Goal: Task Accomplishment & Management: Manage account settings

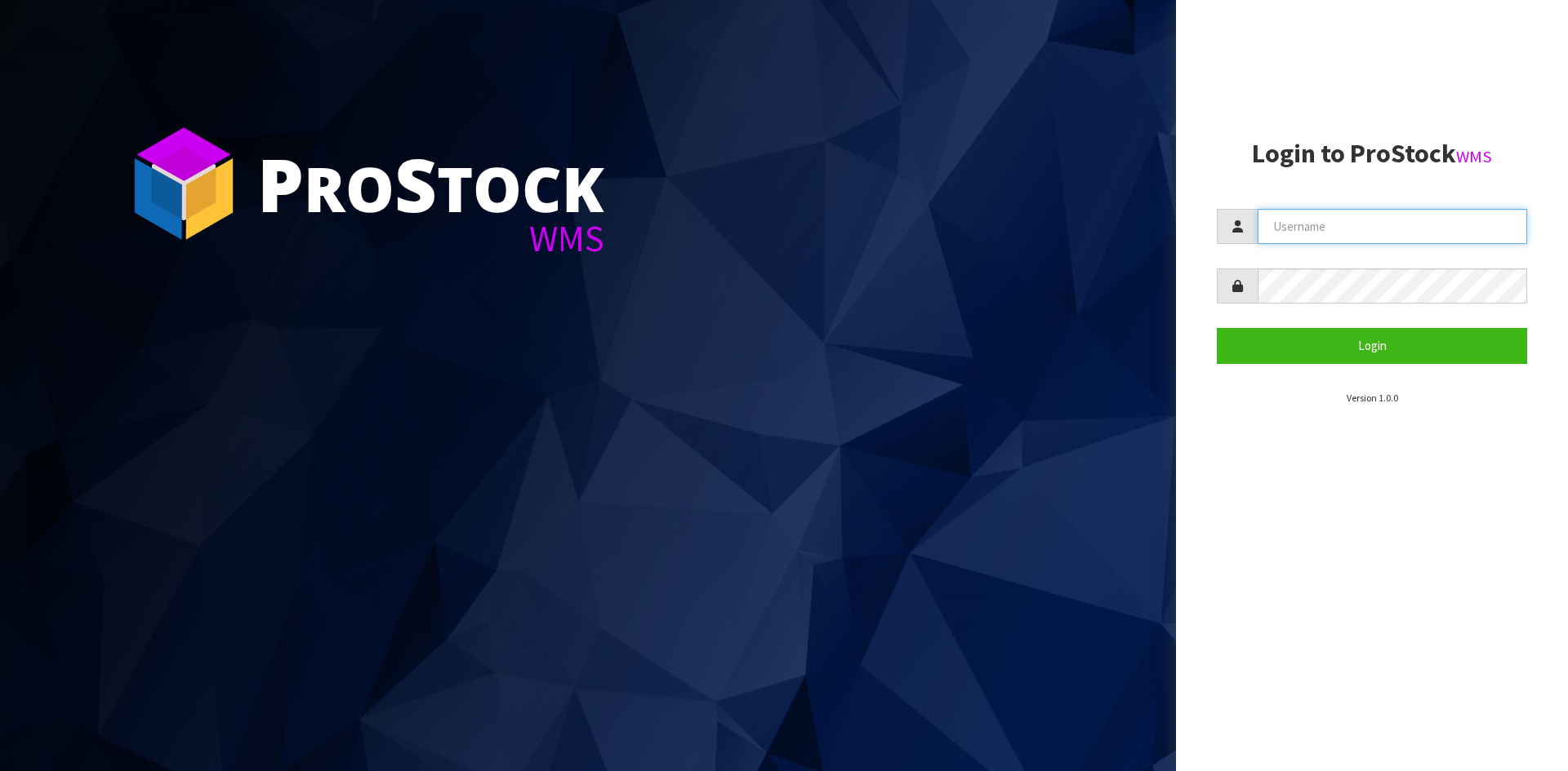
click at [1355, 237] on input "text" at bounding box center [1391, 227] width 270 height 35
type input "Hayrinna"
click at [1217, 328] on button "Login" at bounding box center [1371, 346] width 310 height 35
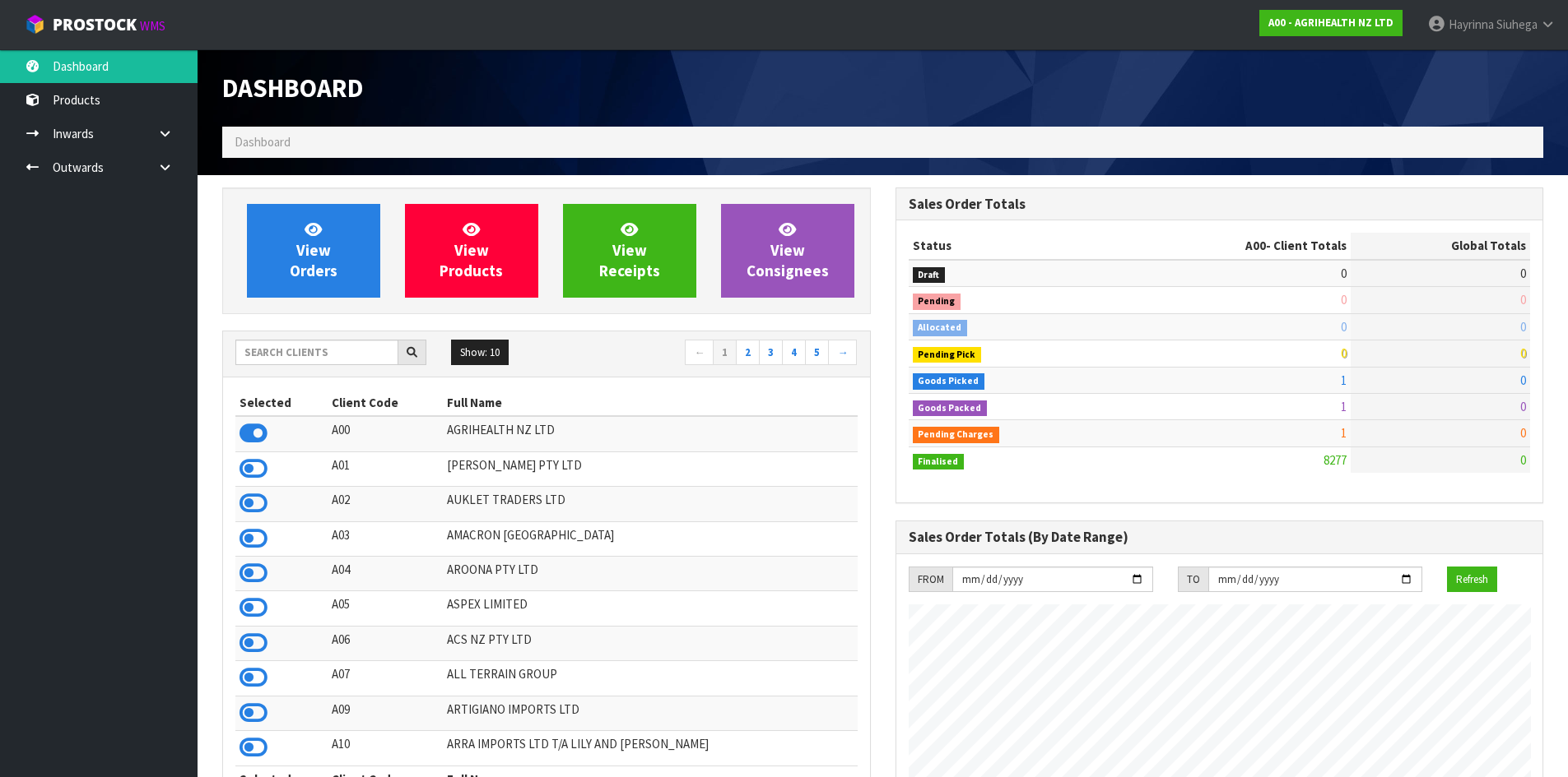
scroll to position [1246, 672]
click at [315, 349] on input "text" at bounding box center [317, 352] width 163 height 26
click at [339, 247] on link "View Orders" at bounding box center [313, 251] width 134 height 94
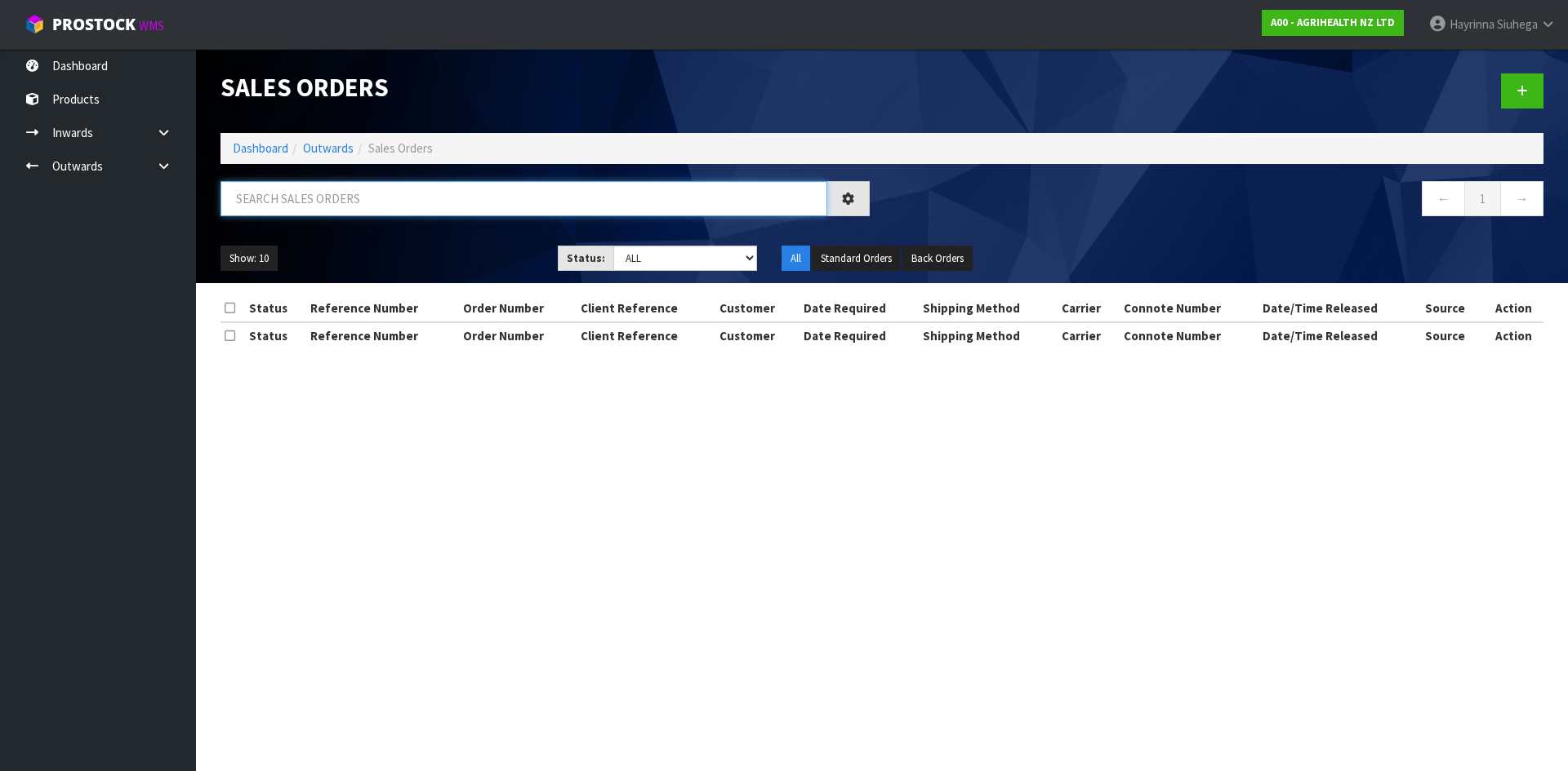
click at [365, 189] on input "text" at bounding box center [524, 198] width 607 height 35
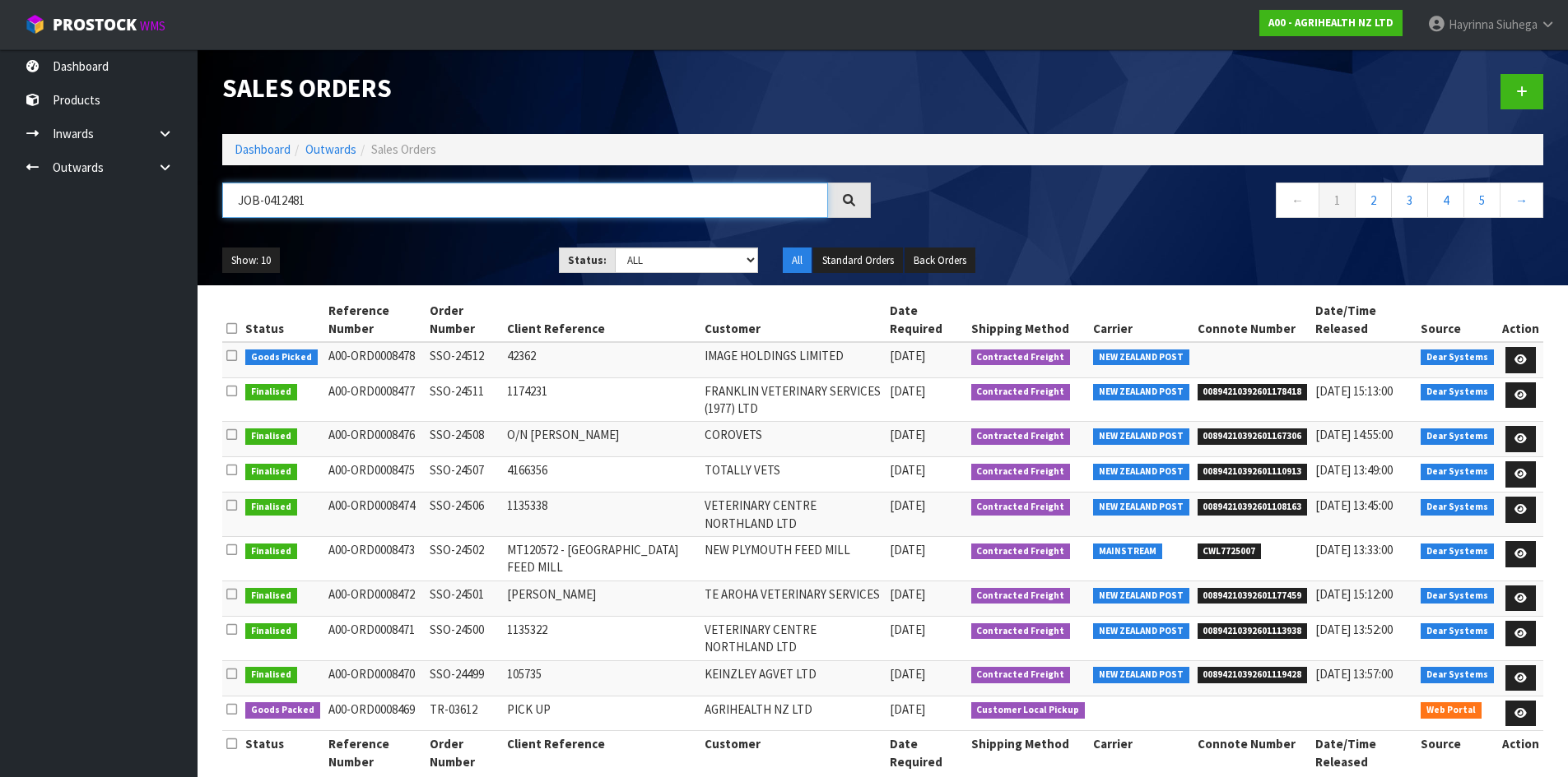
type input "JOB-0412481"
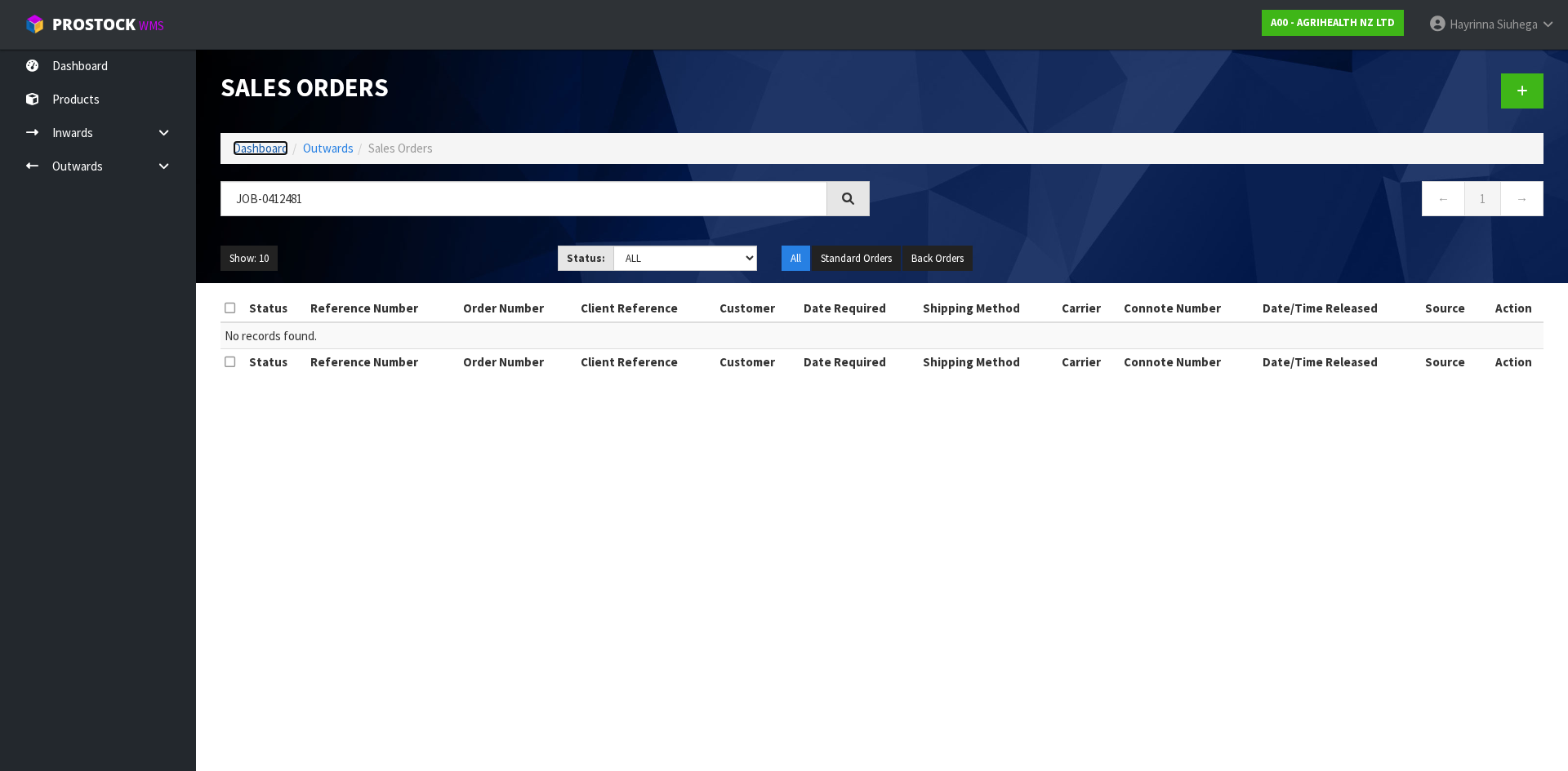
click at [253, 147] on link "Dashboard" at bounding box center [260, 148] width 55 height 16
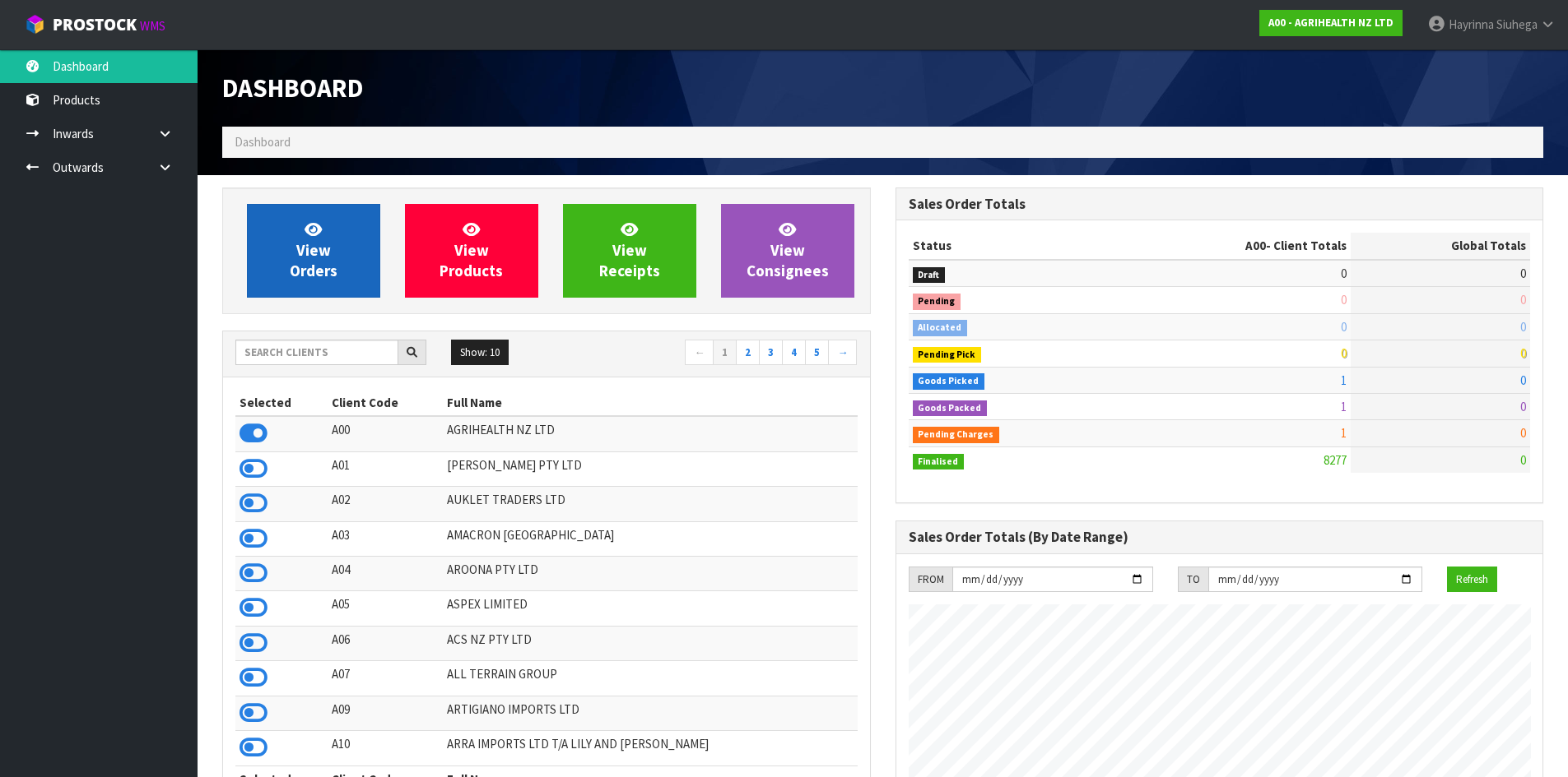
scroll to position [1246, 672]
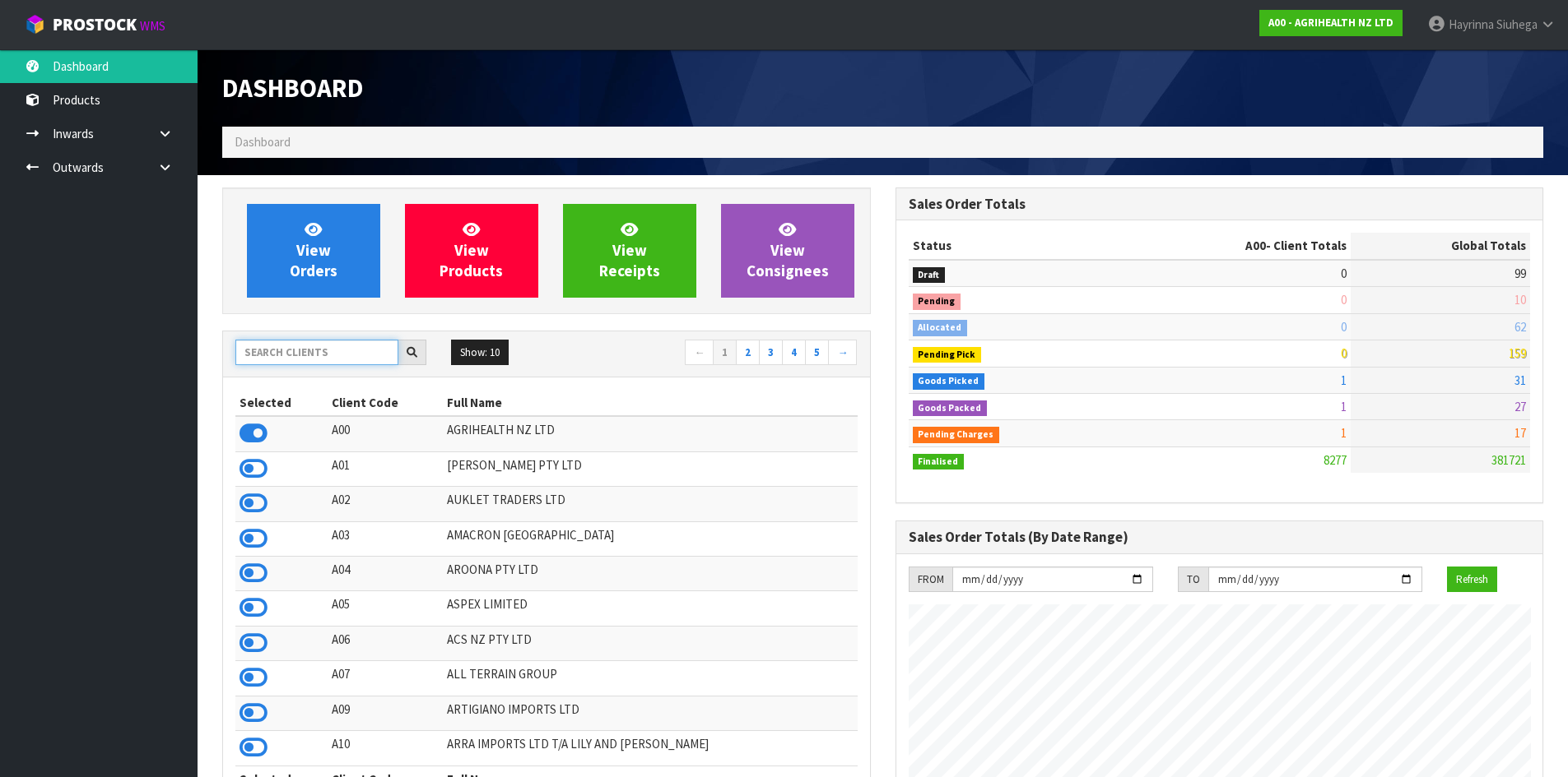
click at [344, 352] on input "text" at bounding box center [317, 352] width 163 height 26
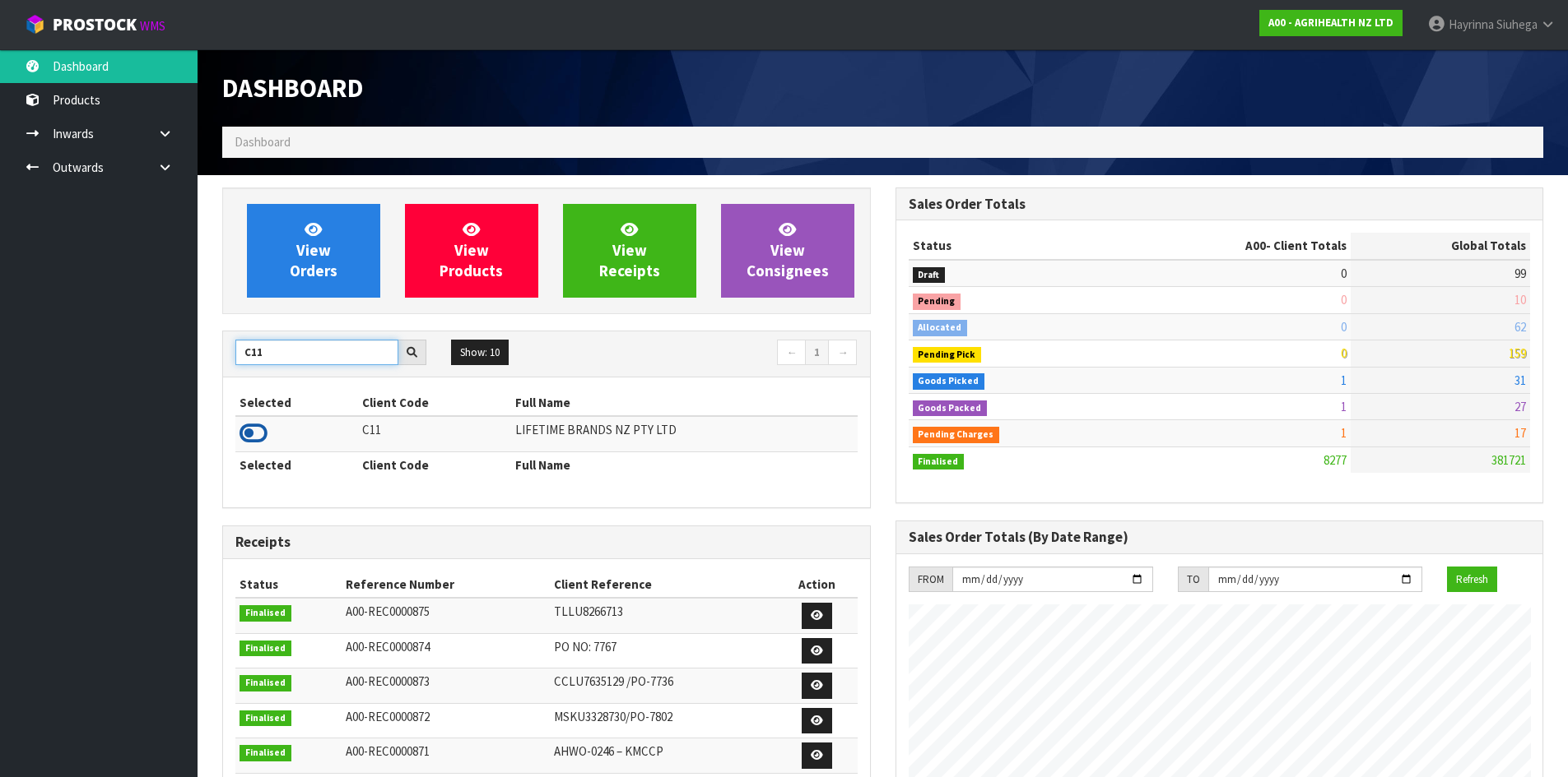
type input "C11"
click at [254, 434] on icon at bounding box center [253, 434] width 28 height 25
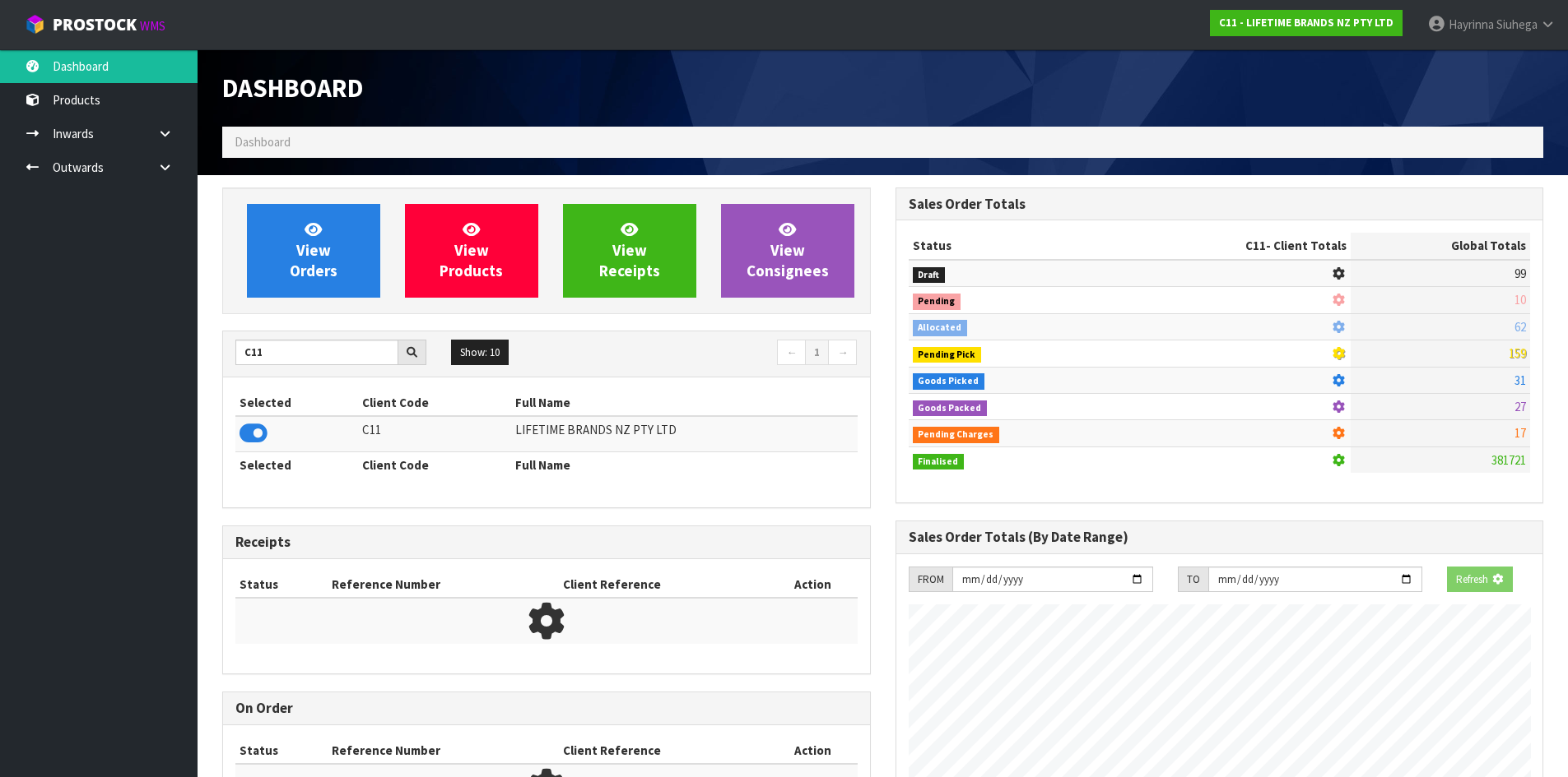
scroll to position [1026, 672]
click at [315, 250] on span "View Orders" at bounding box center [313, 250] width 48 height 62
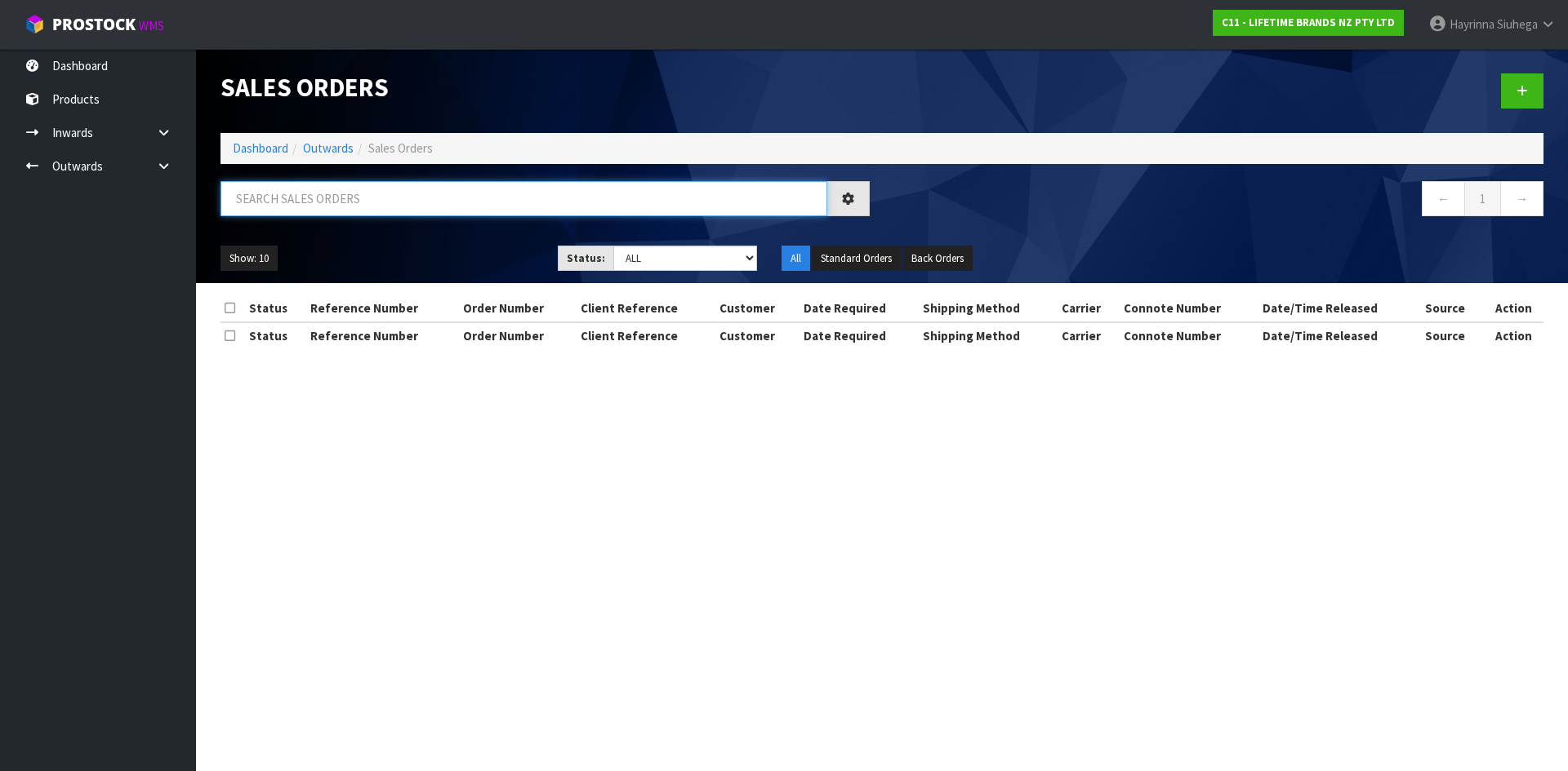
click at [320, 207] on input "text" at bounding box center [524, 198] width 607 height 35
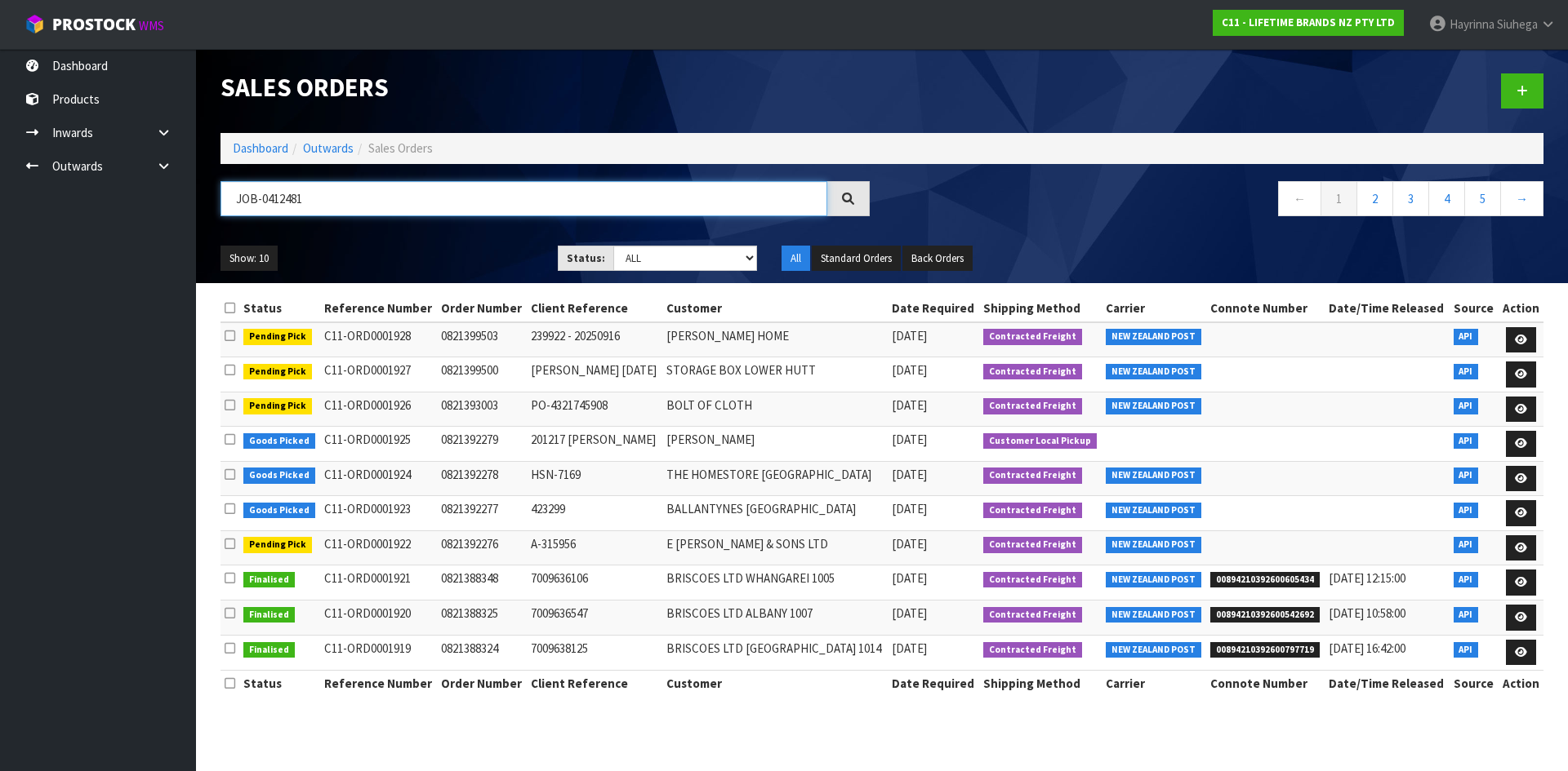
type input "JOB-0412481"
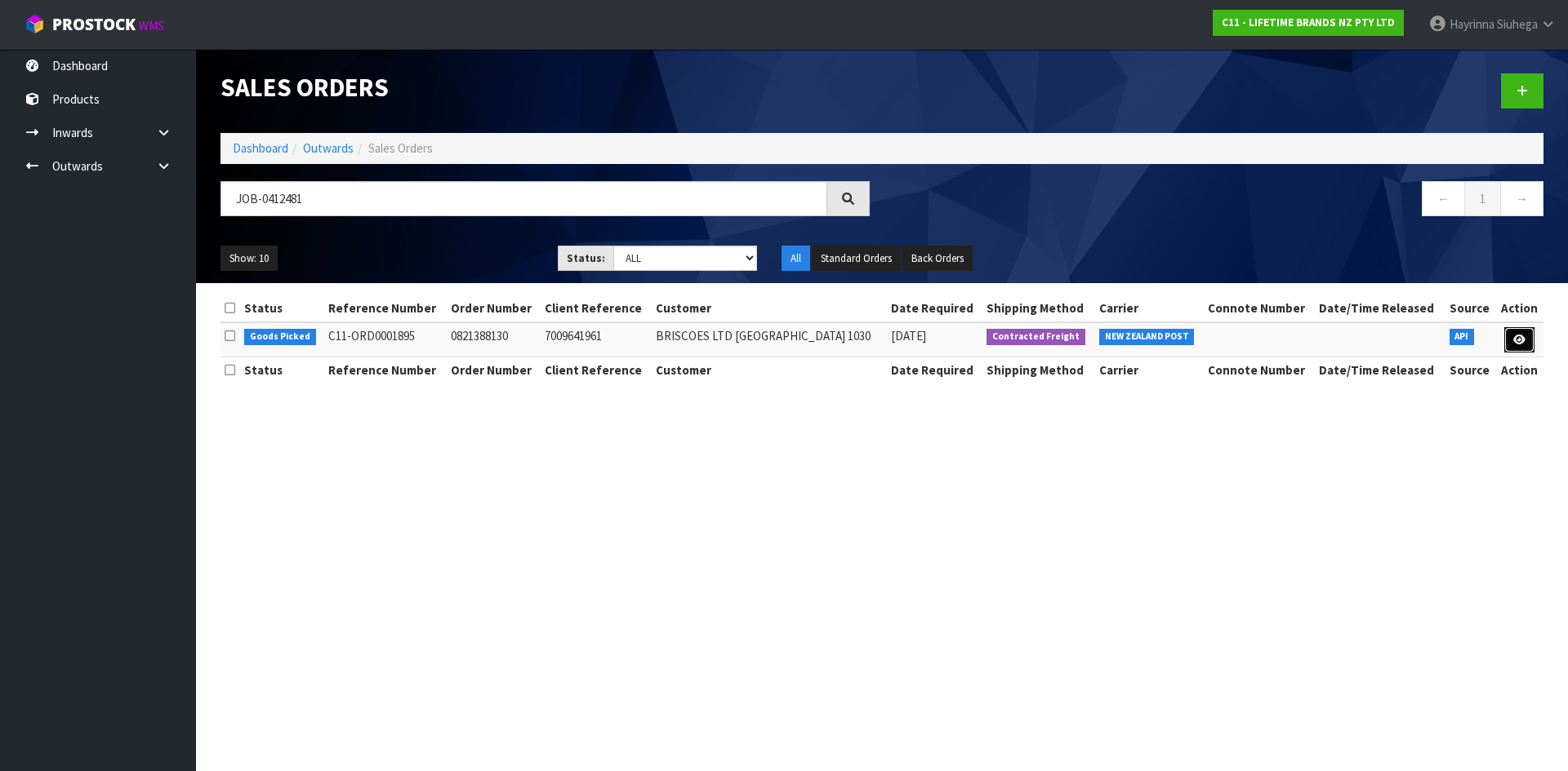
click at [1512, 343] on link at bounding box center [1519, 341] width 30 height 26
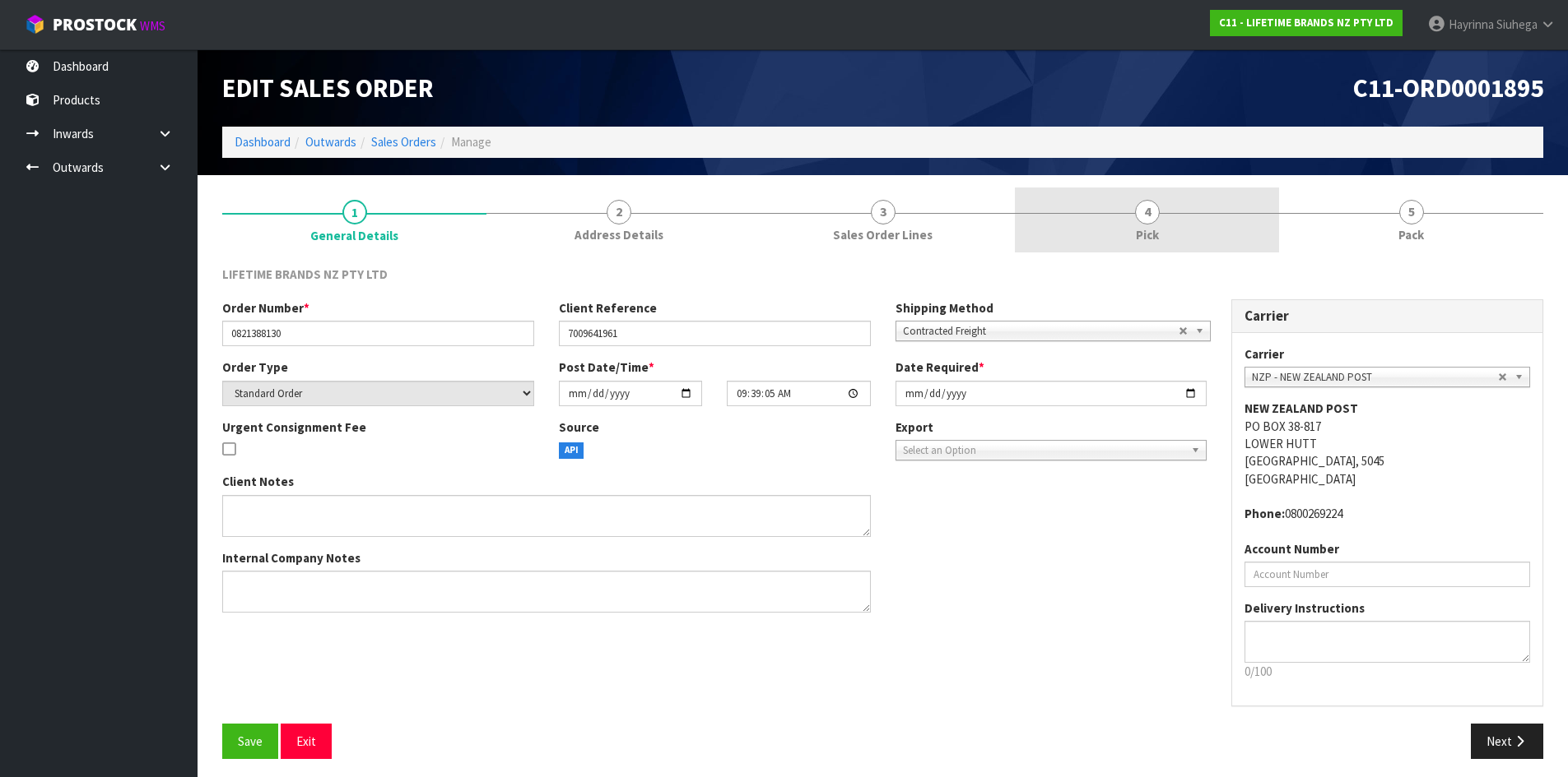
click at [1115, 220] on link "4 Pick" at bounding box center [1147, 219] width 264 height 65
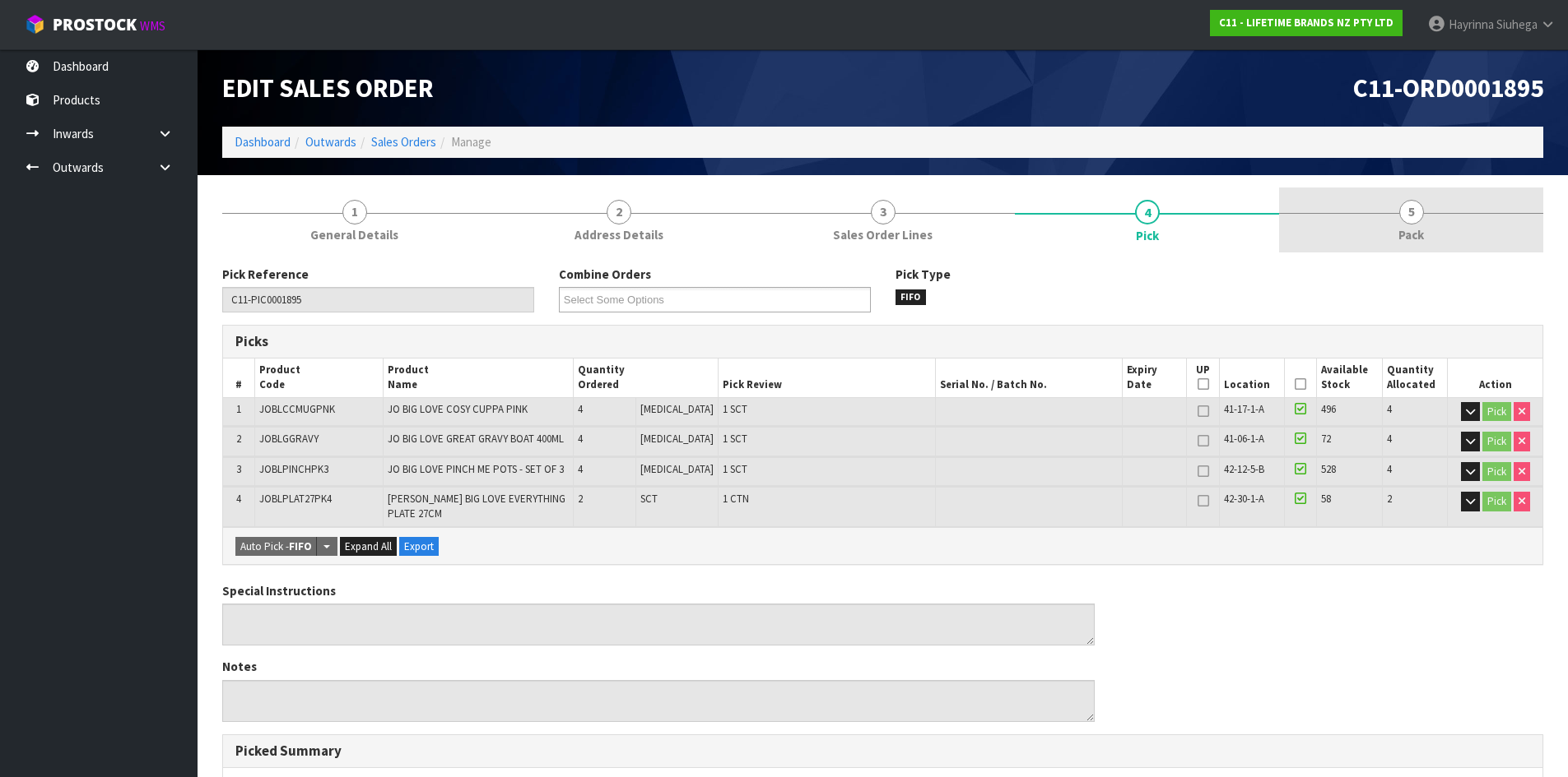
click at [1414, 204] on span "5" at bounding box center [1411, 212] width 25 height 25
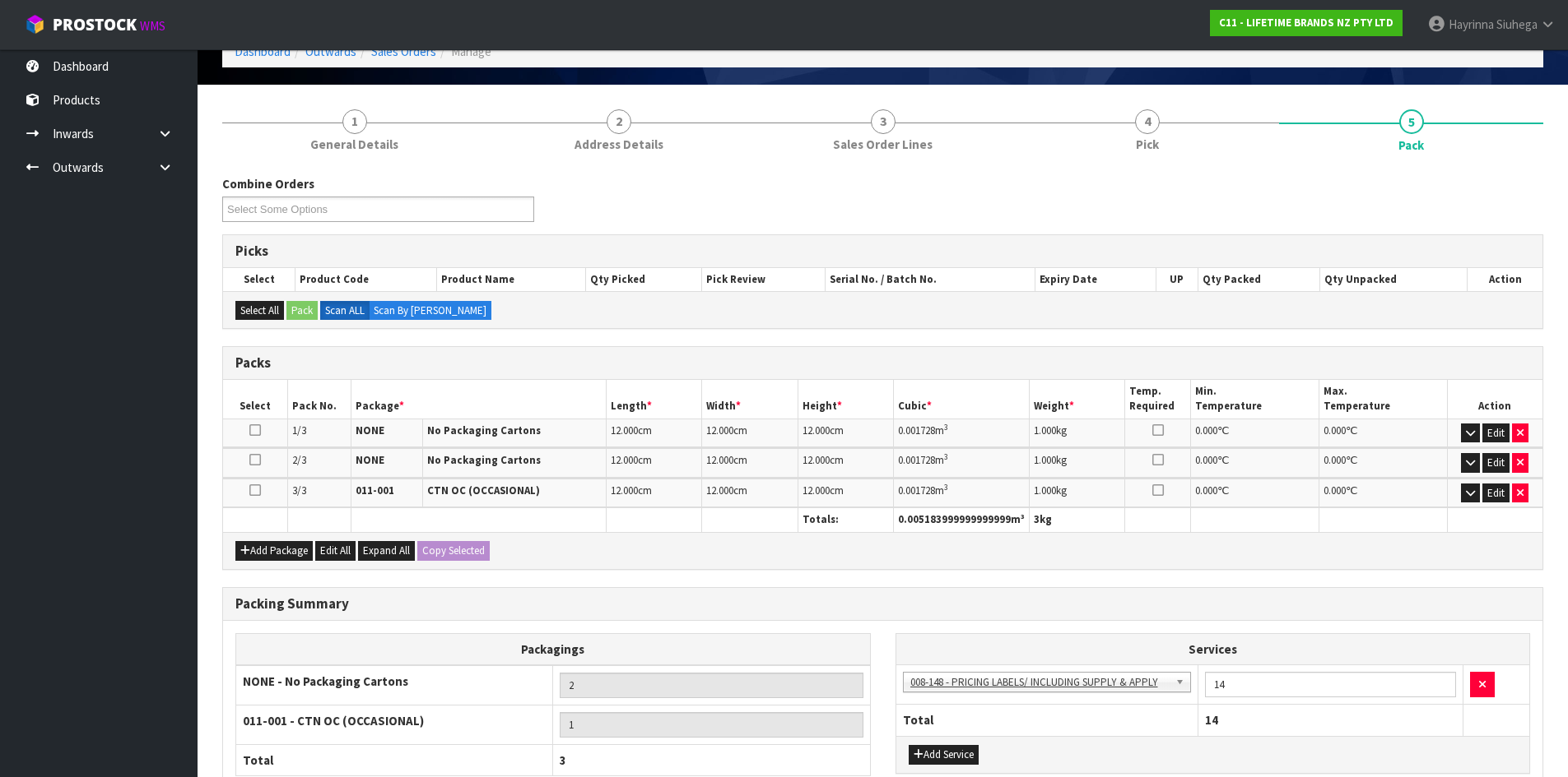
scroll to position [165, 0]
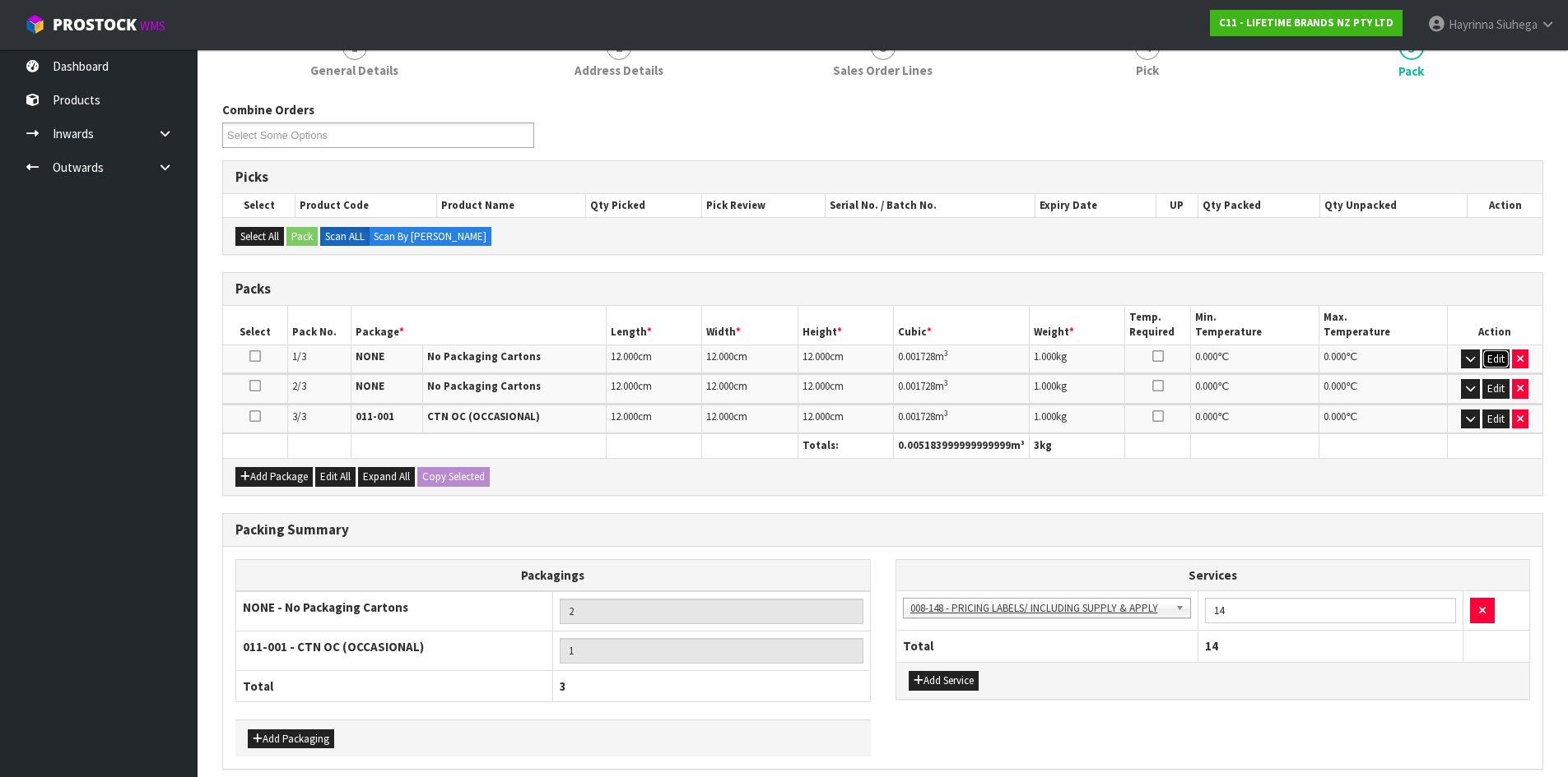
click at [1500, 358] on button "Edit" at bounding box center [1495, 359] width 27 height 19
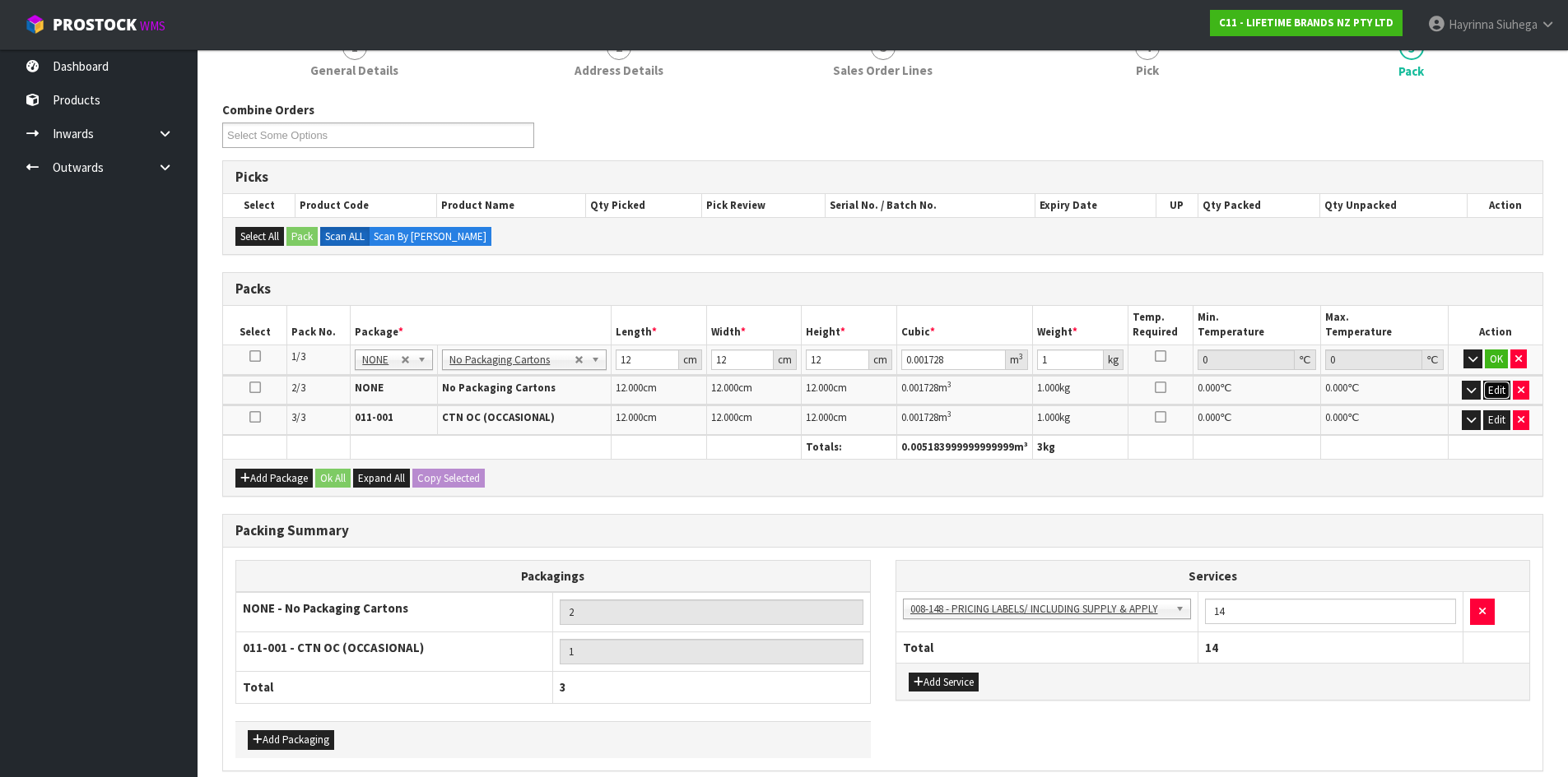
click at [1494, 392] on button "Edit" at bounding box center [1496, 390] width 27 height 19
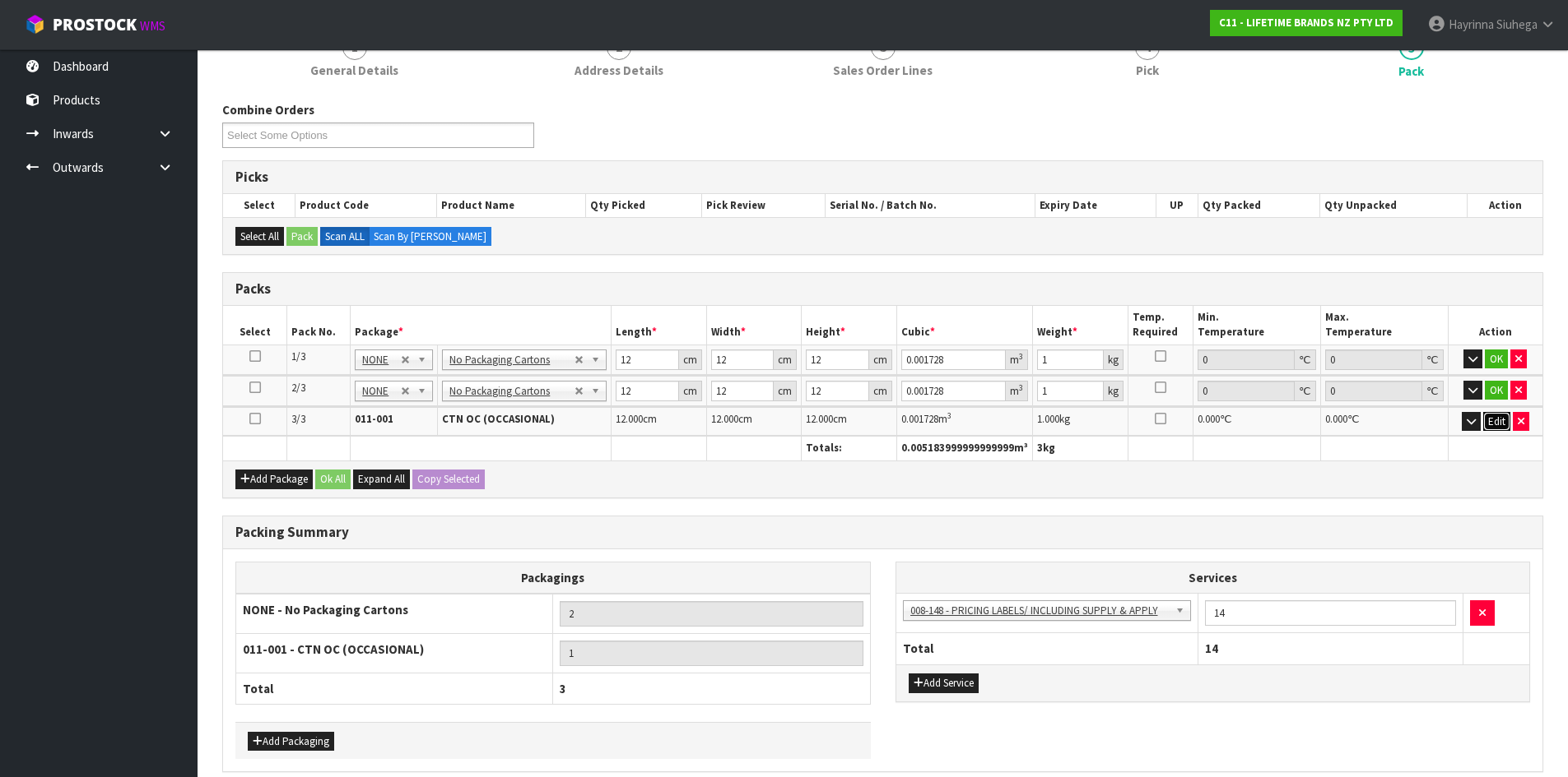
click at [1497, 422] on button "Edit" at bounding box center [1496, 422] width 27 height 19
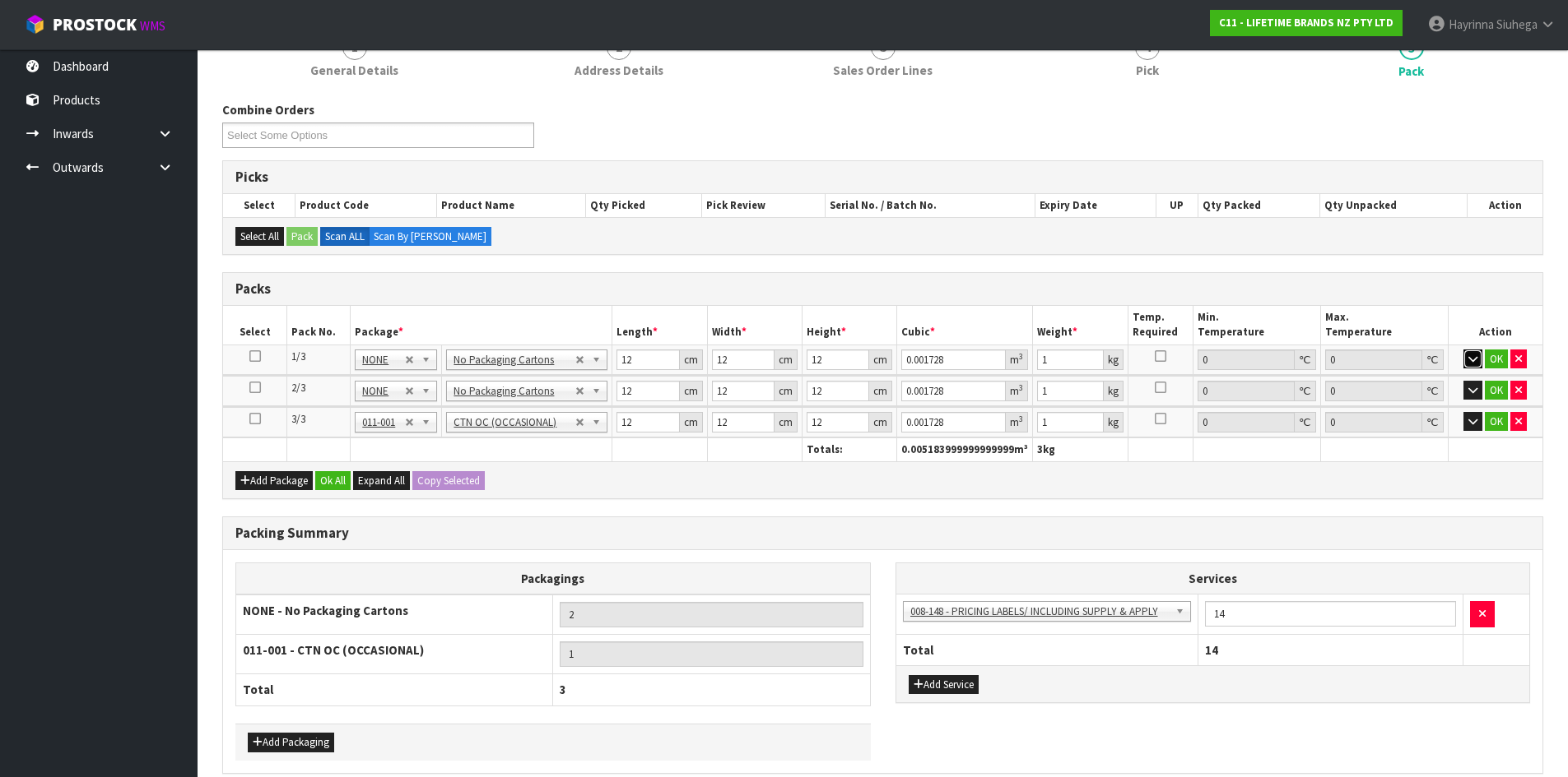
click at [1470, 361] on icon "button" at bounding box center [1472, 359] width 9 height 11
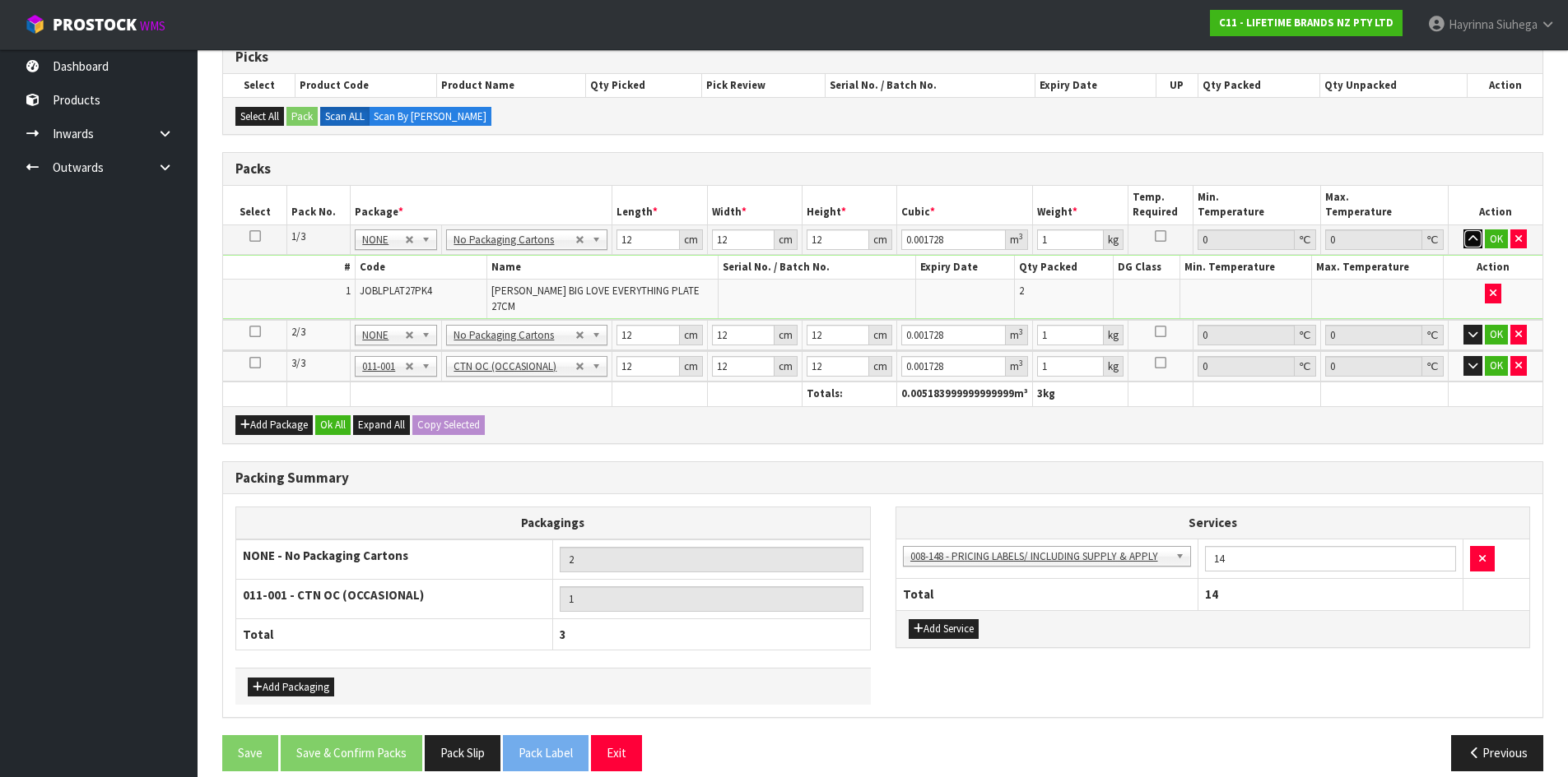
scroll to position [292, 0]
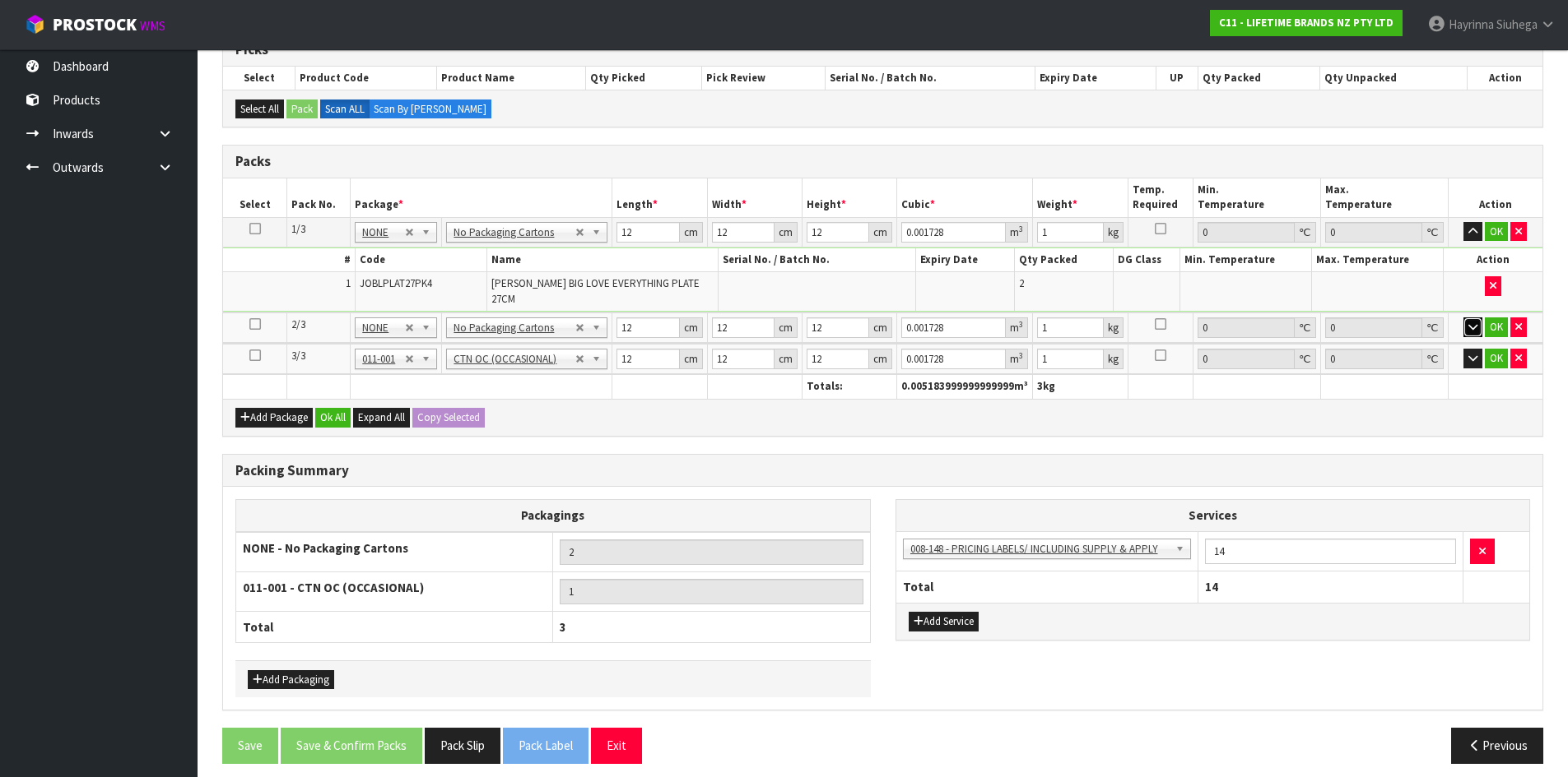
click at [1464, 318] on button "button" at bounding box center [1472, 327] width 19 height 19
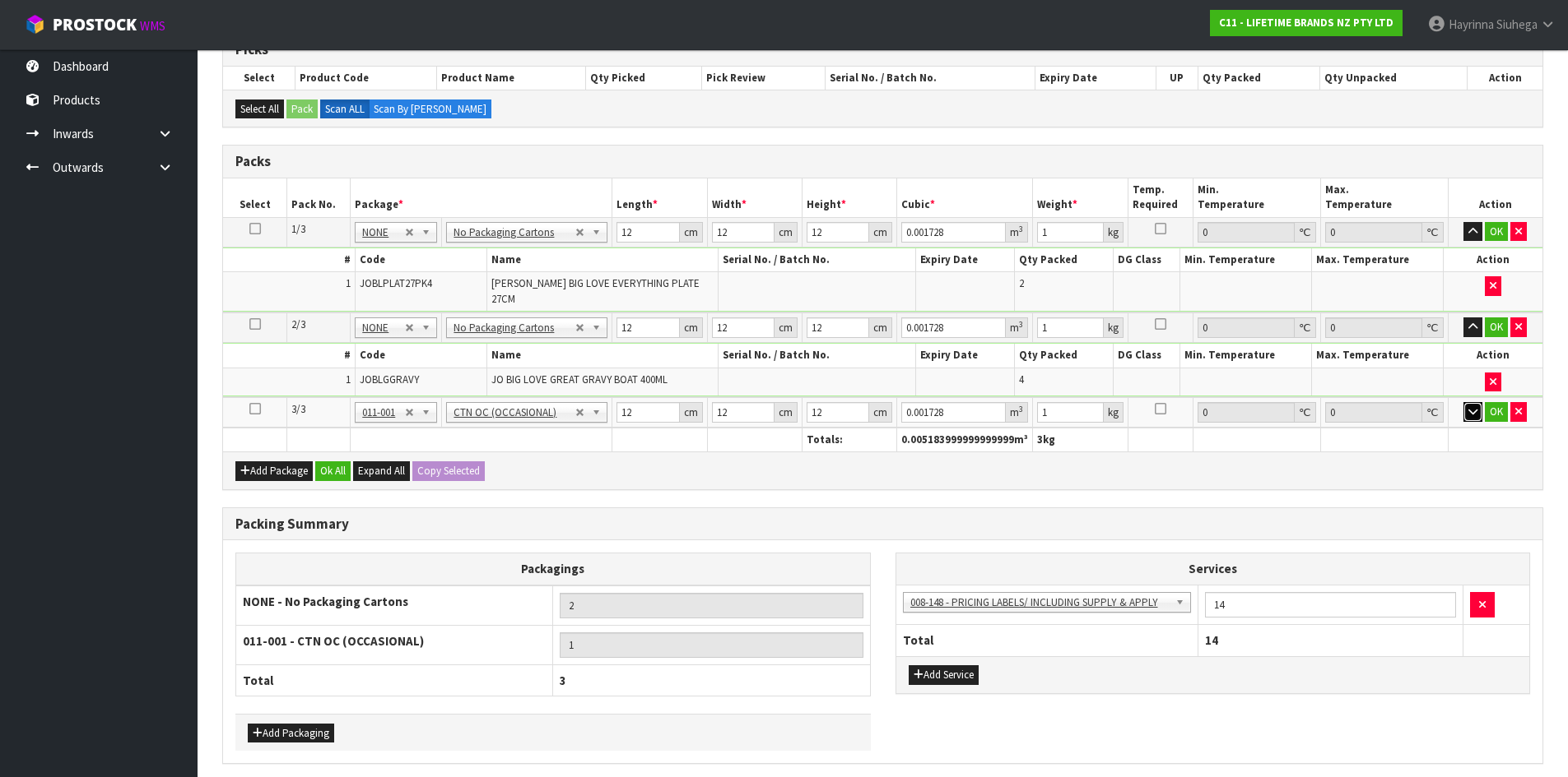
click at [1465, 403] on button "button" at bounding box center [1472, 412] width 19 height 19
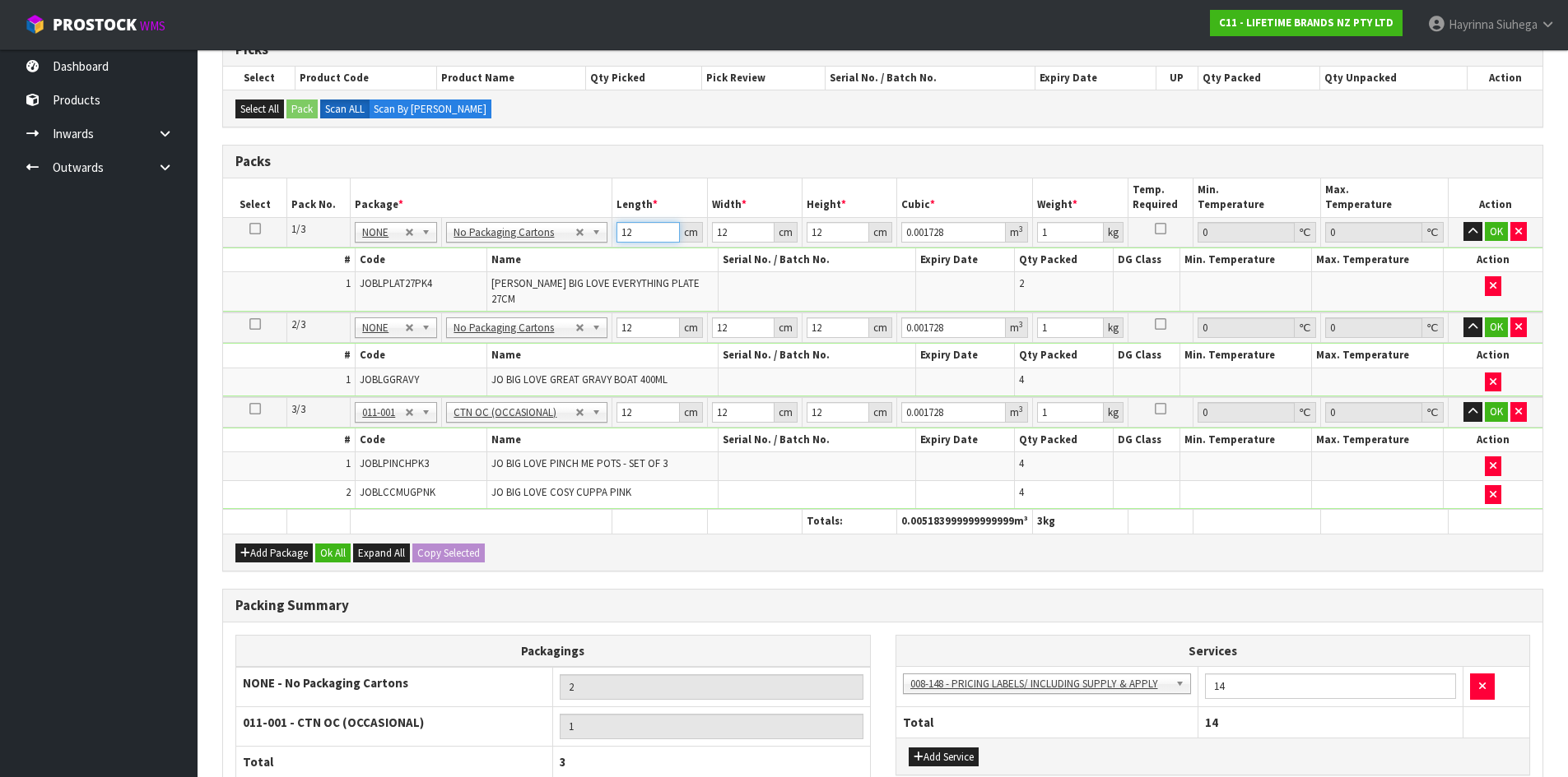
click at [621, 231] on input "12" at bounding box center [648, 232] width 64 height 20
type input "3"
type input "0.000432"
type input "37"
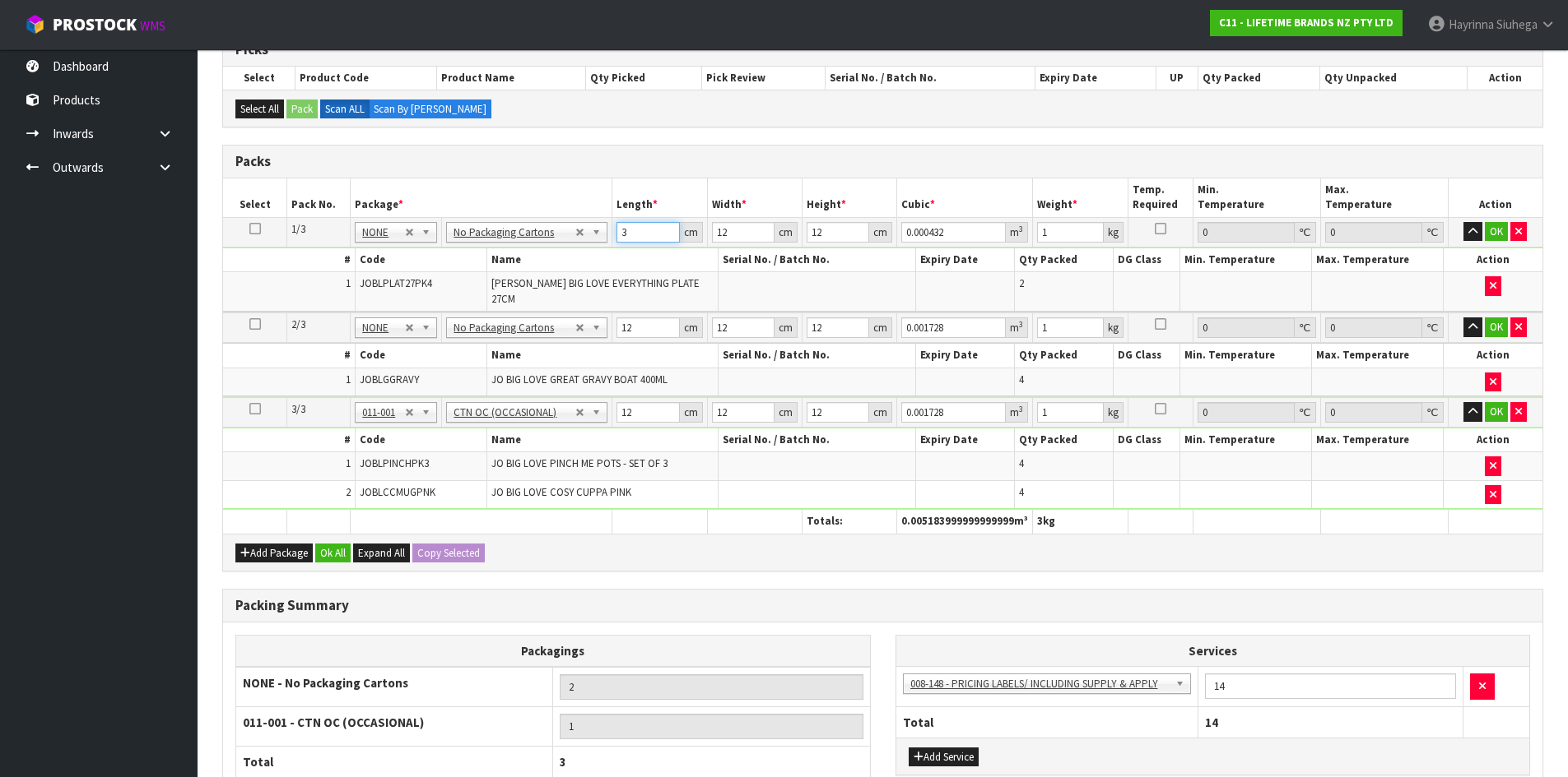
type input "0.005328"
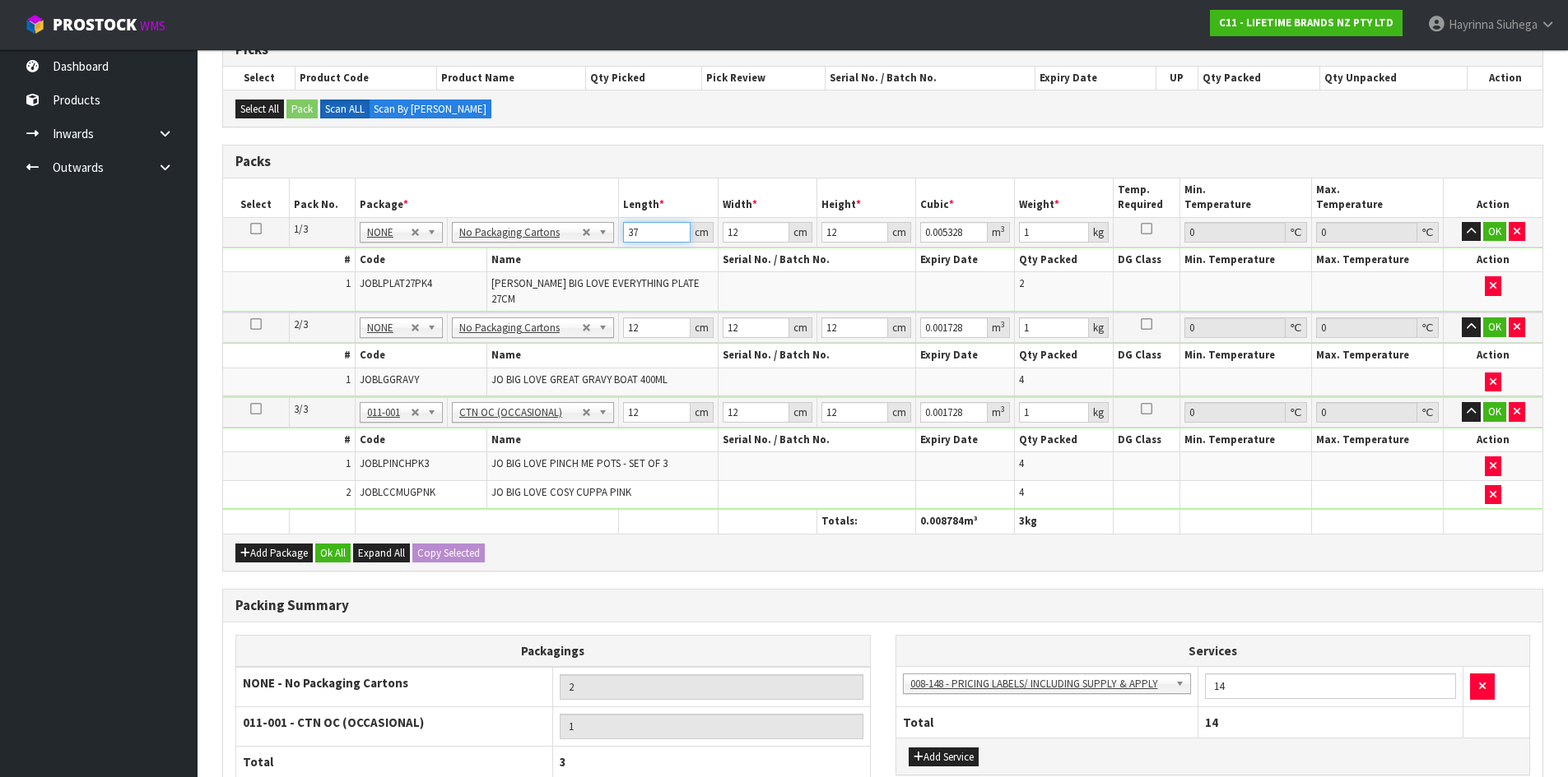
type input "37"
type input "3"
type input "0.001332"
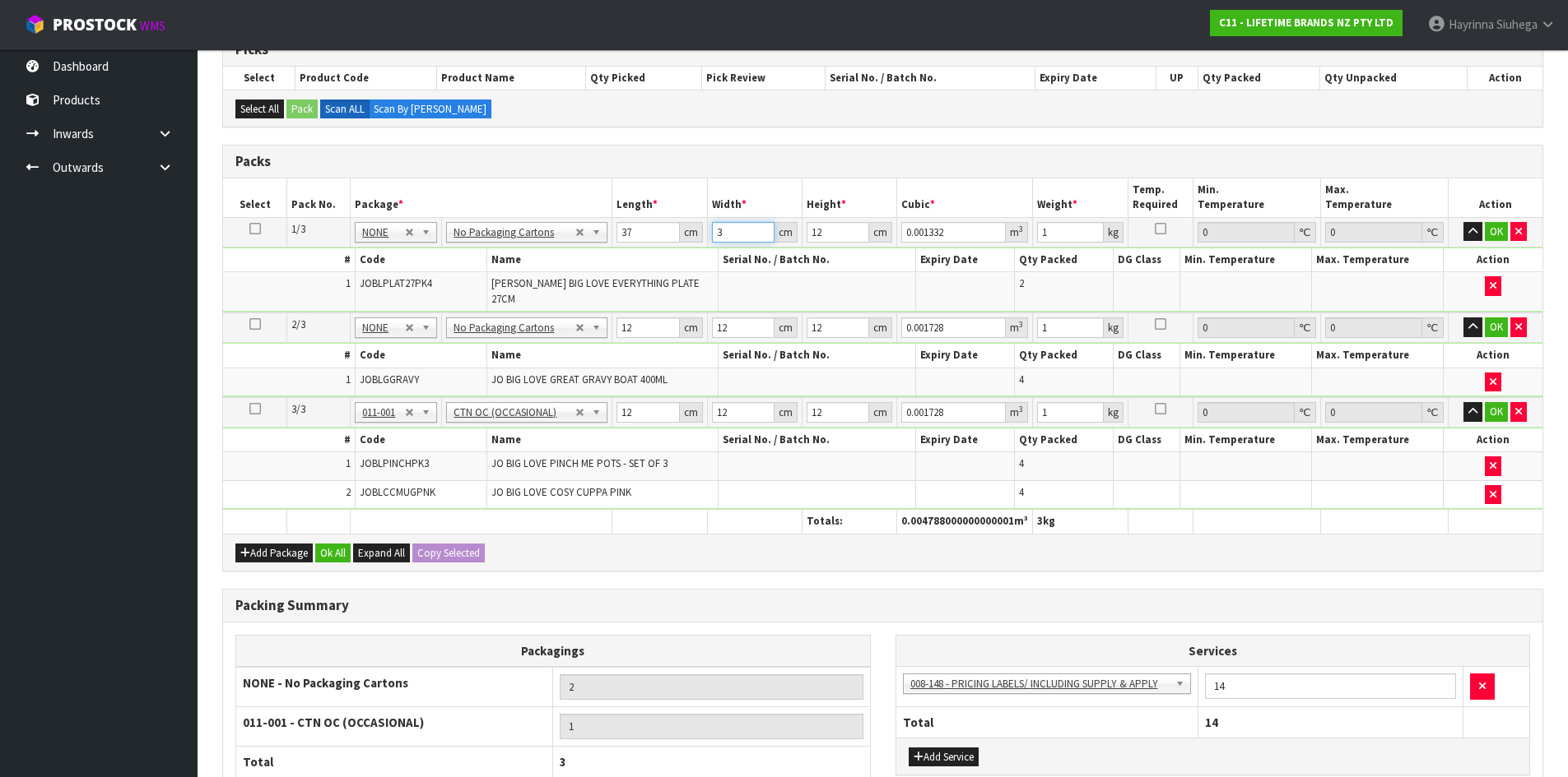
type input "37"
type input "0.016428"
type input "37"
type input "2"
type input "0.002738"
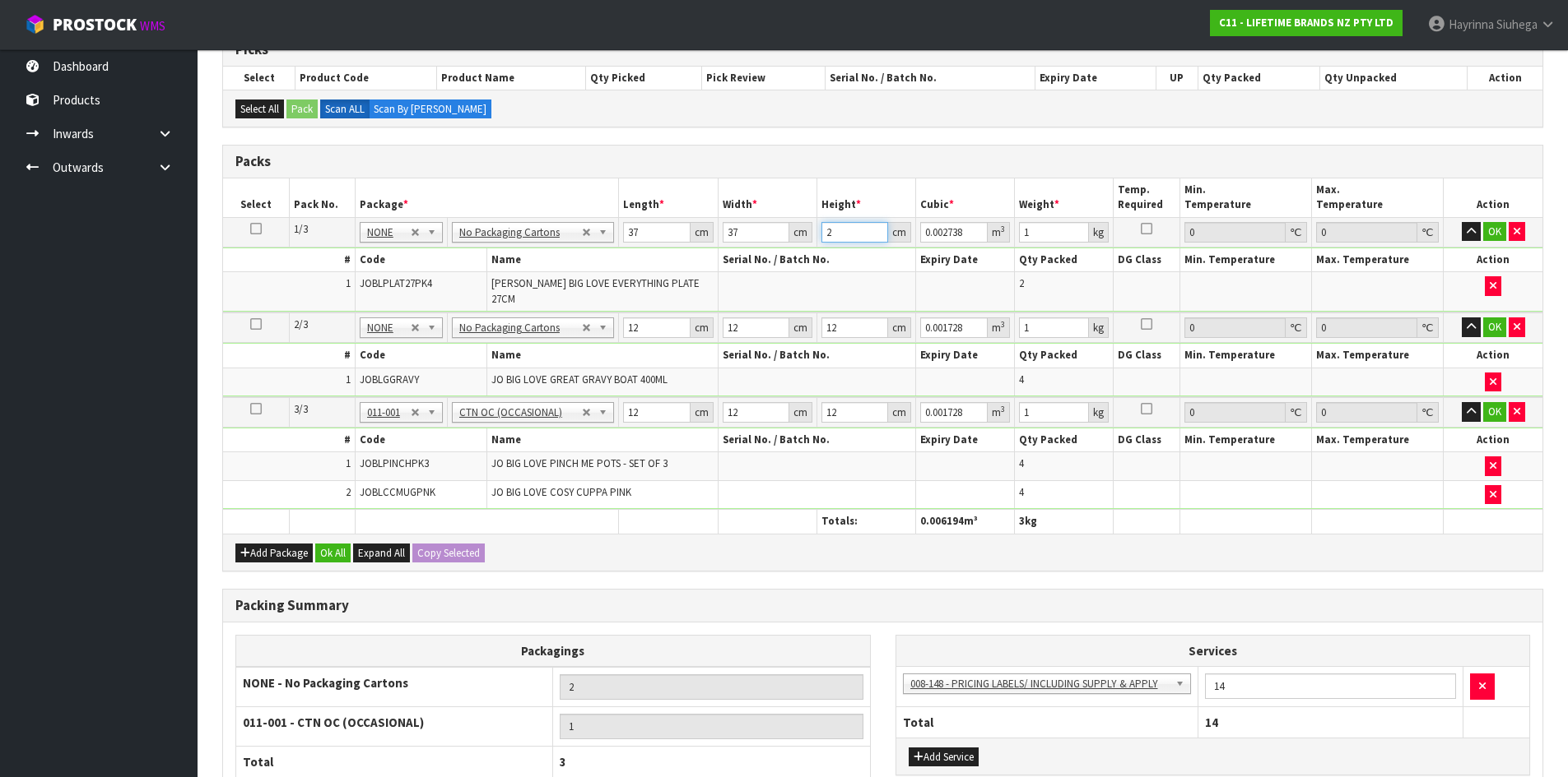
type input "27"
type input "0.036963"
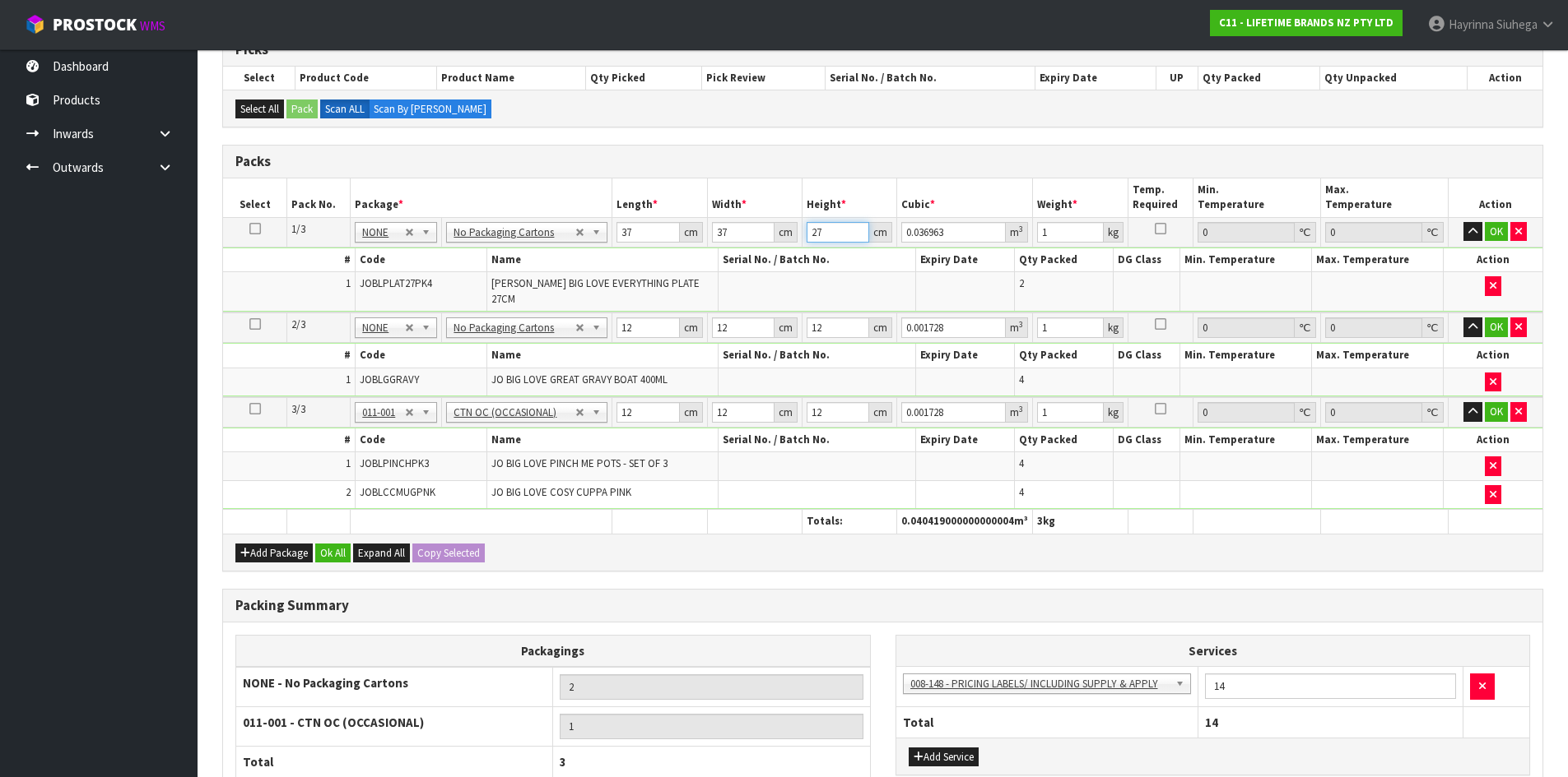
type input "27"
type input "11"
click button "OK" at bounding box center [1496, 232] width 23 height 19
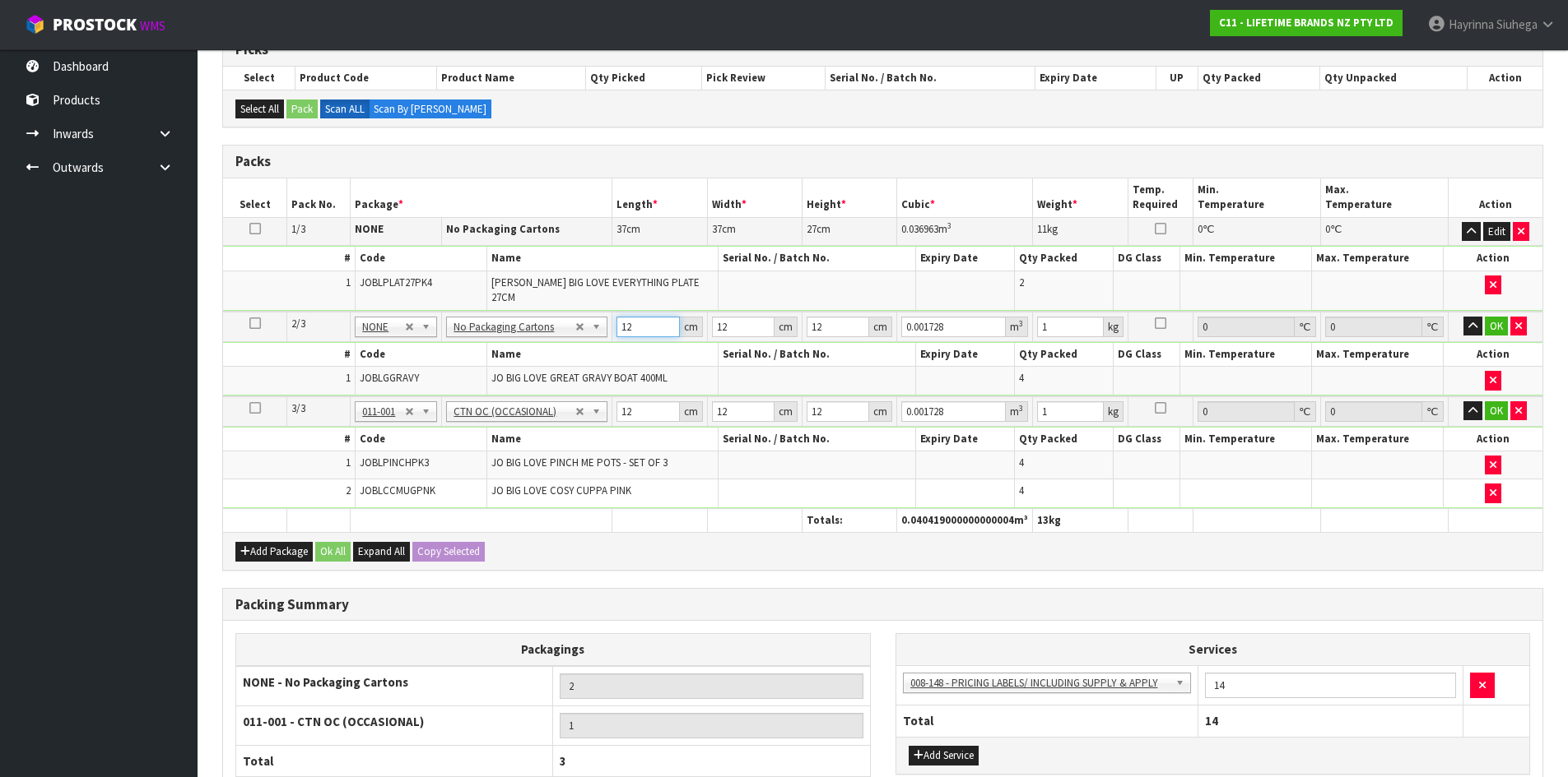
type input "2"
type input "0.000288"
type input "29"
type input "0.004176"
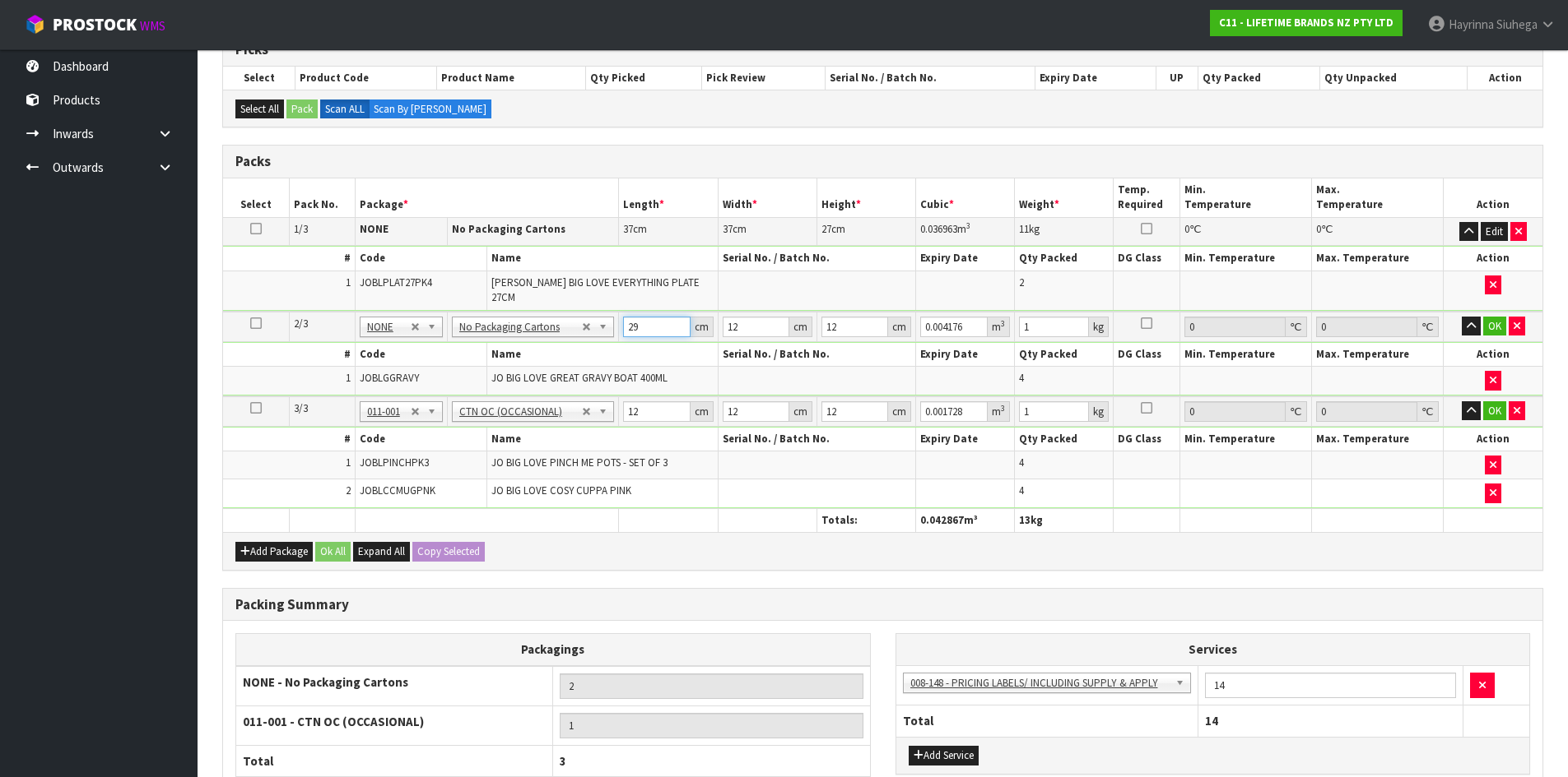
type input "29"
type input "2"
type input "0.000696"
type input "29"
type input "0.010092"
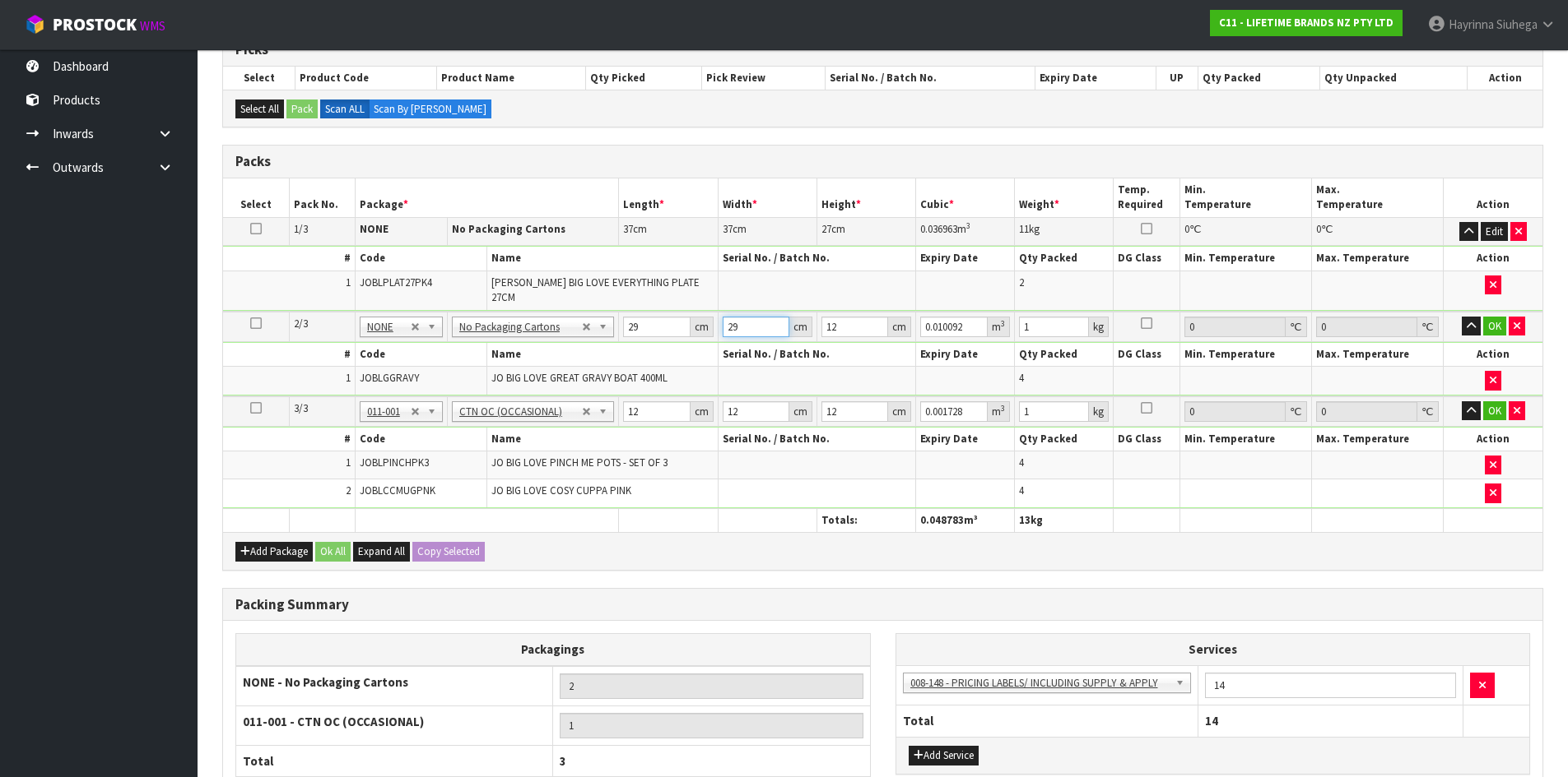
type input "29"
type input "2"
type input "0.001682"
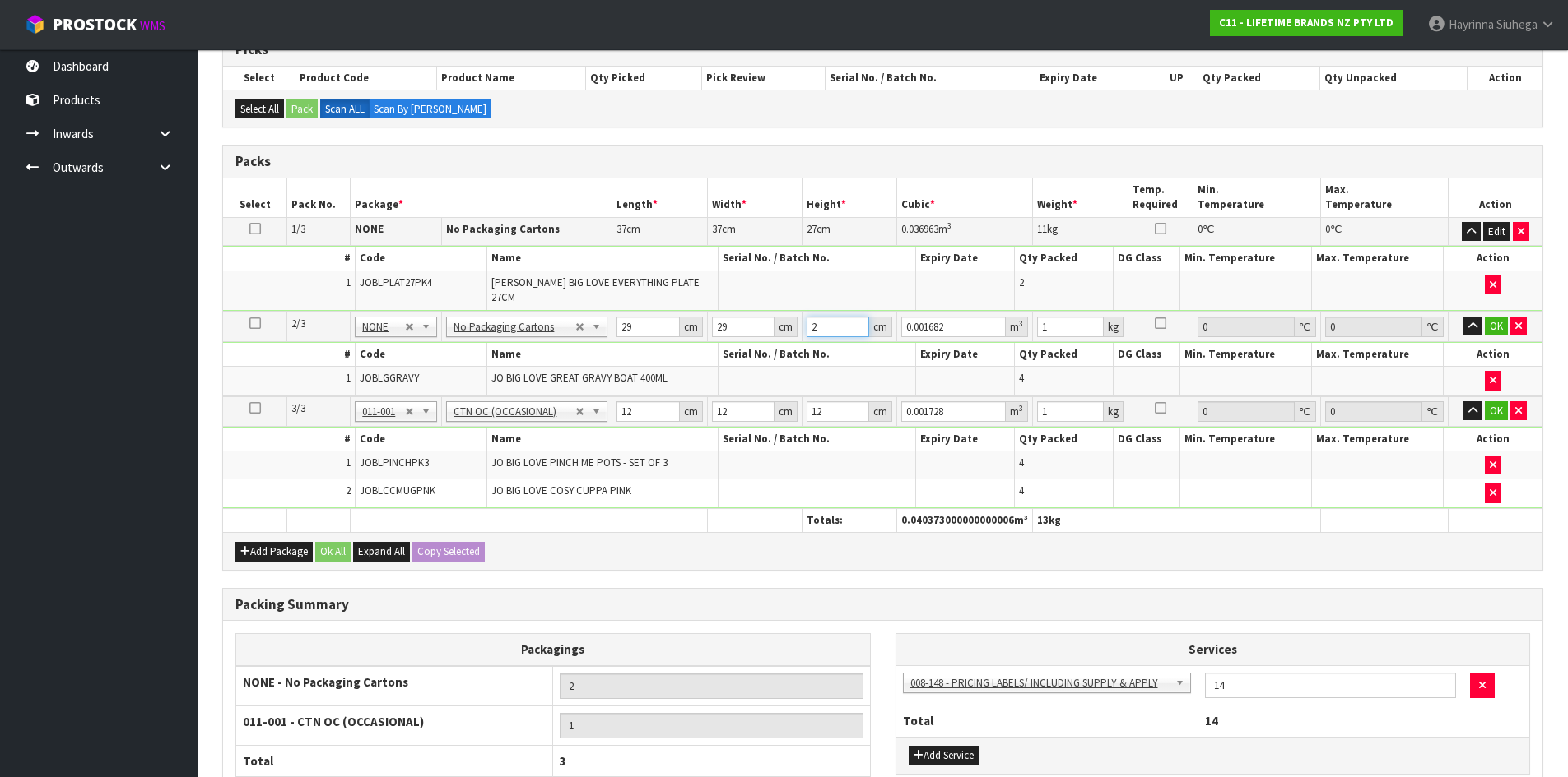
type input "28"
type input "0.023548"
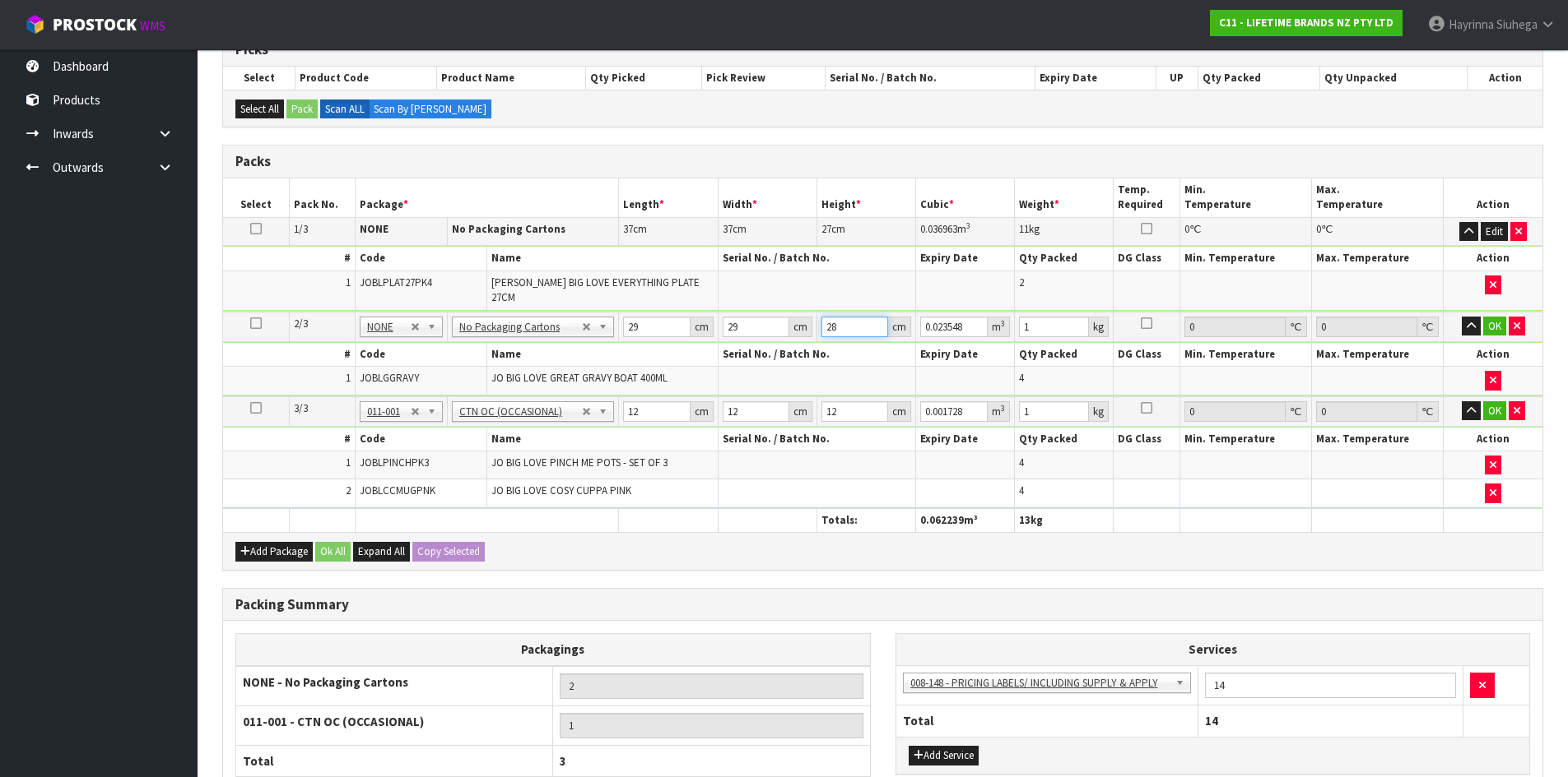
type input "28"
type input "4"
click button "OK" at bounding box center [1495, 327] width 23 height 19
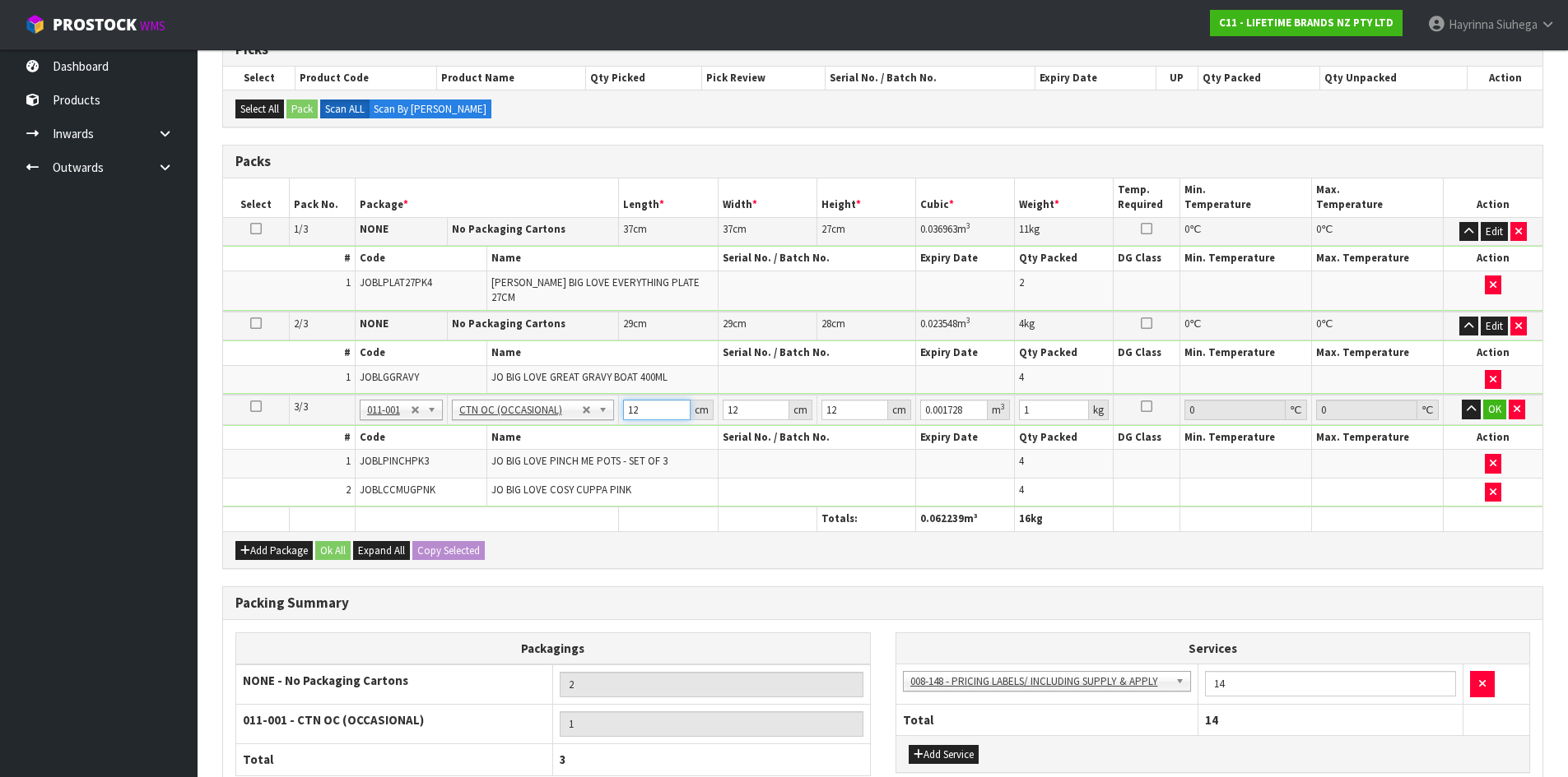
type input "3"
type input "0.000432"
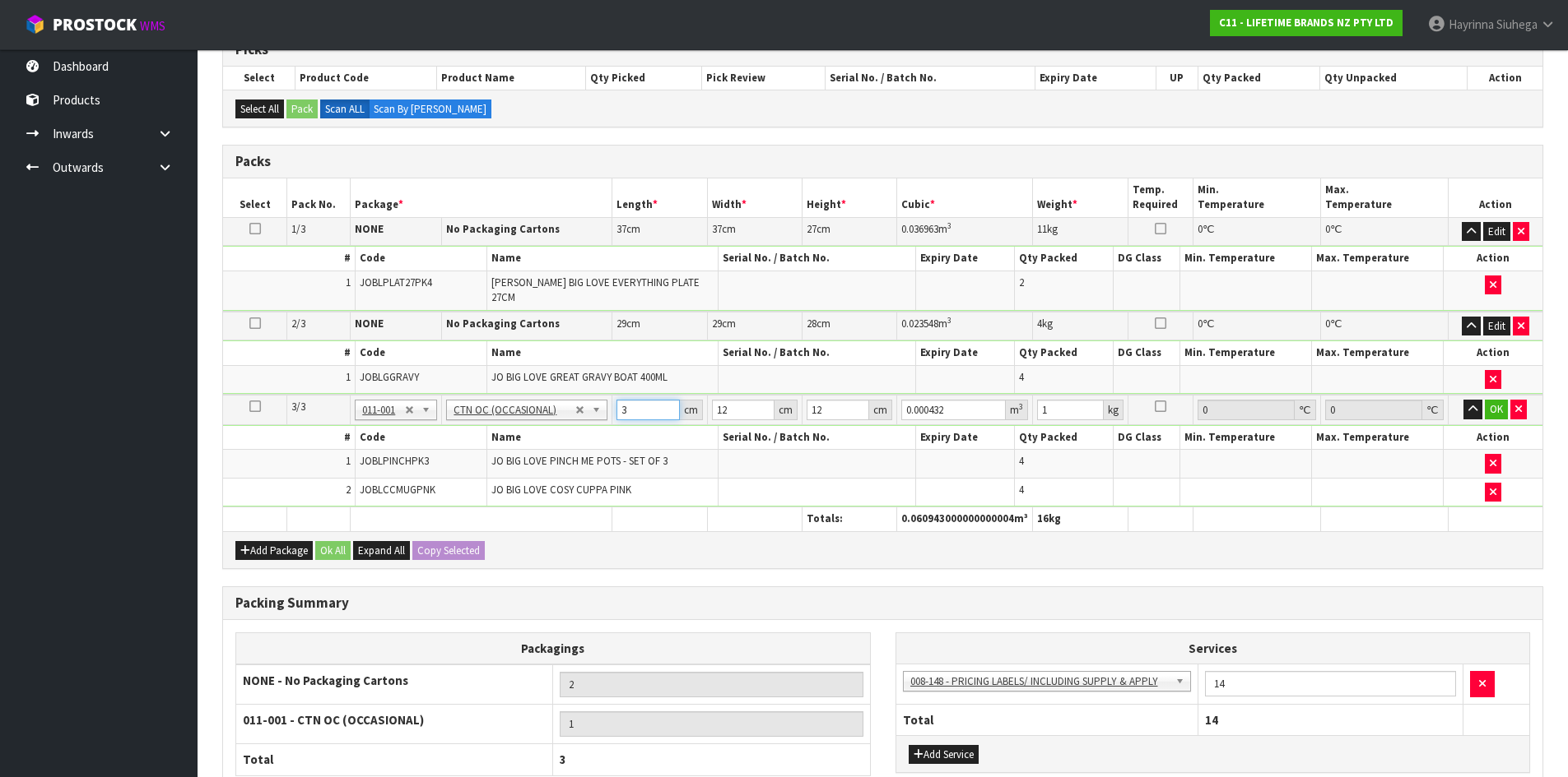
type input "37"
type input "0.005328"
type input "37"
type input "3"
type input "0.001332"
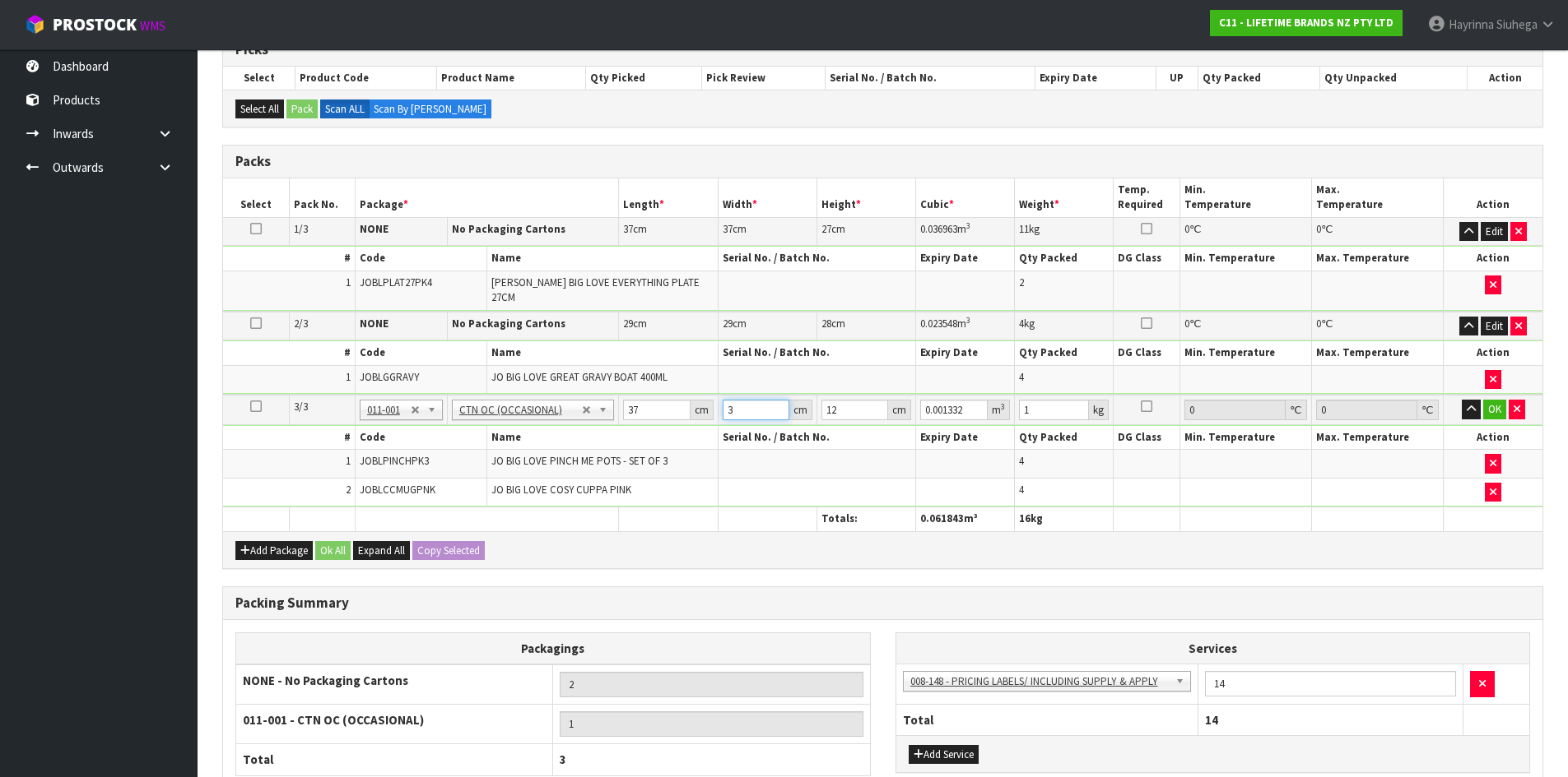
type input "36"
type input "0.015984"
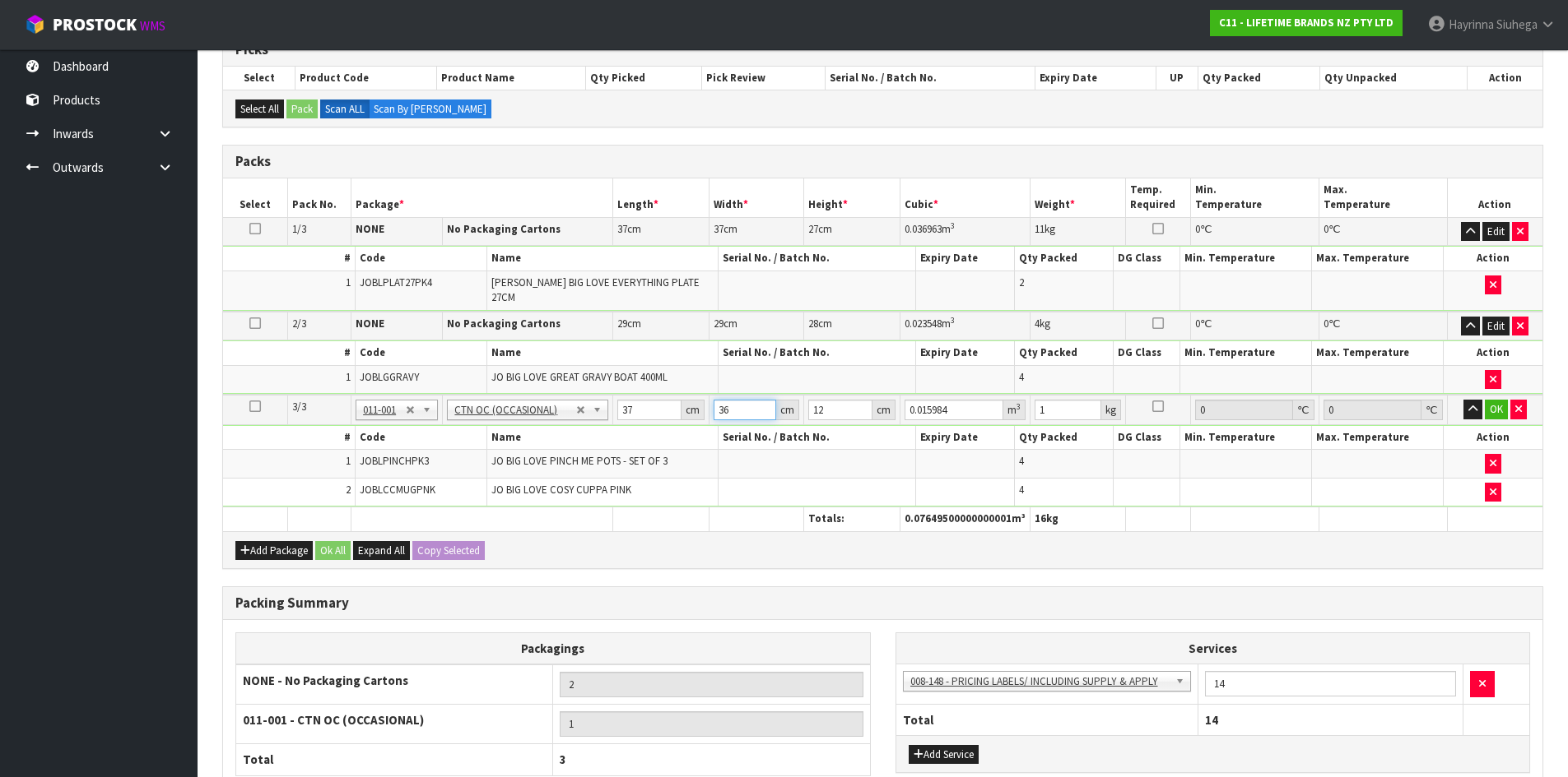
type input "36"
type input "4"
type input "0.005328"
type input "41"
type input "0.054612"
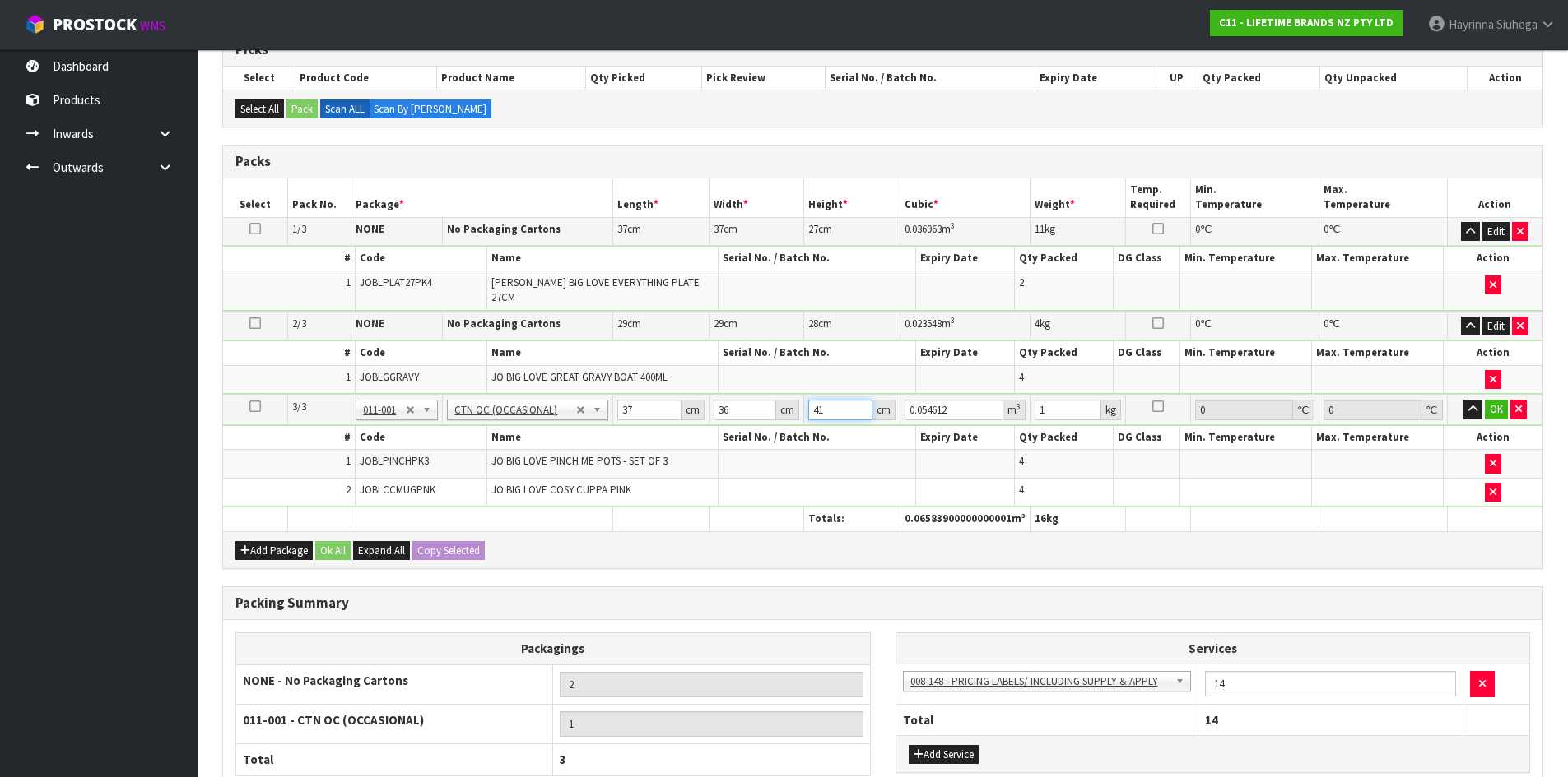
type input "41"
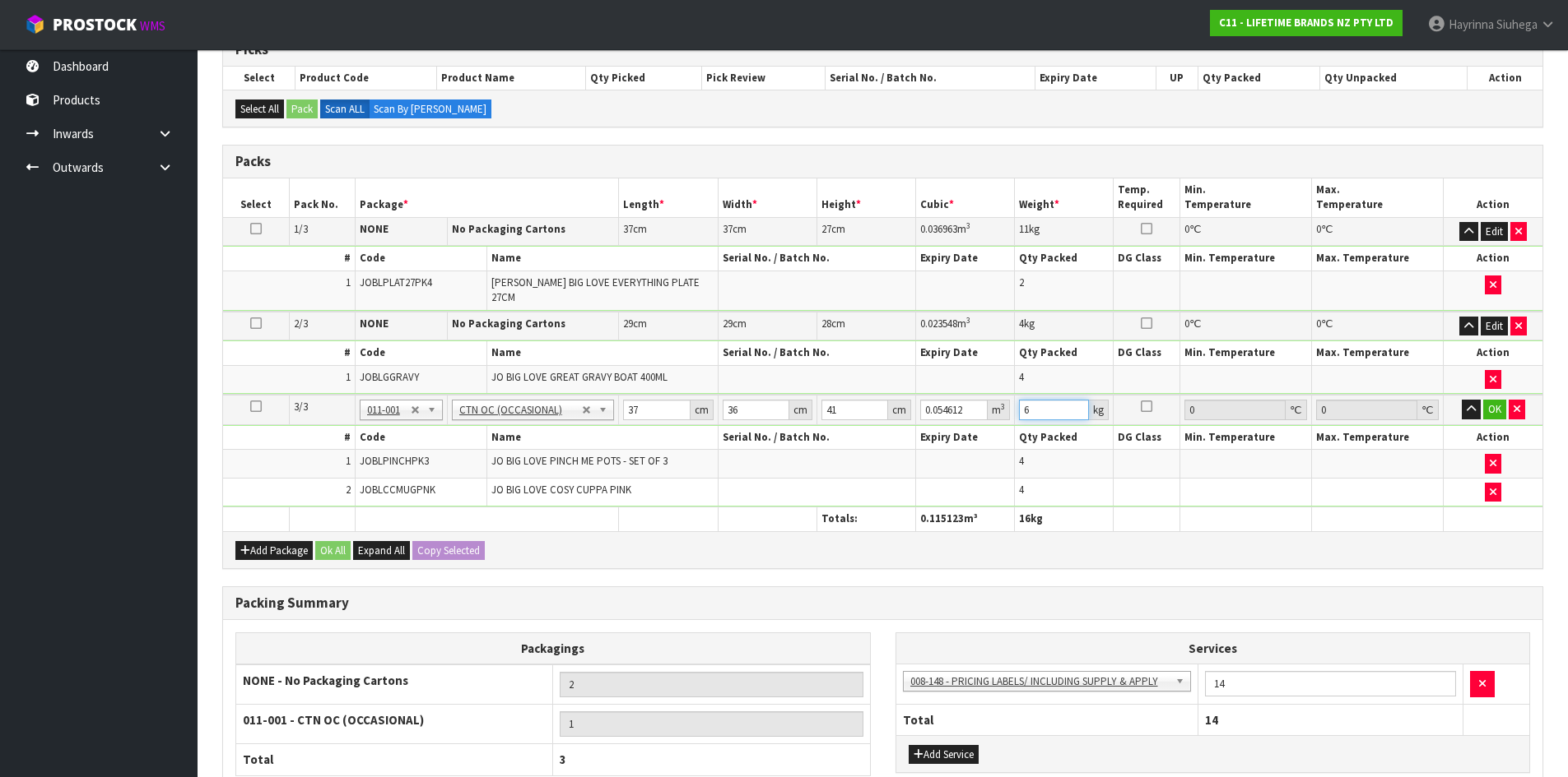
type input "6"
click button "OK" at bounding box center [1495, 410] width 23 height 19
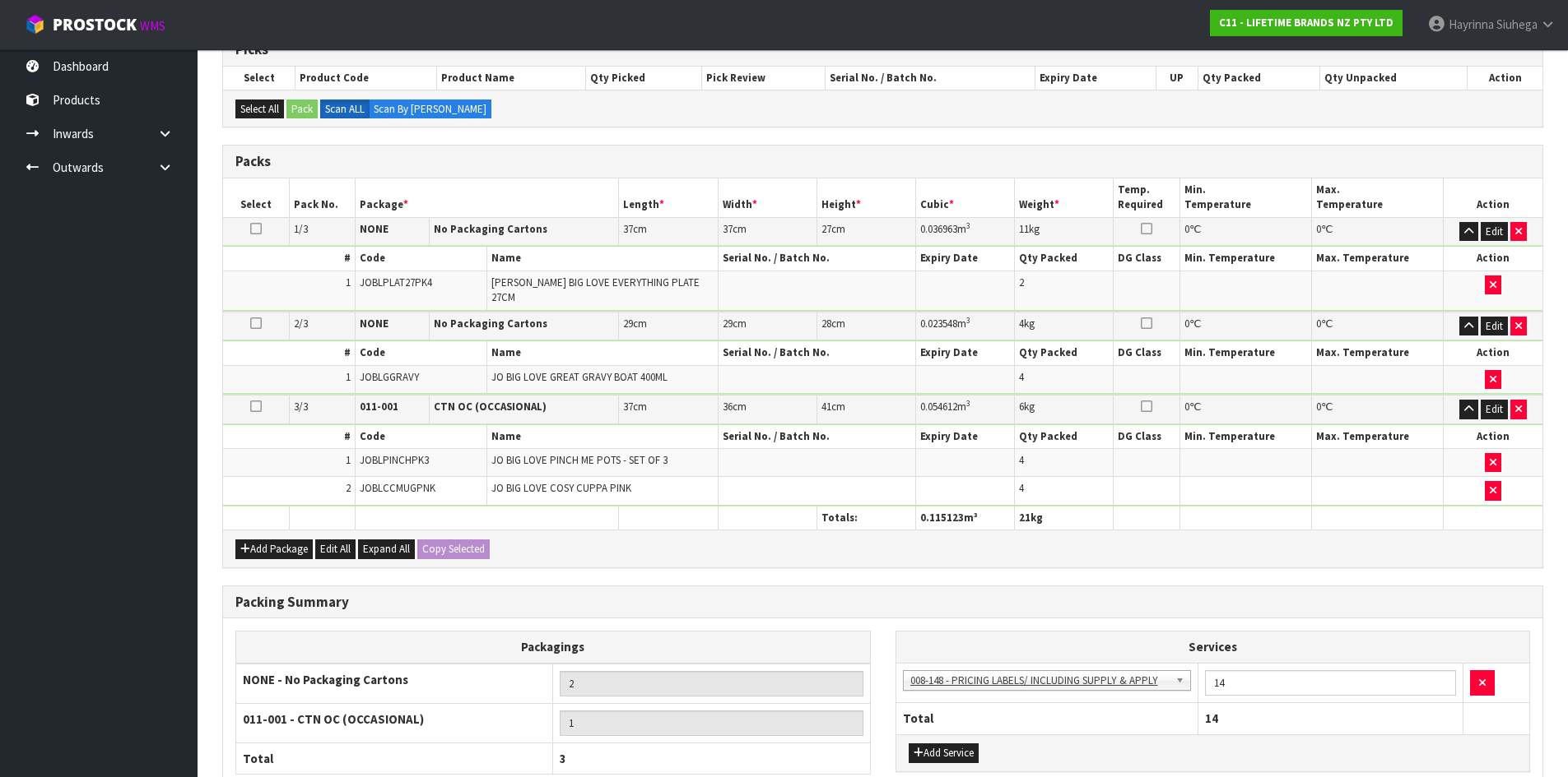
scroll to position [424, 0]
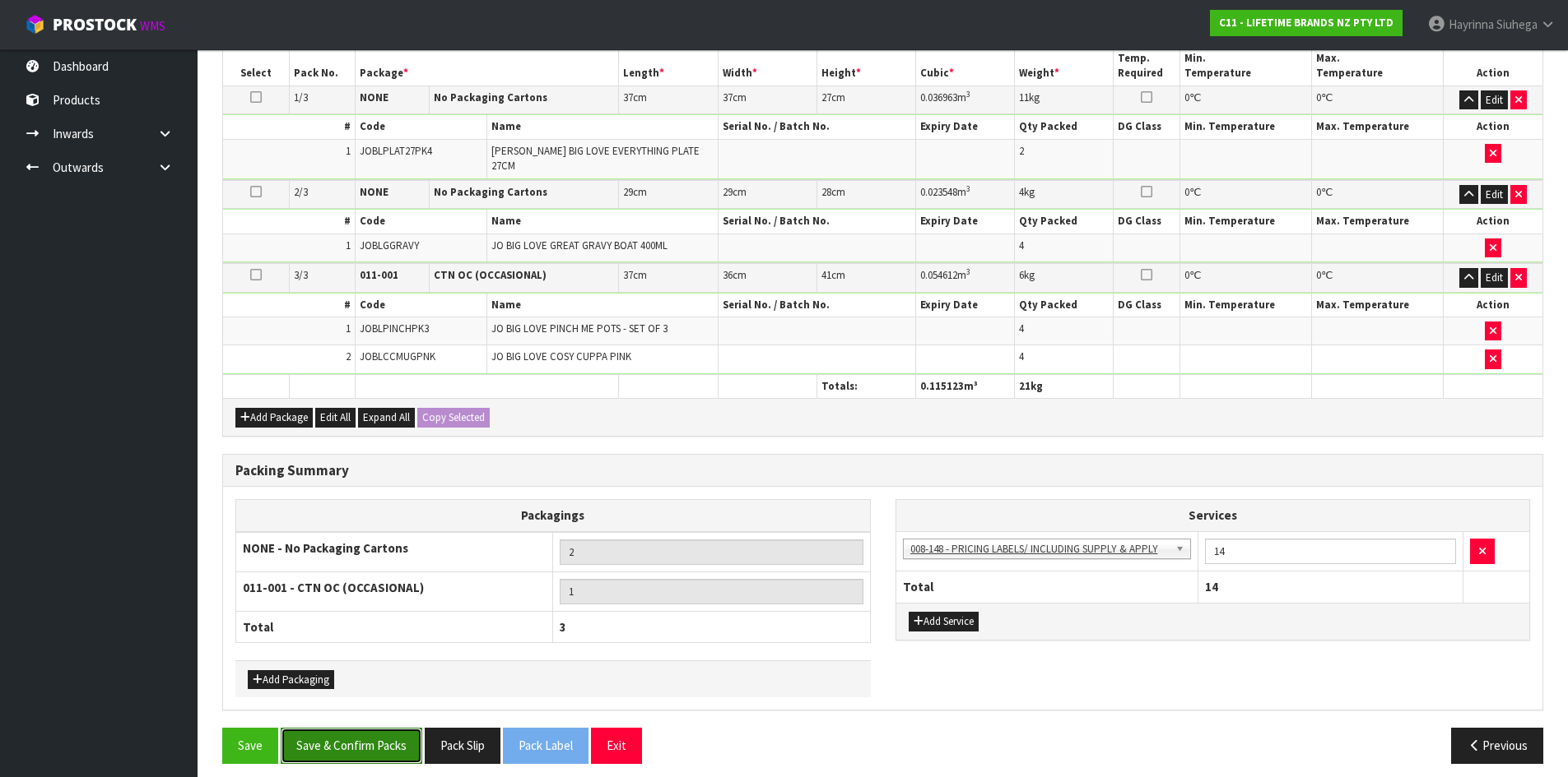
click at [367, 735] on button "Save & Confirm Packs" at bounding box center [351, 746] width 142 height 35
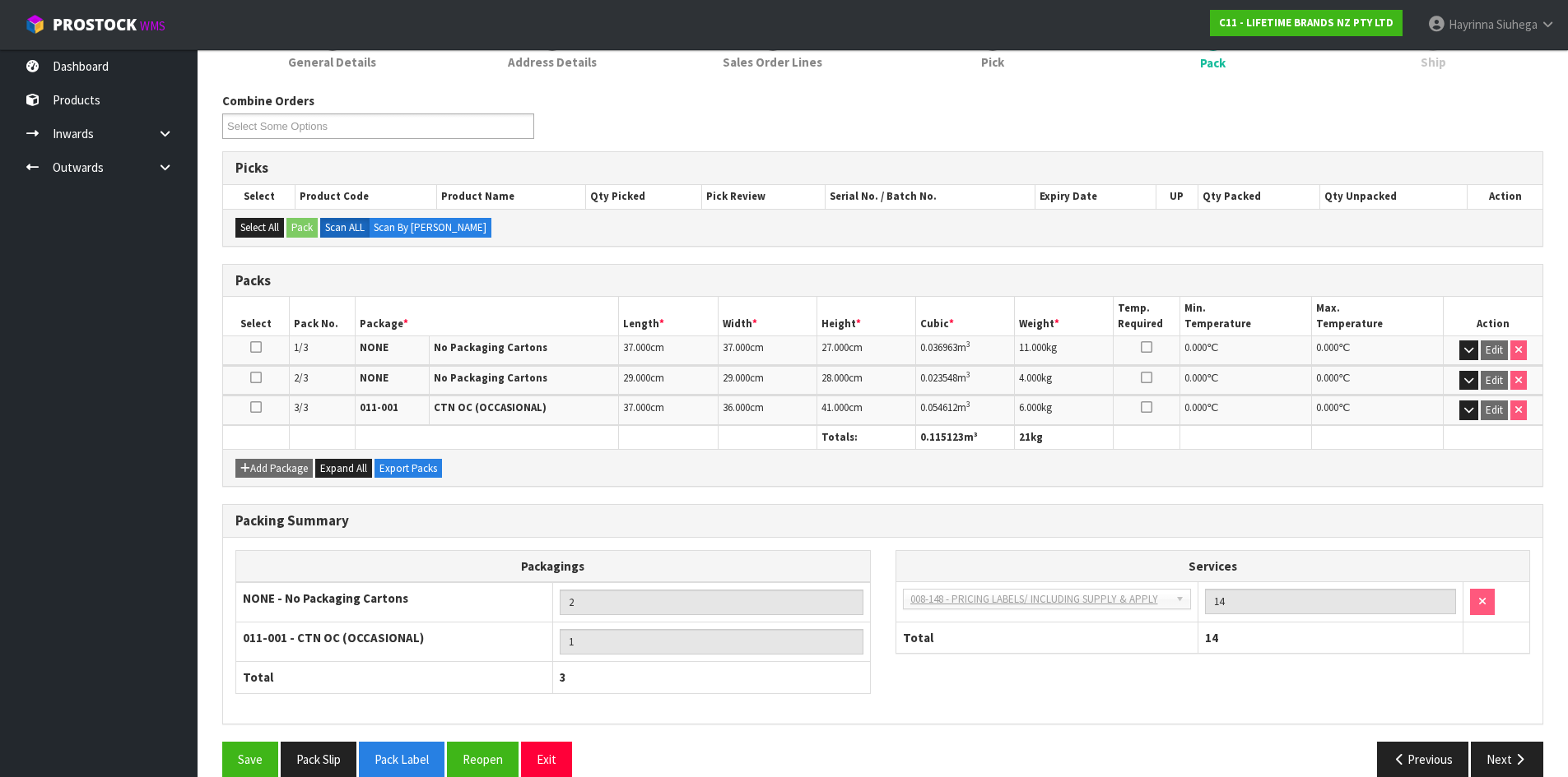
scroll to position [258, 0]
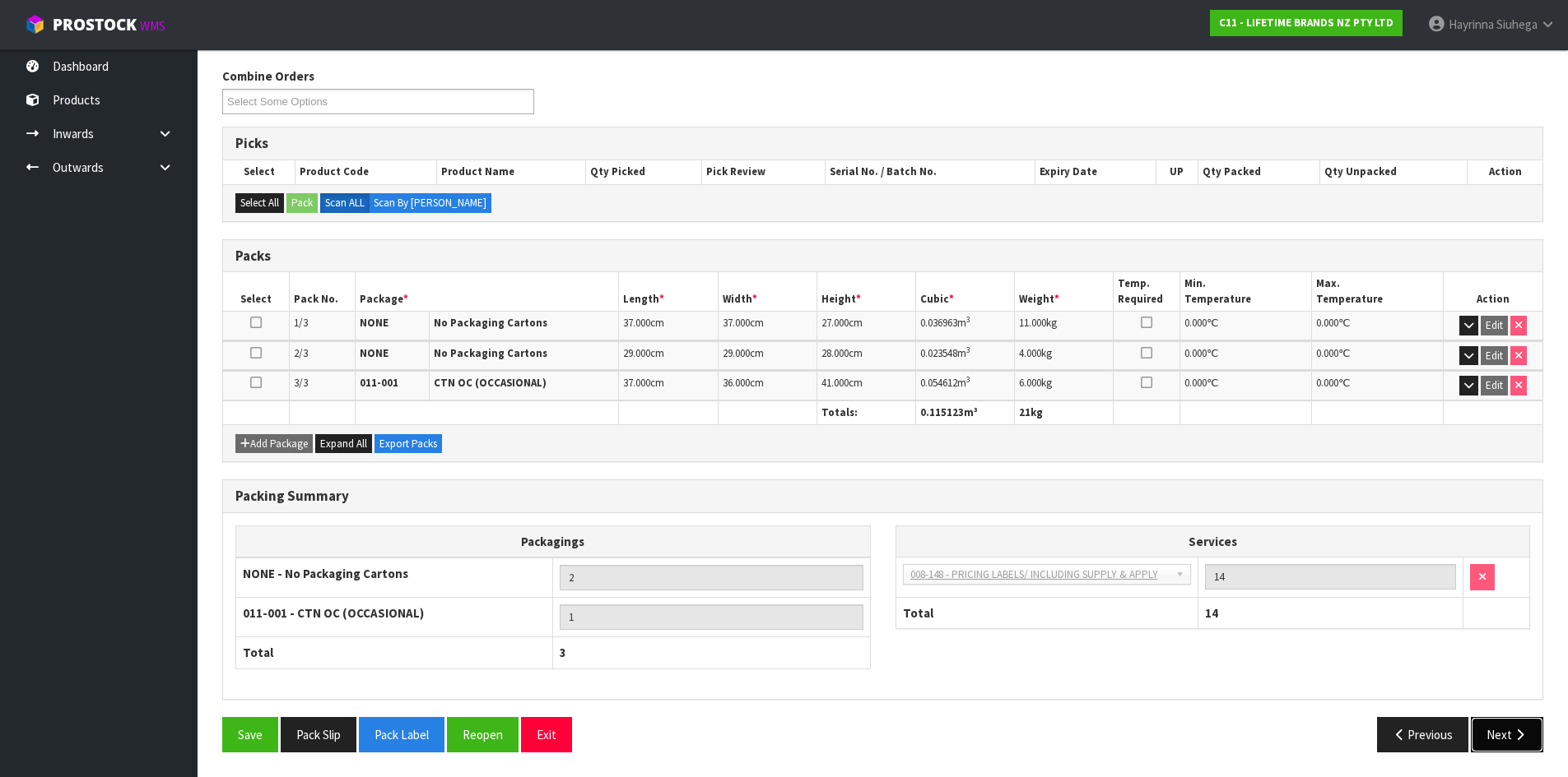
click at [1506, 729] on button "Next" at bounding box center [1507, 735] width 73 height 35
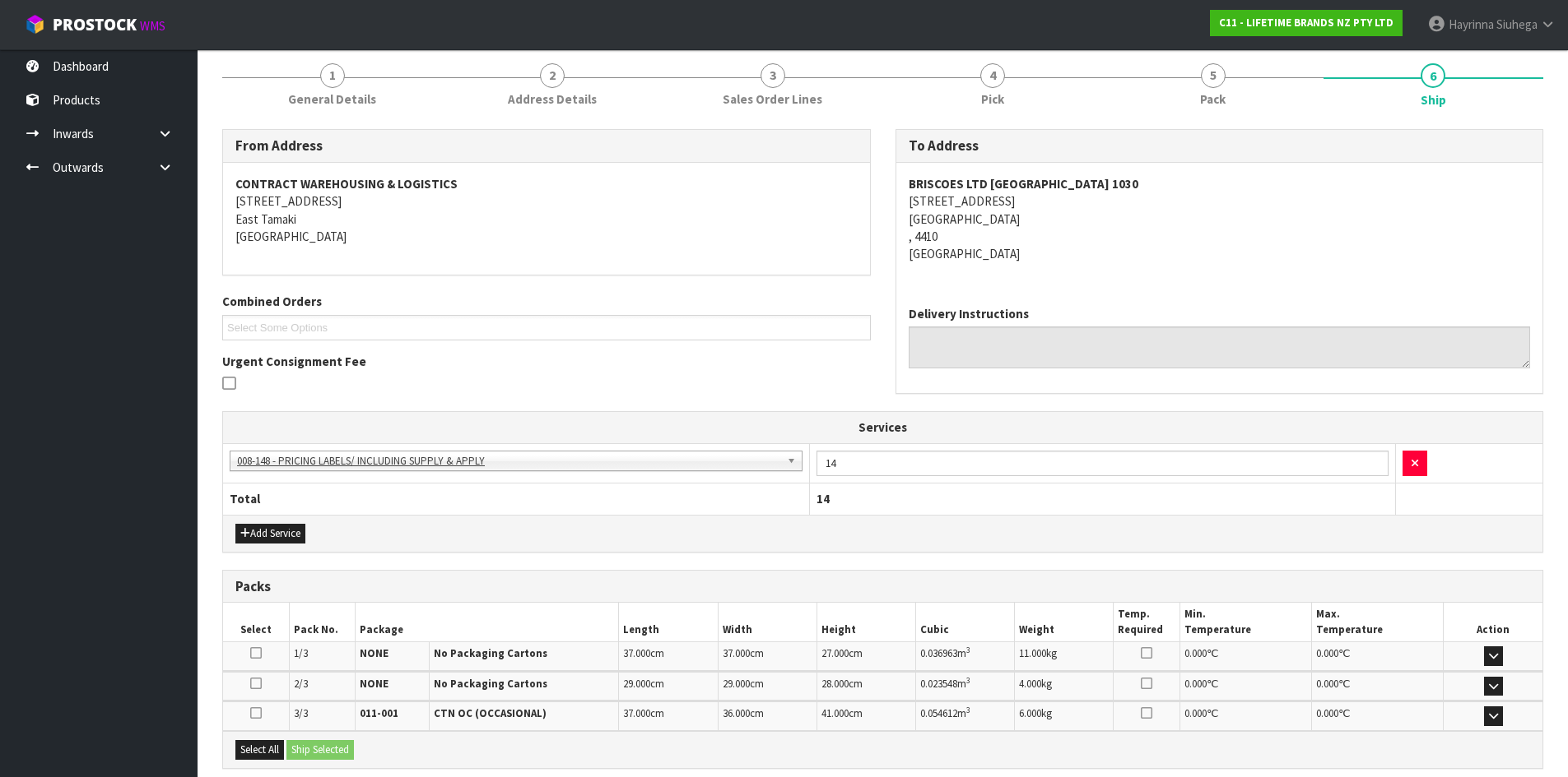
scroll to position [365, 0]
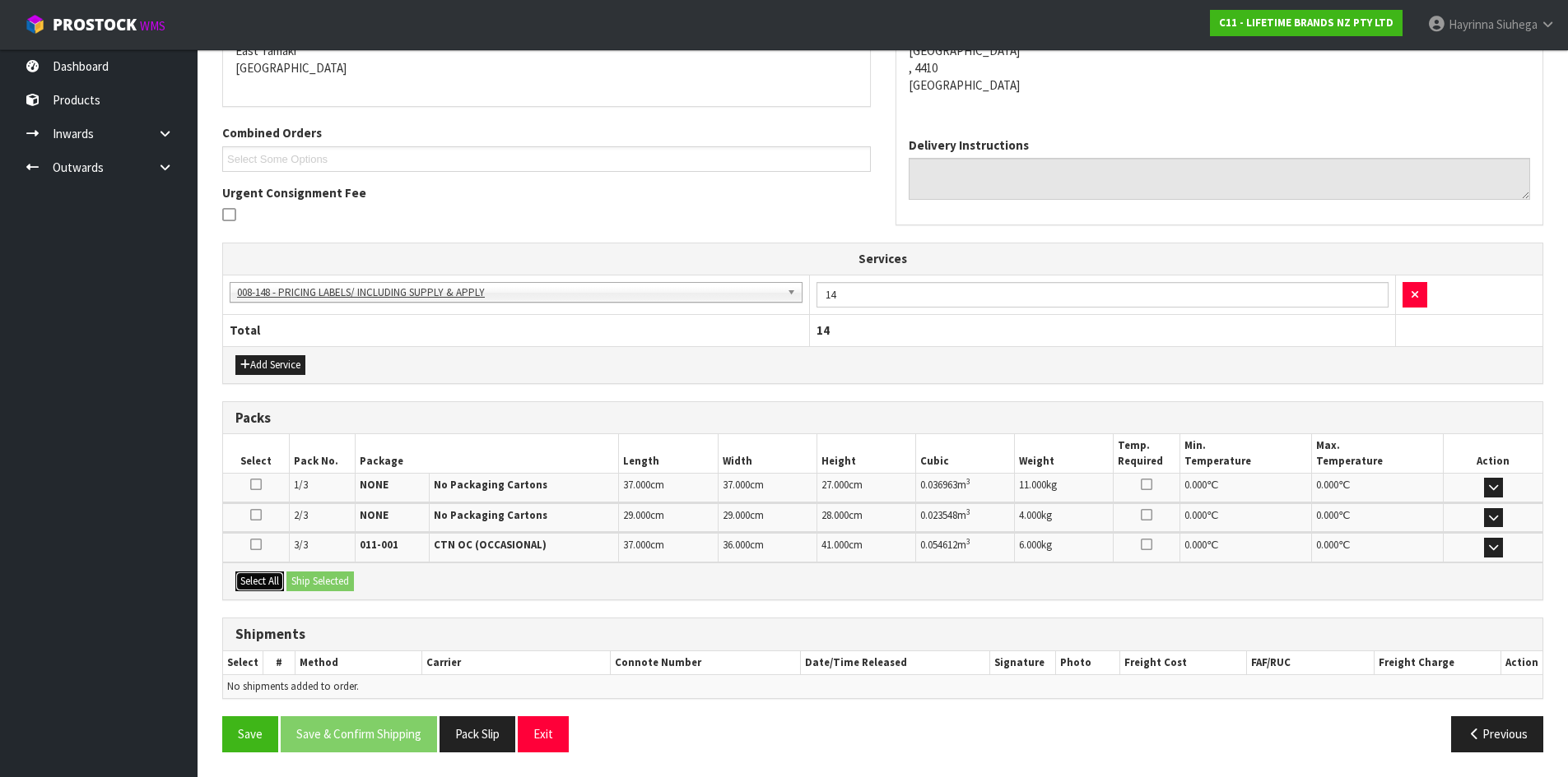
drag, startPoint x: 257, startPoint y: 581, endPoint x: 267, endPoint y: 580, distance: 10.0
click at [257, 581] on button "Select All" at bounding box center [259, 581] width 49 height 19
click at [343, 578] on button "Ship Selected" at bounding box center [320, 581] width 67 height 19
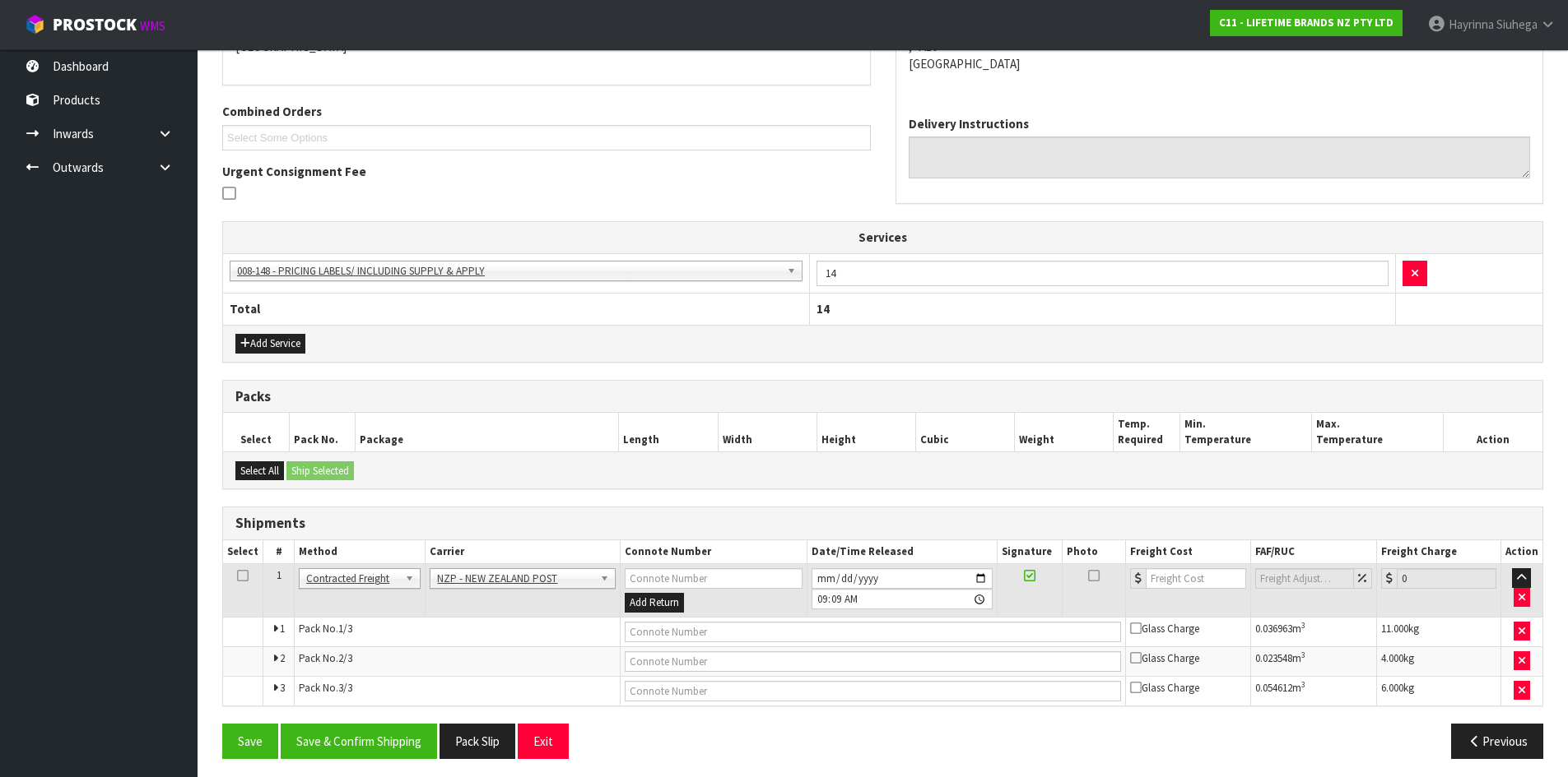
scroll to position [392, 0]
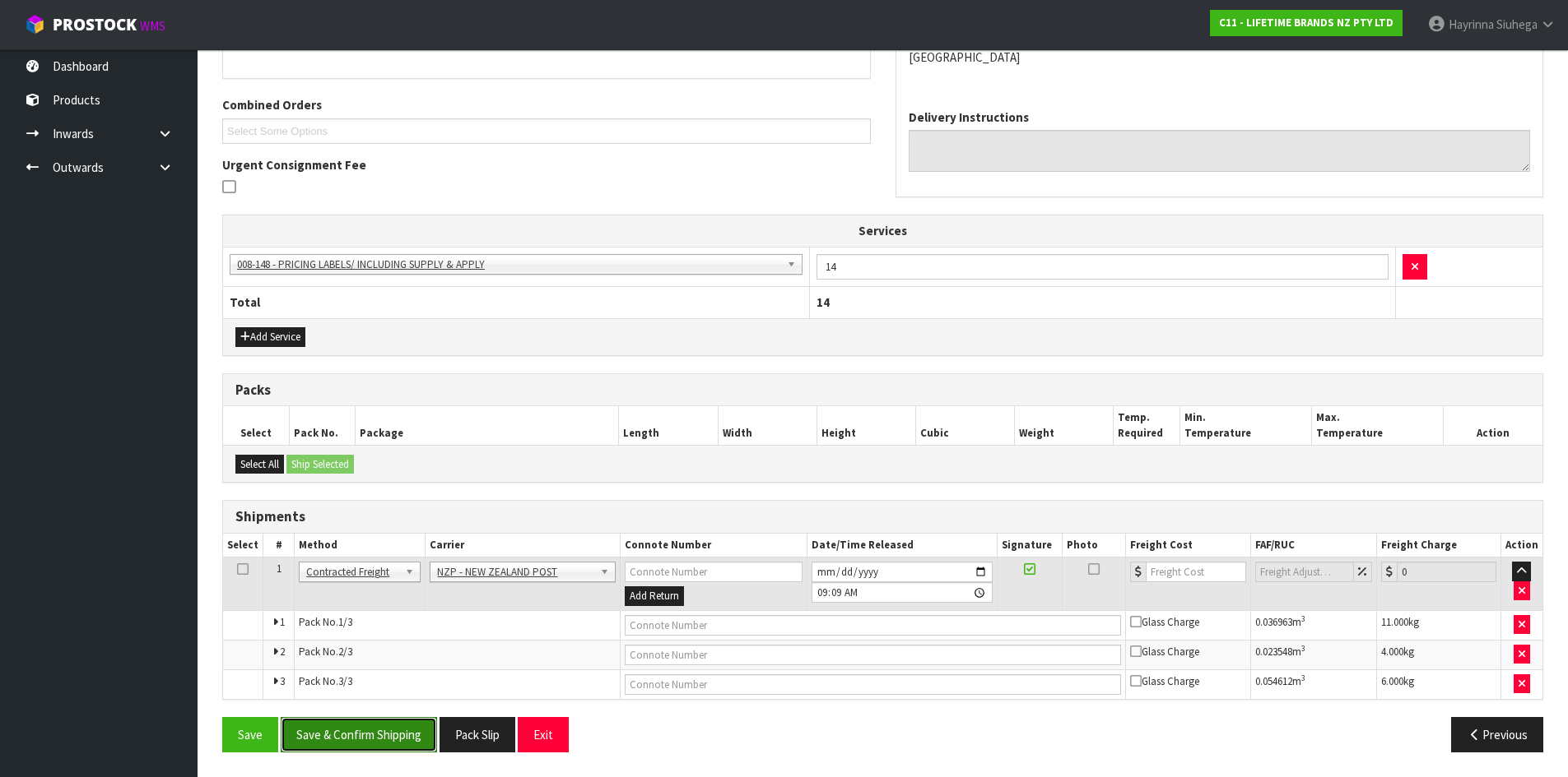
click at [362, 750] on button "Save & Confirm Shipping" at bounding box center [359, 735] width 157 height 35
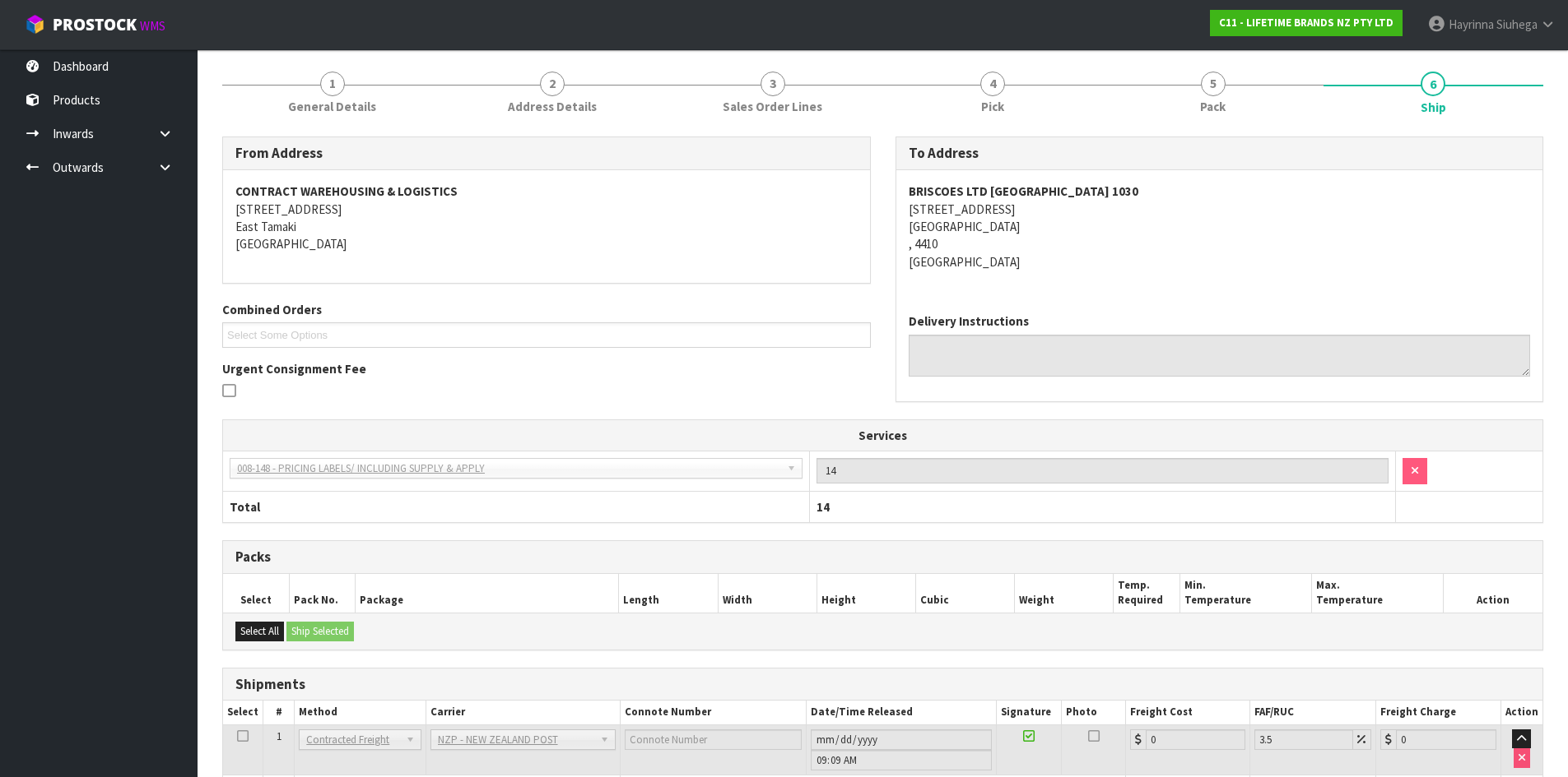
scroll to position [367, 0]
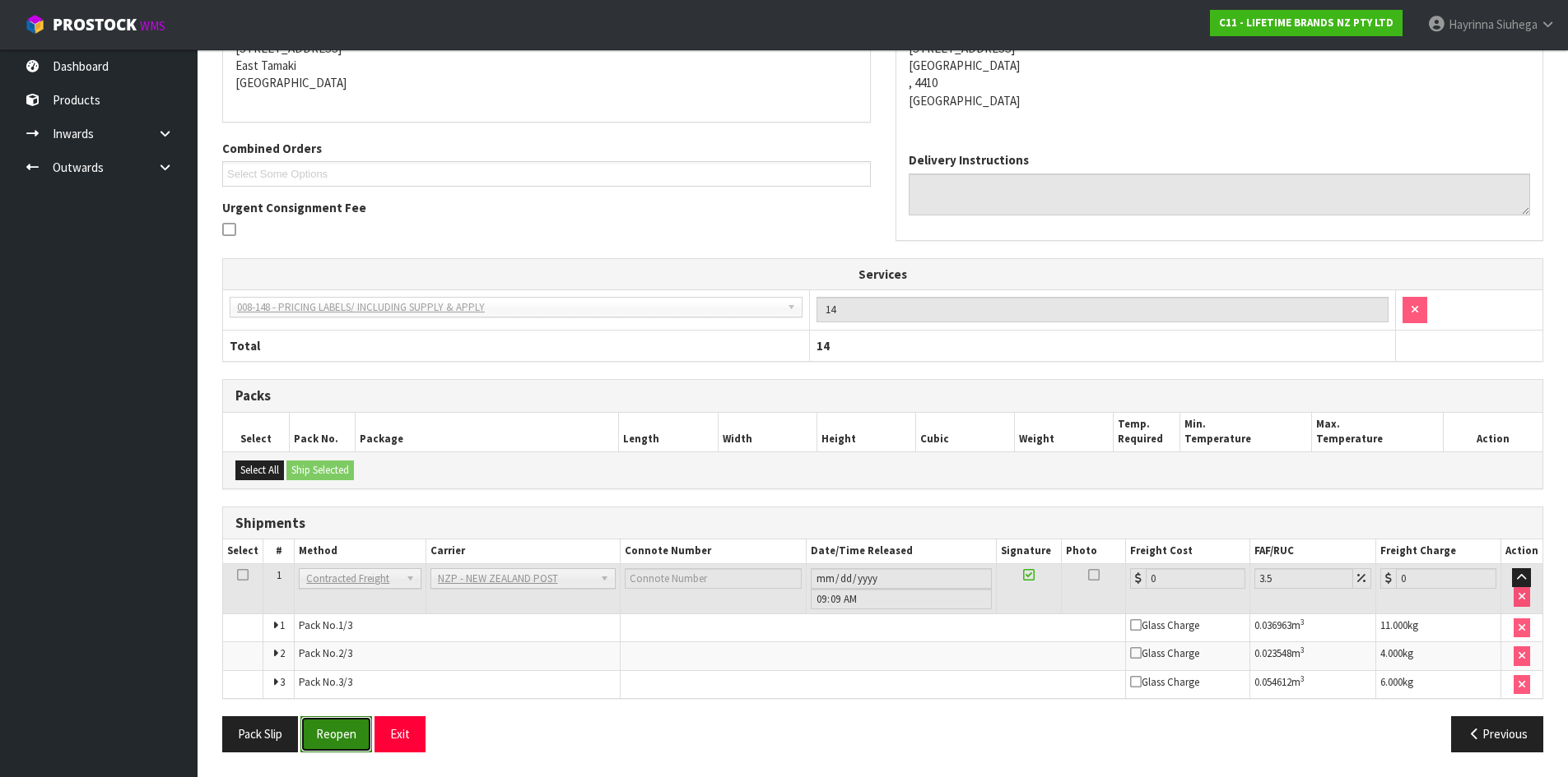
click at [324, 740] on button "Reopen" at bounding box center [336, 735] width 72 height 35
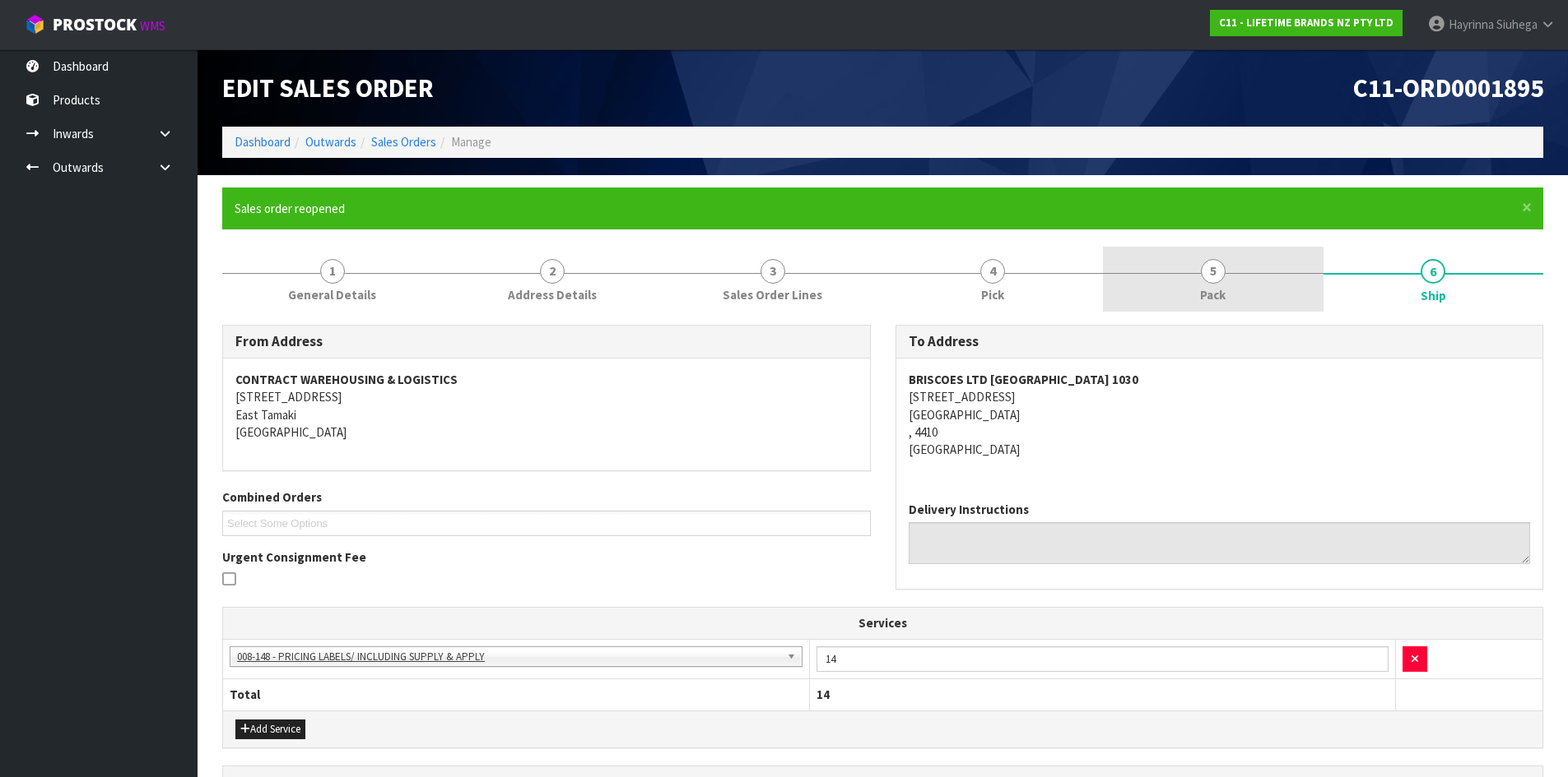
click at [1114, 291] on link "5 Pack" at bounding box center [1213, 279] width 220 height 65
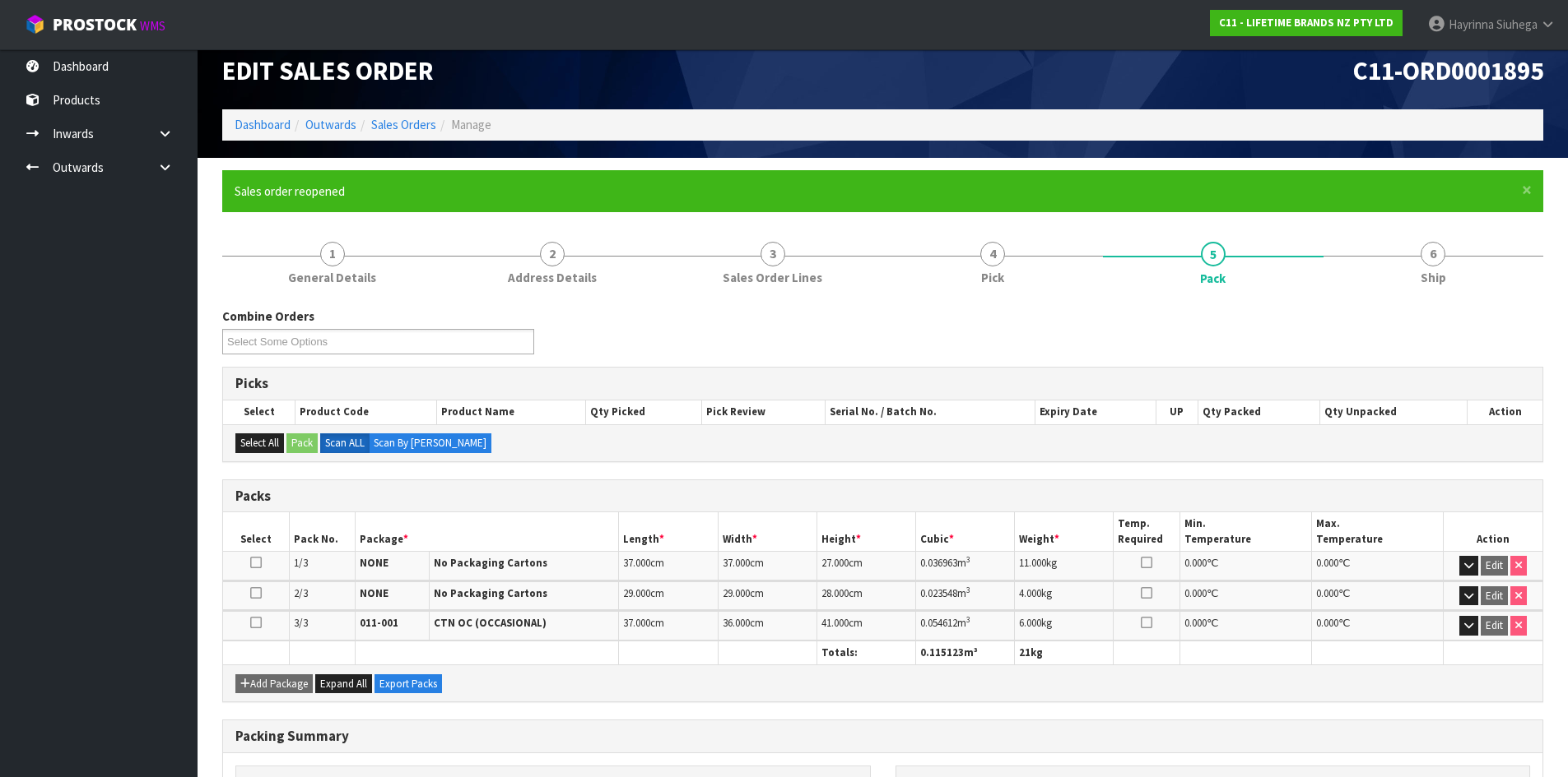
scroll to position [258, 0]
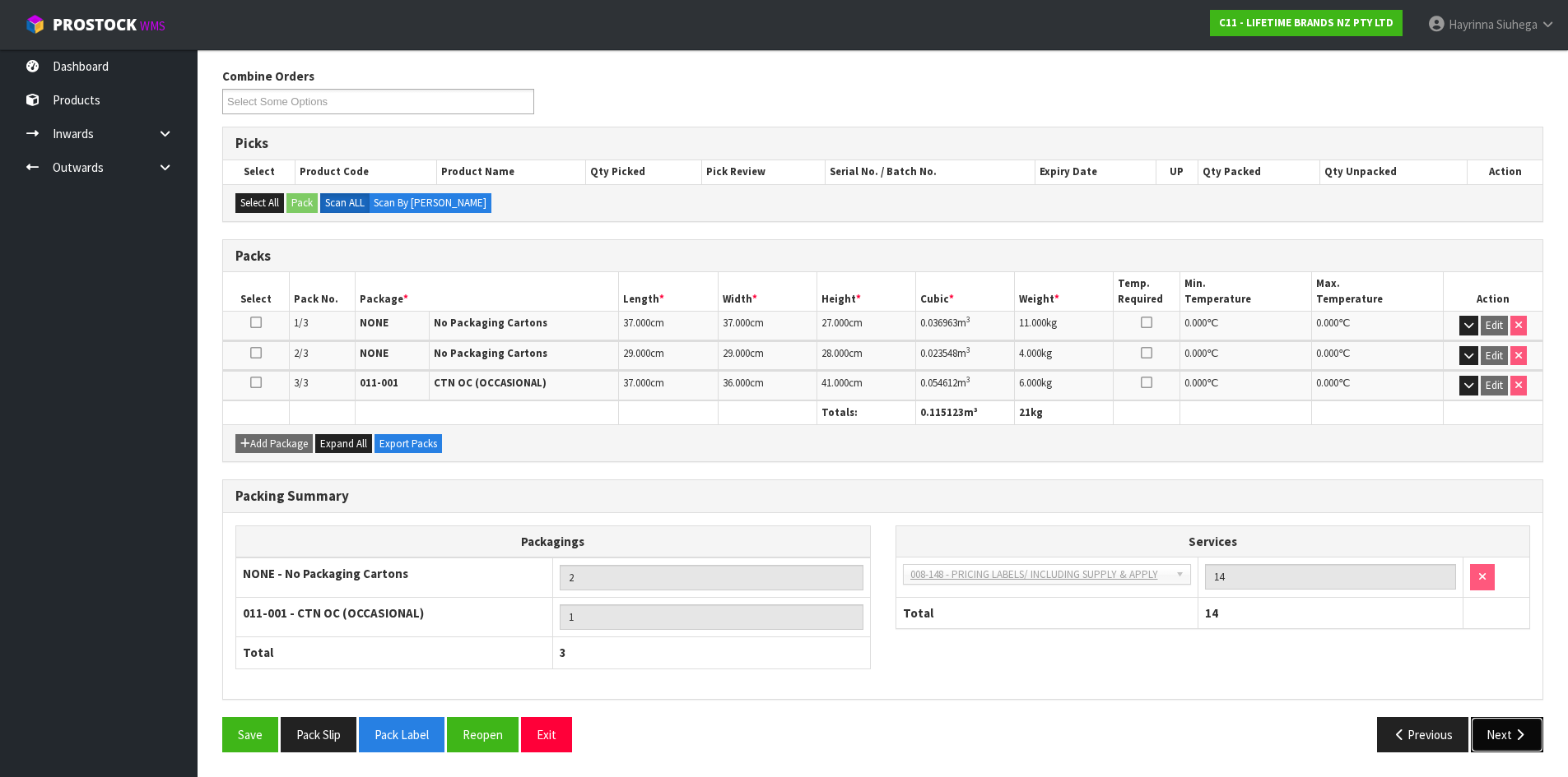
click at [1488, 726] on button "Next" at bounding box center [1507, 735] width 73 height 35
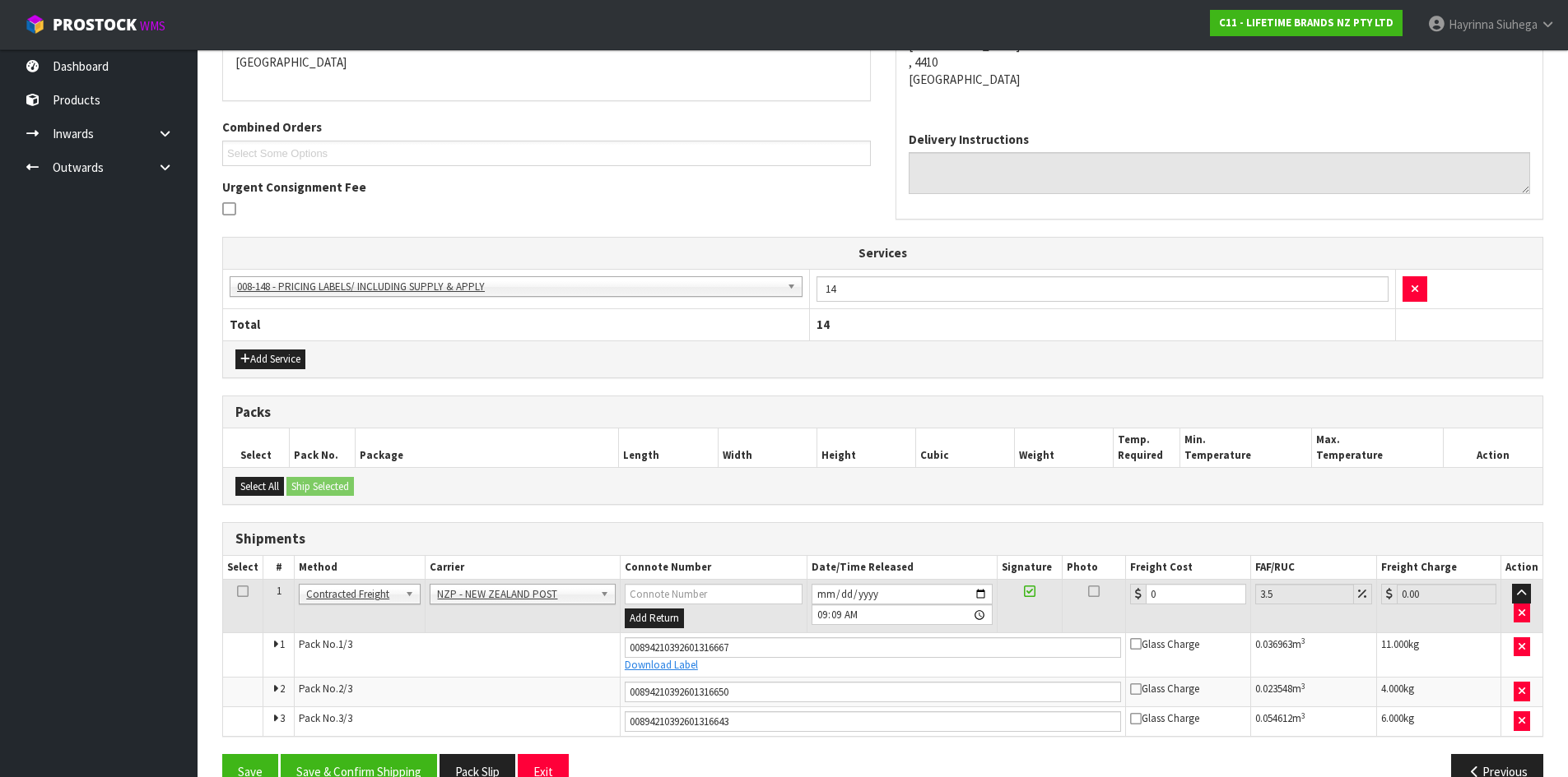
scroll to position [408, 0]
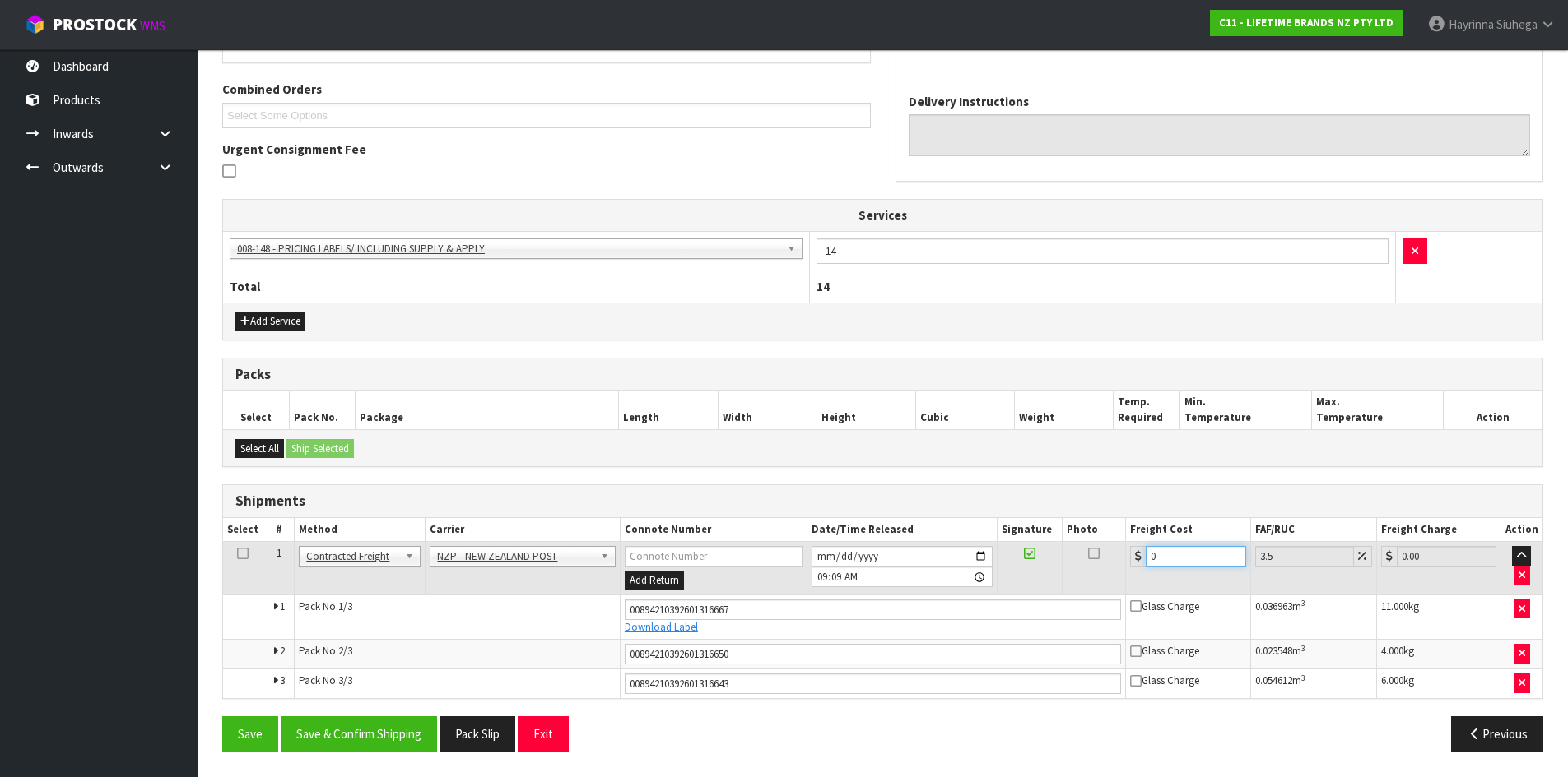
drag, startPoint x: 1211, startPoint y: 562, endPoint x: 827, endPoint y: 531, distance: 385.2
click at [829, 531] on table "Select # Method Carrier Connote Number Date/Time Released Signature Photo Freig…" at bounding box center [883, 609] width 1319 height 181
type input "2"
type input "2.07"
type input "26"
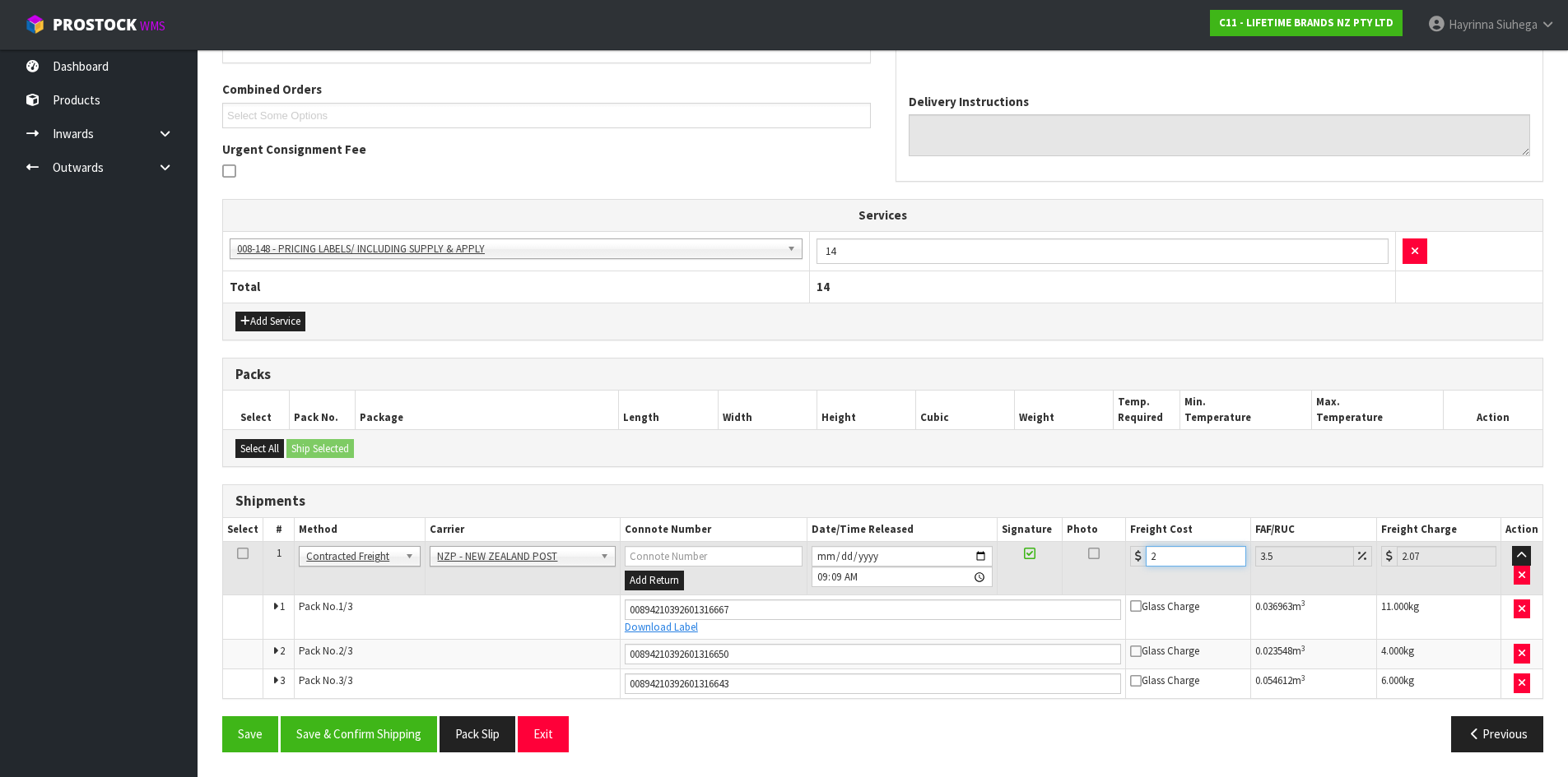
type input "26.91"
type input "26.9"
type input "27.84"
type input "26.97"
type input "27.91"
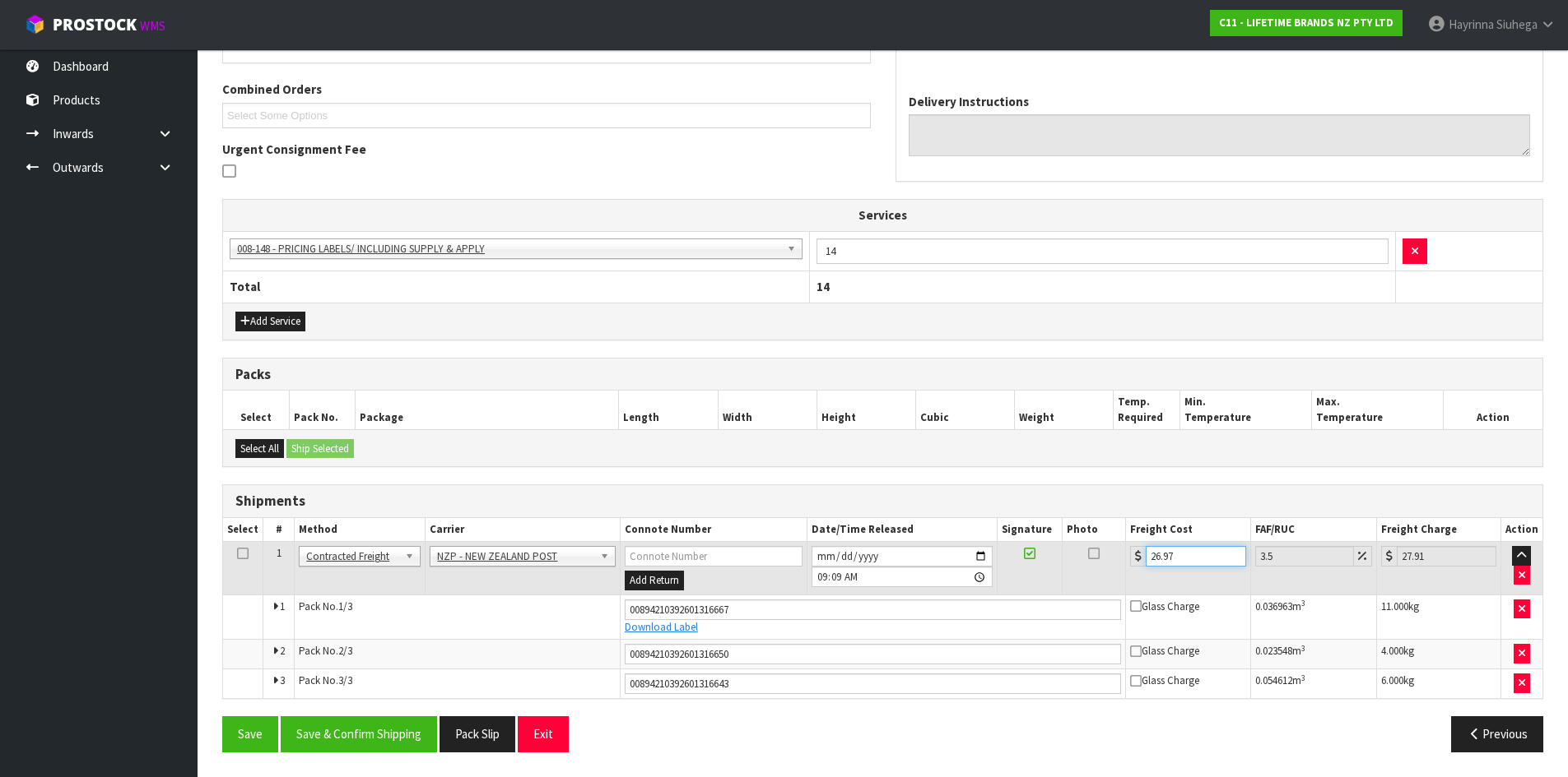
type input "26.97"
click at [222, 717] on button "Save" at bounding box center [250, 735] width 56 height 35
click at [403, 725] on button "Save & Confirm Shipping" at bounding box center [359, 735] width 157 height 35
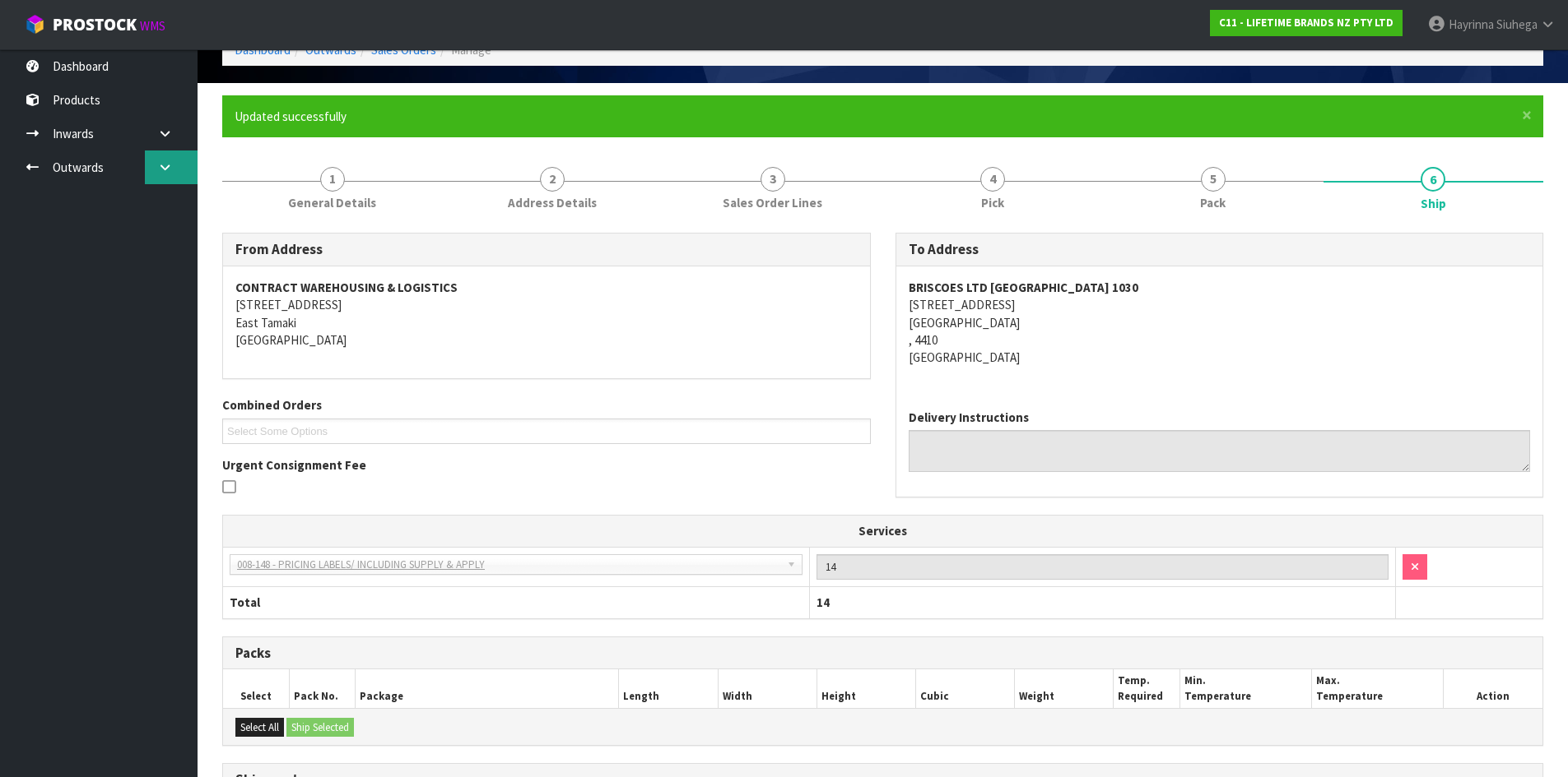
scroll to position [0, 0]
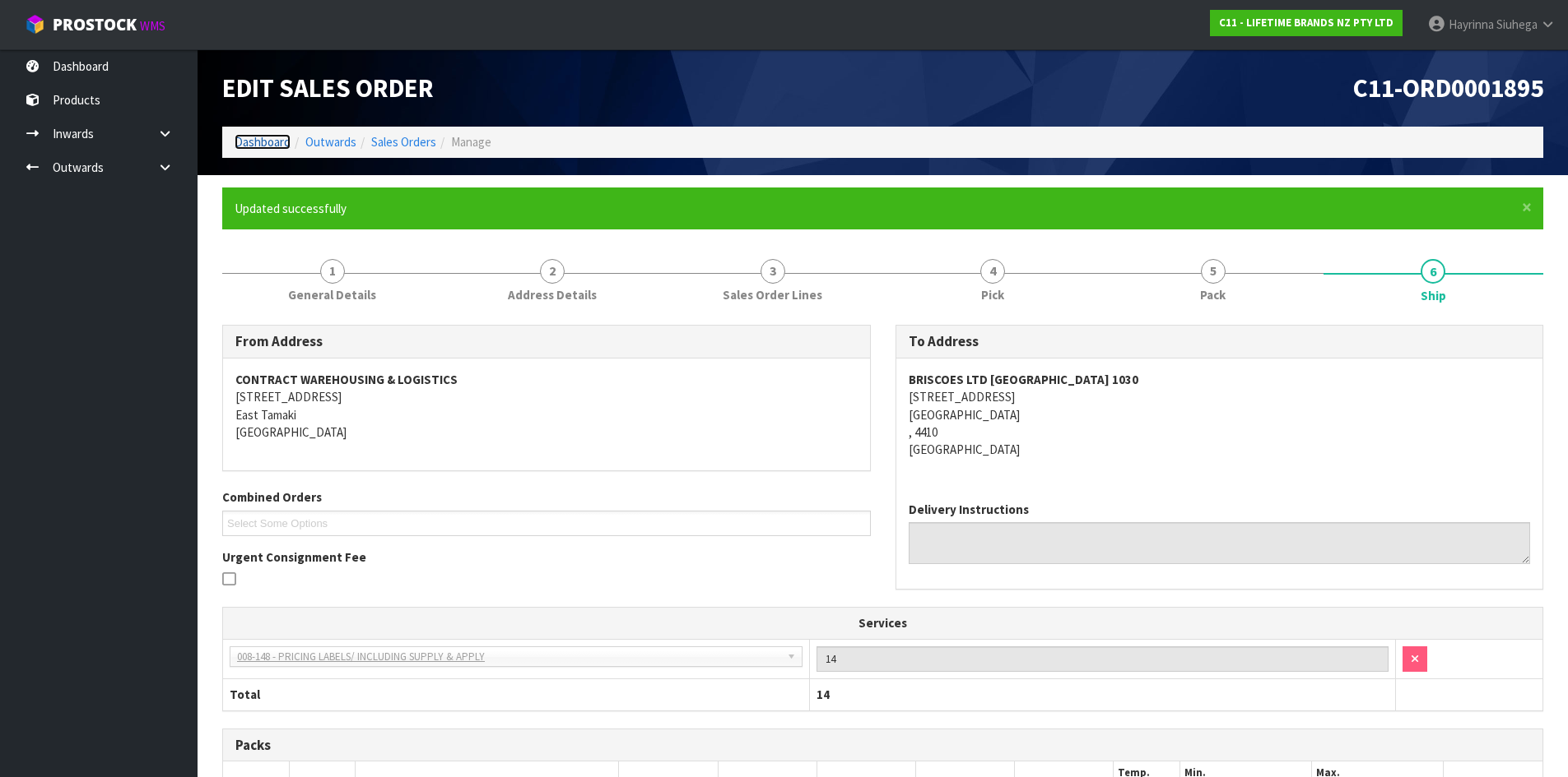
click at [267, 147] on link "Dashboard" at bounding box center [262, 142] width 56 height 16
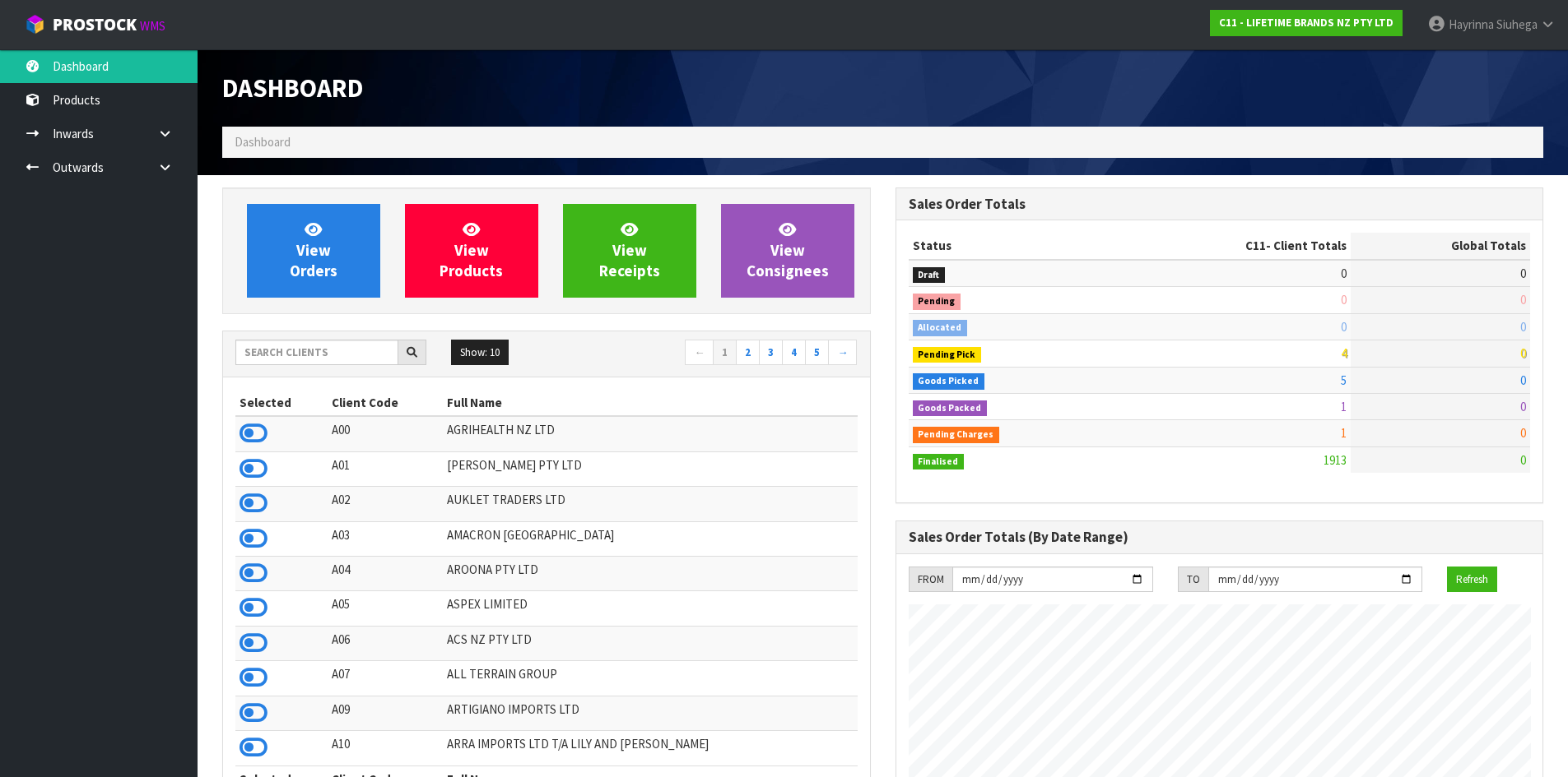
scroll to position [1246, 672]
click at [339, 250] on link "View Orders" at bounding box center [313, 251] width 134 height 94
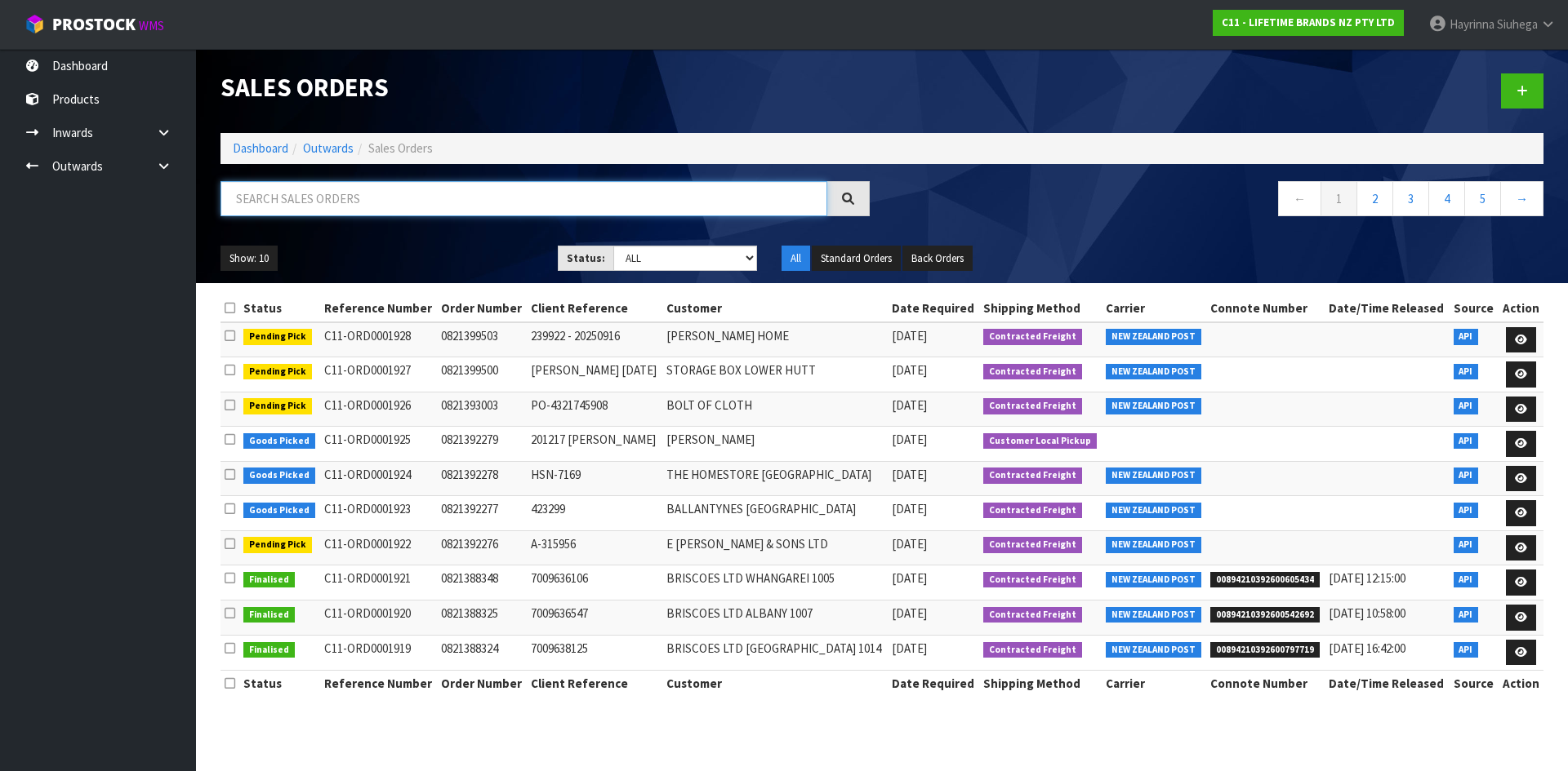
click at [394, 194] on input "text" at bounding box center [524, 198] width 607 height 35
type input "JOB-0412718"
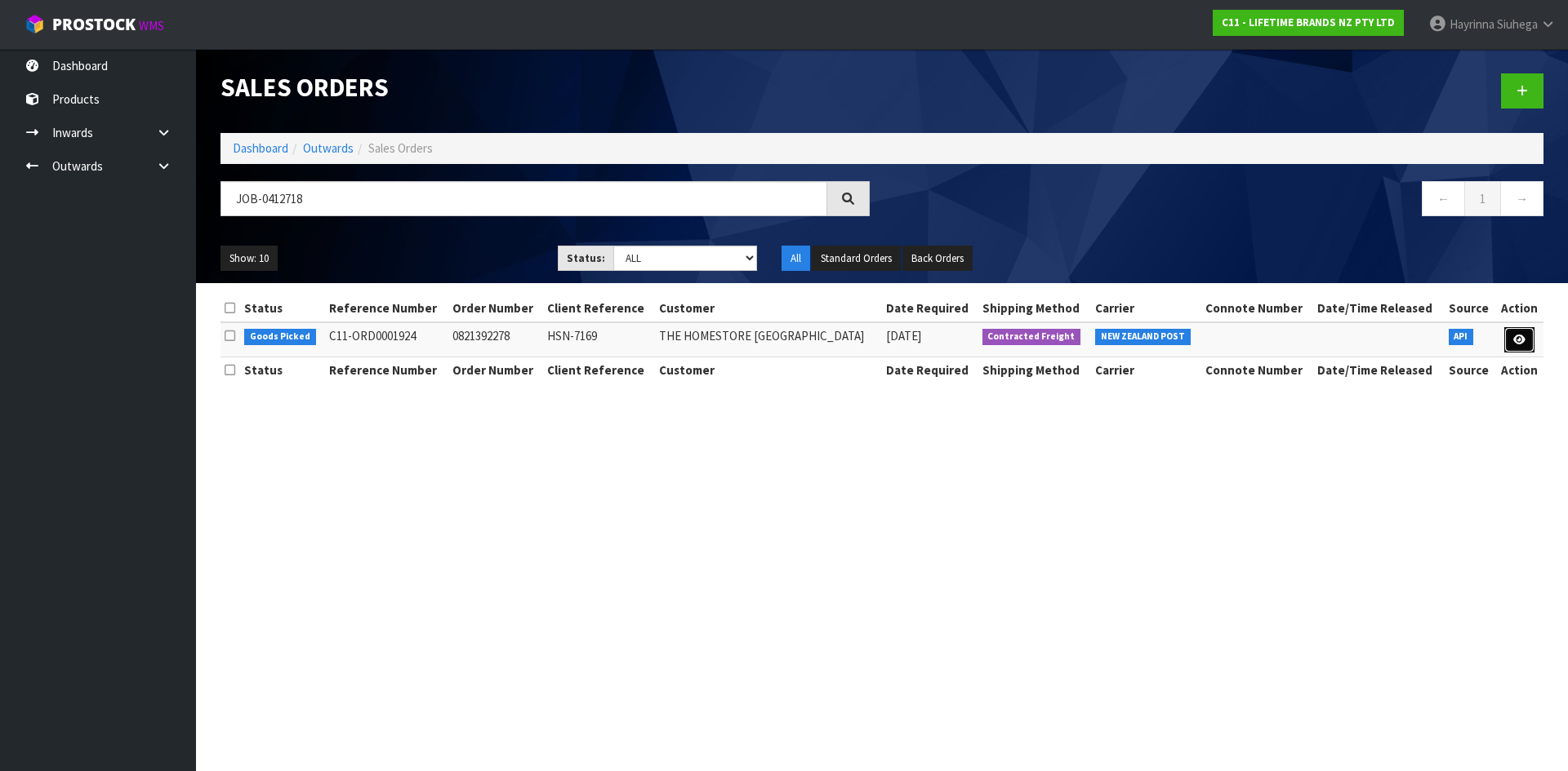
click at [1521, 342] on icon at bounding box center [1519, 340] width 12 height 11
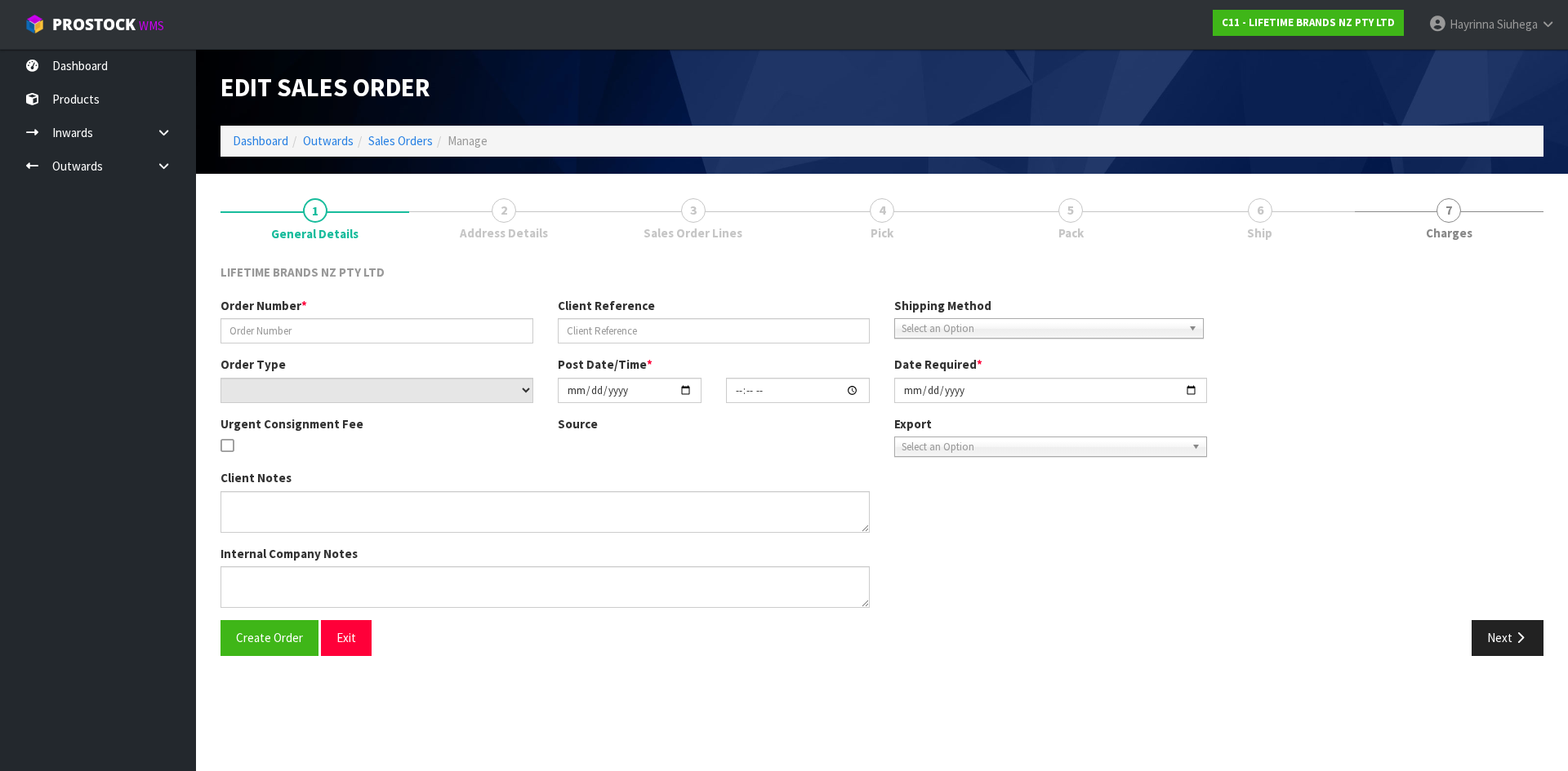
type input "0821392278"
type input "HSN-7169"
select select "number:0"
type input "[DATE]"
type input "07:34:16.000"
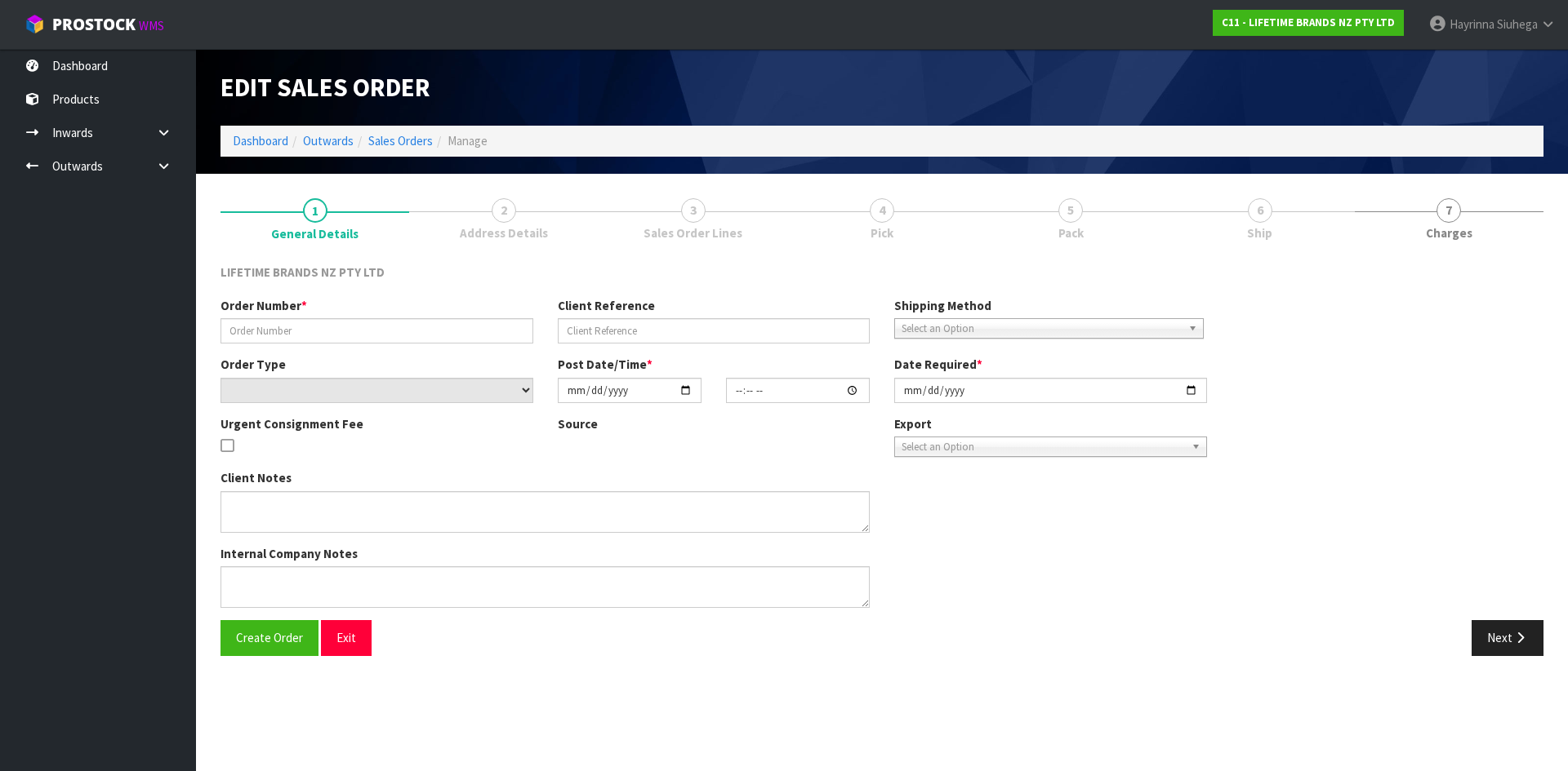
type input "[DATE]"
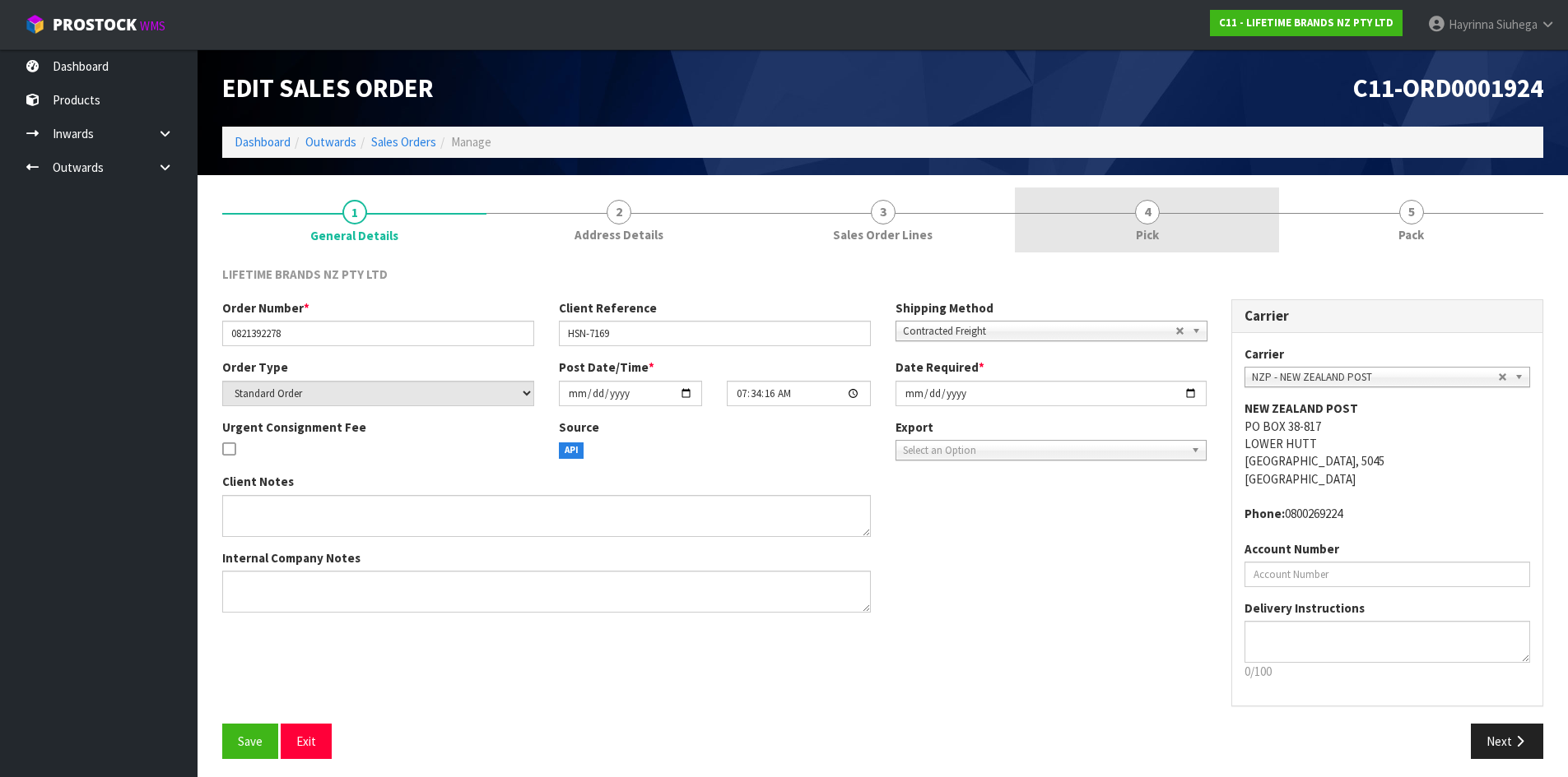
click at [1268, 231] on link "4 Pick" at bounding box center [1147, 219] width 264 height 65
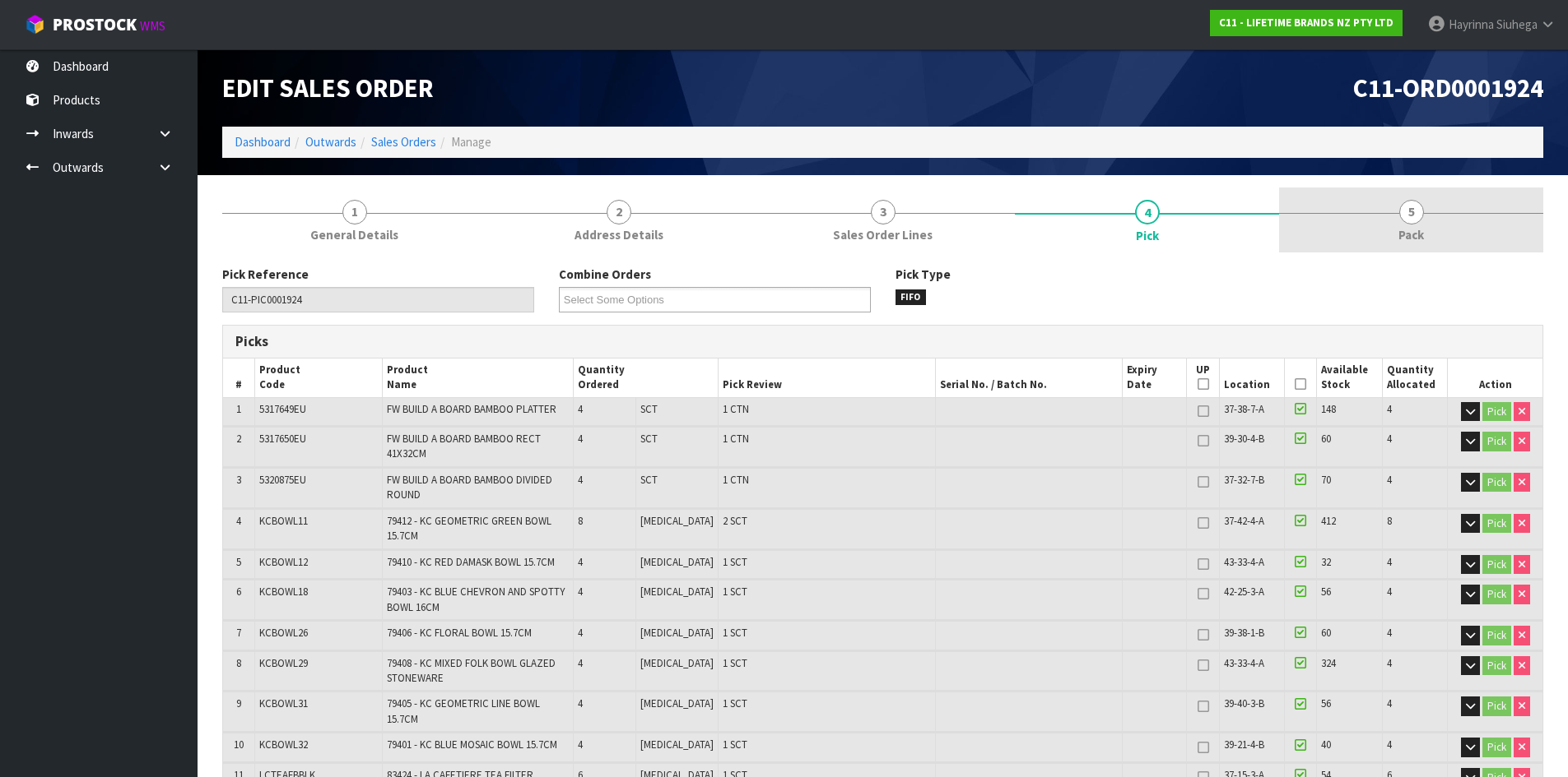
click at [1406, 221] on span "5" at bounding box center [1411, 212] width 25 height 25
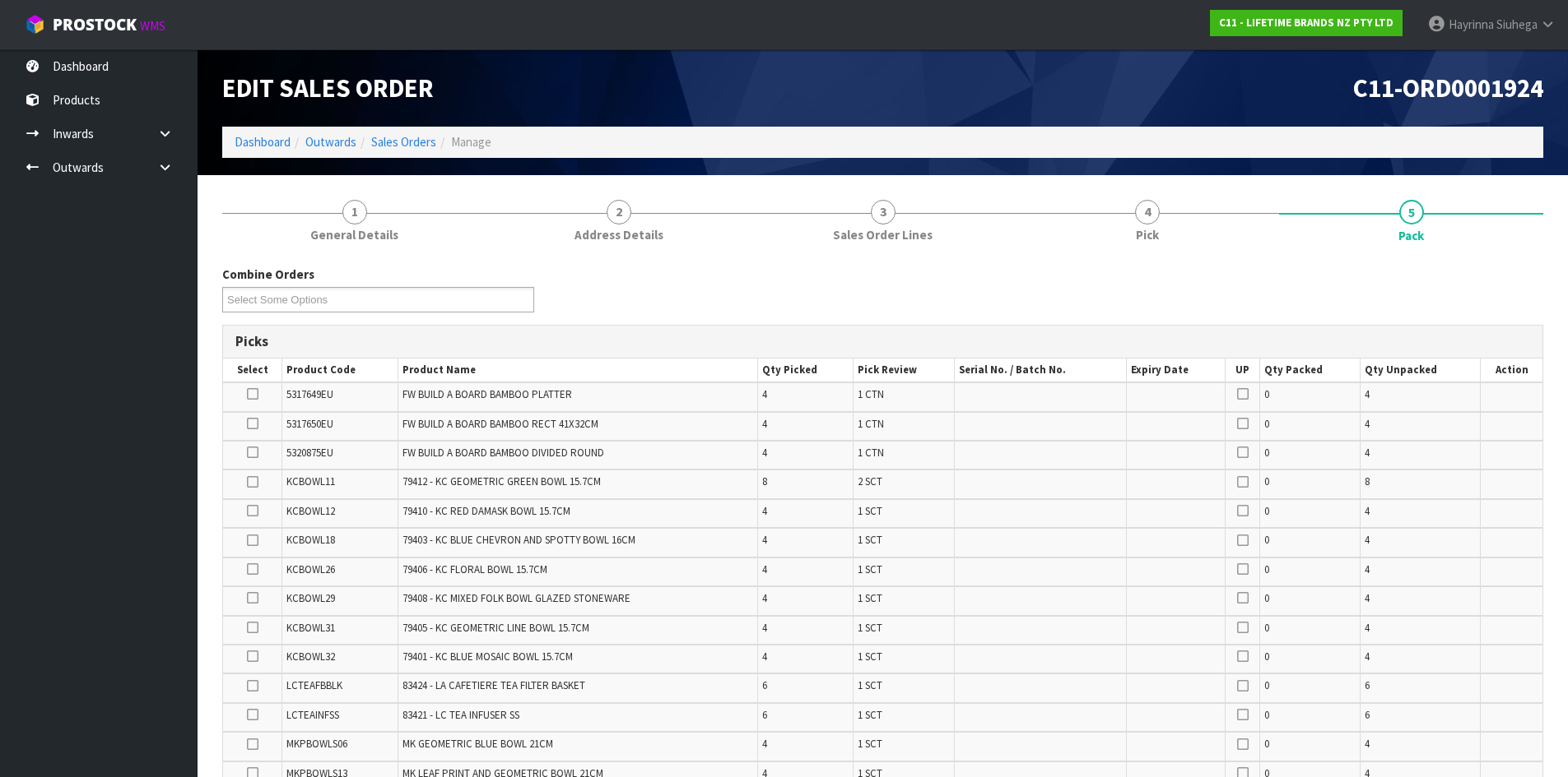
click at [831, 558] on td "4" at bounding box center [805, 572] width 96 height 29
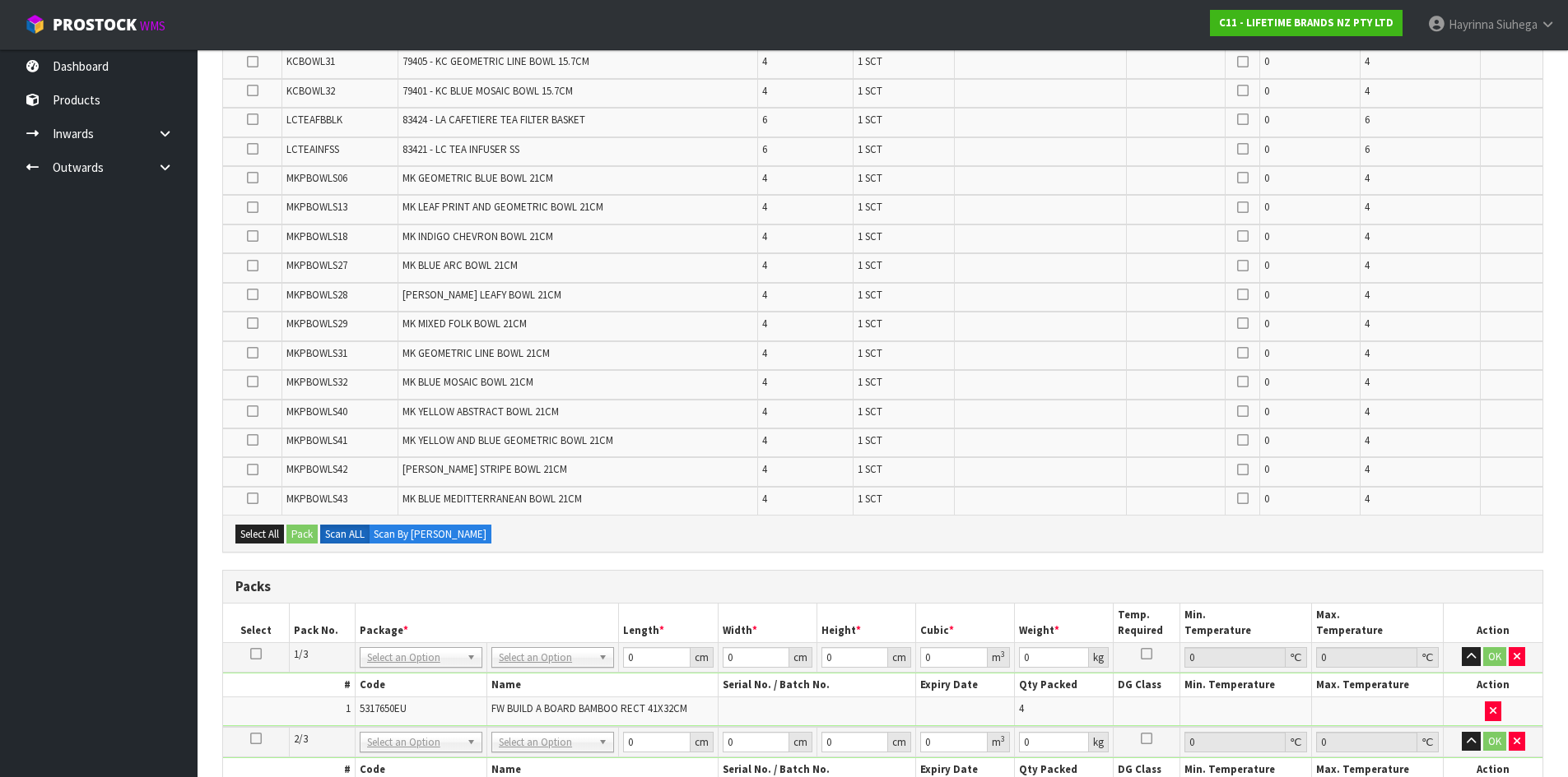
scroll to position [904, 0]
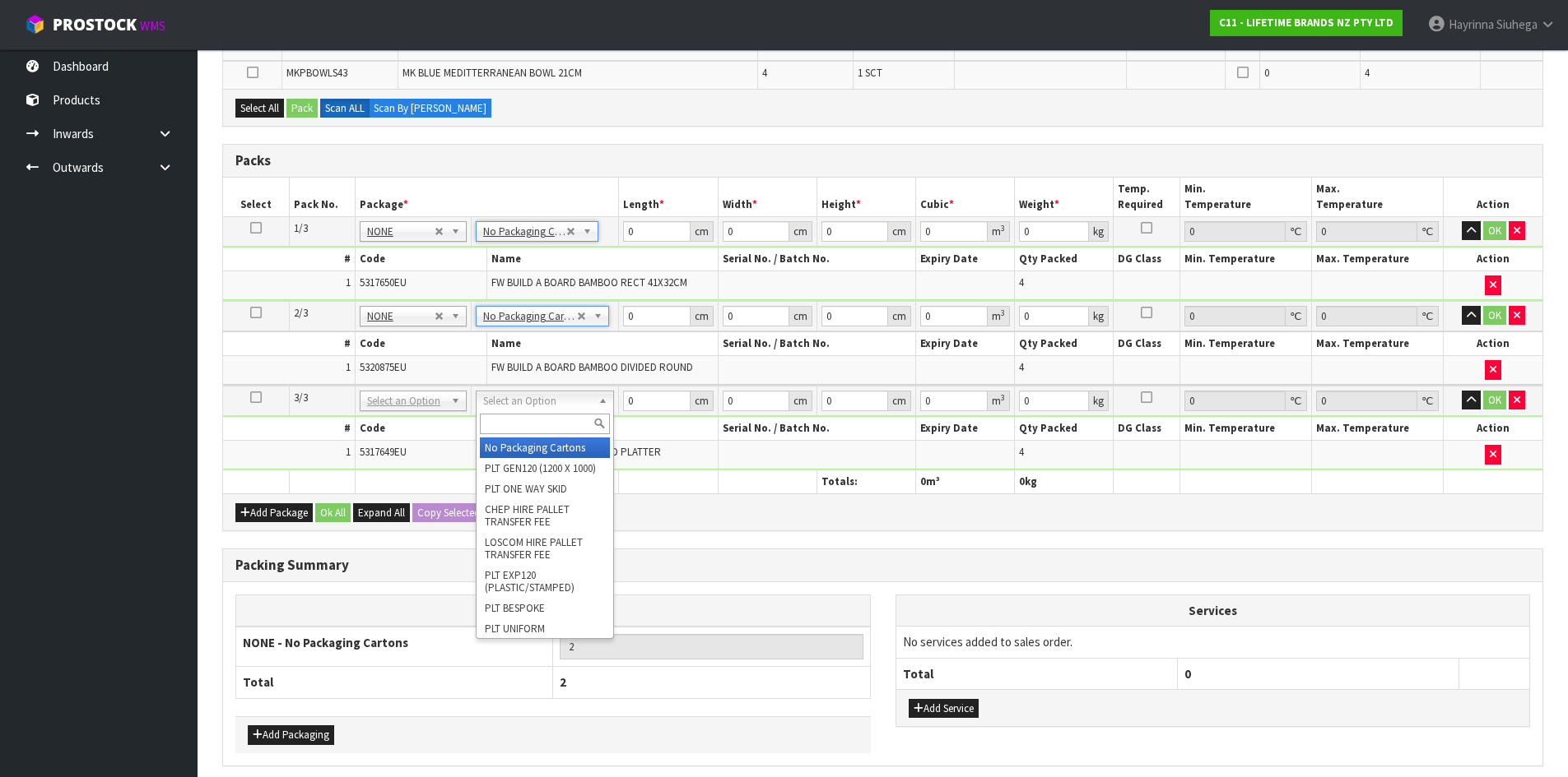
type input "3"
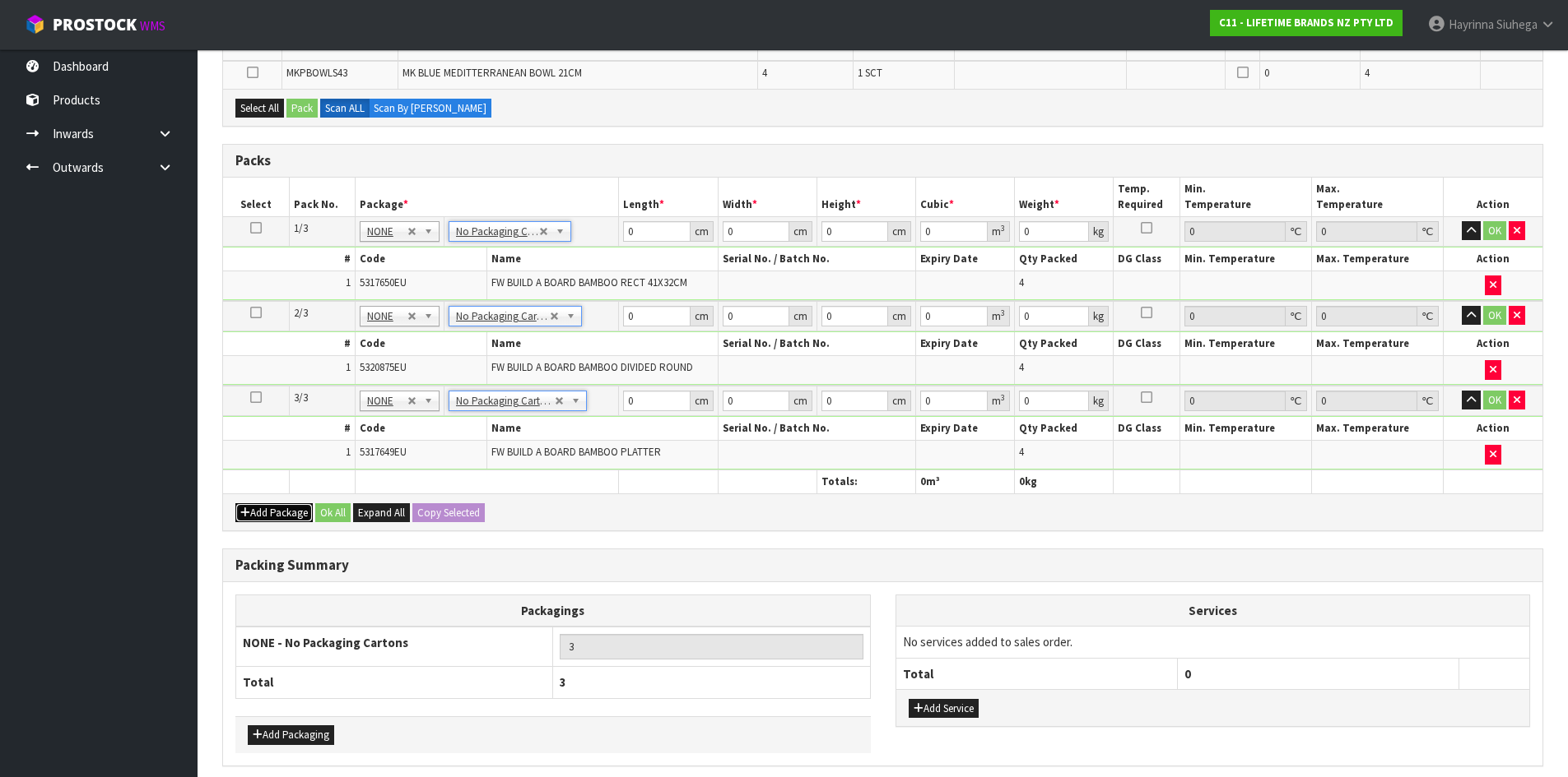
click at [253, 515] on button "Add Package" at bounding box center [274, 513] width 77 height 19
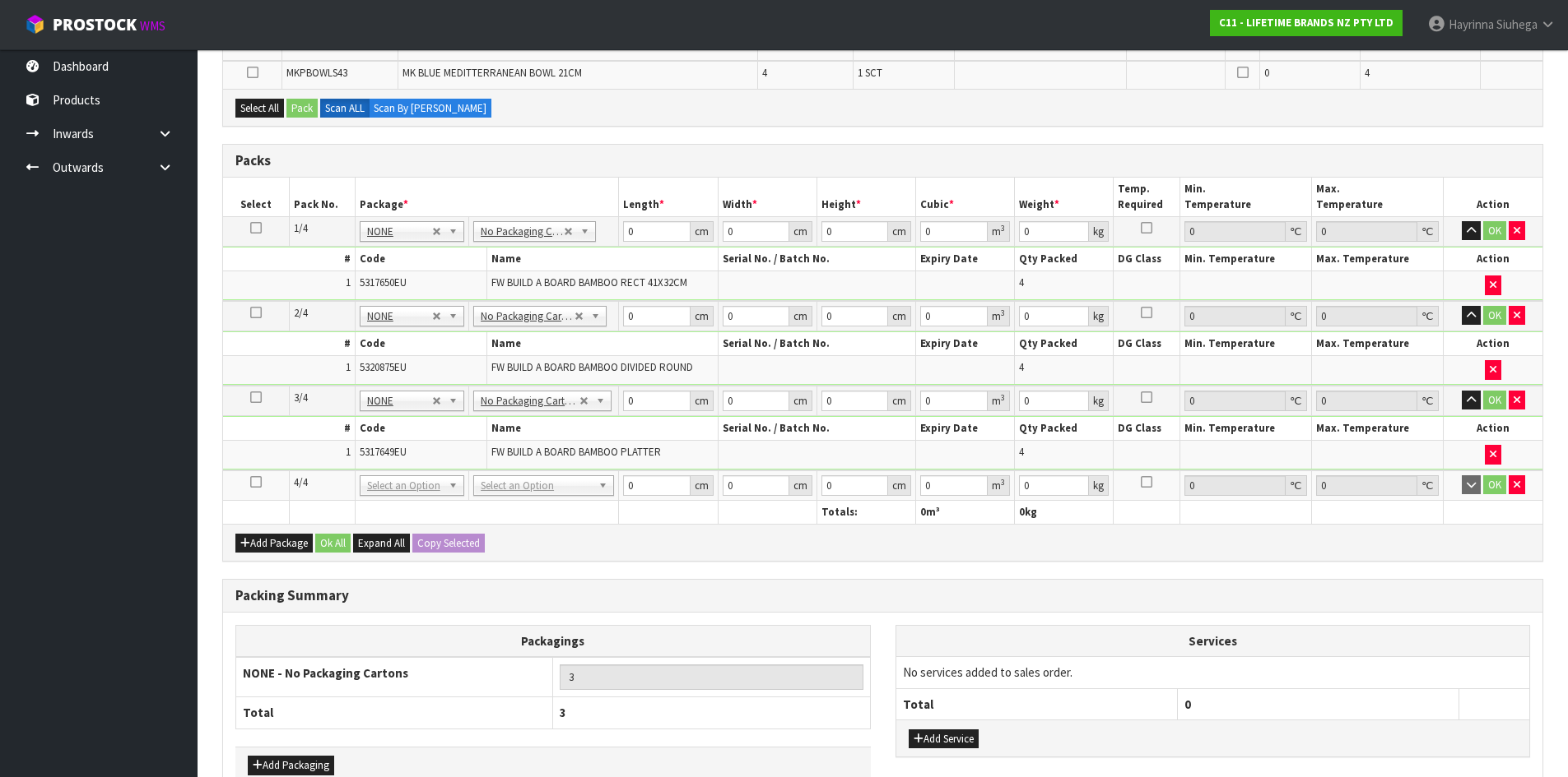
click at [256, 483] on icon at bounding box center [256, 482] width 12 height 1
click at [587, 561] on div "Add Package Ok All Expand All Copy Selected" at bounding box center [883, 542] width 1319 height 37
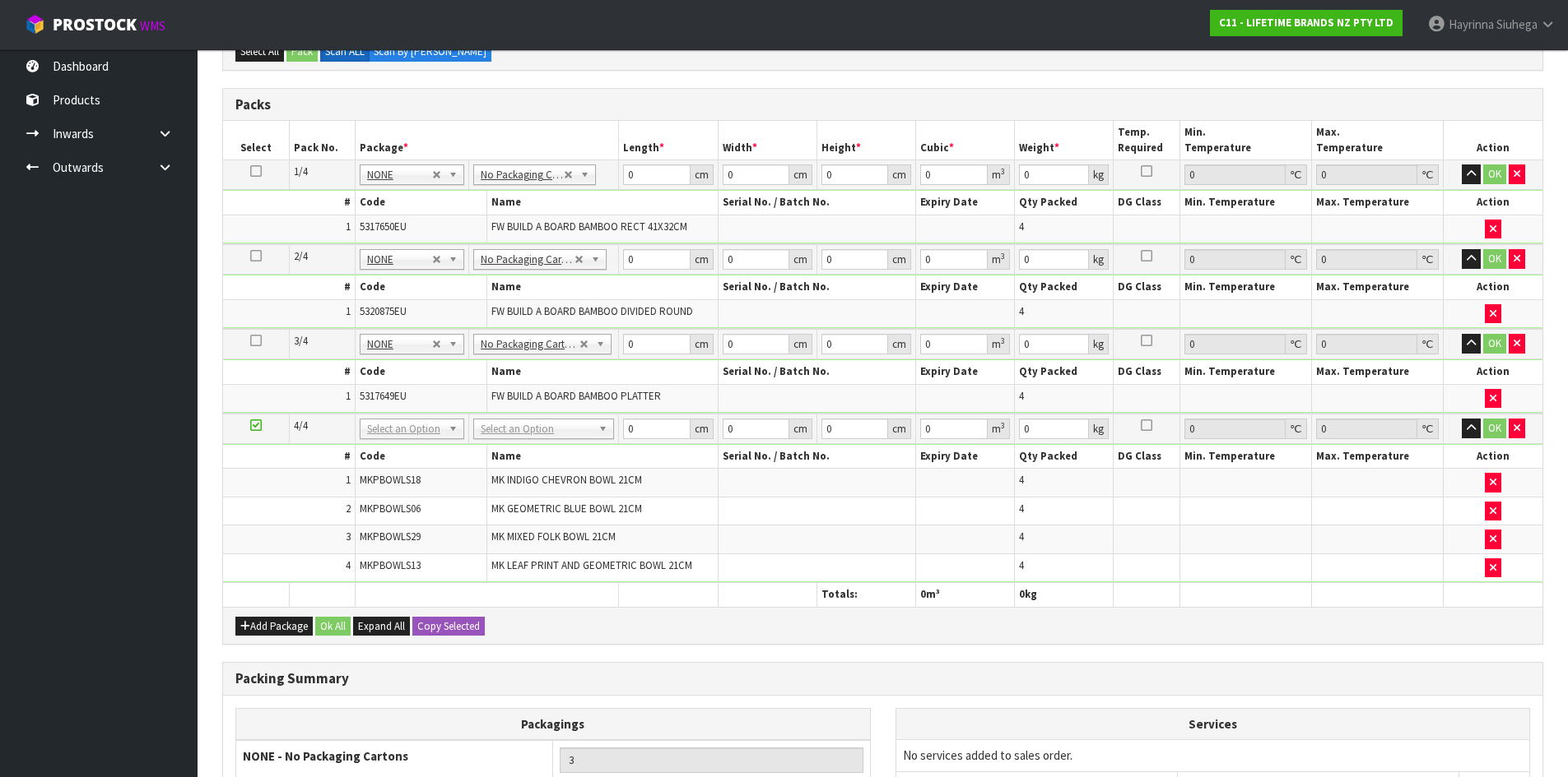
scroll to position [915, 0]
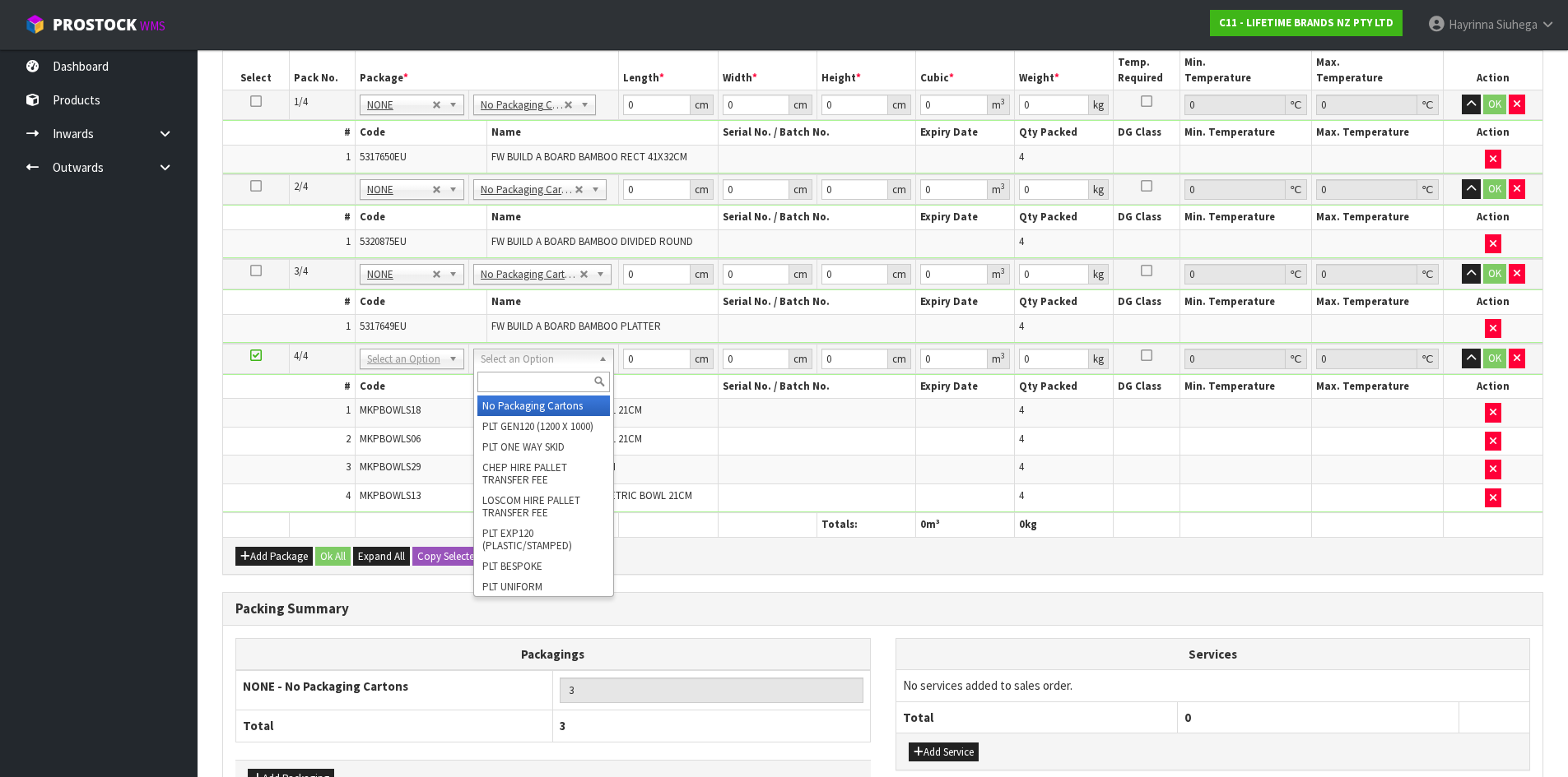
click at [527, 379] on input "text" at bounding box center [544, 381] width 133 height 20
type input "OC"
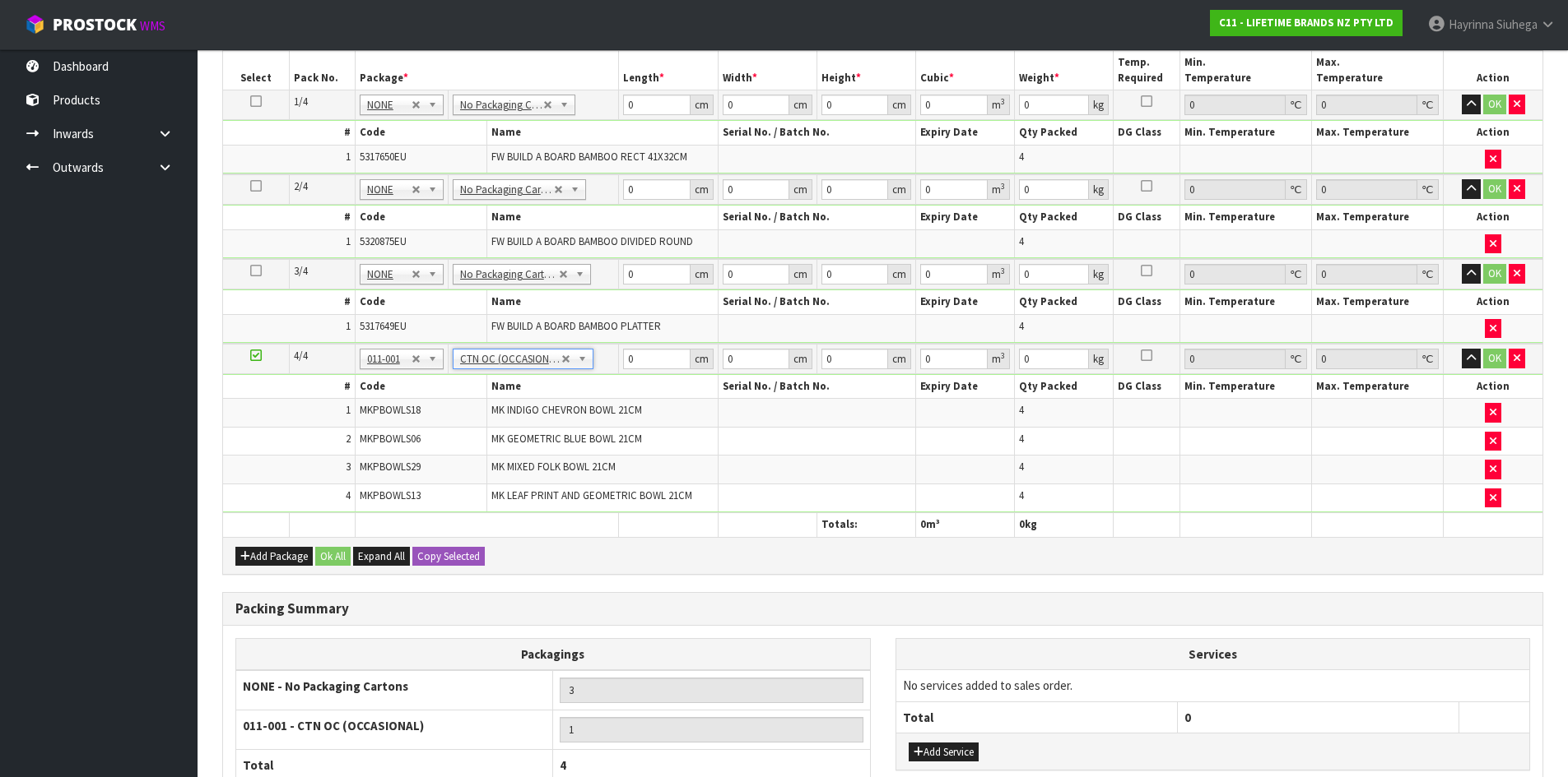
type input "8.7"
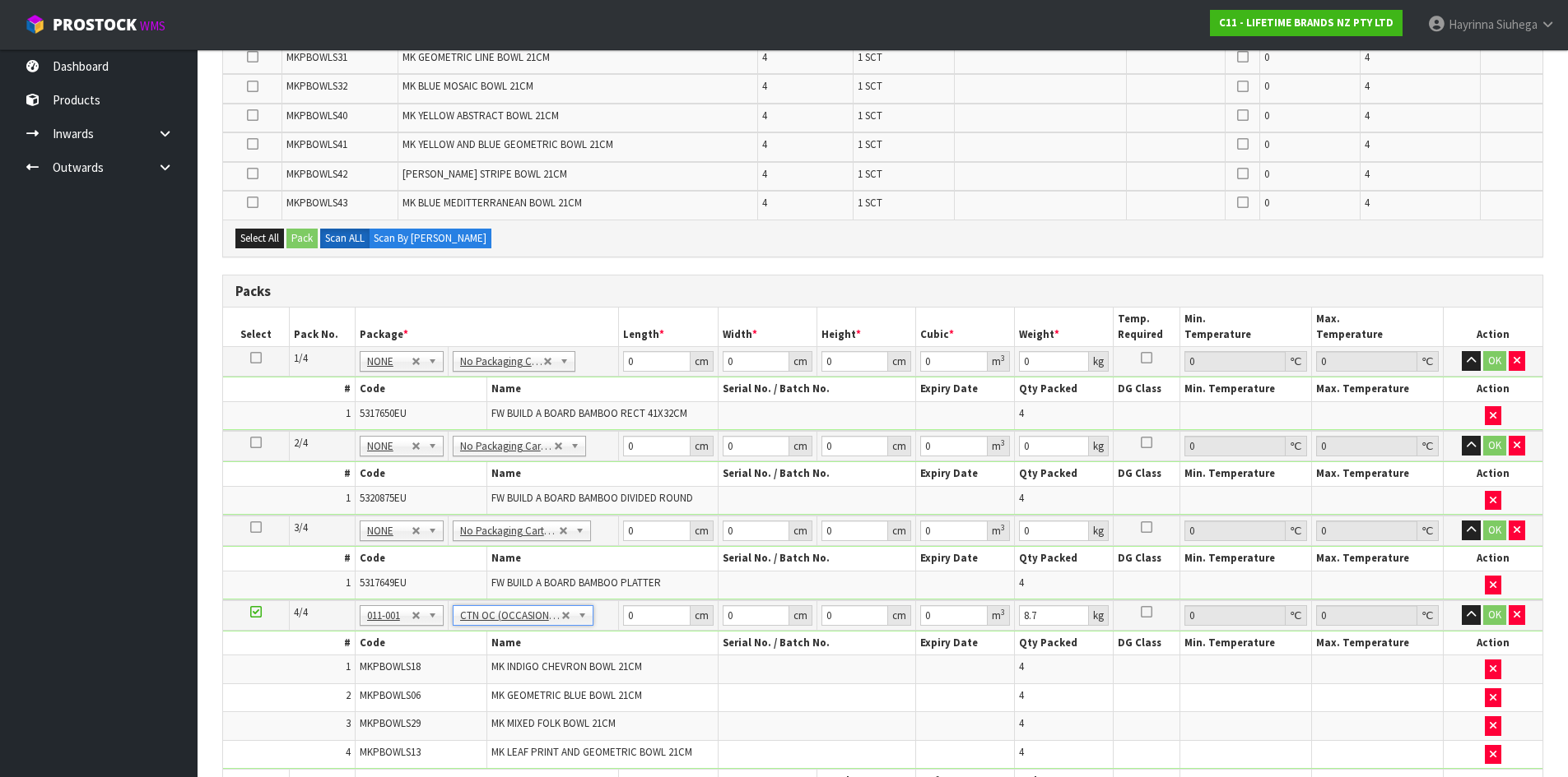
scroll to position [833, 0]
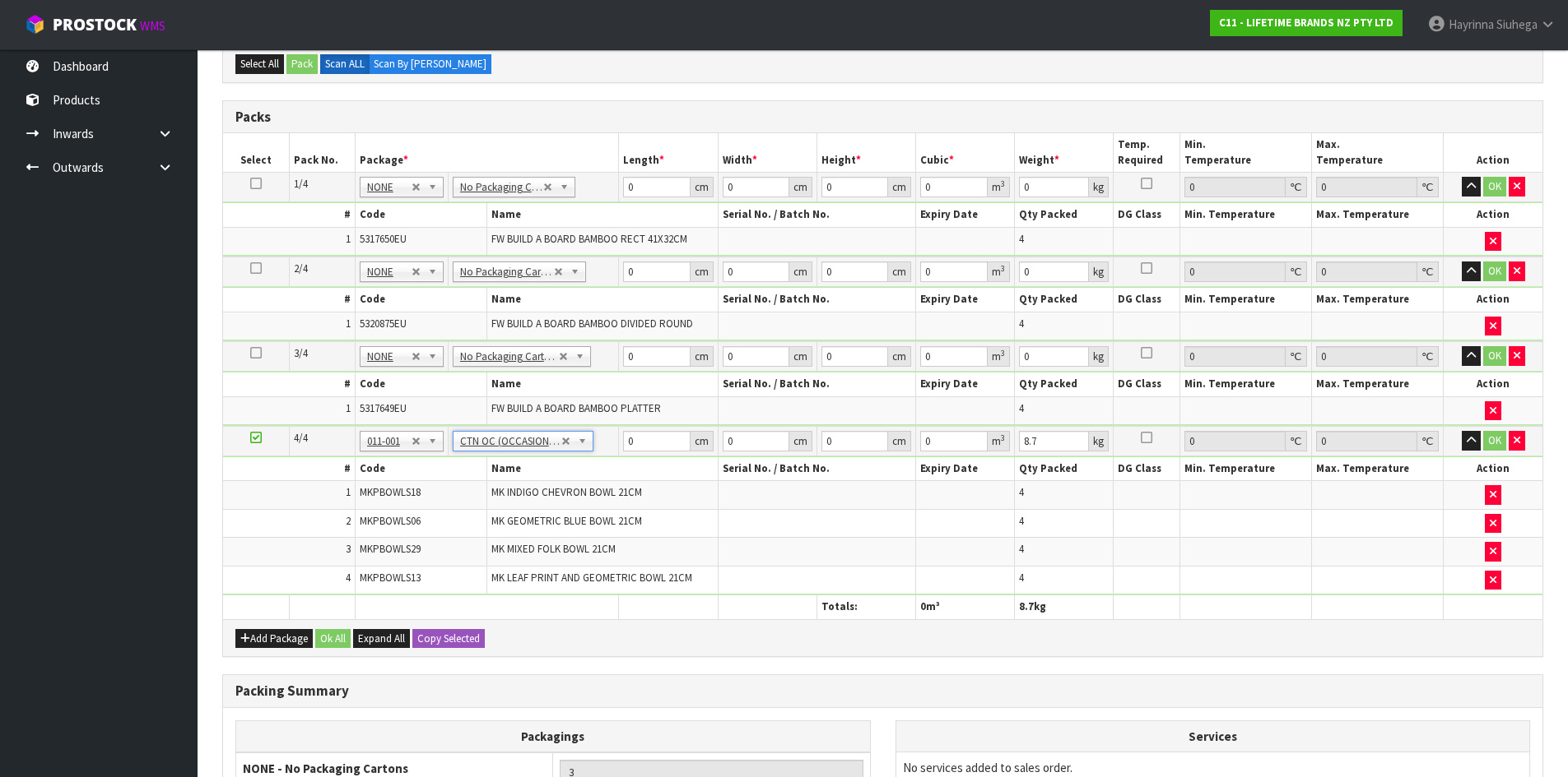
click at [974, 642] on div "Add Package Ok All Expand All Copy Selected" at bounding box center [883, 638] width 1319 height 37
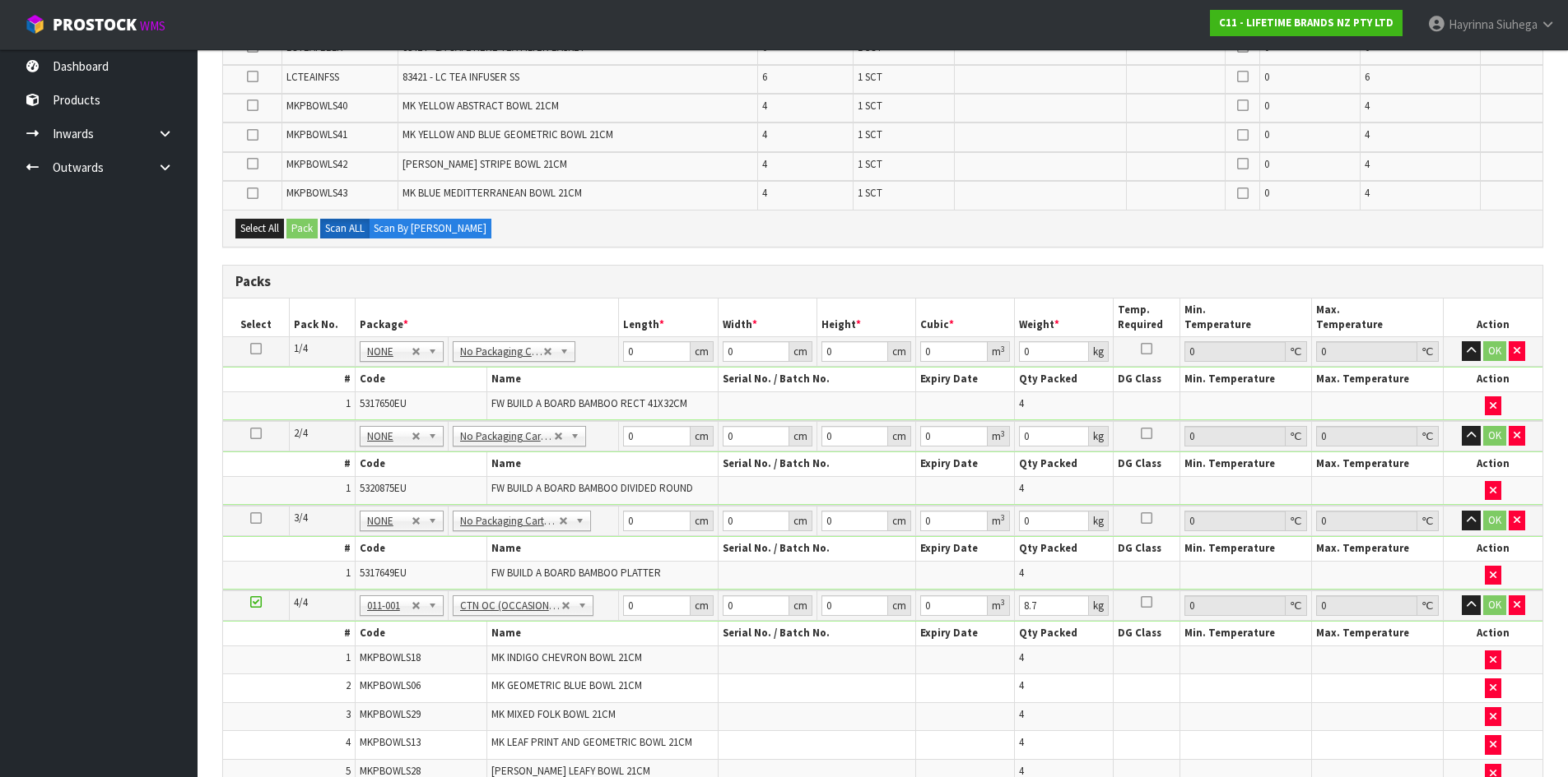
scroll to position [963, 0]
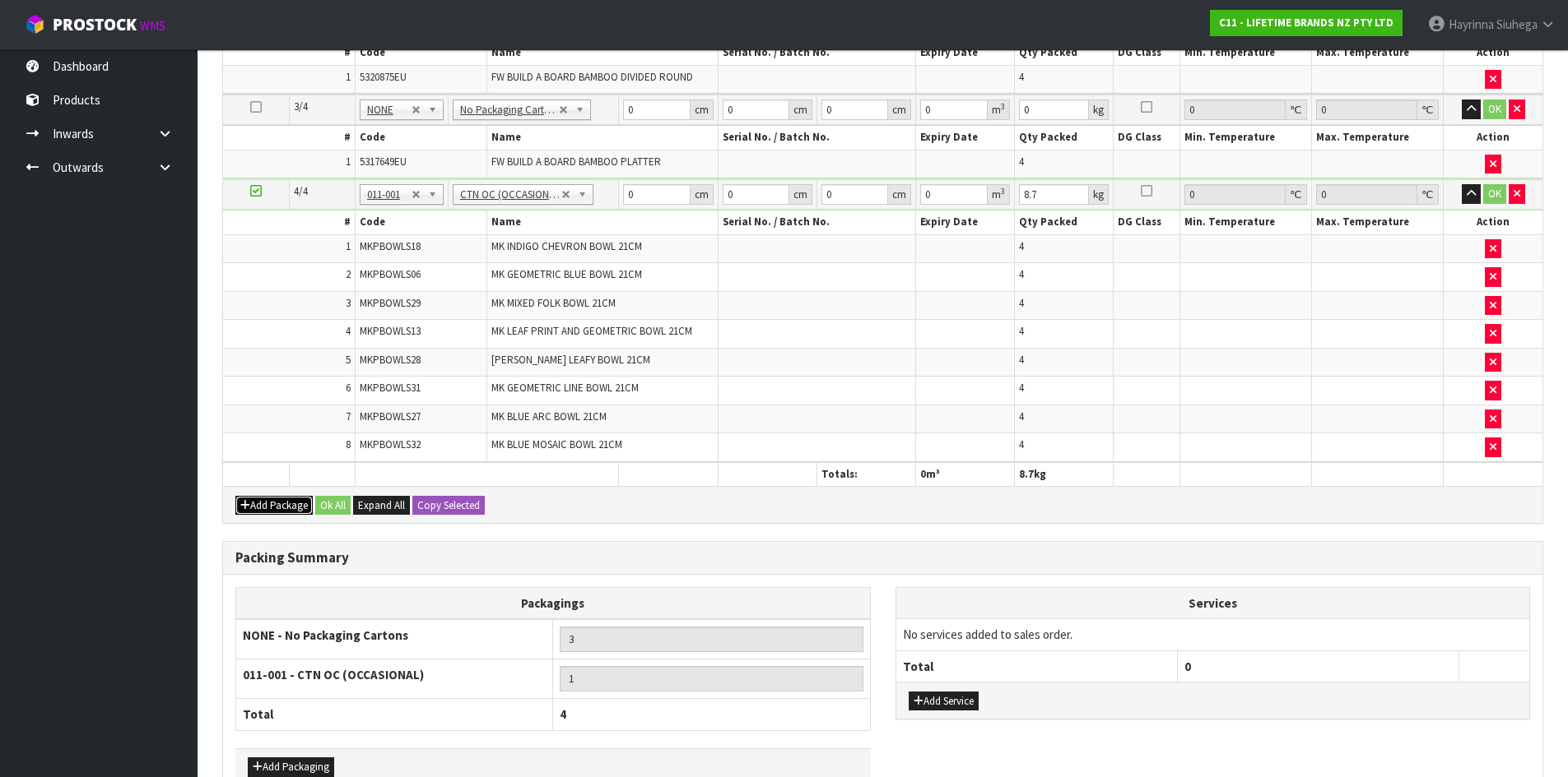
click at [261, 504] on button "Add Package" at bounding box center [274, 505] width 77 height 19
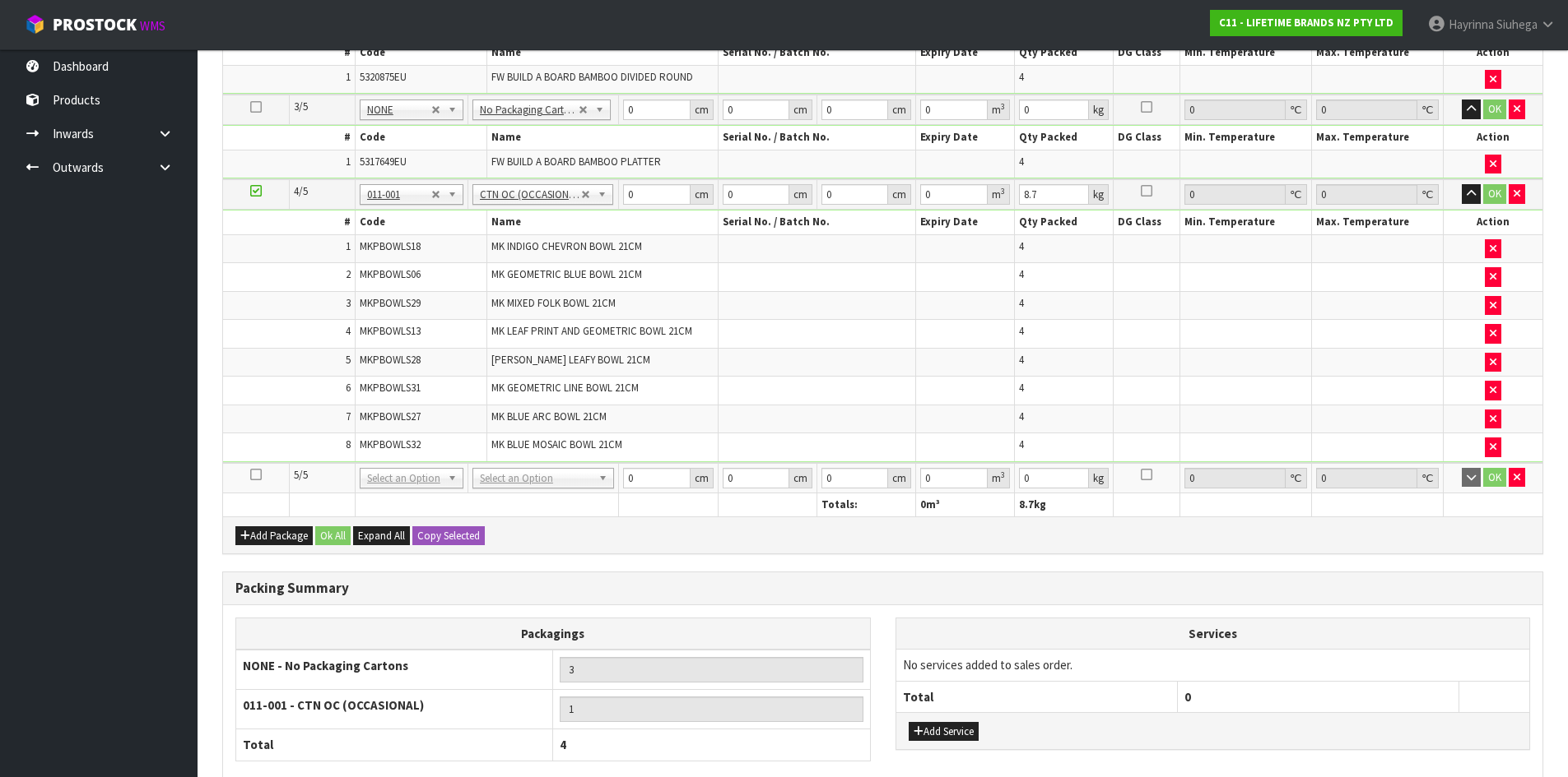
click at [259, 474] on icon at bounding box center [256, 474] width 12 height 1
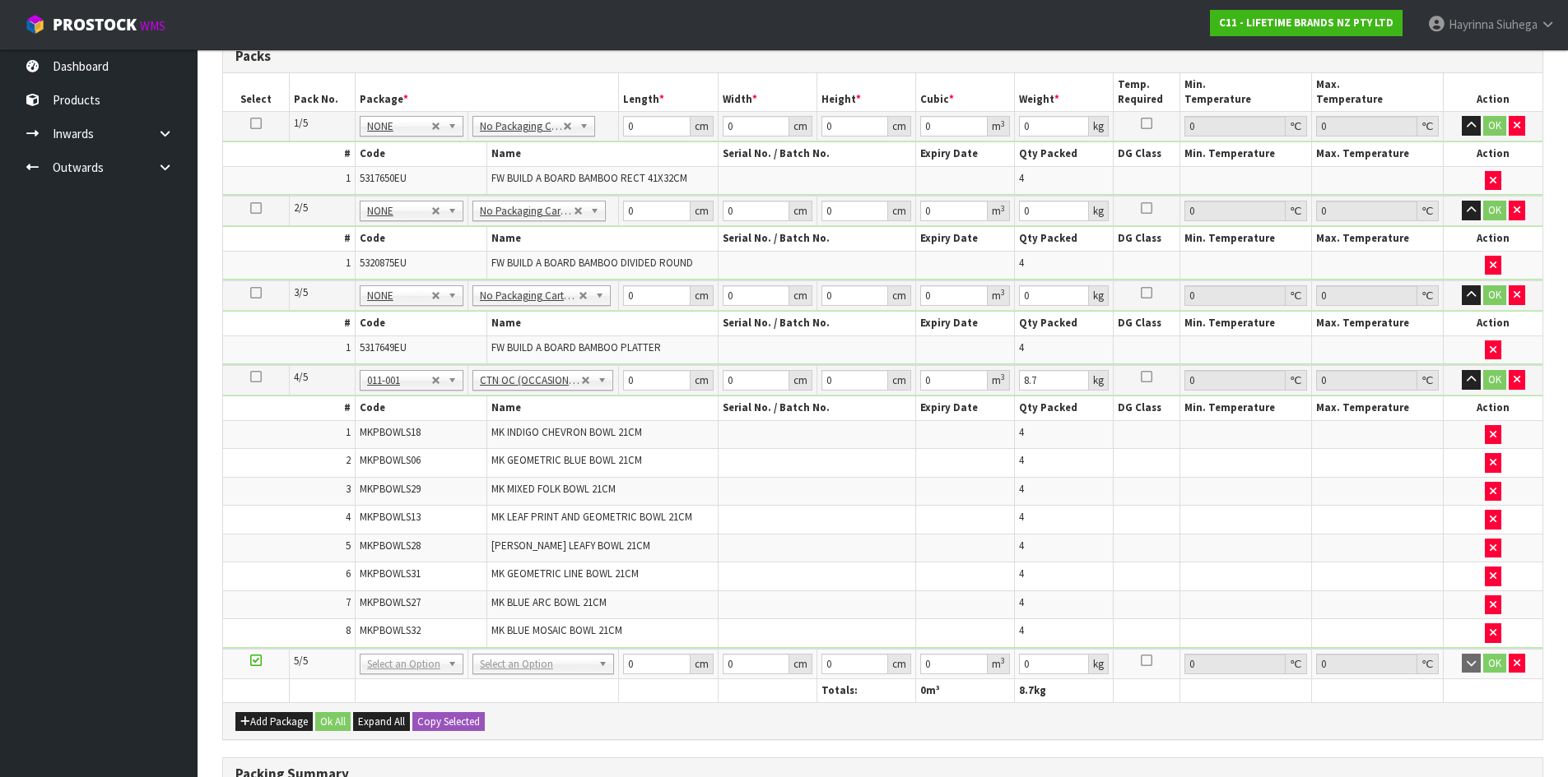
scroll to position [881, 0]
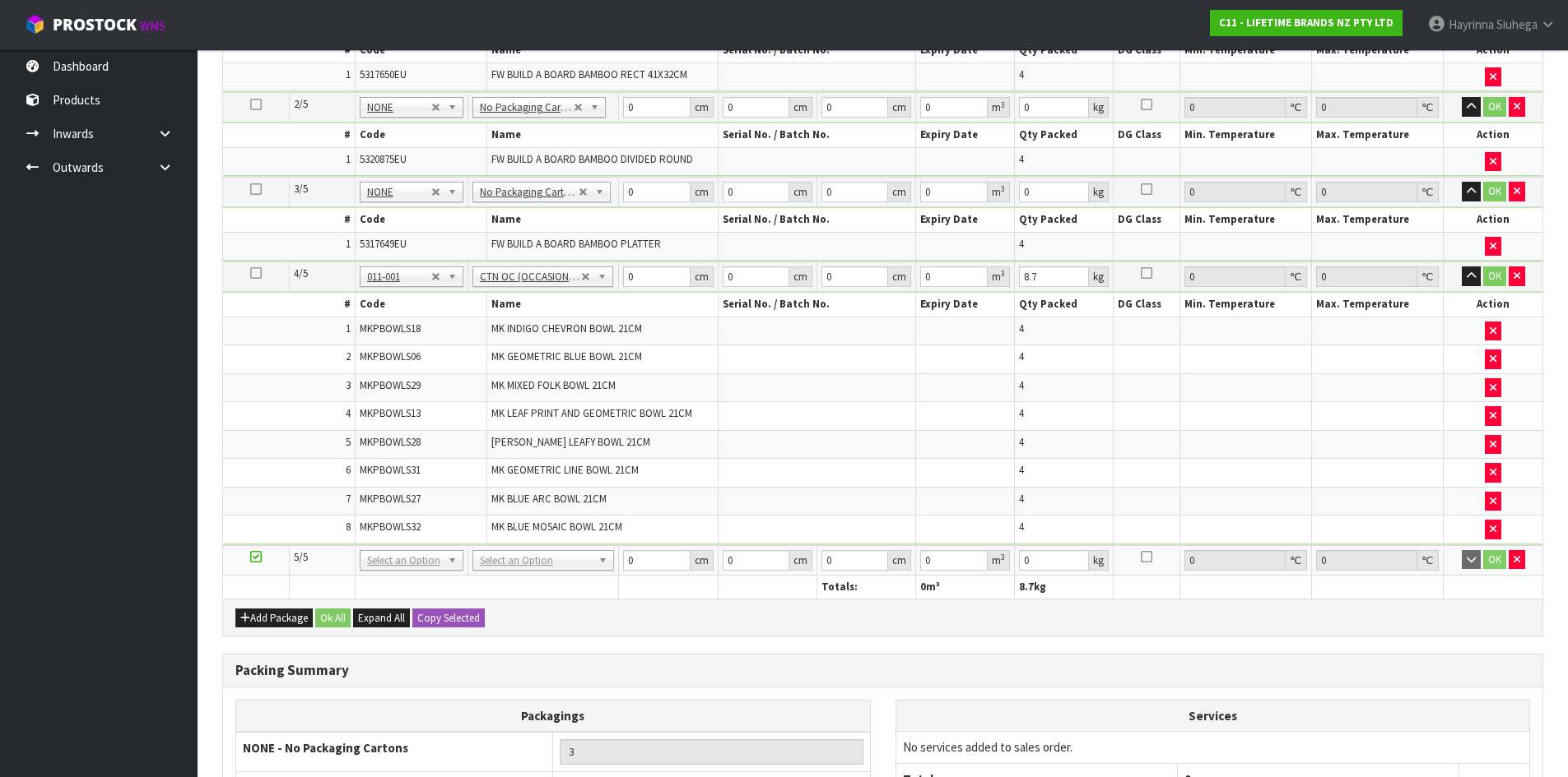
click at [591, 482] on td "MK GEOMETRIC LINE BOWL 21CM" at bounding box center [602, 473] width 231 height 29
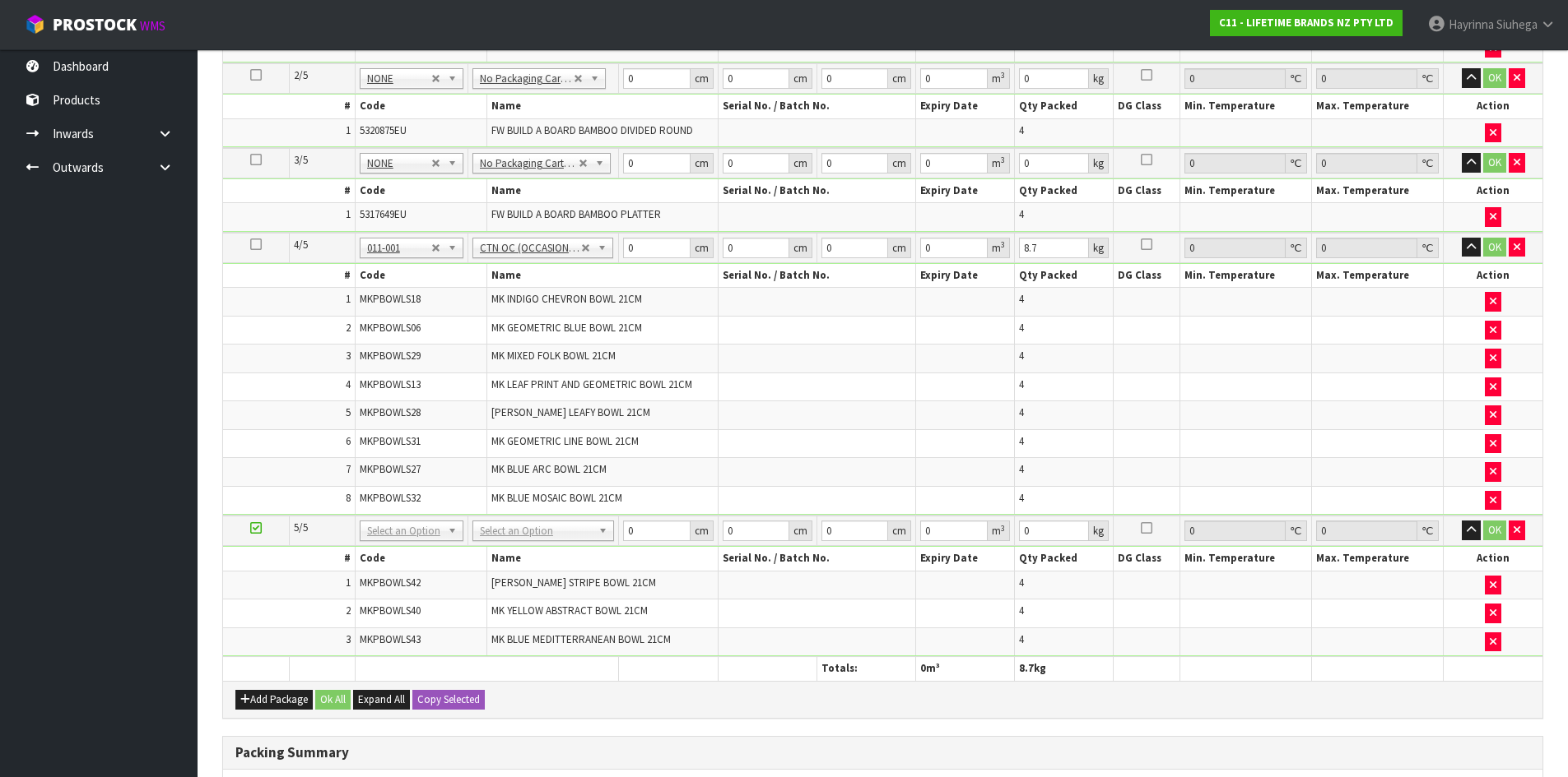
scroll to position [1068, 0]
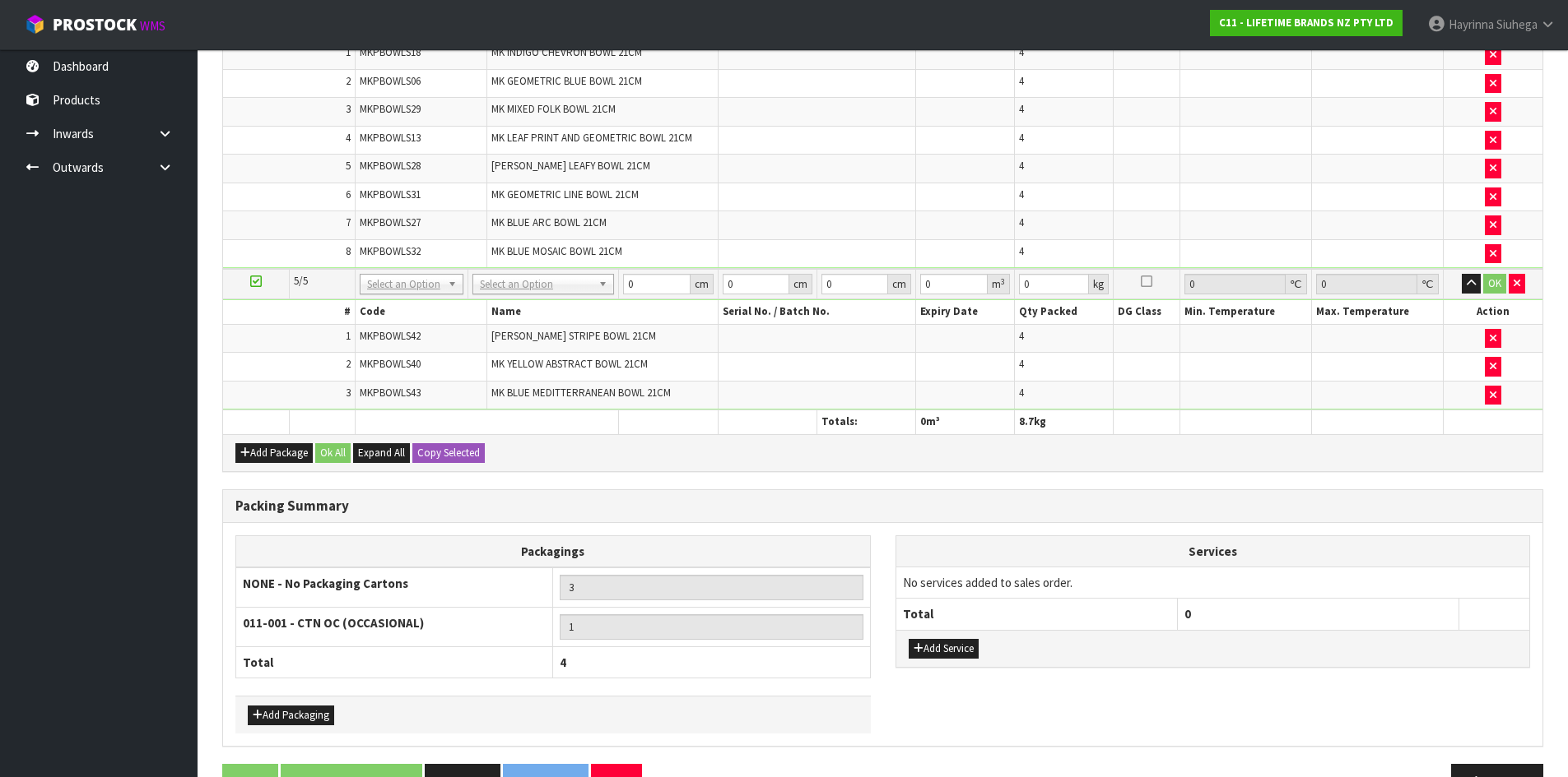
click at [591, 417] on th at bounding box center [487, 422] width 264 height 24
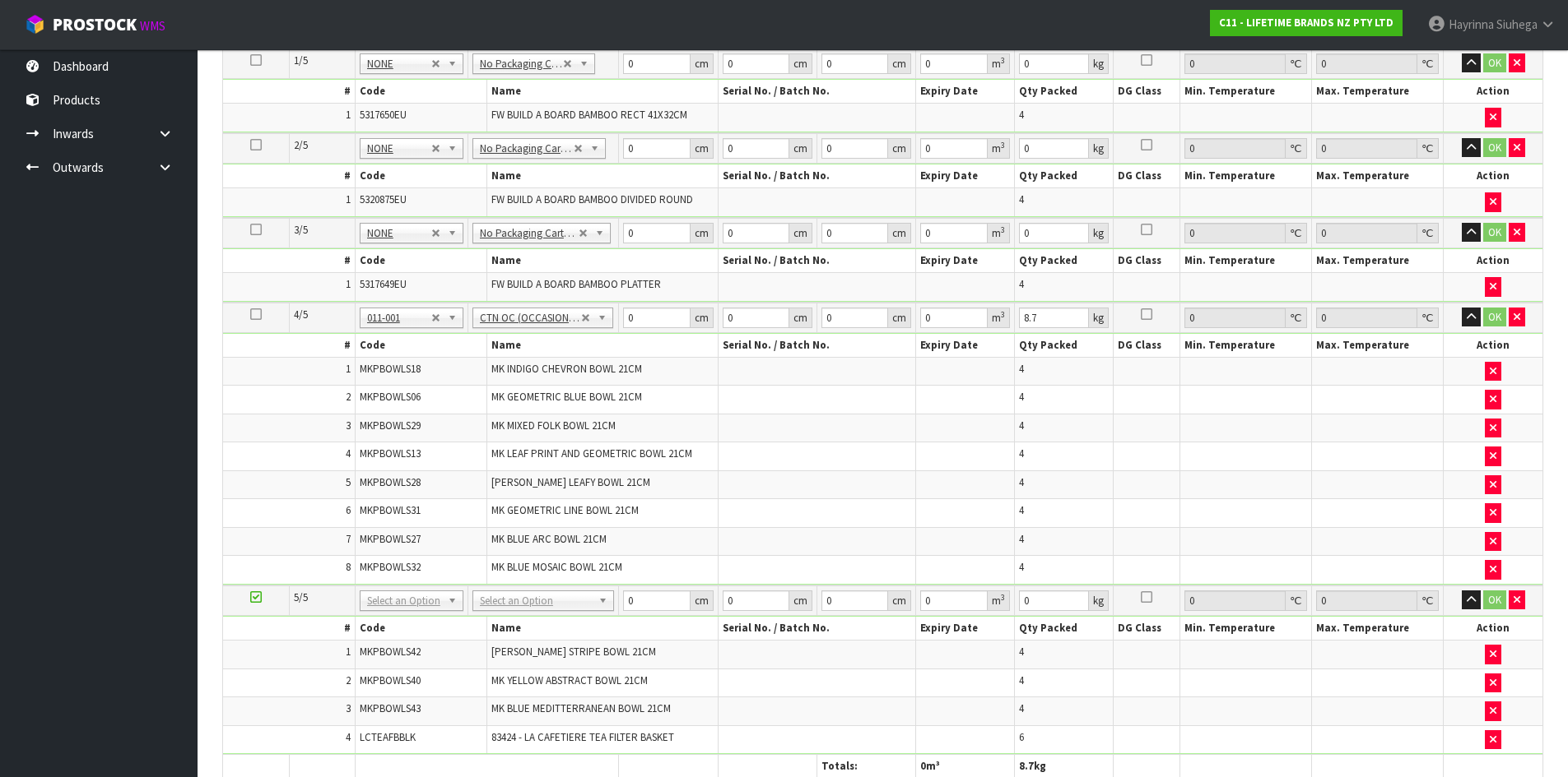
scroll to position [1040, 0]
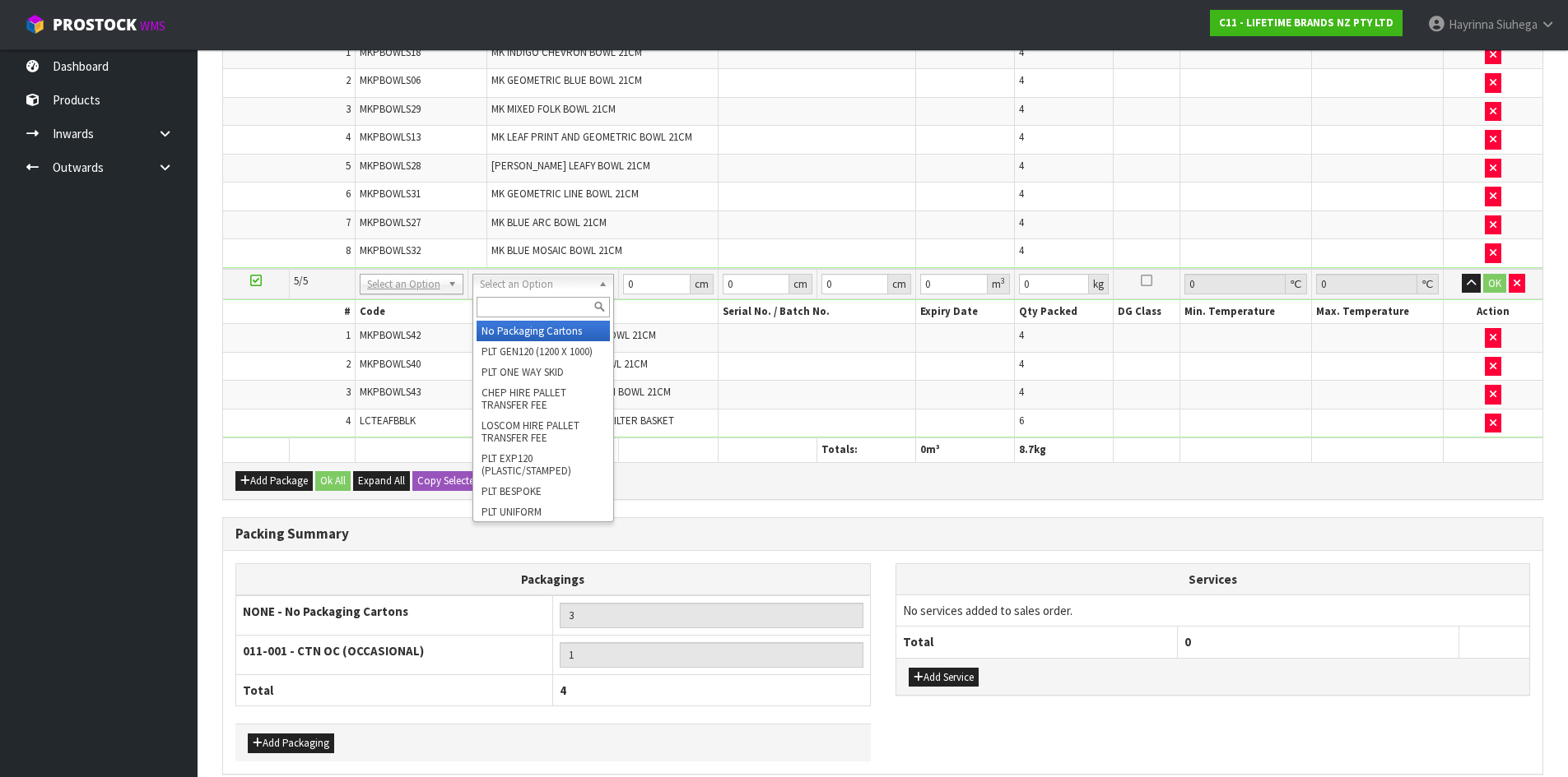
click at [555, 304] on input "text" at bounding box center [543, 307] width 134 height 20
type input "OC"
type input "2"
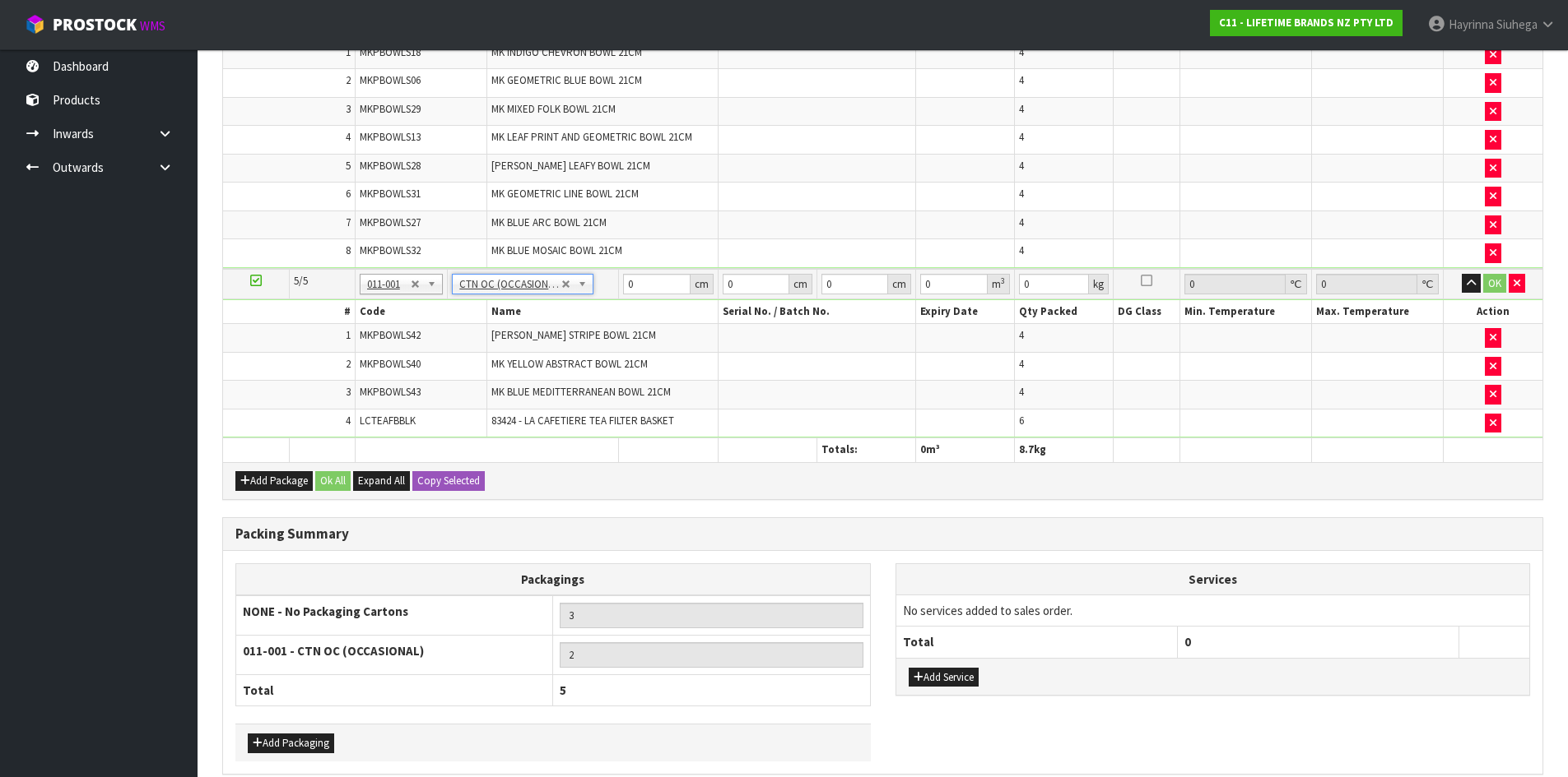
type input "7.04"
click at [293, 484] on button "Add Package" at bounding box center [274, 481] width 77 height 19
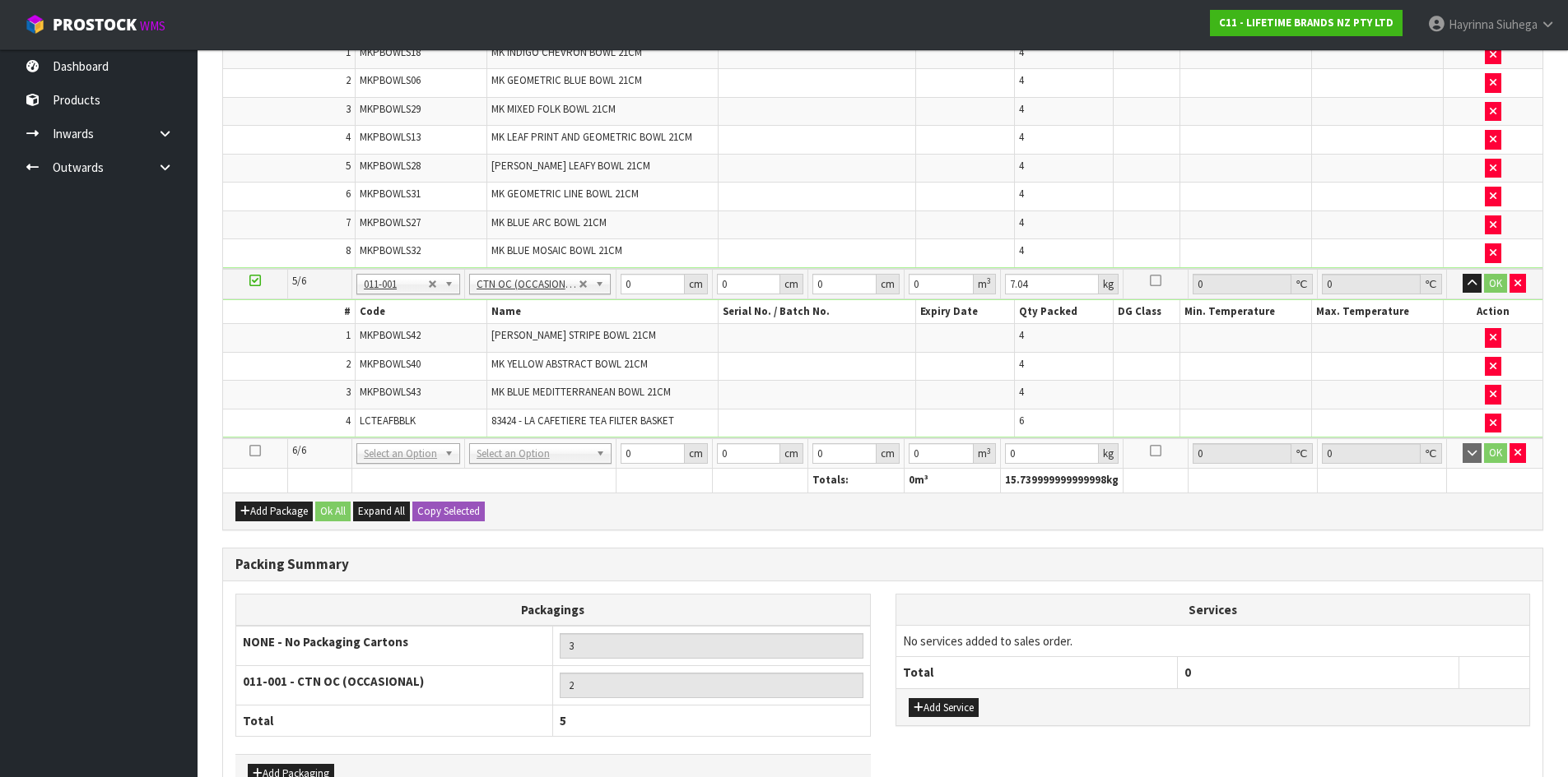
click at [260, 450] on icon at bounding box center [255, 450] width 12 height 1
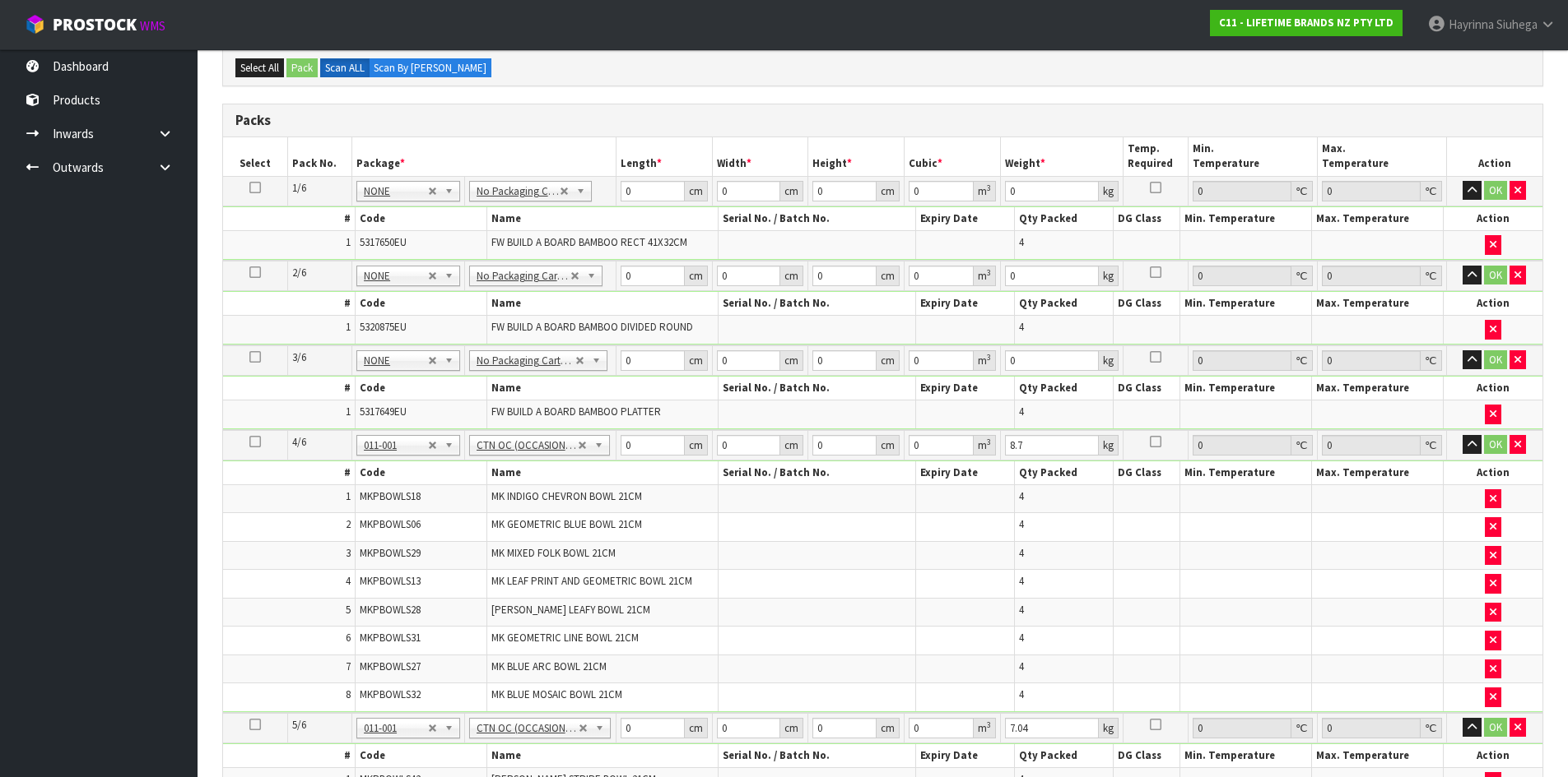
scroll to position [875, 0]
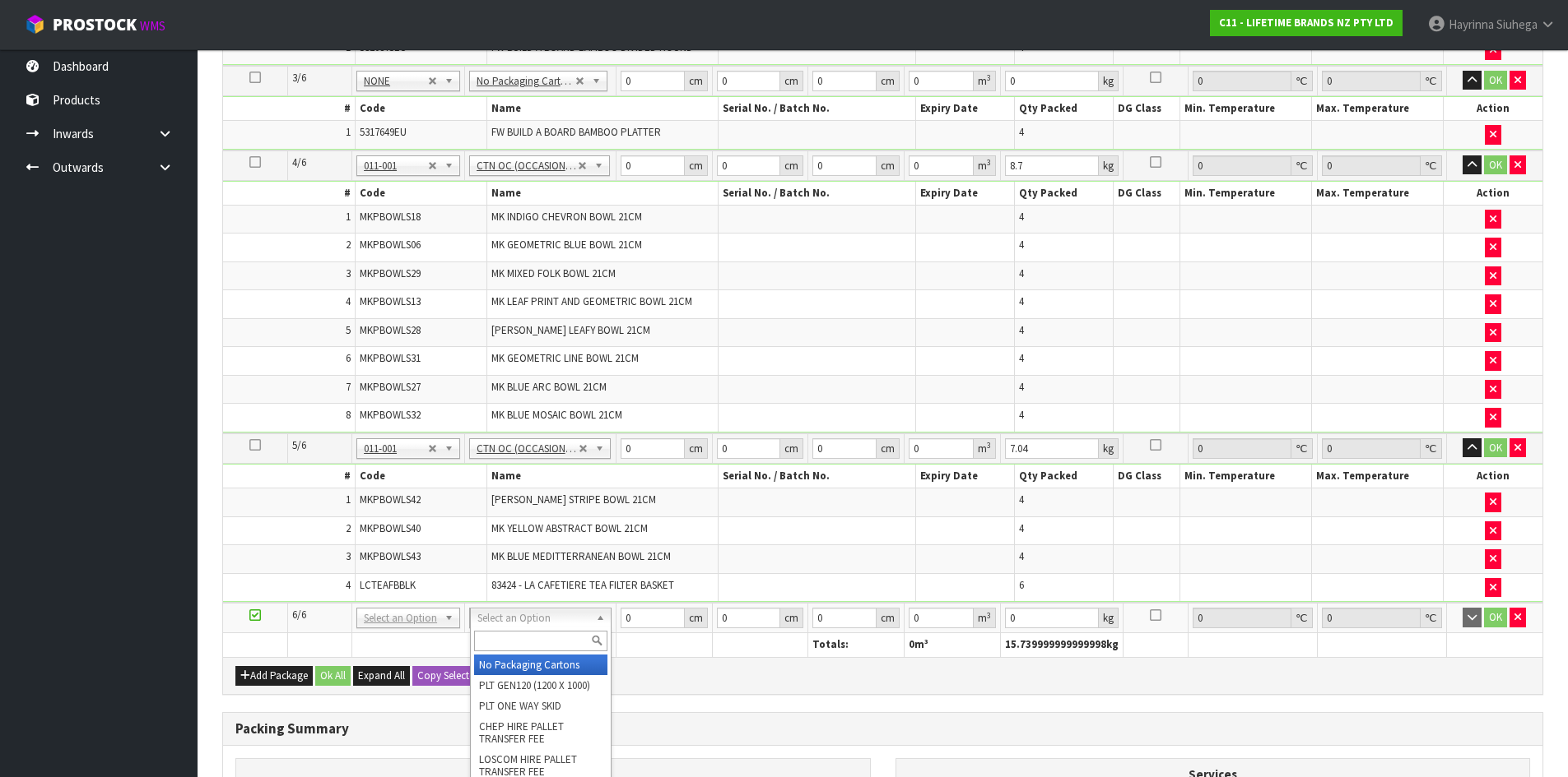
click at [588, 494] on span "[PERSON_NAME] STRIPE BOWL 21CM" at bounding box center [574, 500] width 165 height 14
click at [297, 522] on td "2" at bounding box center [289, 531] width 132 height 29
click at [495, 555] on span "MK BLUE MEDITTERRANEAN BOWL 21CM" at bounding box center [581, 557] width 180 height 14
click at [499, 549] on td "MK BLUE MEDITTERRANEAN BOWL 21CM" at bounding box center [602, 559] width 231 height 29
click at [612, 508] on td "[PERSON_NAME] STRIPE BOWL 21CM" at bounding box center [602, 503] width 231 height 29
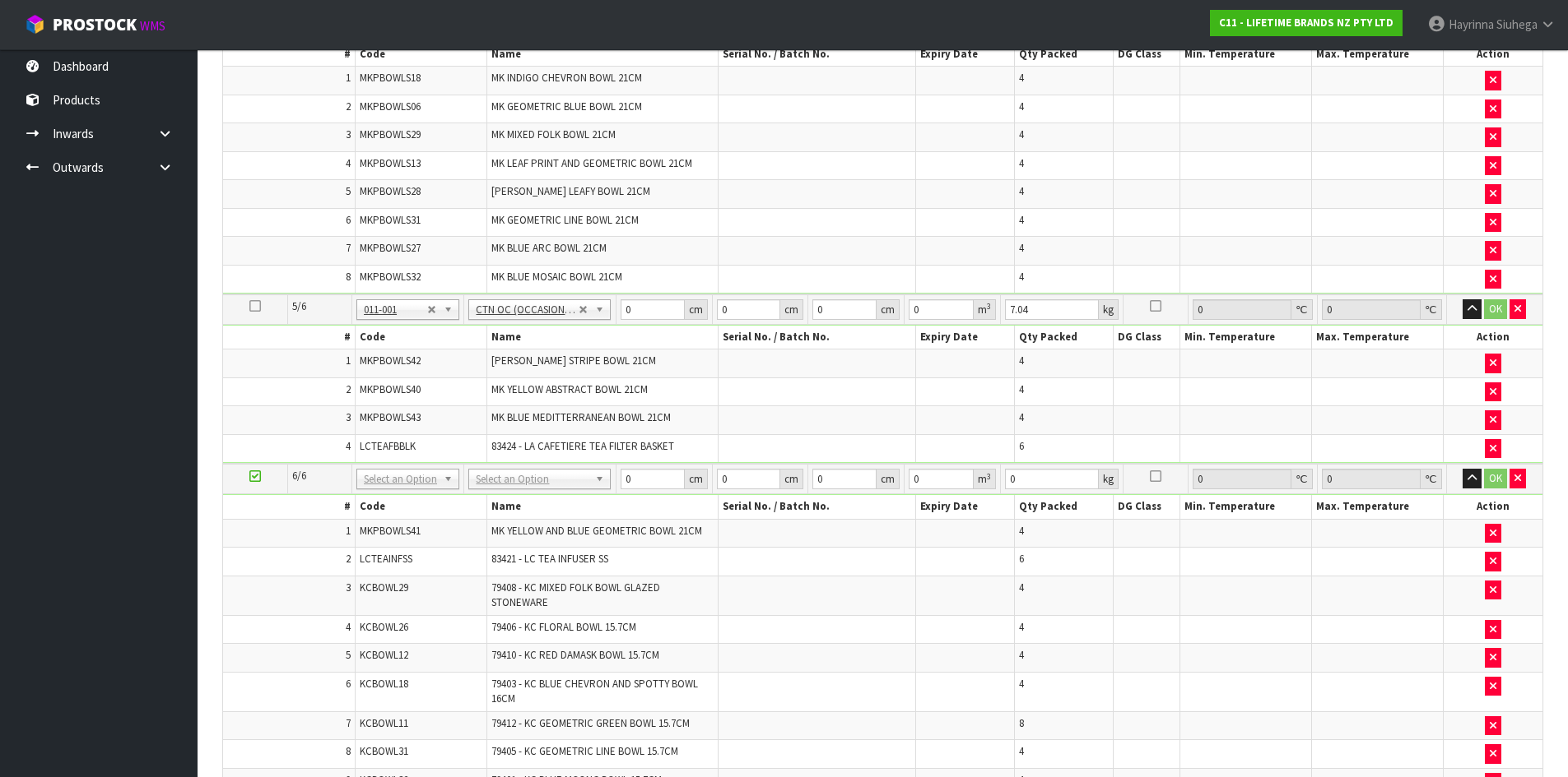
scroll to position [858, 0]
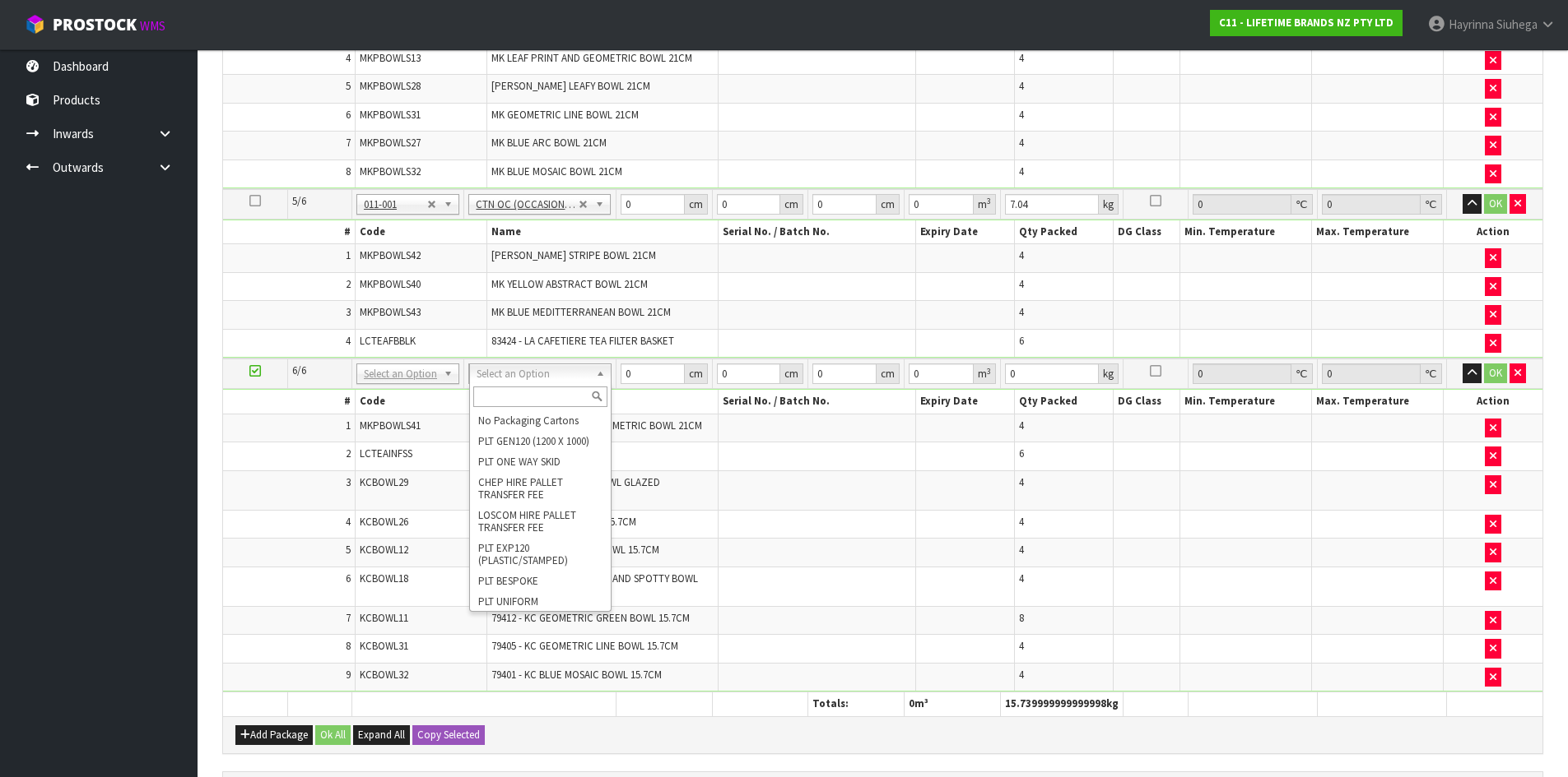
click at [520, 393] on input "text" at bounding box center [540, 396] width 135 height 20
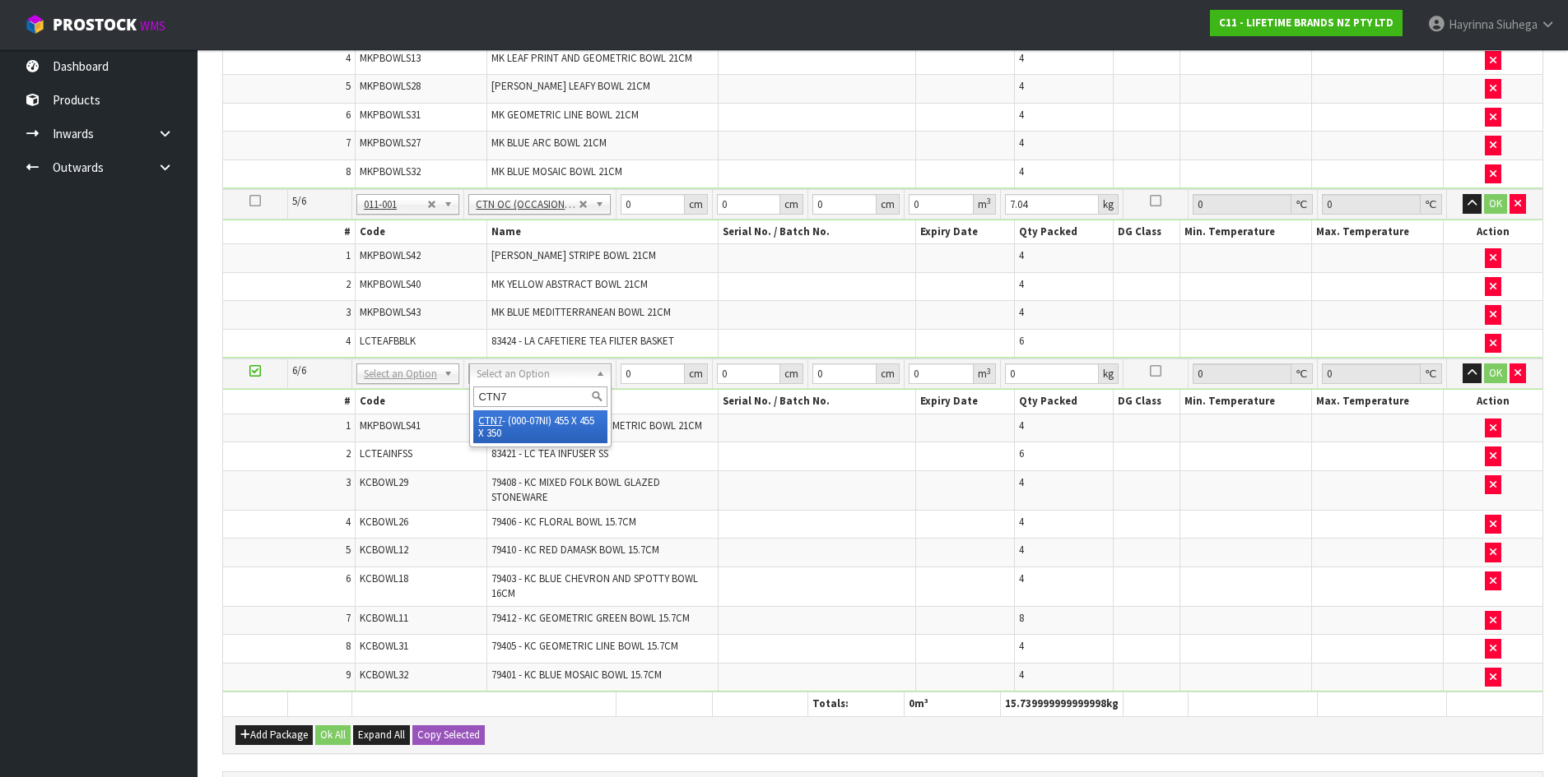
type input "CTN7"
type input "45.5"
type input "35"
type input "0.072459"
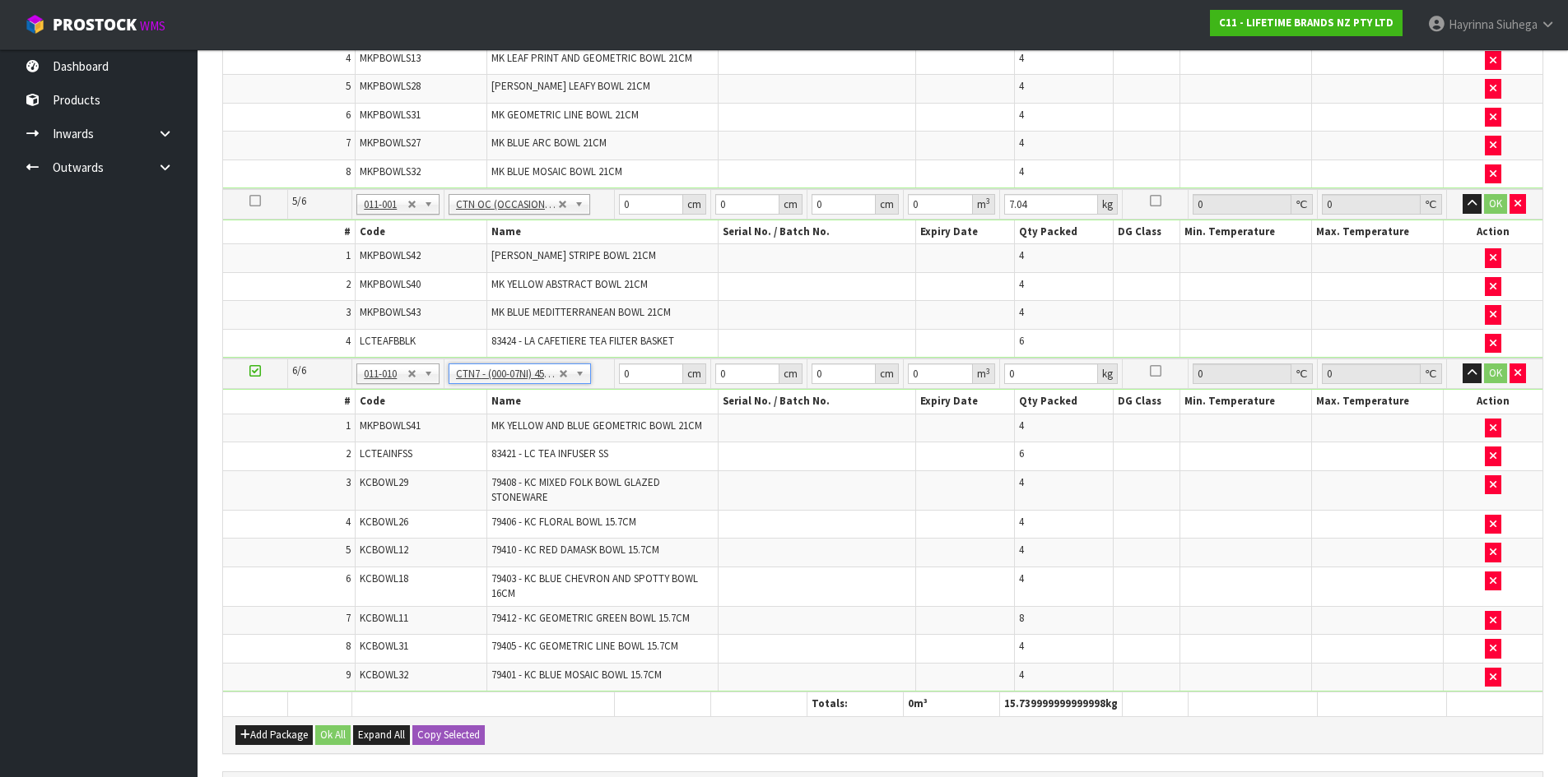
type input "15.09"
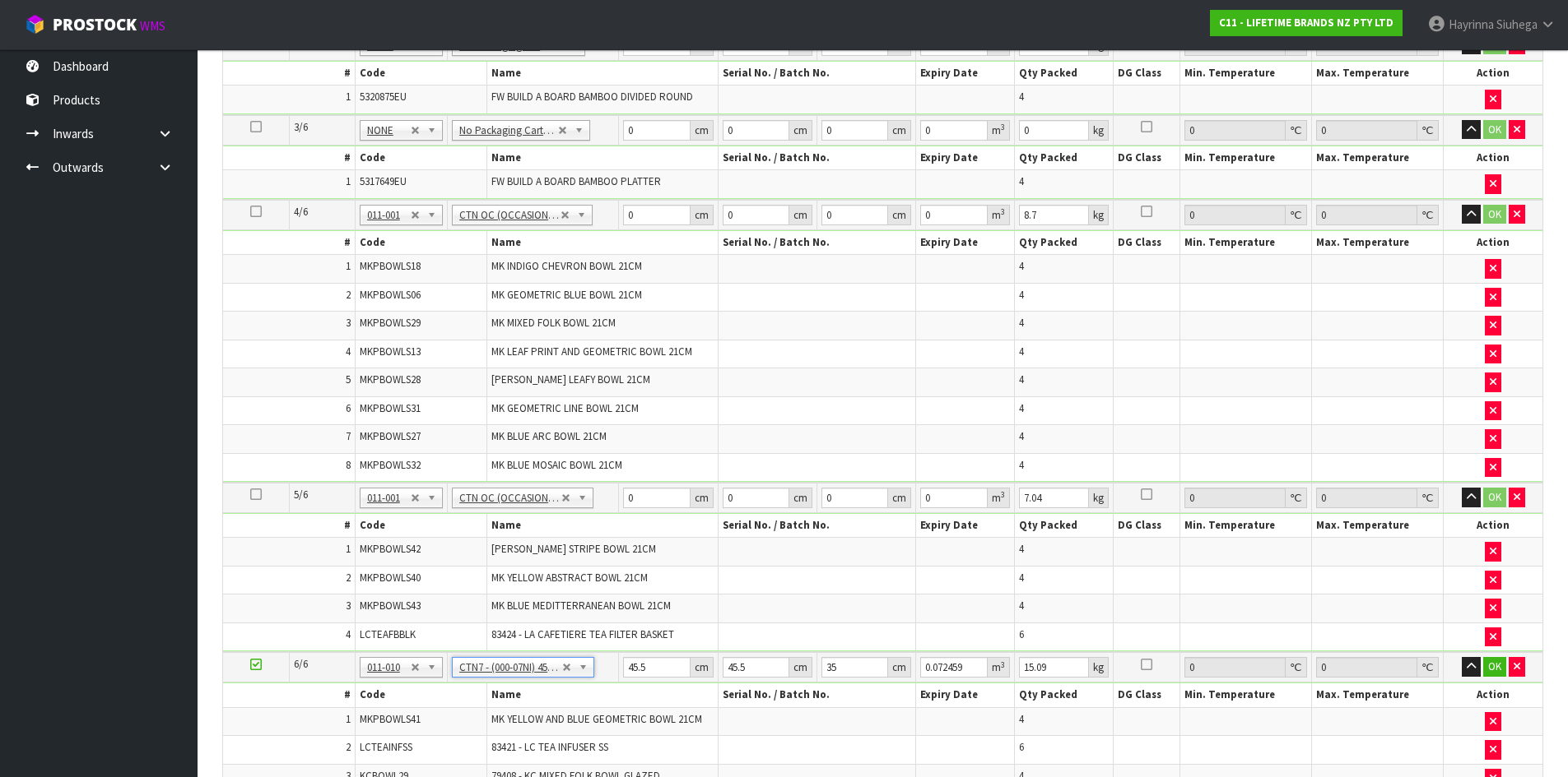
scroll to position [329, 0]
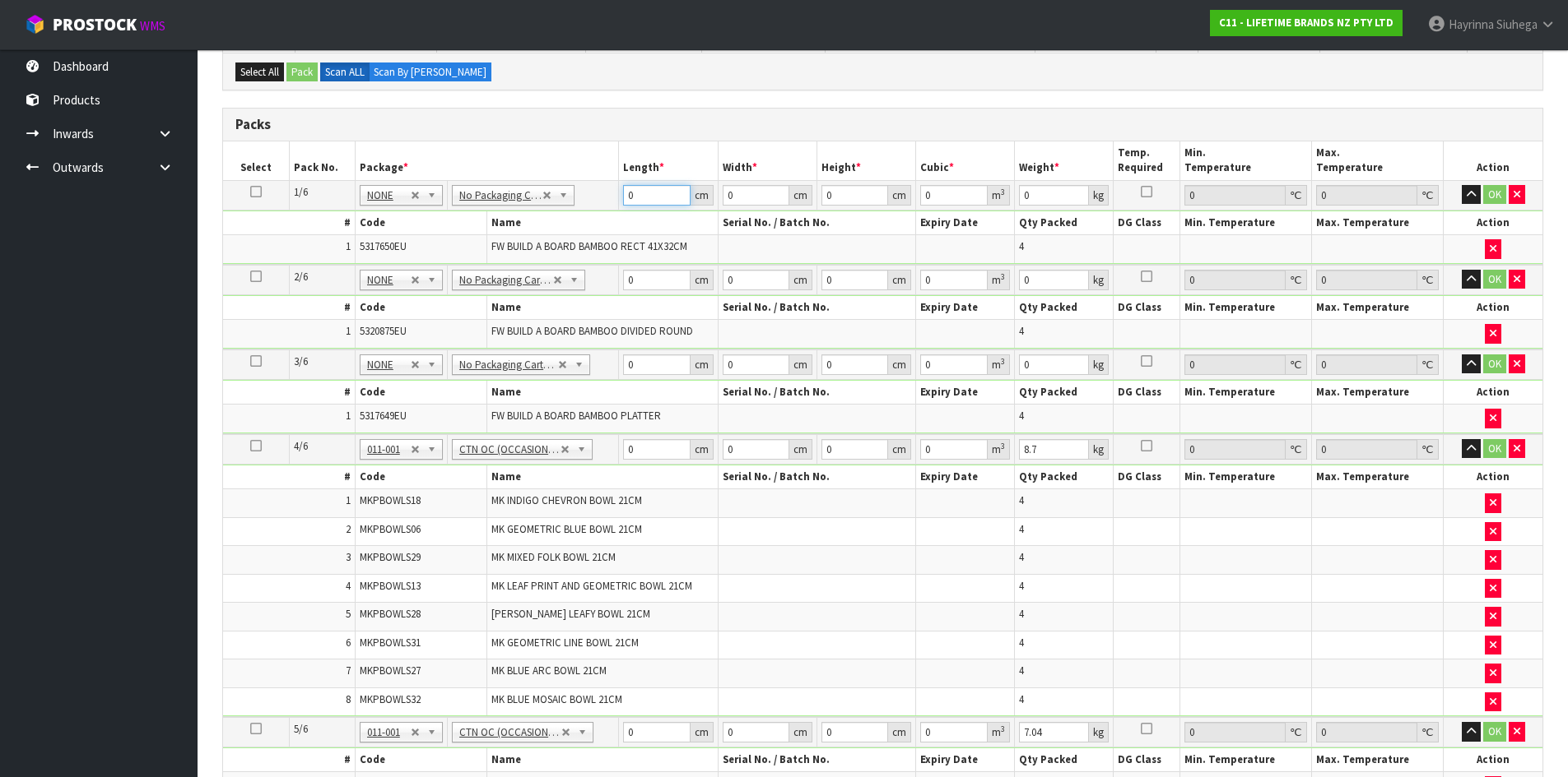
click at [630, 195] on input "0" at bounding box center [656, 195] width 66 height 20
type input "52"
type input "35"
type input "3"
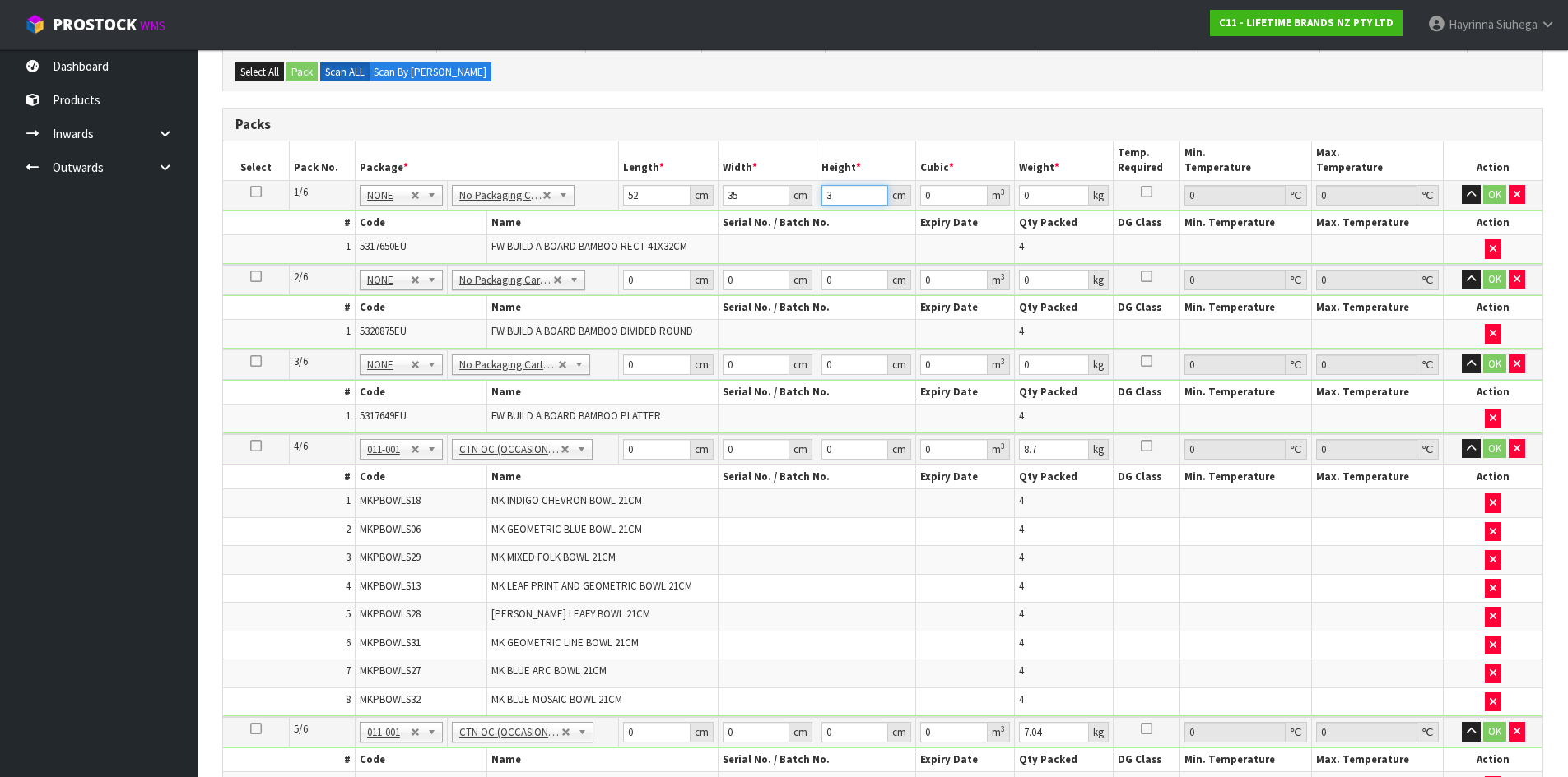
type input "0.00546"
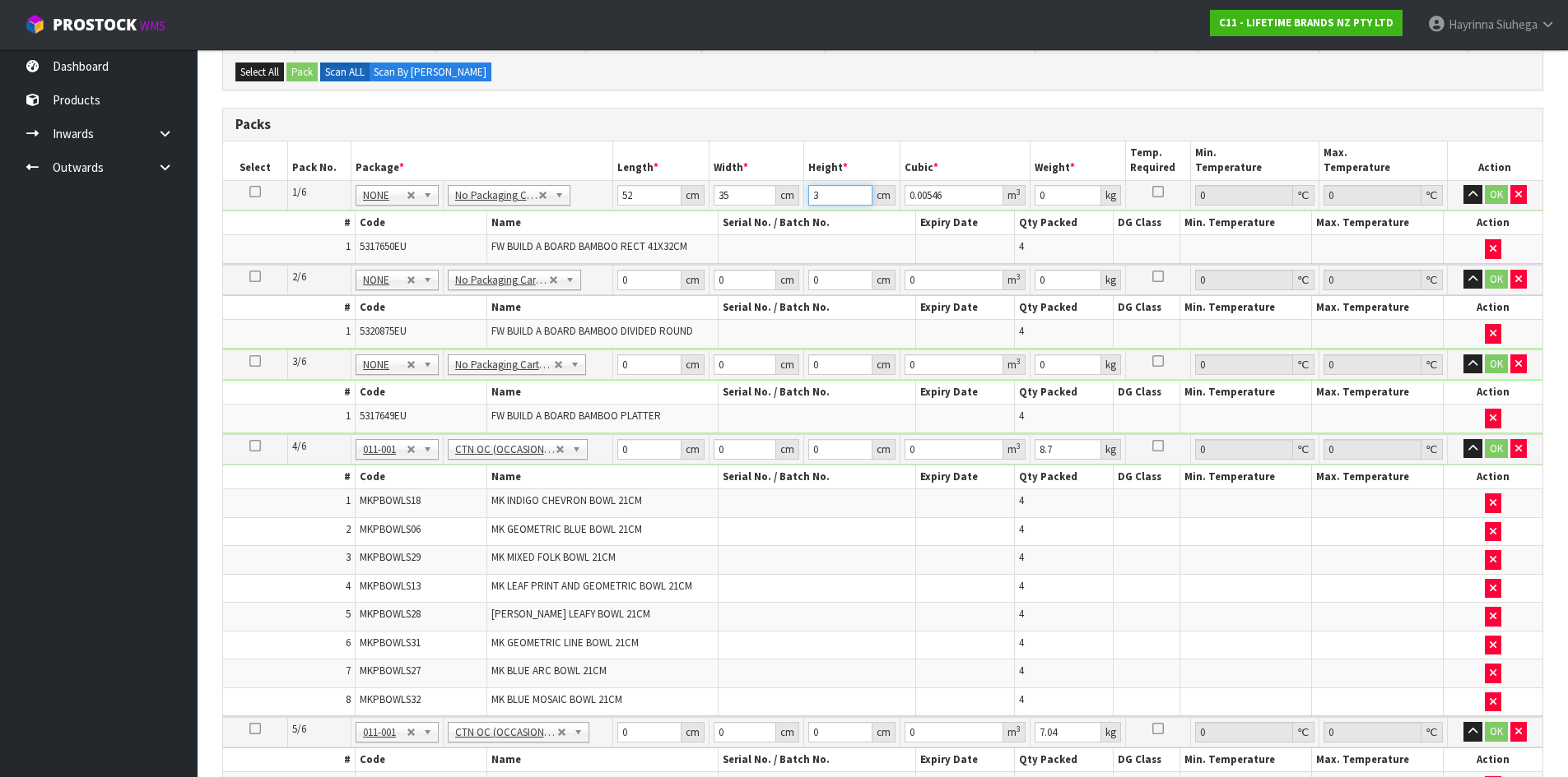
type input "37"
type input "0.06734"
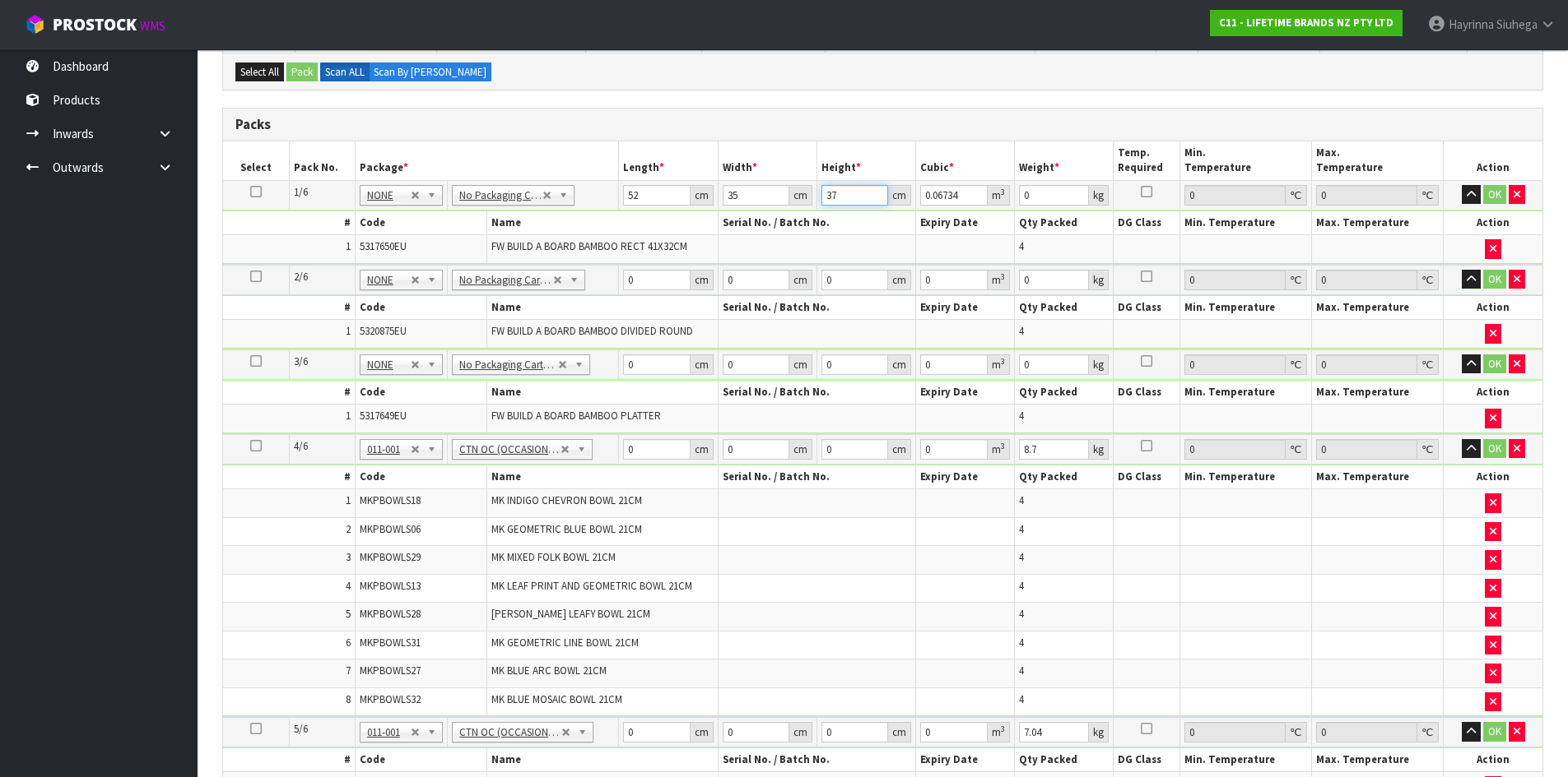
type input "37"
type input "9"
click button "OK" at bounding box center [1495, 195] width 23 height 19
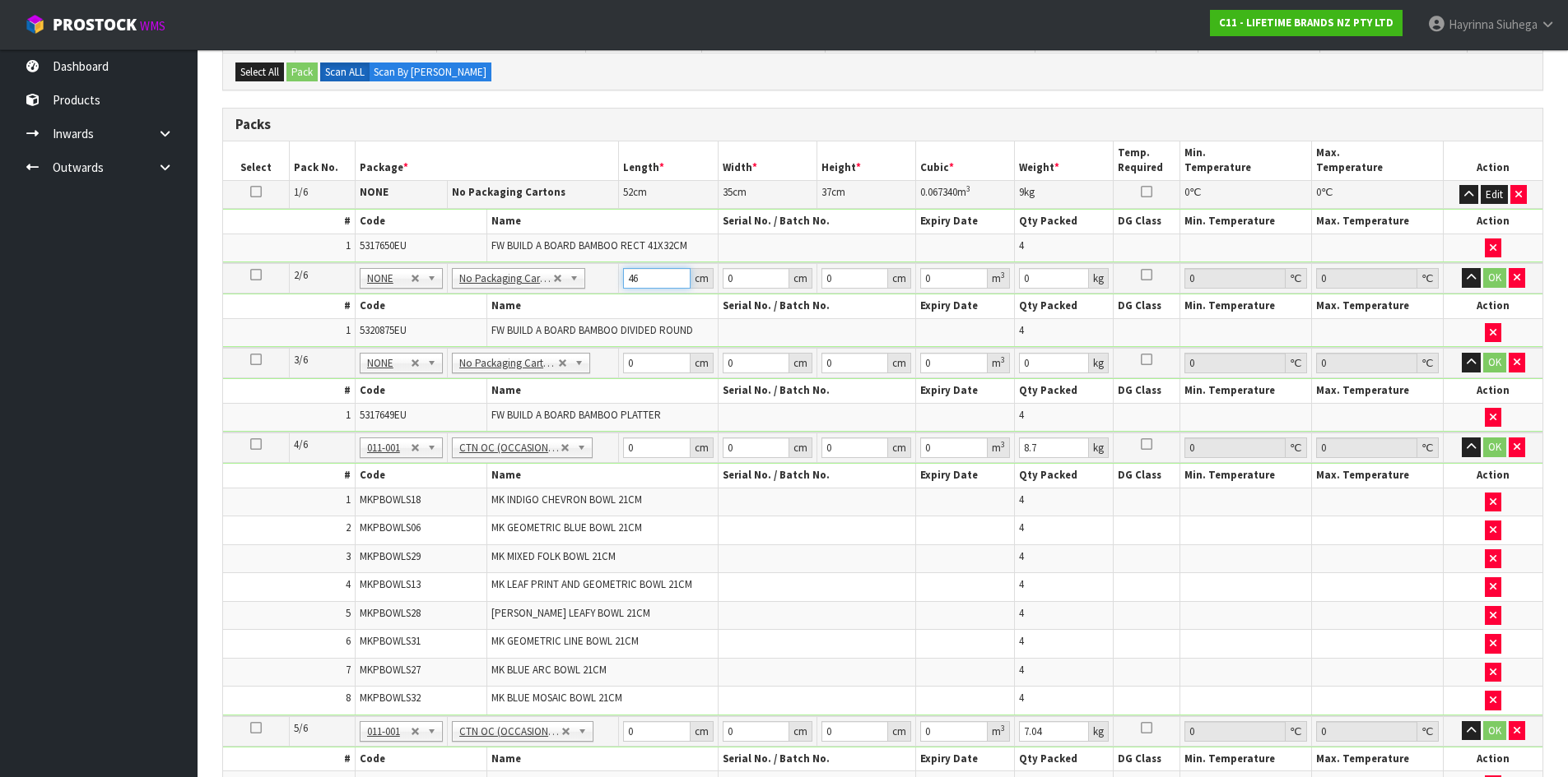
type input "46"
type input "40"
type input "3"
type input "0.00552"
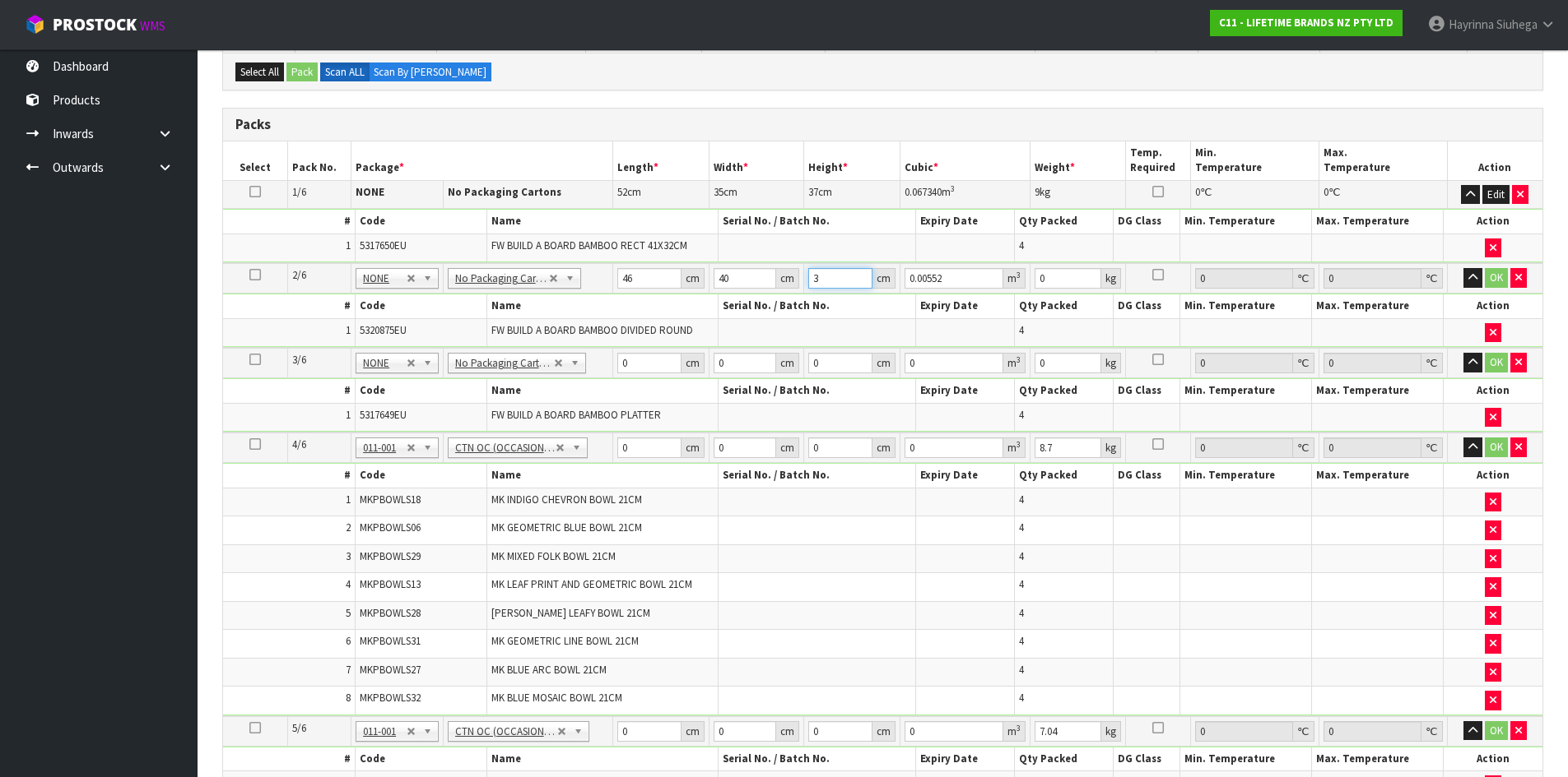
type input "37"
type input "0.06808"
type input "37"
type input "8"
click button "OK" at bounding box center [1496, 278] width 23 height 19
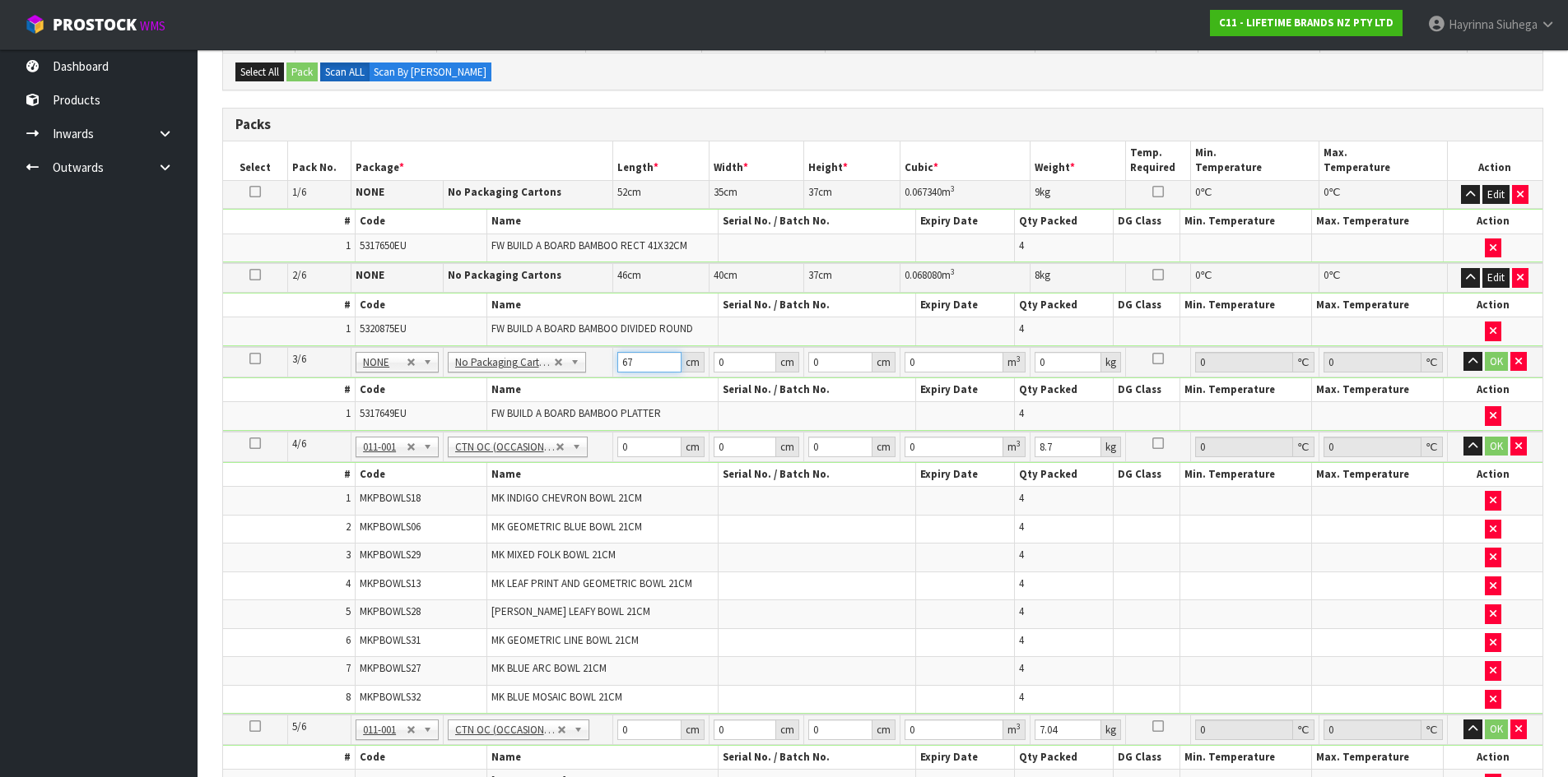
type input "67"
type input "22"
type input "3"
type input "0.004422"
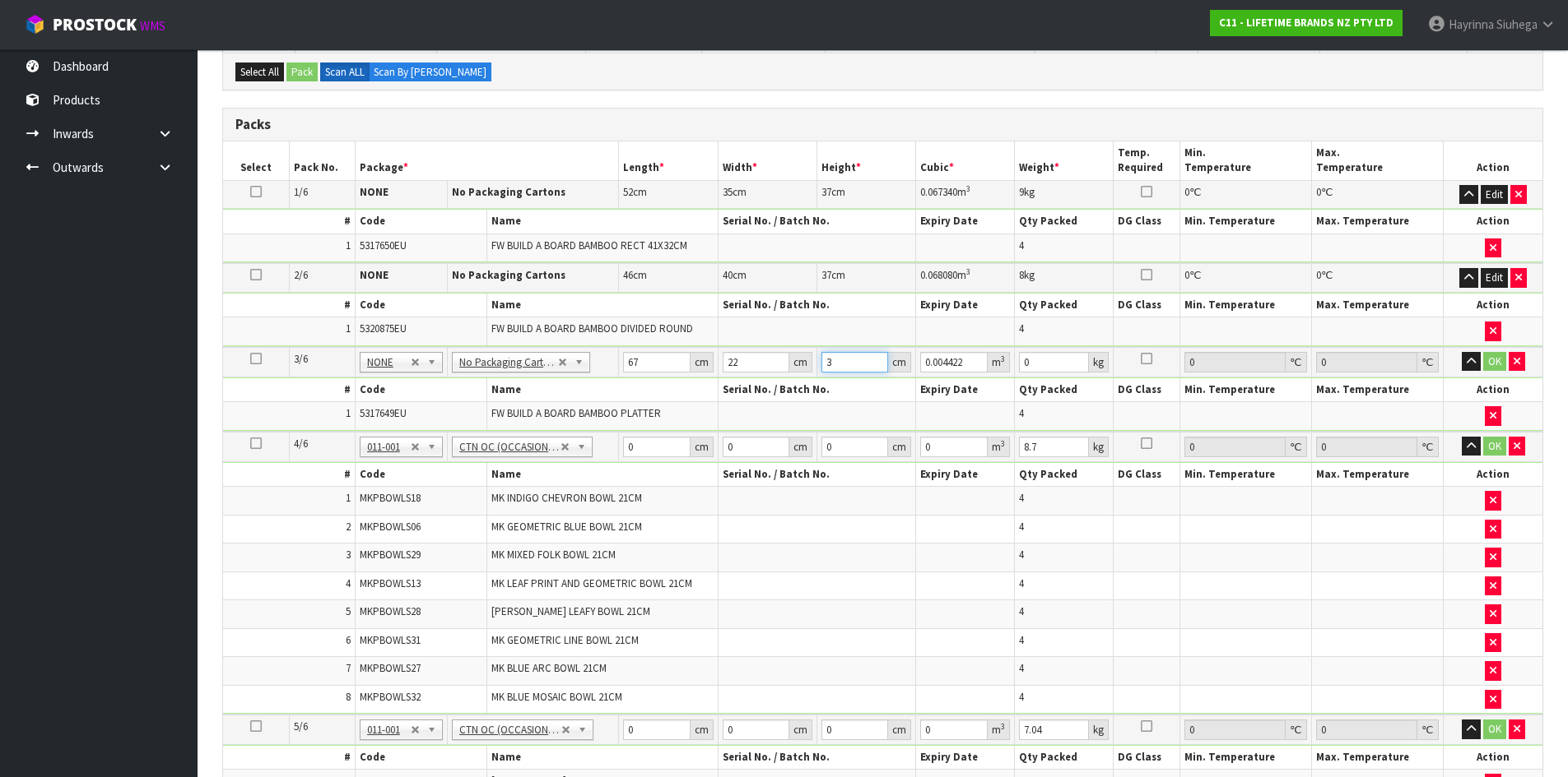
type input "37"
type input "0.054538"
type input "37"
type input "7"
click button "OK" at bounding box center [1495, 362] width 23 height 19
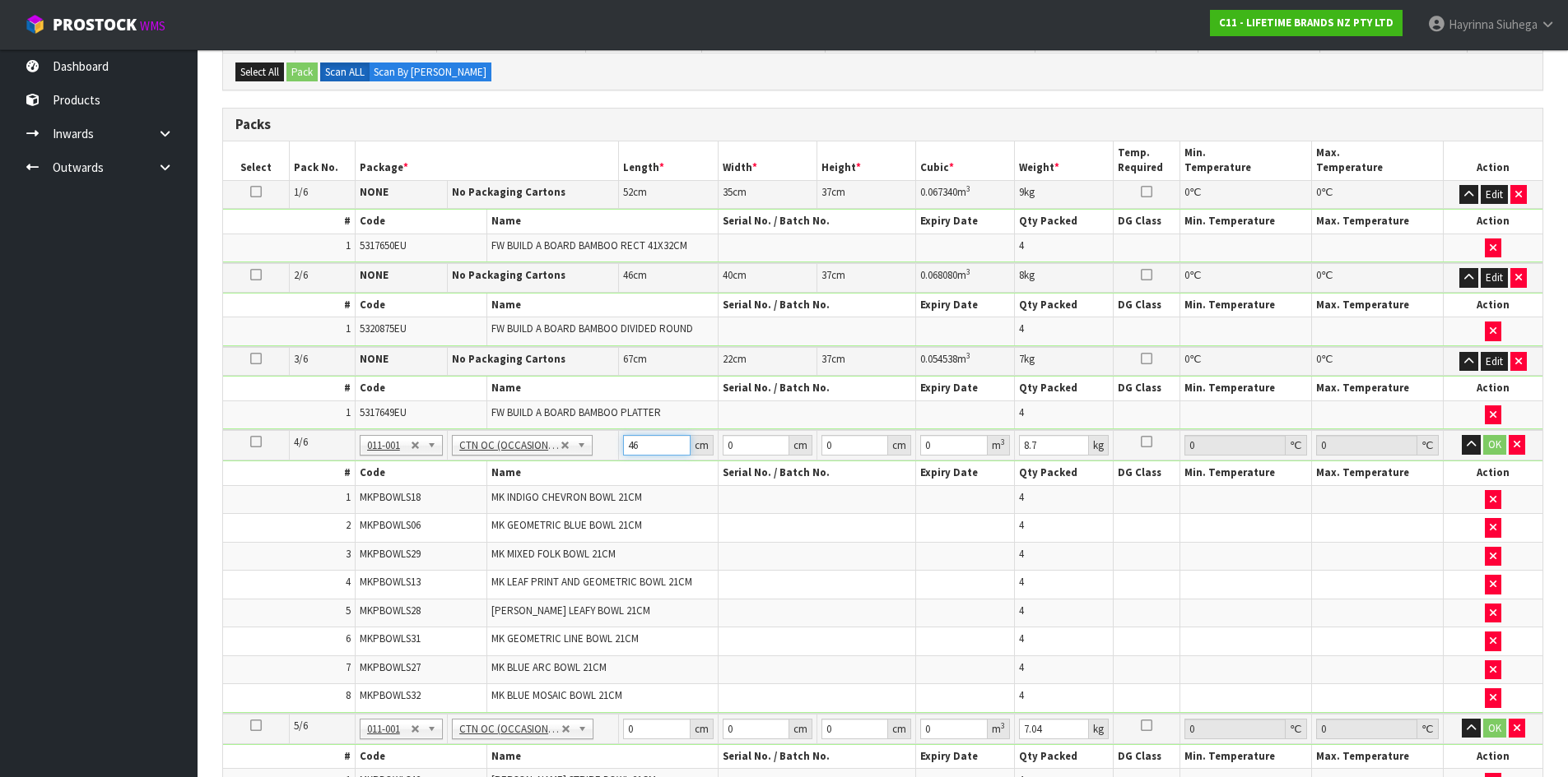
type input "46"
type input "29"
type input "5"
type input "0.00667"
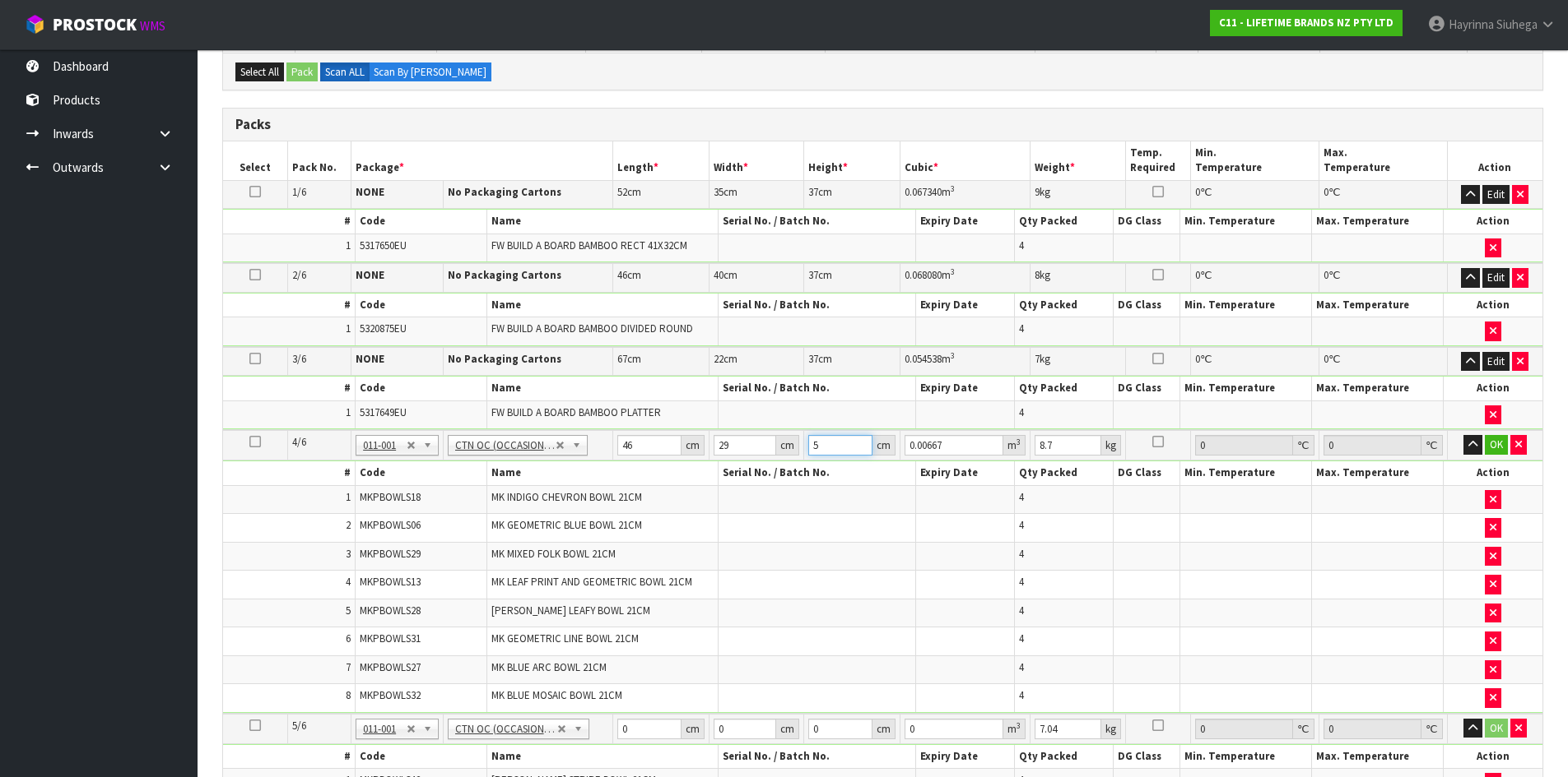
type input "50"
type input "0.0667"
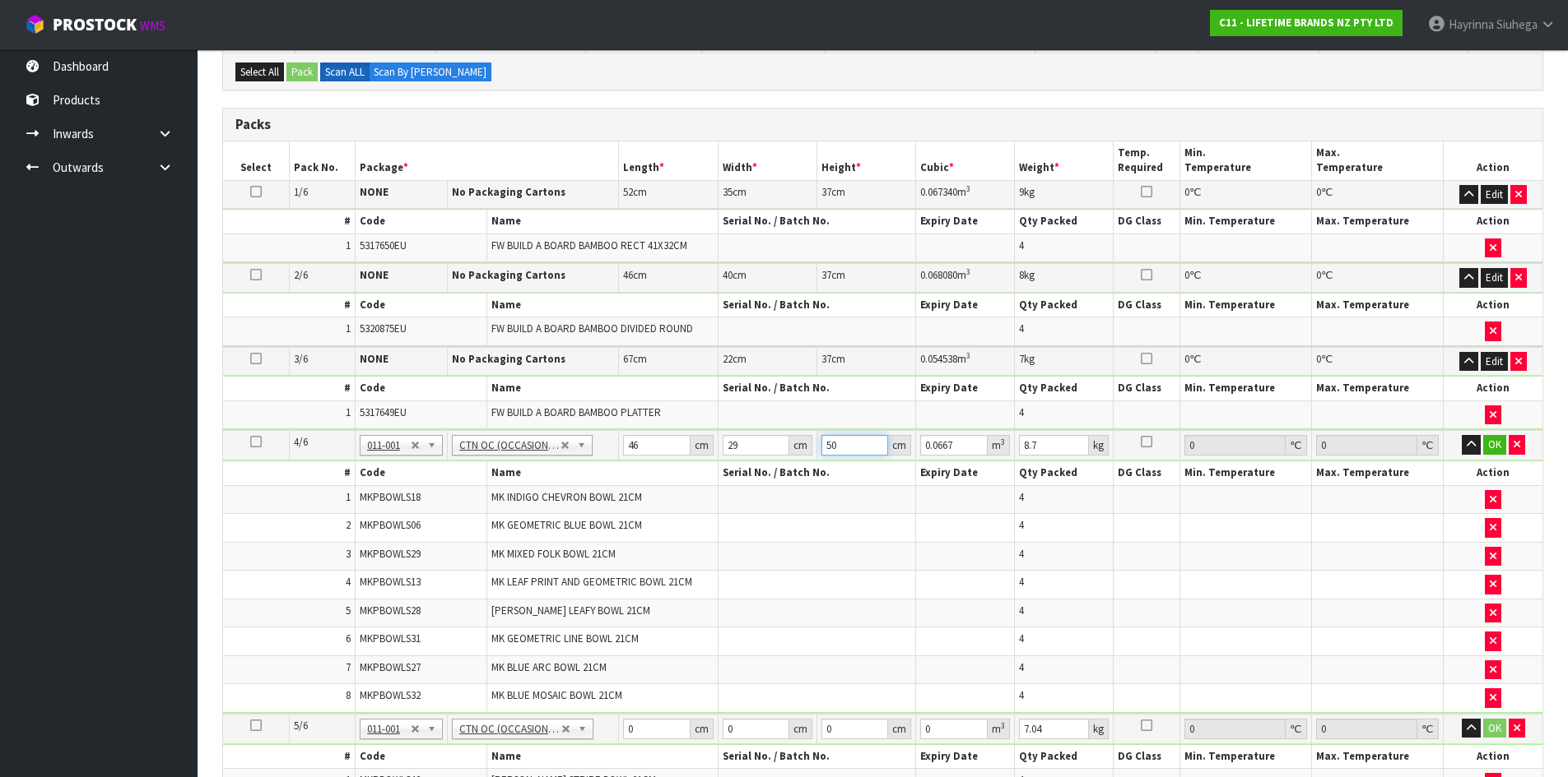
type input "50"
type input "21"
click button "OK" at bounding box center [1495, 445] width 23 height 19
type input "47"
type input "30"
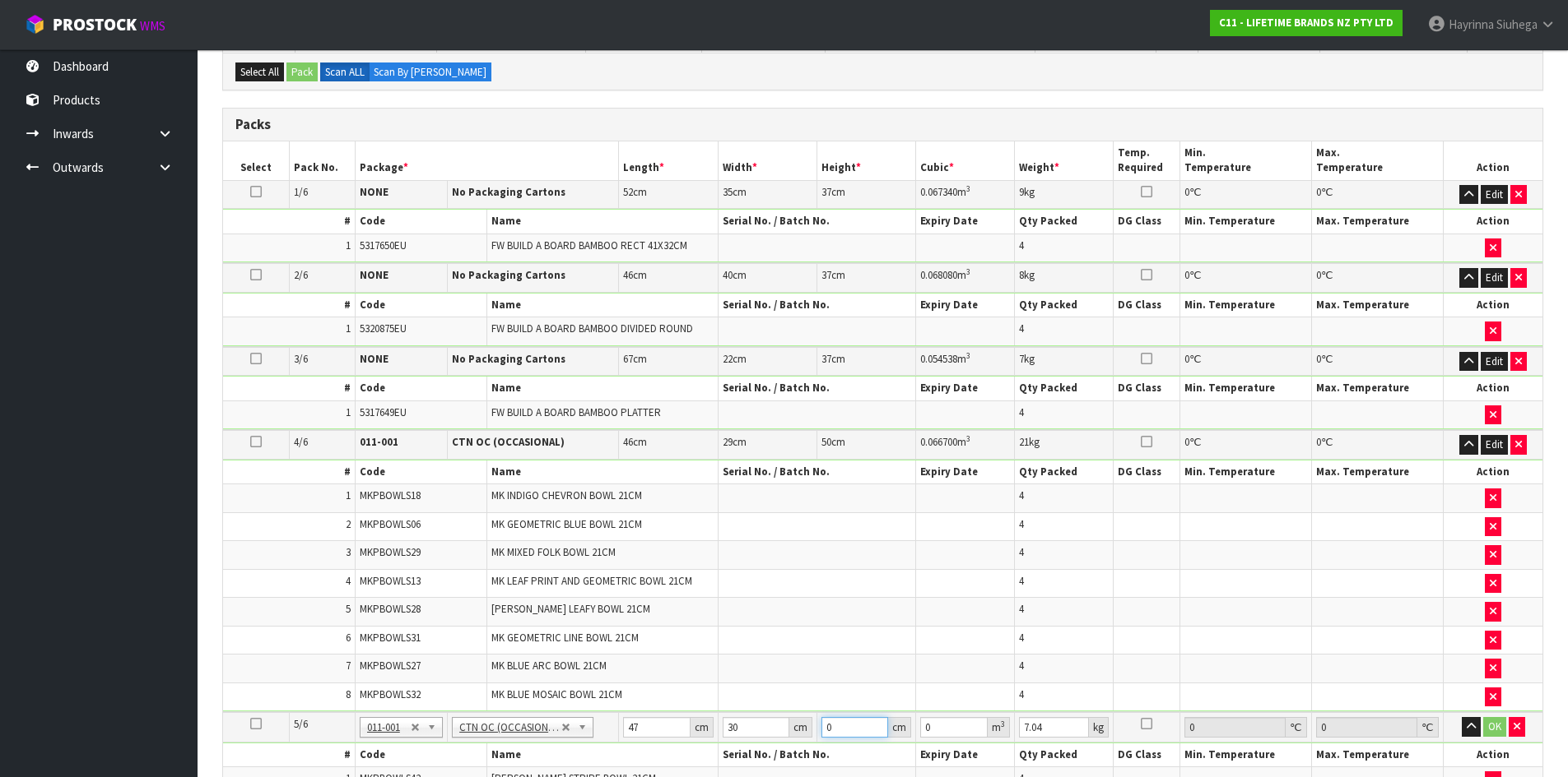
type input "2"
type input "0.00282"
type input "25"
type input "0.03525"
type input "25"
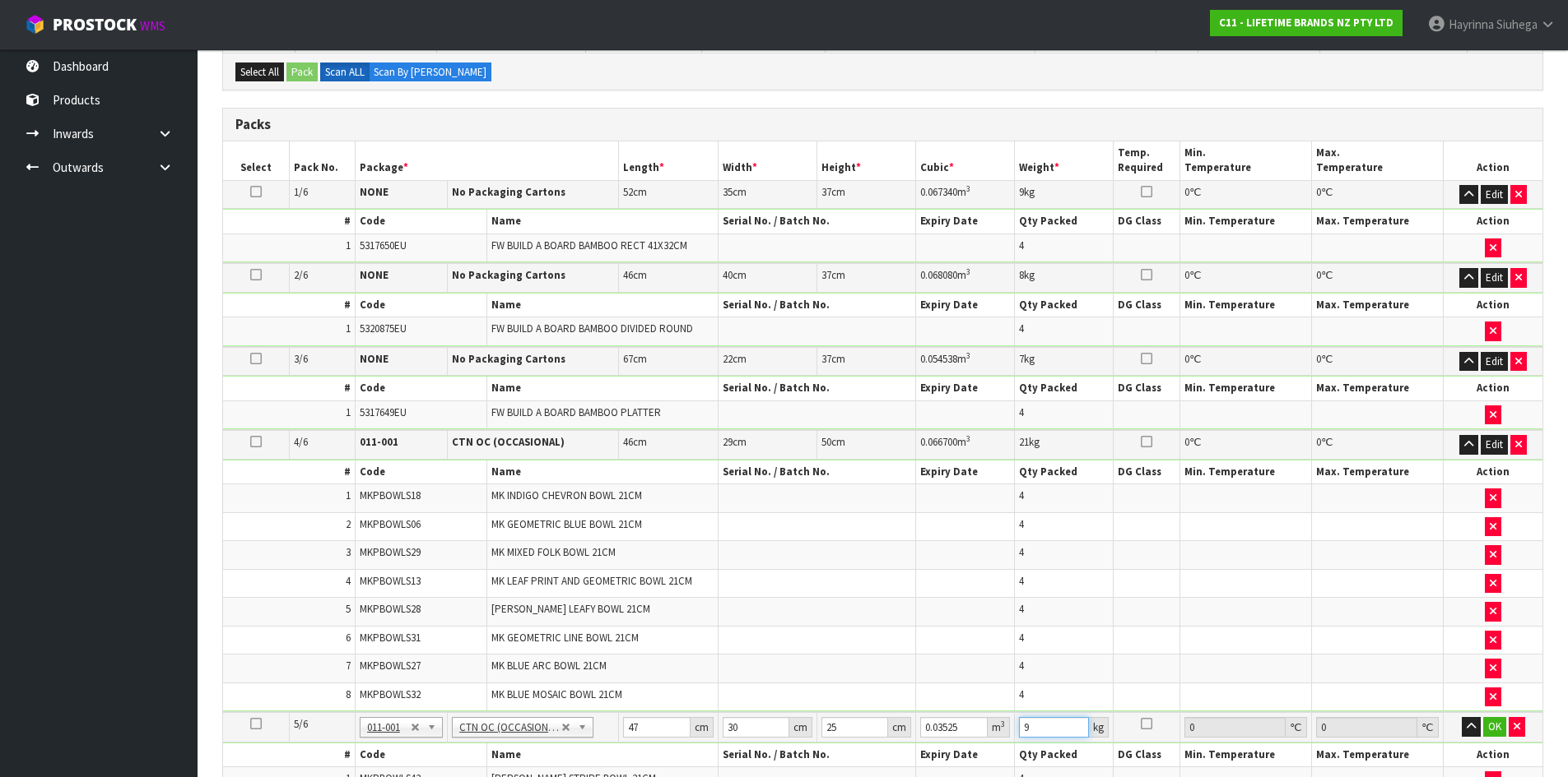
type input "9"
click button "OK" at bounding box center [1495, 727] width 23 height 19
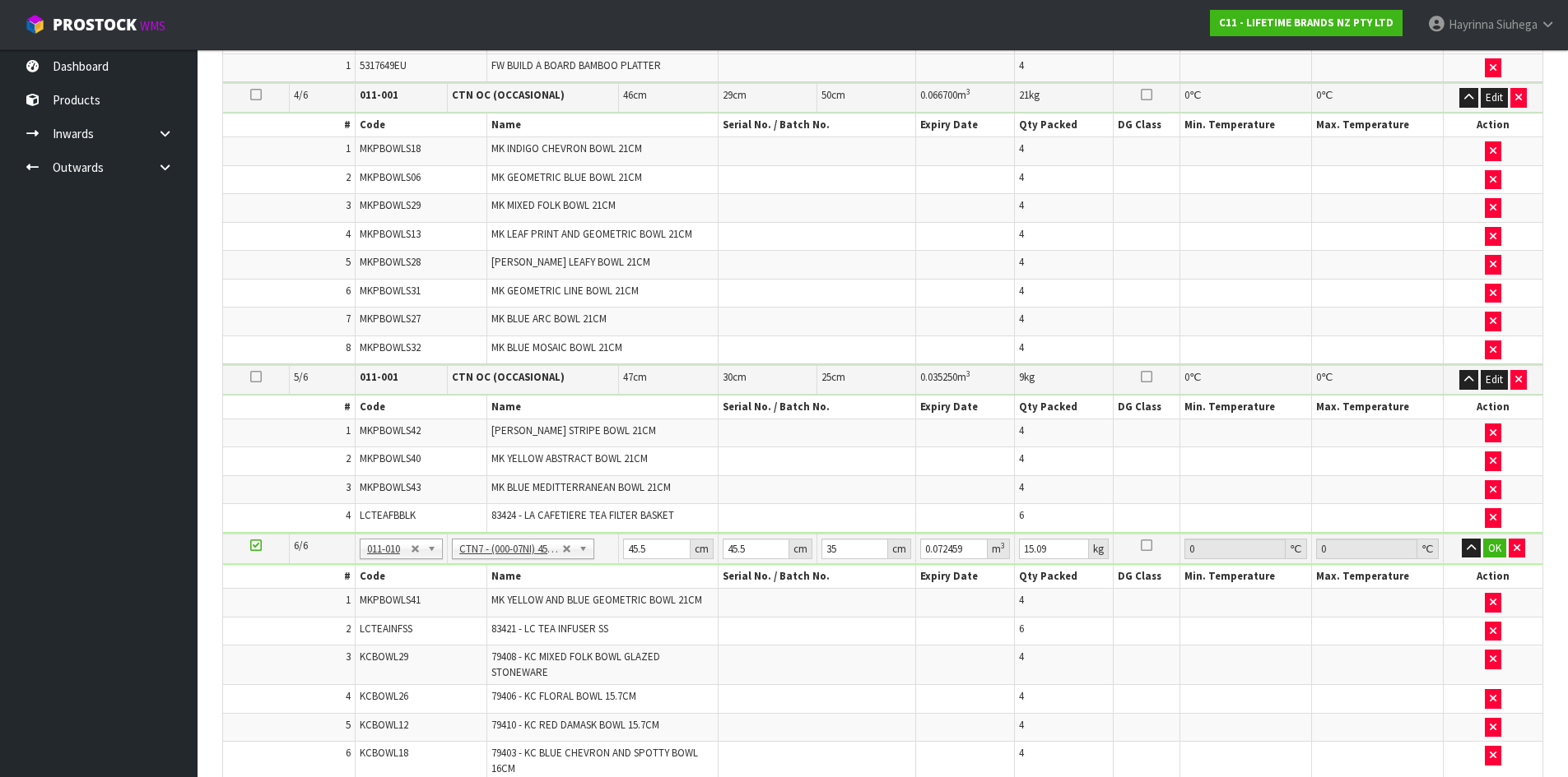
scroll to position [904, 0]
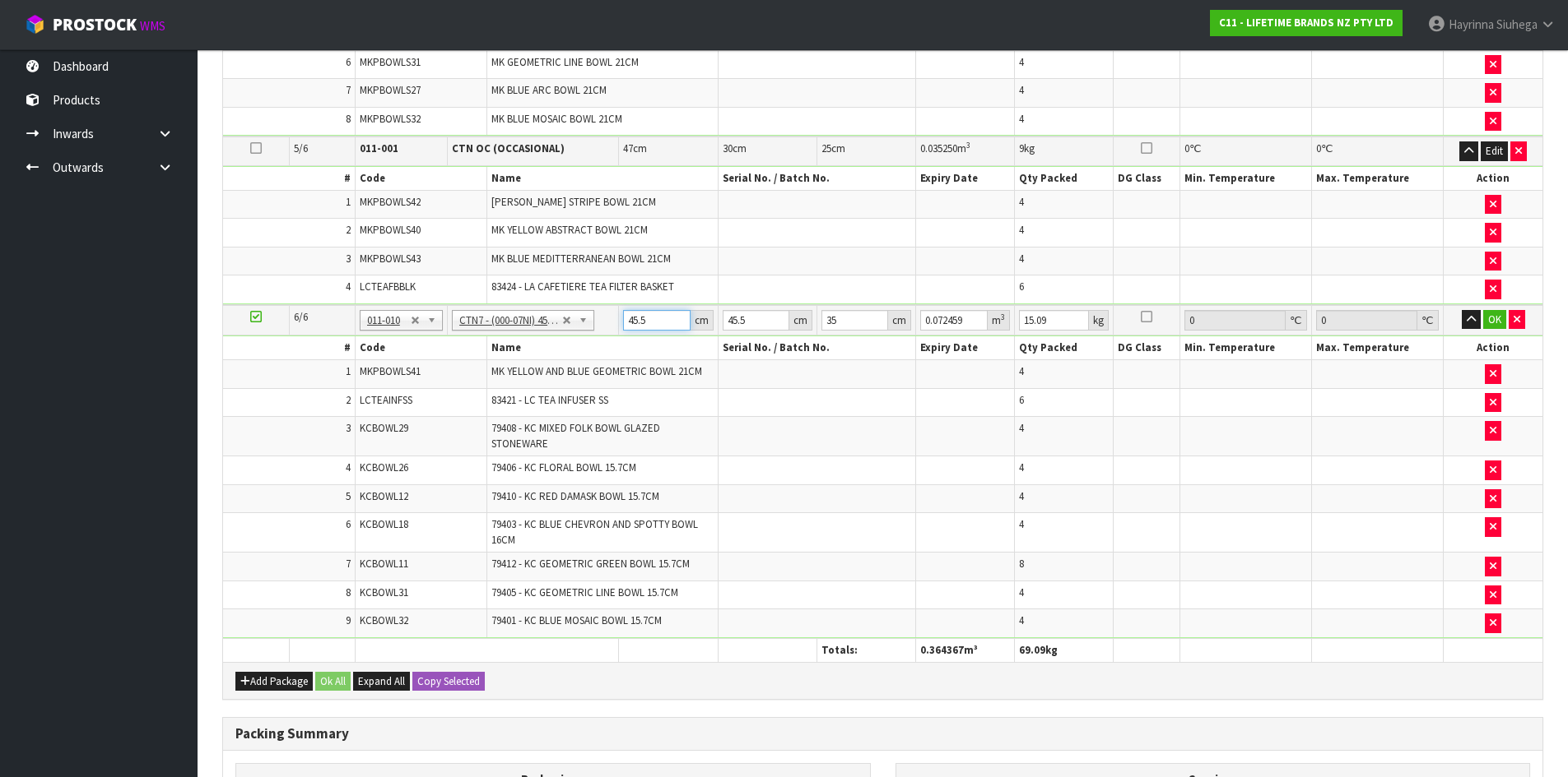
click at [624, 325] on input "45.5" at bounding box center [656, 319] width 66 height 20
click at [624, 324] on input "45.5" at bounding box center [656, 319] width 66 height 20
type input "4"
type input "0.00637"
type input "47"
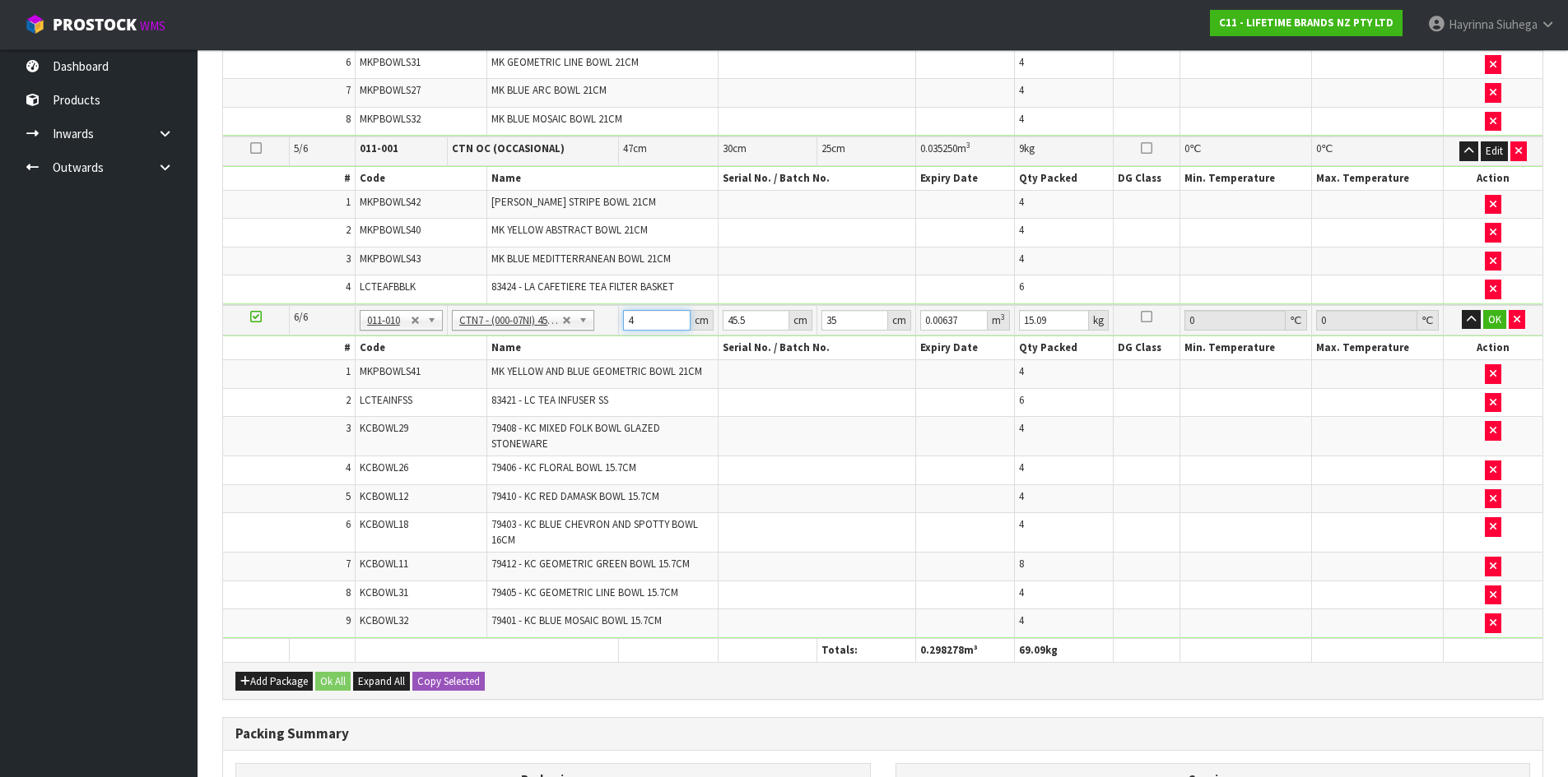
type input "0.074847"
type input "47"
type input "4"
type input "0.00658"
type input "47"
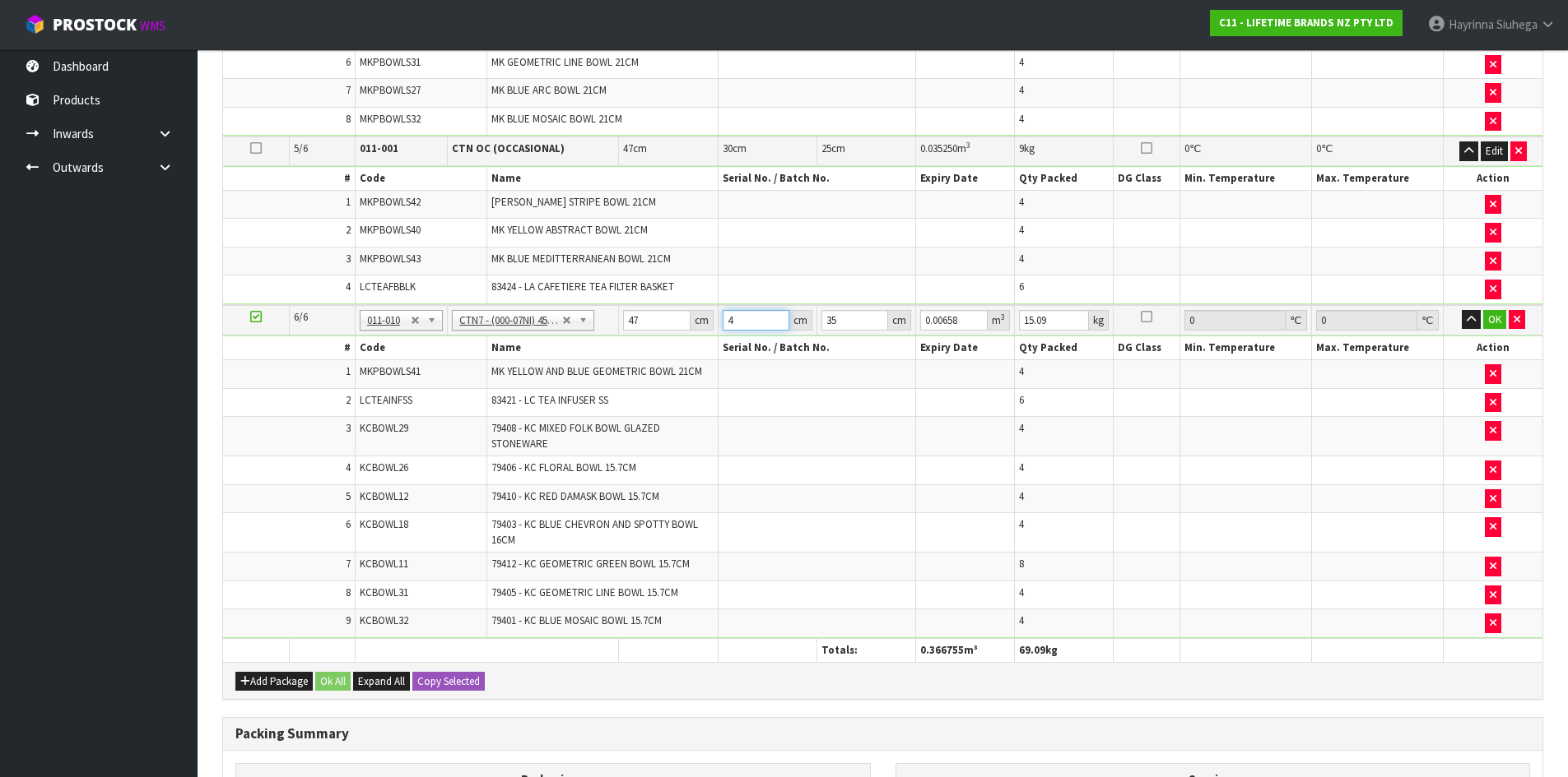
type input "0.077315"
type input "47"
type input "3"
type input "0.006627"
type input "37"
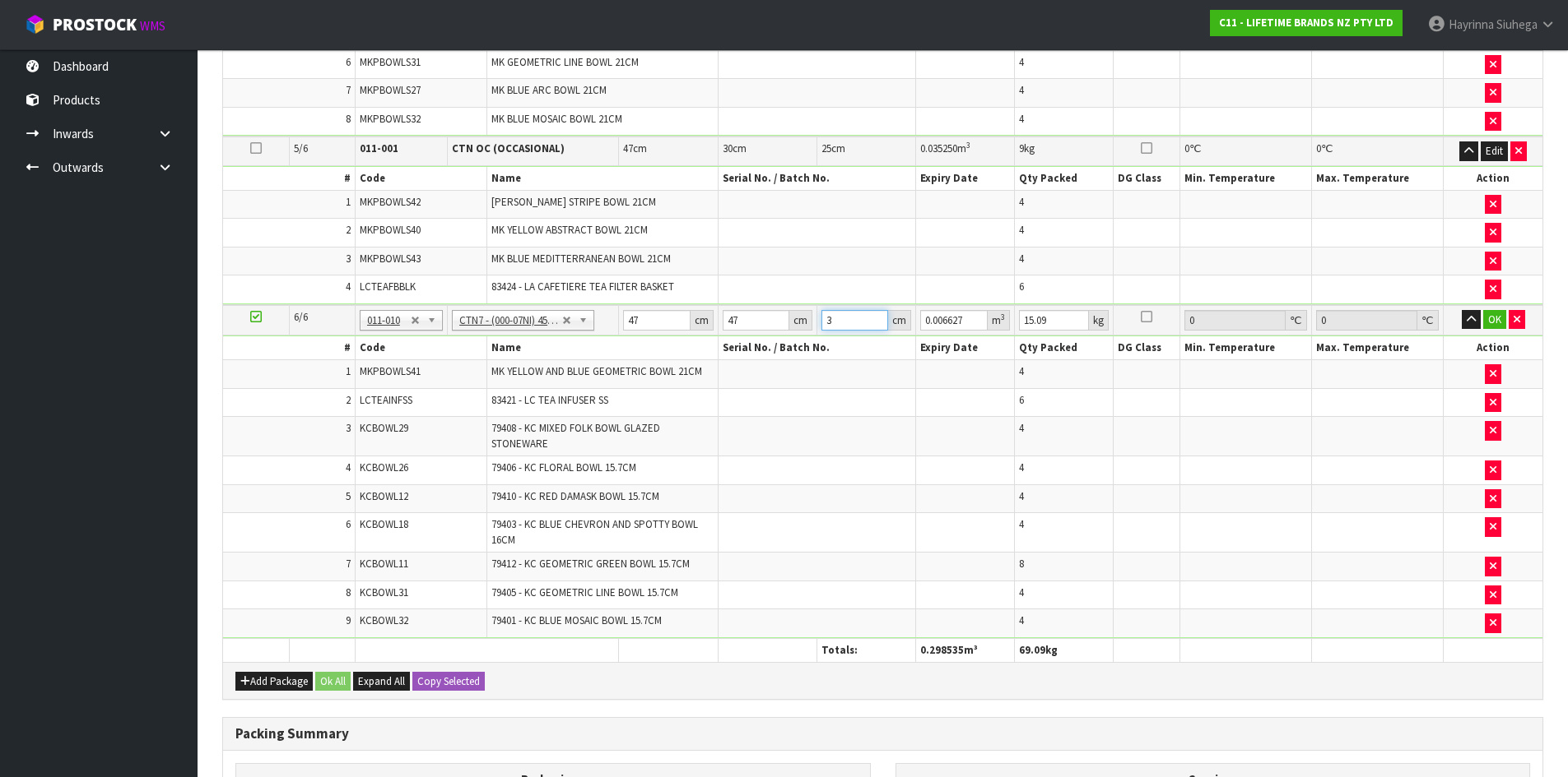
type input "0.081733"
type input "37"
type input "16"
click button "OK" at bounding box center [1495, 319] width 23 height 19
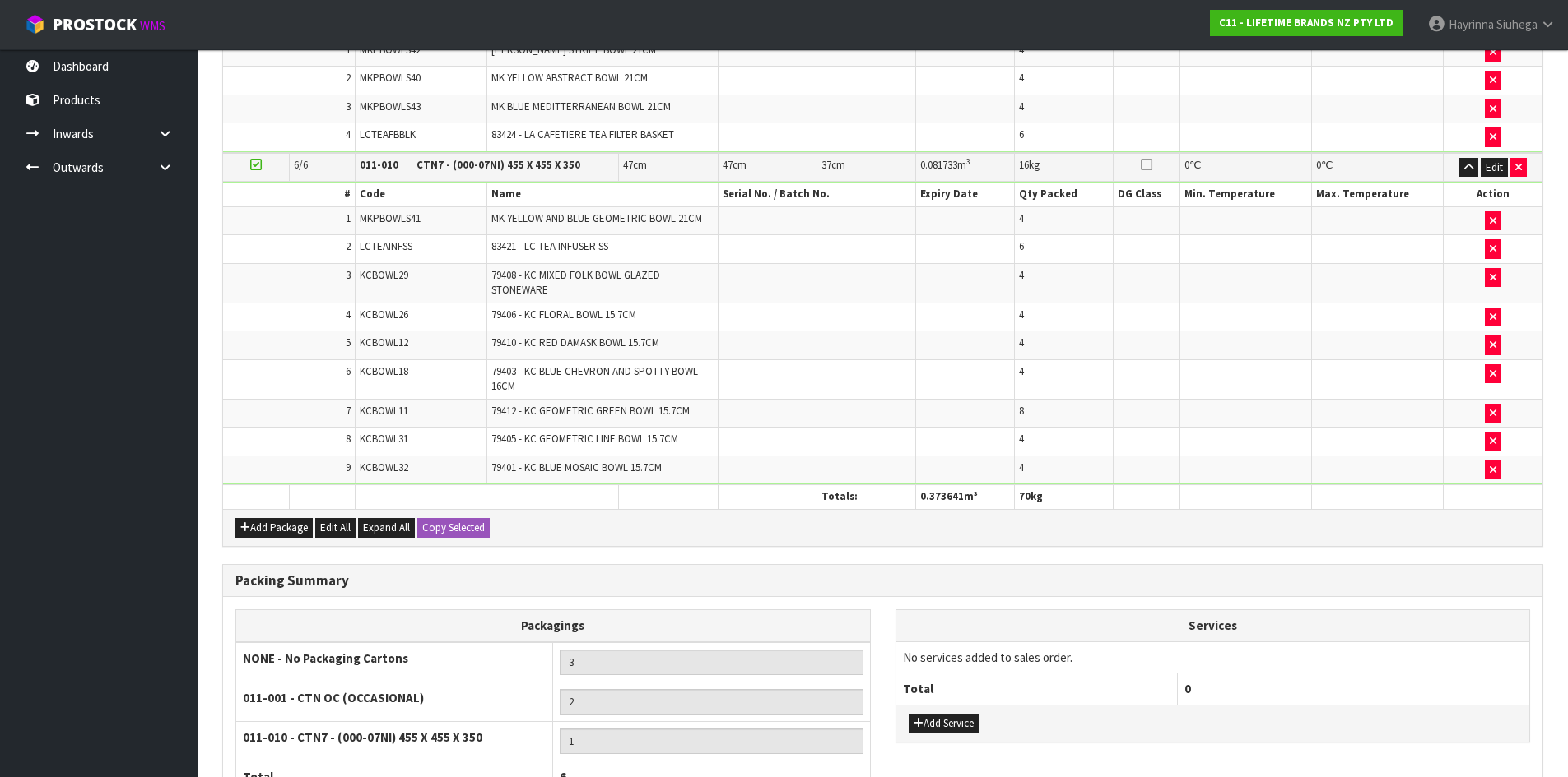
scroll to position [1219, 0]
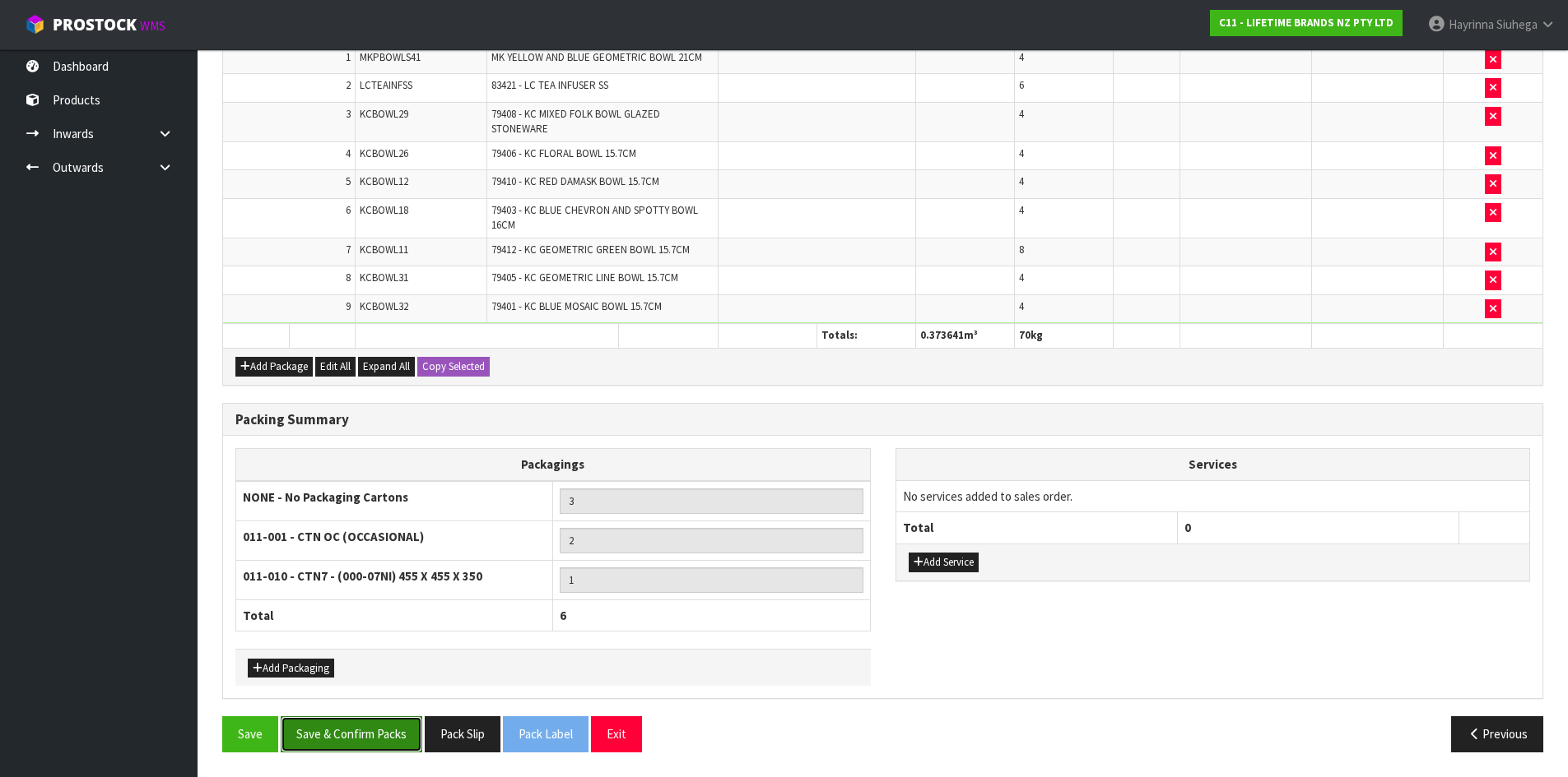
click at [381, 739] on button "Save & Confirm Packs" at bounding box center [351, 735] width 142 height 35
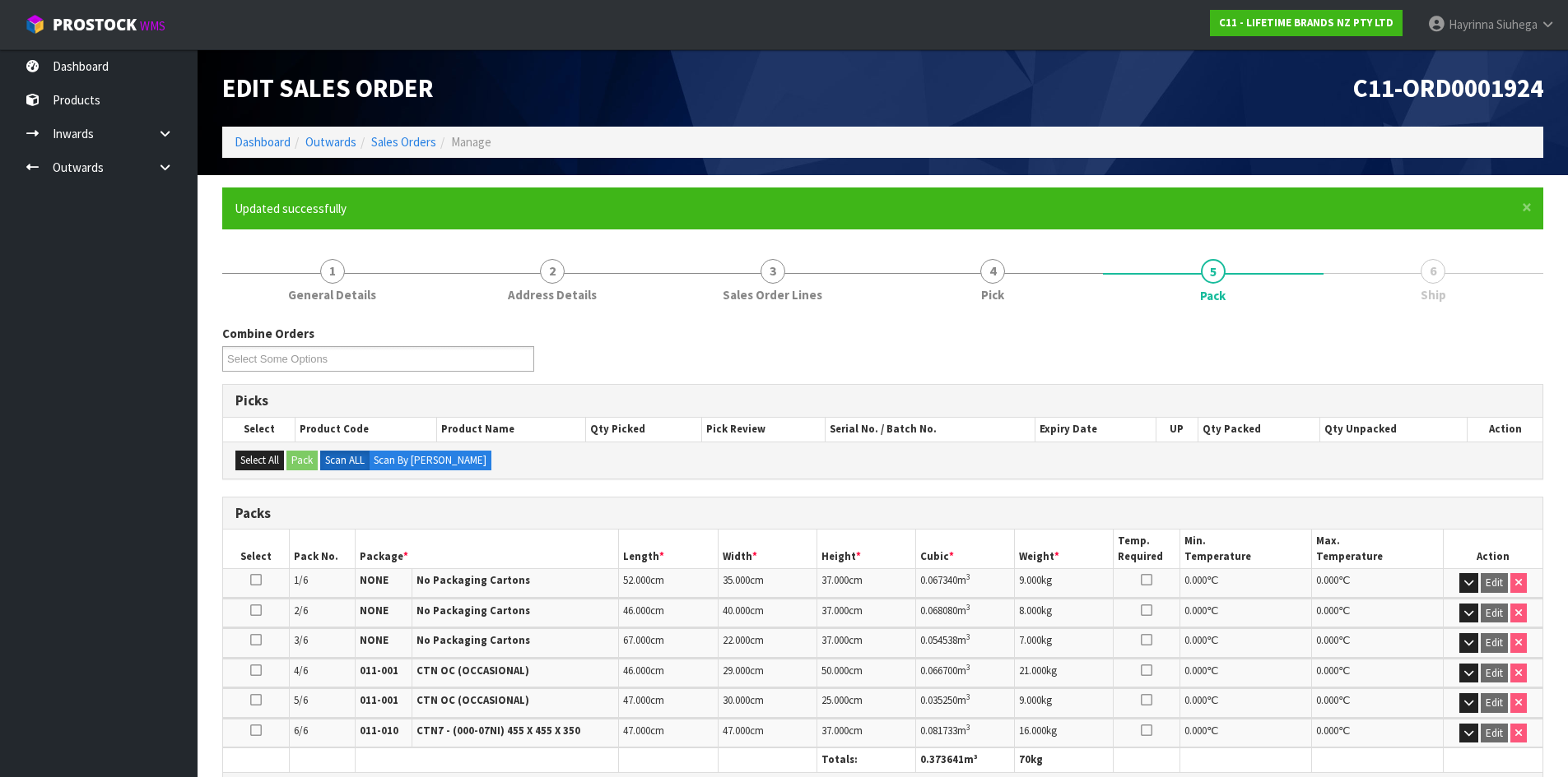
scroll to position [388, 0]
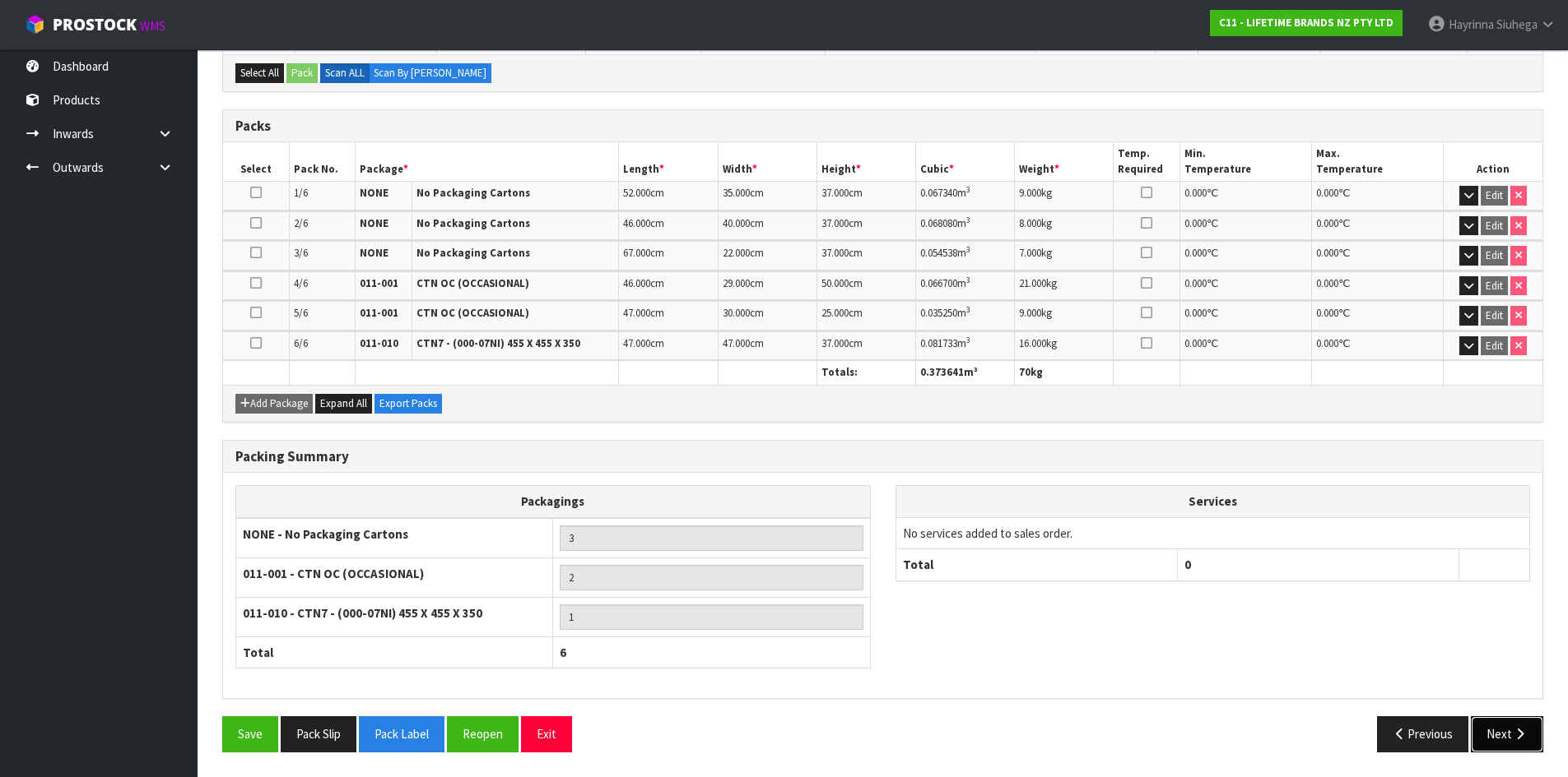
click at [1526, 739] on icon "button" at bounding box center [1519, 735] width 16 height 12
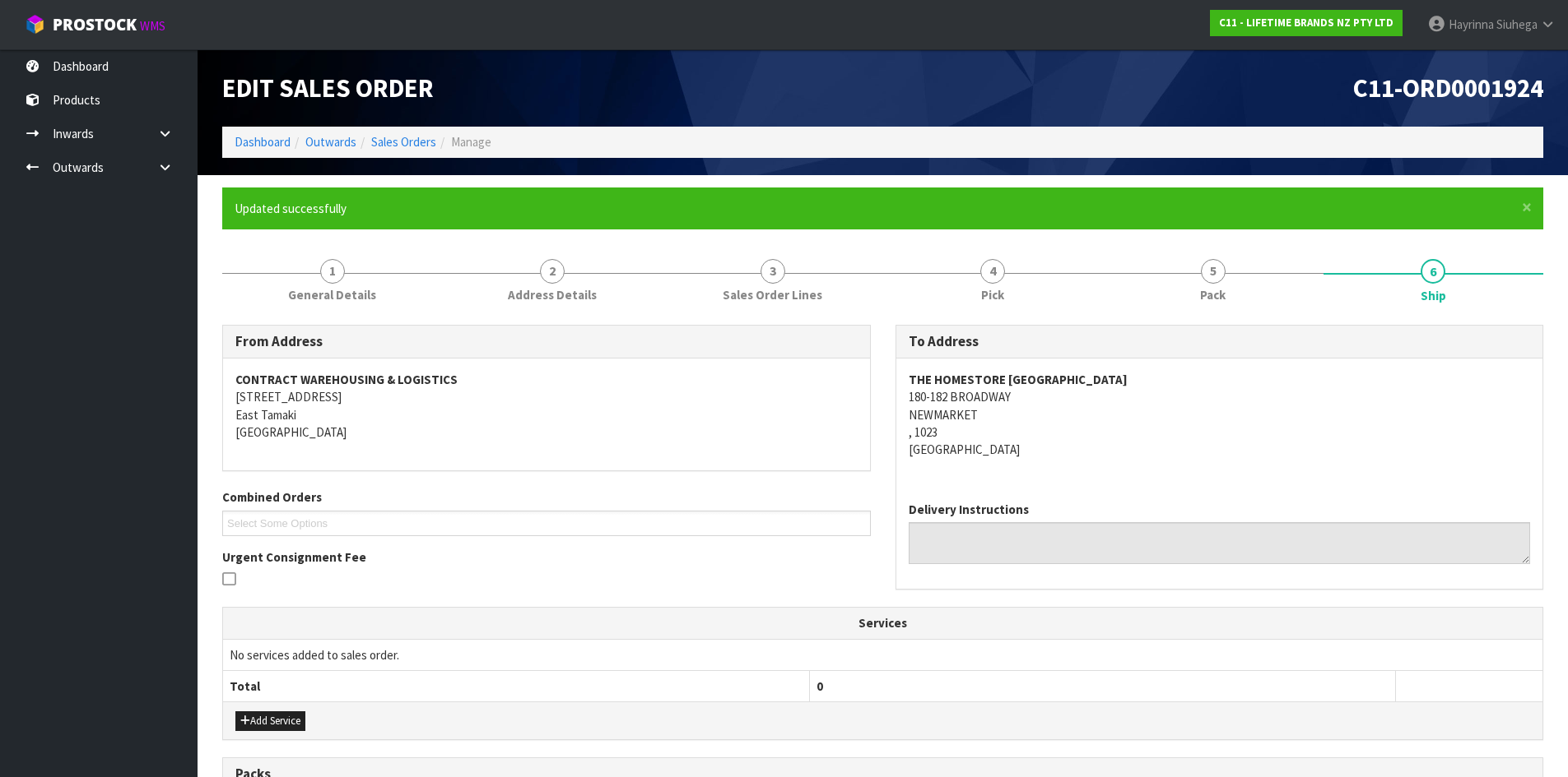
scroll to position [412, 0]
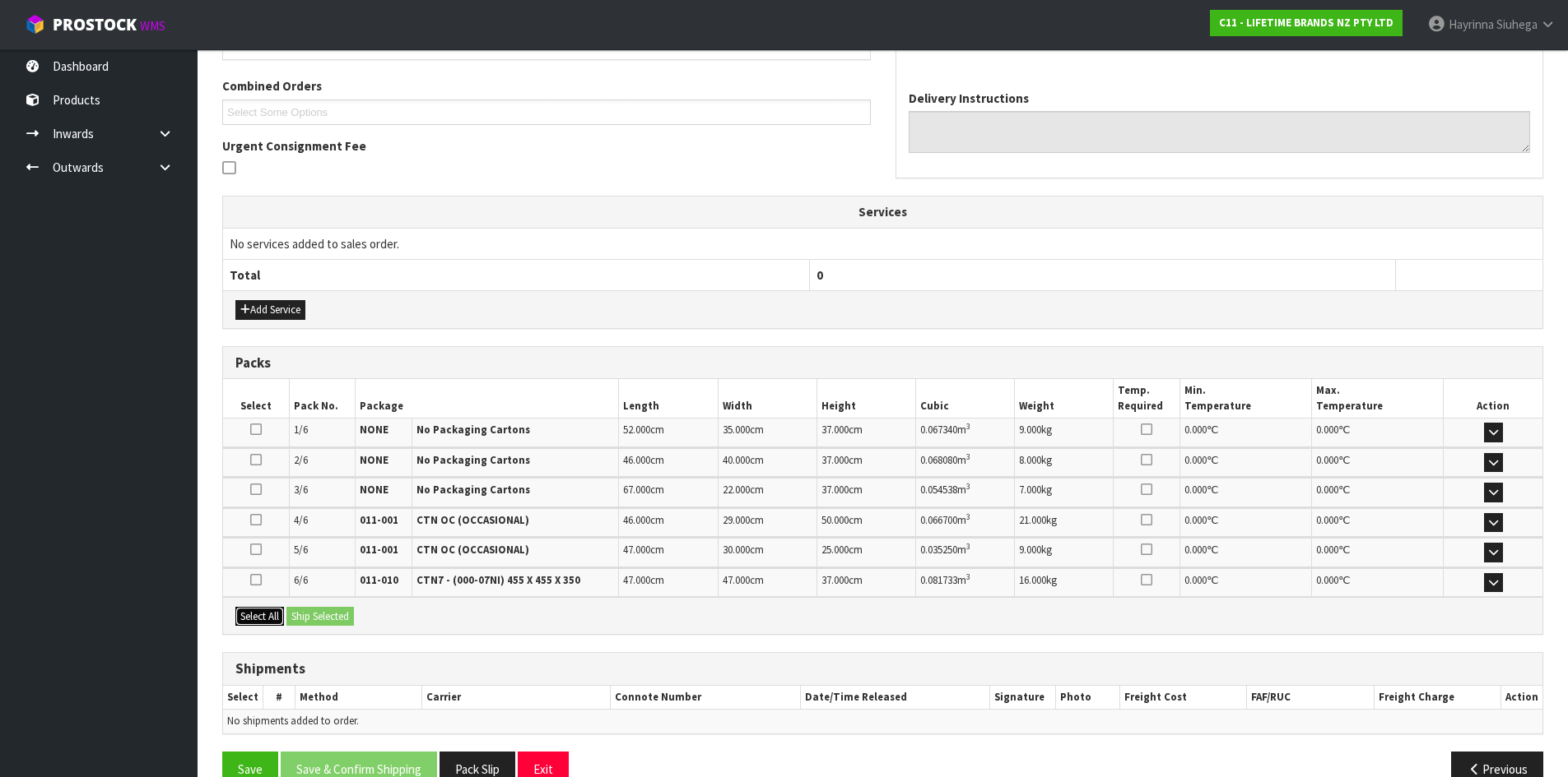
drag, startPoint x: 266, startPoint y: 618, endPoint x: 313, endPoint y: 611, distance: 47.5
click at [266, 618] on button "Select All" at bounding box center [259, 617] width 49 height 19
click at [321, 609] on button "Ship Selected" at bounding box center [320, 617] width 67 height 19
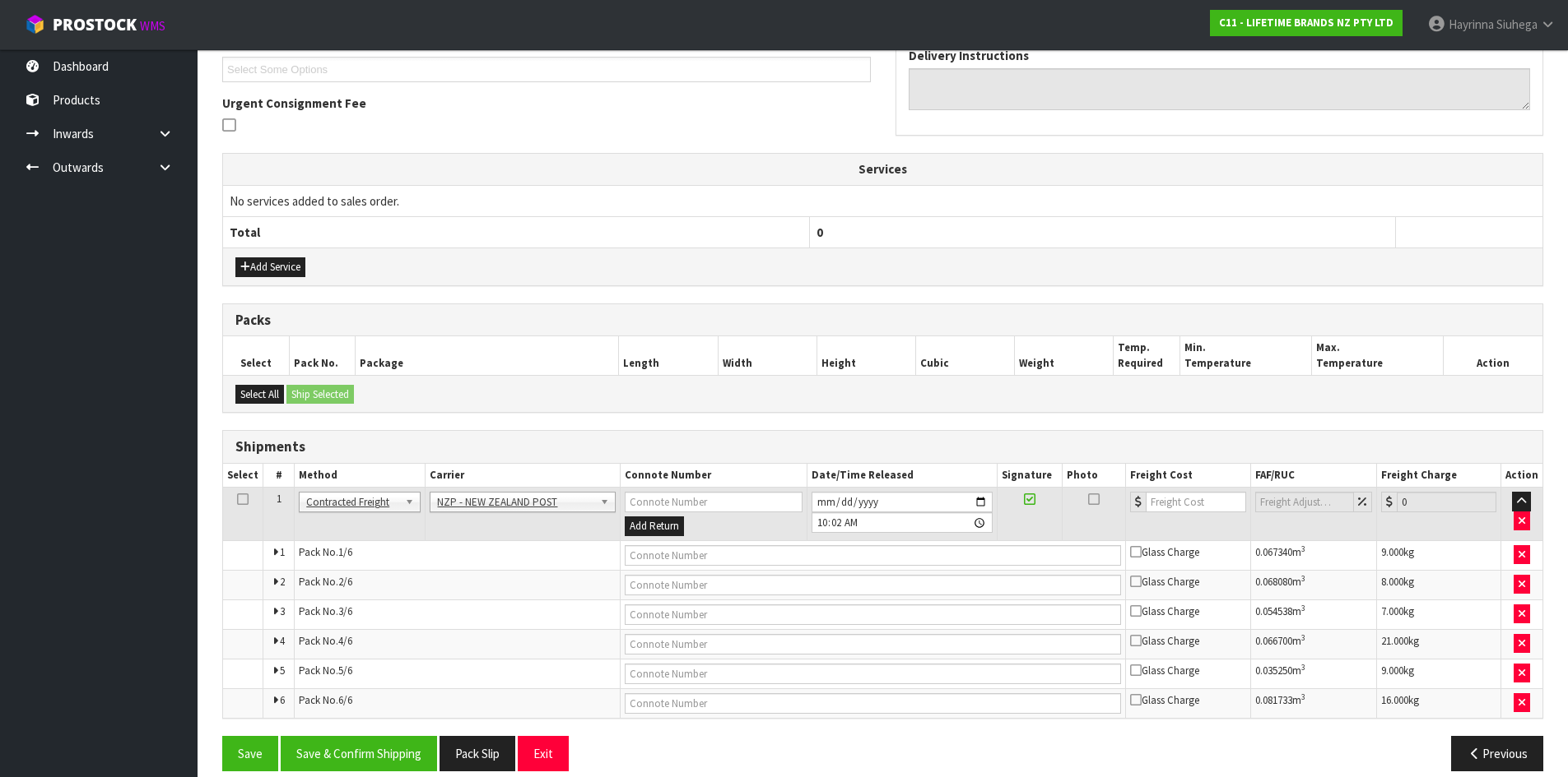
scroll to position [473, 0]
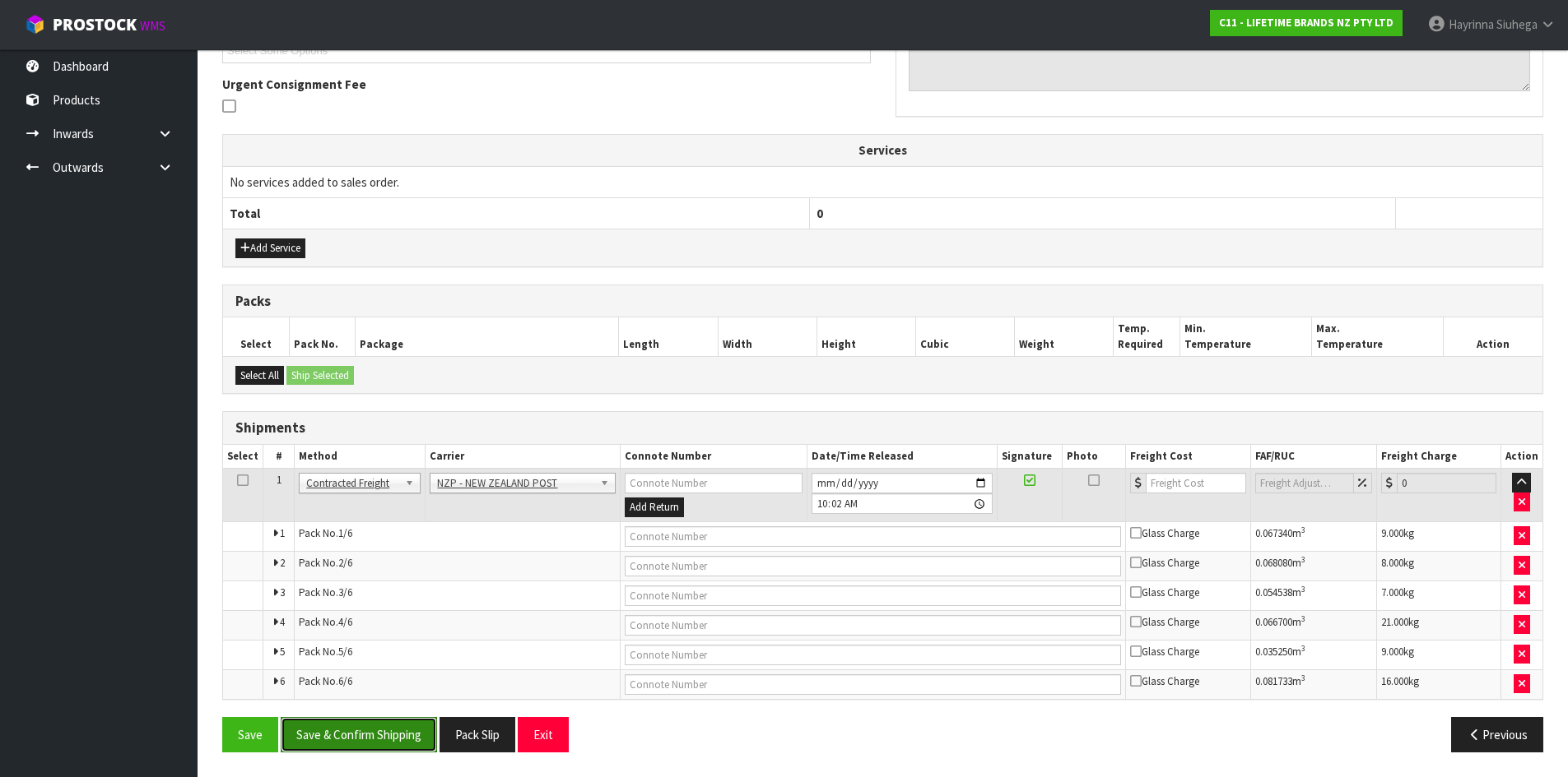
click at [376, 739] on button "Save & Confirm Shipping" at bounding box center [359, 735] width 157 height 35
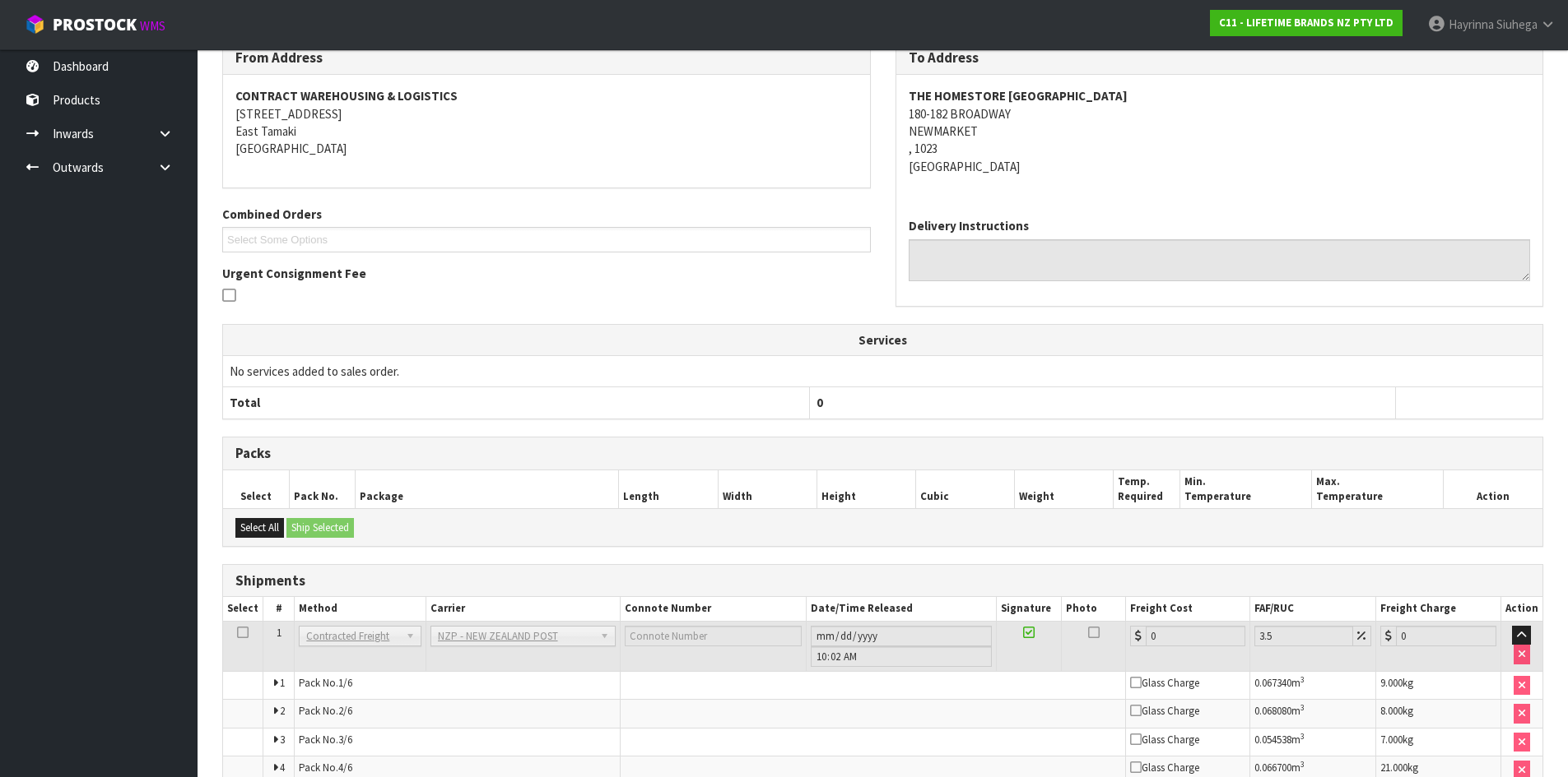
scroll to position [443, 0]
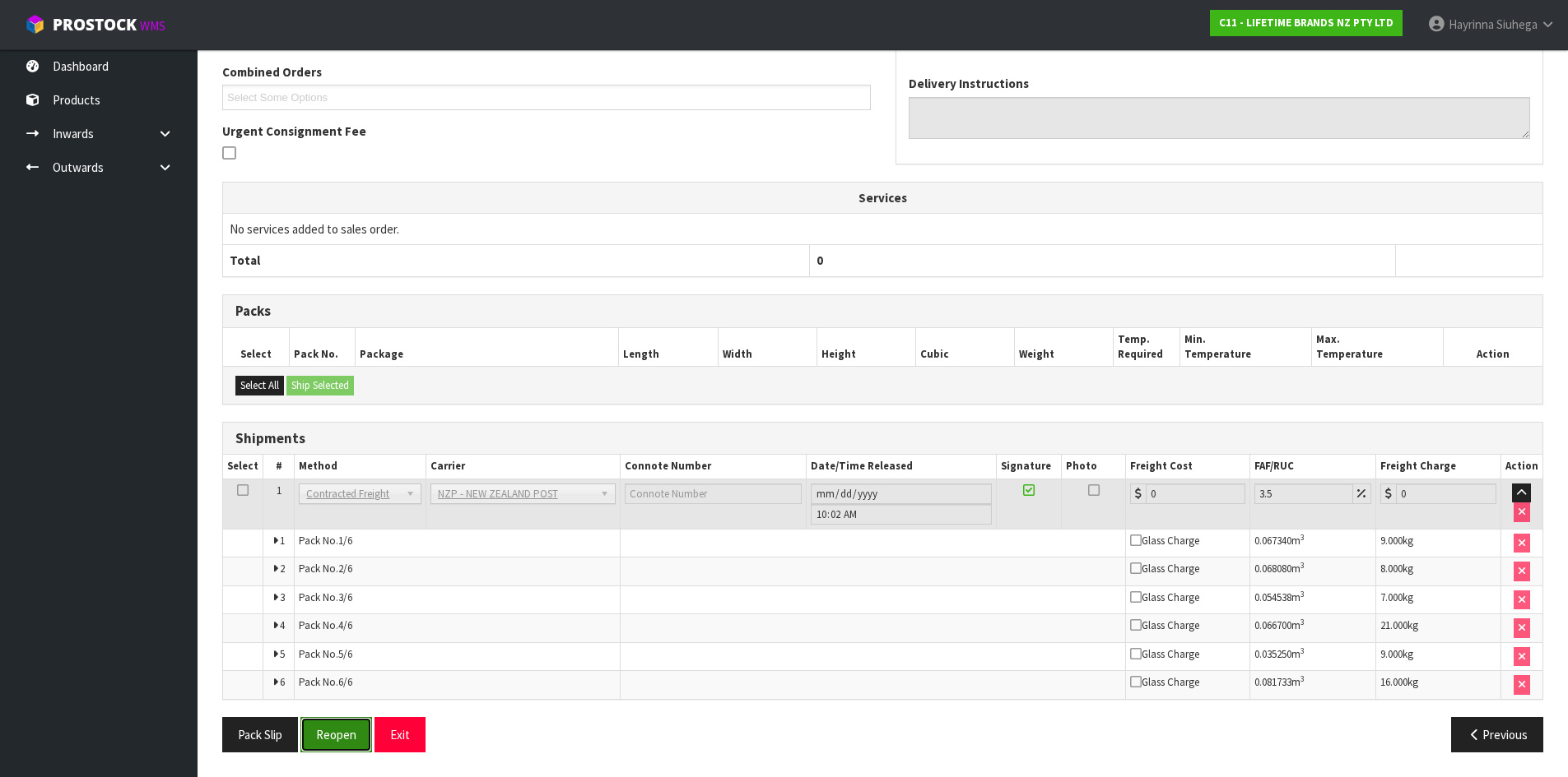
click at [359, 727] on button "Reopen" at bounding box center [336, 735] width 72 height 35
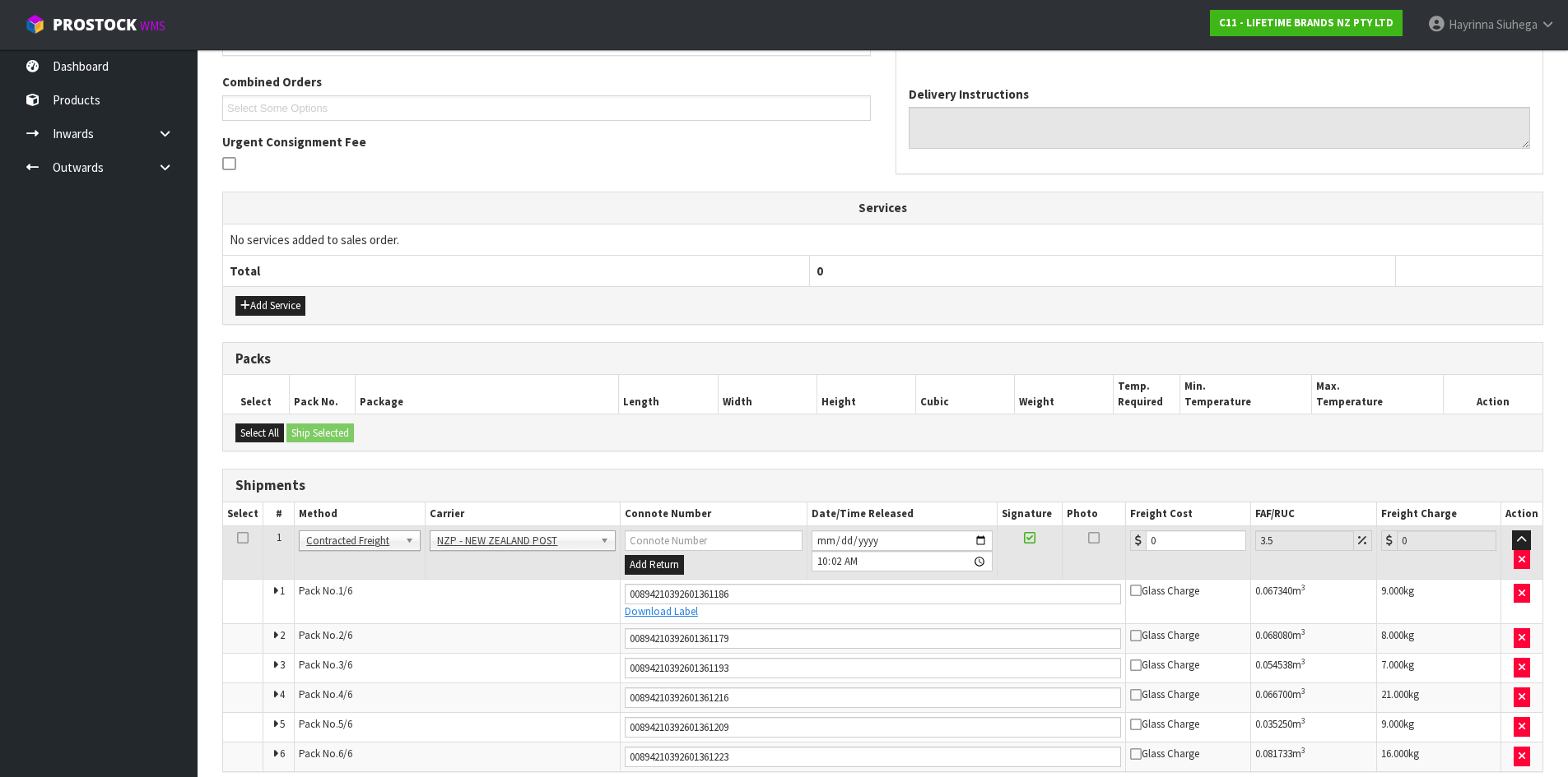
scroll to position [489, 0]
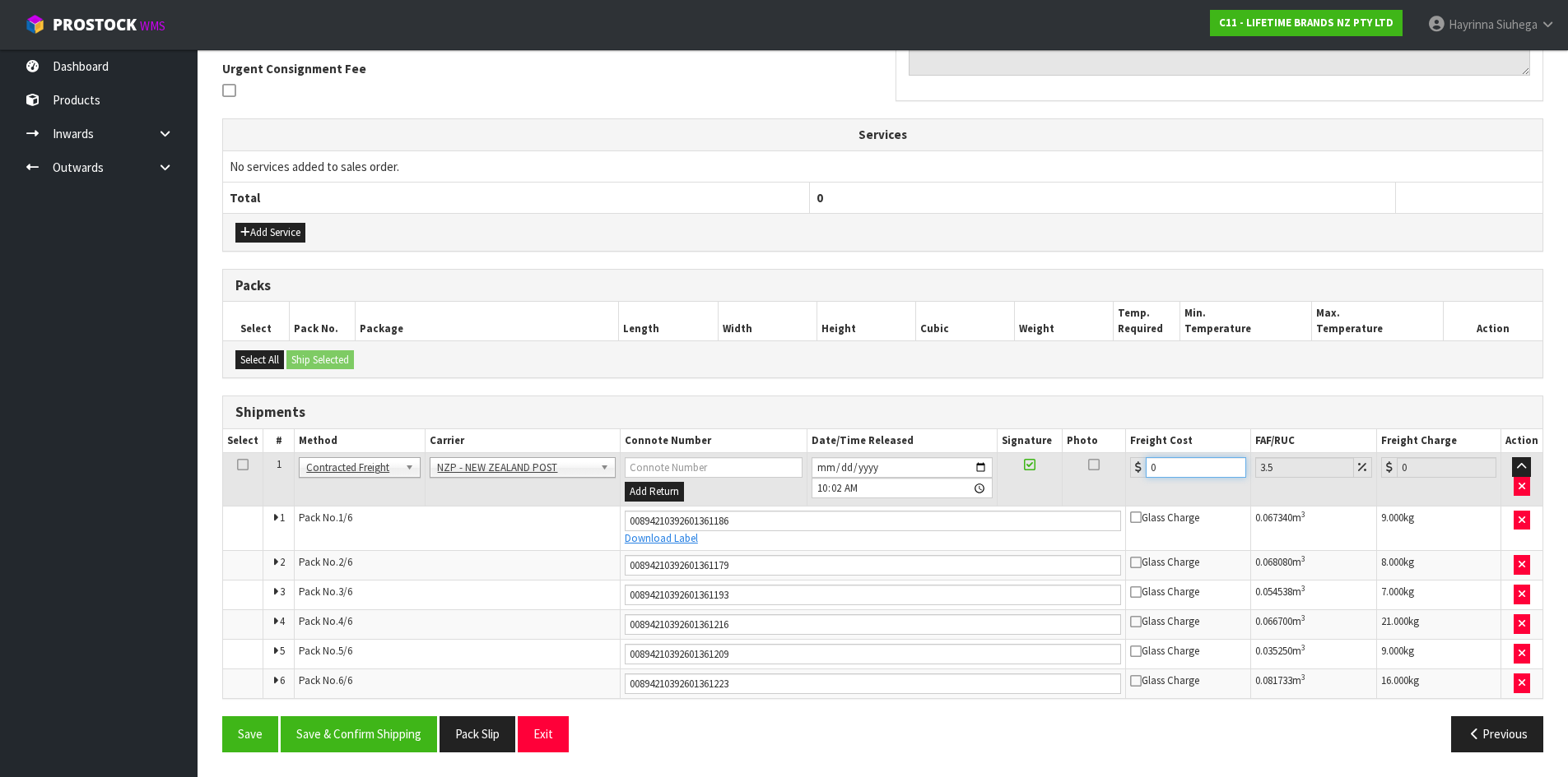
drag, startPoint x: 1179, startPoint y: 466, endPoint x: 1000, endPoint y: 457, distance: 179.2
click at [1000, 457] on tr "1 Client Local Pickup Customer Local Pickup Company Freight Contracted Freight …" at bounding box center [883, 480] width 1319 height 53
type input "2"
type input "2.07"
type input "25"
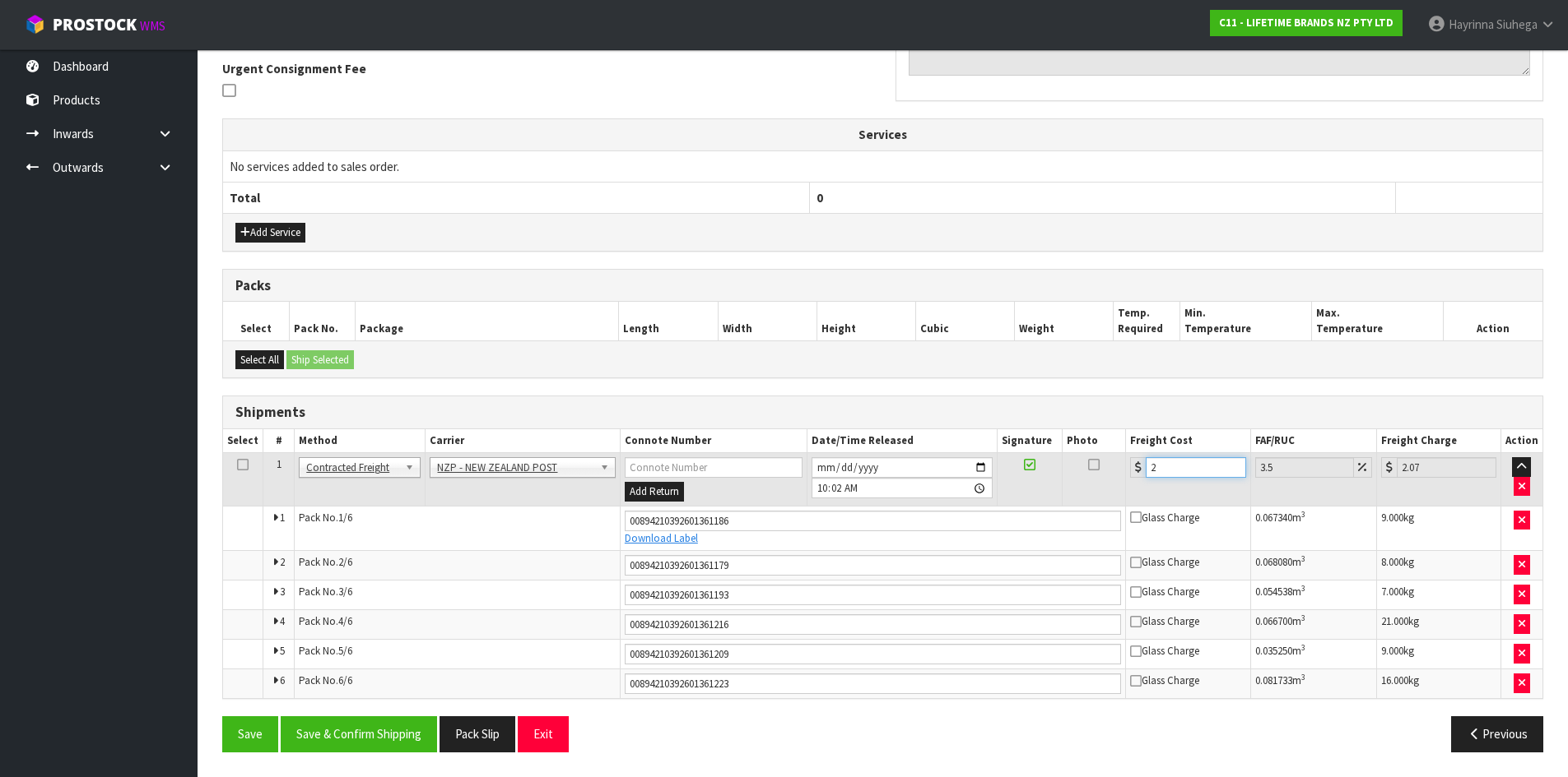
type input "25.87"
type input "25.9"
type input "26.81"
type input "25.98"
type input "26.89"
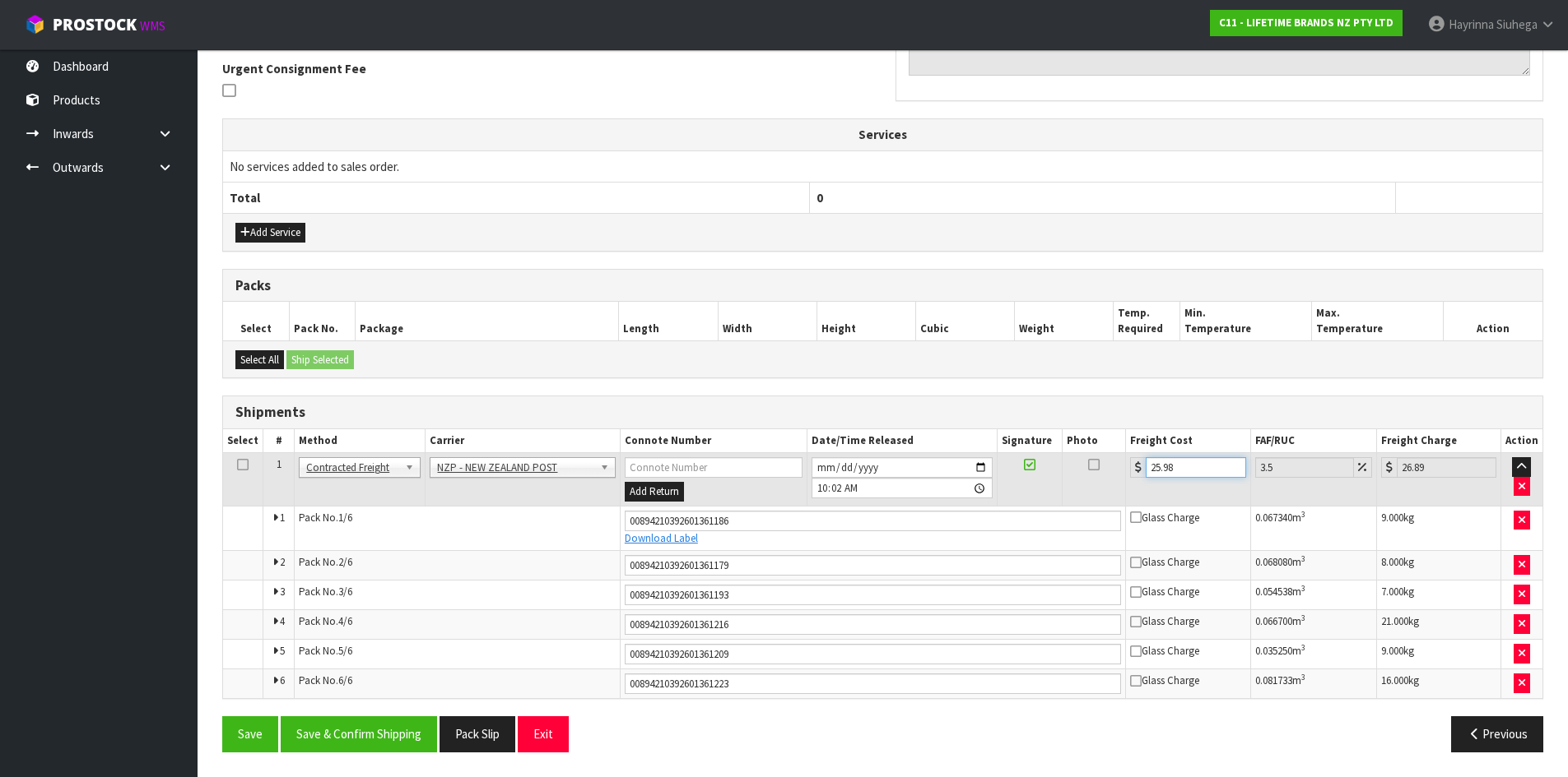
type input "25.98"
click at [222, 717] on button "Save" at bounding box center [250, 735] width 56 height 35
click at [370, 743] on button "Save & Confirm Shipping" at bounding box center [359, 735] width 157 height 35
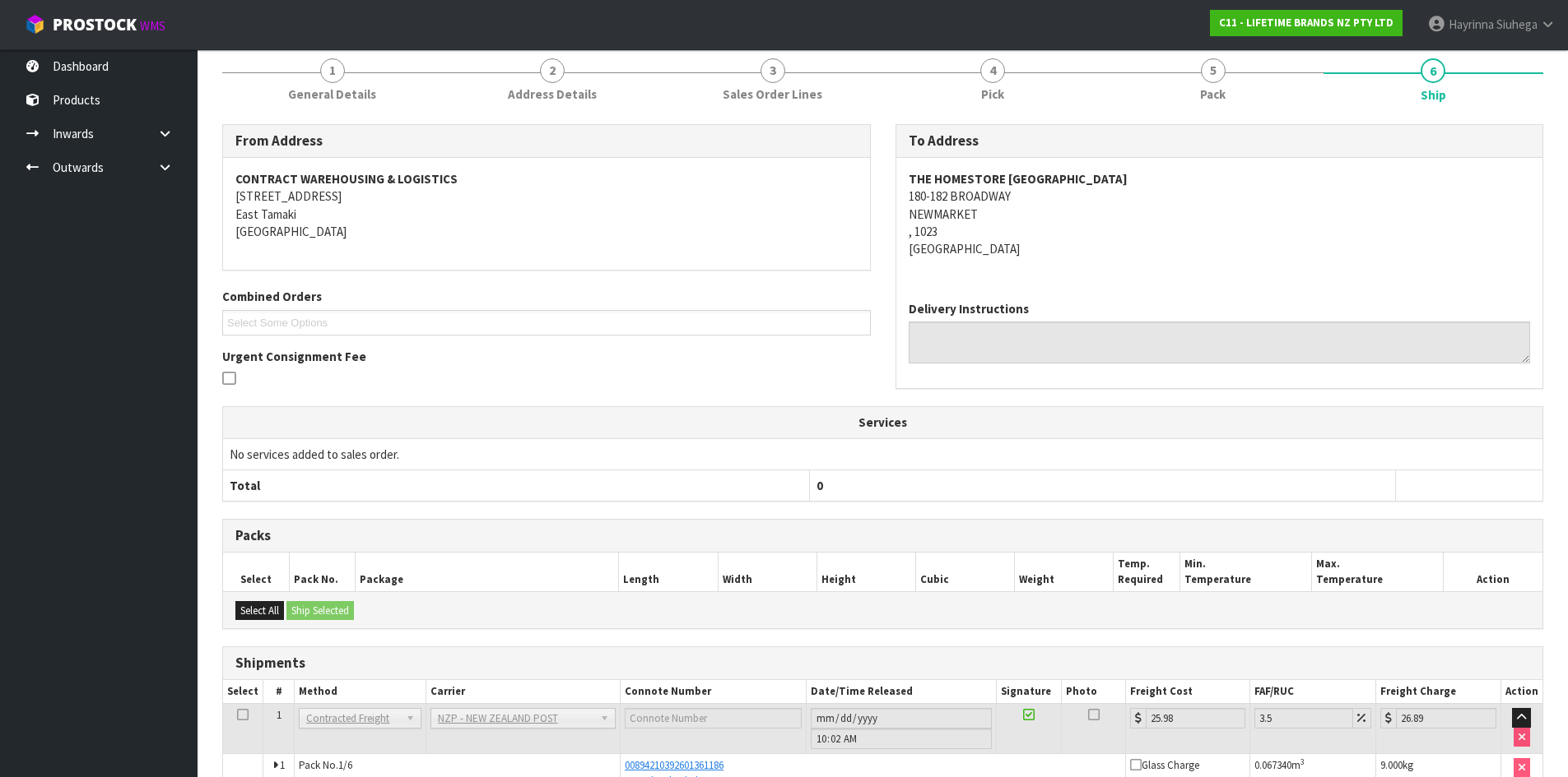
scroll to position [0, 0]
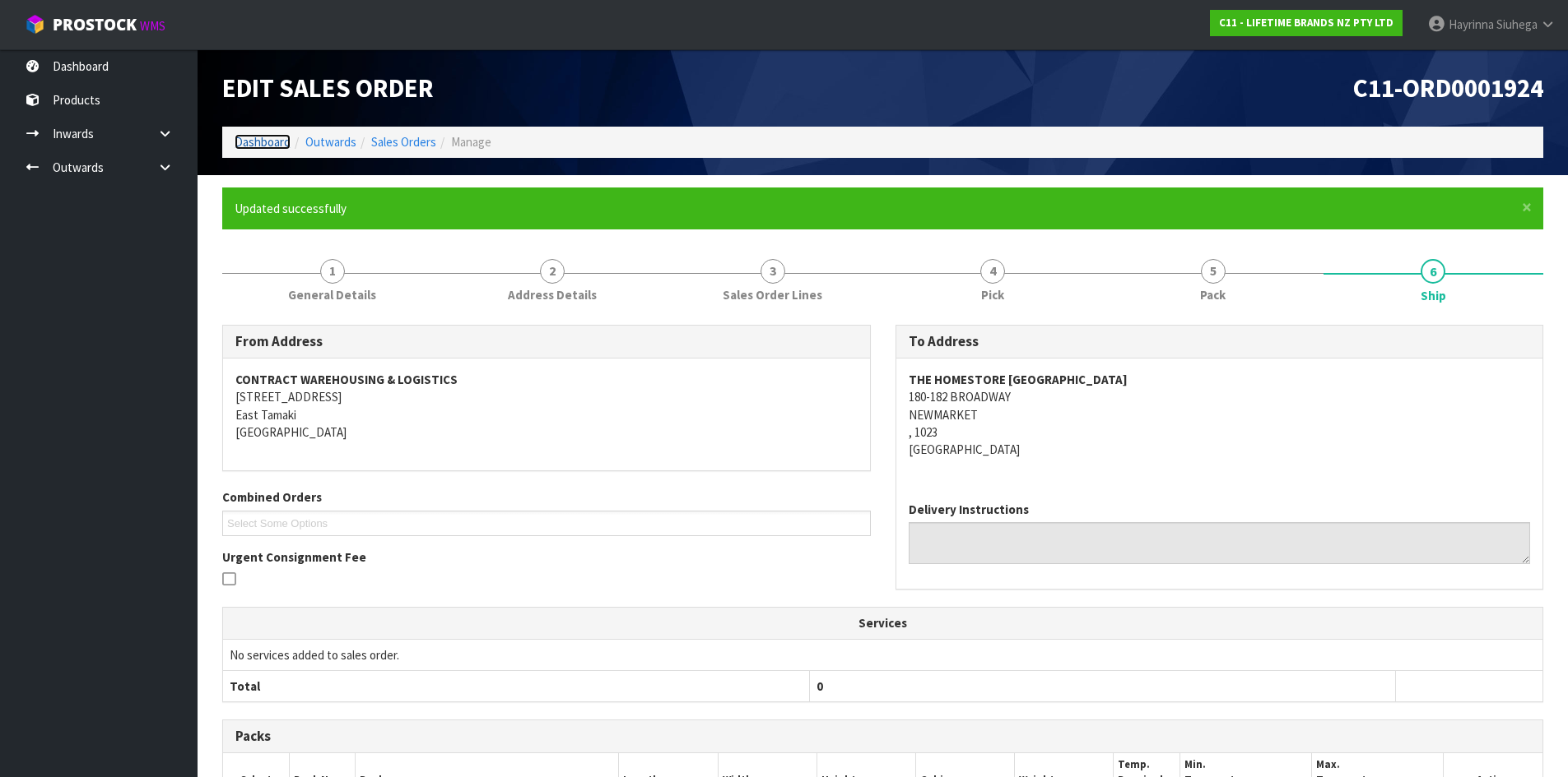
click at [286, 135] on link "Dashboard" at bounding box center [262, 142] width 56 height 16
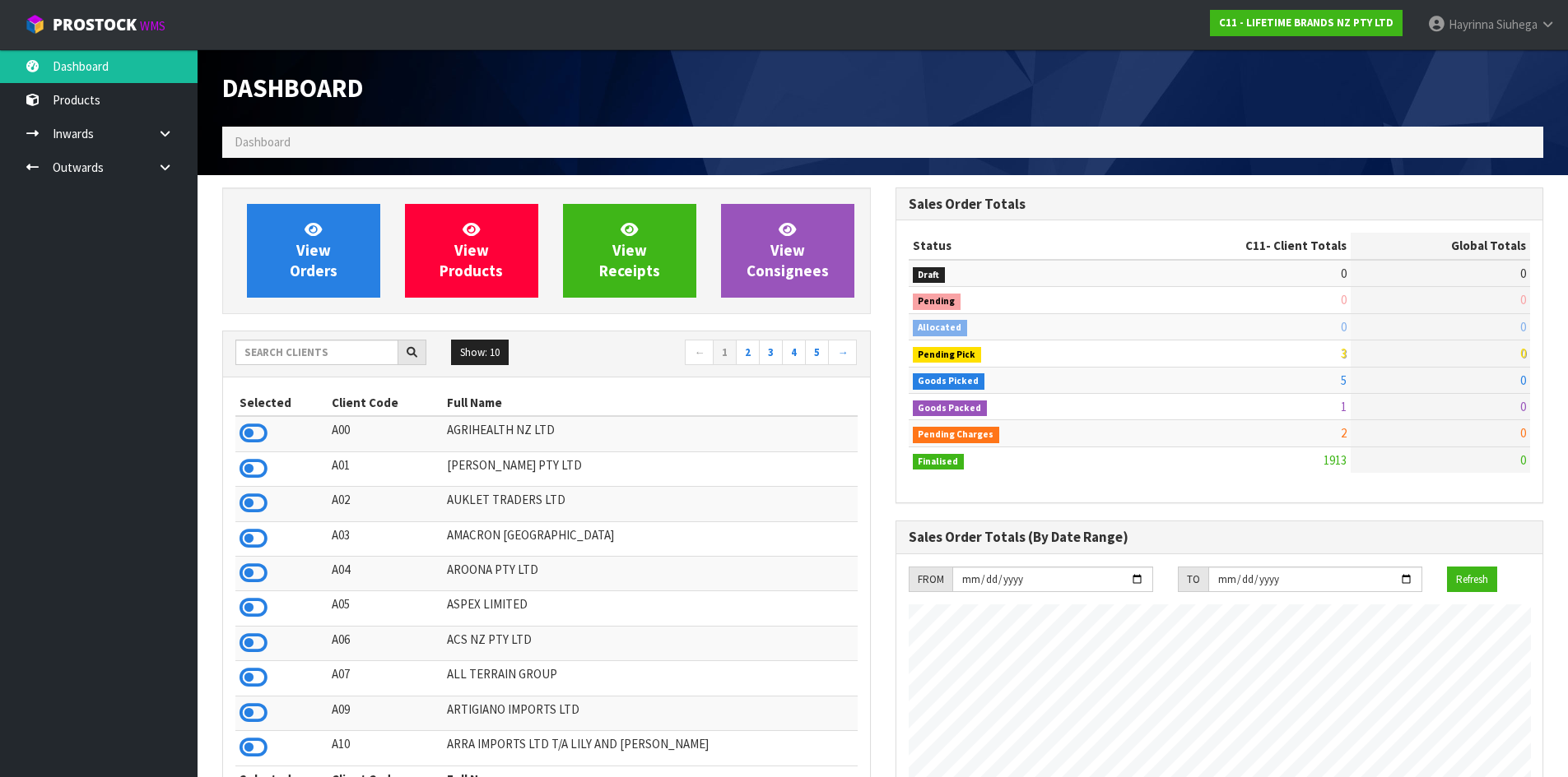
scroll to position [1246, 672]
click at [289, 361] on input "text" at bounding box center [317, 352] width 163 height 26
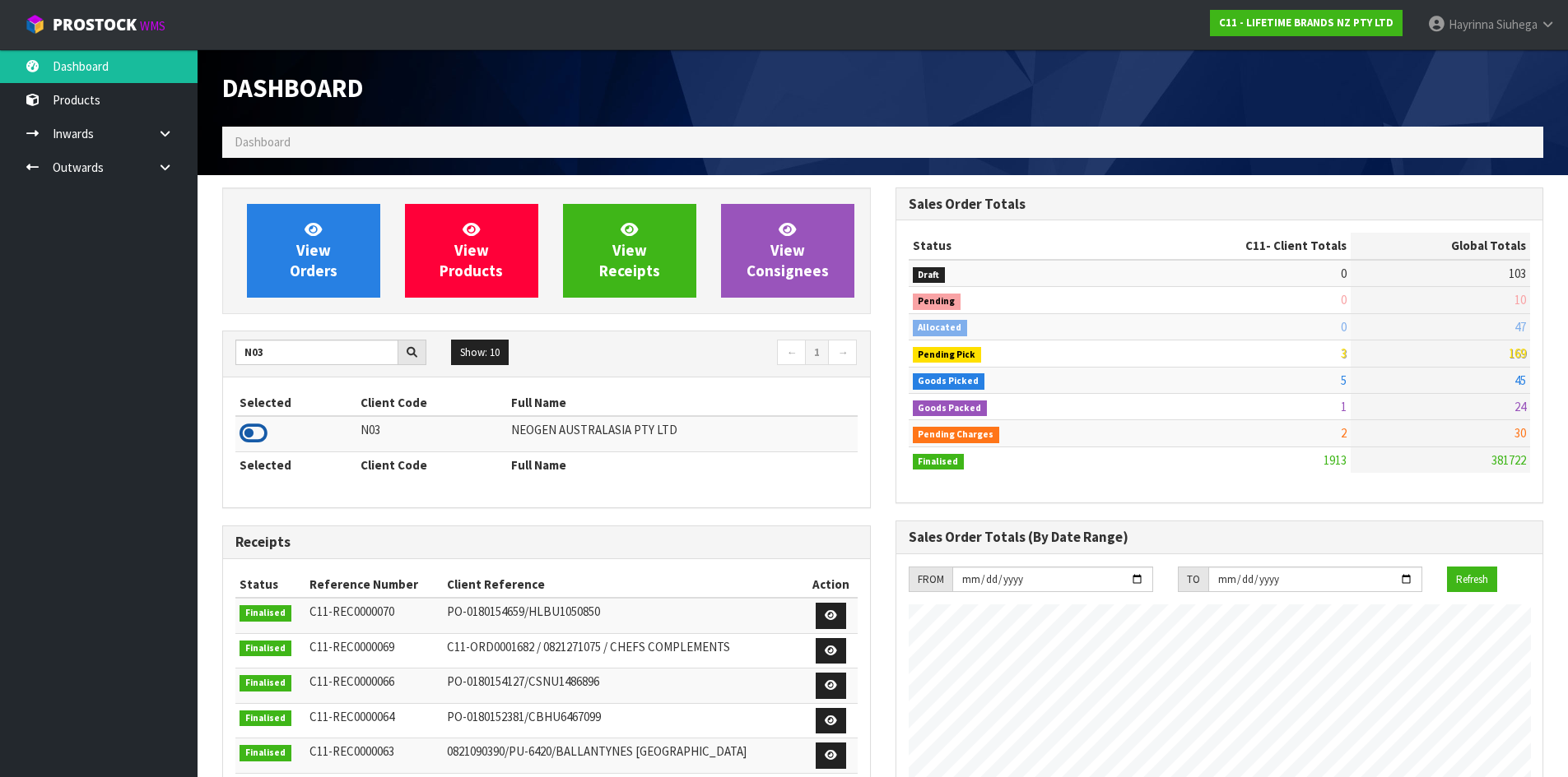
click at [252, 426] on icon at bounding box center [253, 434] width 28 height 25
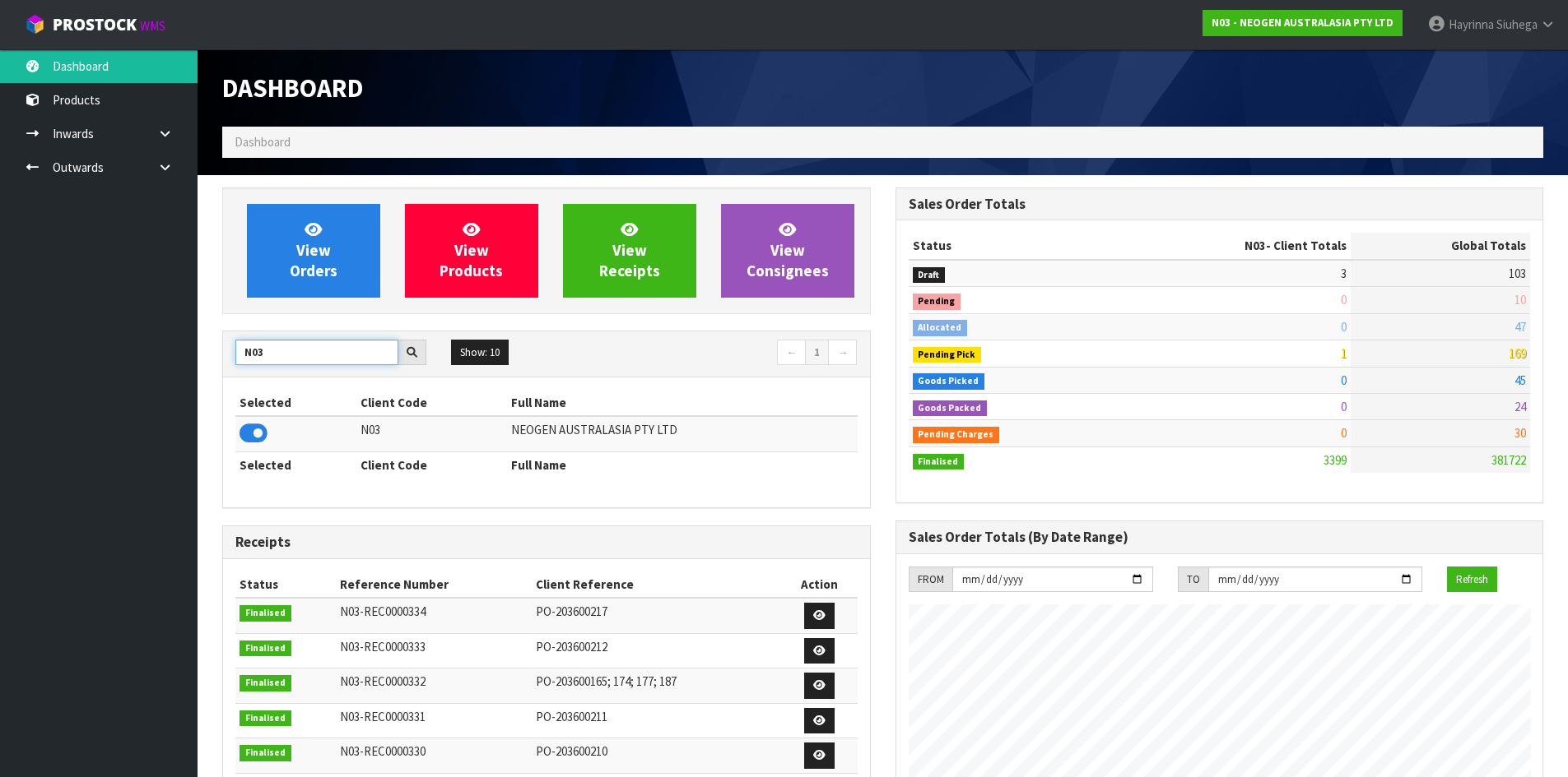
drag, startPoint x: 268, startPoint y: 350, endPoint x: 154, endPoint y: 353, distance: 114.0
click at [165, 356] on body "Toggle navigation ProStock WMS N03 - NEOGEN AUSTRALASIA PTY LTD [PERSON_NAME] L…" at bounding box center [784, 388] width 1568 height 777
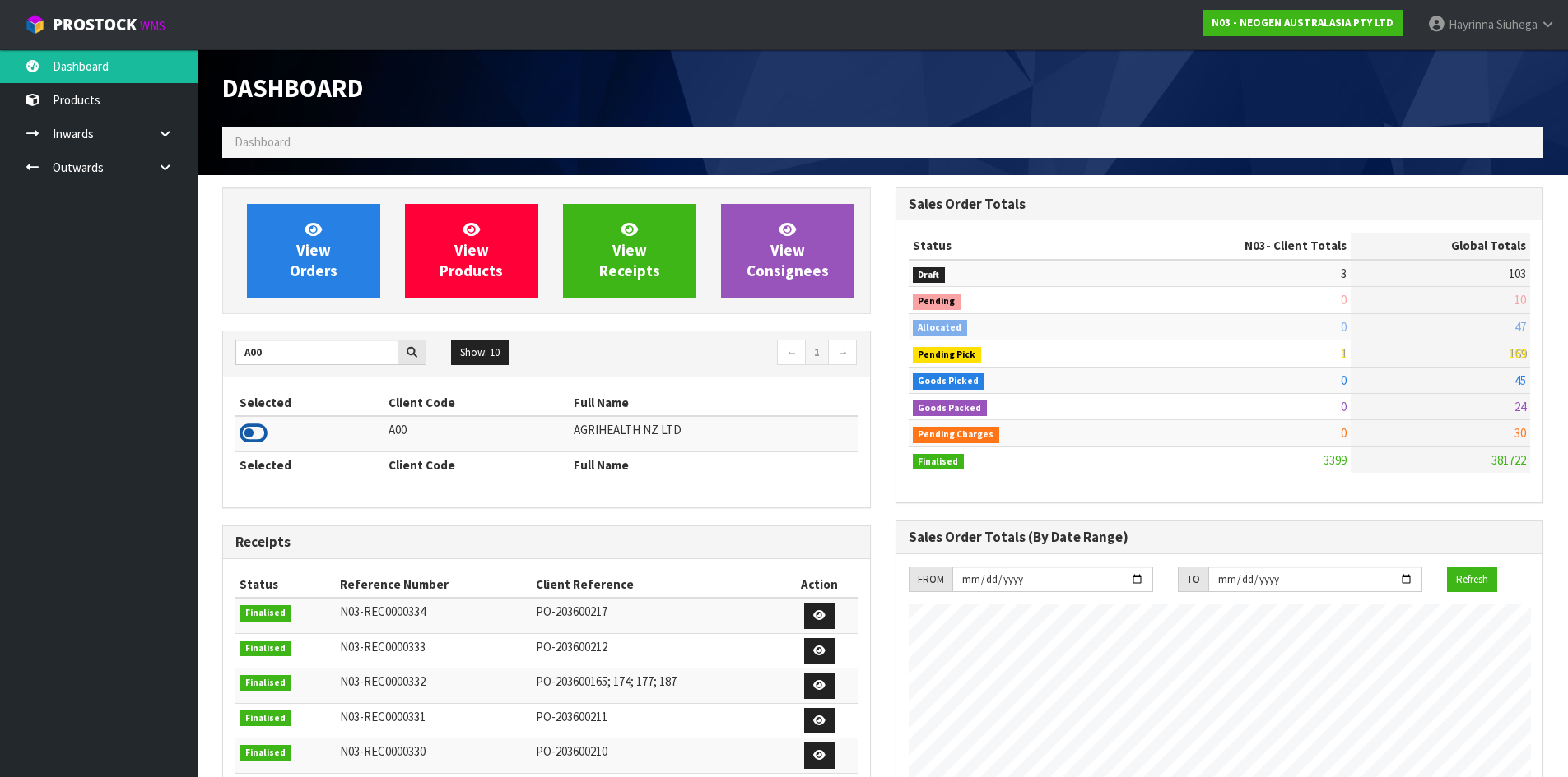
click at [254, 426] on icon at bounding box center [253, 434] width 28 height 25
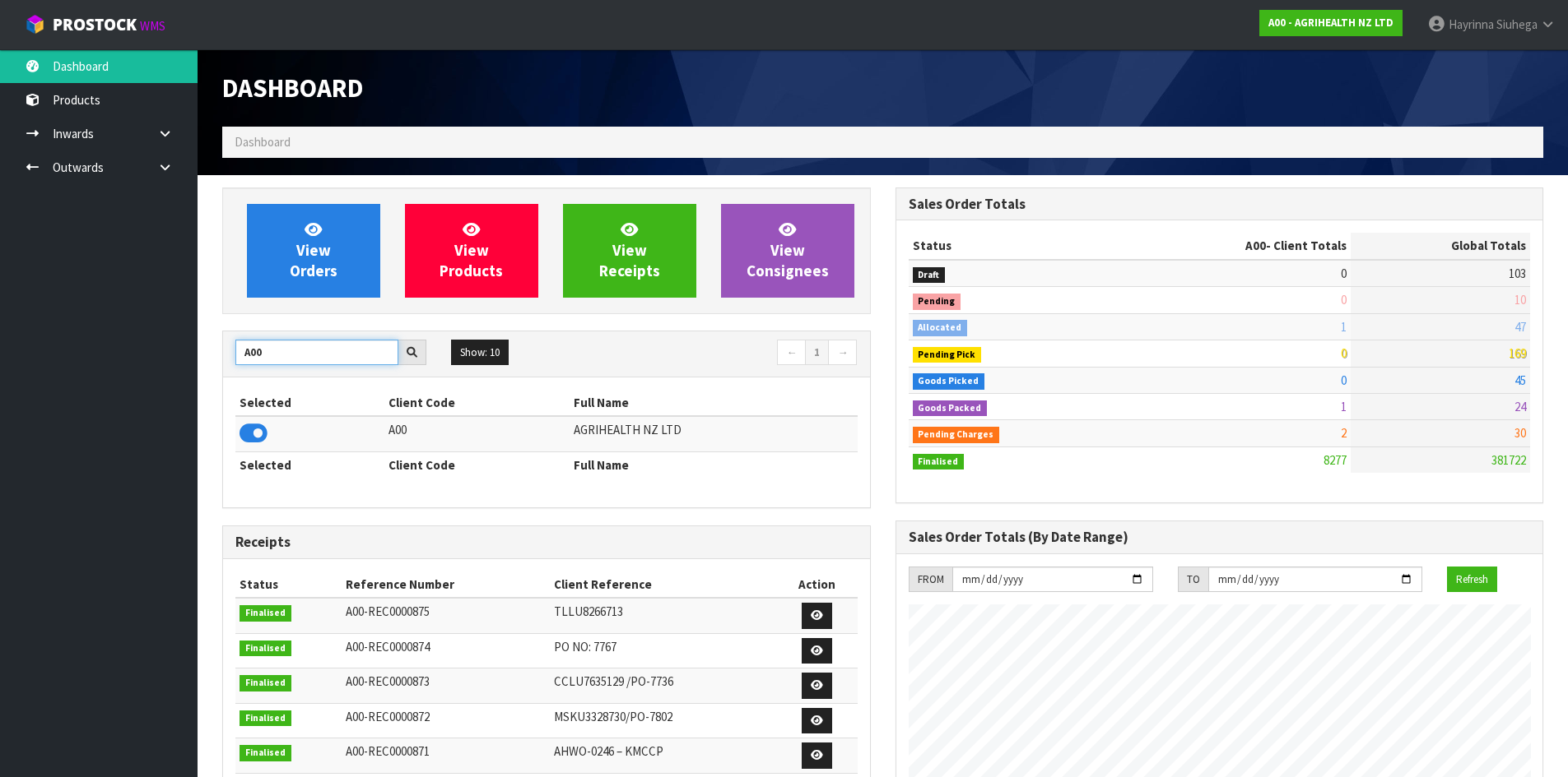
drag, startPoint x: 271, startPoint y: 345, endPoint x: 0, endPoint y: 298, distance: 275.0
click at [0, 300] on body "Toggle navigation ProStock WMS A00 - AGRIHEALTH NZ LTD [PERSON_NAME] Logout Das…" at bounding box center [784, 388] width 1568 height 777
click at [258, 442] on icon at bounding box center [253, 434] width 28 height 25
drag, startPoint x: 282, startPoint y: 356, endPoint x: 6, endPoint y: 342, distance: 276.4
click at [65, 359] on body "Toggle navigation ProStock WMS A06 - ACS NZ PTY LTD [PERSON_NAME] Logout Dashbo…" at bounding box center [784, 388] width 1568 height 777
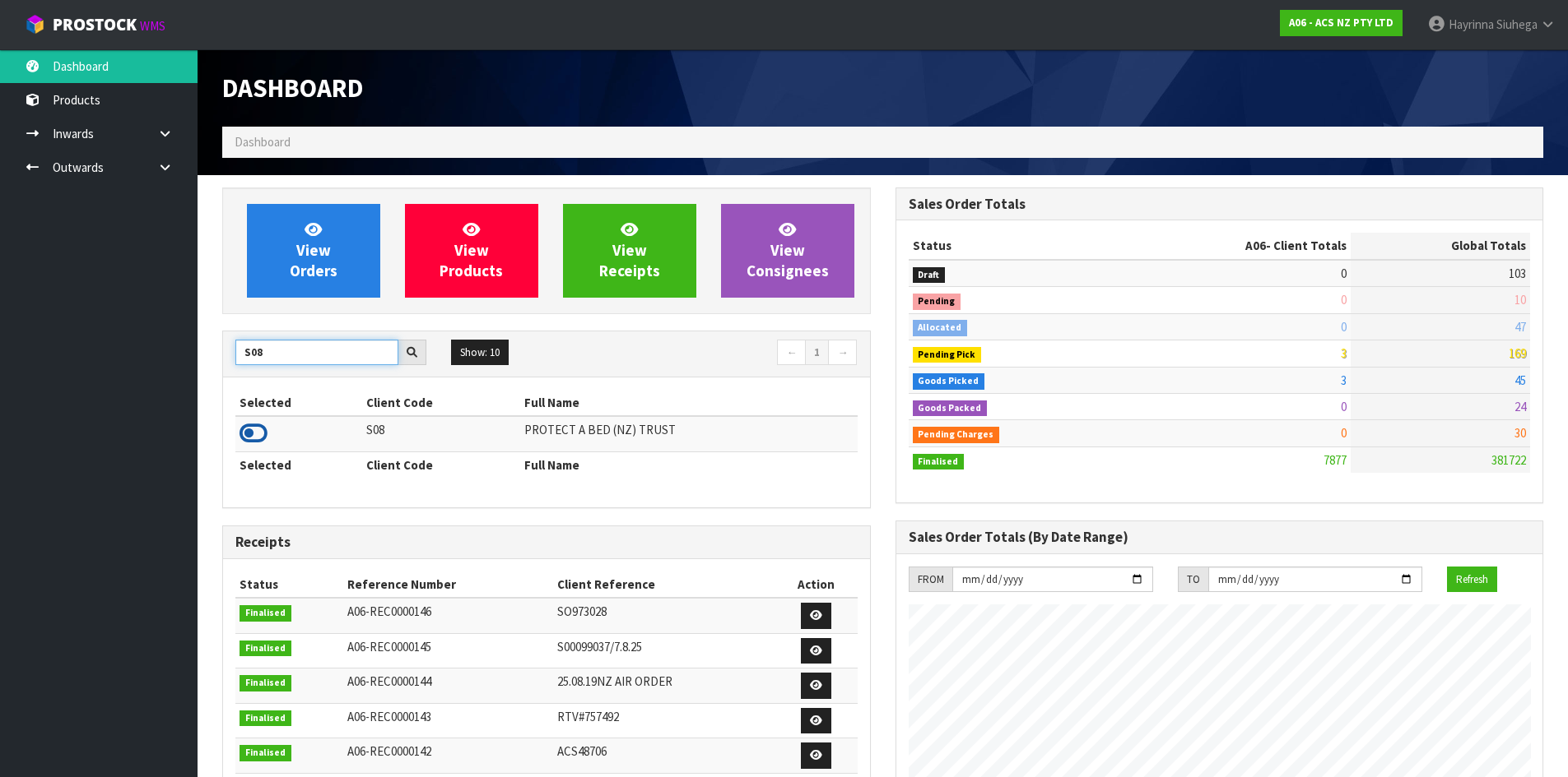
type input "S08"
click at [244, 435] on icon at bounding box center [253, 434] width 28 height 25
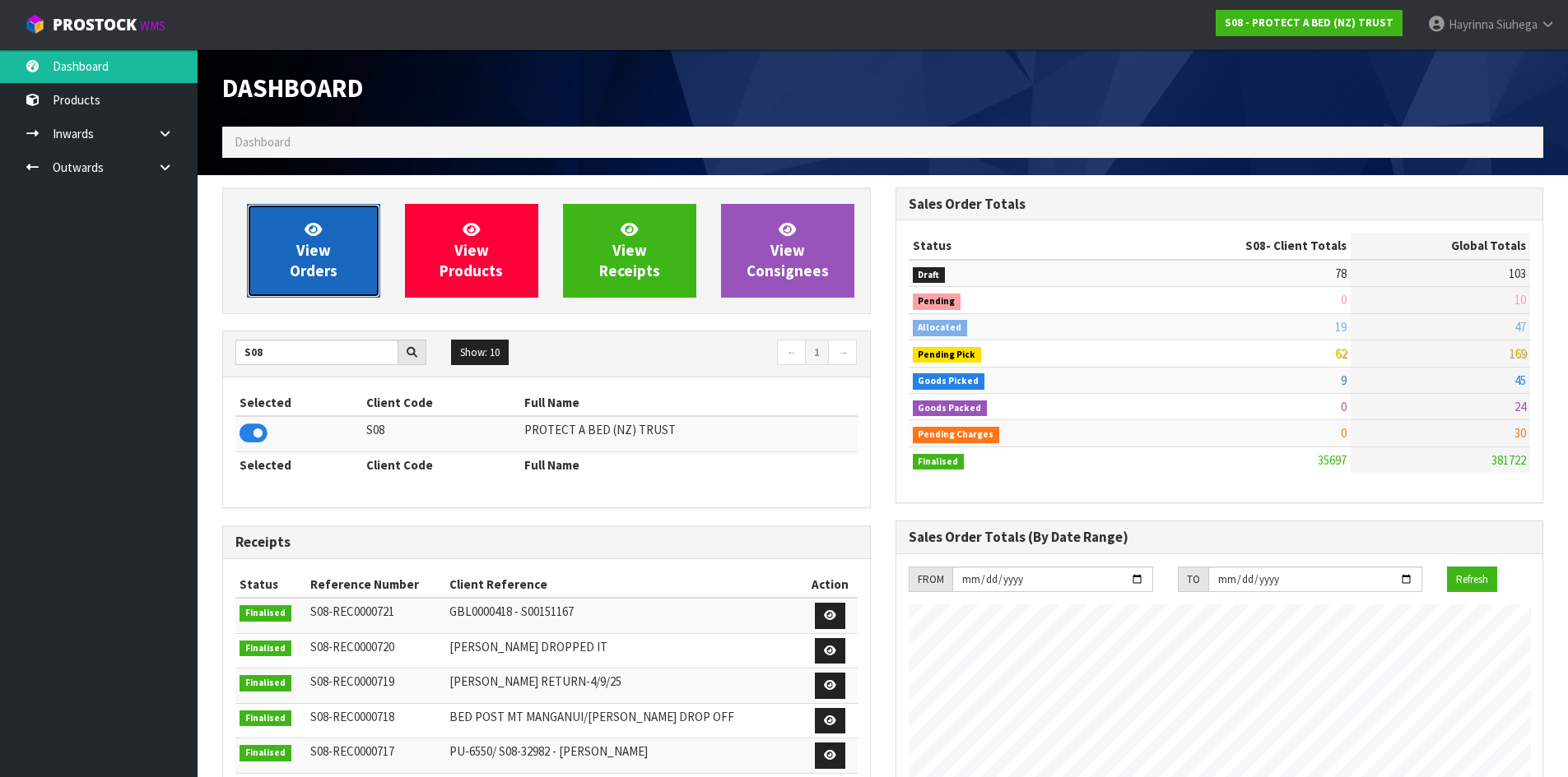
click at [268, 261] on link "View Orders" at bounding box center [313, 251] width 134 height 94
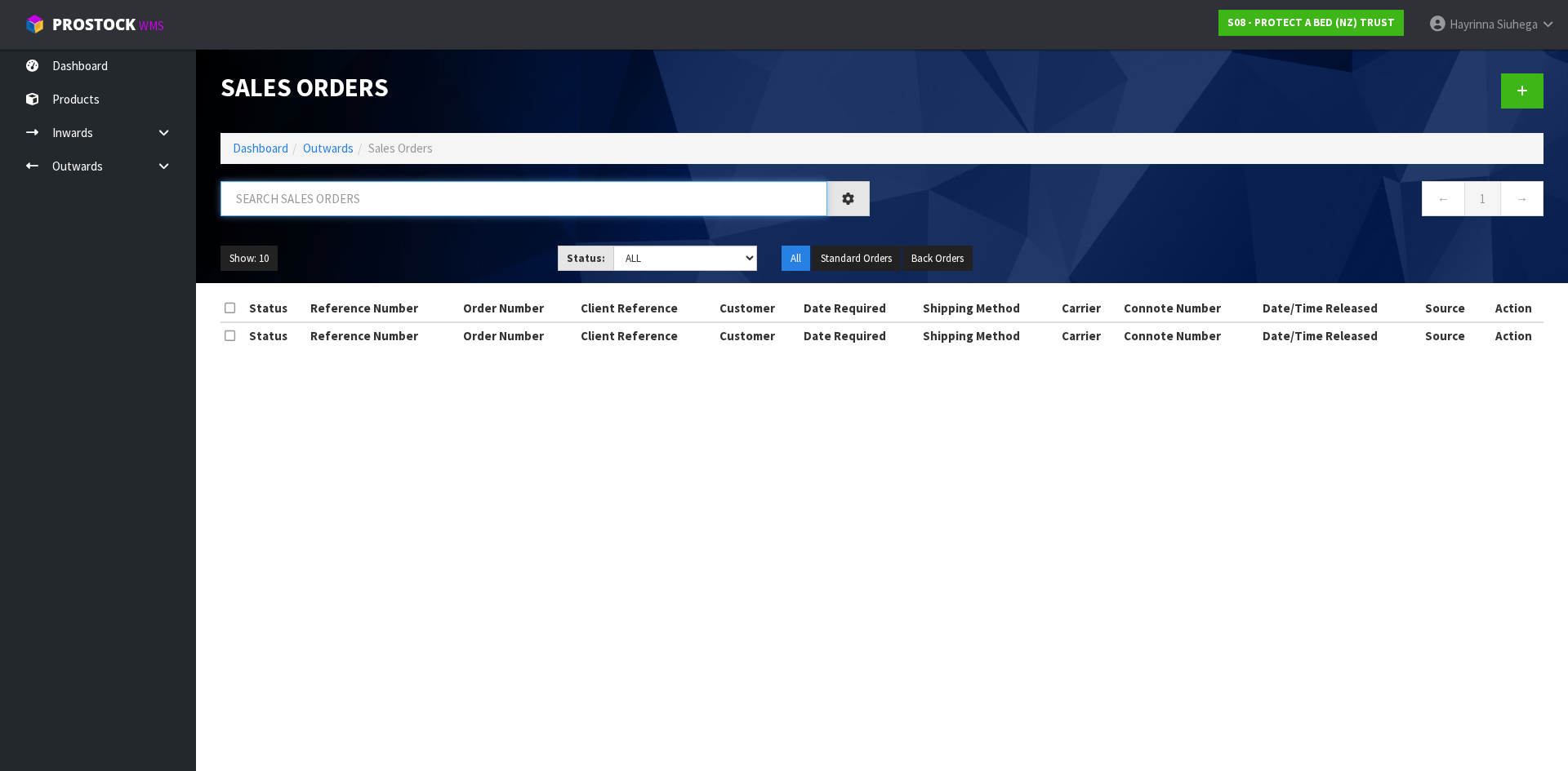
click at [278, 203] on input "text" at bounding box center [524, 198] width 607 height 35
type input "JOB-0412980"
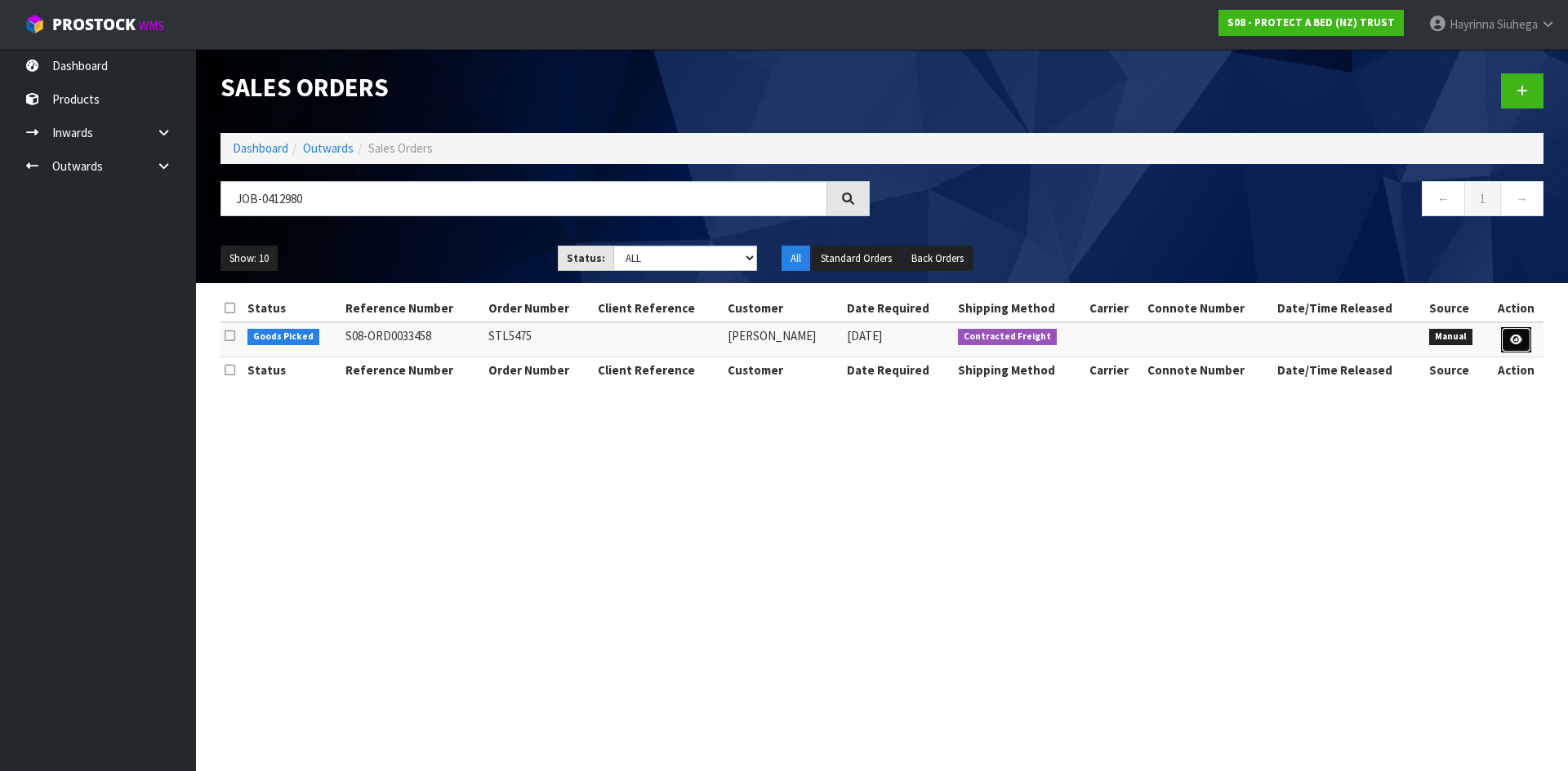
click at [1517, 335] on icon at bounding box center [1516, 340] width 12 height 11
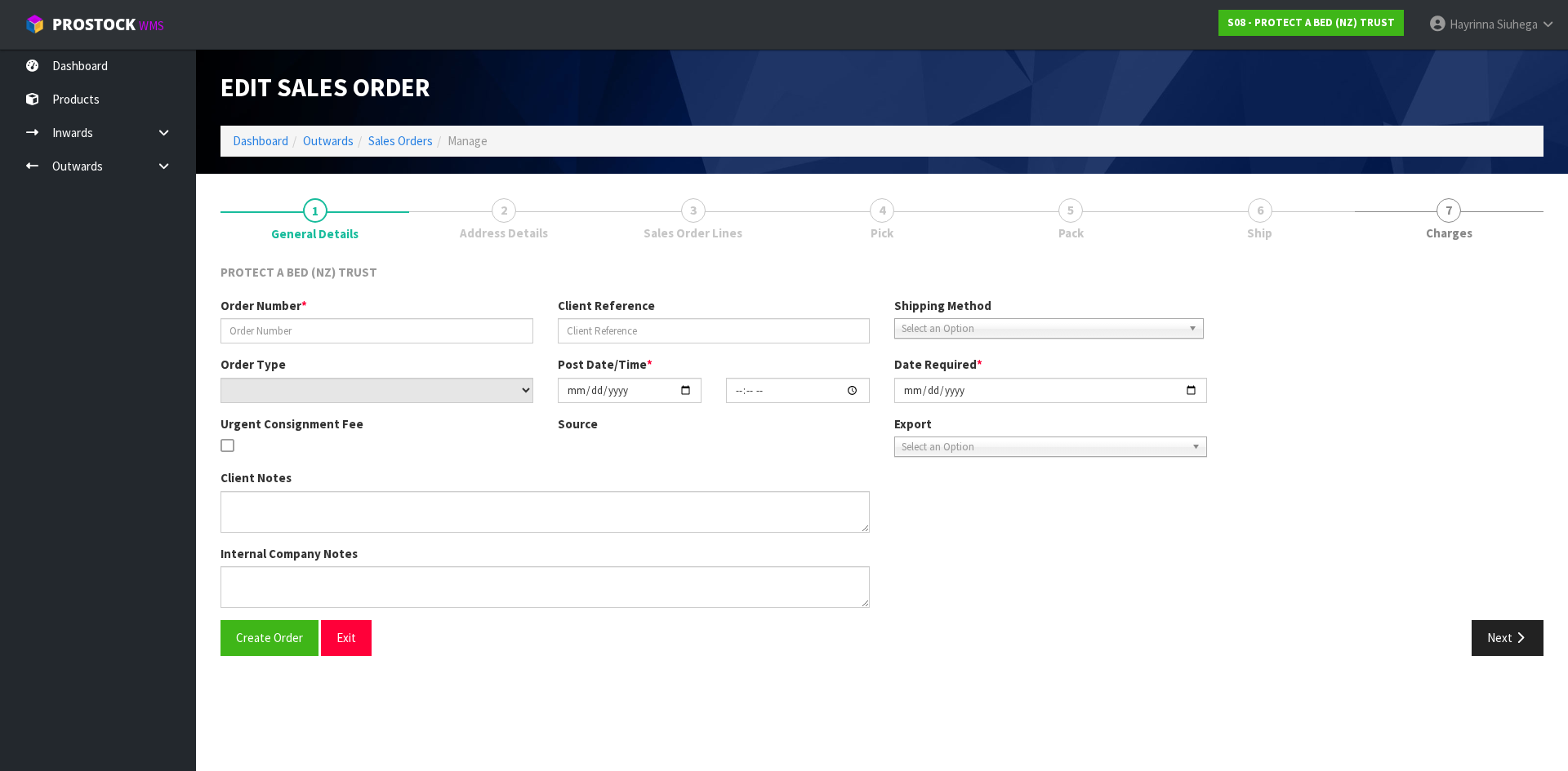
type input "STL5475"
select select "number:0"
type input "[DATE]"
type input "08:19:00.000"
type input "[DATE]"
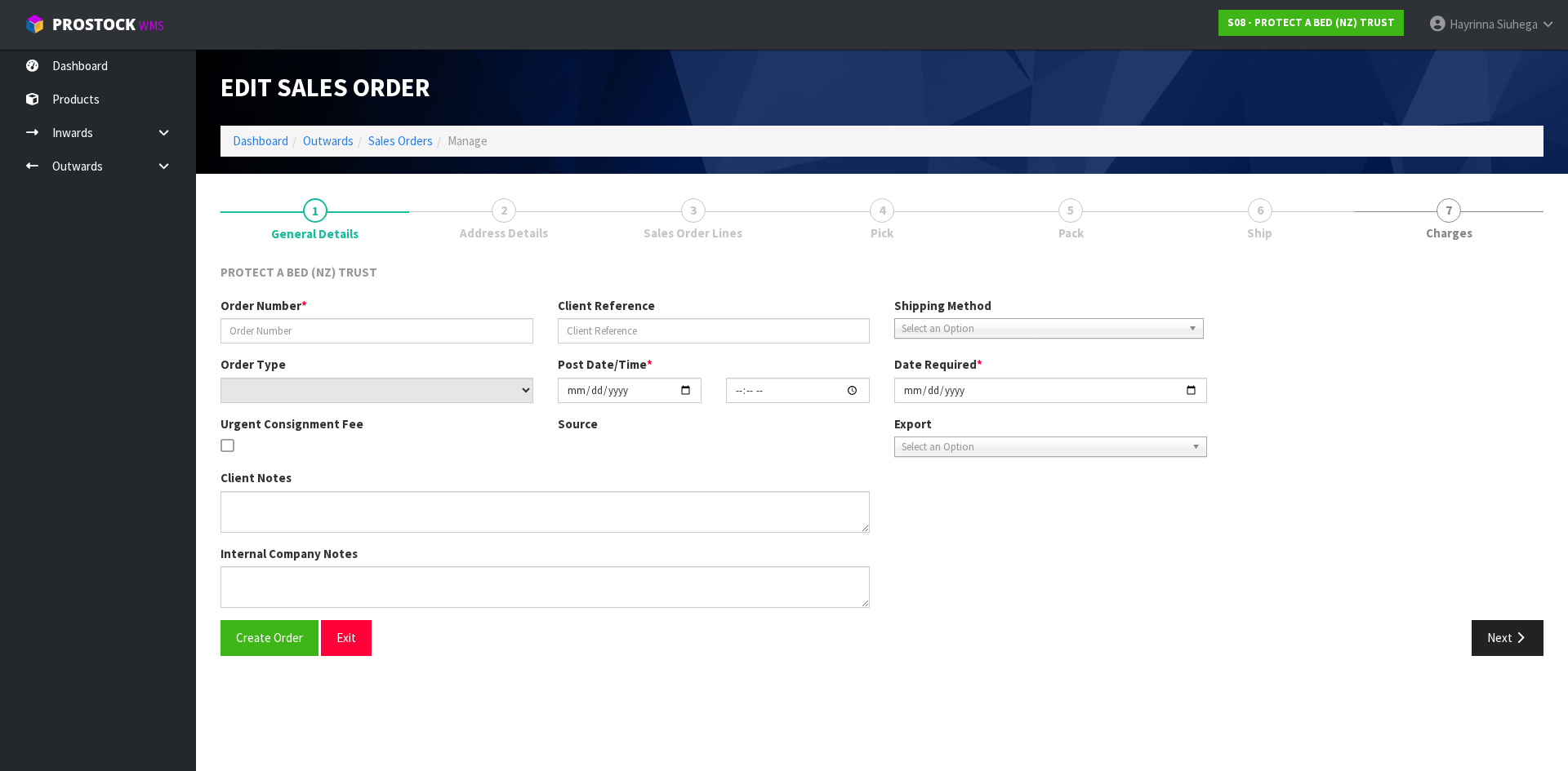
type textarea "COURIER TO CUSTOMER, NO INVOICE TO BE SENT - INVOICE TO SIMPLY BEDS ST LUKES AN…"
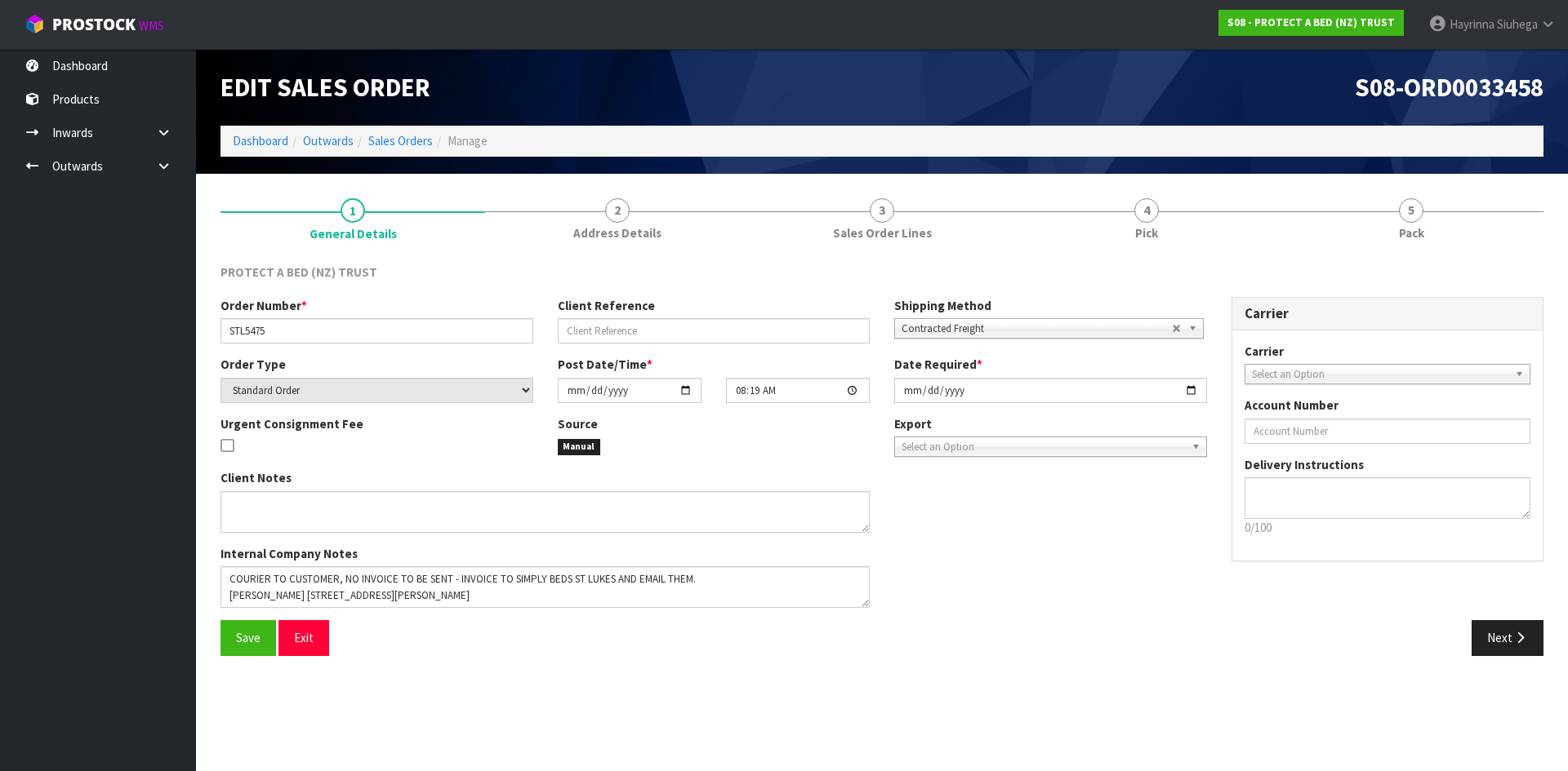
click at [1171, 205] on link "4 Pick" at bounding box center [1145, 218] width 264 height 64
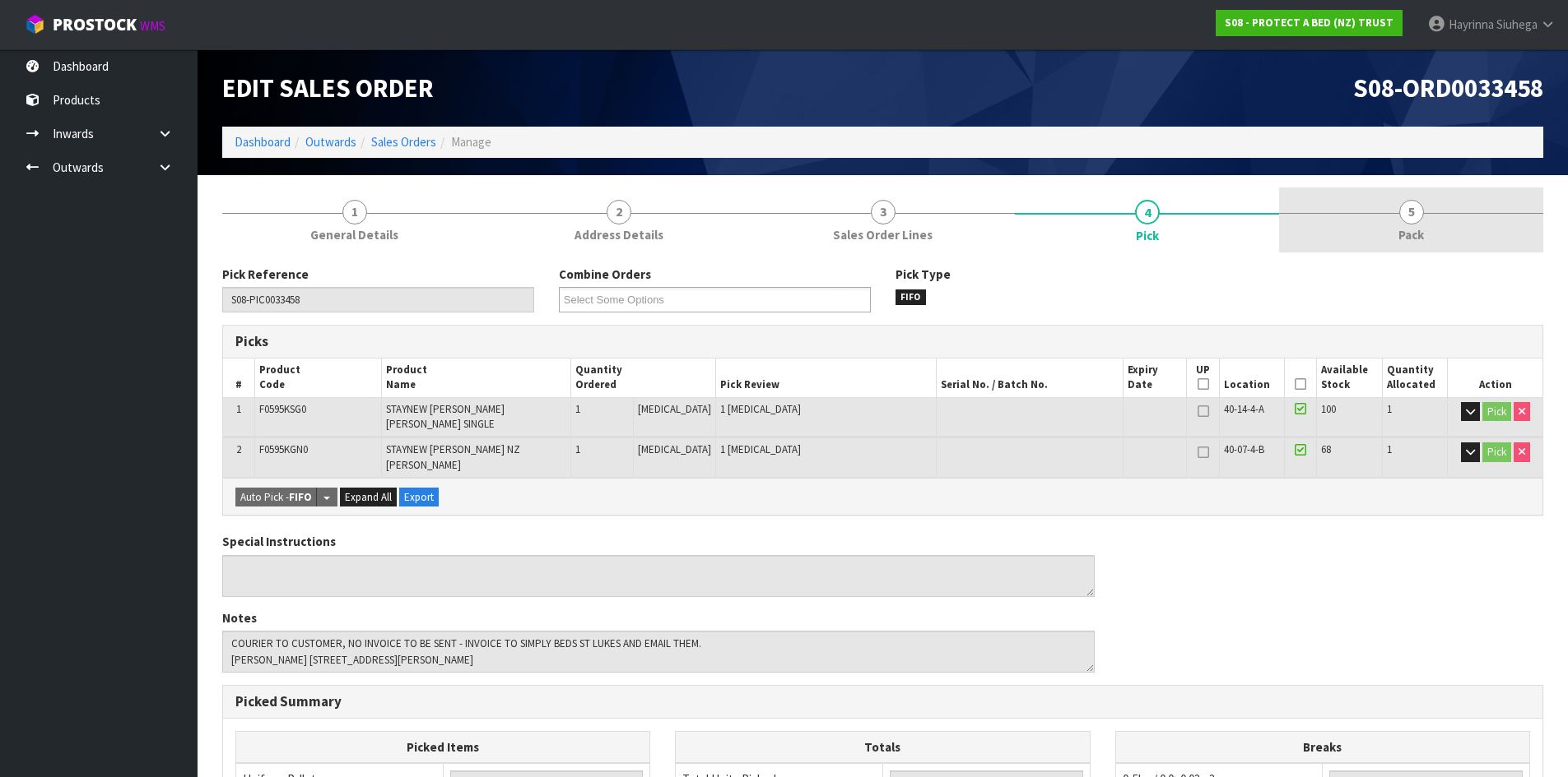
click at [1402, 197] on link "5 Pack" at bounding box center [1410, 219] width 264 height 65
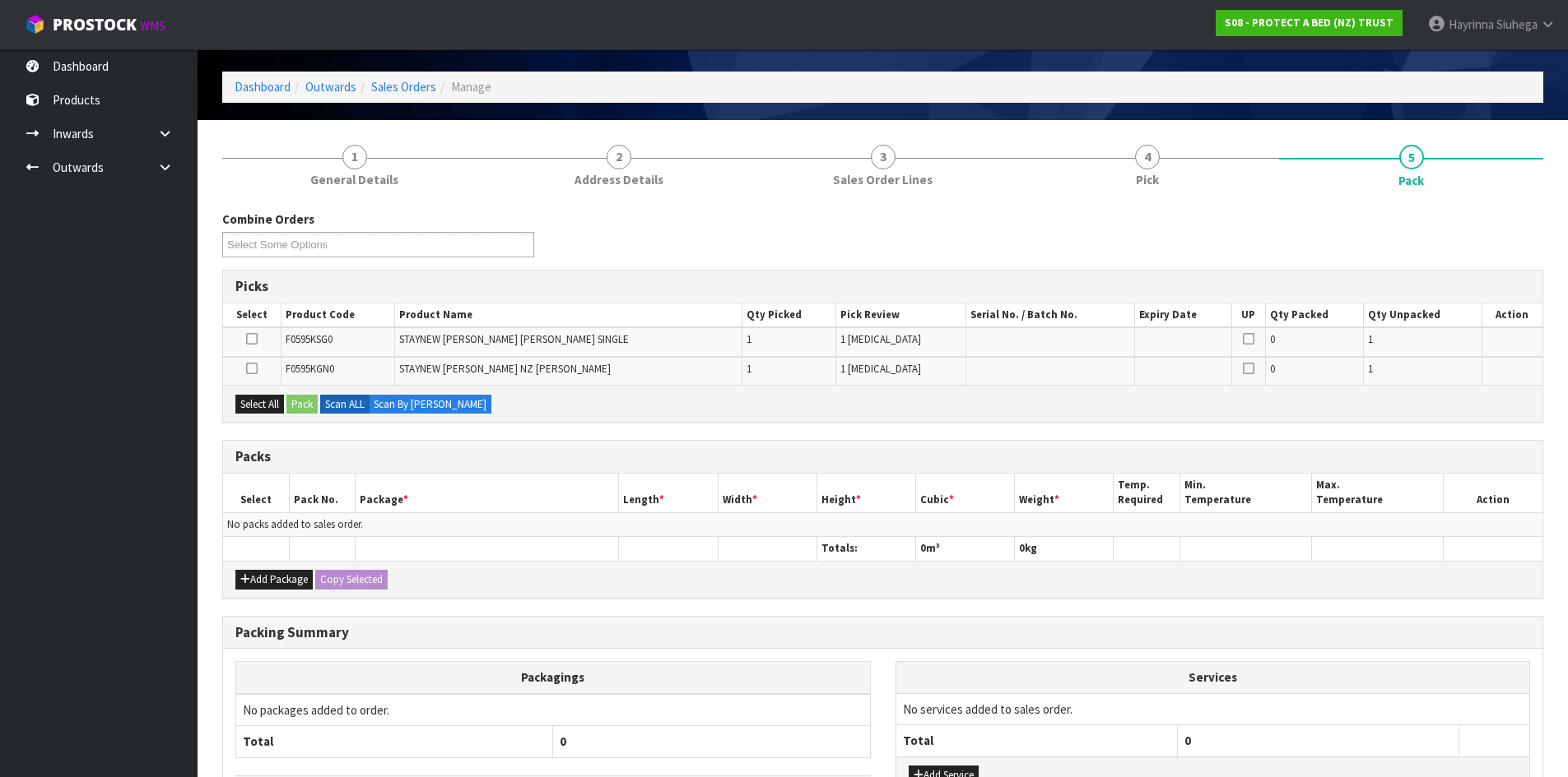
scroll to position [82, 0]
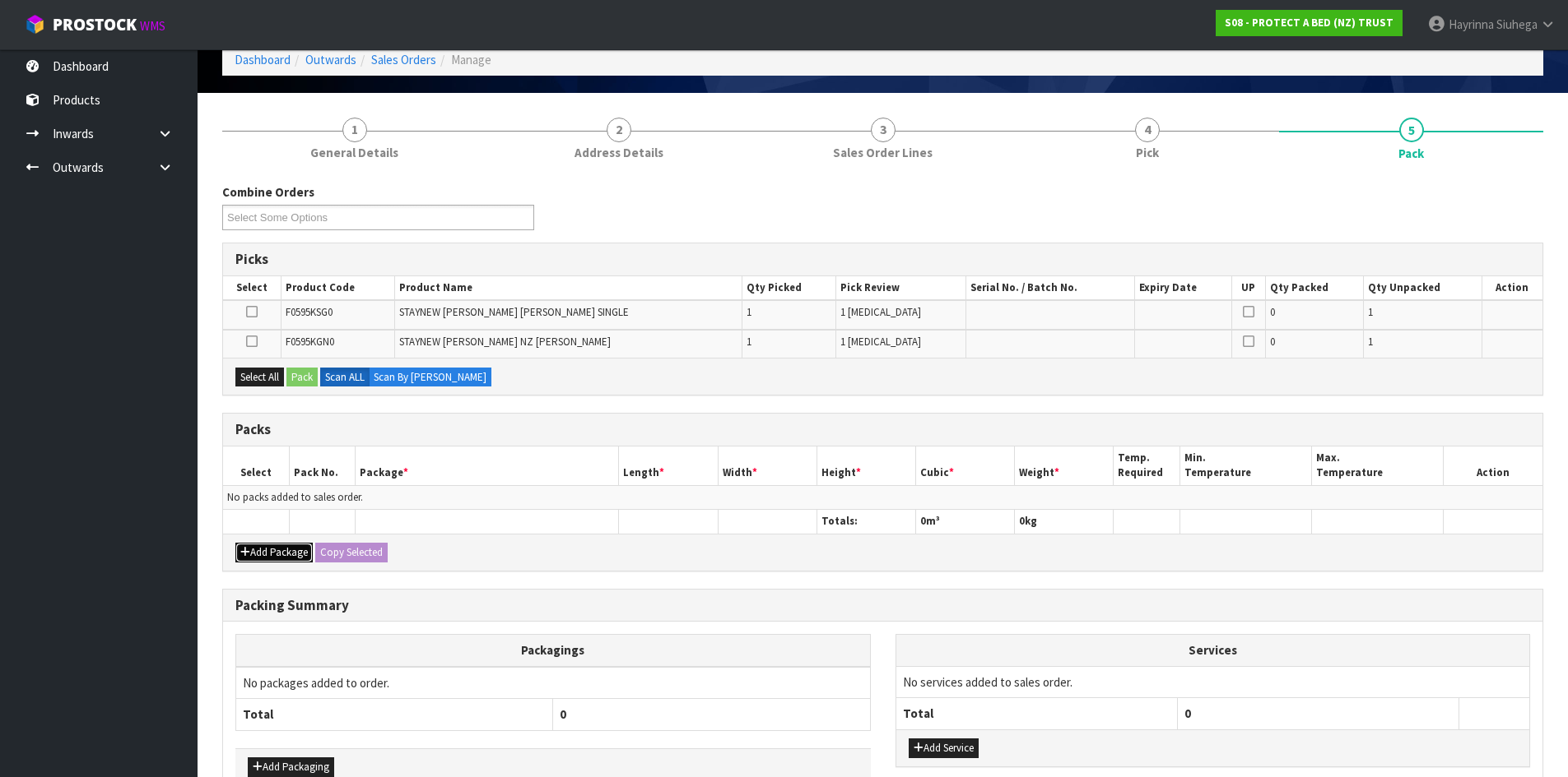
click at [273, 551] on button "Add Package" at bounding box center [274, 552] width 77 height 19
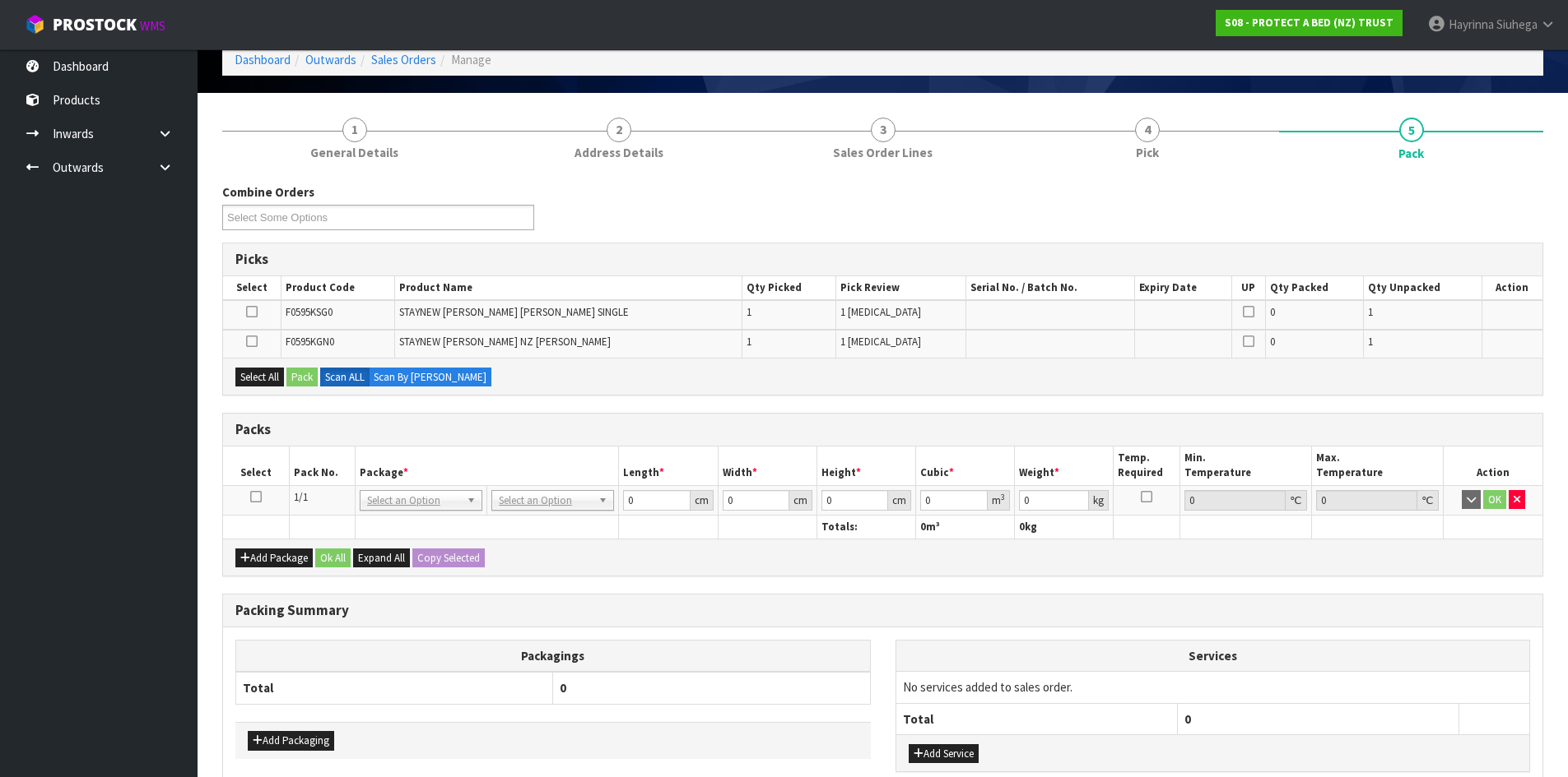
click at [257, 496] on icon at bounding box center [256, 496] width 12 height 1
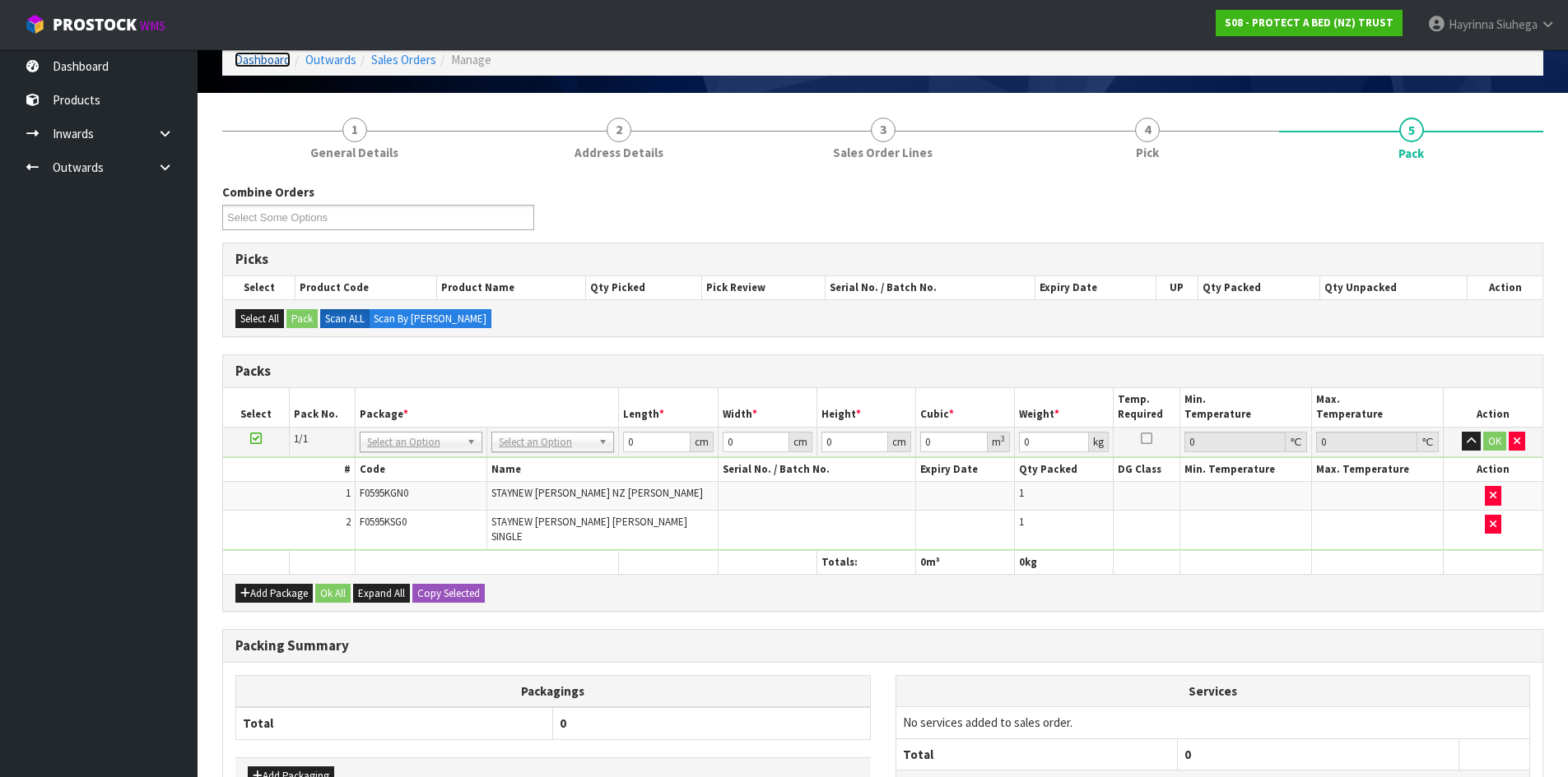
click at [254, 58] on link "Dashboard" at bounding box center [262, 60] width 56 height 16
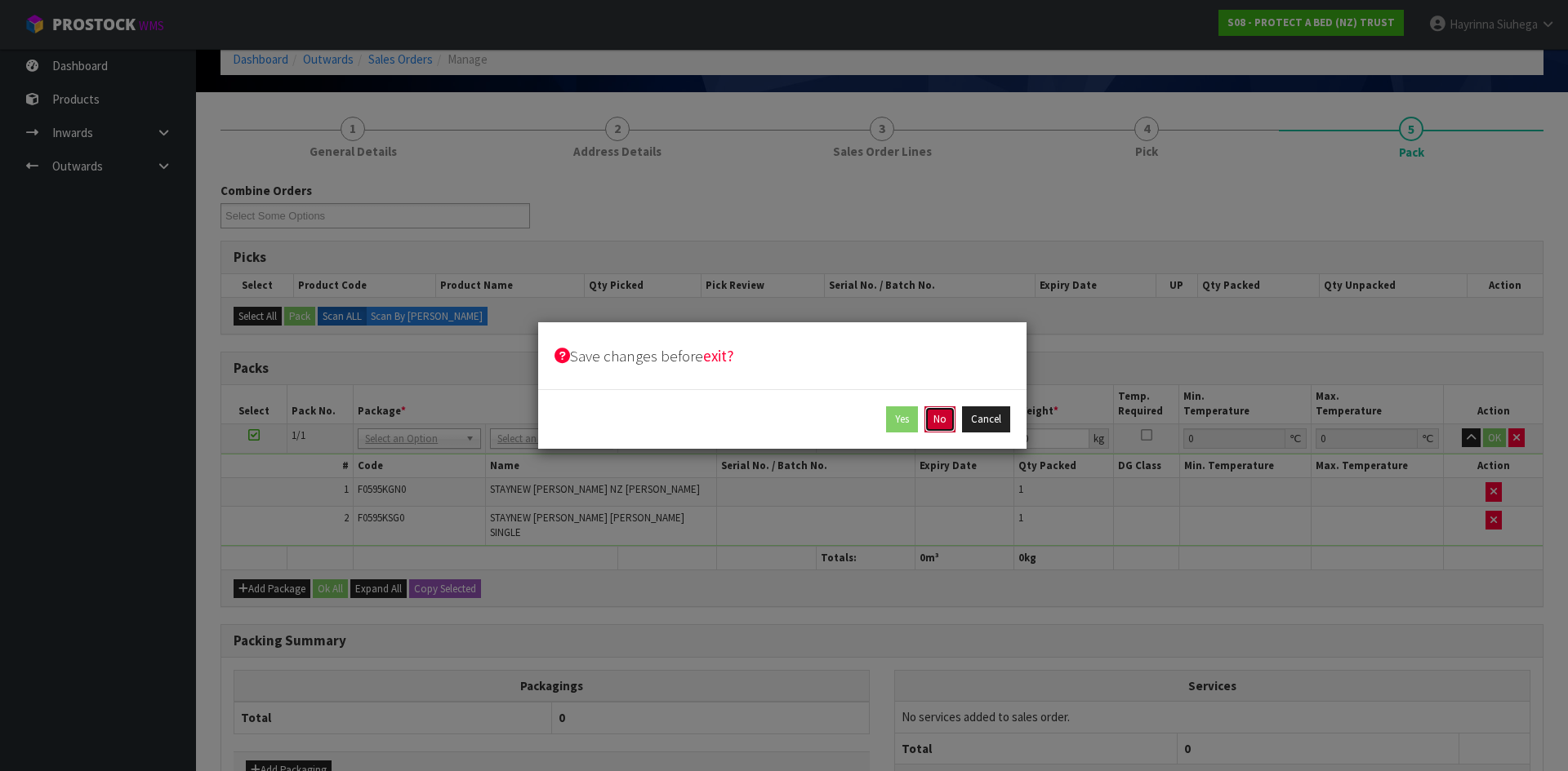
click at [936, 421] on button "No" at bounding box center [939, 420] width 31 height 26
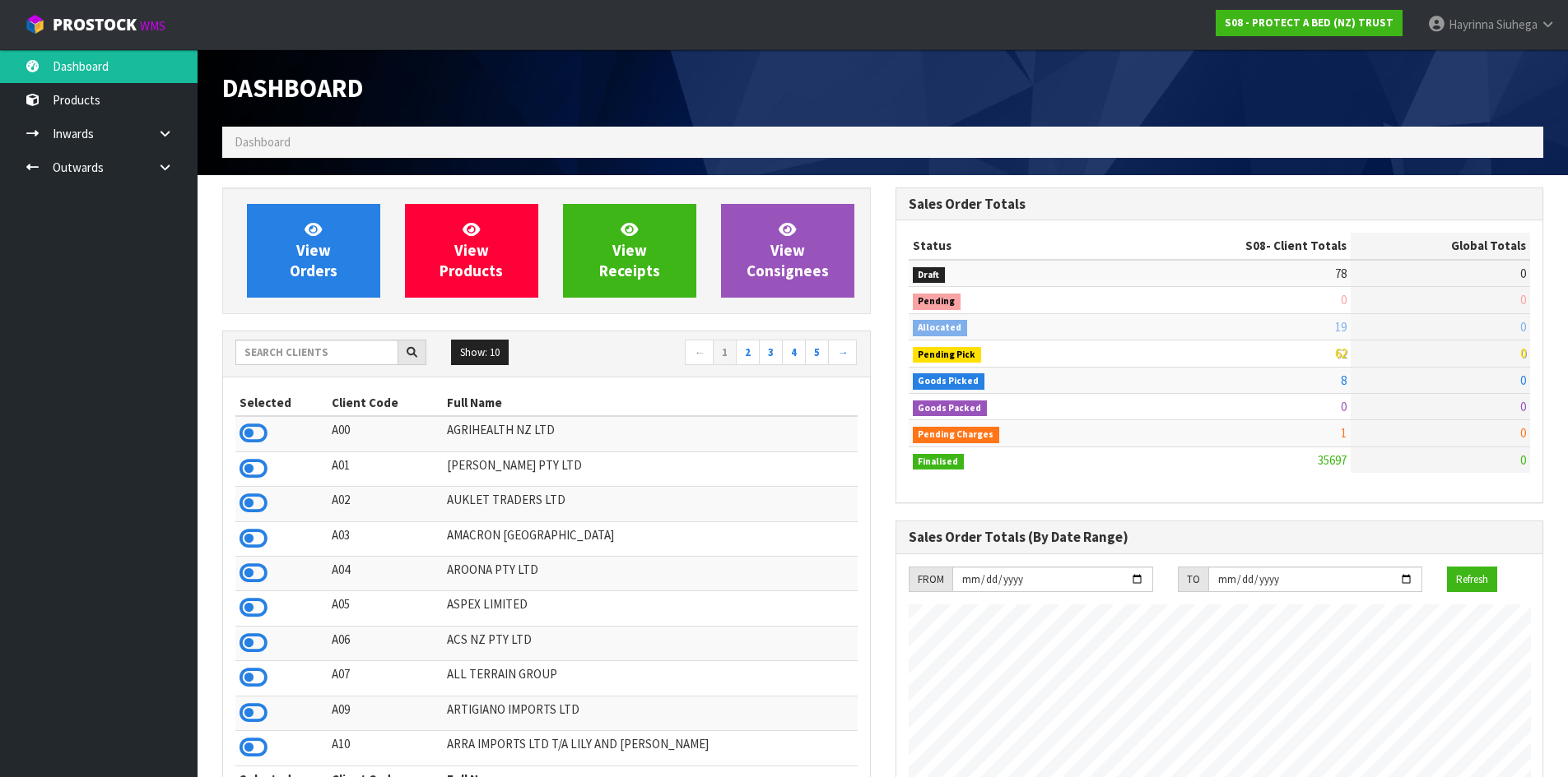
scroll to position [1246, 672]
drag, startPoint x: 329, startPoint y: 357, endPoint x: 367, endPoint y: 347, distance: 39.3
click at [330, 356] on input "text" at bounding box center [317, 352] width 163 height 26
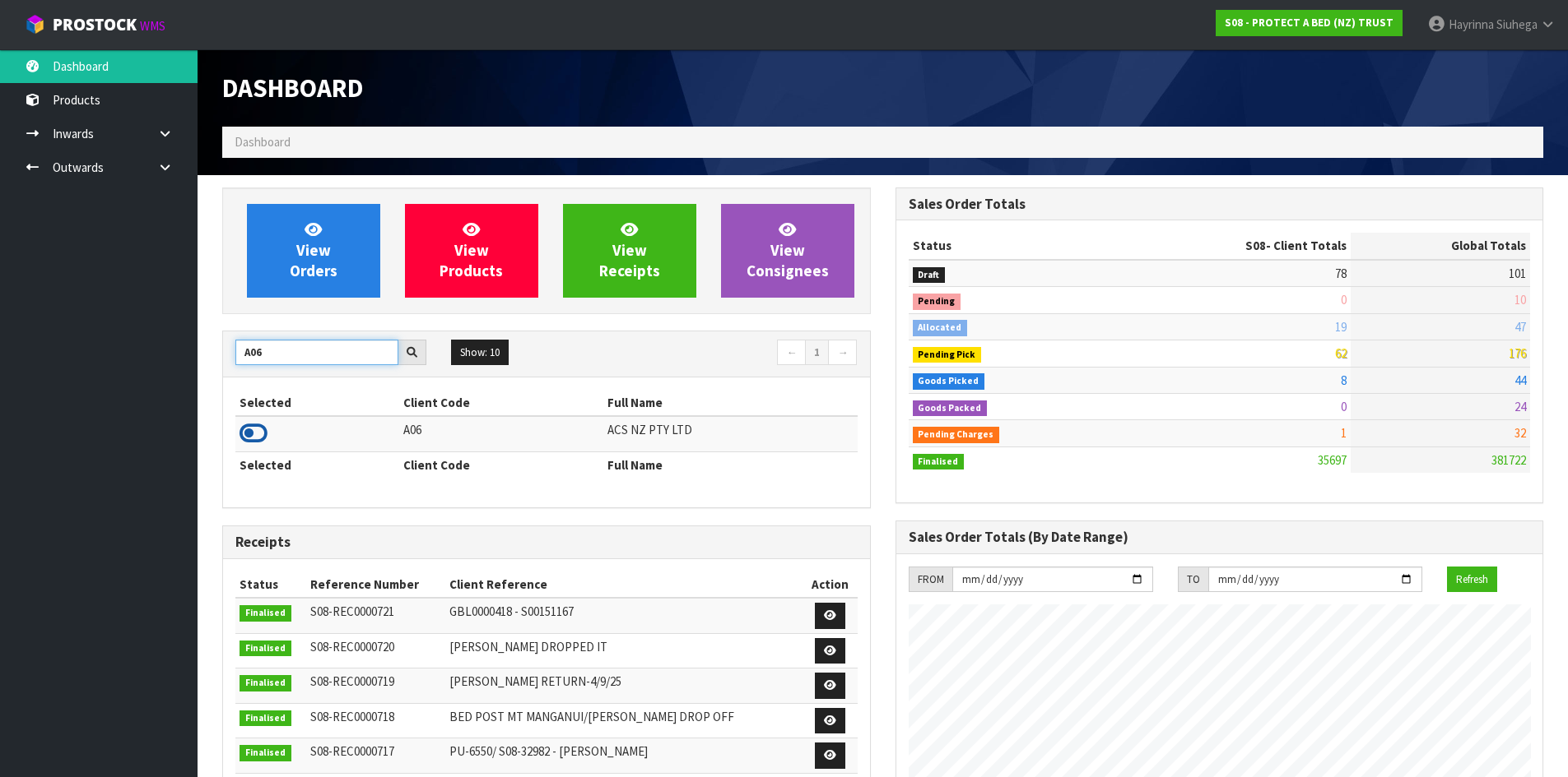
type input "A06"
click at [251, 436] on icon at bounding box center [253, 434] width 28 height 25
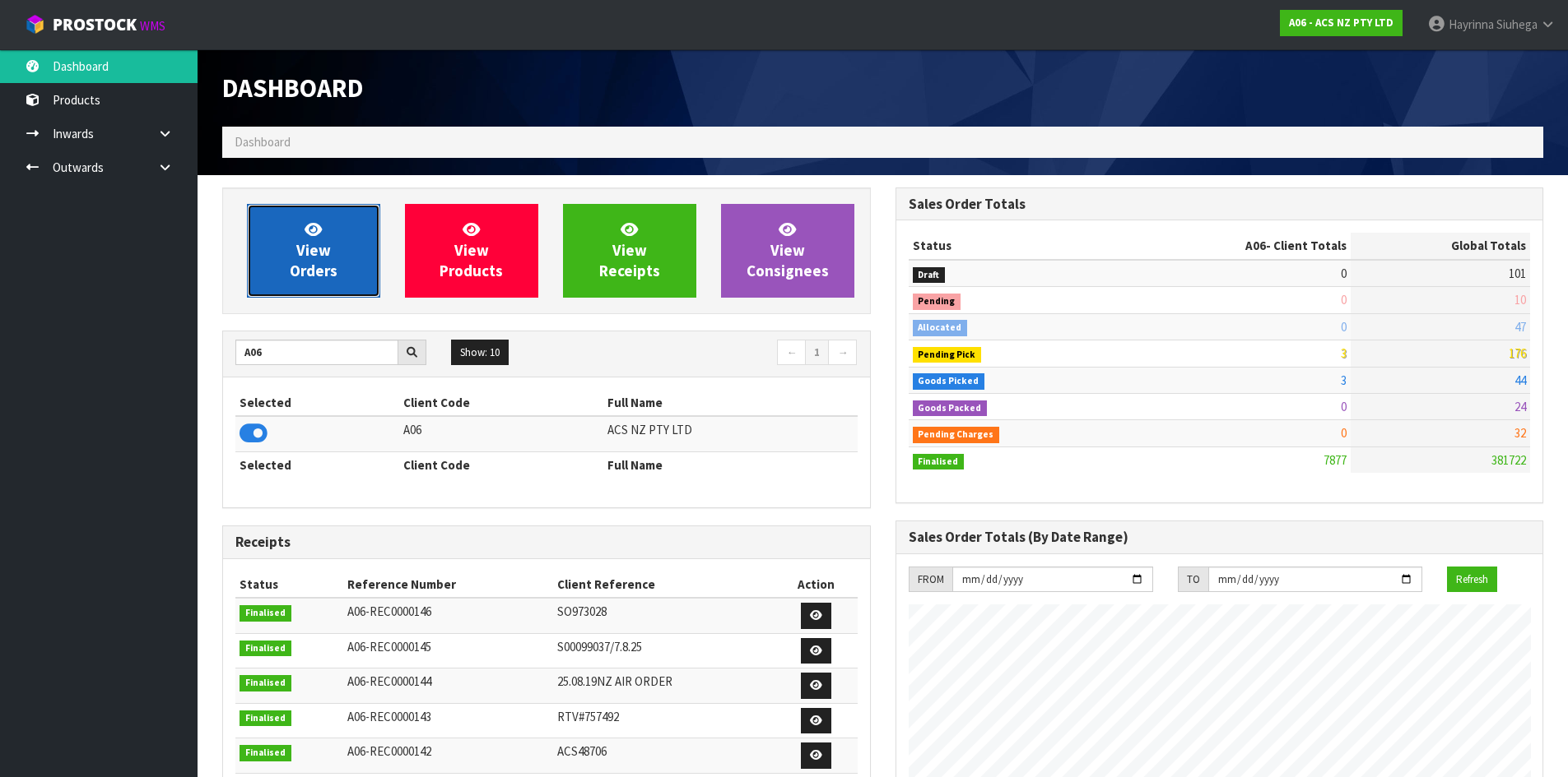
click at [310, 221] on icon at bounding box center [313, 229] width 18 height 16
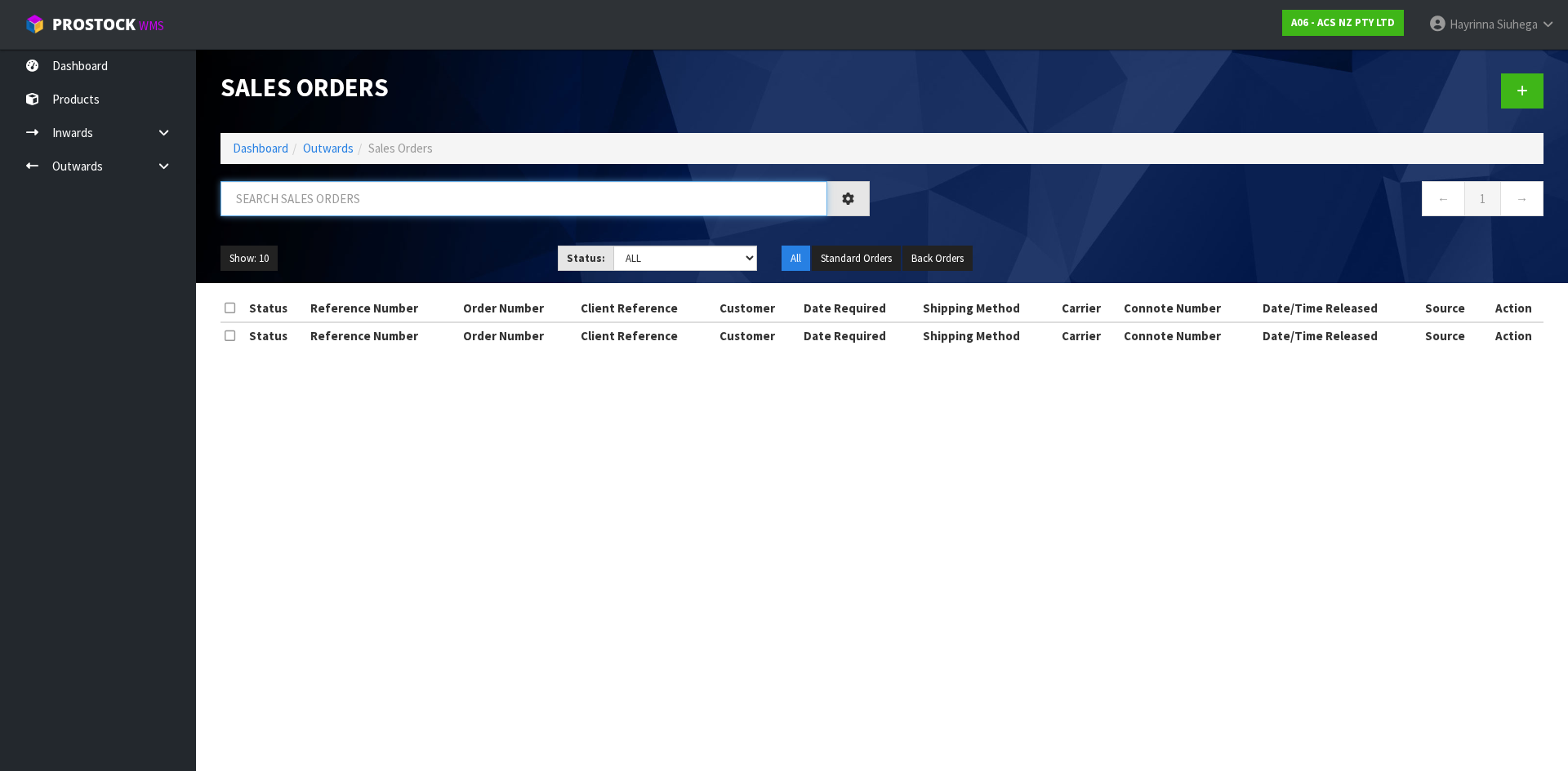
click at [370, 196] on input "text" at bounding box center [524, 198] width 607 height 35
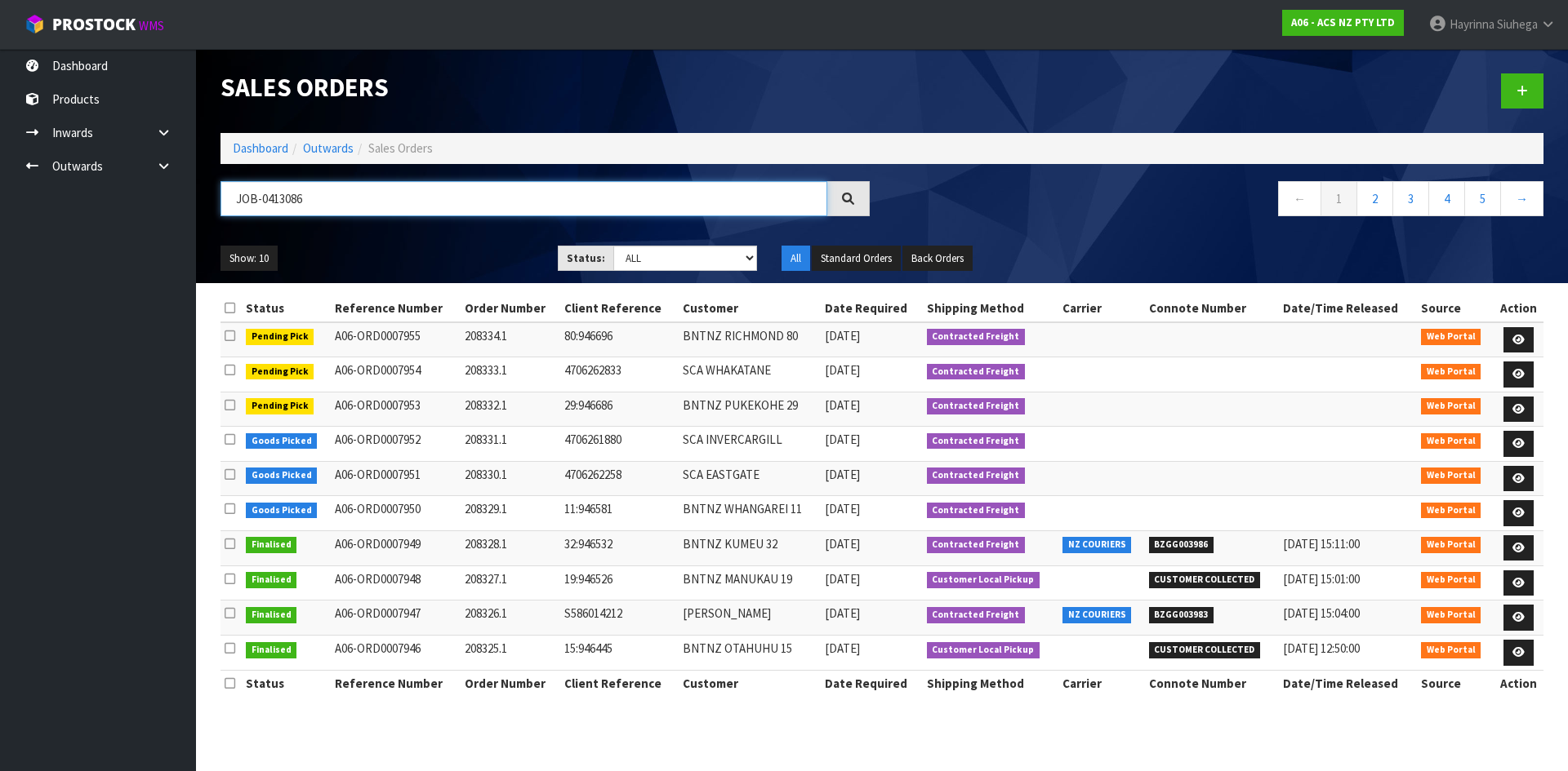
type input "JOB-0413086"
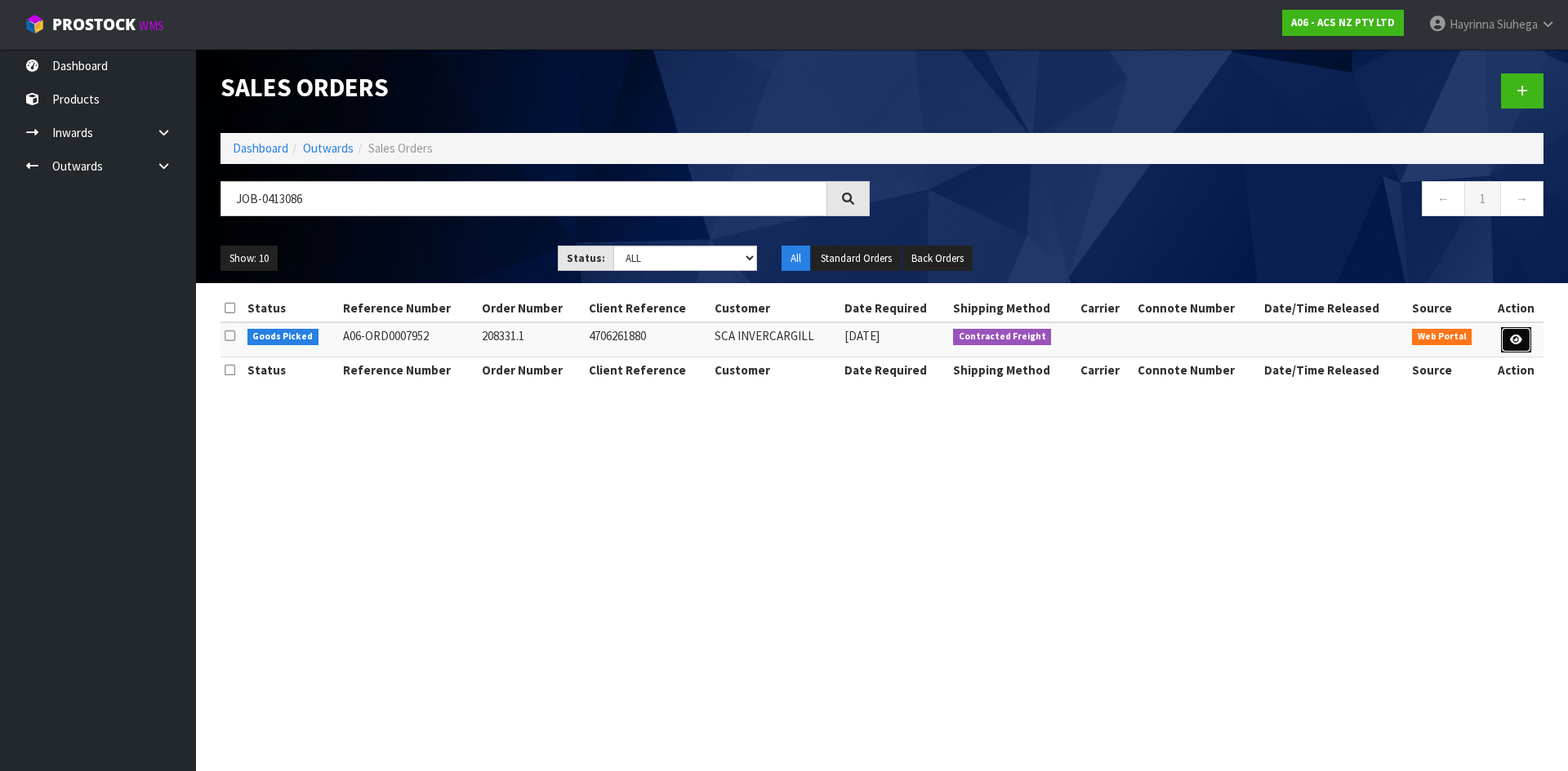
click at [1522, 344] on link at bounding box center [1515, 341] width 30 height 26
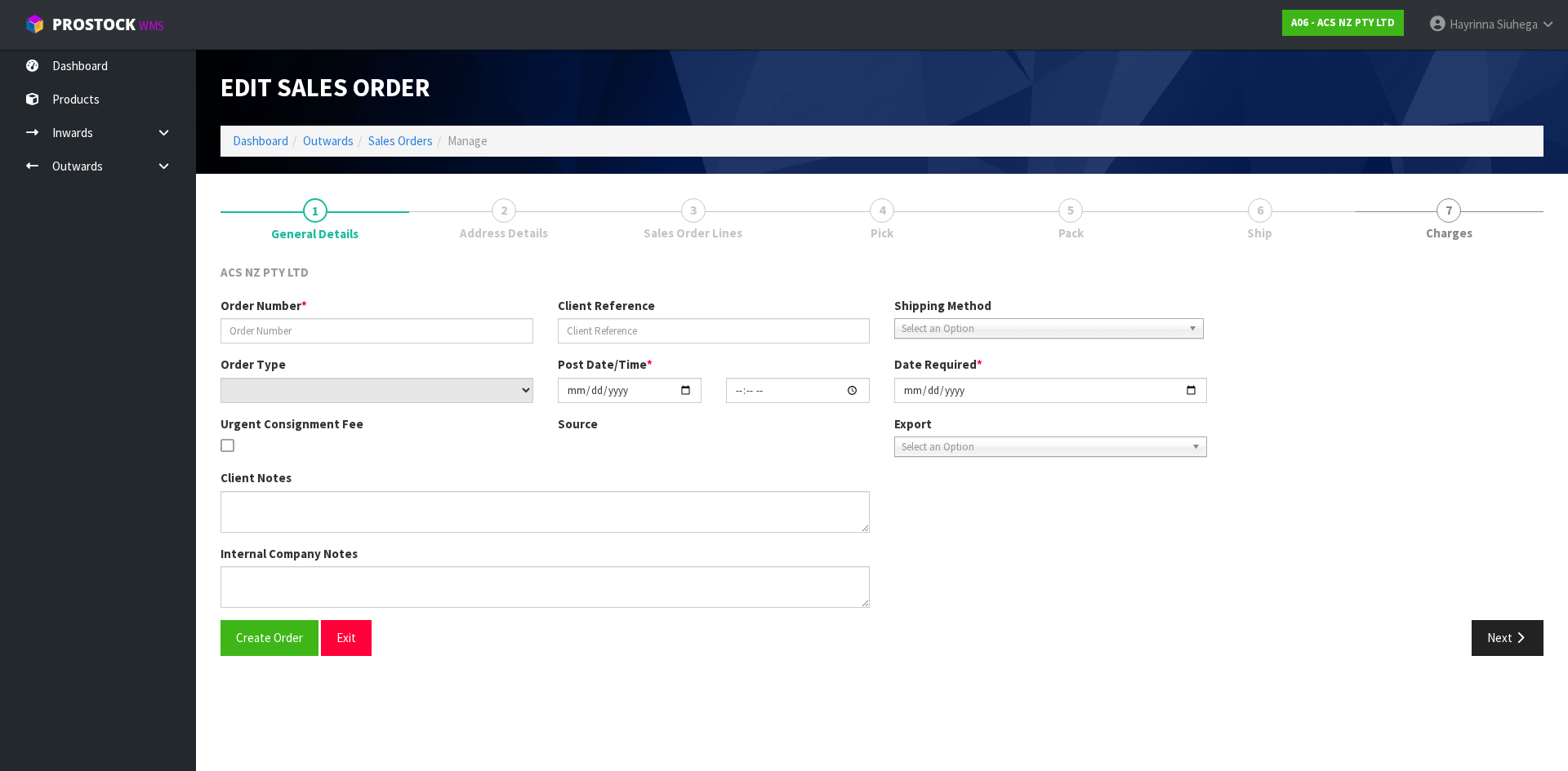
type input "208331.1"
type input "4706261880"
select select "number:0"
type input "[DATE]"
type input "14:44:00.000"
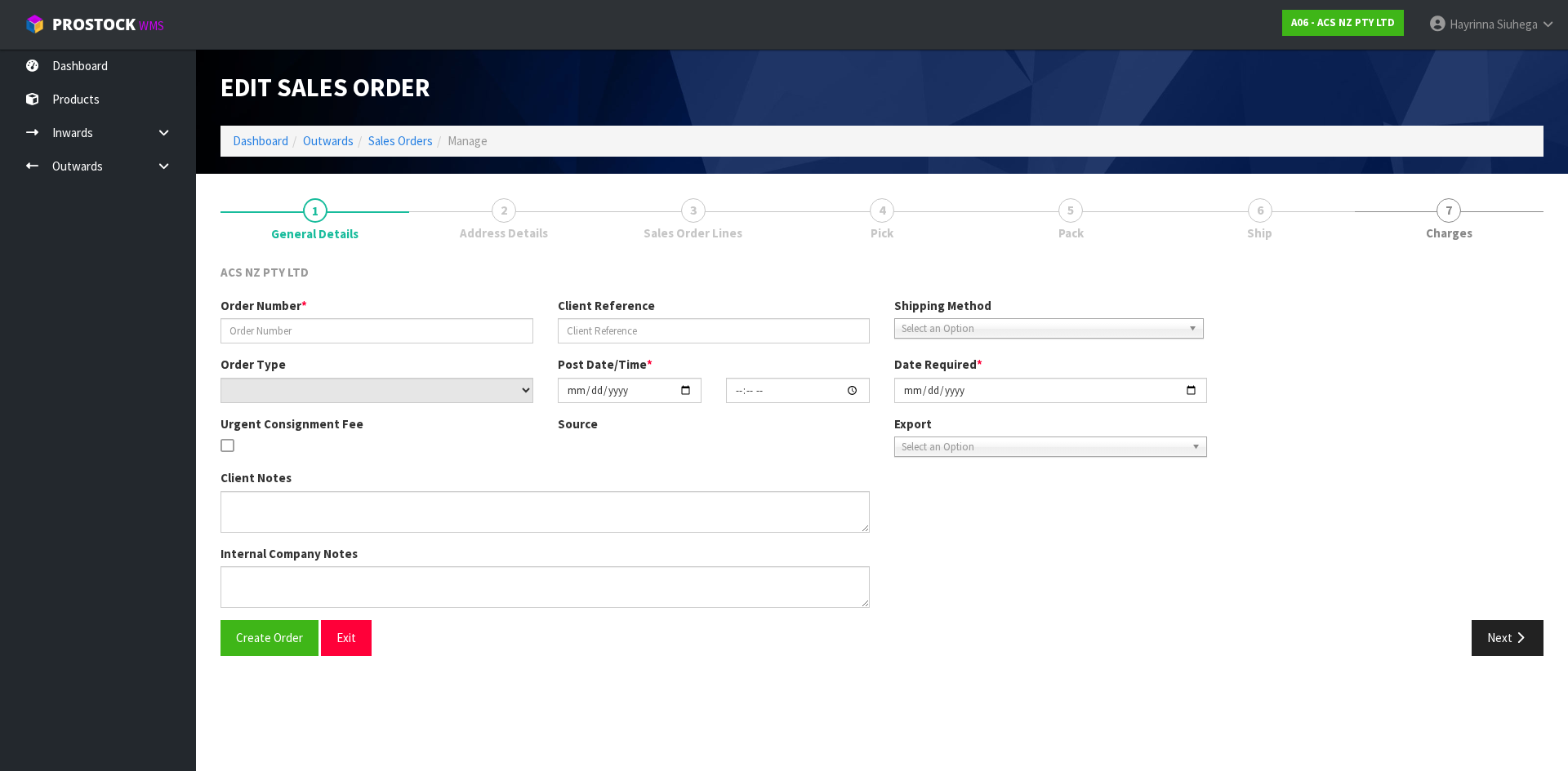
type input "[DATE]"
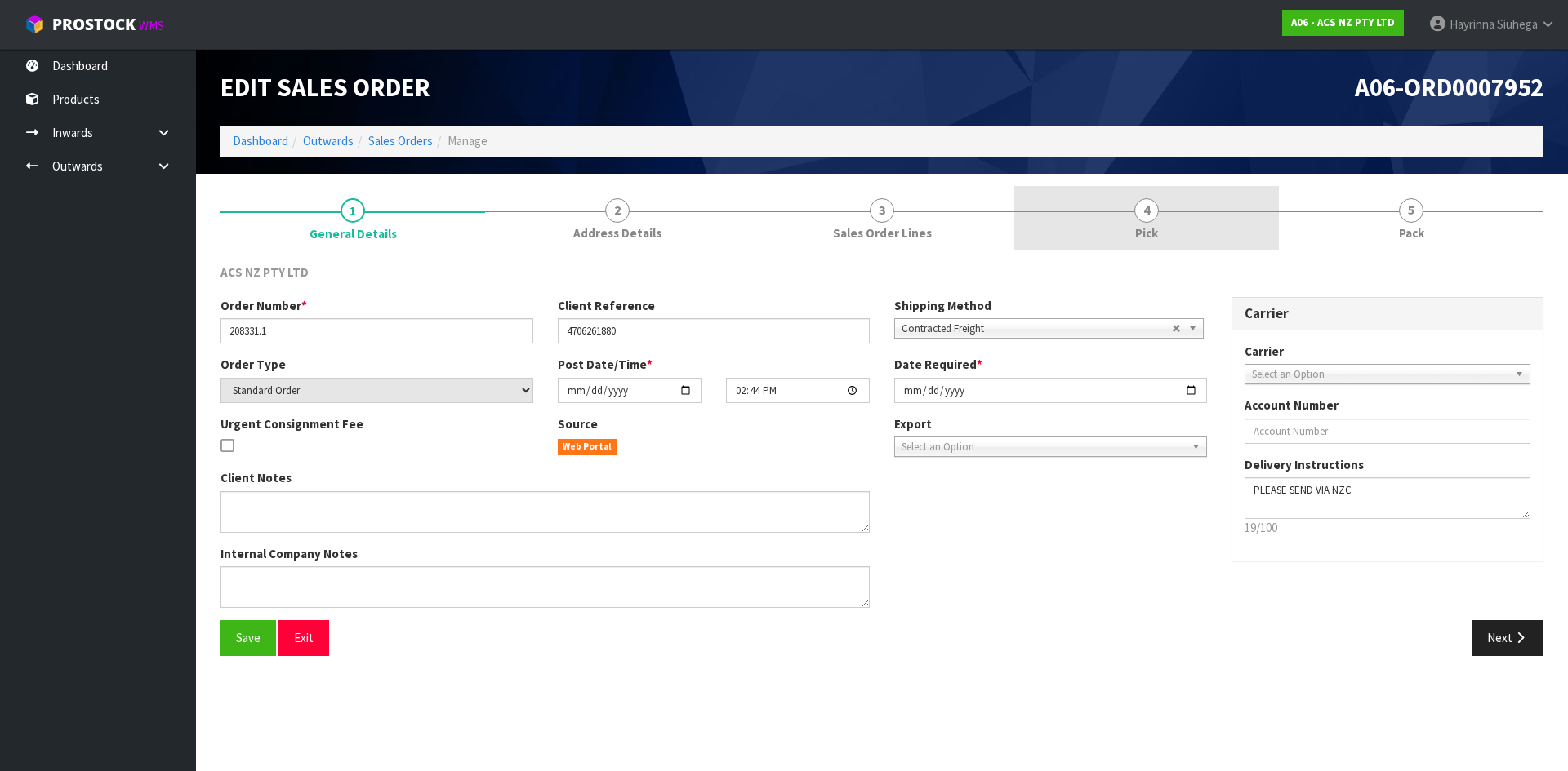
click at [1211, 226] on link "4 Pick" at bounding box center [1145, 218] width 264 height 64
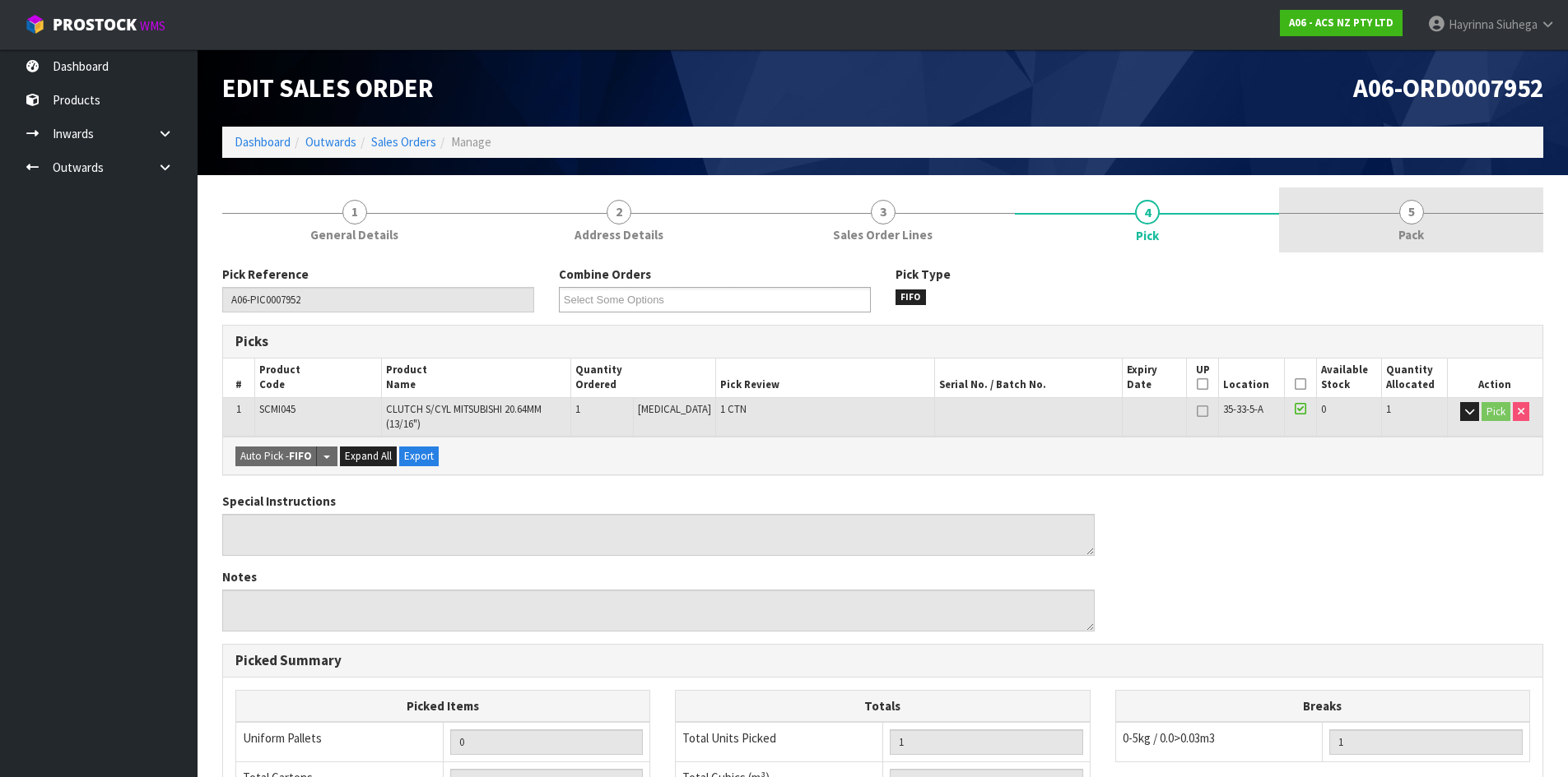
click at [1421, 214] on span "5" at bounding box center [1411, 212] width 25 height 25
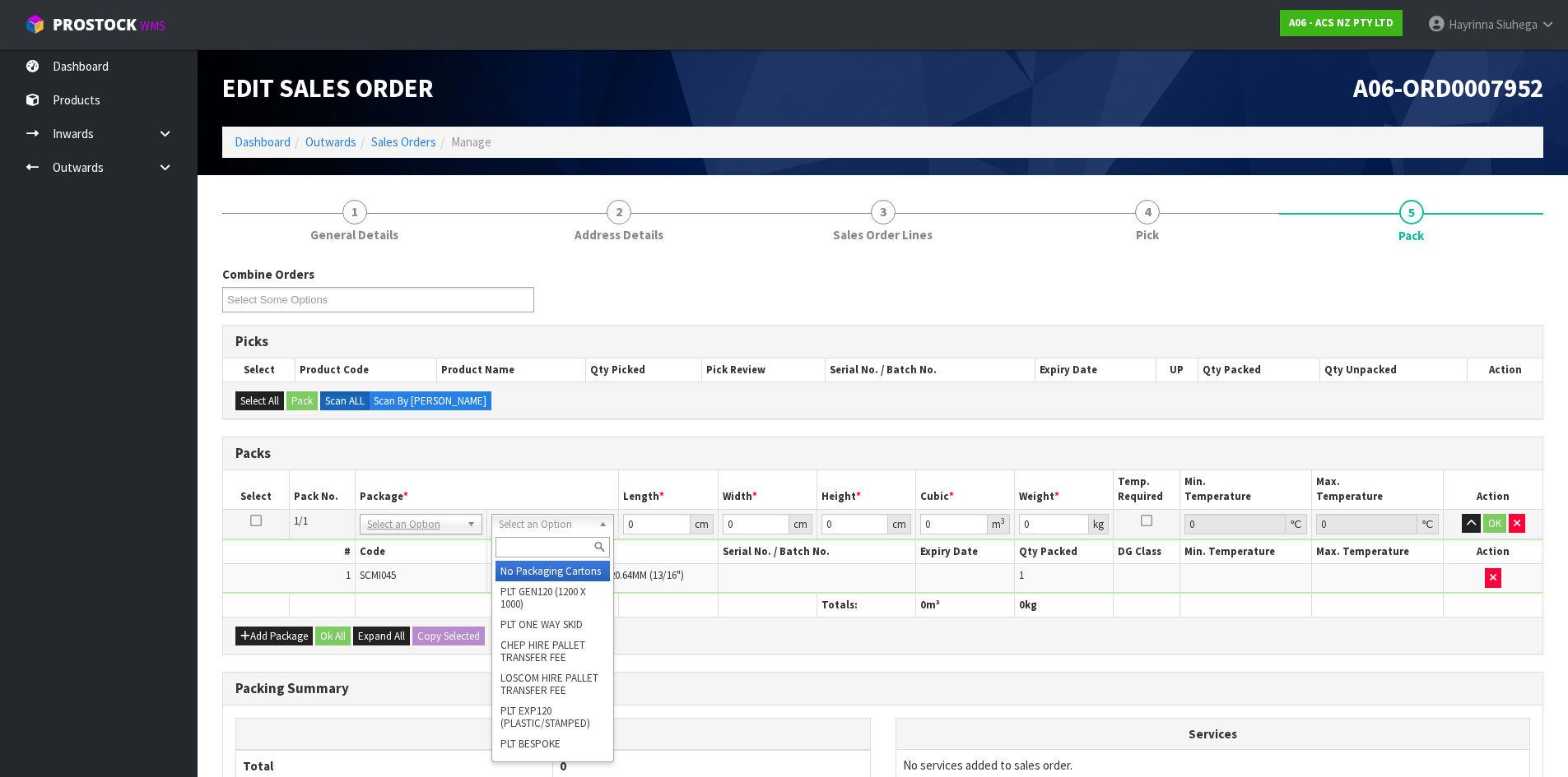
click at [544, 542] on input "text" at bounding box center [552, 547] width 114 height 20
type input "U20"
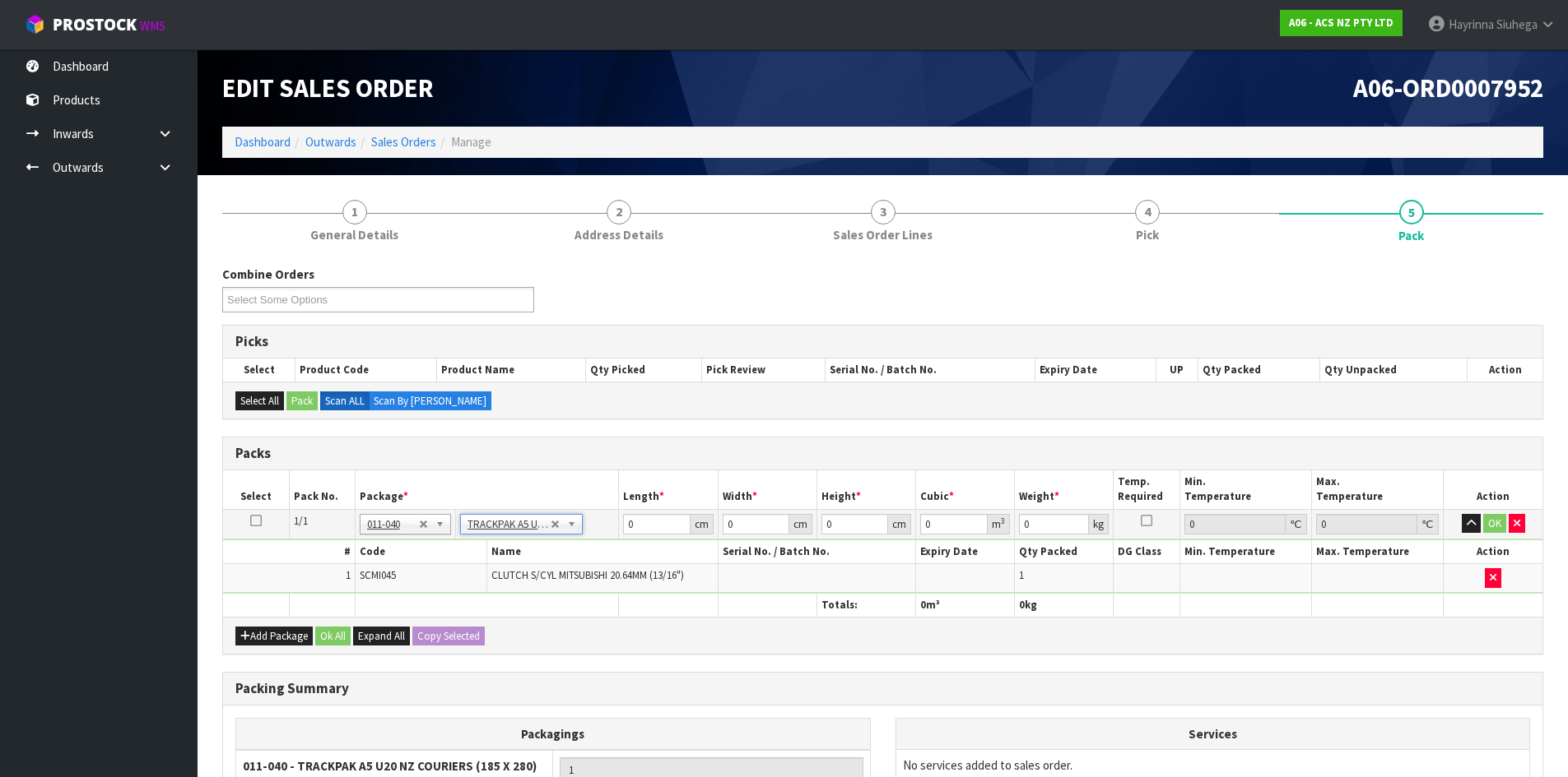
type input "18.5"
type input "28"
type input "0.01"
type input "0.000005"
type input "0.56"
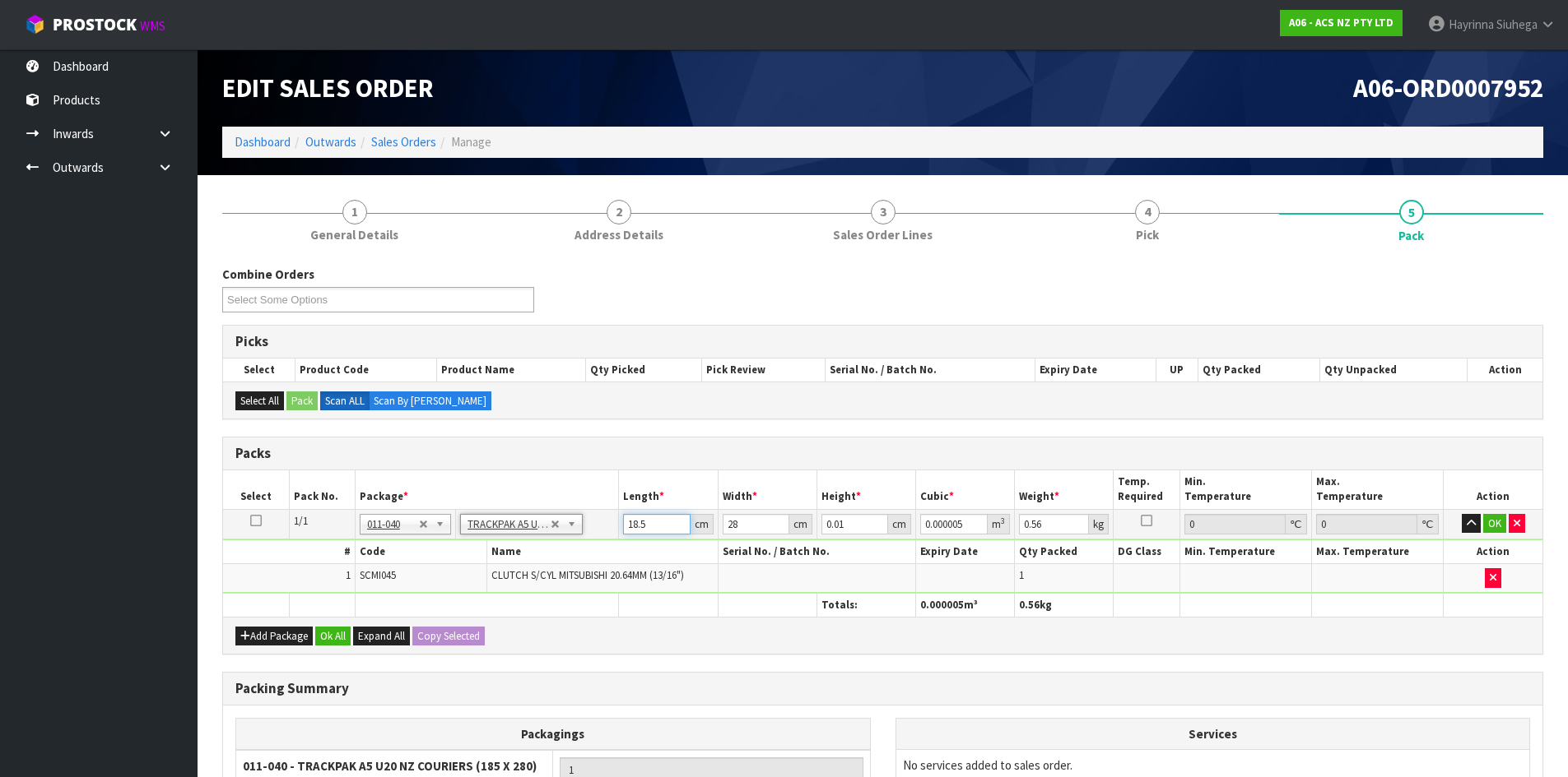
click at [626, 526] on input "18.5" at bounding box center [656, 524] width 66 height 20
type input "1"
type input "0"
type input "19"
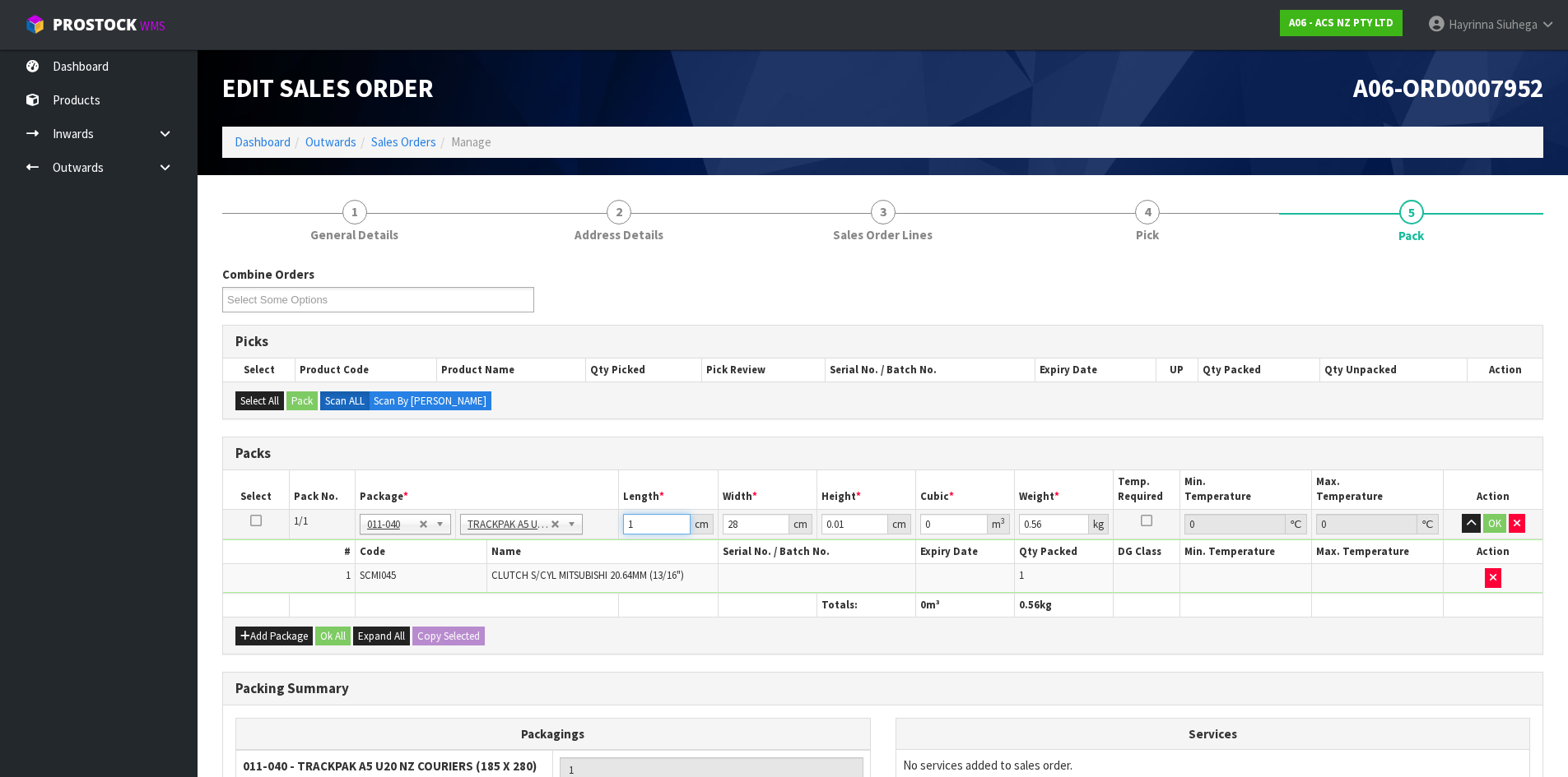
type input "0.000005"
type input "19"
type input "8"
type input "0.004256"
type input "8"
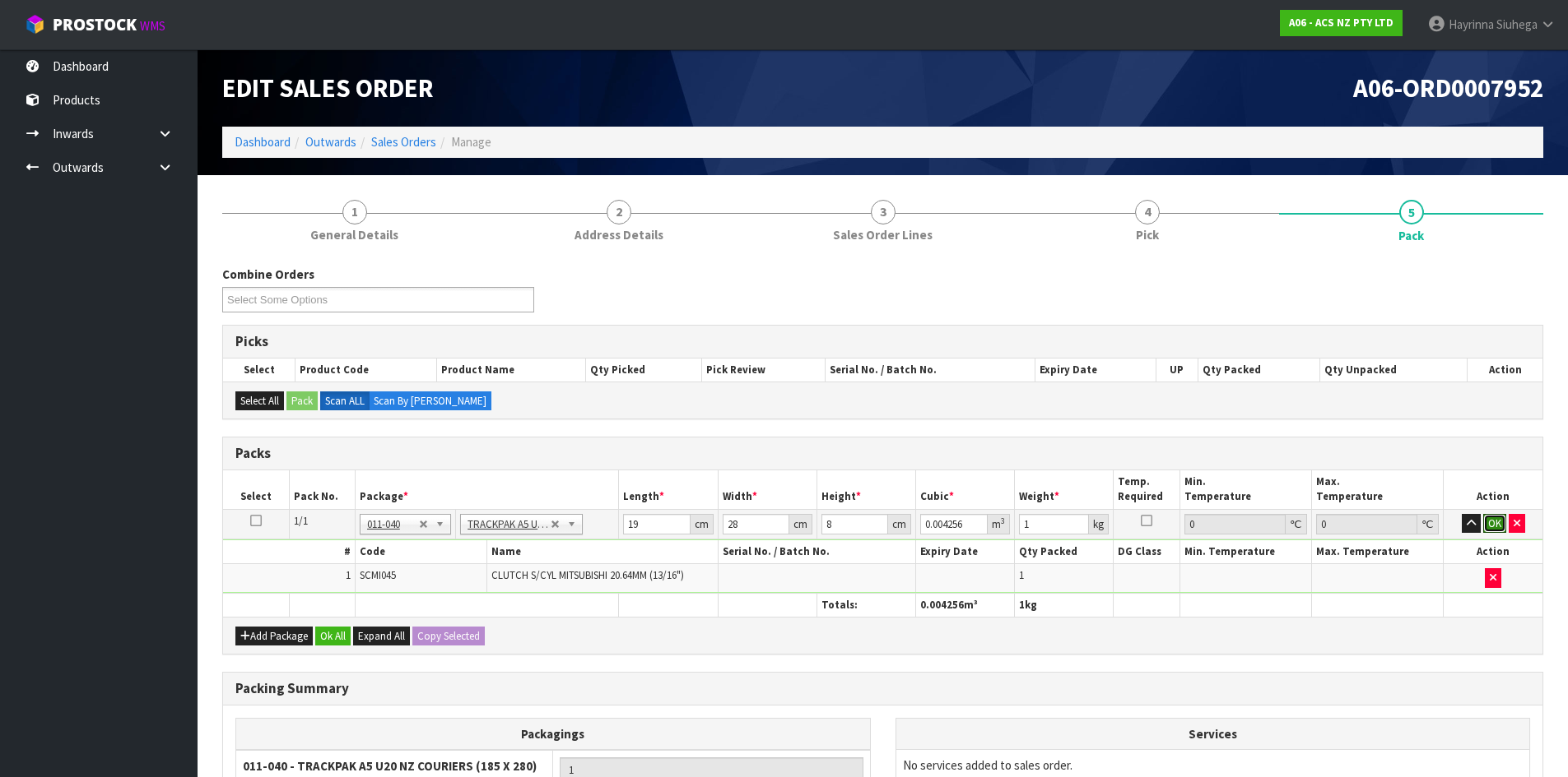
click button "OK" at bounding box center [1495, 524] width 23 height 19
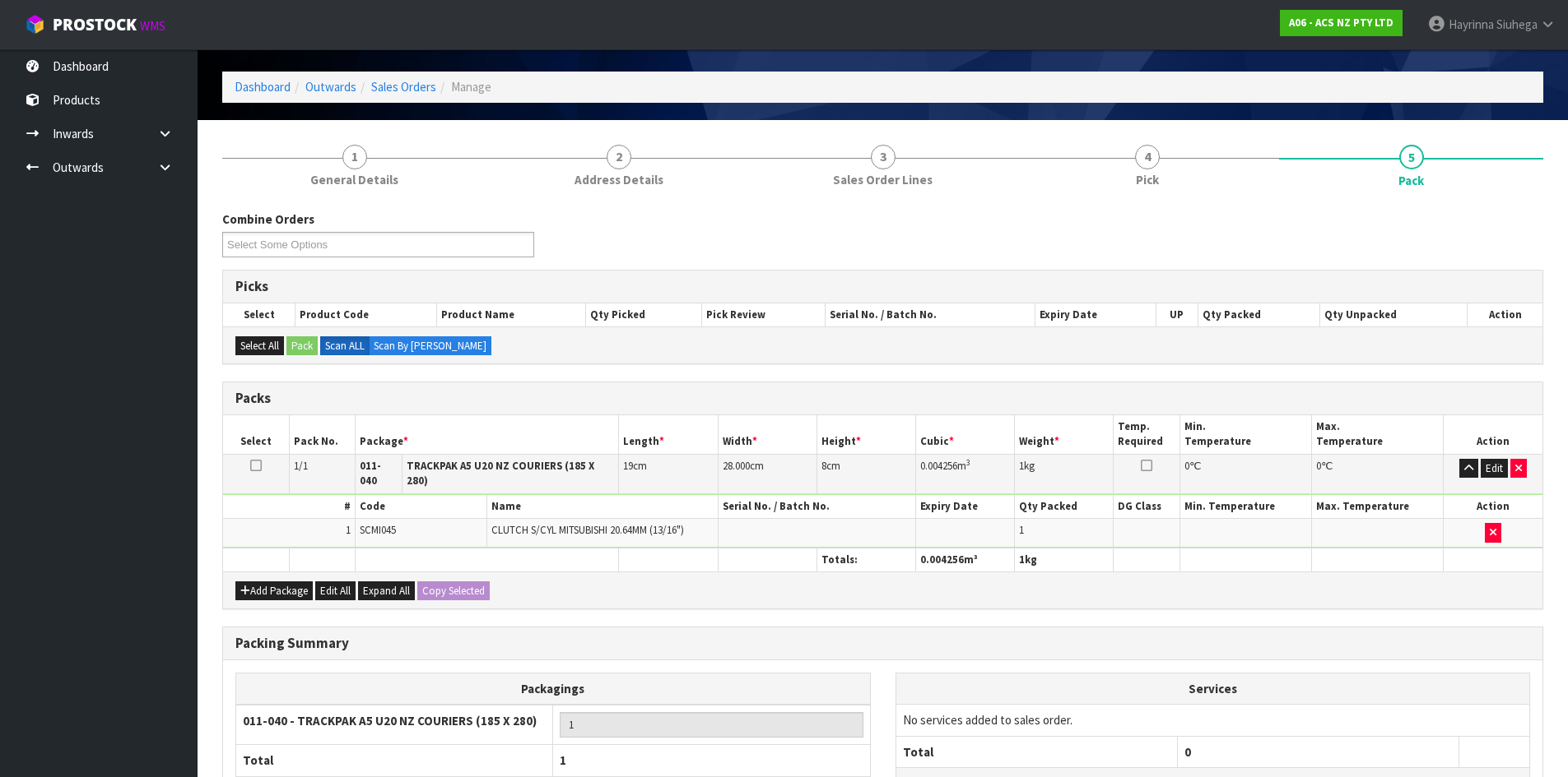
scroll to position [189, 0]
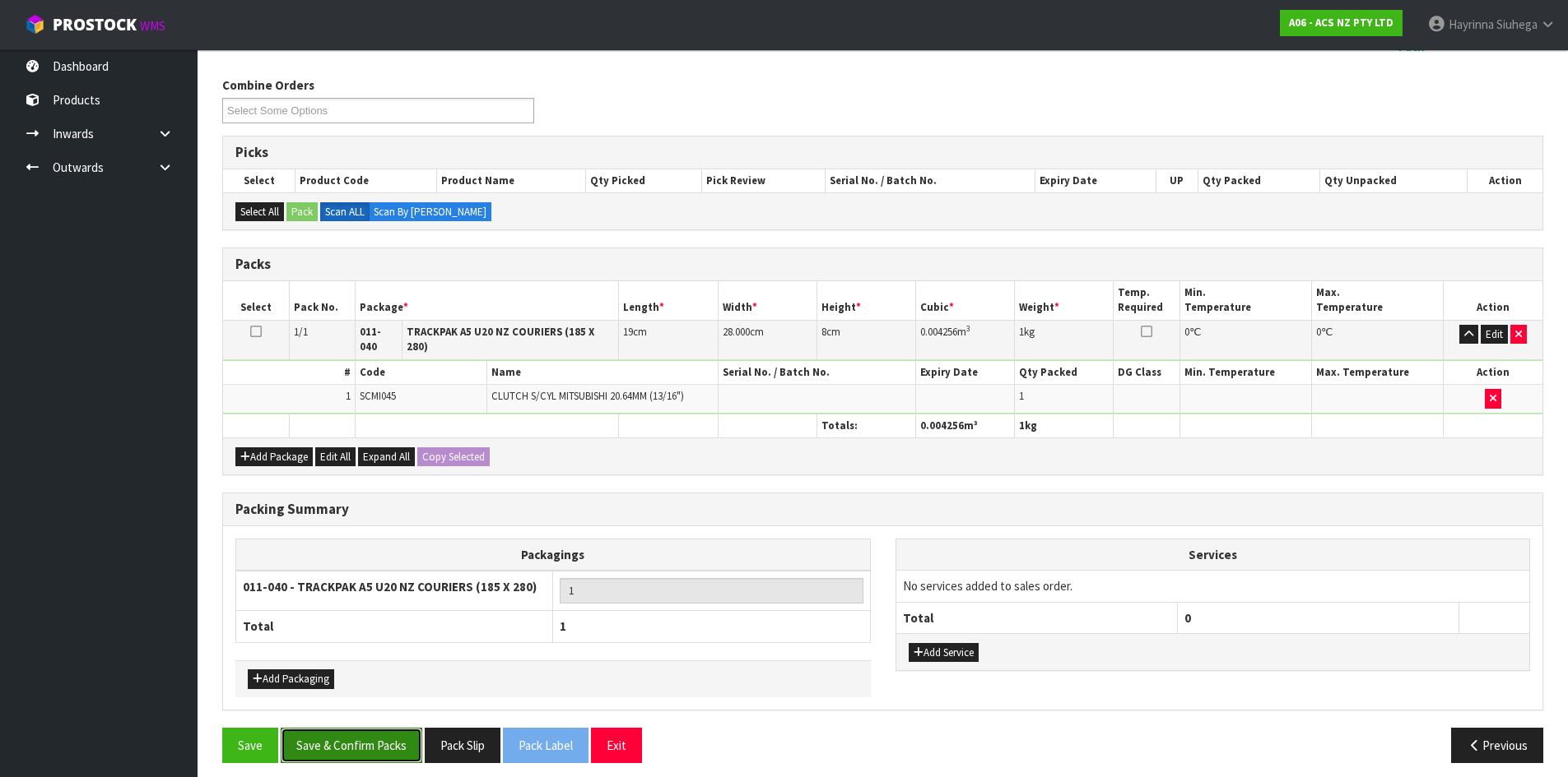
click at [384, 745] on button "Save & Confirm Packs" at bounding box center [351, 746] width 142 height 35
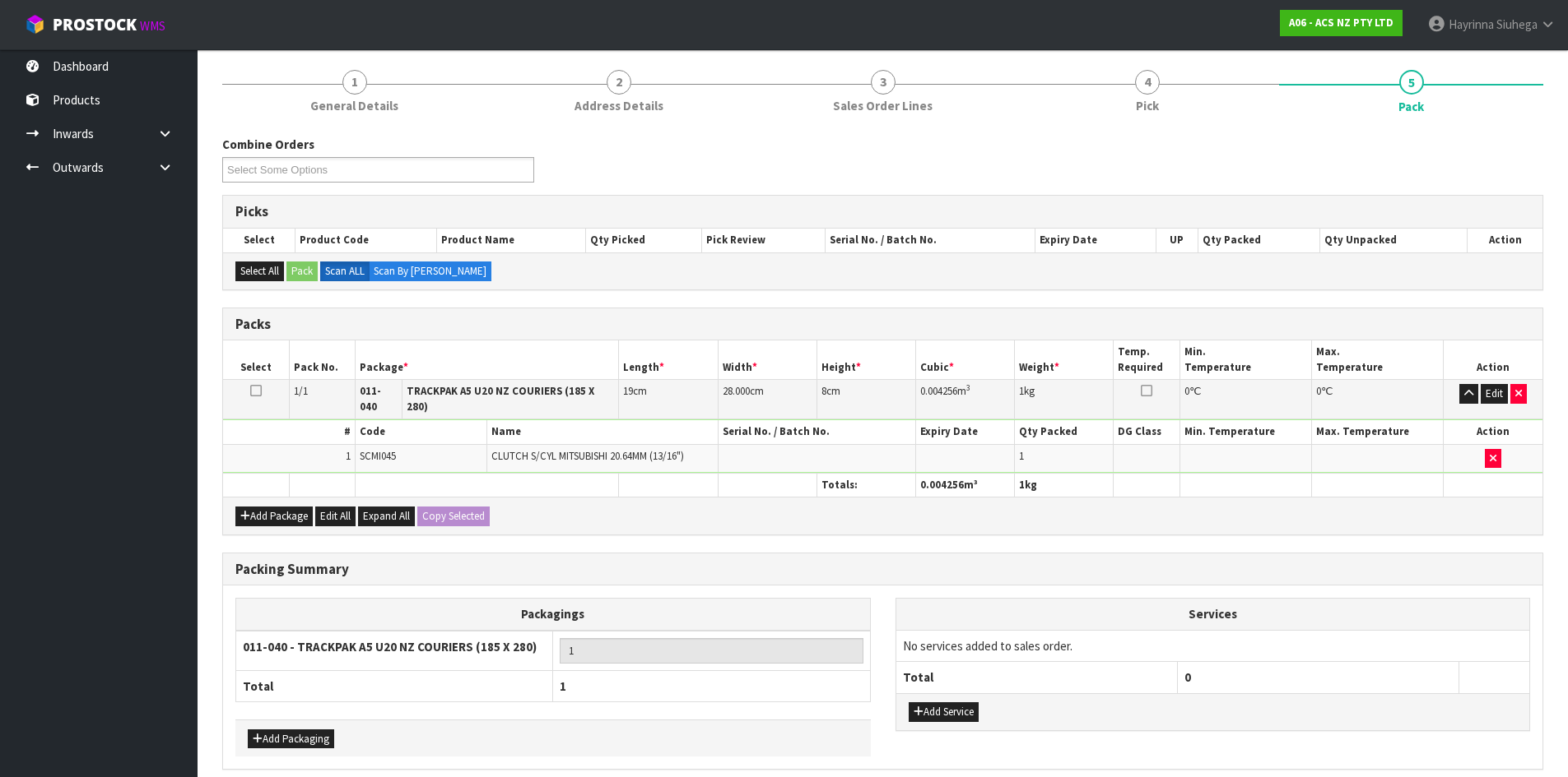
scroll to position [0, 0]
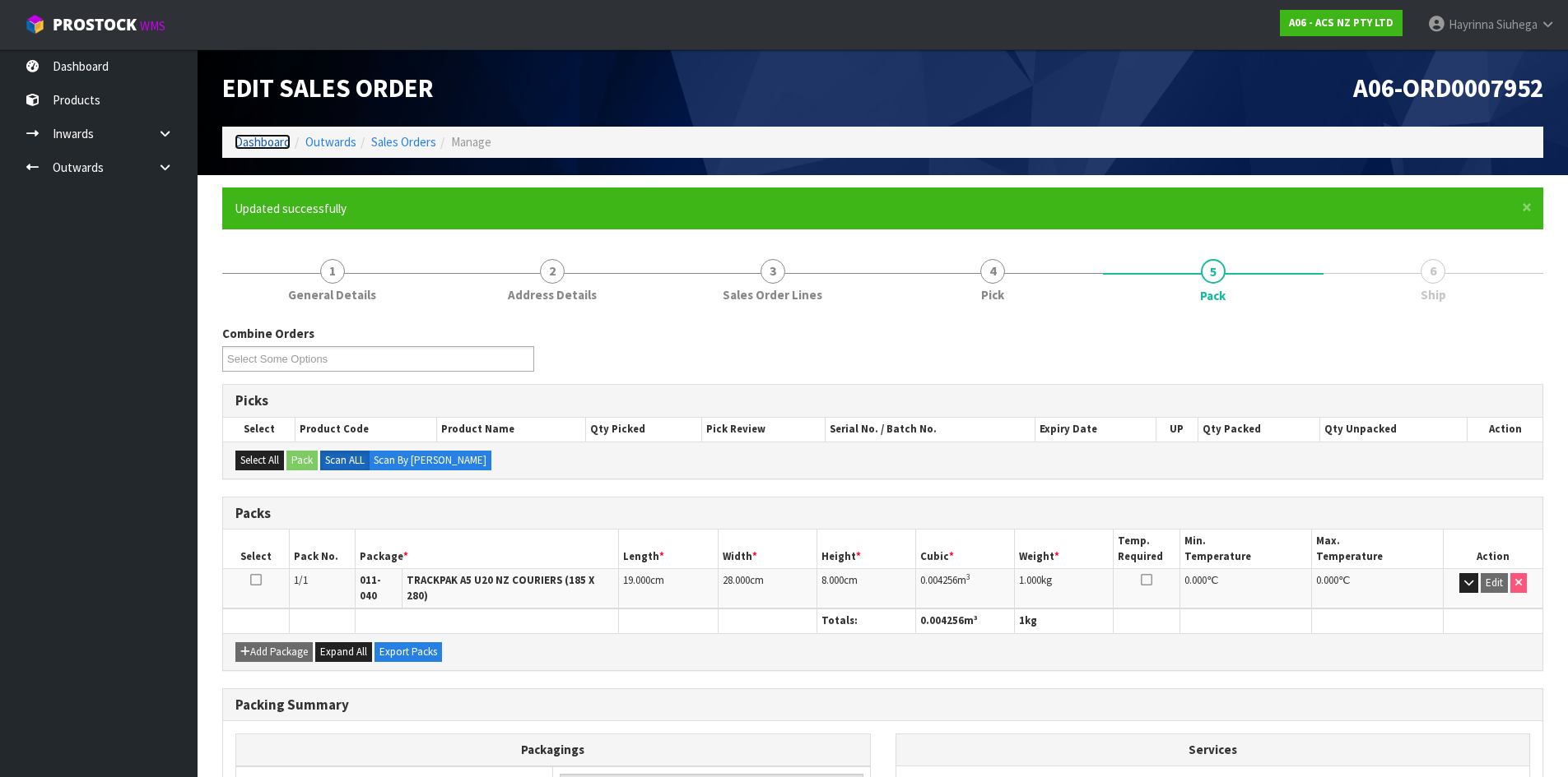
click at [271, 148] on link "Dashboard" at bounding box center [262, 142] width 56 height 16
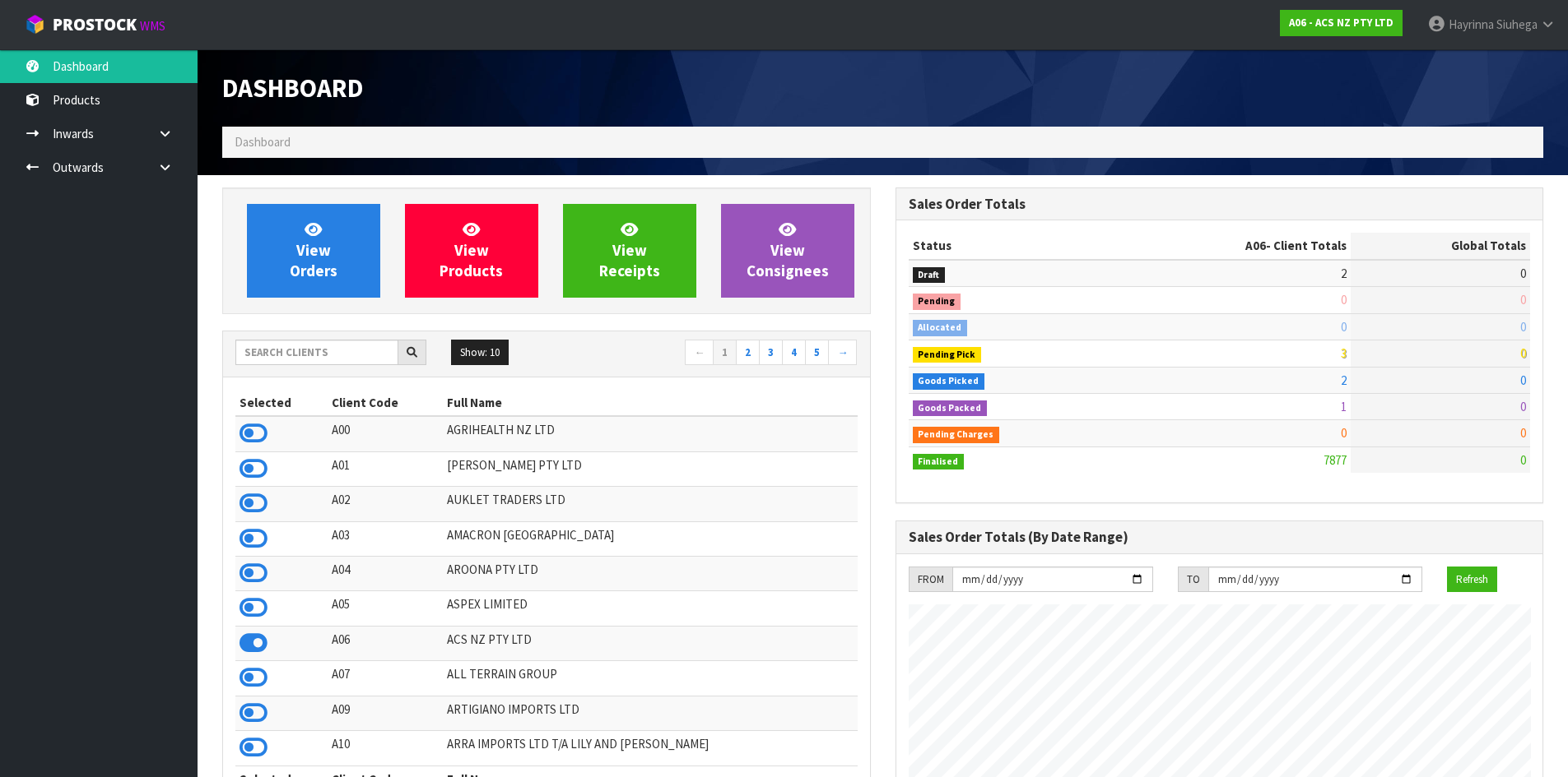
scroll to position [1246, 672]
click at [258, 216] on link "View Orders" at bounding box center [313, 251] width 134 height 94
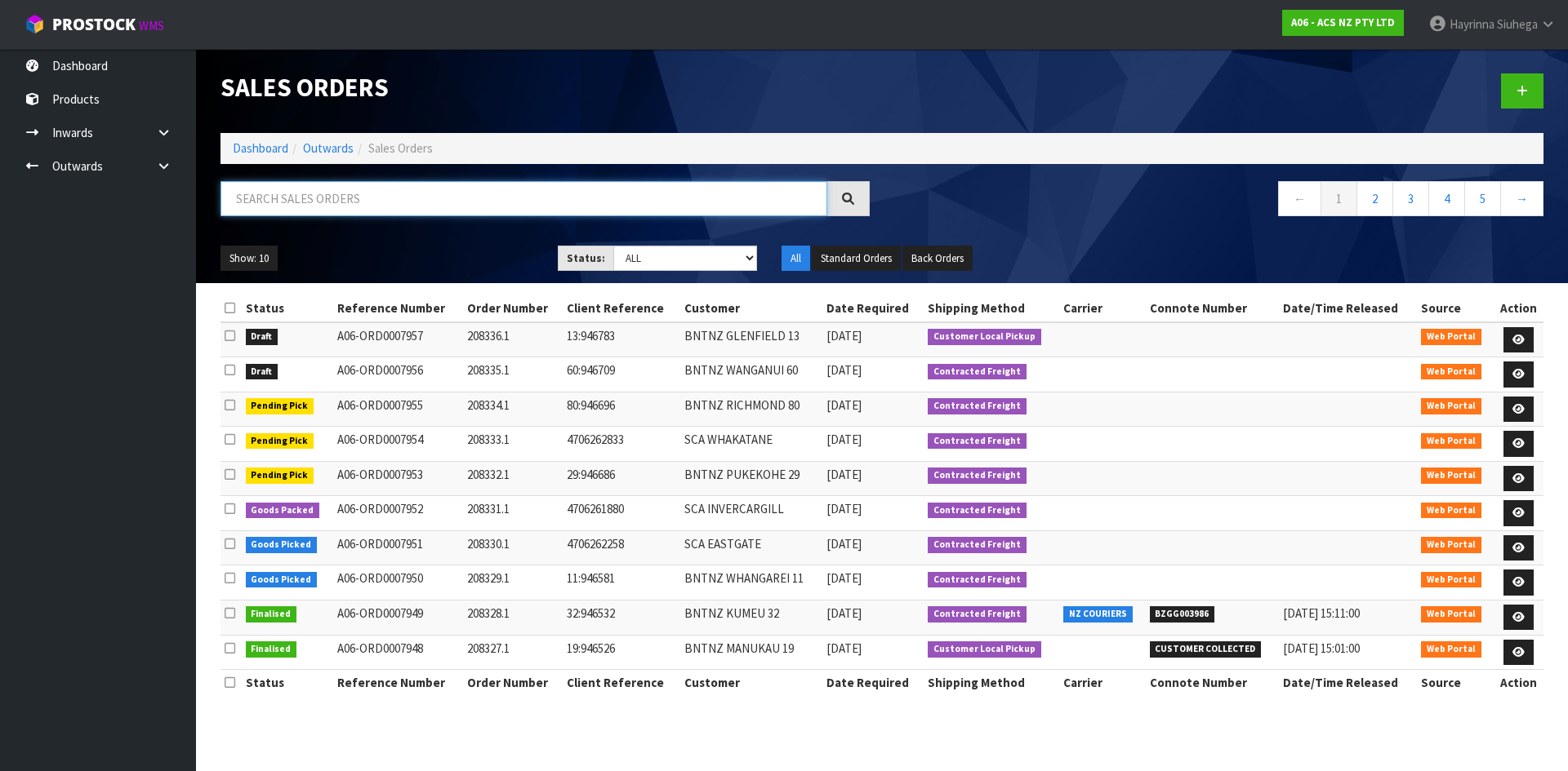
click at [341, 201] on input "text" at bounding box center [524, 198] width 607 height 35
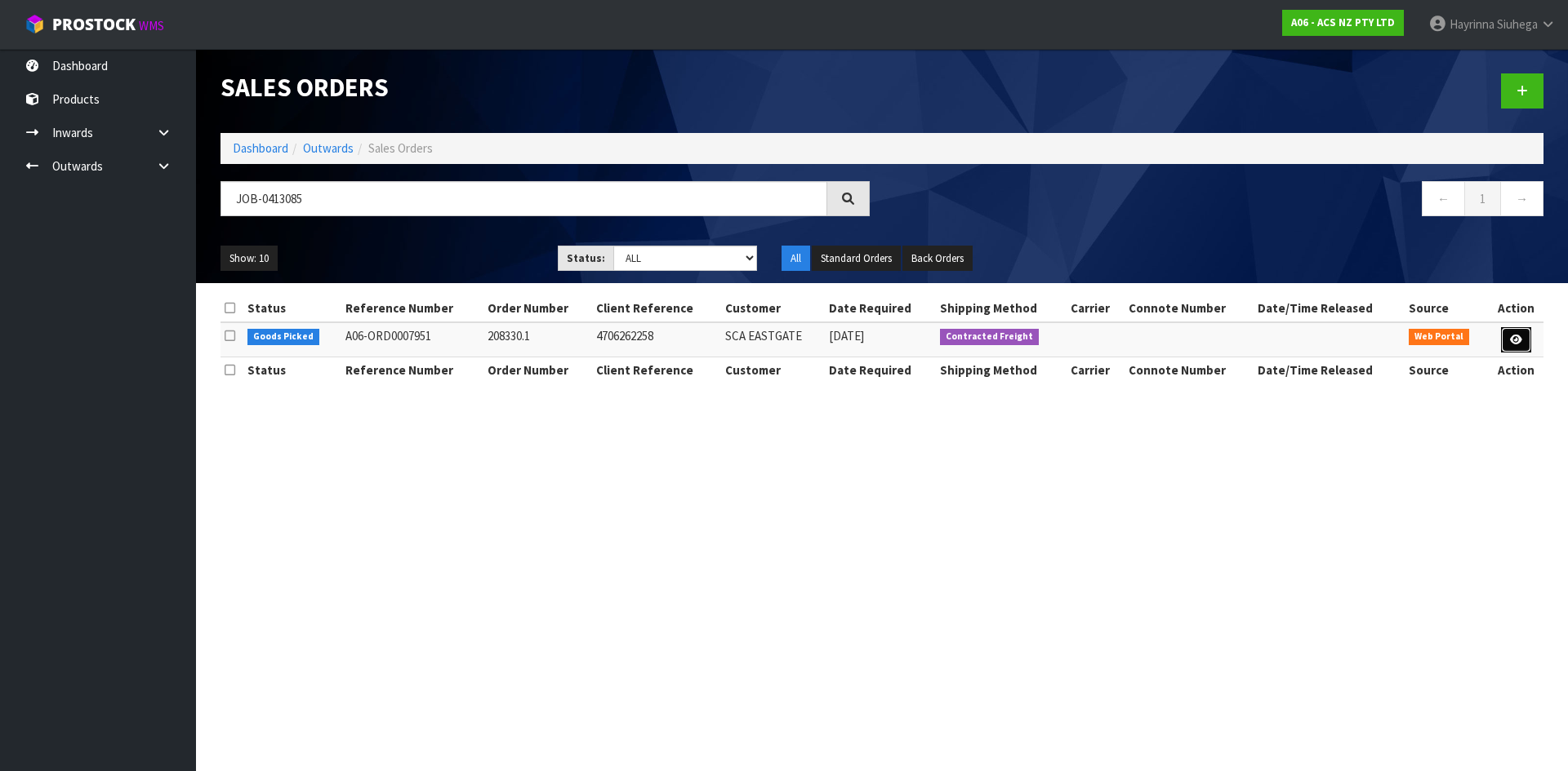
click at [1513, 341] on icon at bounding box center [1516, 340] width 12 height 11
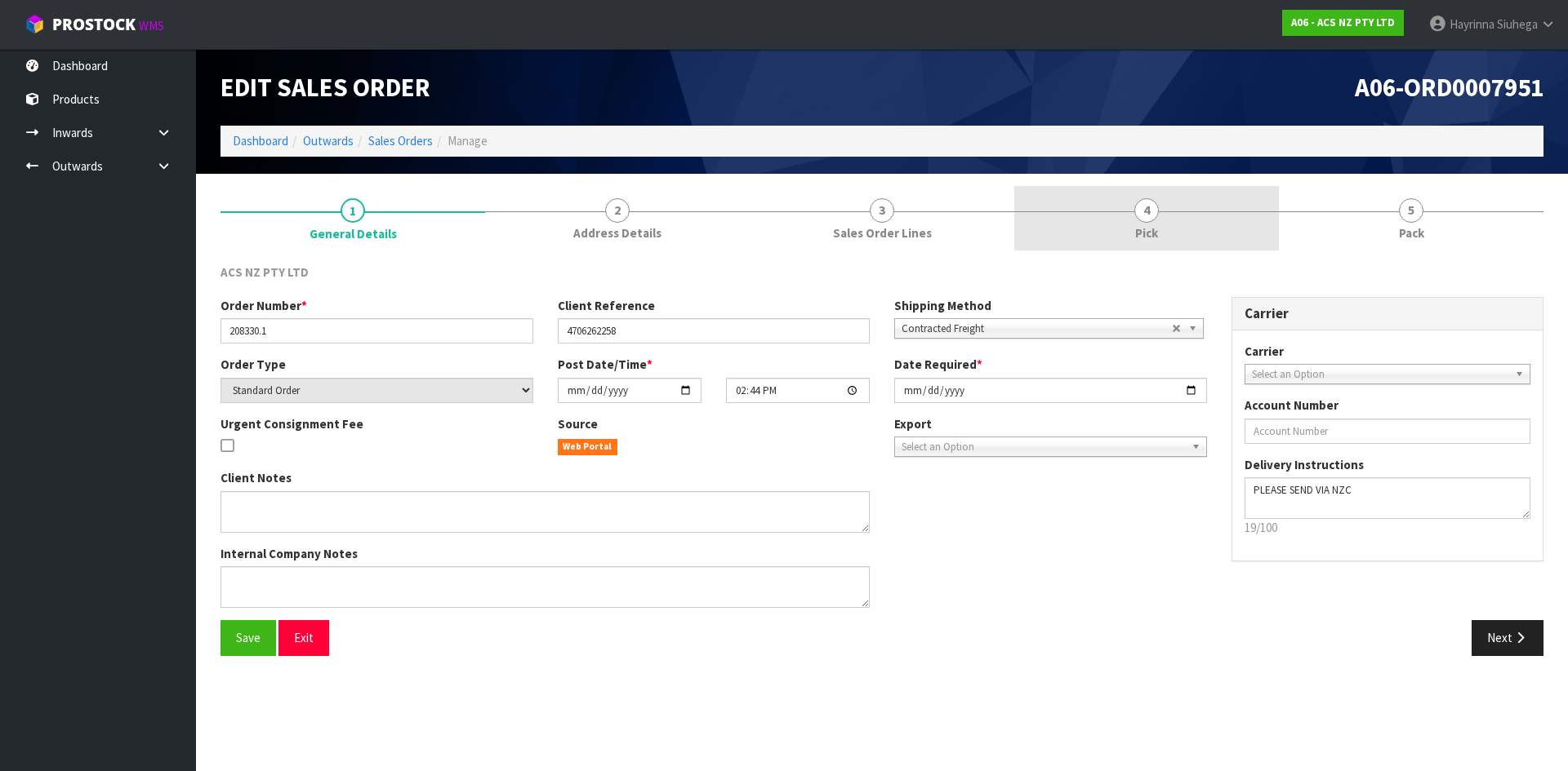
click at [1223, 220] on link "4 Pick" at bounding box center [1145, 218] width 264 height 64
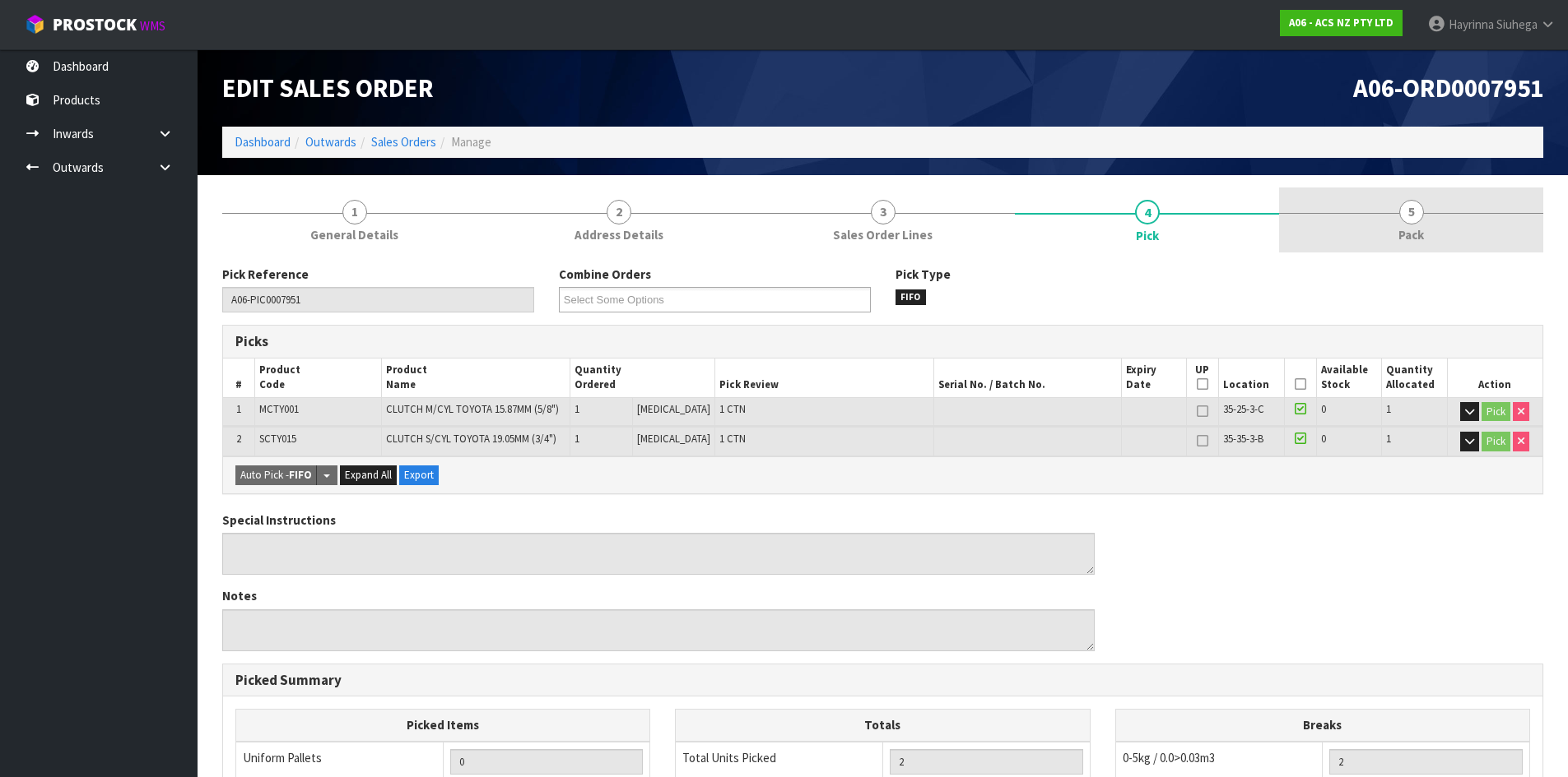
click at [1469, 193] on link "5 Pack" at bounding box center [1410, 219] width 264 height 65
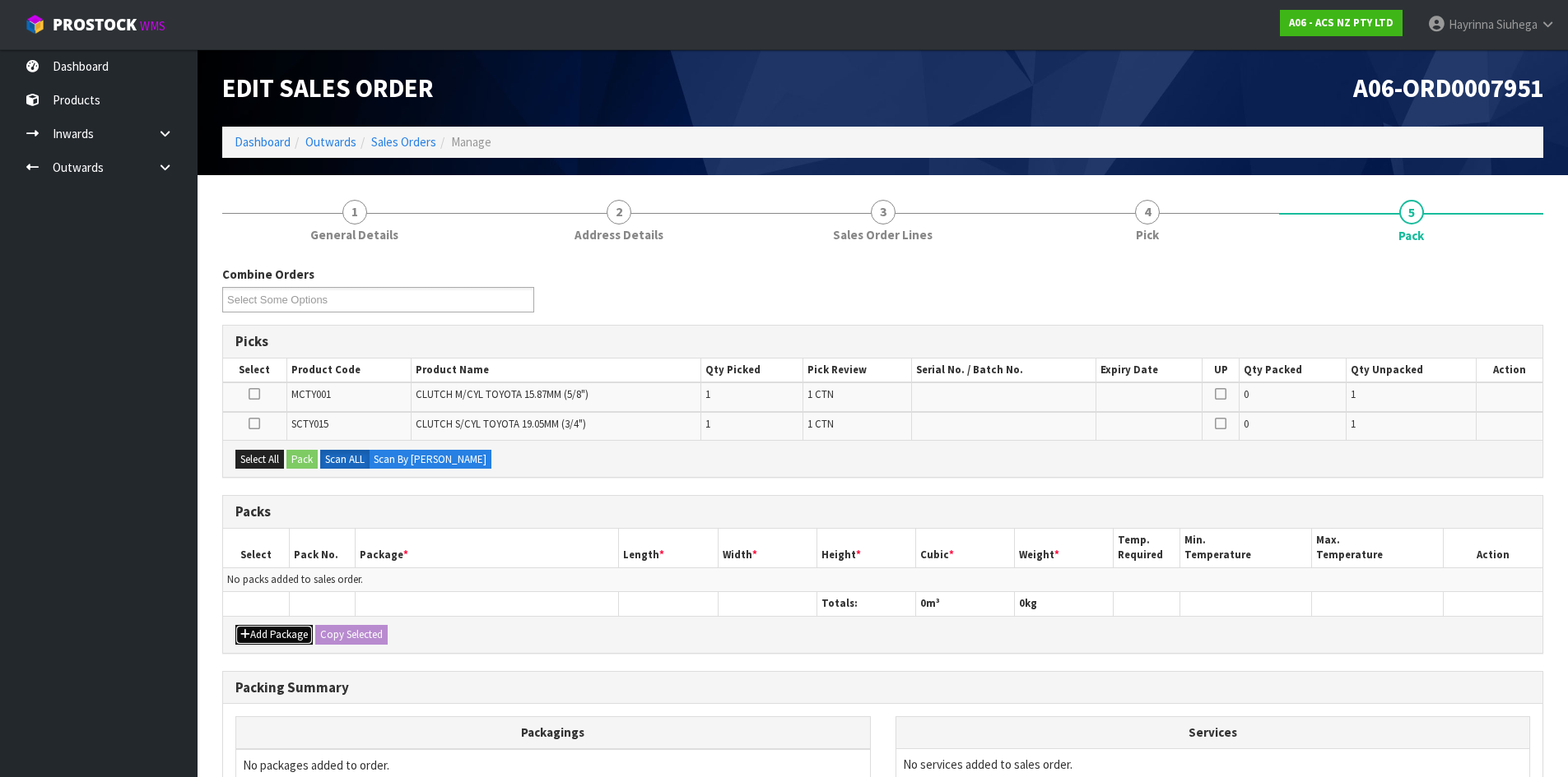
click at [248, 628] on button "Add Package" at bounding box center [274, 635] width 77 height 19
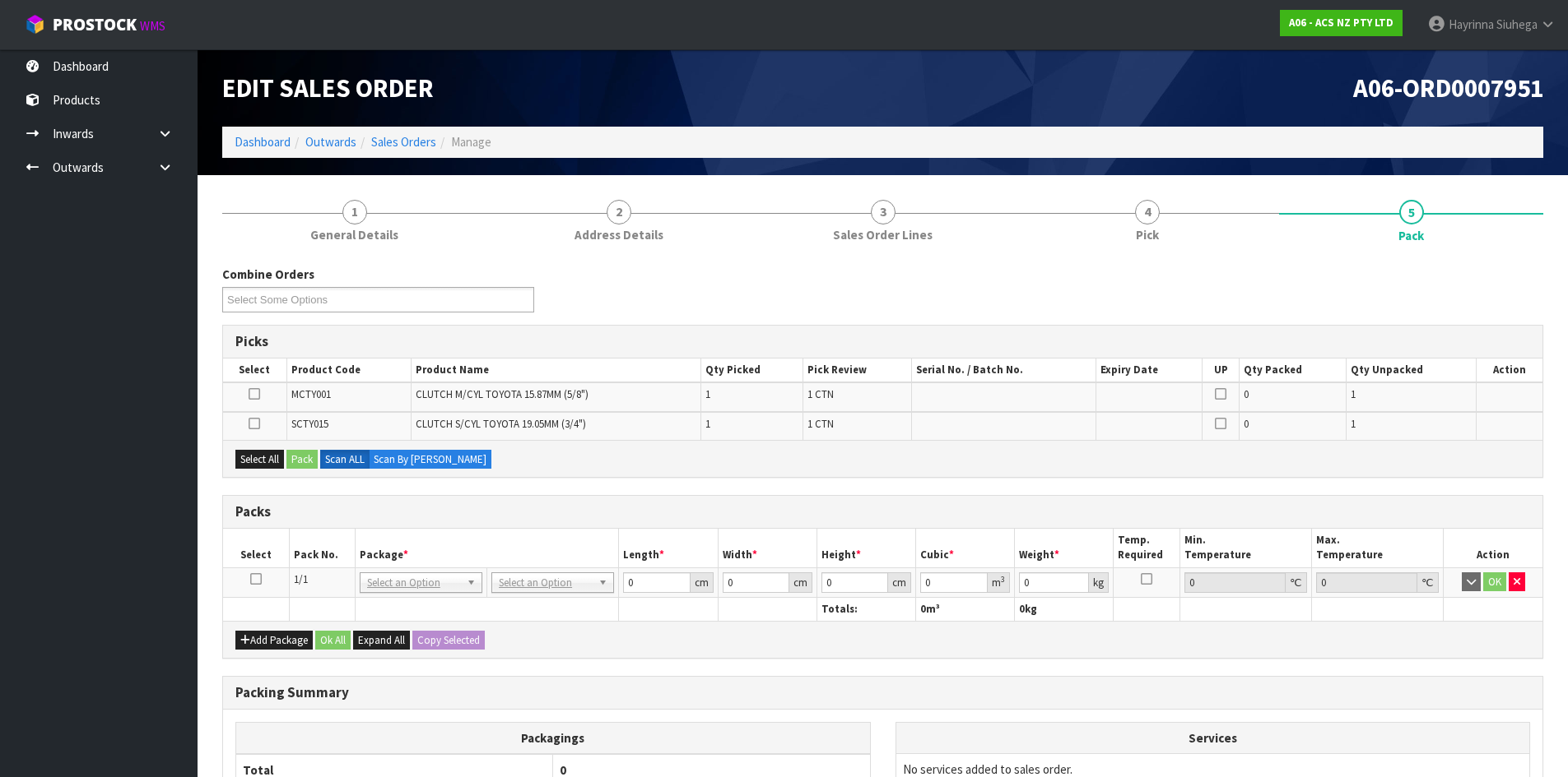
click at [251, 580] on icon at bounding box center [256, 579] width 12 height 1
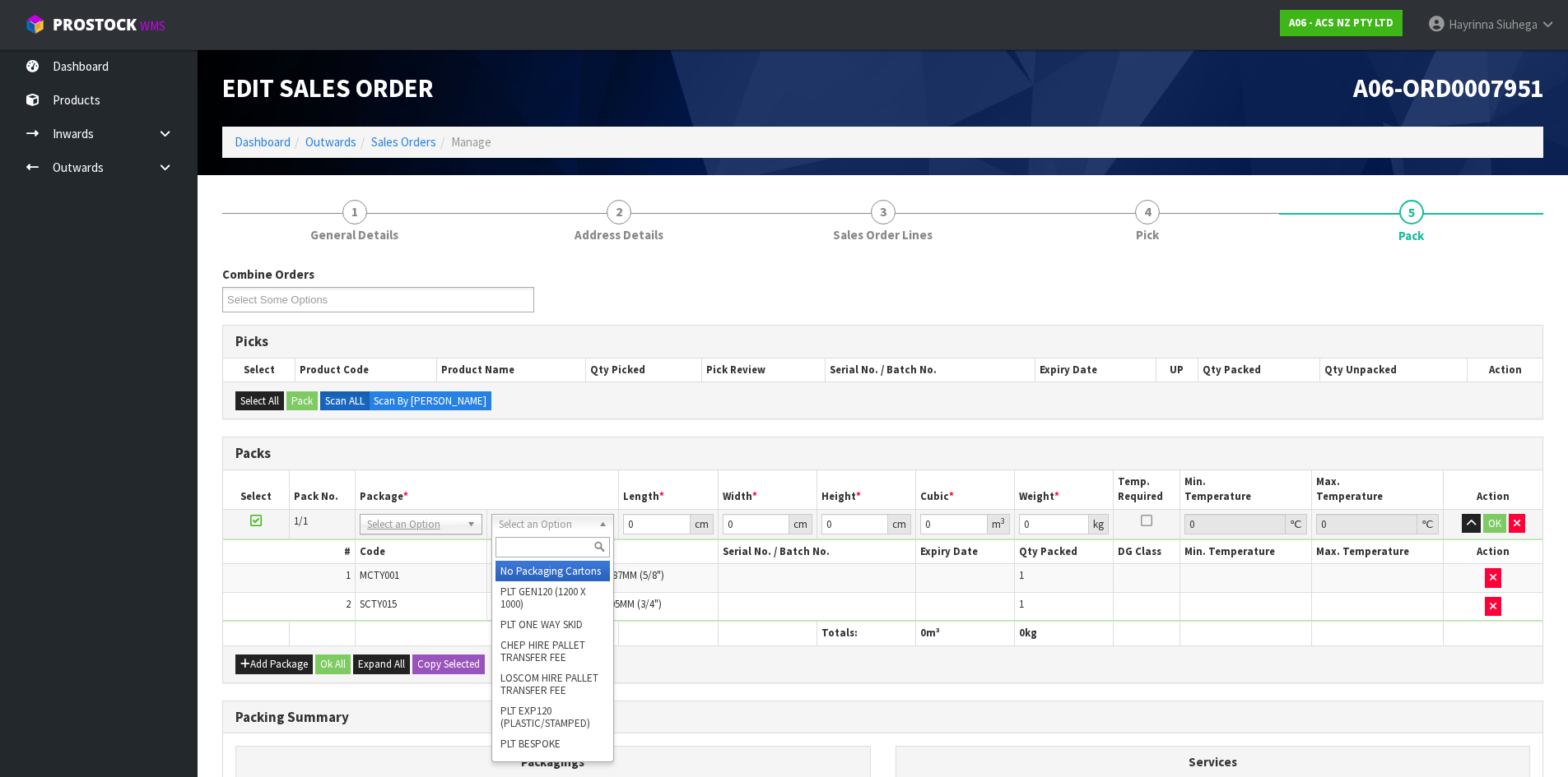
click at [537, 542] on input "text" at bounding box center [552, 547] width 114 height 20
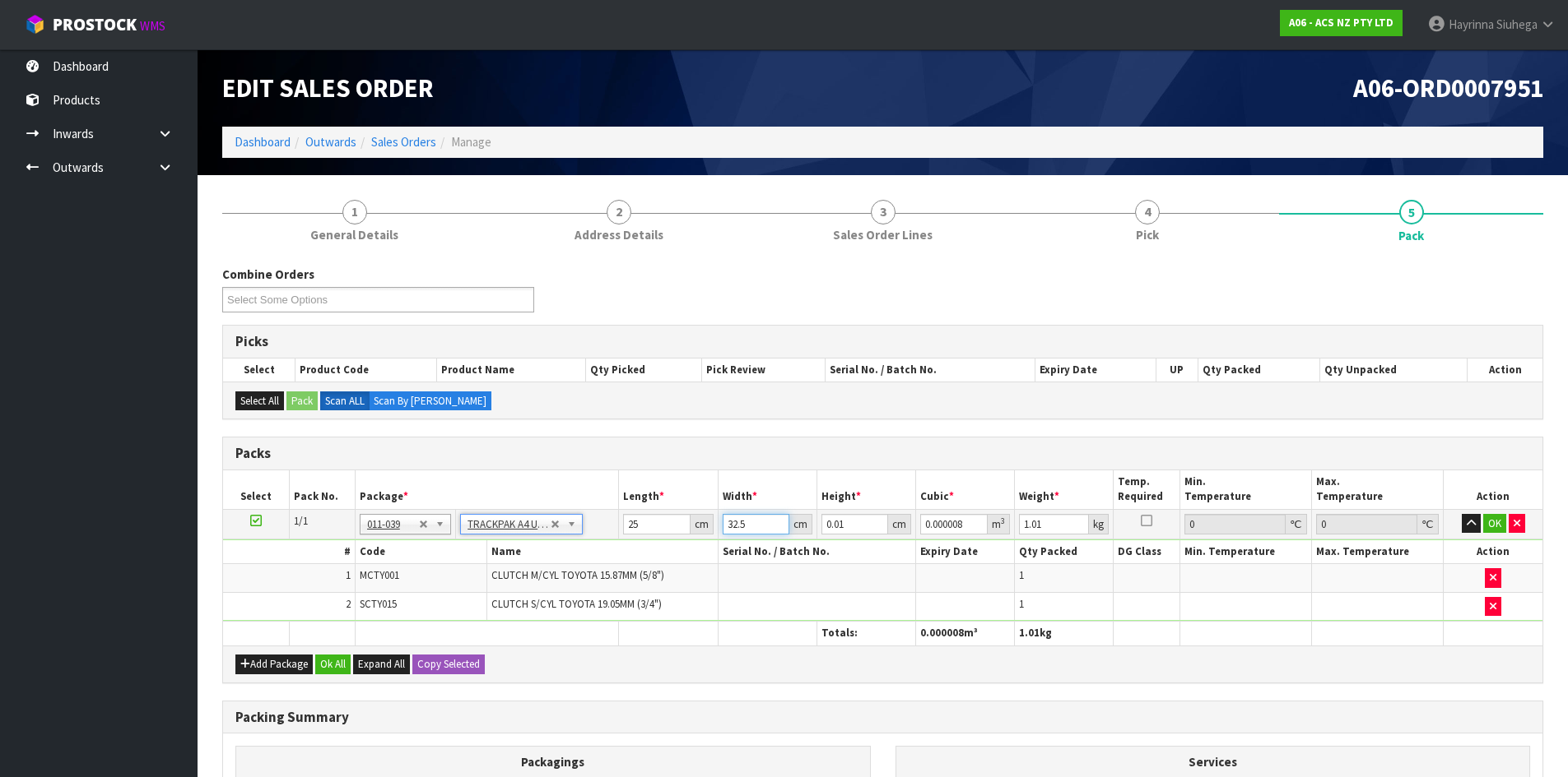
click at [730, 524] on input "32.5" at bounding box center [755, 524] width 66 height 20
click button "OK" at bounding box center [1495, 524] width 23 height 19
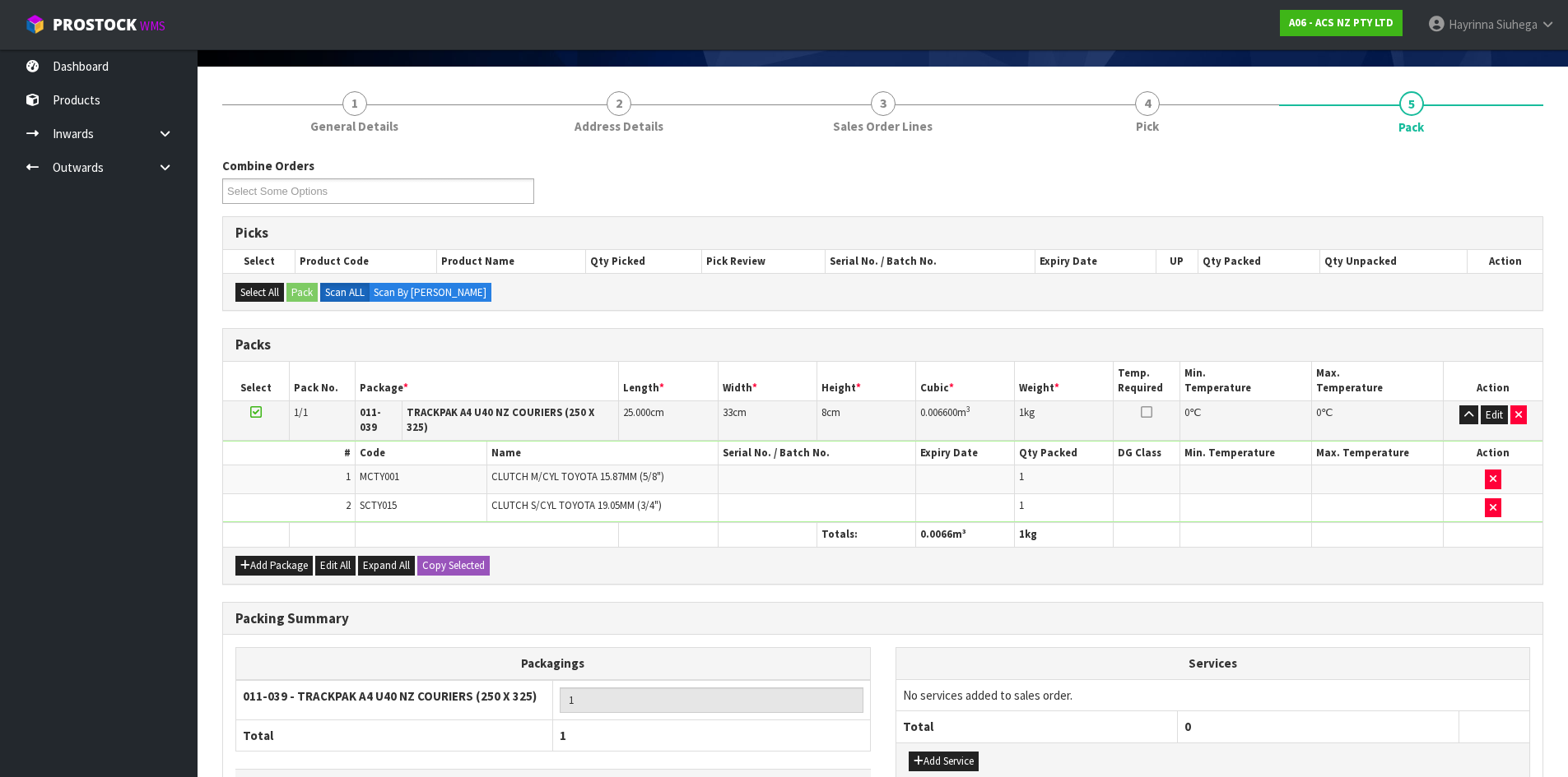
scroll to position [217, 0]
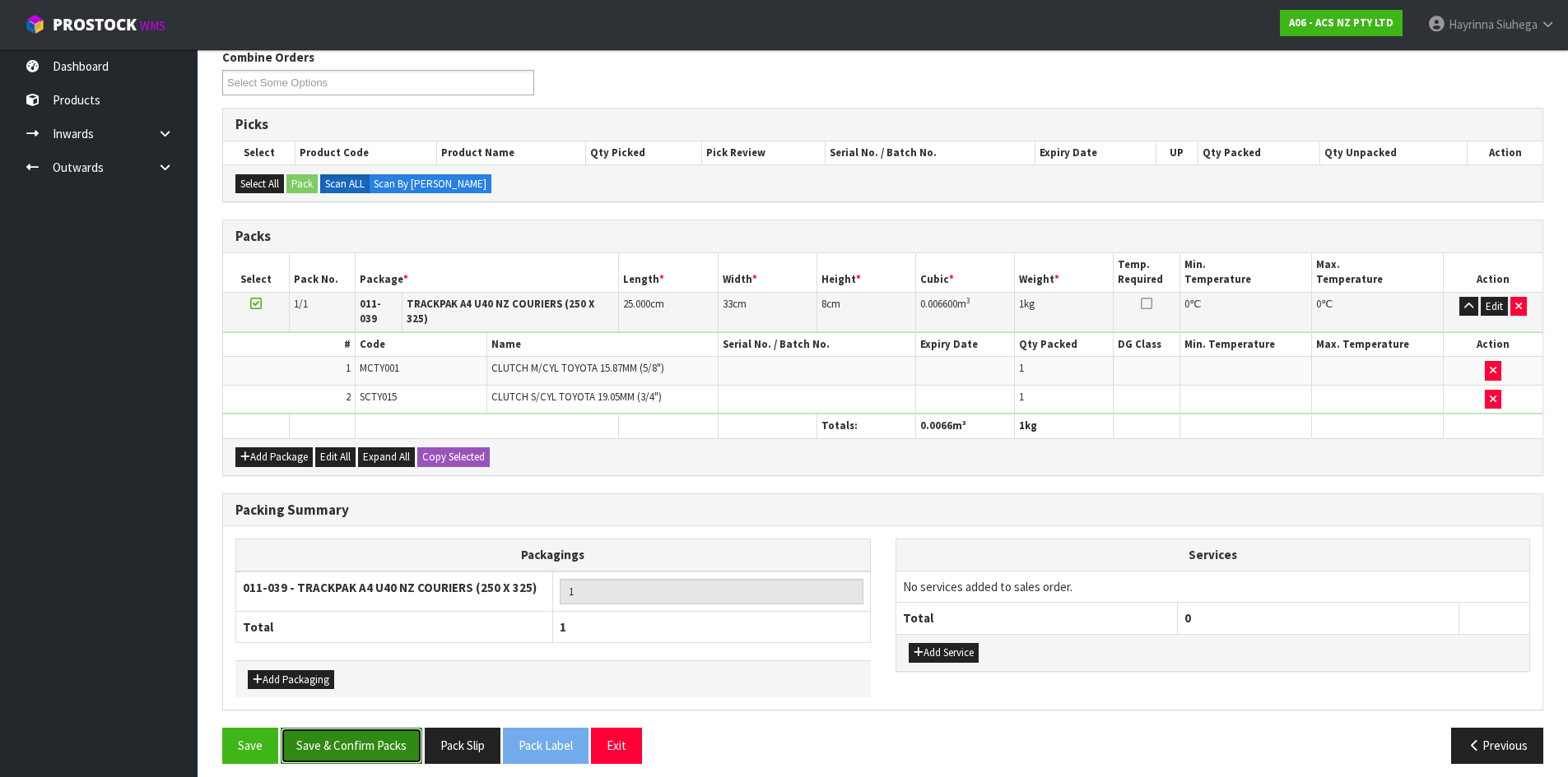
click at [351, 732] on button "Save & Confirm Packs" at bounding box center [351, 746] width 142 height 35
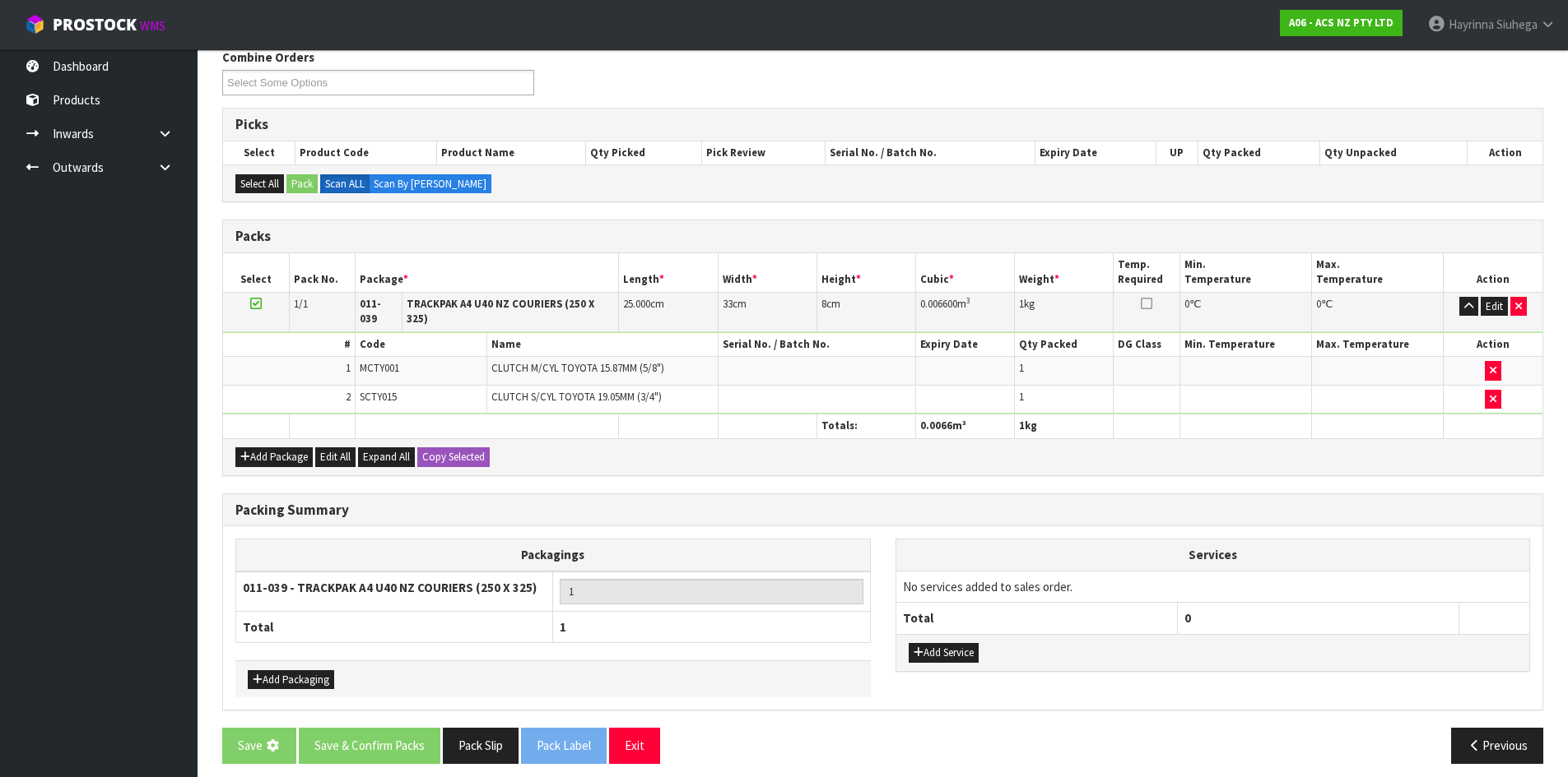
scroll to position [0, 0]
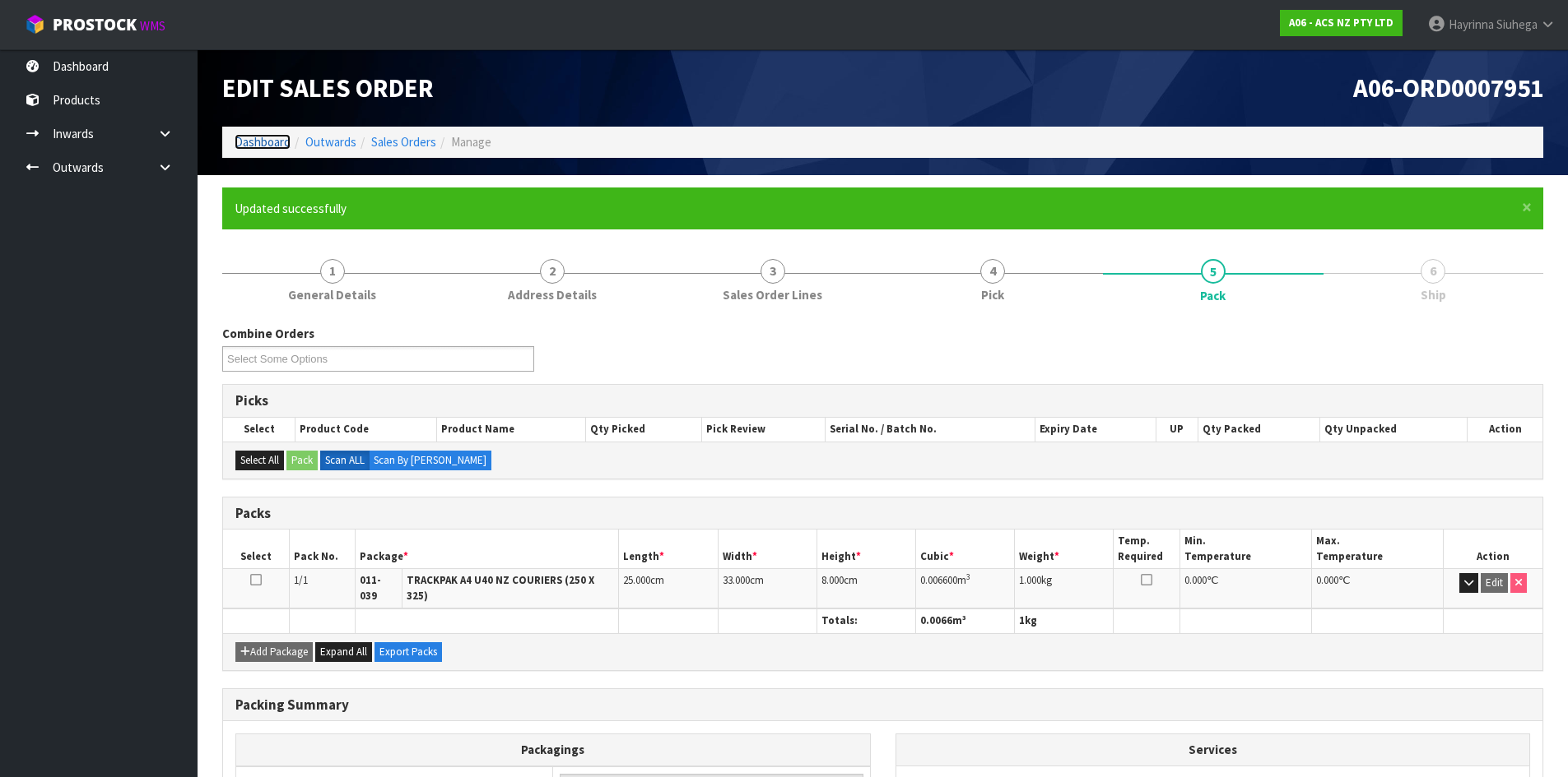
click at [238, 135] on link "Dashboard" at bounding box center [262, 142] width 56 height 16
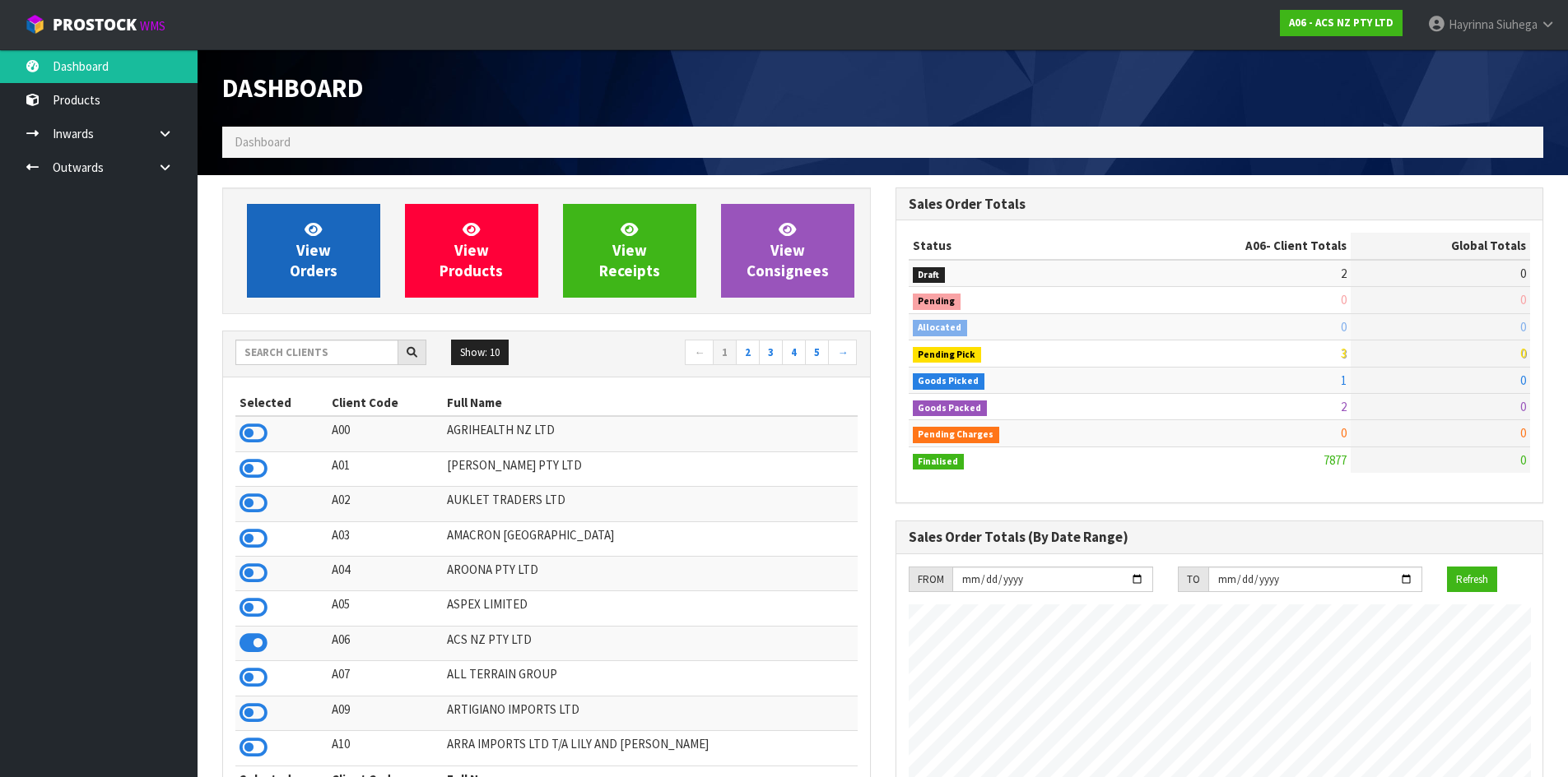
scroll to position [1246, 672]
click at [310, 235] on icon at bounding box center [313, 229] width 18 height 16
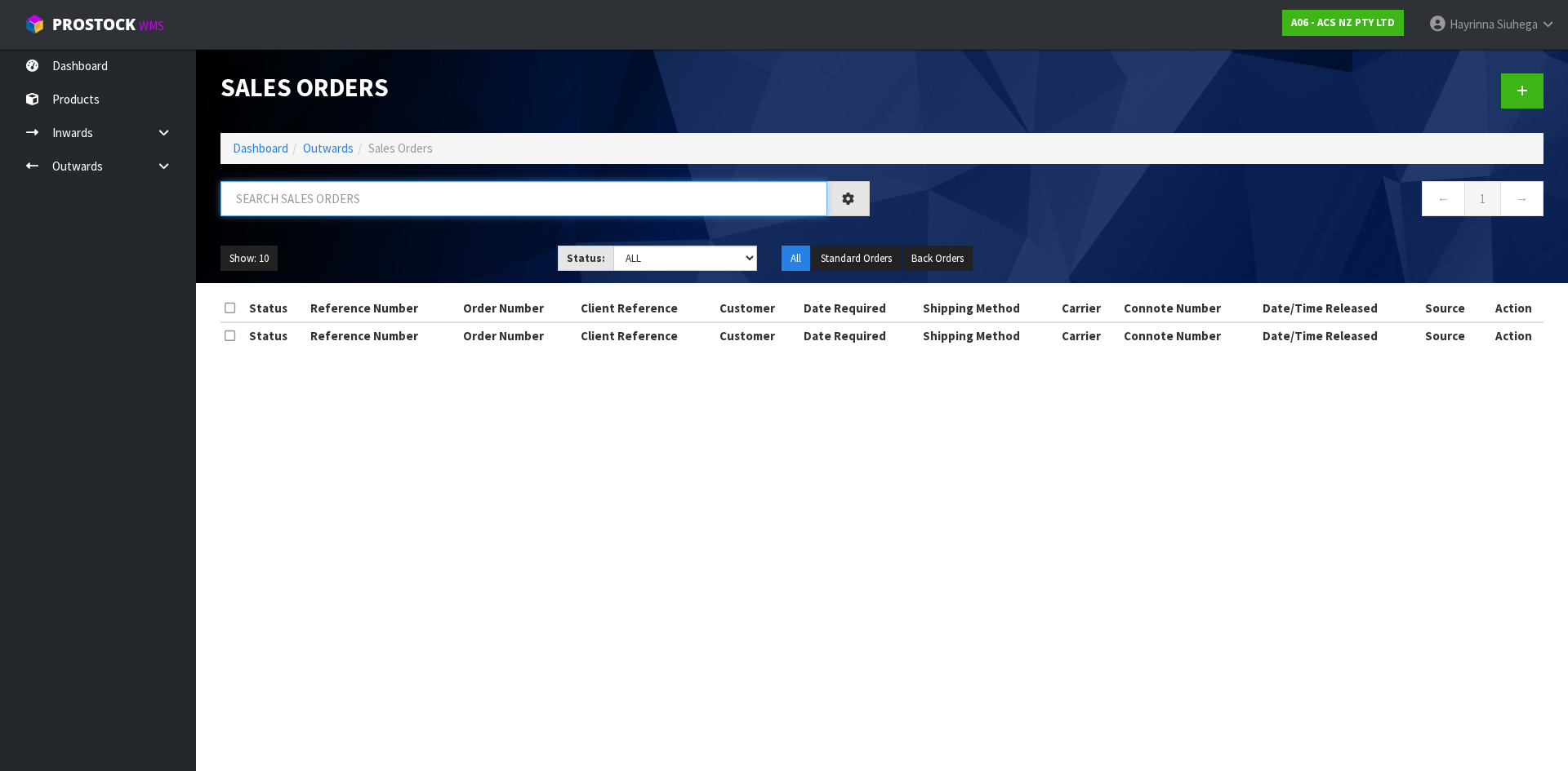
click at [334, 205] on input "text" at bounding box center [524, 198] width 607 height 35
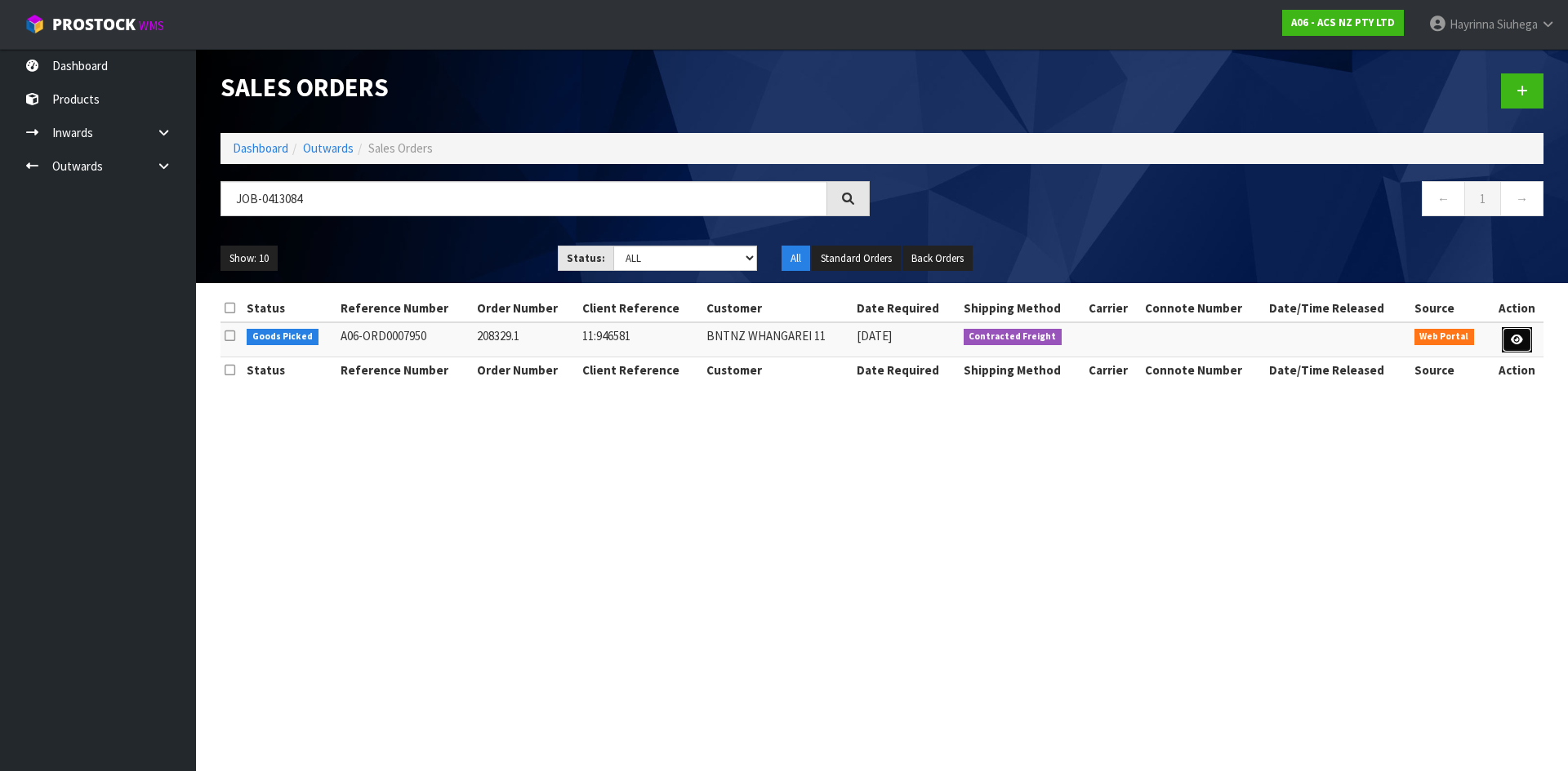
click at [1512, 343] on icon at bounding box center [1517, 340] width 12 height 11
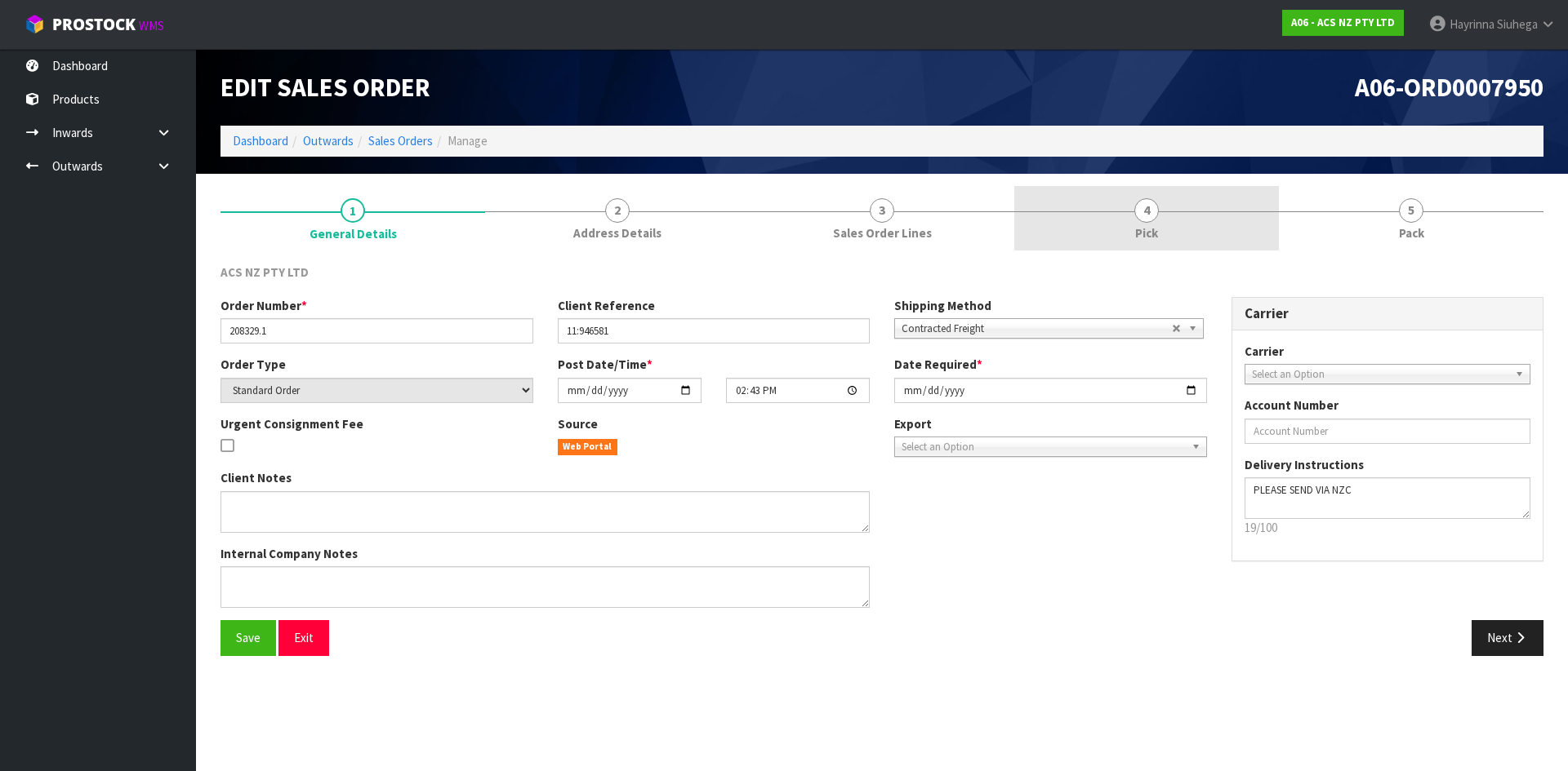
click at [1117, 227] on link "4 Pick" at bounding box center [1145, 218] width 264 height 64
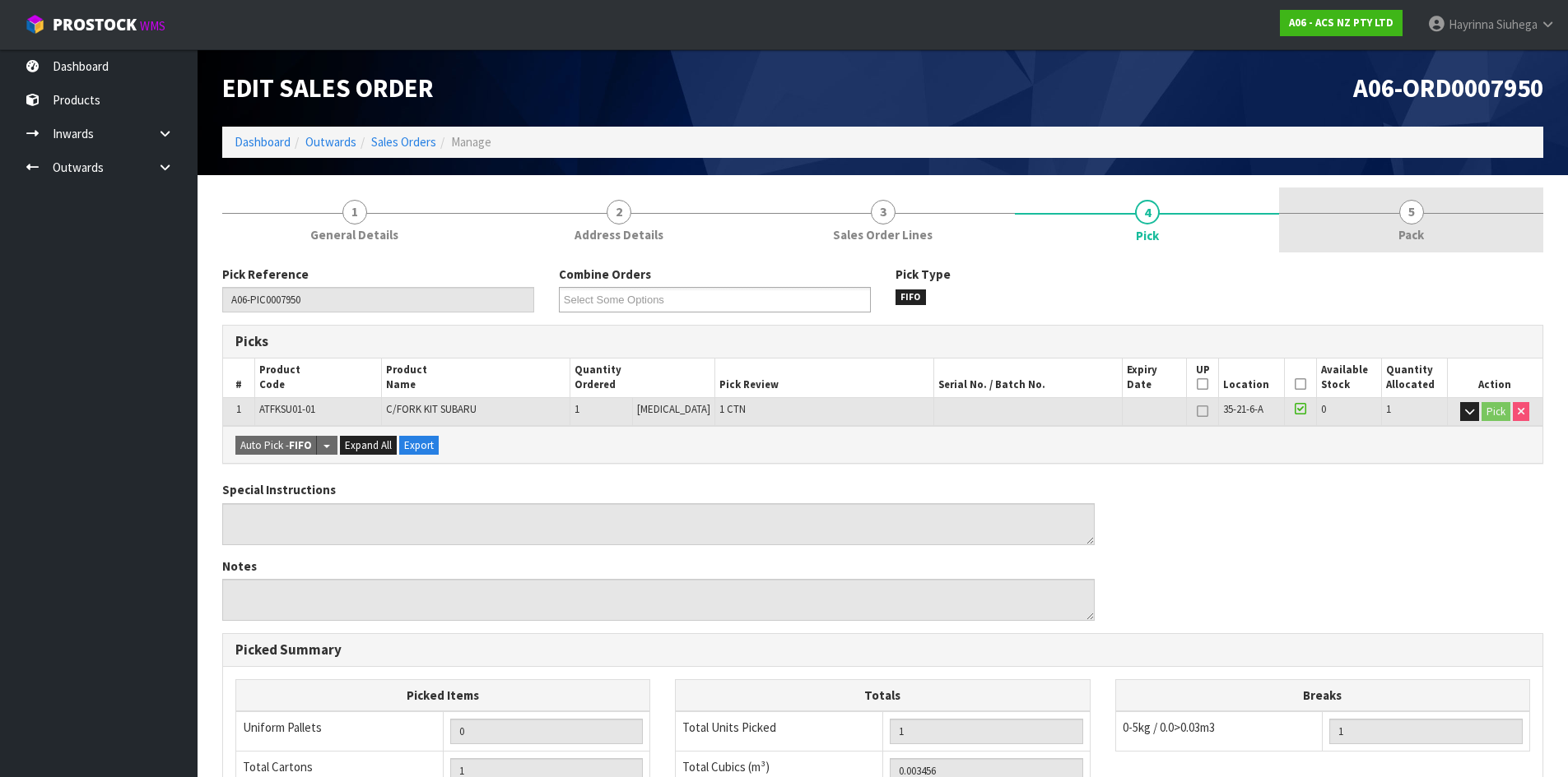
click at [1499, 219] on link "5 Pack" at bounding box center [1410, 219] width 264 height 65
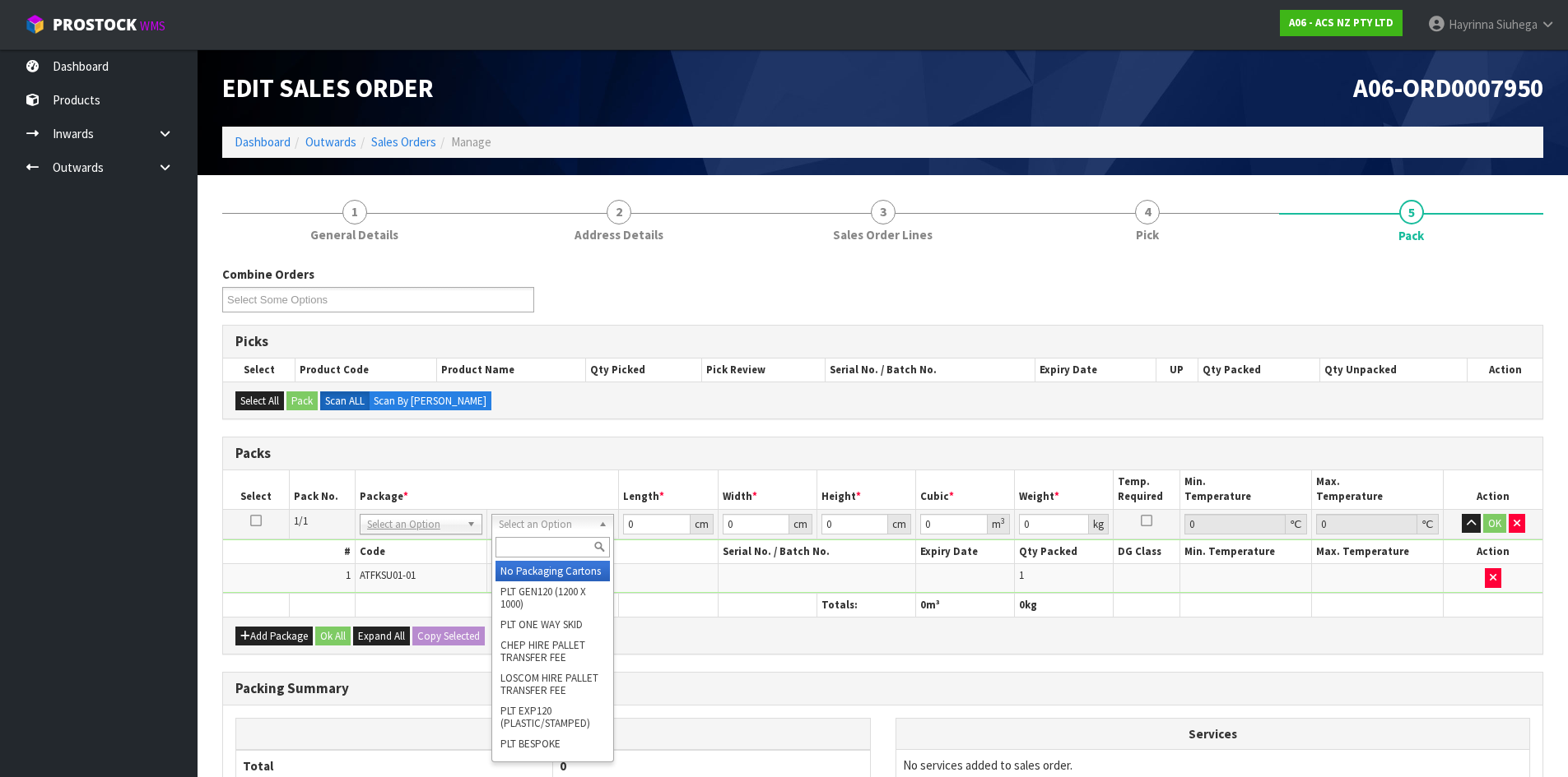
click at [532, 550] on input "text" at bounding box center [552, 547] width 114 height 20
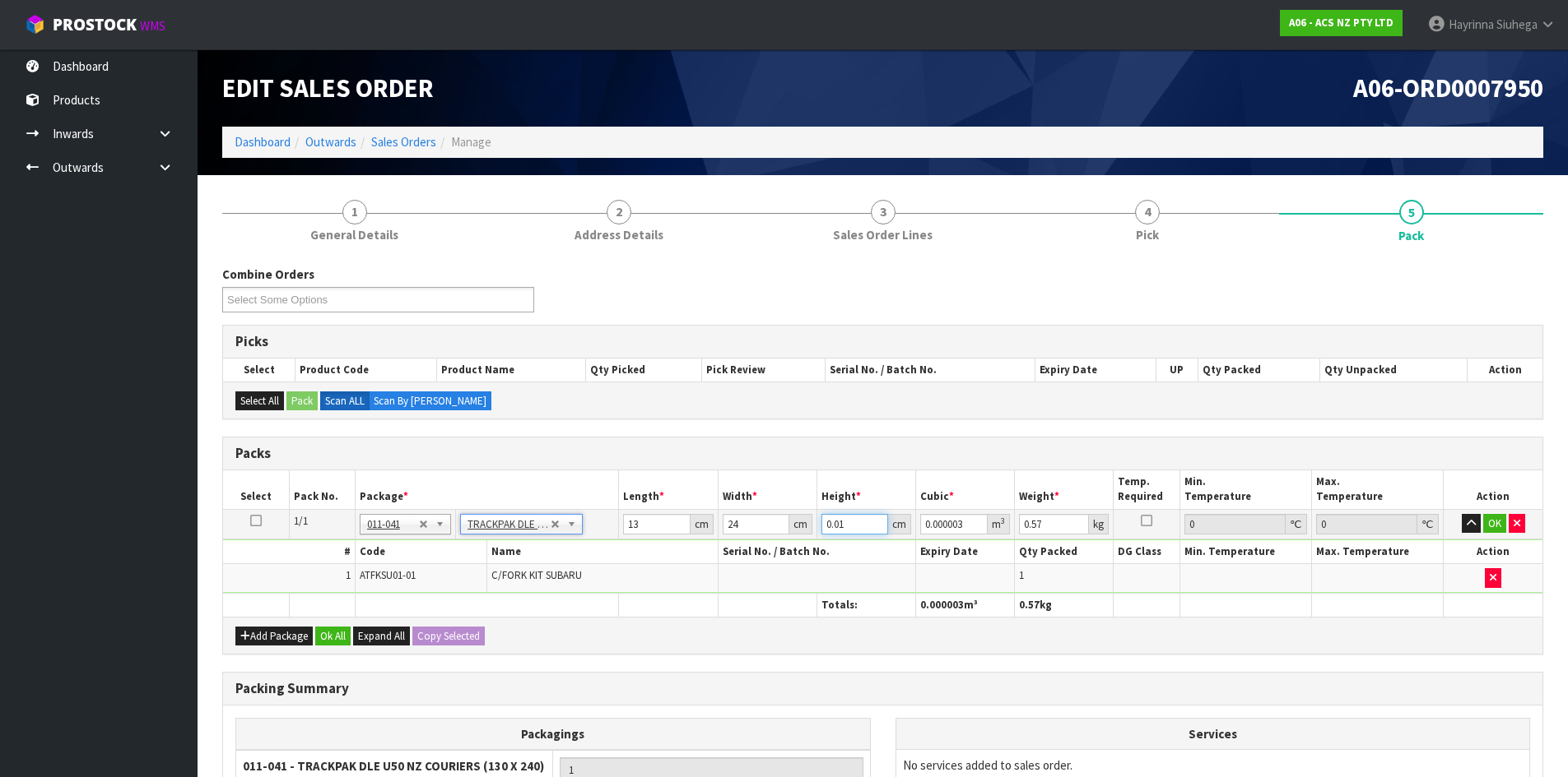
click at [831, 525] on input "0.01" at bounding box center [854, 524] width 66 height 20
click button "OK" at bounding box center [1495, 524] width 23 height 19
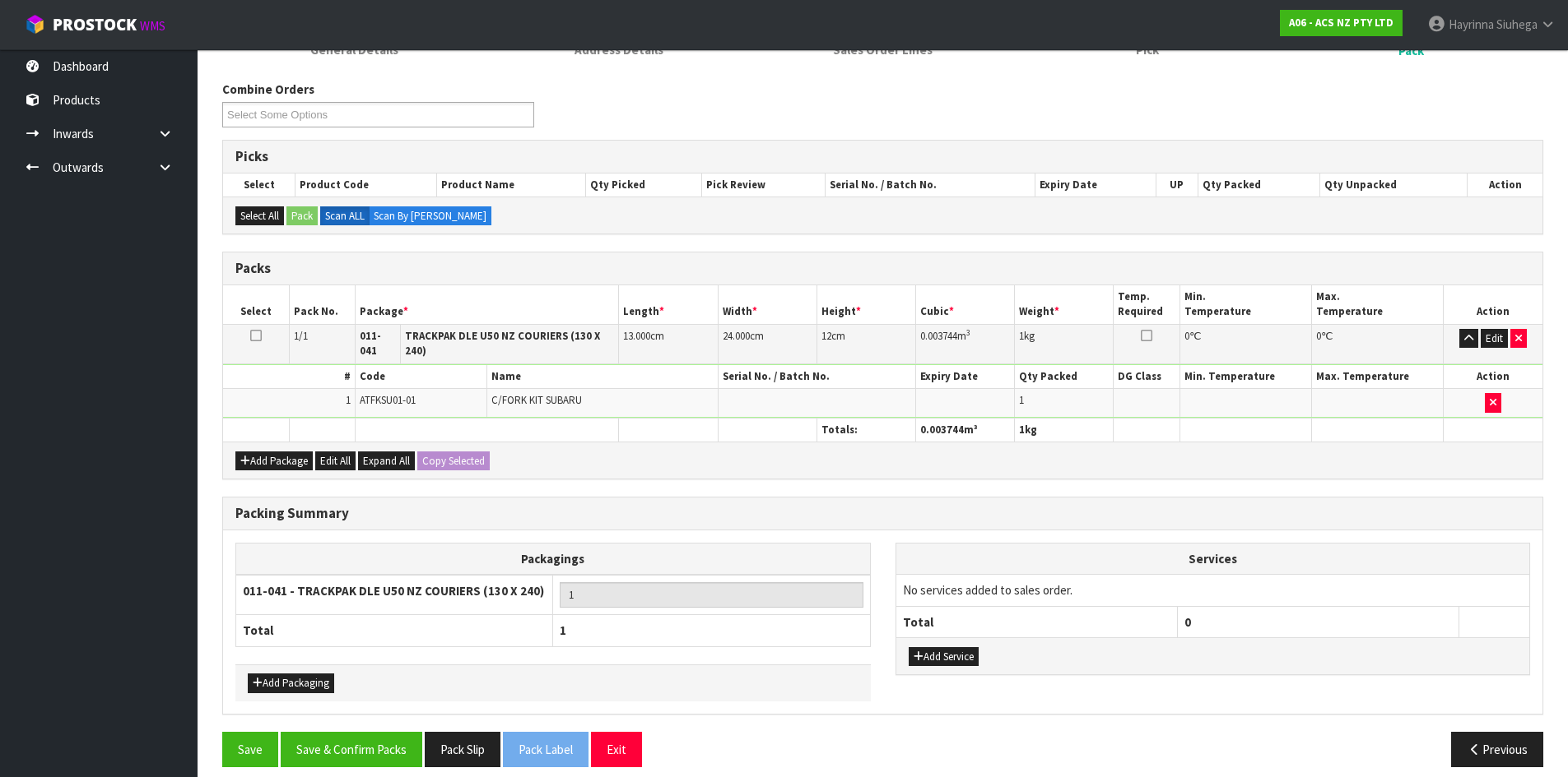
scroll to position [189, 0]
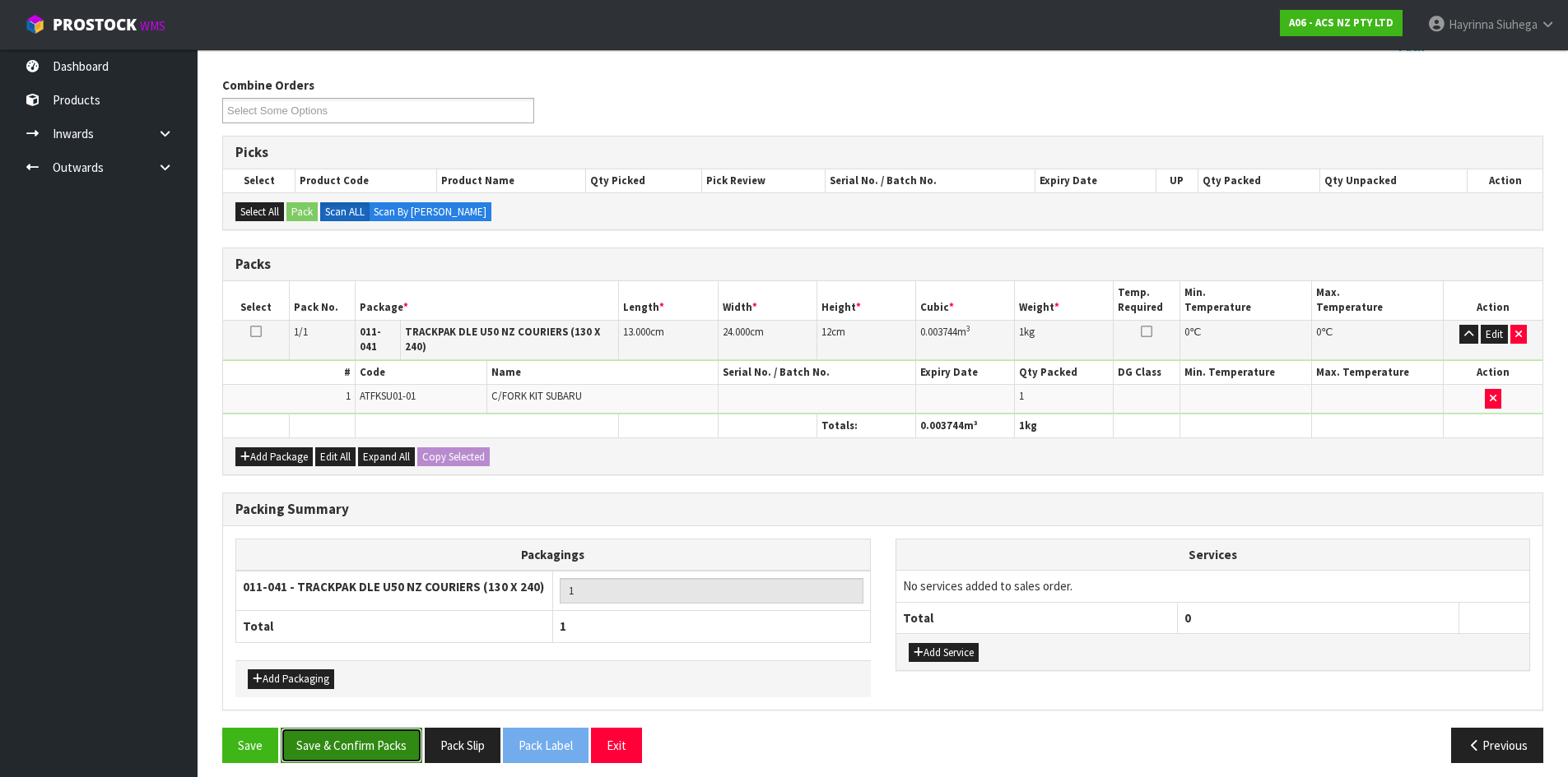
click at [334, 739] on button "Save & Confirm Packs" at bounding box center [351, 746] width 142 height 35
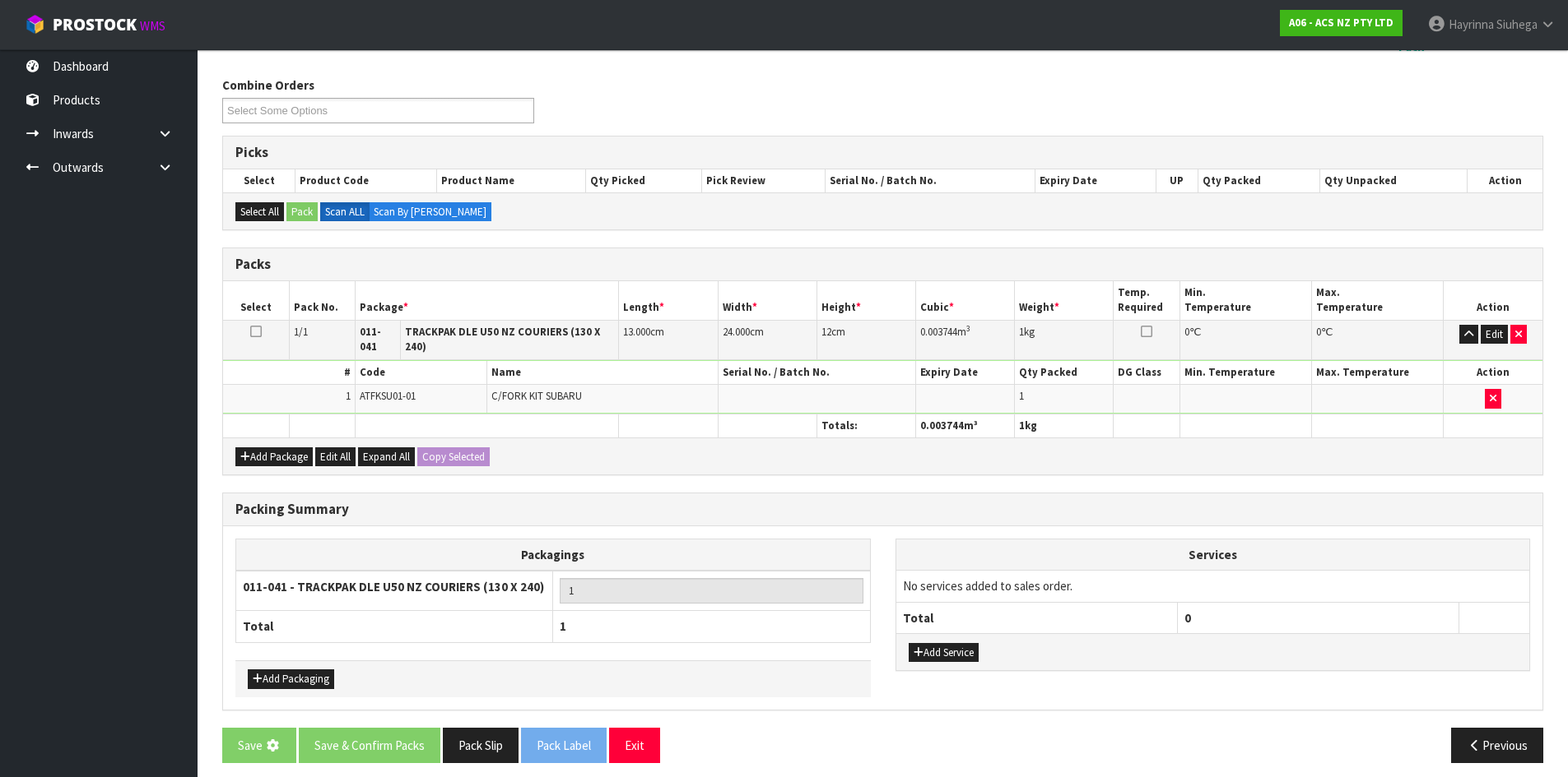
scroll to position [0, 0]
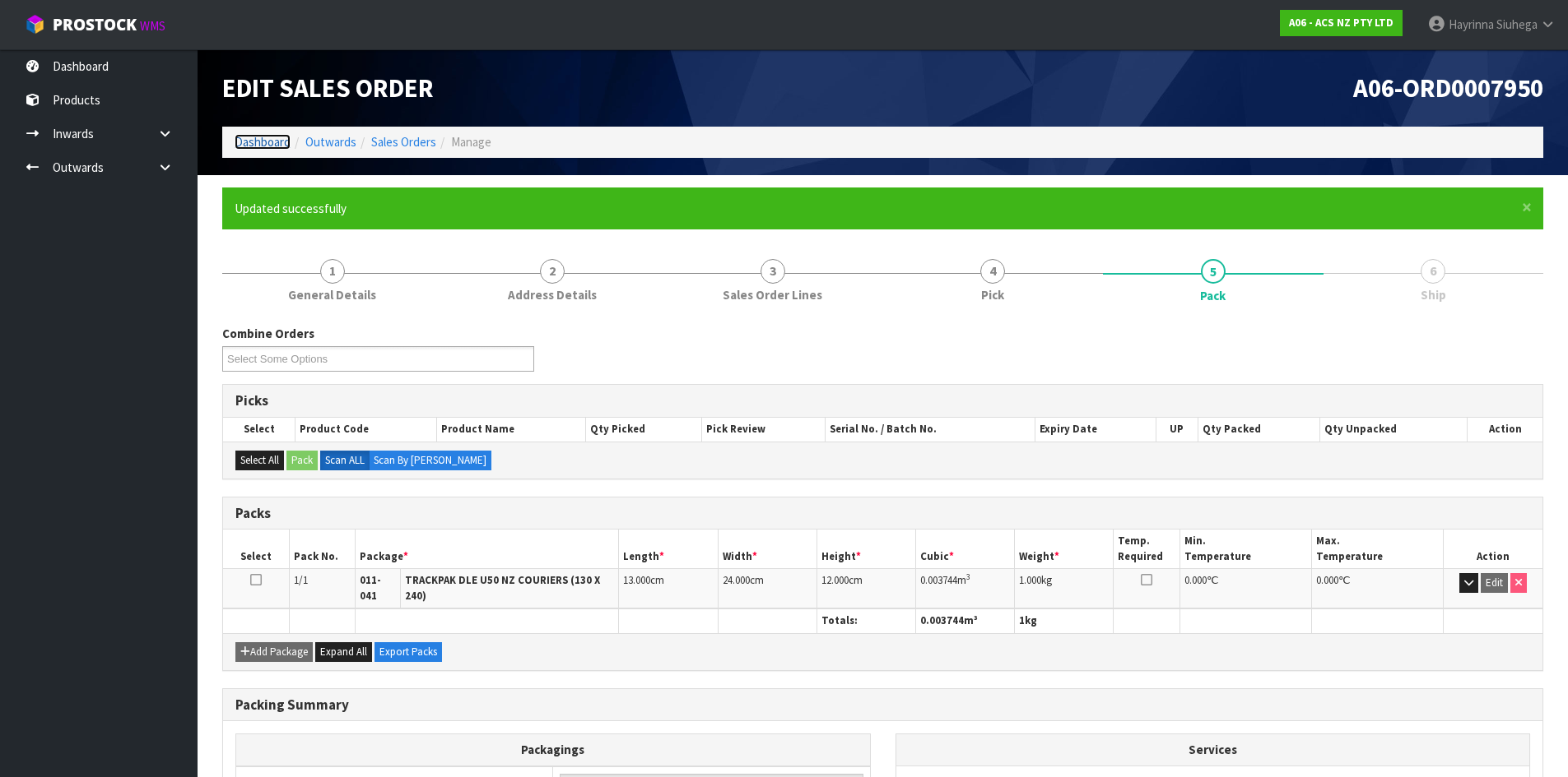
click at [239, 144] on link "Dashboard" at bounding box center [262, 142] width 56 height 16
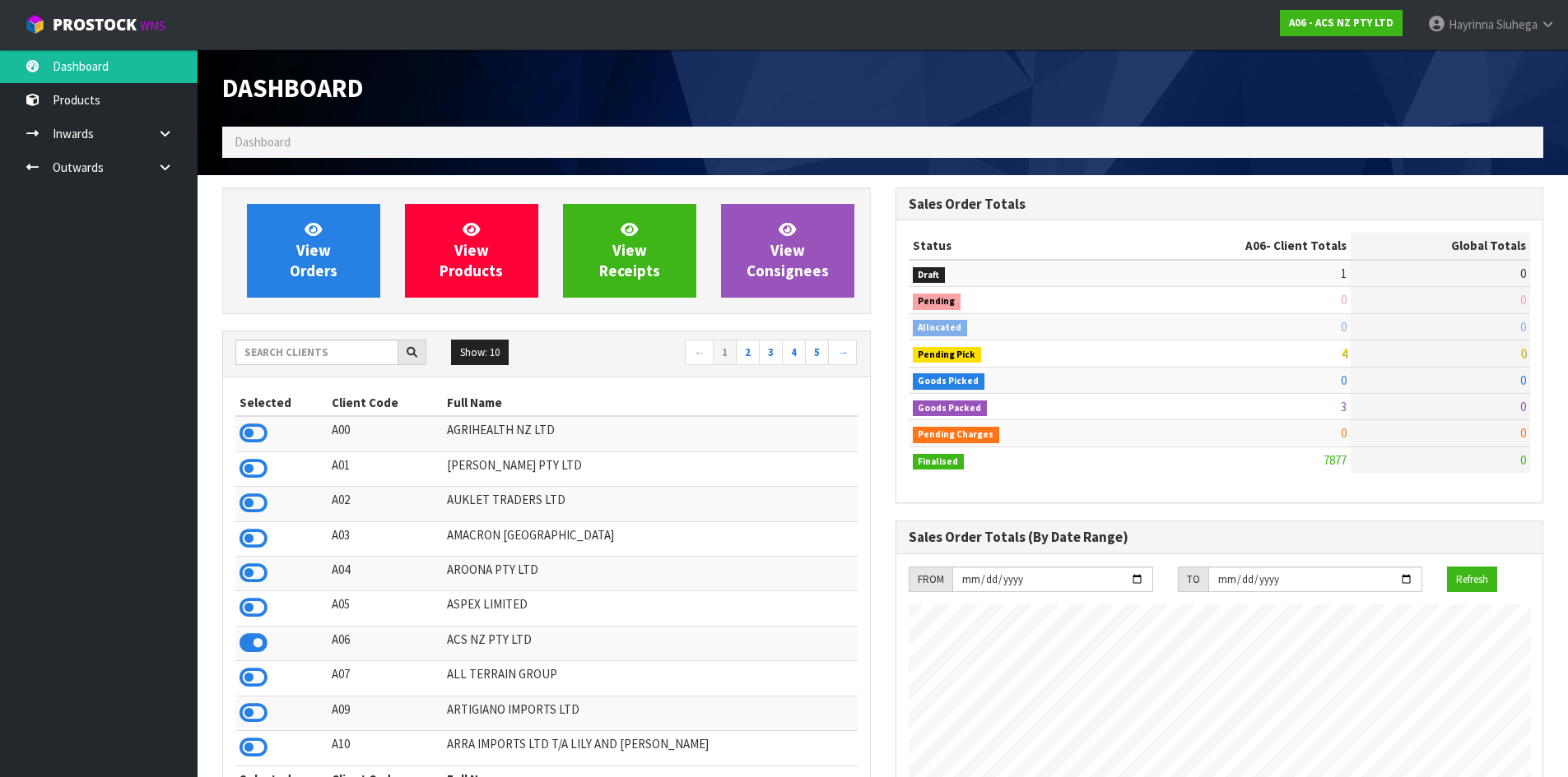
scroll to position [1246, 672]
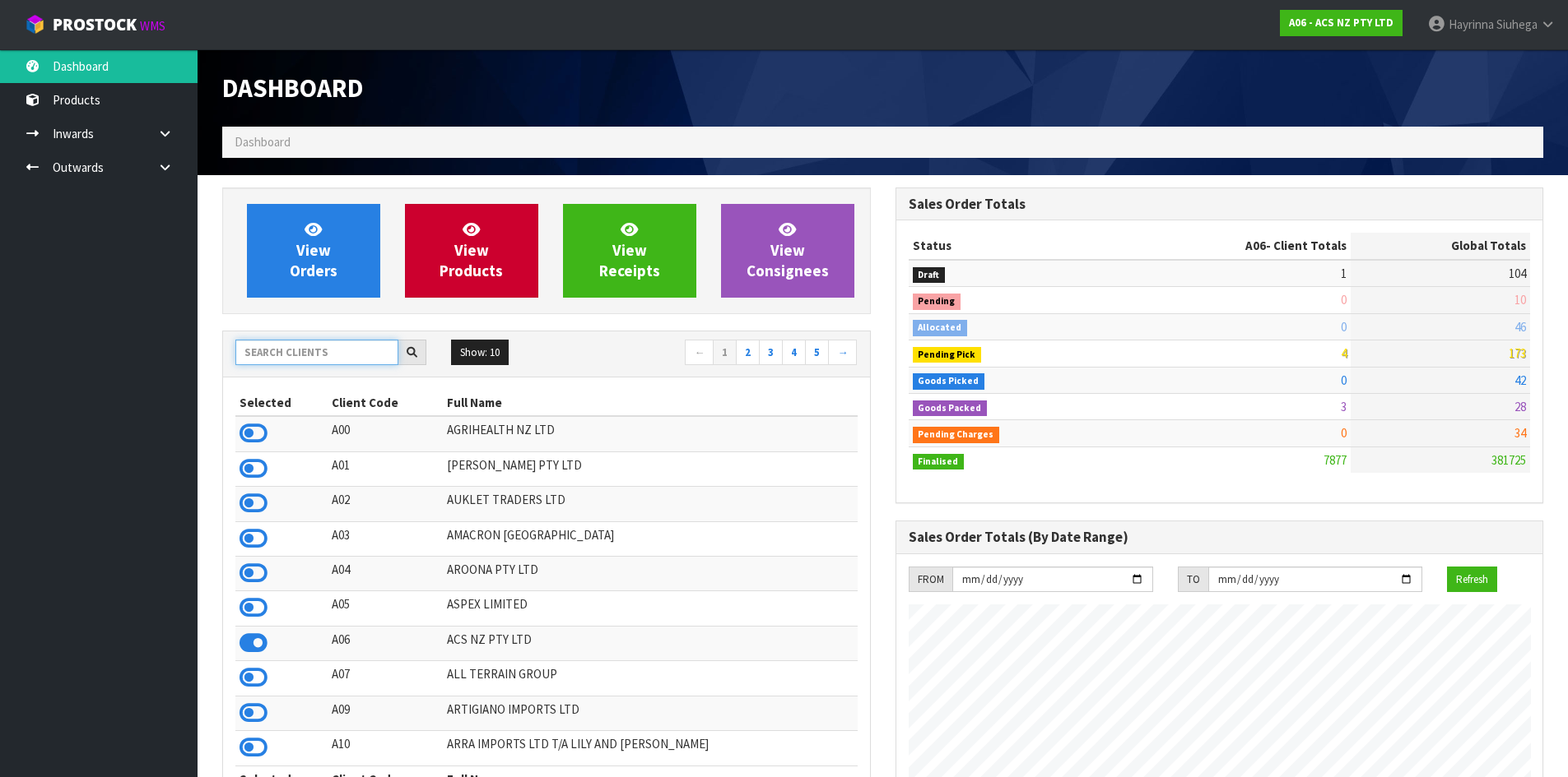
drag, startPoint x: 332, startPoint y: 357, endPoint x: 407, endPoint y: 230, distance: 147.5
click at [332, 346] on input "text" at bounding box center [317, 352] width 163 height 26
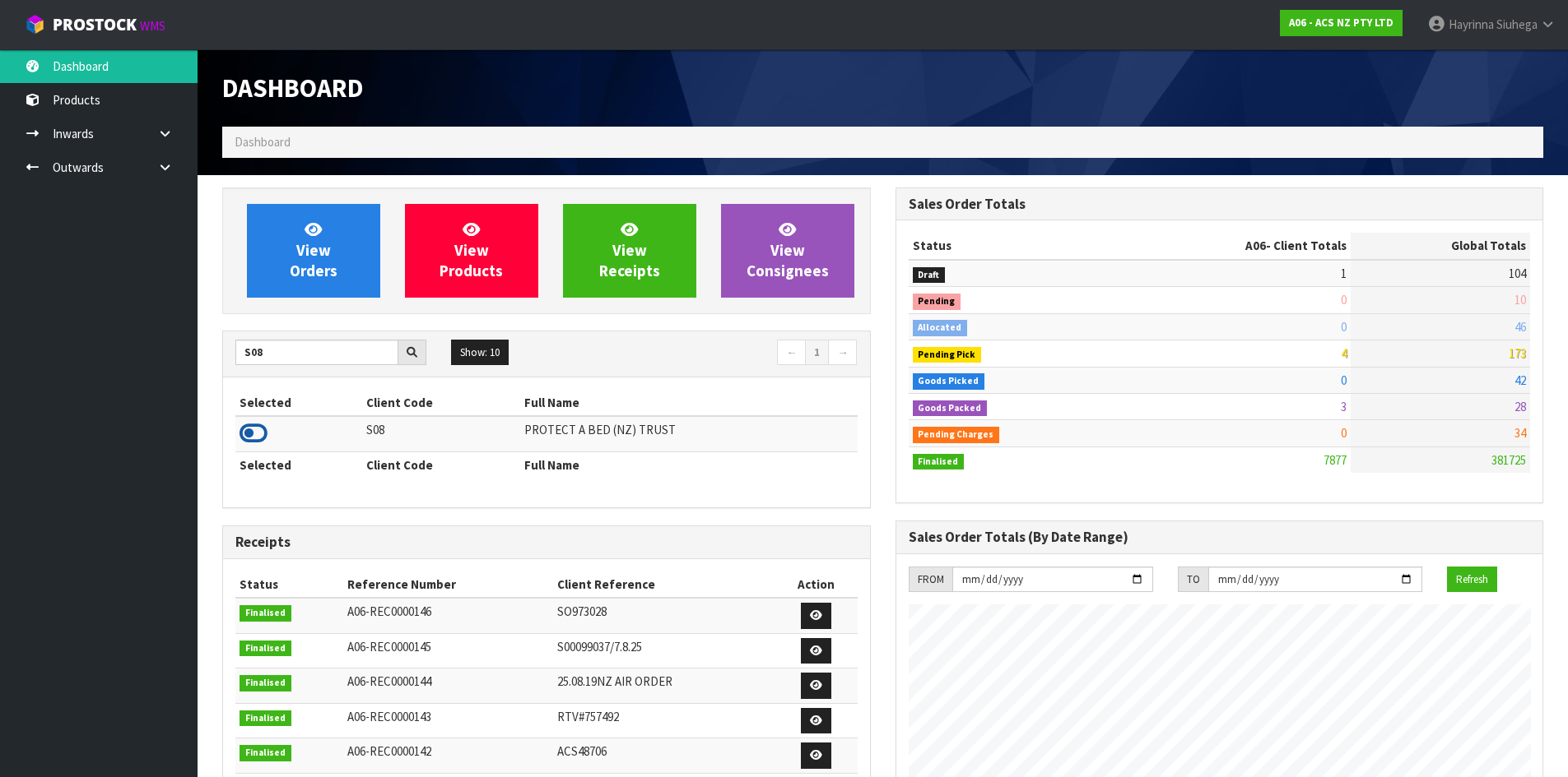
click at [240, 435] on icon at bounding box center [253, 434] width 28 height 25
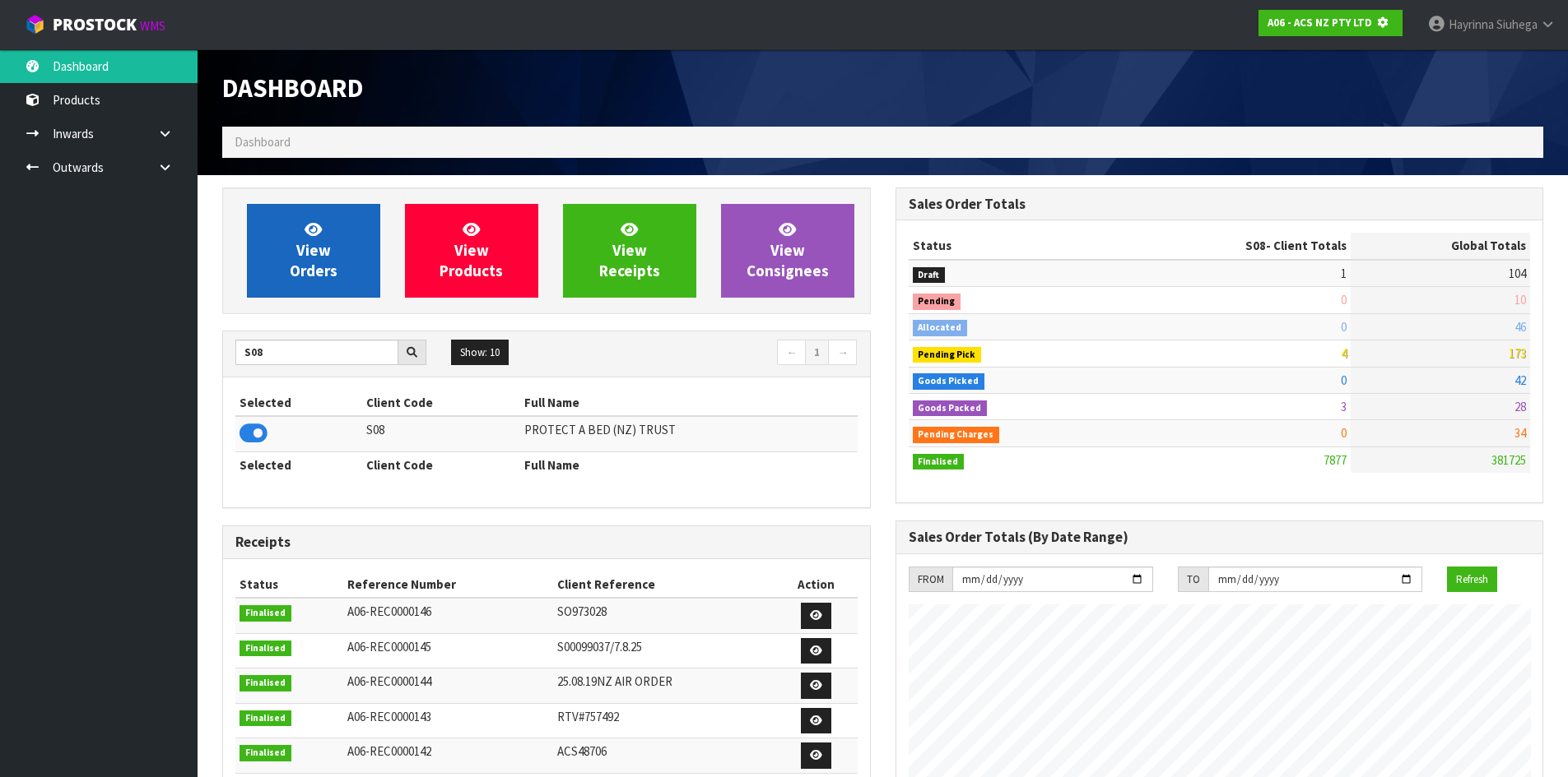
scroll to position [1026, 672]
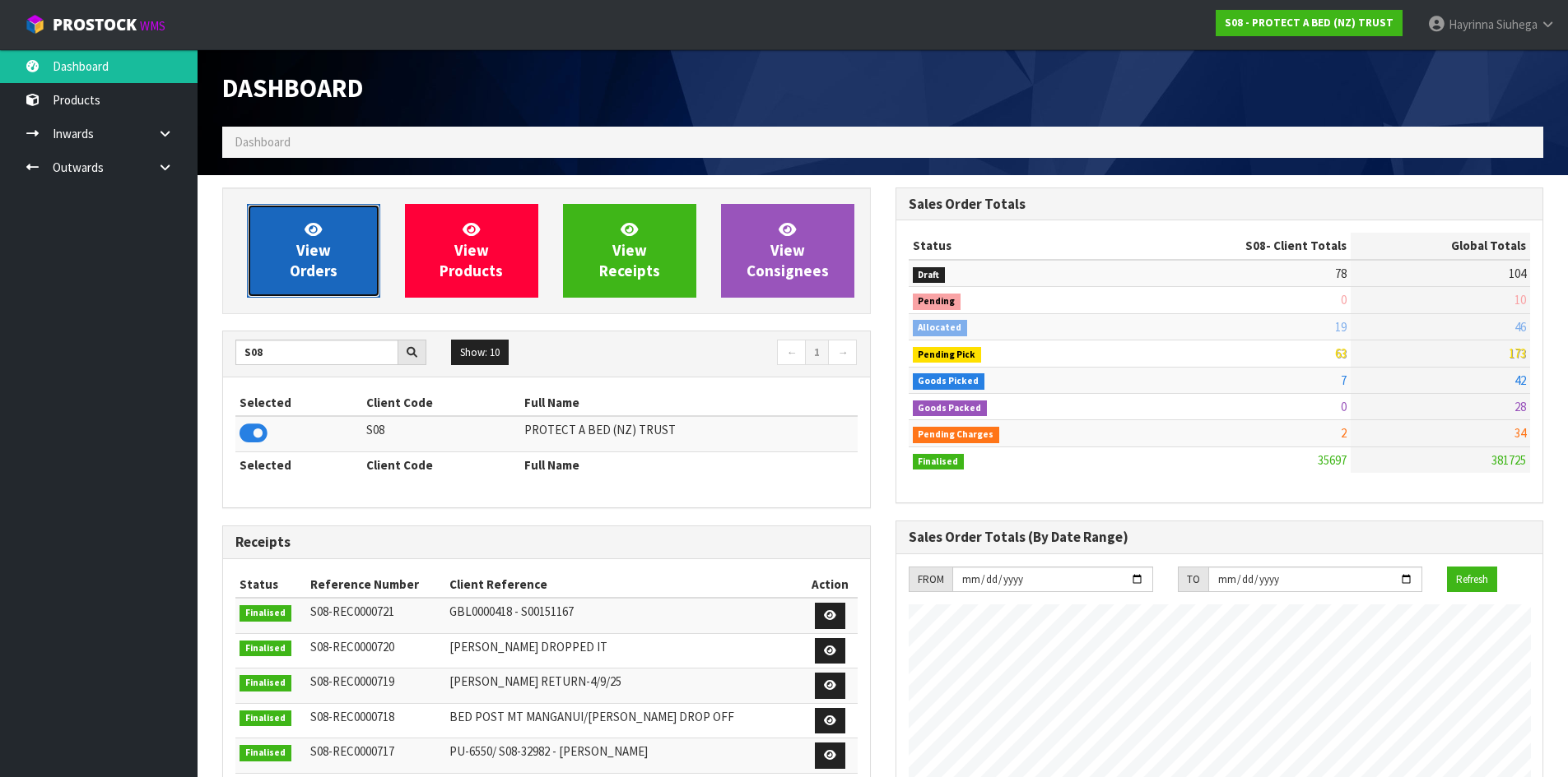
click at [289, 253] on link "View Orders" at bounding box center [313, 251] width 134 height 94
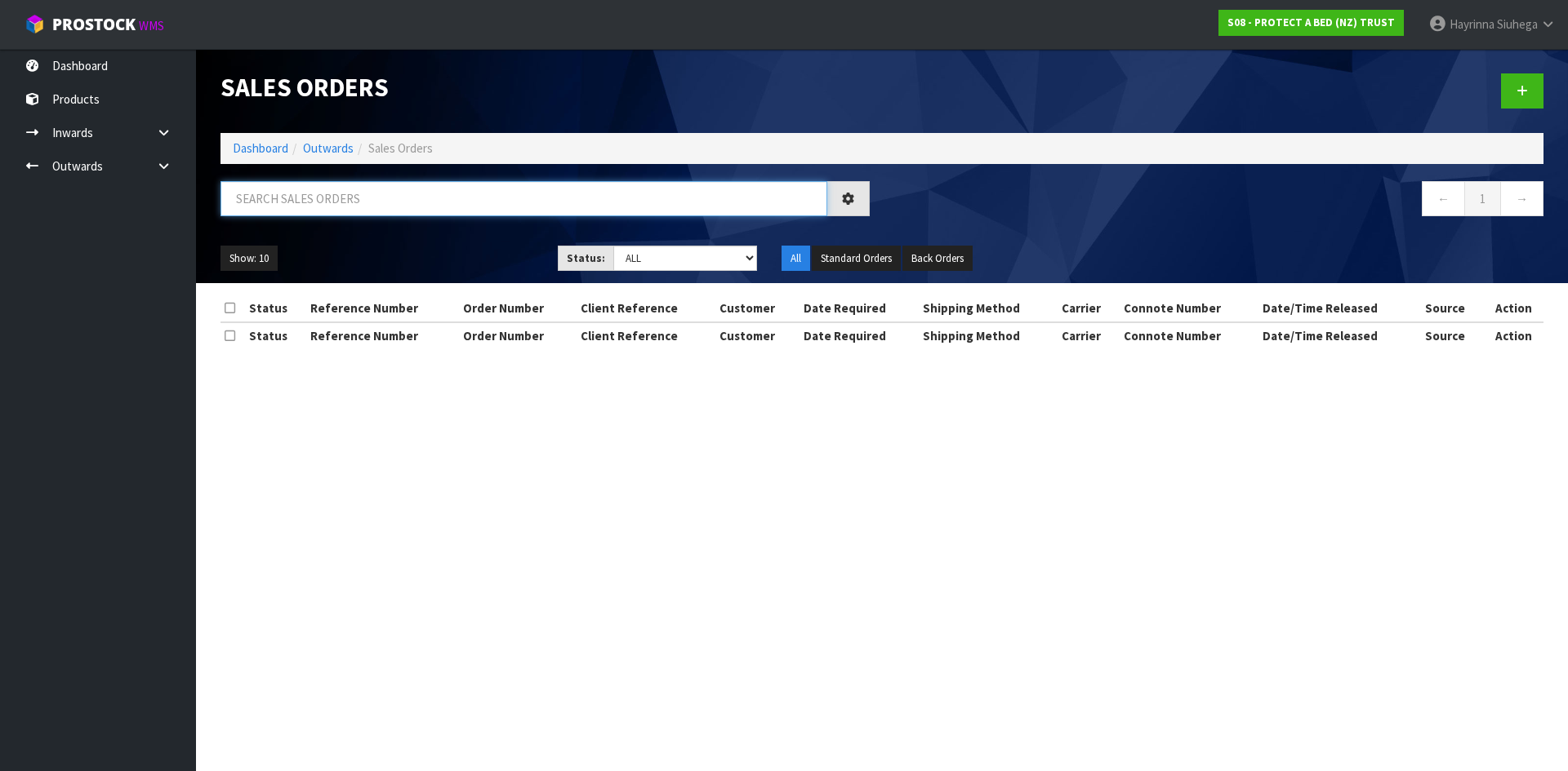
click at [336, 184] on input "text" at bounding box center [524, 198] width 607 height 35
drag, startPoint x: 308, startPoint y: 196, endPoint x: 307, endPoint y: 186, distance: 10.0
click at [307, 196] on input "text" at bounding box center [524, 198] width 607 height 35
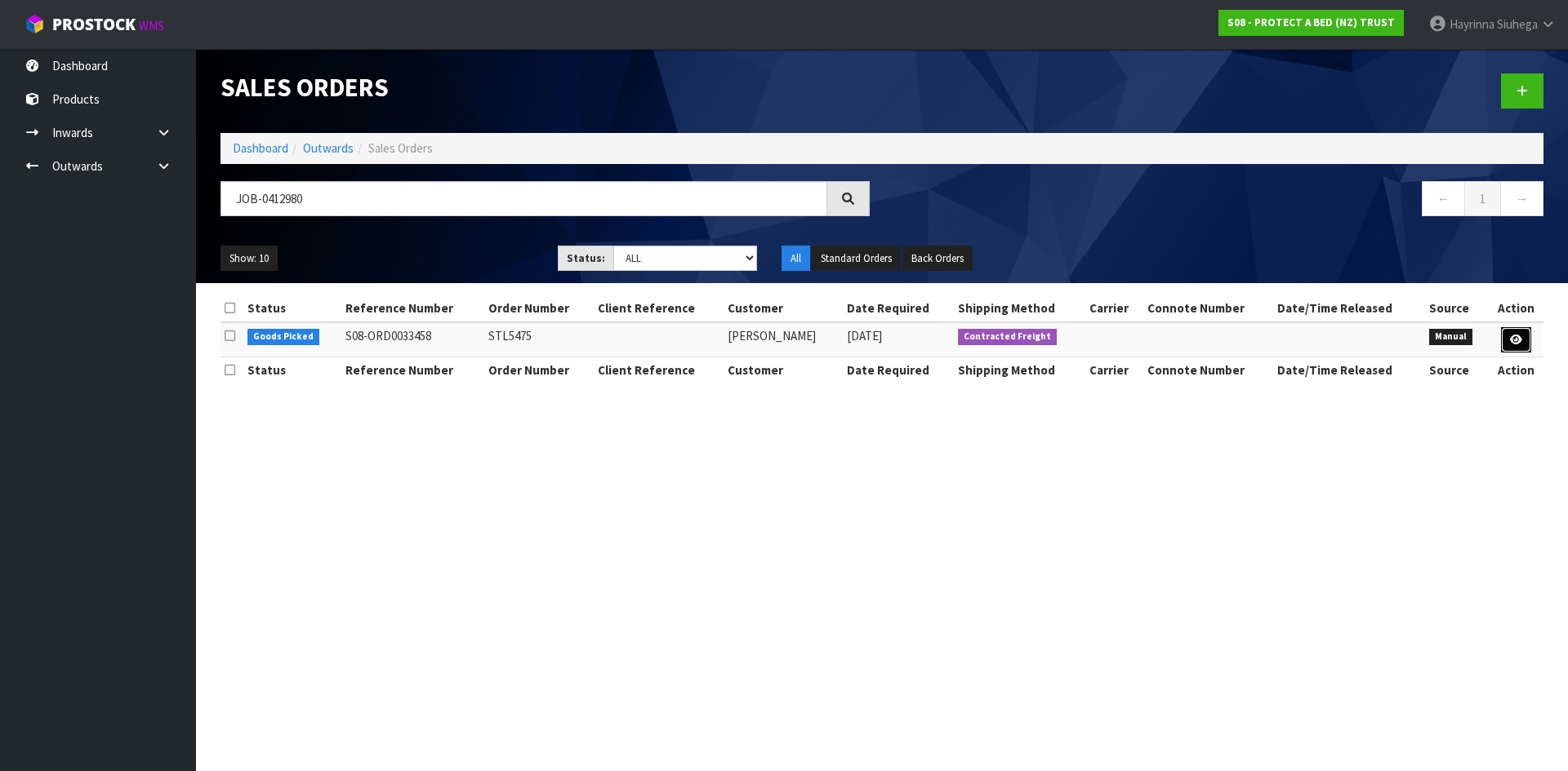
click at [1515, 340] on icon at bounding box center [1516, 340] width 12 height 11
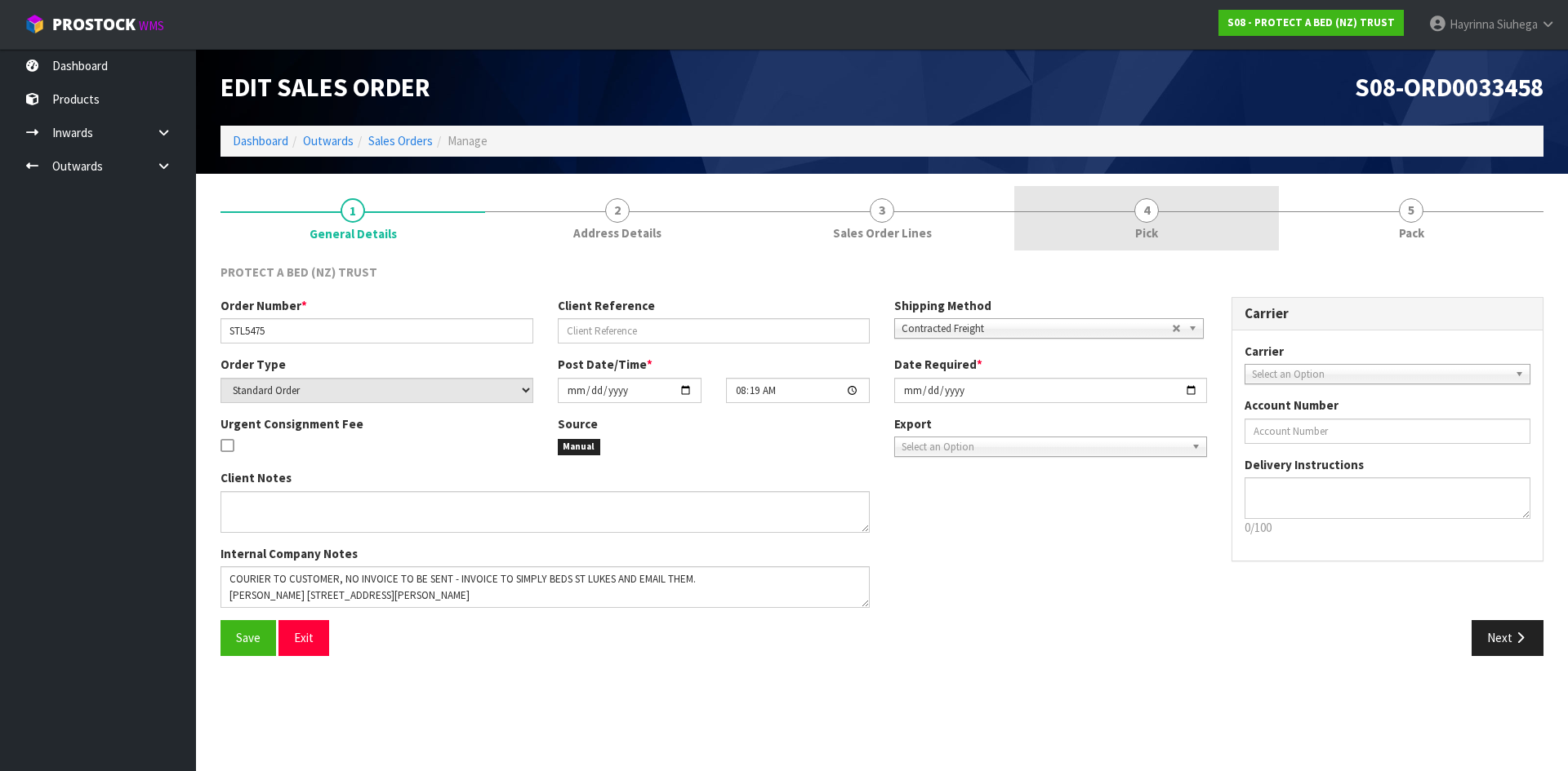
click at [1231, 220] on link "4 Pick" at bounding box center [1145, 218] width 264 height 64
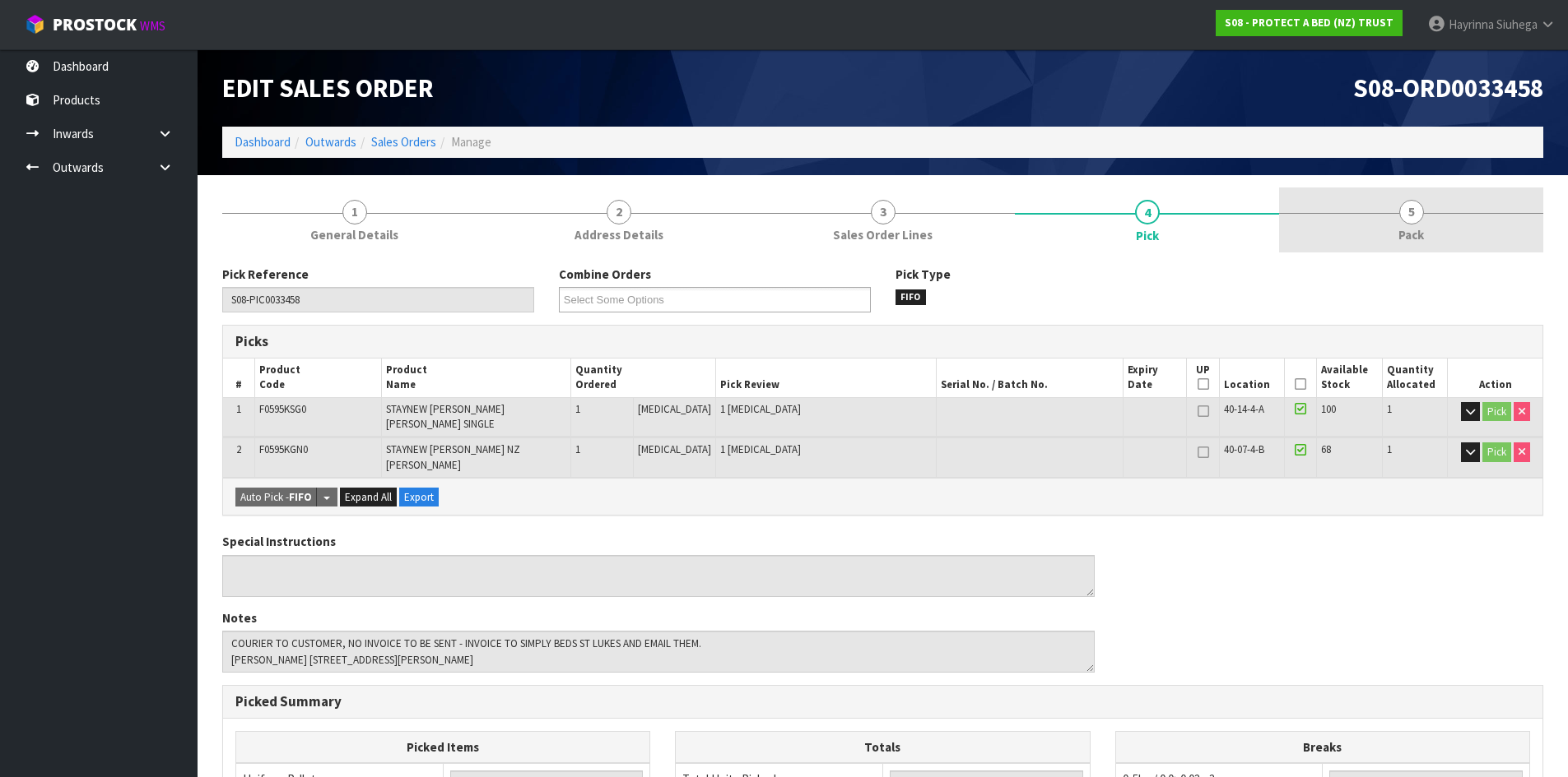
click at [1319, 219] on link "5 Pack" at bounding box center [1410, 219] width 264 height 65
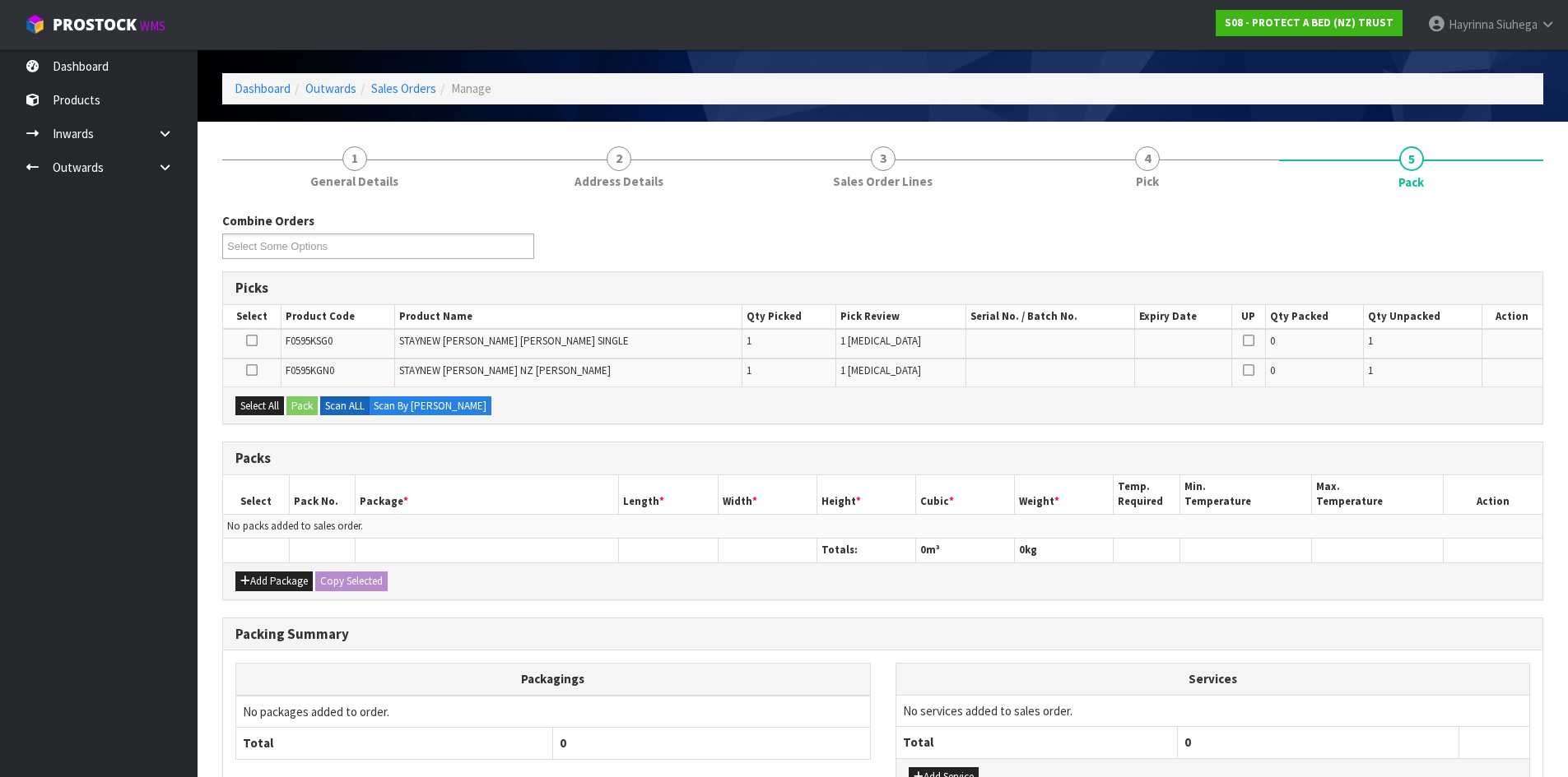
scroll to position [82, 0]
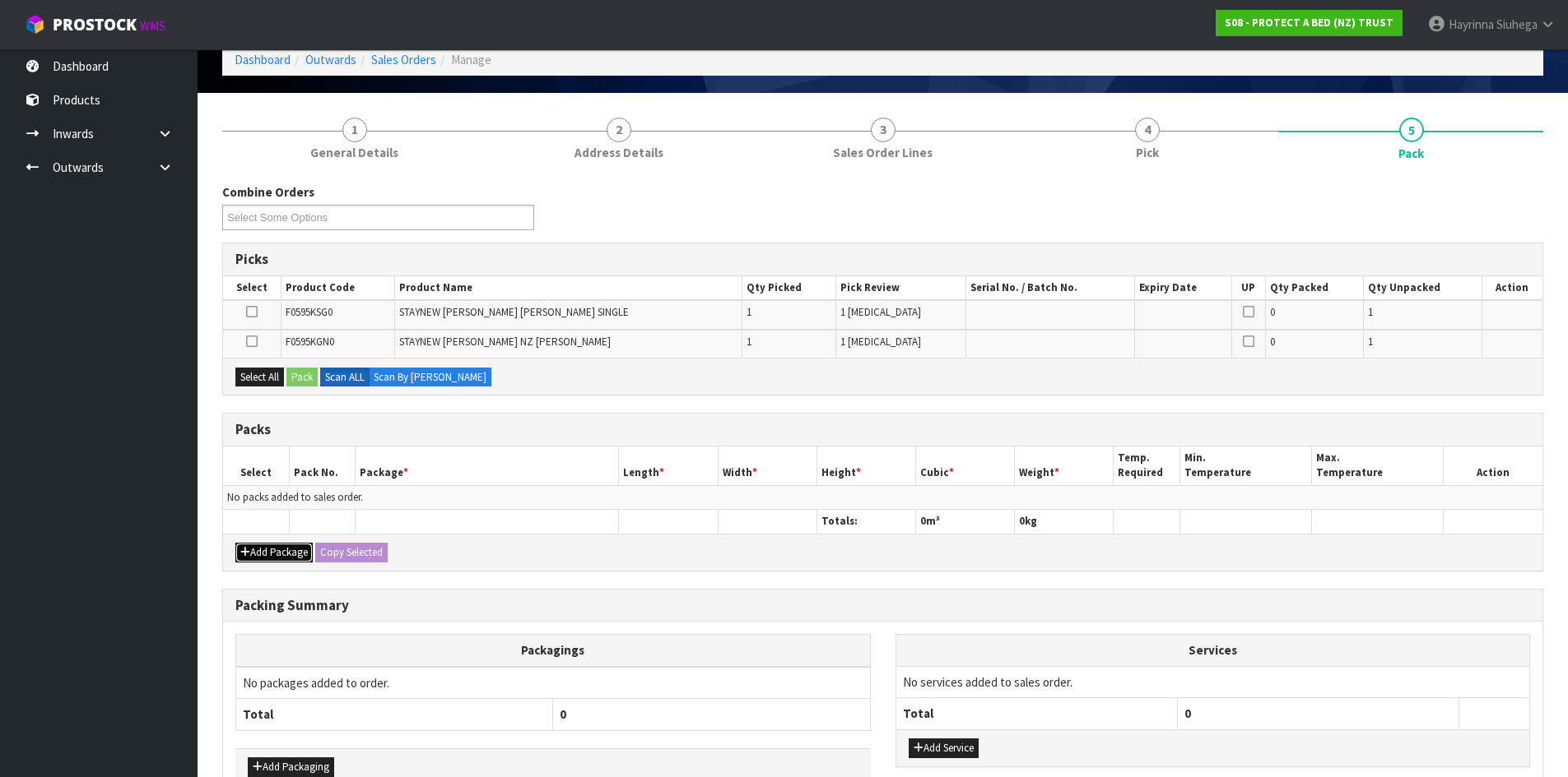
click at [294, 548] on button "Add Package" at bounding box center [274, 552] width 77 height 19
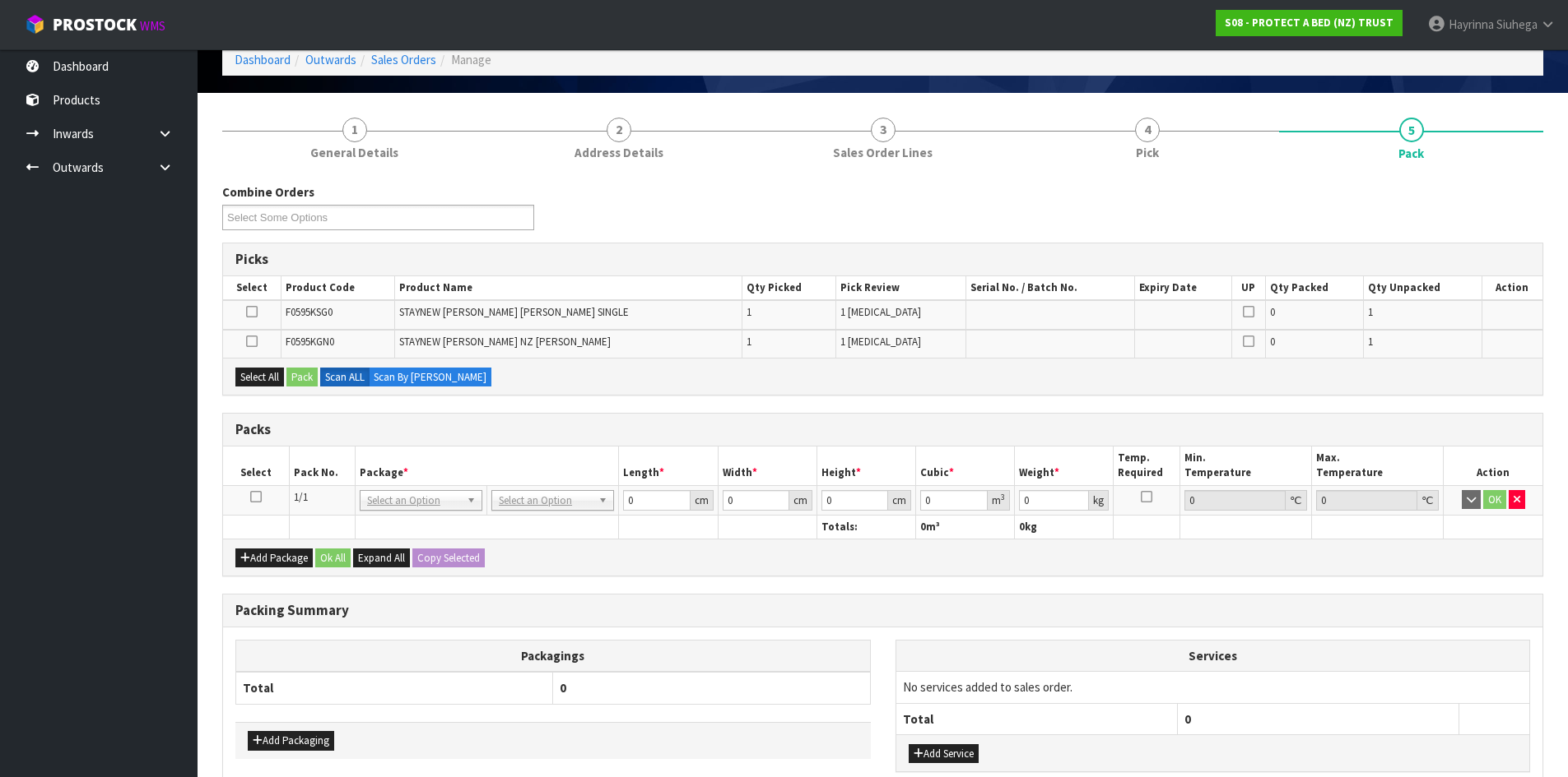
click at [257, 497] on icon at bounding box center [256, 496] width 12 height 1
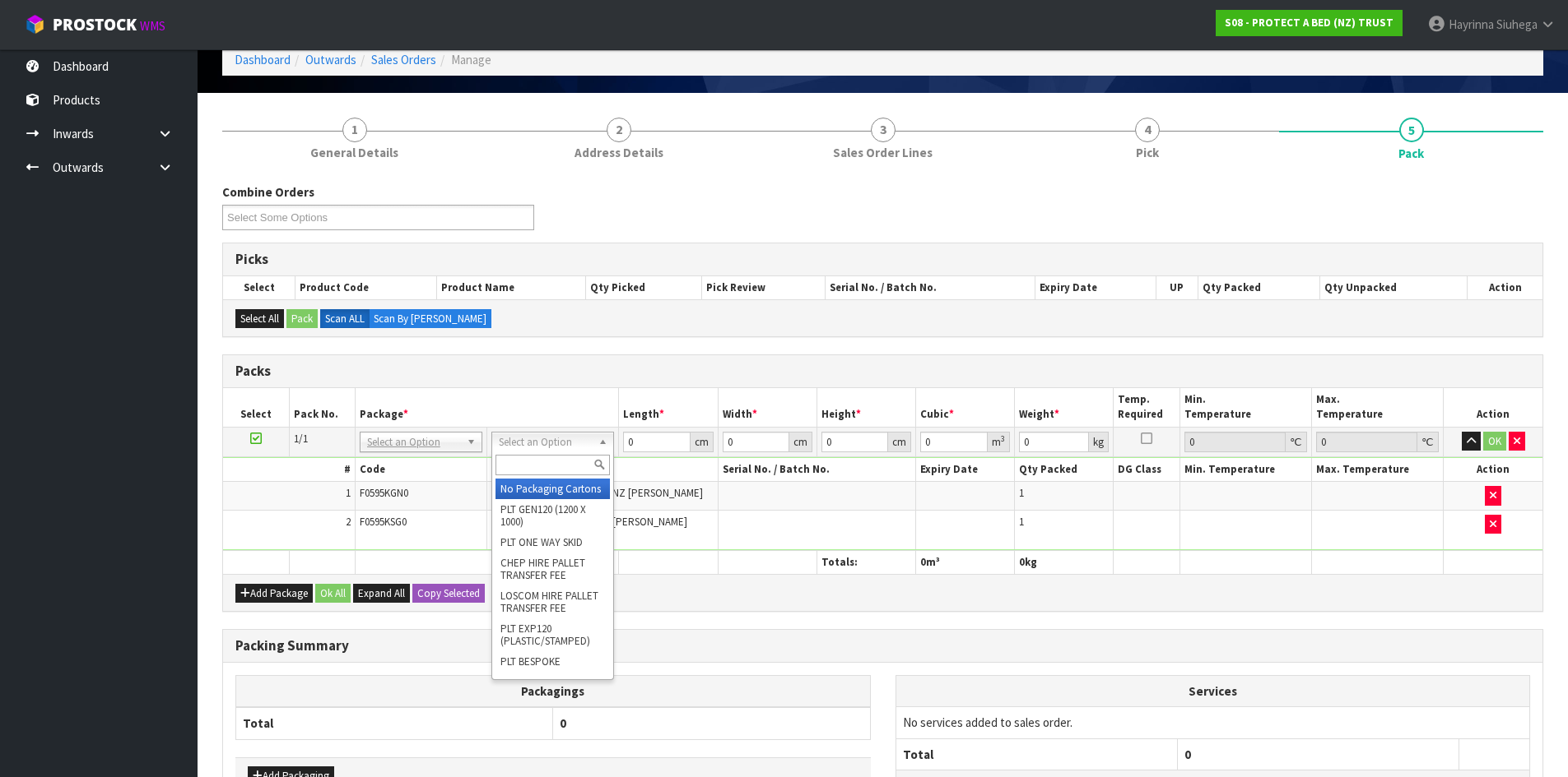
drag, startPoint x: 541, startPoint y: 452, endPoint x: 537, endPoint y: 461, distance: 9.8
click at [537, 461] on div at bounding box center [552, 465] width 121 height 27
click at [535, 461] on input "text" at bounding box center [552, 465] width 114 height 20
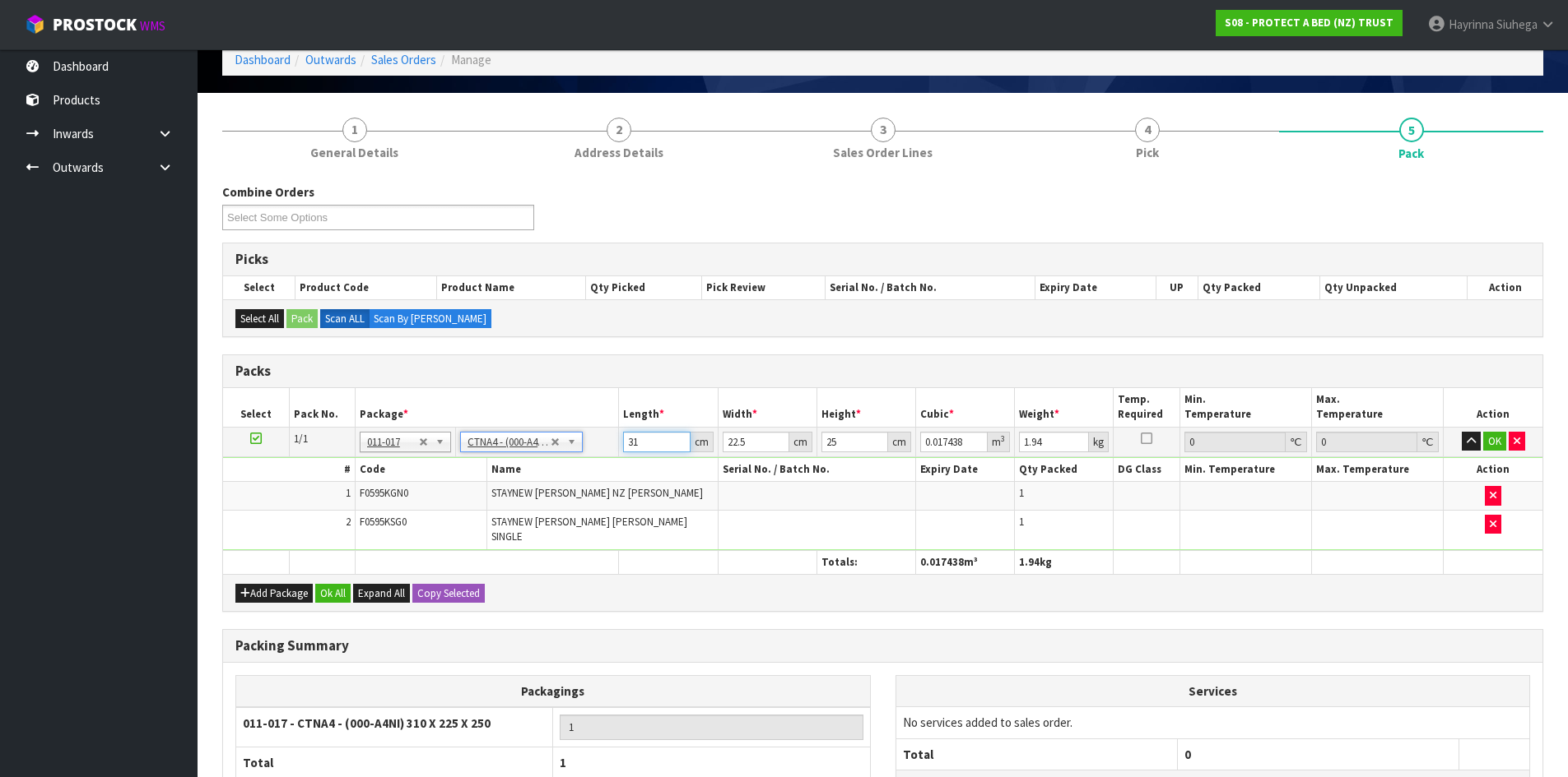
click at [628, 444] on input "31" at bounding box center [656, 442] width 66 height 20
click button "OK" at bounding box center [1495, 442] width 23 height 19
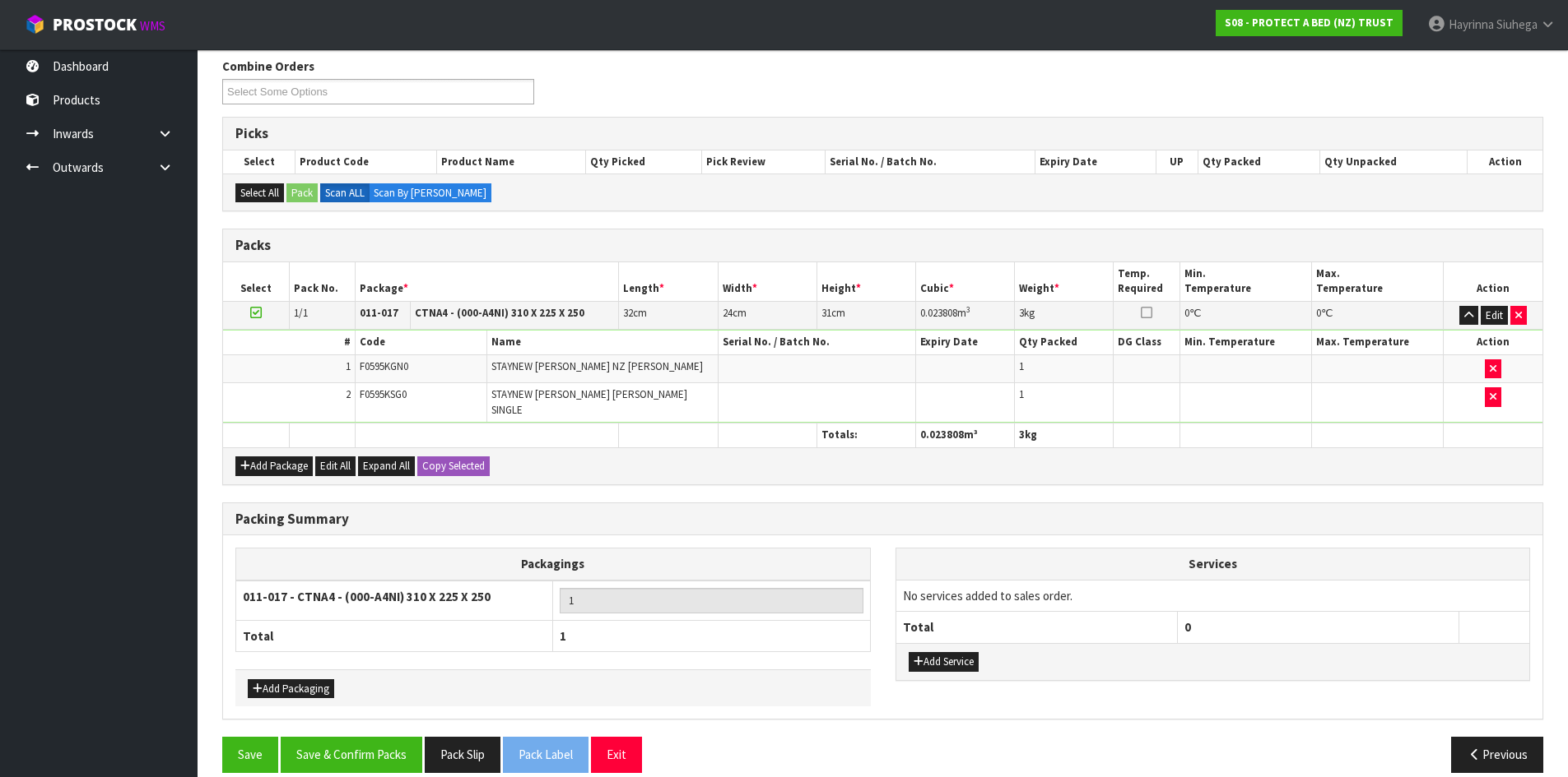
scroll to position [217, 0]
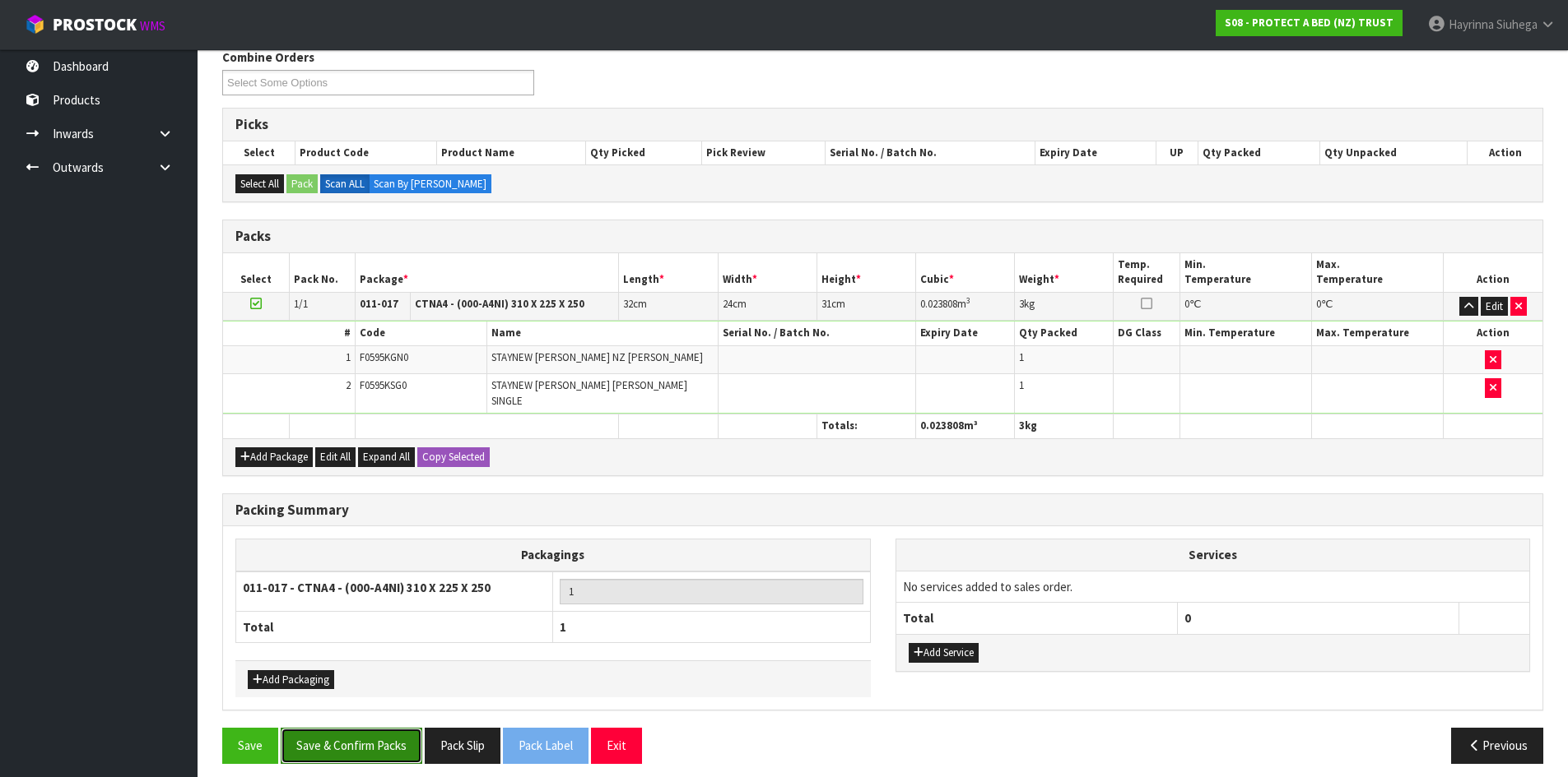
click at [375, 751] on button "Save & Confirm Packs" at bounding box center [351, 746] width 142 height 35
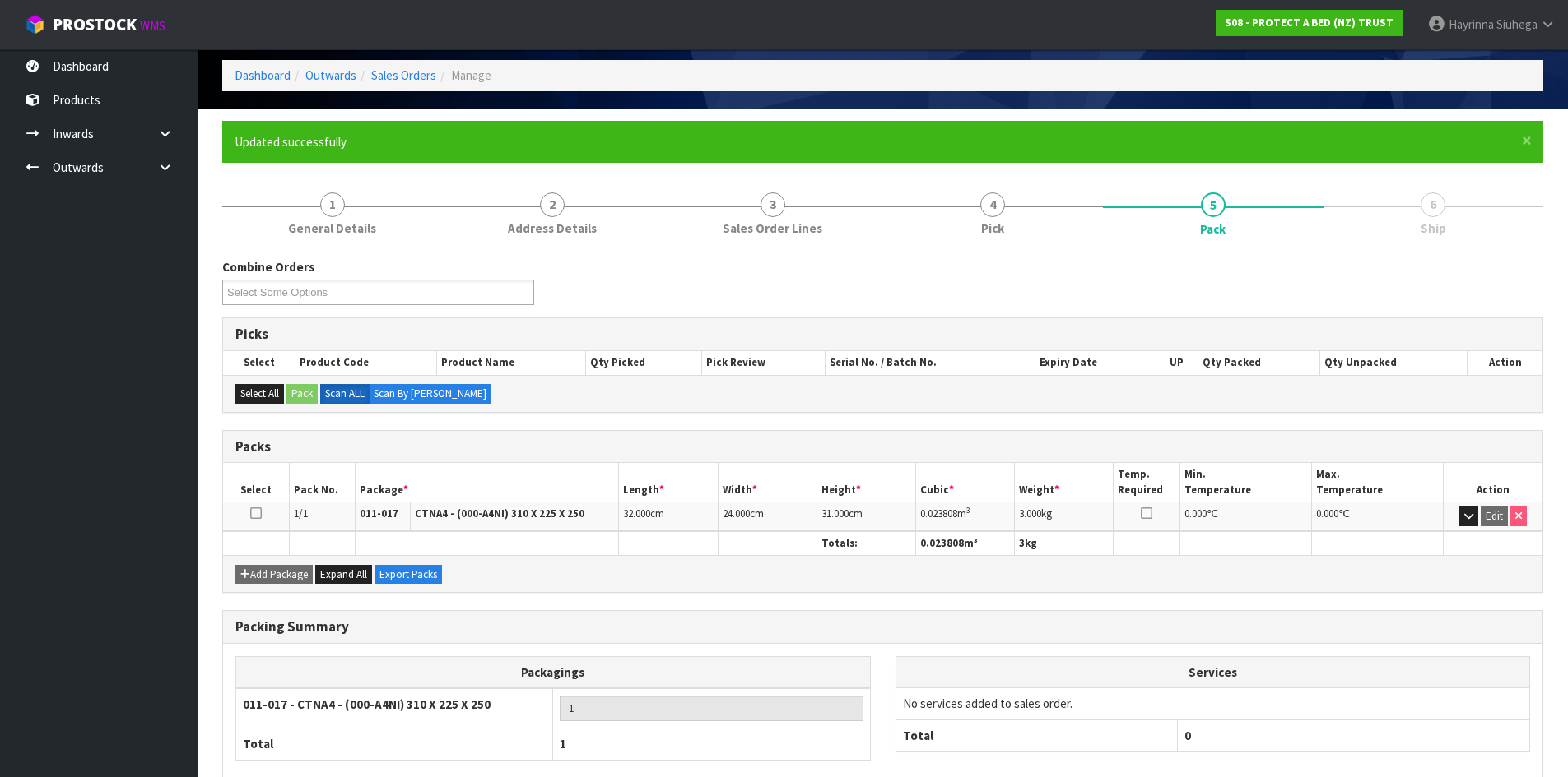
scroll to position [158, 0]
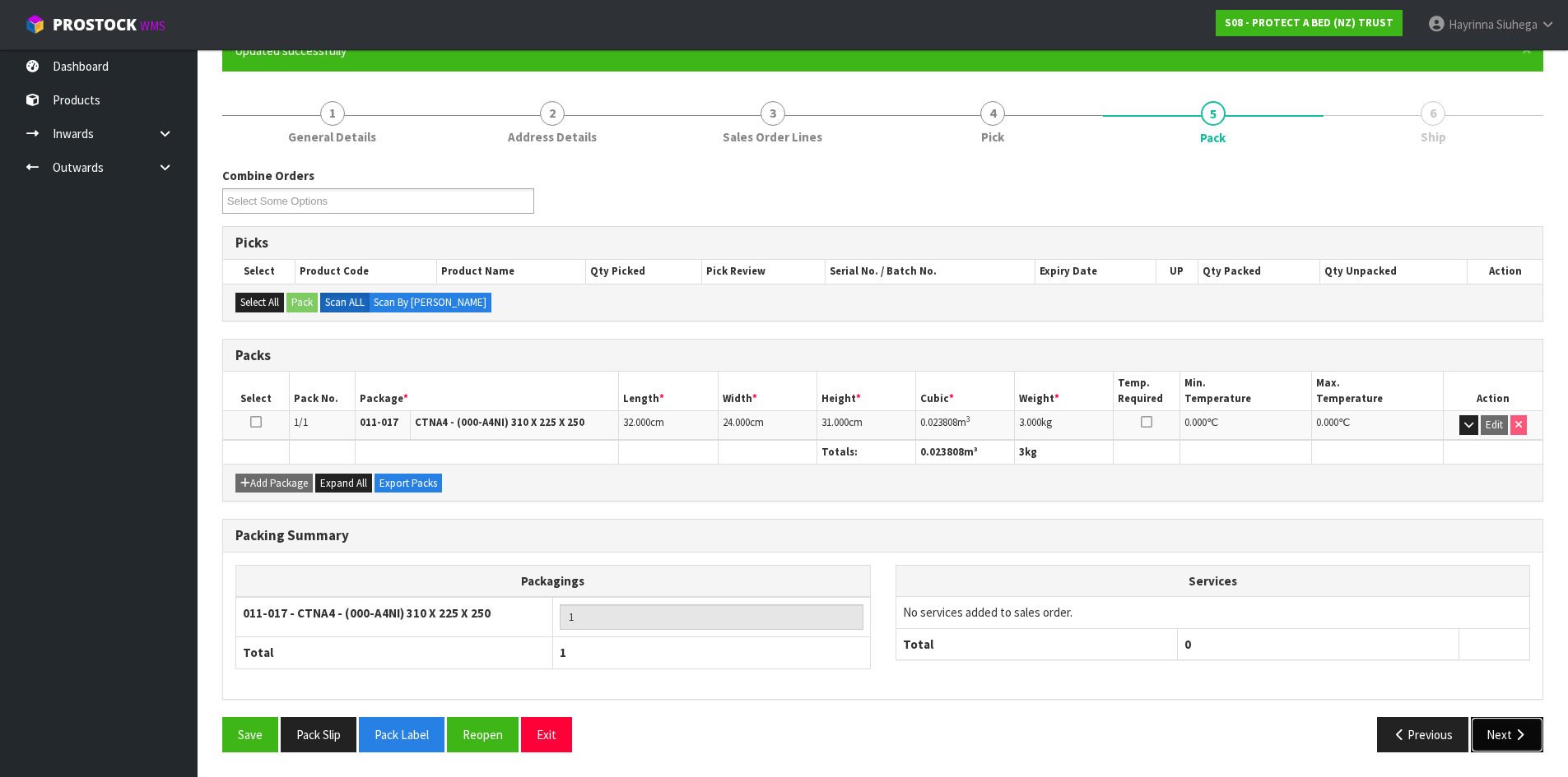
click at [1498, 736] on button "Next" at bounding box center [1507, 735] width 73 height 35
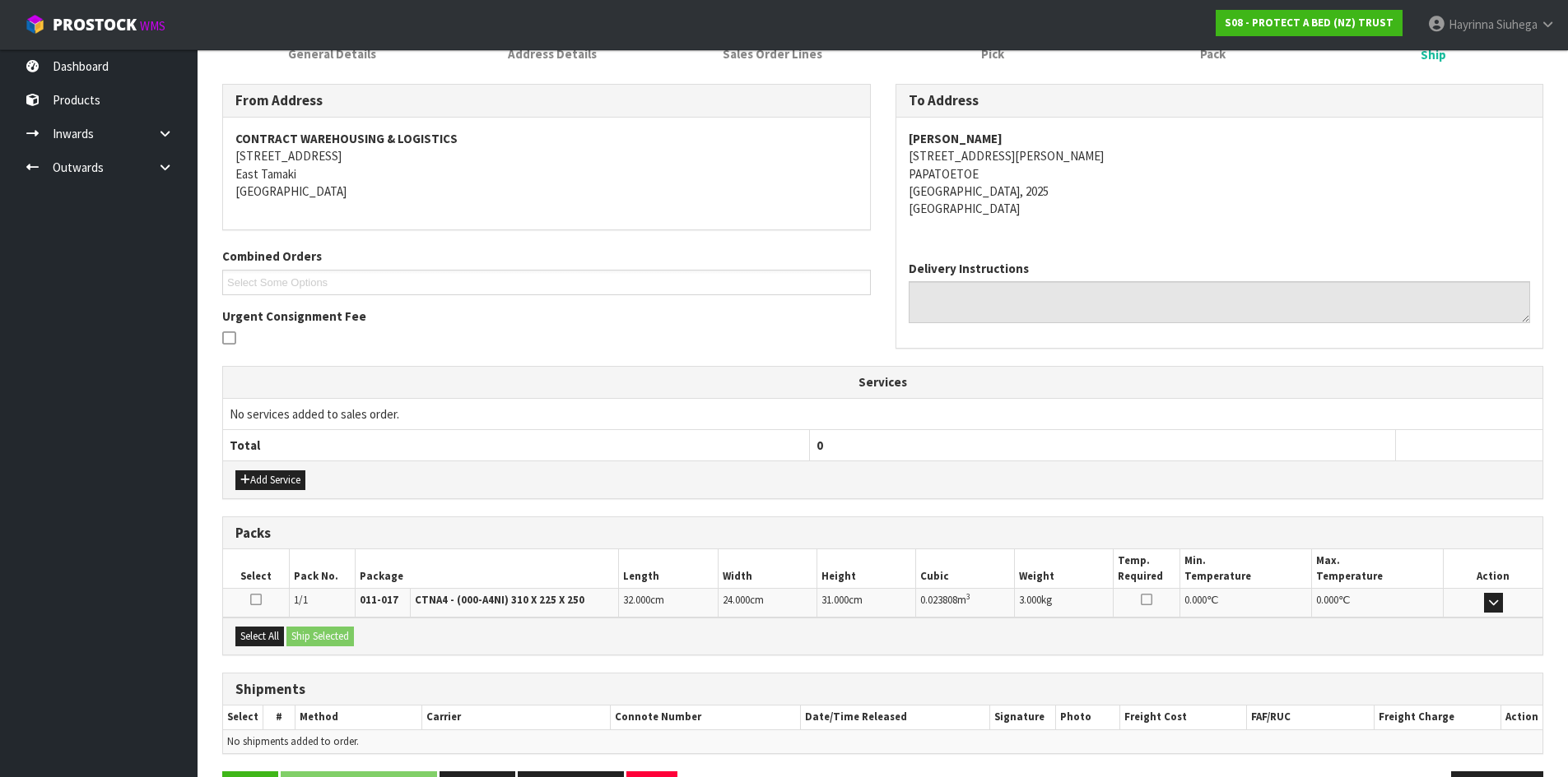
scroll to position [296, 0]
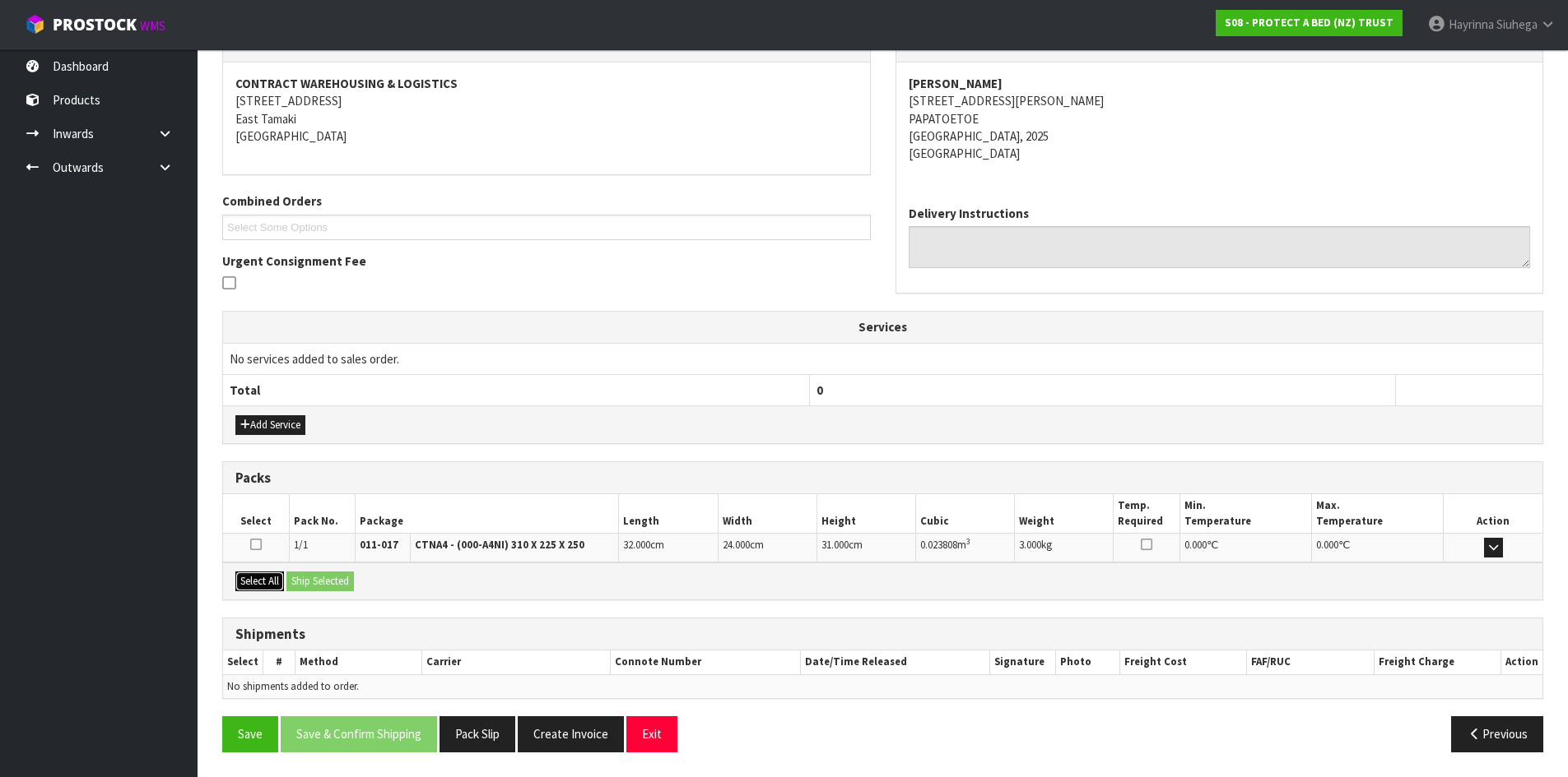
click at [268, 580] on button "Select All" at bounding box center [259, 581] width 49 height 19
click at [303, 576] on button "Ship Selected" at bounding box center [320, 581] width 67 height 19
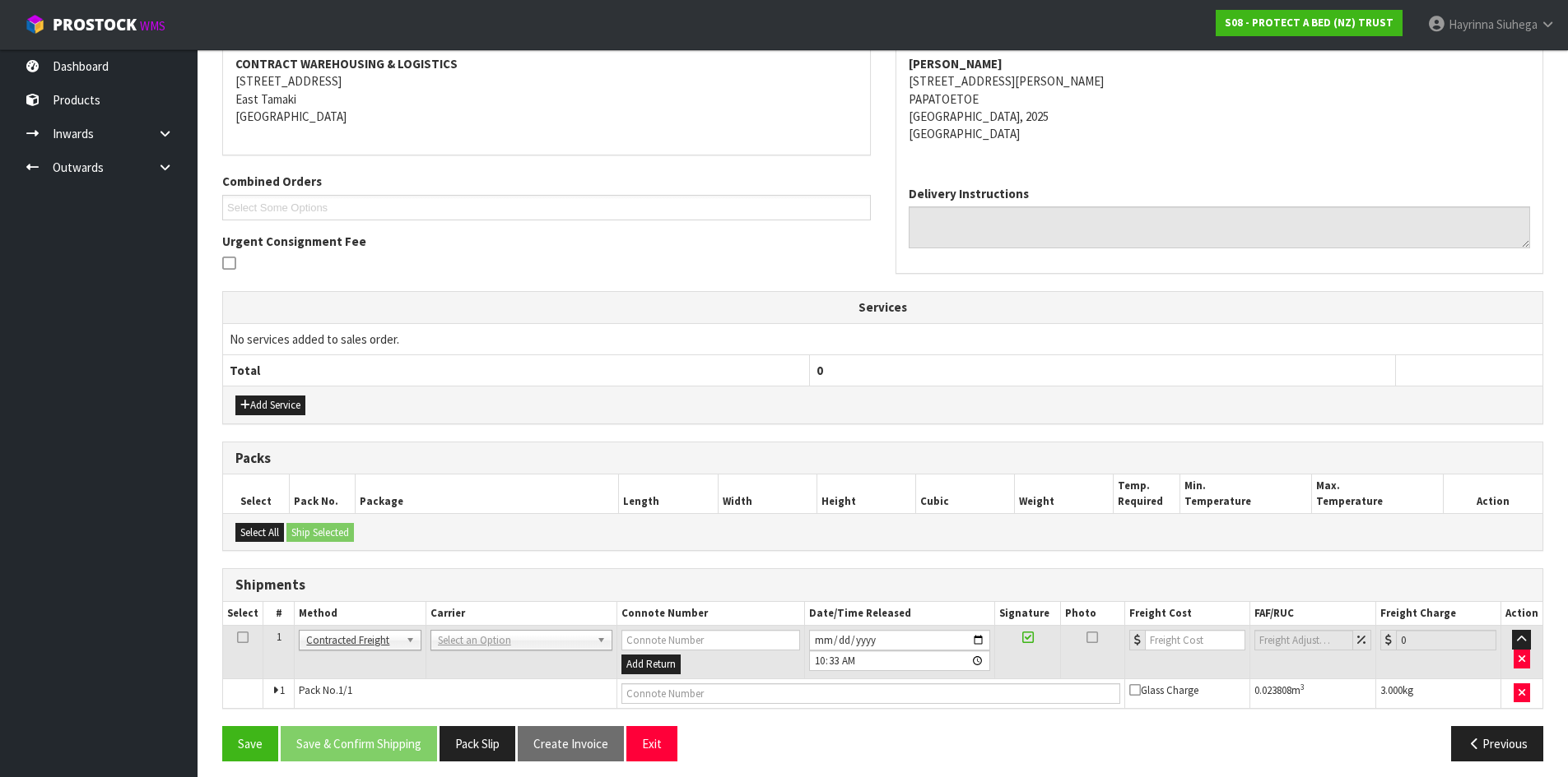
scroll to position [325, 0]
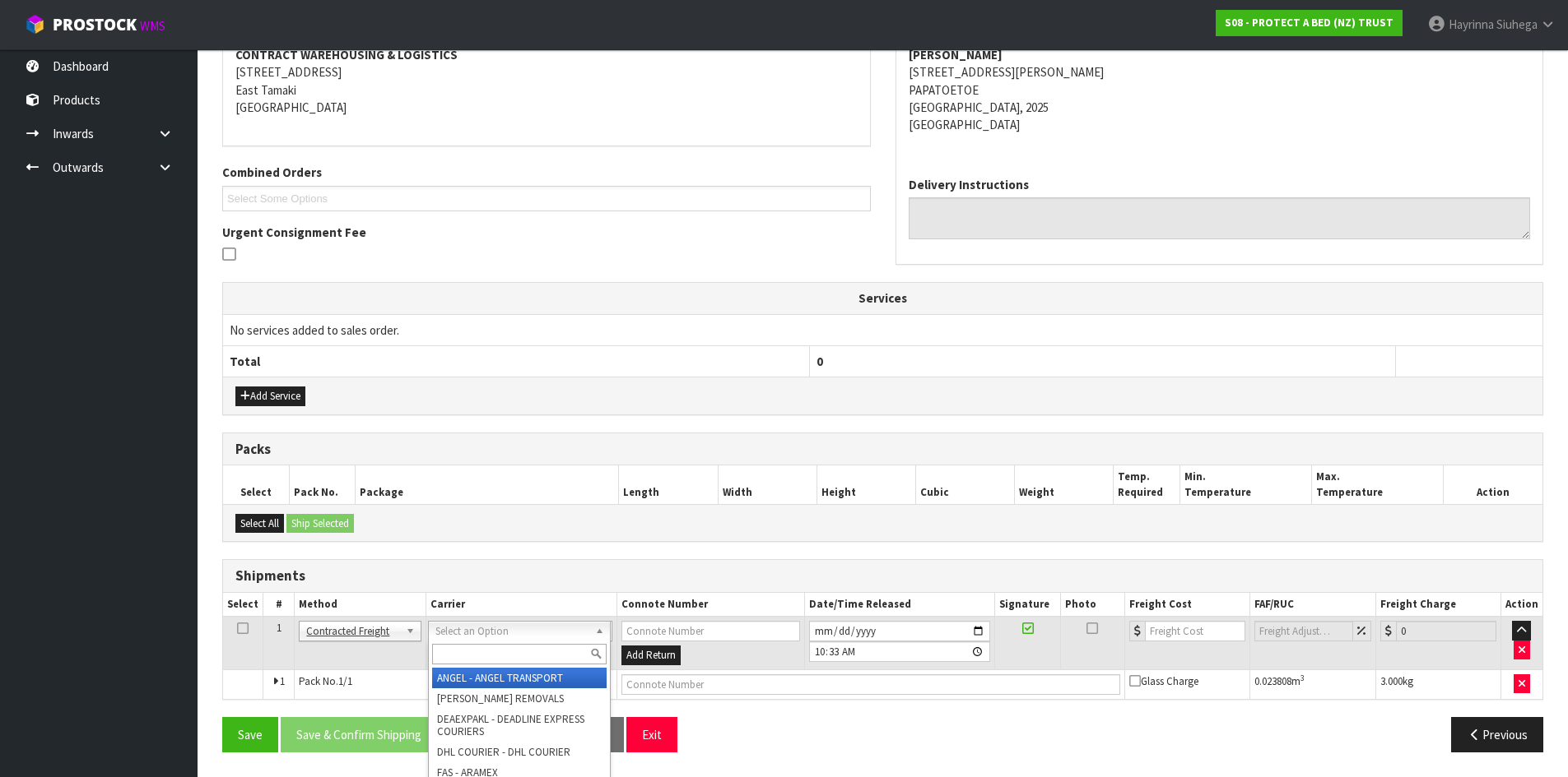
click at [517, 648] on input "text" at bounding box center [519, 654] width 174 height 20
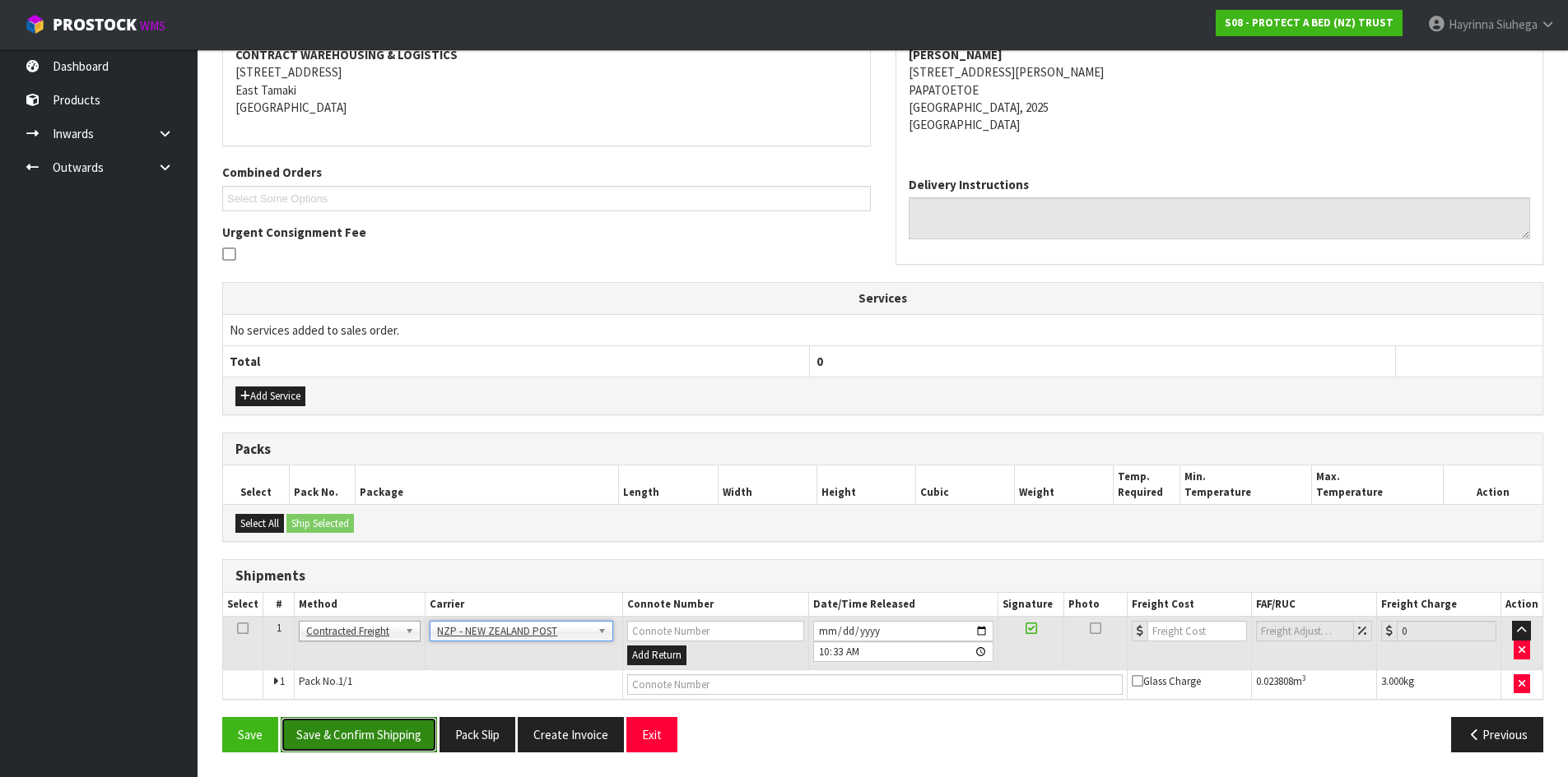
click at [378, 730] on button "Save & Confirm Shipping" at bounding box center [359, 735] width 157 height 35
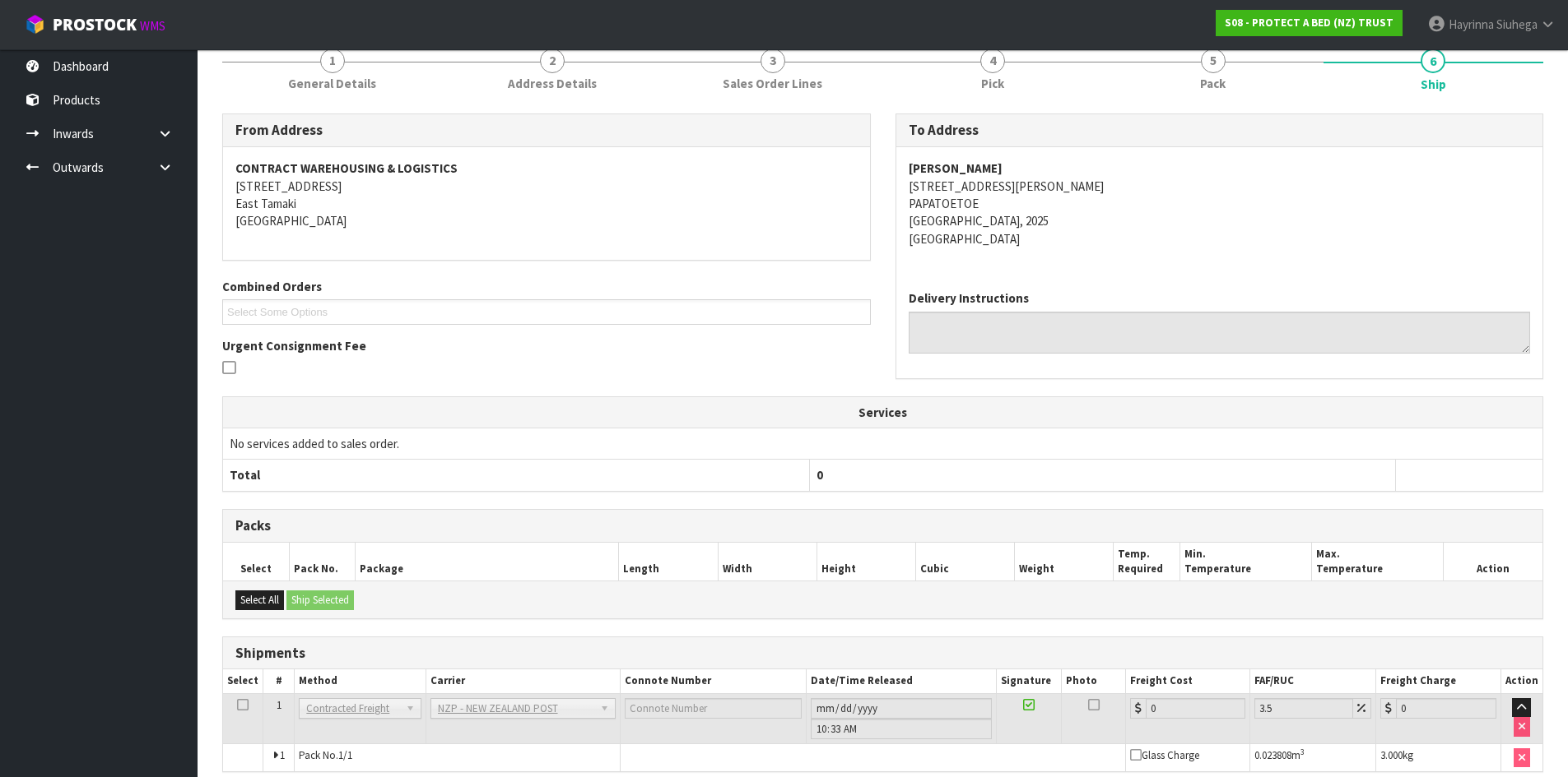
scroll to position [302, 0]
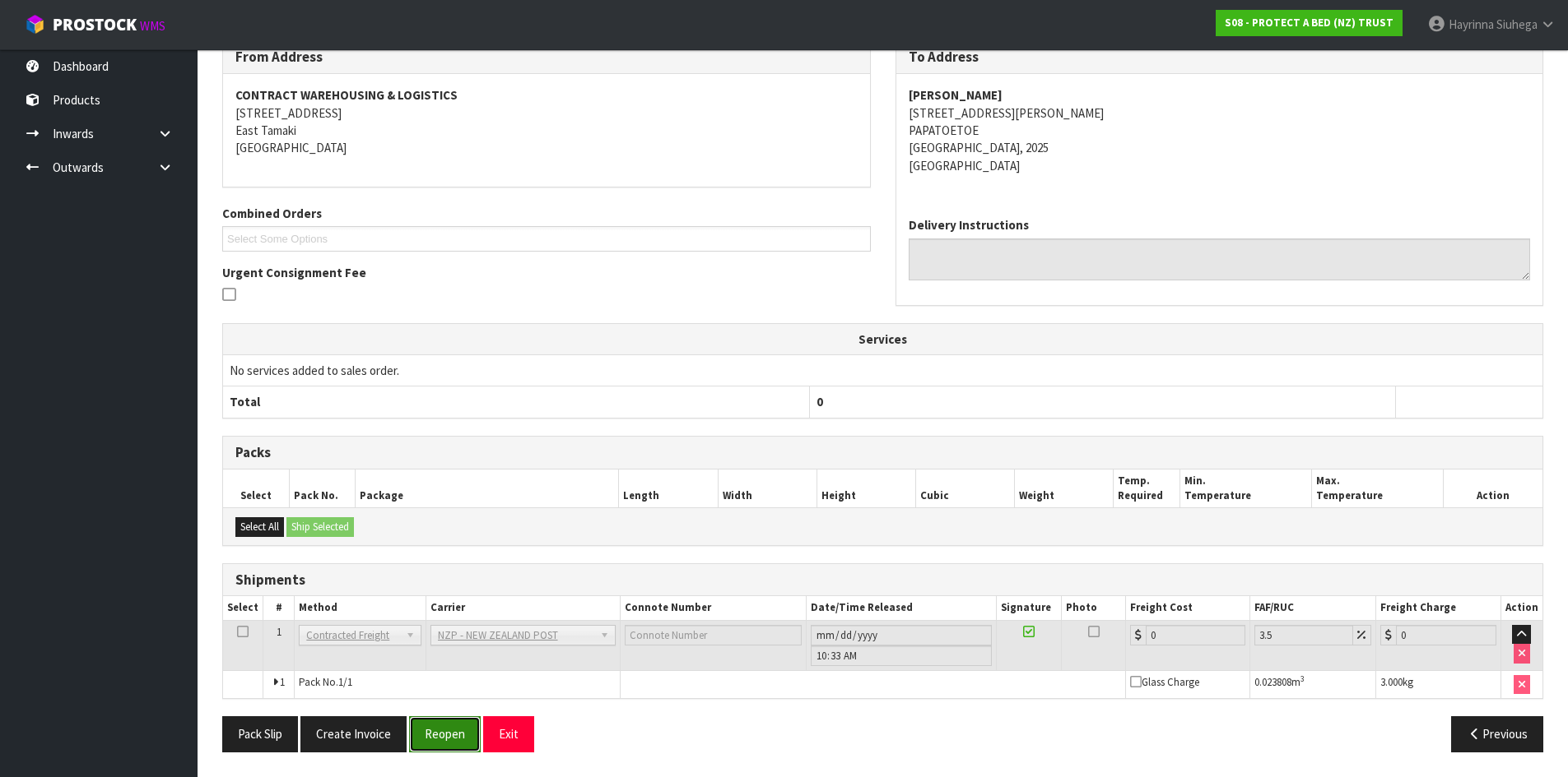
click at [455, 730] on button "Reopen" at bounding box center [444, 735] width 72 height 35
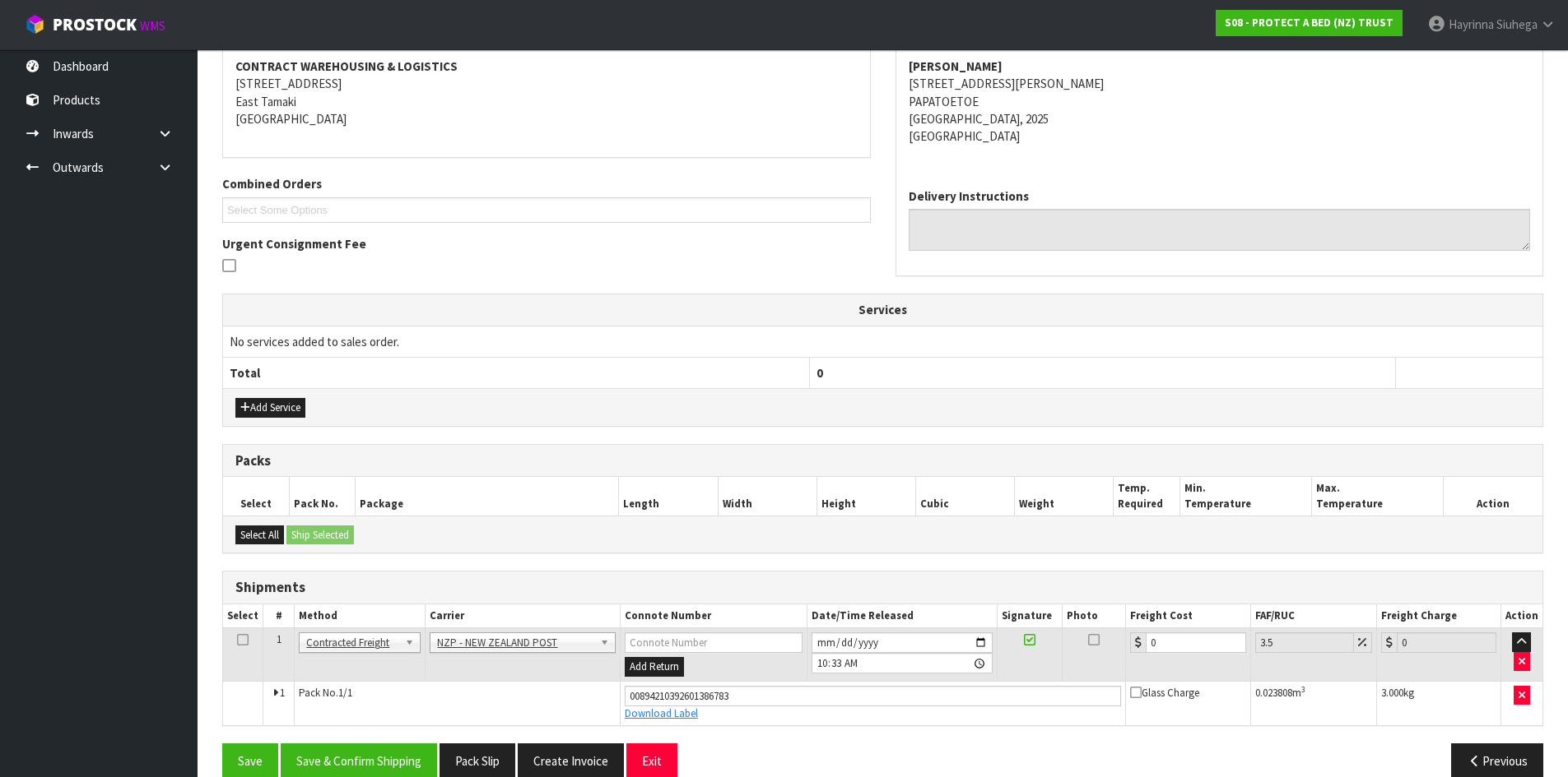
scroll to position [341, 0]
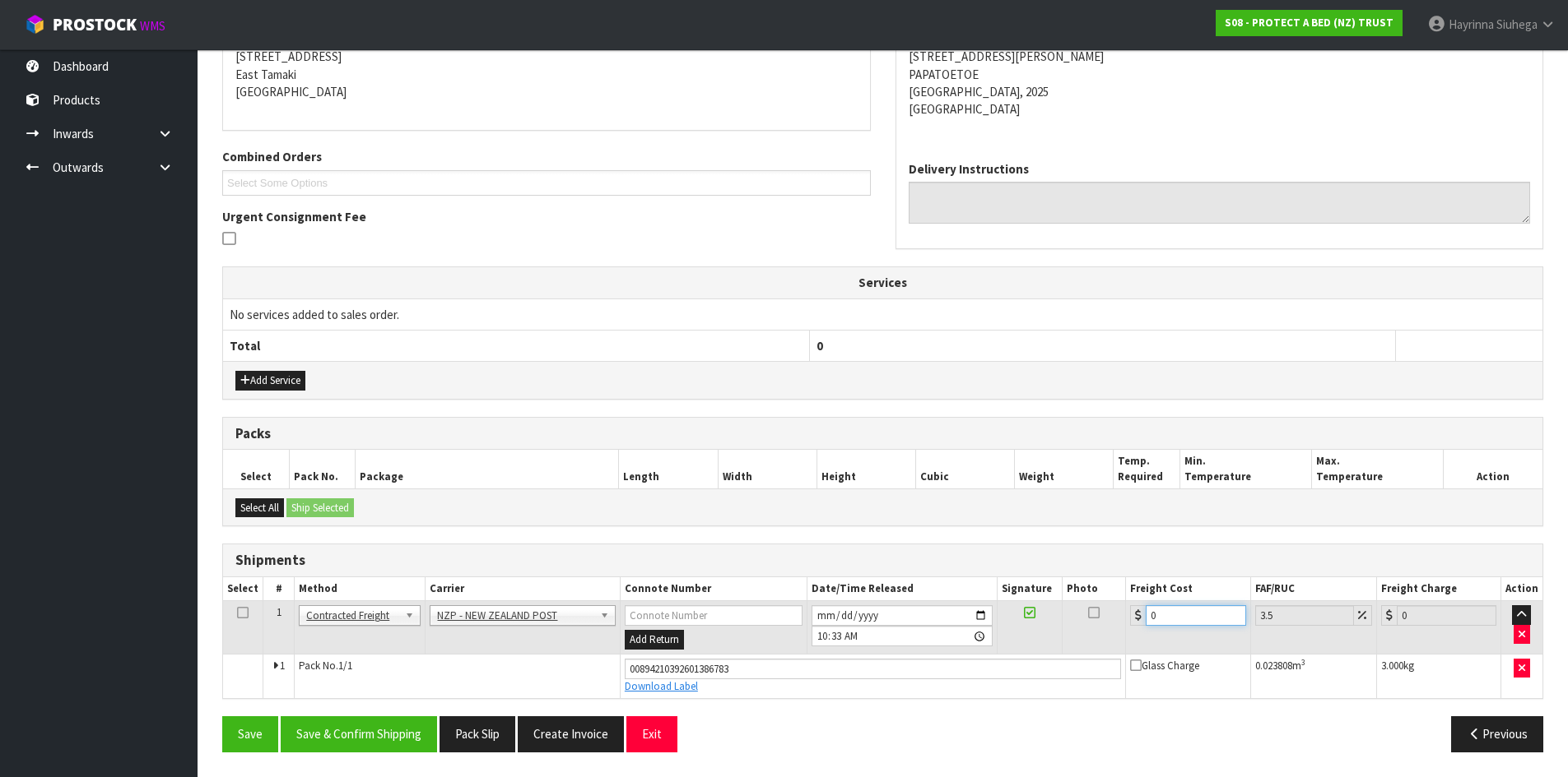
drag, startPoint x: 1194, startPoint y: 617, endPoint x: 928, endPoint y: 617, distance: 266.0
click at [969, 617] on tr "1 Client Local Pickup Customer Local Pickup Company Freight Contracted Freight …" at bounding box center [883, 627] width 1319 height 53
click at [222, 717] on button "Save" at bounding box center [250, 735] width 56 height 35
click at [414, 734] on button "Save & Confirm Shipping" at bounding box center [359, 735] width 157 height 35
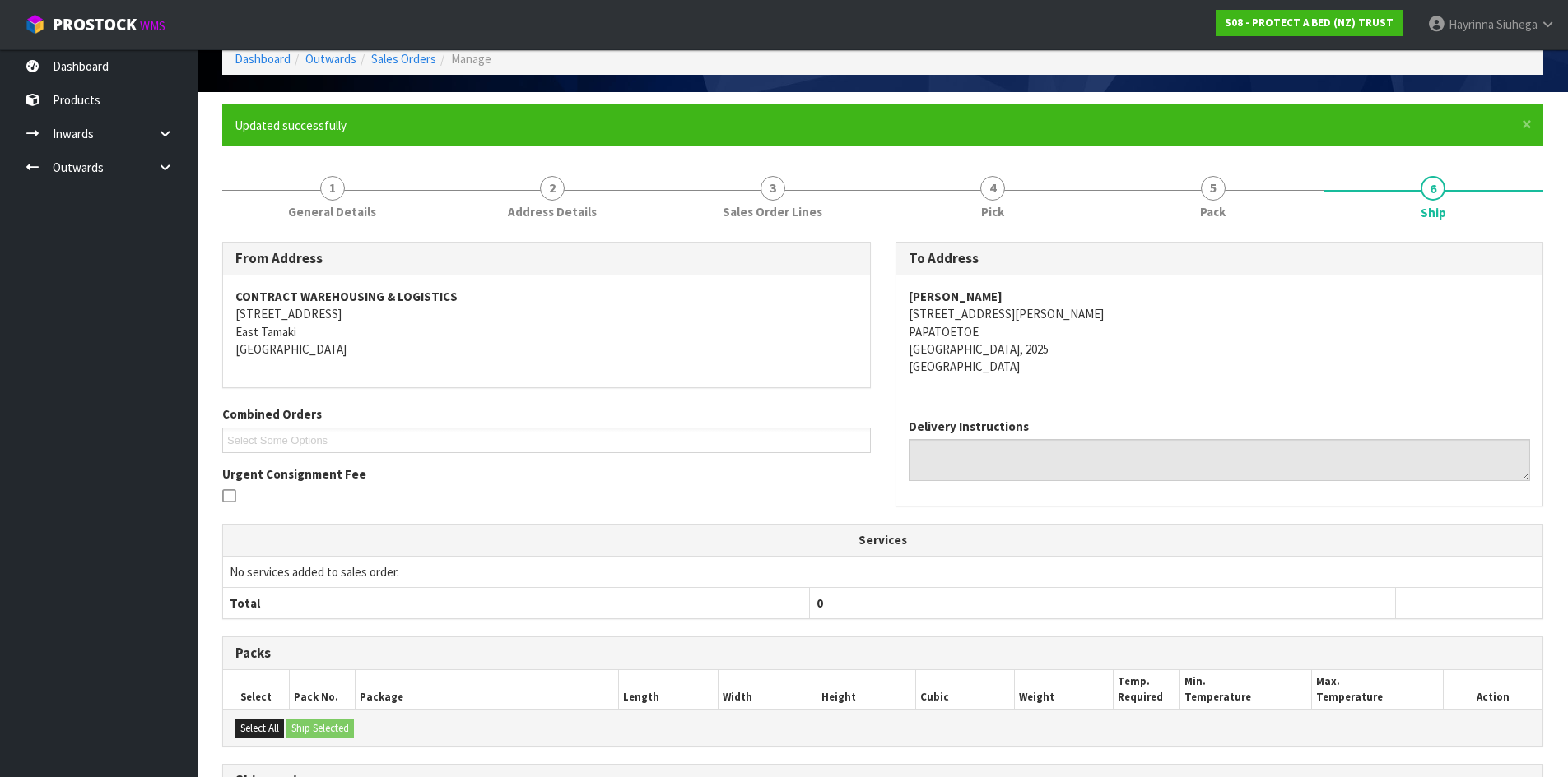
scroll to position [0, 0]
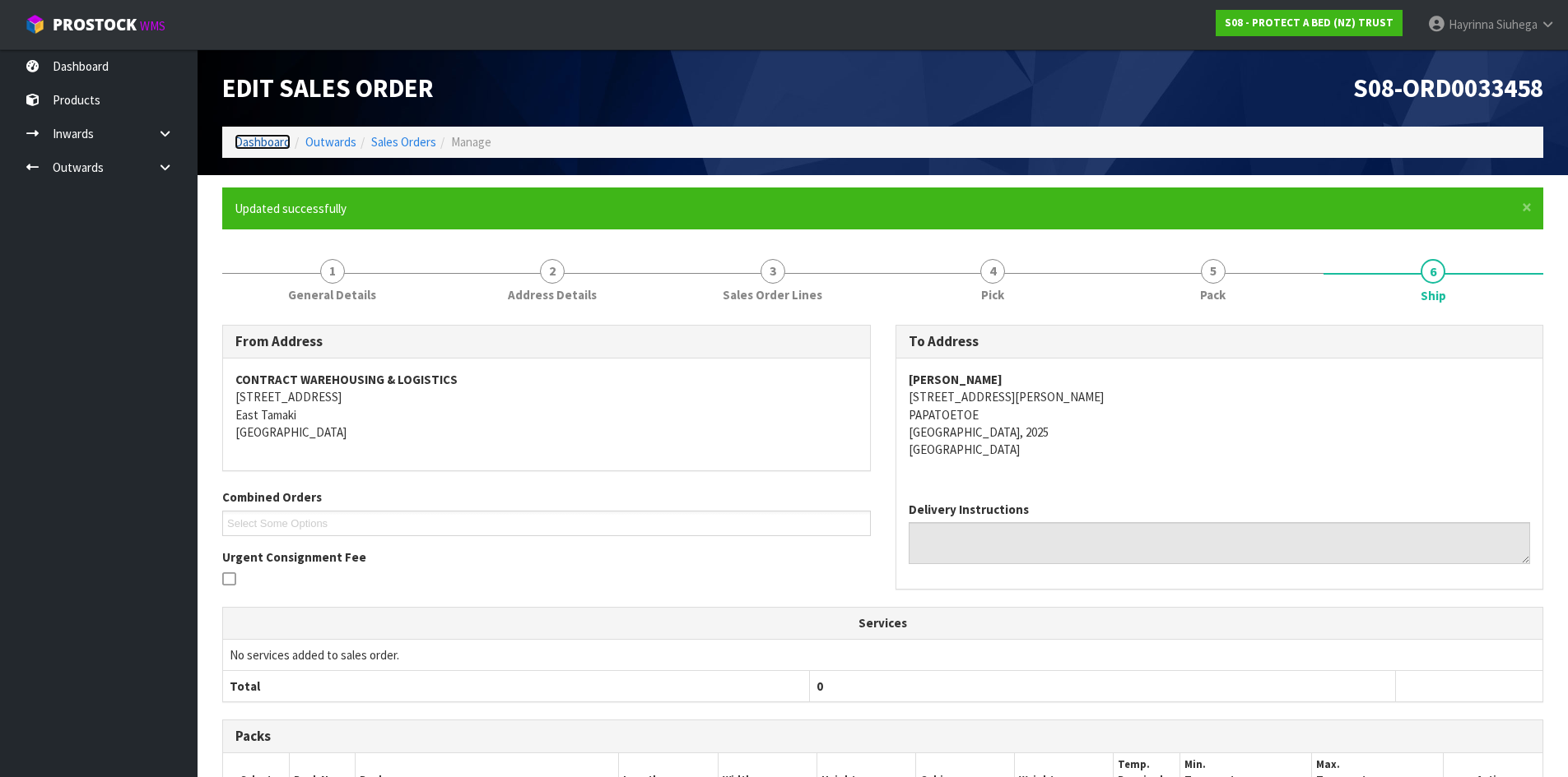
click at [266, 140] on link "Dashboard" at bounding box center [262, 142] width 56 height 16
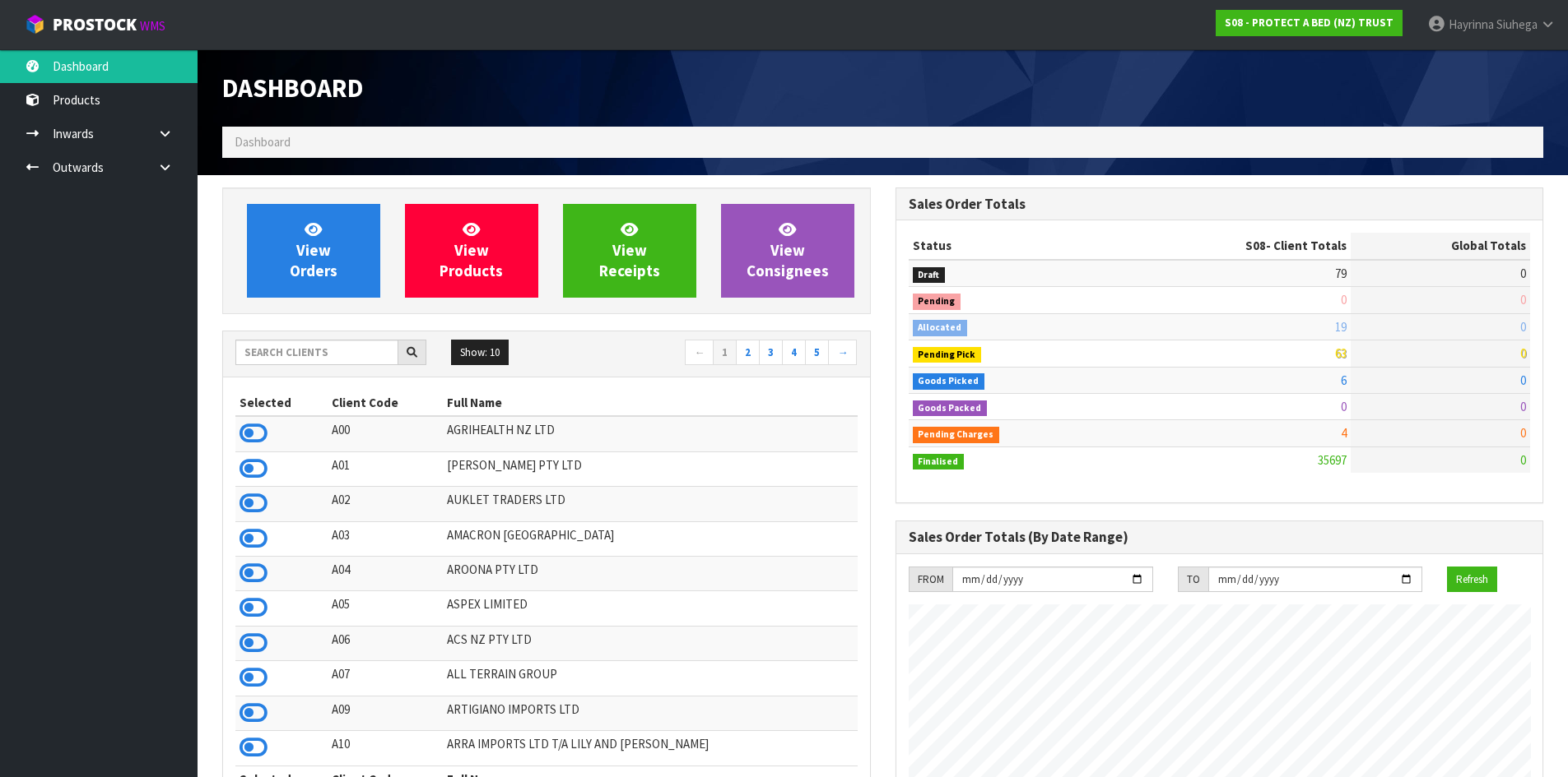
scroll to position [1246, 672]
click at [303, 216] on link "View Orders" at bounding box center [313, 251] width 134 height 94
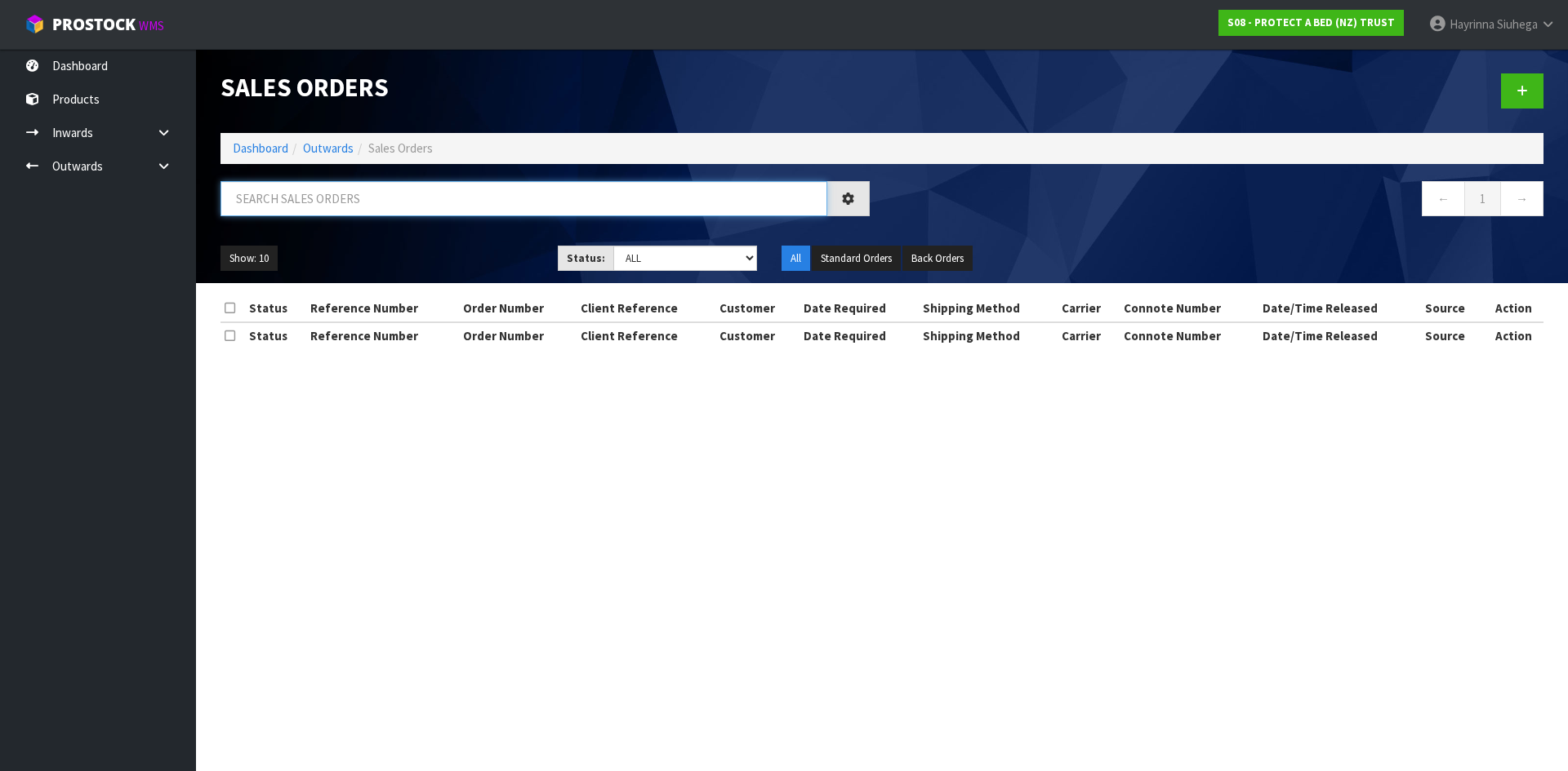
click at [288, 209] on input "text" at bounding box center [524, 198] width 607 height 35
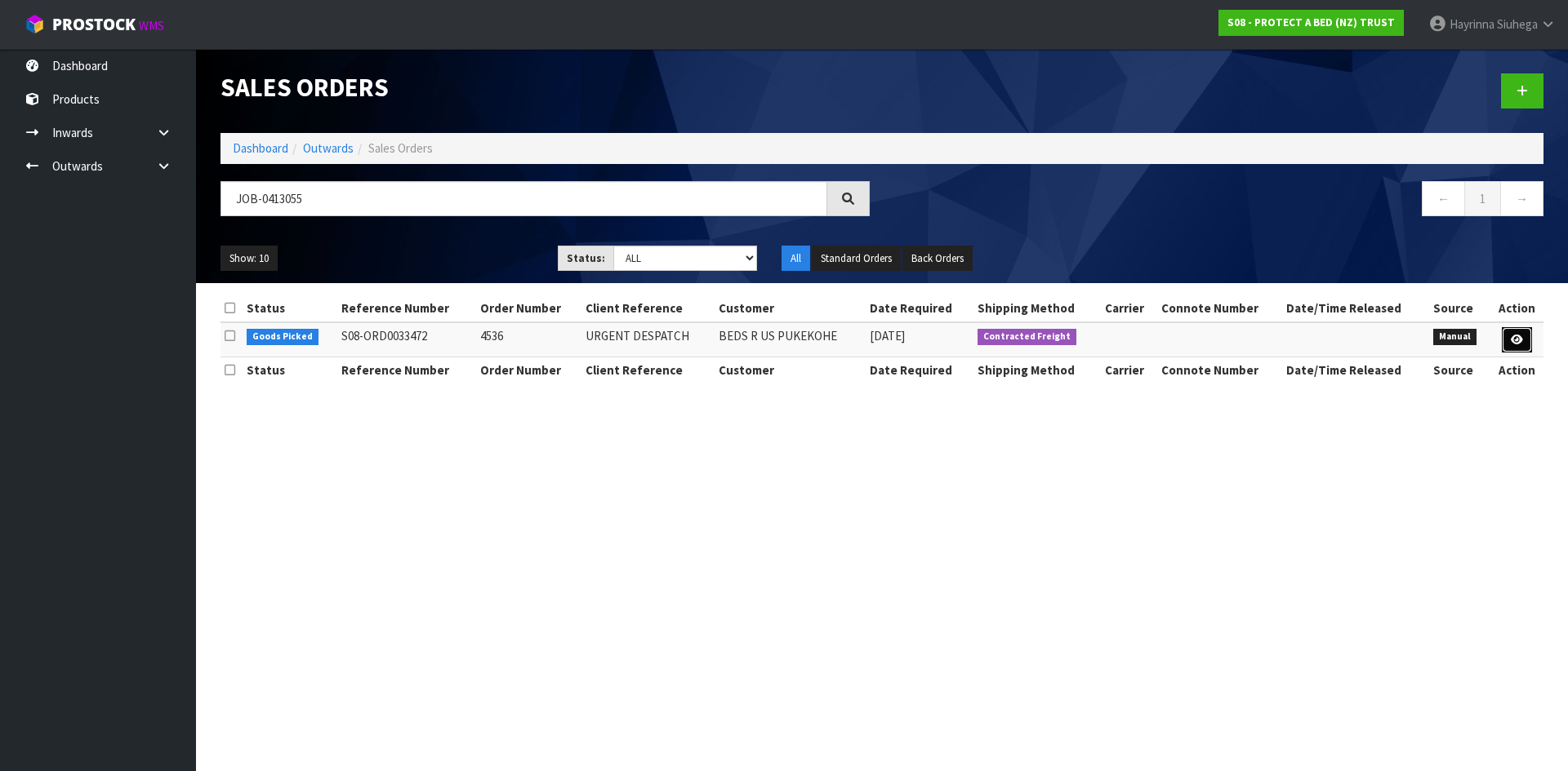
click at [1518, 342] on icon at bounding box center [1517, 340] width 12 height 11
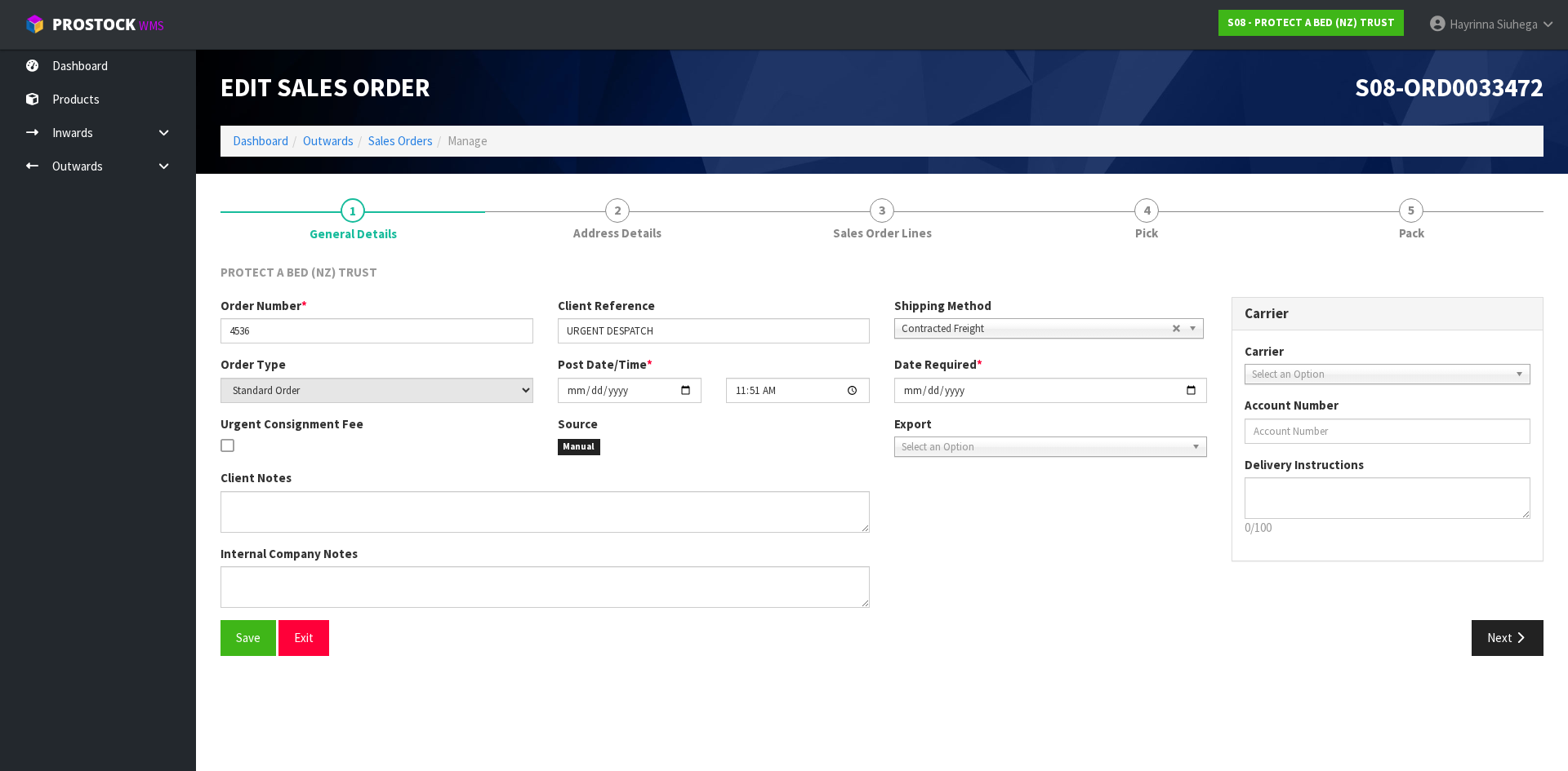
click at [1233, 207] on link "4 Pick" at bounding box center [1145, 218] width 264 height 64
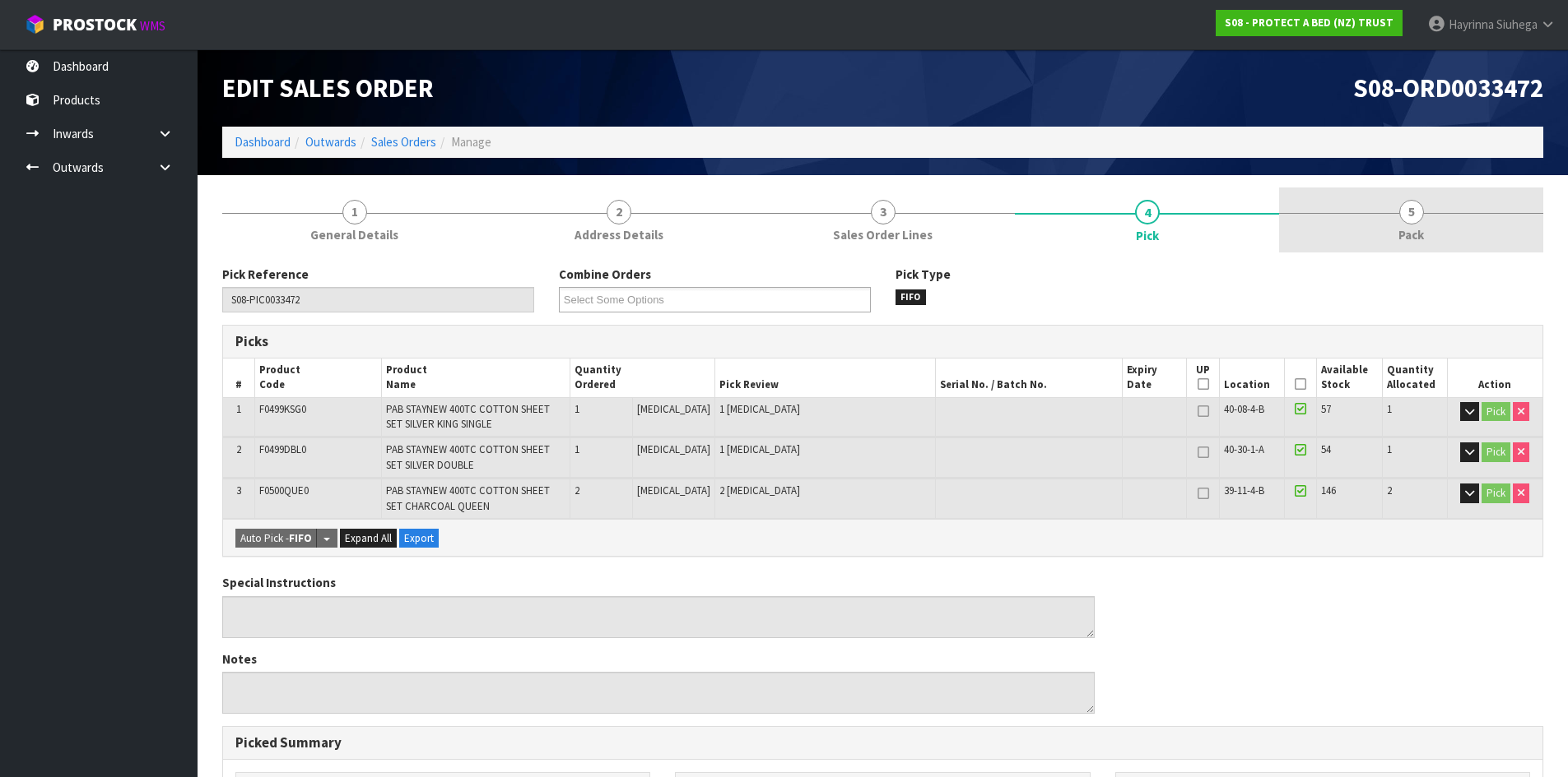
click at [1357, 207] on link "5 Pack" at bounding box center [1410, 219] width 264 height 65
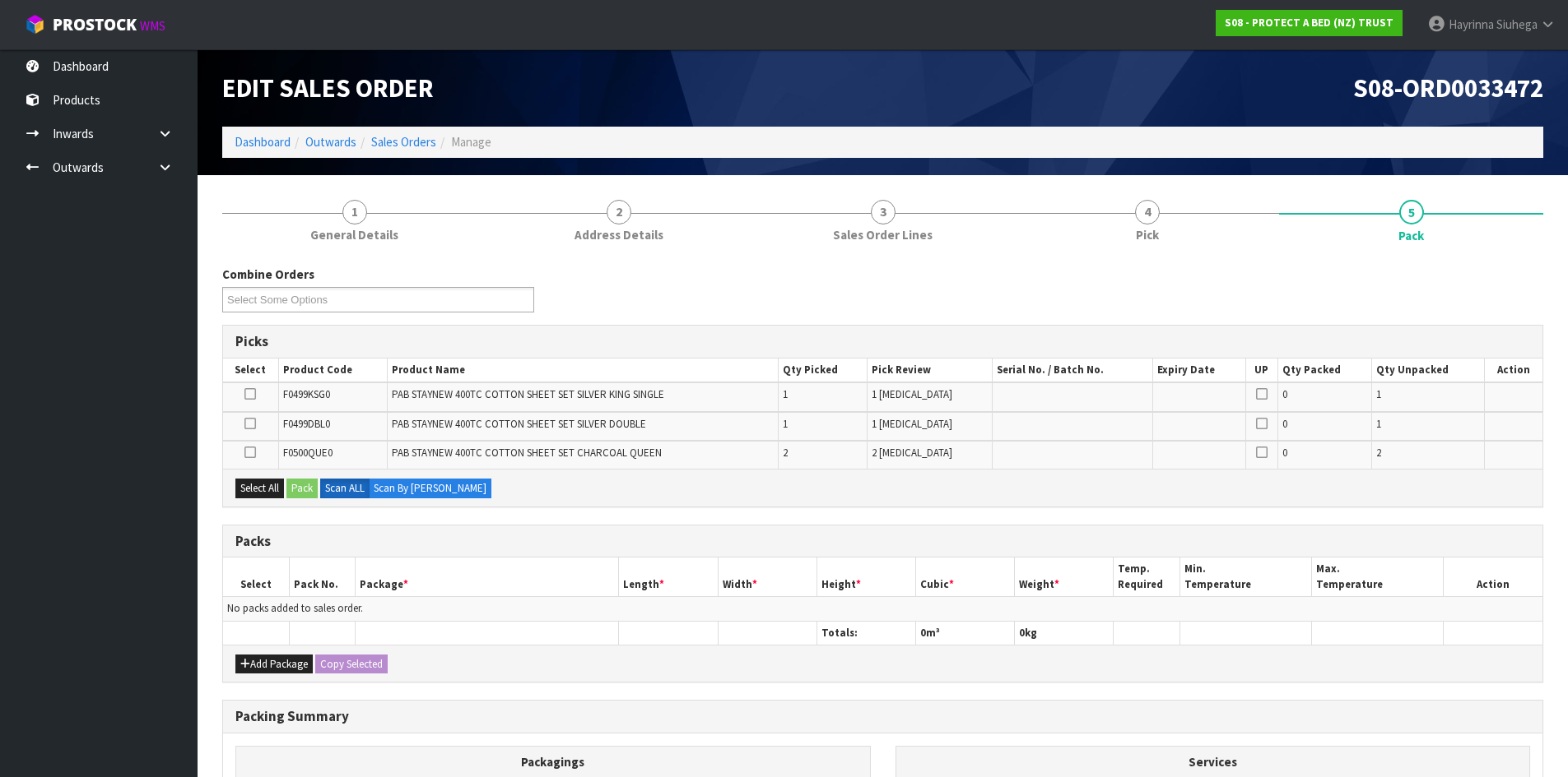
scroll to position [165, 0]
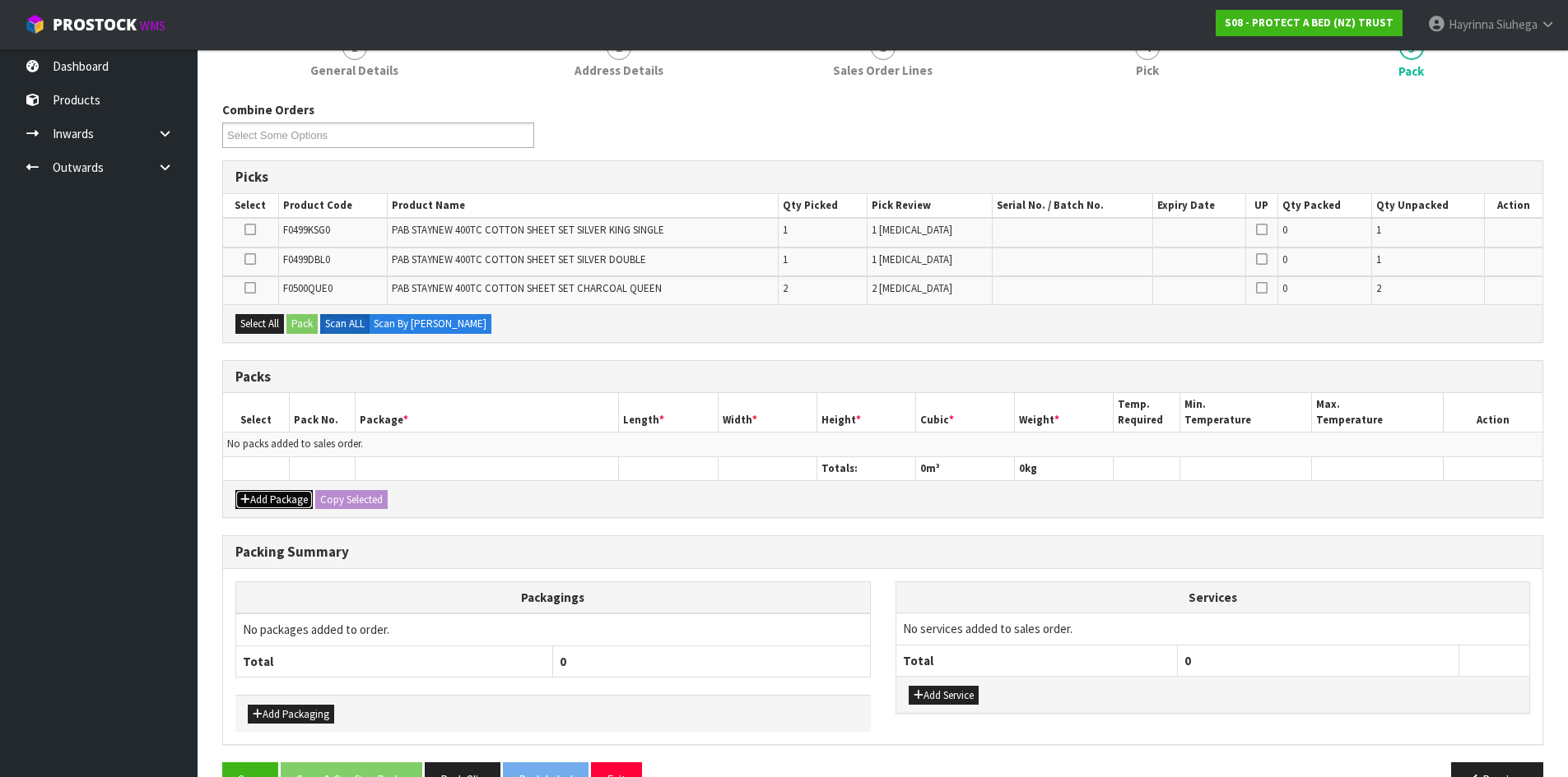
click at [259, 498] on button "Add Package" at bounding box center [274, 500] width 77 height 19
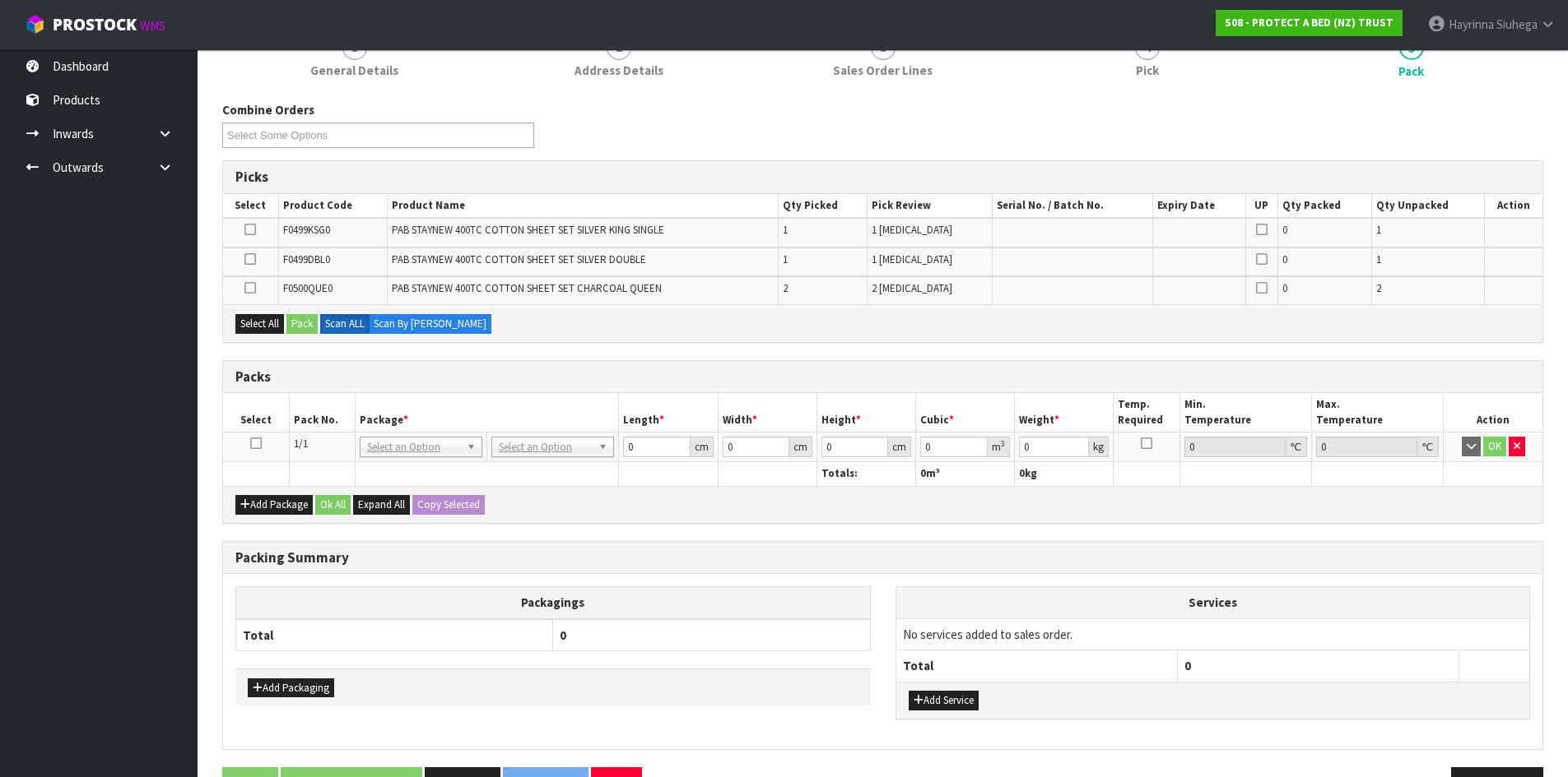
click at [259, 443] on icon at bounding box center [256, 443] width 12 height 1
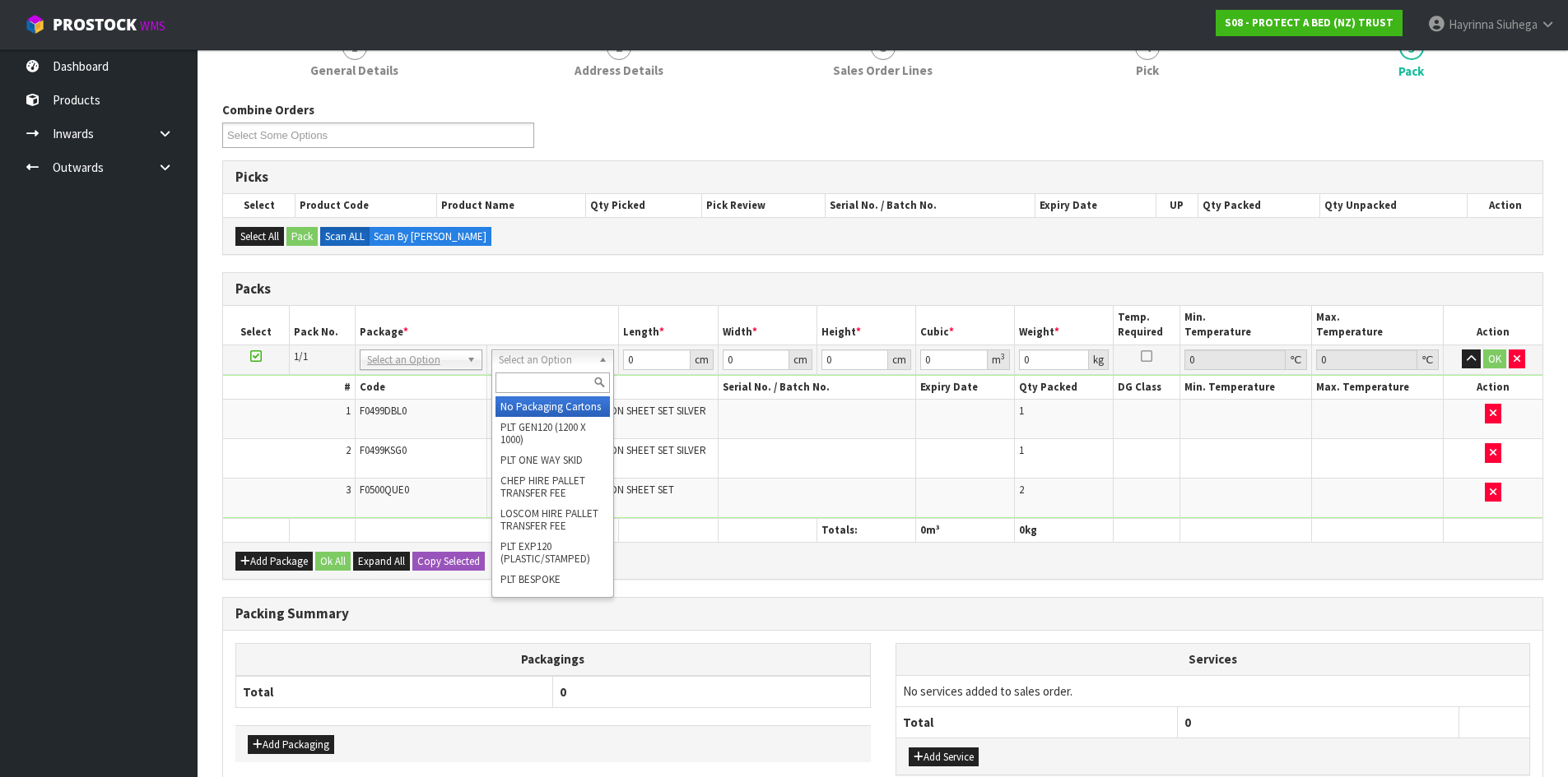
click at [516, 387] on input "text" at bounding box center [552, 382] width 114 height 20
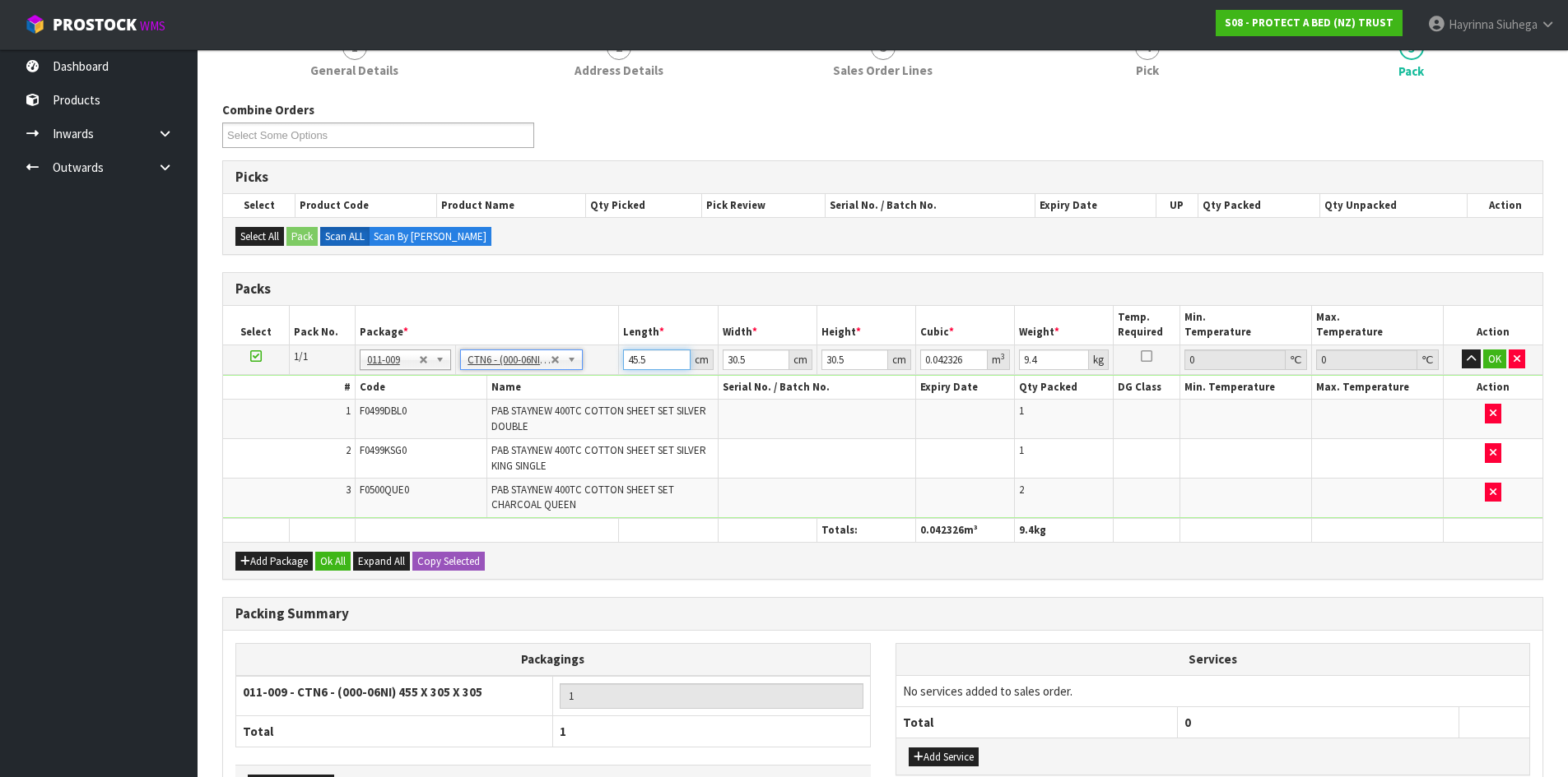
click at [626, 356] on input "45.5" at bounding box center [656, 359] width 66 height 20
click button "OK" at bounding box center [1495, 359] width 23 height 19
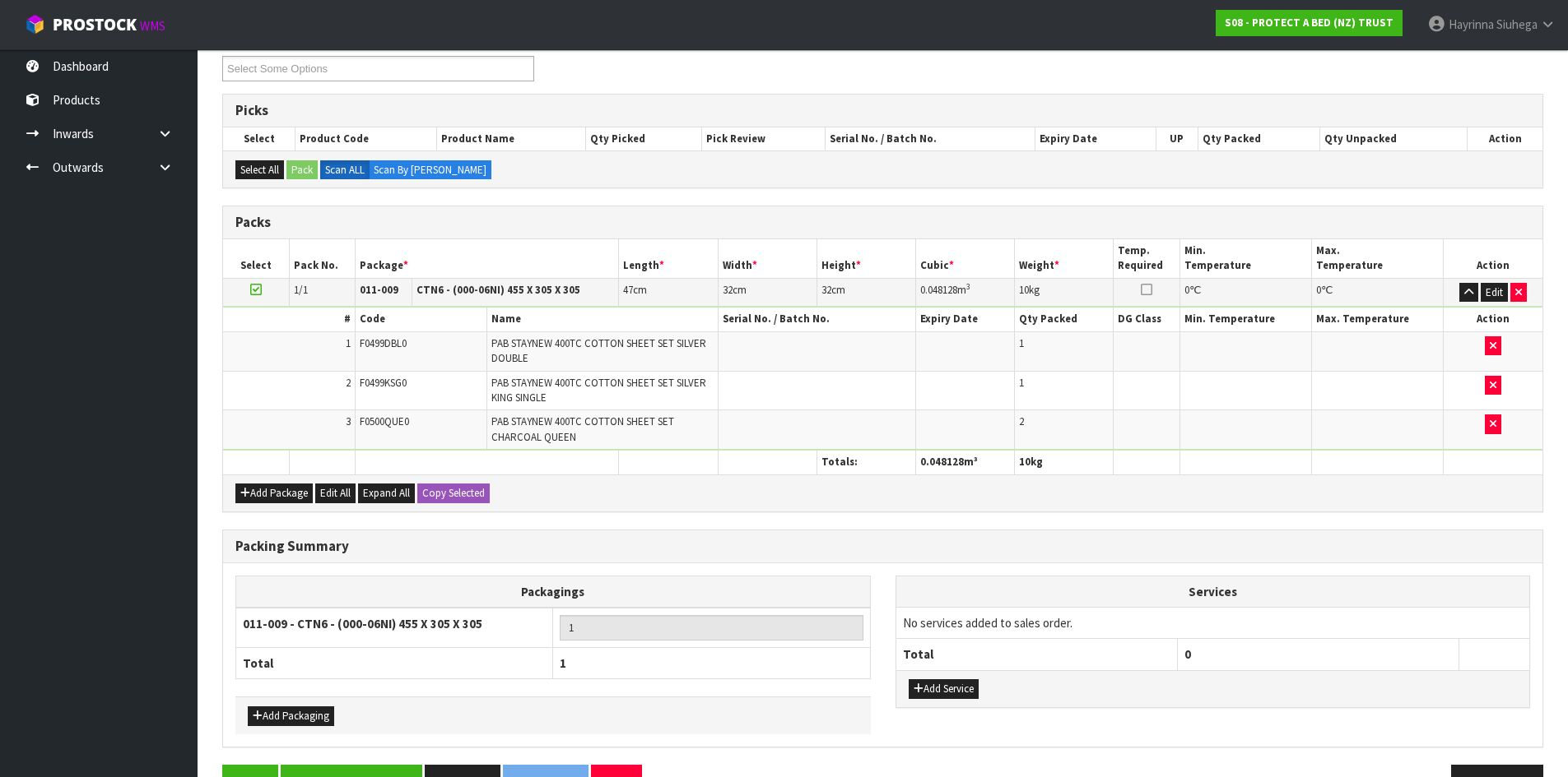
scroll to position [279, 0]
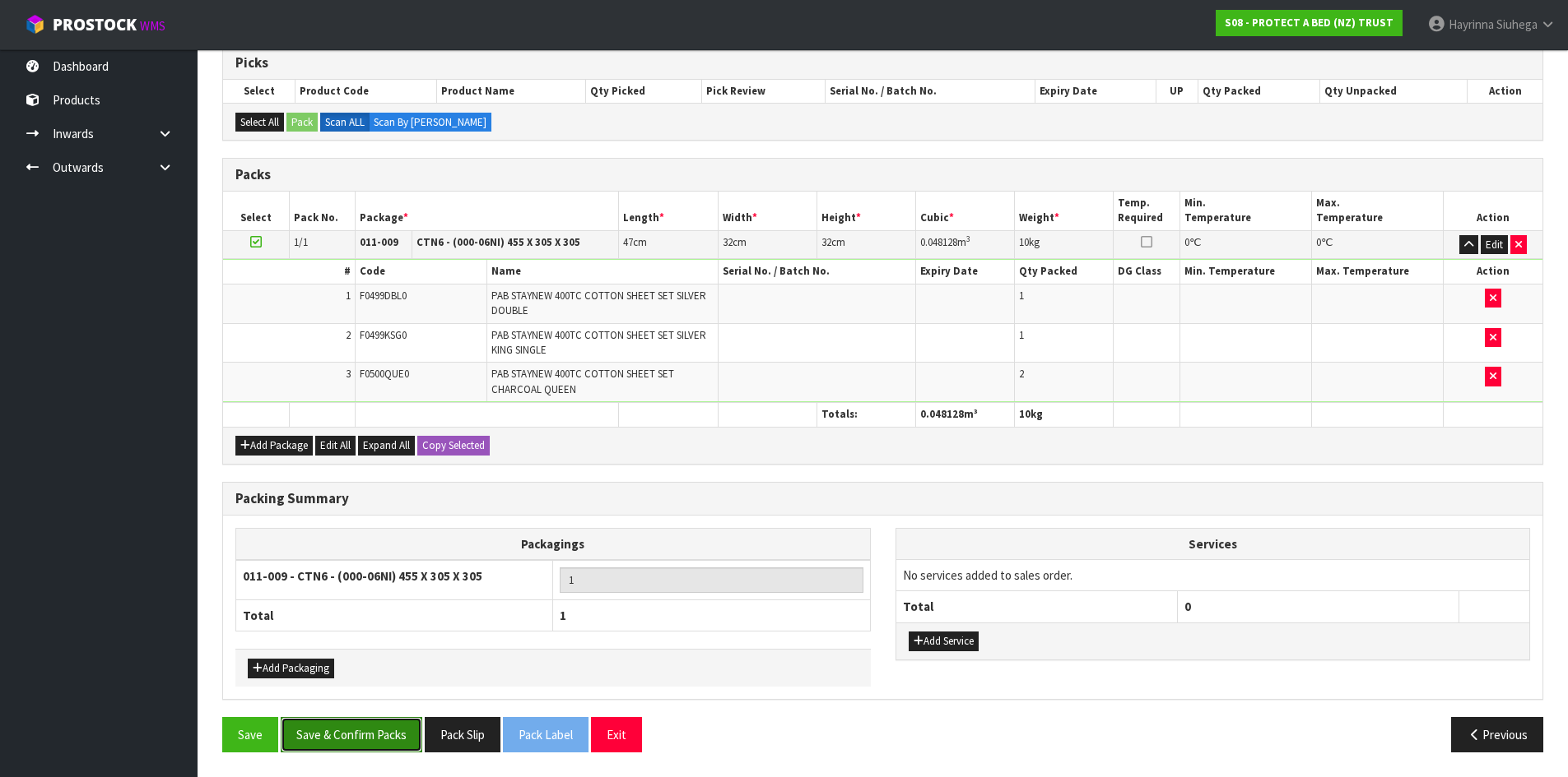
click at [373, 729] on button "Save & Confirm Packs" at bounding box center [351, 735] width 142 height 35
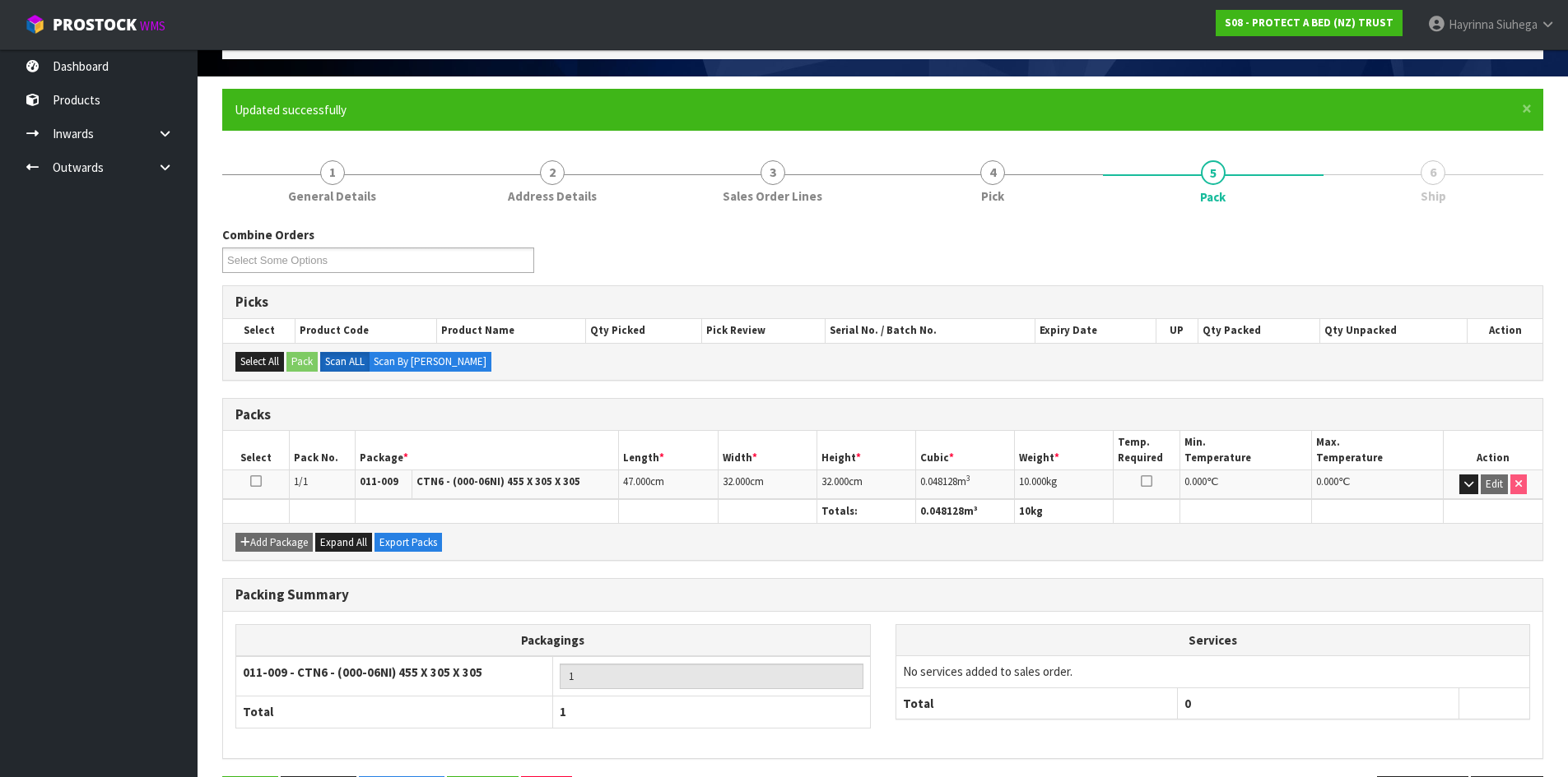
scroll to position [158, 0]
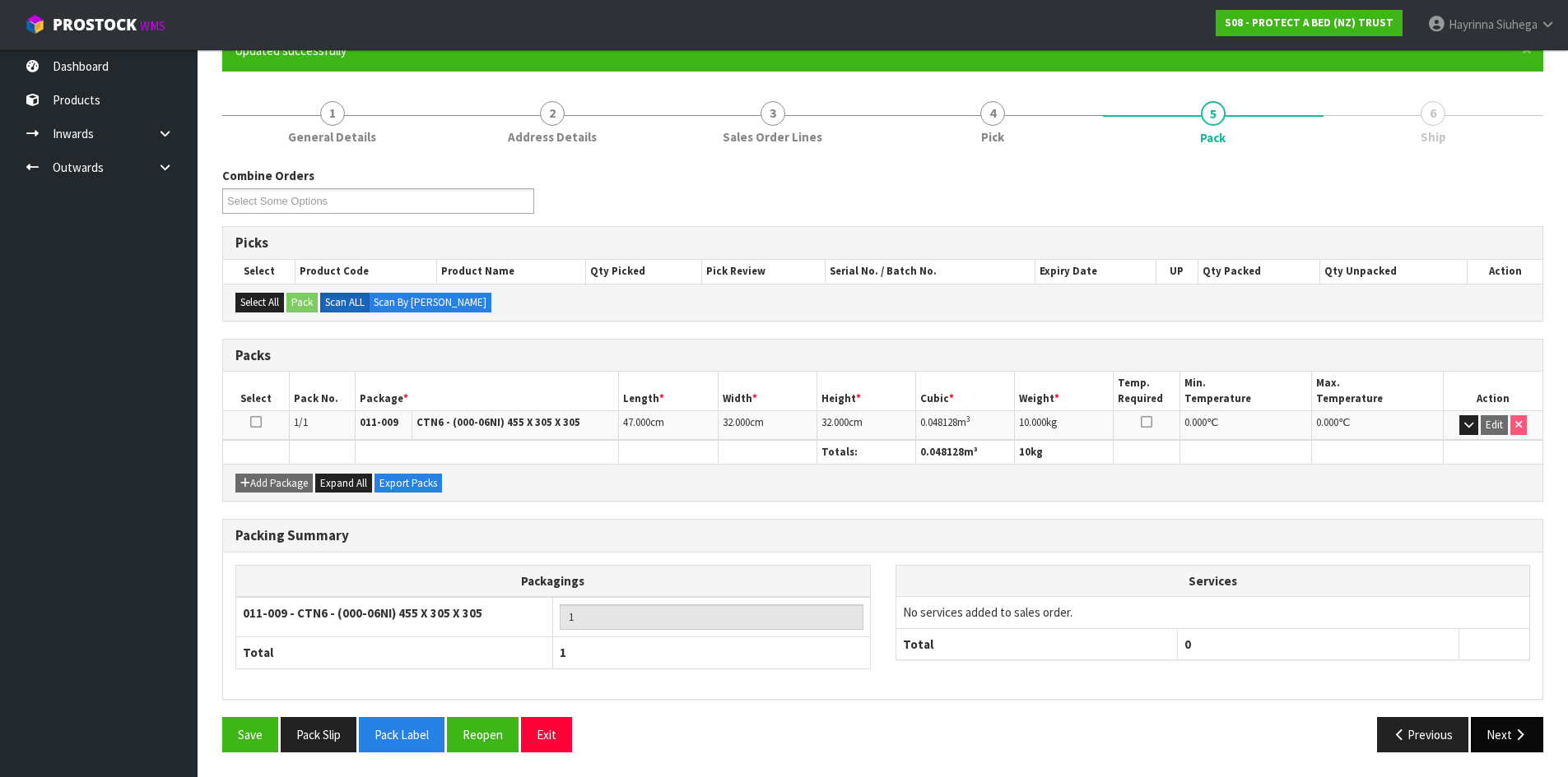
click at [1489, 723] on button "Next" at bounding box center [1507, 735] width 73 height 35
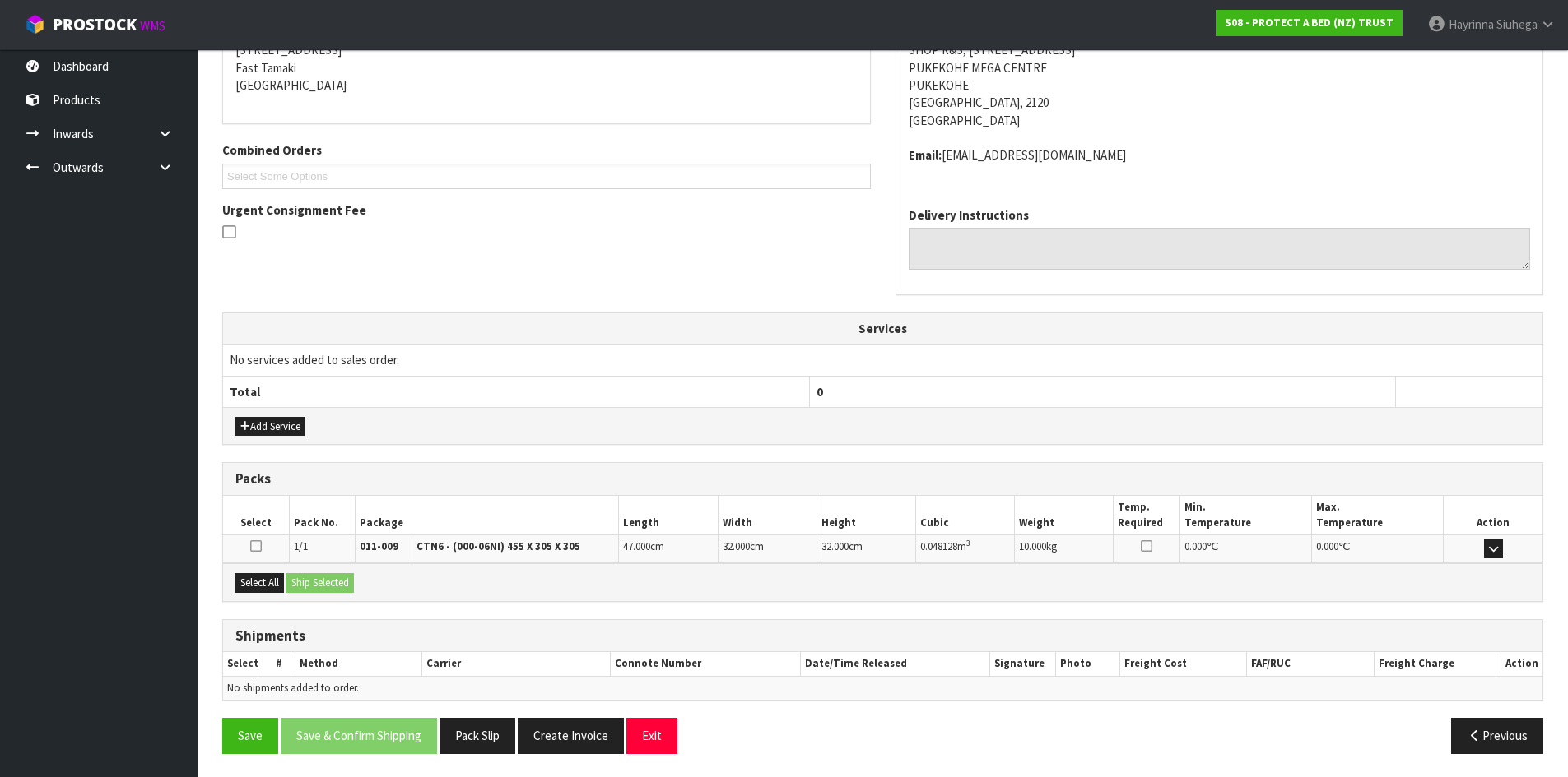
scroll to position [349, 0]
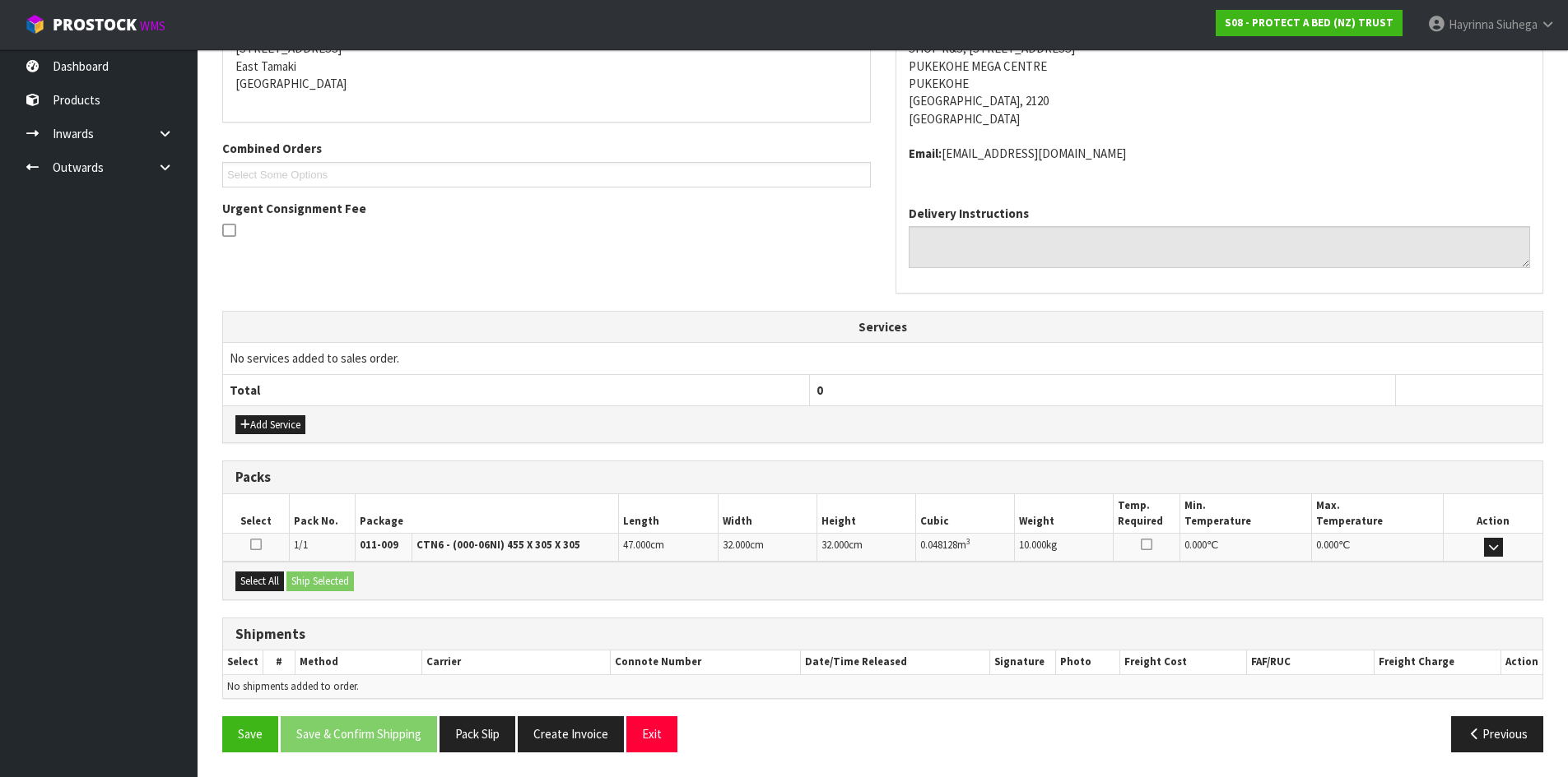
click at [259, 571] on div "Select All Ship Selected" at bounding box center [883, 581] width 1319 height 37
click at [263, 581] on button "Select All" at bounding box center [259, 581] width 49 height 19
click at [337, 585] on button "Ship Selected" at bounding box center [320, 581] width 67 height 19
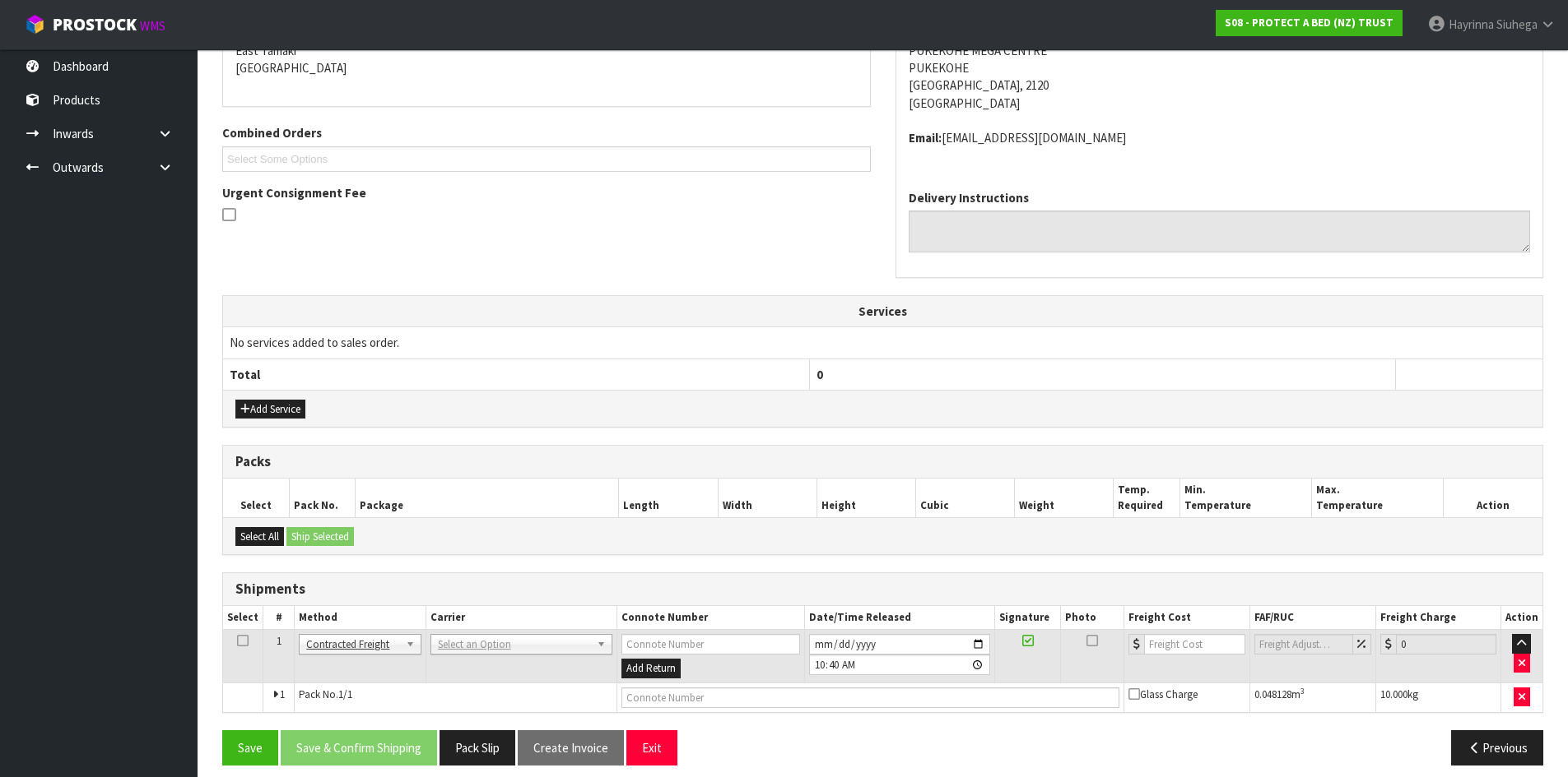
scroll to position [378, 0]
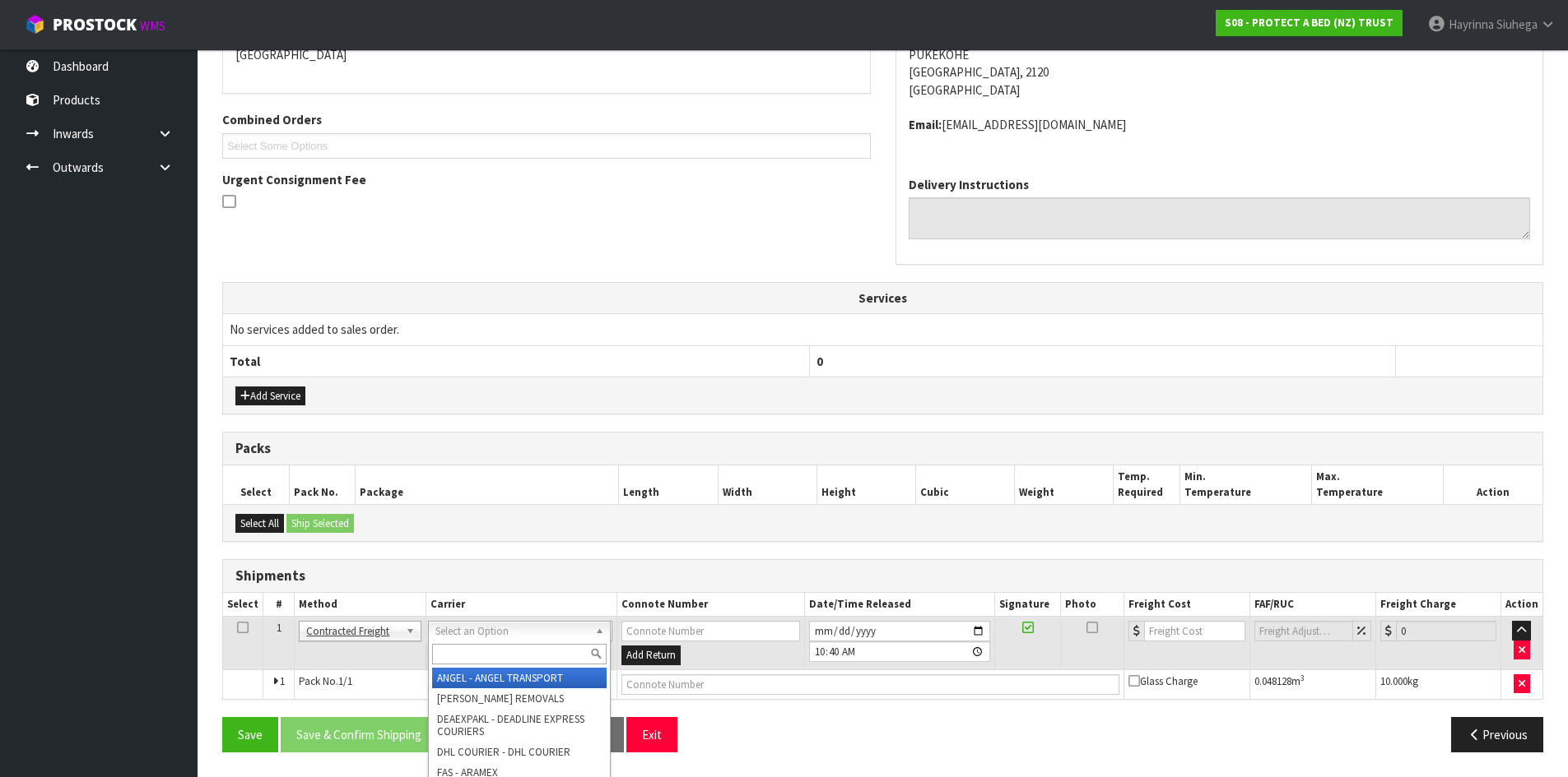
click at [479, 654] on input "text" at bounding box center [519, 654] width 174 height 20
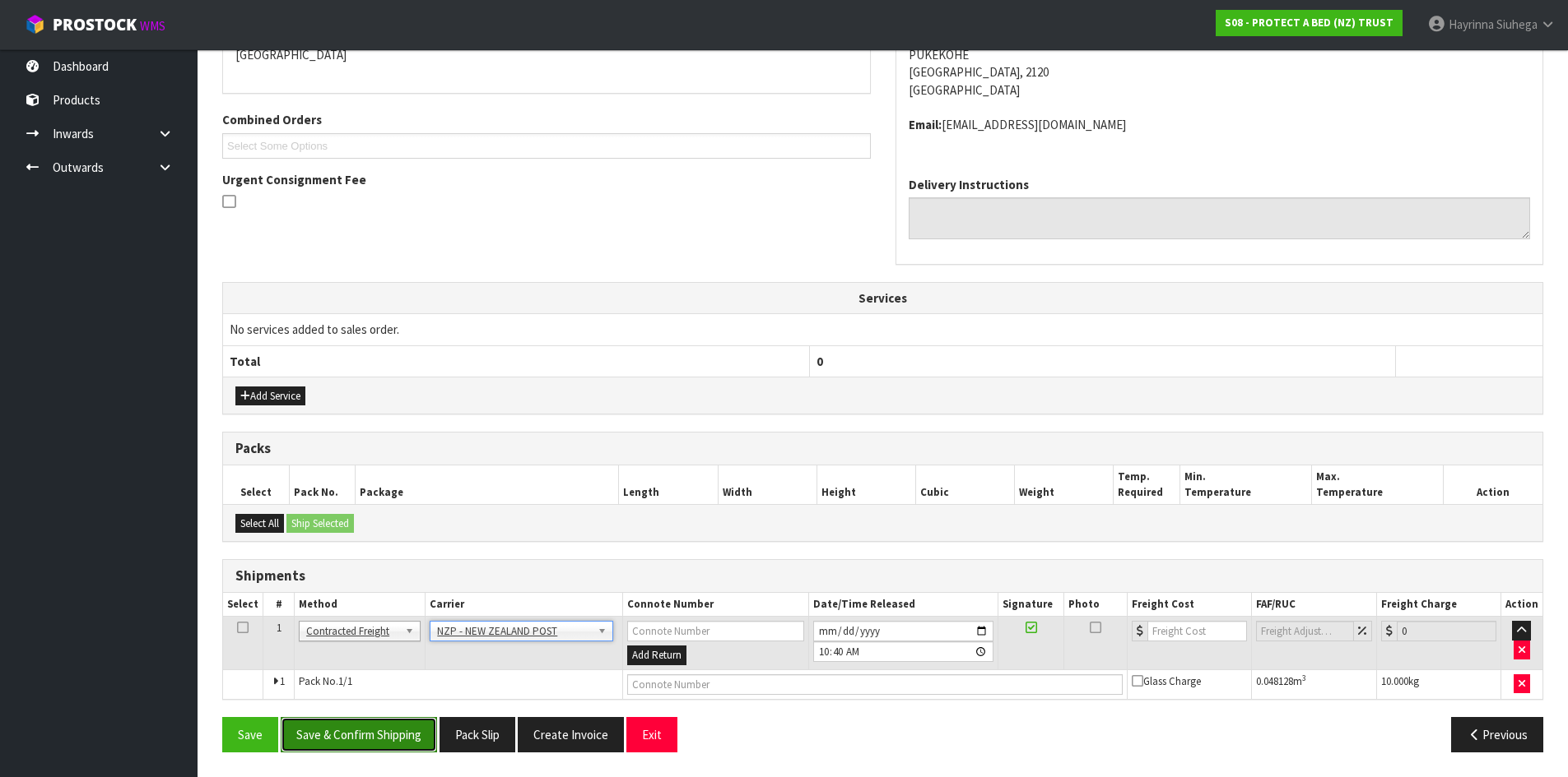
click at [355, 739] on button "Save & Confirm Shipping" at bounding box center [359, 735] width 157 height 35
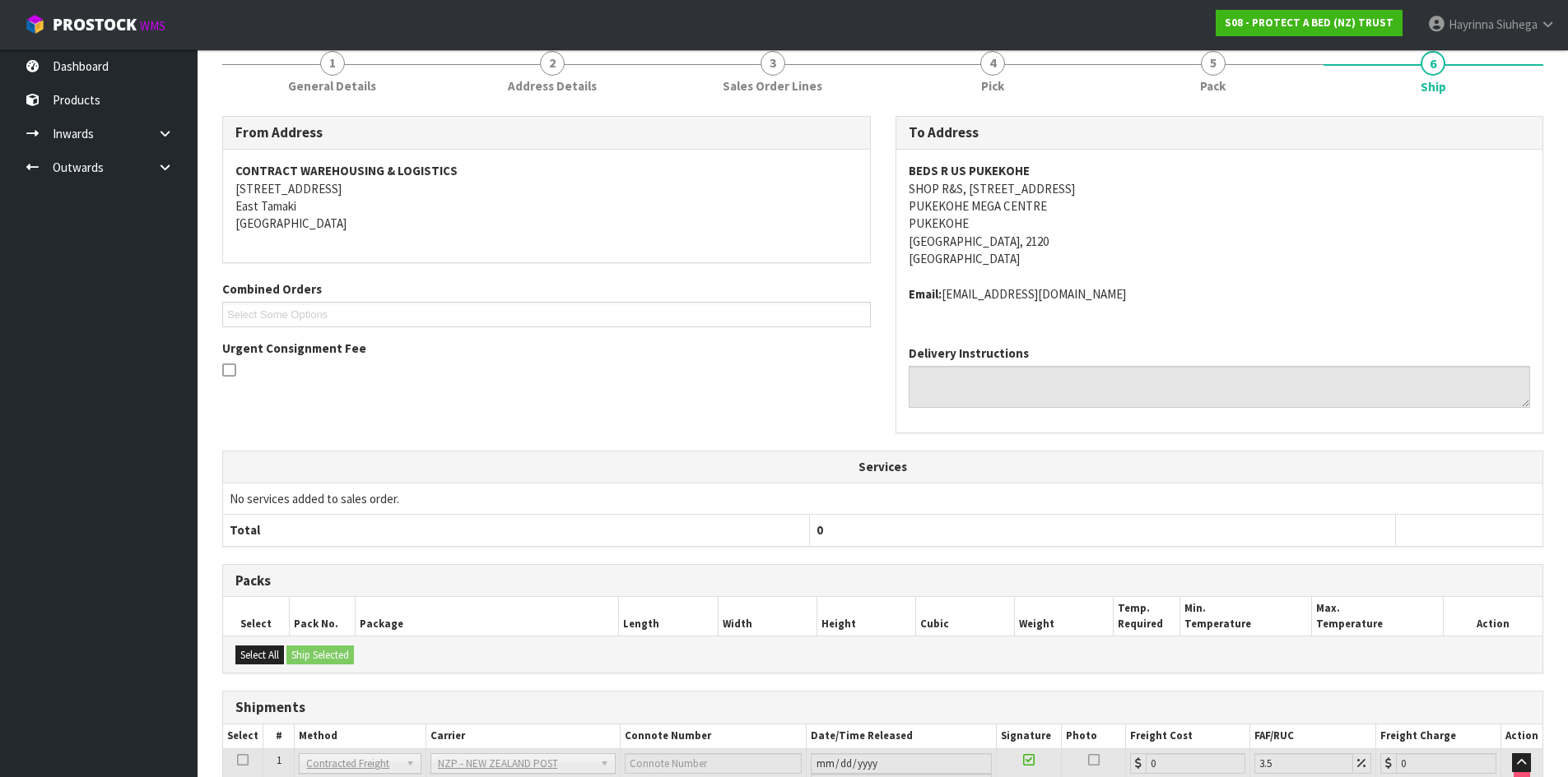
scroll to position [354, 0]
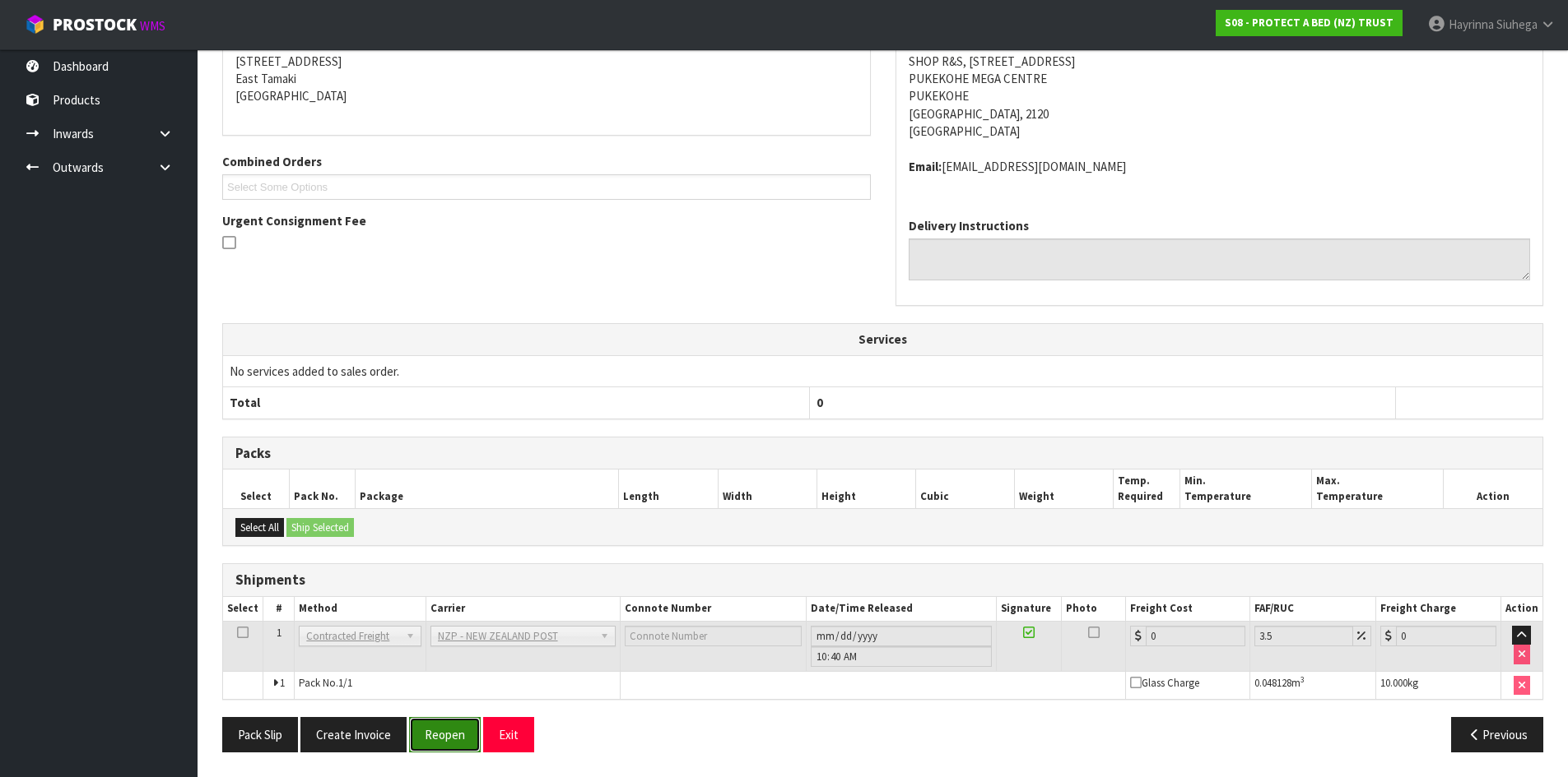
click at [447, 737] on button "Reopen" at bounding box center [444, 735] width 72 height 35
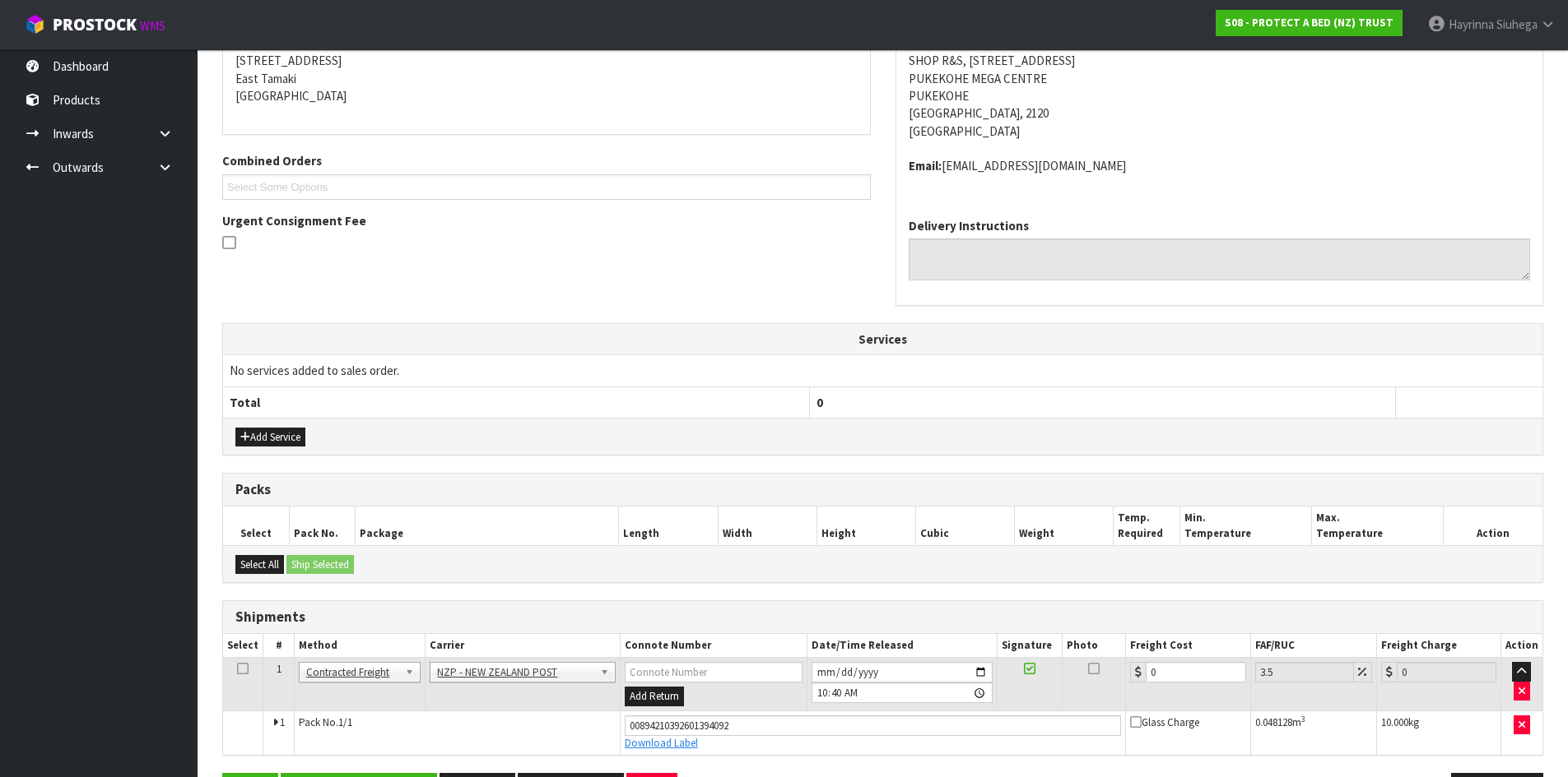
scroll to position [393, 0]
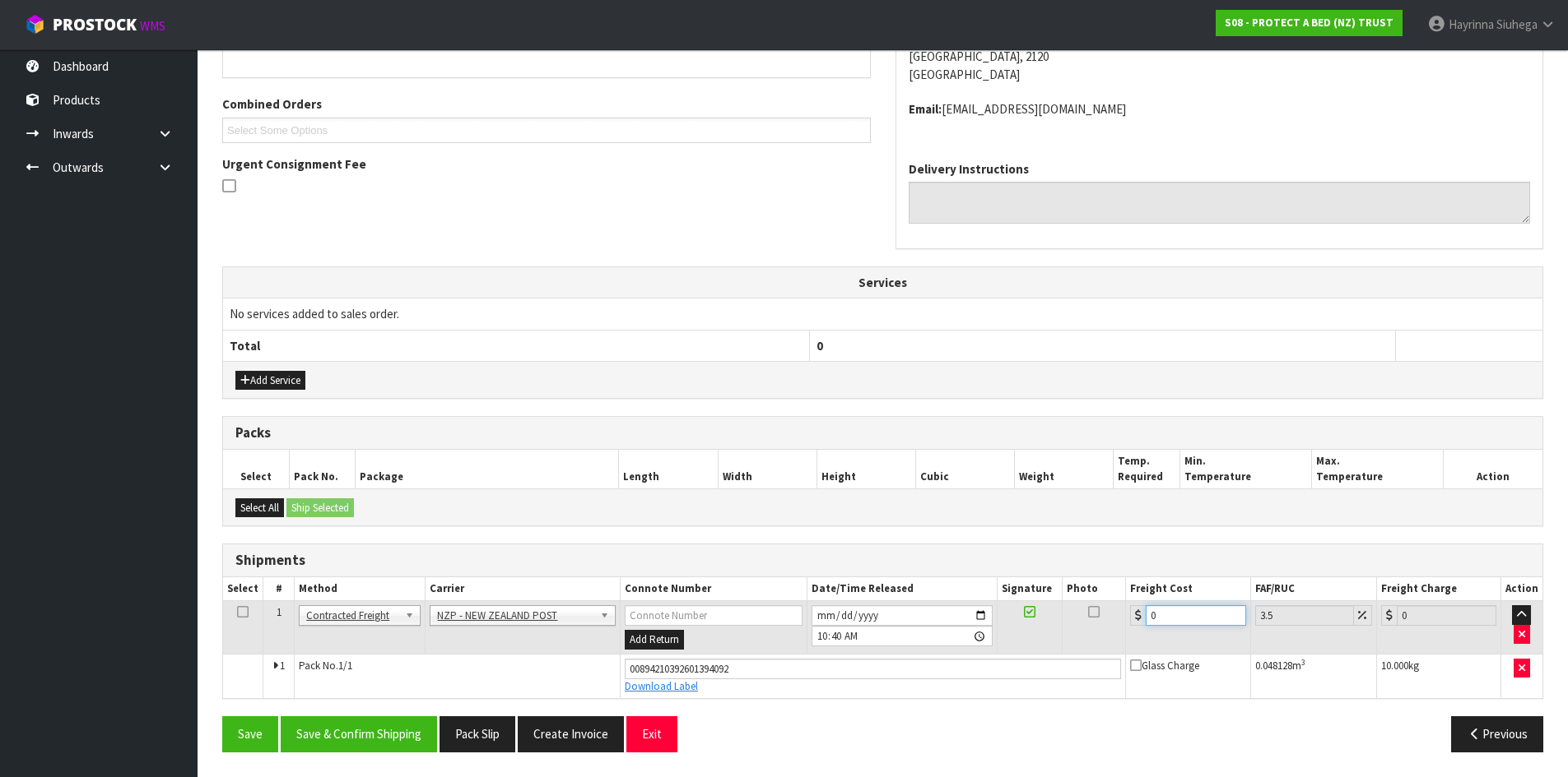
drag, startPoint x: 1173, startPoint y: 608, endPoint x: 806, endPoint y: 590, distance: 367.4
click at [895, 611] on tr "1 Client Local Pickup Customer Local Pickup Company Freight Contracted Freight …" at bounding box center [883, 627] width 1319 height 53
click at [222, 717] on button "Save" at bounding box center [250, 735] width 56 height 35
click at [412, 740] on button "Save & Confirm Shipping" at bounding box center [359, 735] width 157 height 35
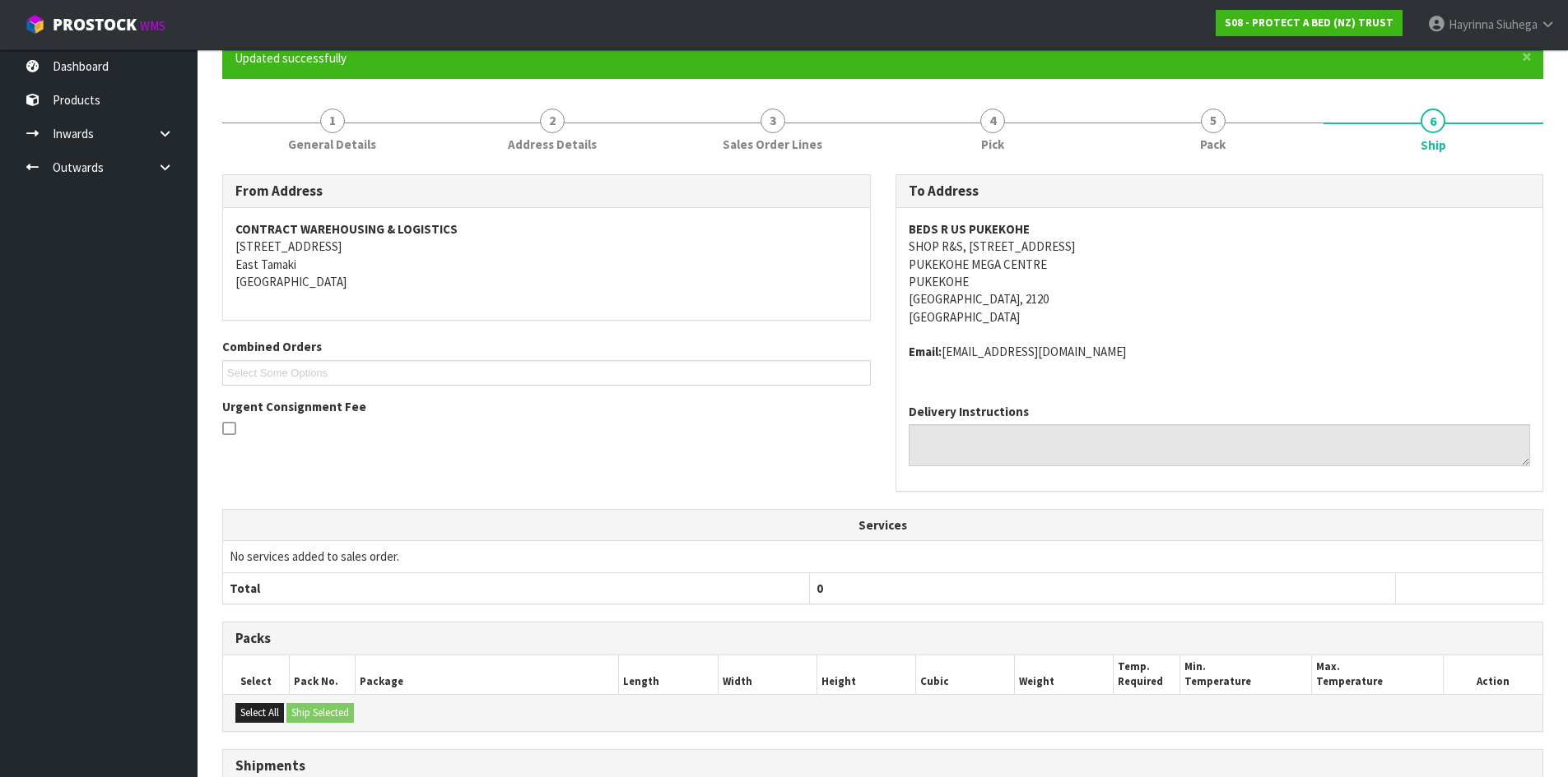
scroll to position [0, 0]
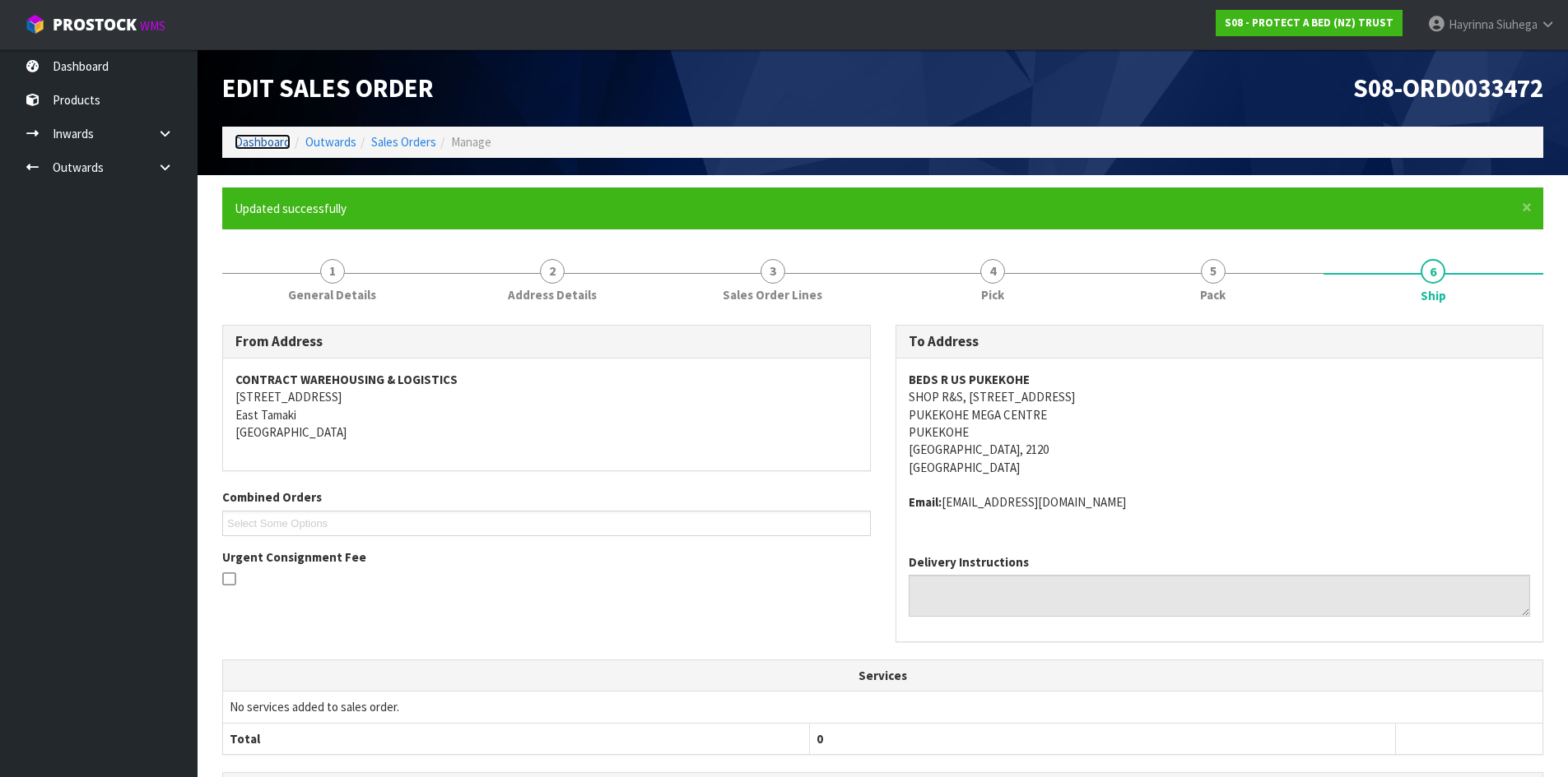
click at [263, 146] on link "Dashboard" at bounding box center [262, 142] width 56 height 16
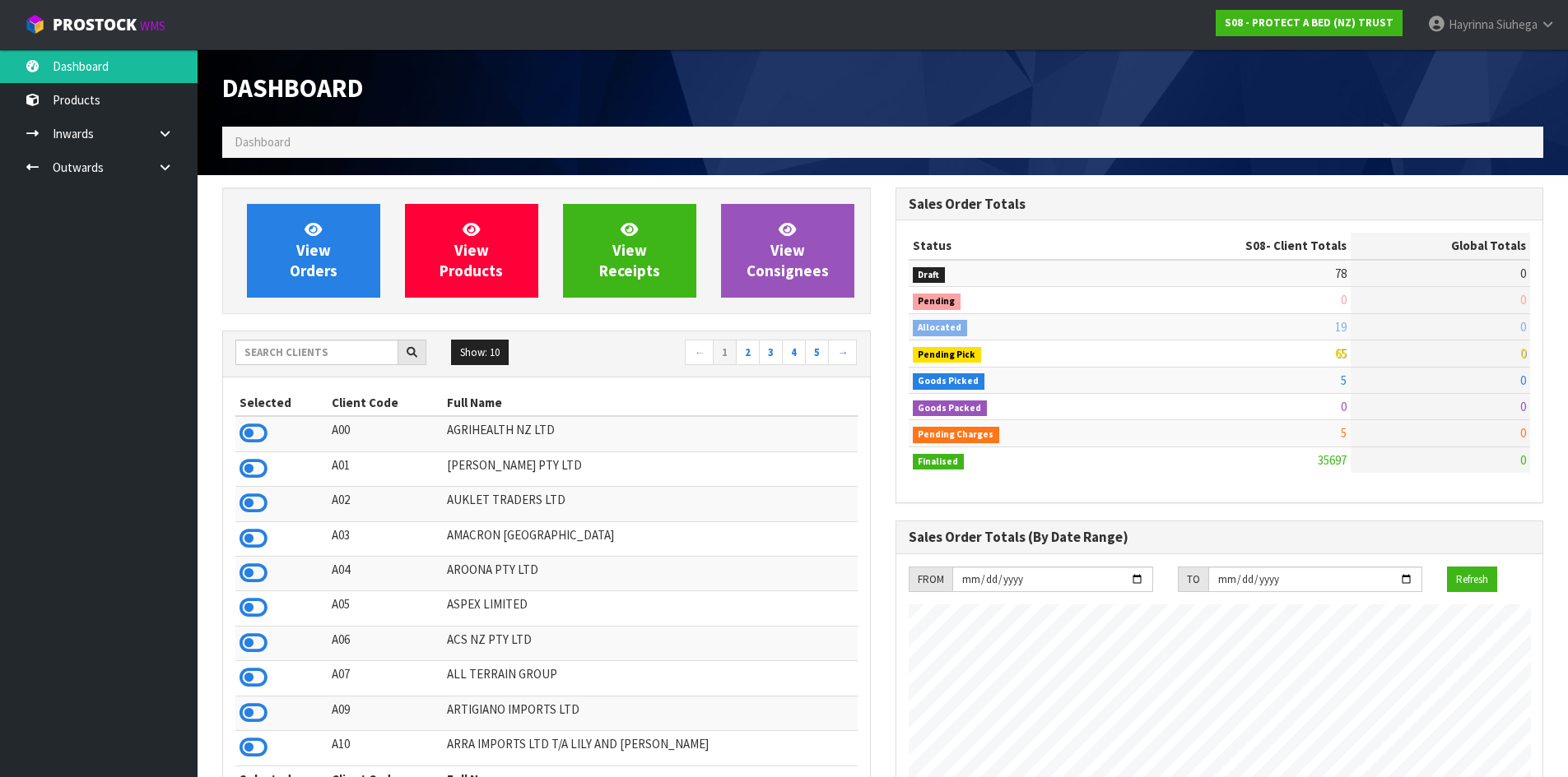
scroll to position [1246, 672]
click at [284, 219] on link "View Orders" at bounding box center [313, 251] width 134 height 94
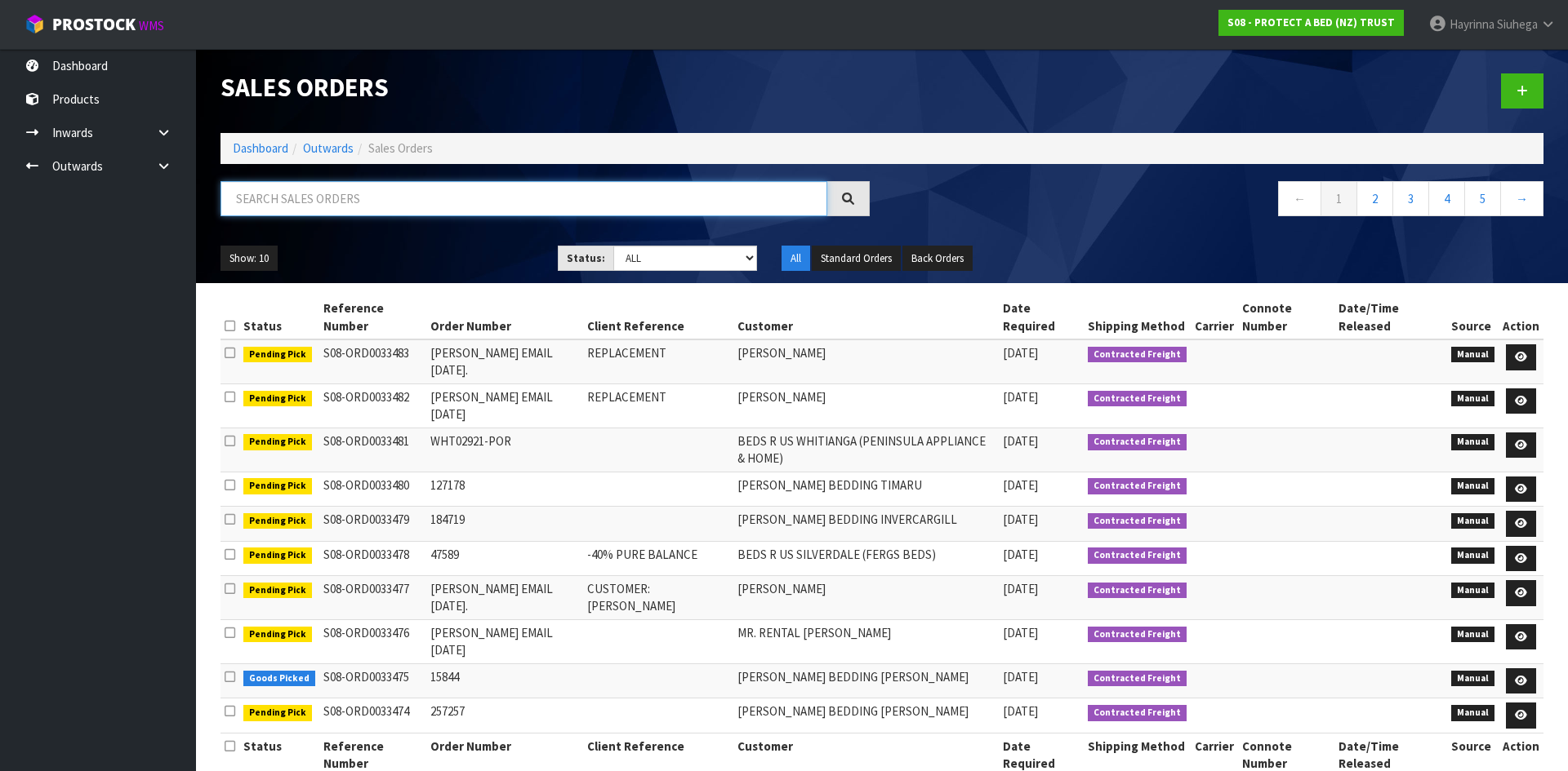
click at [250, 187] on input "text" at bounding box center [524, 198] width 607 height 35
click at [287, 195] on input "text" at bounding box center [524, 198] width 607 height 35
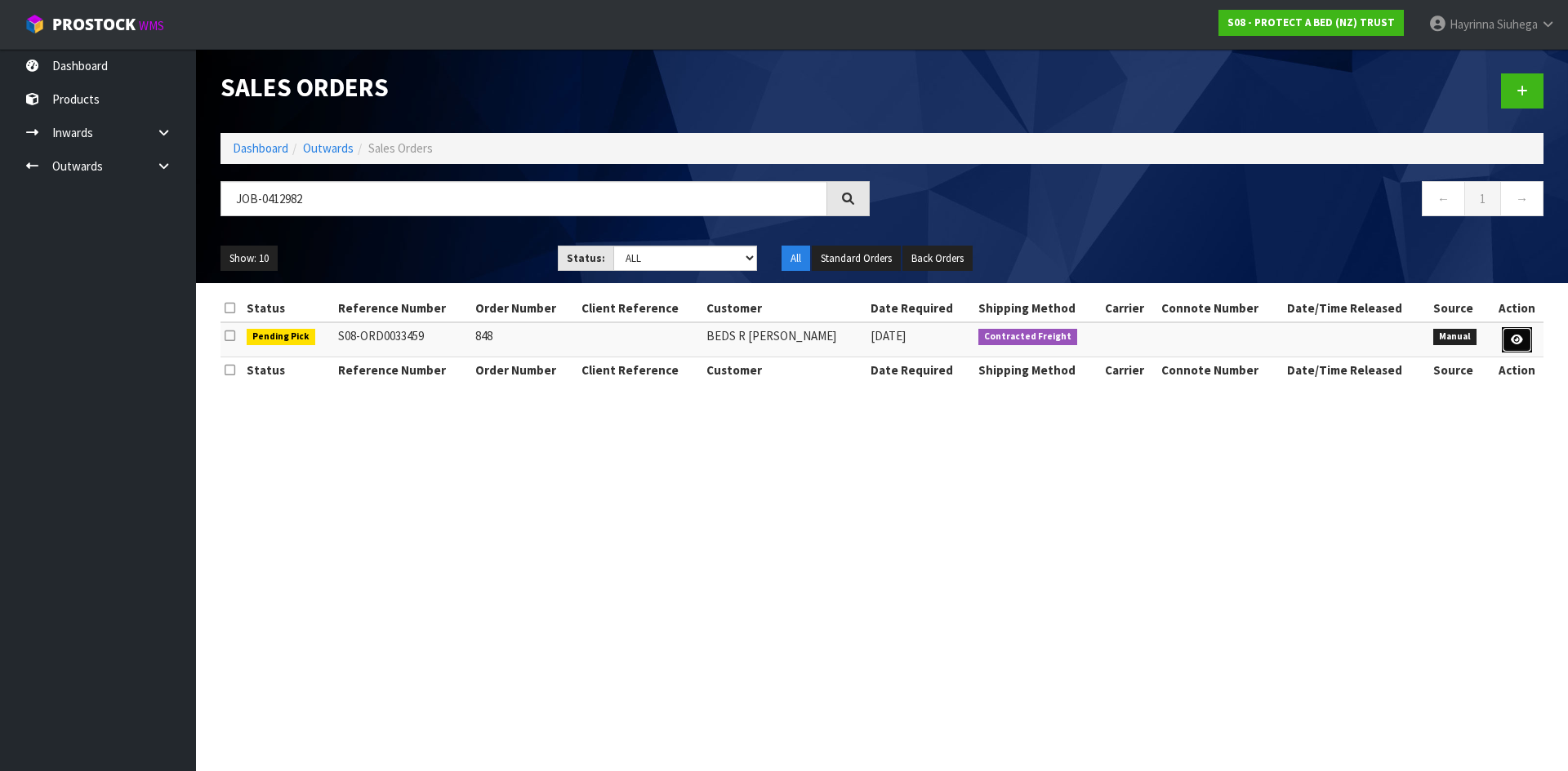
click at [1521, 346] on link at bounding box center [1516, 341] width 30 height 26
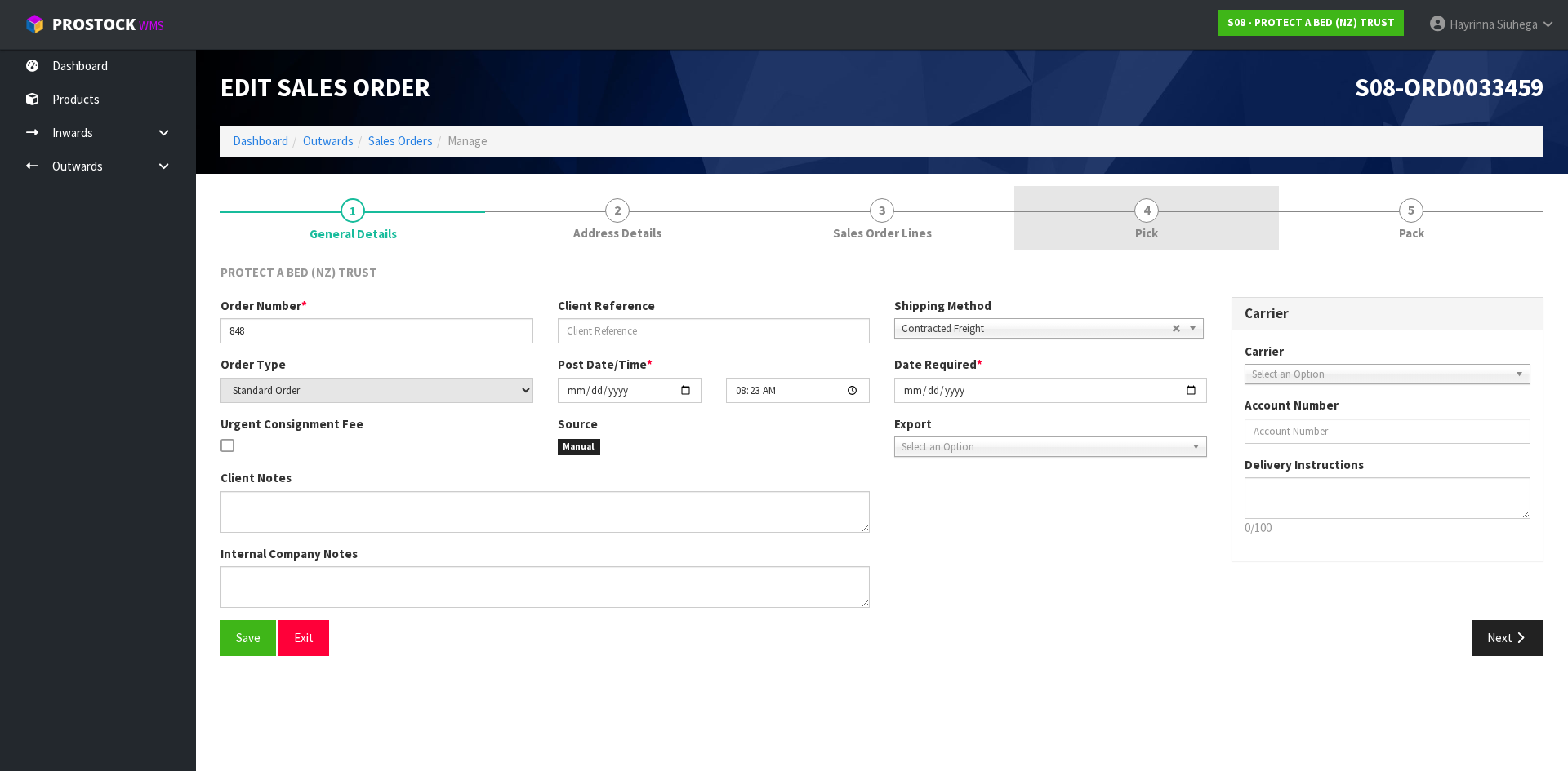
click at [1166, 214] on link "4 Pick" at bounding box center [1145, 218] width 264 height 64
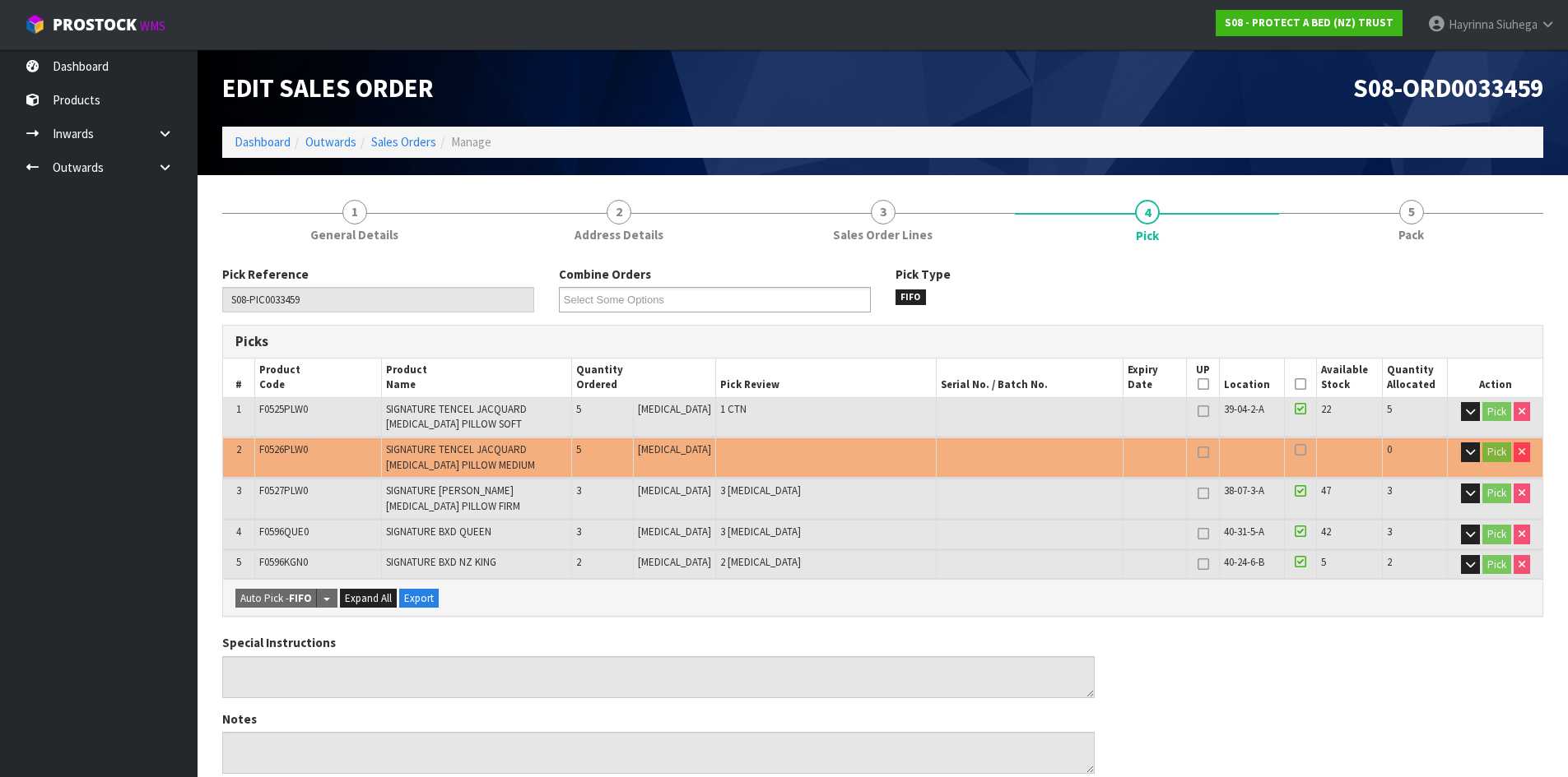
click at [1302, 389] on th "Picked" at bounding box center [1301, 378] width 32 height 39
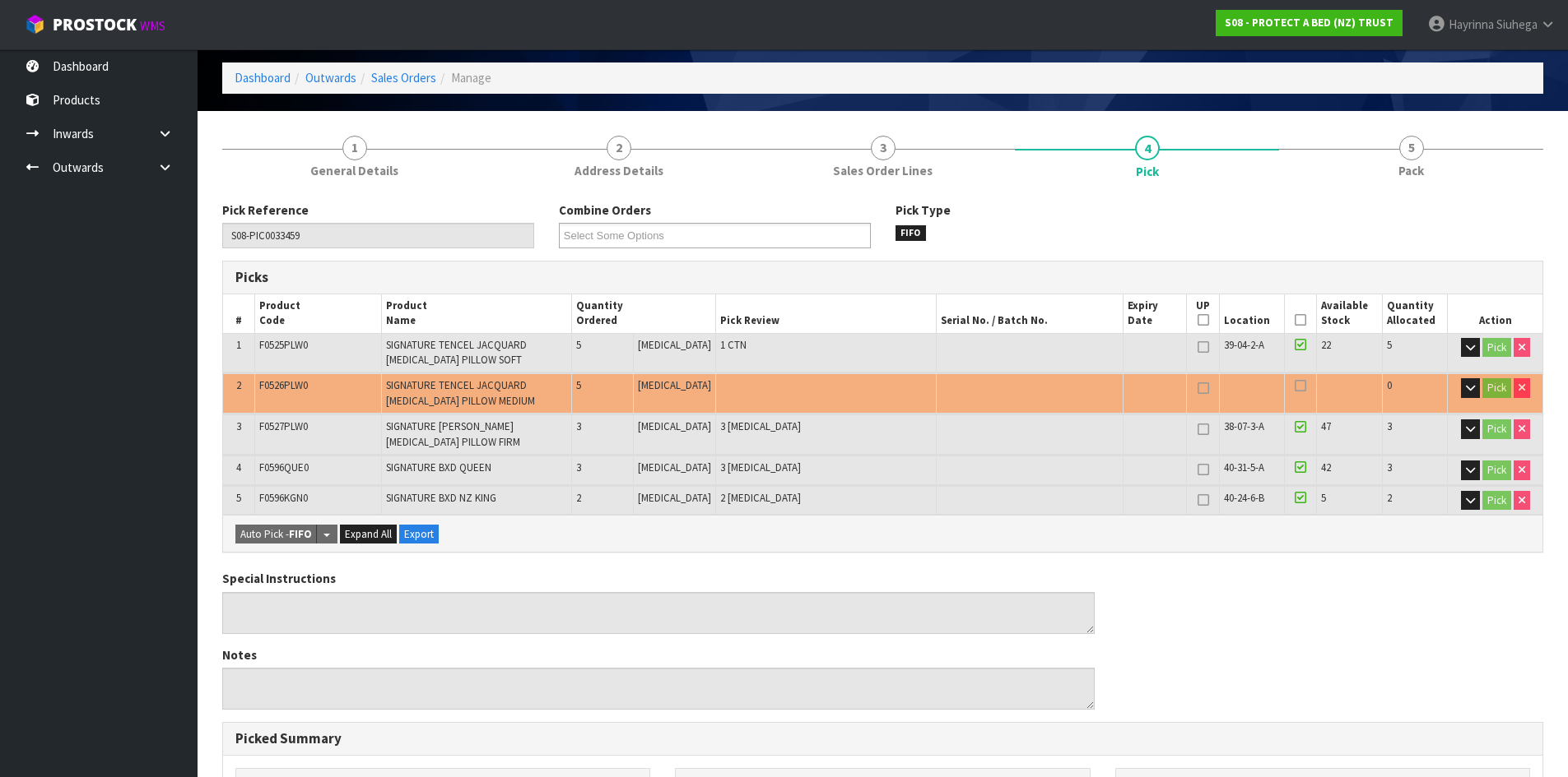
scroll to position [165, 0]
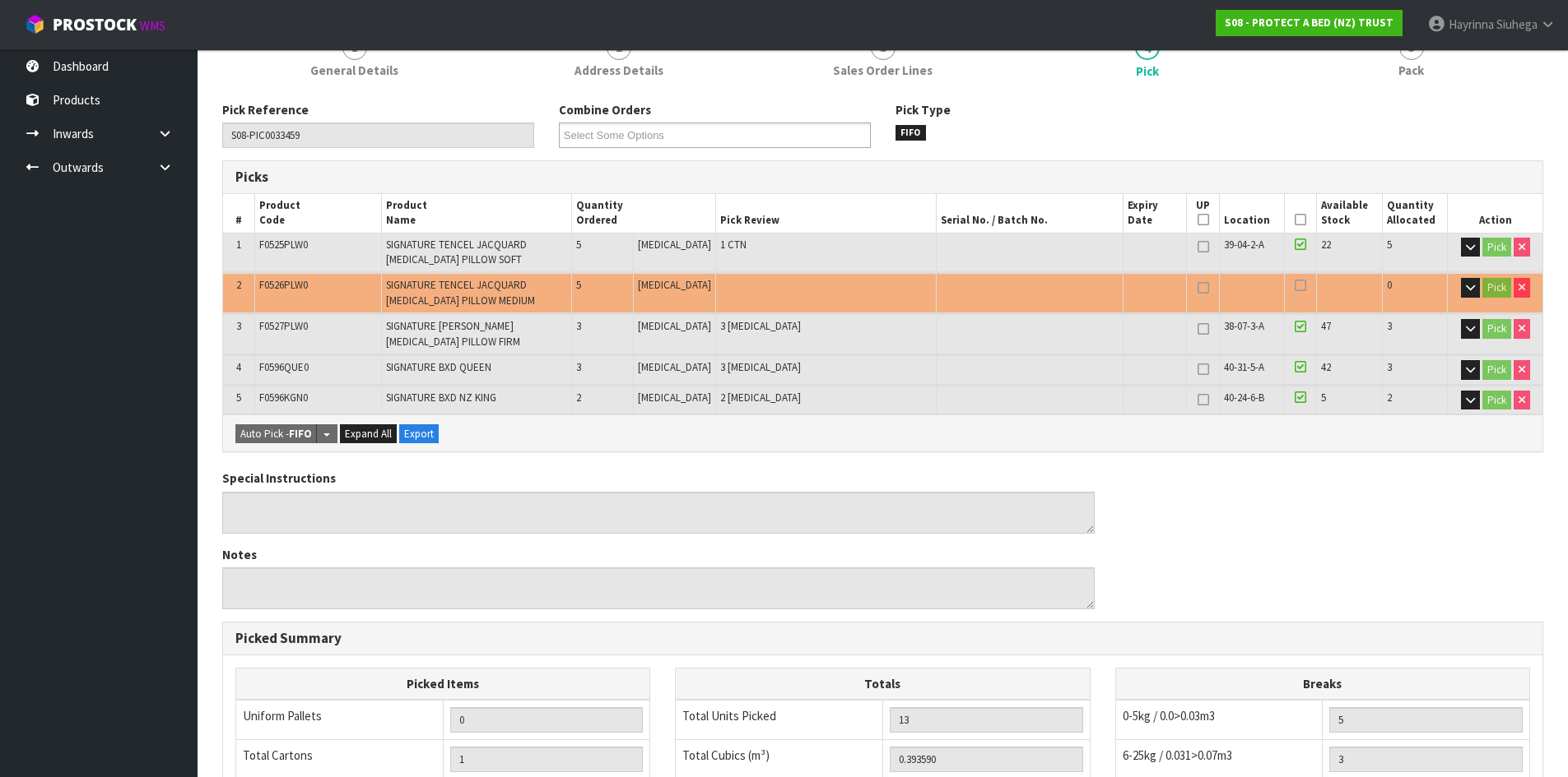
click at [1299, 219] on icon at bounding box center [1300, 219] width 12 height 1
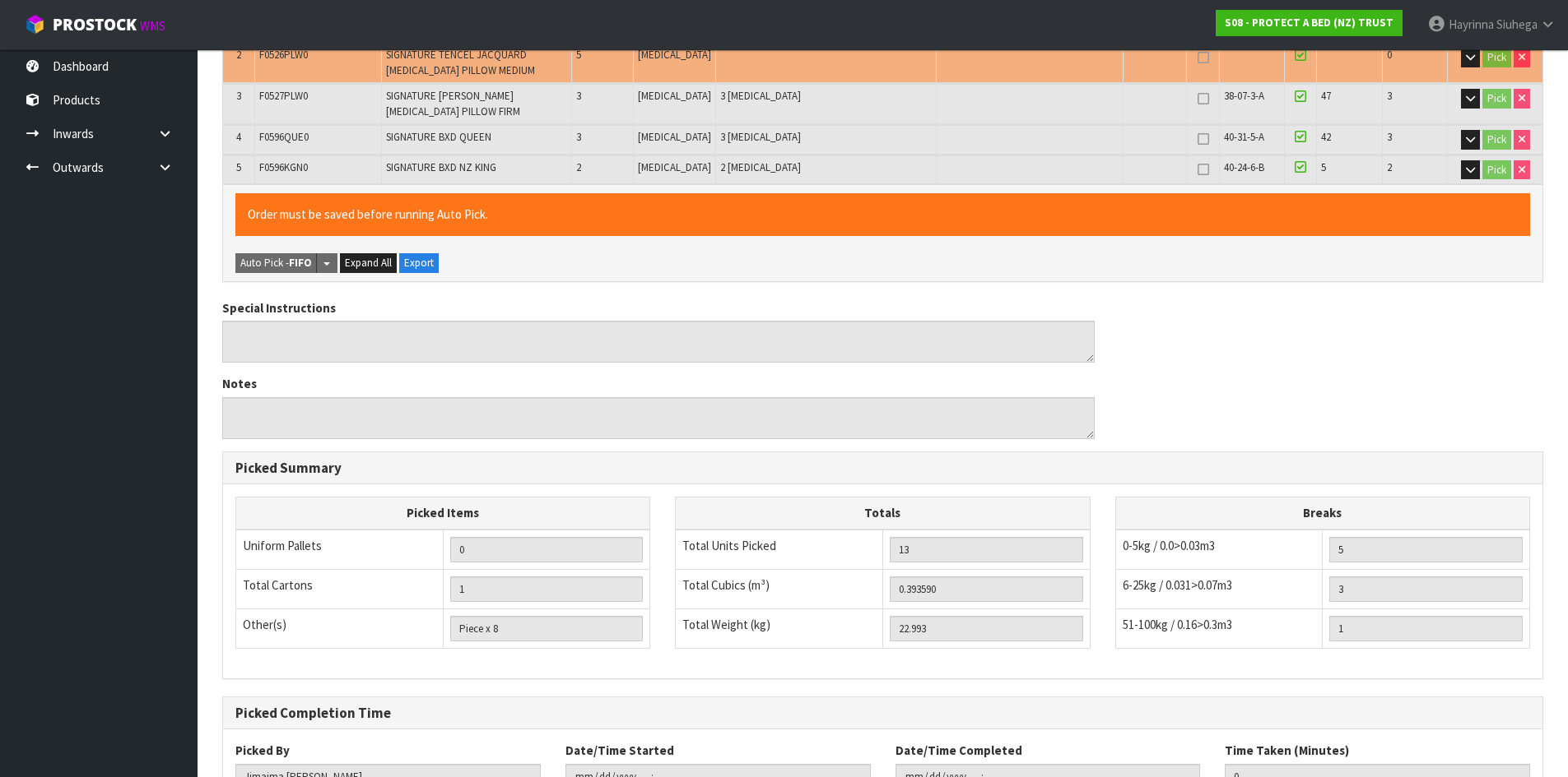
scroll to position [522, 0]
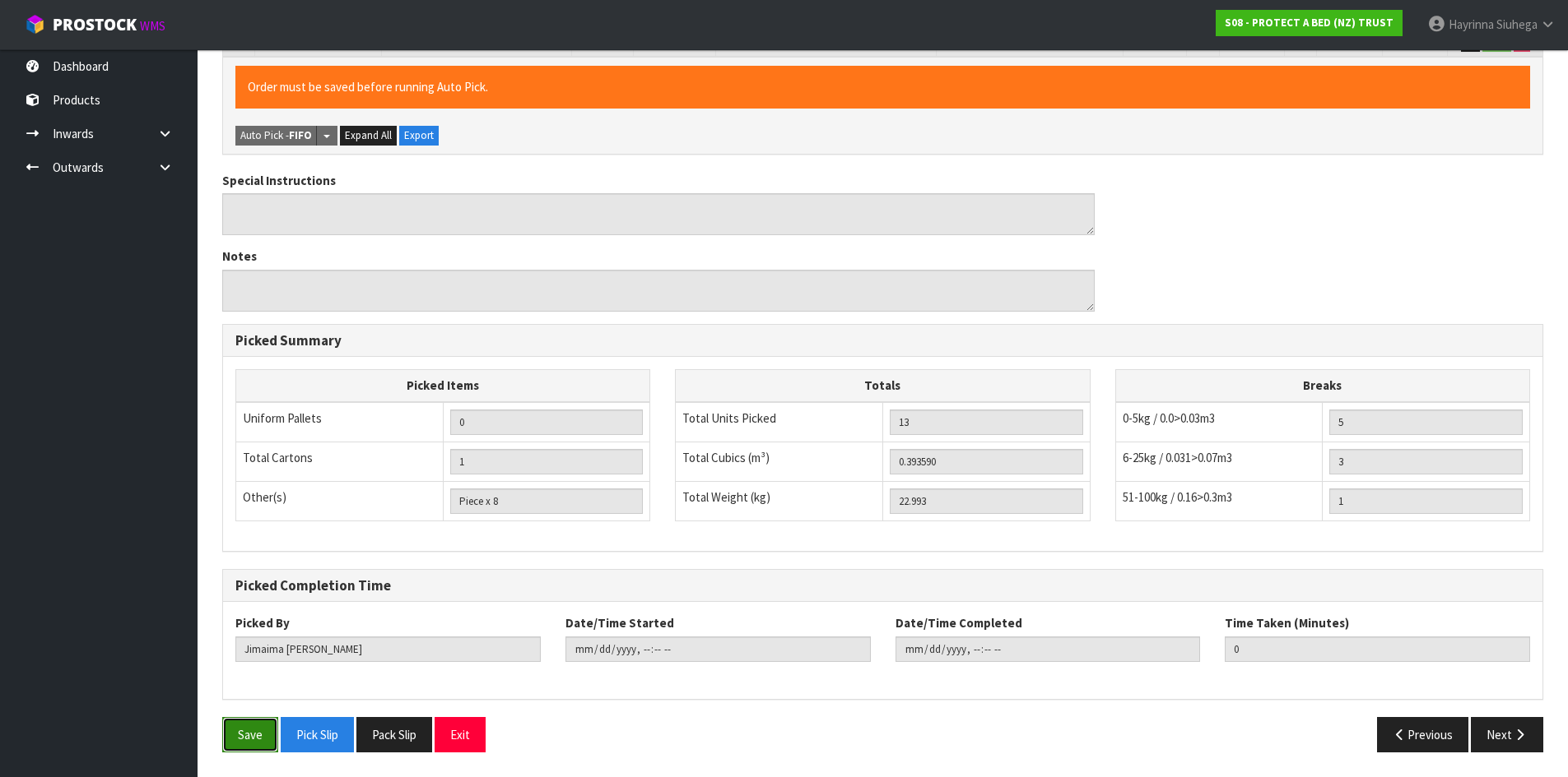
click at [228, 747] on button "Save" at bounding box center [250, 735] width 56 height 35
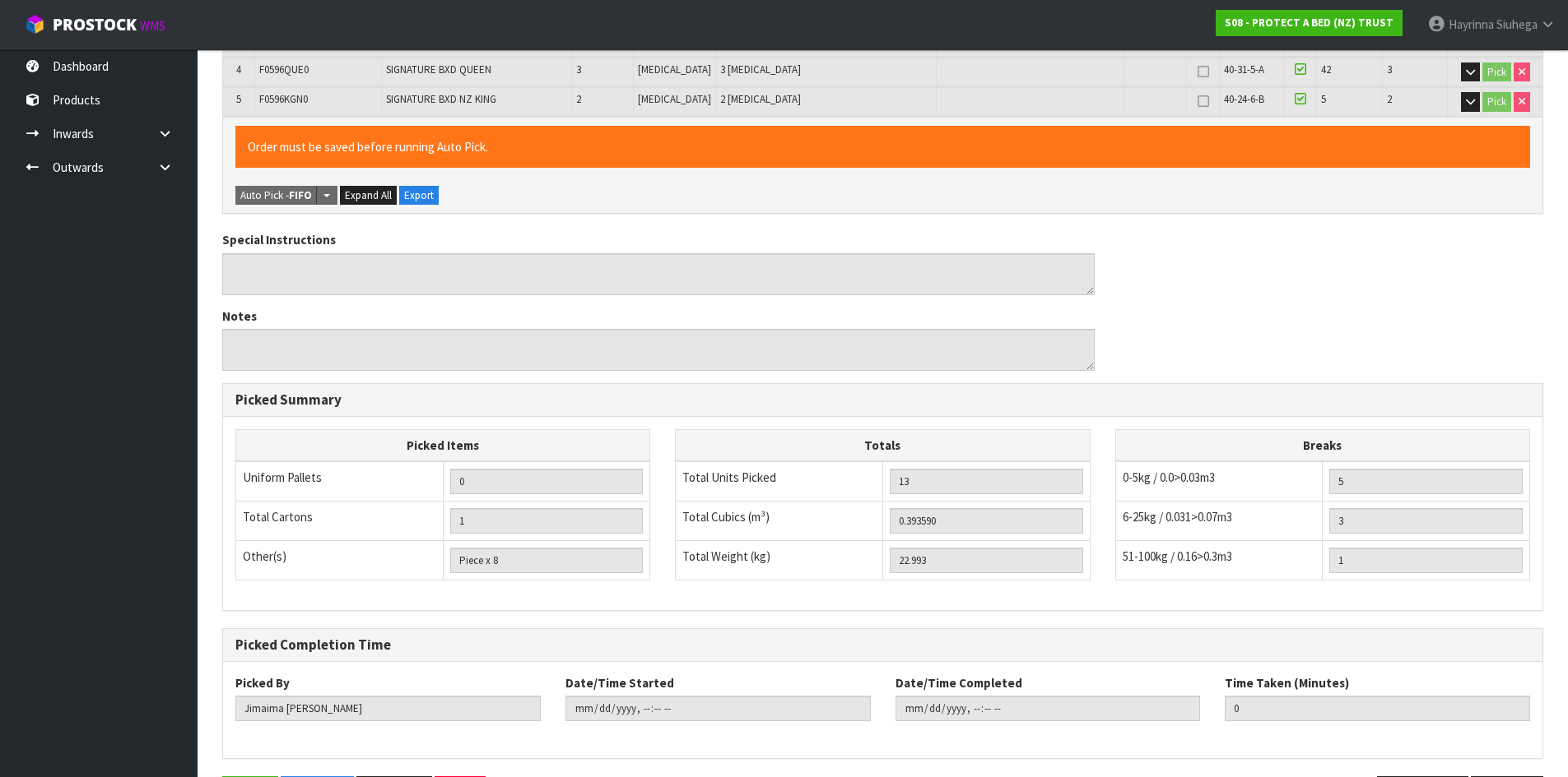
scroll to position [0, 0]
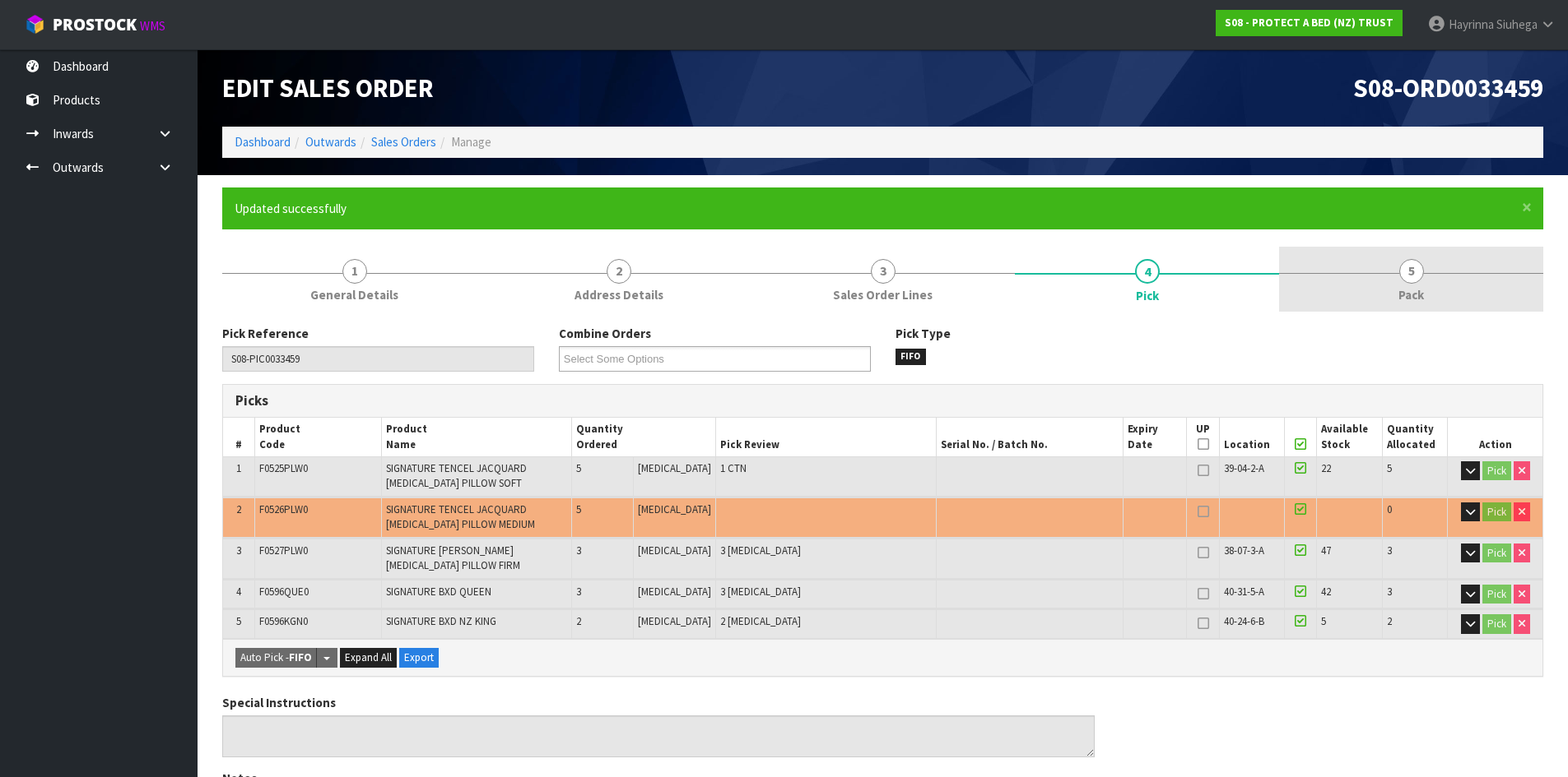
click at [1363, 255] on link "5 Pack" at bounding box center [1410, 279] width 264 height 65
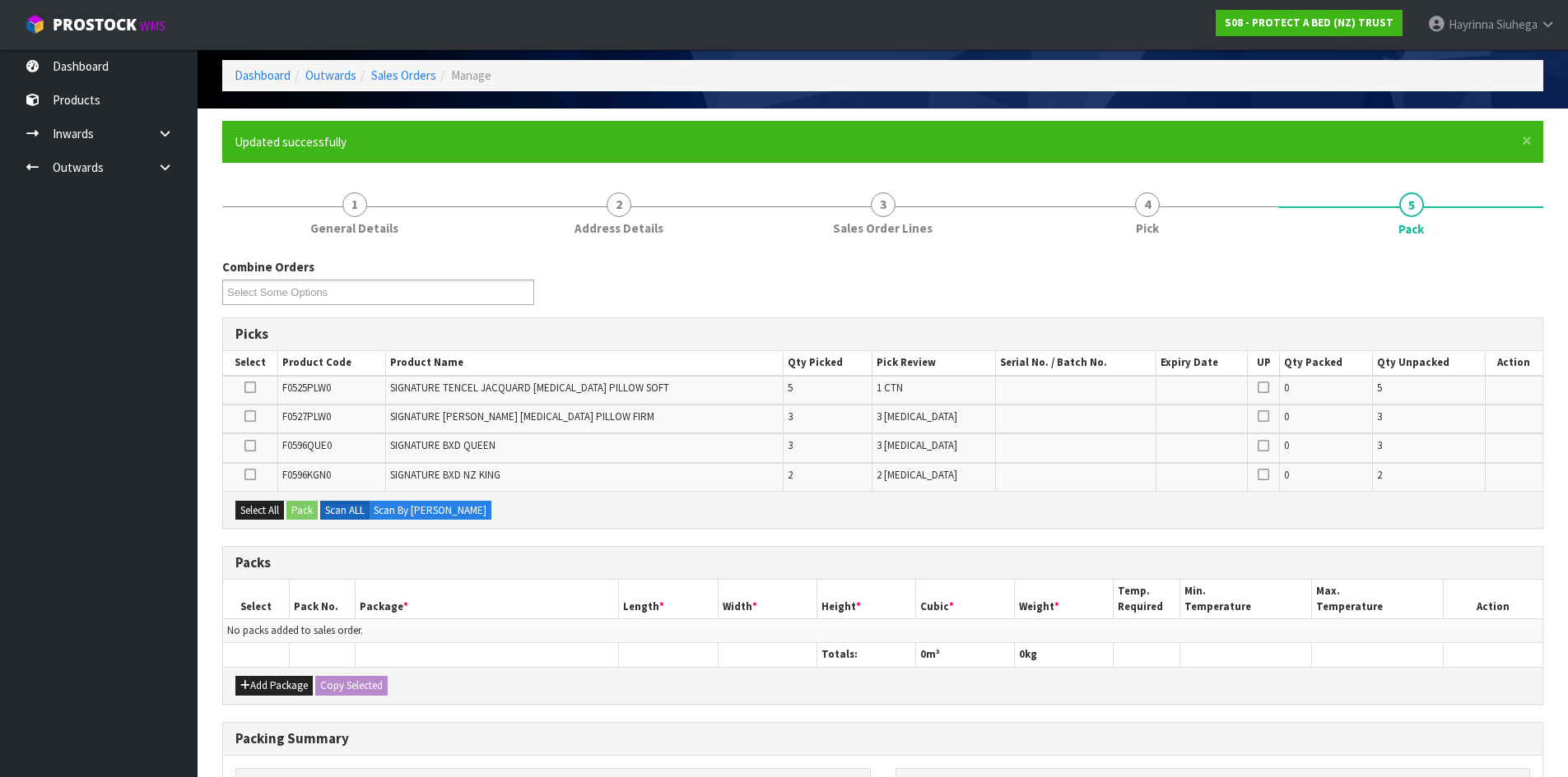
scroll to position [247, 0]
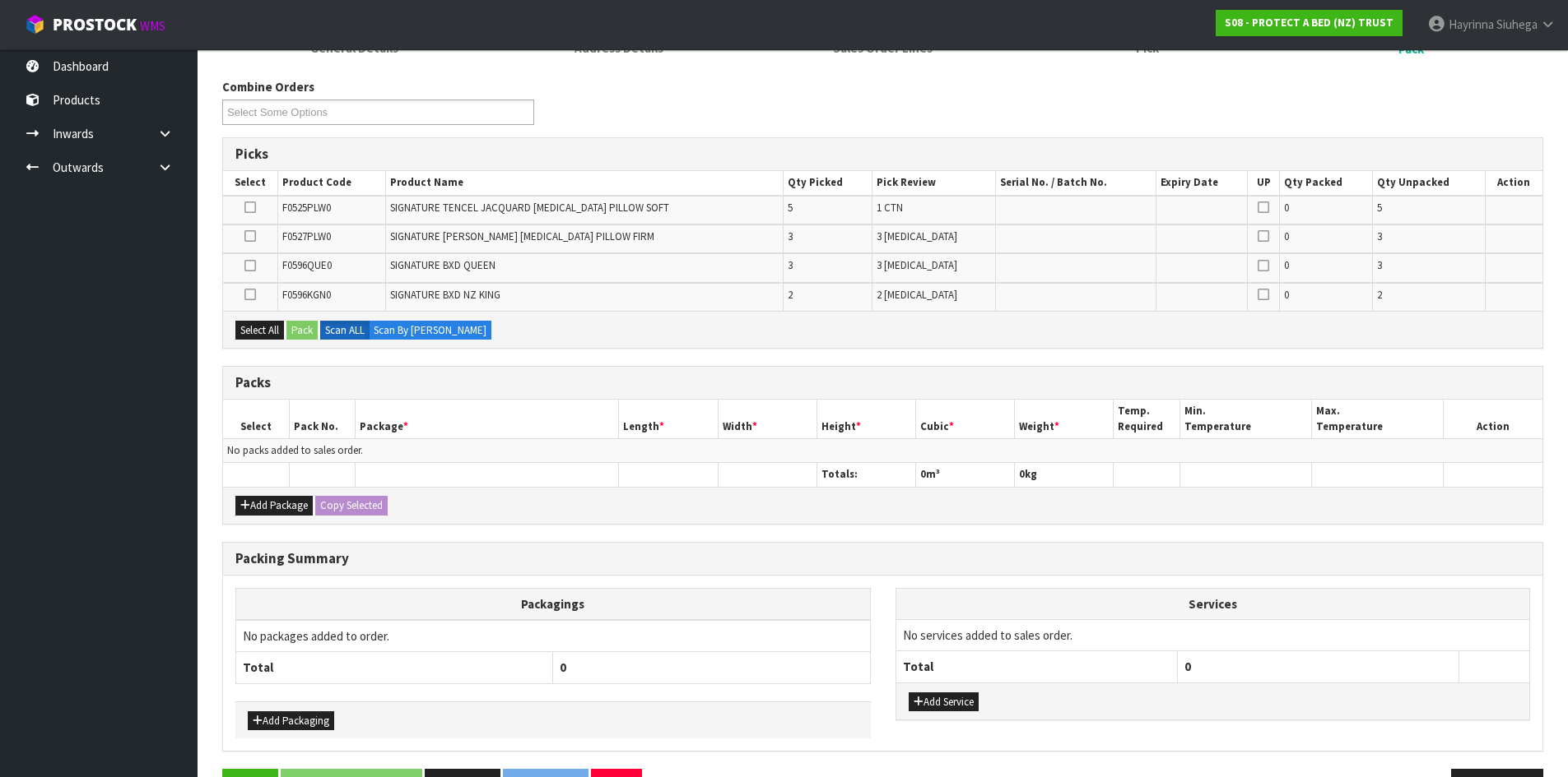
click at [248, 207] on icon at bounding box center [250, 207] width 12 height 1
click at [0, 0] on input "checkbox" at bounding box center [0, 0] width 0 height 0
click at [312, 335] on button "Pack" at bounding box center [301, 331] width 31 height 19
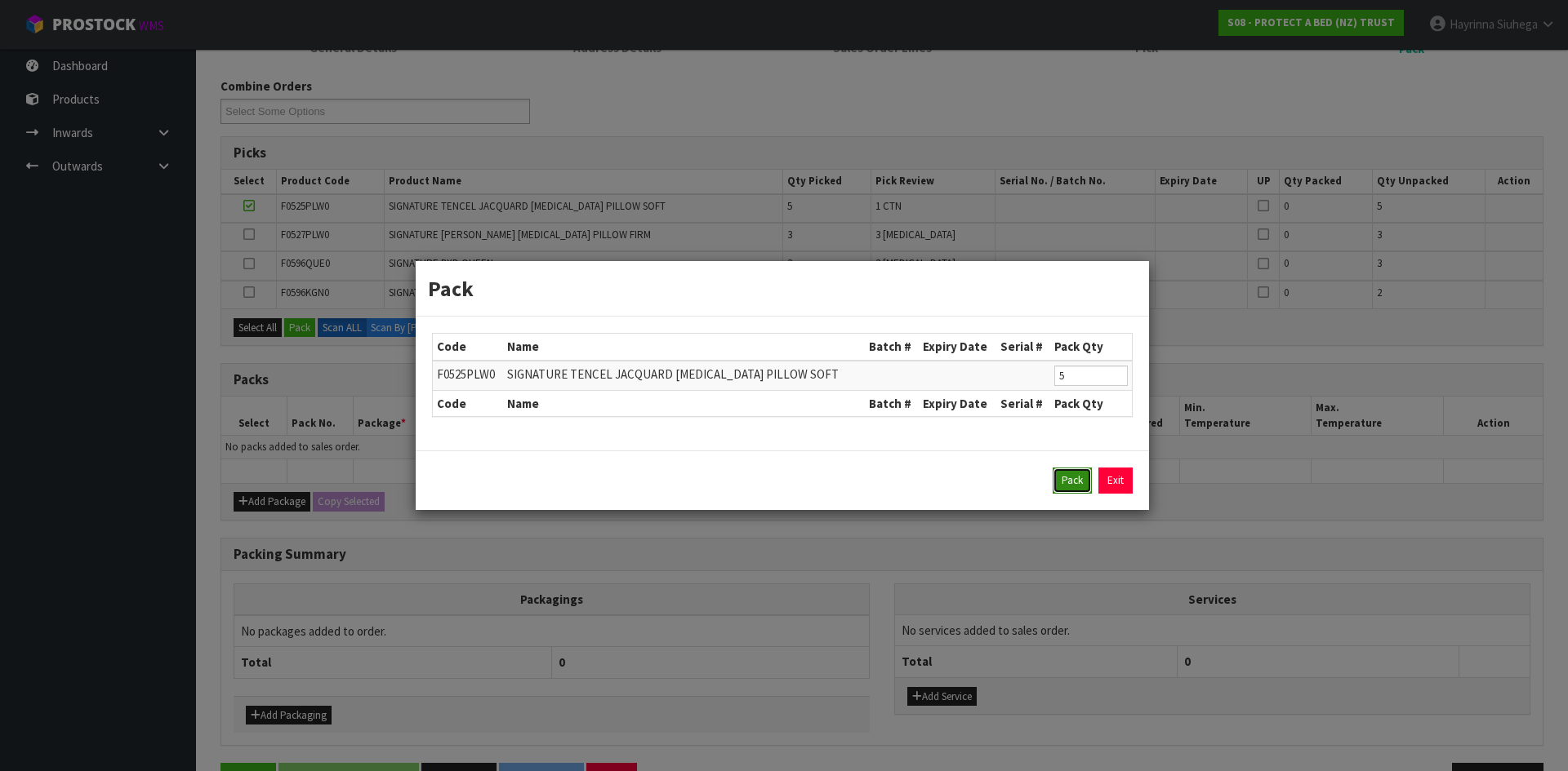
click at [1073, 488] on button "Pack" at bounding box center [1072, 481] width 40 height 26
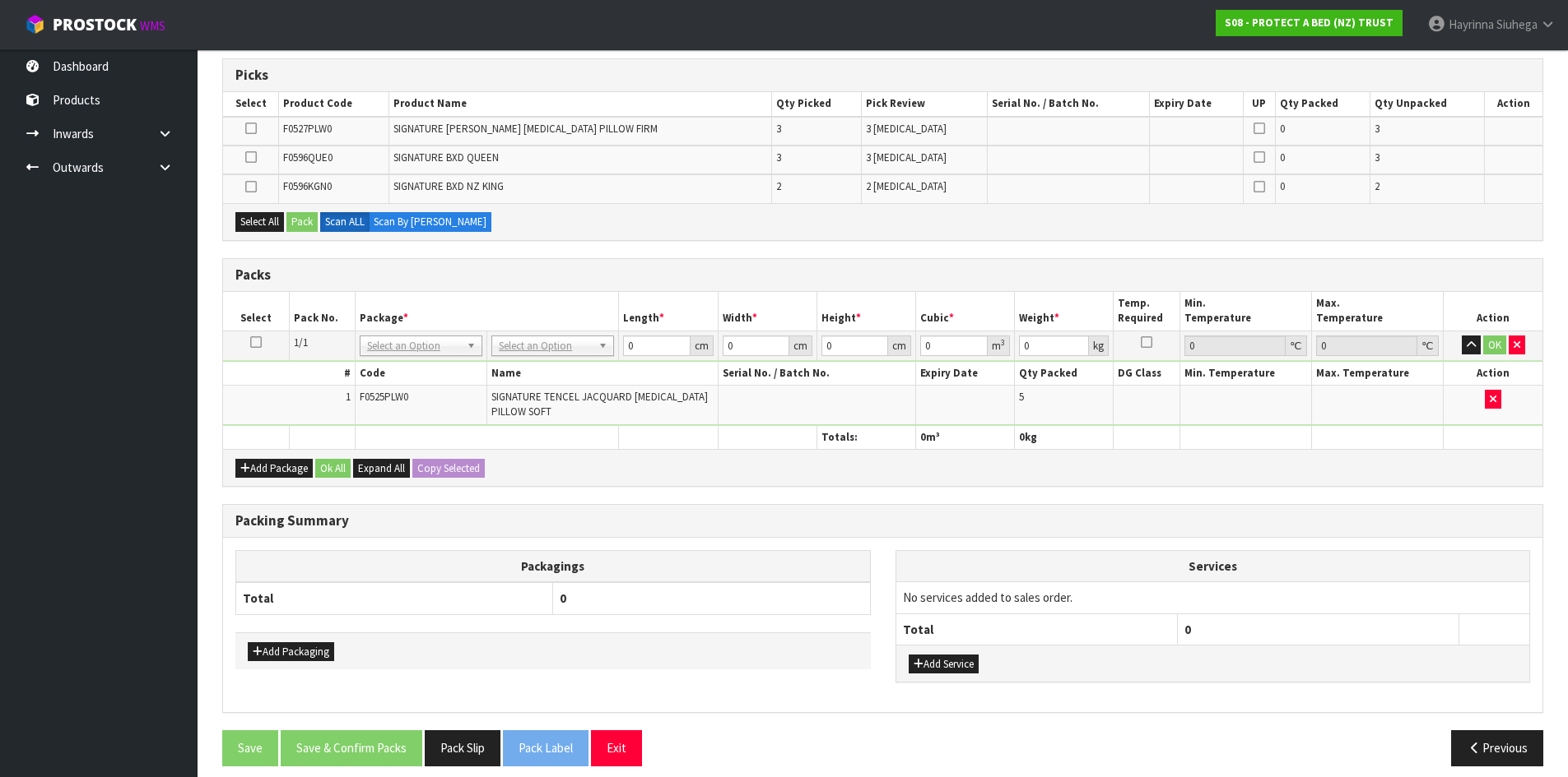
scroll to position [329, 0]
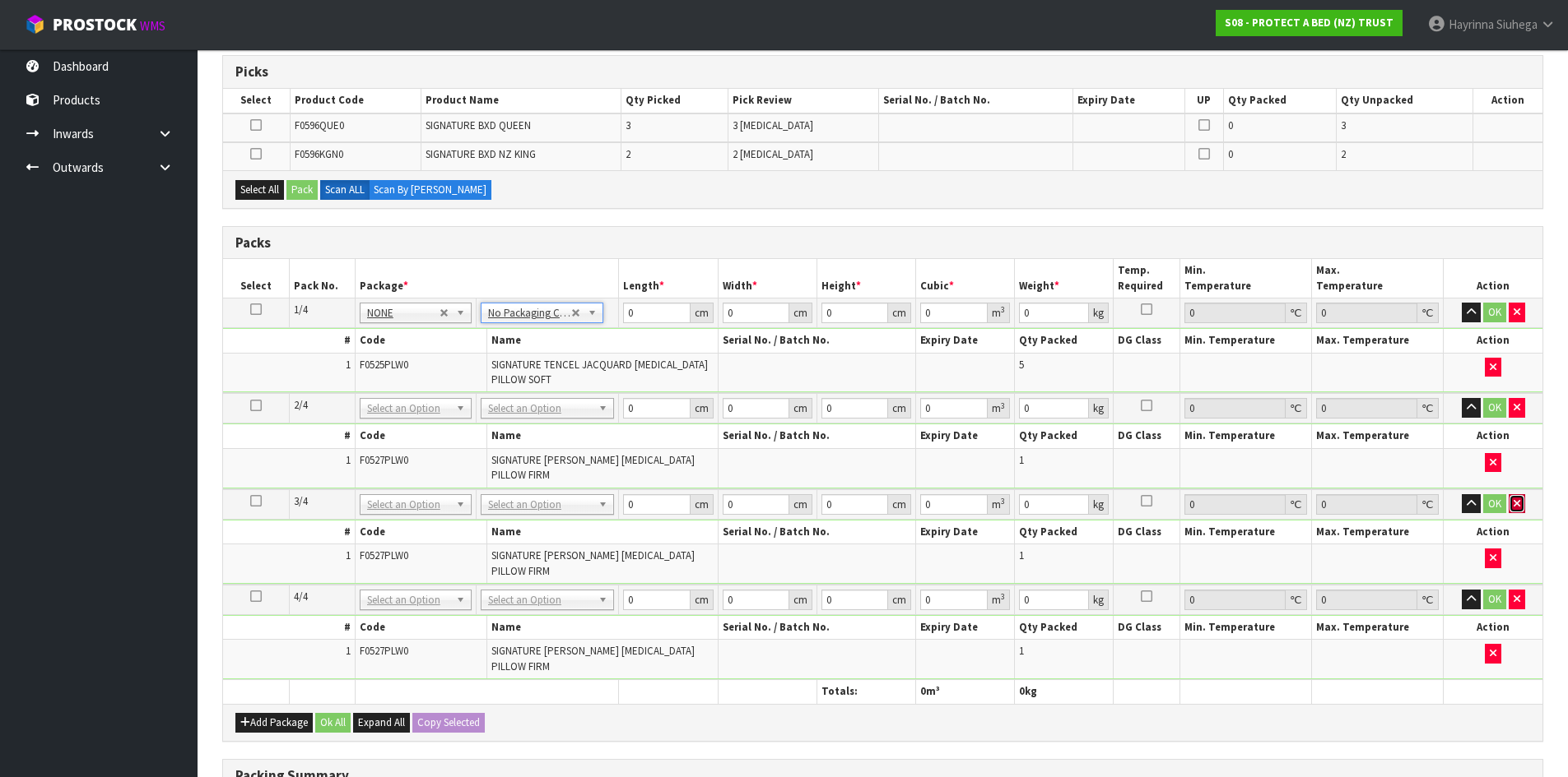
click at [1518, 506] on icon "button" at bounding box center [1516, 504] width 6 height 11
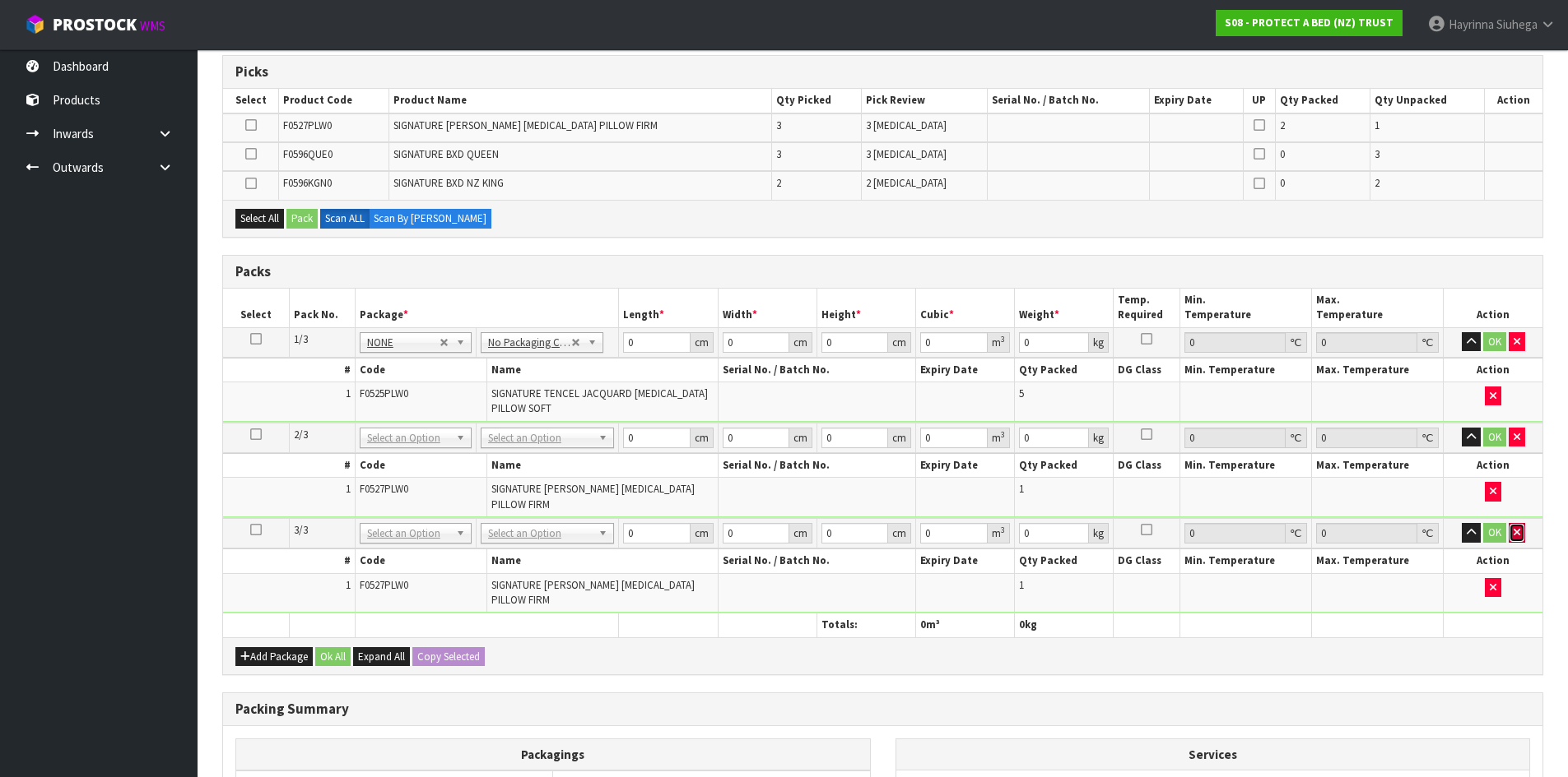
click at [1518, 533] on icon "button" at bounding box center [1516, 533] width 6 height 11
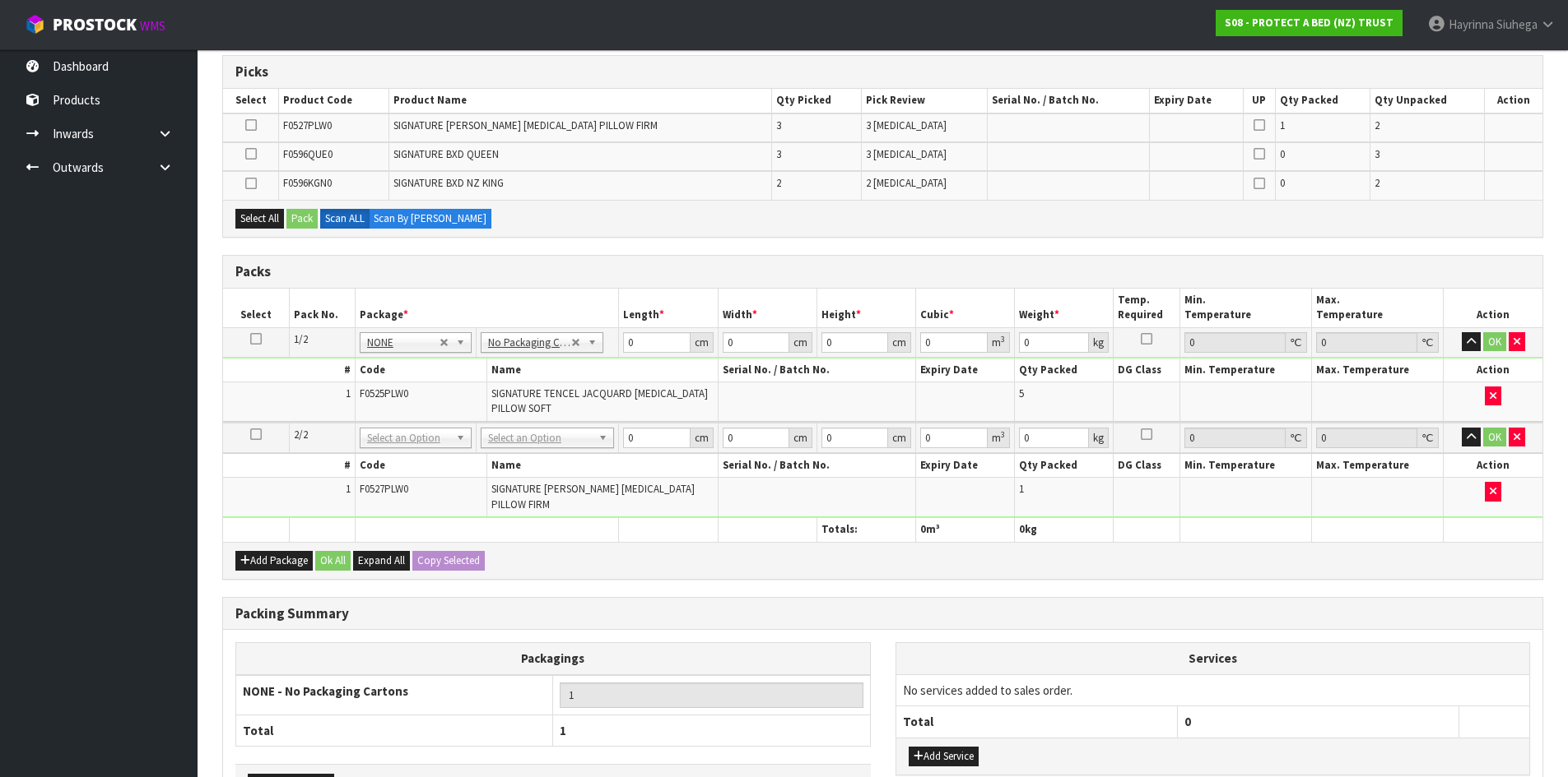
click at [250, 441] on td at bounding box center [256, 438] width 66 height 30
click at [255, 435] on icon at bounding box center [256, 435] width 12 height 1
click at [1495, 486] on icon "button" at bounding box center [1492, 491] width 6 height 11
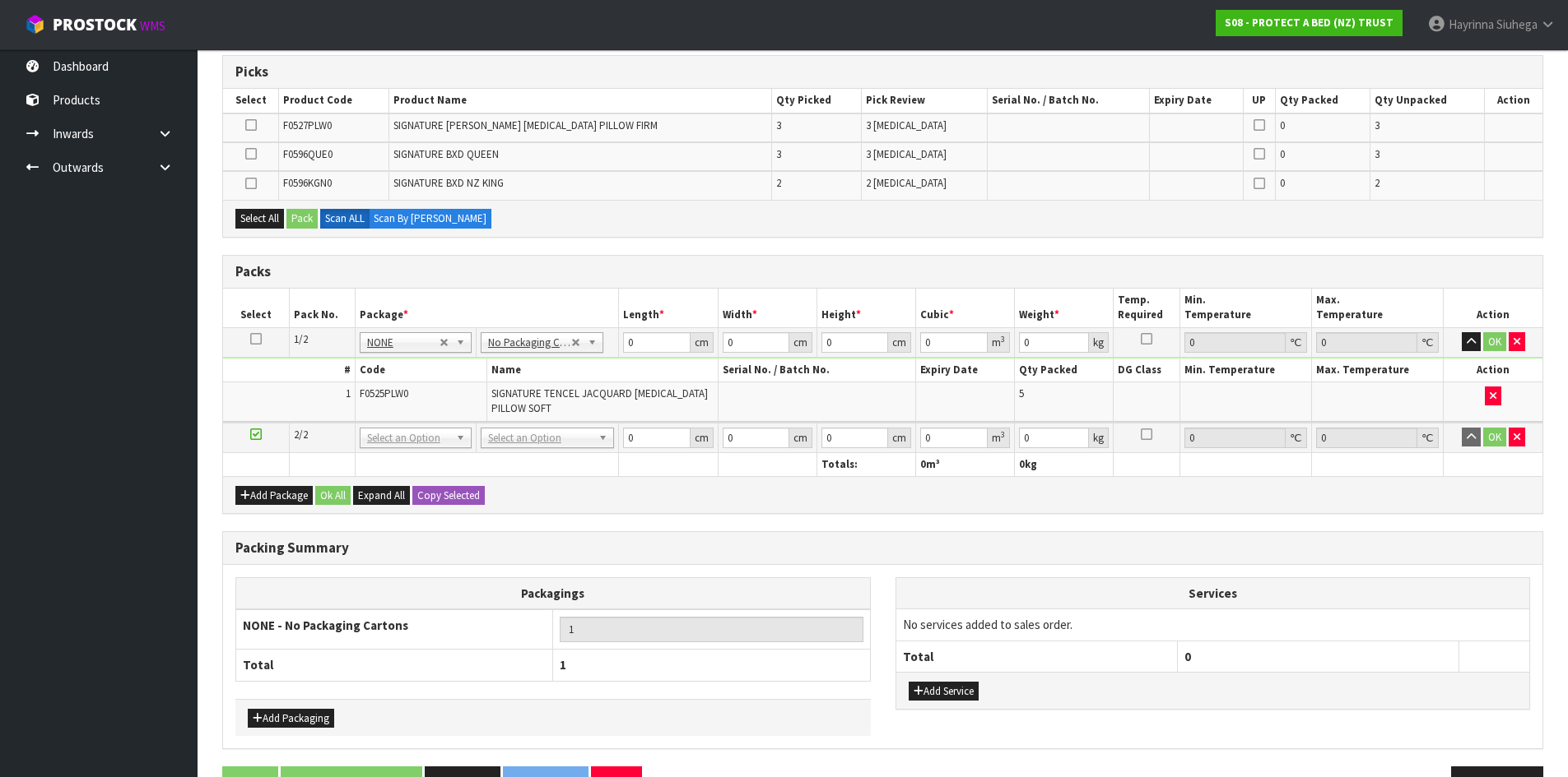
click at [1428, 550] on h3 "Packing Summary" at bounding box center [883, 549] width 1294 height 16
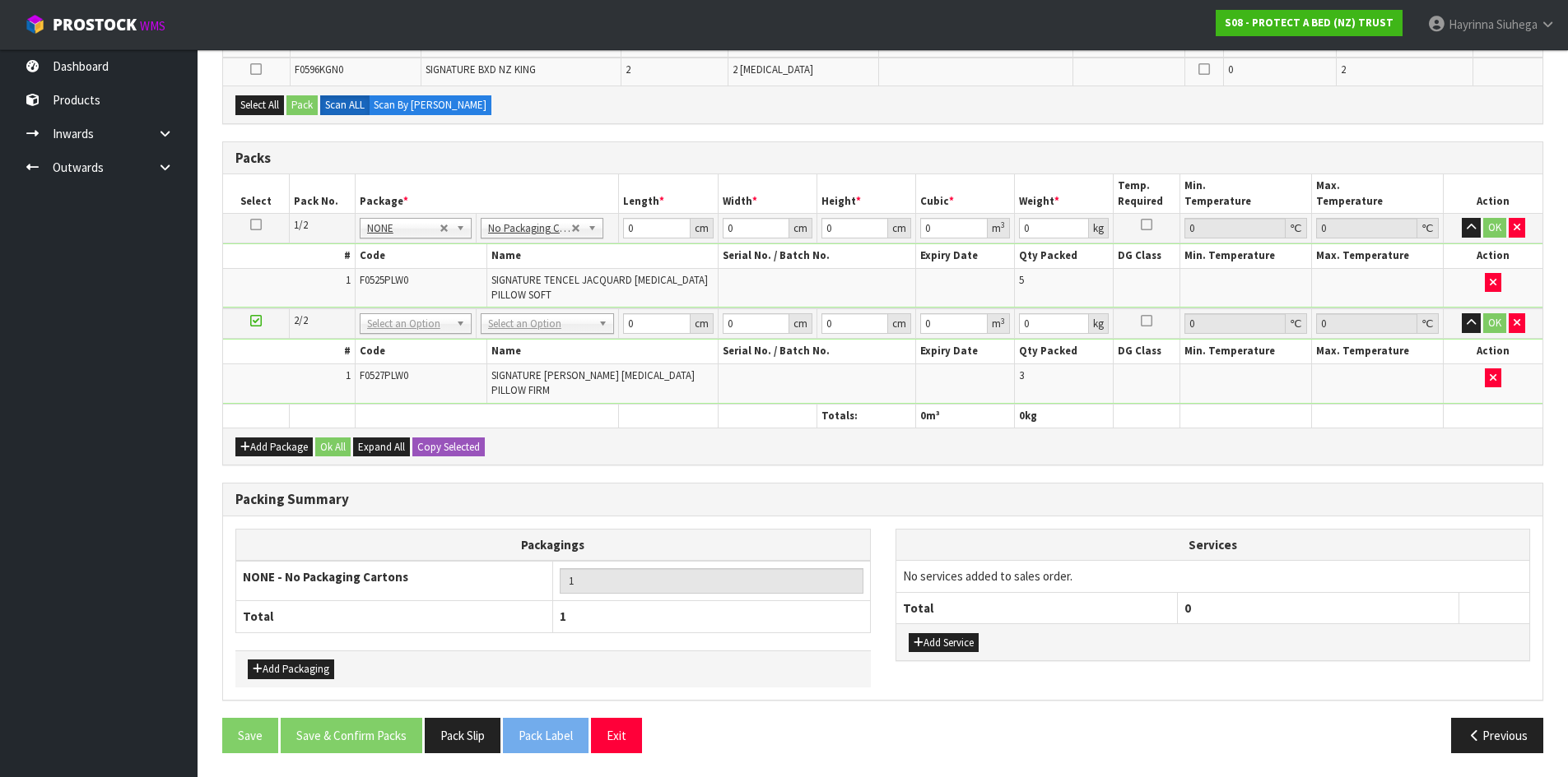
scroll to position [414, 0]
click at [259, 450] on button "Add Package" at bounding box center [274, 447] width 77 height 19
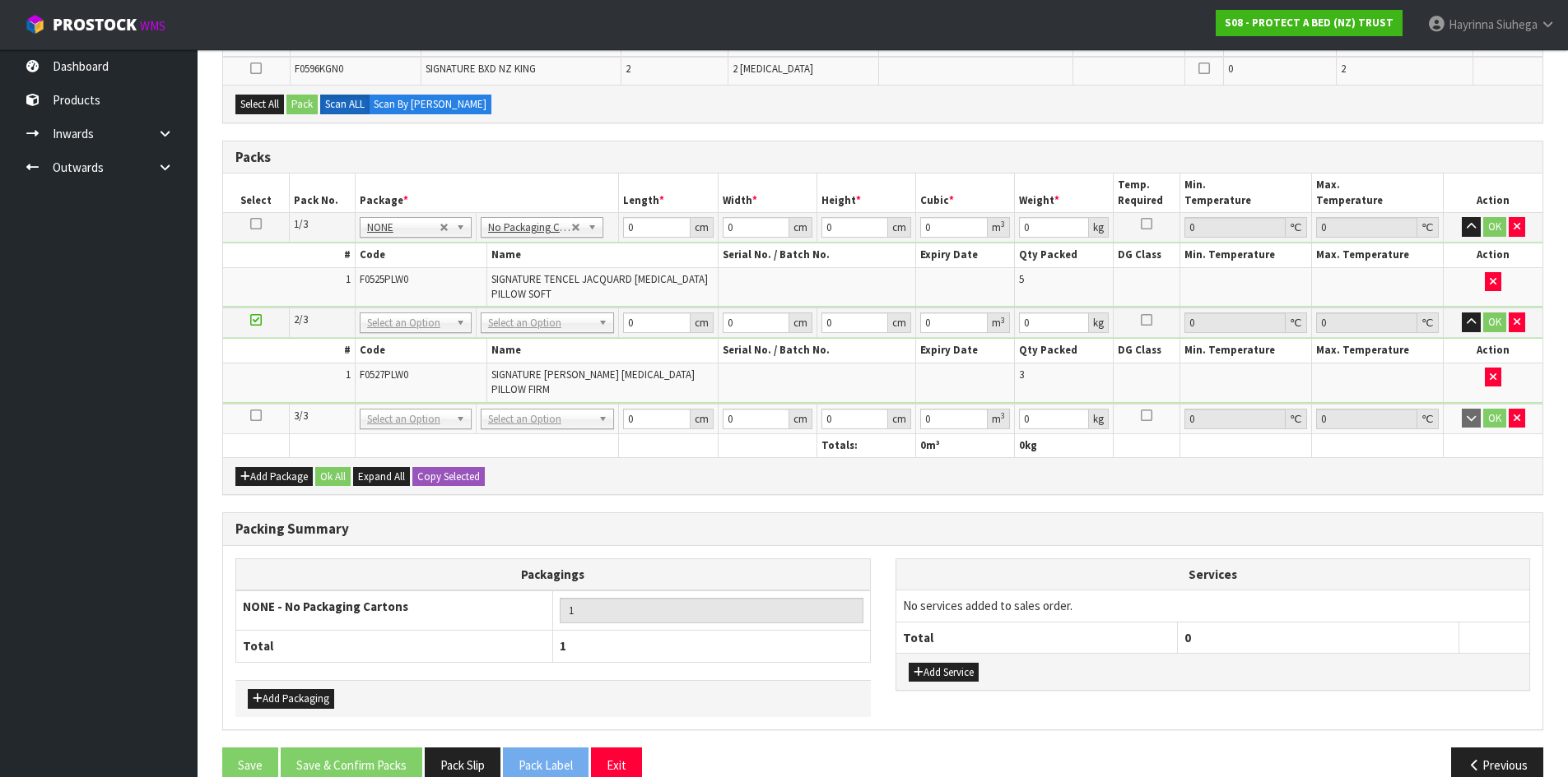
click at [249, 410] on td at bounding box center [256, 419] width 66 height 30
click at [254, 416] on icon at bounding box center [256, 415] width 12 height 1
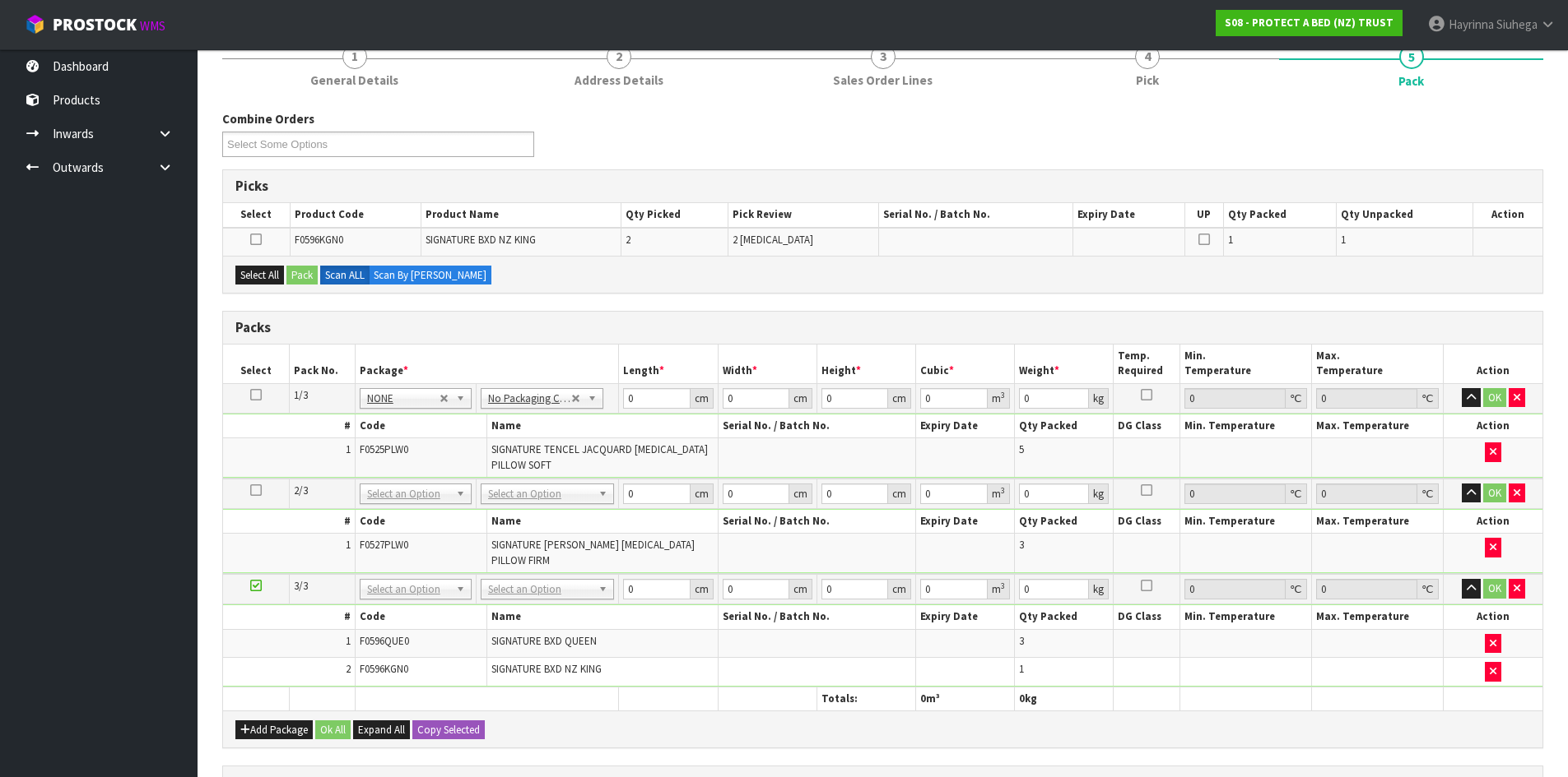
scroll to position [333, 0]
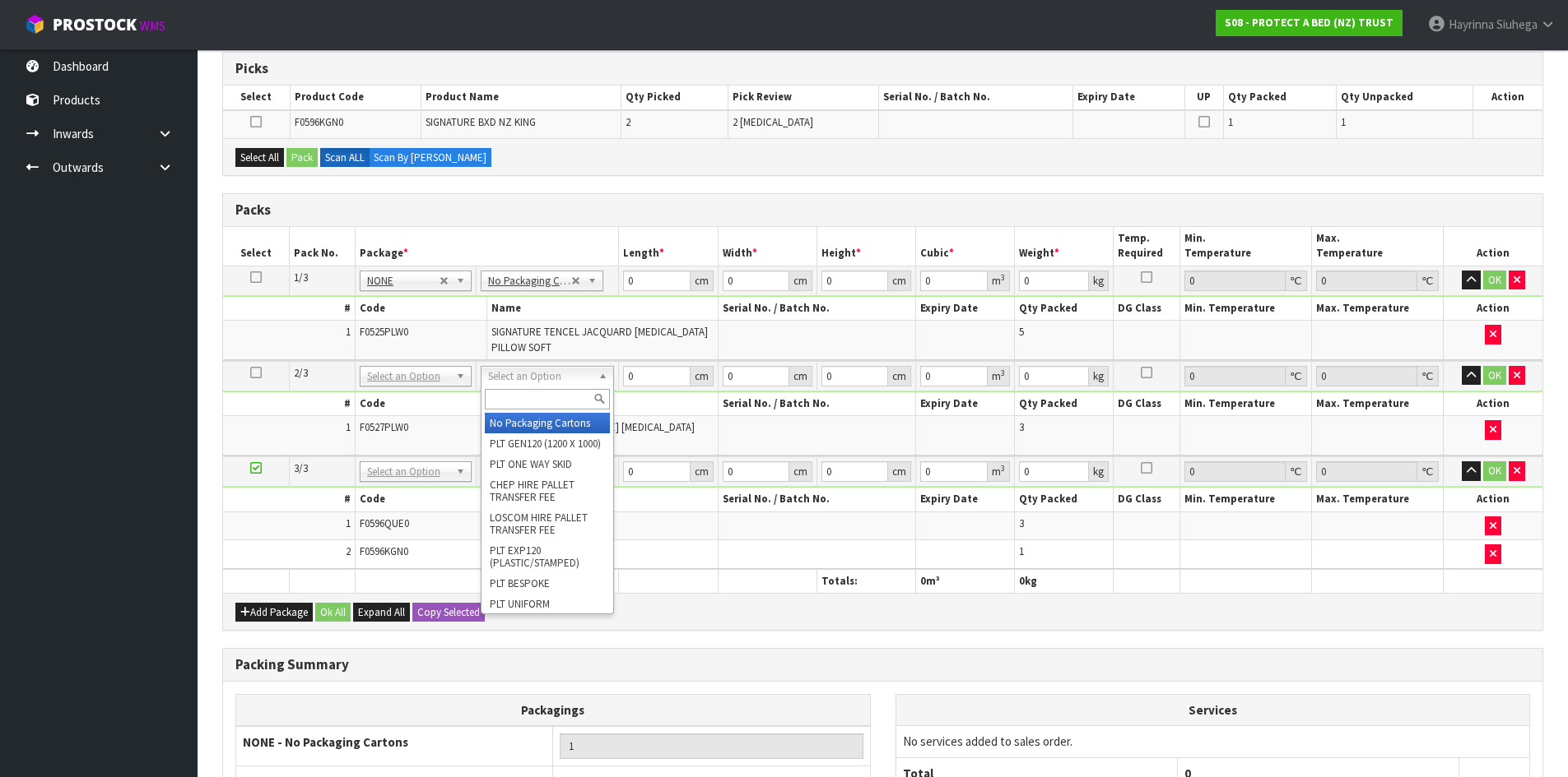
click at [545, 405] on input "text" at bounding box center [546, 399] width 125 height 20
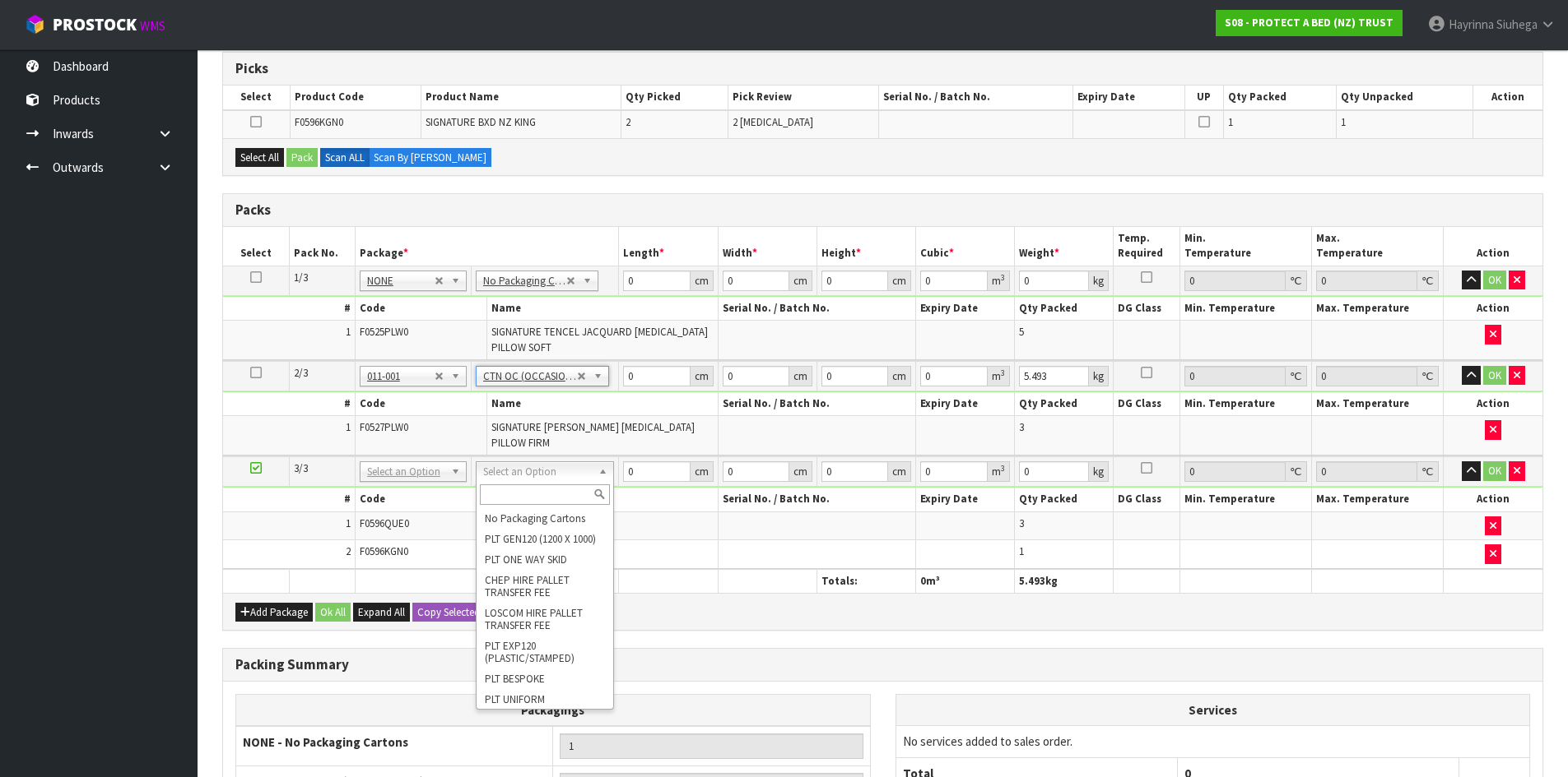
click at [527, 505] on input "text" at bounding box center [545, 494] width 130 height 20
click at [891, 564] on td at bounding box center [816, 555] width 197 height 28
click at [513, 484] on td "No Packaging Cartons PLT GEN120 (1200 X 1000) PLT ONE WAY SKID CHEP HIRE PALLET…" at bounding box center [544, 472] width 150 height 30
click at [518, 495] on input "text" at bounding box center [542, 494] width 130 height 20
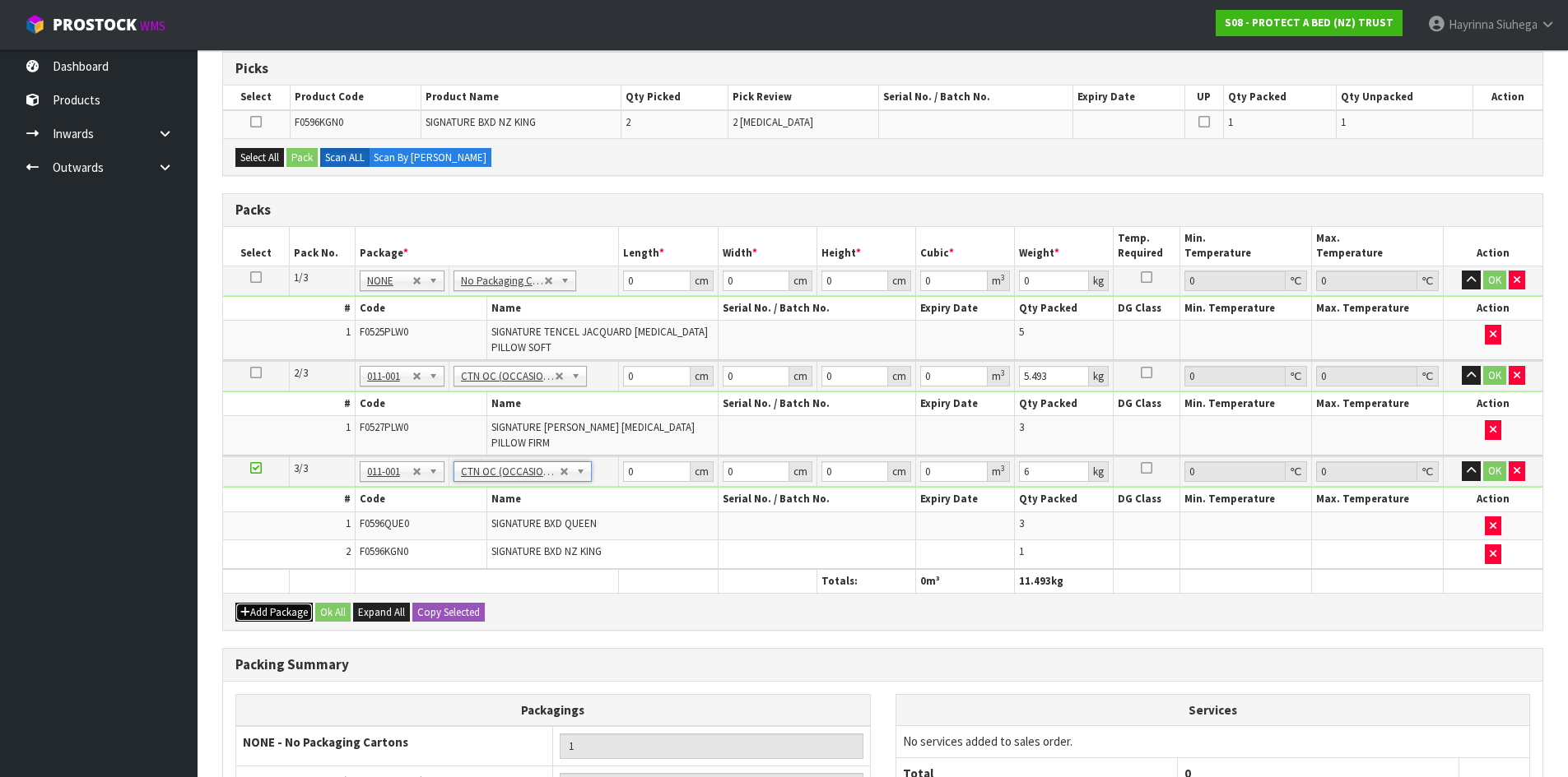
click at [263, 619] on button "Add Package" at bounding box center [274, 612] width 77 height 19
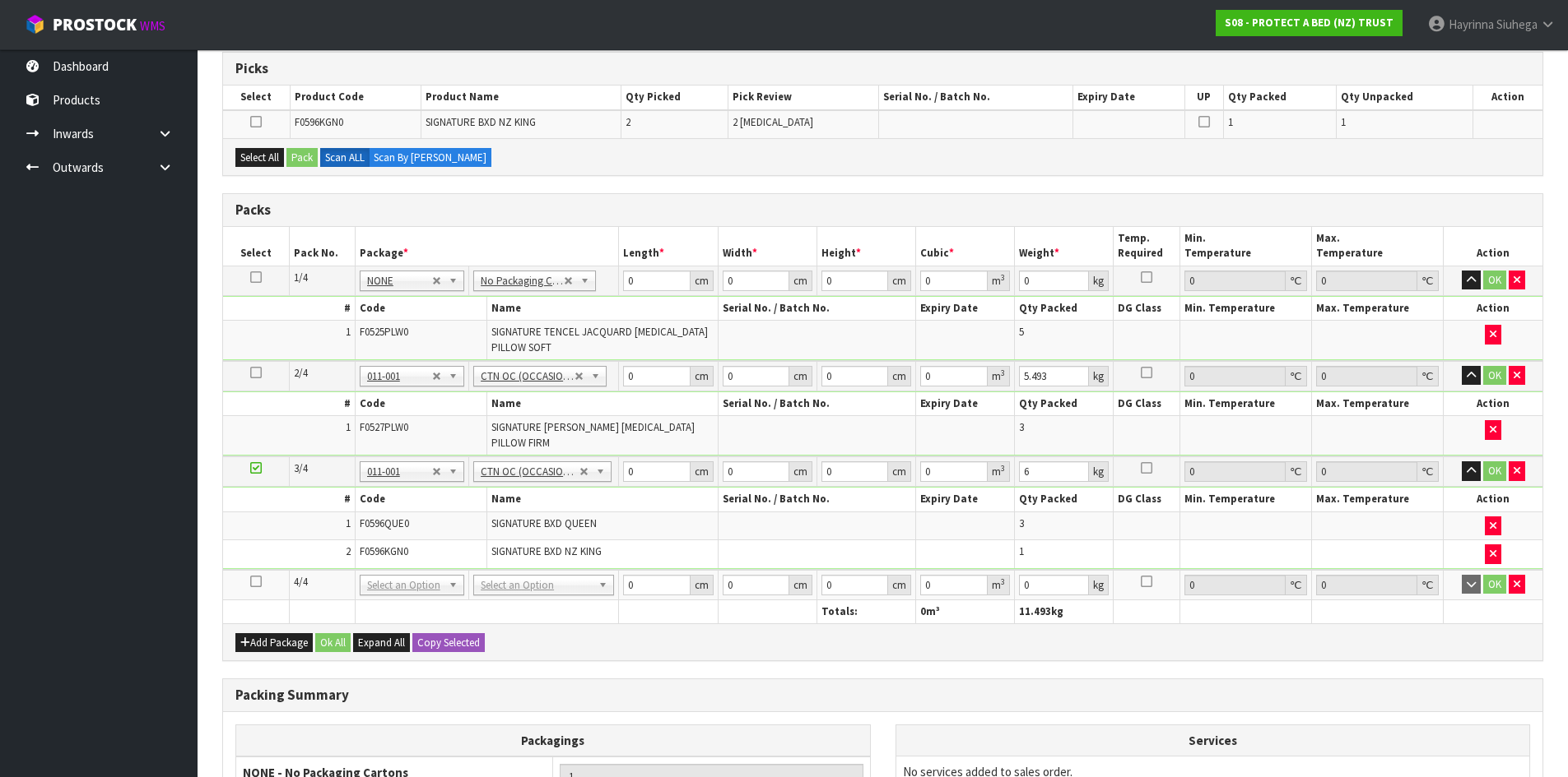
click at [254, 582] on icon at bounding box center [256, 581] width 12 height 1
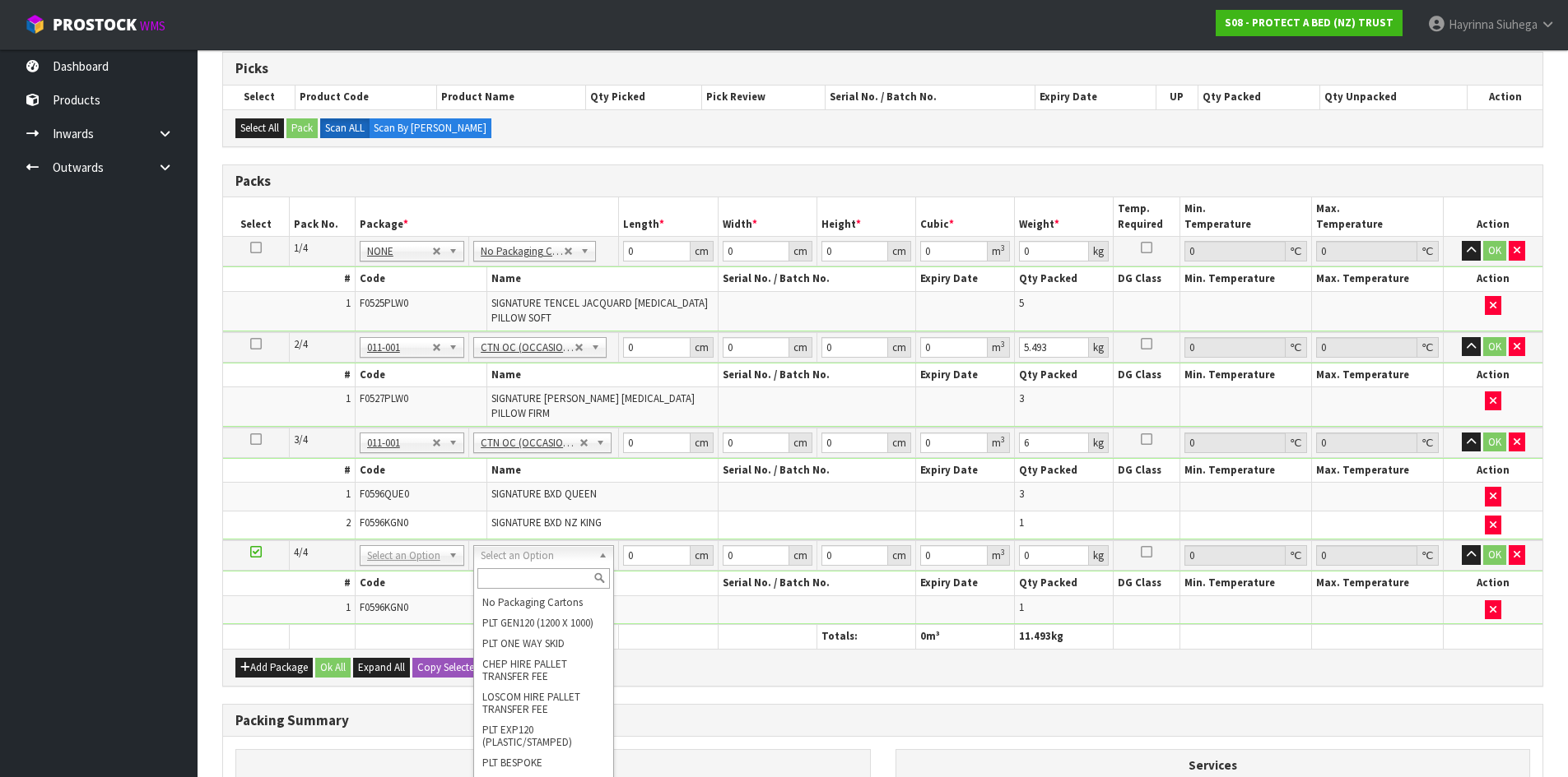
click at [548, 579] on input "text" at bounding box center [544, 578] width 133 height 20
click at [506, 578] on input "text" at bounding box center [544, 578] width 133 height 20
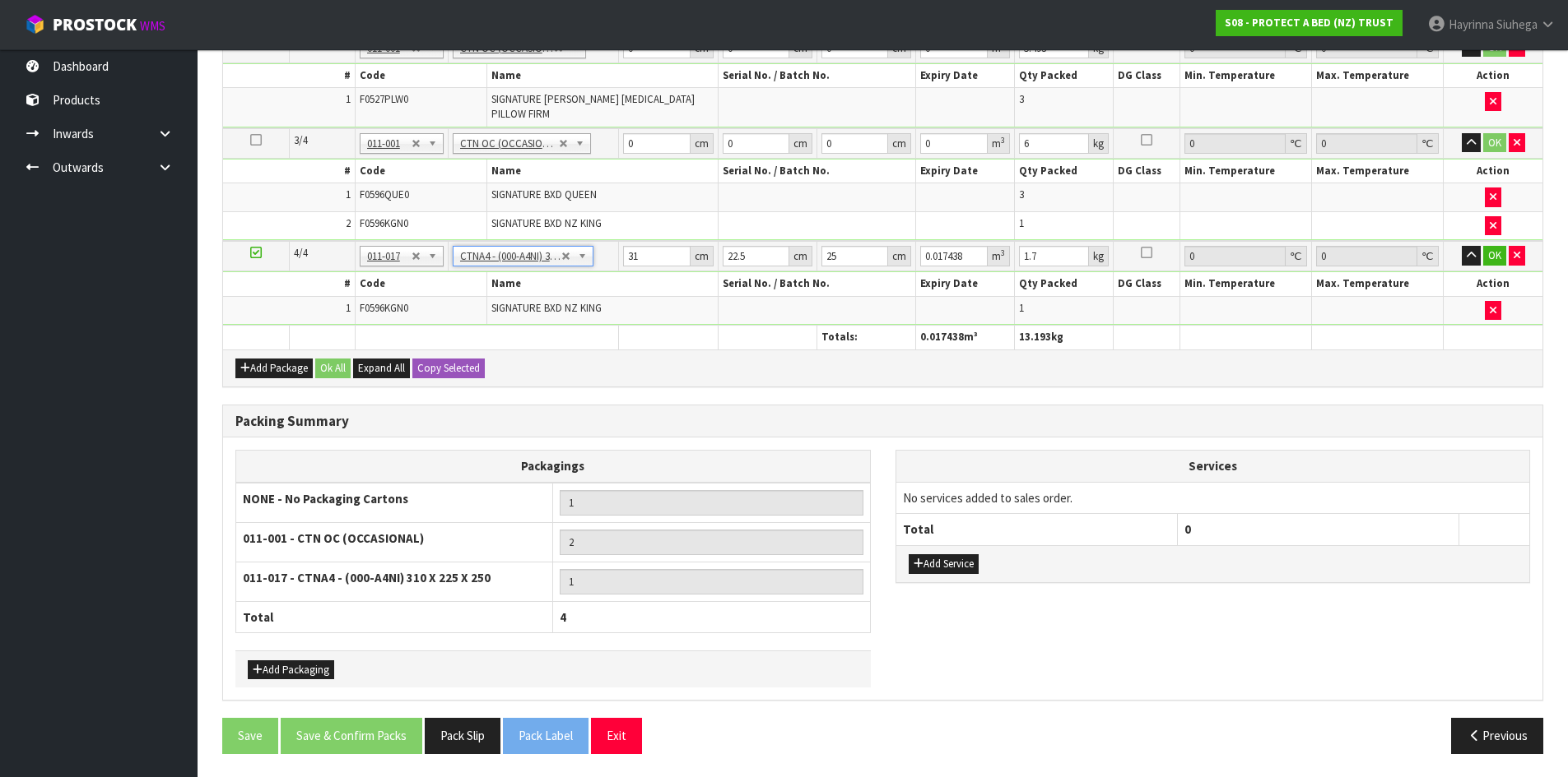
scroll to position [634, 0]
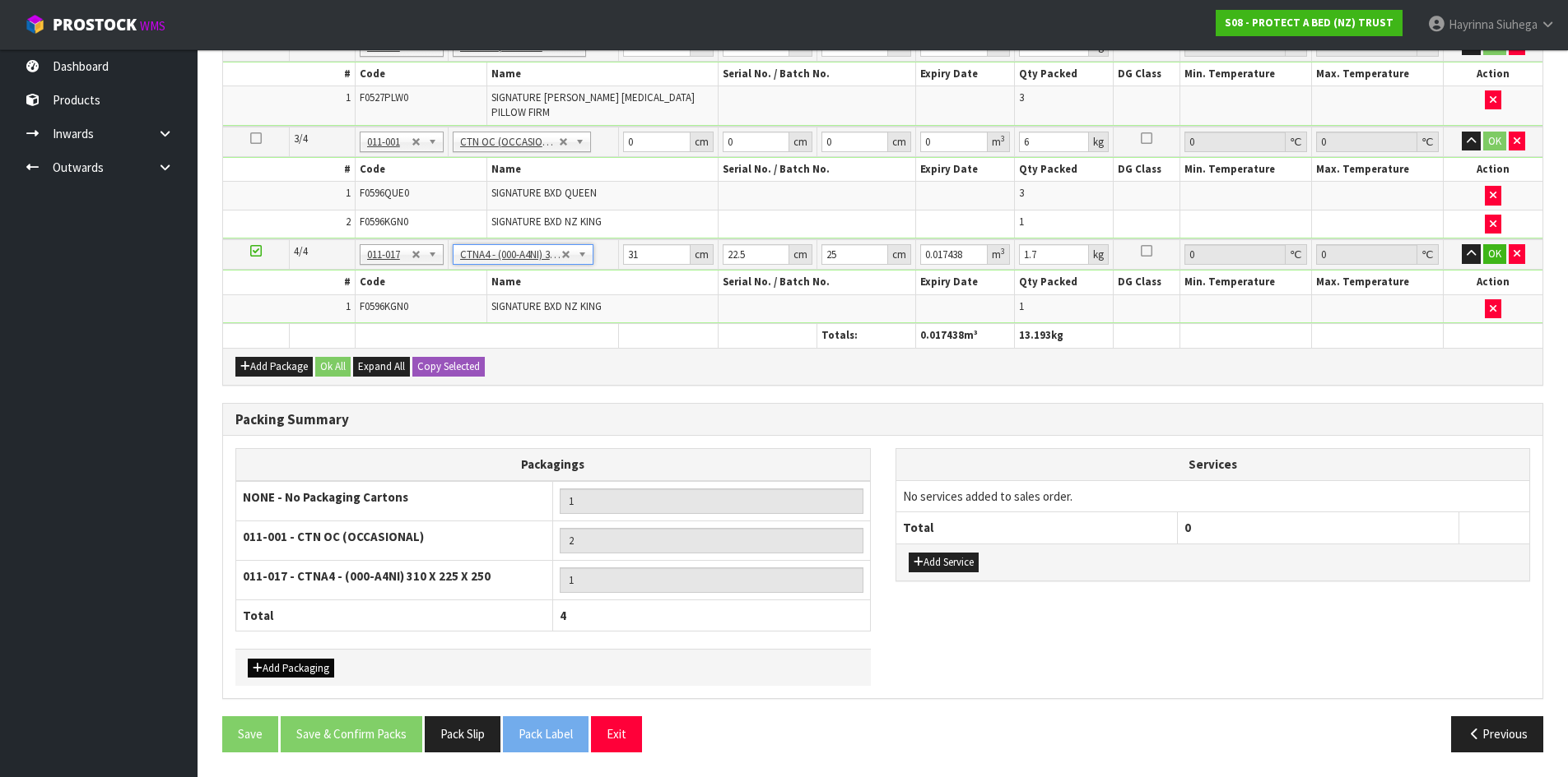
drag, startPoint x: 328, startPoint y: 681, endPoint x: 312, endPoint y: 660, distance: 26.4
click at [314, 664] on div "Add Packaging" at bounding box center [553, 667] width 636 height 37
click at [305, 659] on button "Add Packaging" at bounding box center [291, 669] width 87 height 19
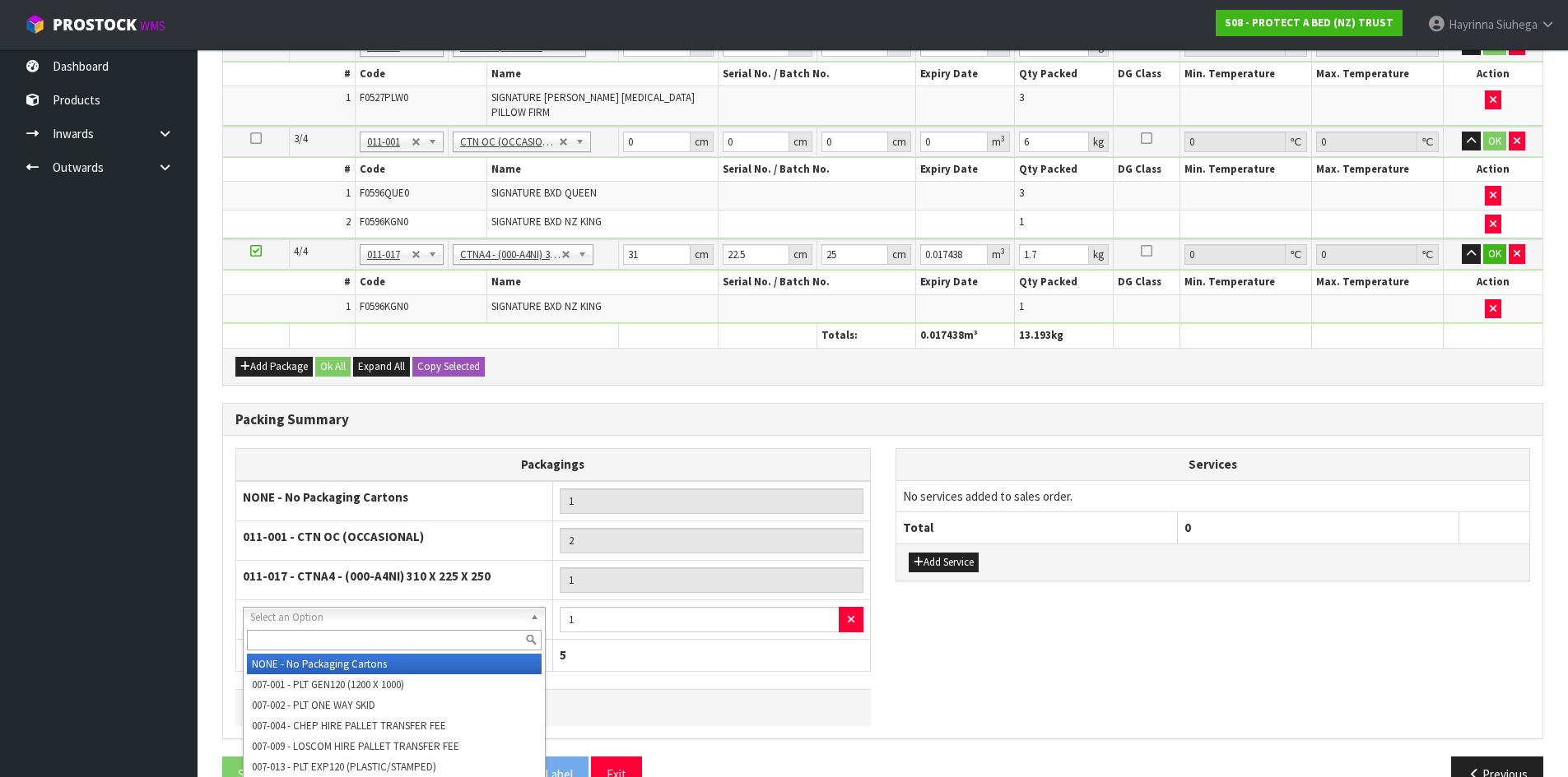
click at [333, 635] on input "text" at bounding box center [394, 640] width 295 height 20
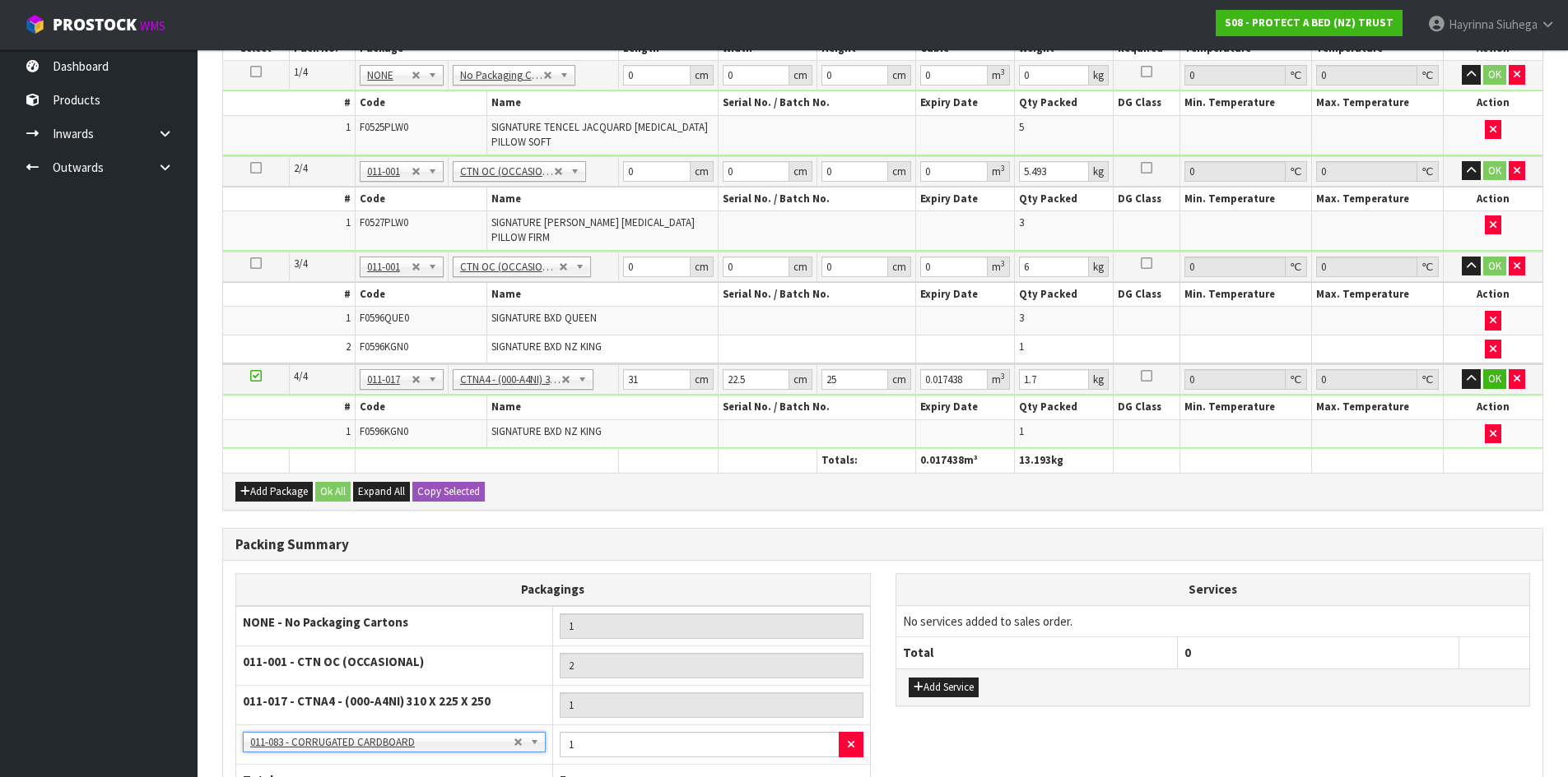
scroll to position [426, 0]
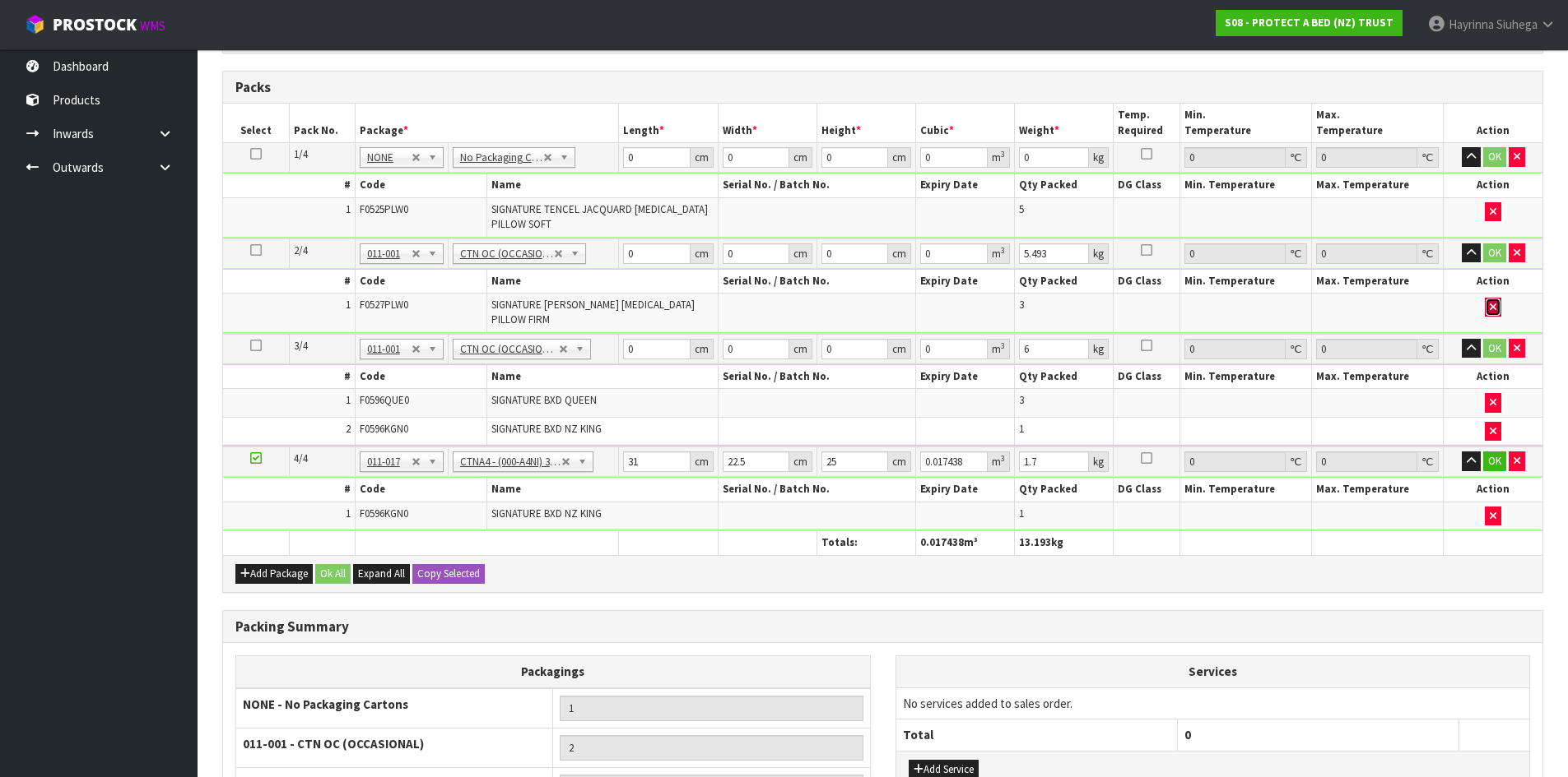
click at [1490, 297] on button "button" at bounding box center [1493, 307] width 17 height 19
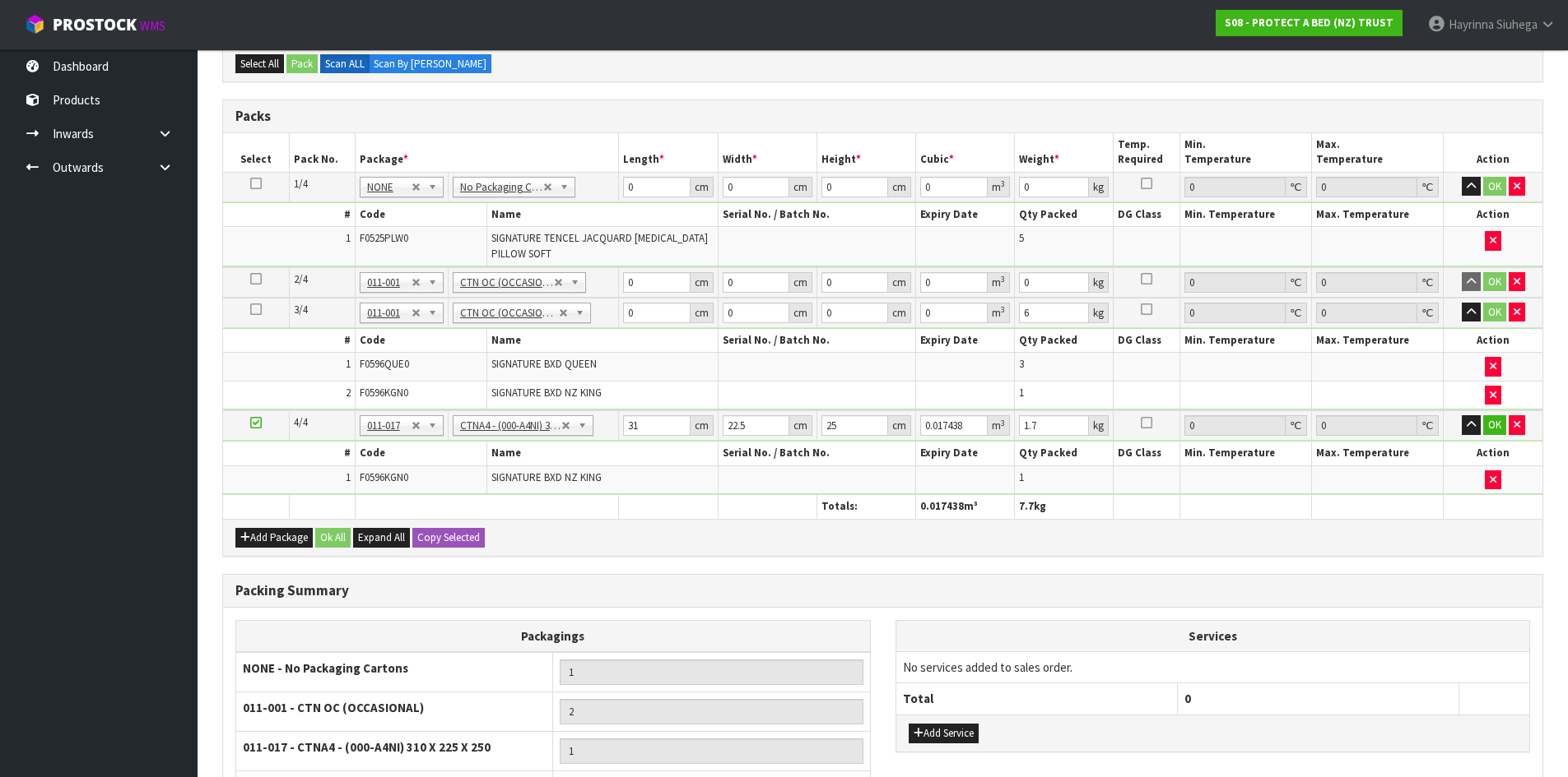
click at [258, 279] on icon at bounding box center [256, 279] width 12 height 1
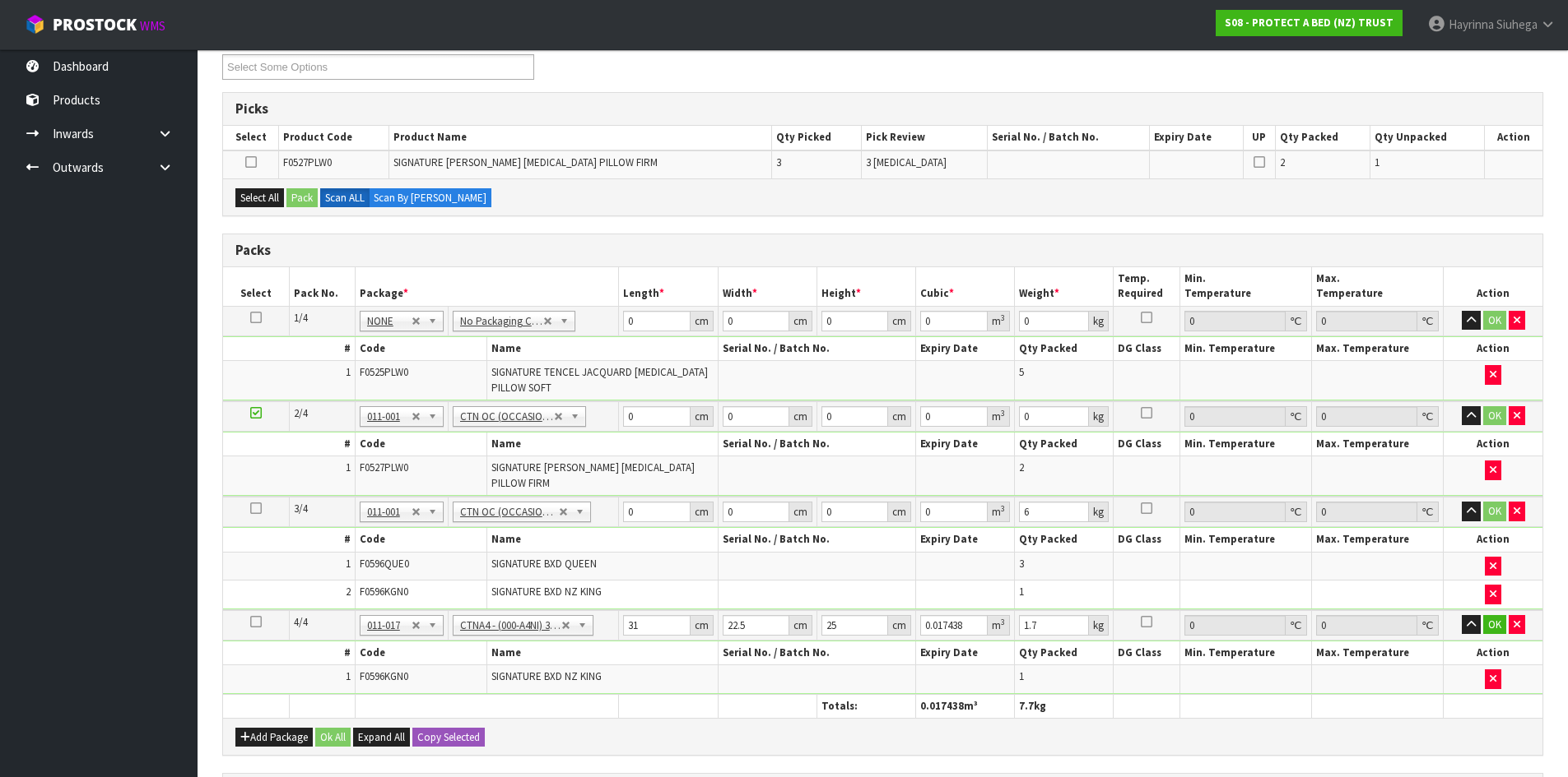
scroll to position [291, 0]
click at [1491, 595] on icon "button" at bounding box center [1492, 595] width 6 height 11
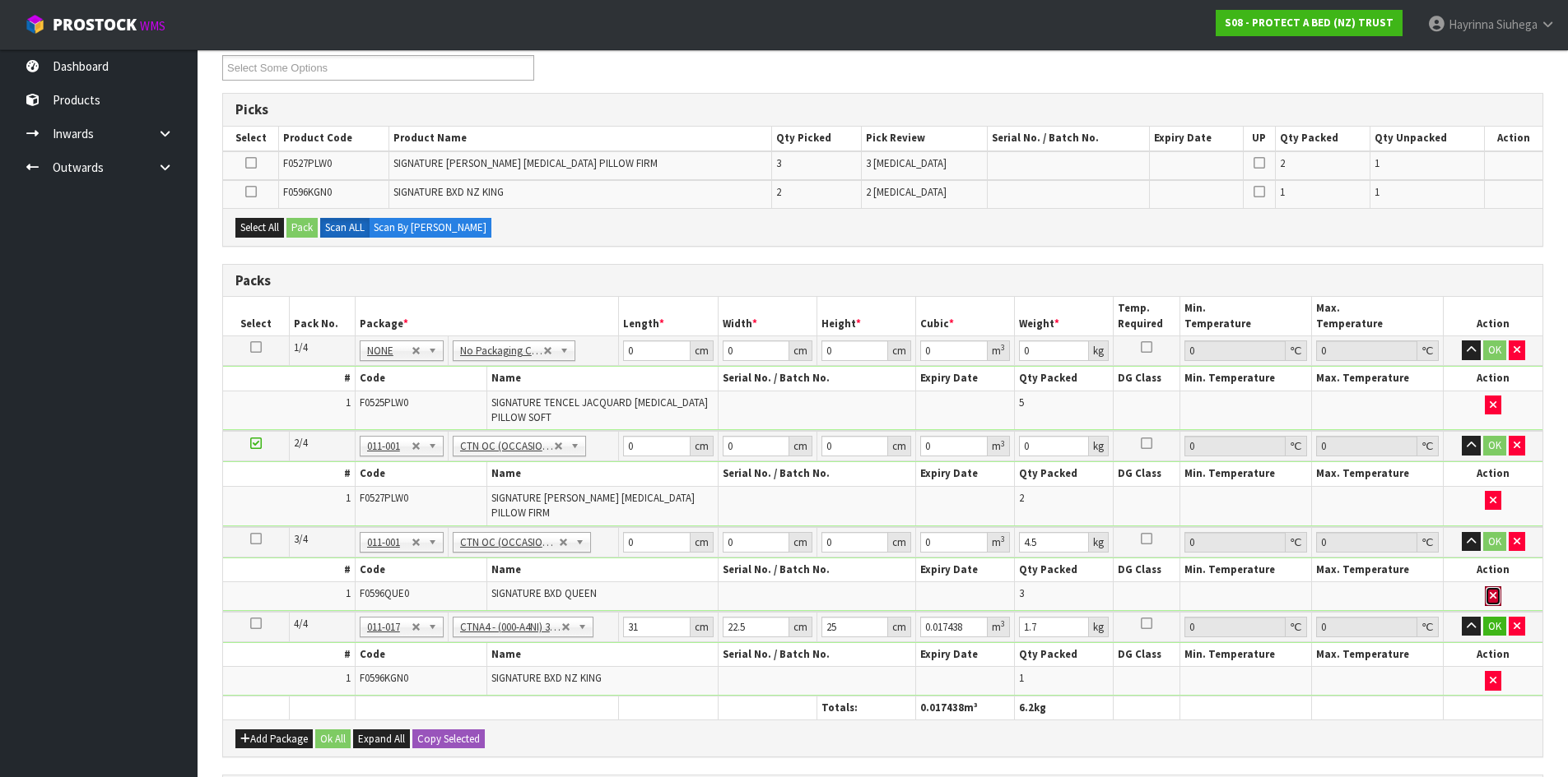
click at [1491, 595] on icon "button" at bounding box center [1492, 596] width 6 height 11
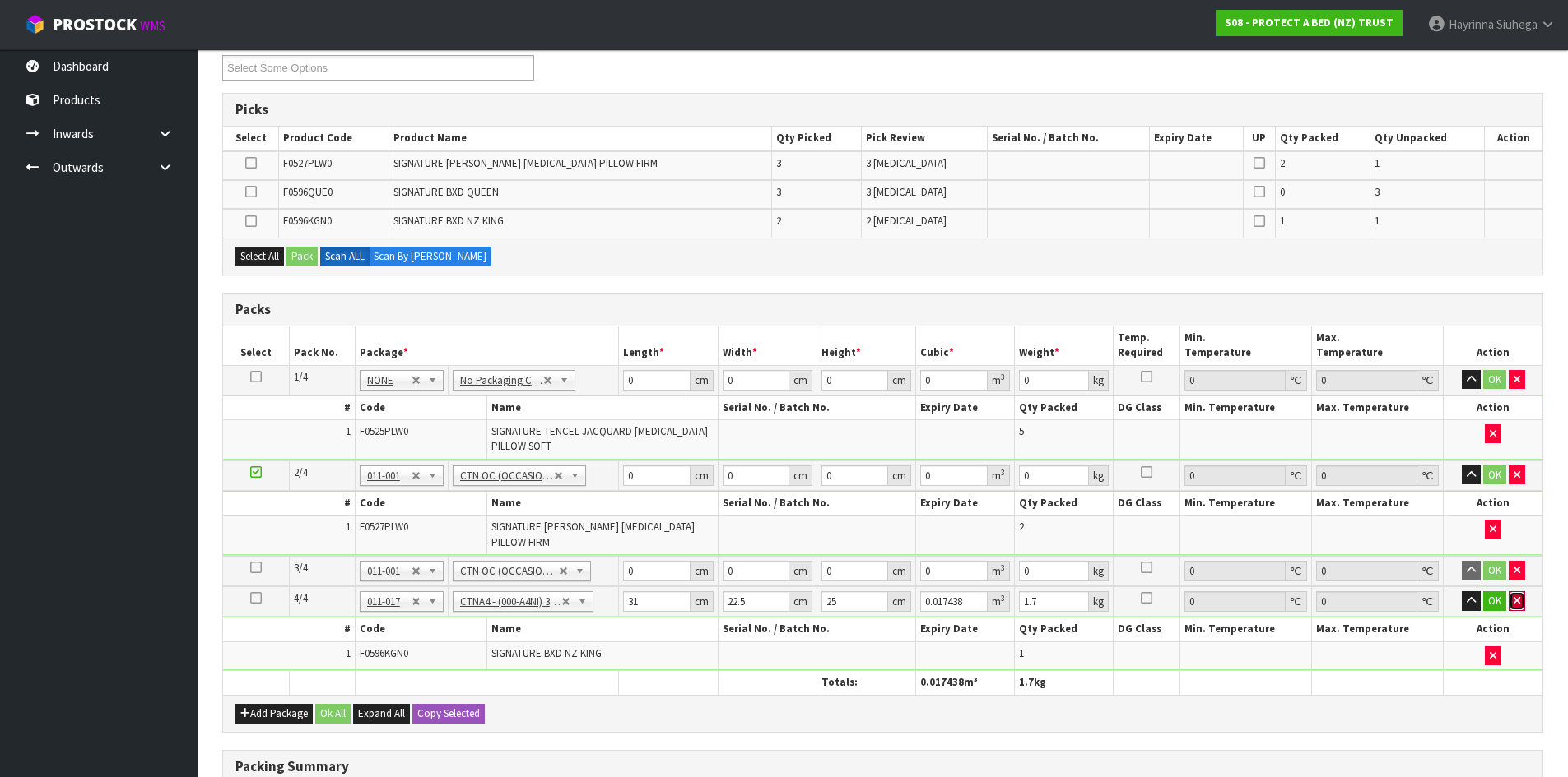
click at [1511, 606] on button "button" at bounding box center [1517, 601] width 17 height 19
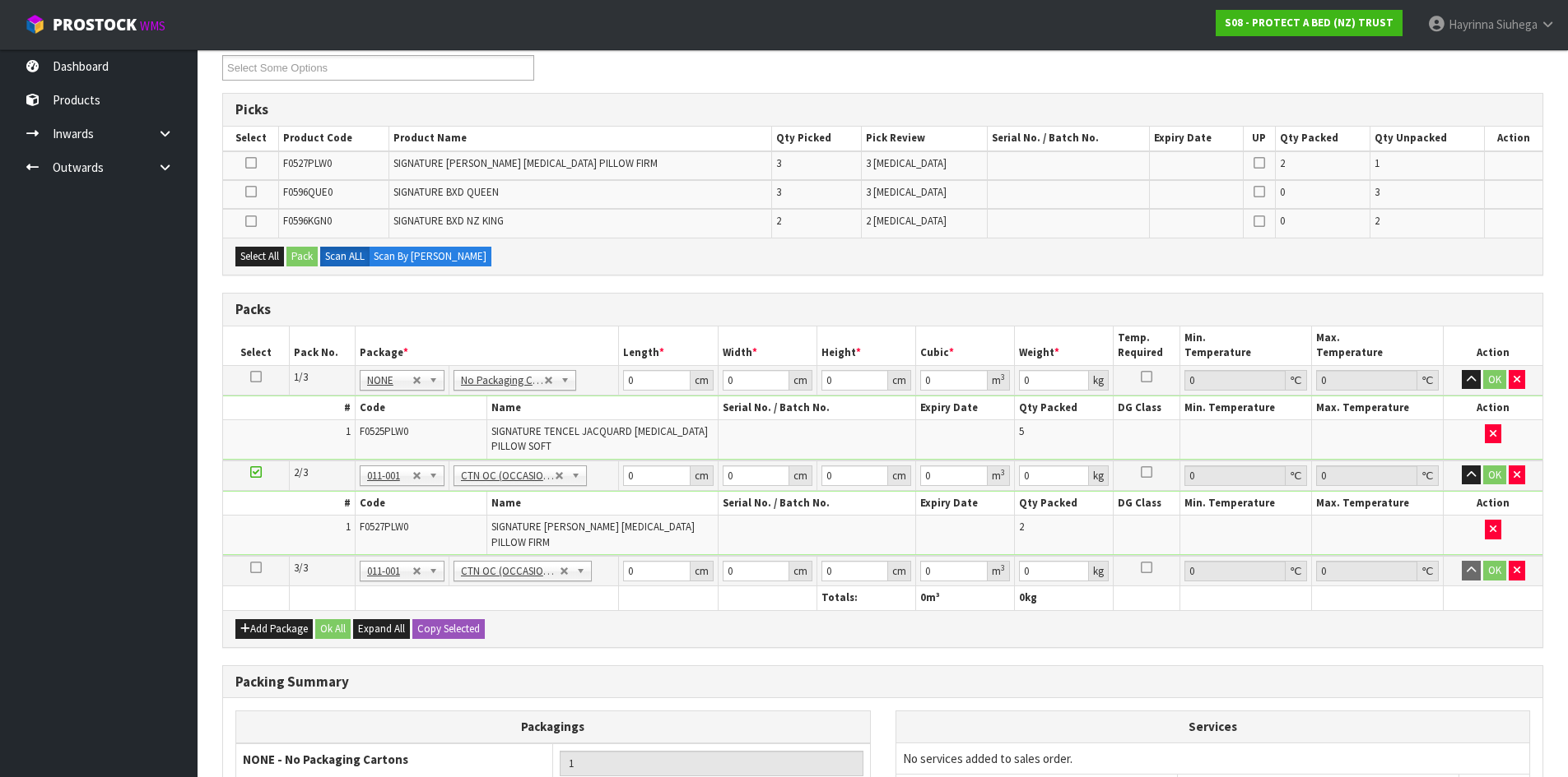
click at [577, 261] on div "Select All Pack Scan ALL Scan By [PERSON_NAME]" at bounding box center [883, 257] width 1319 height 37
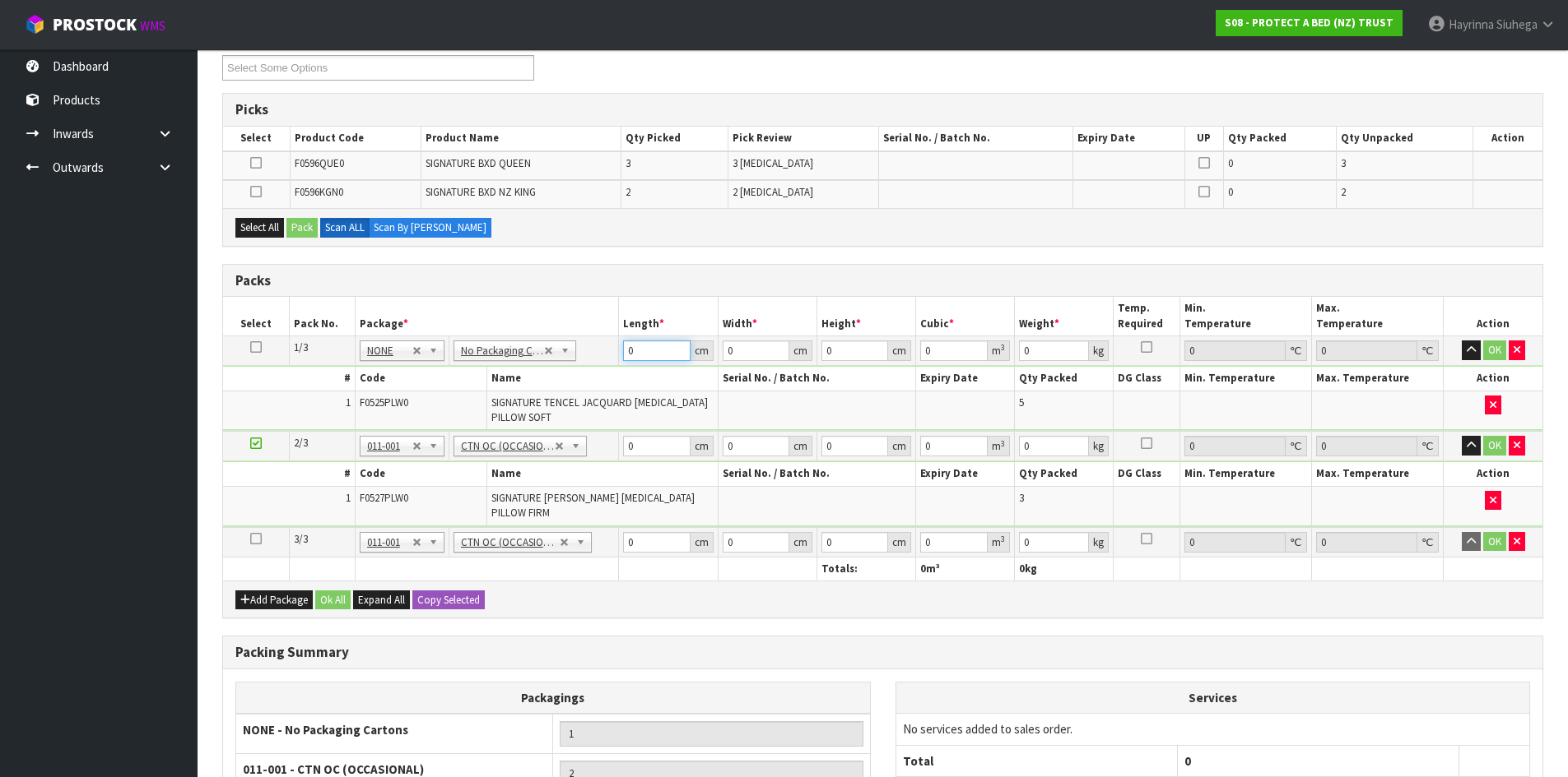
click at [627, 354] on input "0" at bounding box center [656, 350] width 66 height 20
click at [254, 348] on icon at bounding box center [256, 347] width 12 height 1
click at [255, 348] on icon at bounding box center [256, 347] width 12 height 1
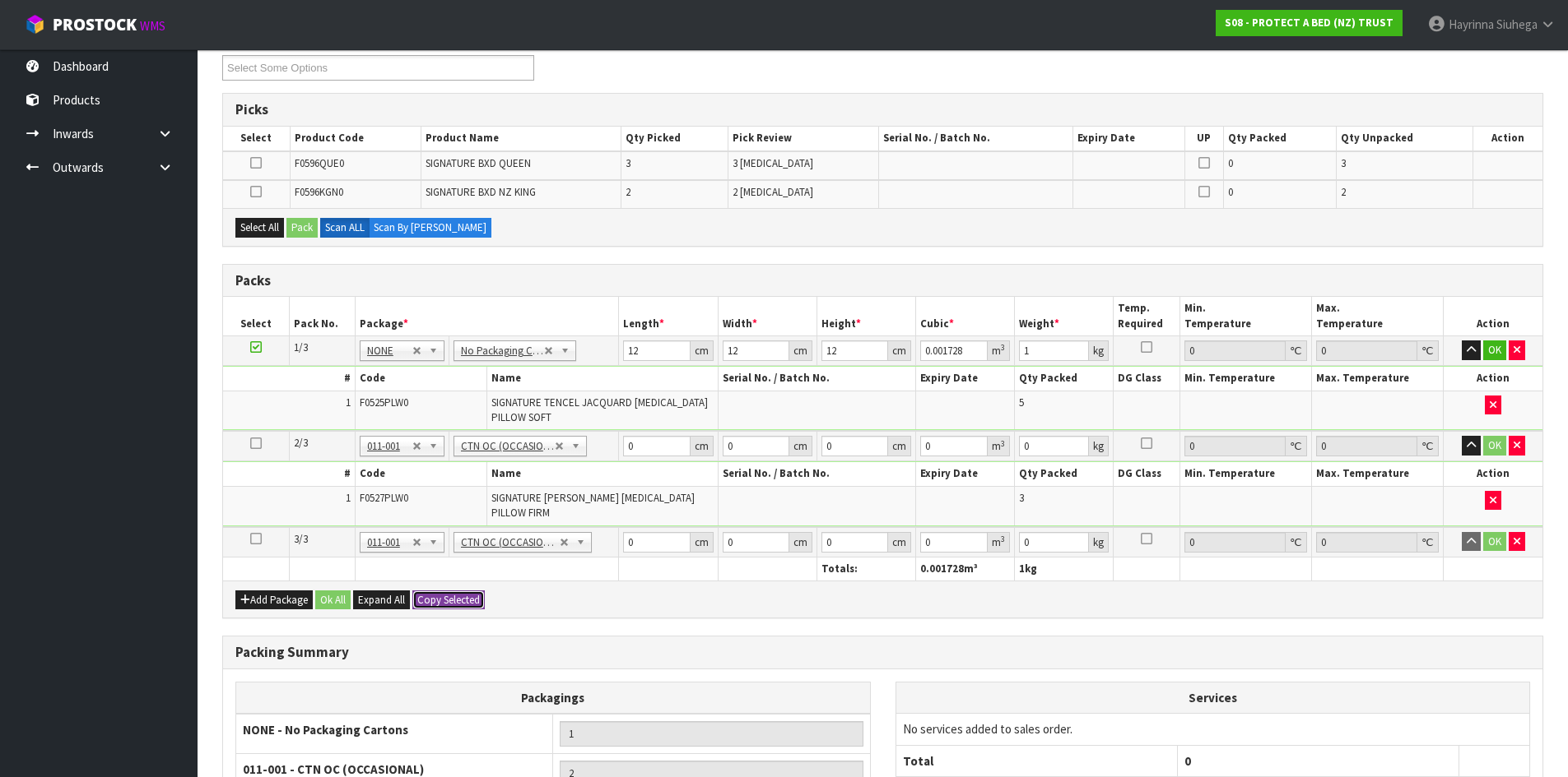
click at [444, 594] on button "Copy Selected" at bounding box center [449, 600] width 73 height 19
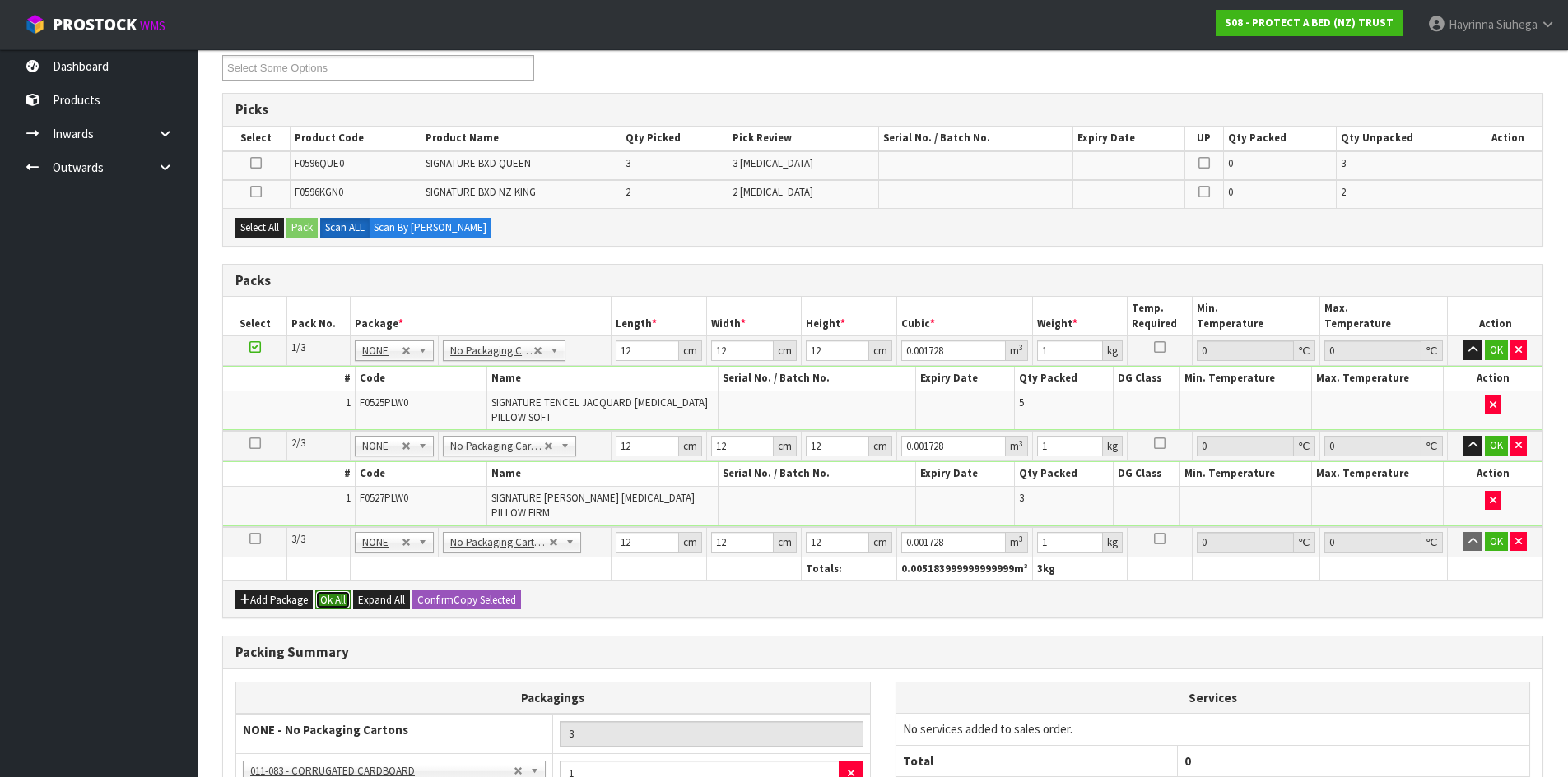
click at [344, 603] on button "Ok All" at bounding box center [333, 600] width 35 height 19
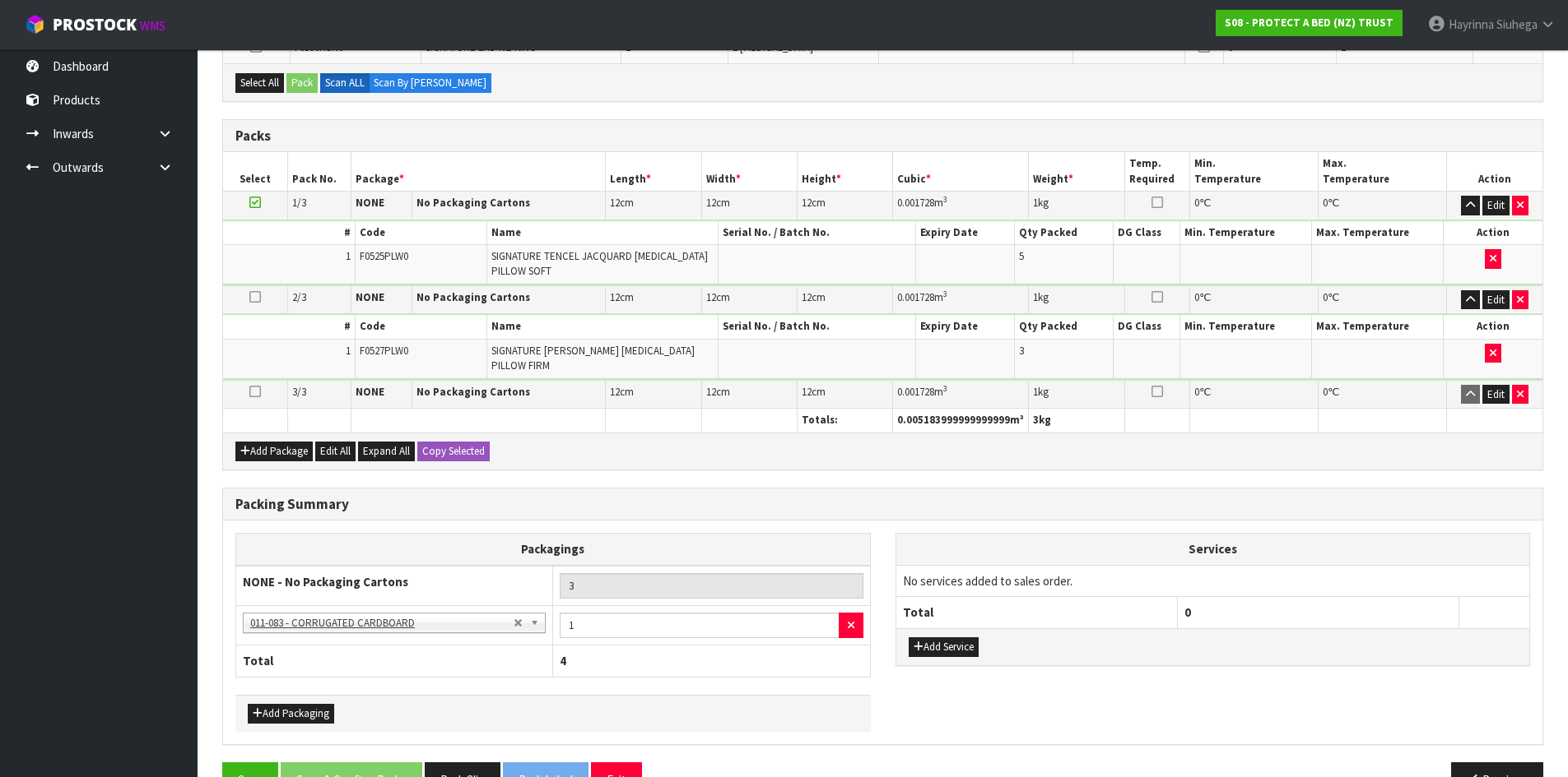
scroll to position [481, 0]
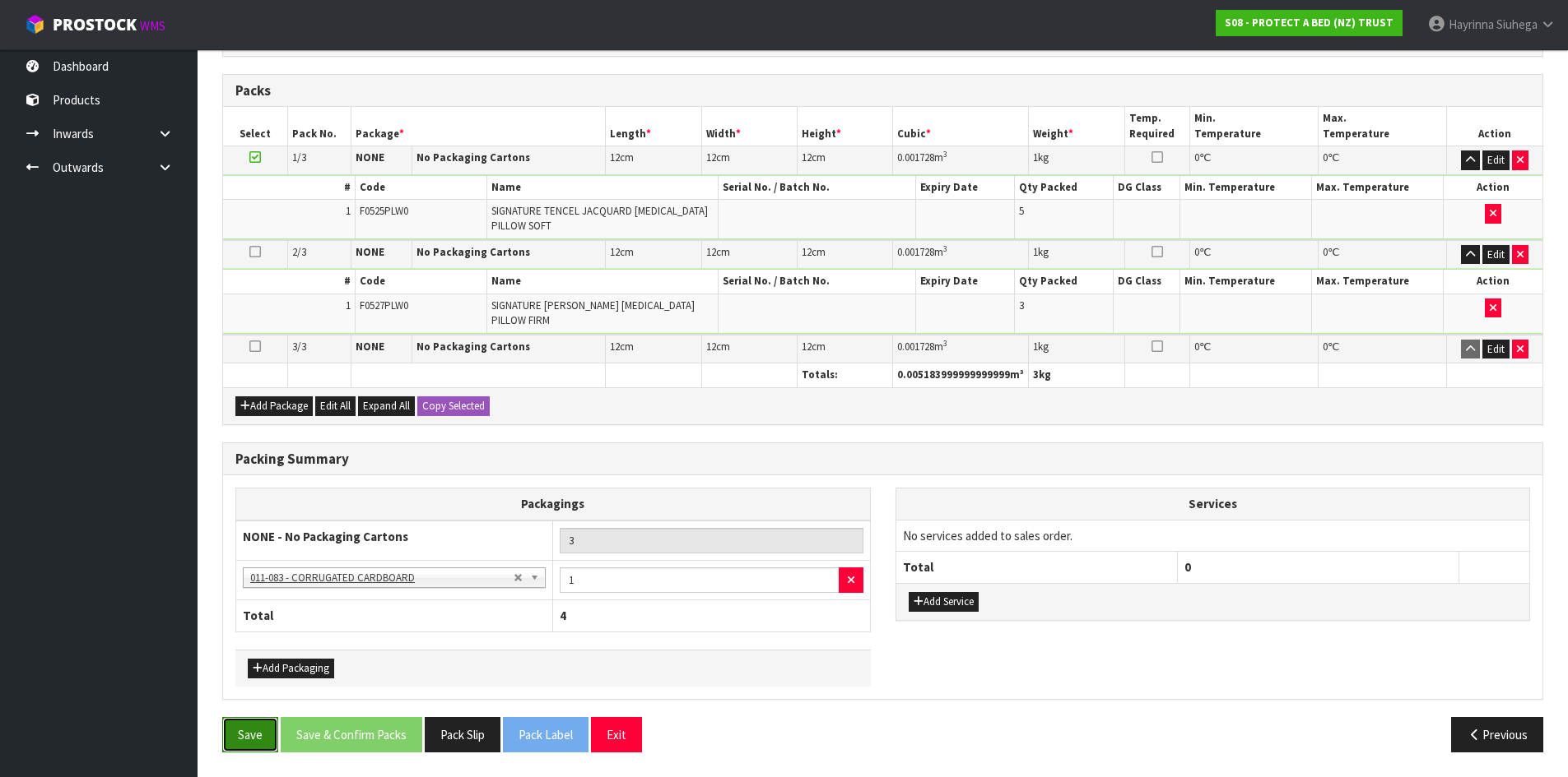
click at [237, 736] on button "Save" at bounding box center [250, 735] width 56 height 35
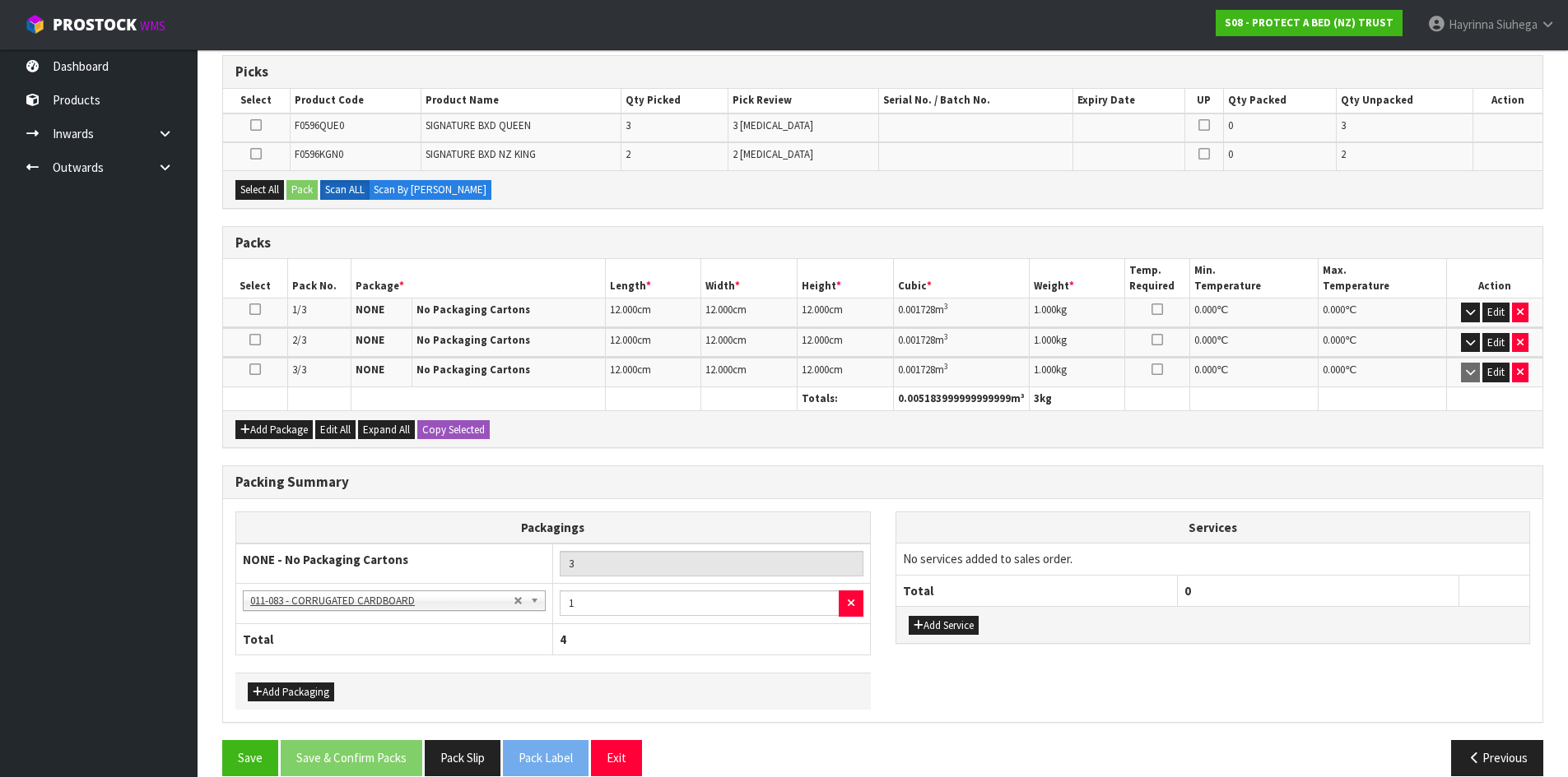
scroll to position [353, 0]
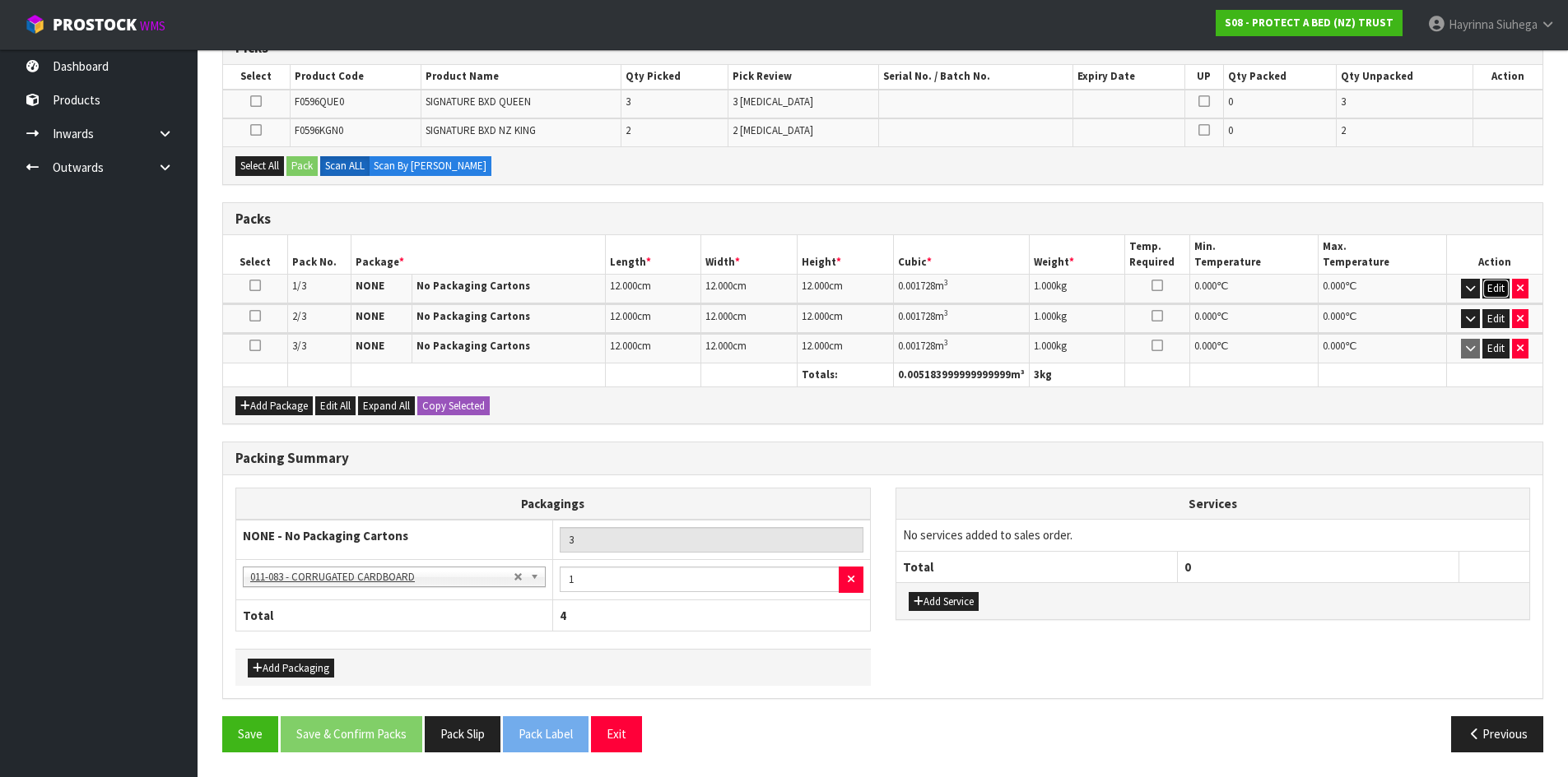
click at [1491, 286] on button "Edit" at bounding box center [1495, 288] width 27 height 19
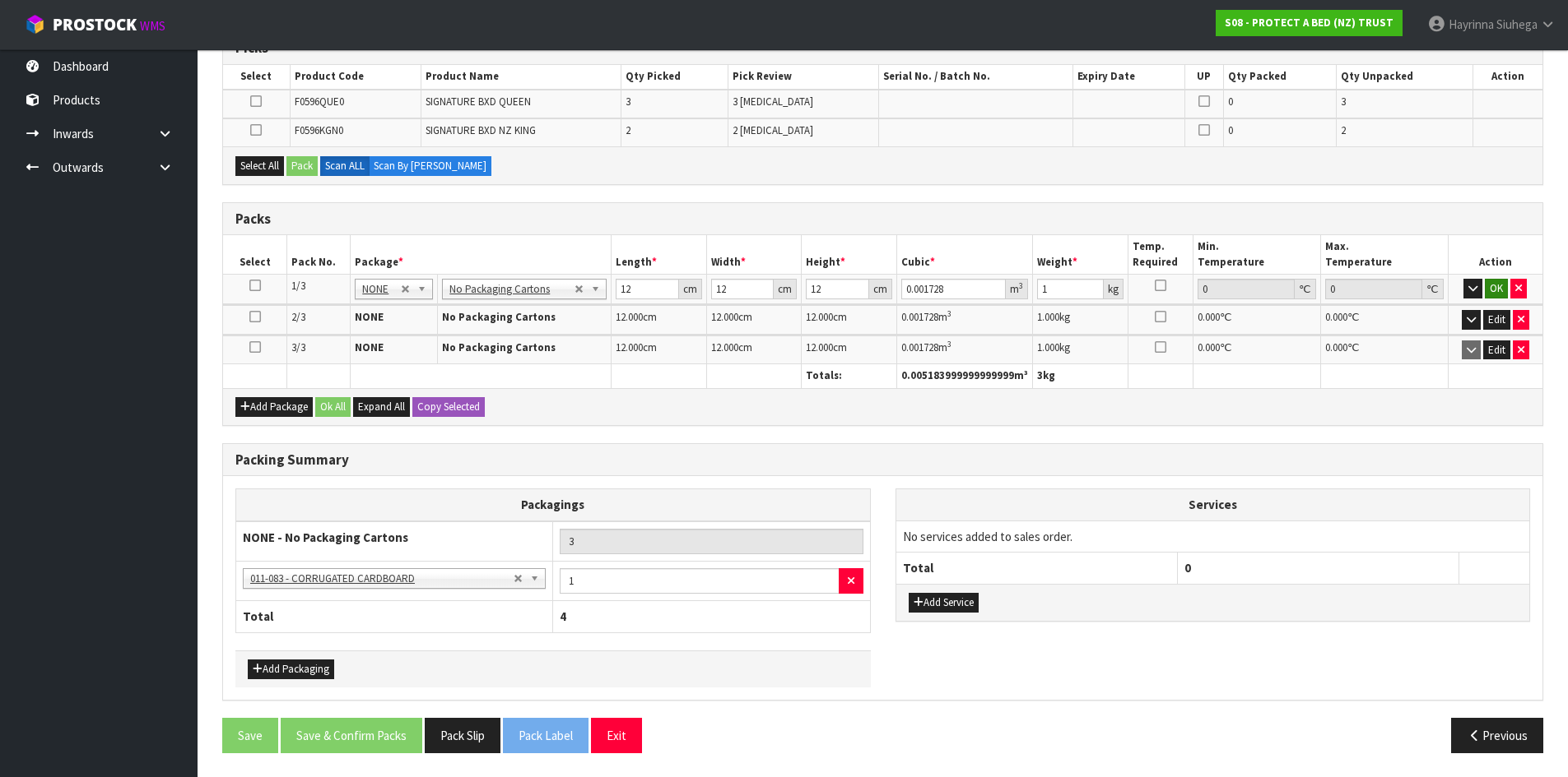
scroll to position [354, 0]
click at [1489, 321] on button "Edit" at bounding box center [1496, 319] width 27 height 19
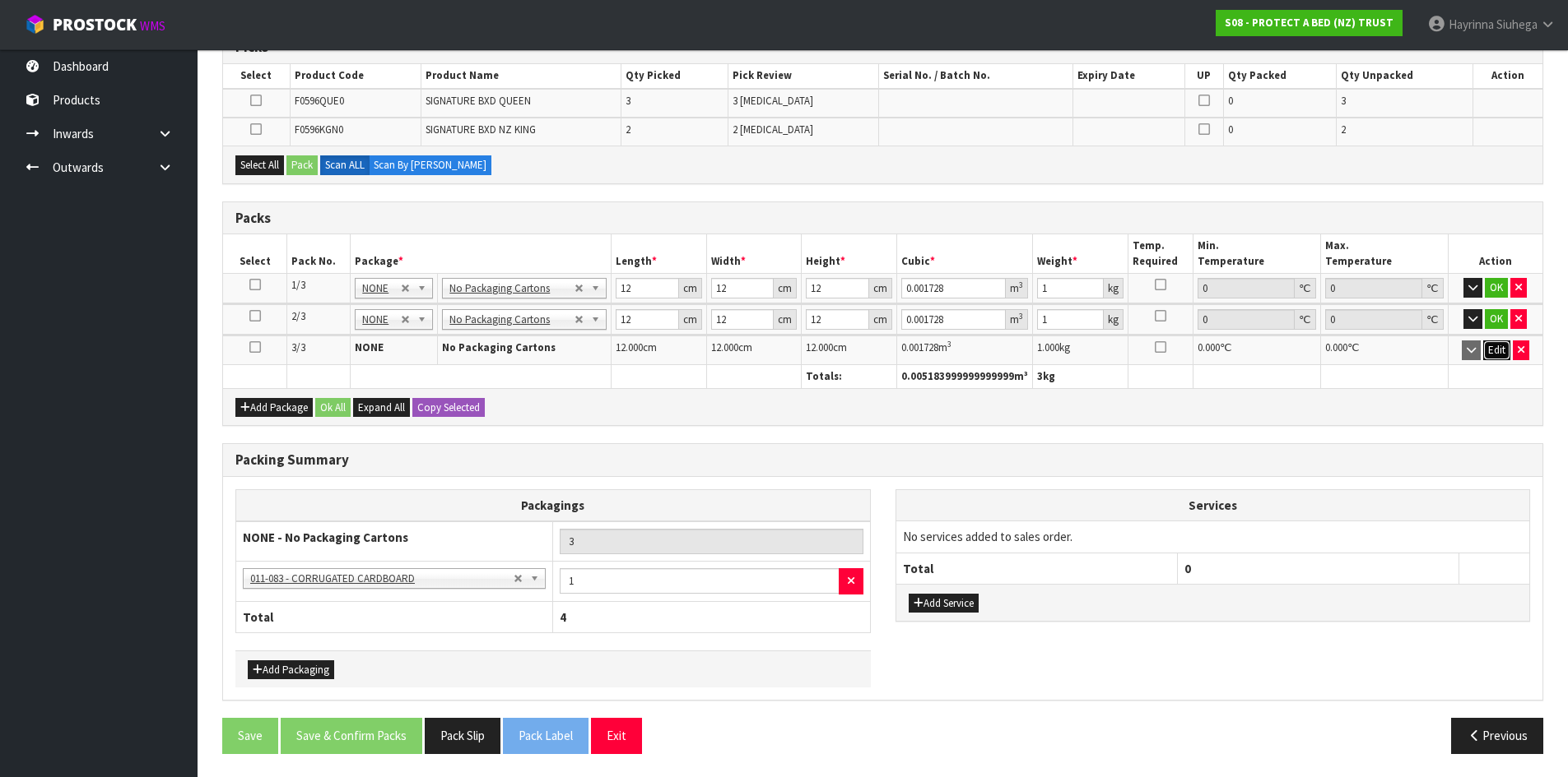
click at [1495, 347] on button "Edit" at bounding box center [1496, 350] width 27 height 19
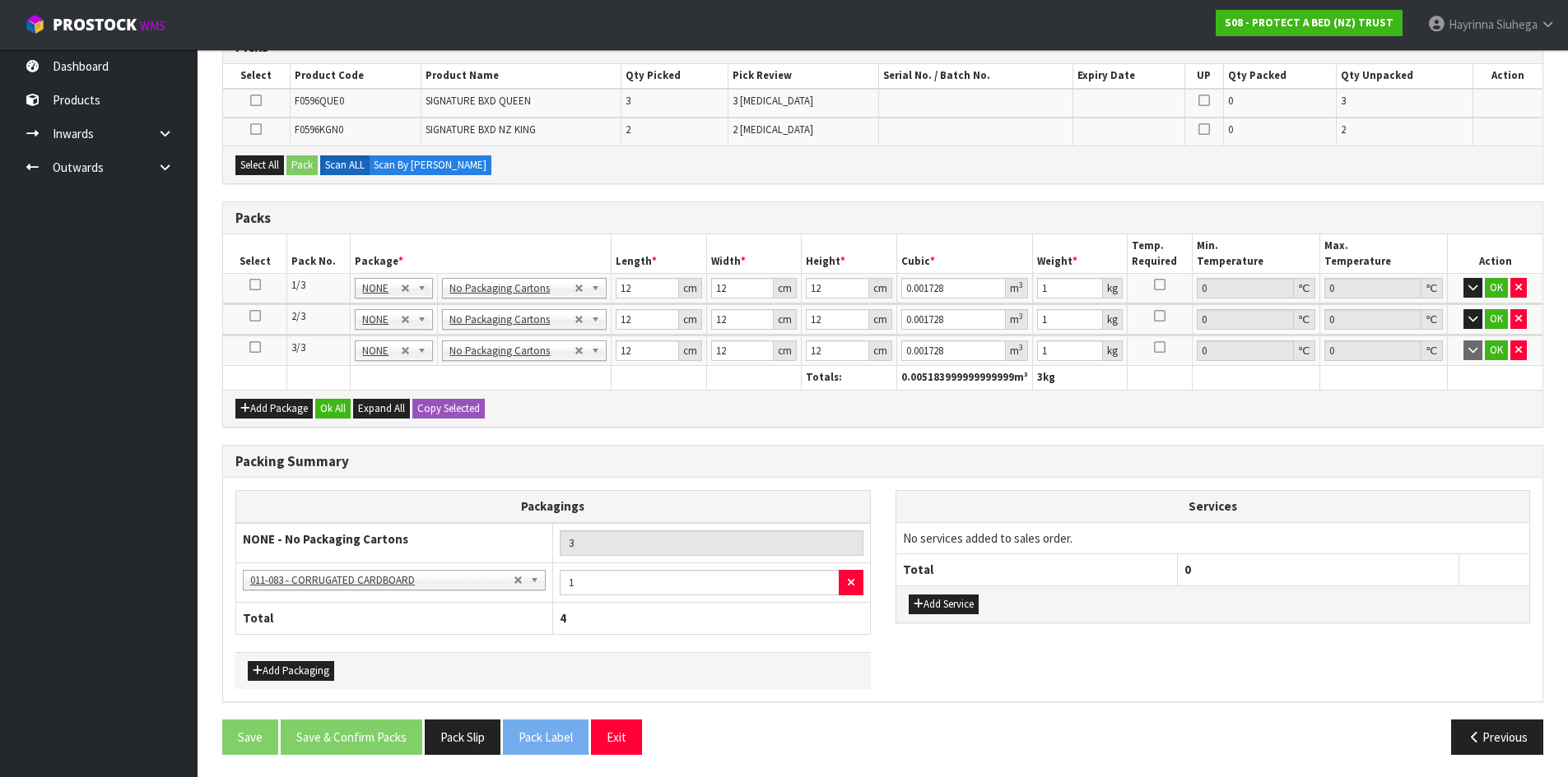
click at [251, 348] on icon at bounding box center [255, 347] width 12 height 1
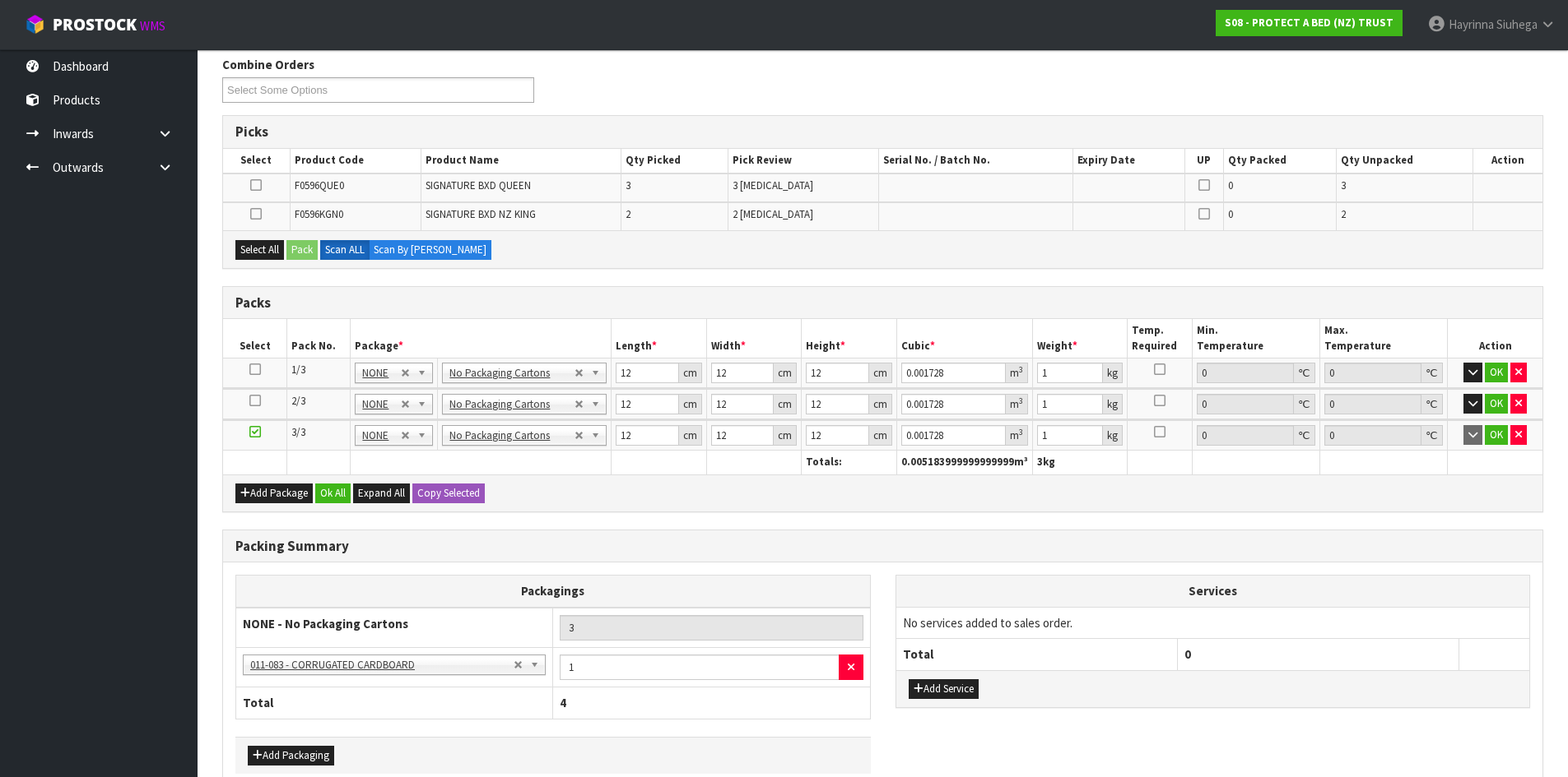
scroll to position [189, 0]
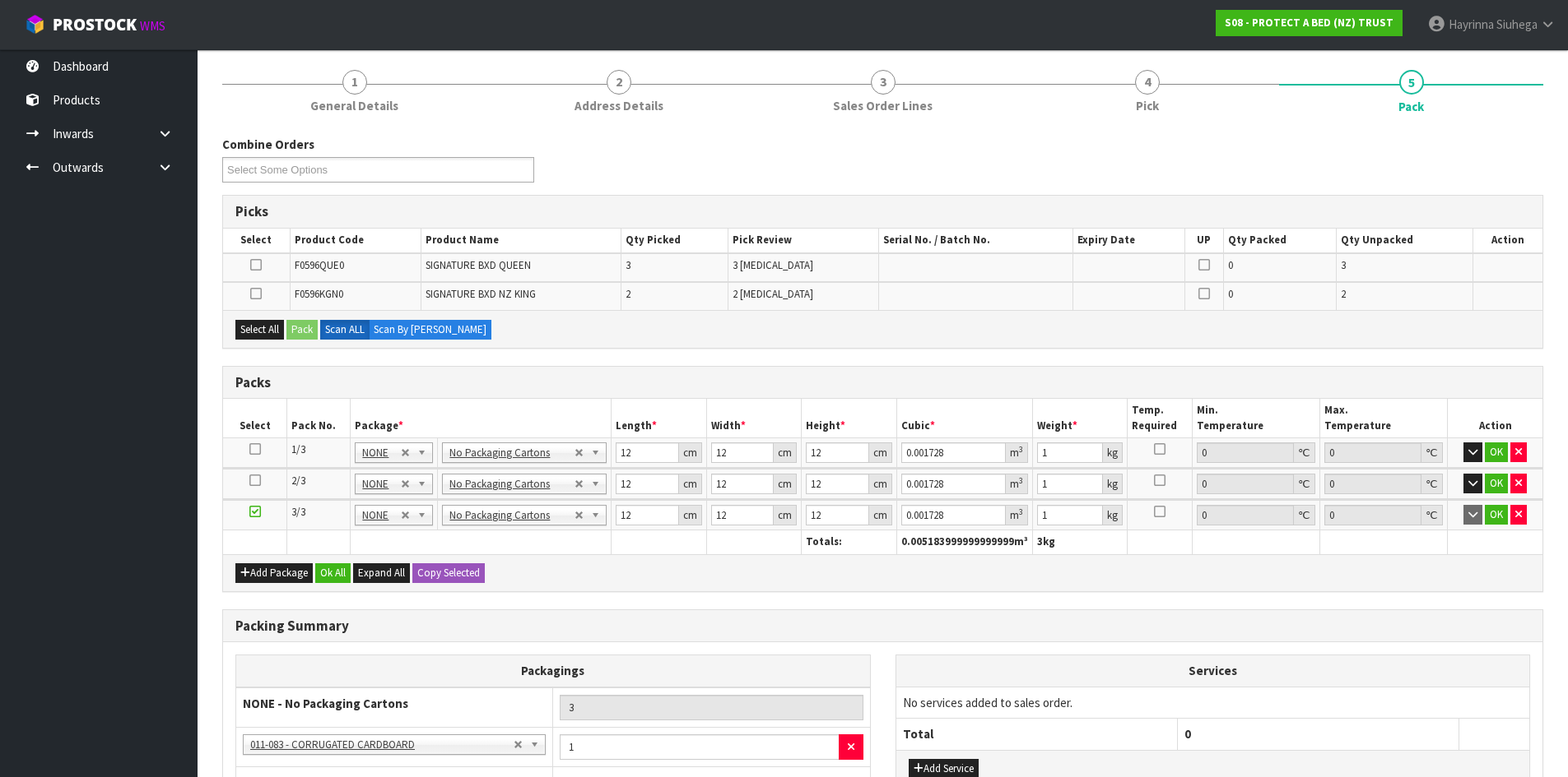
click at [258, 265] on icon at bounding box center [256, 265] width 12 height 1
click at [0, 0] on input "checkbox" at bounding box center [0, 0] width 0 height 0
click at [258, 295] on icon at bounding box center [256, 294] width 12 height 1
click at [0, 0] on input "checkbox" at bounding box center [0, 0] width 0 height 0
click at [310, 339] on button "Pack" at bounding box center [301, 330] width 31 height 19
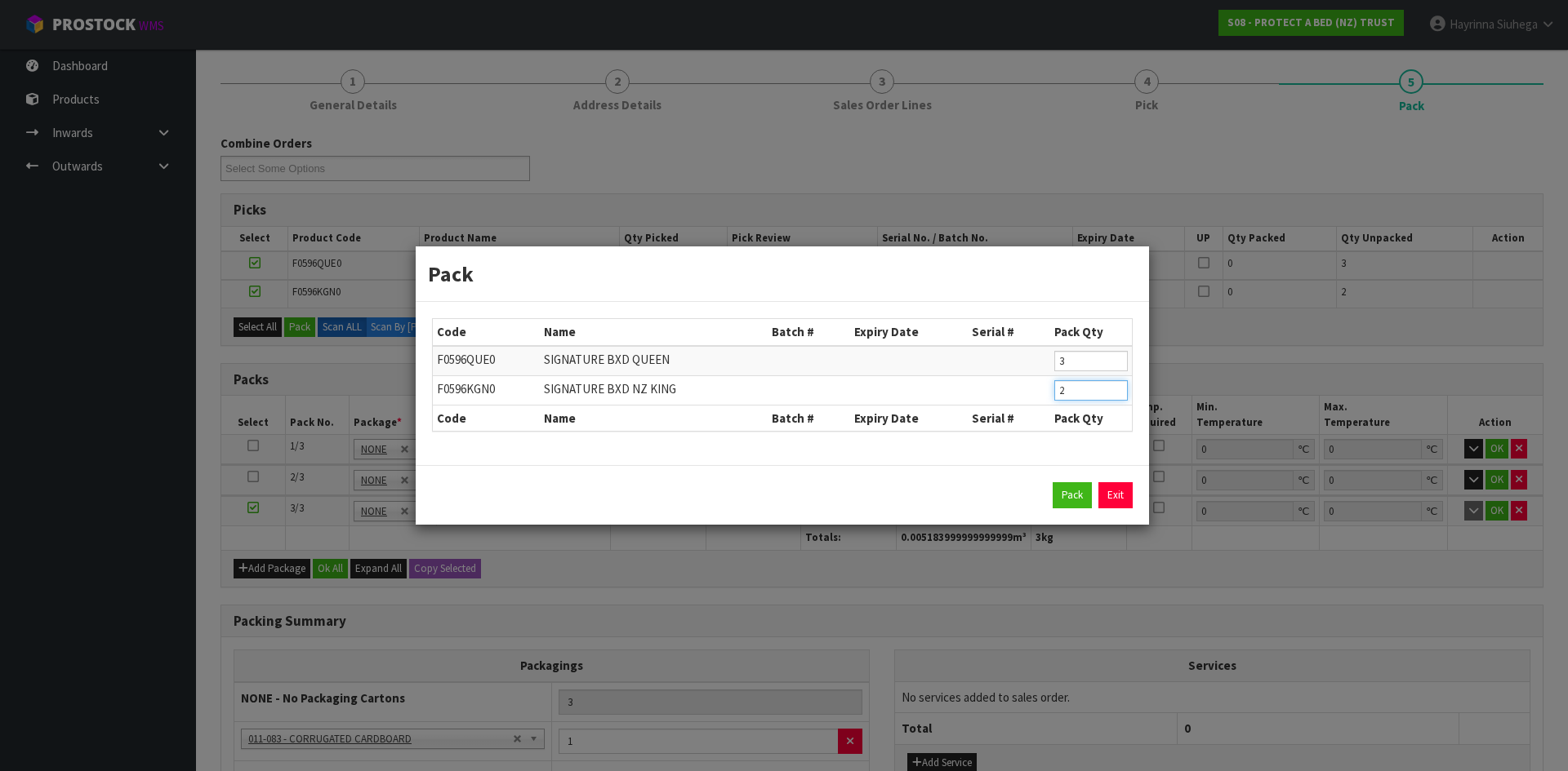
drag, startPoint x: 1066, startPoint y: 390, endPoint x: 1056, endPoint y: 390, distance: 10.0
click at [1058, 390] on input "2" at bounding box center [1091, 390] width 74 height 20
click button "Pack" at bounding box center [1072, 495] width 40 height 26
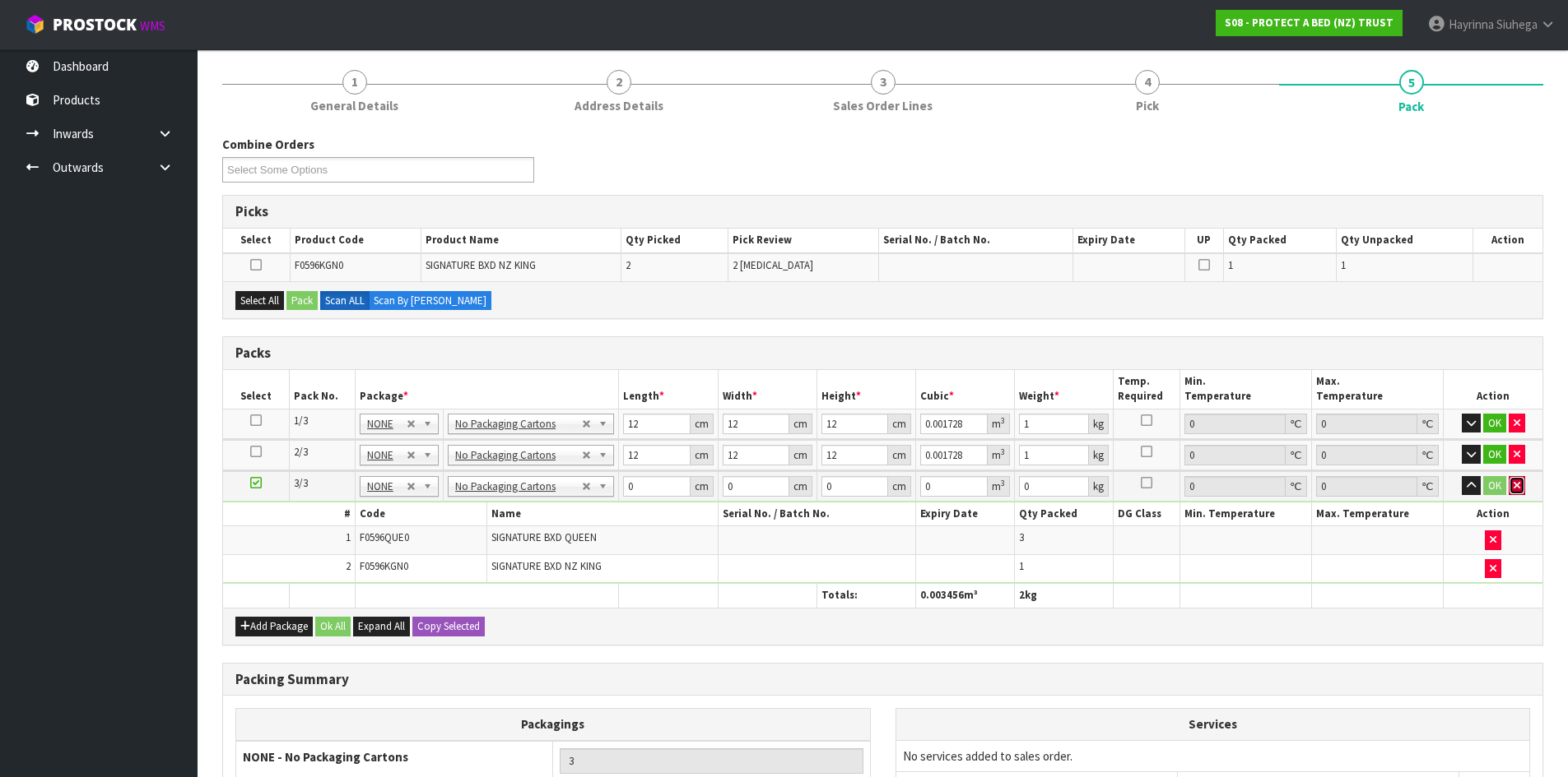
click at [1518, 487] on icon "button" at bounding box center [1516, 486] width 6 height 11
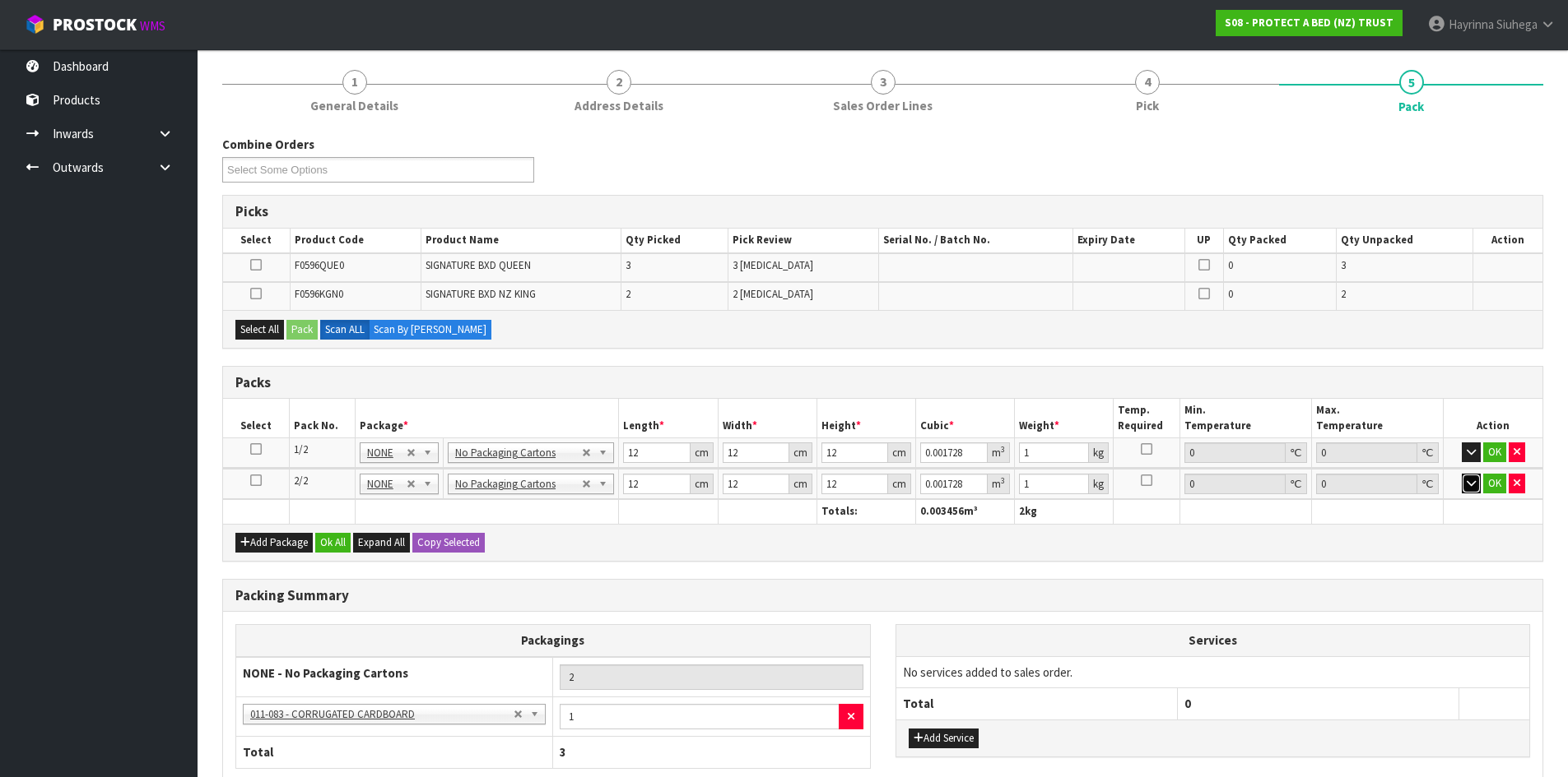
click at [1466, 484] on icon "button" at bounding box center [1471, 483] width 9 height 11
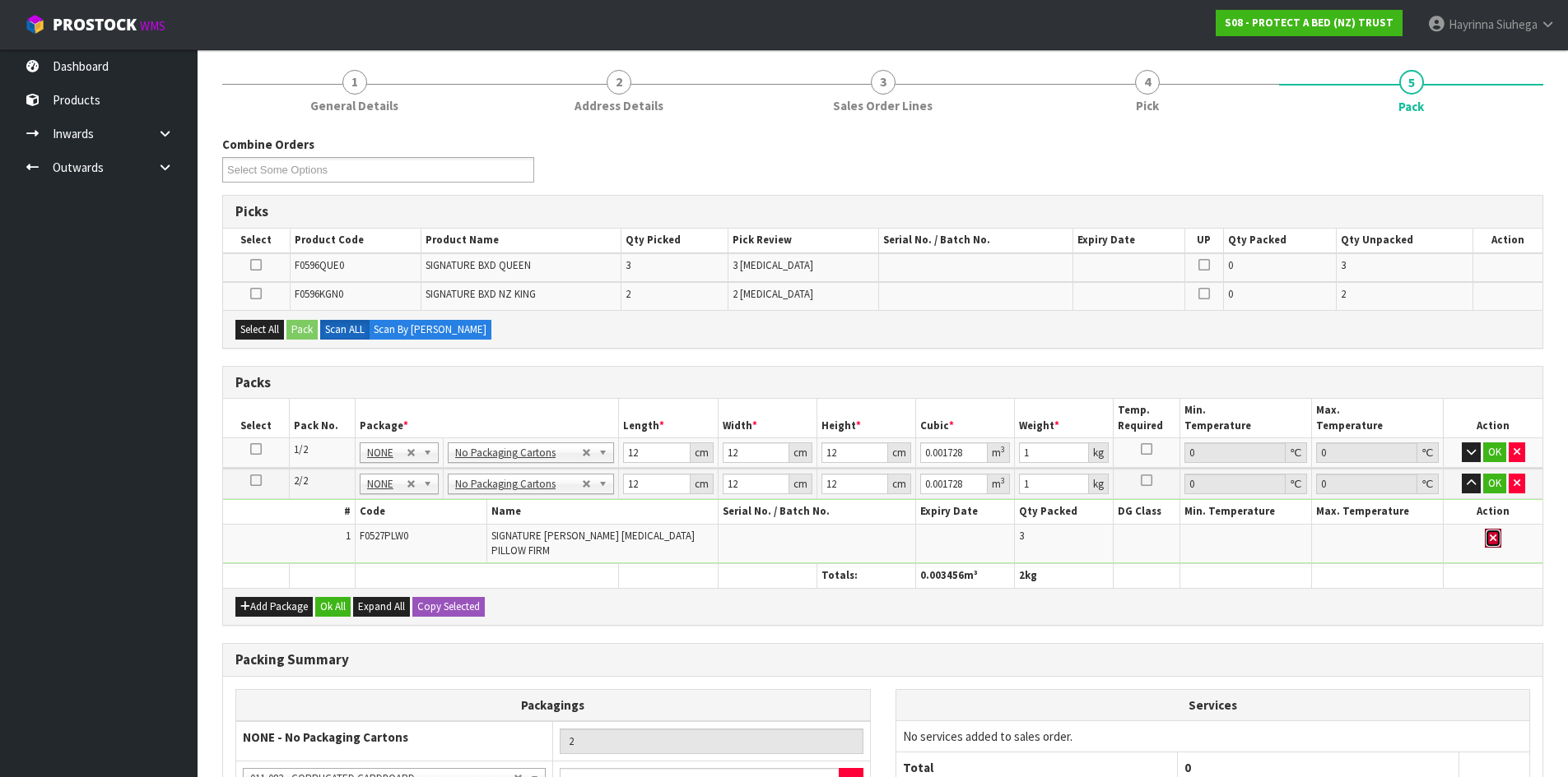
click at [1494, 535] on icon "button" at bounding box center [1492, 538] width 6 height 11
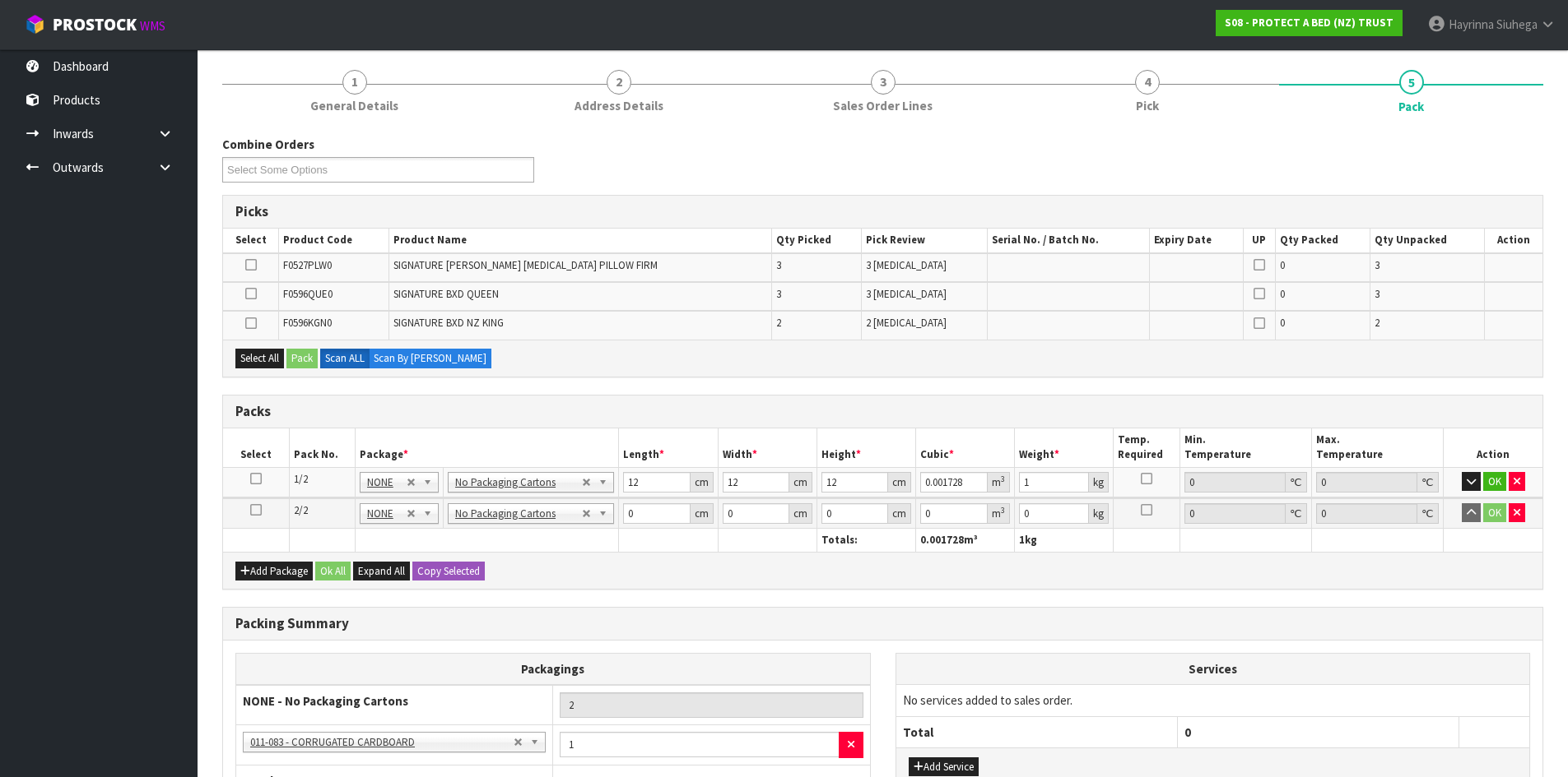
click at [255, 510] on icon at bounding box center [256, 510] width 12 height 1
click at [246, 265] on icon at bounding box center [251, 265] width 12 height 1
click at [0, 0] on input "checkbox" at bounding box center [0, 0] width 0 height 0
click at [309, 367] on button "Pack" at bounding box center [301, 358] width 31 height 19
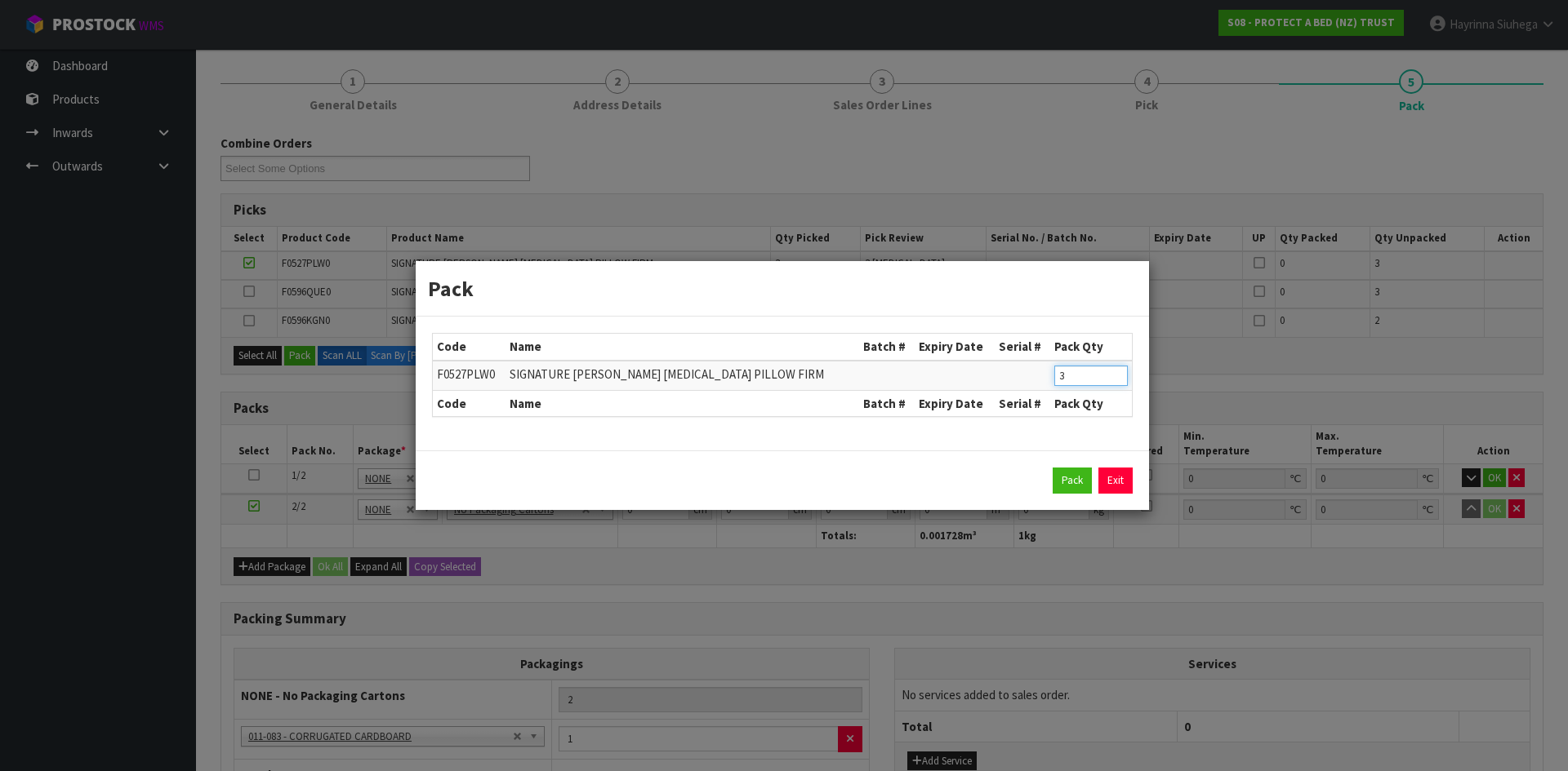
drag, startPoint x: 1069, startPoint y: 385, endPoint x: 970, endPoint y: 380, distance: 99.1
click at [972, 382] on tr "F0527PLW0 SIGNATURE TENCEL JACQUARD [MEDICAL_DATA] PILLOW FIRM 3" at bounding box center [783, 376] width 699 height 30
click at [1052, 468] on button "Pack" at bounding box center [1072, 481] width 40 height 26
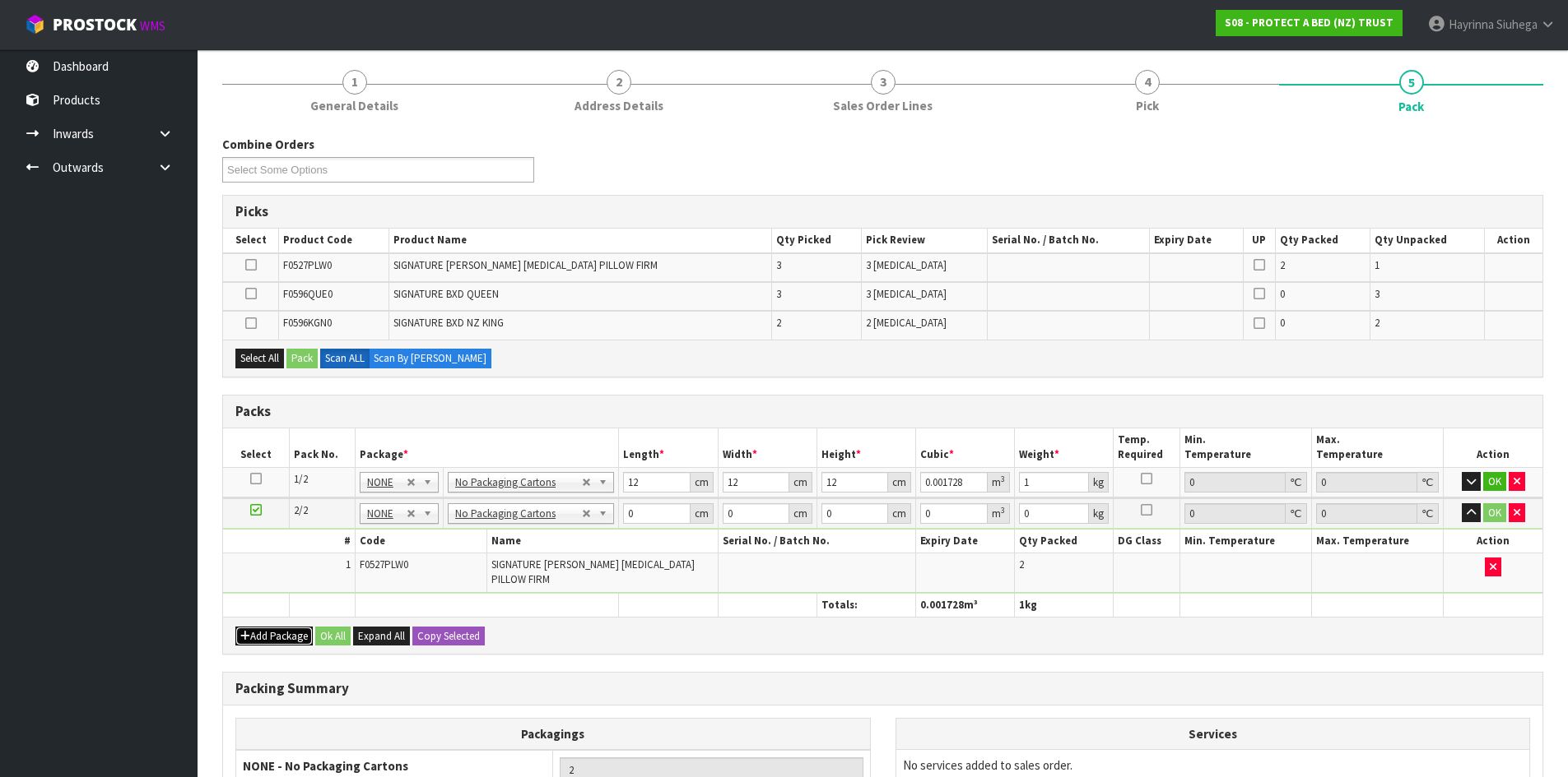
click at [257, 640] on button "Add Package" at bounding box center [274, 636] width 77 height 19
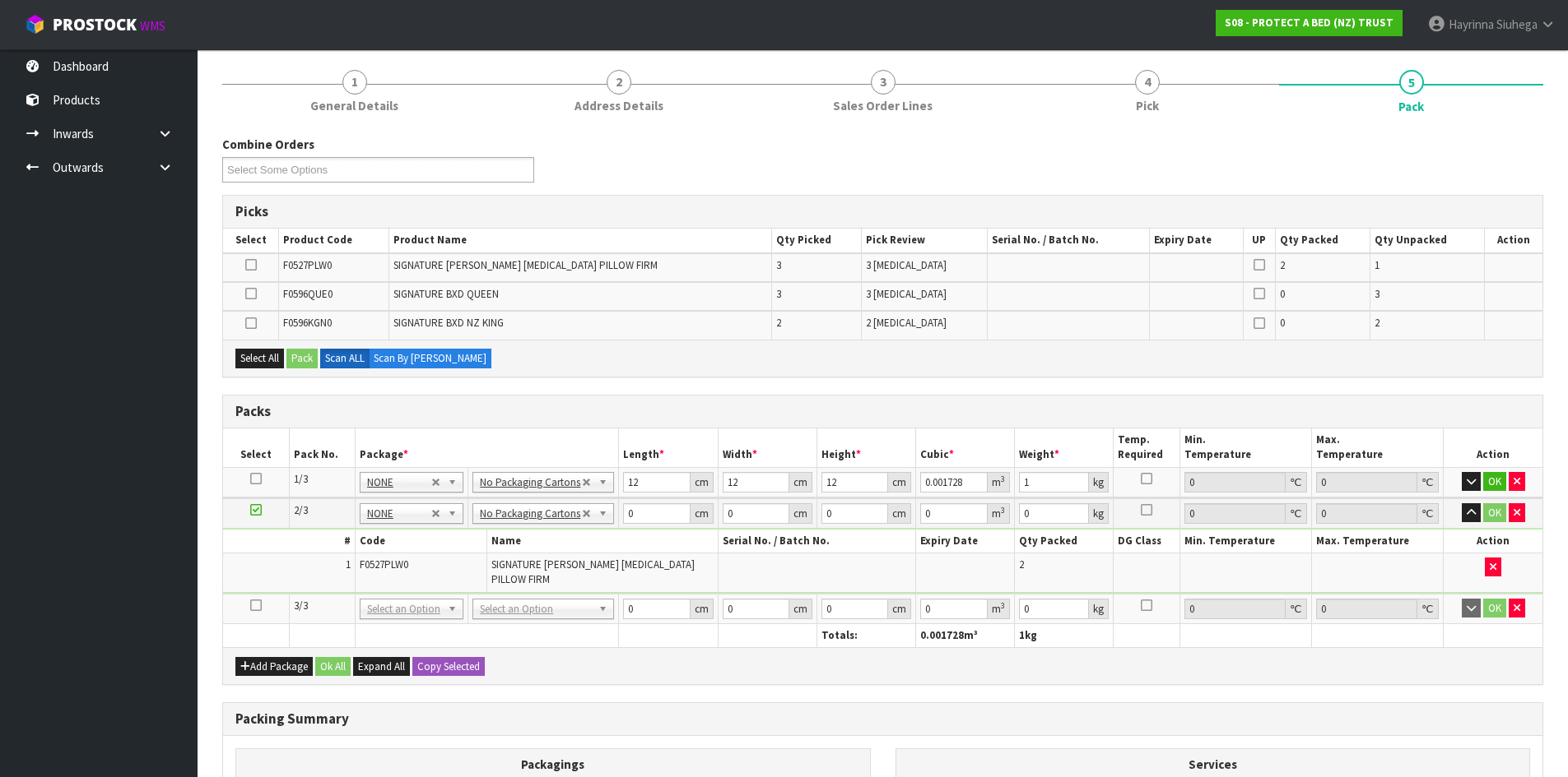
click at [253, 612] on link at bounding box center [256, 606] width 12 height 14
click at [253, 265] on icon at bounding box center [251, 265] width 12 height 1
click at [0, 0] on input "checkbox" at bounding box center [0, 0] width 0 height 0
click at [300, 360] on button "Pack" at bounding box center [301, 358] width 31 height 19
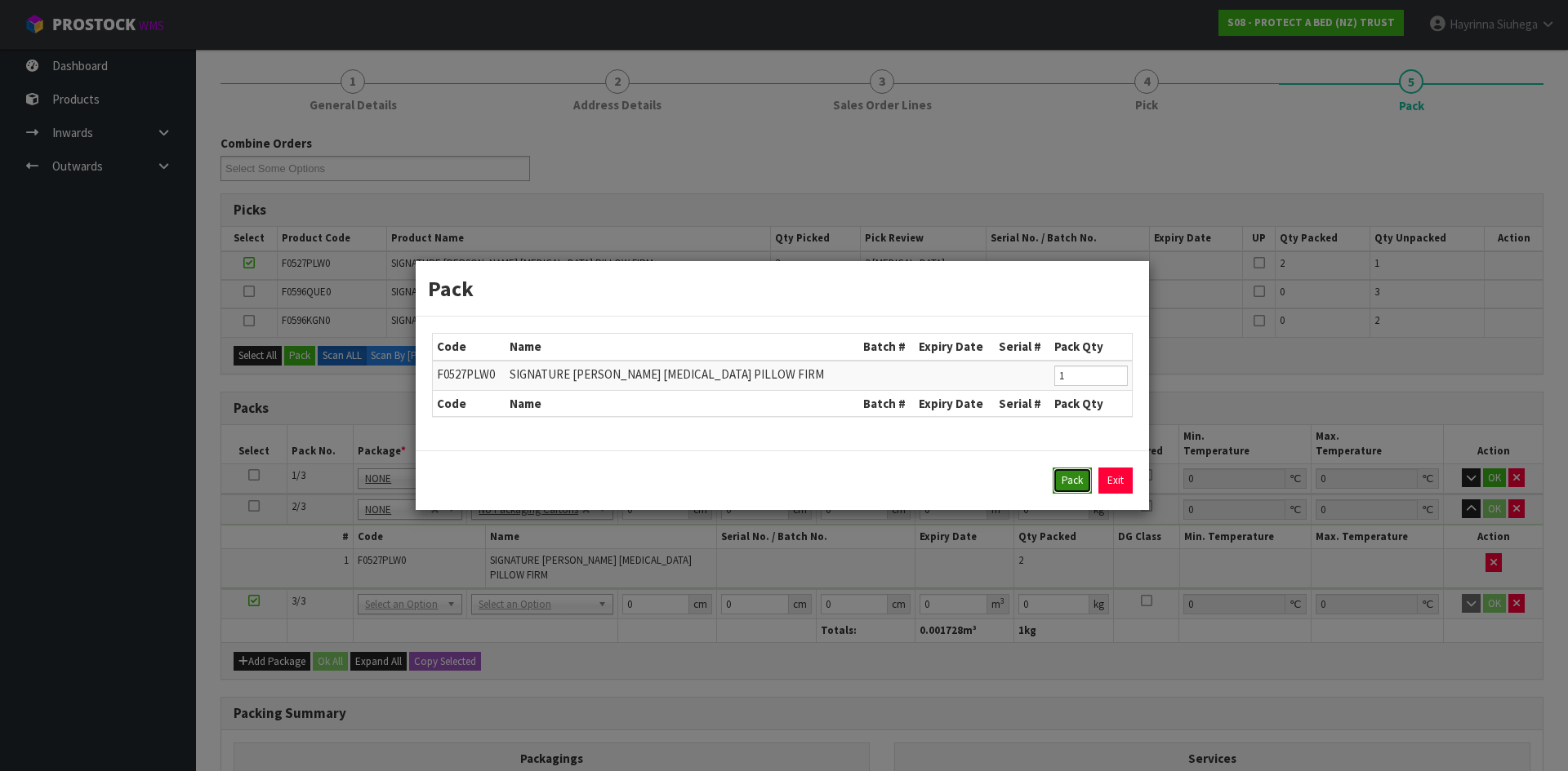
click at [1066, 479] on button "Pack" at bounding box center [1072, 481] width 40 height 26
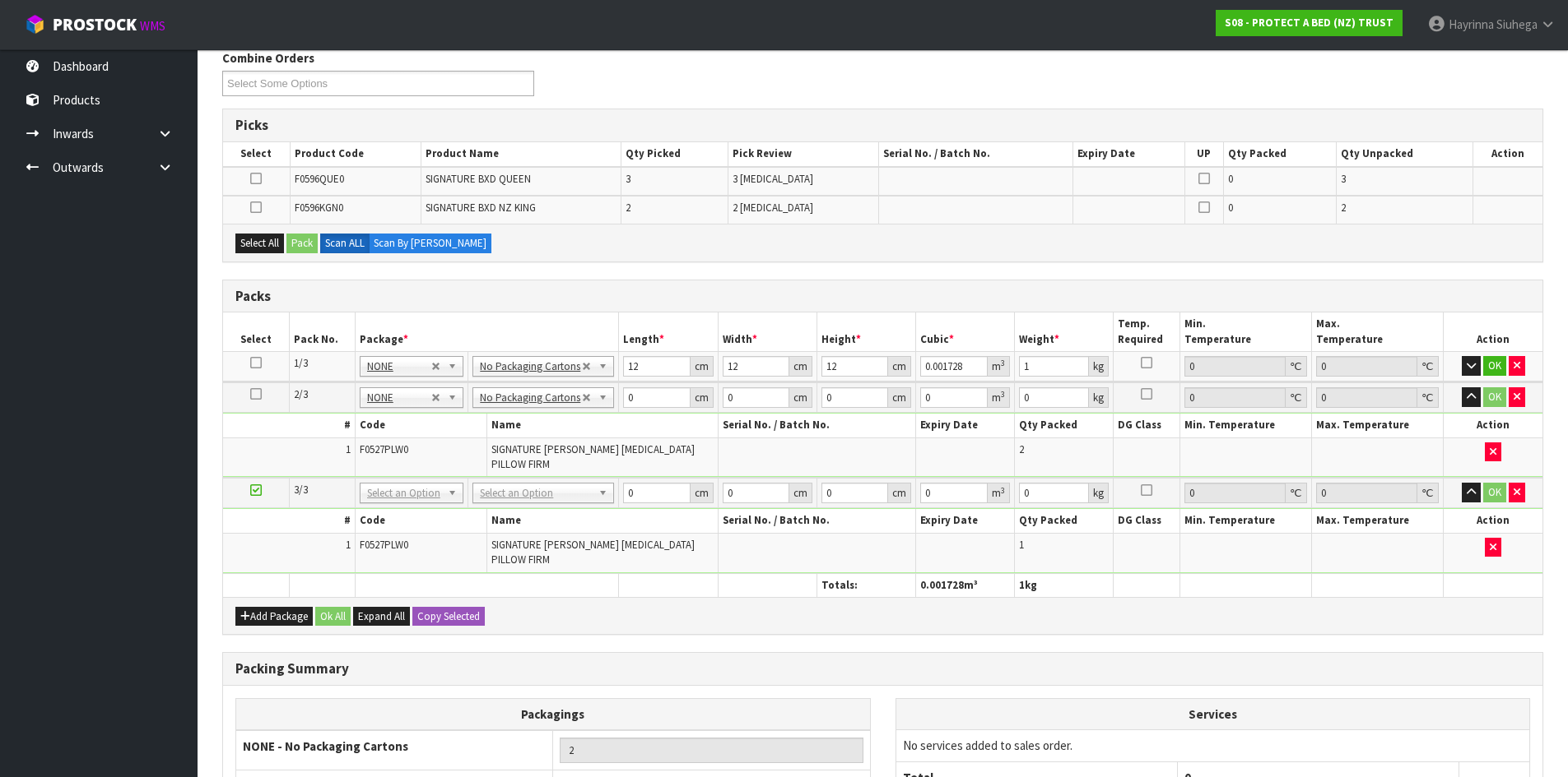
scroll to position [354, 0]
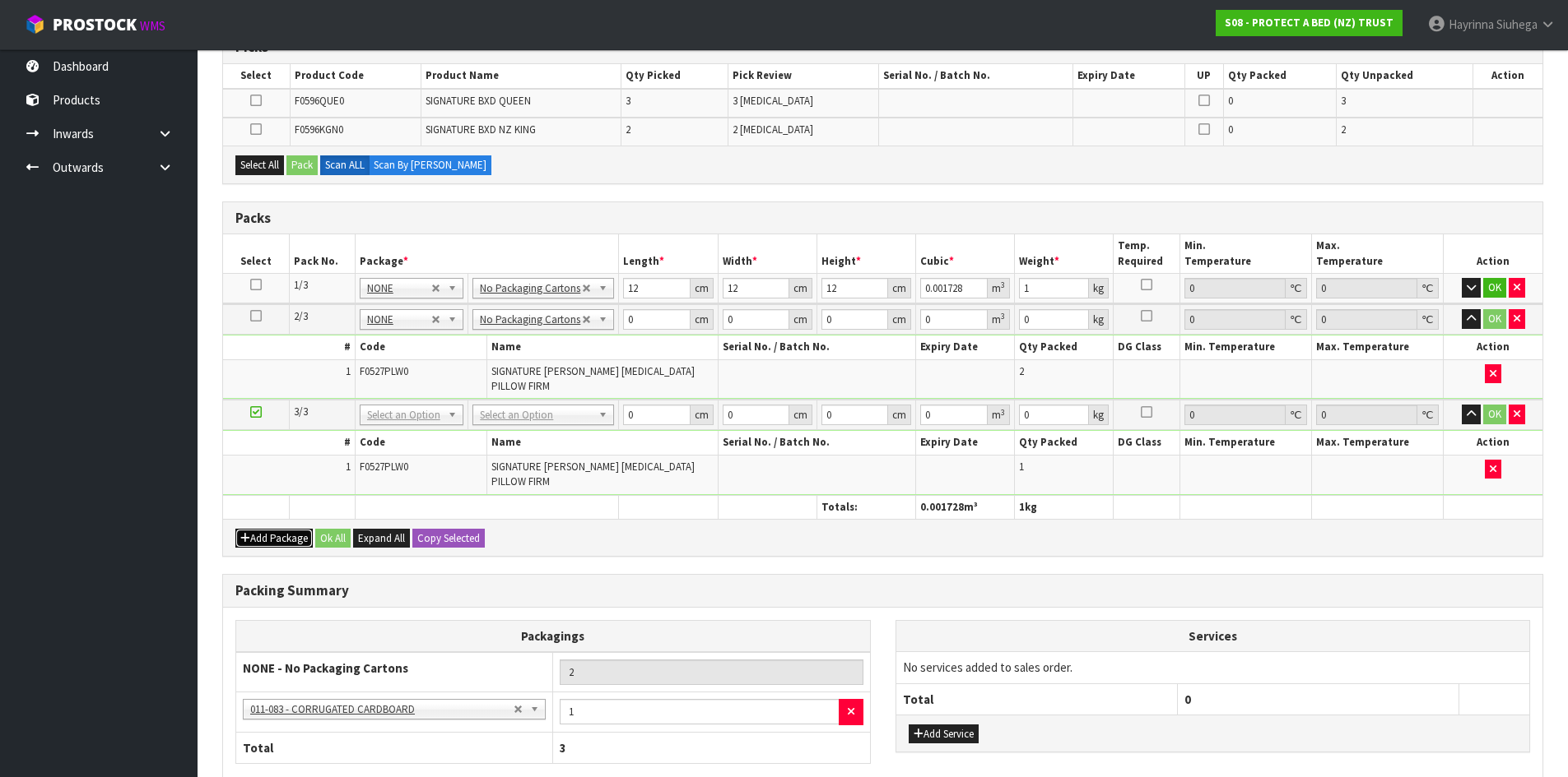
click at [290, 542] on button "Add Package" at bounding box center [274, 539] width 77 height 19
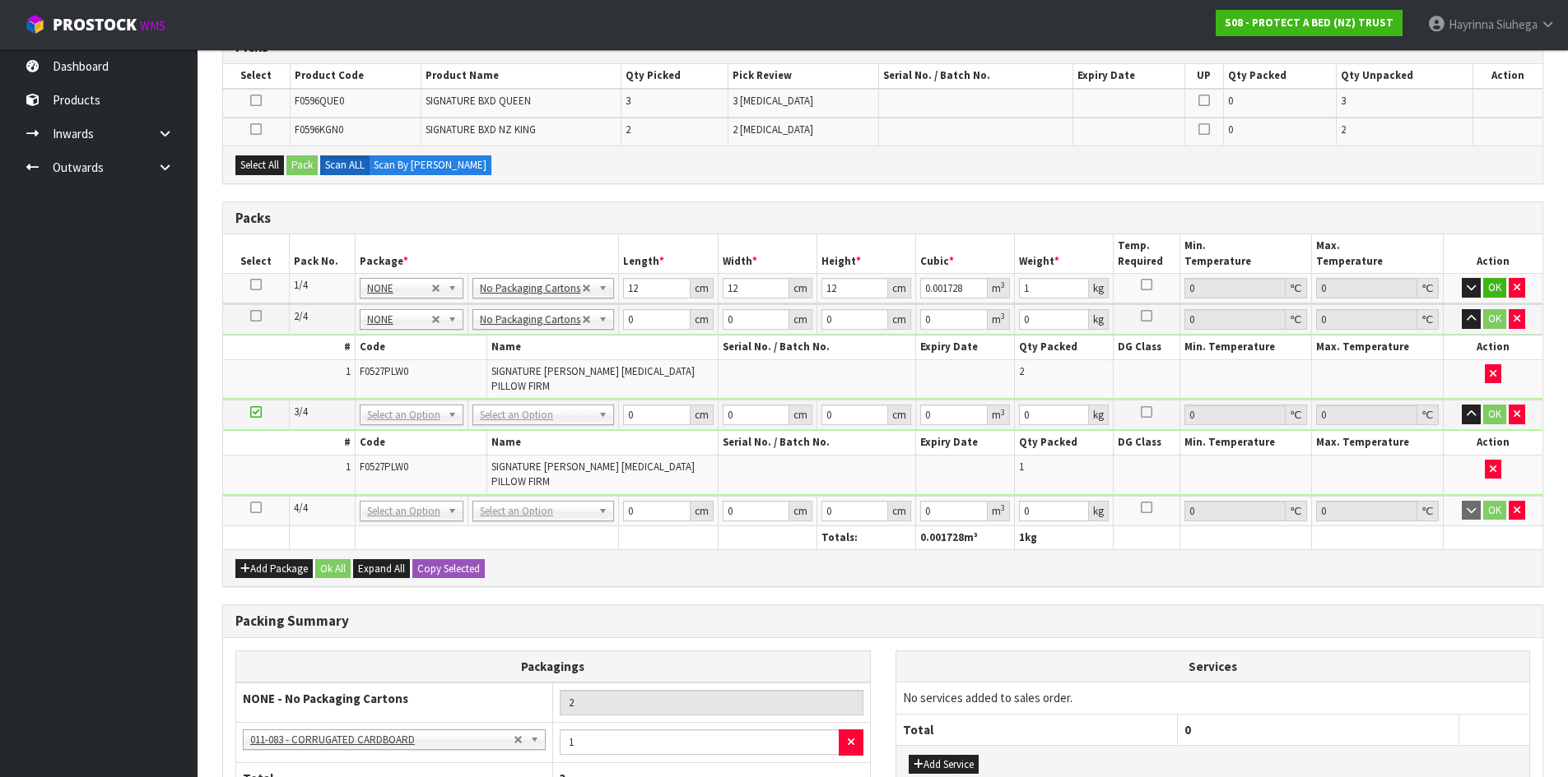
click at [257, 508] on icon at bounding box center [256, 507] width 12 height 1
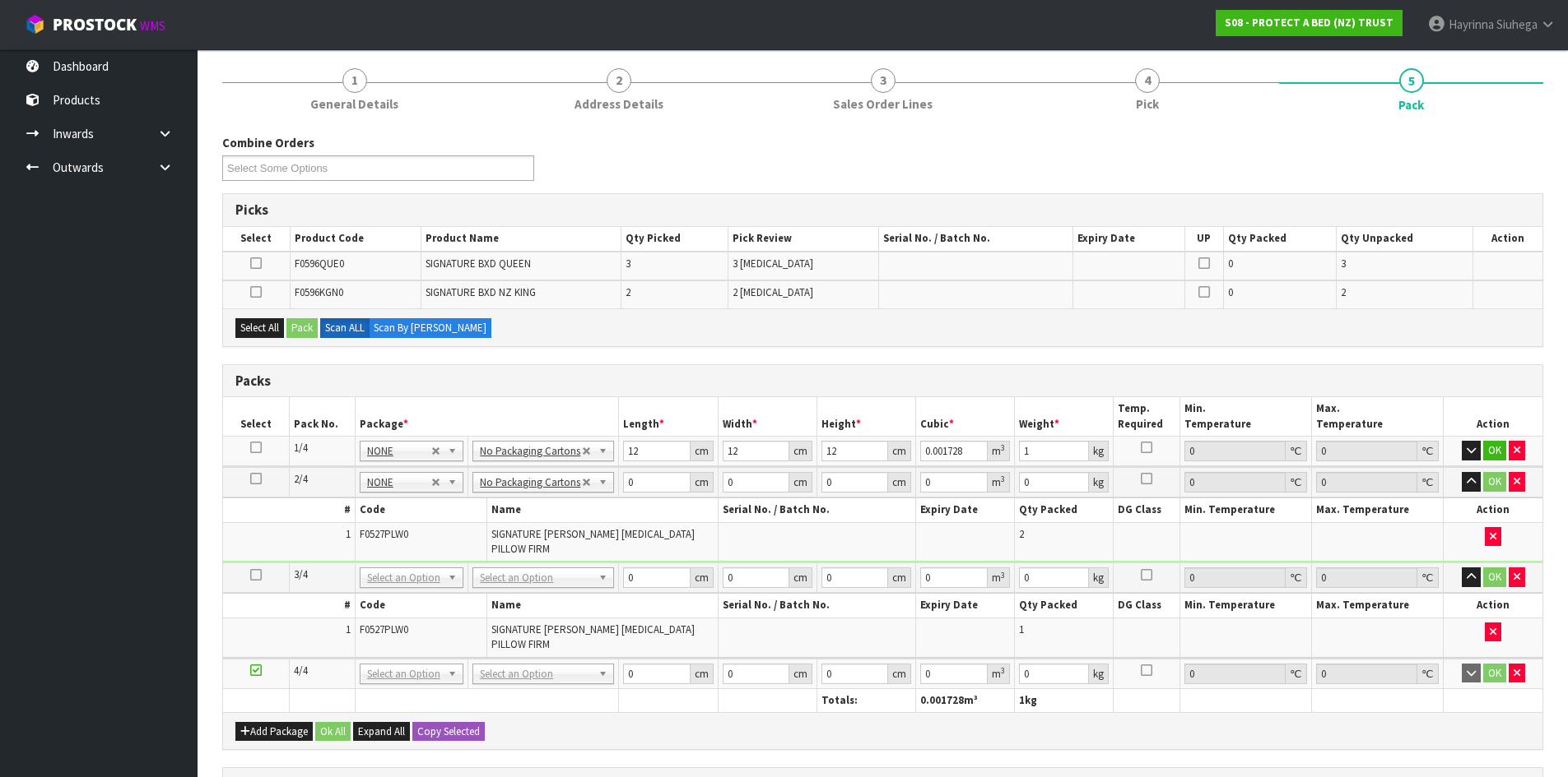
scroll to position [189, 0]
click at [280, 333] on button "Select All" at bounding box center [259, 330] width 49 height 19
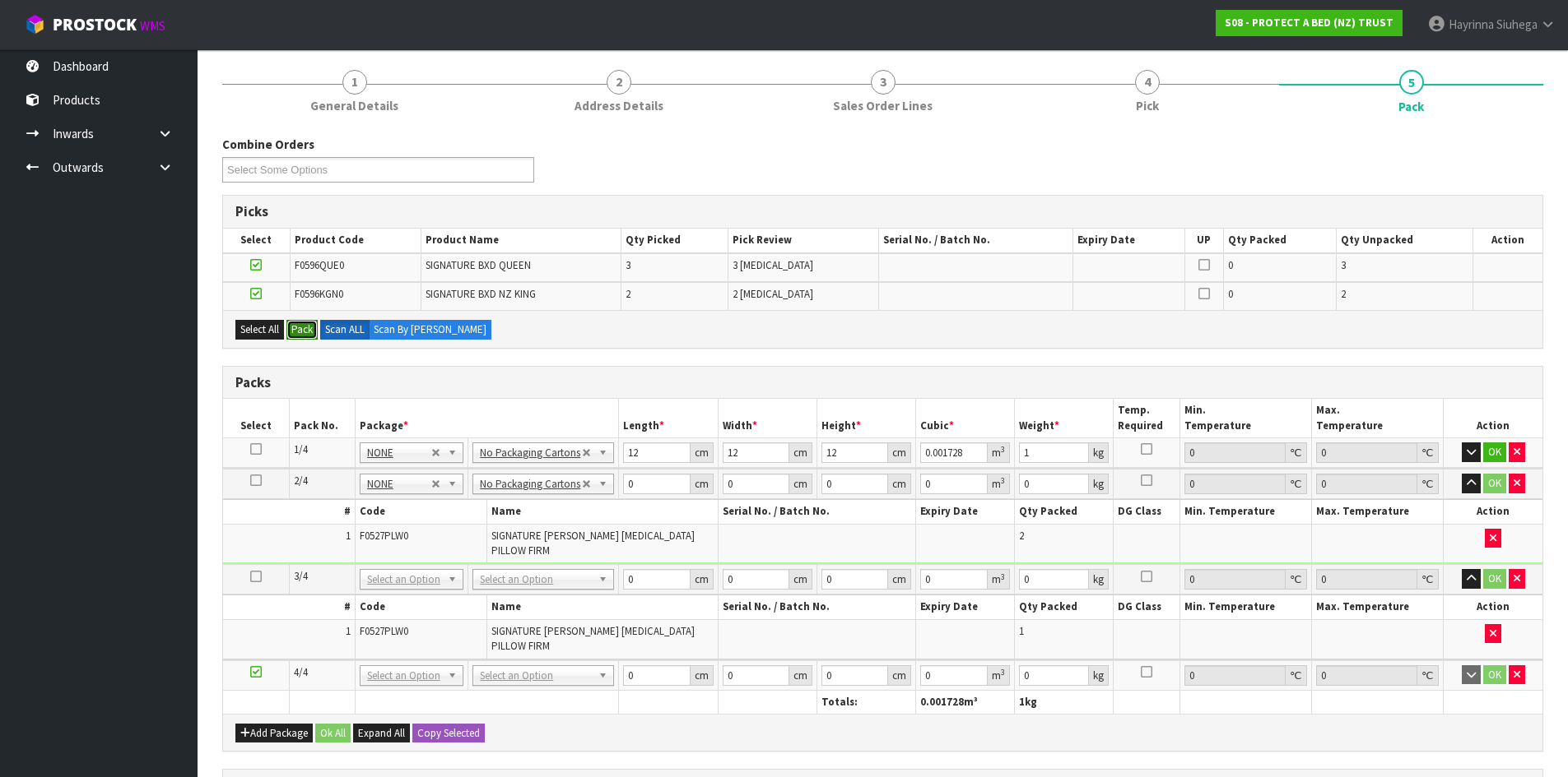
click at [301, 329] on button "Pack" at bounding box center [301, 330] width 31 height 19
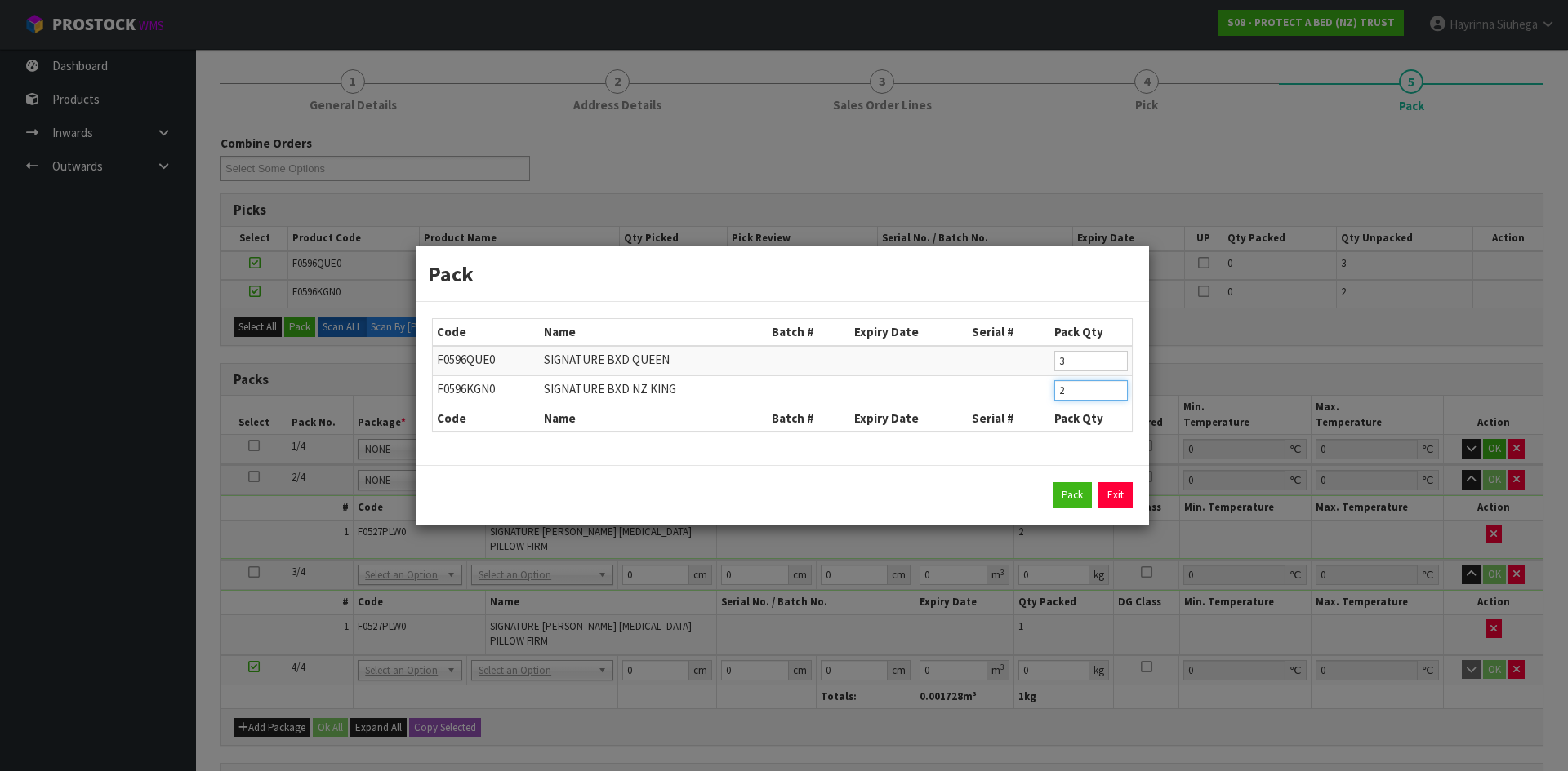
drag, startPoint x: 1066, startPoint y: 390, endPoint x: 1048, endPoint y: 397, distance: 19.3
click at [1048, 397] on tr "F0596KGN0 SIGNATURE BXD NZ KING 2" at bounding box center [783, 390] width 699 height 29
click button "Pack" at bounding box center [1072, 495] width 40 height 26
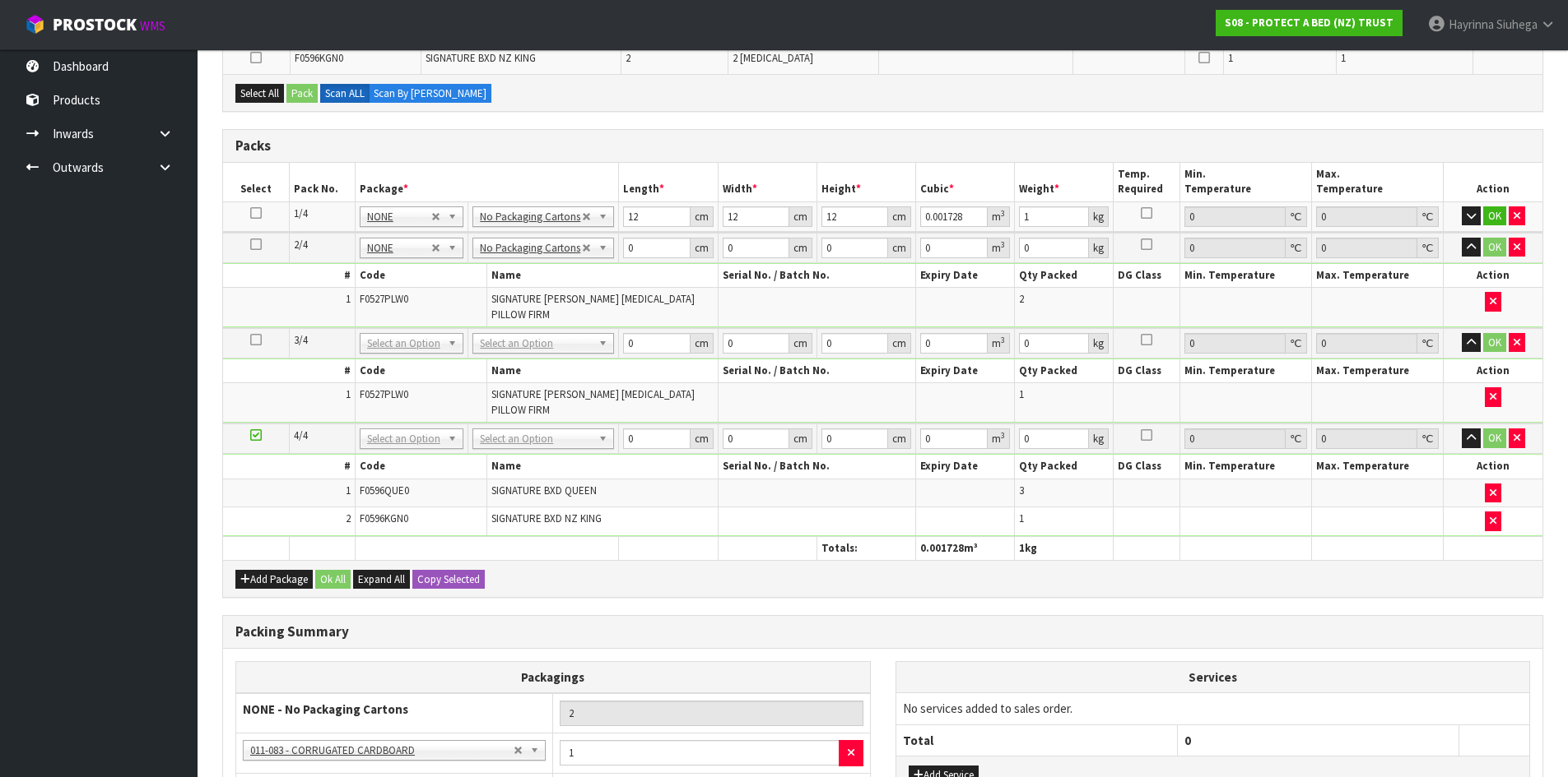
scroll to position [519, 0]
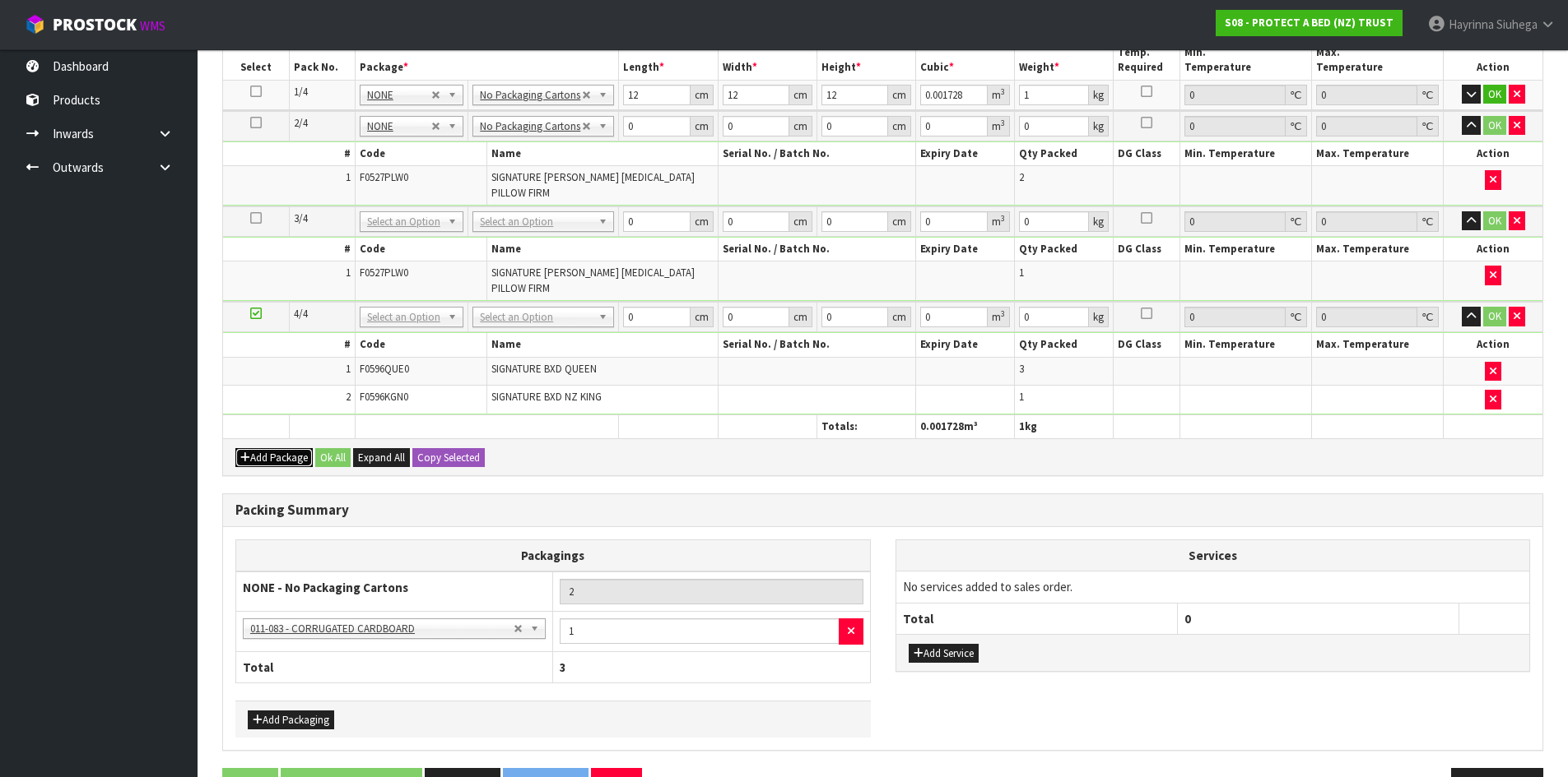
click at [251, 456] on button "Add Package" at bounding box center [274, 458] width 77 height 19
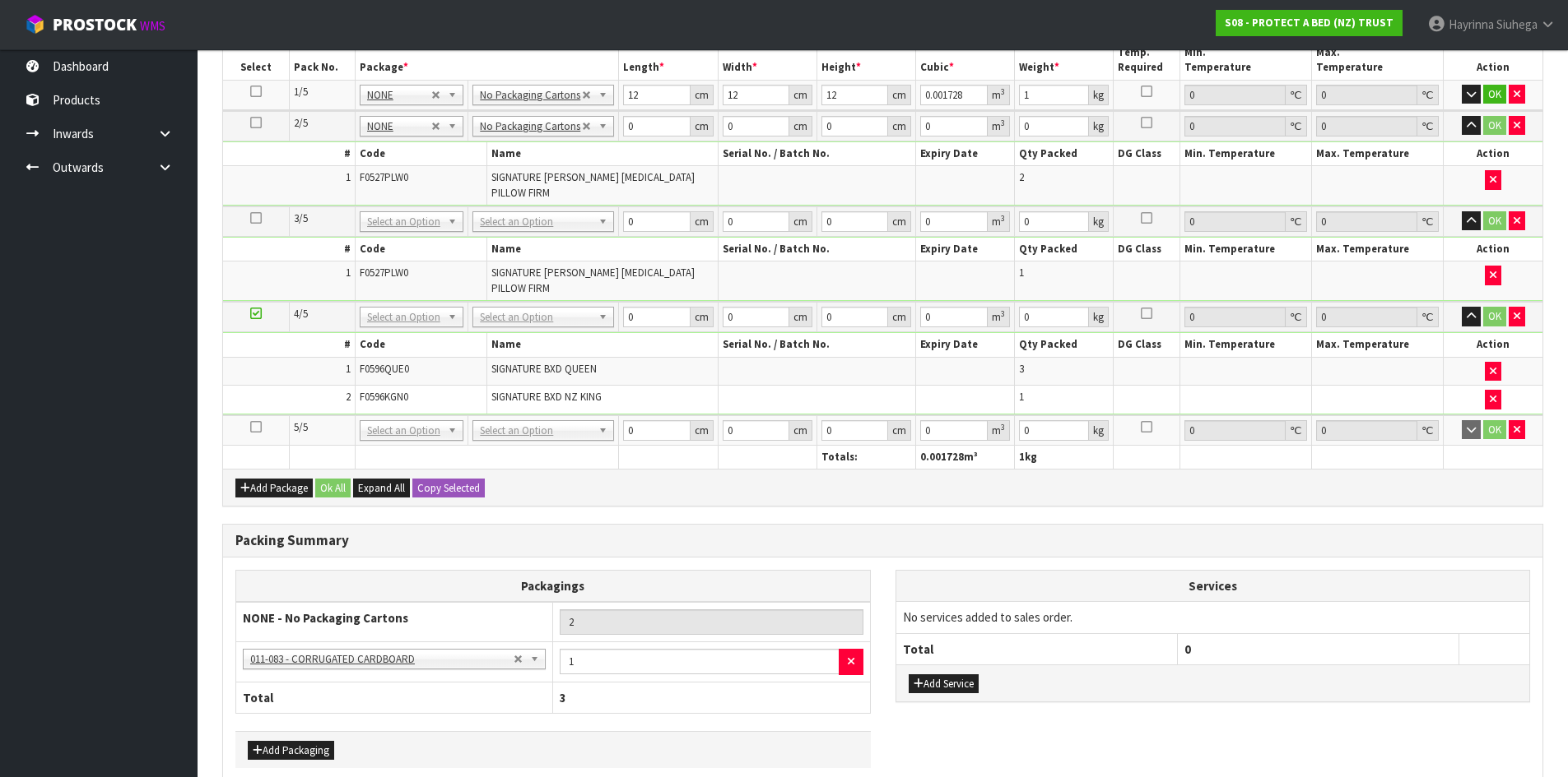
click at [252, 427] on icon at bounding box center [256, 427] width 12 height 1
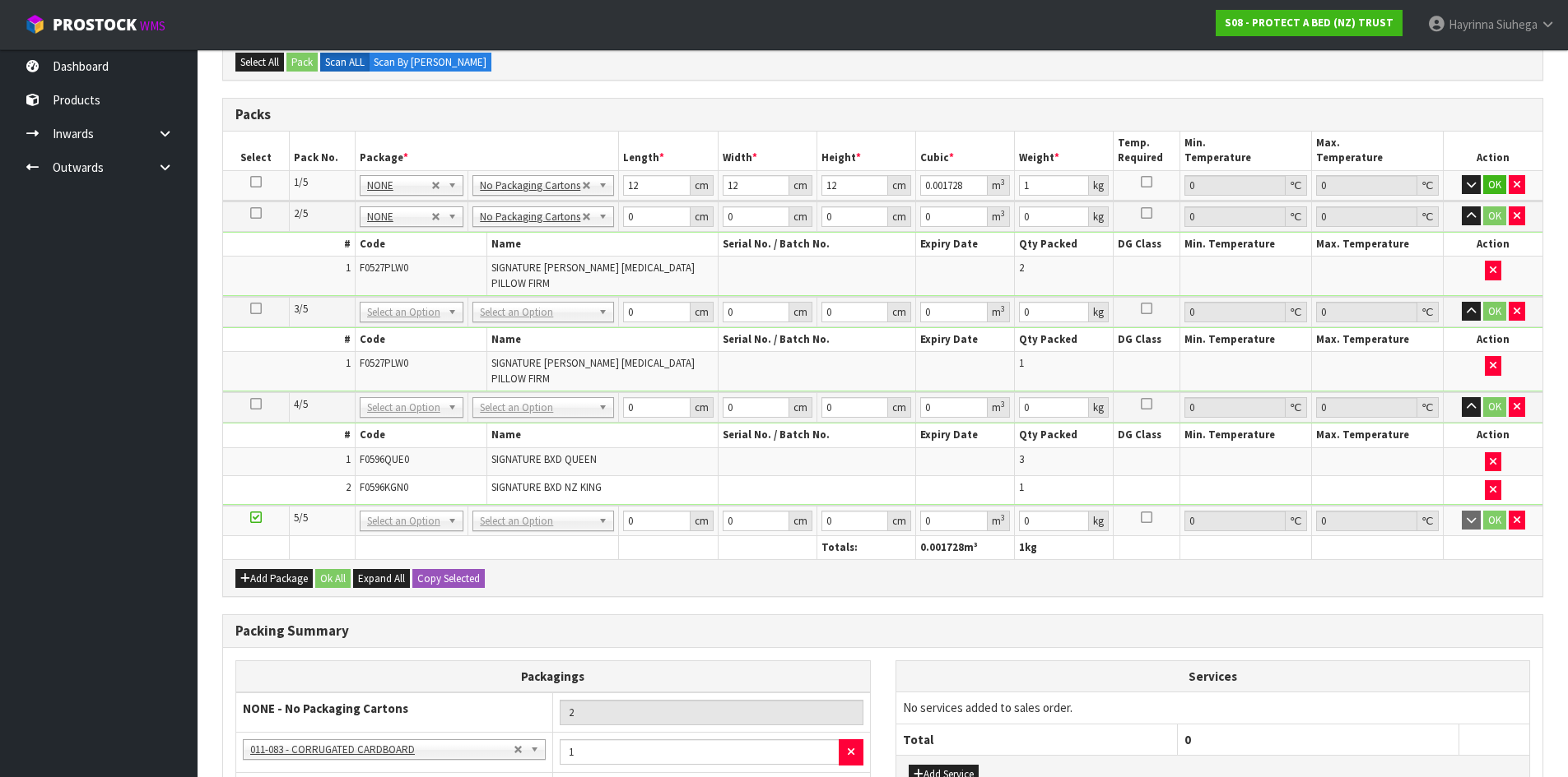
scroll to position [272, 0]
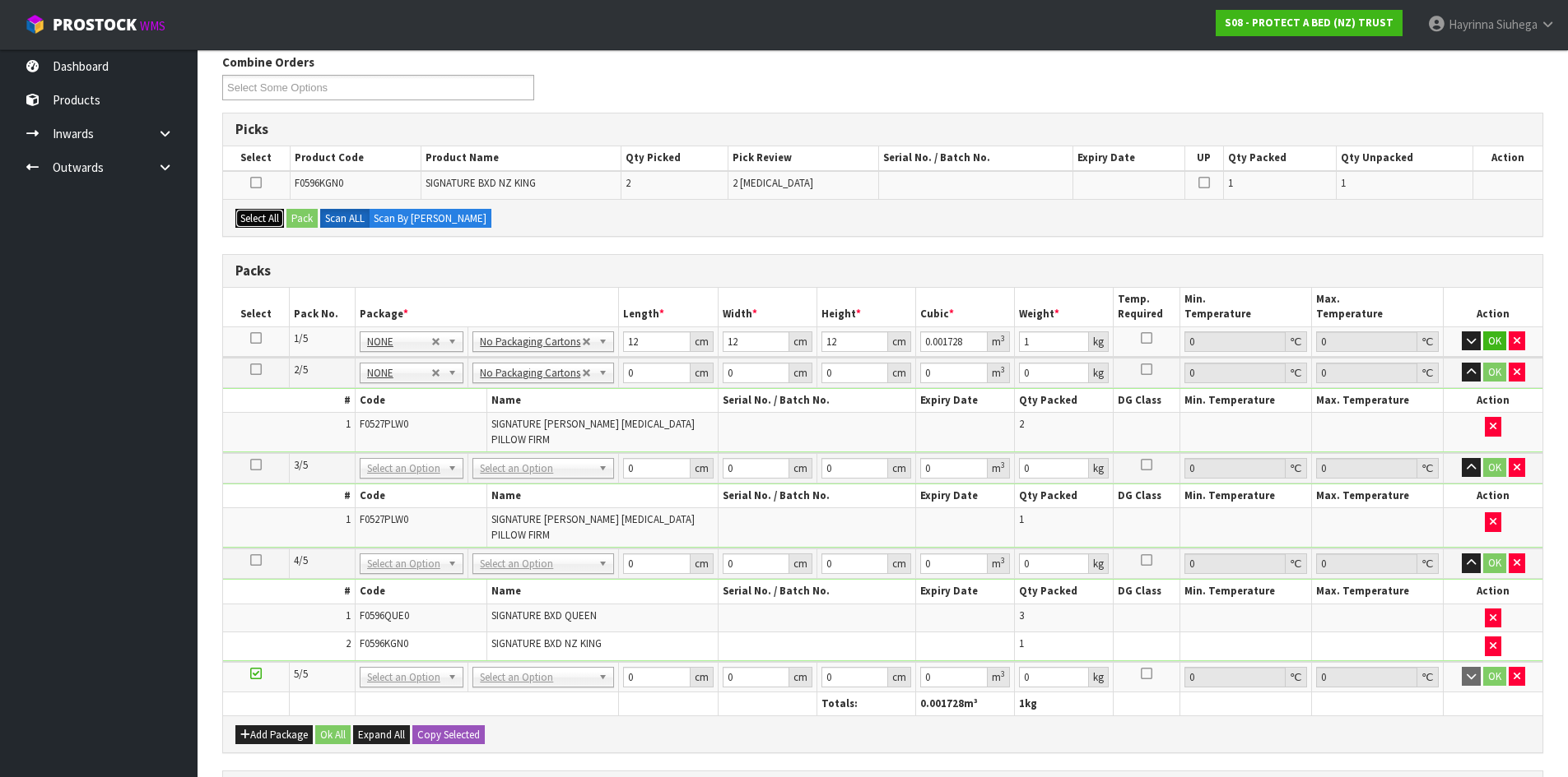
click at [274, 227] on button "Select All" at bounding box center [259, 219] width 49 height 19
click at [311, 213] on button "Pack" at bounding box center [301, 219] width 31 height 19
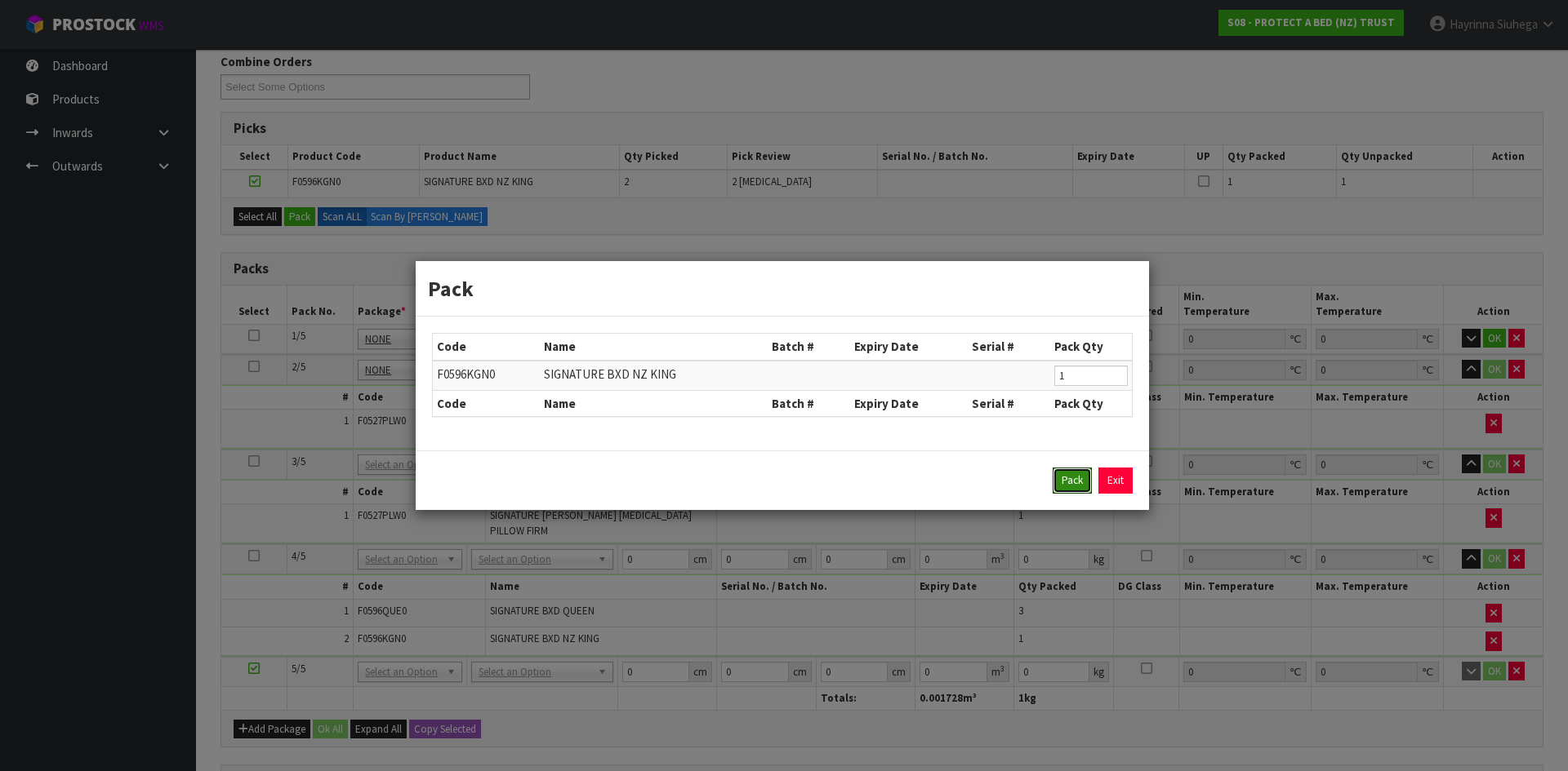
drag, startPoint x: 1066, startPoint y: 479, endPoint x: 1011, endPoint y: 493, distance: 56.8
click at [1066, 480] on button "Pack" at bounding box center [1072, 481] width 40 height 26
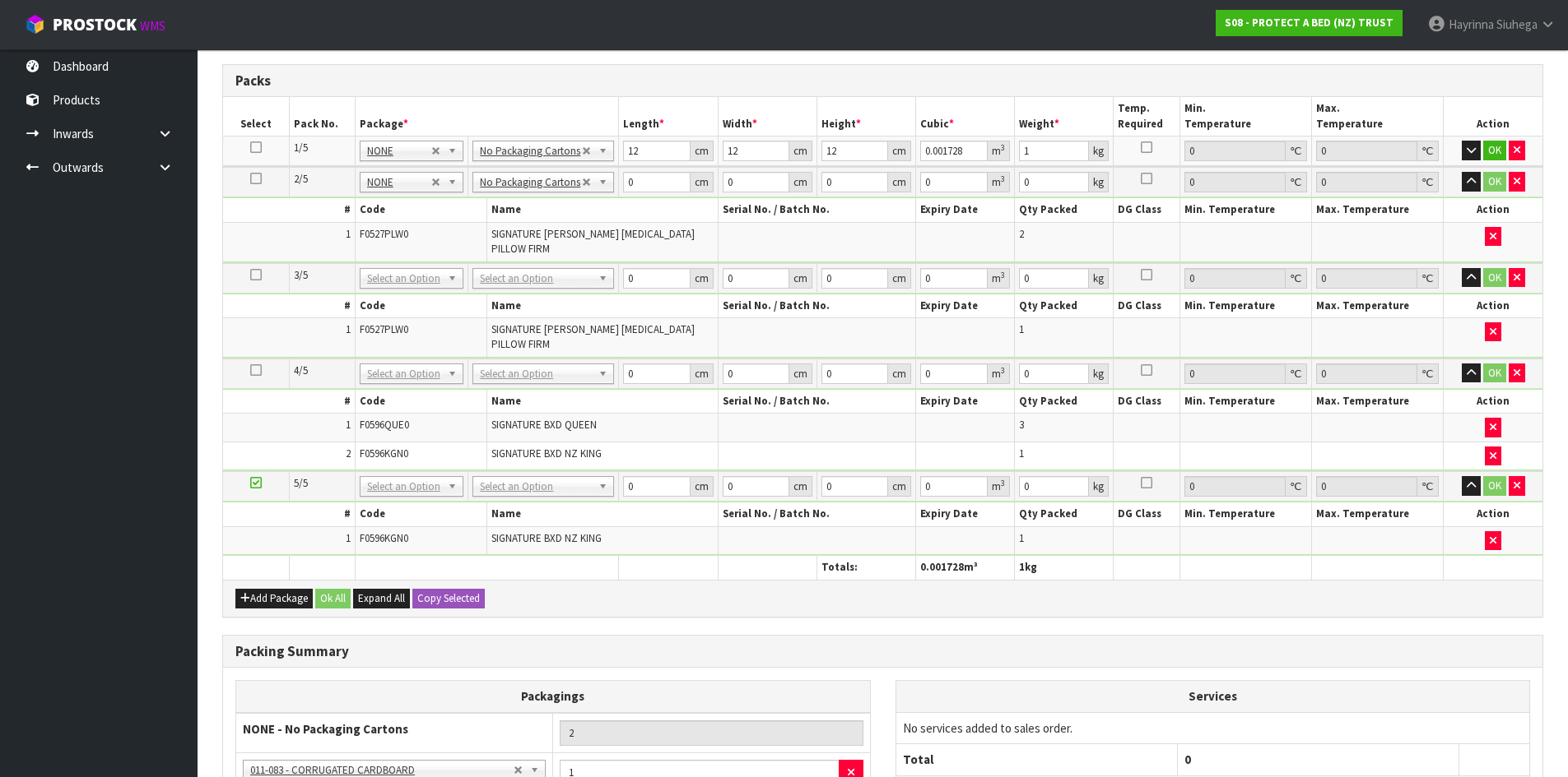
scroll to position [436, 0]
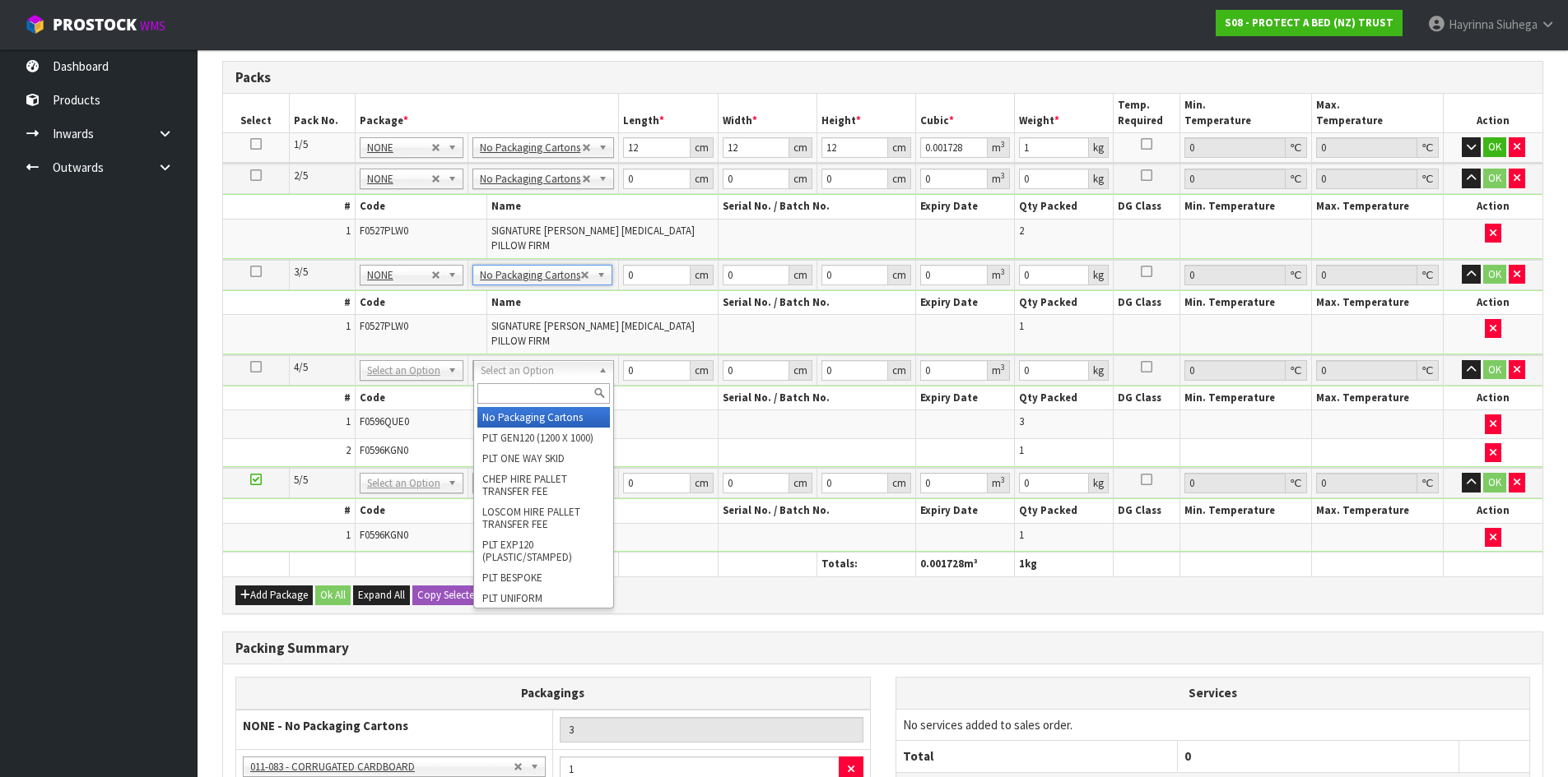
click at [536, 393] on input "text" at bounding box center [544, 393] width 134 height 20
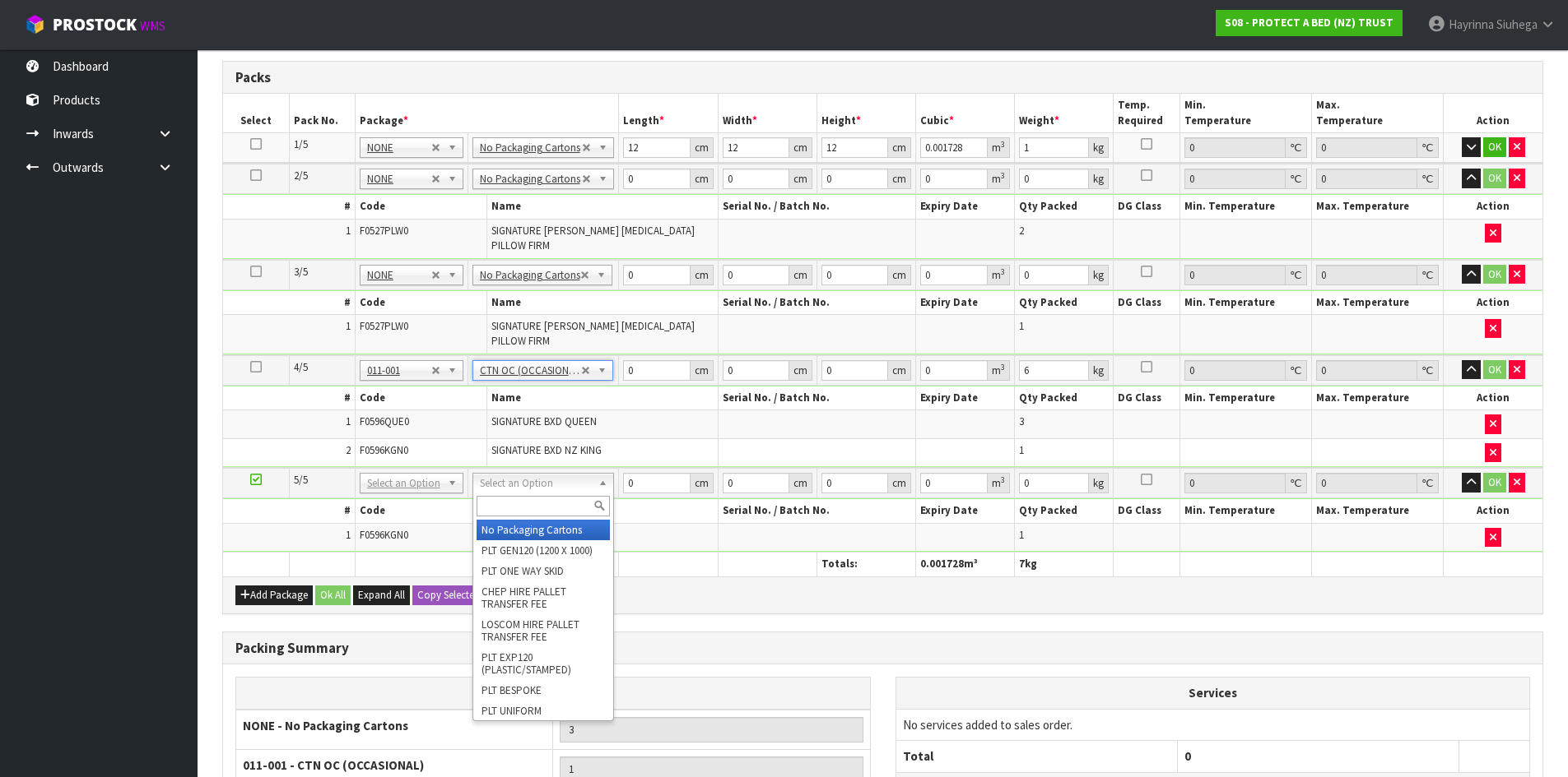
click at [539, 505] on input "text" at bounding box center [543, 505] width 134 height 20
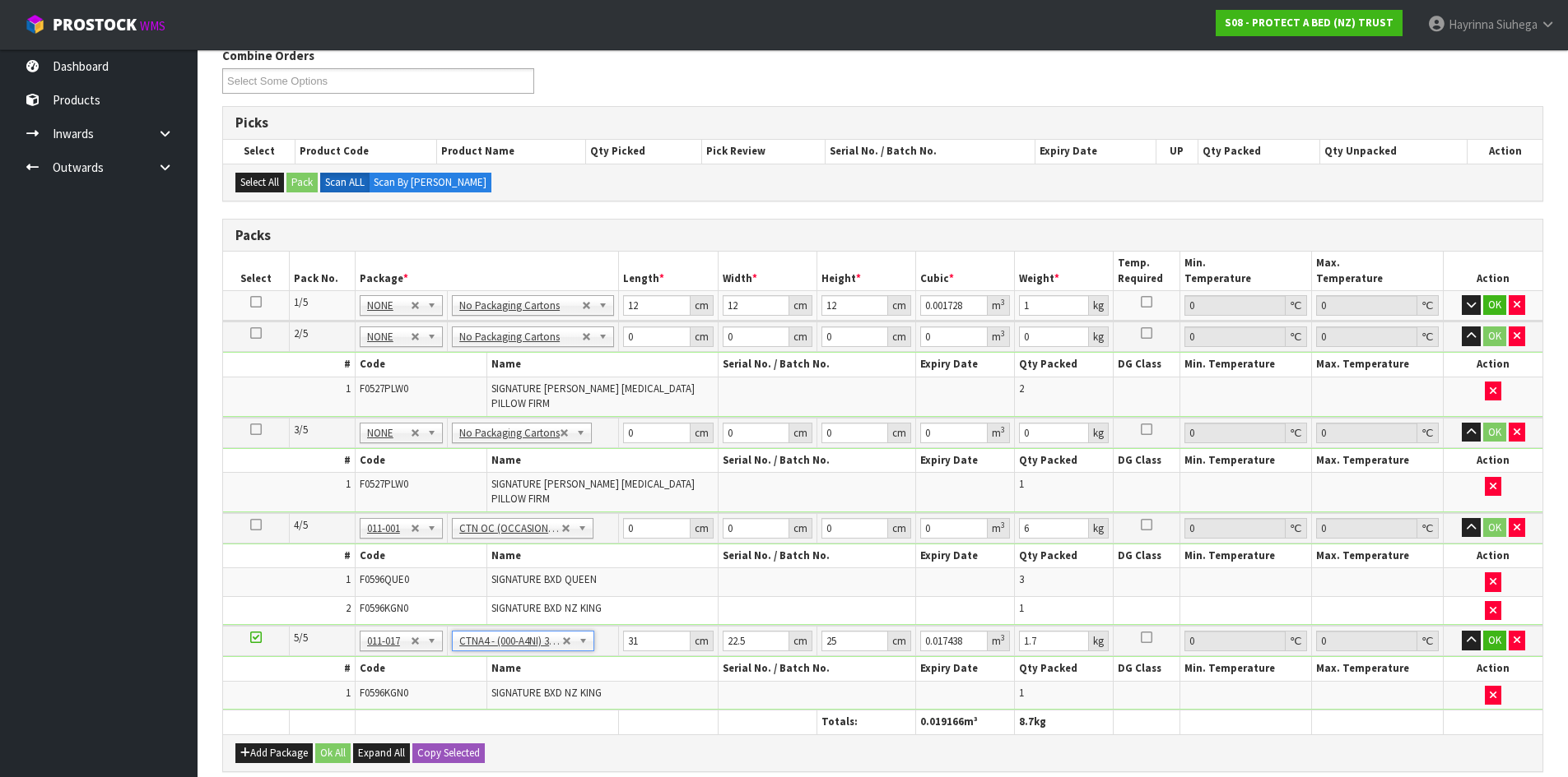
scroll to position [272, 0]
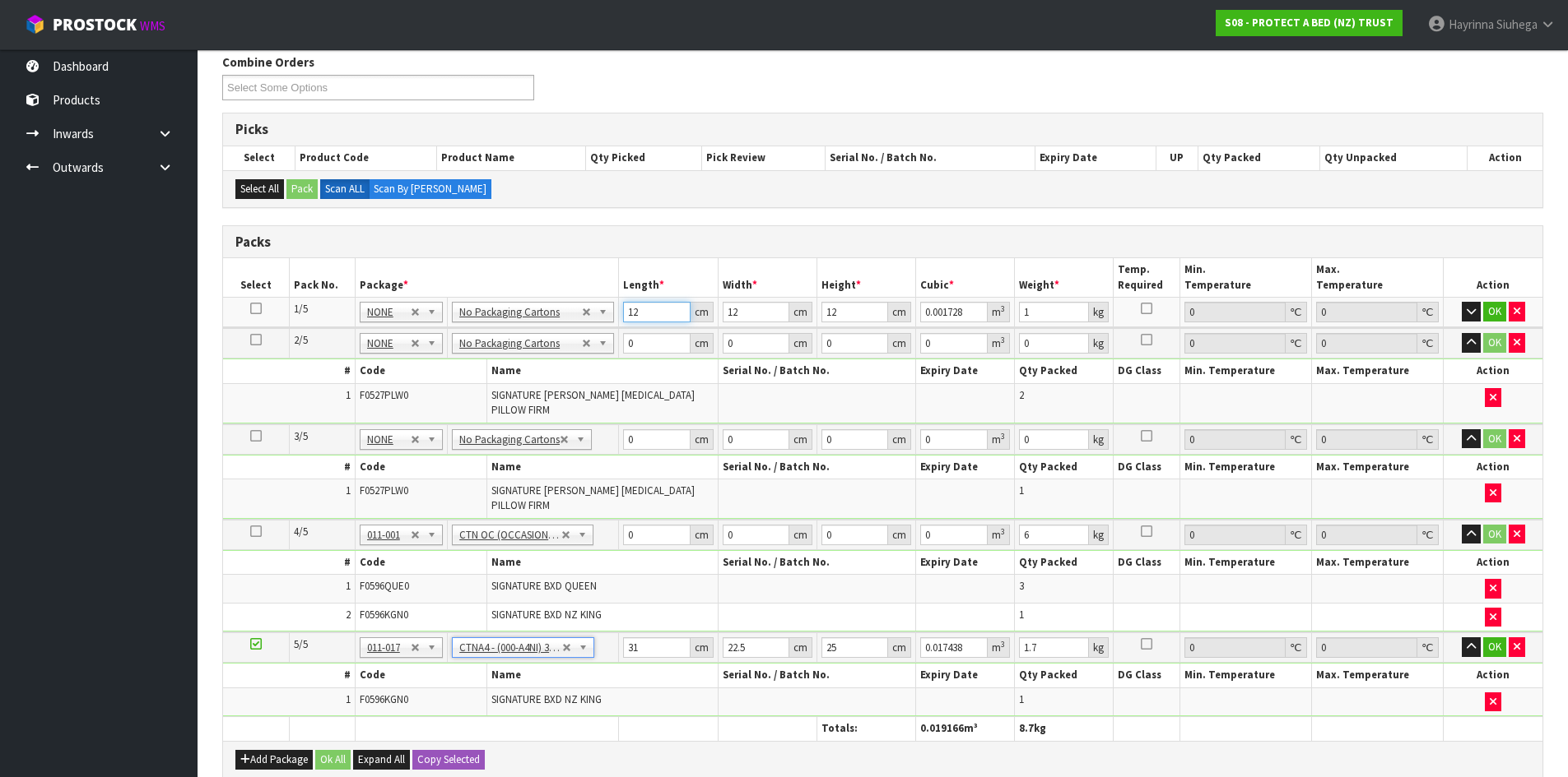
click at [635, 307] on input "12" at bounding box center [656, 312] width 66 height 20
click button "OK" at bounding box center [1495, 312] width 23 height 19
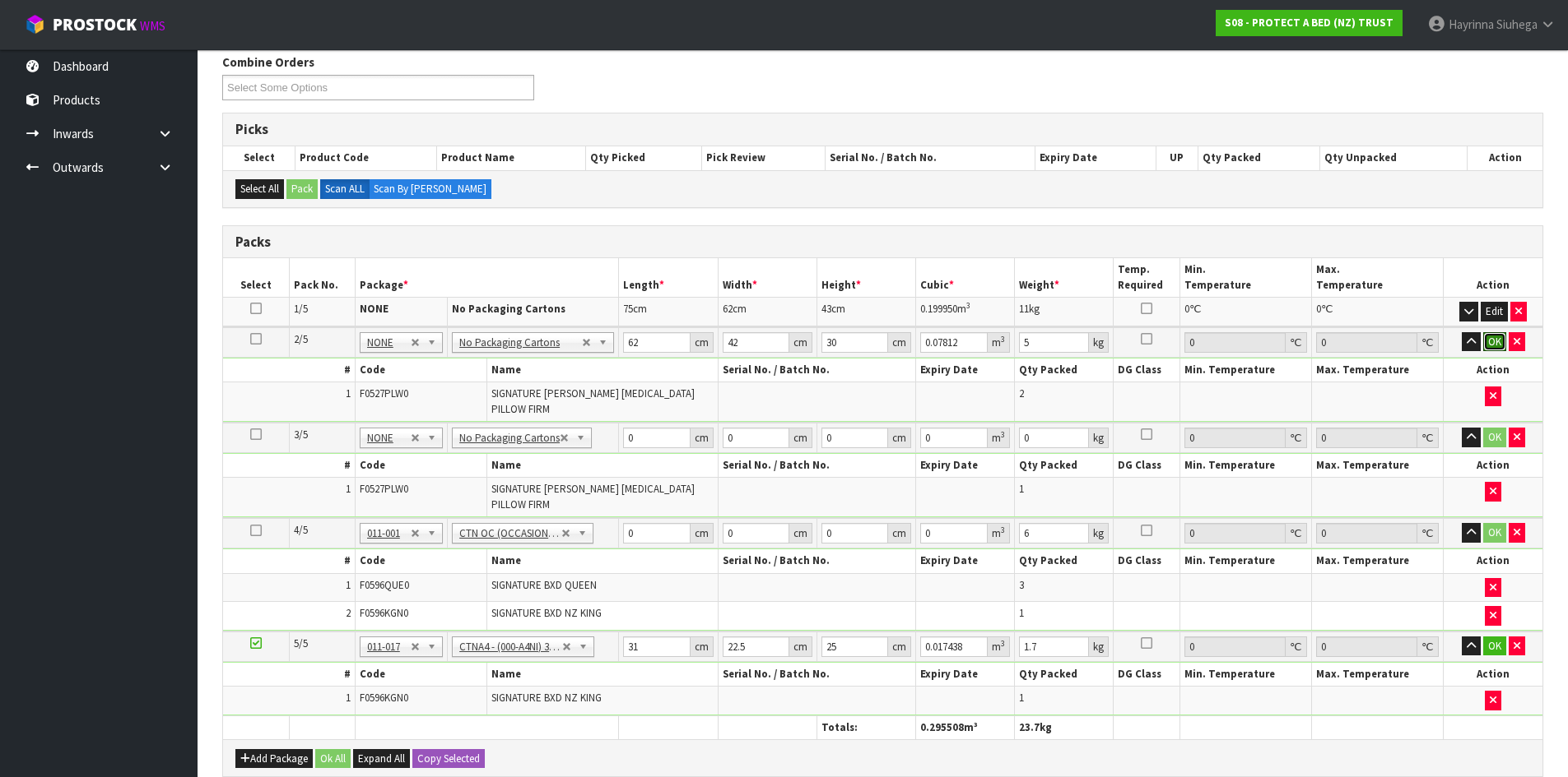
click button "OK" at bounding box center [1495, 342] width 23 height 19
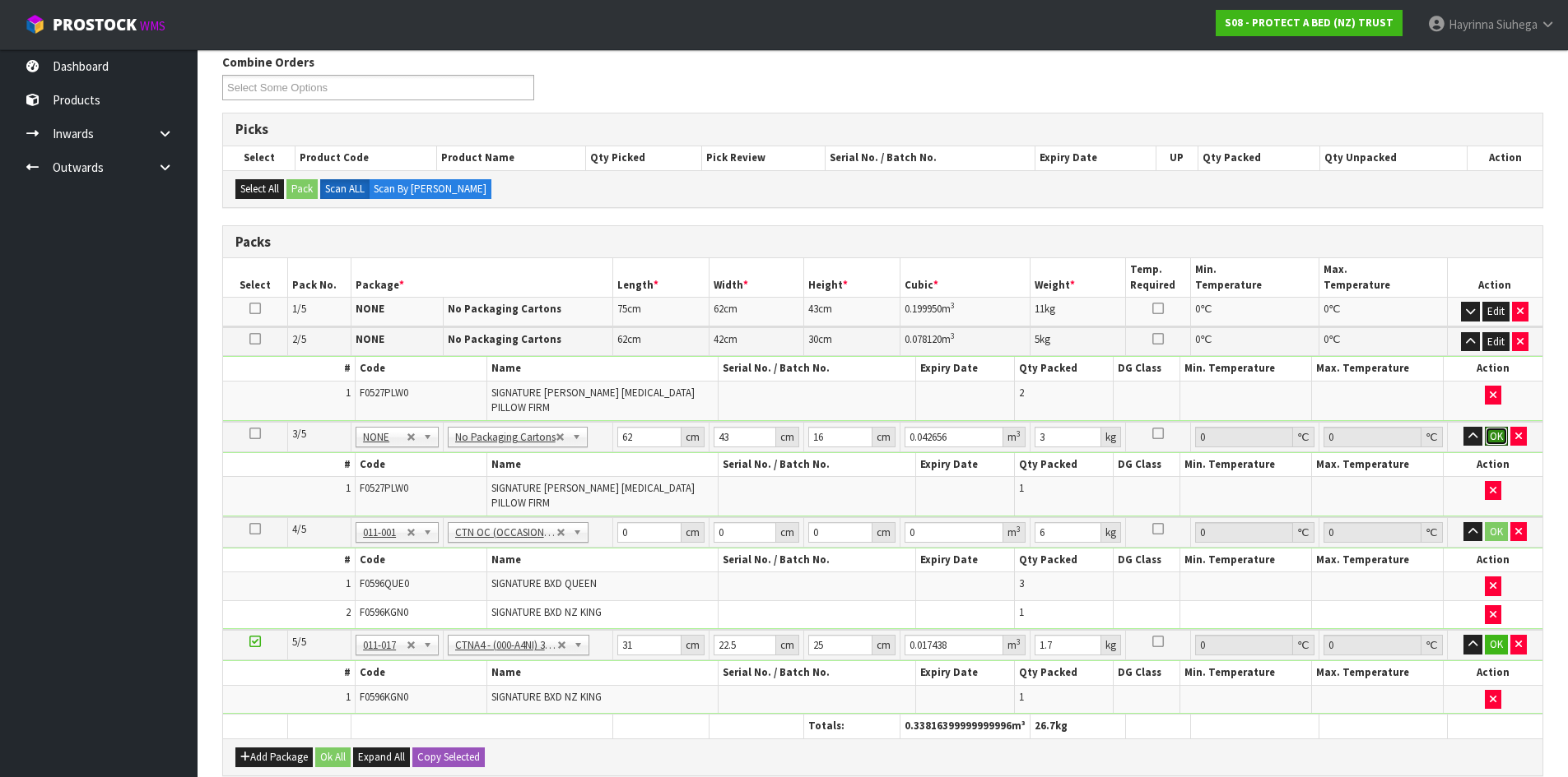
click button "OK" at bounding box center [1496, 436] width 23 height 19
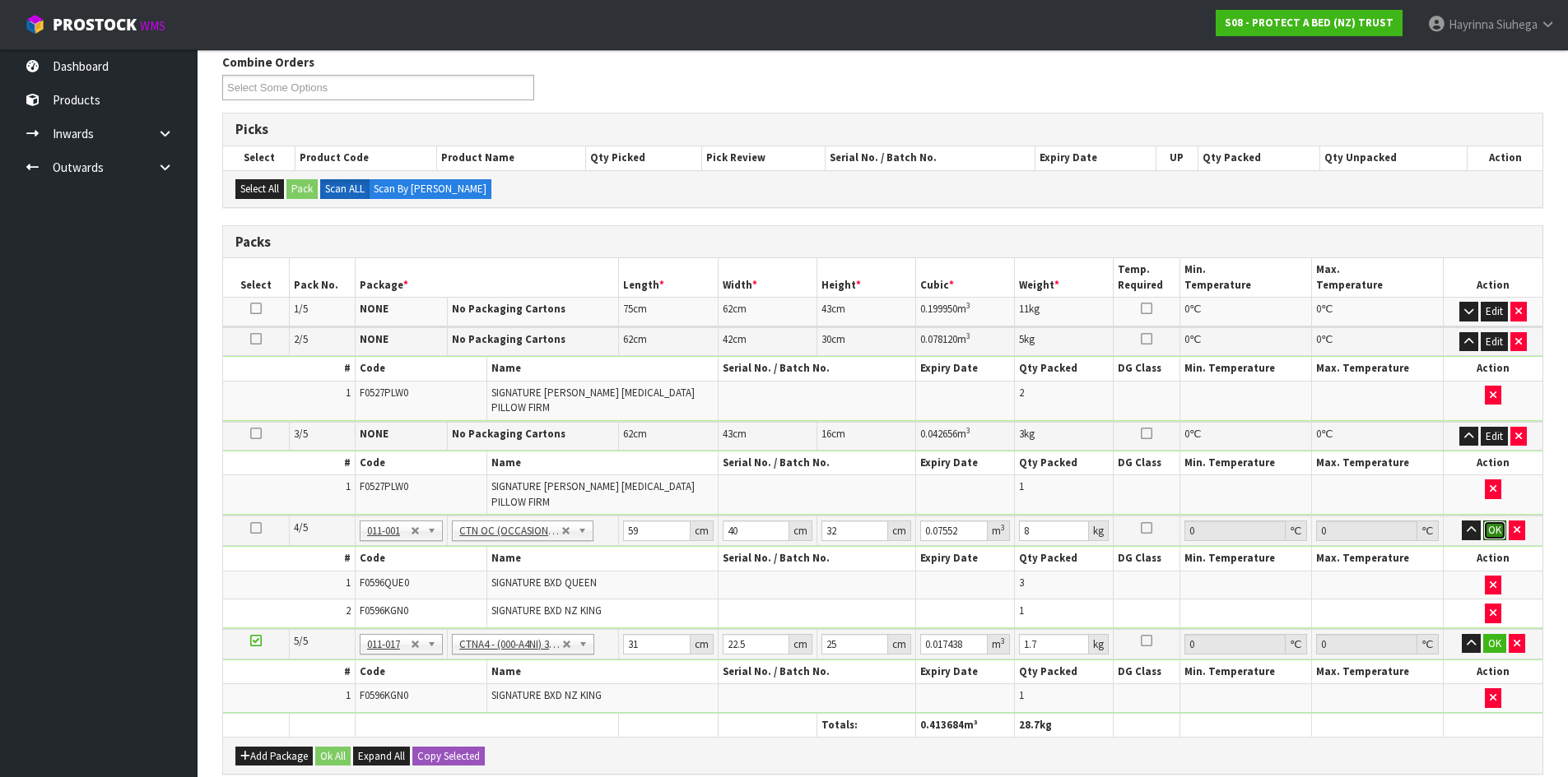
click button "OK" at bounding box center [1495, 530] width 23 height 19
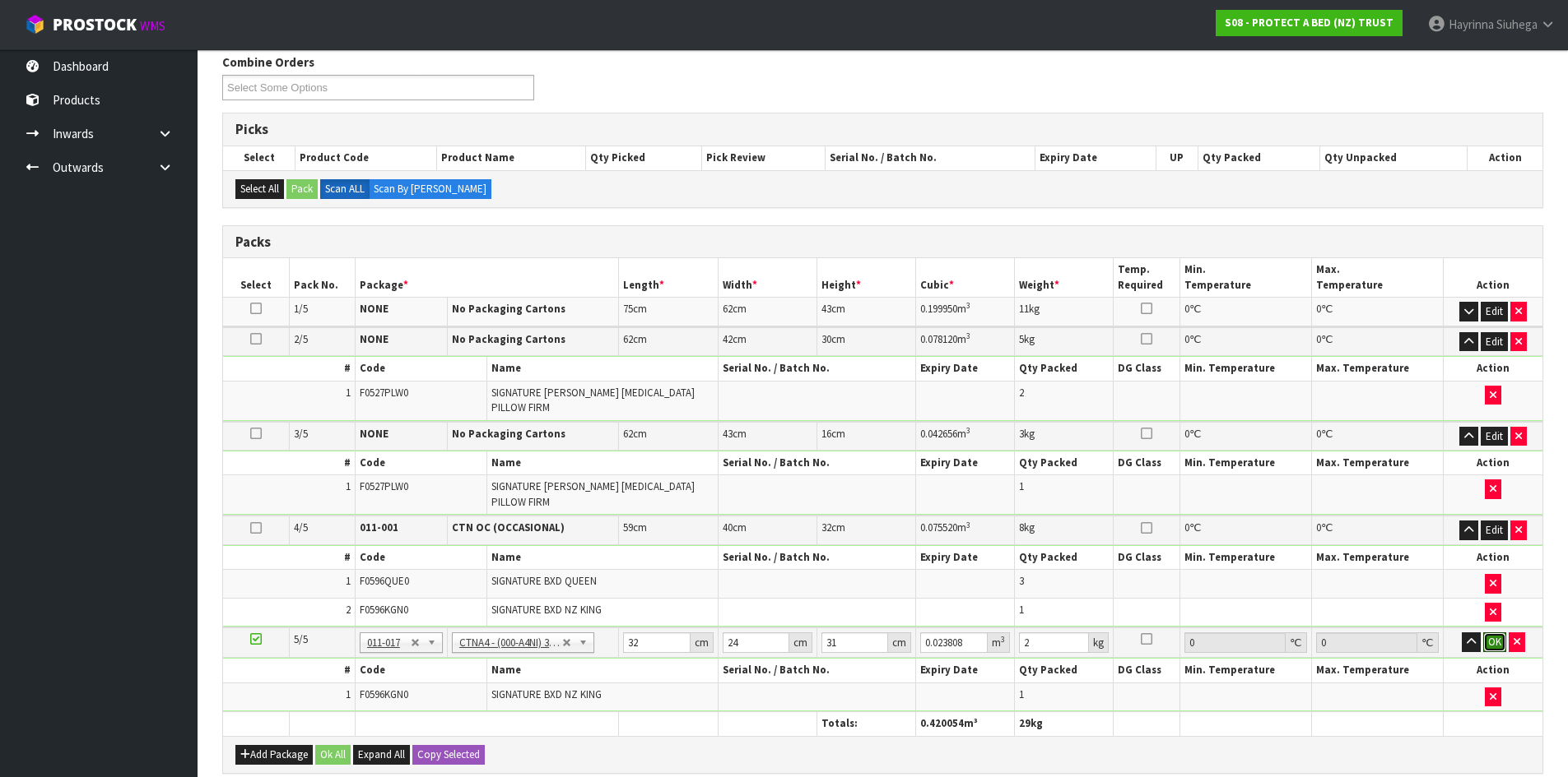
click button "OK" at bounding box center [1495, 642] width 23 height 19
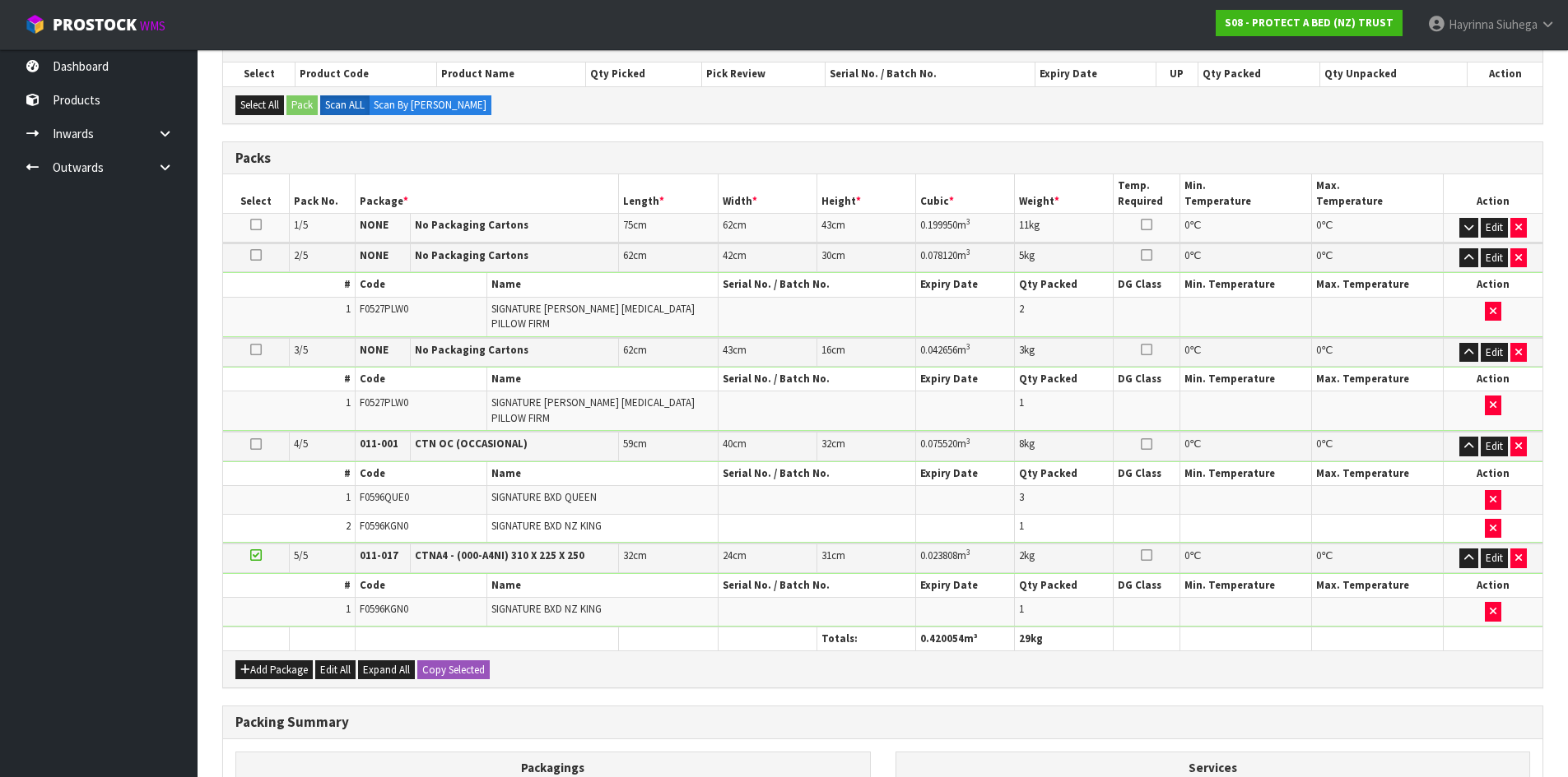
scroll to position [698, 0]
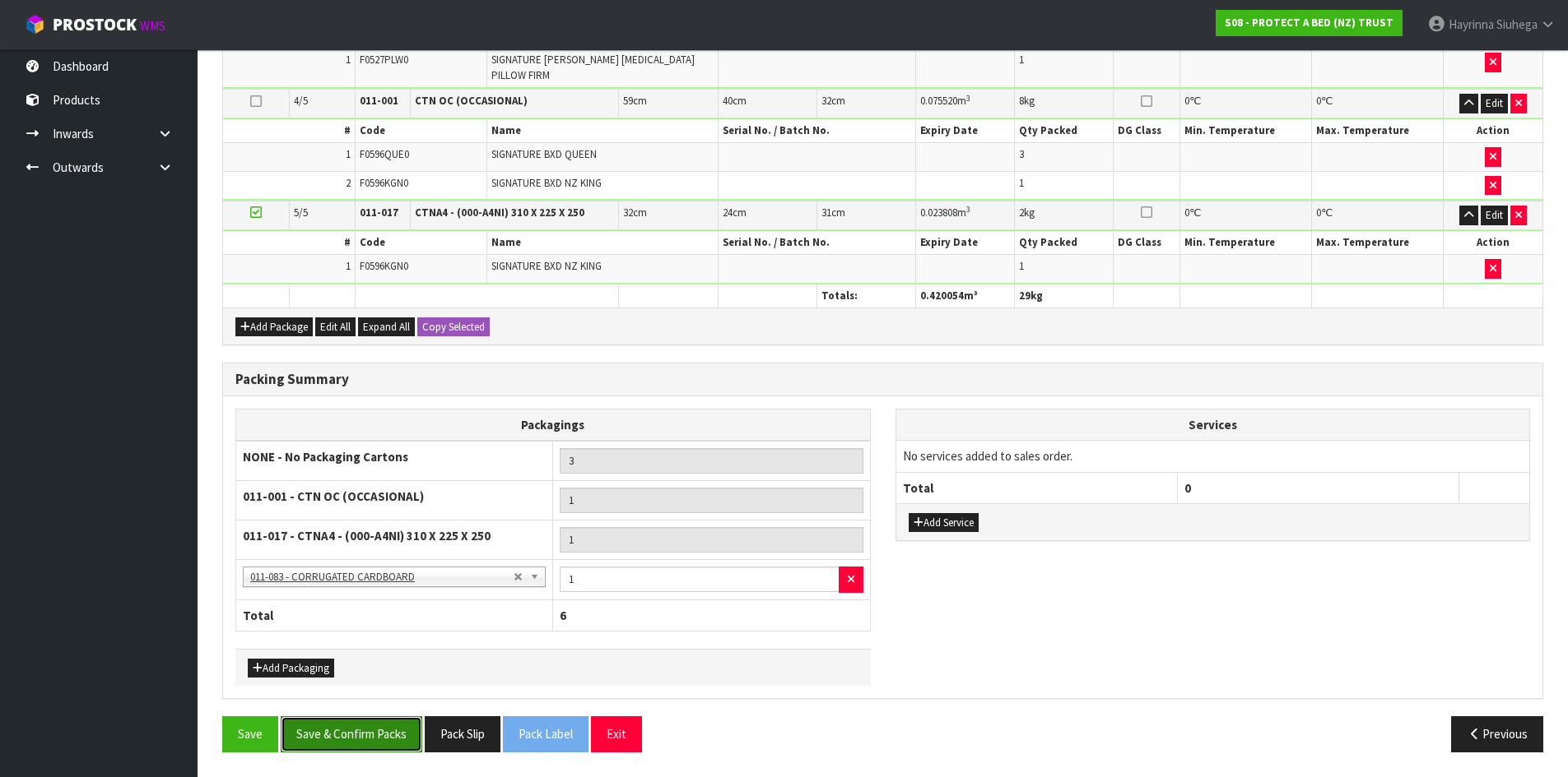
click at [376, 727] on button "Save & Confirm Packs" at bounding box center [351, 735] width 142 height 35
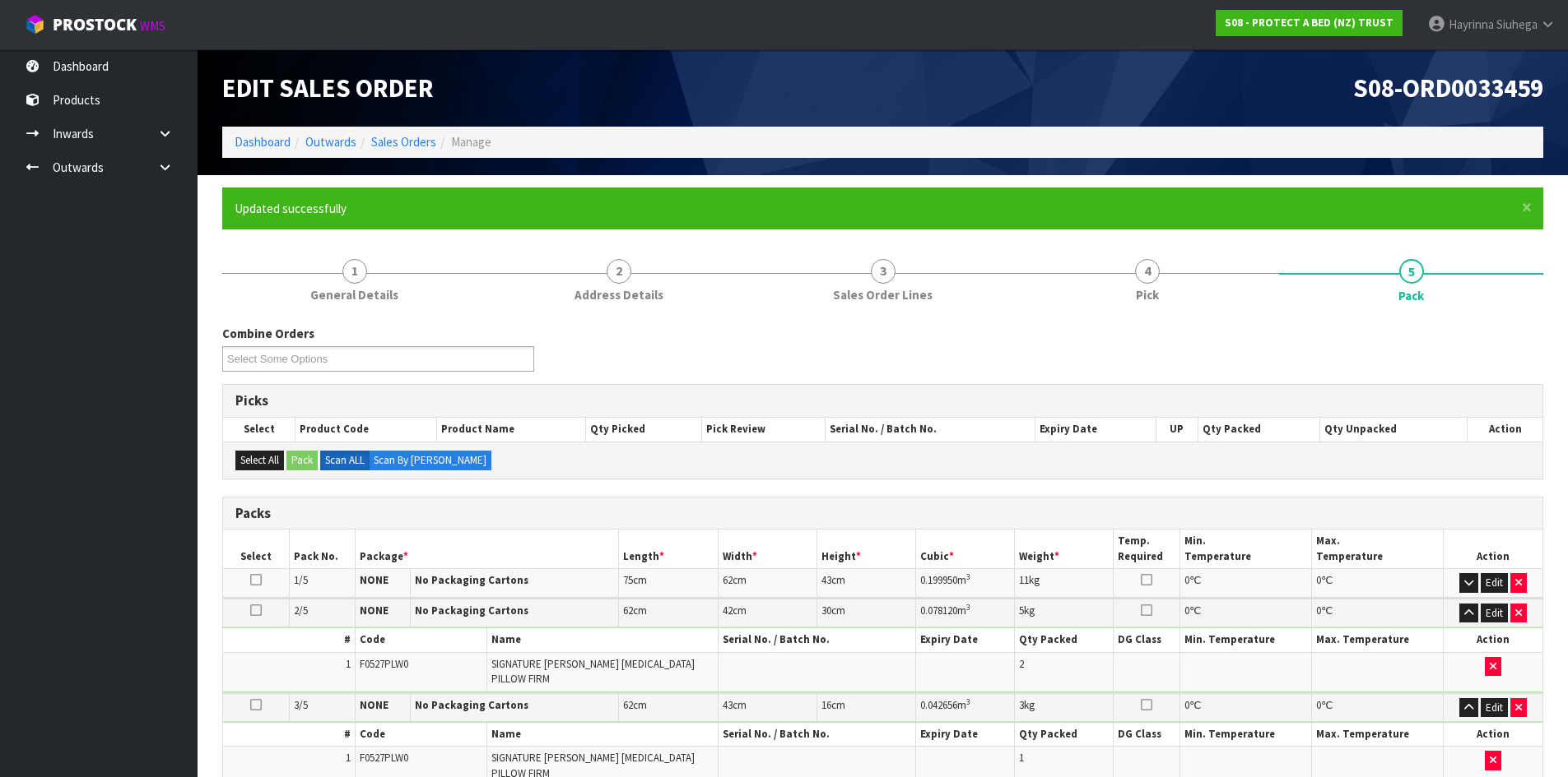
scroll to position [397, 0]
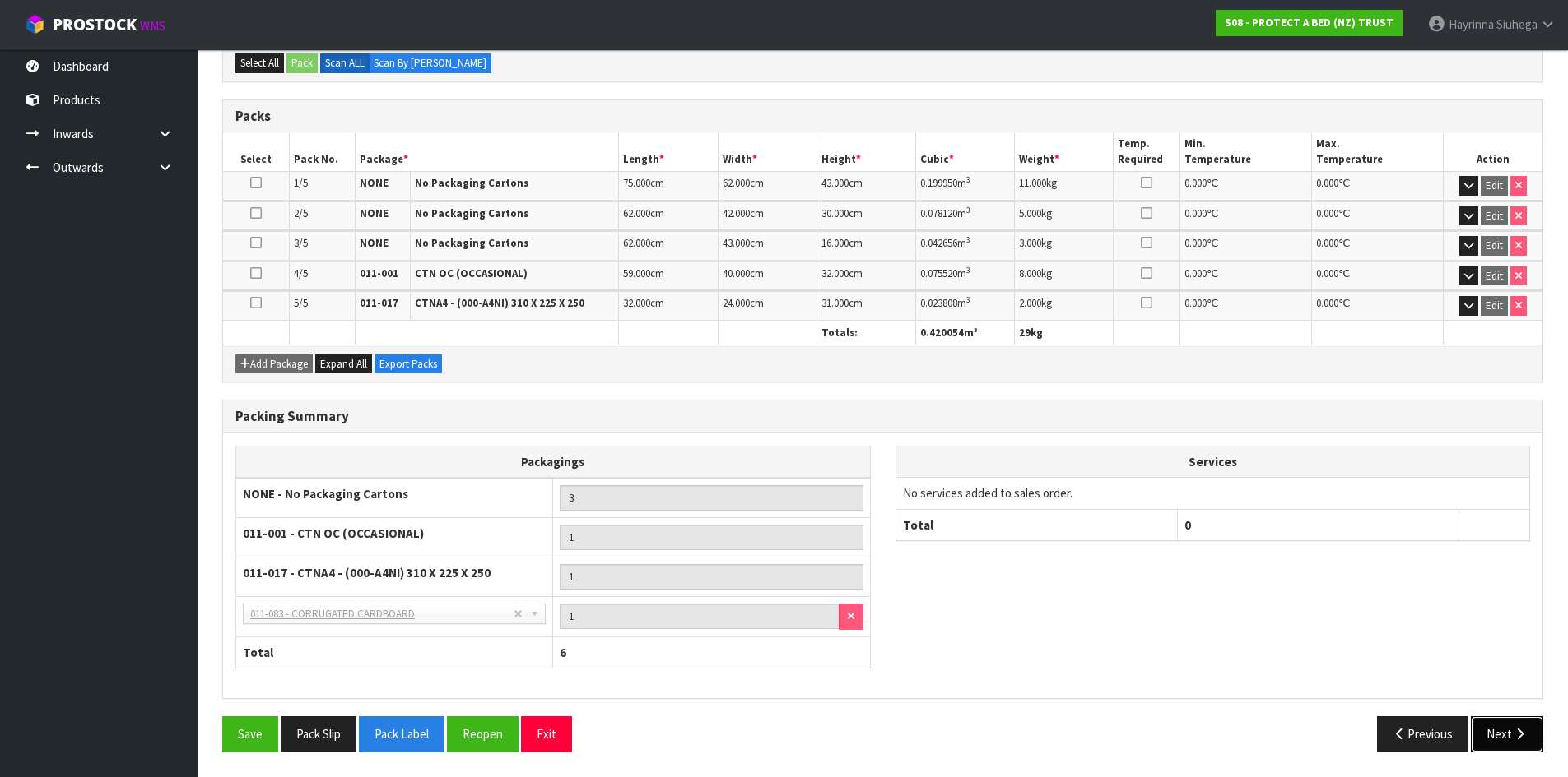
click at [1498, 729] on button "Next" at bounding box center [1507, 735] width 73 height 35
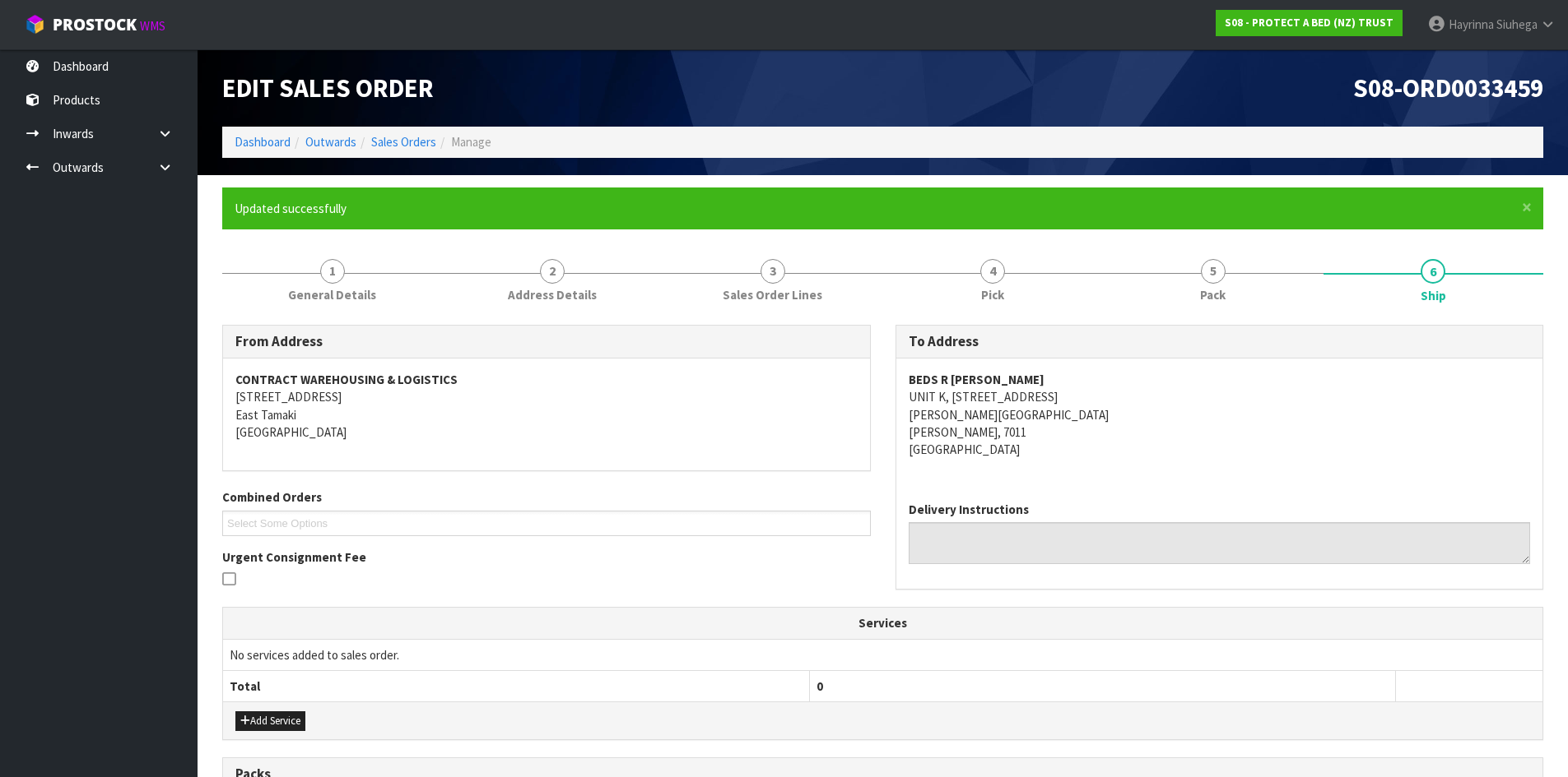
scroll to position [416, 0]
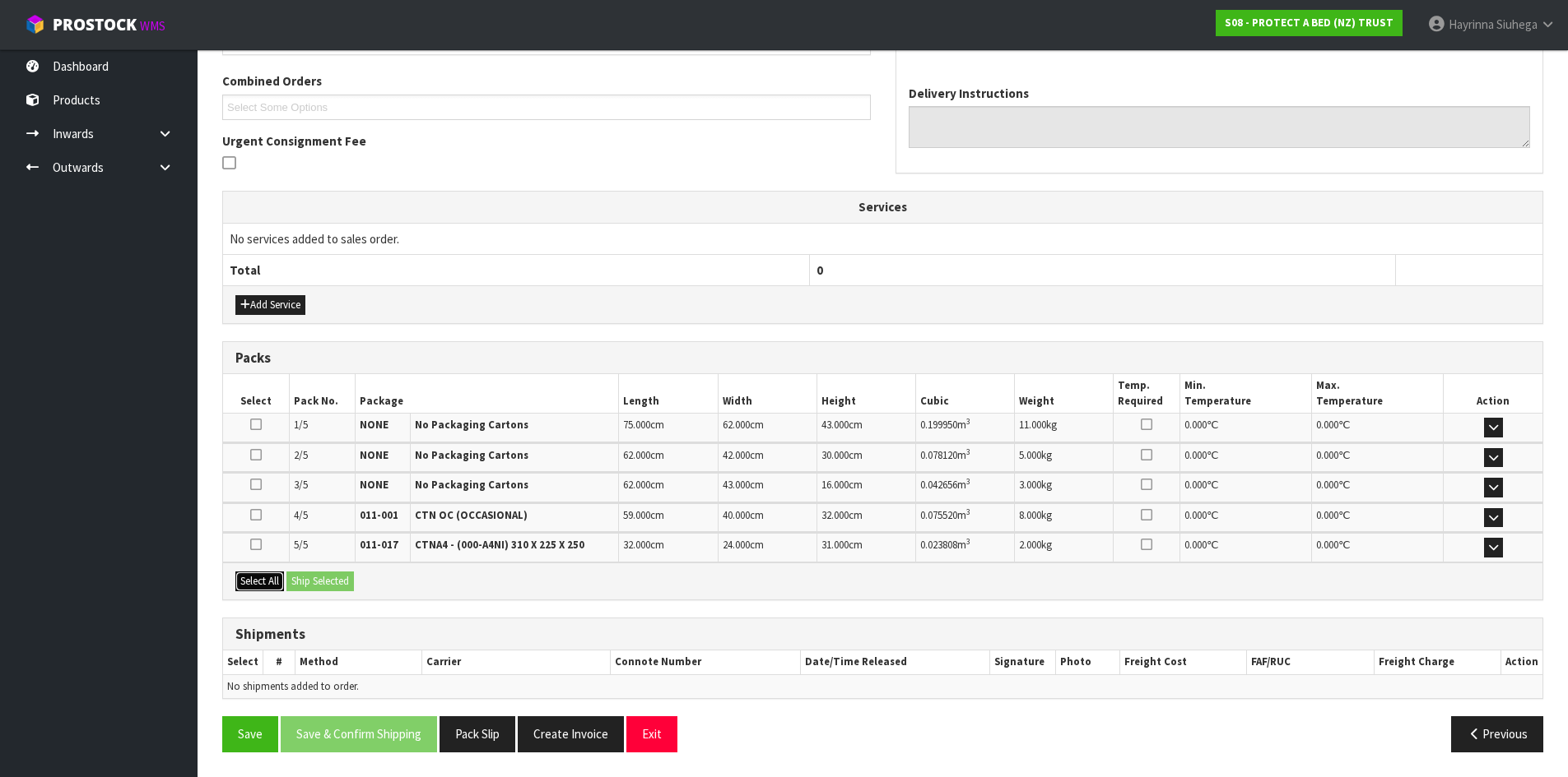
click at [264, 581] on button "Select All" at bounding box center [259, 581] width 49 height 19
click at [309, 576] on button "Ship Selected" at bounding box center [320, 581] width 67 height 19
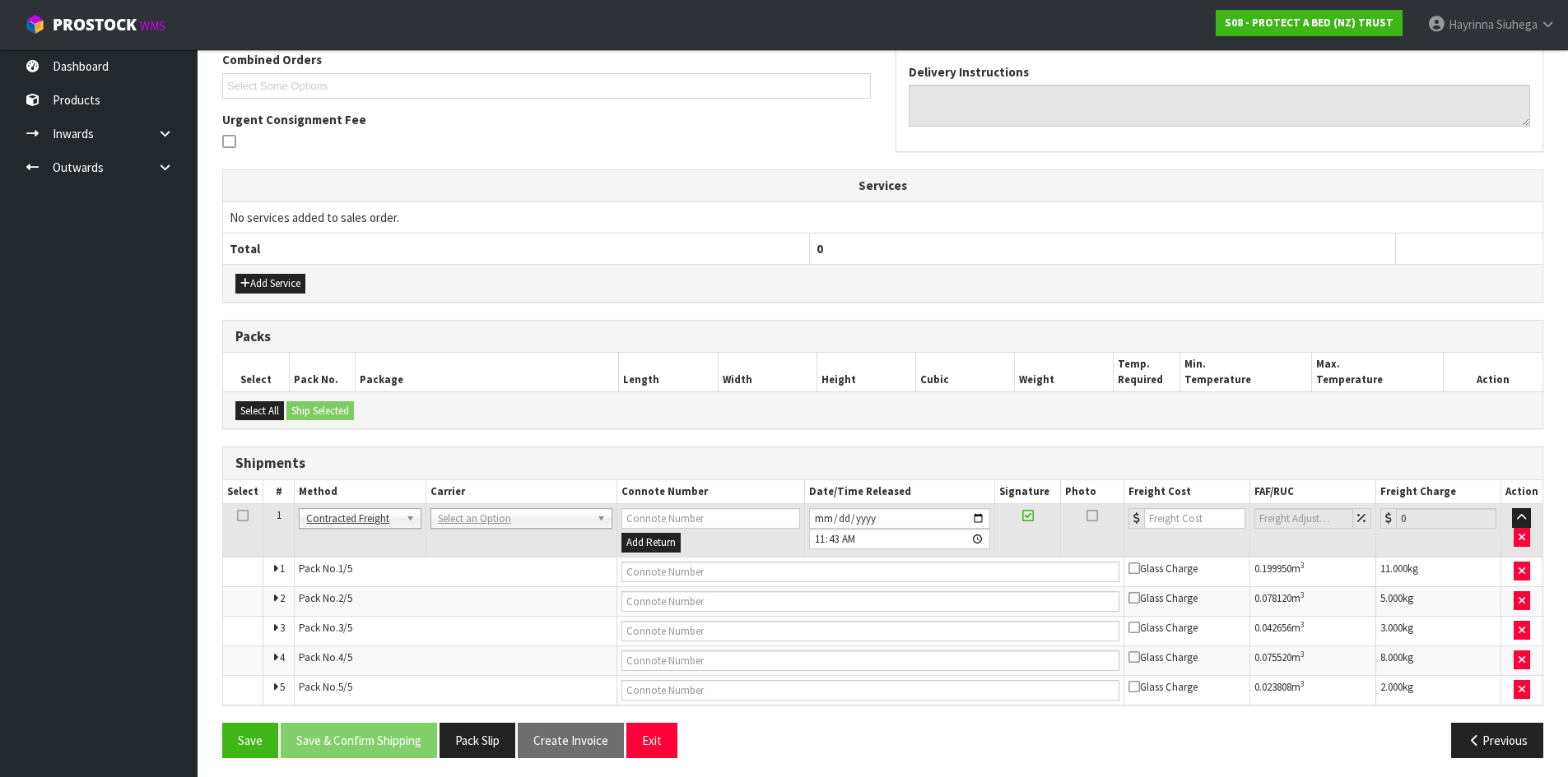
scroll to position [443, 0]
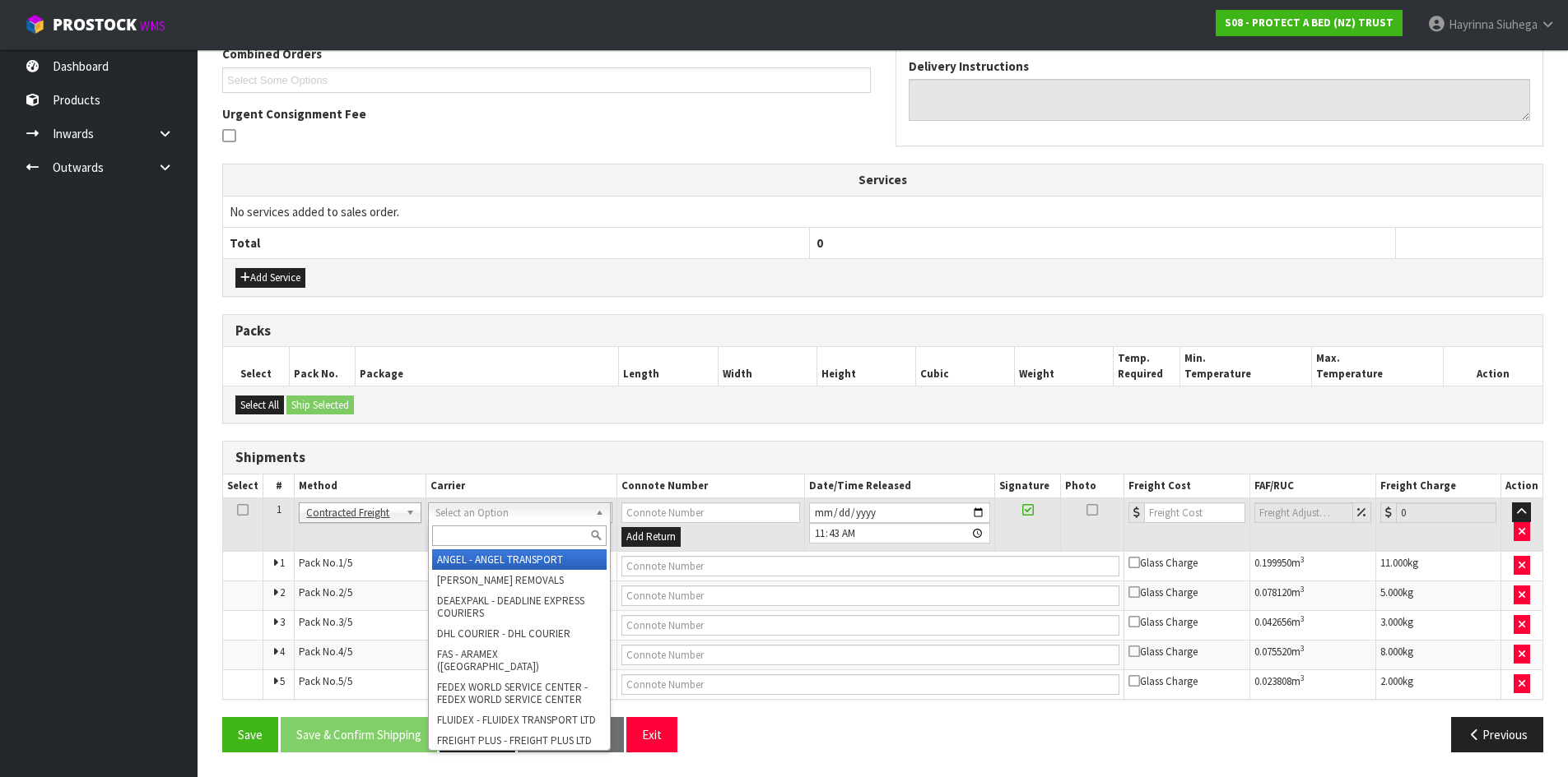
click at [473, 527] on input "text" at bounding box center [519, 535] width 174 height 20
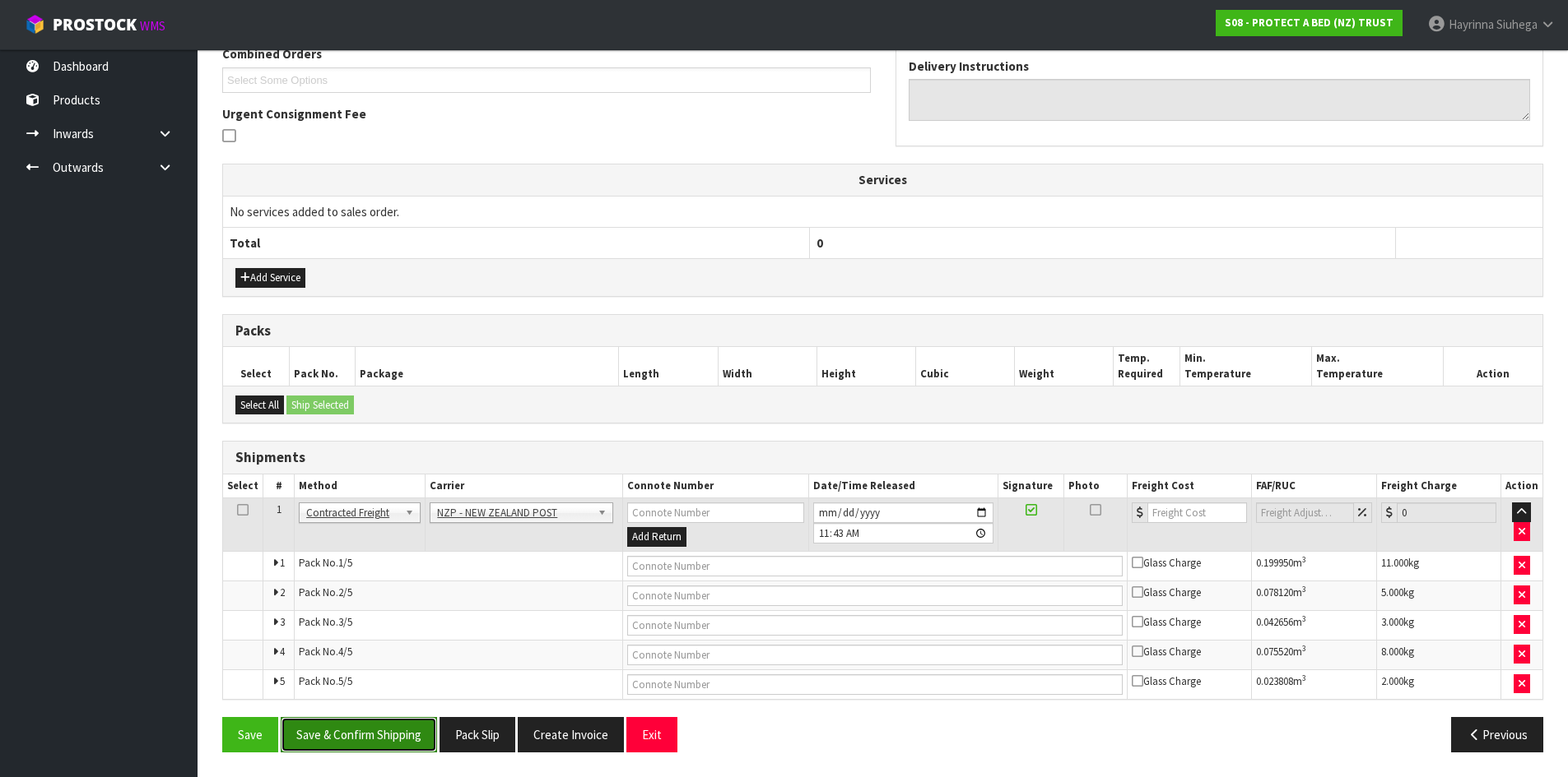
click at [379, 741] on button "Save & Confirm Shipping" at bounding box center [359, 735] width 157 height 35
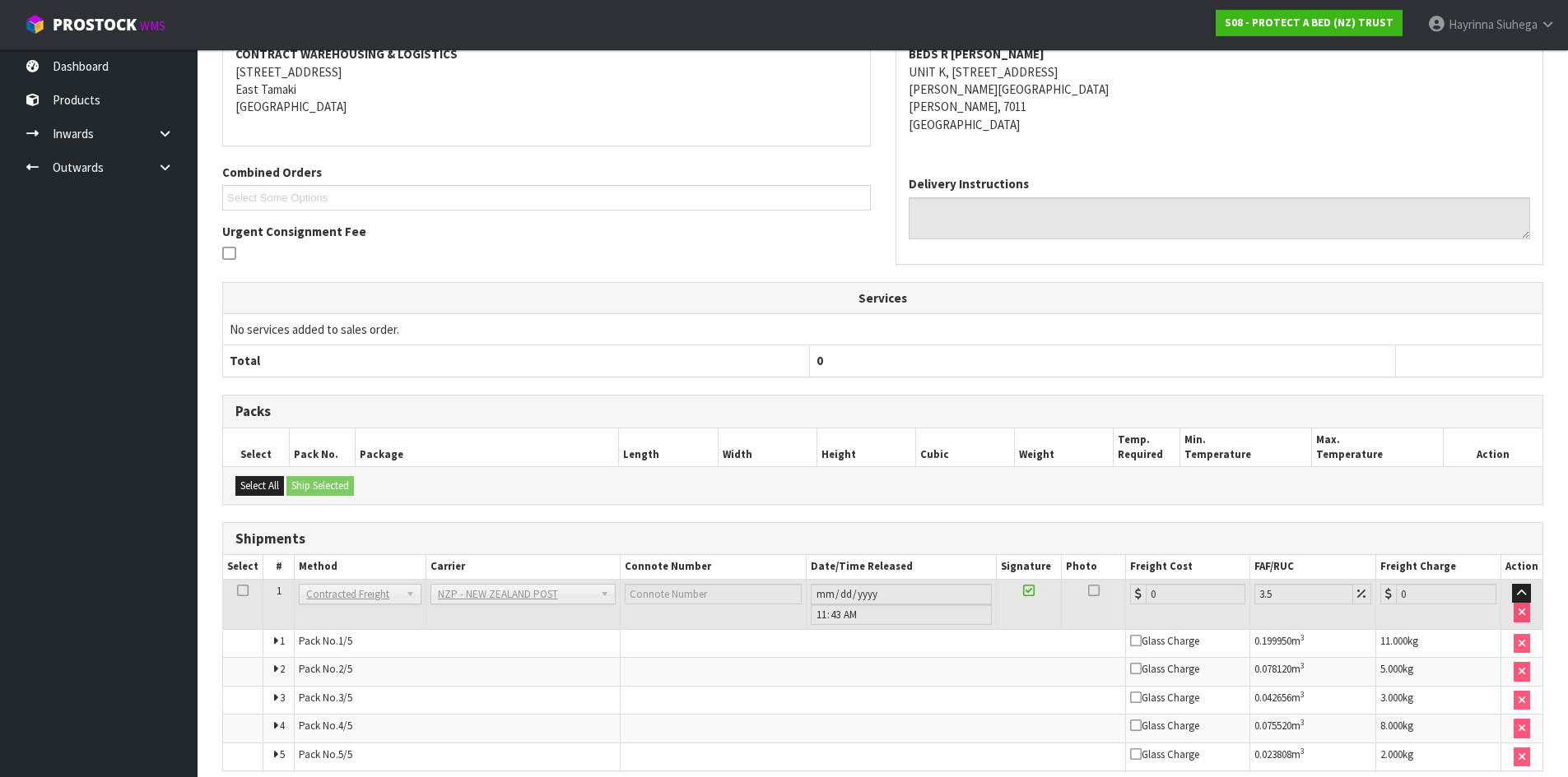
scroll to position [415, 0]
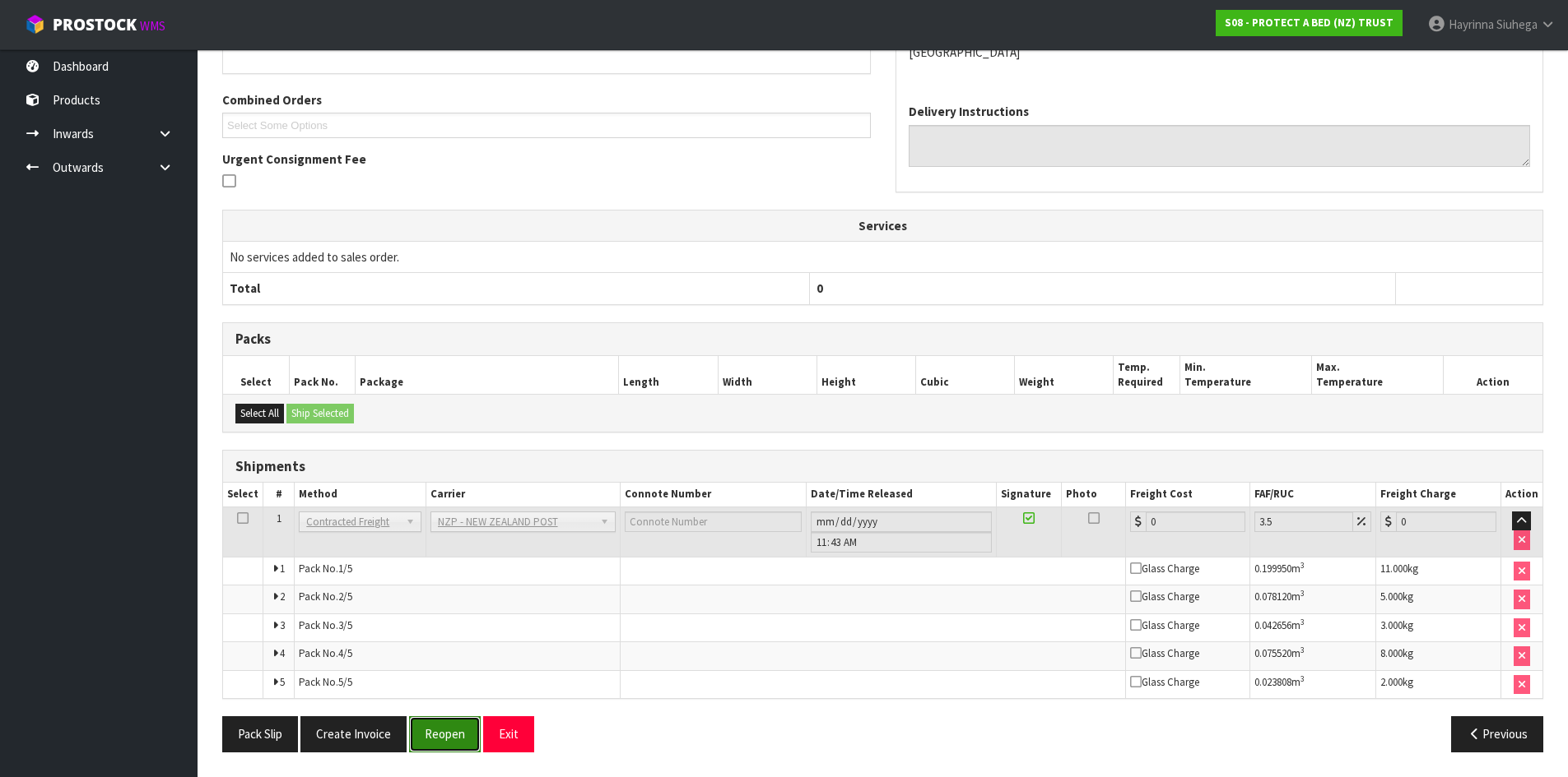
drag, startPoint x: 441, startPoint y: 733, endPoint x: 464, endPoint y: 719, distance: 26.9
click at [441, 733] on button "Reopen" at bounding box center [444, 735] width 72 height 35
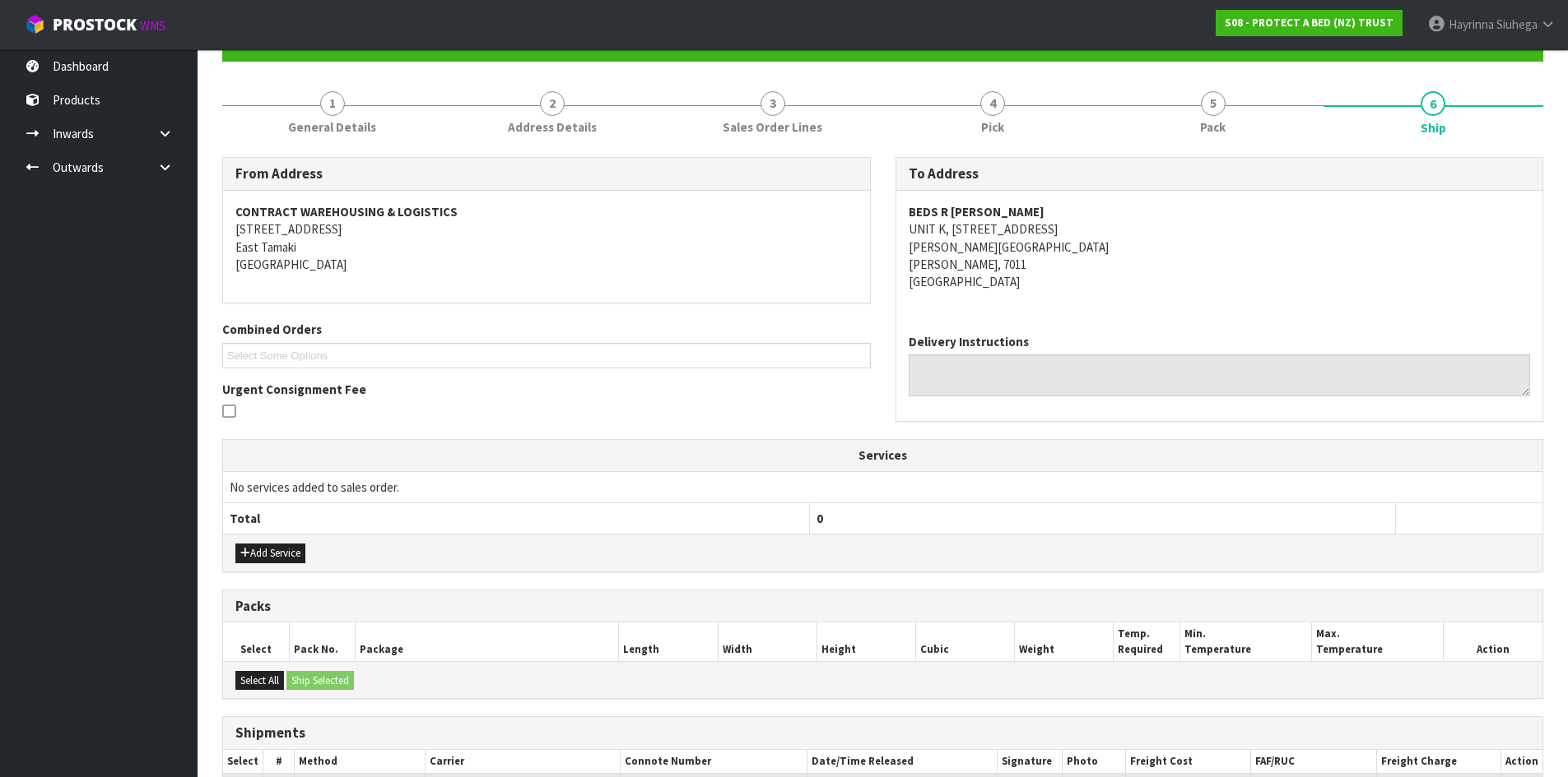
scroll to position [443, 0]
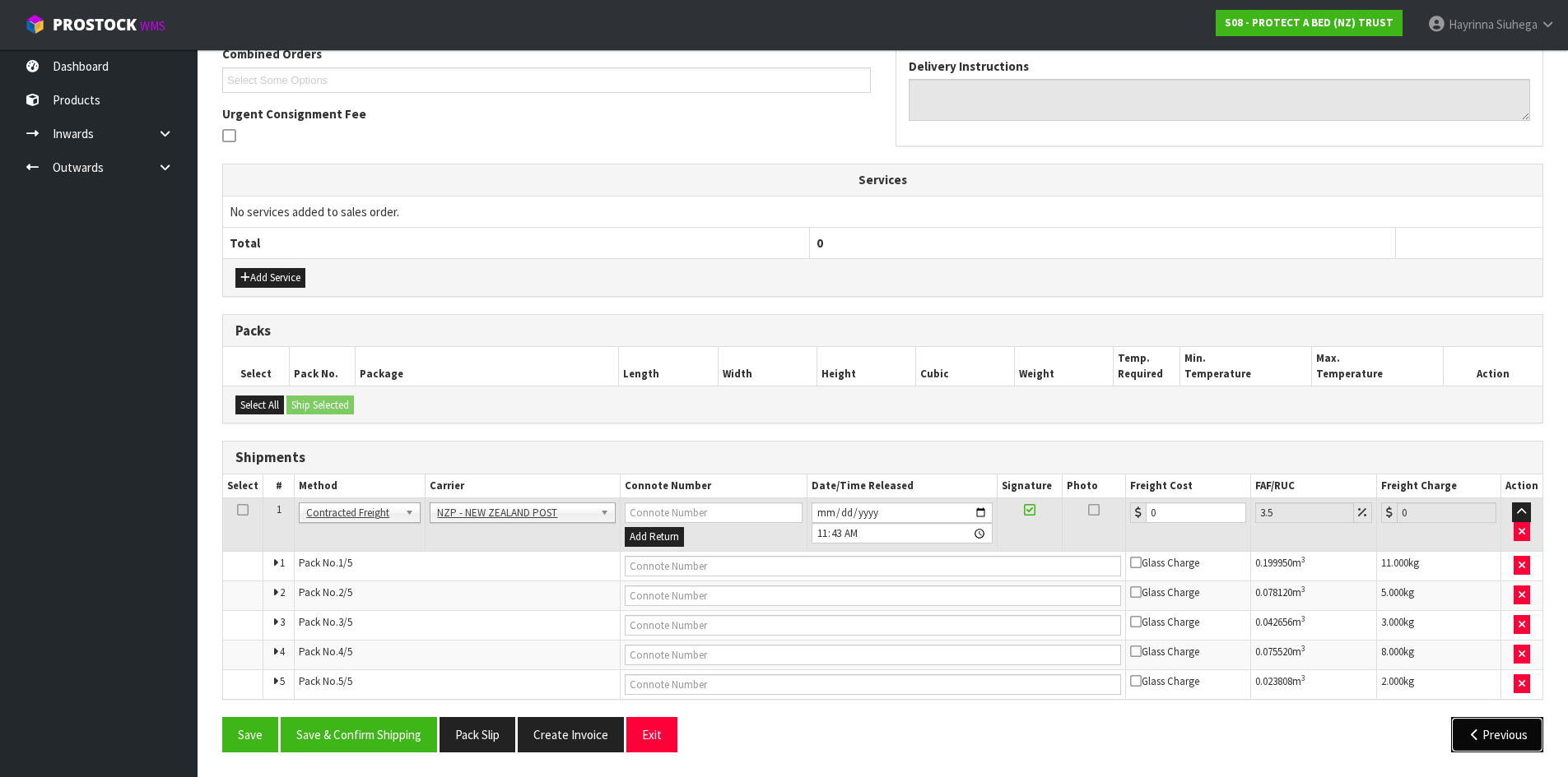
click at [1506, 742] on button "Previous" at bounding box center [1497, 735] width 92 height 35
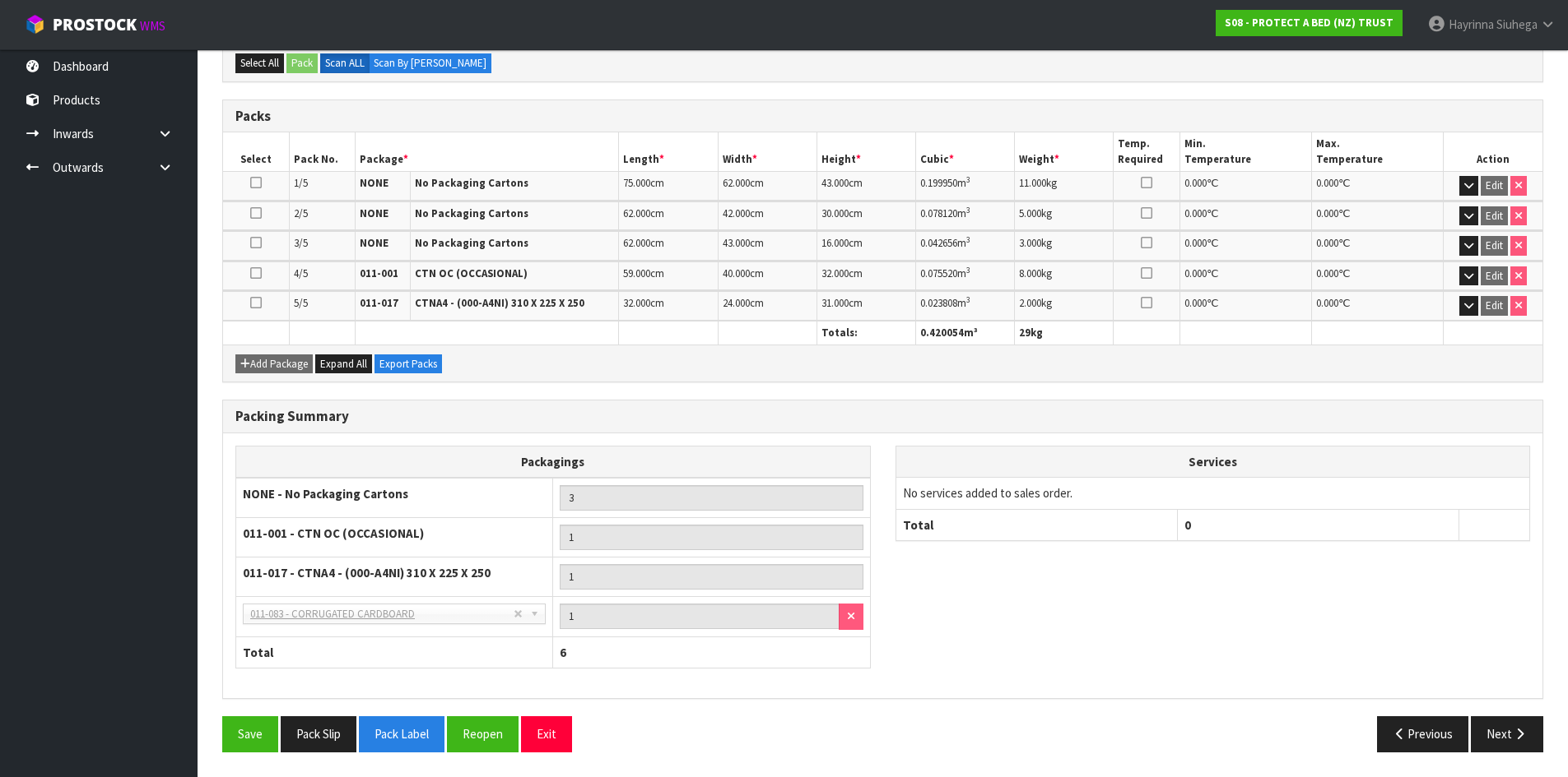
scroll to position [397, 0]
click at [413, 716] on div "Packing Summary Packagings NONE - No Packaging Cartons 3 011-001 - CTN OC (OCCA…" at bounding box center [883, 558] width 1346 height 317
click at [418, 738] on button "Pack Label" at bounding box center [401, 735] width 86 height 35
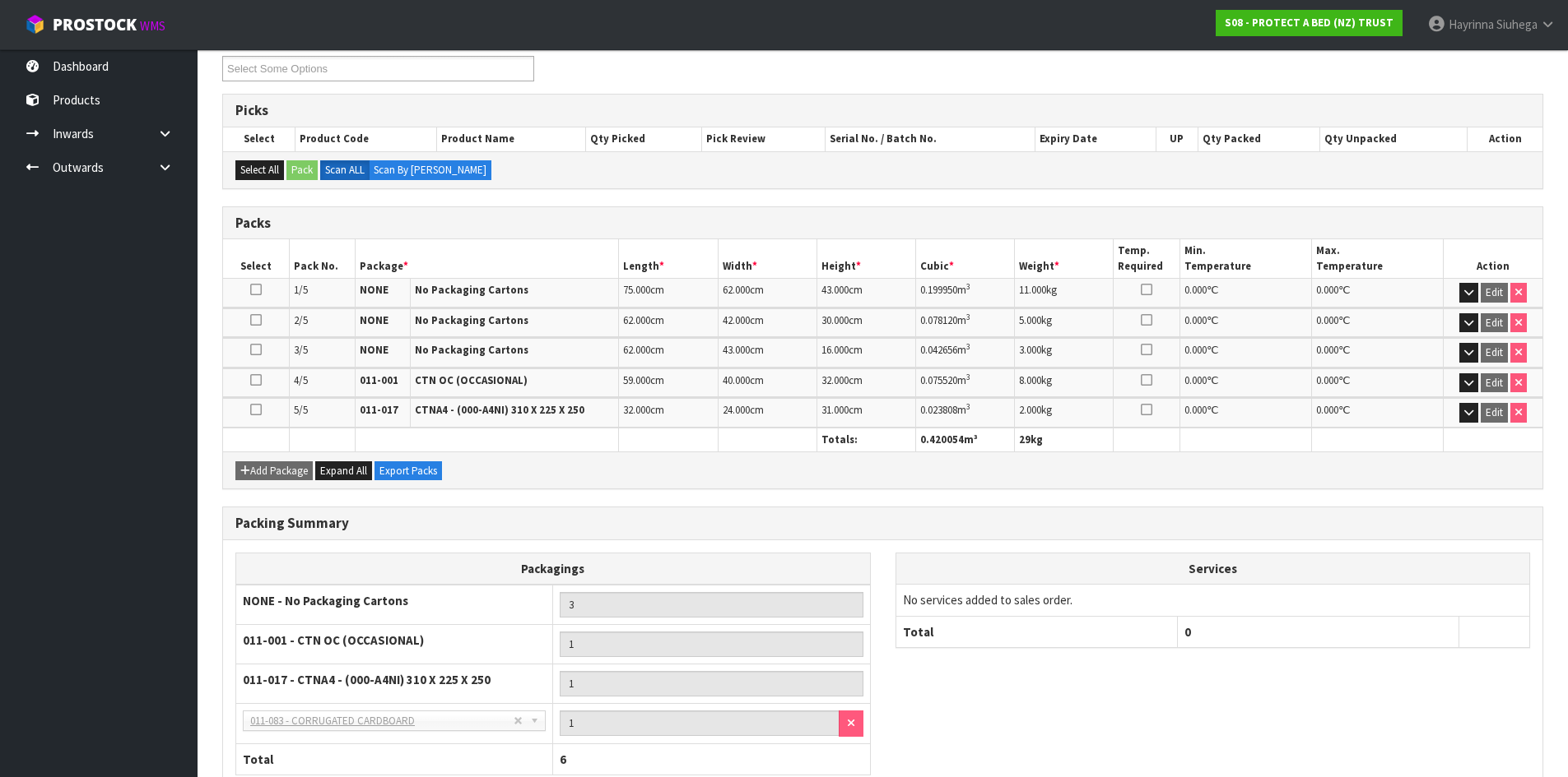
scroll to position [0, 0]
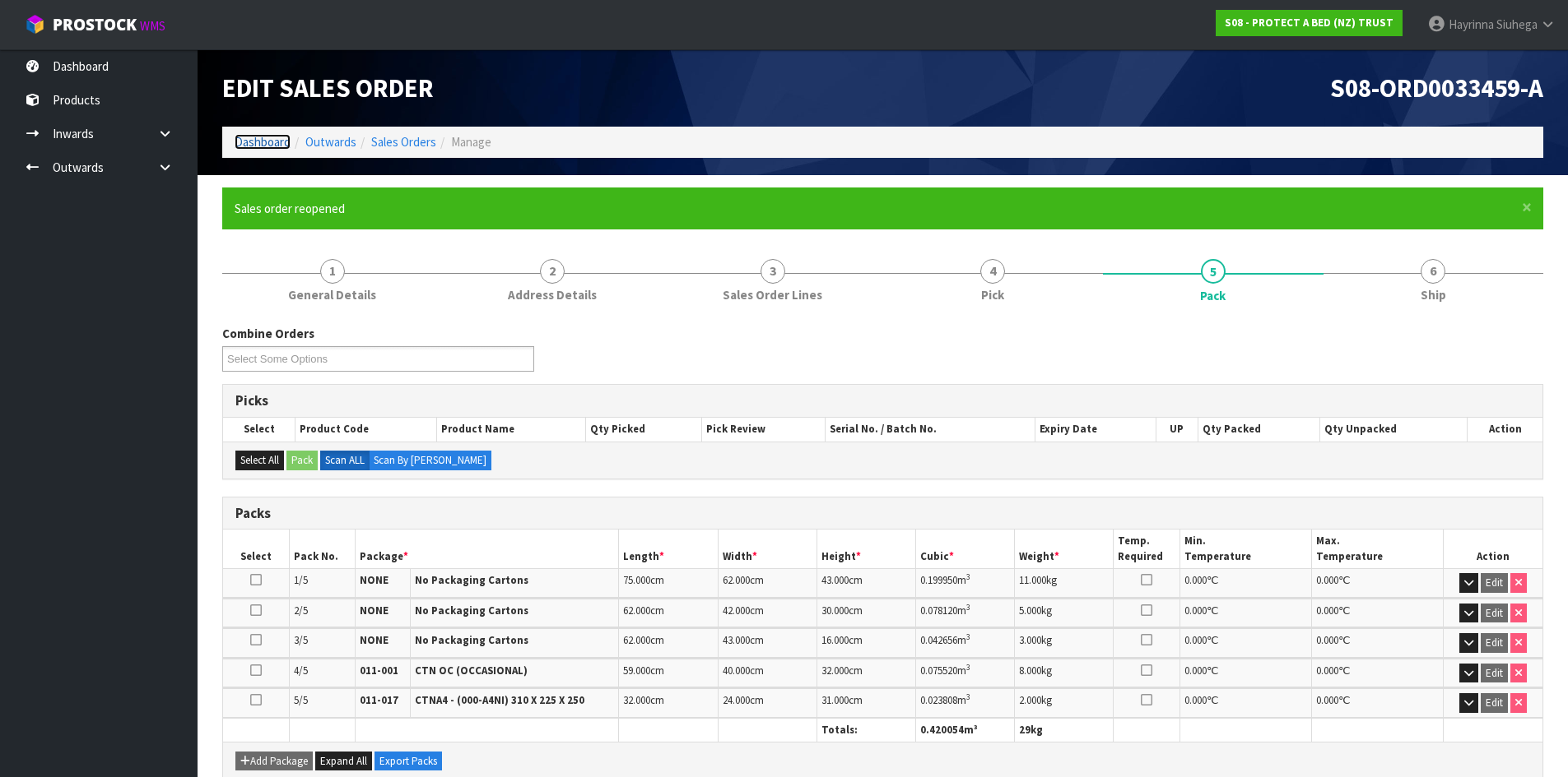
click at [276, 137] on link "Dashboard" at bounding box center [262, 142] width 56 height 16
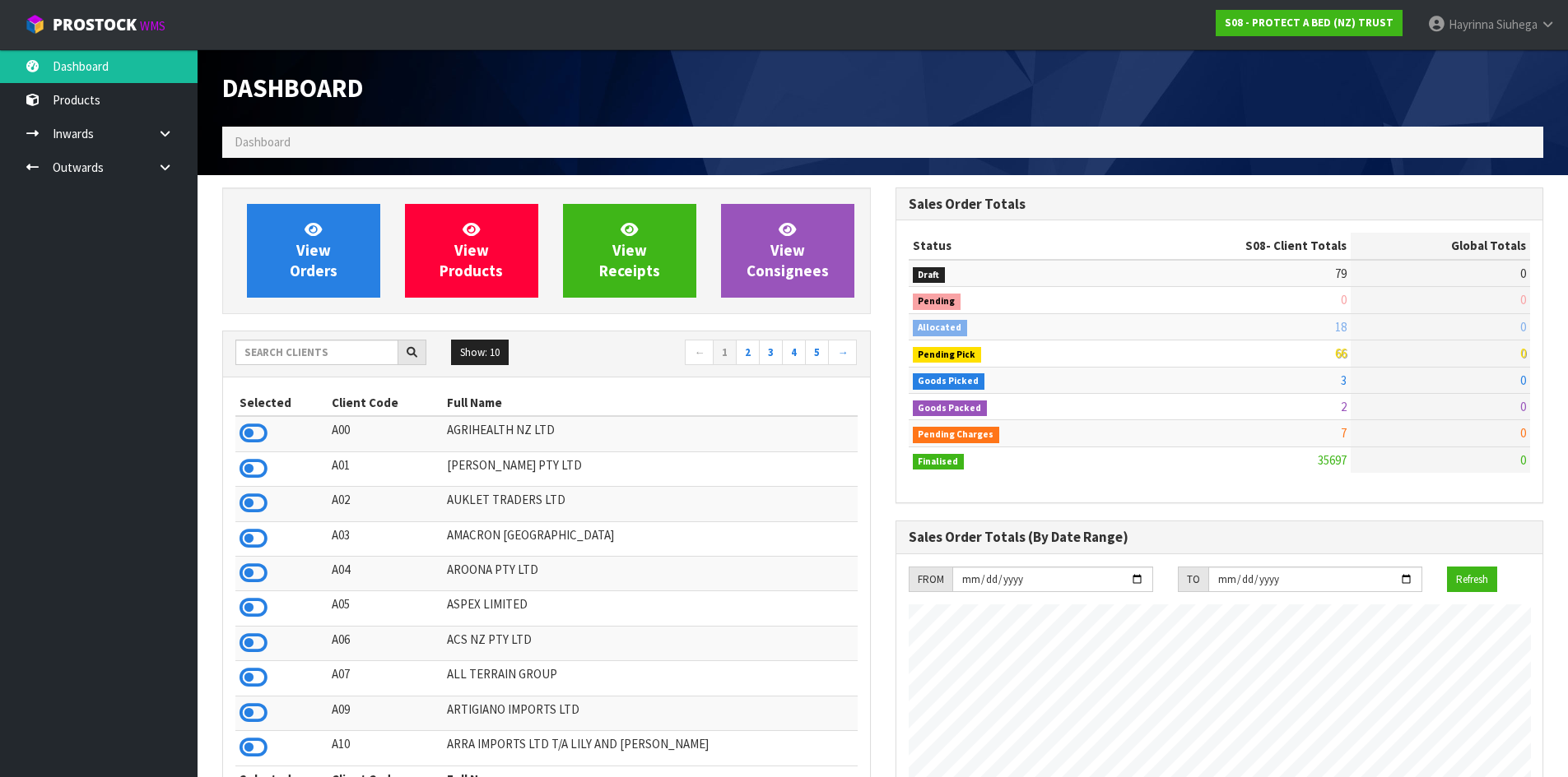
scroll to position [1246, 672]
click at [340, 356] on input "text" at bounding box center [317, 352] width 163 height 26
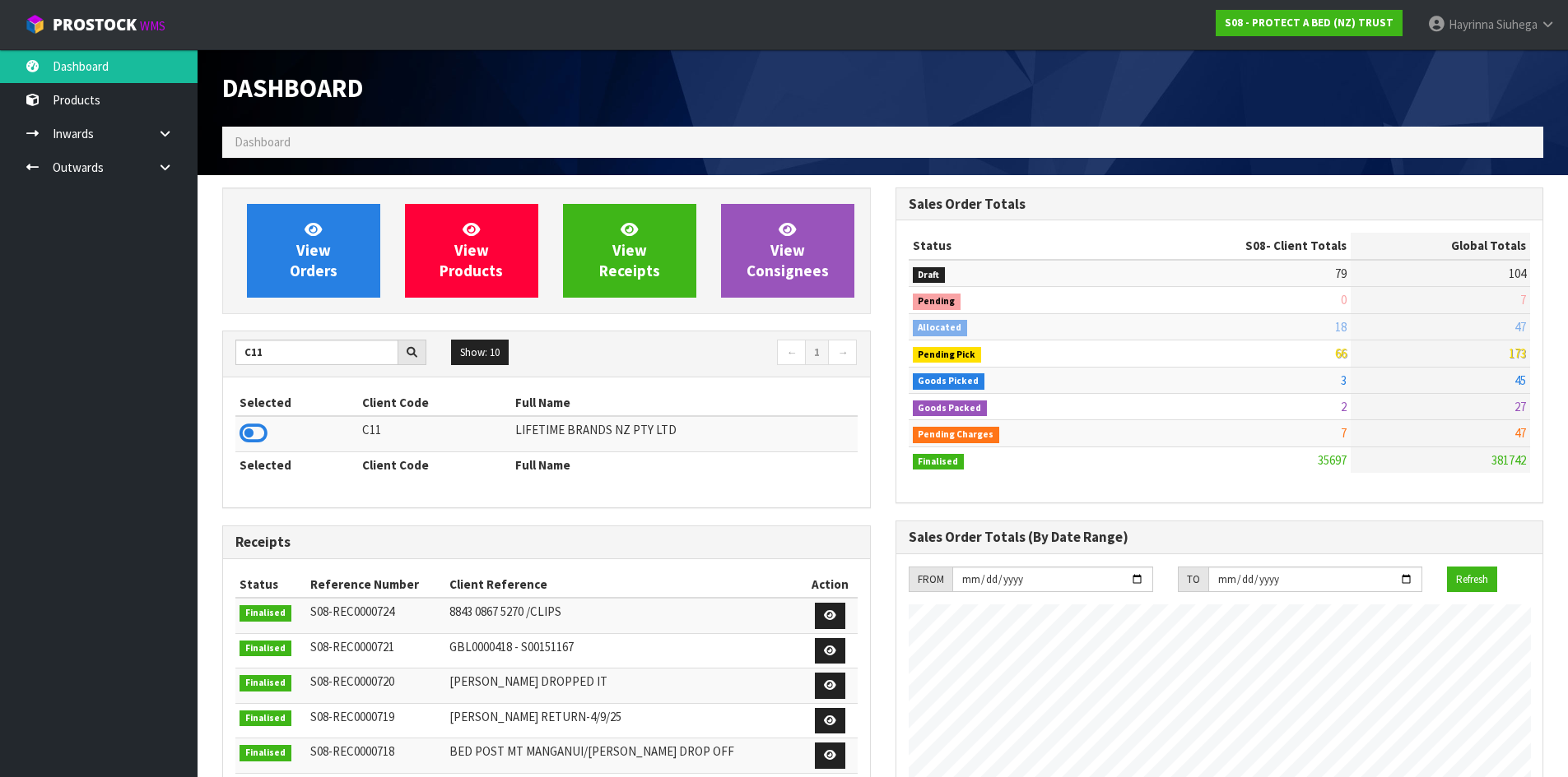
drag, startPoint x: 265, startPoint y: 444, endPoint x: 262, endPoint y: 435, distance: 9.5
click at [262, 436] on icon at bounding box center [253, 434] width 28 height 25
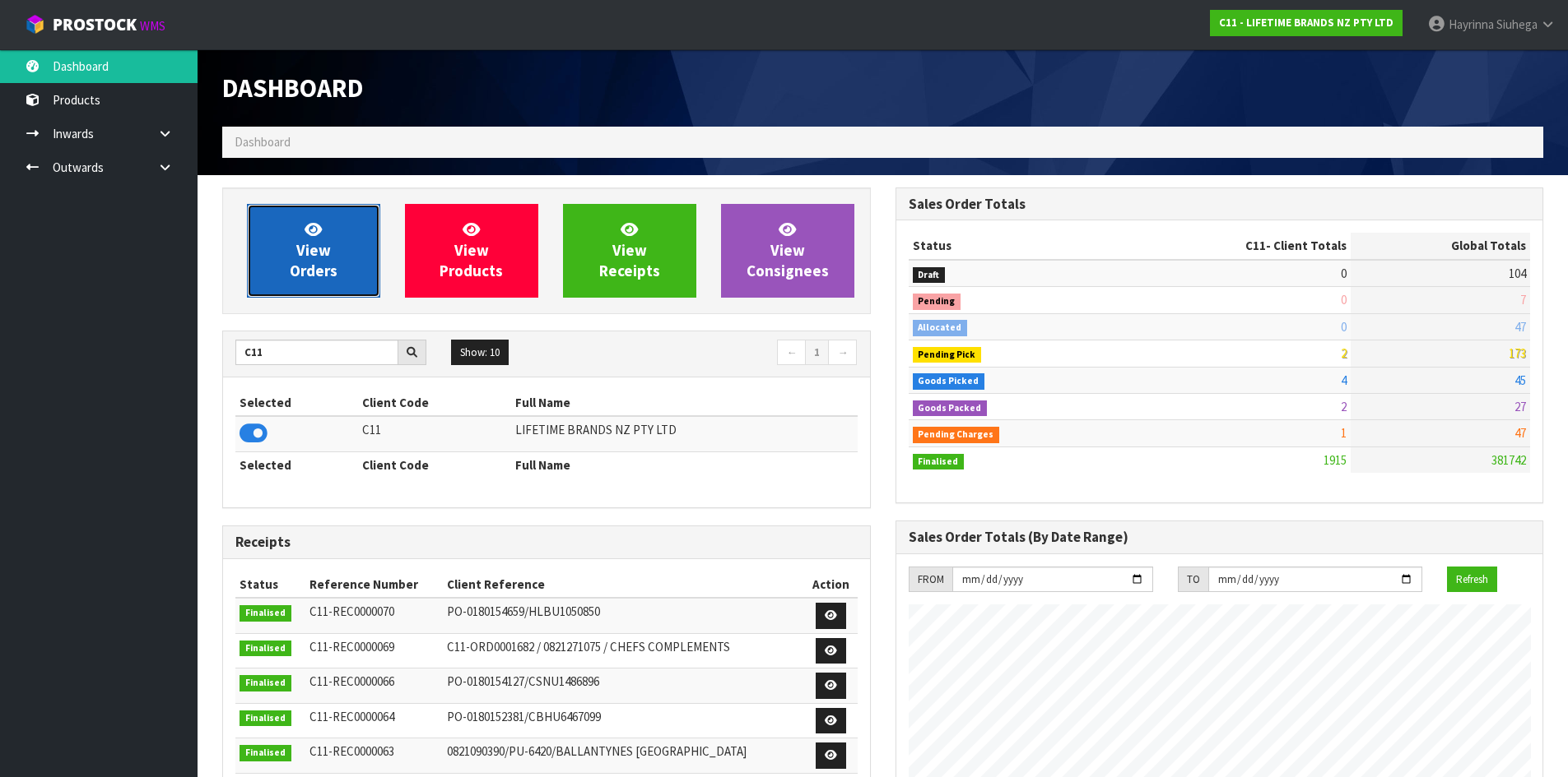
click at [305, 258] on span "View Orders" at bounding box center [313, 250] width 48 height 62
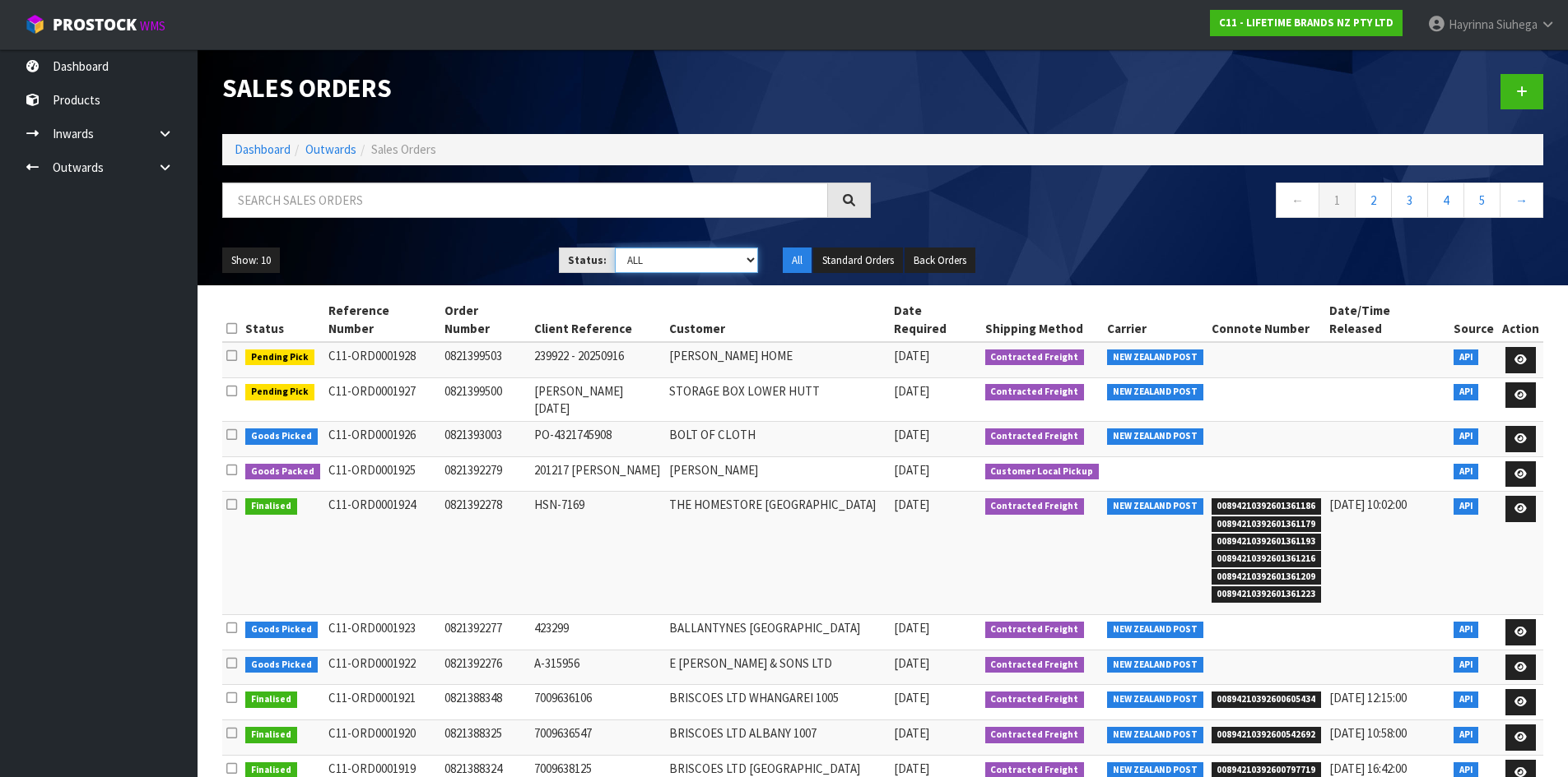
click at [621, 264] on select "Draft Pending Allocated Pending Pick Goods Picked Goods Packed Pending Charges …" at bounding box center [686, 260] width 143 height 26
click at [614, 248] on select "Draft Pending Allocated Pending Pick Goods Picked Goods Packed Pending Charges …" at bounding box center [686, 260] width 143 height 26
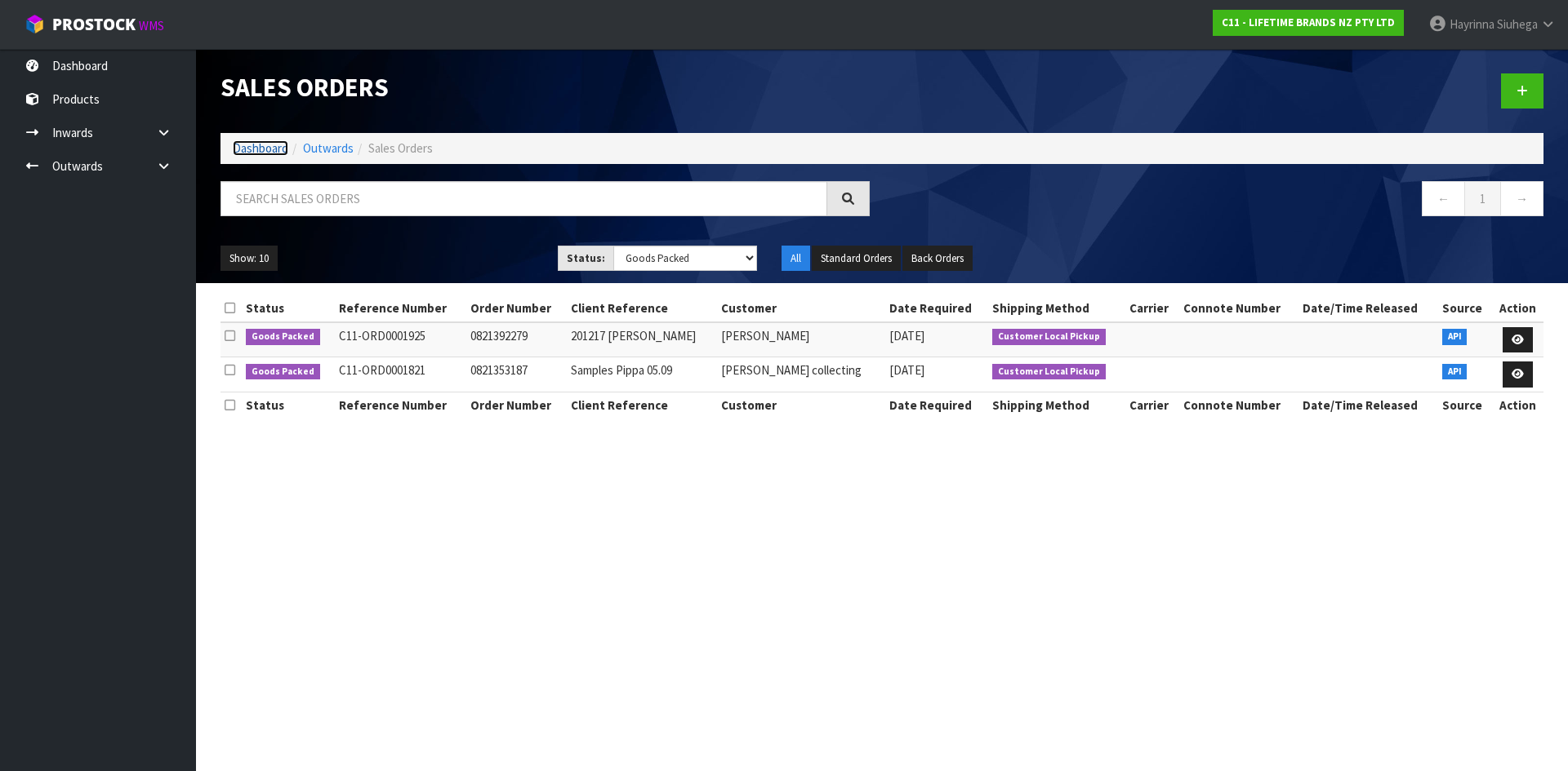
click at [265, 144] on link "Dashboard" at bounding box center [260, 148] width 55 height 16
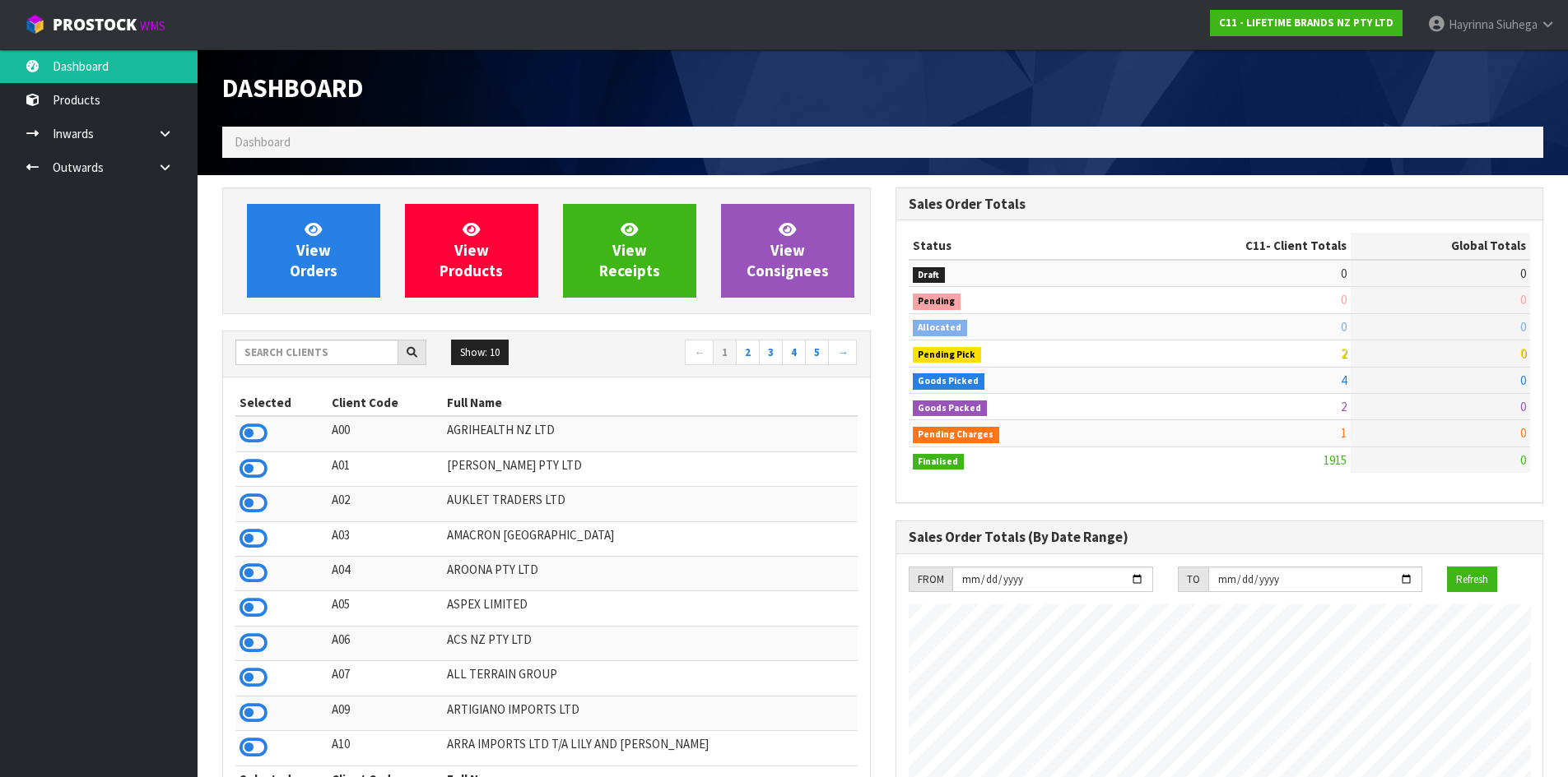
scroll to position [1246, 672]
click at [327, 246] on span "View Orders" at bounding box center [313, 250] width 48 height 62
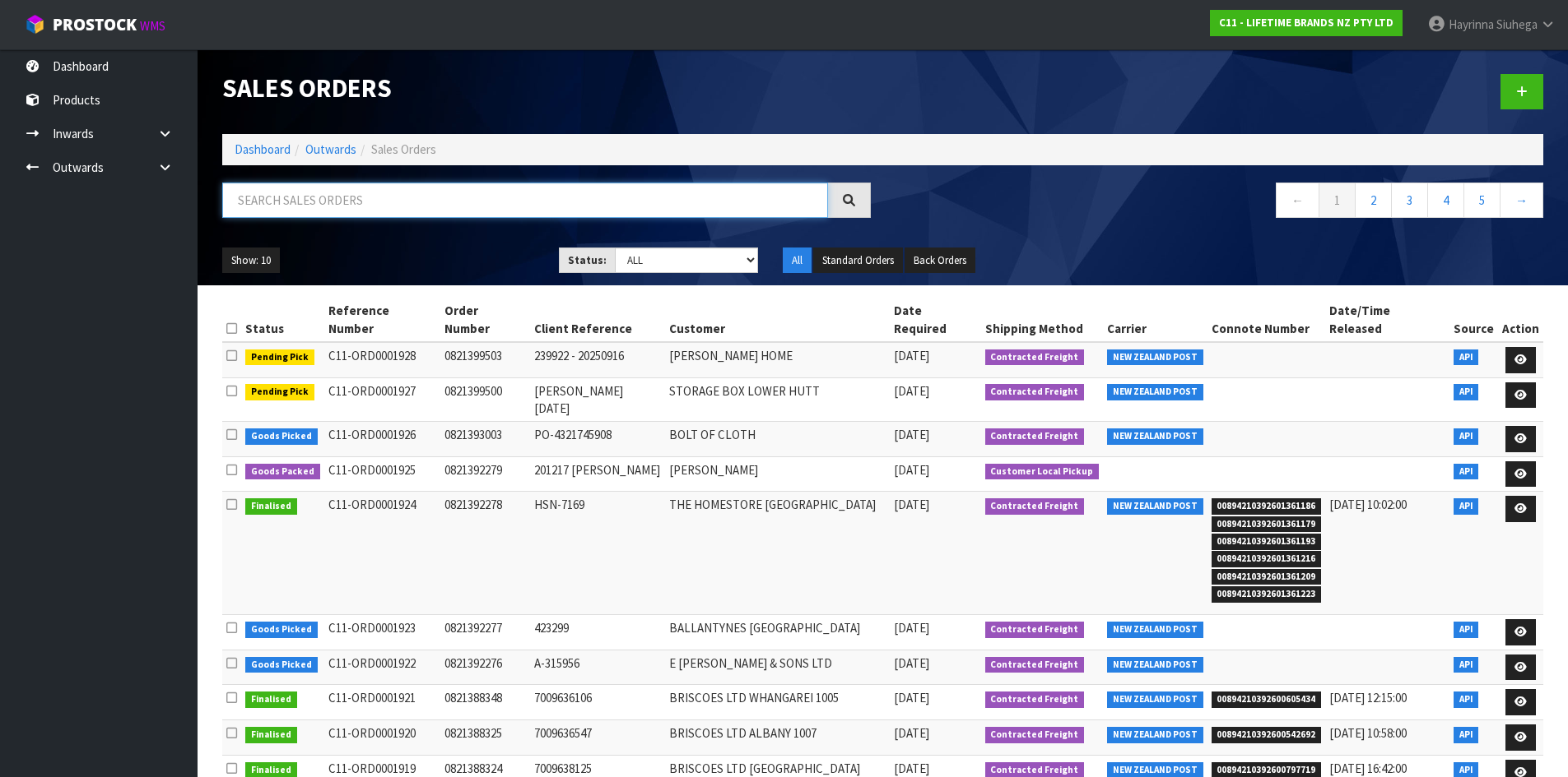
click at [316, 200] on input "text" at bounding box center [525, 200] width 606 height 35
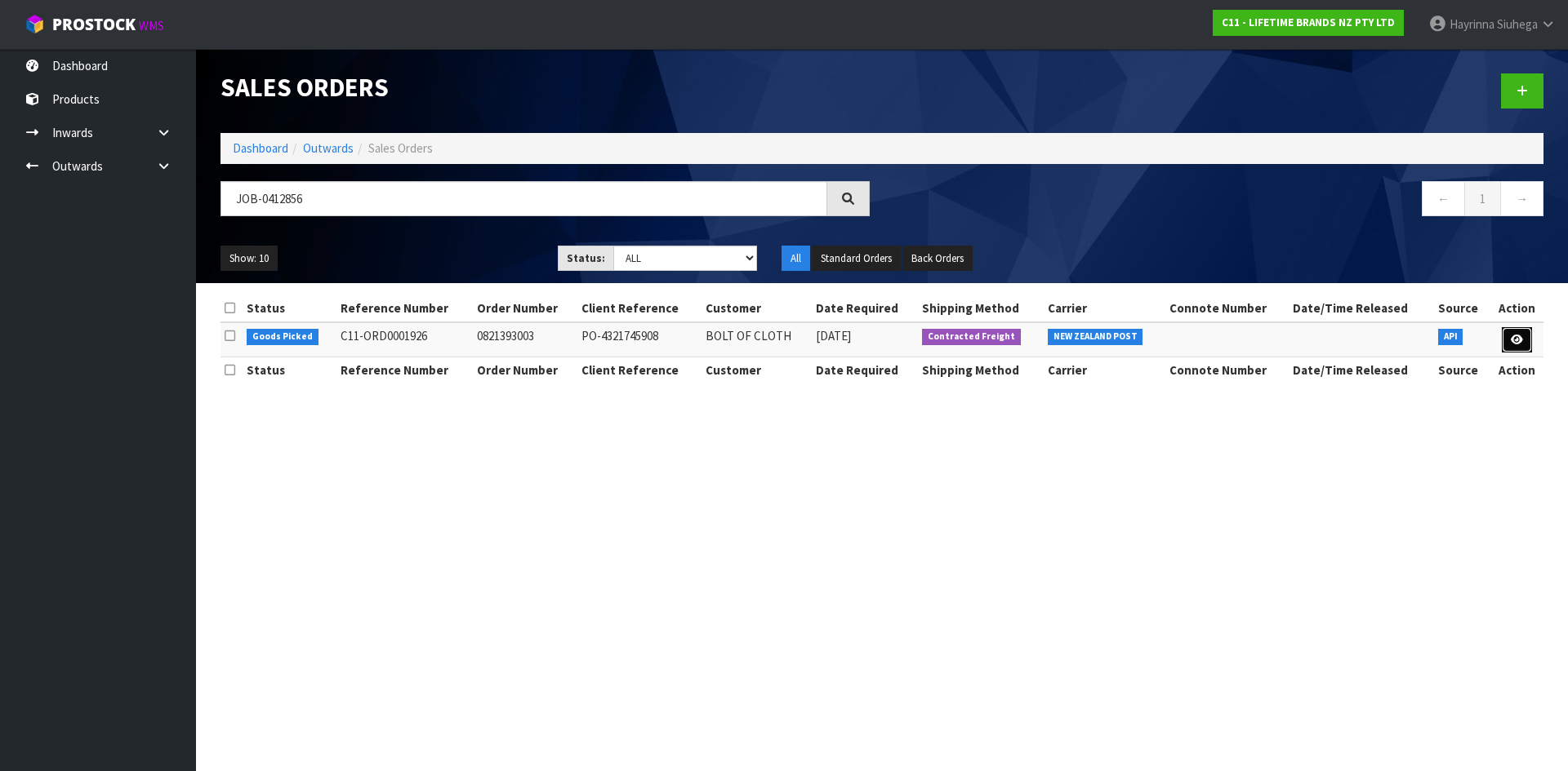
click at [1513, 344] on icon at bounding box center [1517, 340] width 12 height 11
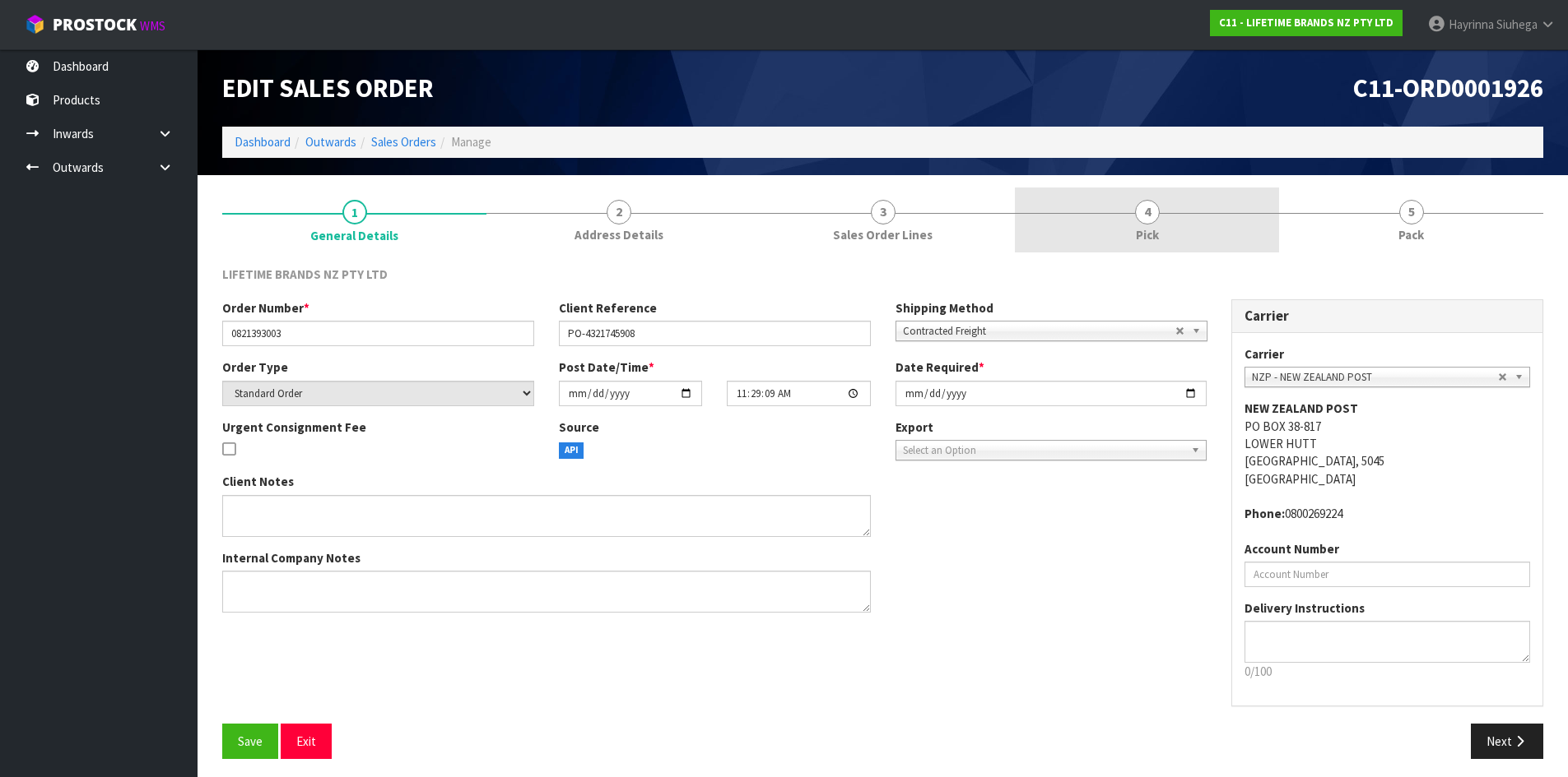
click at [1199, 246] on link "4 Pick" at bounding box center [1147, 219] width 264 height 65
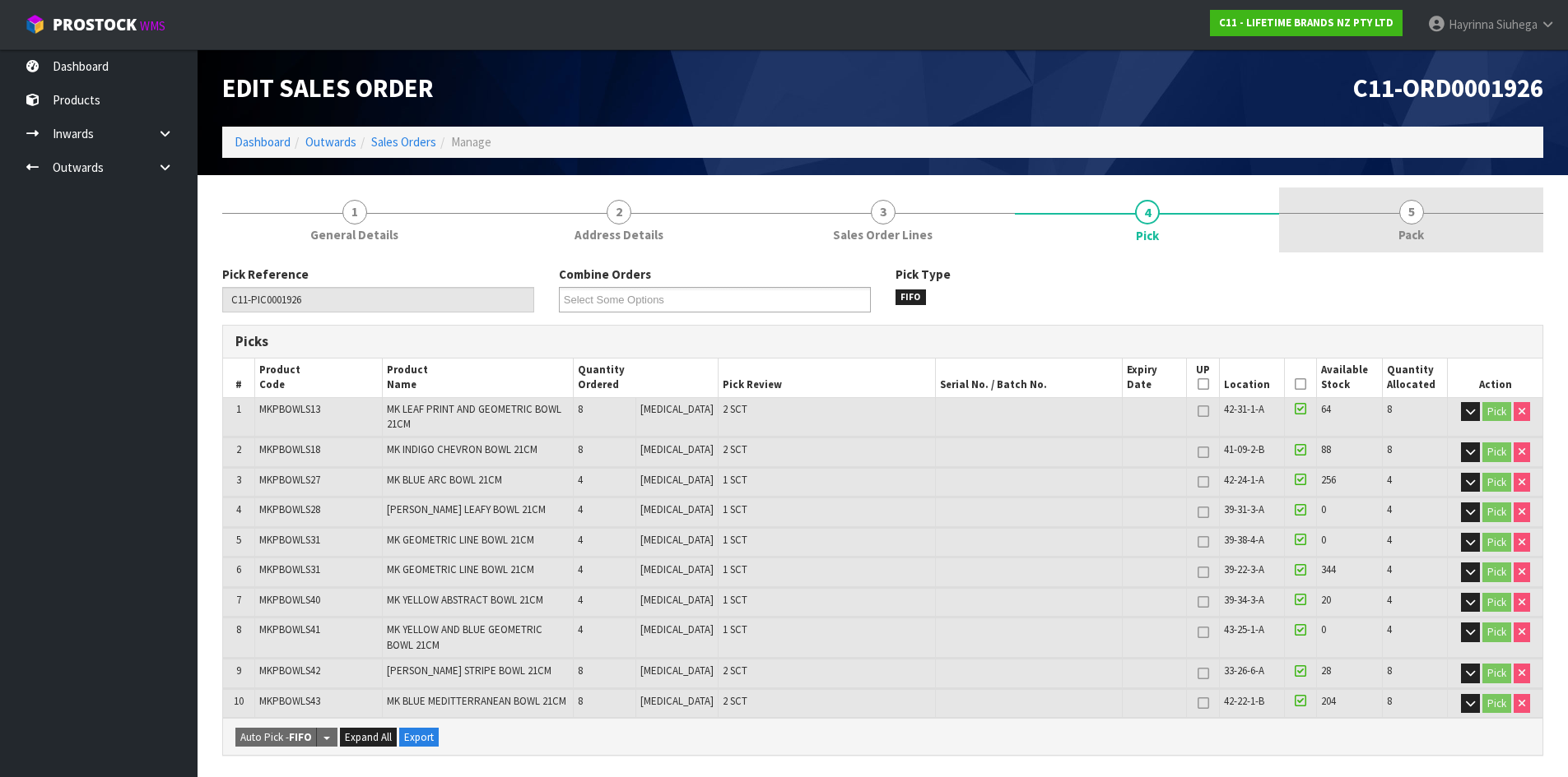
click at [1426, 212] on link "5 Pack" at bounding box center [1410, 219] width 264 height 65
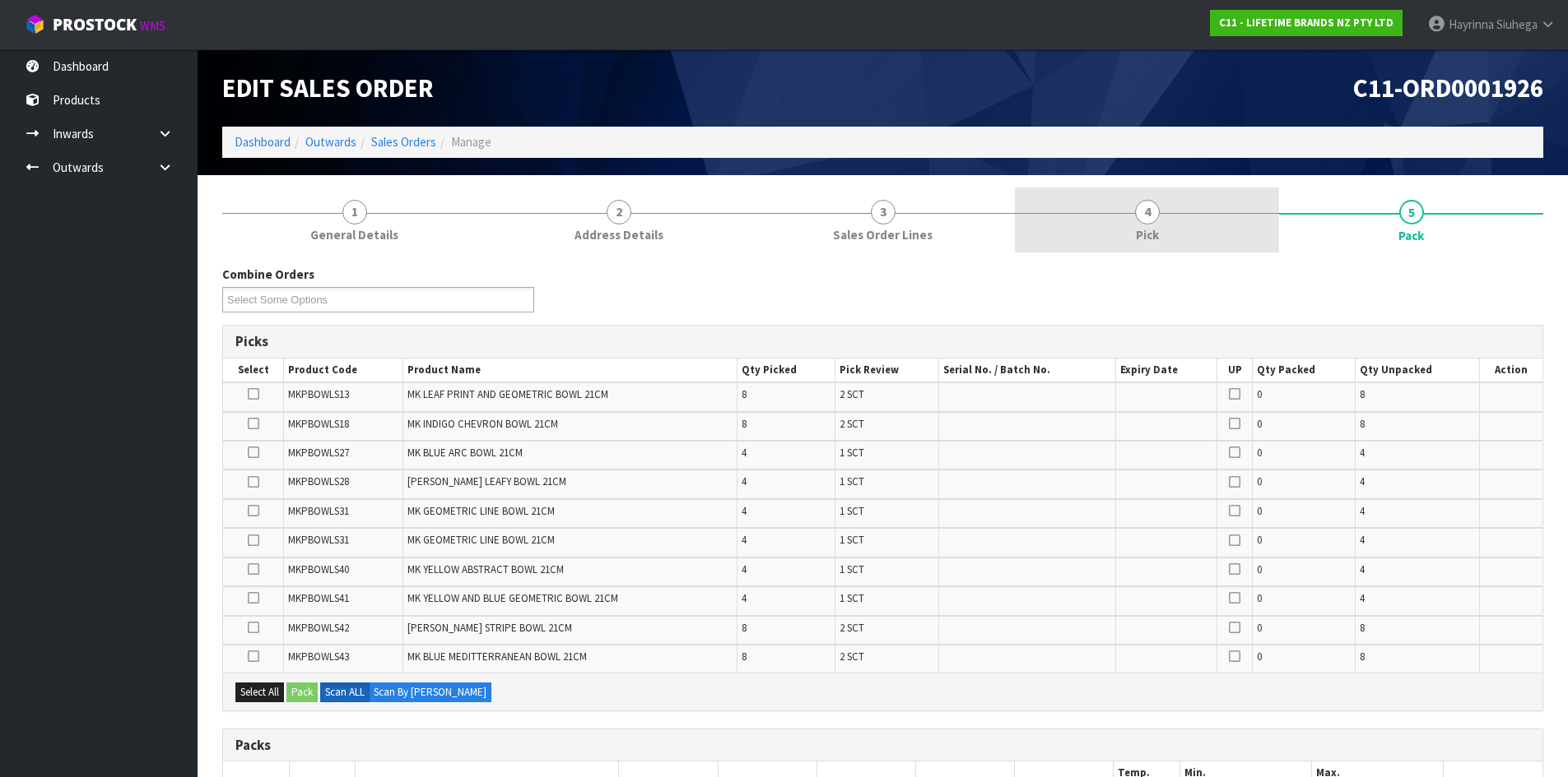
click at [1208, 227] on link "4 Pick" at bounding box center [1147, 219] width 264 height 65
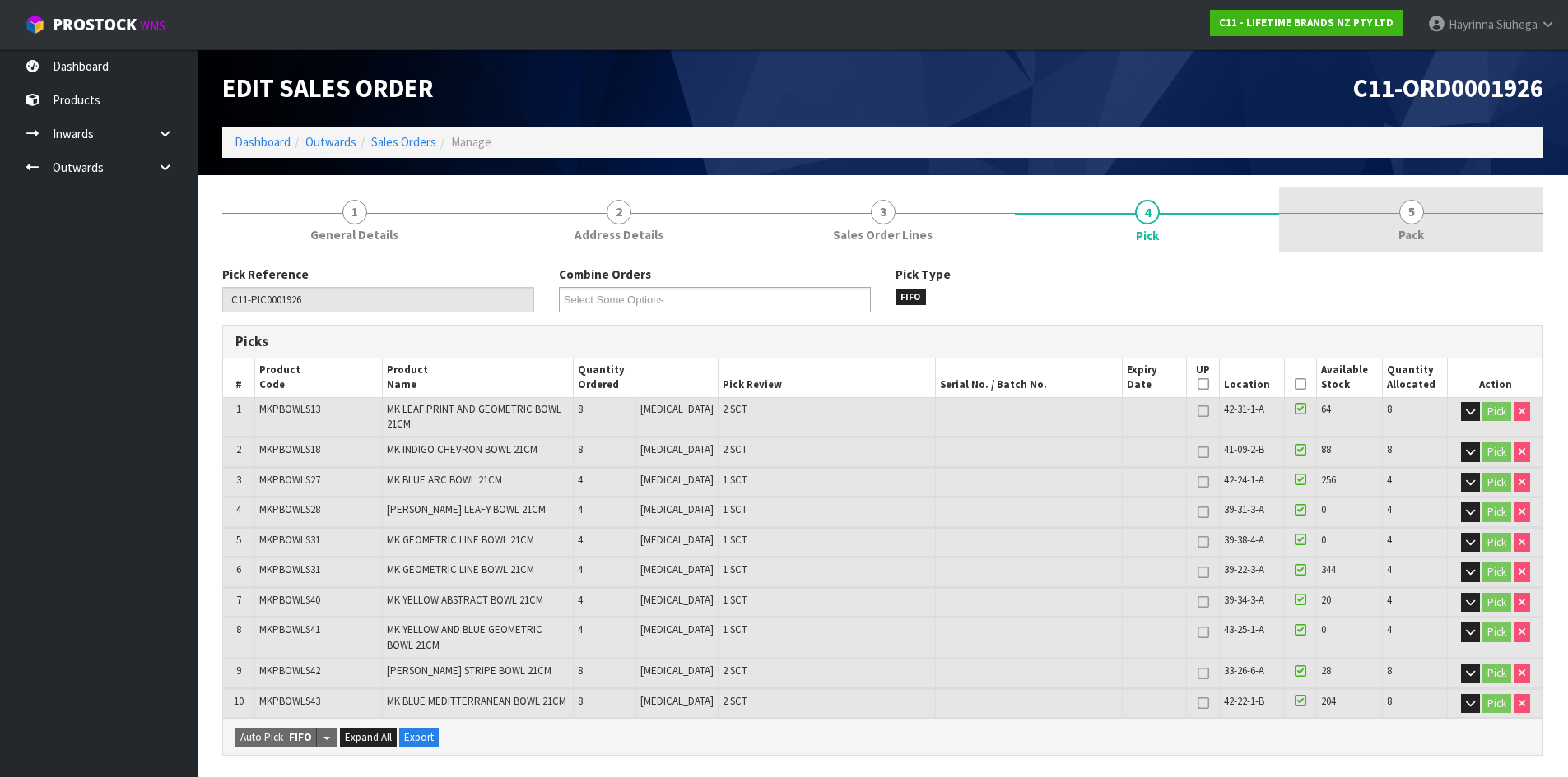
click at [1430, 227] on link "5 Pack" at bounding box center [1410, 219] width 264 height 65
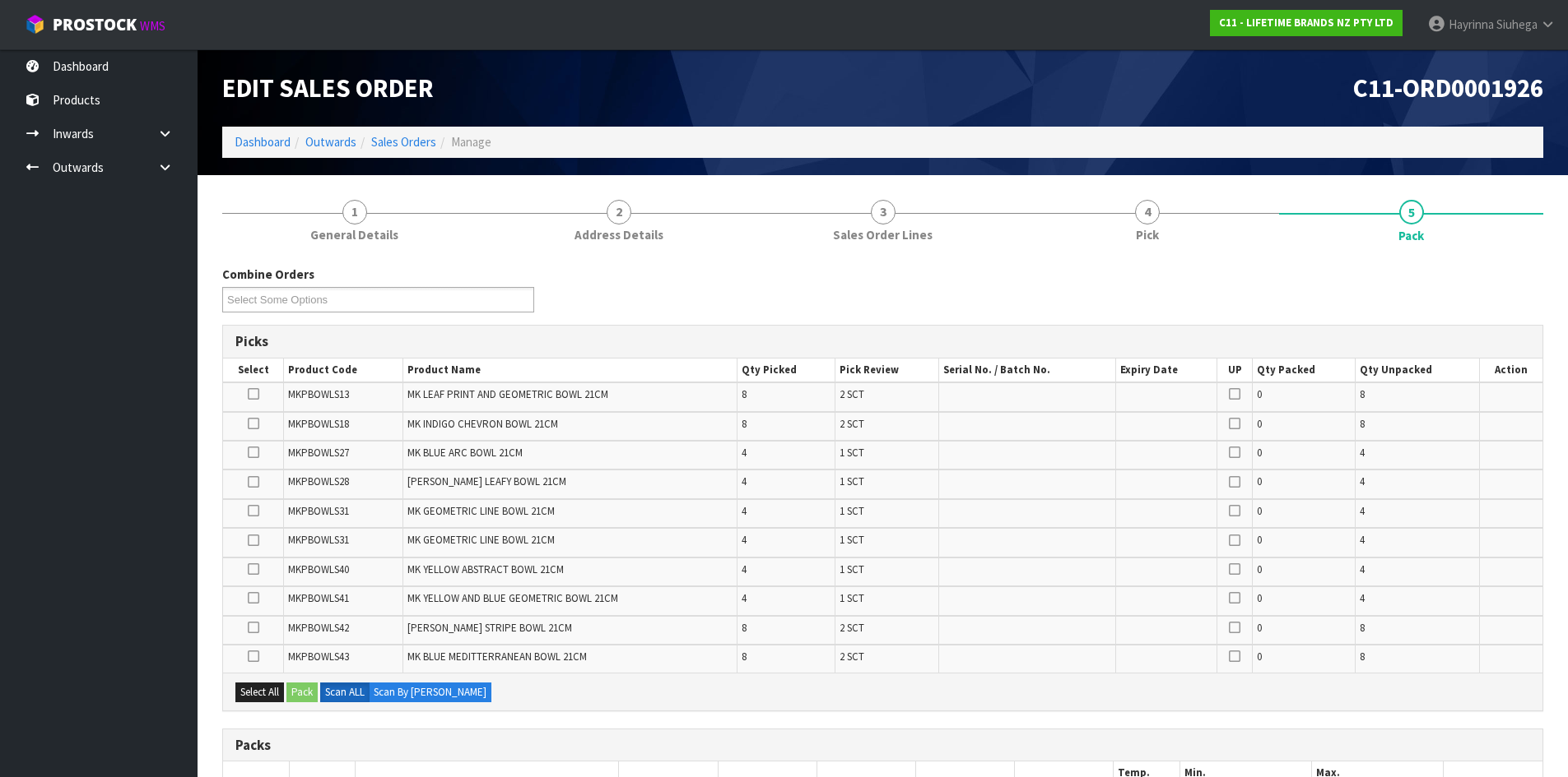
click at [835, 580] on td "4" at bounding box center [786, 572] width 98 height 29
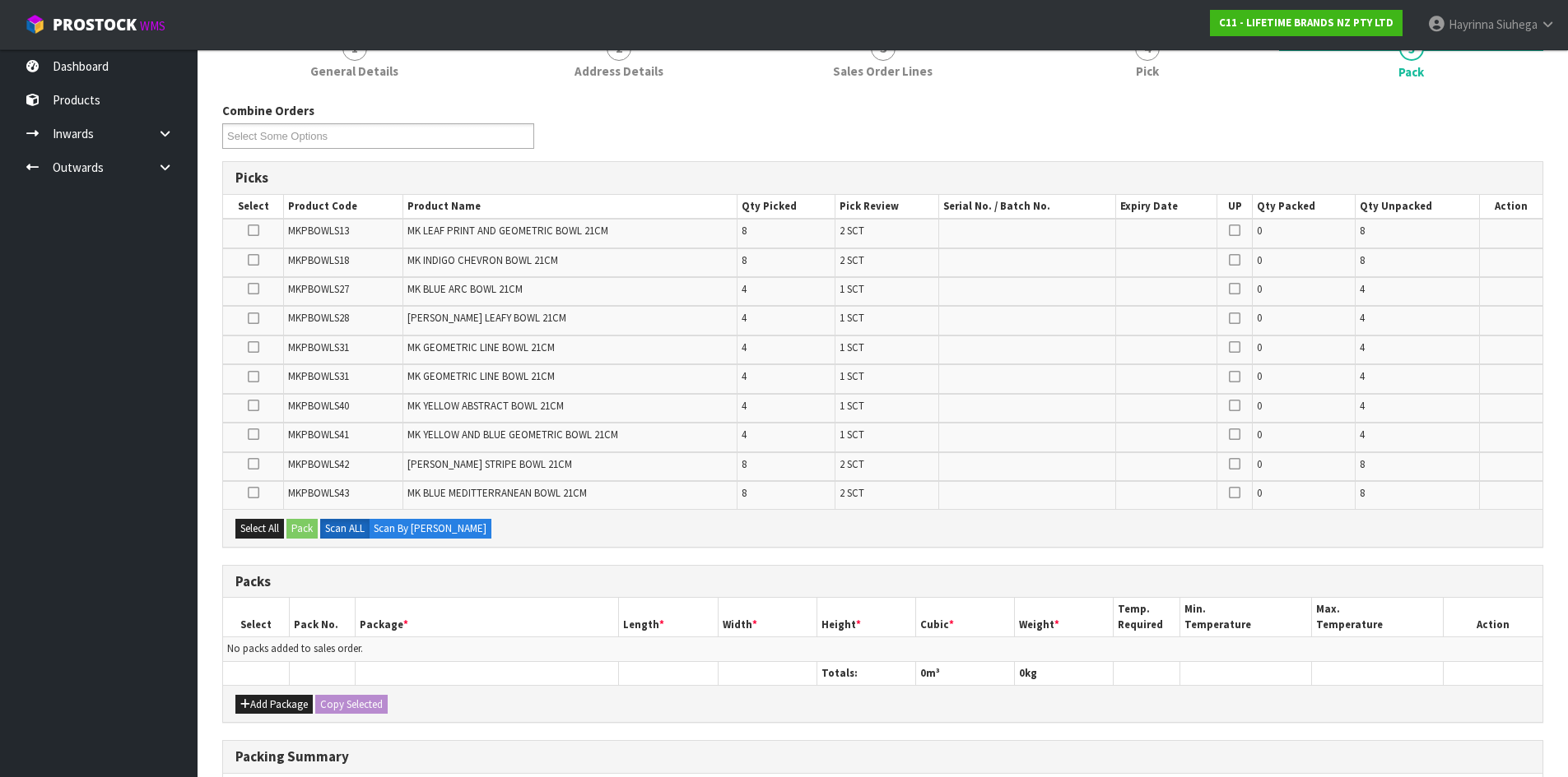
scroll to position [165, 0]
click at [915, 309] on td "1 SCT" at bounding box center [886, 319] width 104 height 29
click at [929, 309] on td "1 SCT" at bounding box center [886, 319] width 104 height 29
click at [908, 434] on td "1 SCT" at bounding box center [886, 436] width 104 height 29
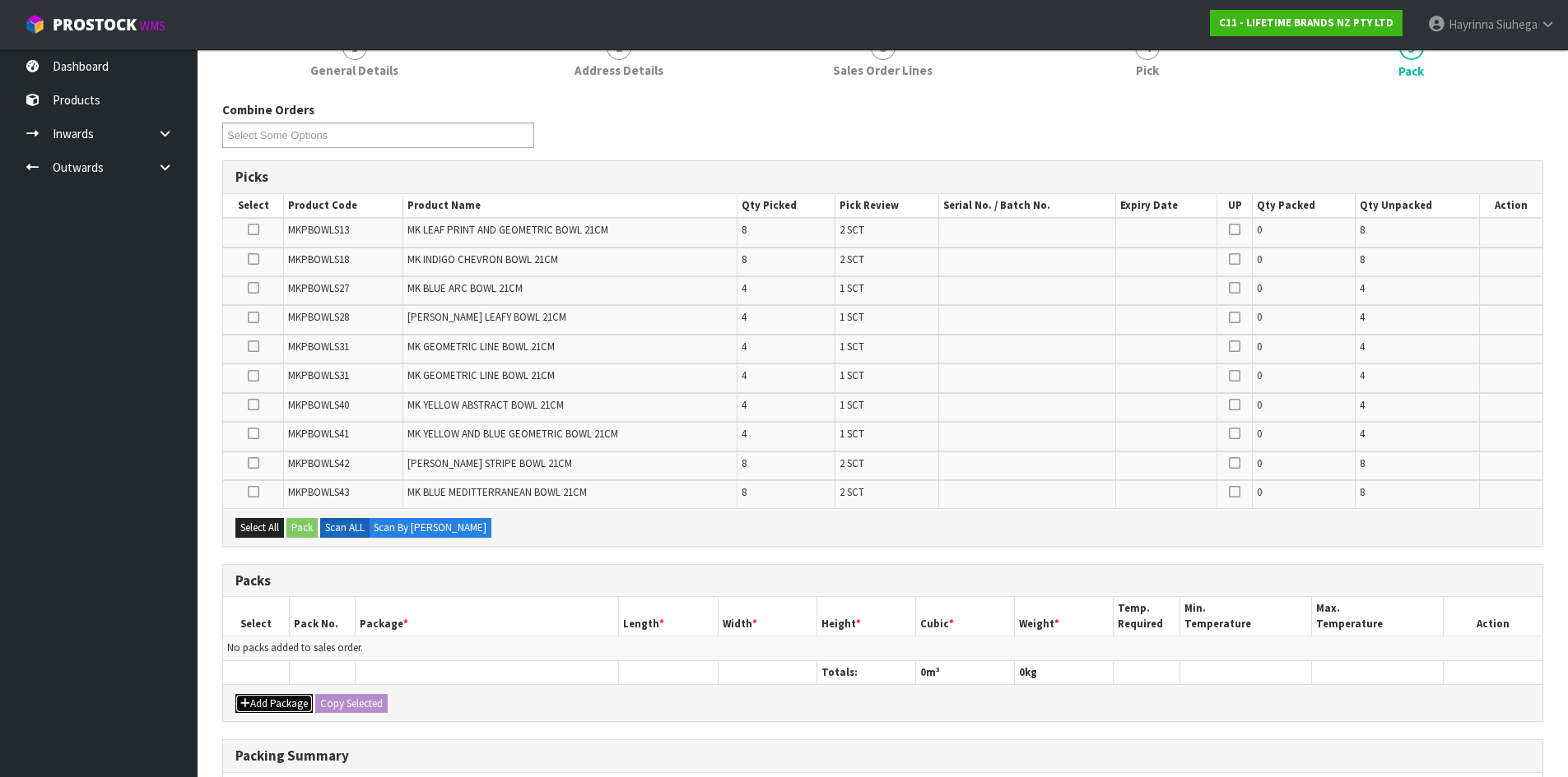
click at [266, 706] on button "Add Package" at bounding box center [274, 704] width 77 height 19
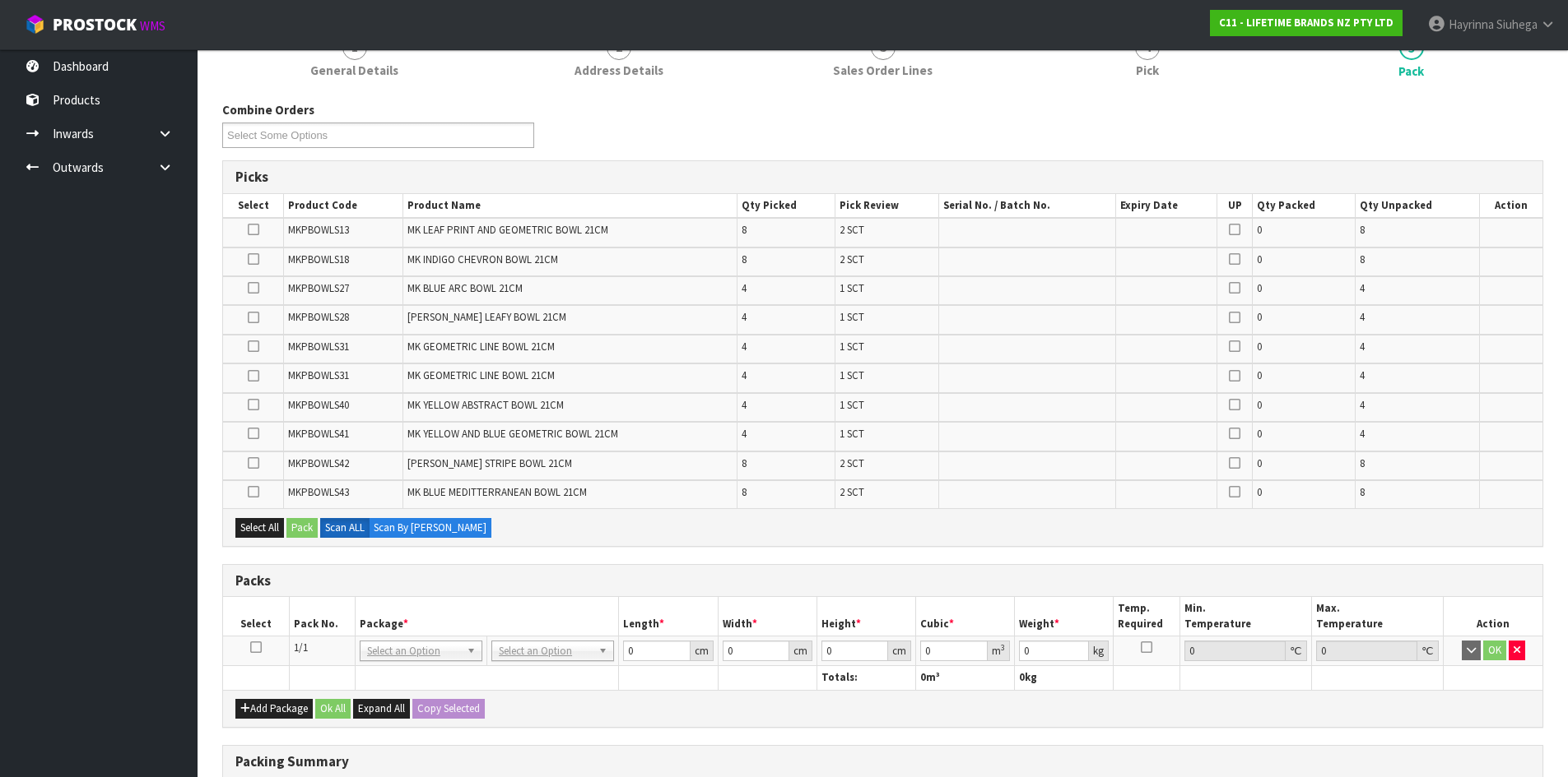
click at [255, 655] on td at bounding box center [256, 650] width 66 height 29
click at [257, 648] on icon at bounding box center [256, 648] width 12 height 1
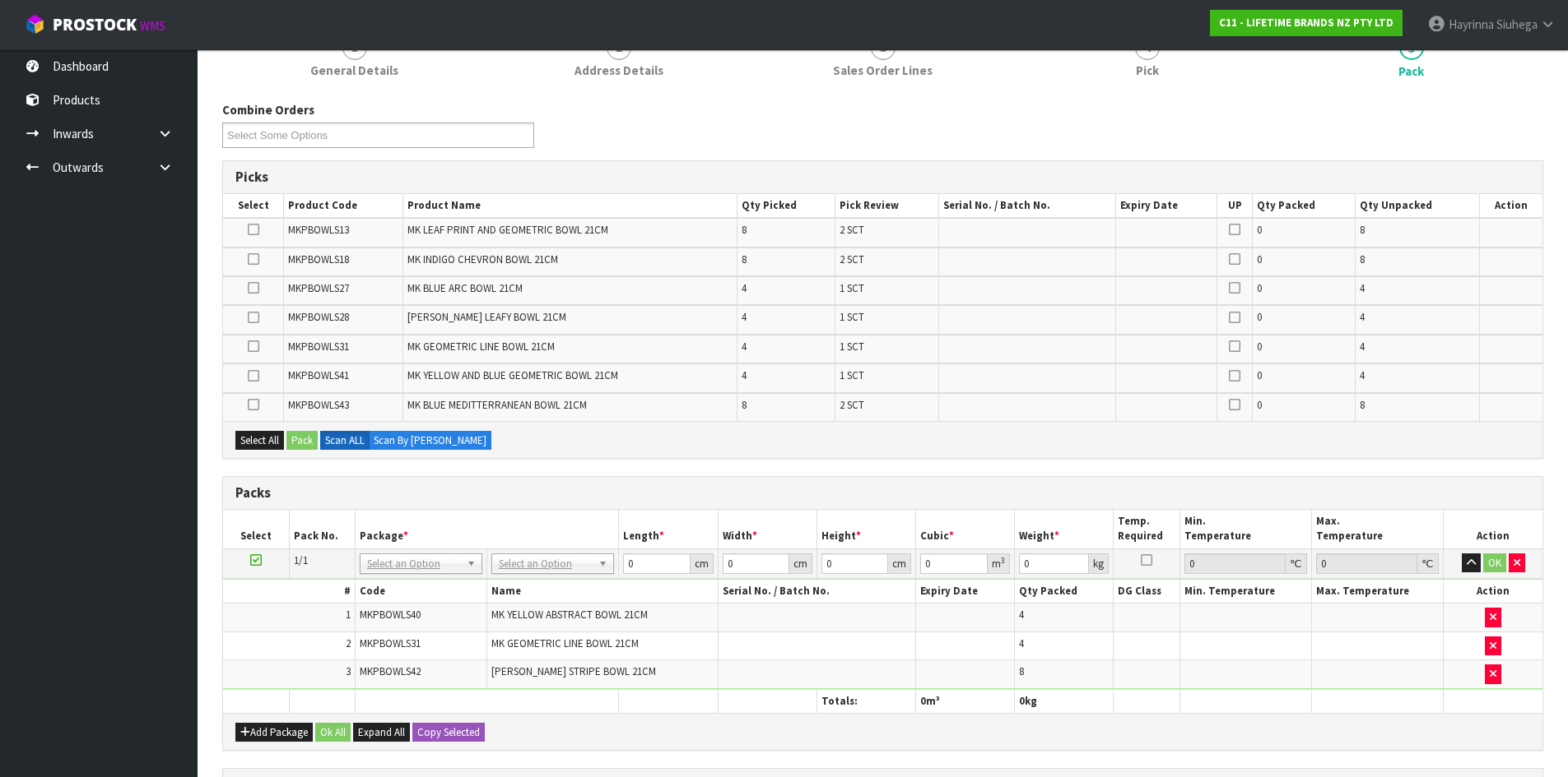
click at [604, 427] on div "Select All Pack Scan ALL Scan By [PERSON_NAME]" at bounding box center [883, 440] width 1319 height 37
click at [1027, 314] on td at bounding box center [1028, 319] width 177 height 29
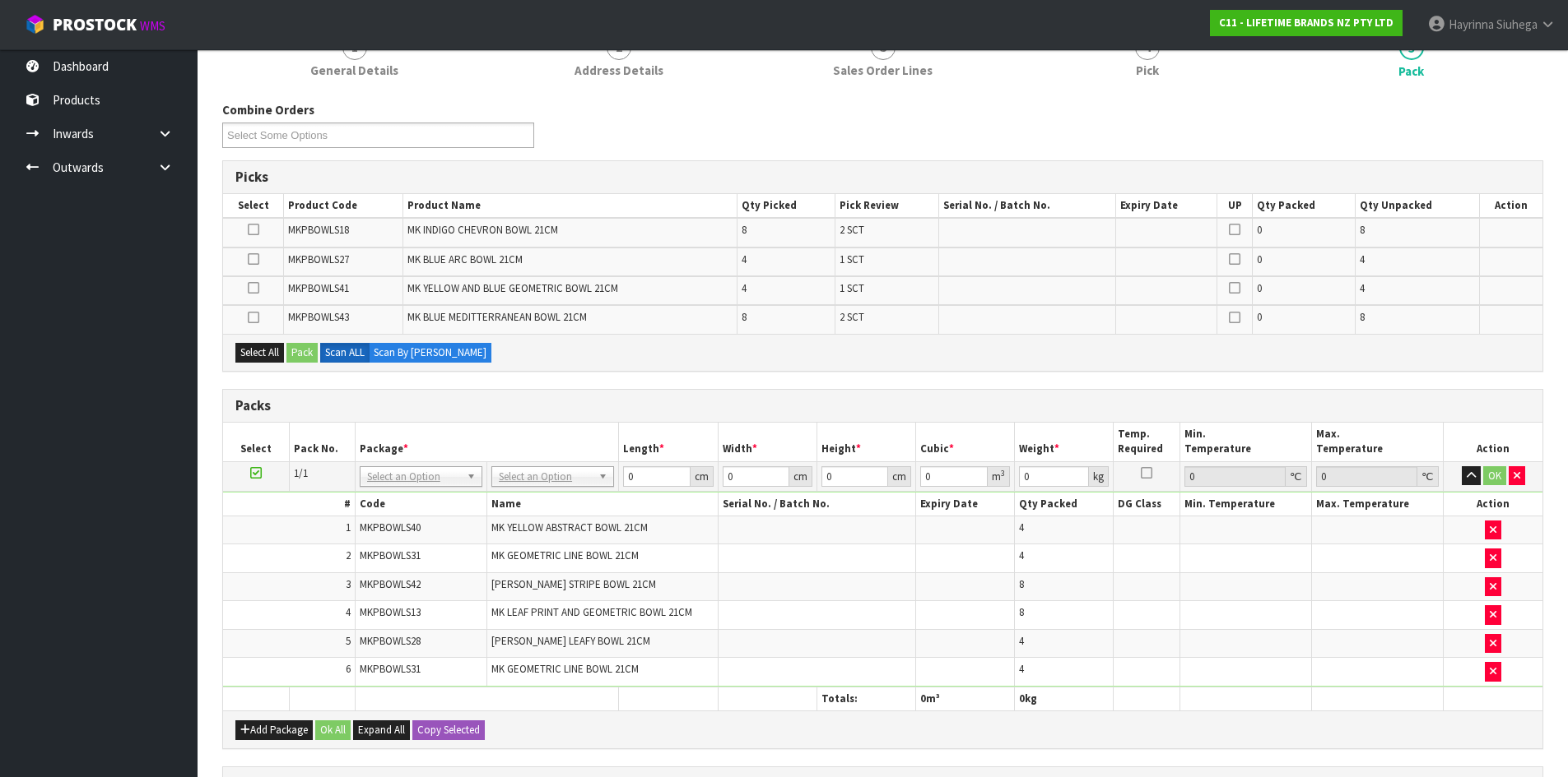
scroll to position [412, 0]
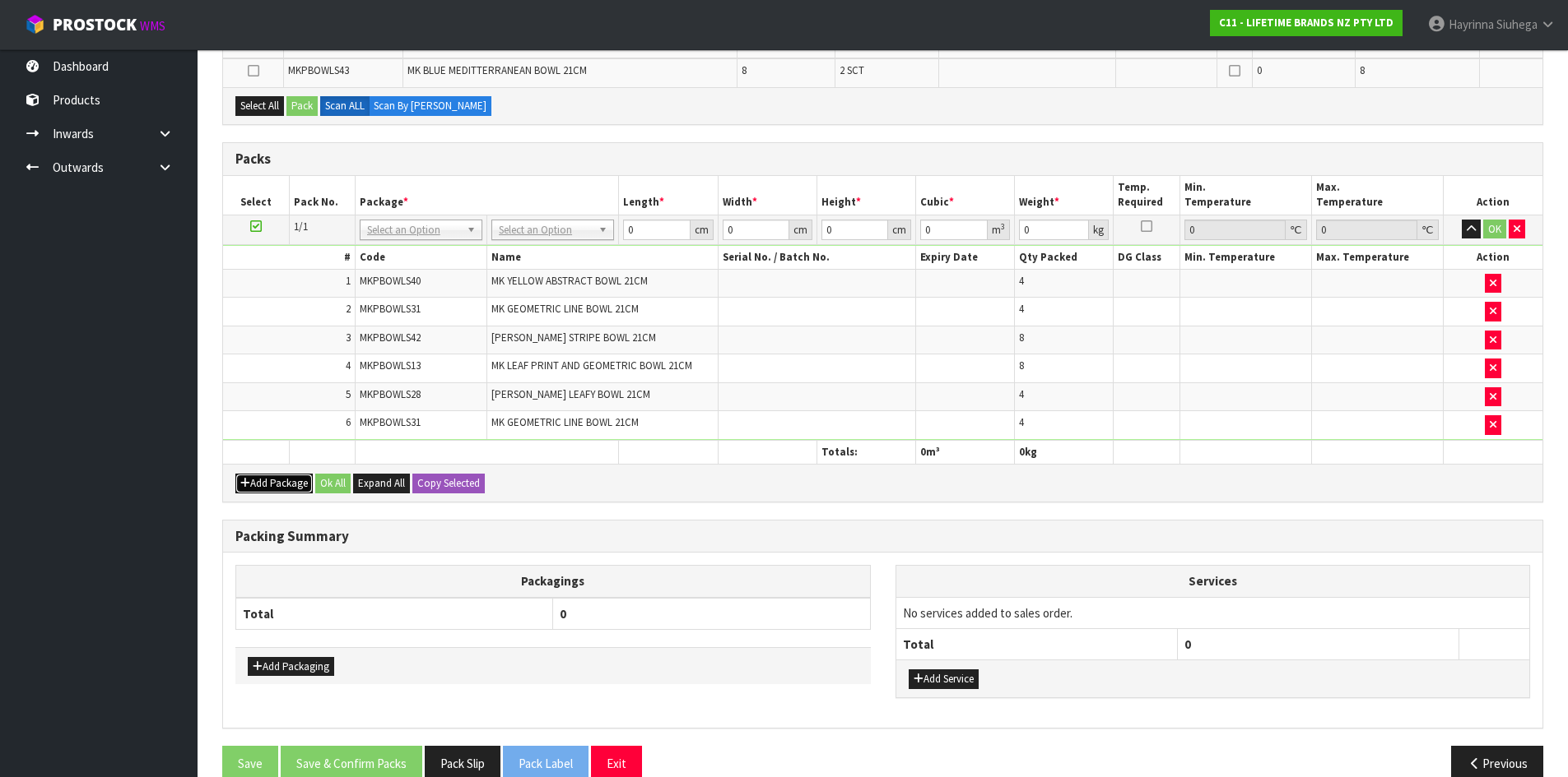
click at [267, 479] on button "Add Package" at bounding box center [274, 483] width 77 height 19
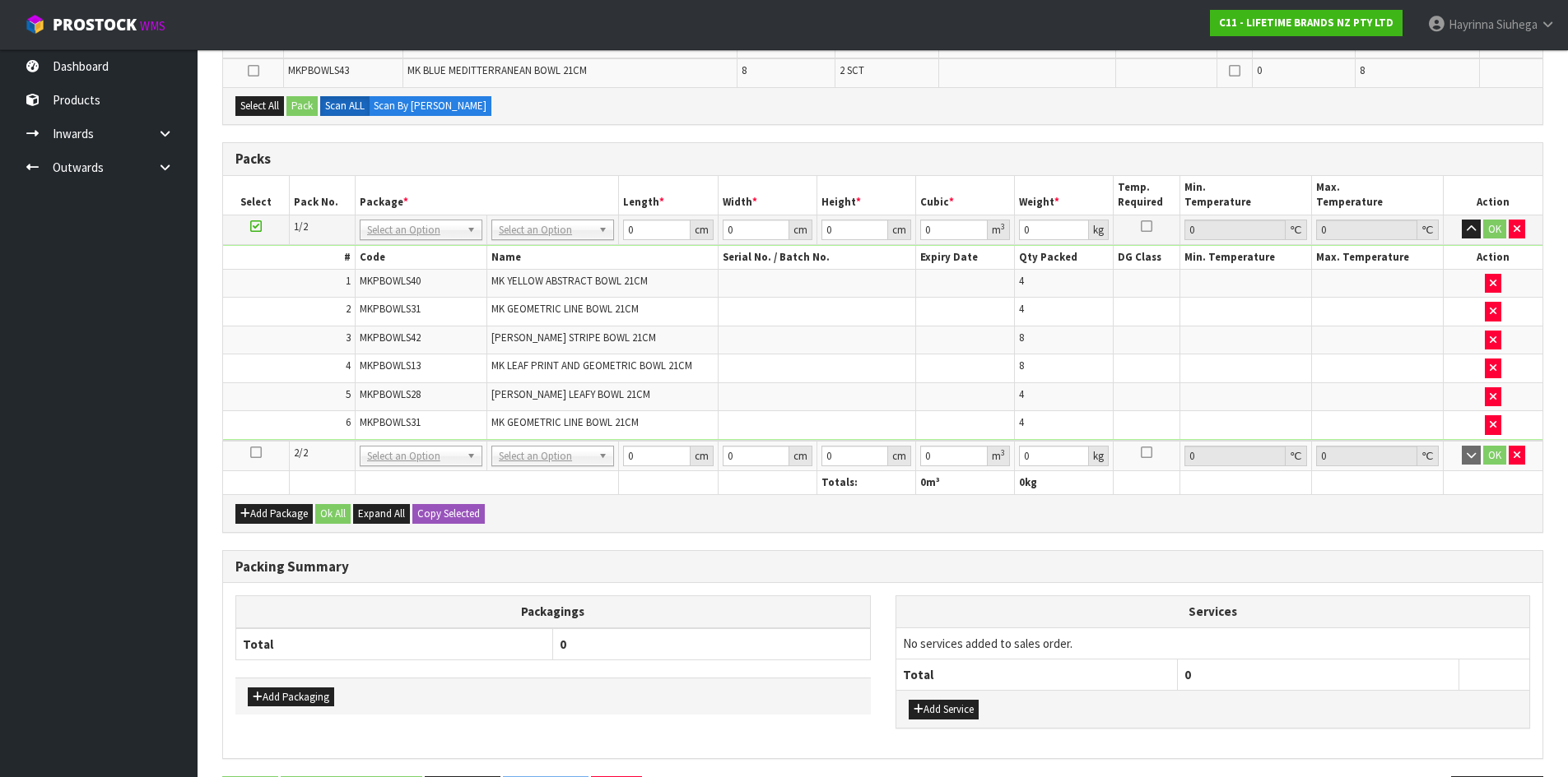
click at [258, 453] on icon at bounding box center [256, 452] width 12 height 1
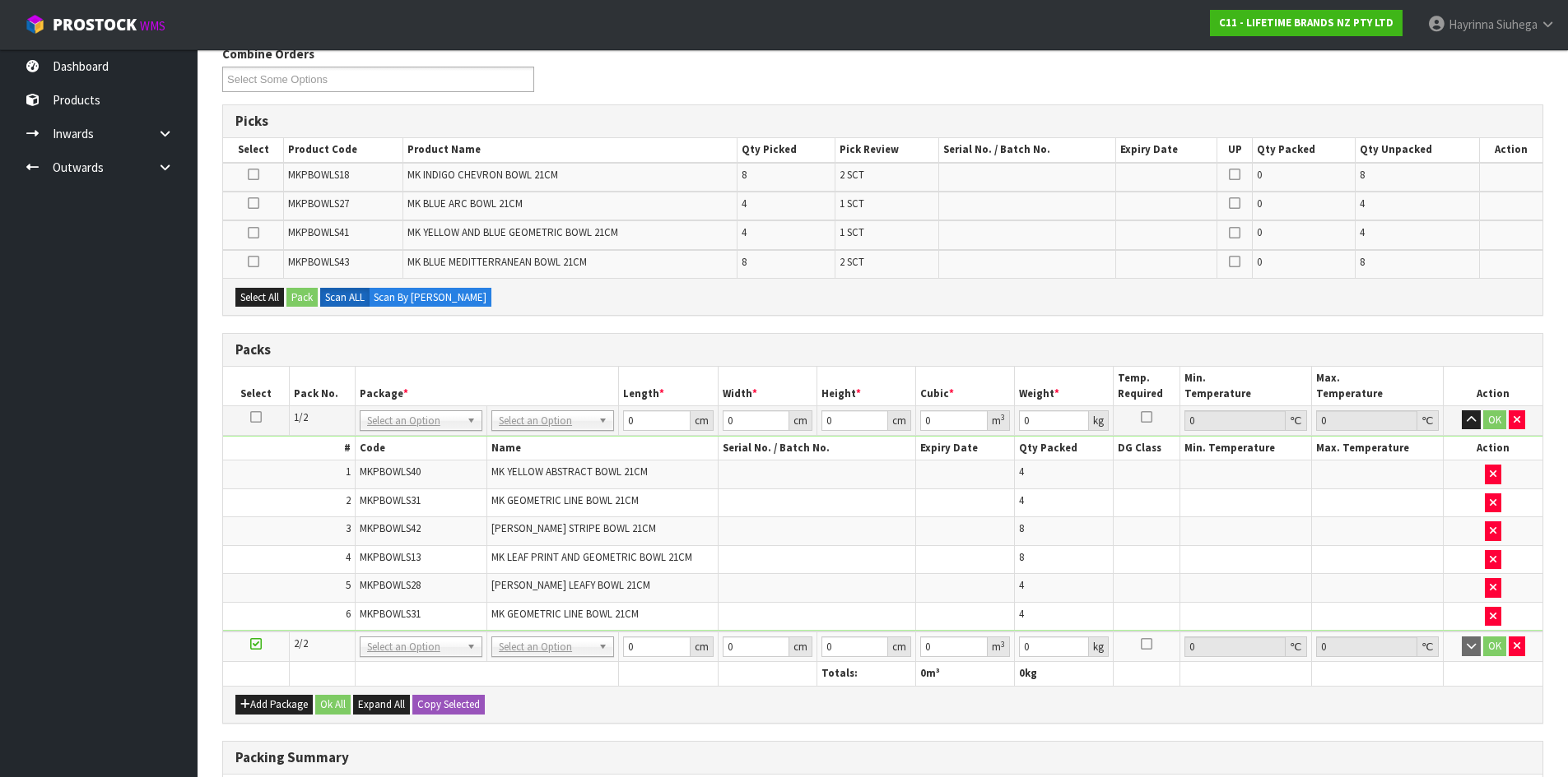
scroll to position [329, 0]
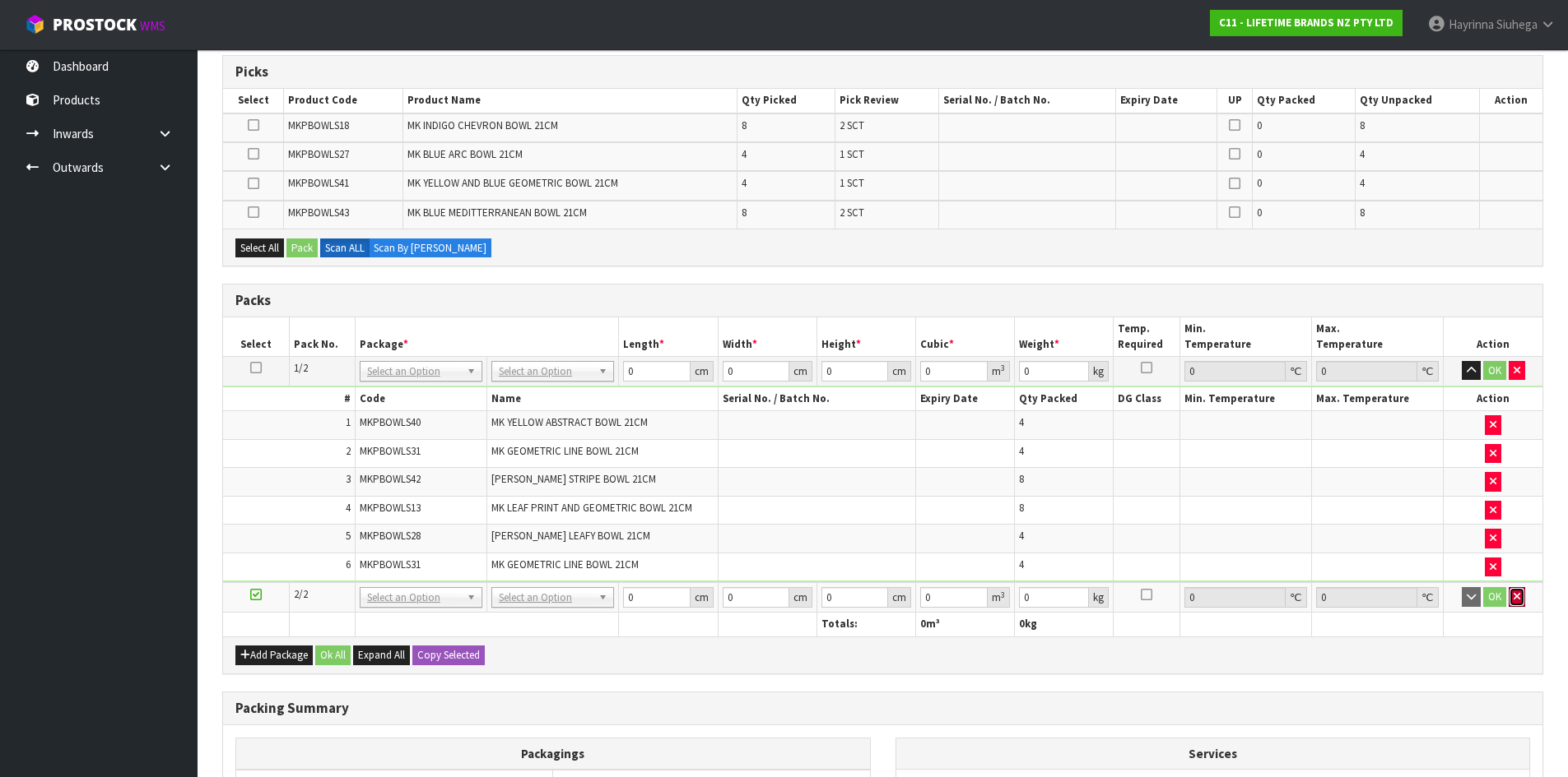
drag, startPoint x: 1517, startPoint y: 596, endPoint x: 1381, endPoint y: 641, distance: 143.3
click at [1516, 596] on icon "button" at bounding box center [1516, 596] width 6 height 11
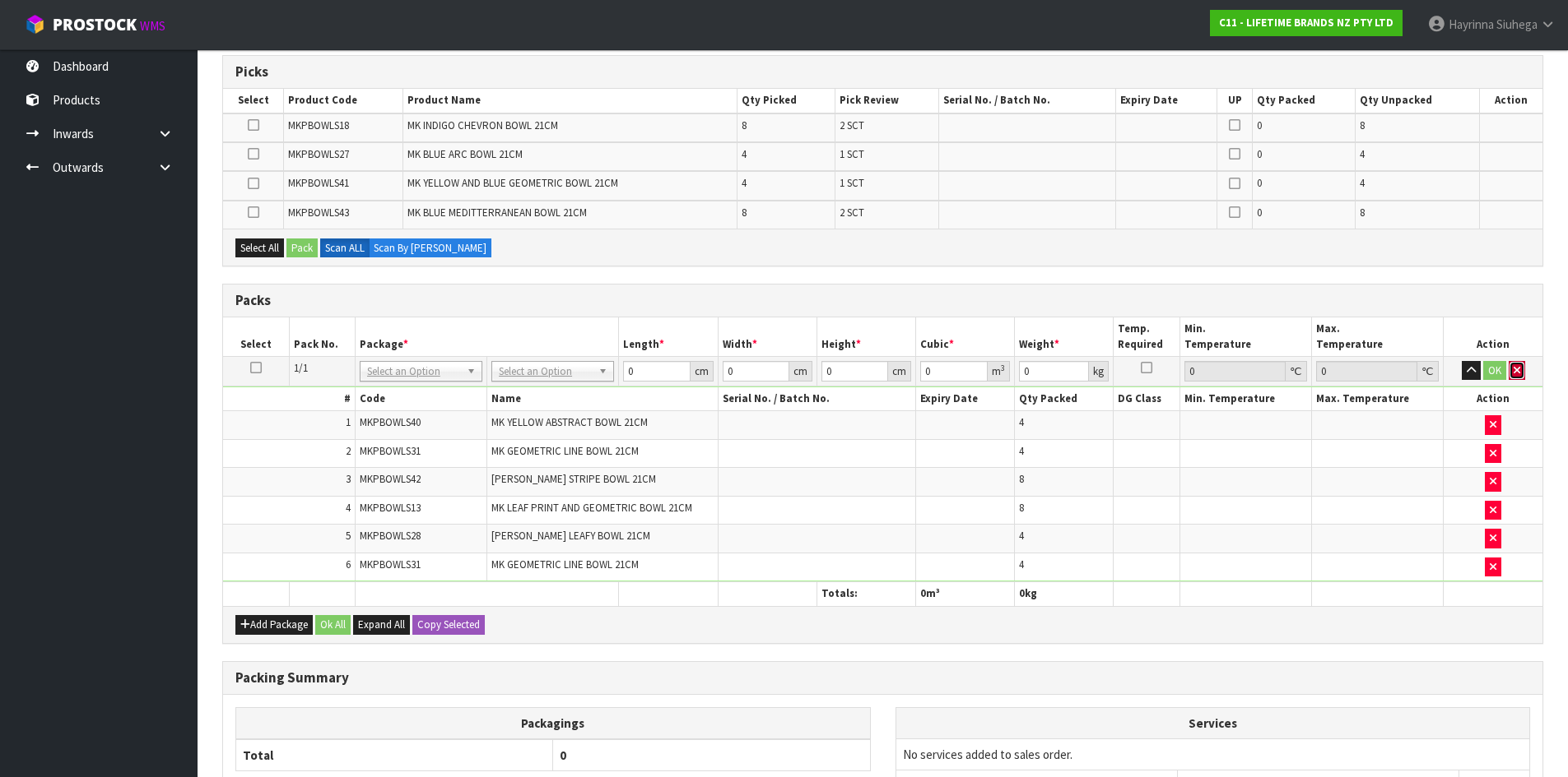
click at [1516, 372] on icon "button" at bounding box center [1516, 371] width 6 height 11
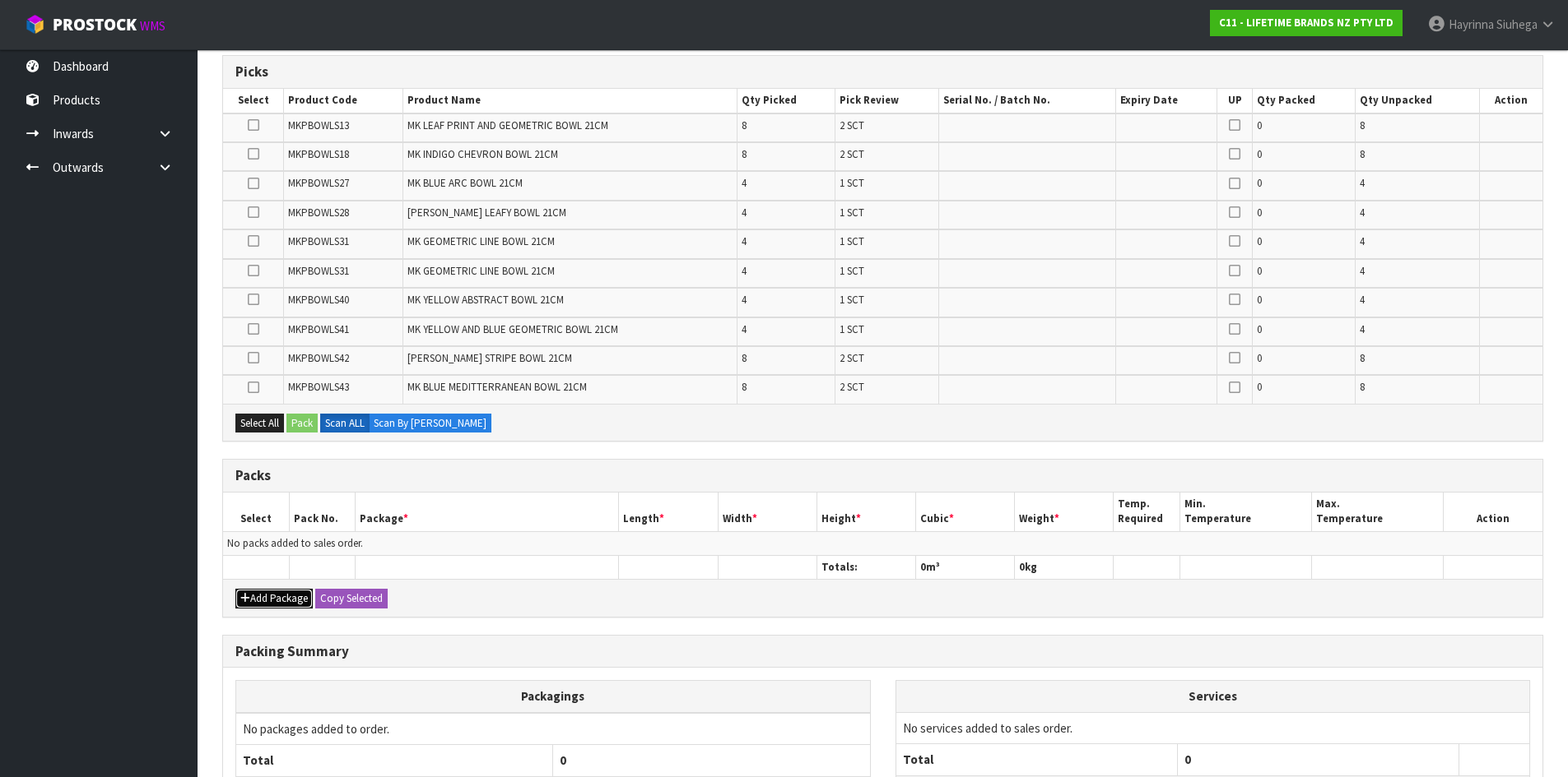
click at [282, 607] on button "Add Package" at bounding box center [274, 599] width 77 height 19
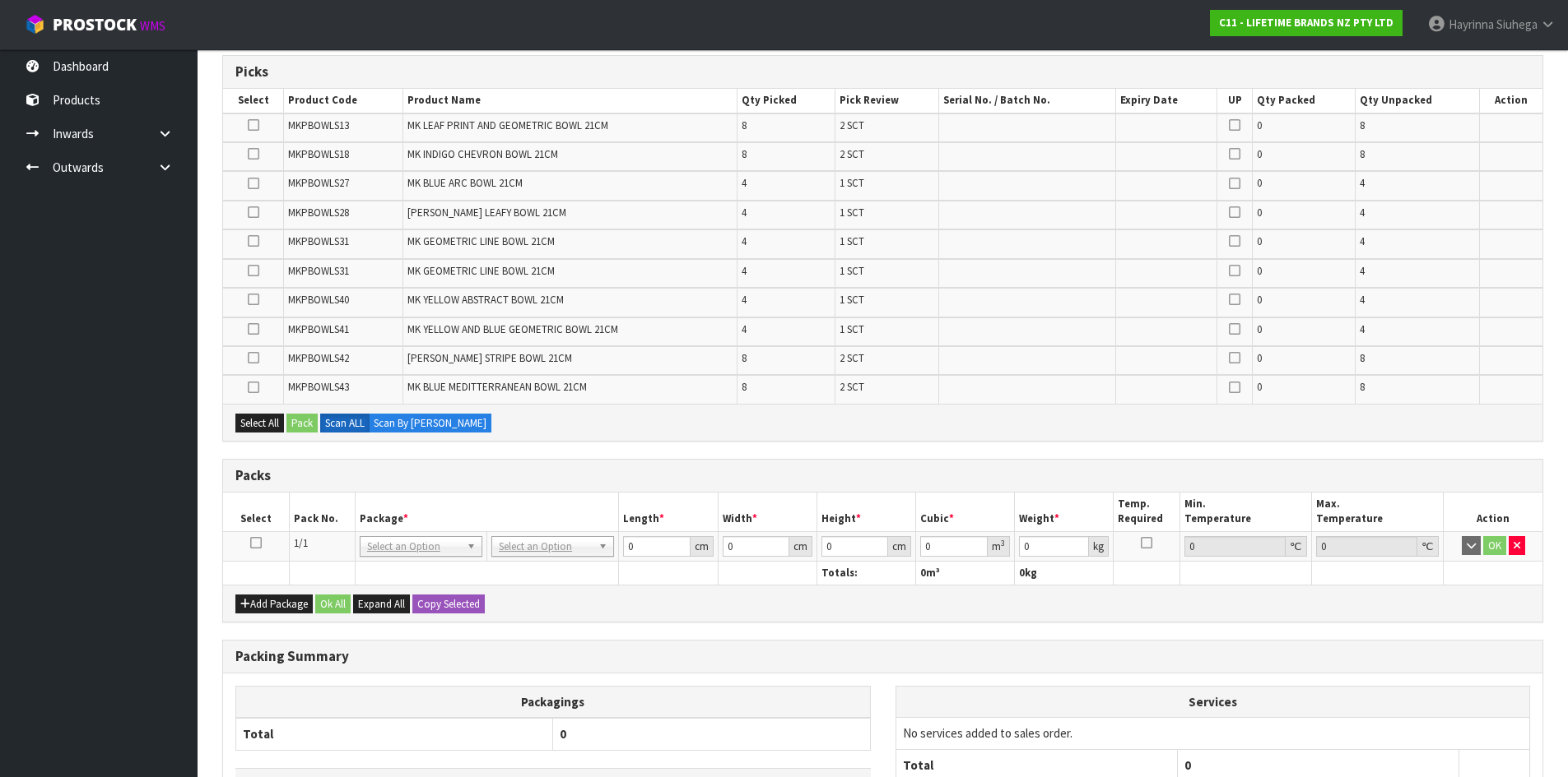
click at [254, 542] on icon at bounding box center [256, 542] width 12 height 1
click at [830, 270] on td "4" at bounding box center [786, 273] width 98 height 29
click at [831, 267] on td "4" at bounding box center [786, 273] width 98 height 29
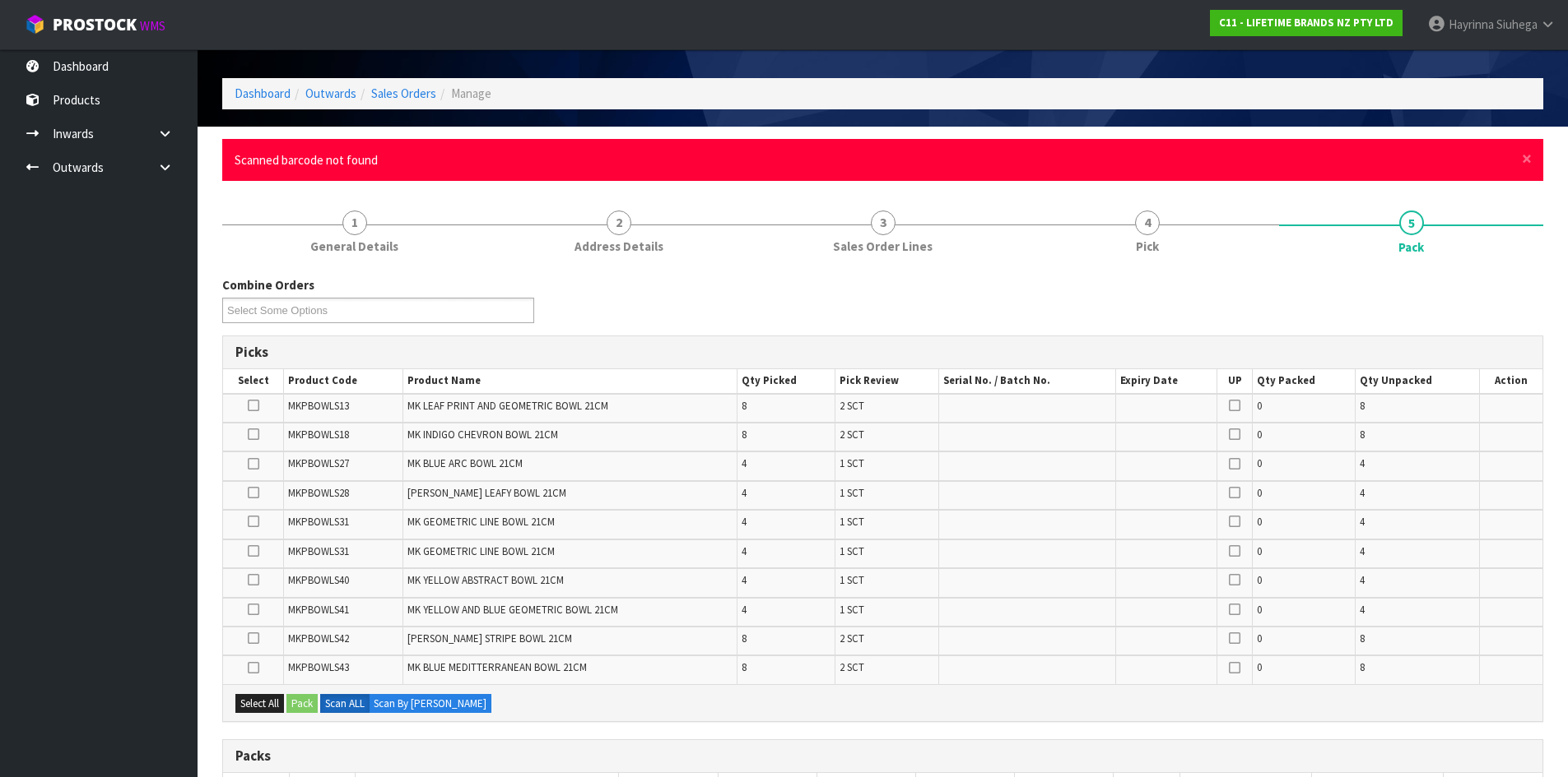
scroll to position [0, 0]
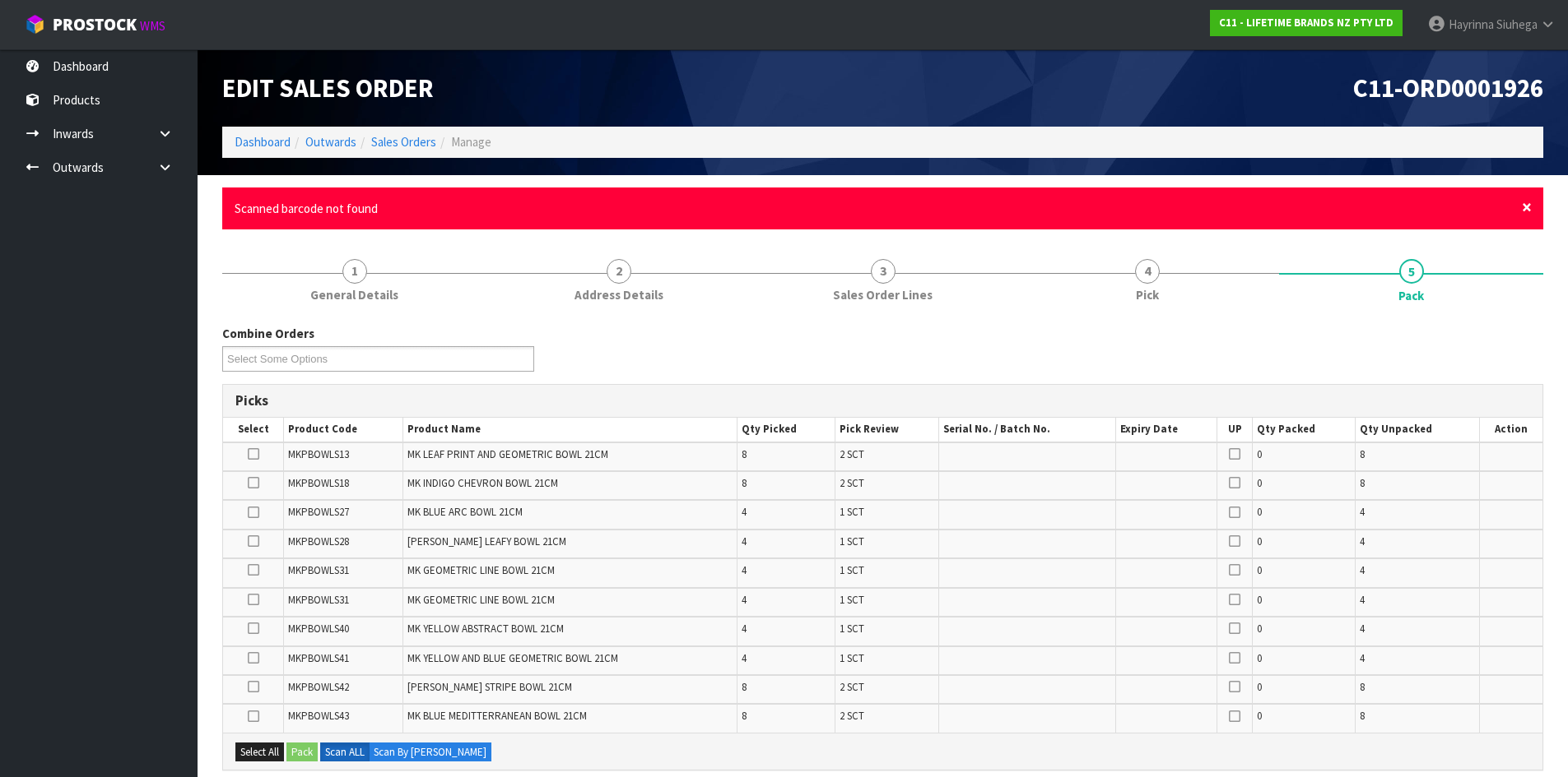
click at [1526, 205] on span "×" at bounding box center [1526, 207] width 10 height 23
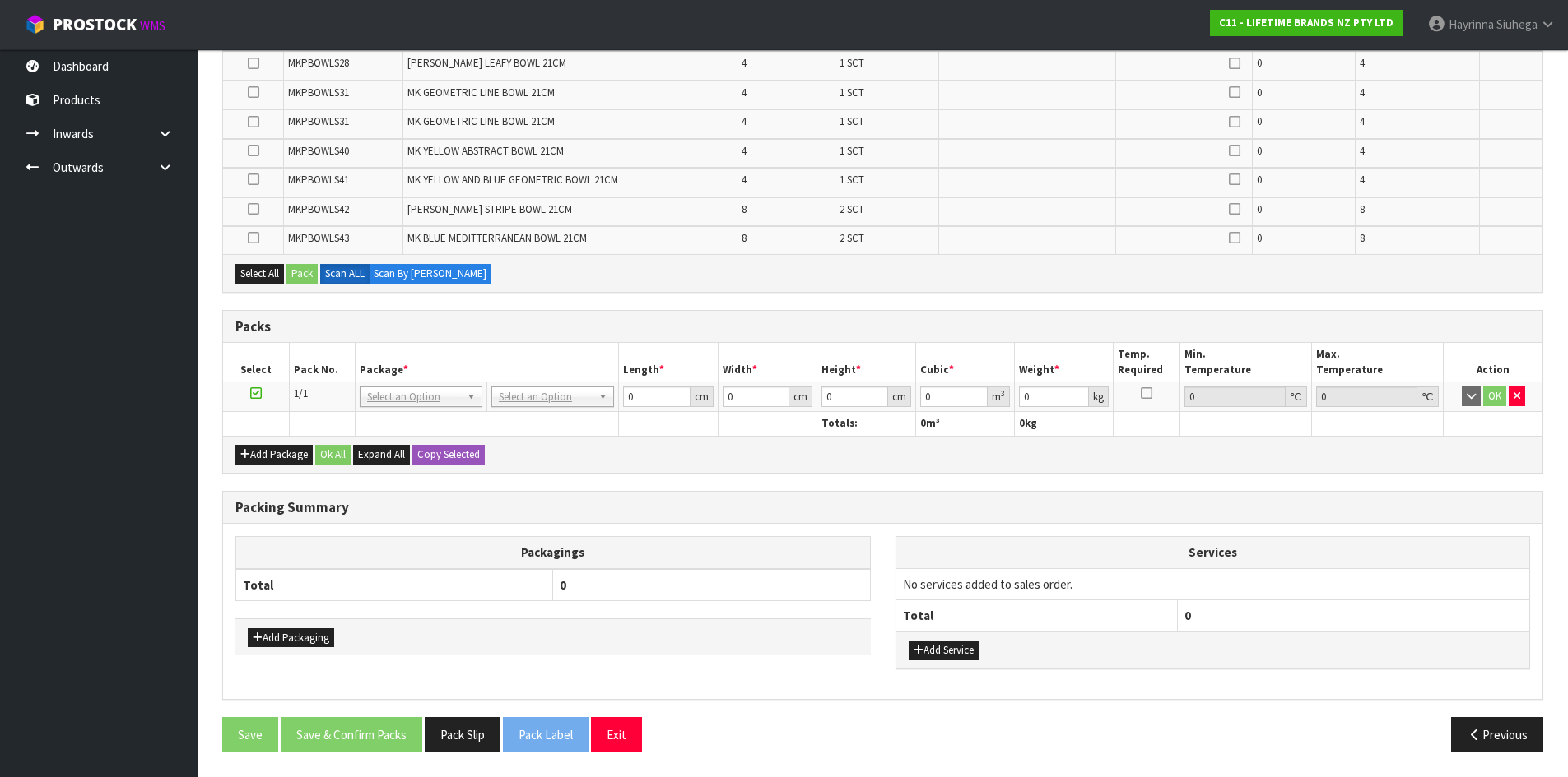
click at [672, 250] on td "MK BLUE MEDITTERRANEAN BOWL 21CM" at bounding box center [569, 241] width 334 height 28
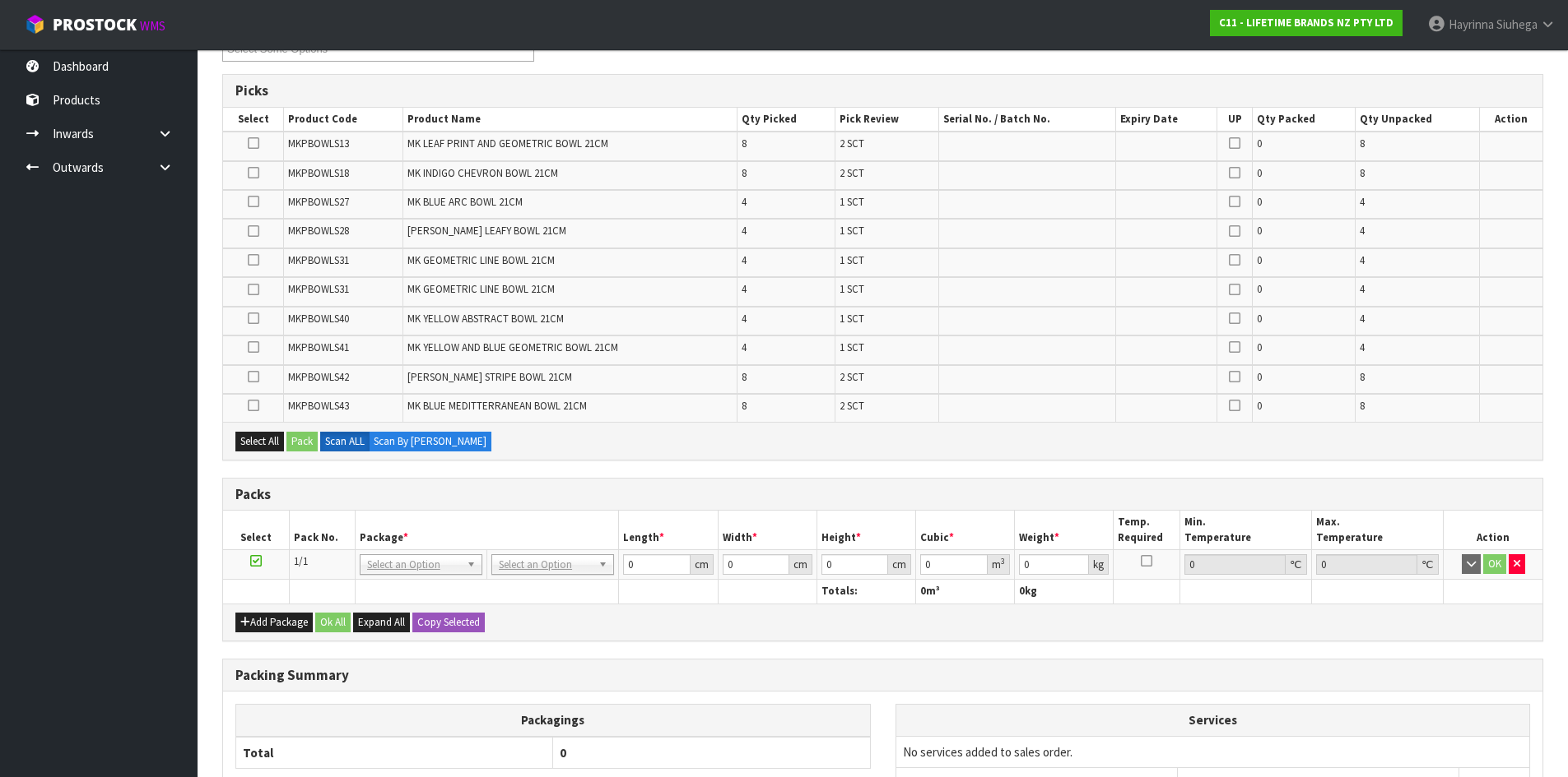
scroll to position [172, 0]
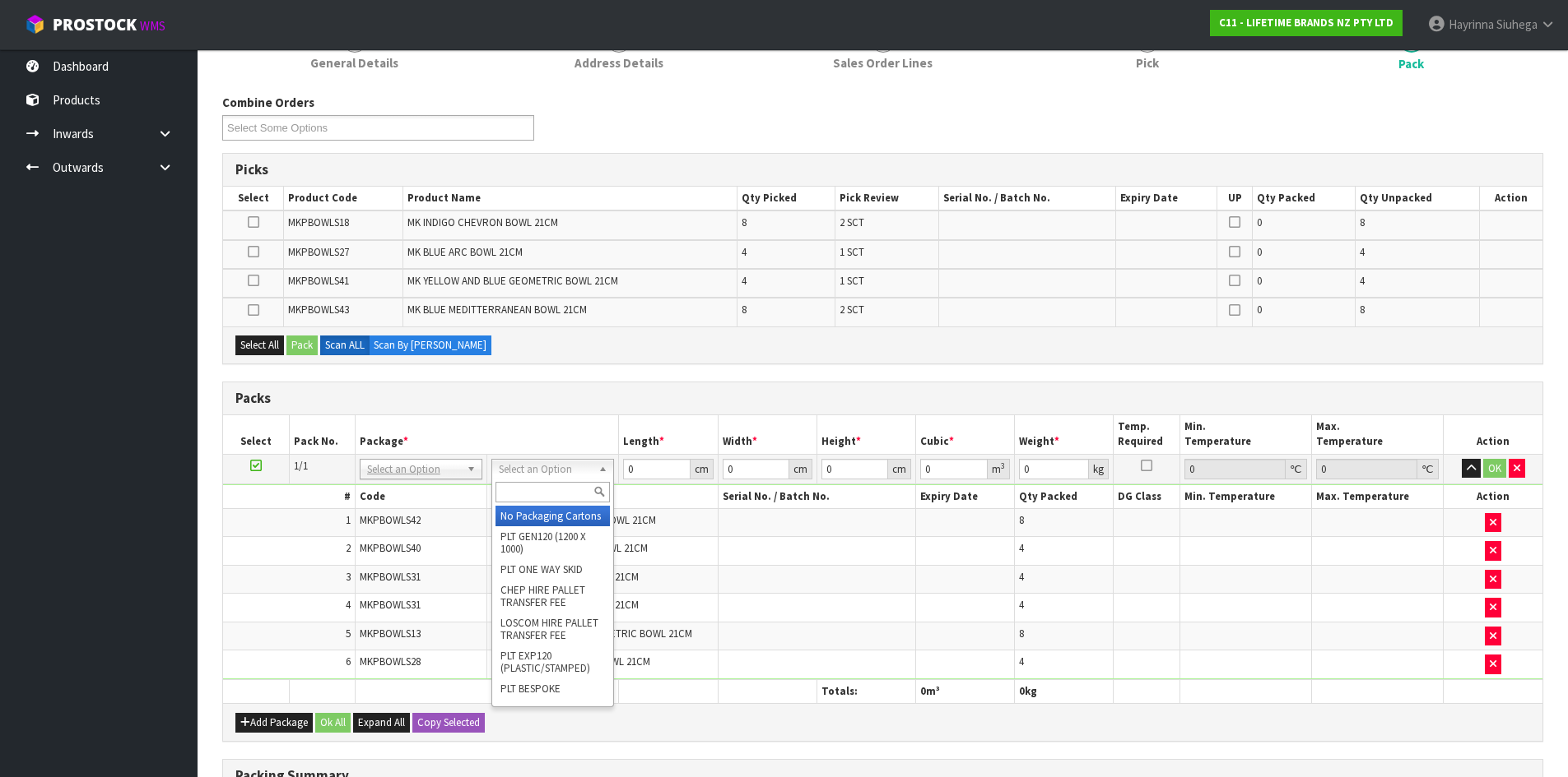
click at [562, 486] on input "text" at bounding box center [552, 492] width 114 height 20
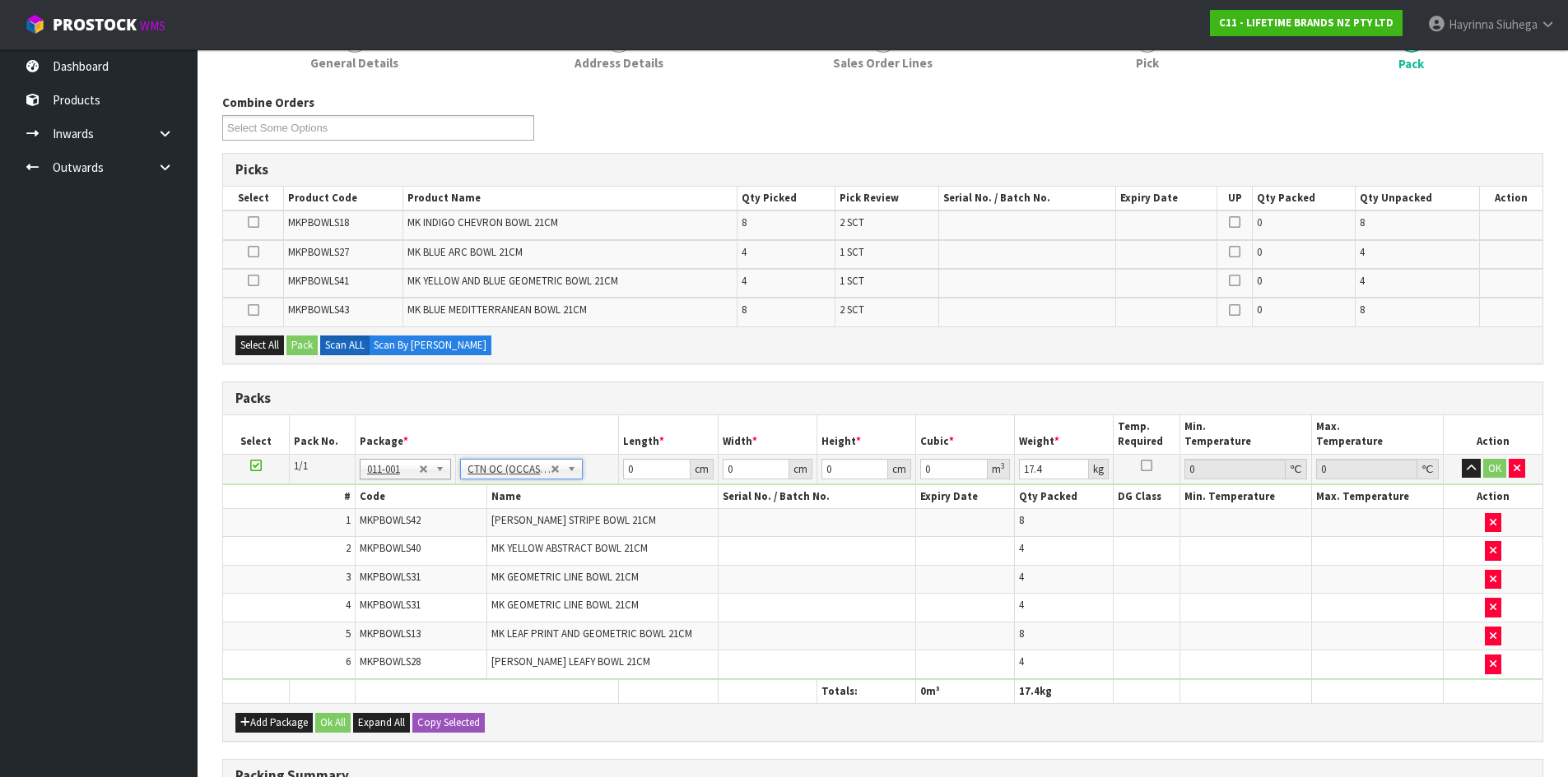
click at [585, 401] on h3 "Packs" at bounding box center [883, 399] width 1294 height 16
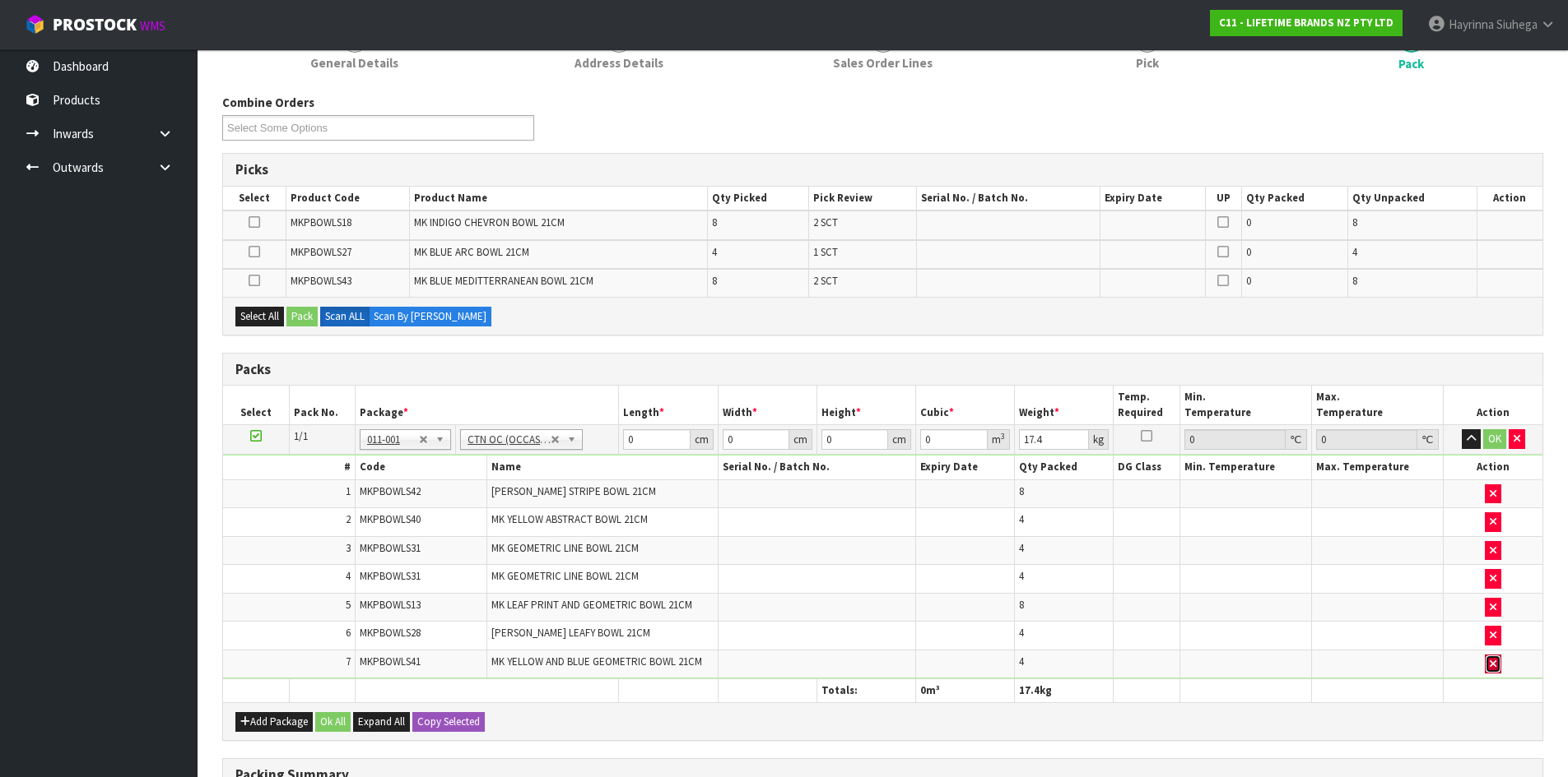
click at [1494, 670] on button "button" at bounding box center [1493, 665] width 17 height 19
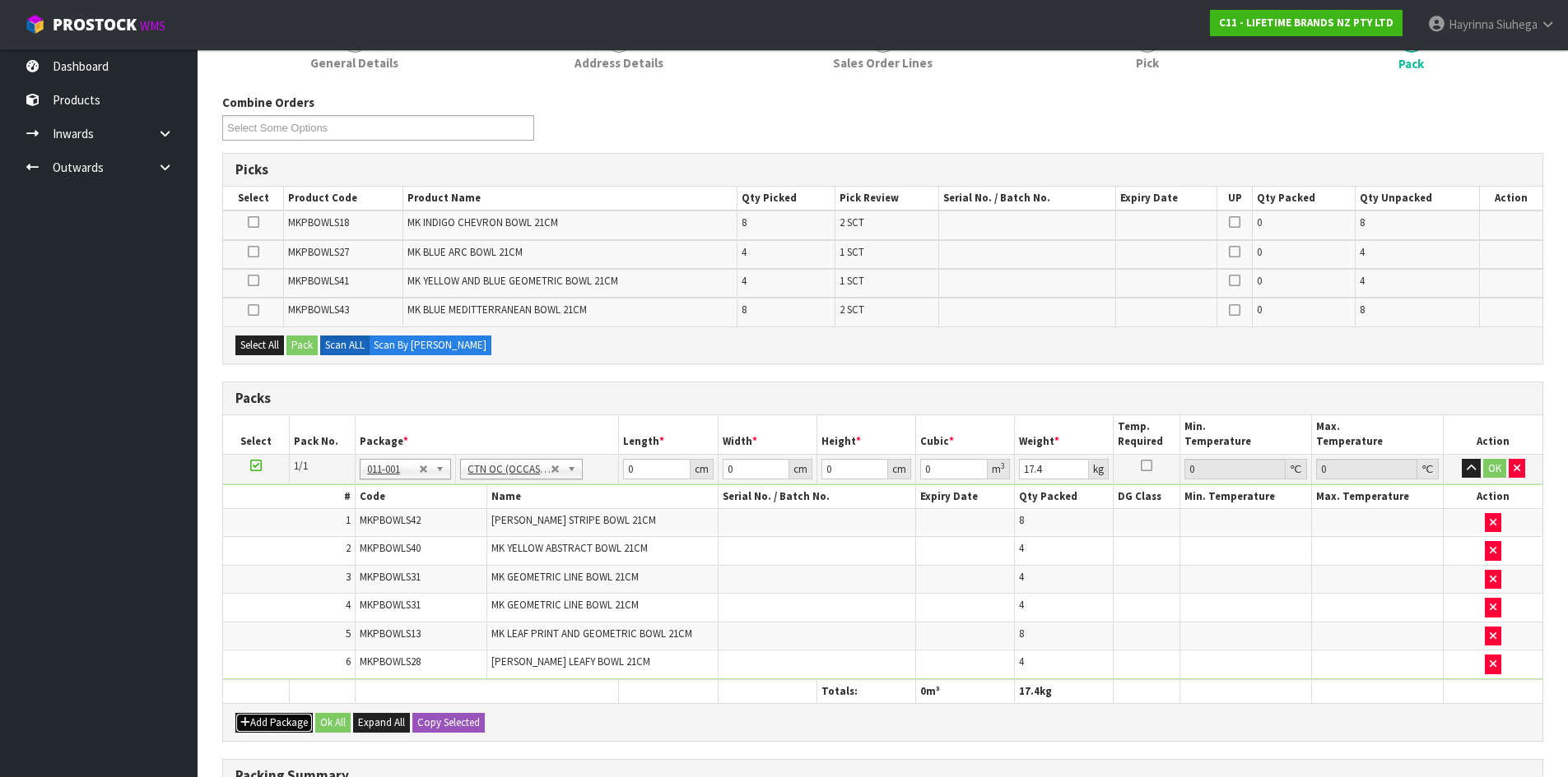
click at [263, 719] on button "Add Package" at bounding box center [274, 723] width 77 height 19
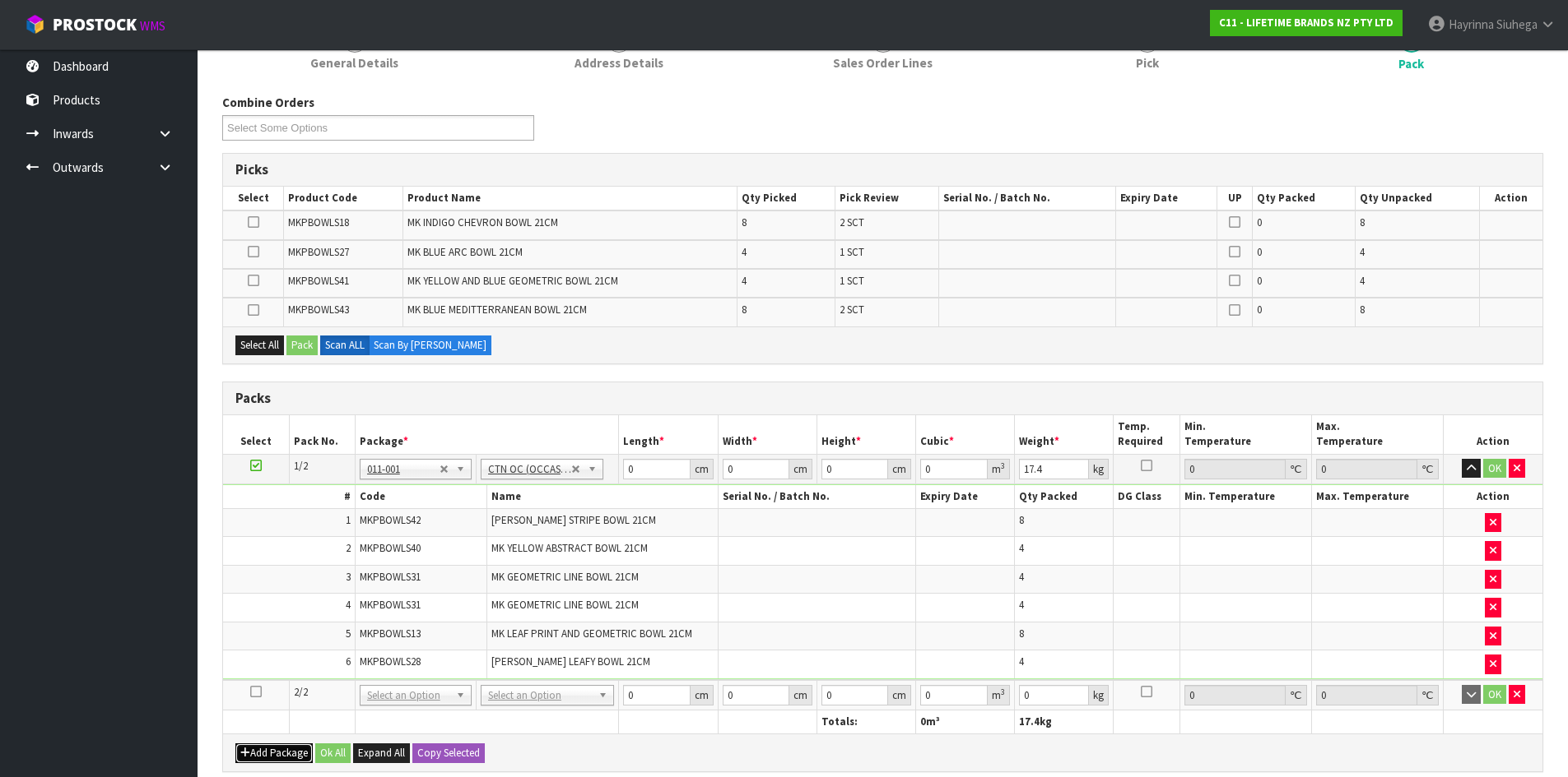
scroll to position [254, 0]
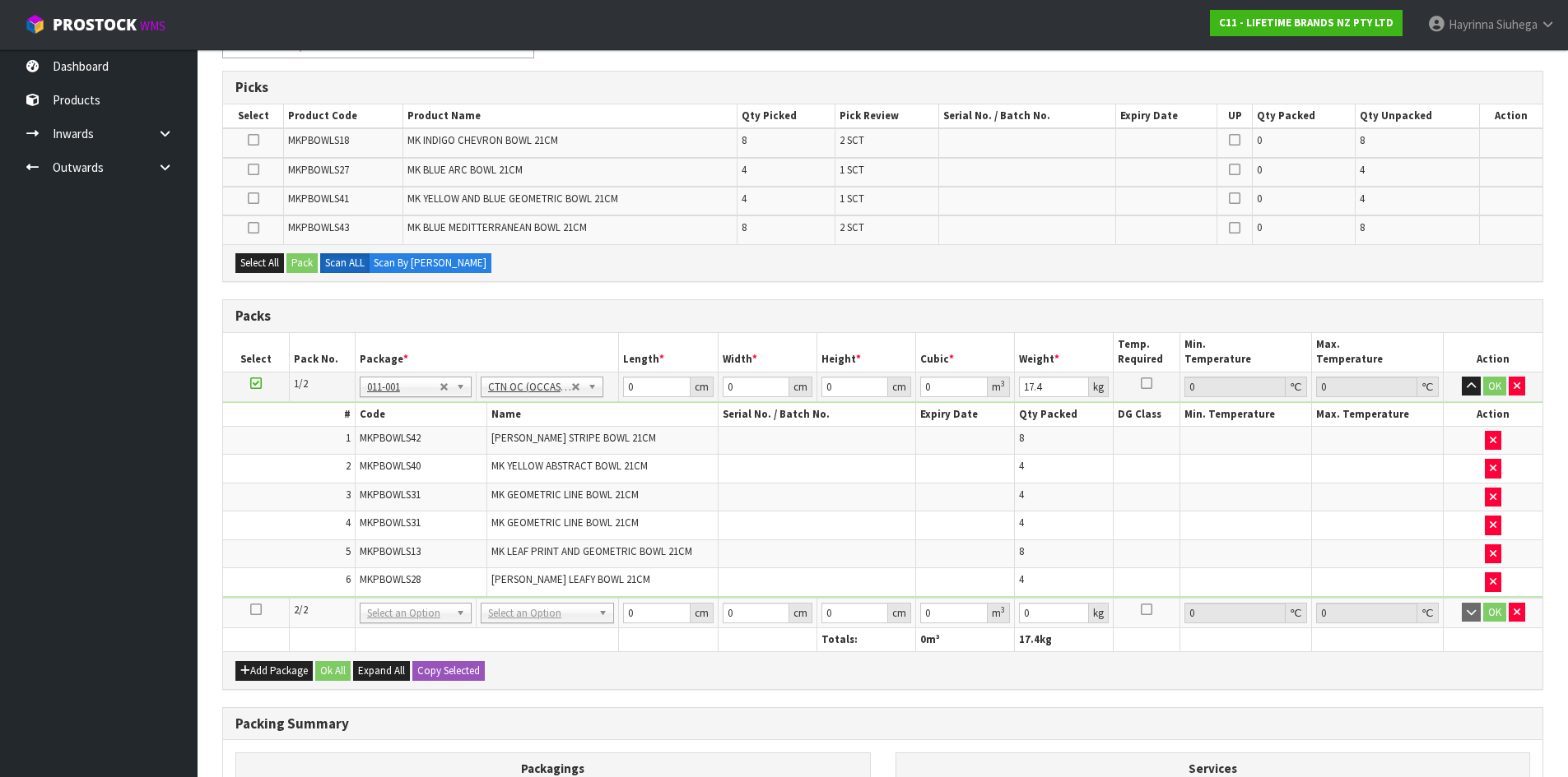
click at [251, 610] on icon at bounding box center [256, 610] width 12 height 1
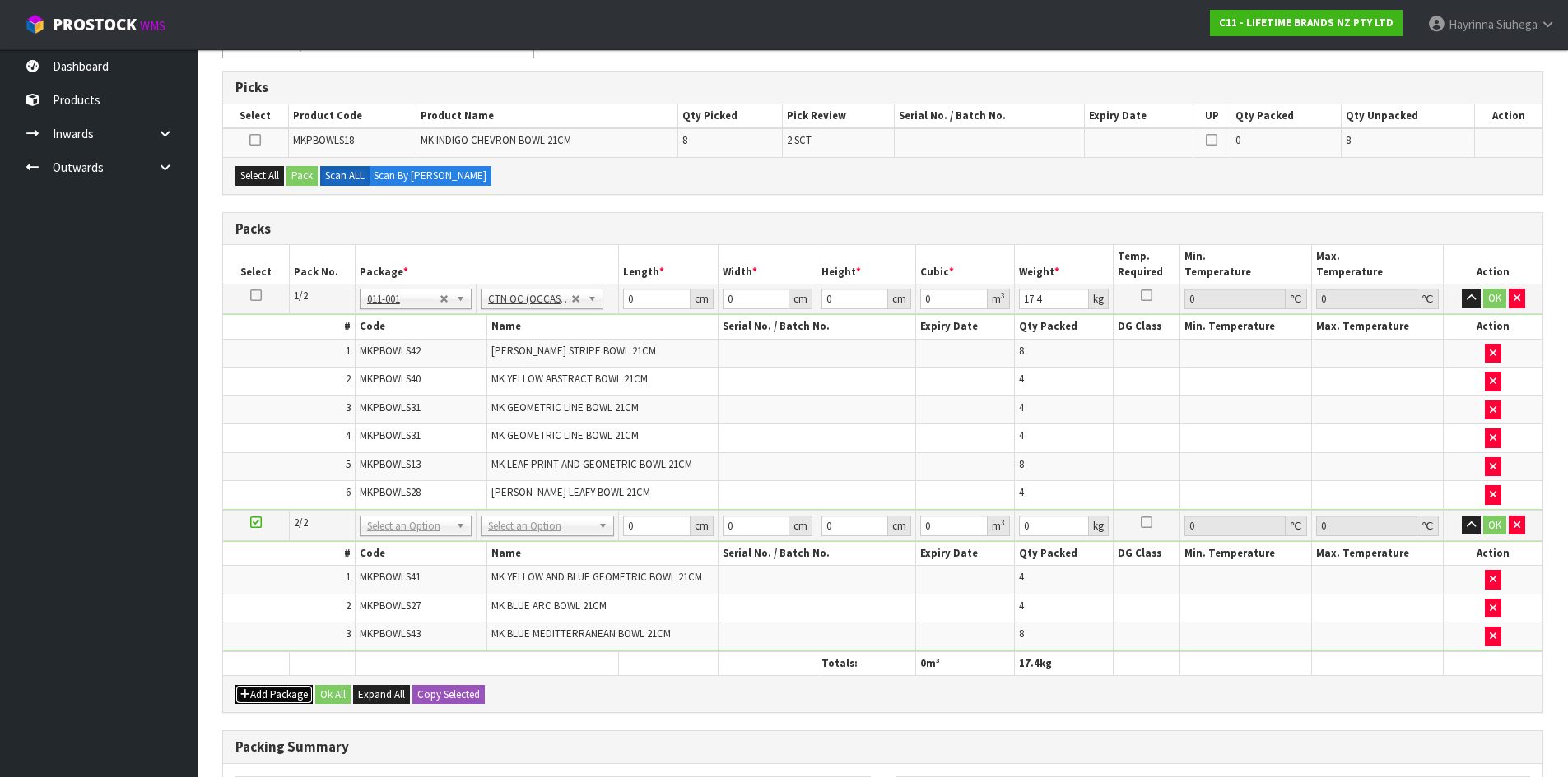
click at [255, 702] on button "Add Package" at bounding box center [274, 695] width 77 height 19
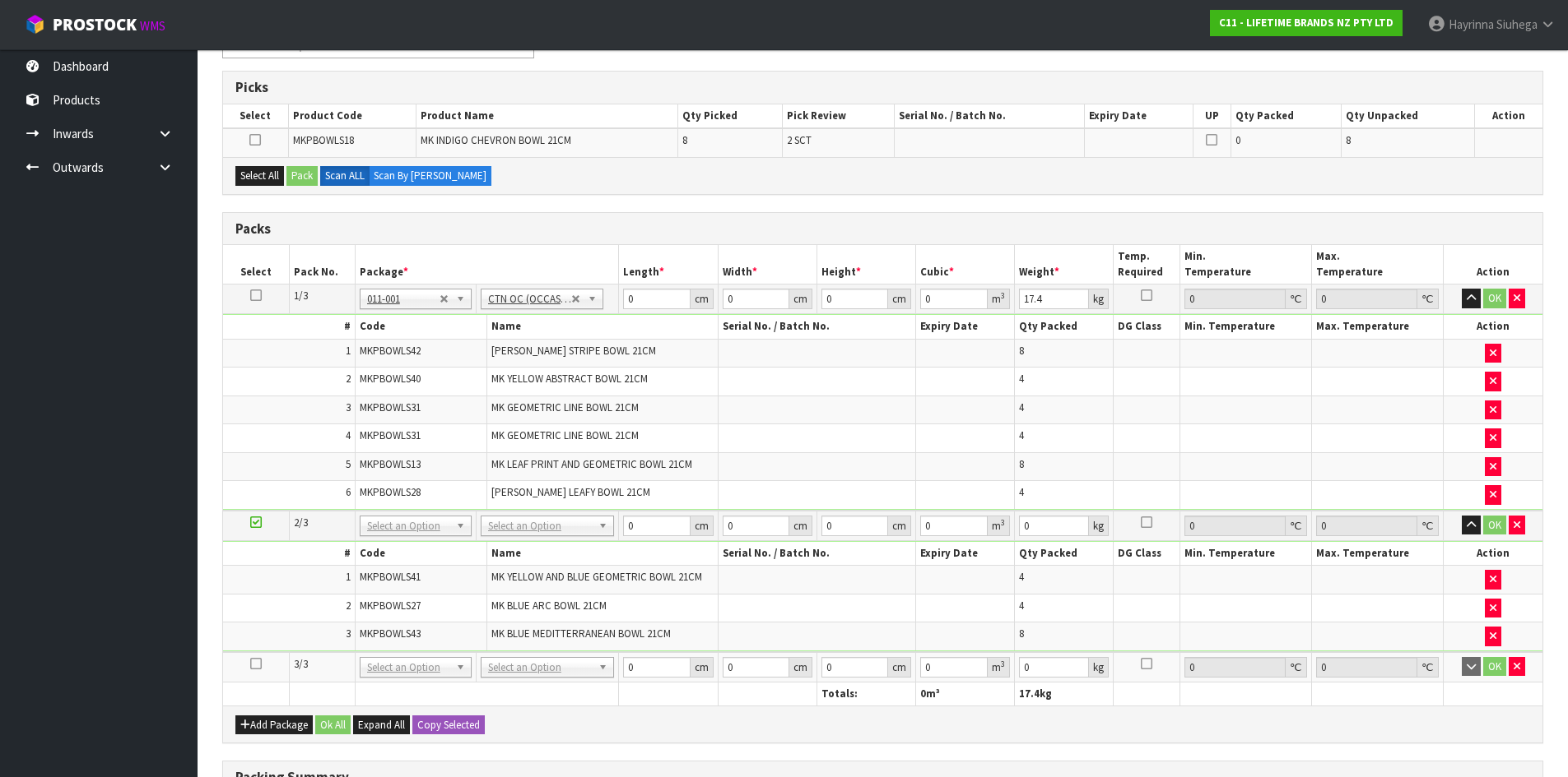
click at [252, 665] on icon at bounding box center [256, 664] width 12 height 1
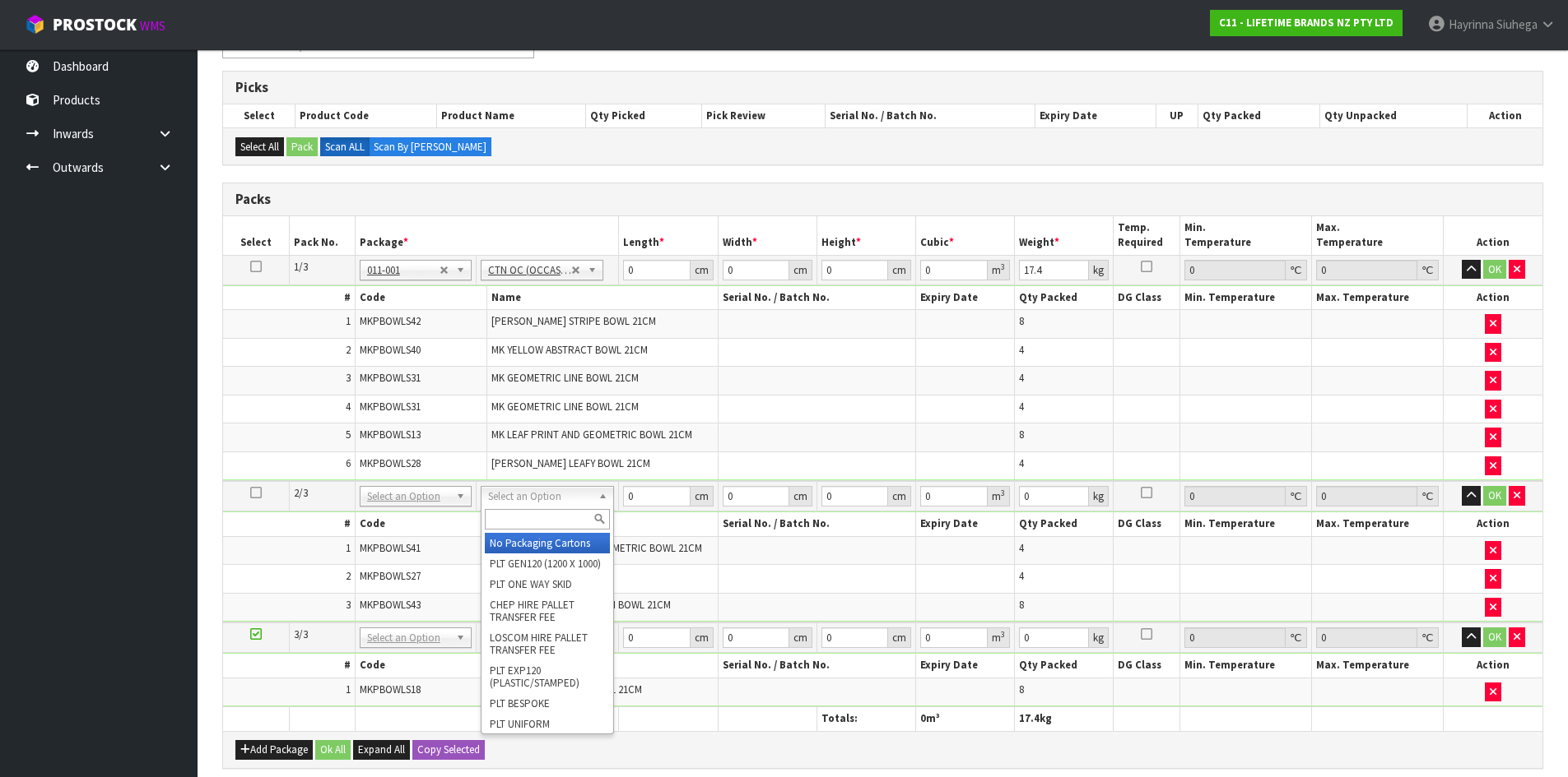
click at [554, 511] on input "text" at bounding box center [546, 519] width 125 height 20
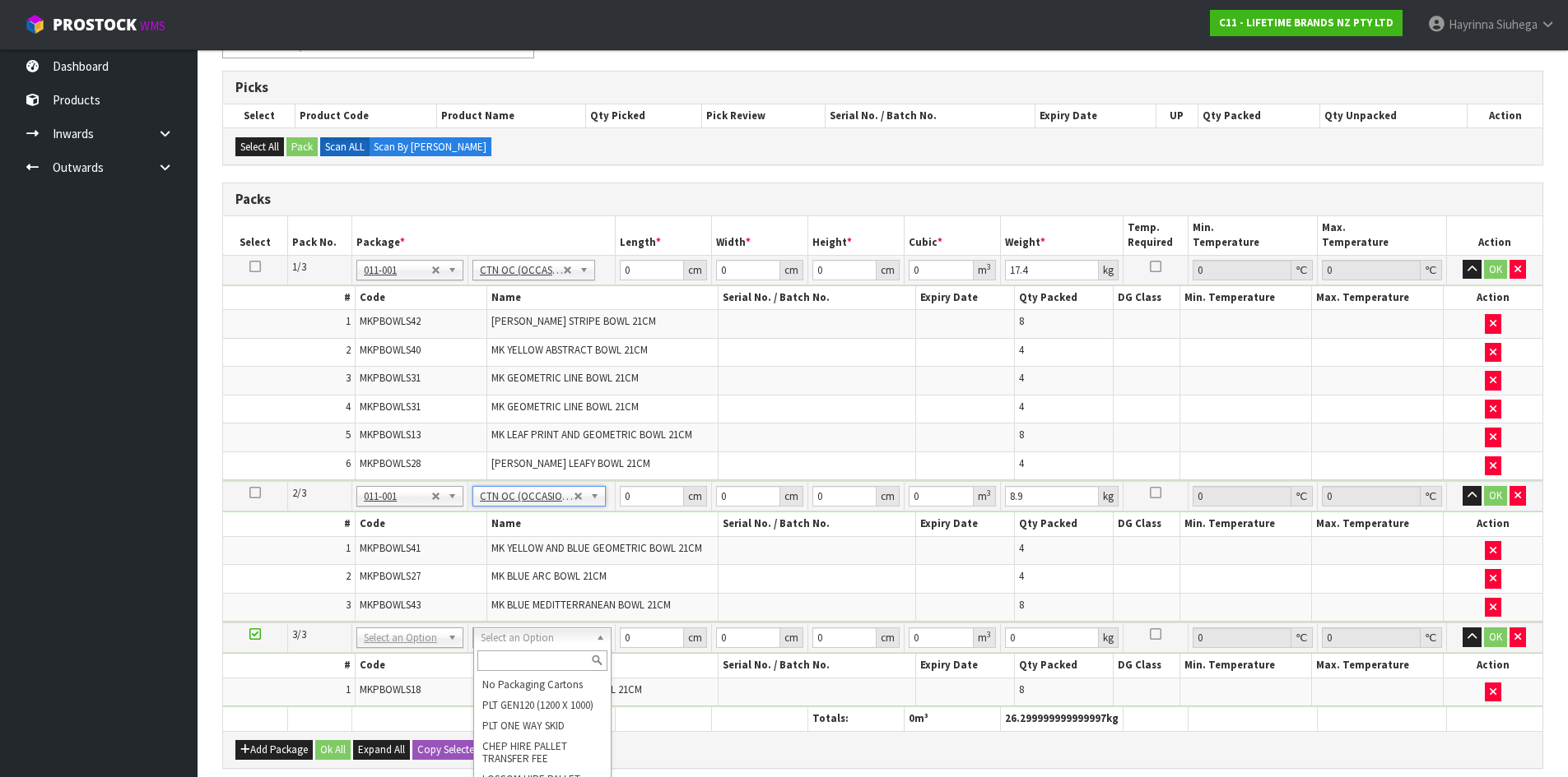
click at [549, 659] on input "text" at bounding box center [542, 660] width 130 height 20
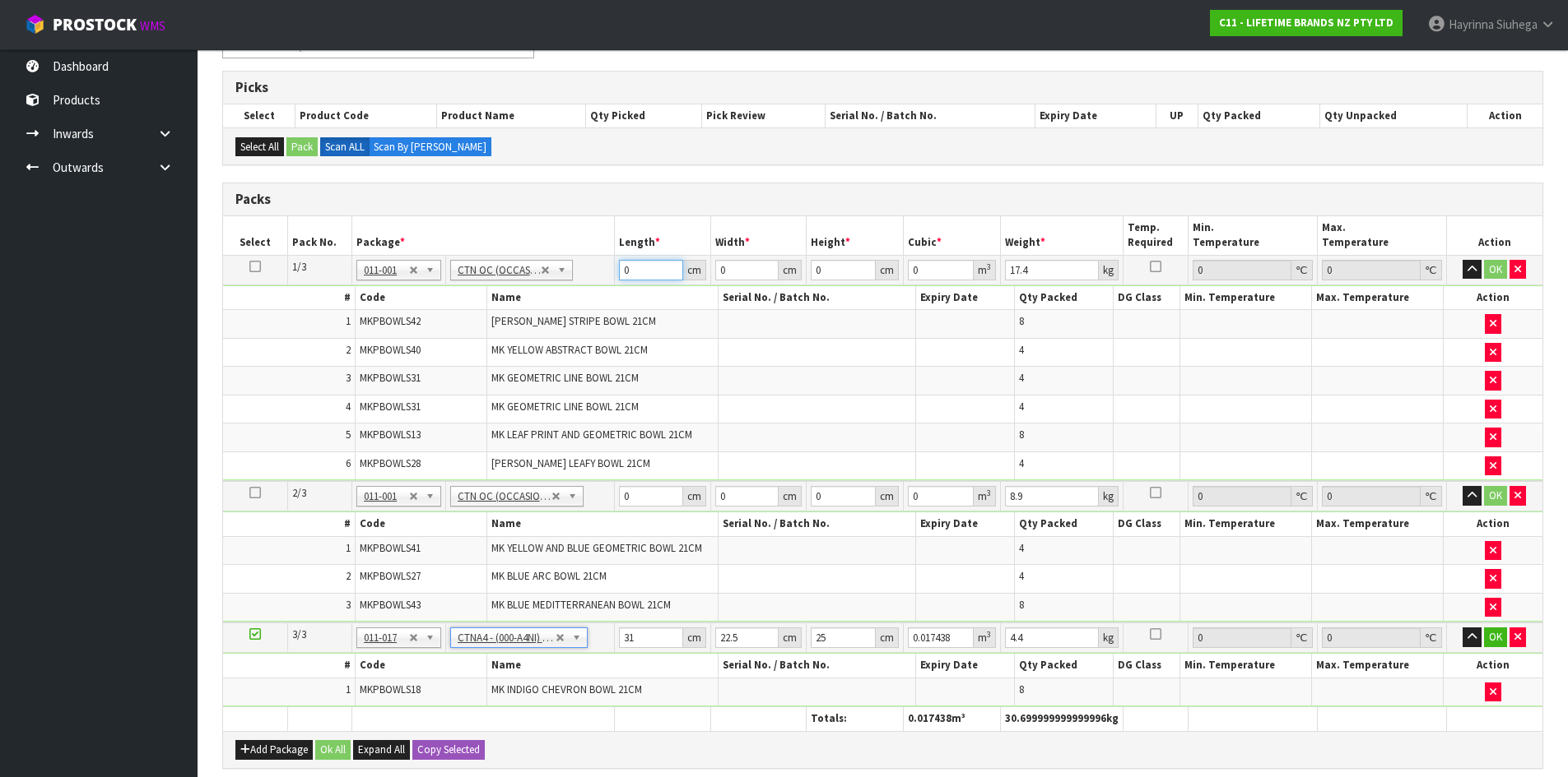
click at [624, 279] on input "0" at bounding box center [651, 270] width 65 height 20
click at [624, 278] on input "0" at bounding box center [651, 270] width 65 height 20
click at [621, 273] on input "0" at bounding box center [651, 270] width 65 height 20
click at [625, 267] on input "0" at bounding box center [651, 270] width 65 height 20
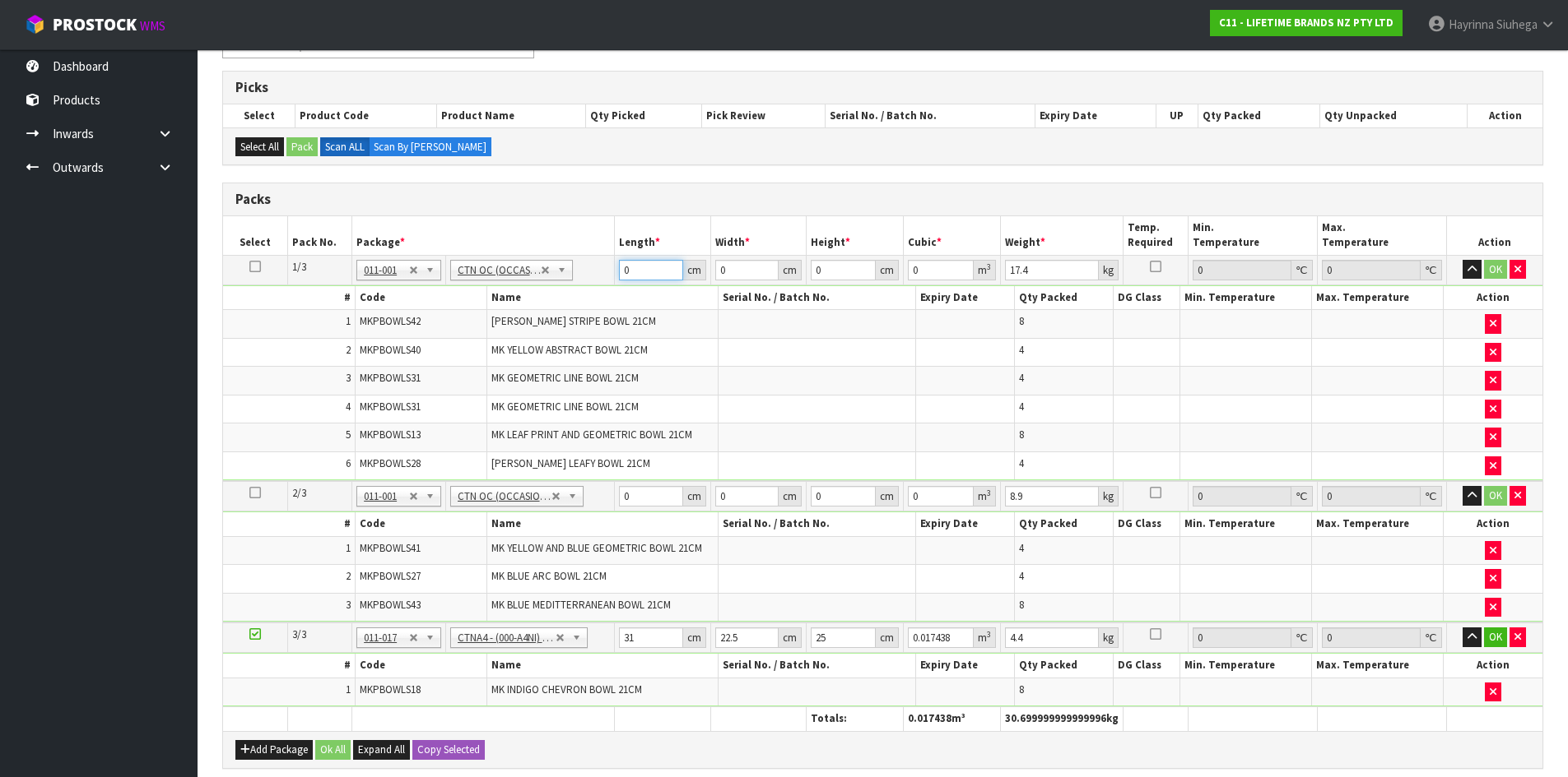
click at [621, 273] on input "0" at bounding box center [651, 270] width 65 height 20
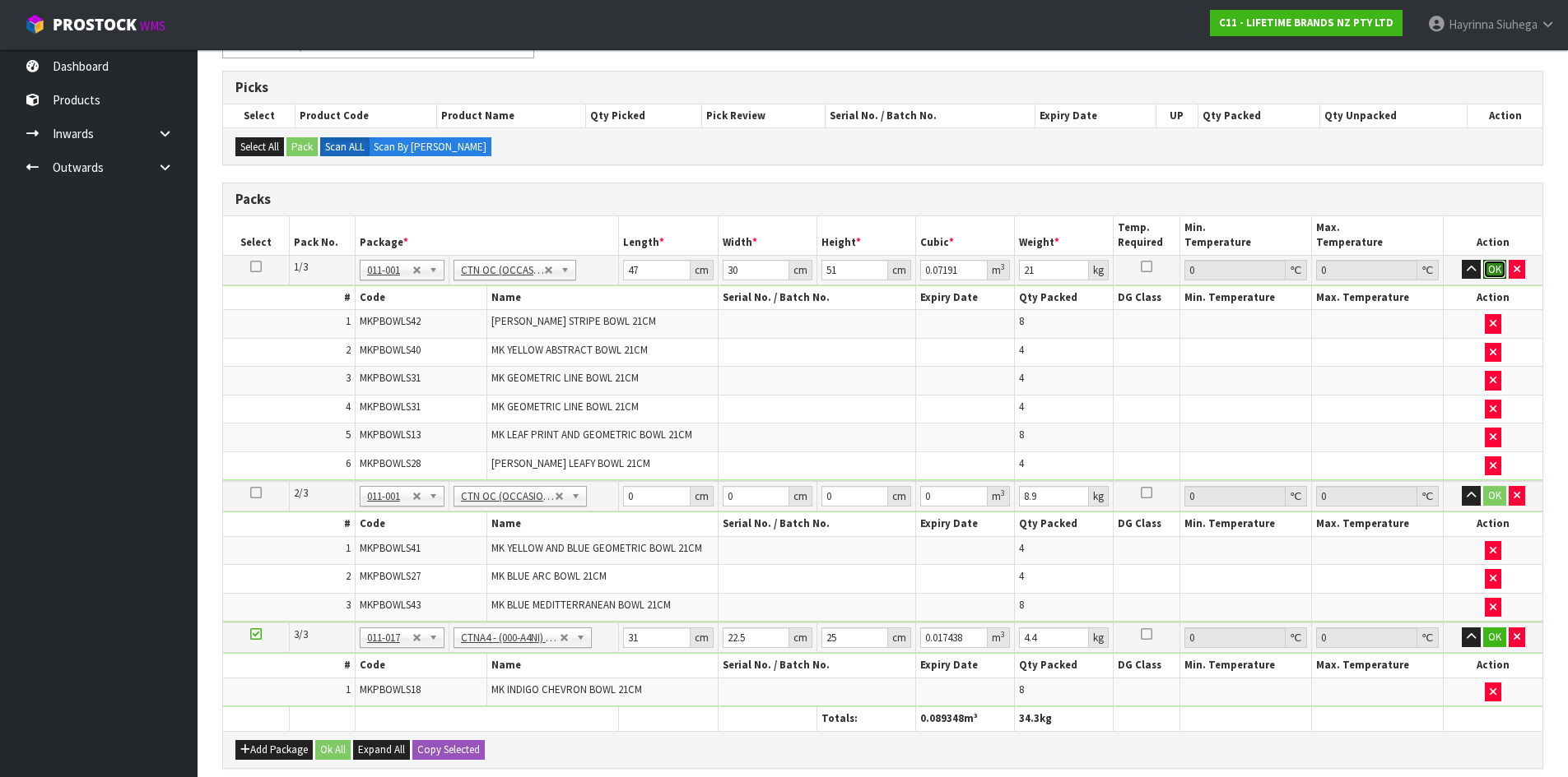
click button "OK" at bounding box center [1495, 270] width 23 height 19
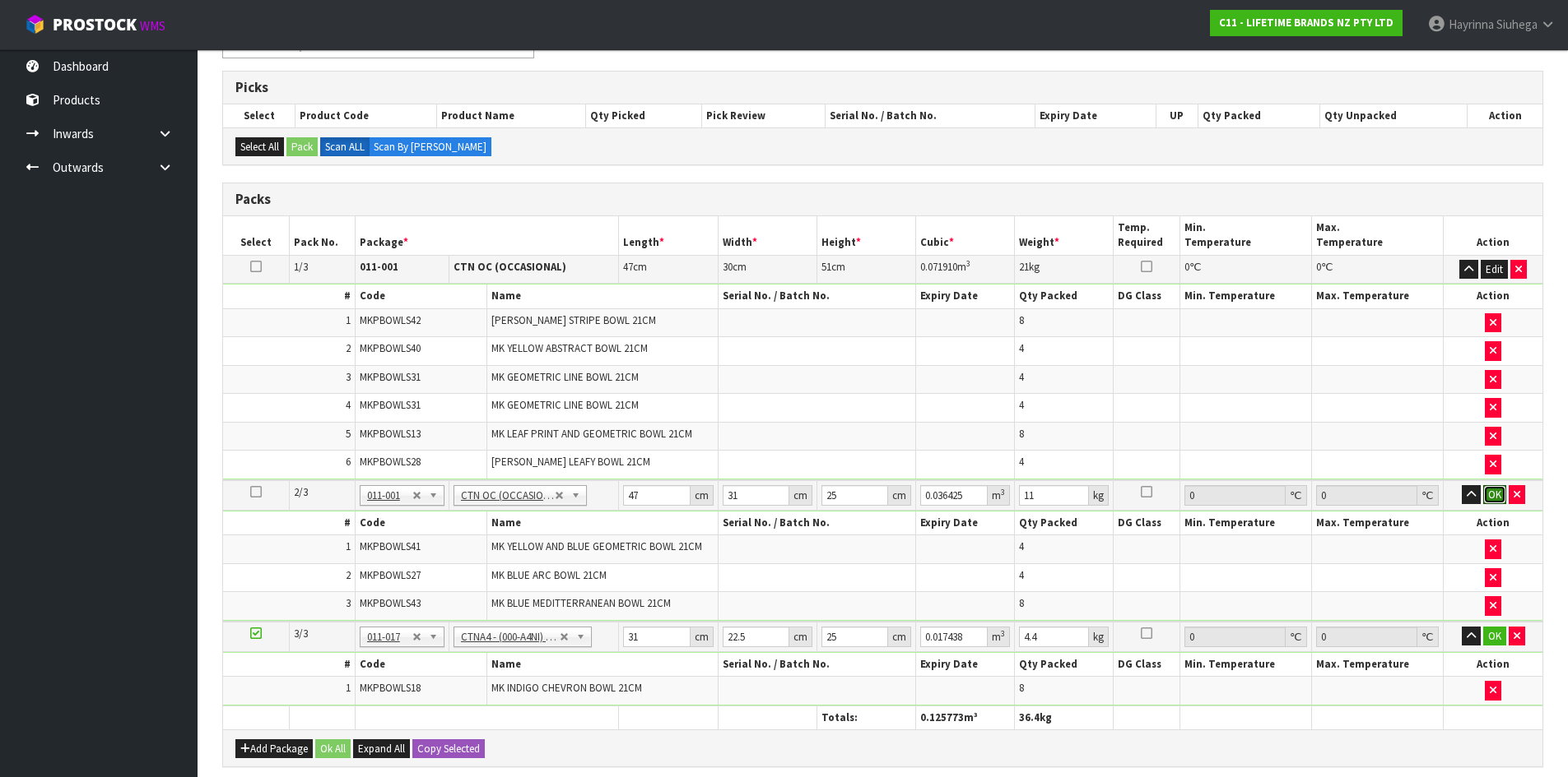
click button "OK" at bounding box center [1495, 495] width 23 height 19
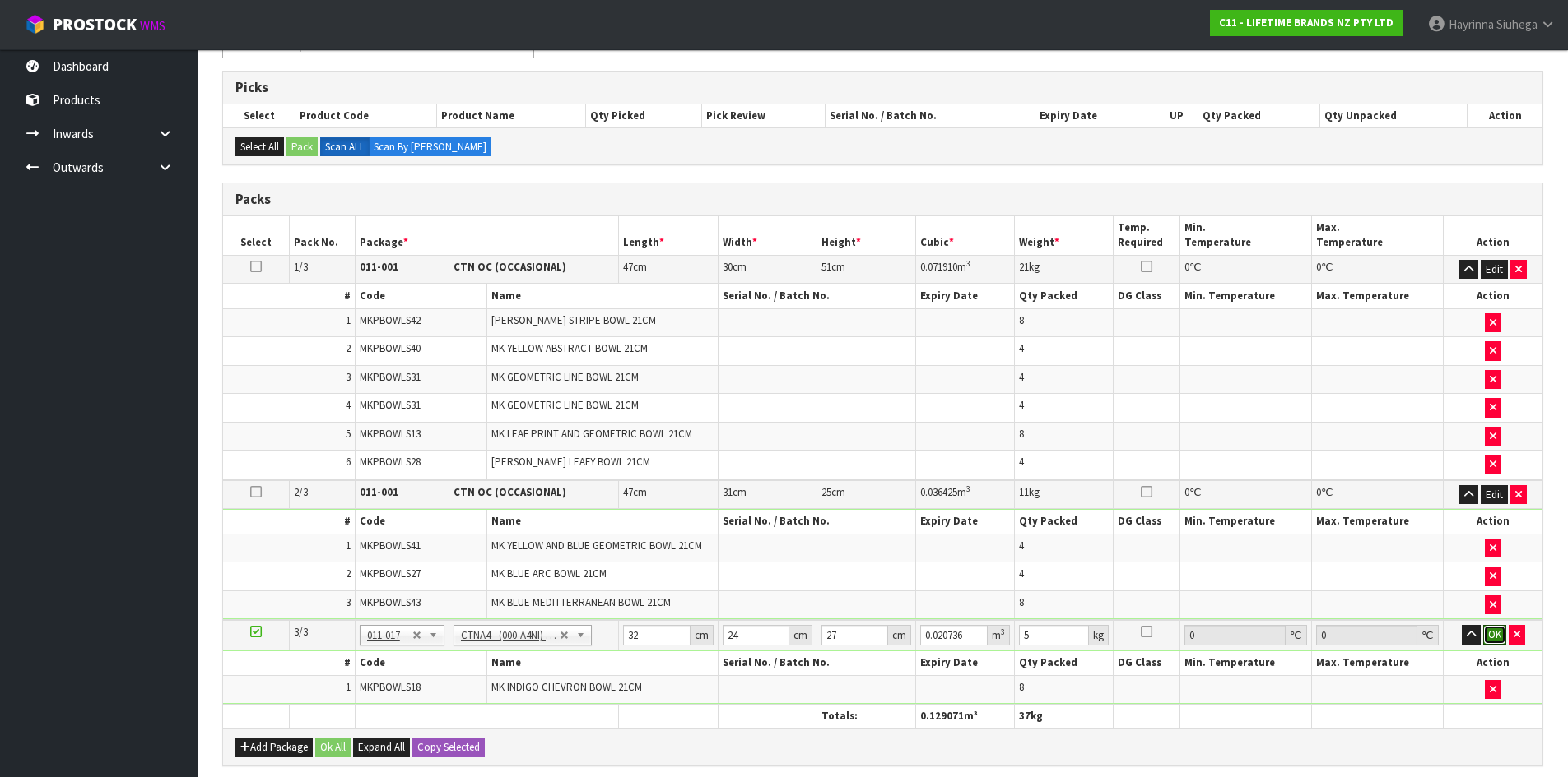
click button "OK" at bounding box center [1495, 635] width 23 height 19
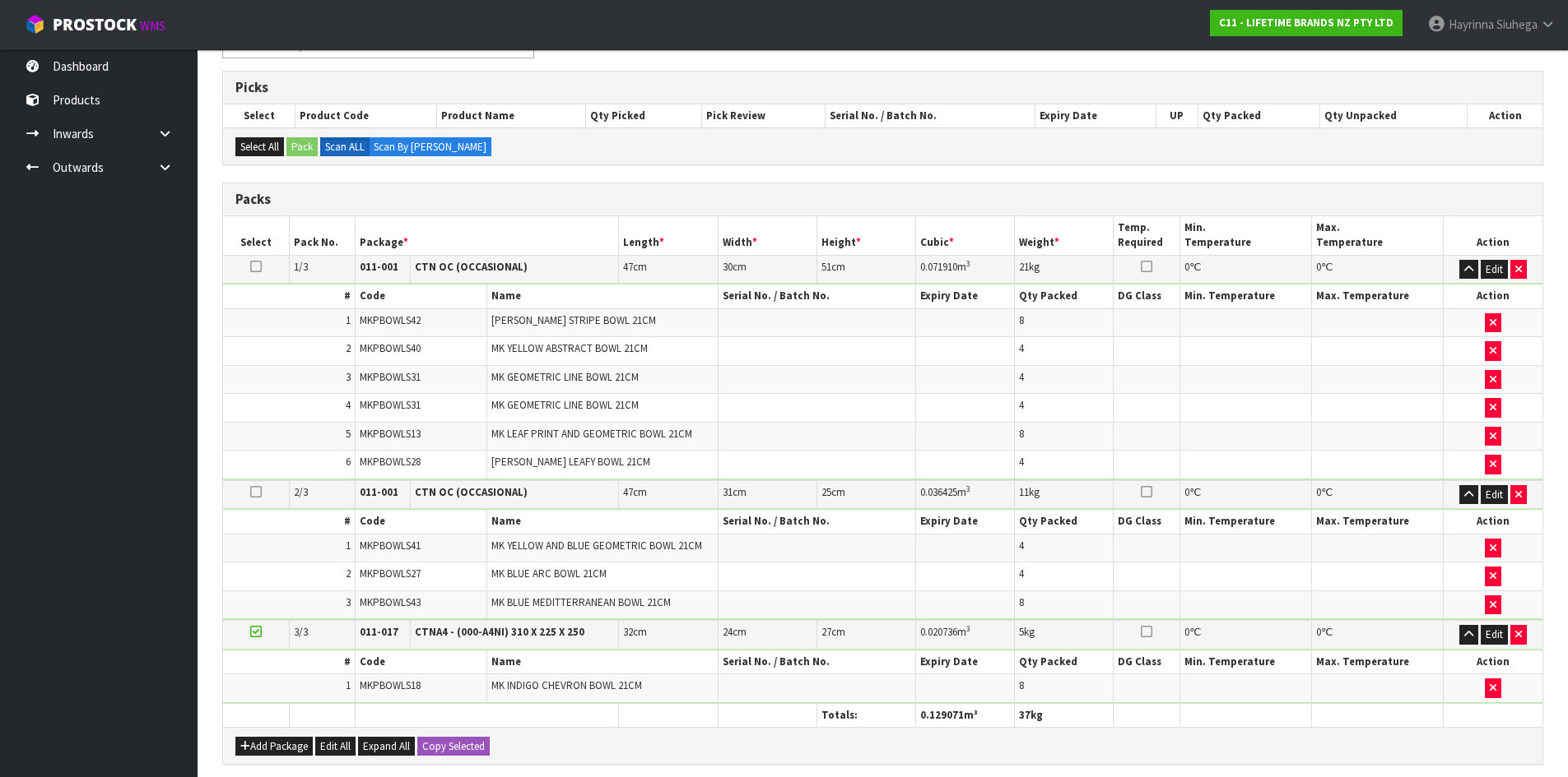
scroll to position [594, 0]
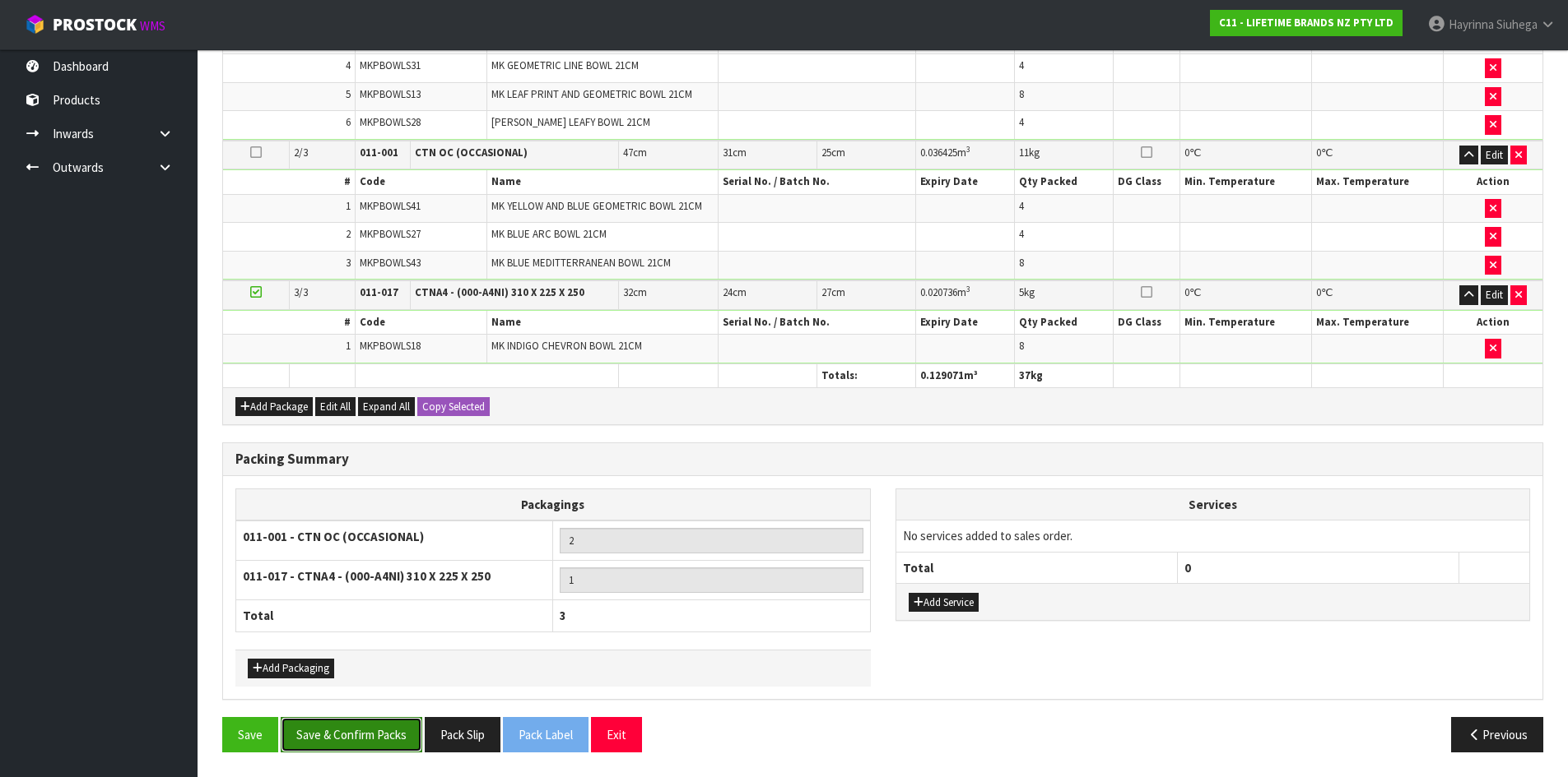
click at [375, 723] on button "Save & Confirm Packs" at bounding box center [351, 735] width 142 height 35
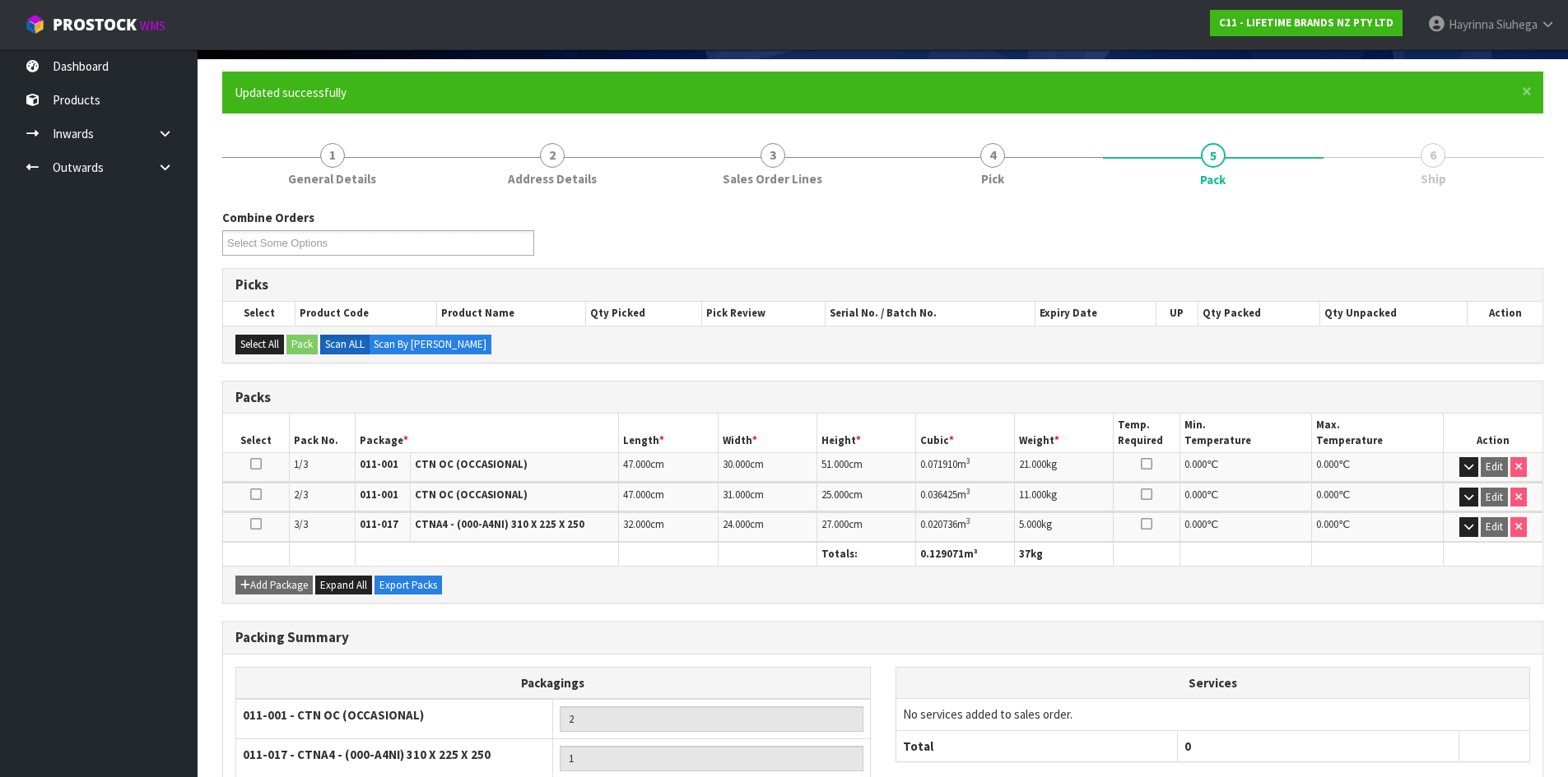
scroll to position [258, 0]
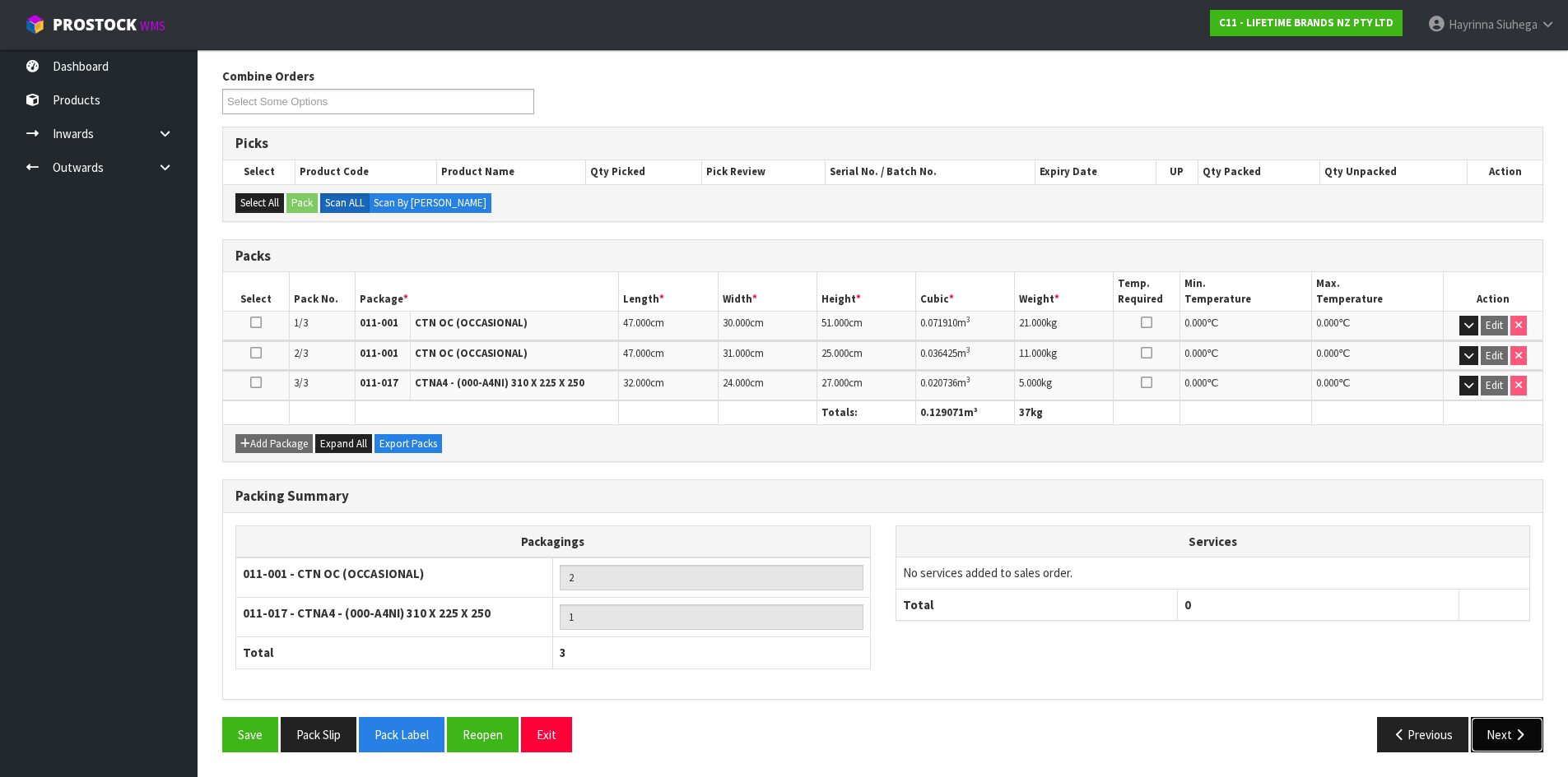
click at [1510, 724] on button "Next" at bounding box center [1507, 735] width 73 height 35
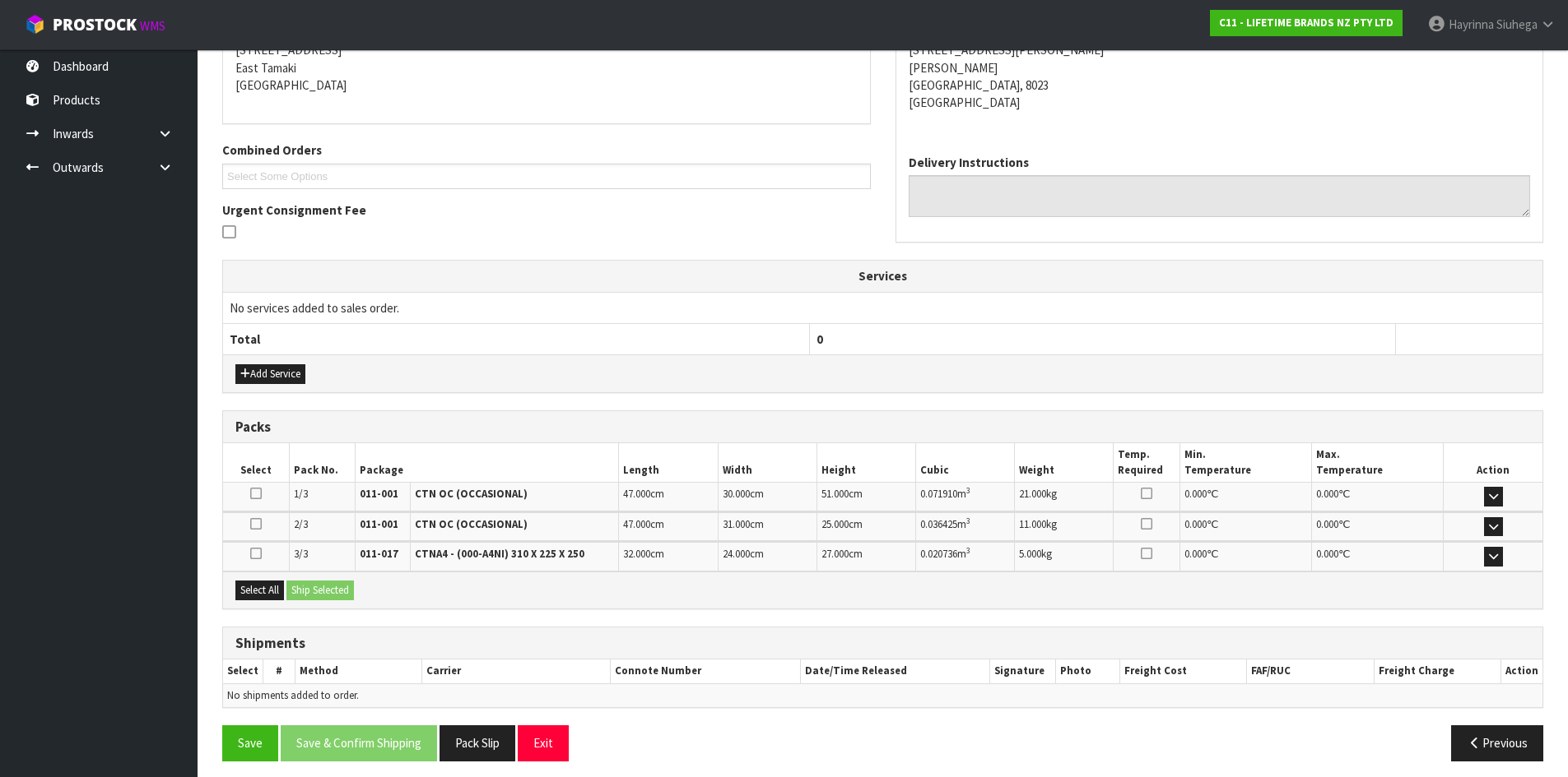
scroll to position [356, 0]
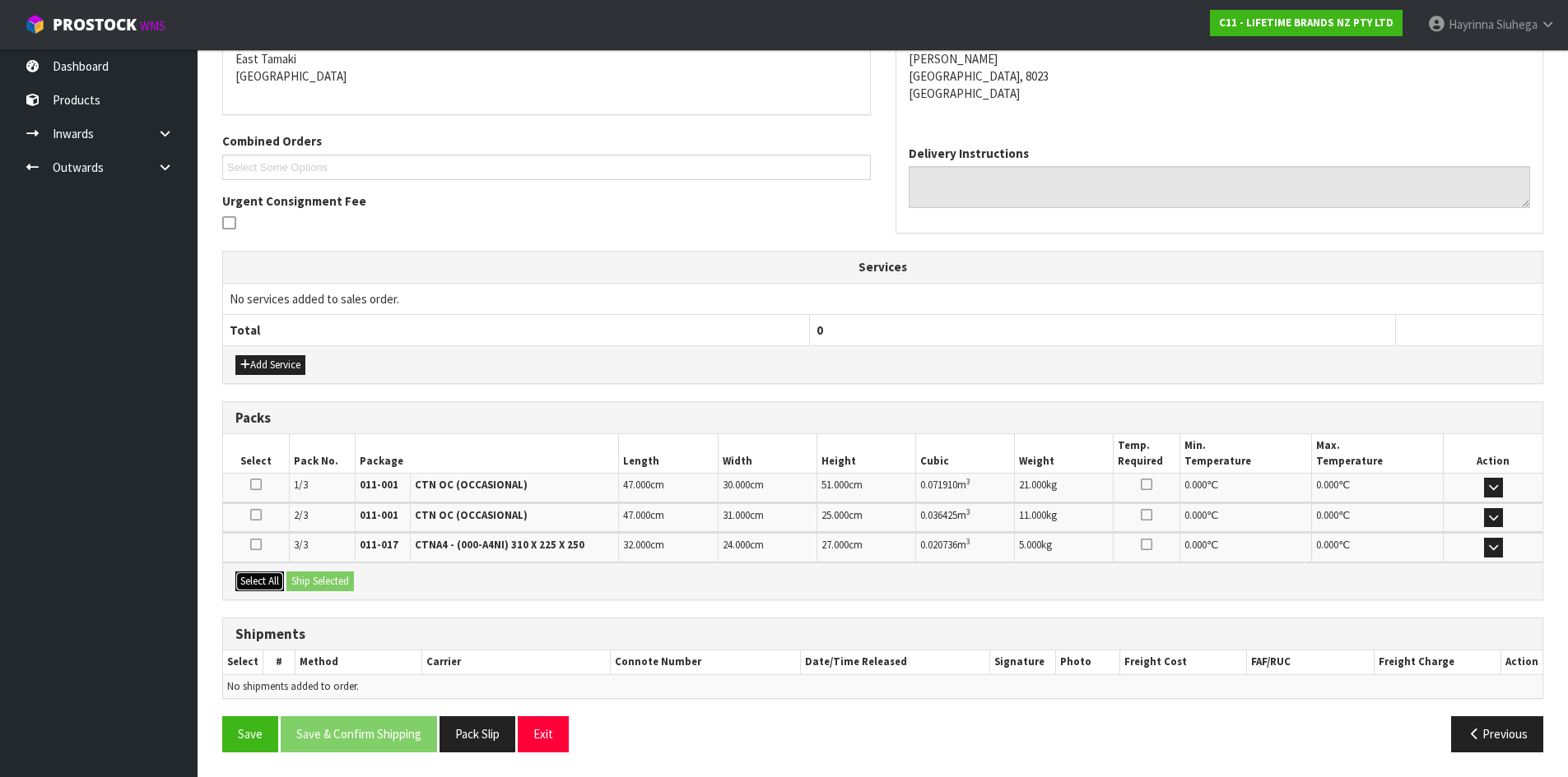
click at [263, 578] on button "Select All" at bounding box center [259, 581] width 49 height 19
click at [310, 576] on button "Ship Selected" at bounding box center [320, 581] width 67 height 19
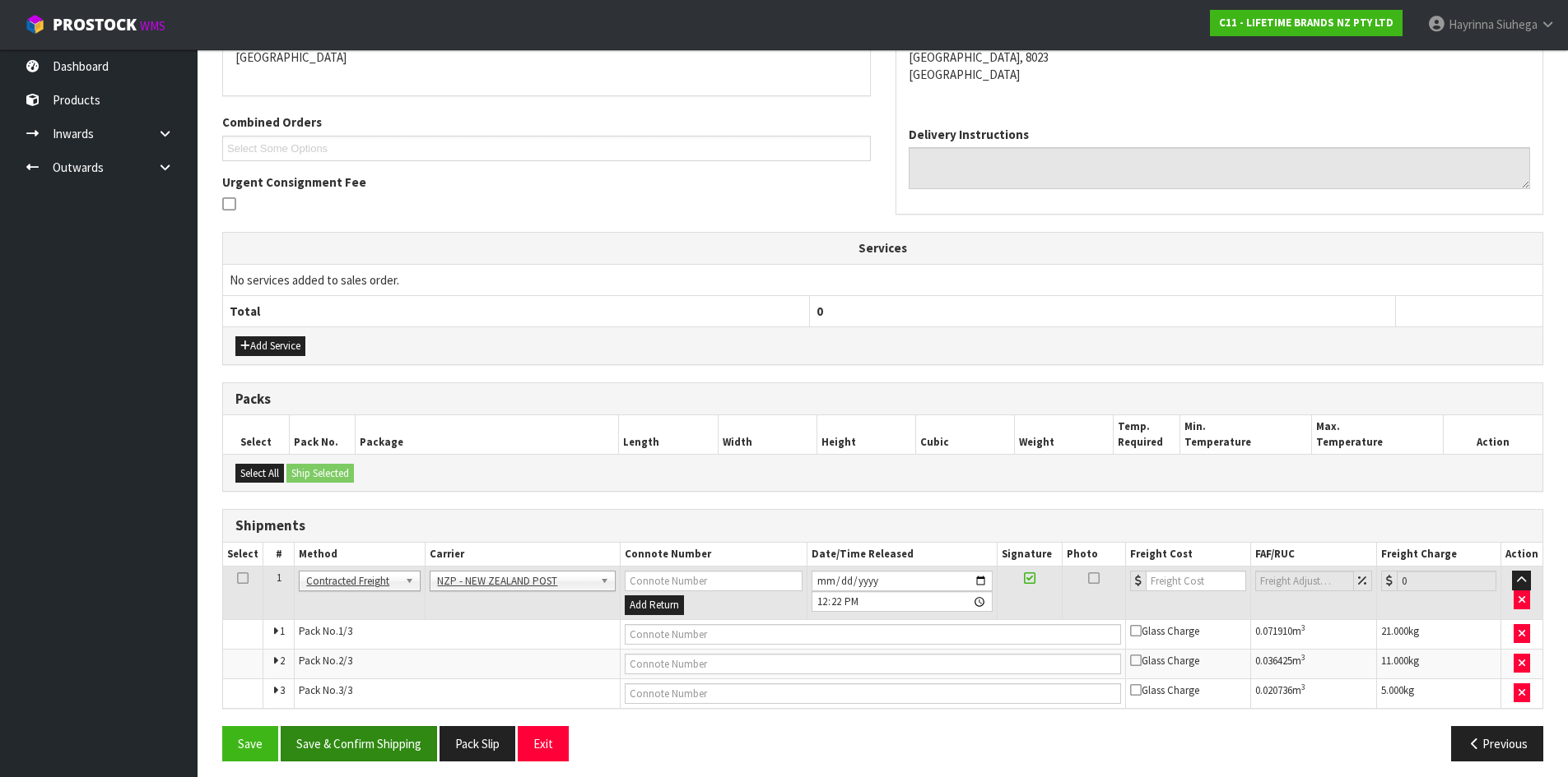
scroll to position [384, 0]
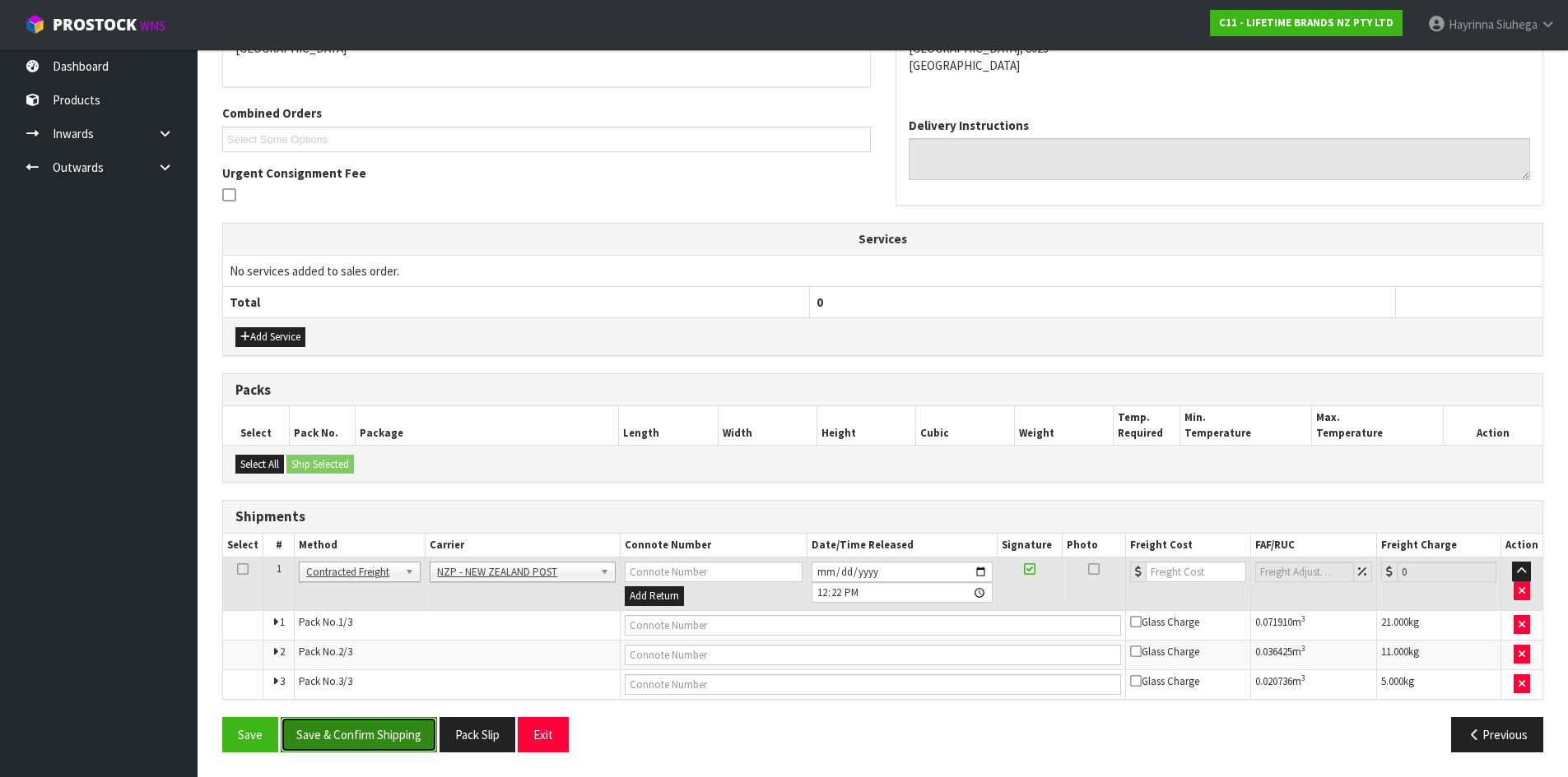
click at [345, 732] on button "Save & Confirm Shipping" at bounding box center [359, 735] width 157 height 35
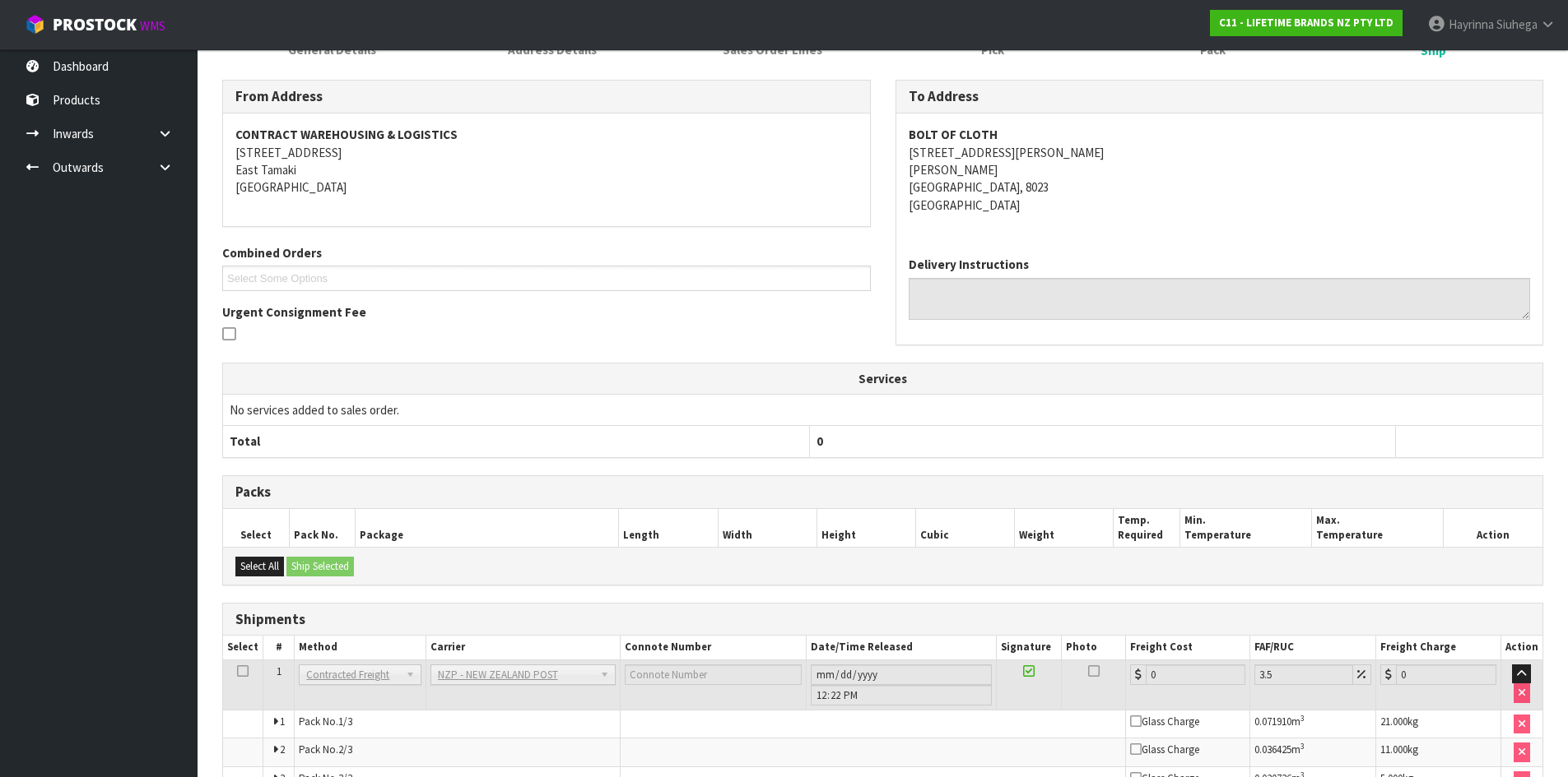
scroll to position [358, 0]
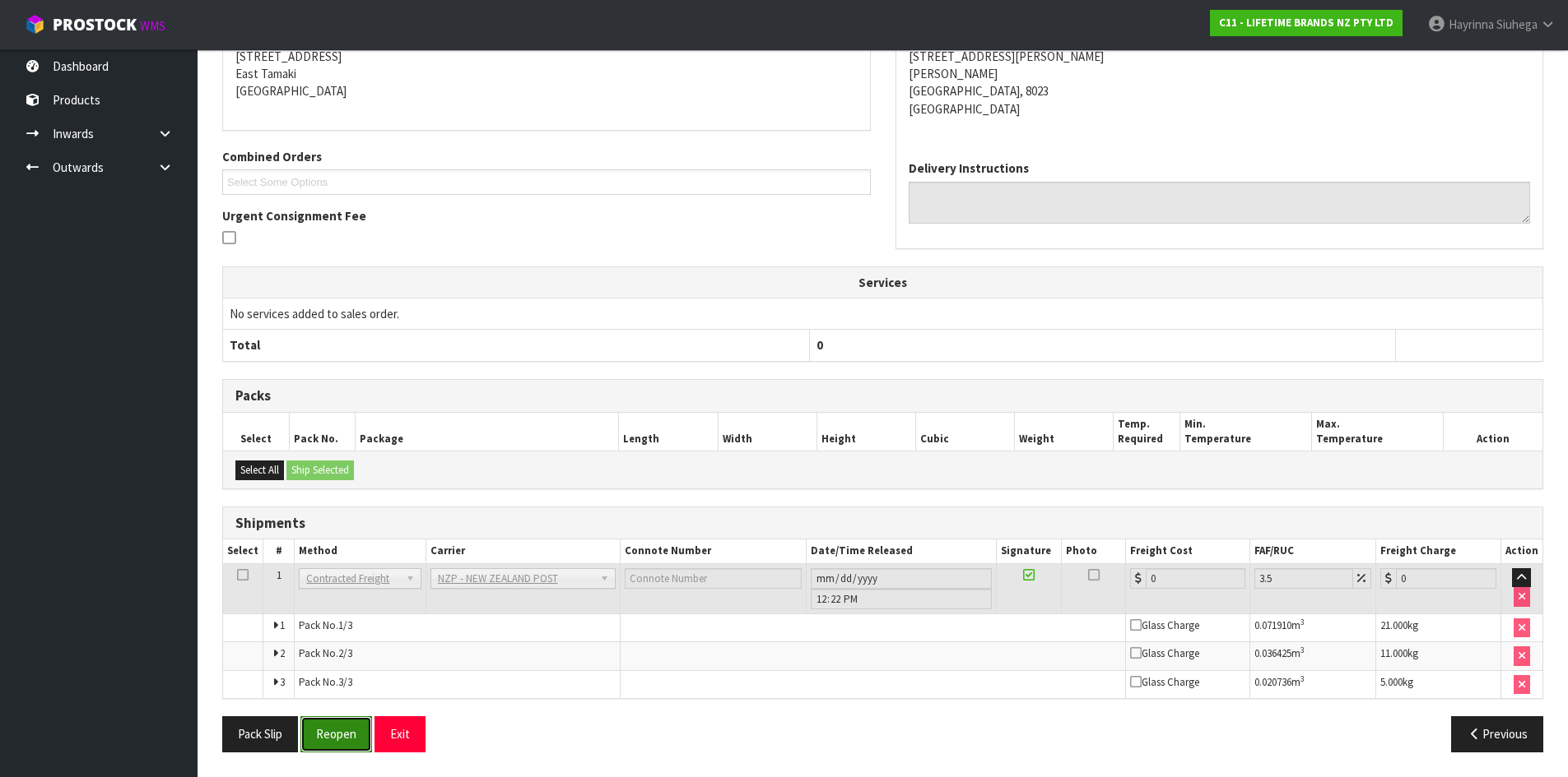
click at [334, 730] on button "Reopen" at bounding box center [336, 735] width 72 height 35
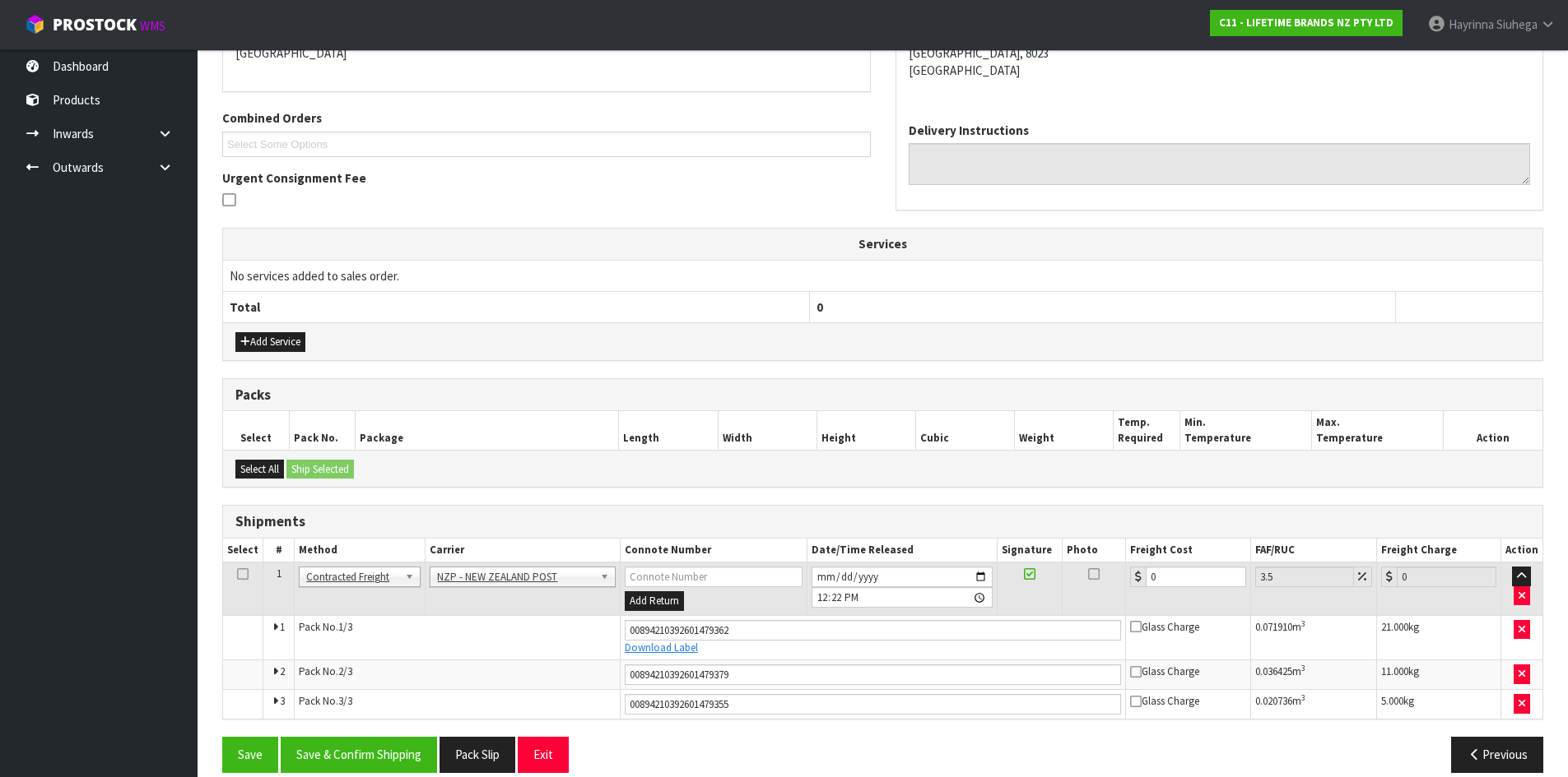
scroll to position [400, 0]
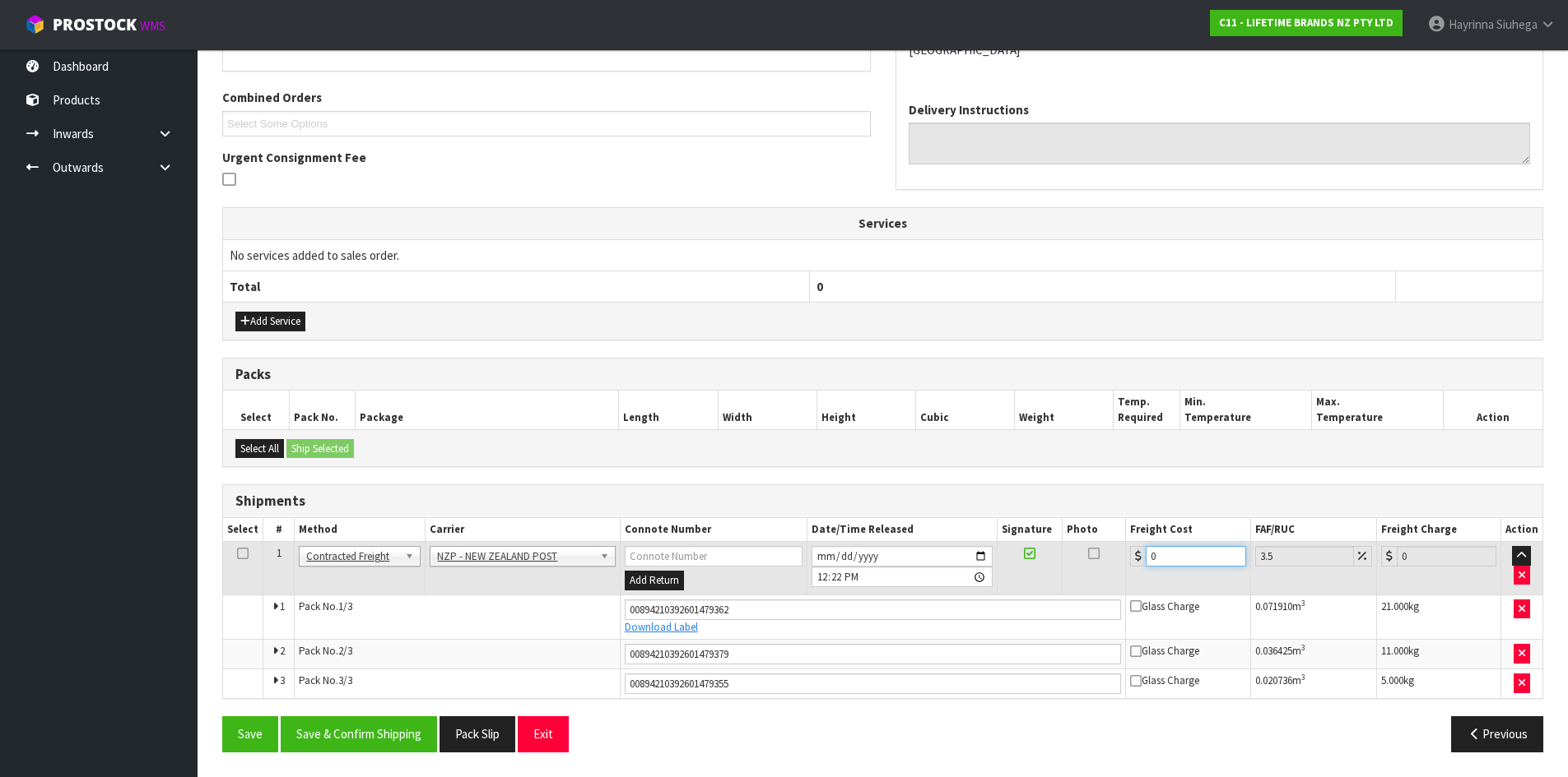
drag, startPoint x: 1180, startPoint y: 563, endPoint x: 580, endPoint y: 494, distance: 604.0
click at [807, 509] on div "Shipments Select # Method Carrier Connote Number Date/Time Released Signature P…" at bounding box center [883, 591] width 1321 height 215
click at [222, 717] on button "Save" at bounding box center [250, 735] width 56 height 35
click at [370, 727] on button "Save & Confirm Shipping" at bounding box center [359, 735] width 157 height 35
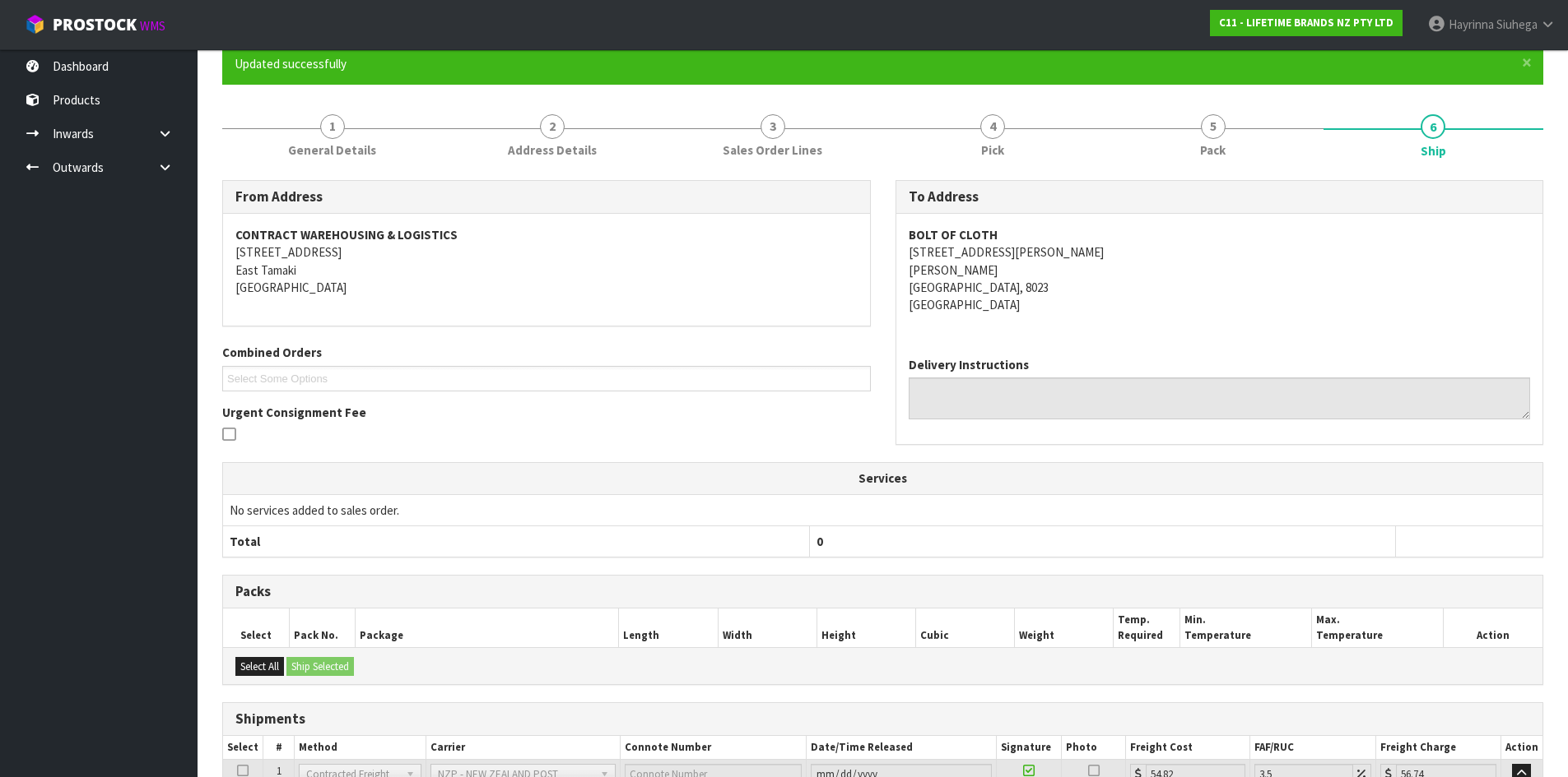
scroll to position [0, 0]
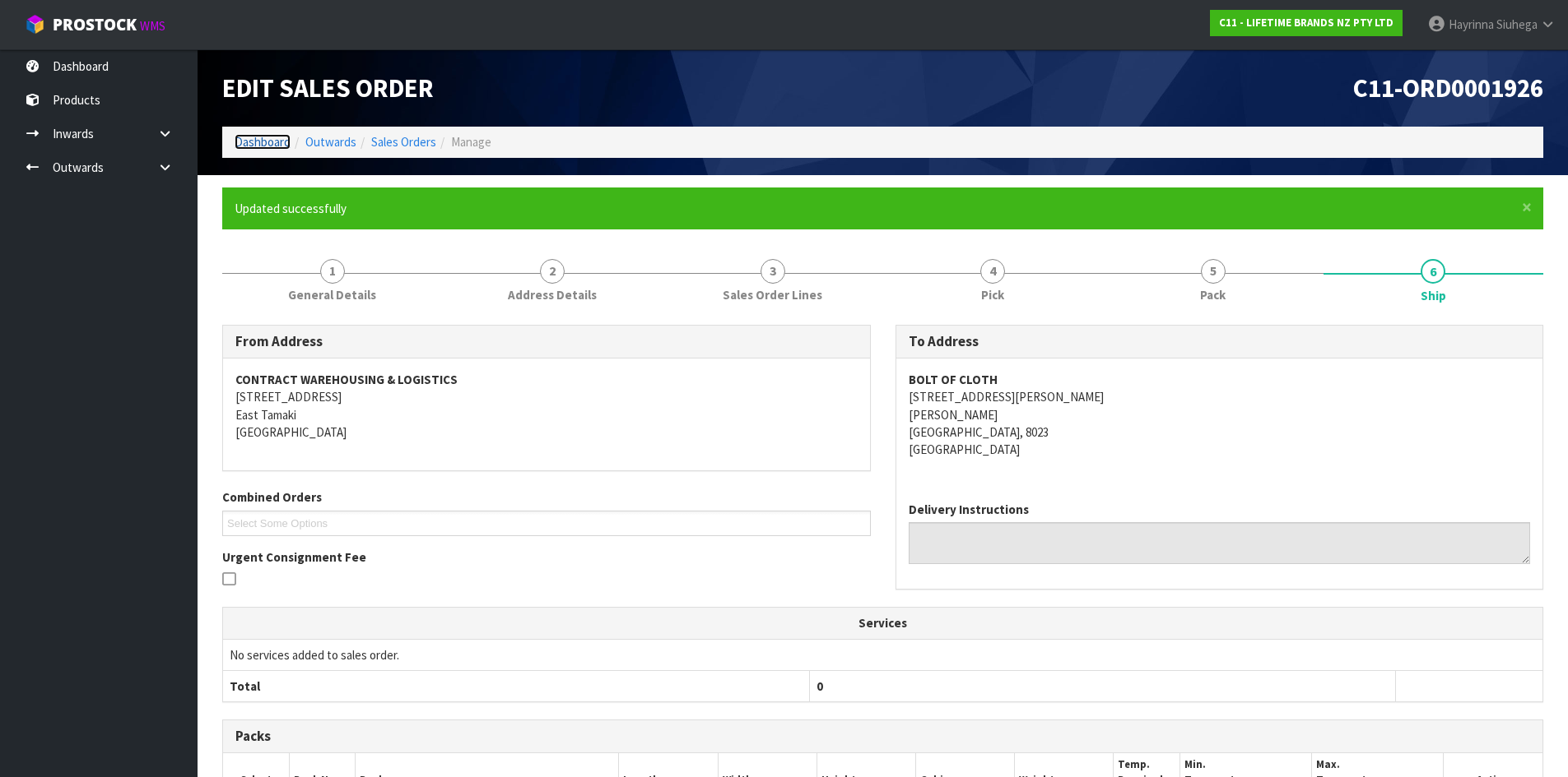
click at [266, 146] on link "Dashboard" at bounding box center [262, 142] width 56 height 16
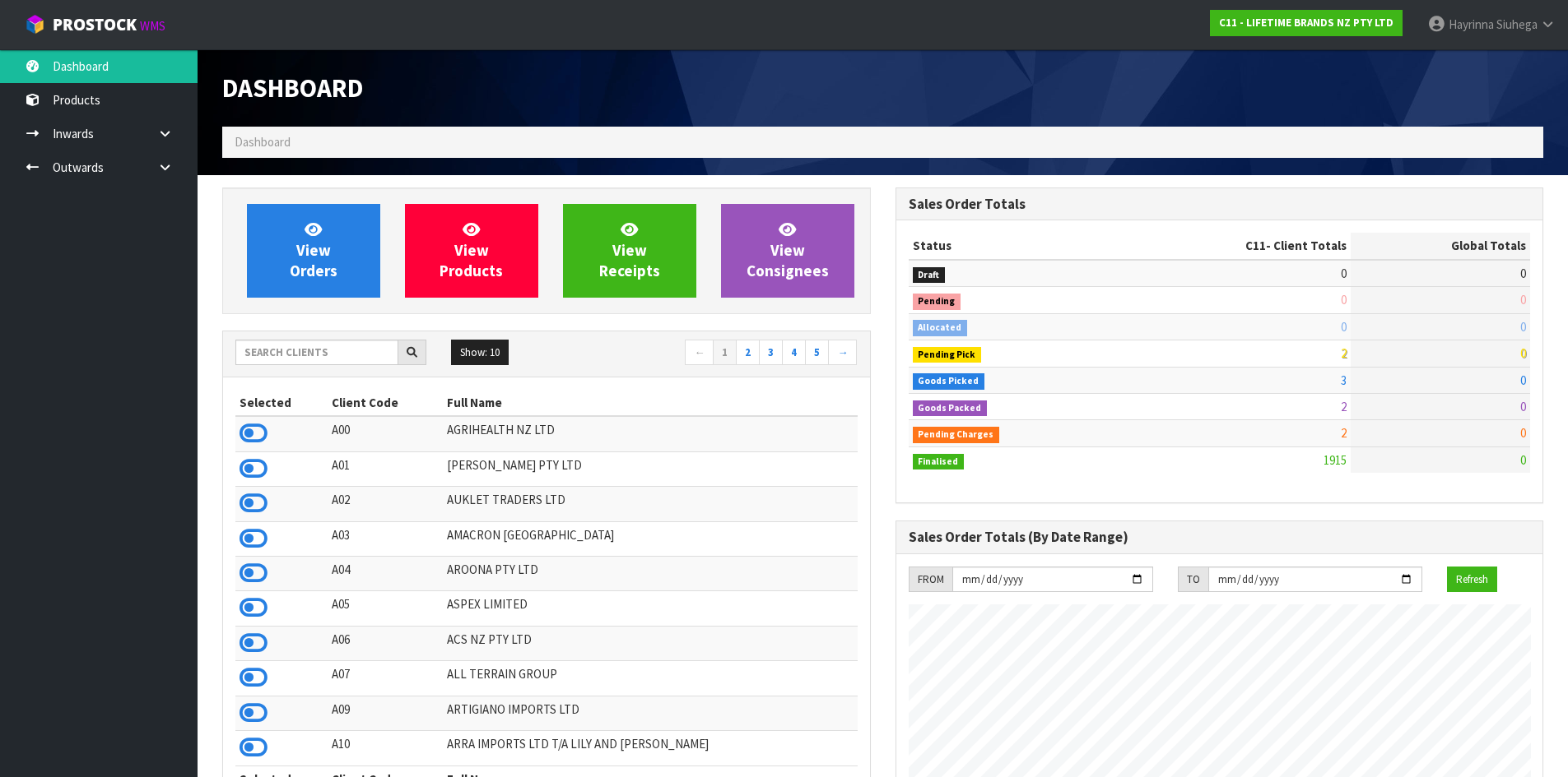
scroll to position [1246, 672]
click at [169, 162] on icon at bounding box center [166, 167] width 16 height 12
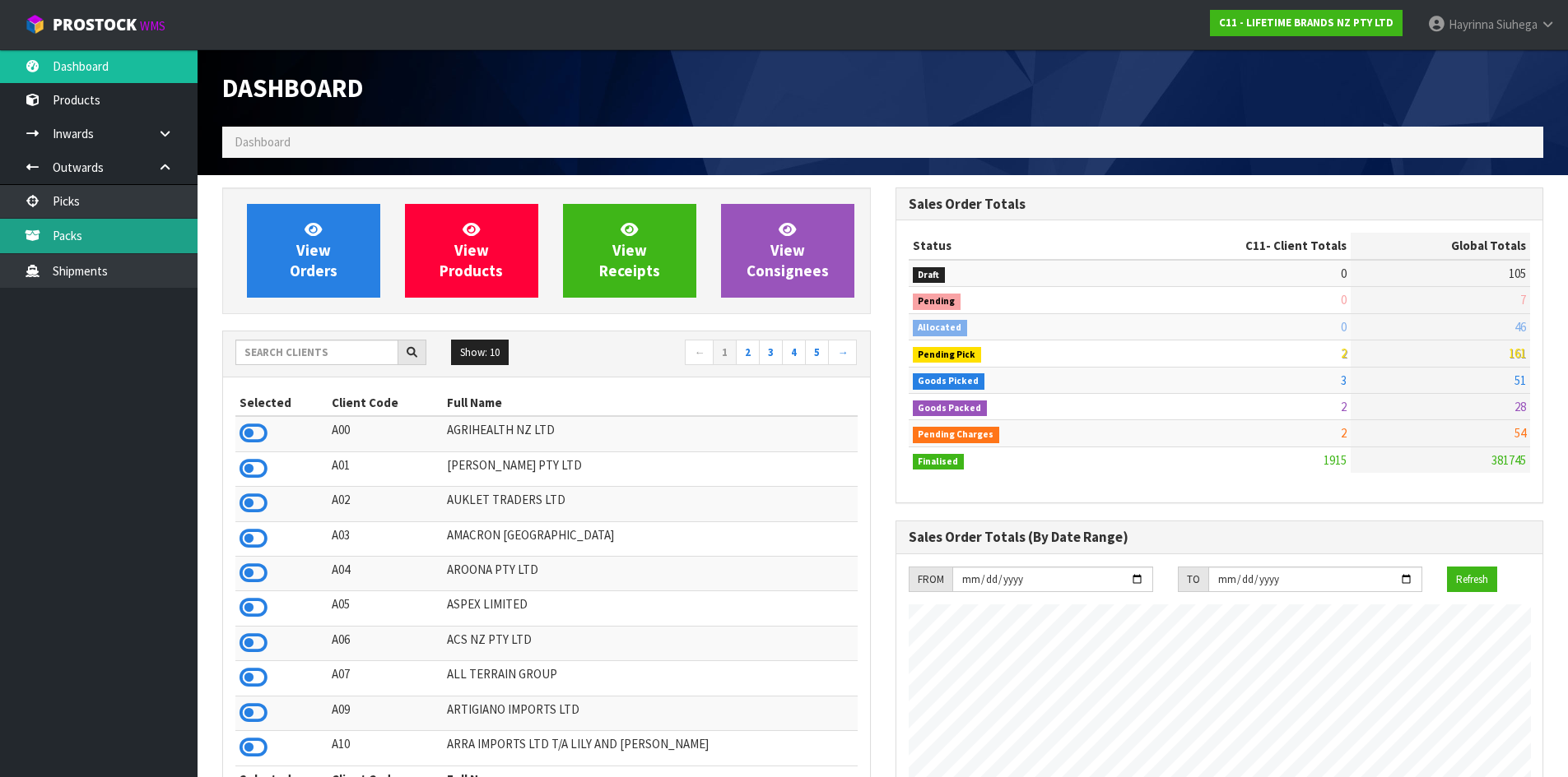
click at [122, 234] on link "Packs" at bounding box center [98, 235] width 197 height 34
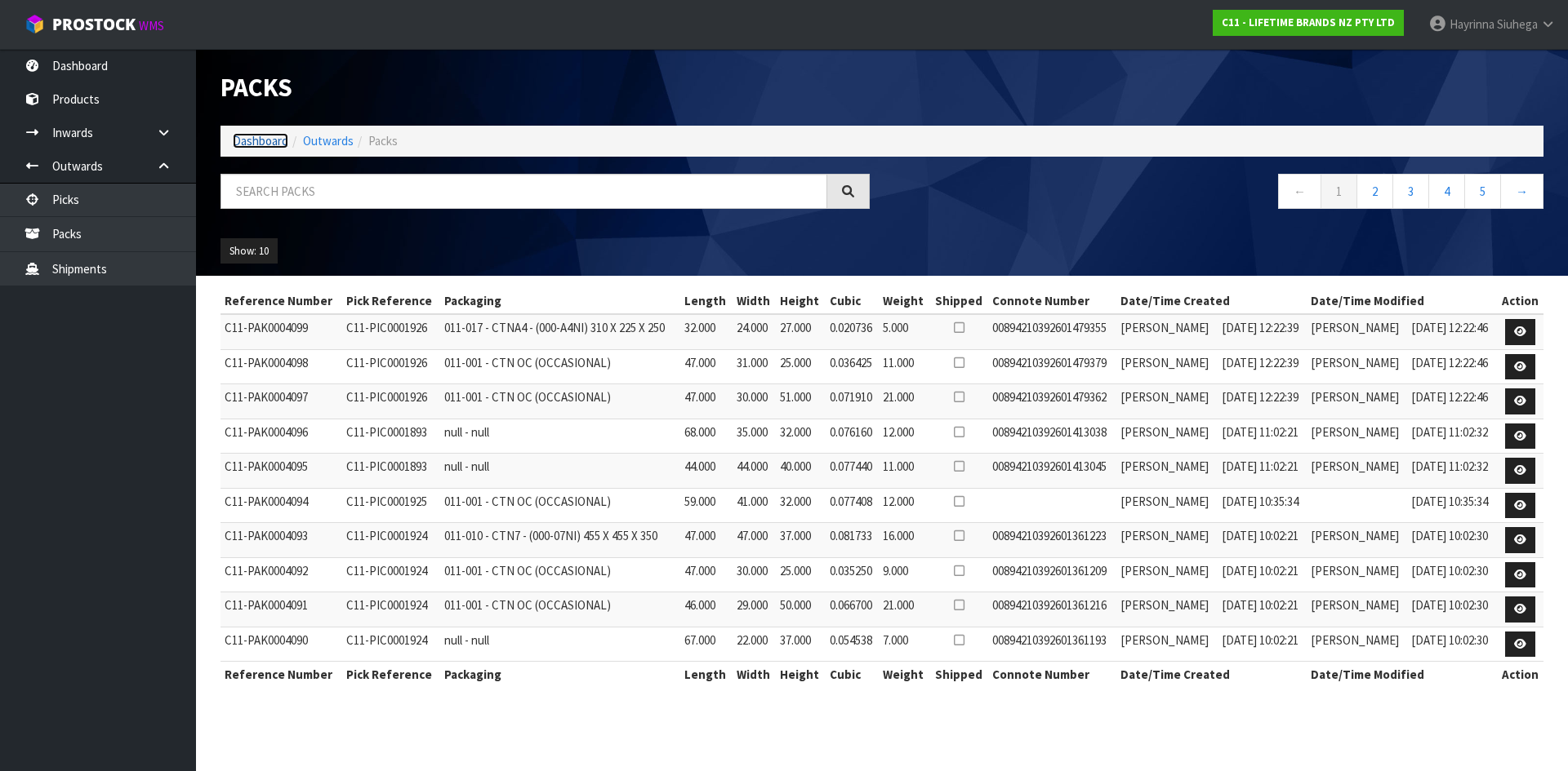
click at [247, 134] on link "Dashboard" at bounding box center [260, 141] width 55 height 16
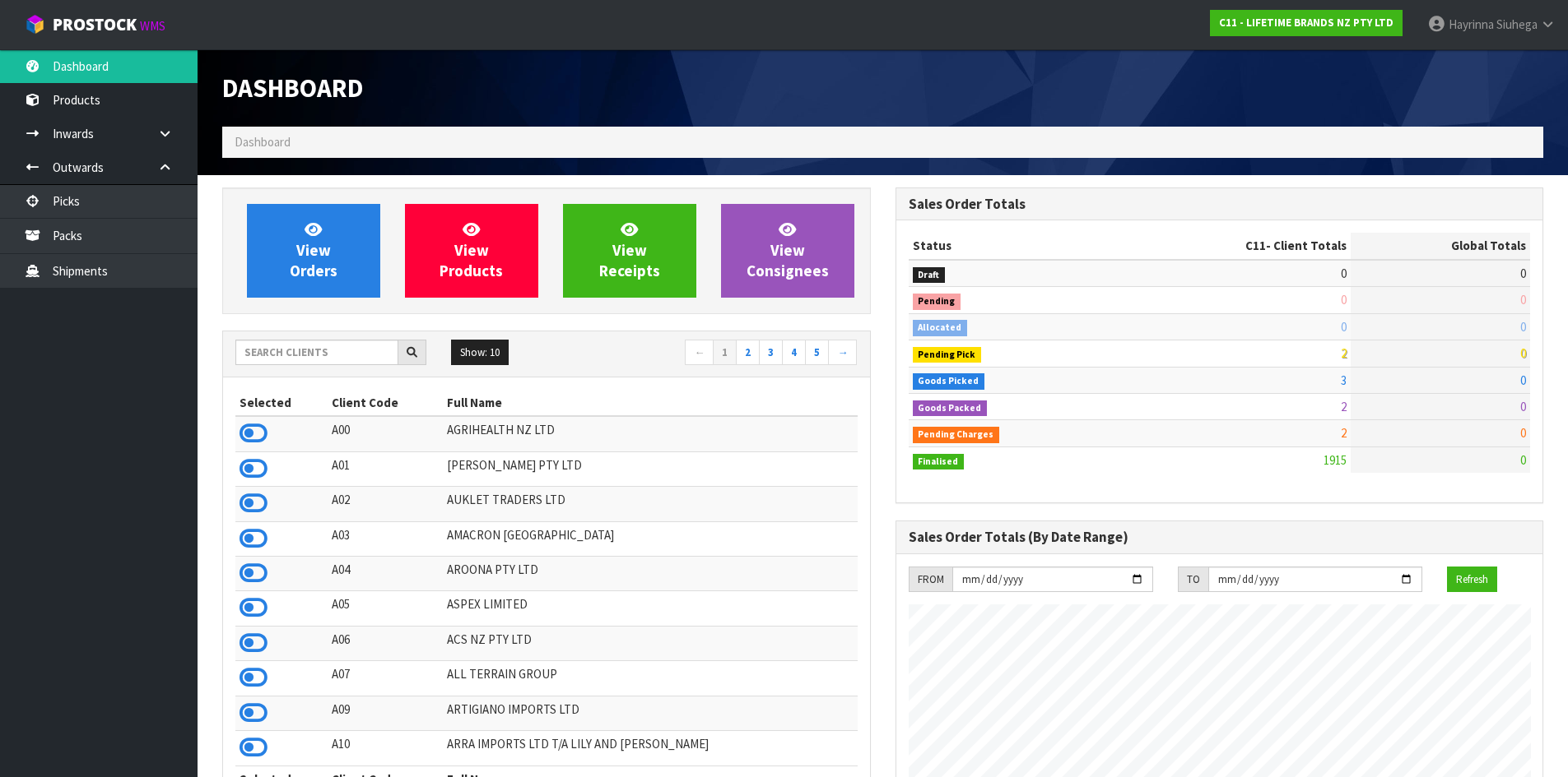
scroll to position [1246, 672]
click at [296, 236] on link "View Orders" at bounding box center [313, 251] width 134 height 94
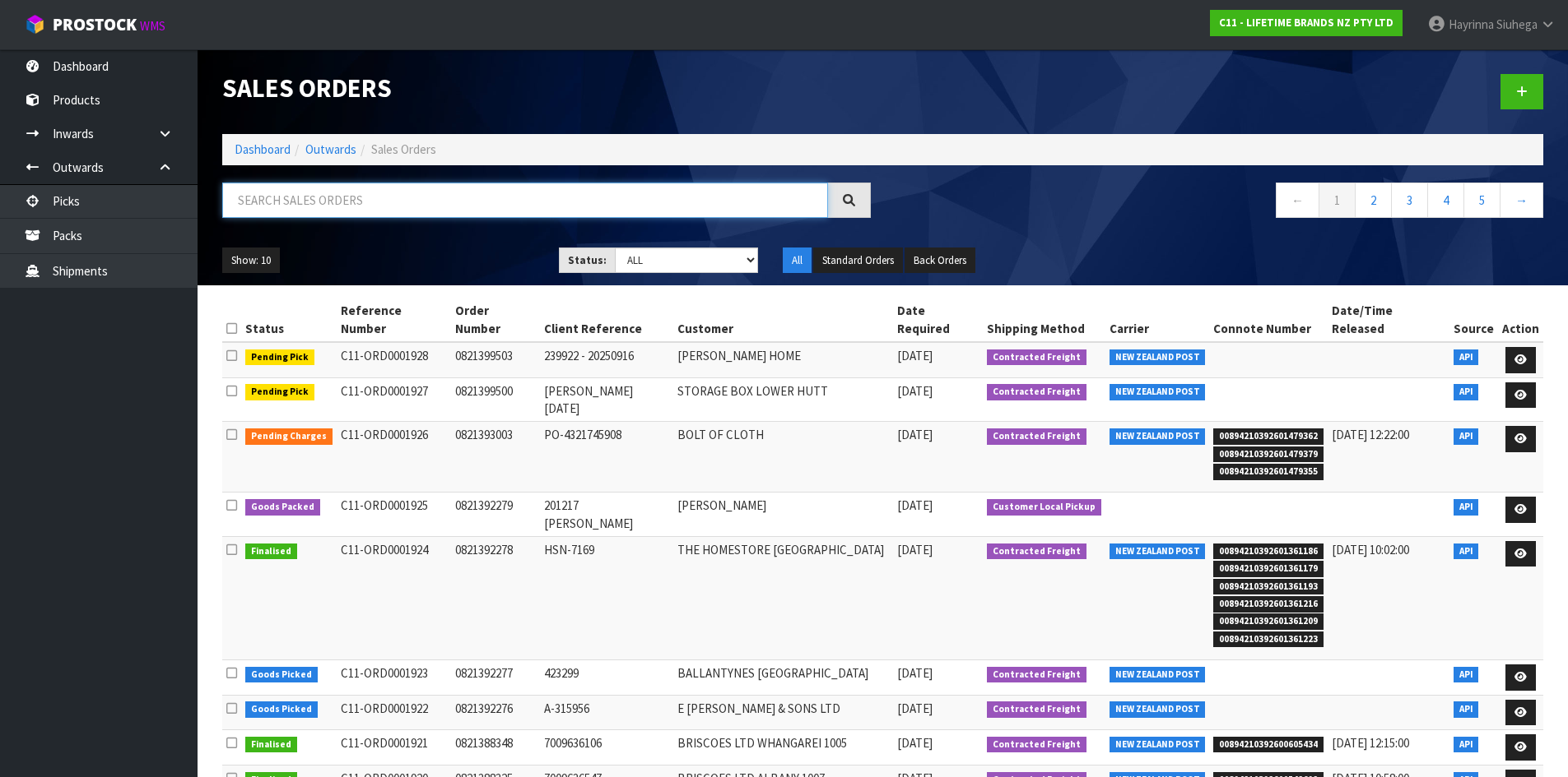
click at [289, 203] on input "text" at bounding box center [525, 200] width 606 height 35
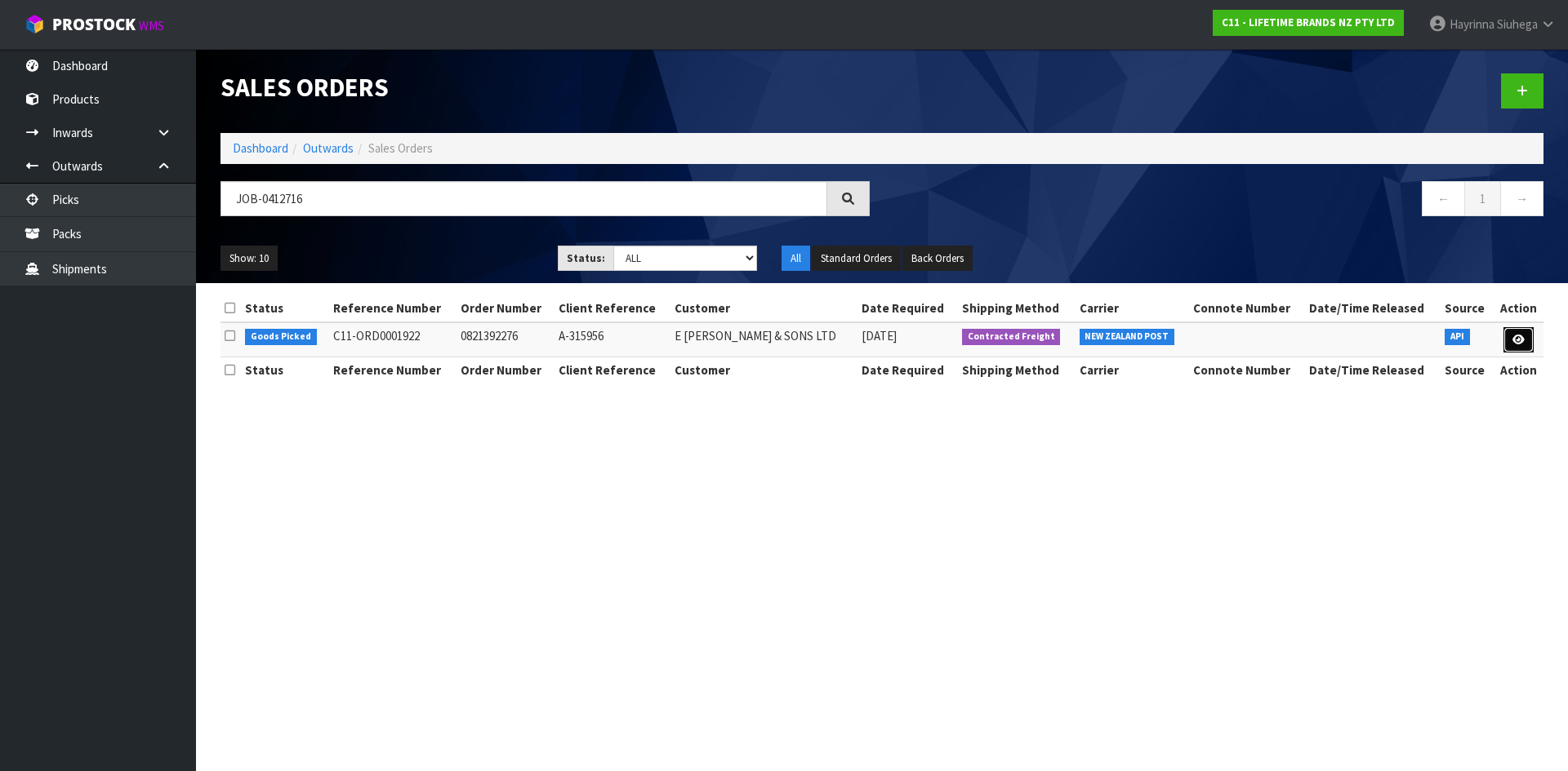
click at [1507, 338] on link at bounding box center [1518, 341] width 30 height 26
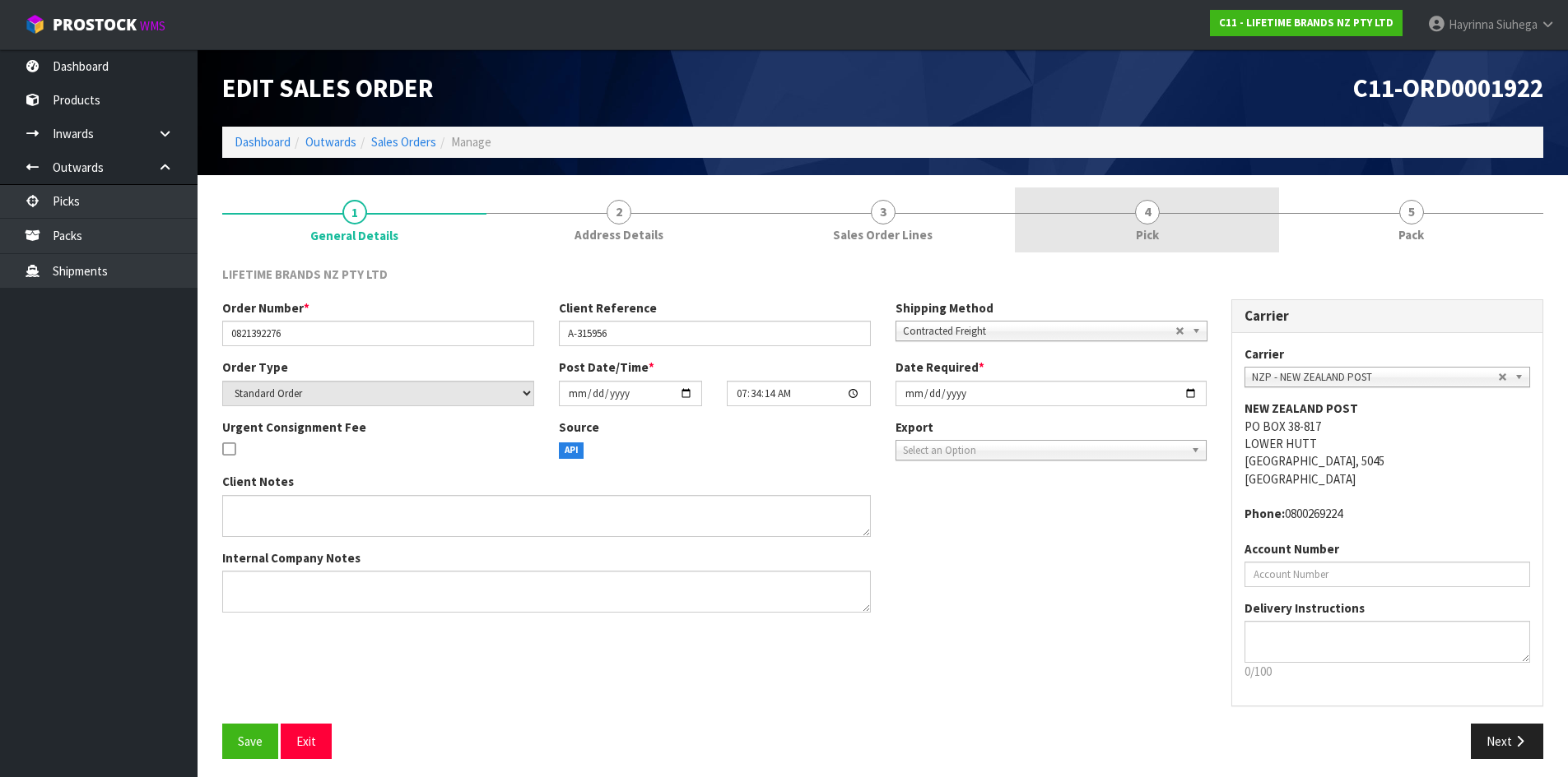
click at [1085, 239] on link "4 Pick" at bounding box center [1147, 219] width 264 height 65
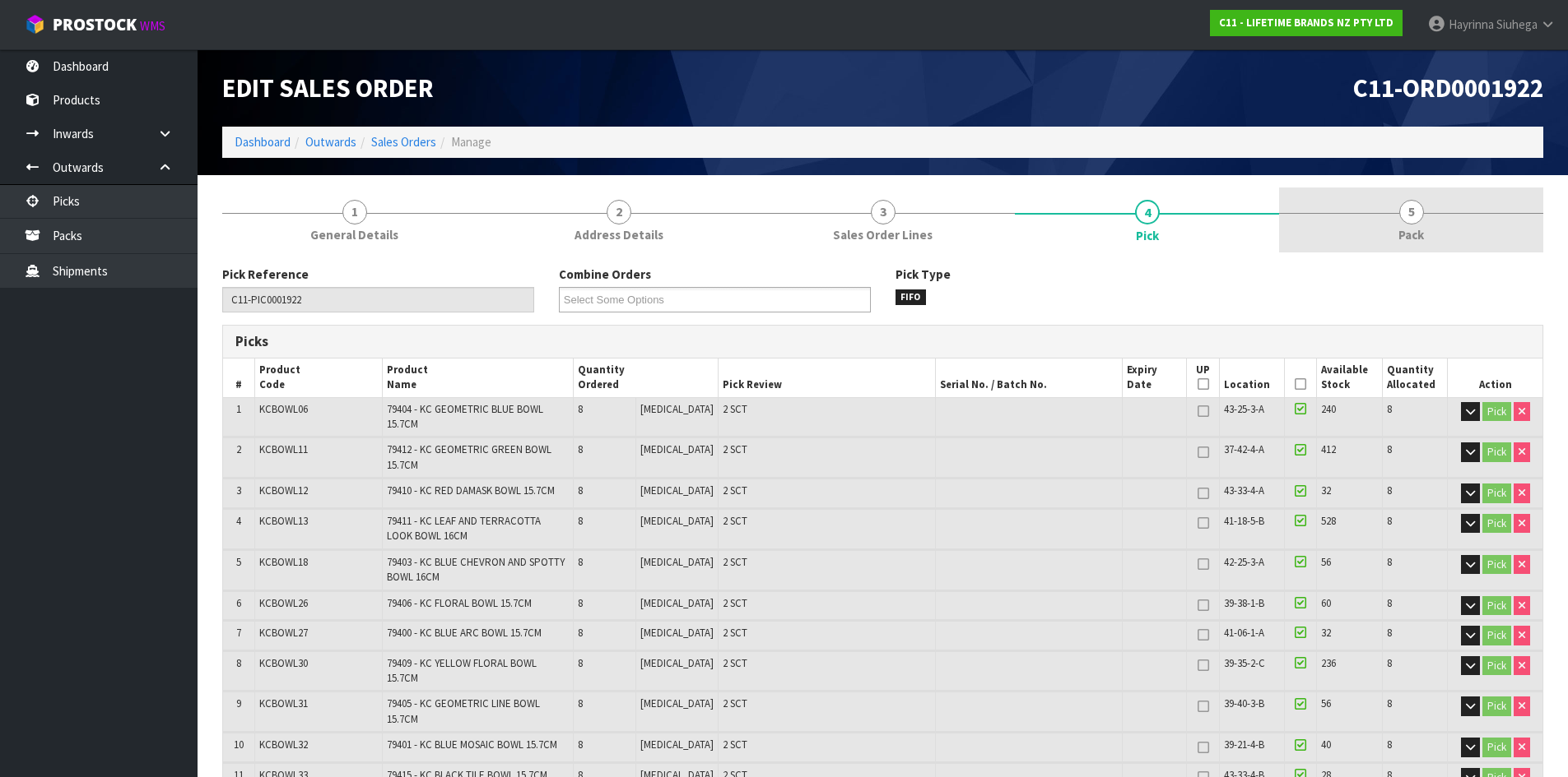
click at [1384, 213] on div at bounding box center [1410, 213] width 264 height 1
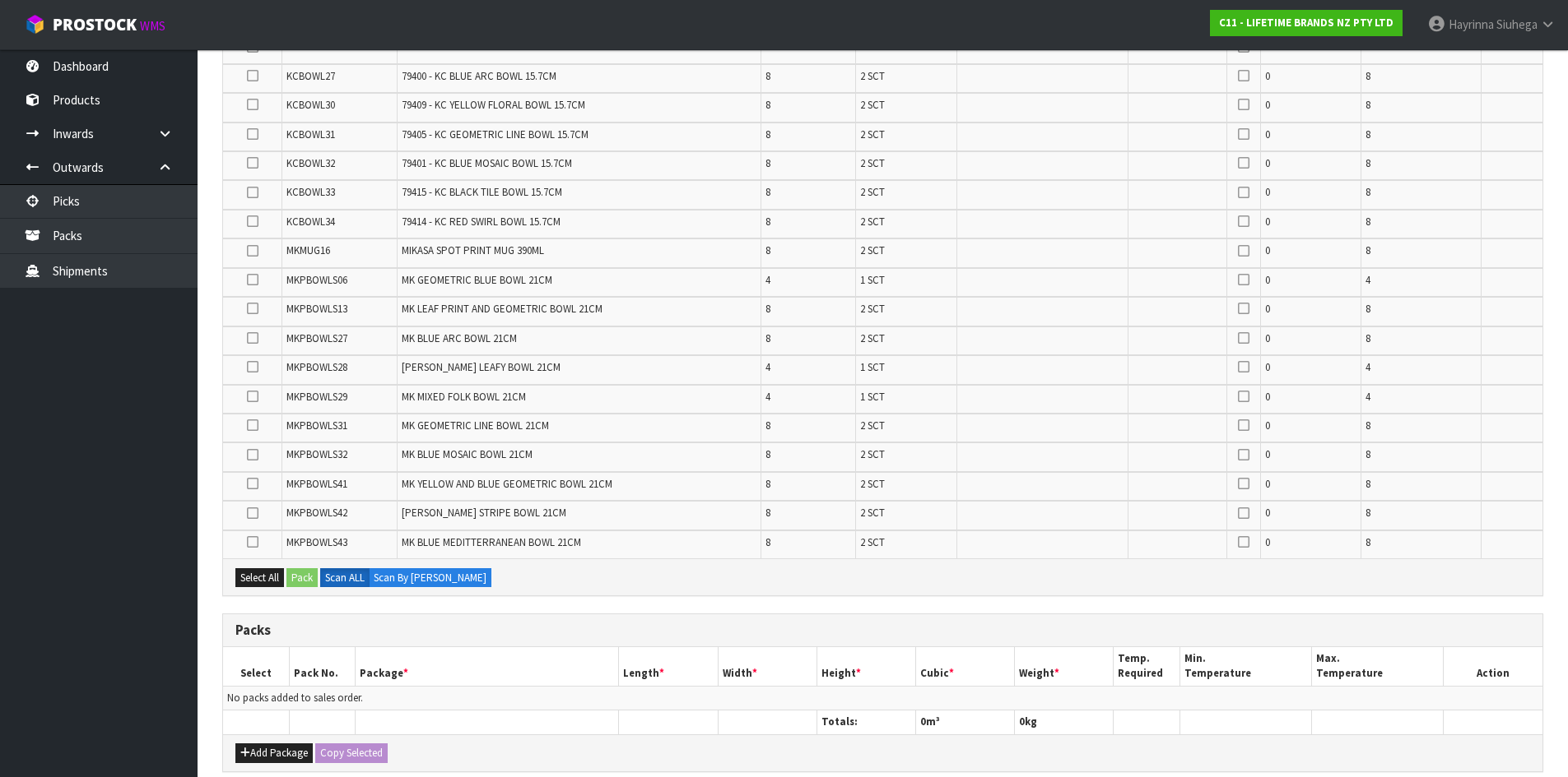
scroll to position [576, 0]
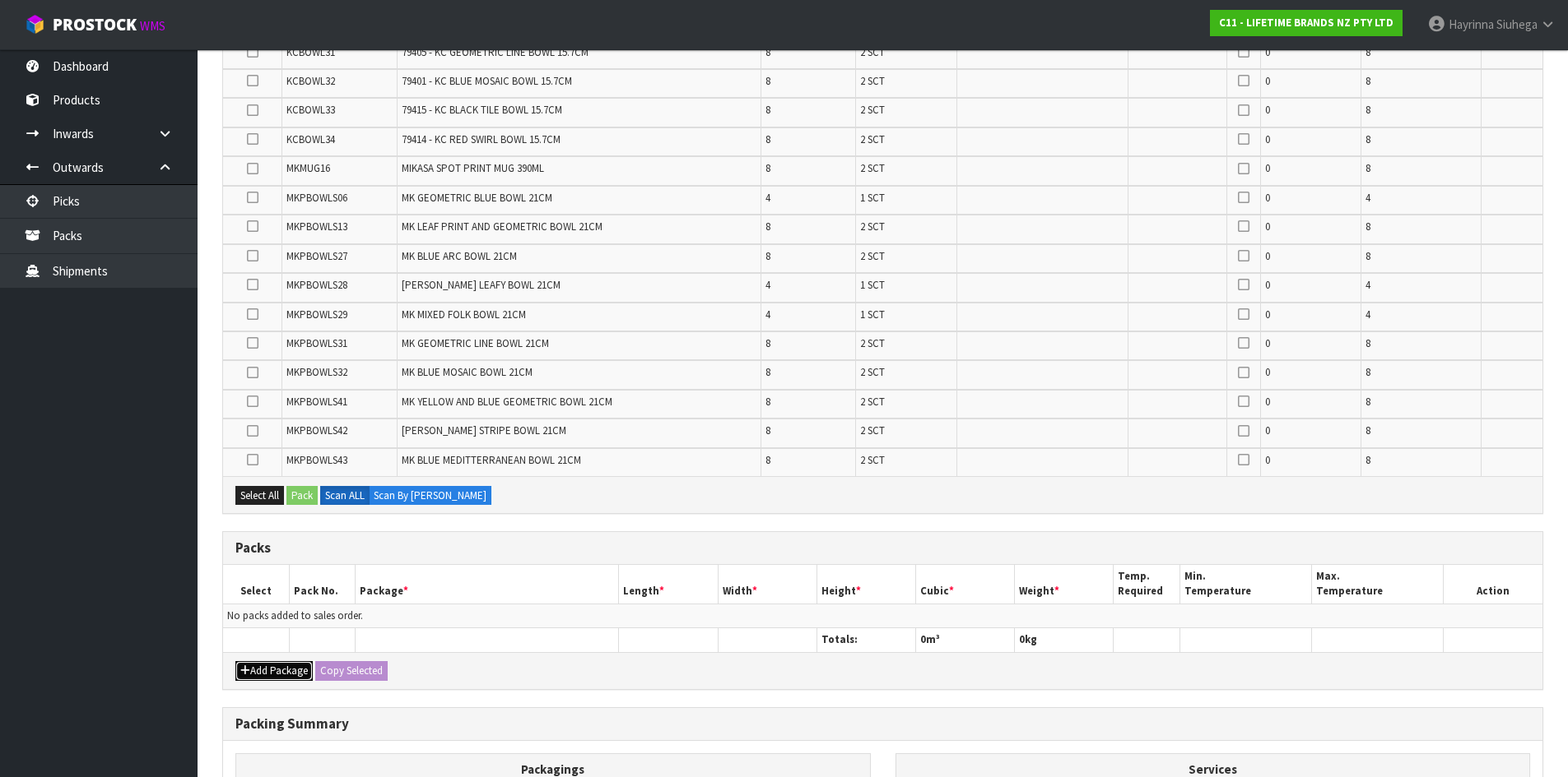
click at [276, 671] on button "Add Package" at bounding box center [274, 671] width 77 height 19
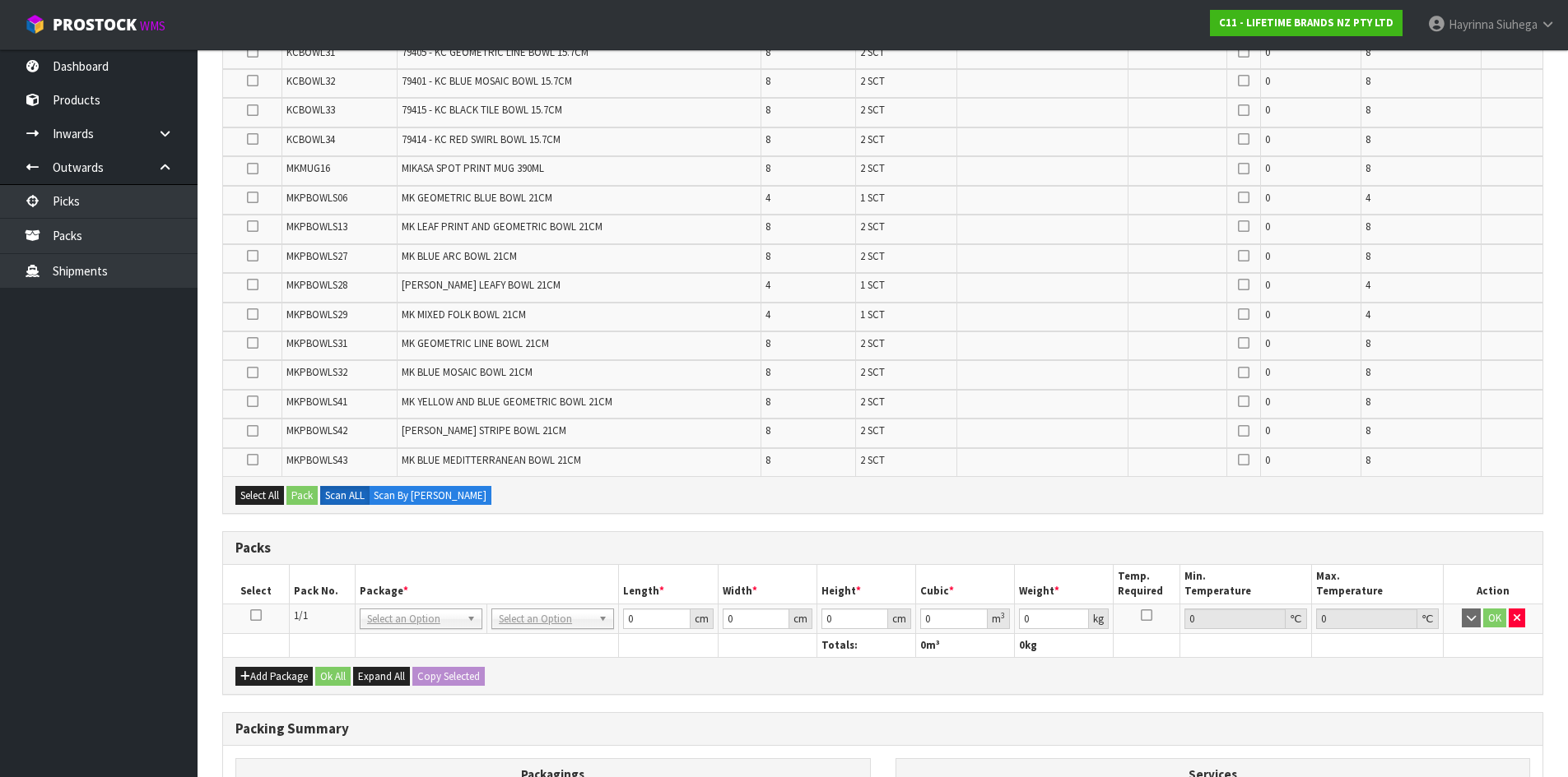
click at [259, 616] on icon at bounding box center [256, 615] width 12 height 1
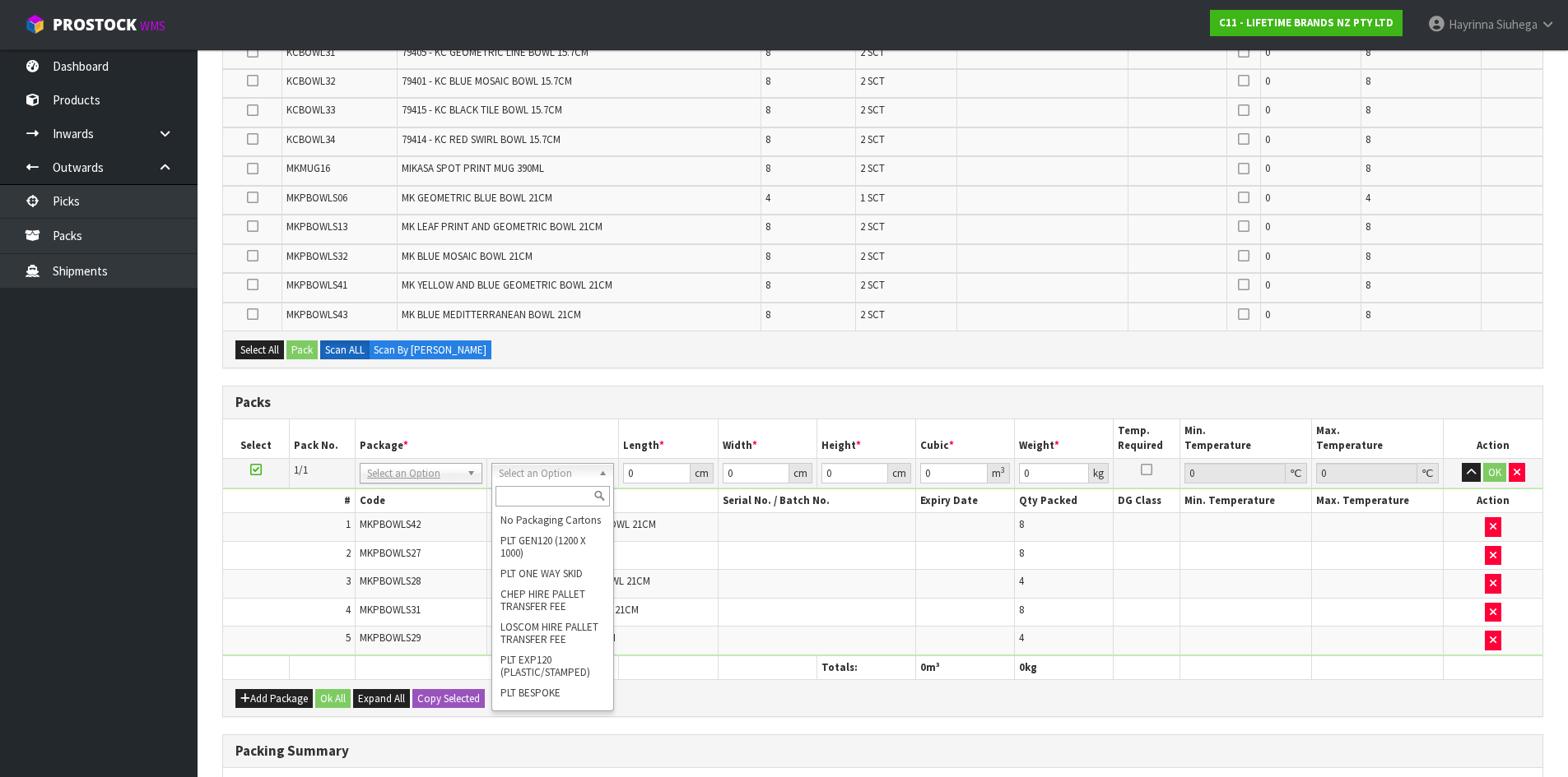
click at [534, 496] on input "text" at bounding box center [552, 496] width 114 height 20
click at [261, 692] on button "Add Package" at bounding box center [274, 699] width 77 height 19
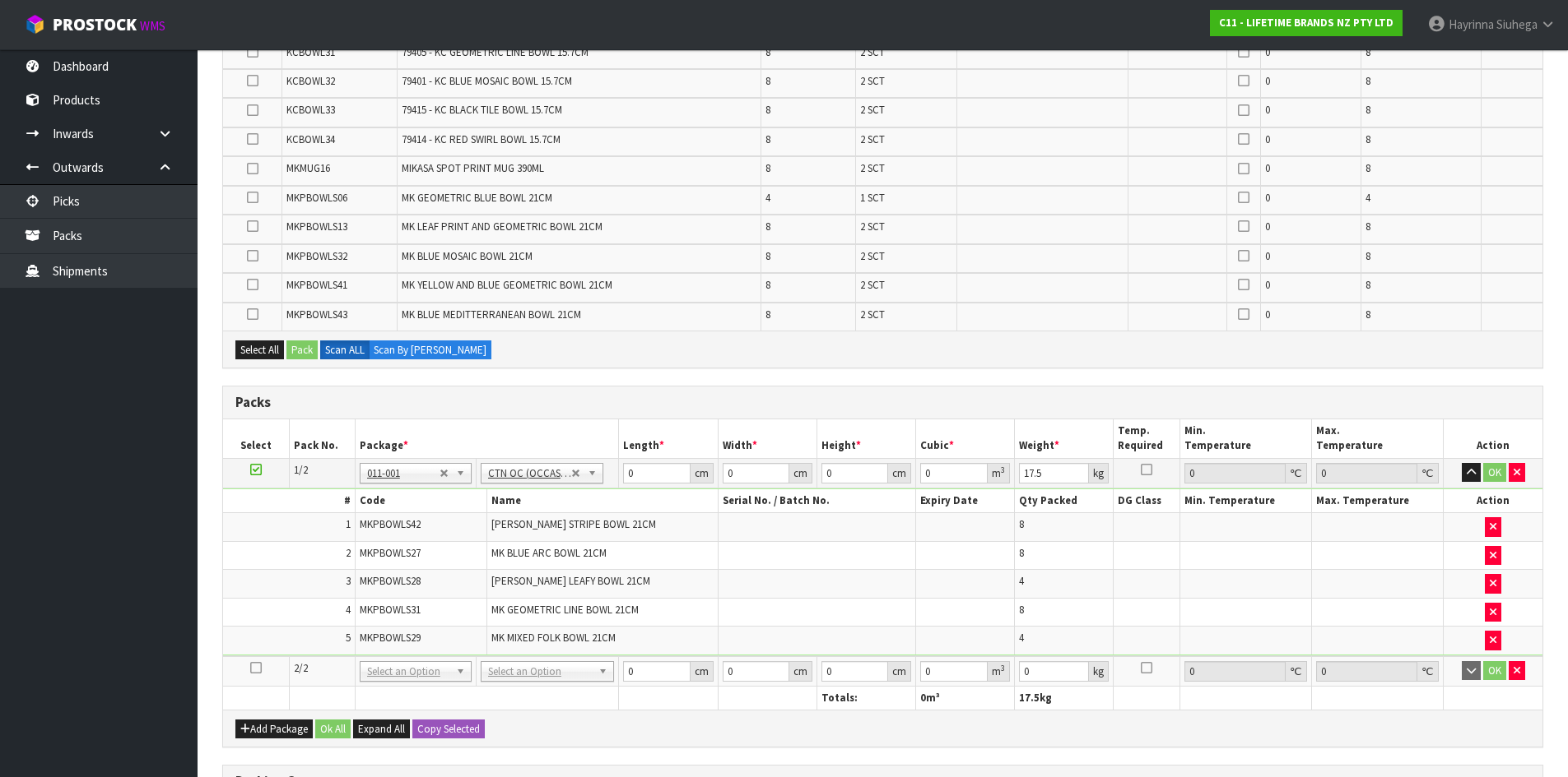
click at [251, 668] on icon at bounding box center [256, 668] width 12 height 1
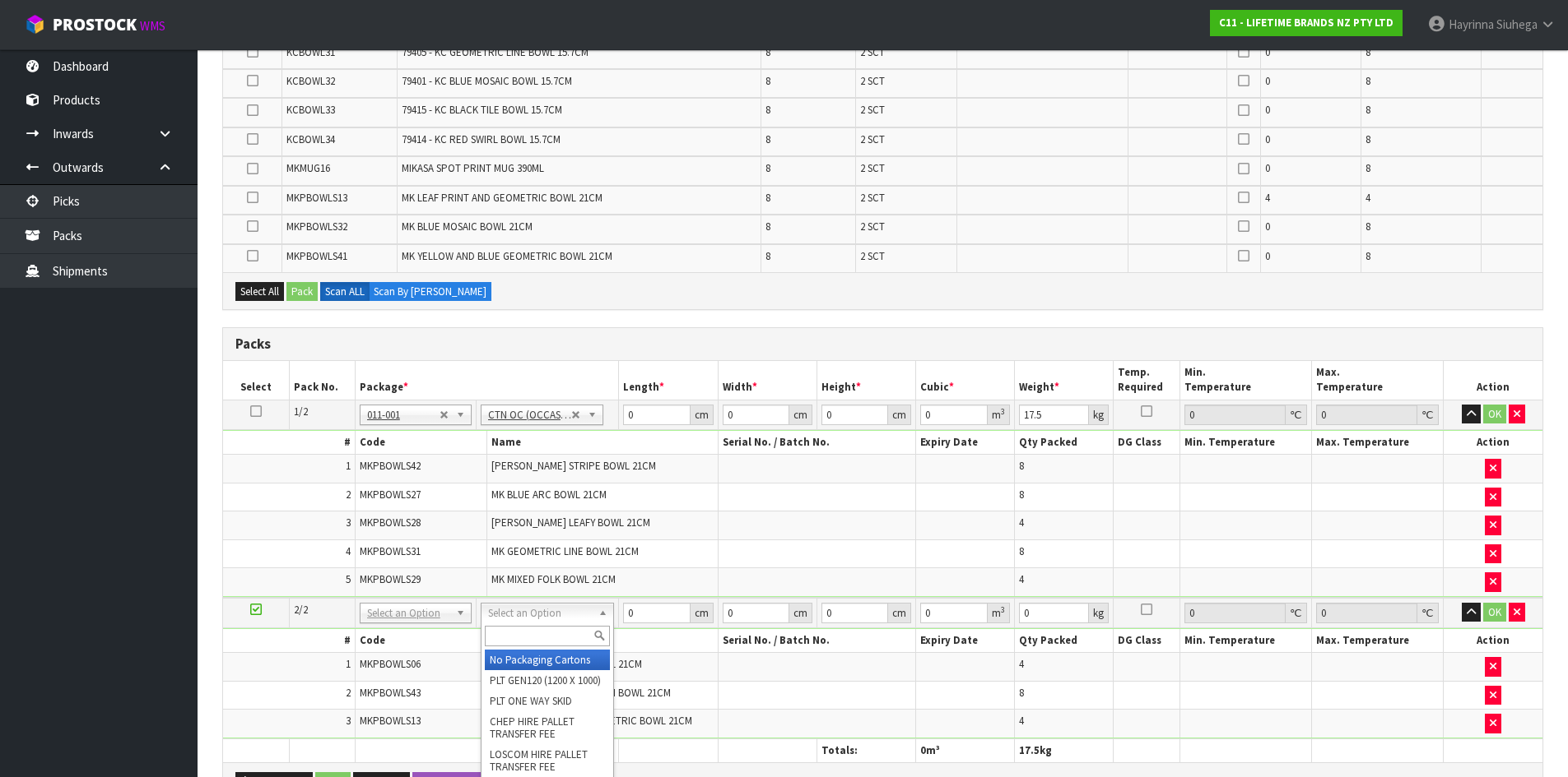
click at [545, 632] on input "text" at bounding box center [546, 635] width 125 height 20
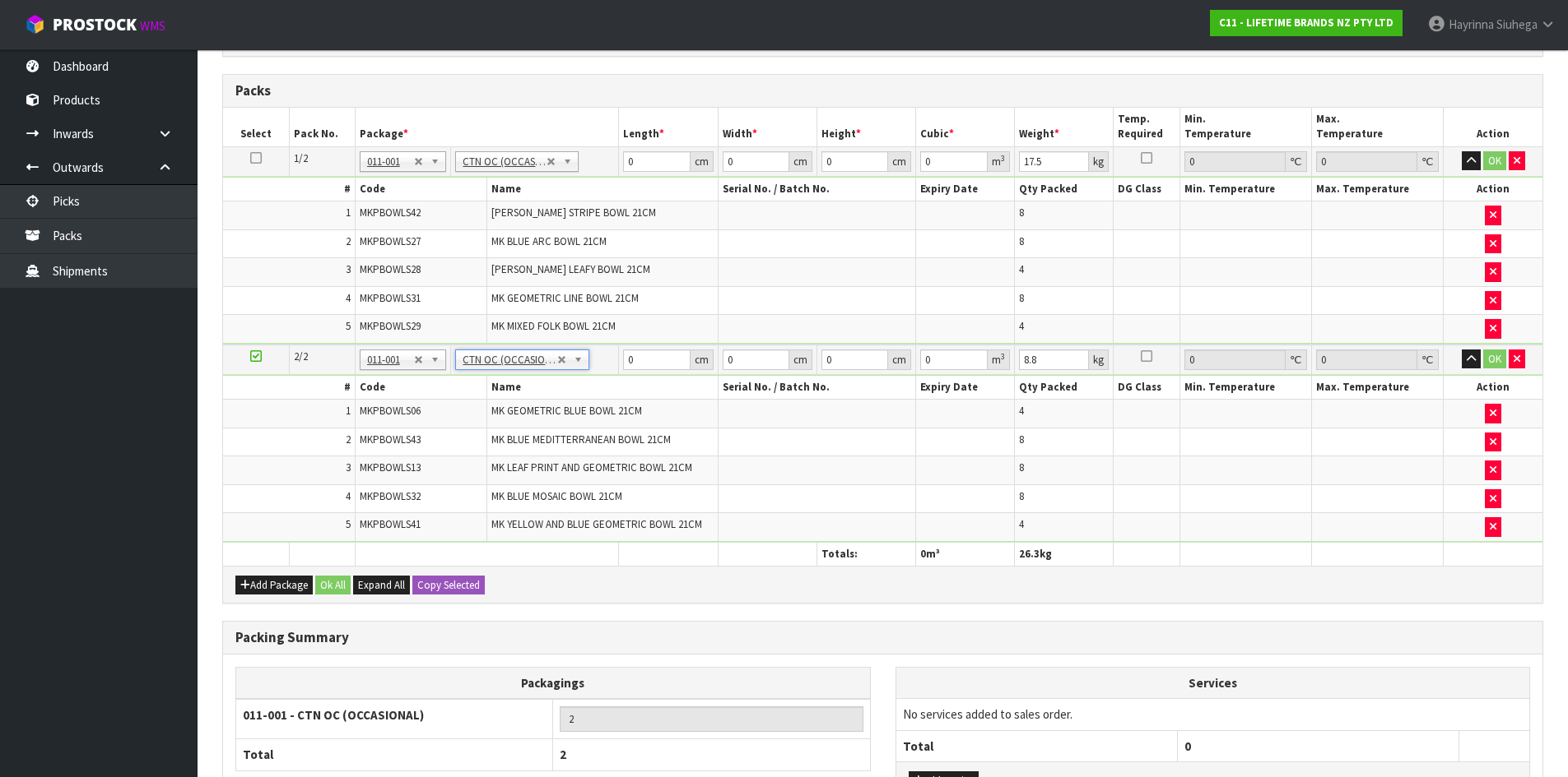
scroll to position [910, 0]
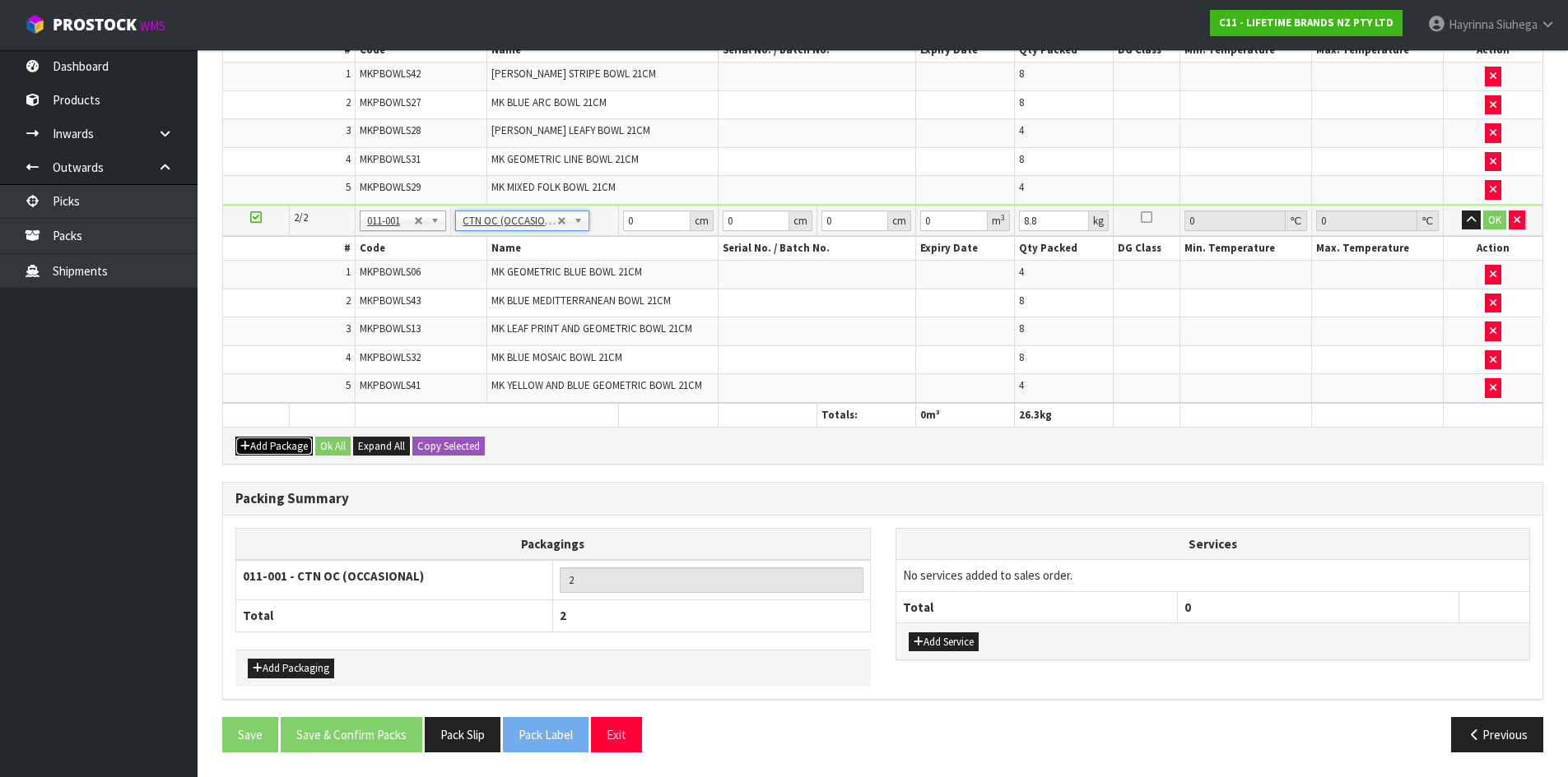
click at [250, 442] on button "Add Package" at bounding box center [274, 447] width 77 height 19
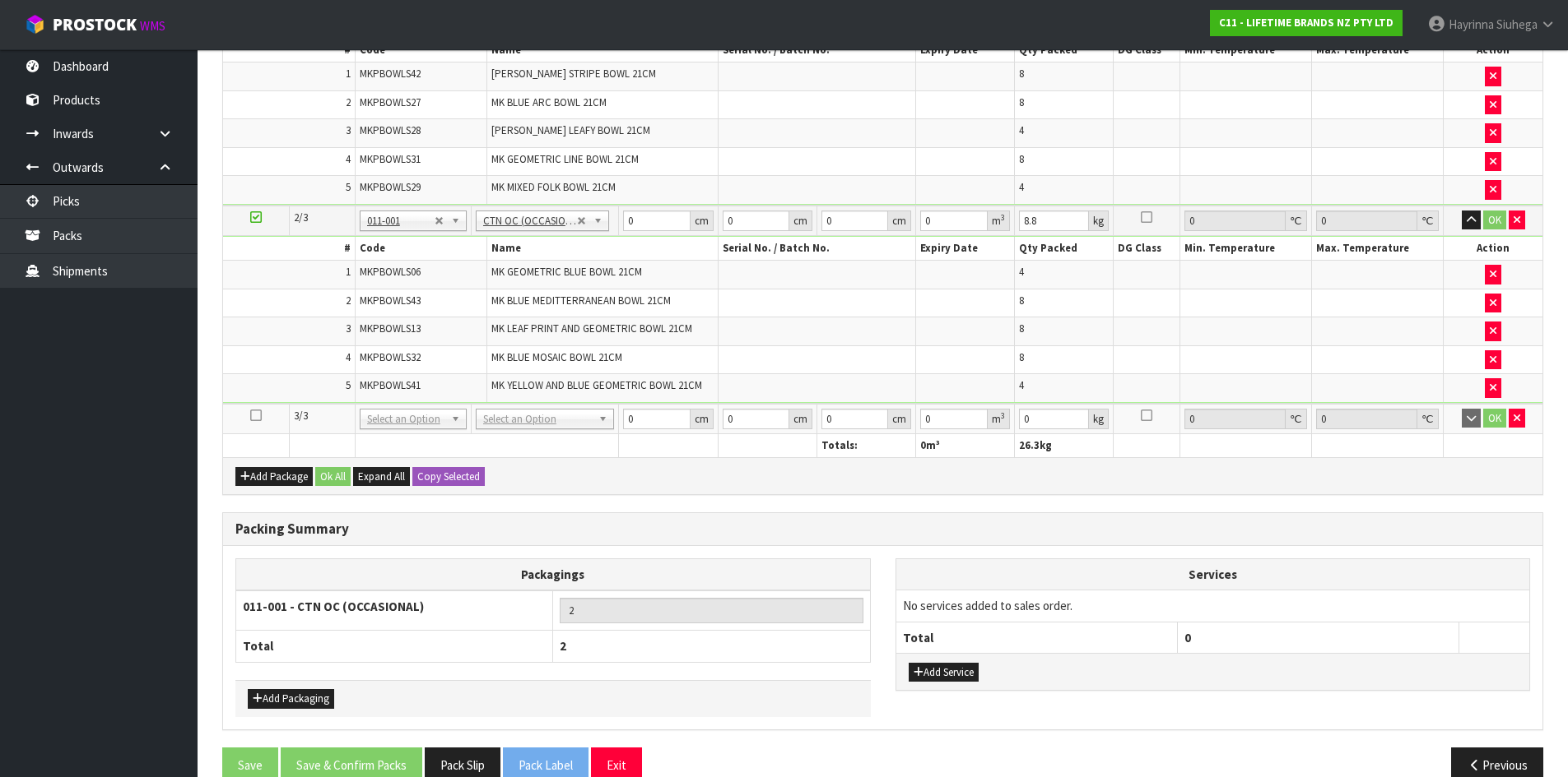
click at [254, 422] on link at bounding box center [256, 416] width 12 height 14
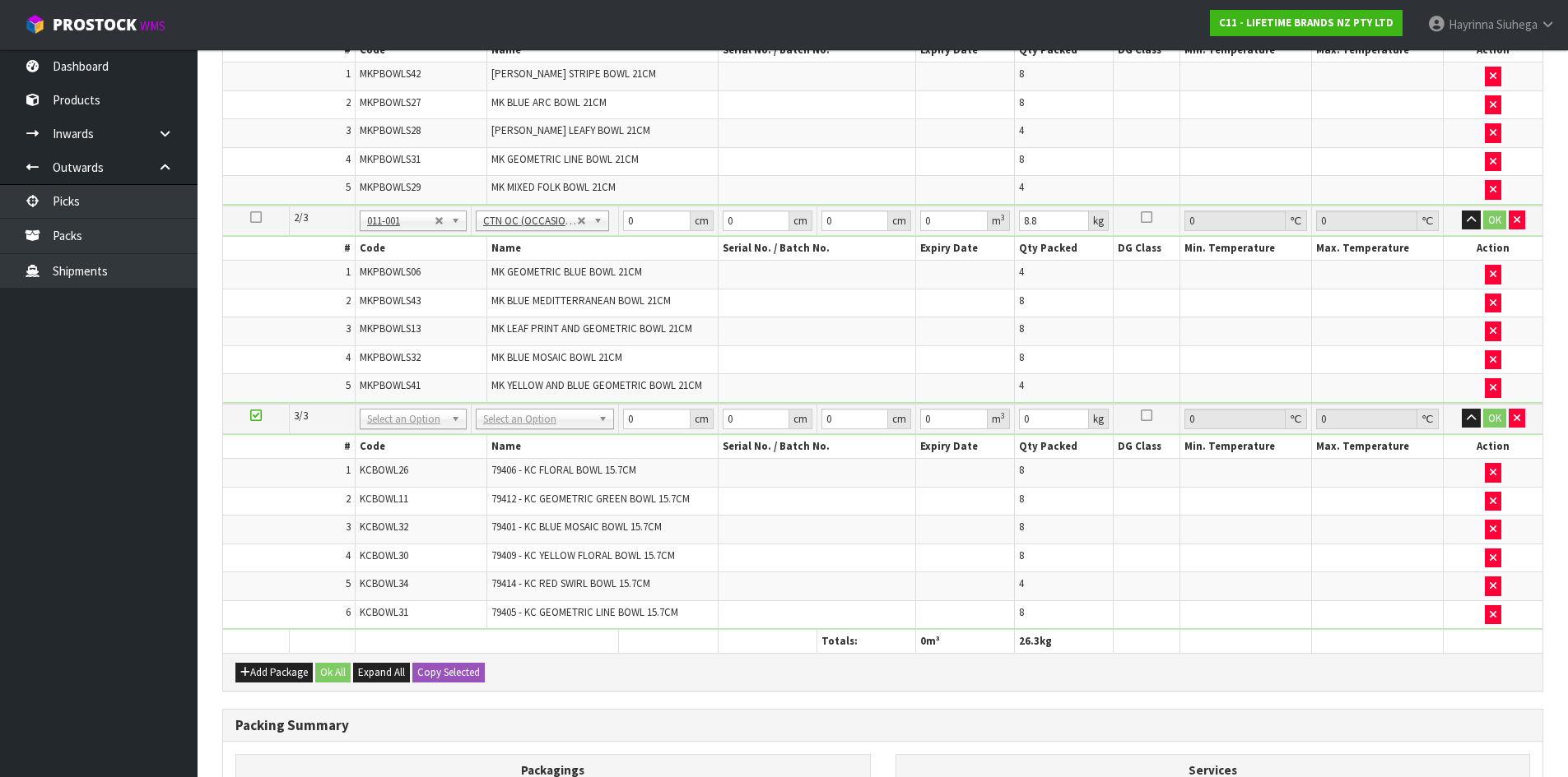
scroll to position [735, 0]
click at [256, 667] on button "Add Package" at bounding box center [274, 673] width 77 height 19
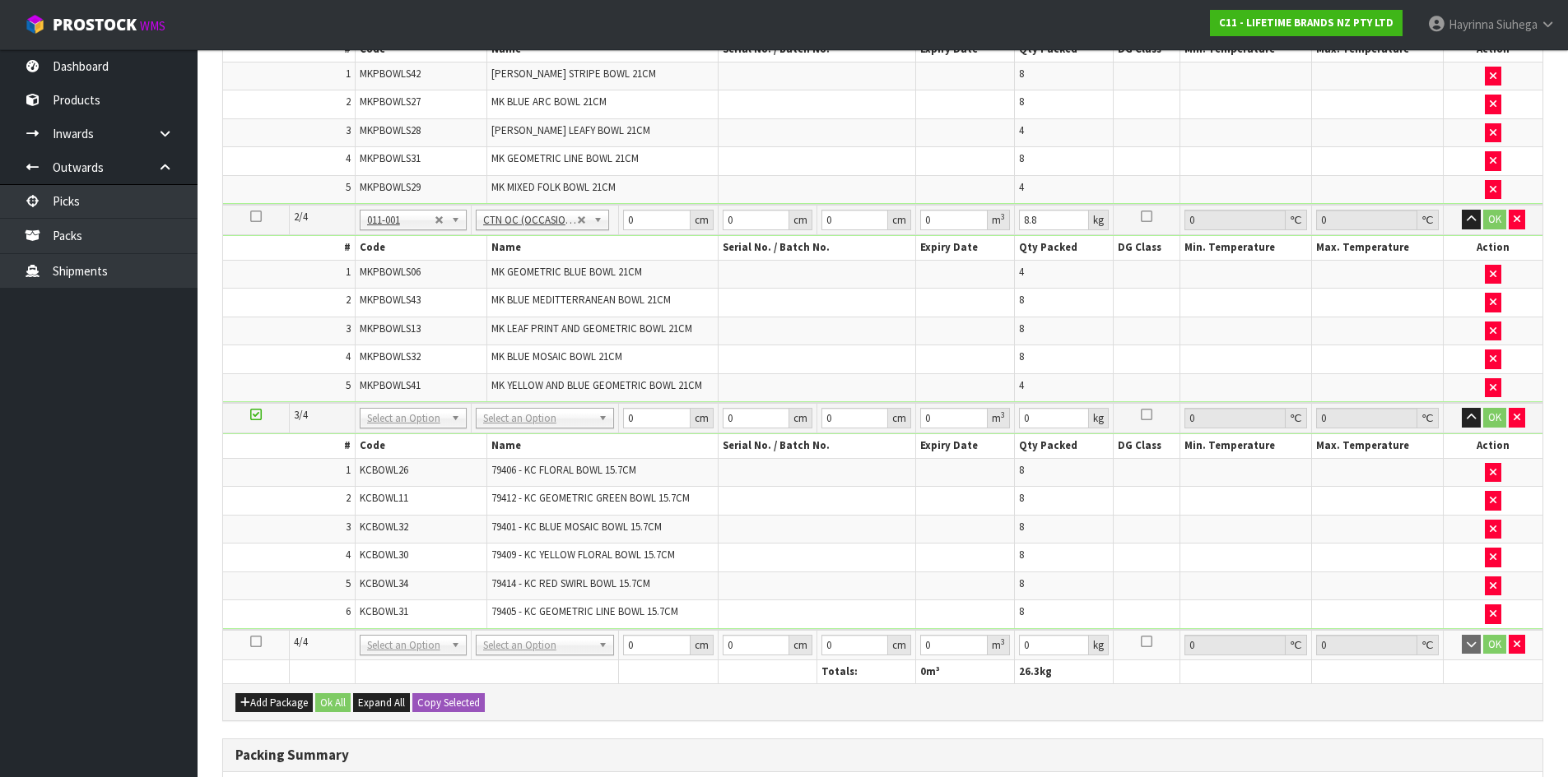
click at [257, 642] on icon at bounding box center [256, 642] width 12 height 1
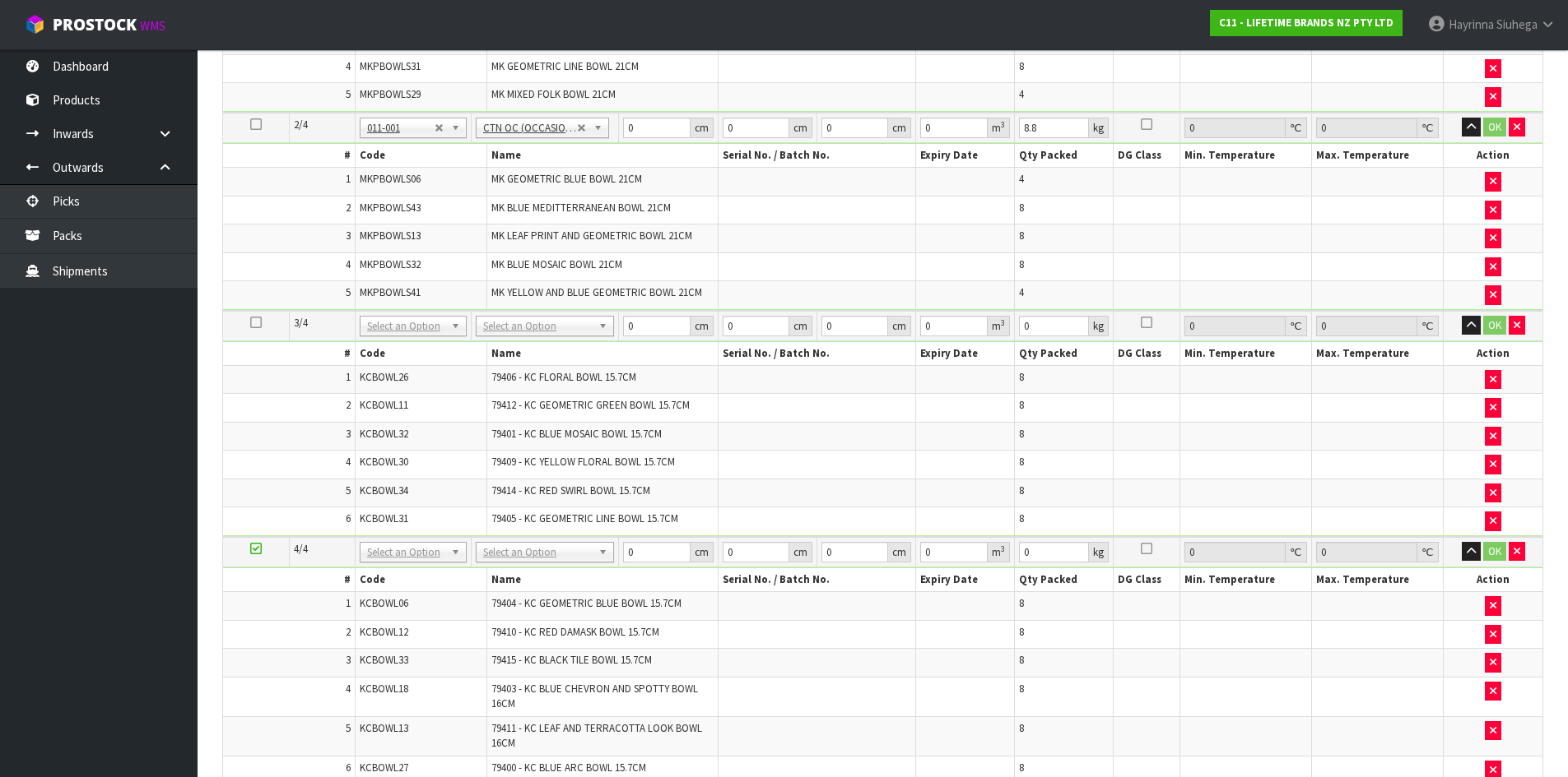
scroll to position [818, 0]
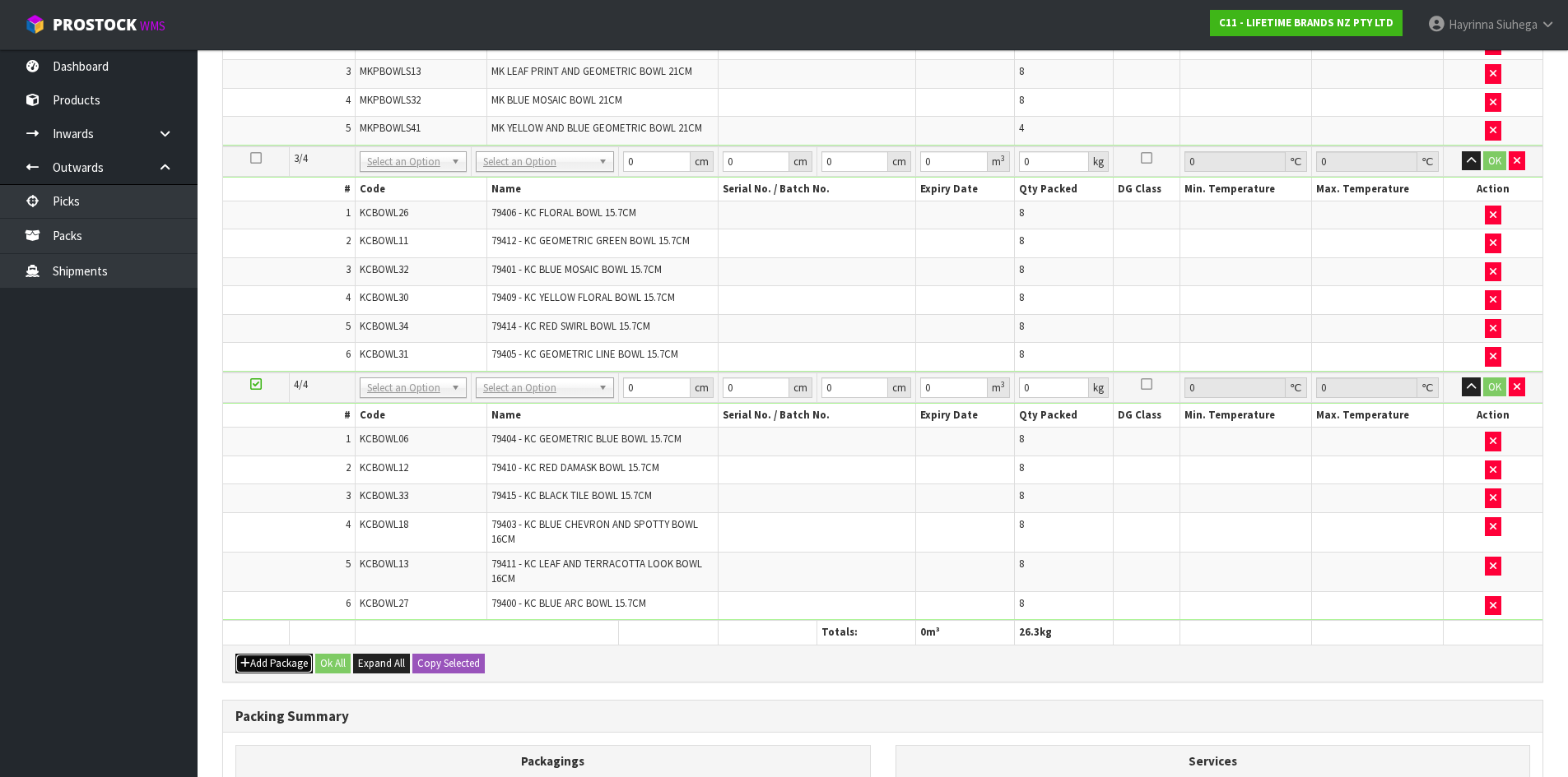
click at [279, 662] on button "Add Package" at bounding box center [274, 664] width 77 height 19
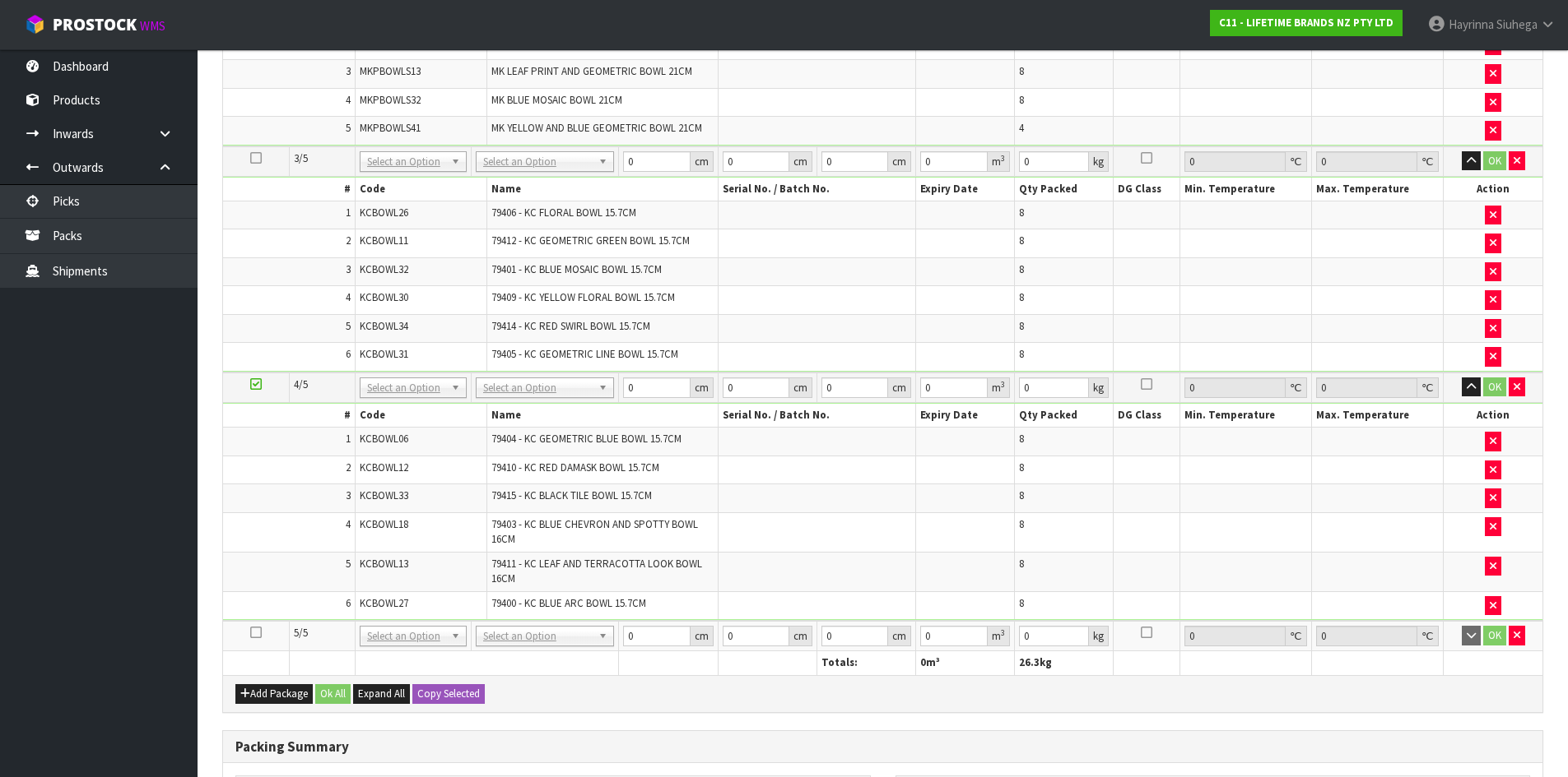
click at [257, 633] on icon at bounding box center [256, 633] width 12 height 1
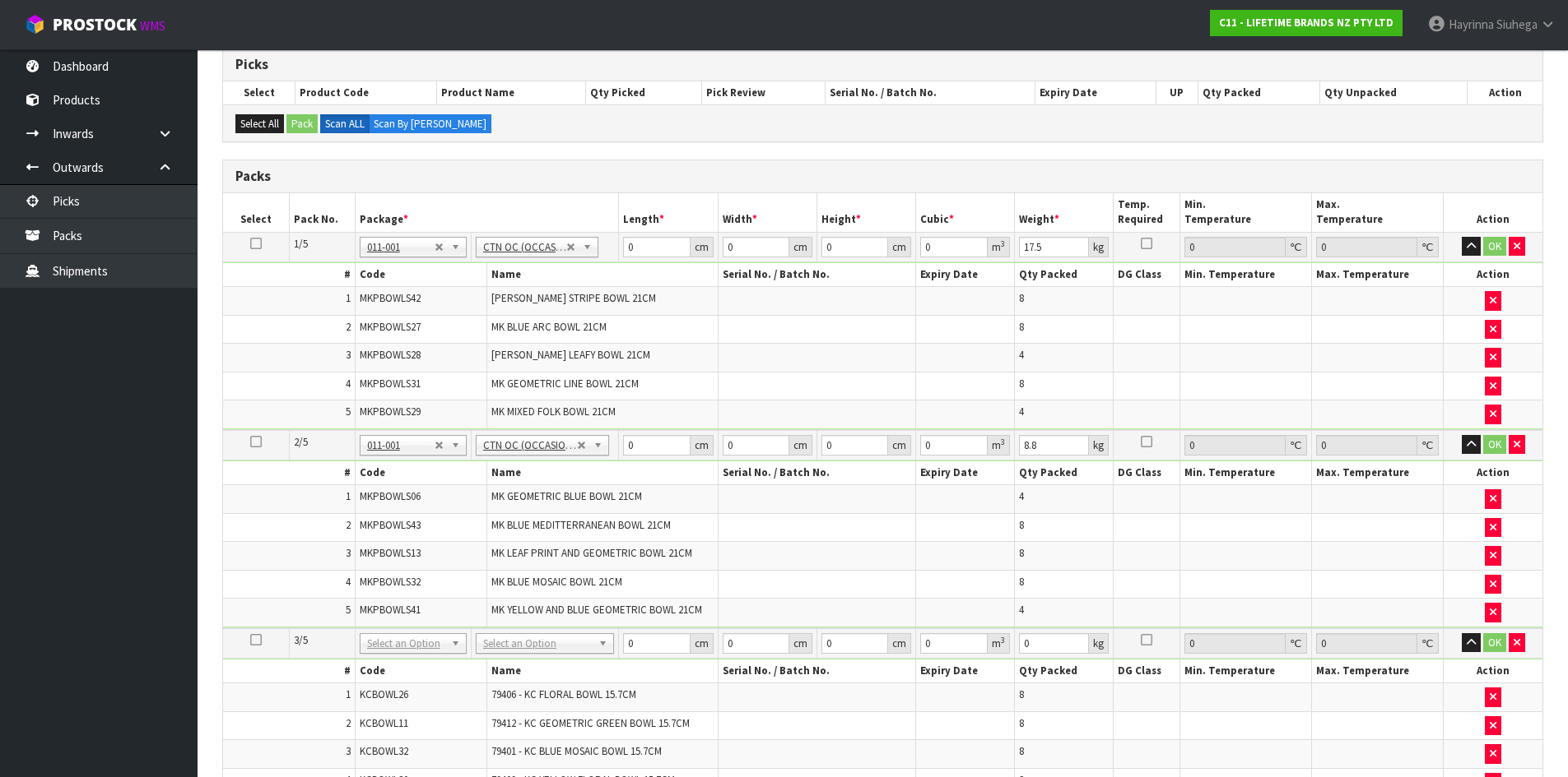
scroll to position [295, 0]
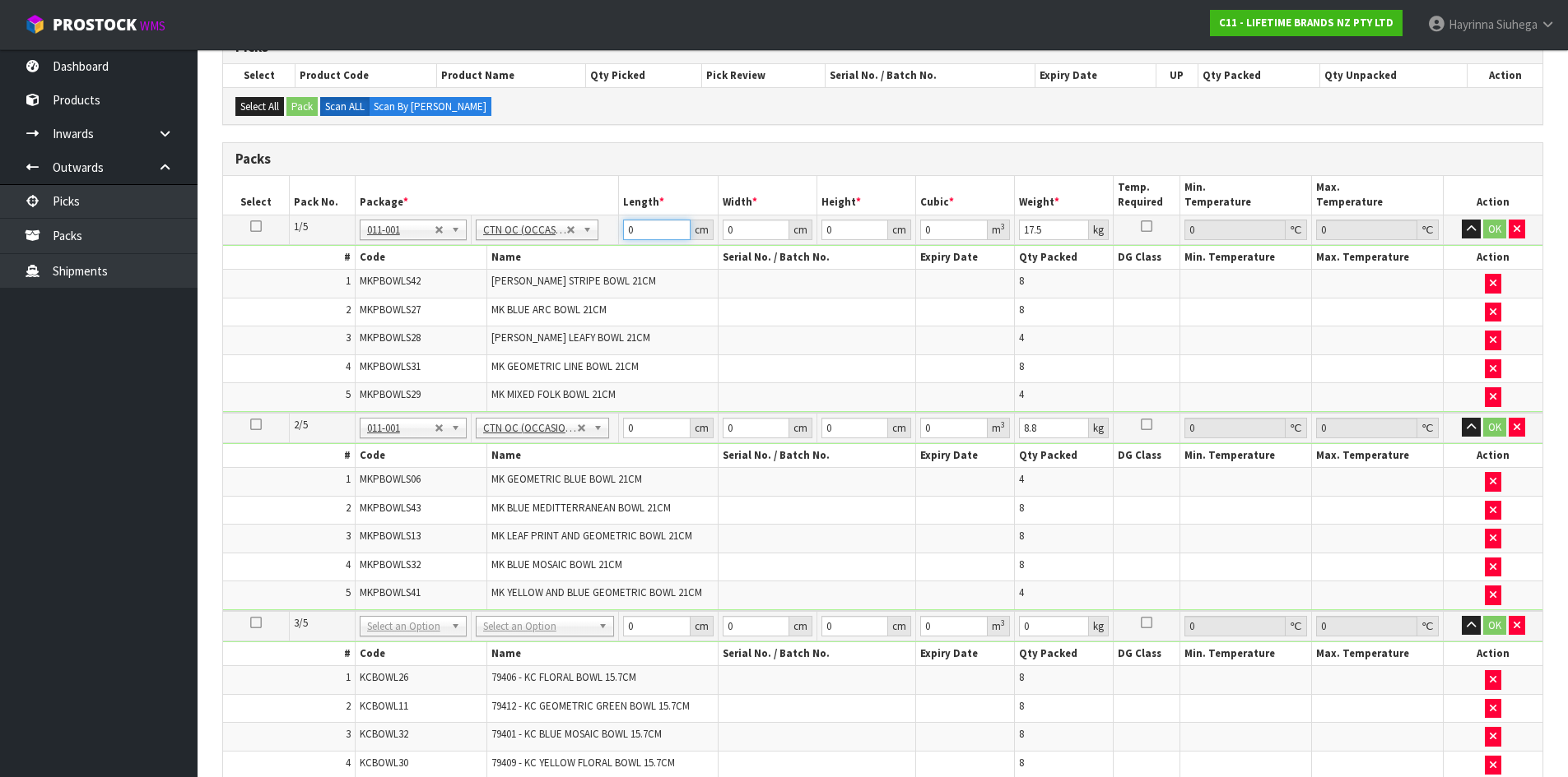
click at [630, 229] on input "0" at bounding box center [656, 229] width 66 height 20
click button "OK" at bounding box center [1495, 229] width 23 height 19
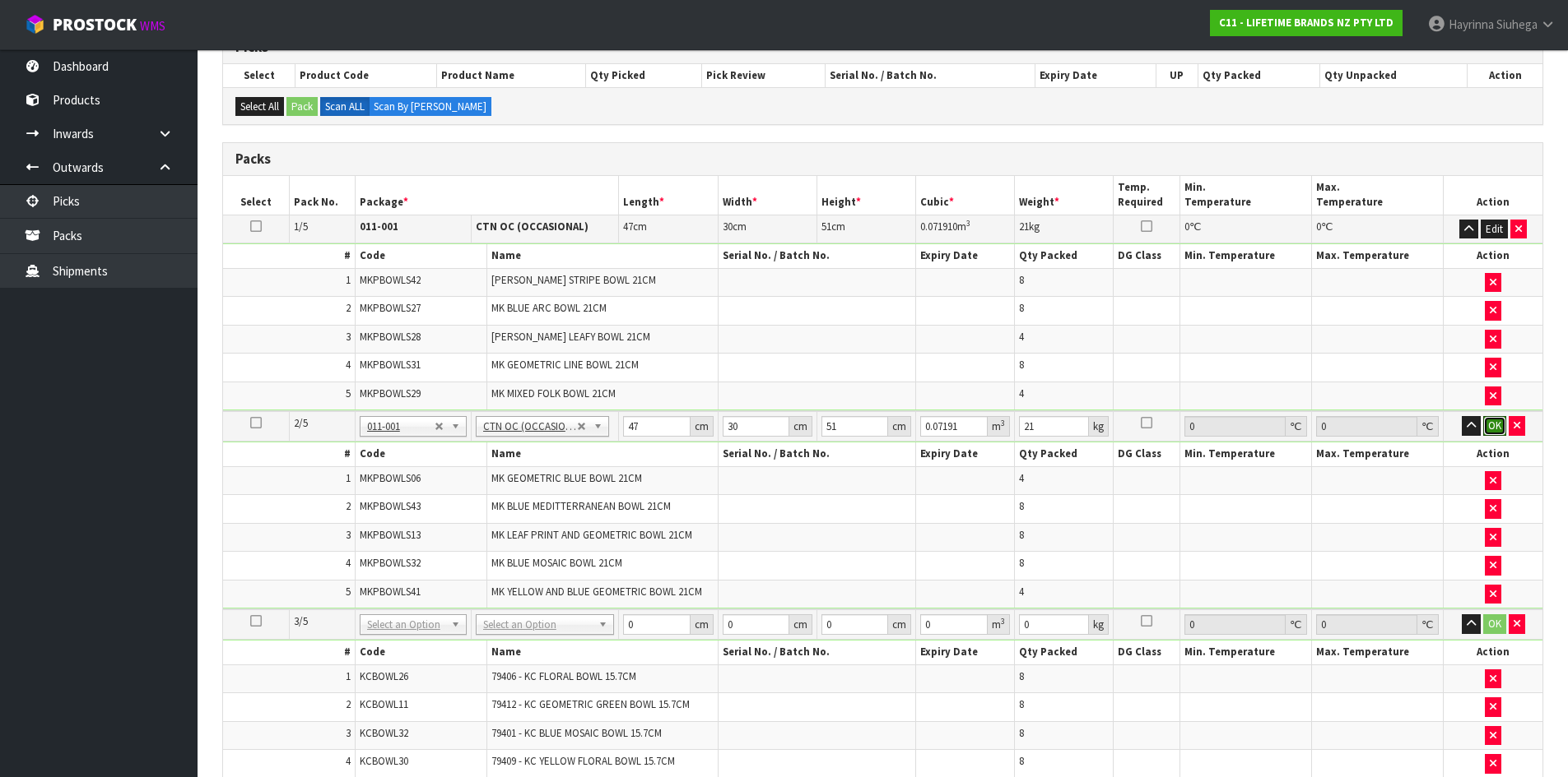
click button "OK" at bounding box center [1495, 426] width 23 height 19
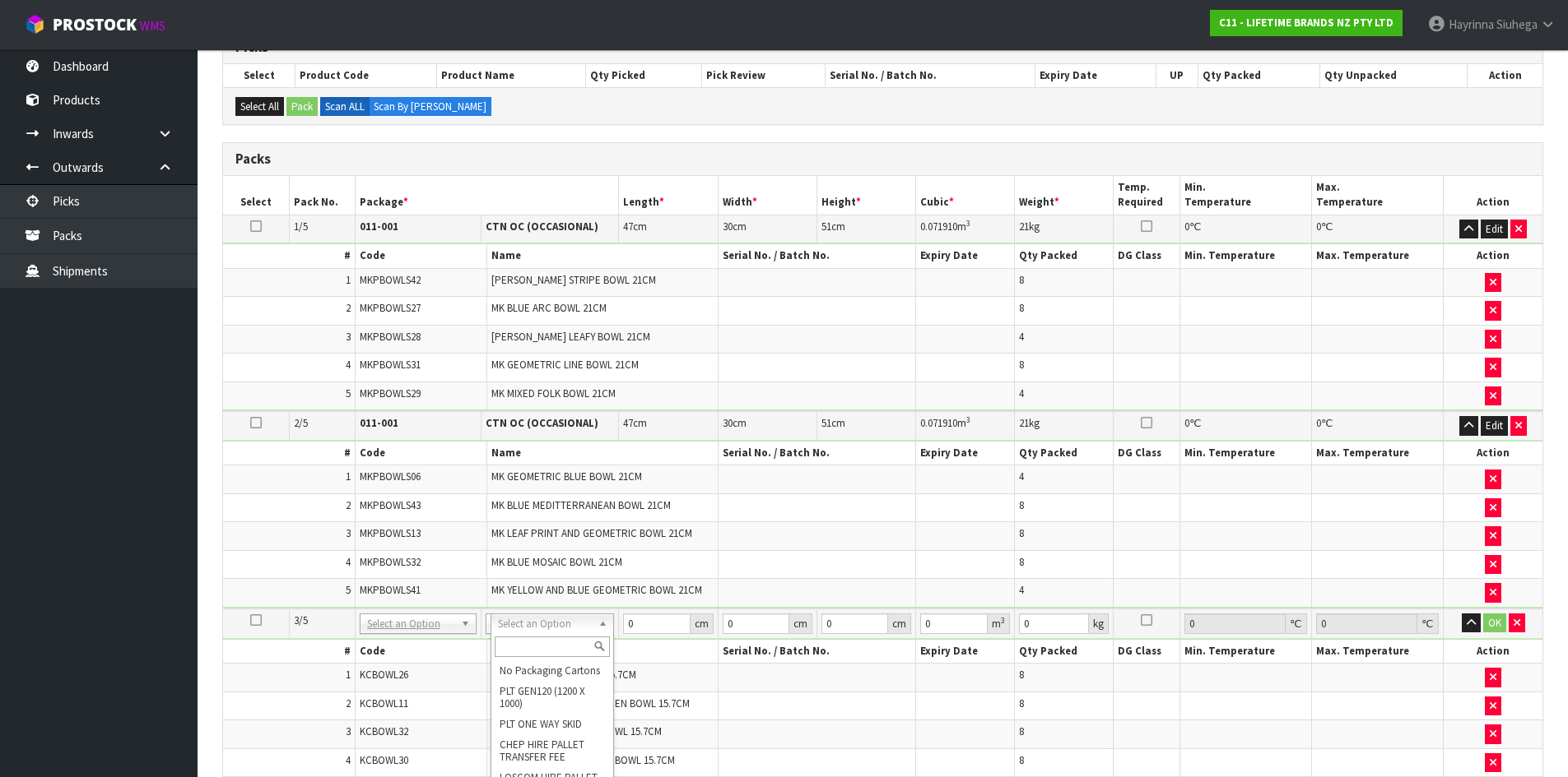
click at [529, 645] on input "text" at bounding box center [552, 646] width 115 height 20
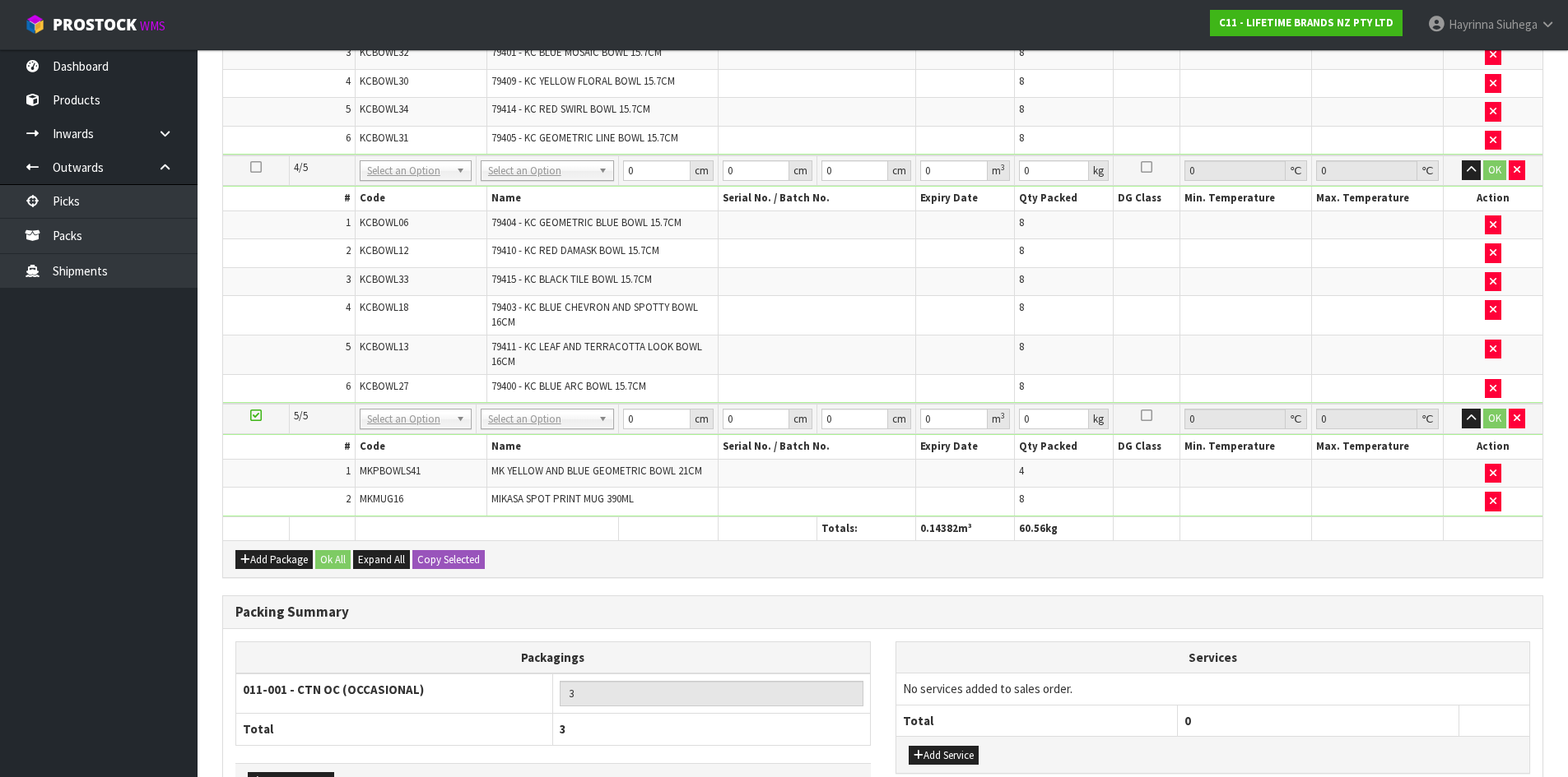
scroll to position [870, 0]
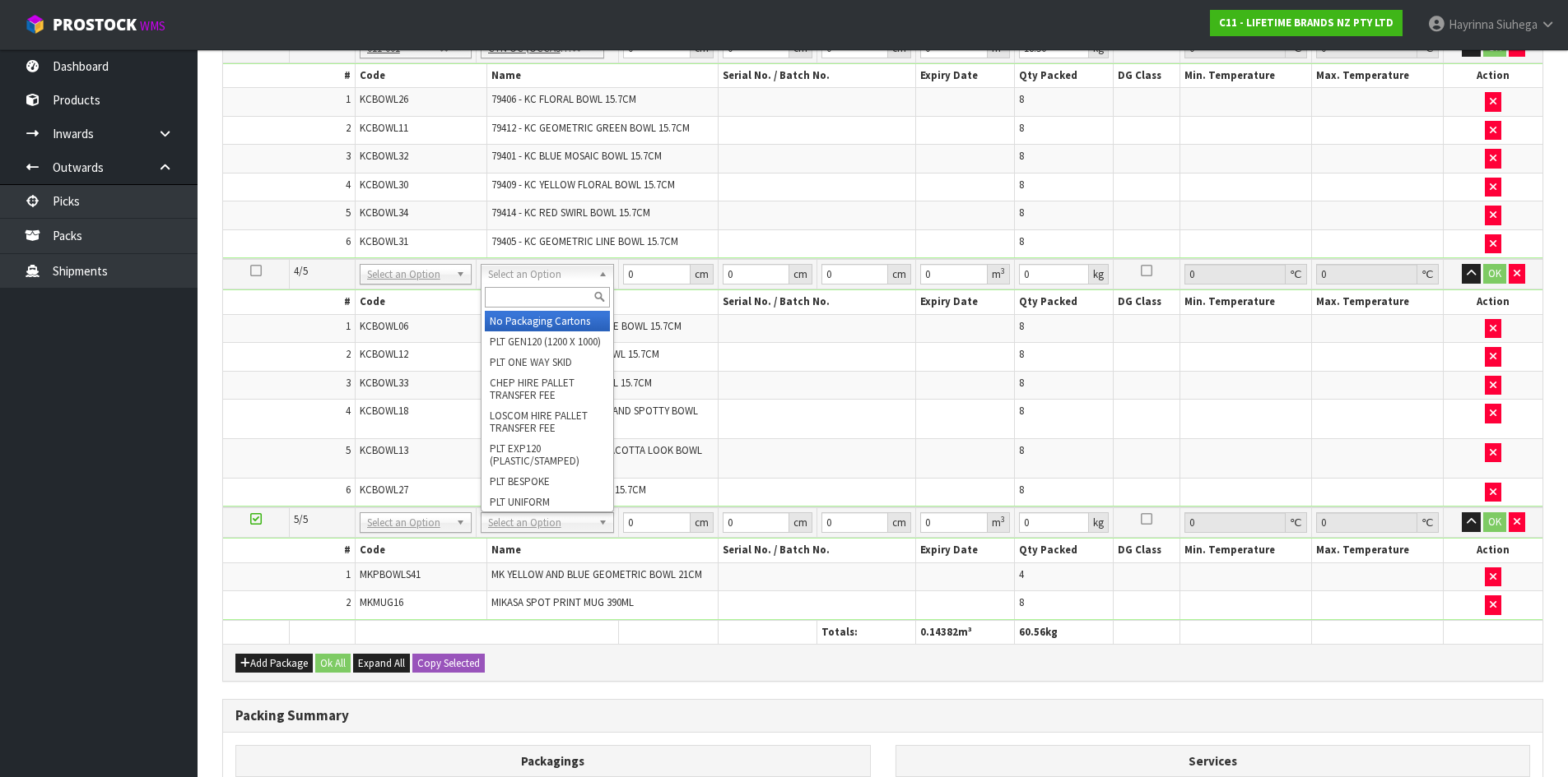
click at [552, 302] on input "text" at bounding box center [546, 296] width 125 height 20
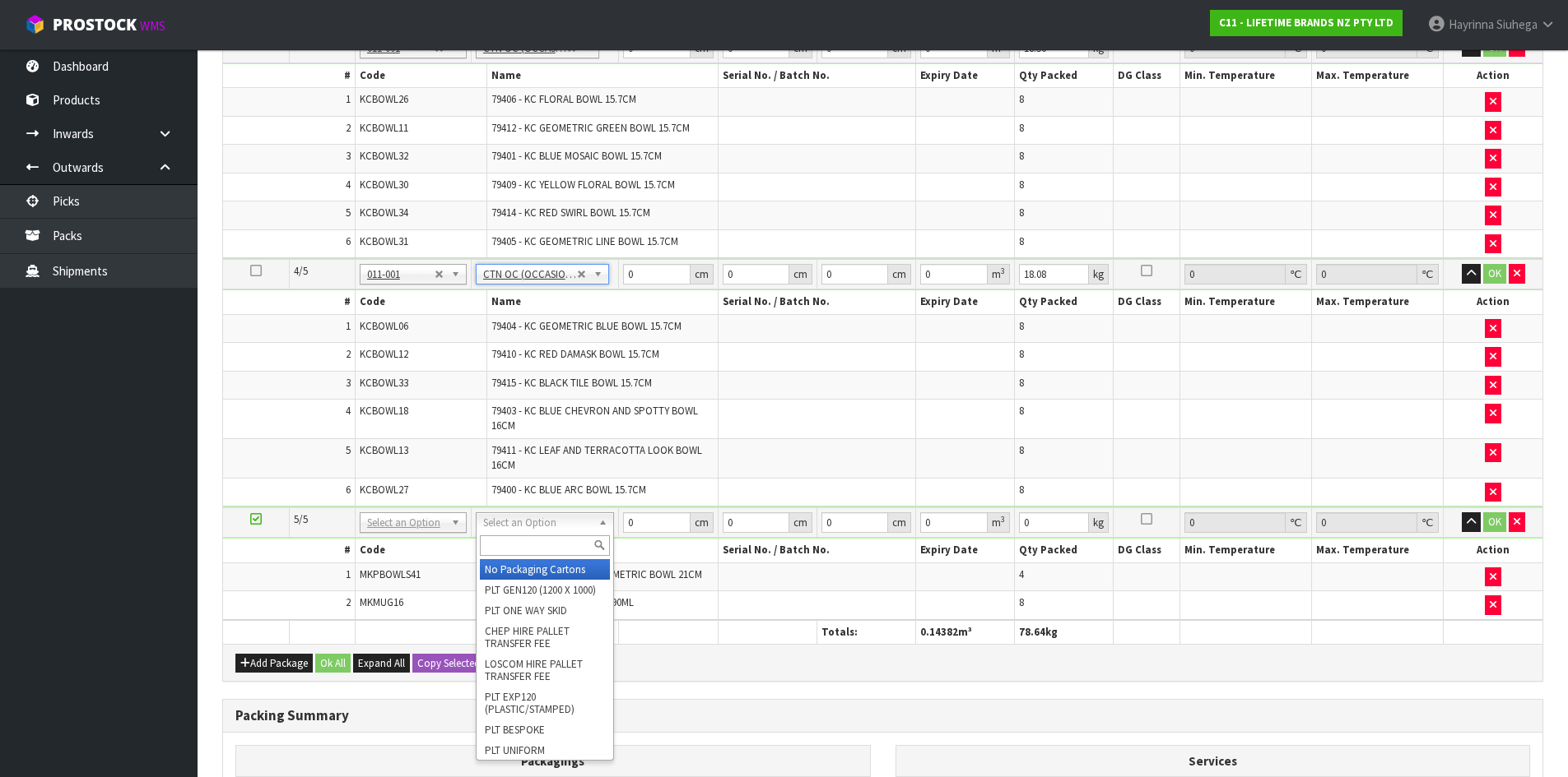
click at [541, 552] on input "text" at bounding box center [545, 545] width 130 height 20
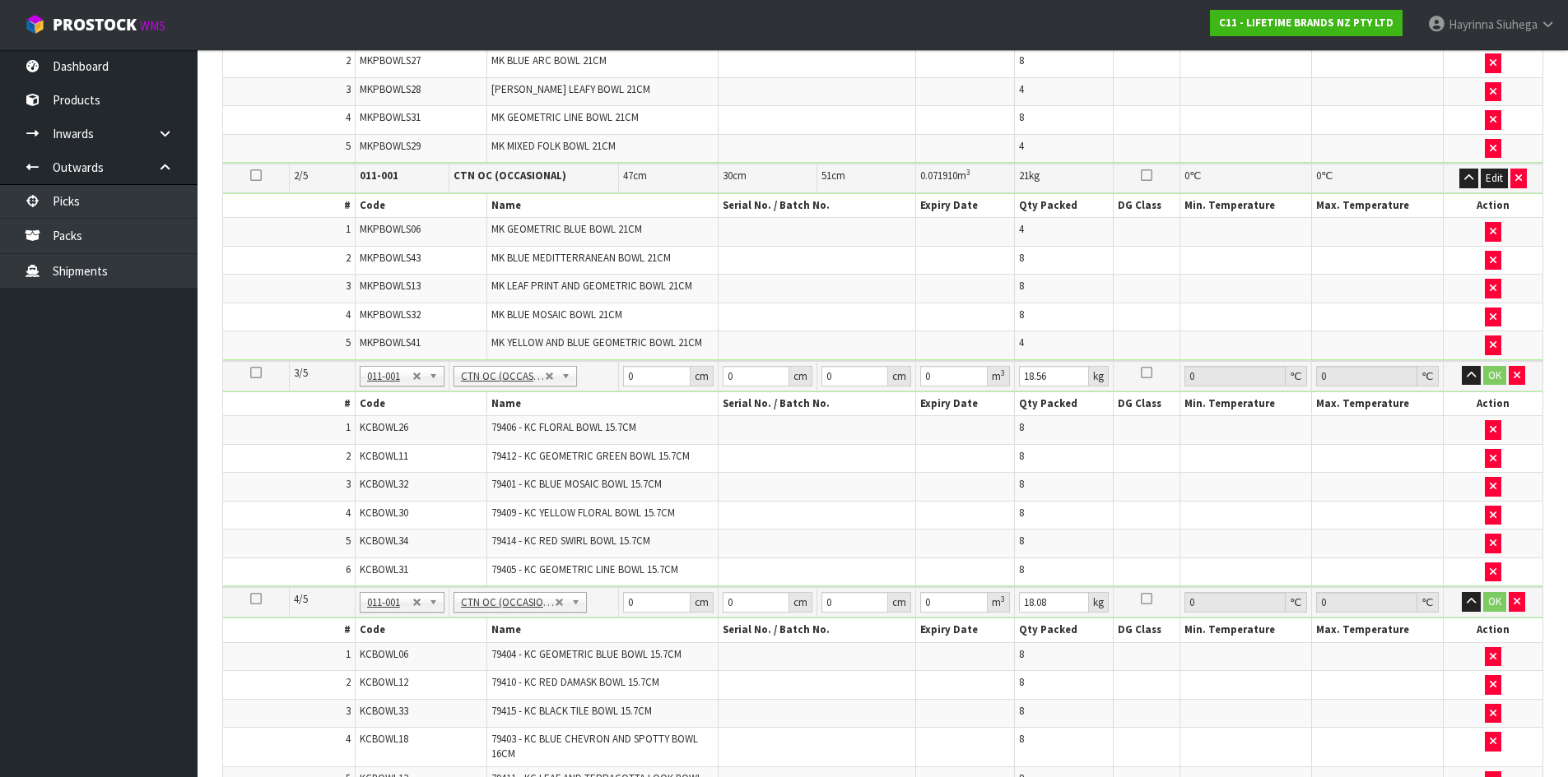
scroll to position [542, 0]
click at [622, 375] on td "0 cm" at bounding box center [668, 377] width 99 height 30
click at [624, 378] on input "0" at bounding box center [656, 377] width 66 height 20
click button "OK" at bounding box center [1496, 377] width 23 height 19
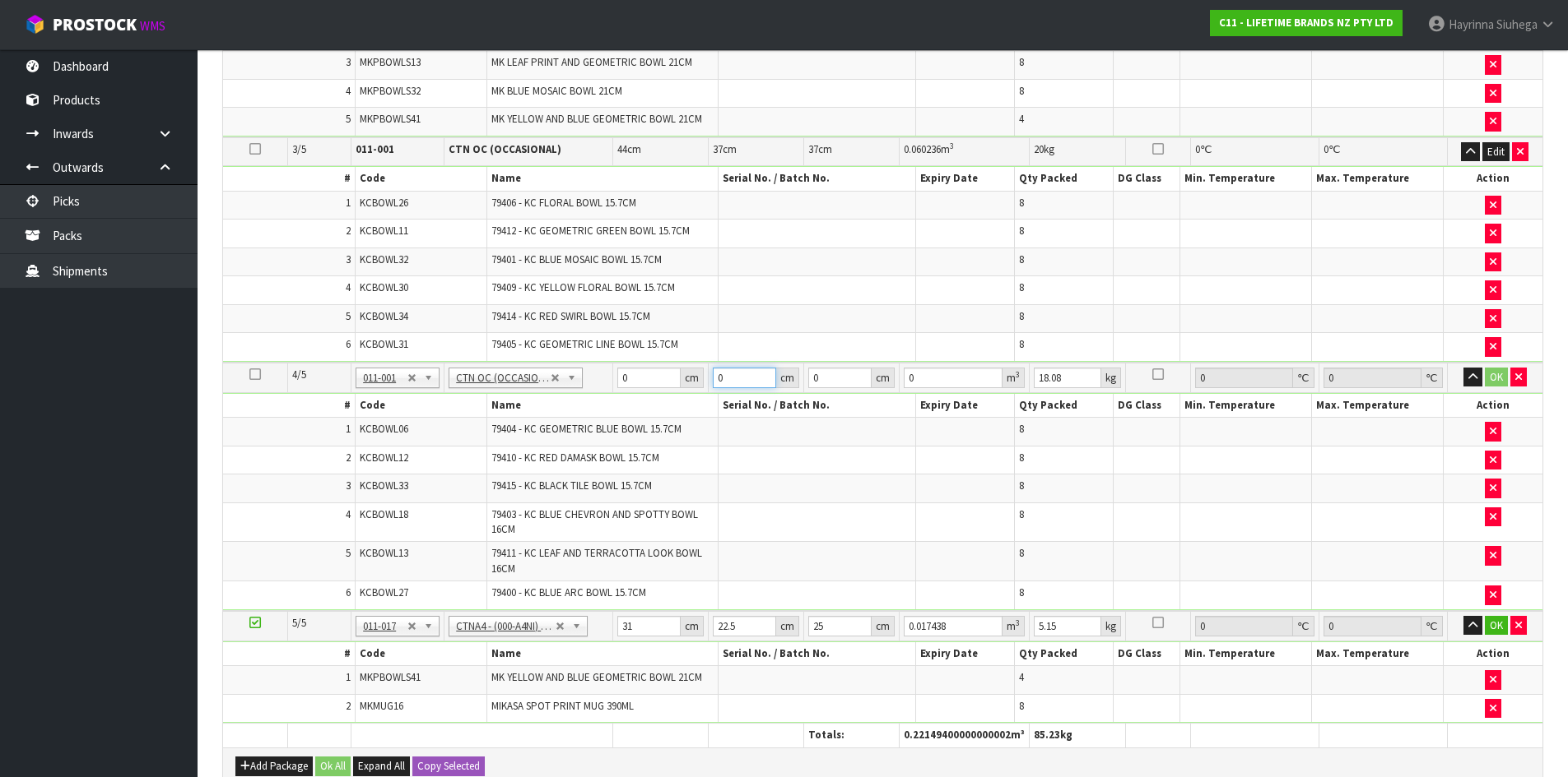
scroll to position [788, 0]
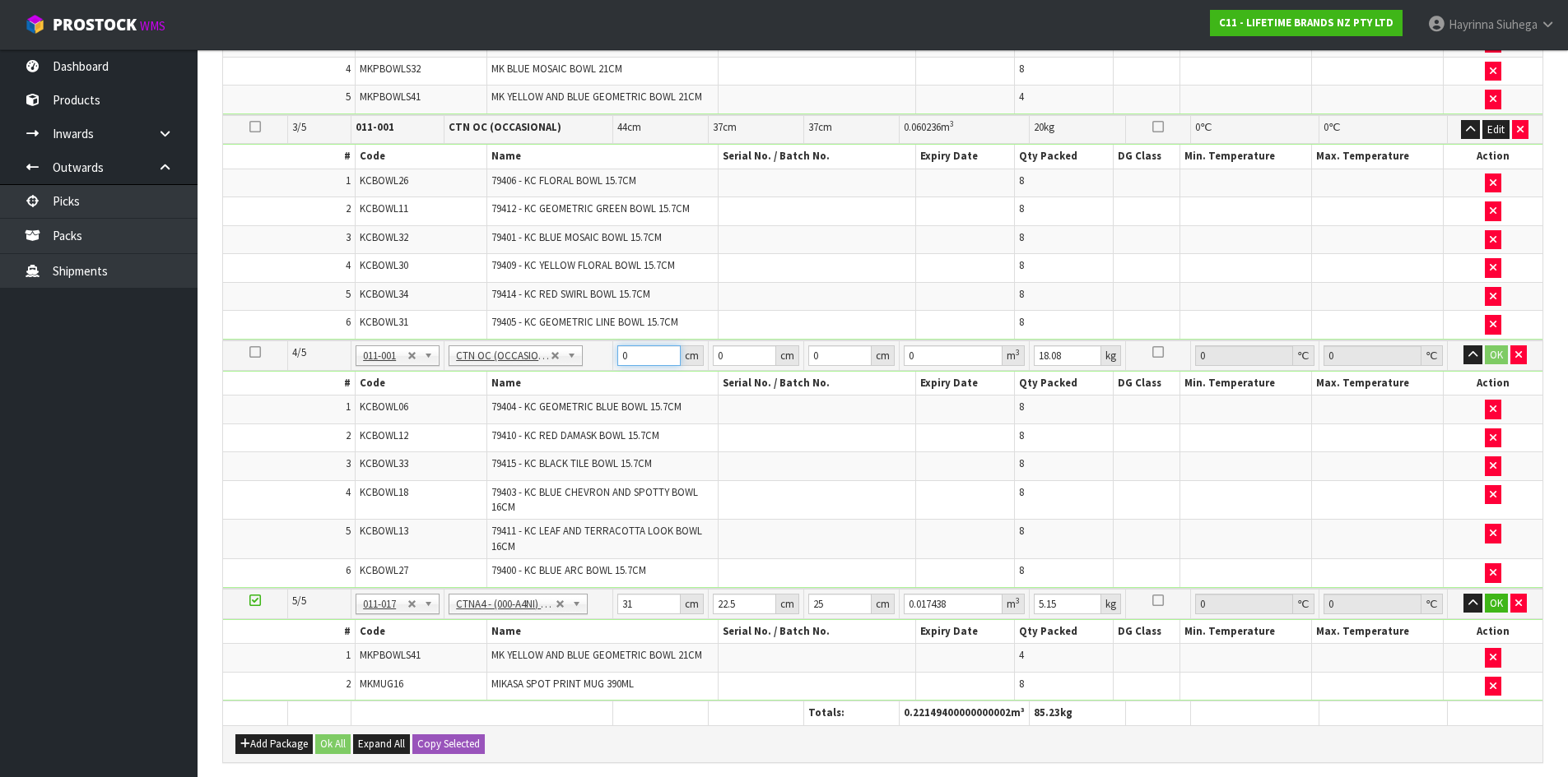
click at [623, 359] on input "0" at bounding box center [649, 355] width 64 height 20
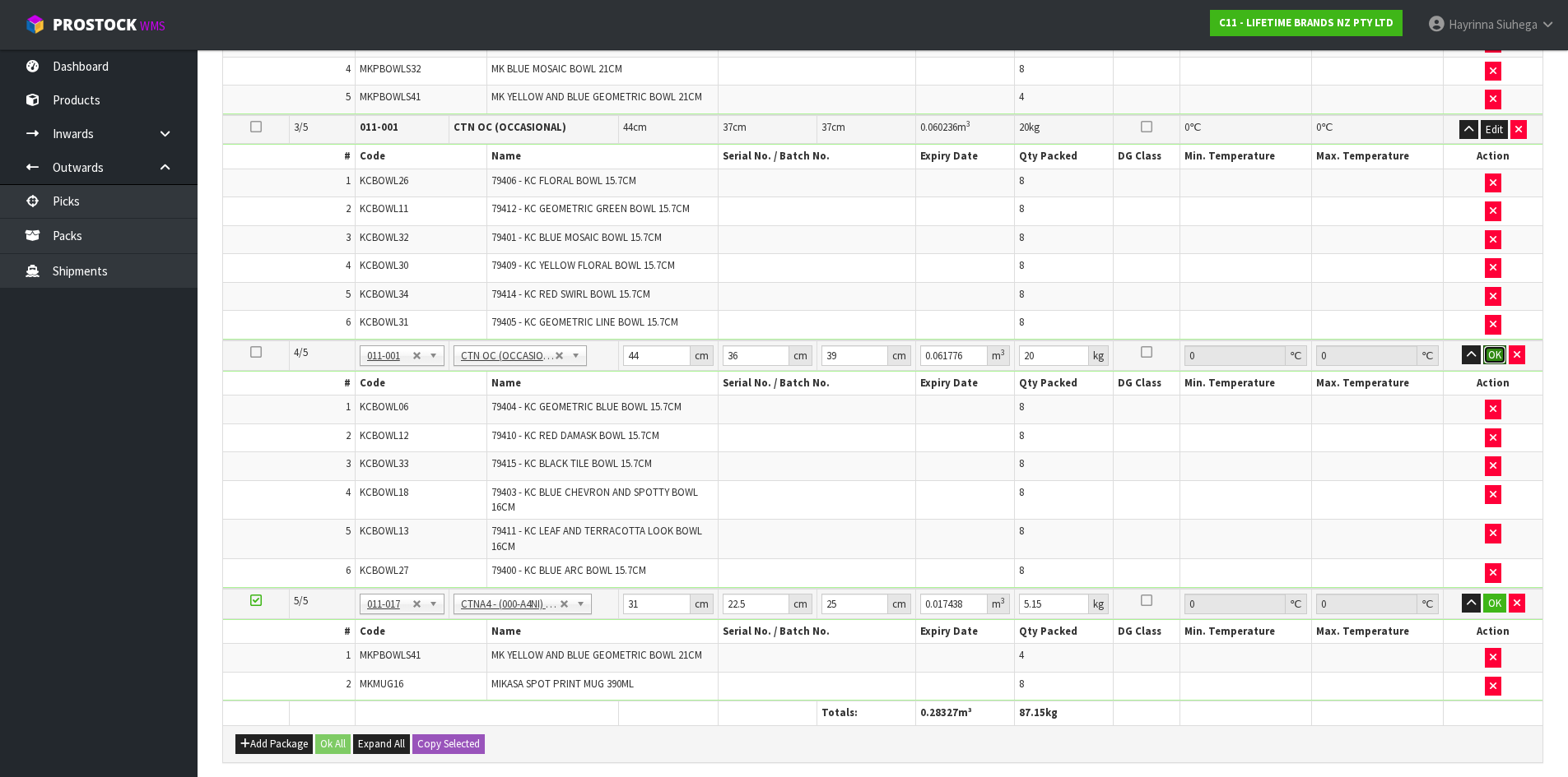
click button "OK" at bounding box center [1495, 355] width 23 height 19
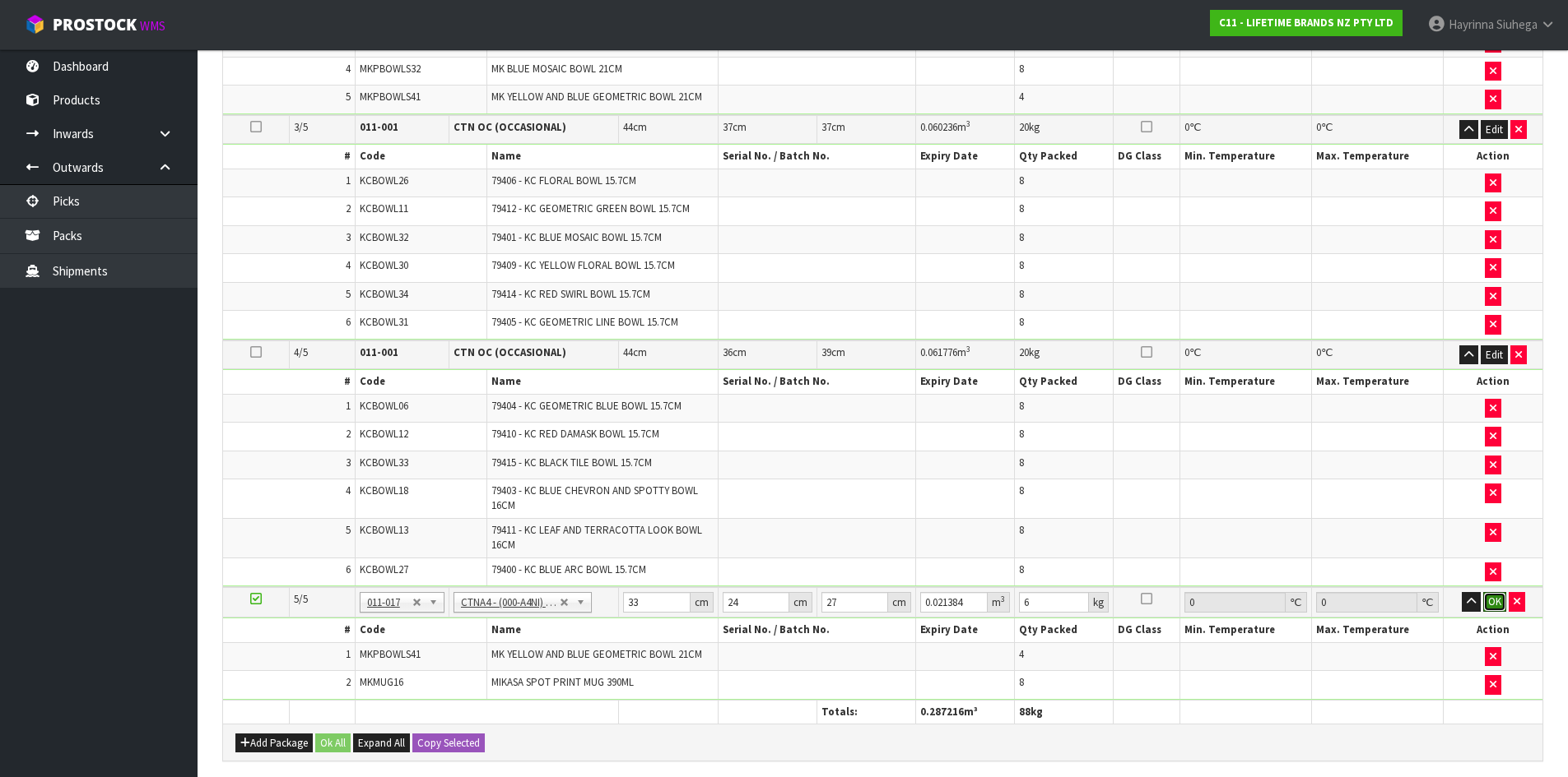
click button "OK" at bounding box center [1495, 602] width 23 height 19
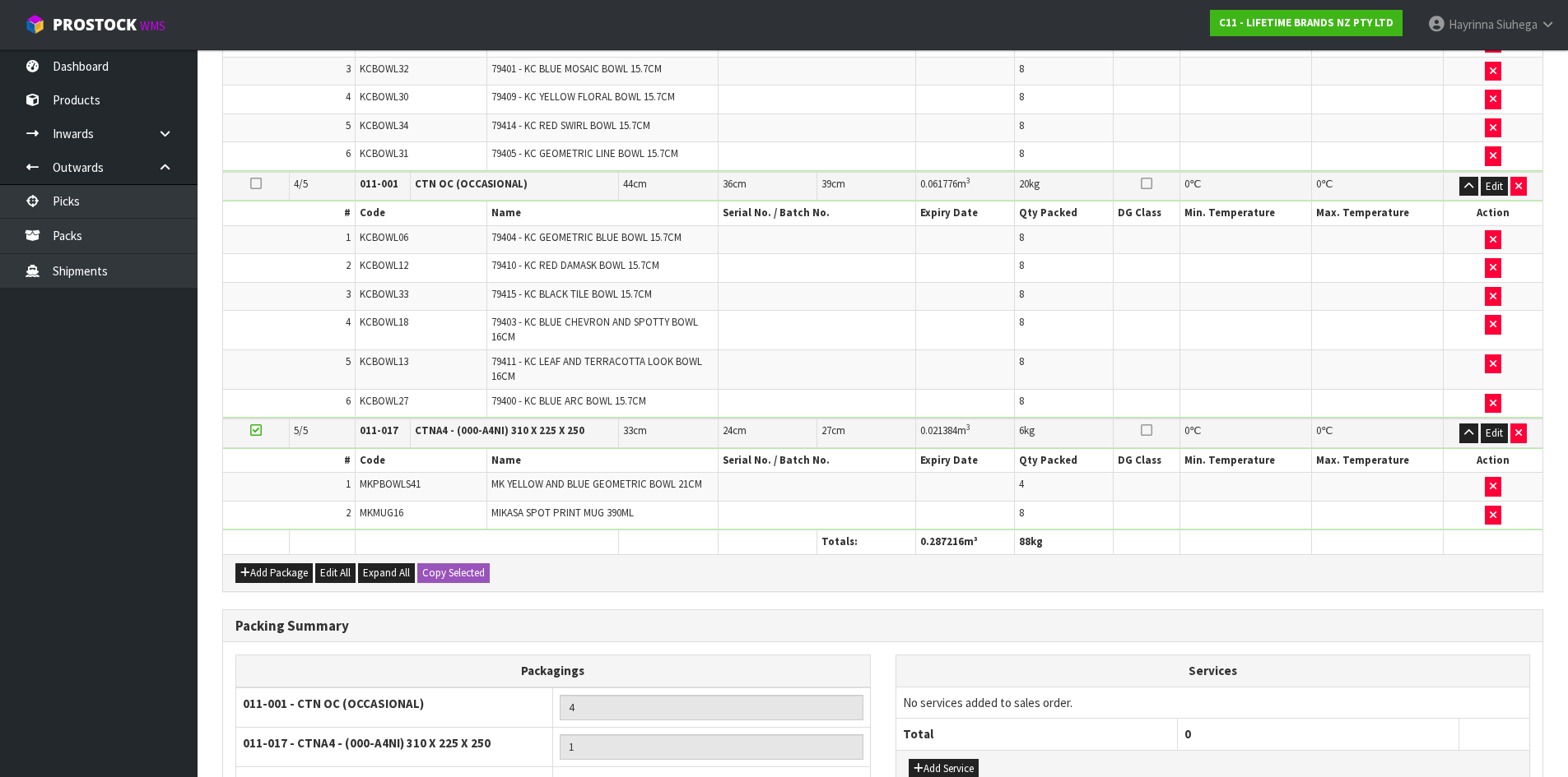
scroll to position [1124, 0]
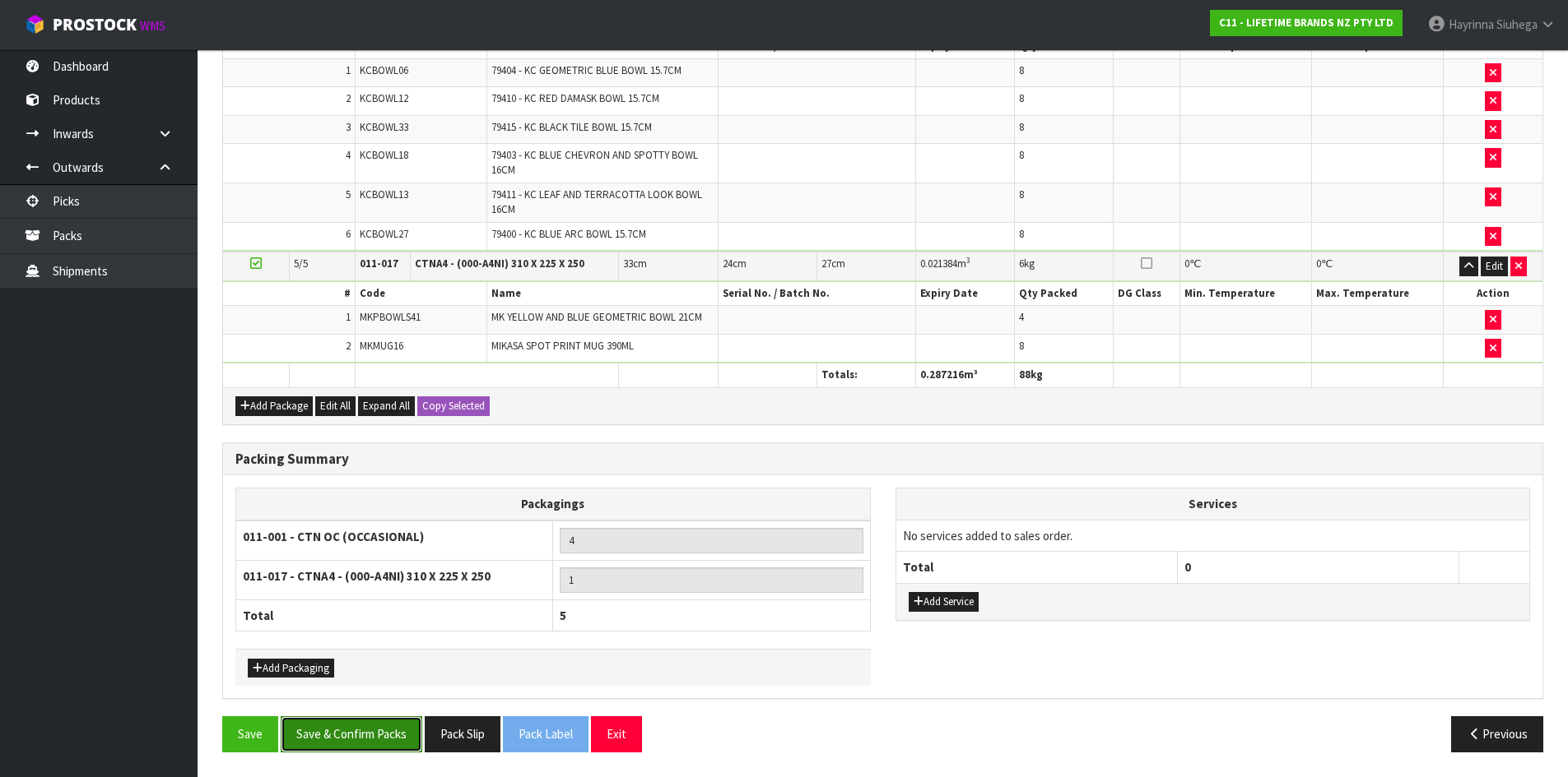
click at [356, 747] on button "Save & Confirm Packs" at bounding box center [351, 735] width 142 height 35
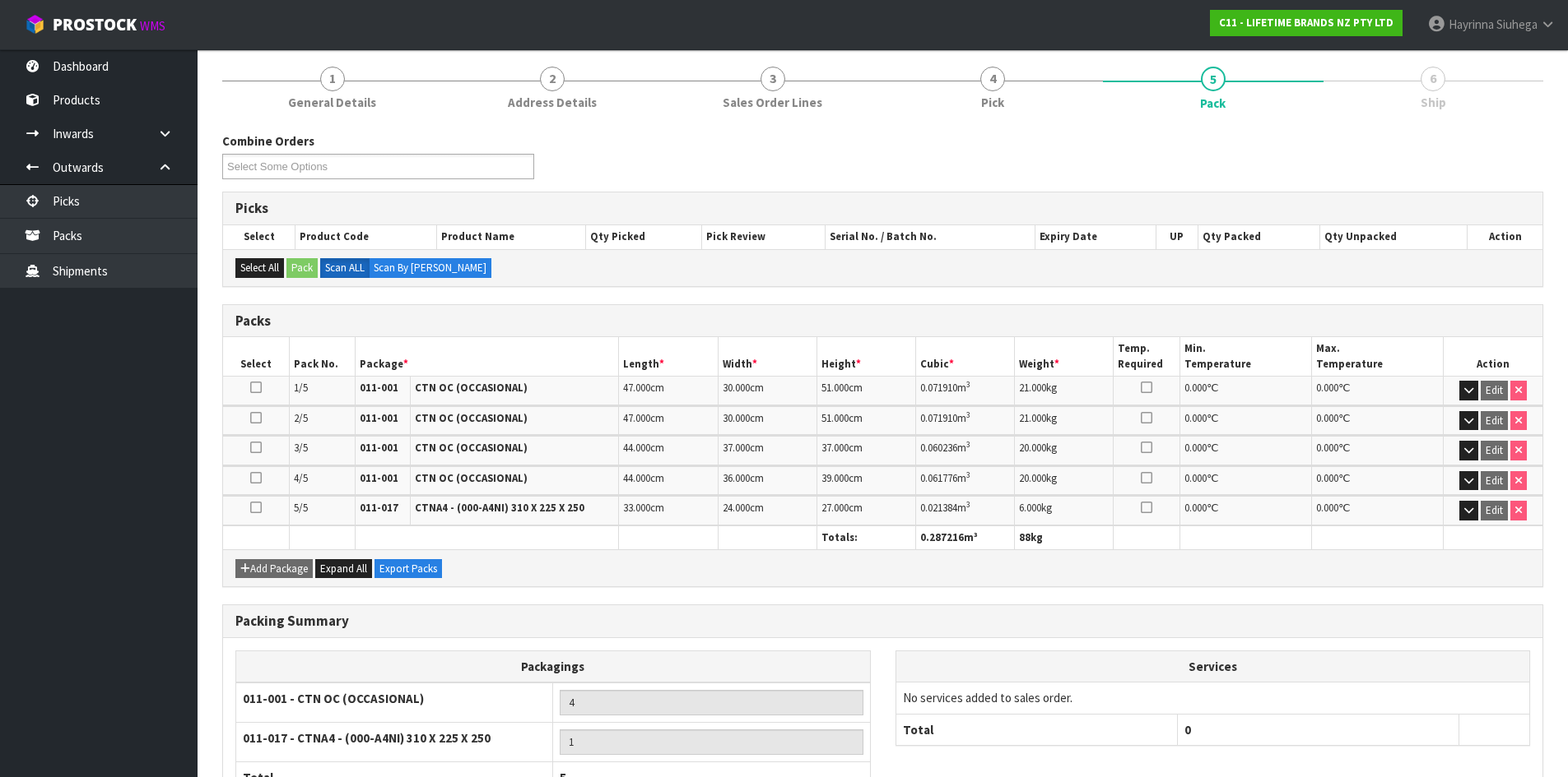
scroll to position [318, 0]
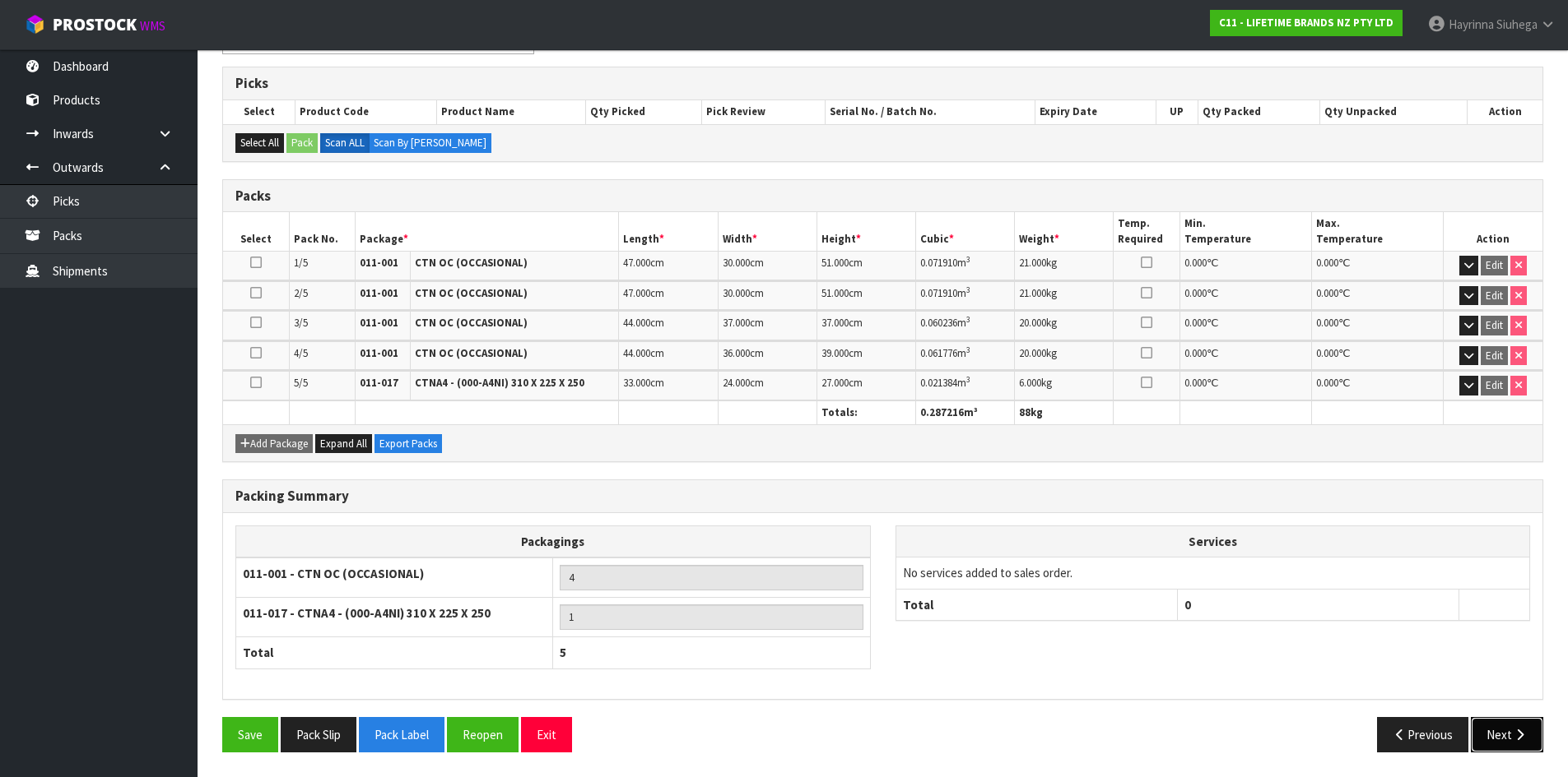
click at [1509, 726] on button "Next" at bounding box center [1507, 735] width 73 height 35
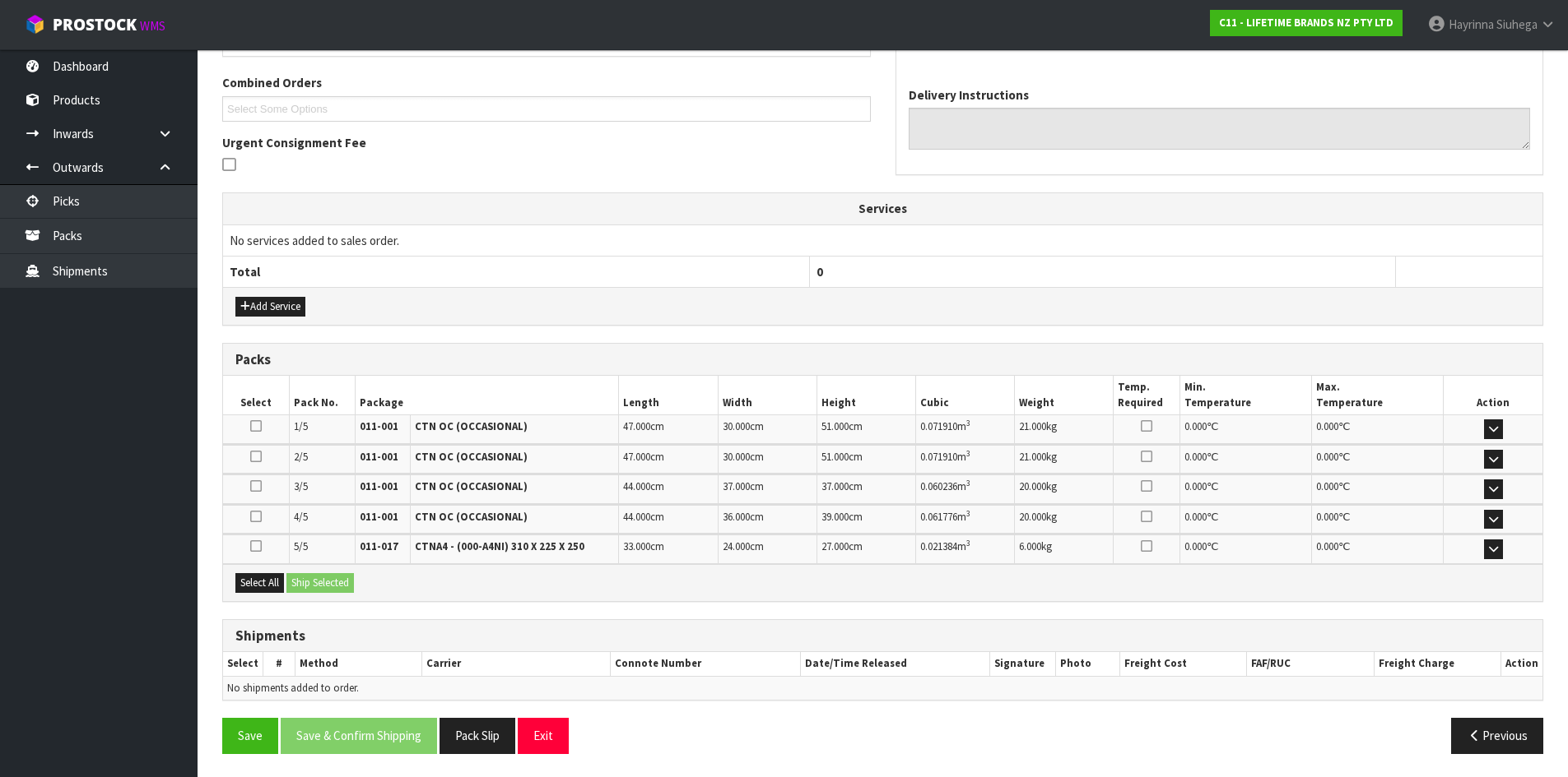
scroll to position [416, 0]
drag, startPoint x: 257, startPoint y: 587, endPoint x: 278, endPoint y: 584, distance: 21.2
click at [258, 588] on button "Select All" at bounding box center [259, 581] width 49 height 19
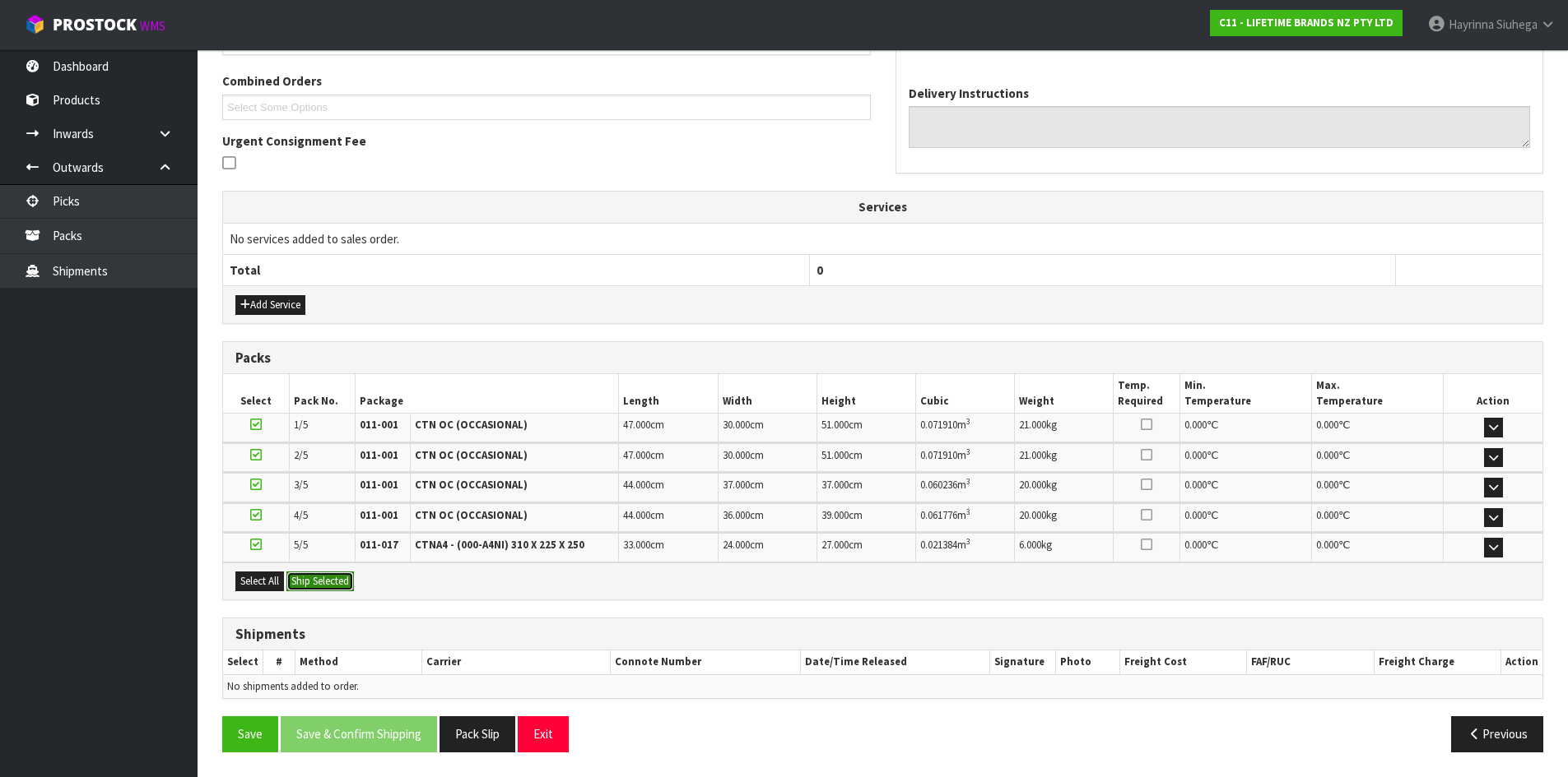
click at [312, 584] on button "Ship Selected" at bounding box center [320, 581] width 67 height 19
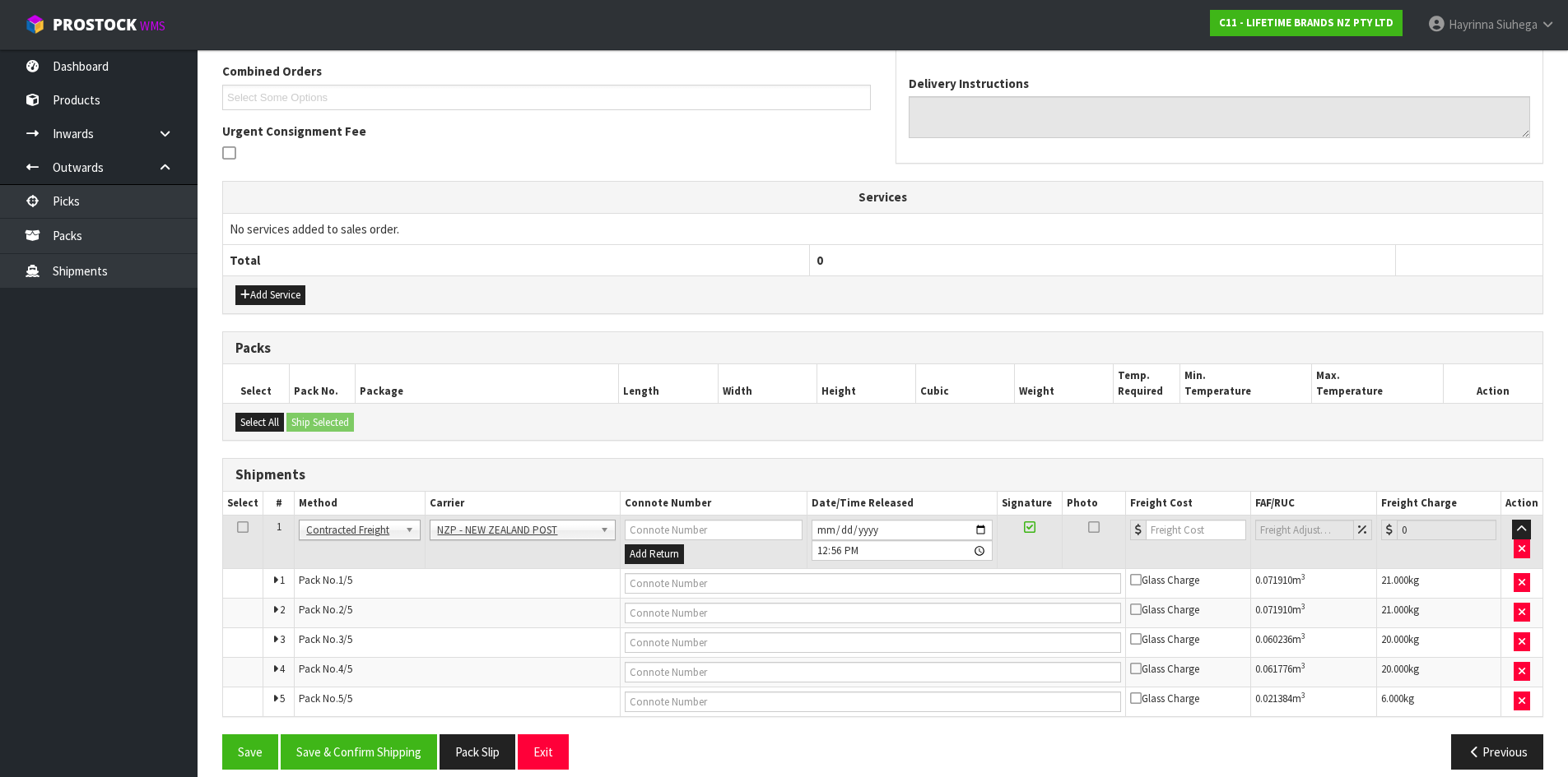
scroll to position [443, 0]
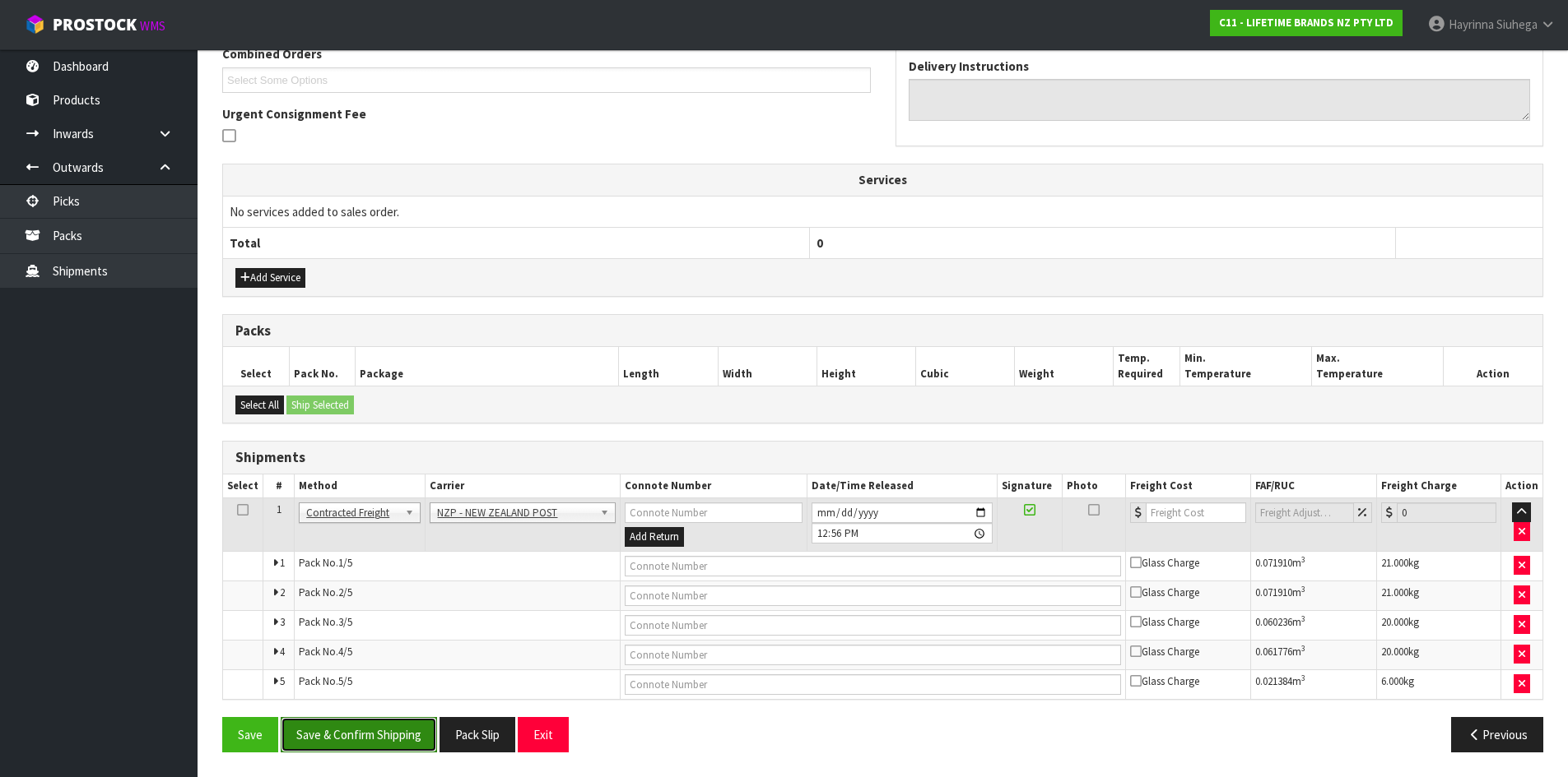
click at [379, 727] on button "Save & Confirm Shipping" at bounding box center [359, 735] width 157 height 35
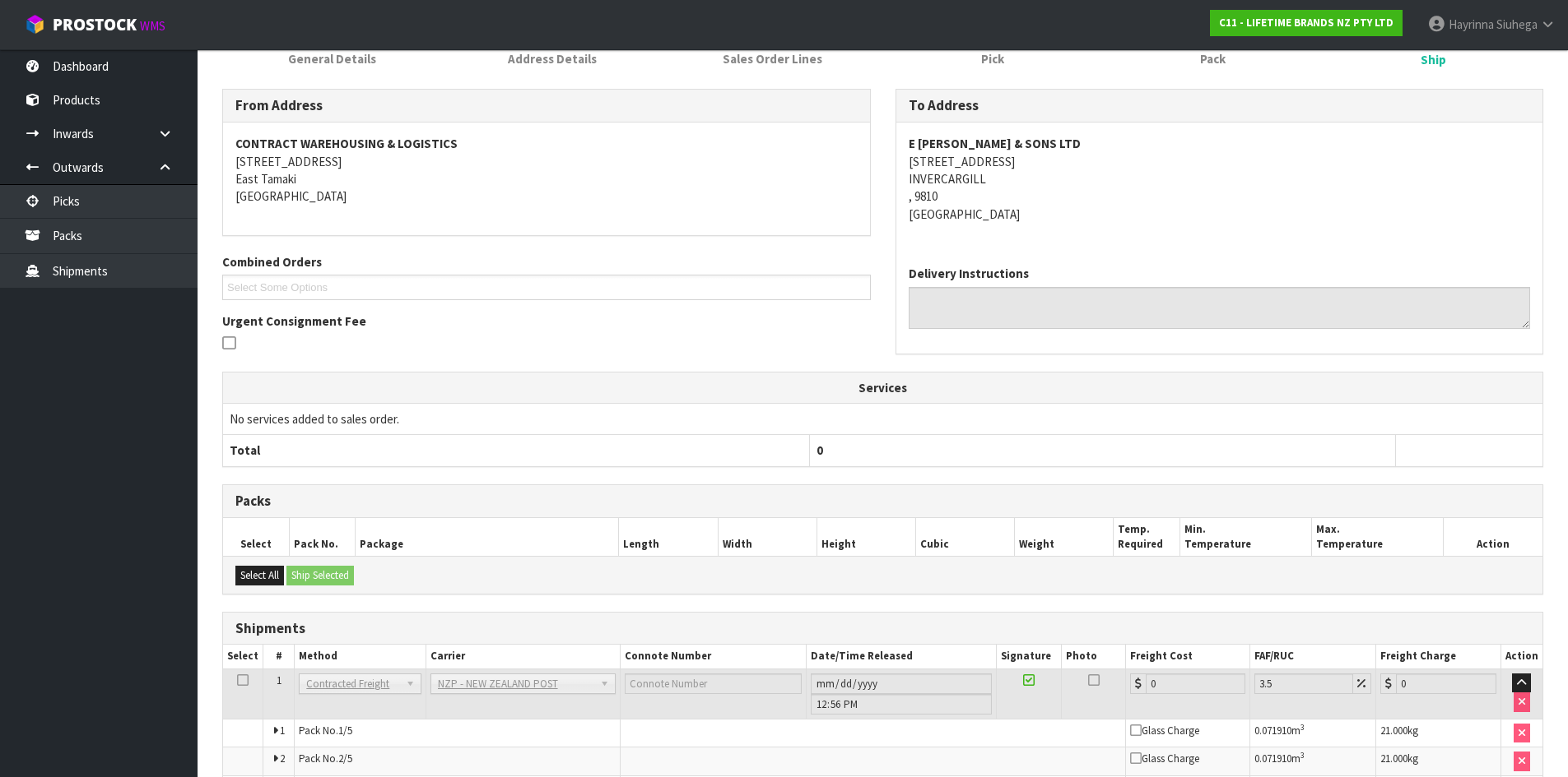
scroll to position [415, 0]
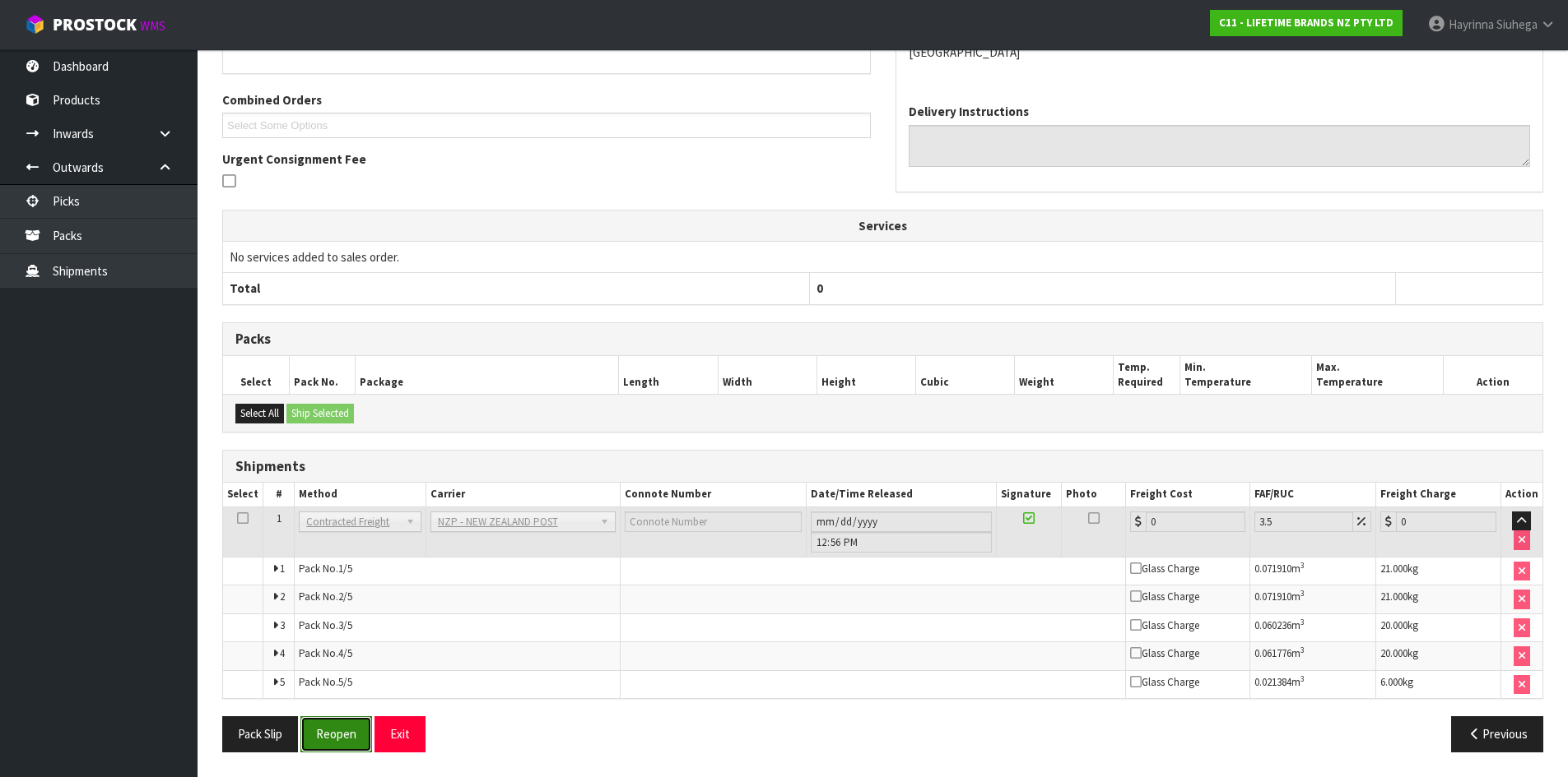
click at [330, 742] on button "Reopen" at bounding box center [336, 735] width 72 height 35
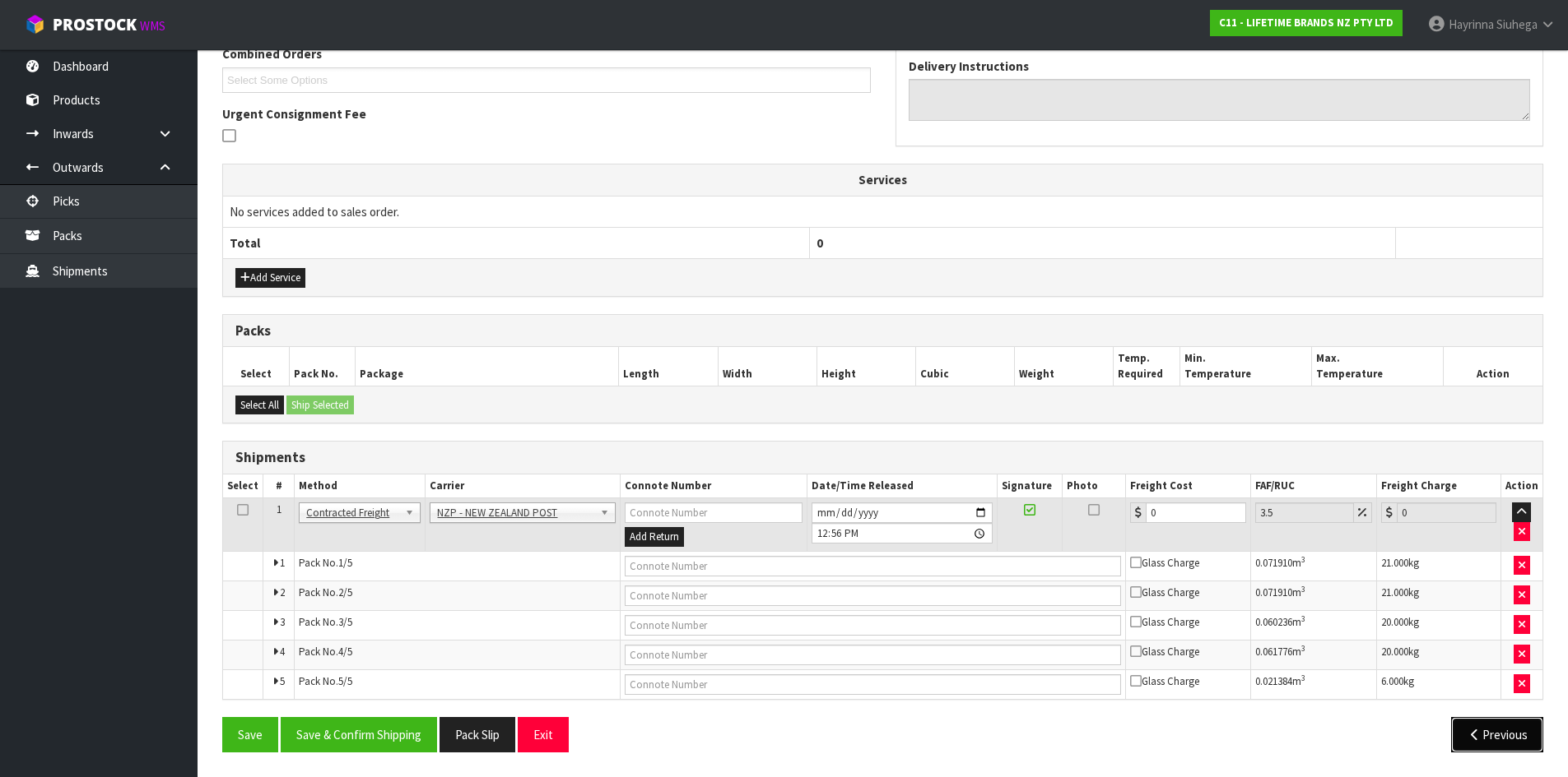
click at [1487, 723] on button "Previous" at bounding box center [1497, 735] width 92 height 35
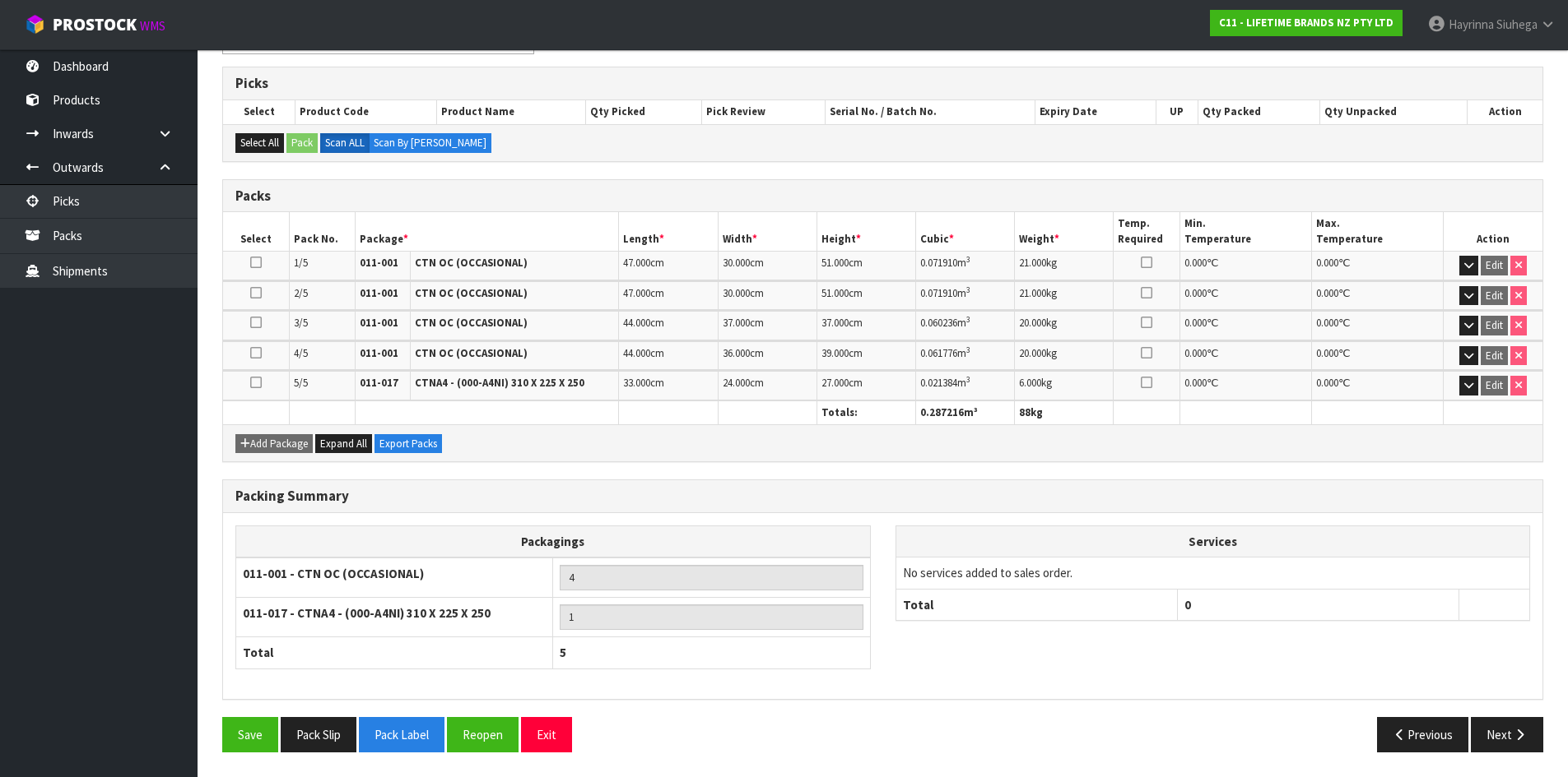
scroll to position [318, 0]
click at [425, 733] on button "Pack Label" at bounding box center [401, 735] width 86 height 35
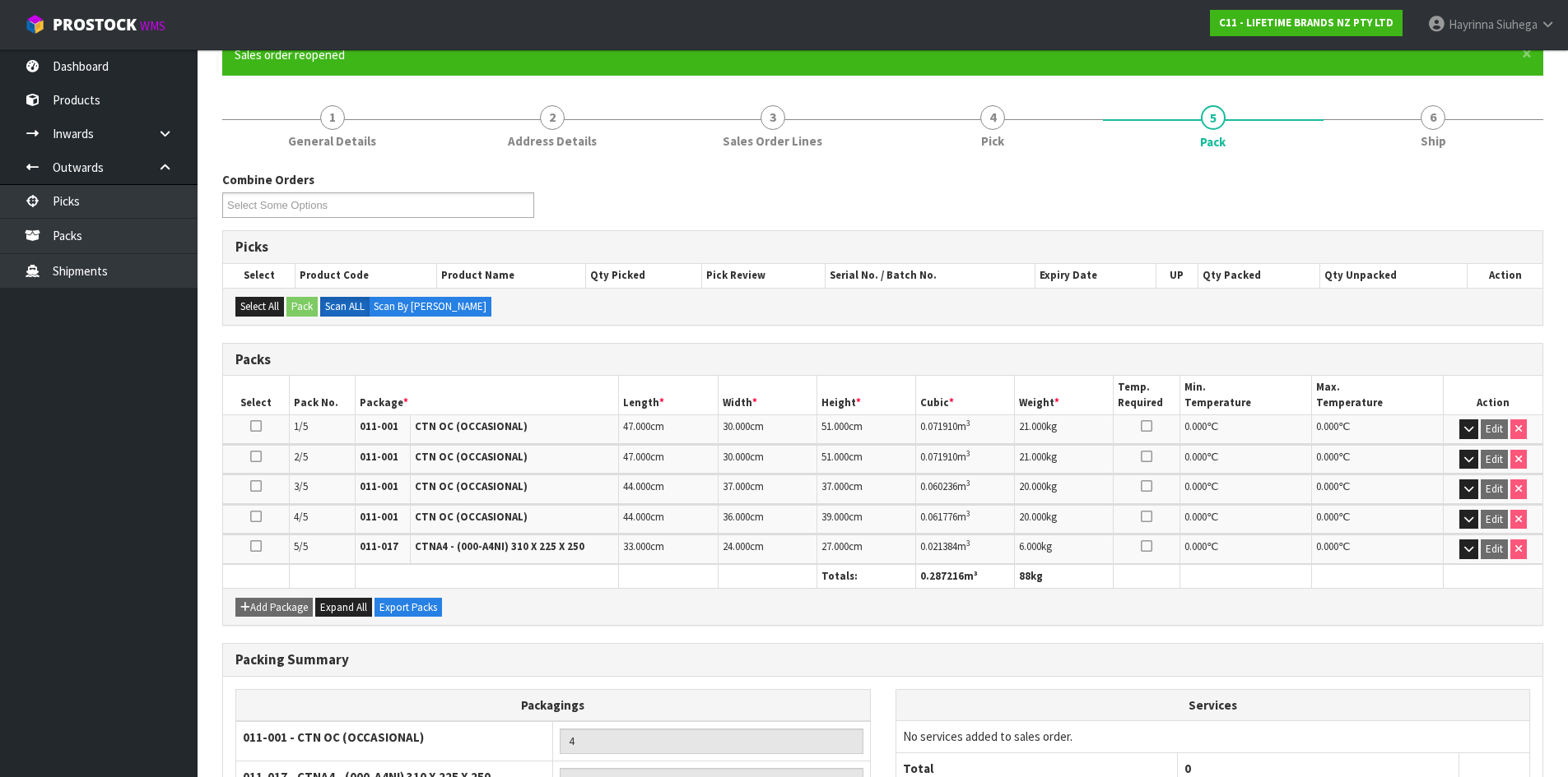
scroll to position [0, 0]
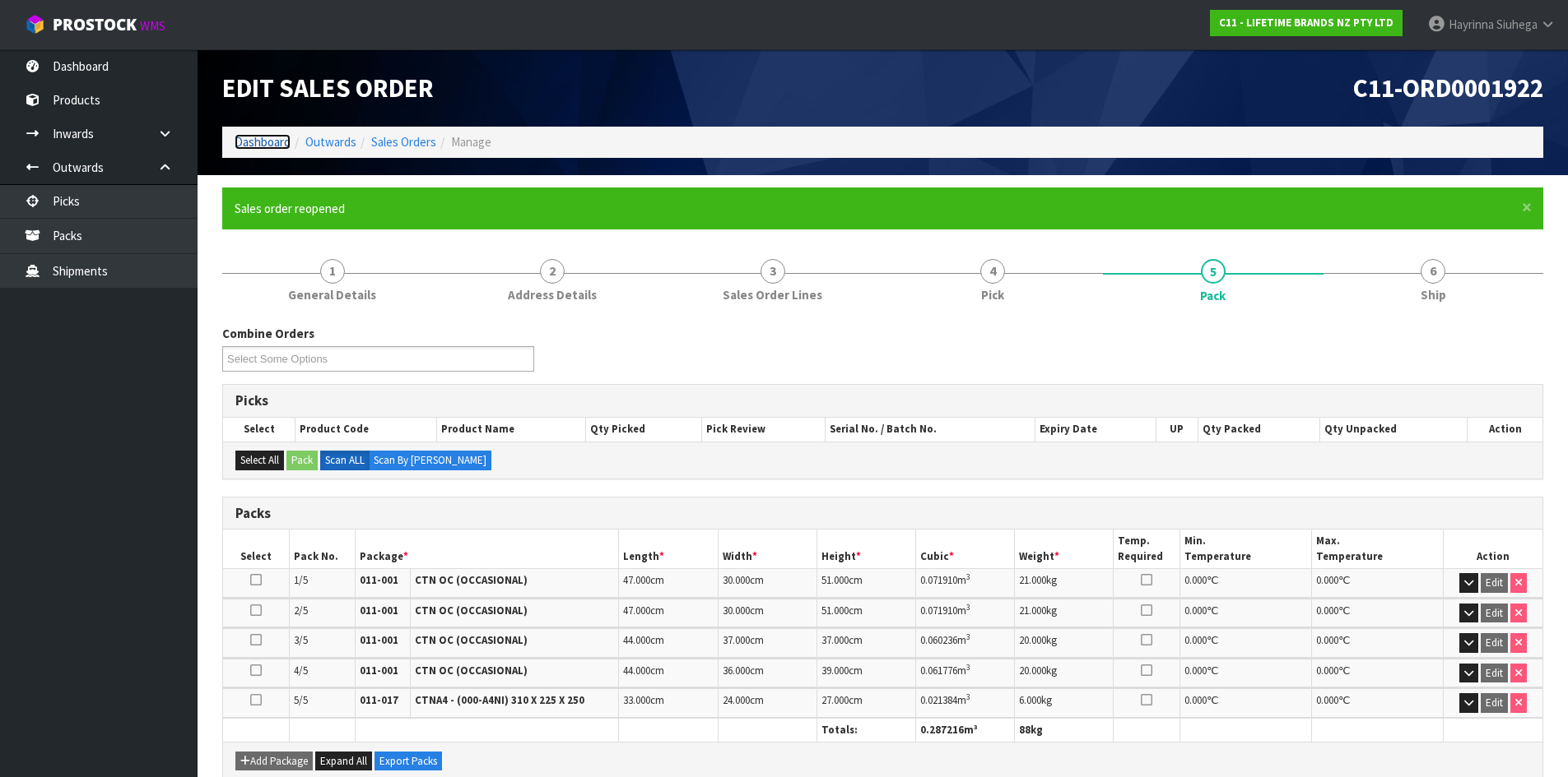
click at [273, 148] on link "Dashboard" at bounding box center [262, 142] width 56 height 16
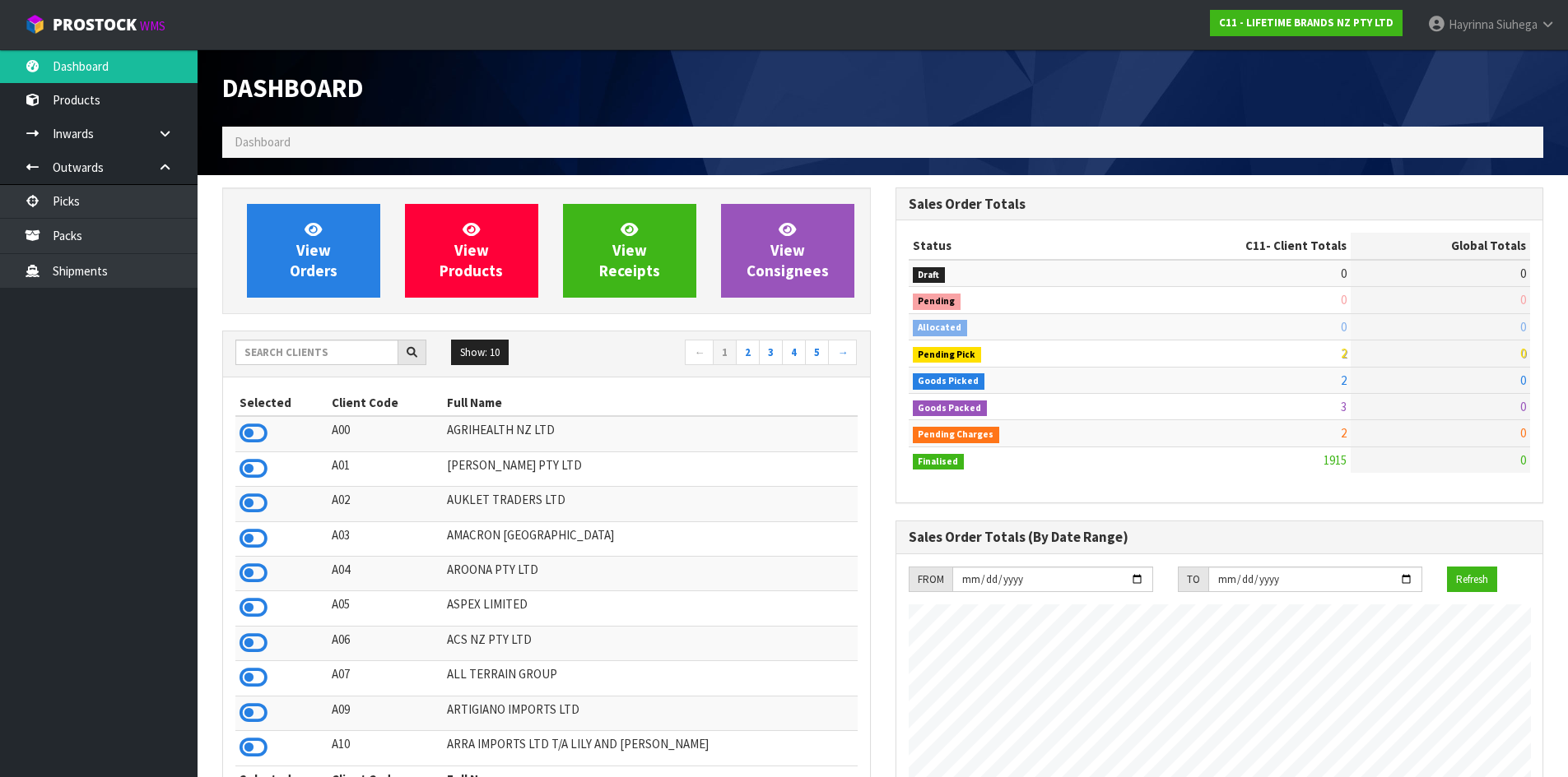
scroll to position [1246, 672]
click at [321, 340] on input "text" at bounding box center [317, 352] width 163 height 26
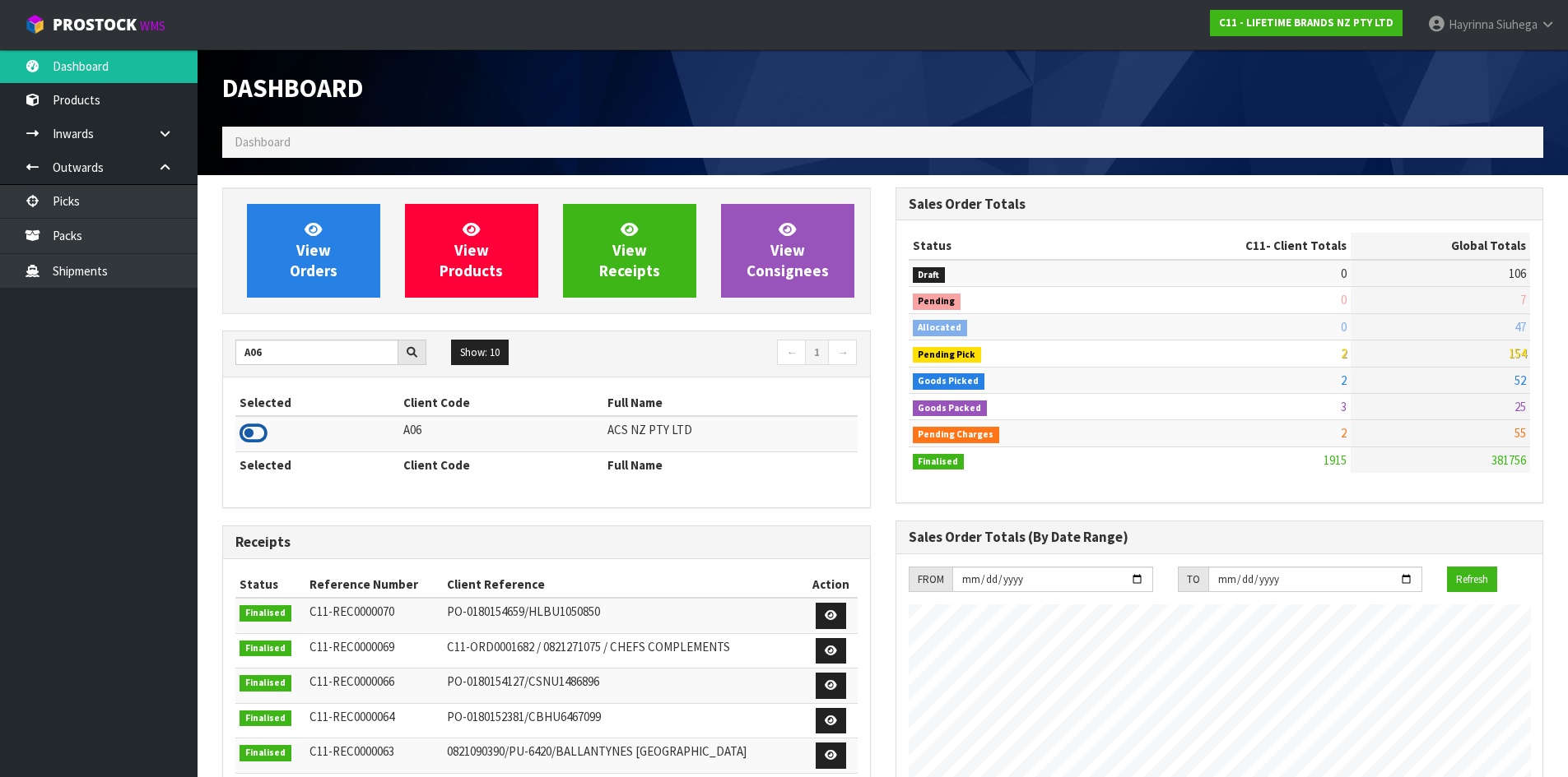
click at [251, 428] on icon at bounding box center [253, 434] width 28 height 25
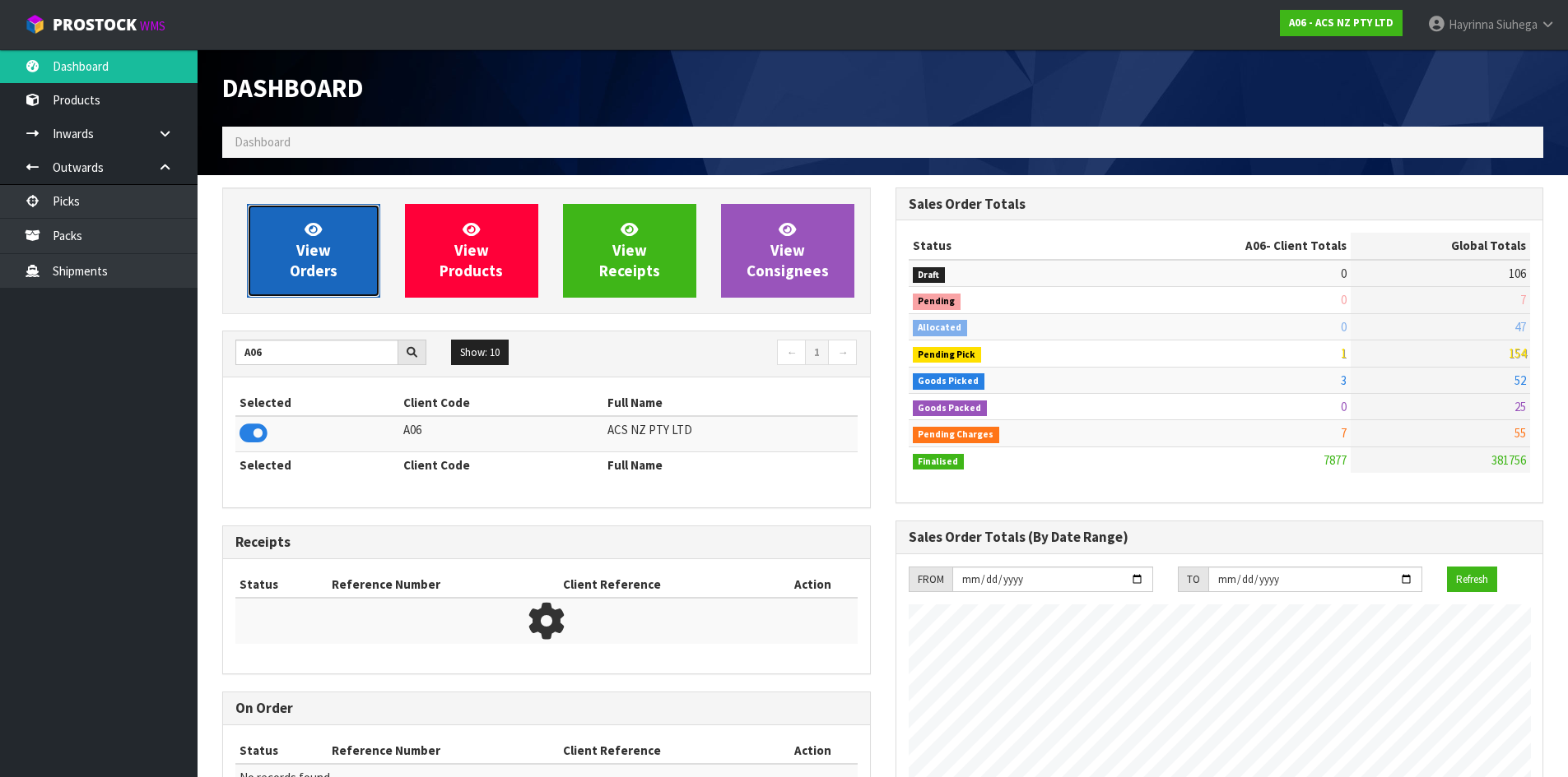
click at [307, 253] on span "View Orders" at bounding box center [313, 250] width 48 height 62
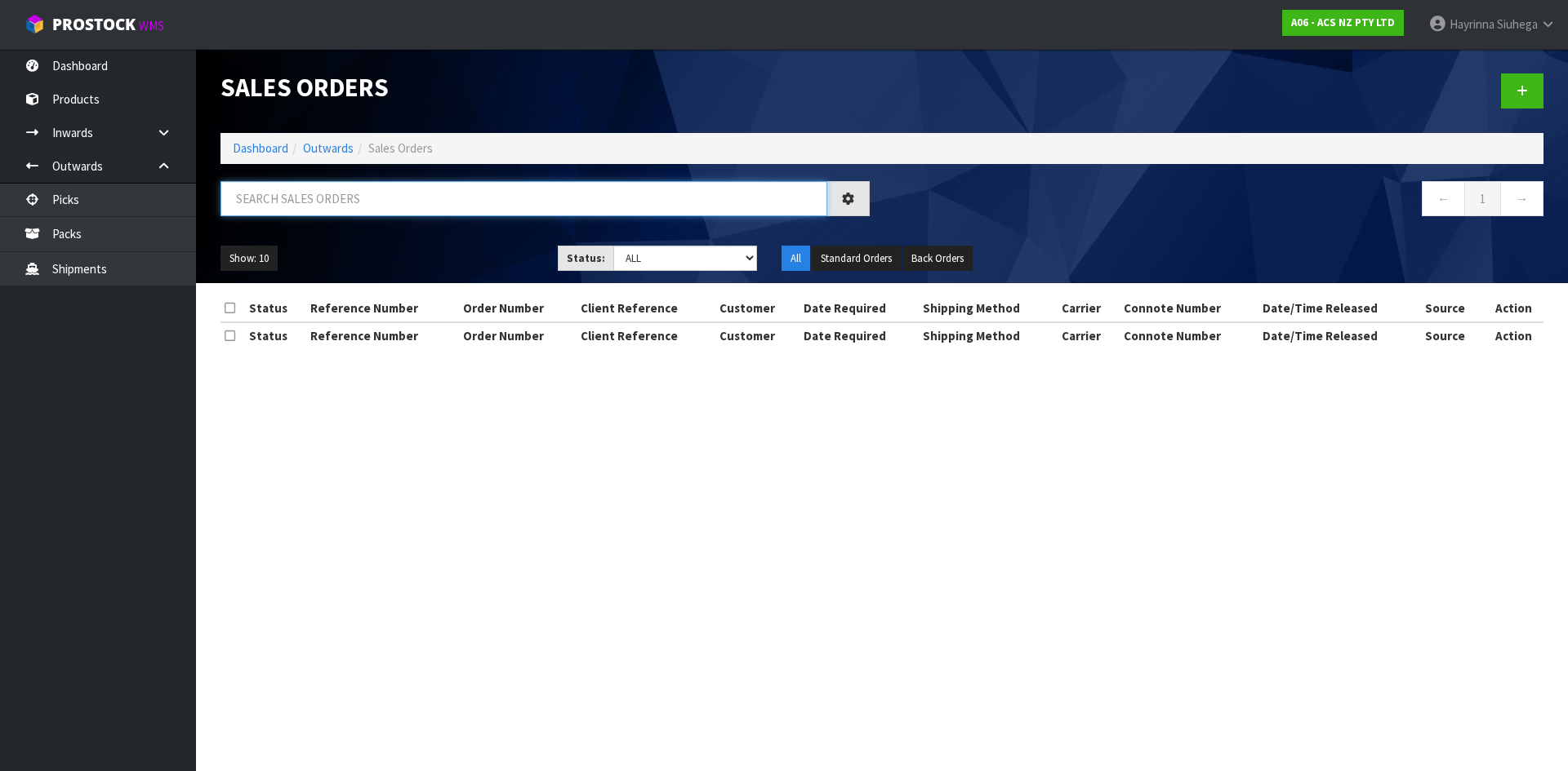
click at [334, 210] on input "text" at bounding box center [524, 198] width 607 height 35
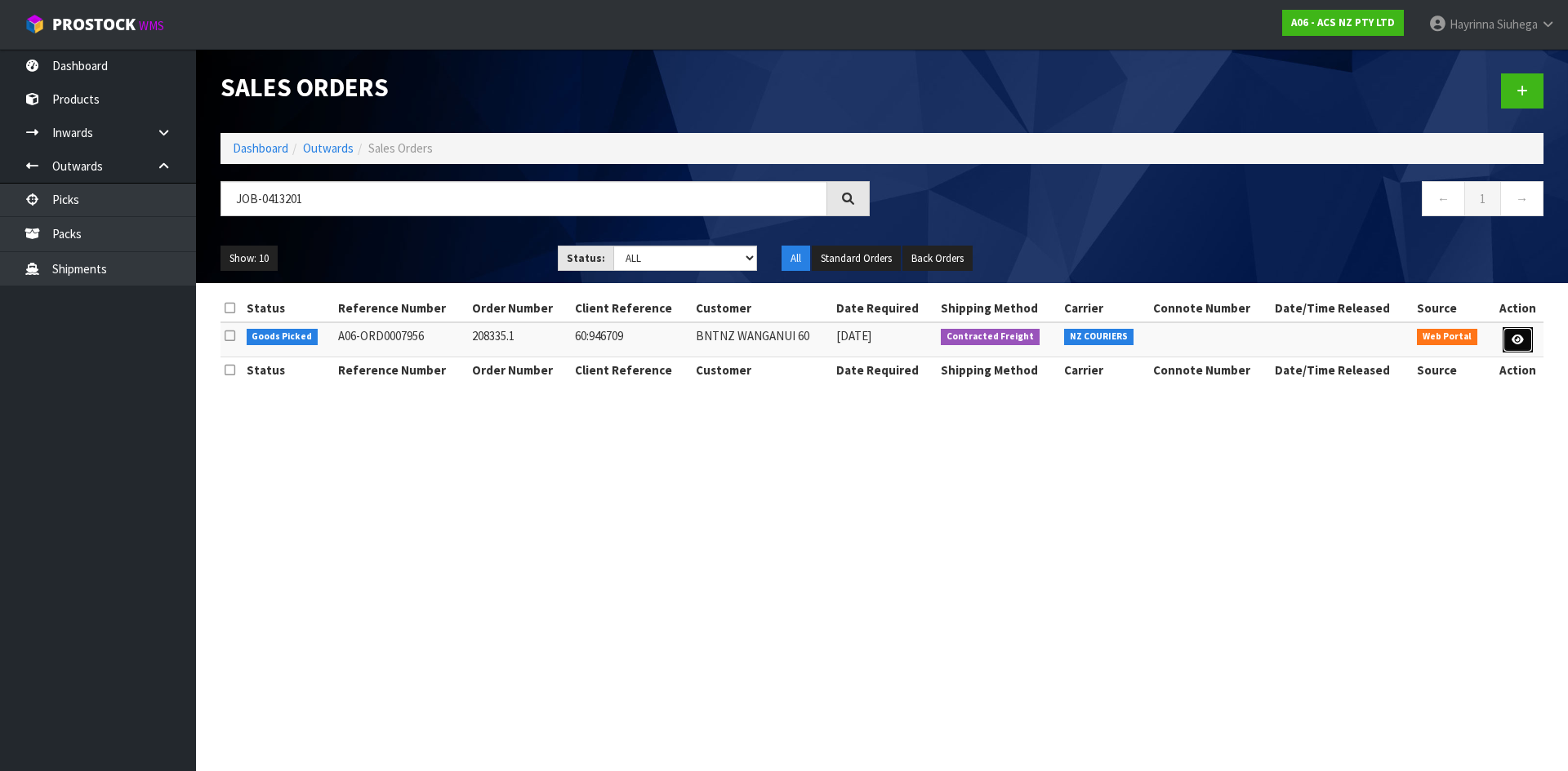
click at [1515, 335] on icon at bounding box center [1517, 340] width 12 height 11
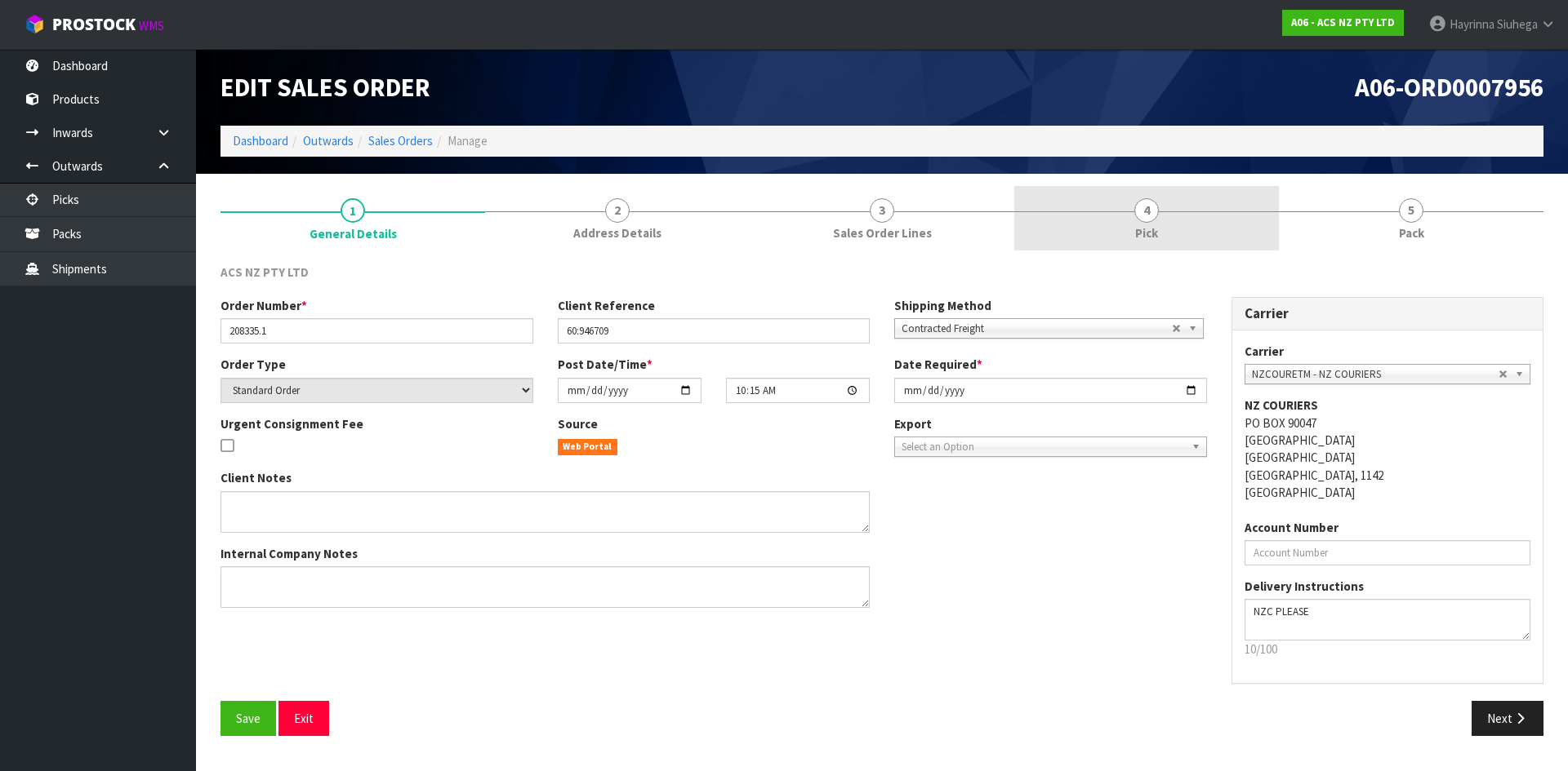
click at [1176, 203] on link "4 Pick" at bounding box center [1145, 218] width 264 height 64
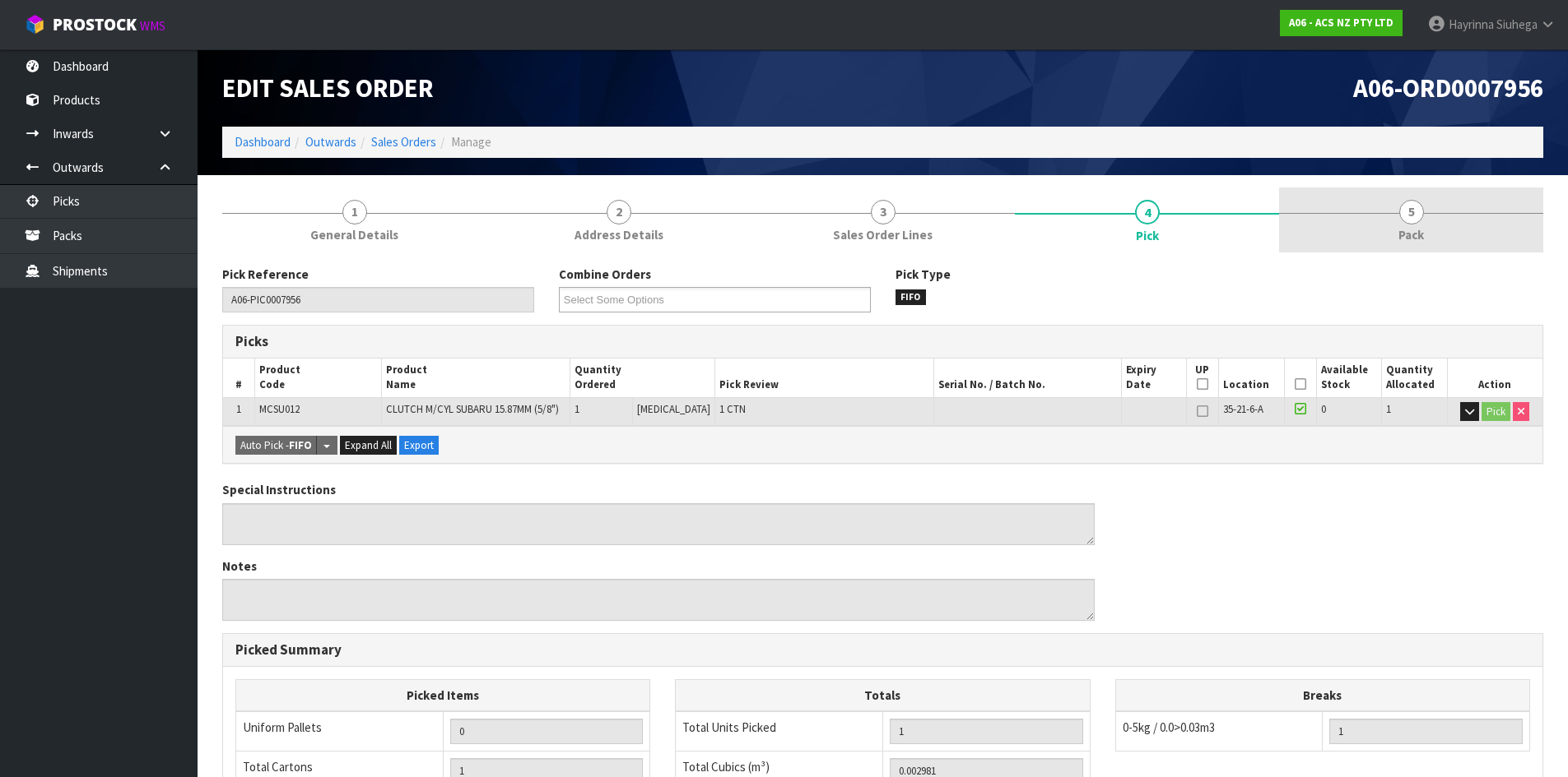
click at [1363, 208] on link "5 Pack" at bounding box center [1410, 219] width 264 height 65
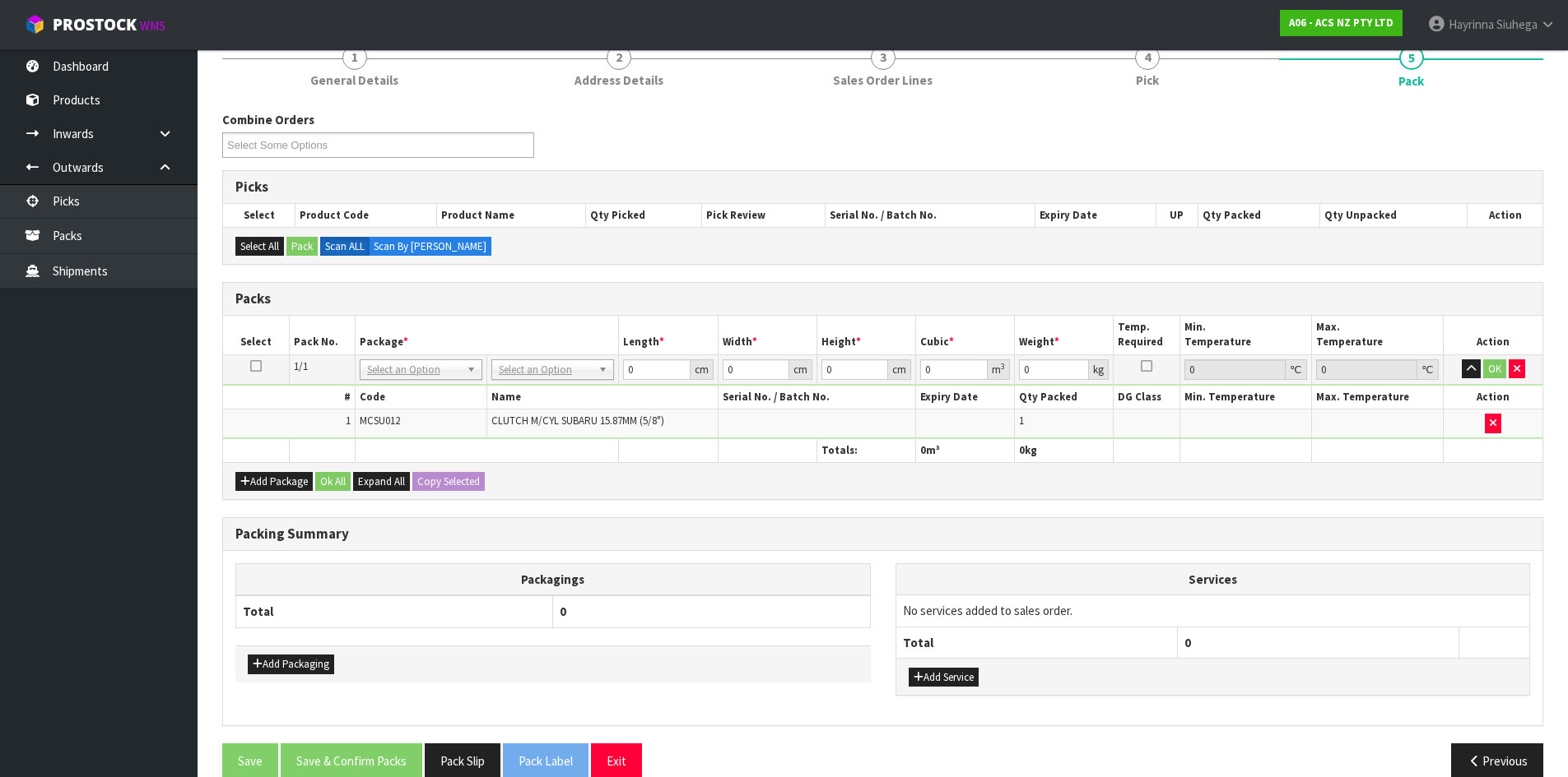
scroll to position [181, 0]
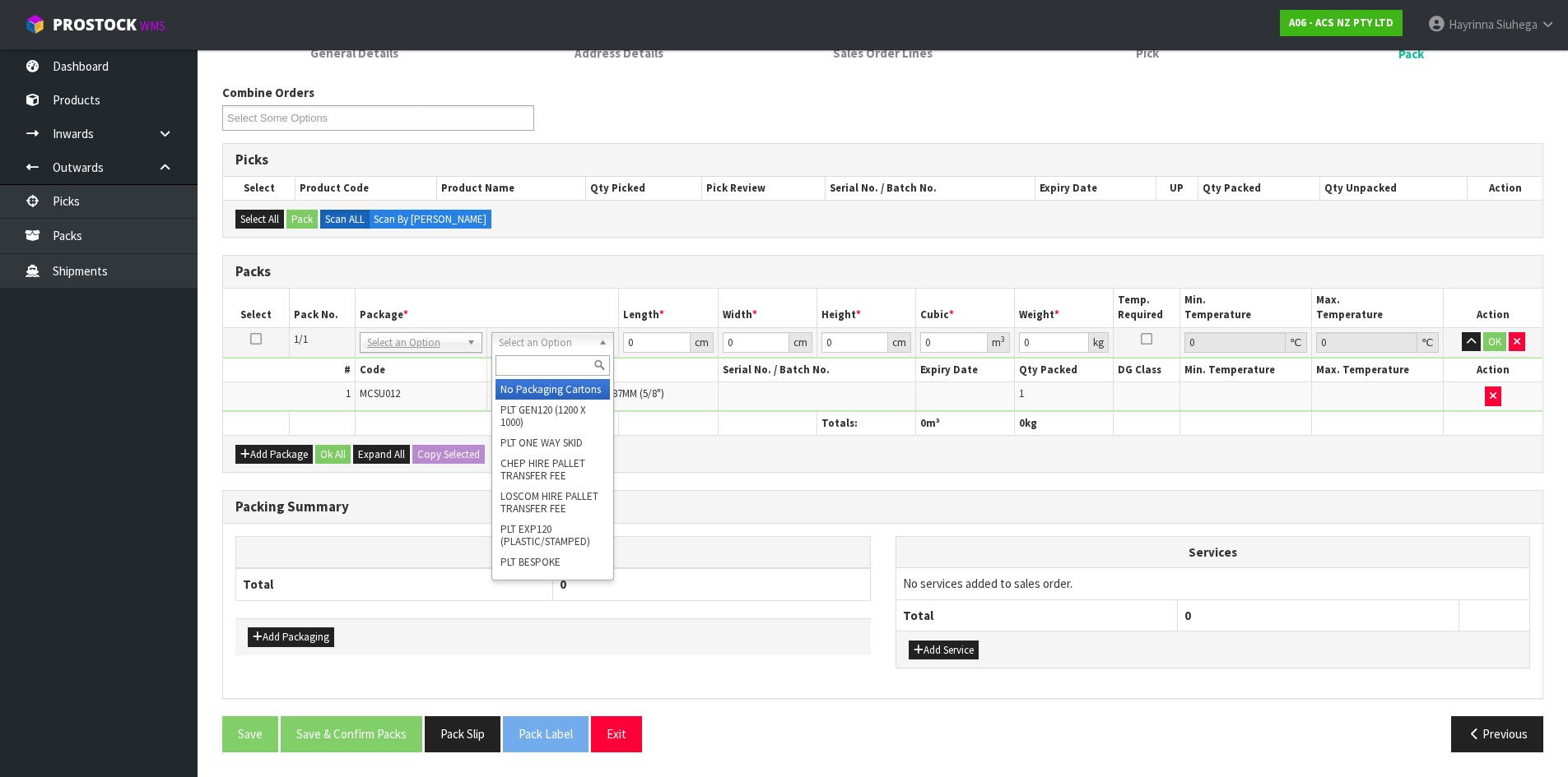
click at [556, 356] on input "text" at bounding box center [552, 365] width 114 height 20
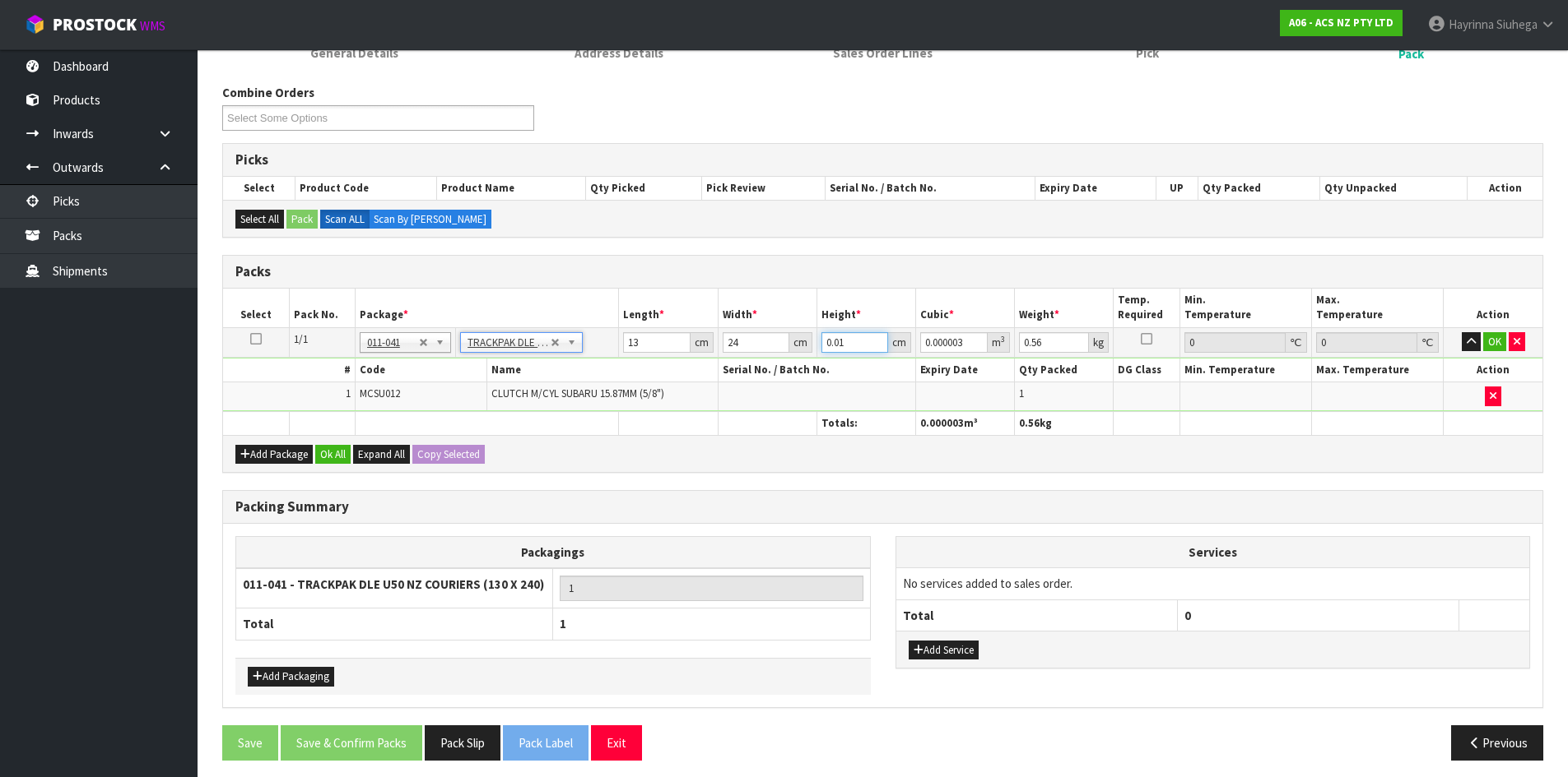
click at [829, 344] on input "0.01" at bounding box center [854, 342] width 66 height 20
click button "OK" at bounding box center [1495, 342] width 23 height 19
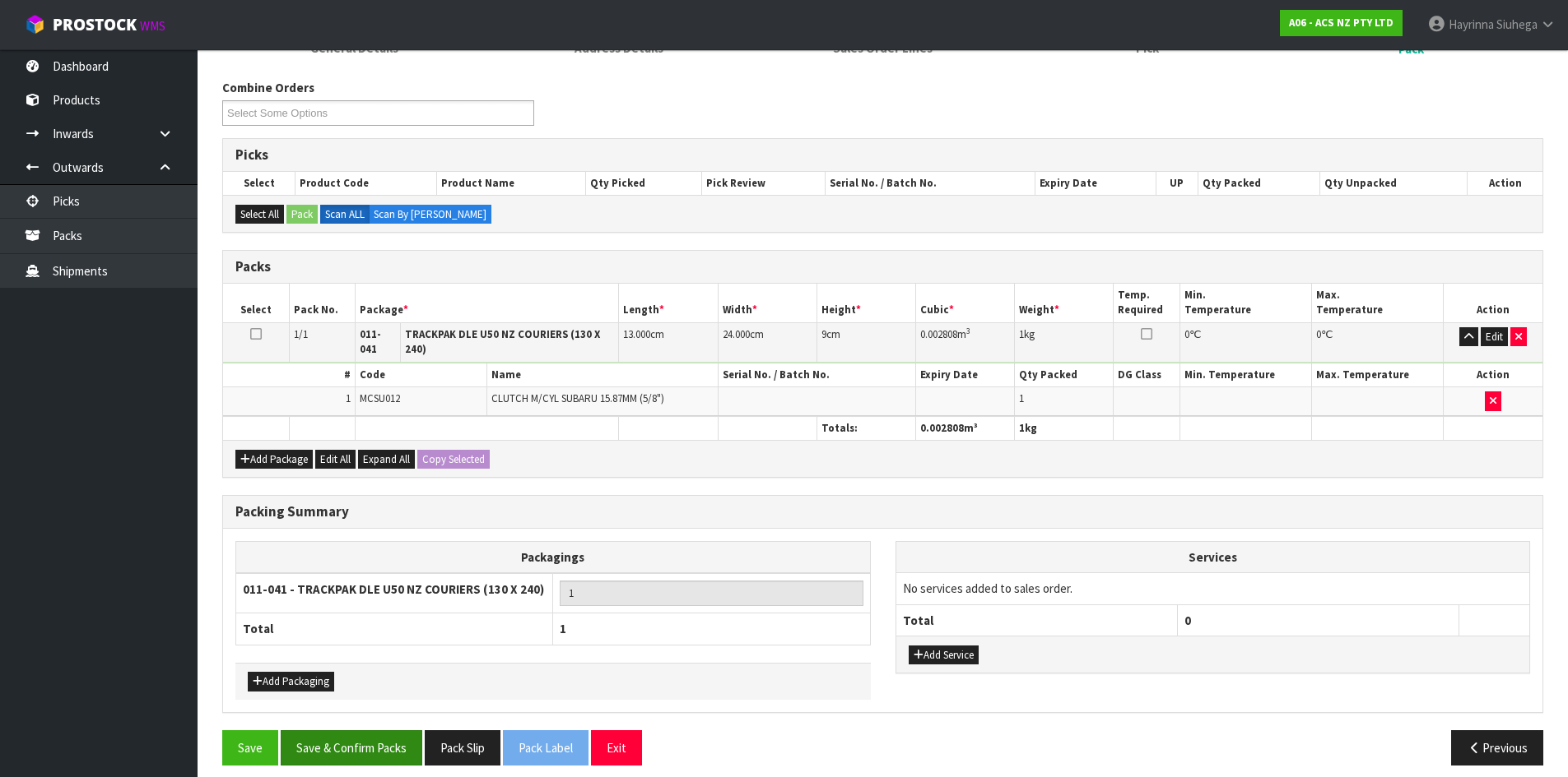
scroll to position [189, 0]
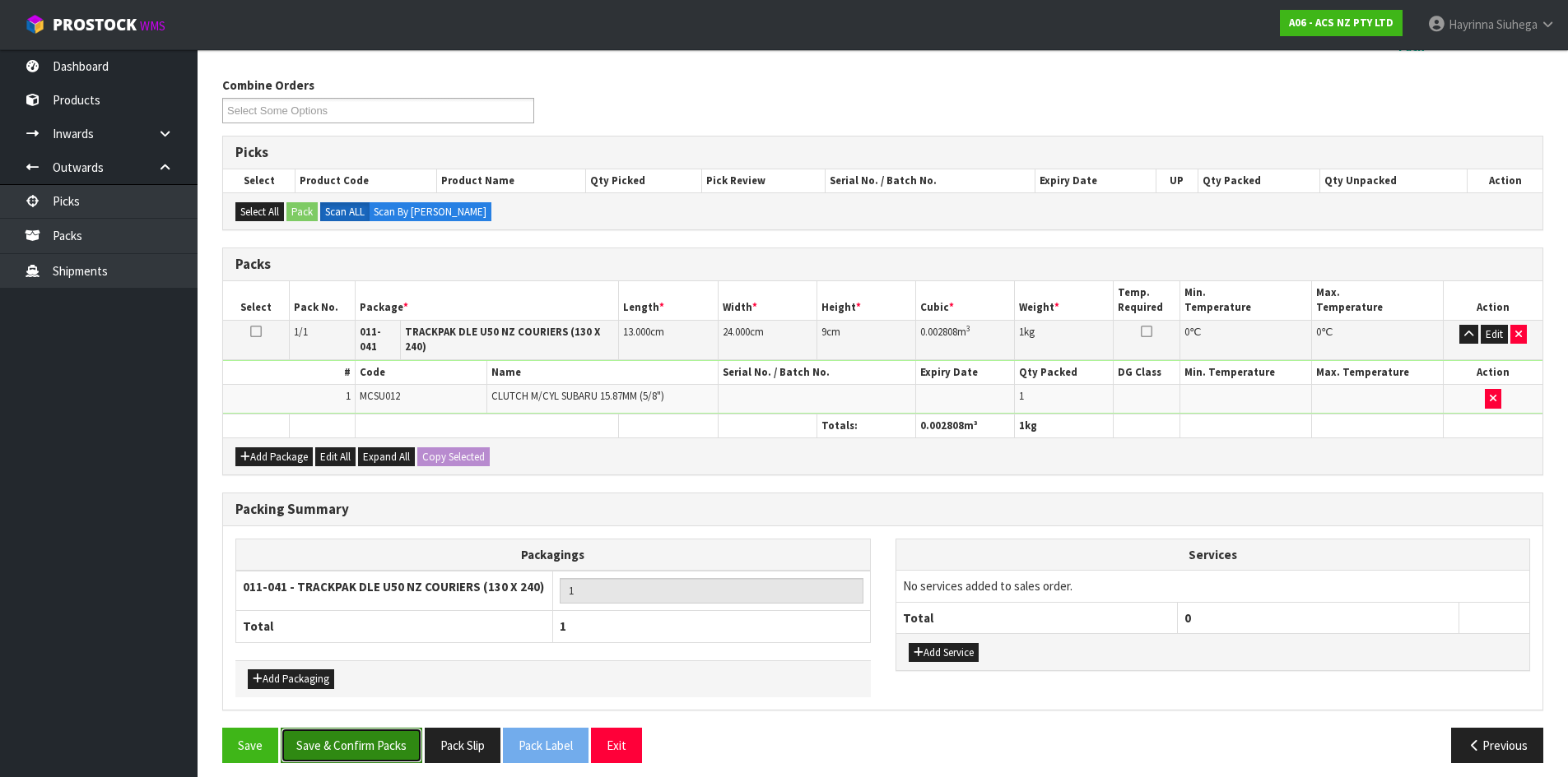
click at [385, 728] on button "Save & Confirm Packs" at bounding box center [351, 746] width 142 height 35
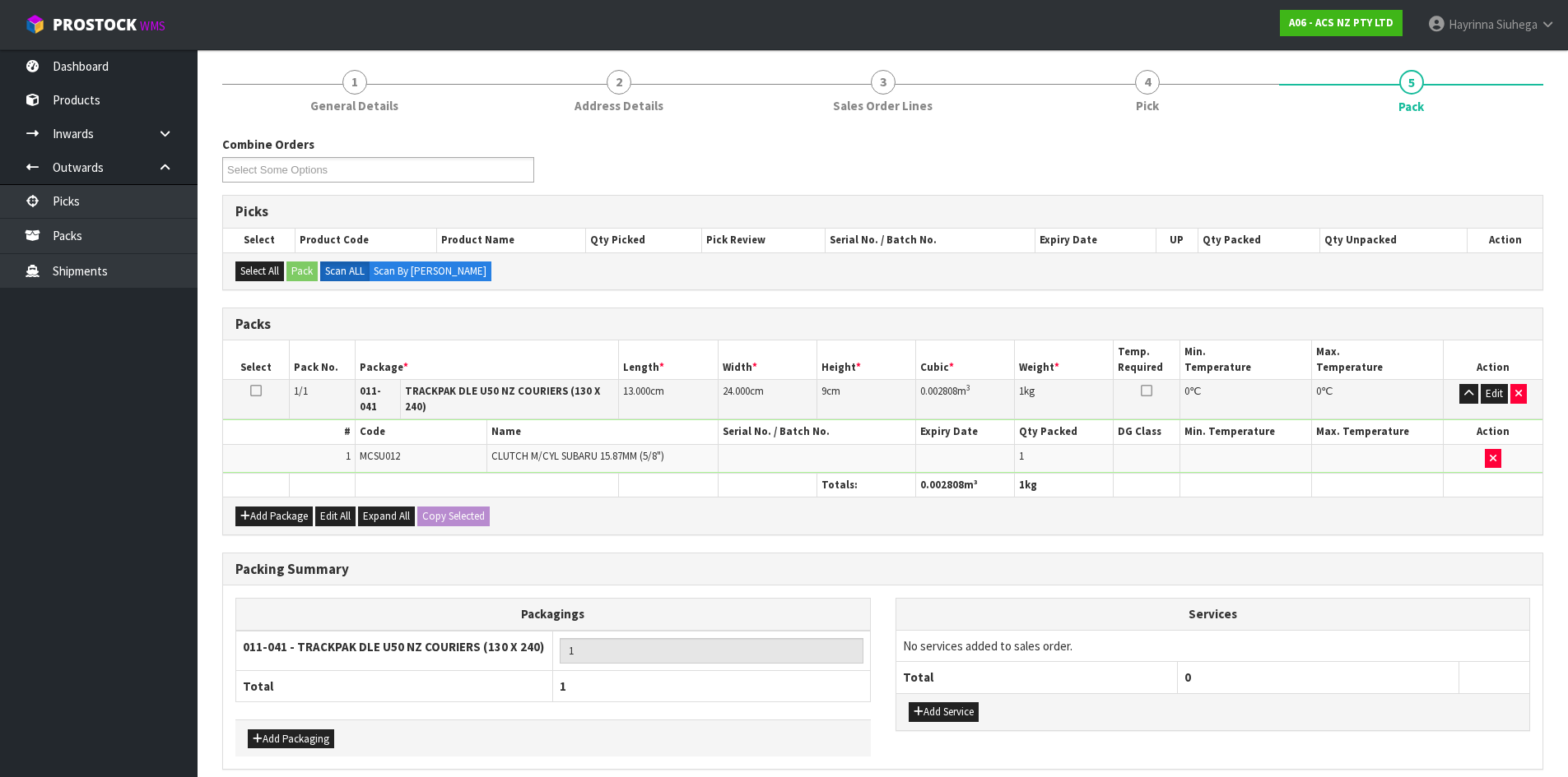
scroll to position [0, 0]
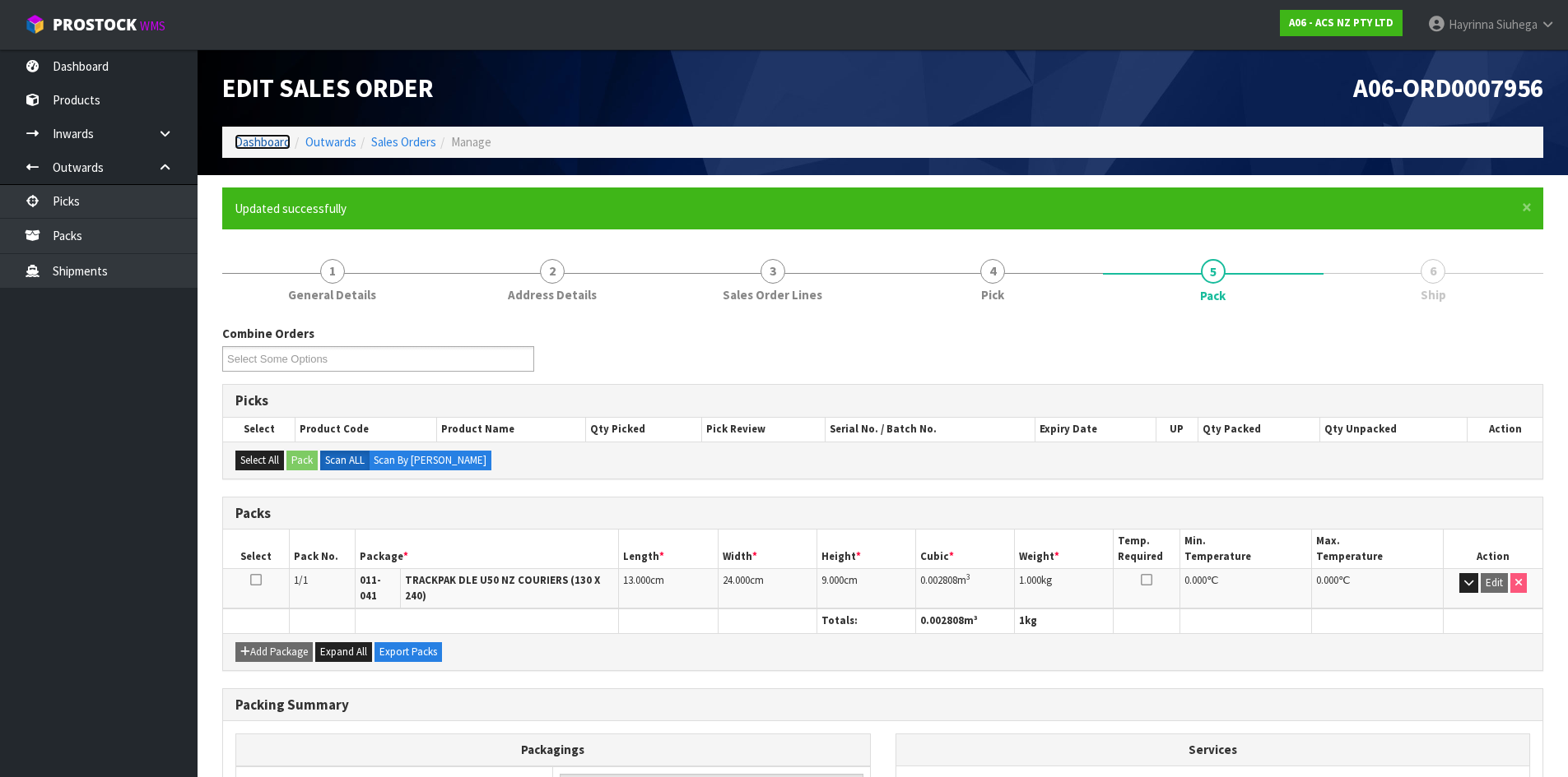
click at [236, 136] on link "Dashboard" at bounding box center [262, 142] width 56 height 16
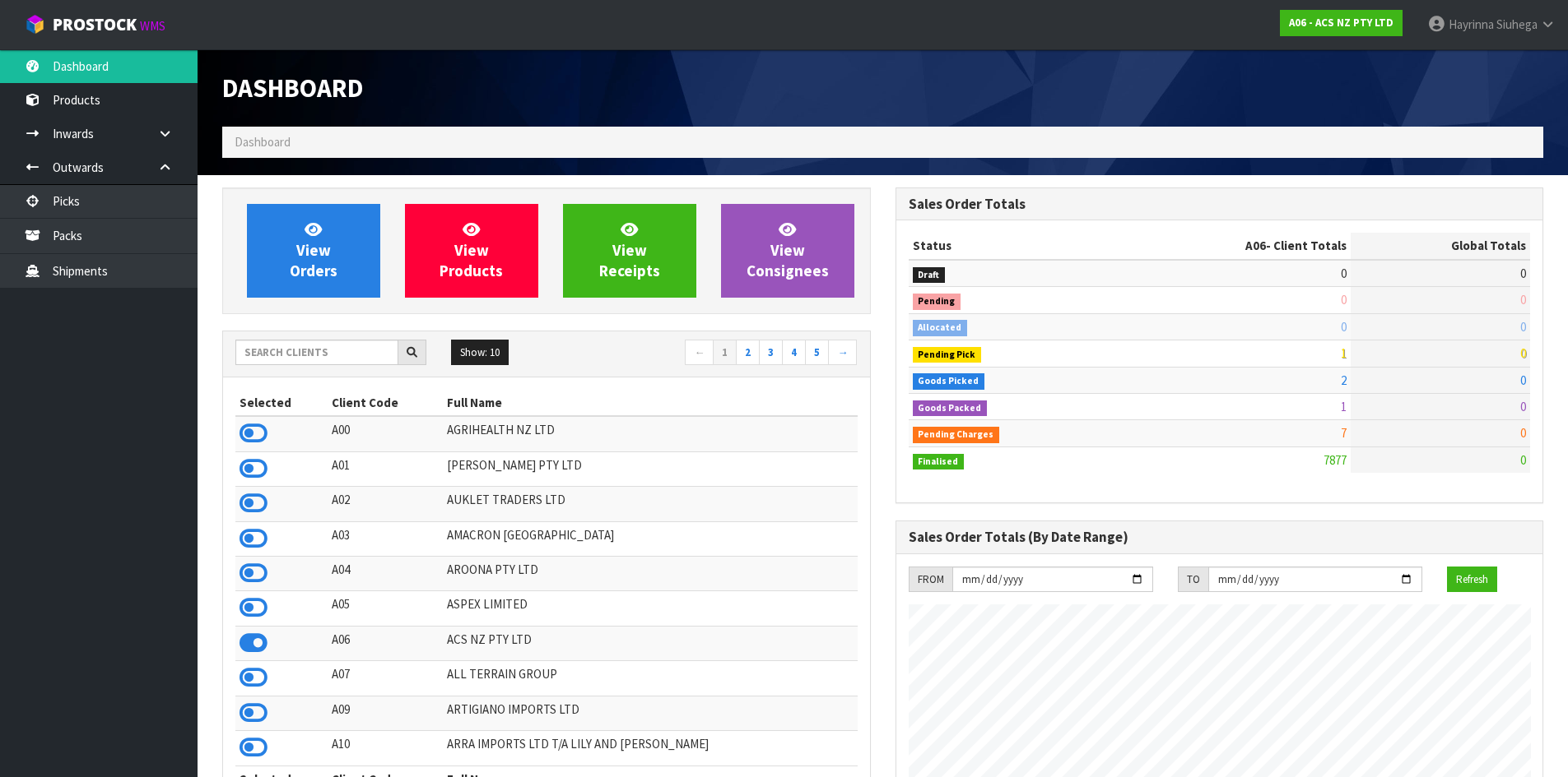
scroll to position [1246, 672]
click at [349, 222] on link "View Orders" at bounding box center [313, 251] width 134 height 94
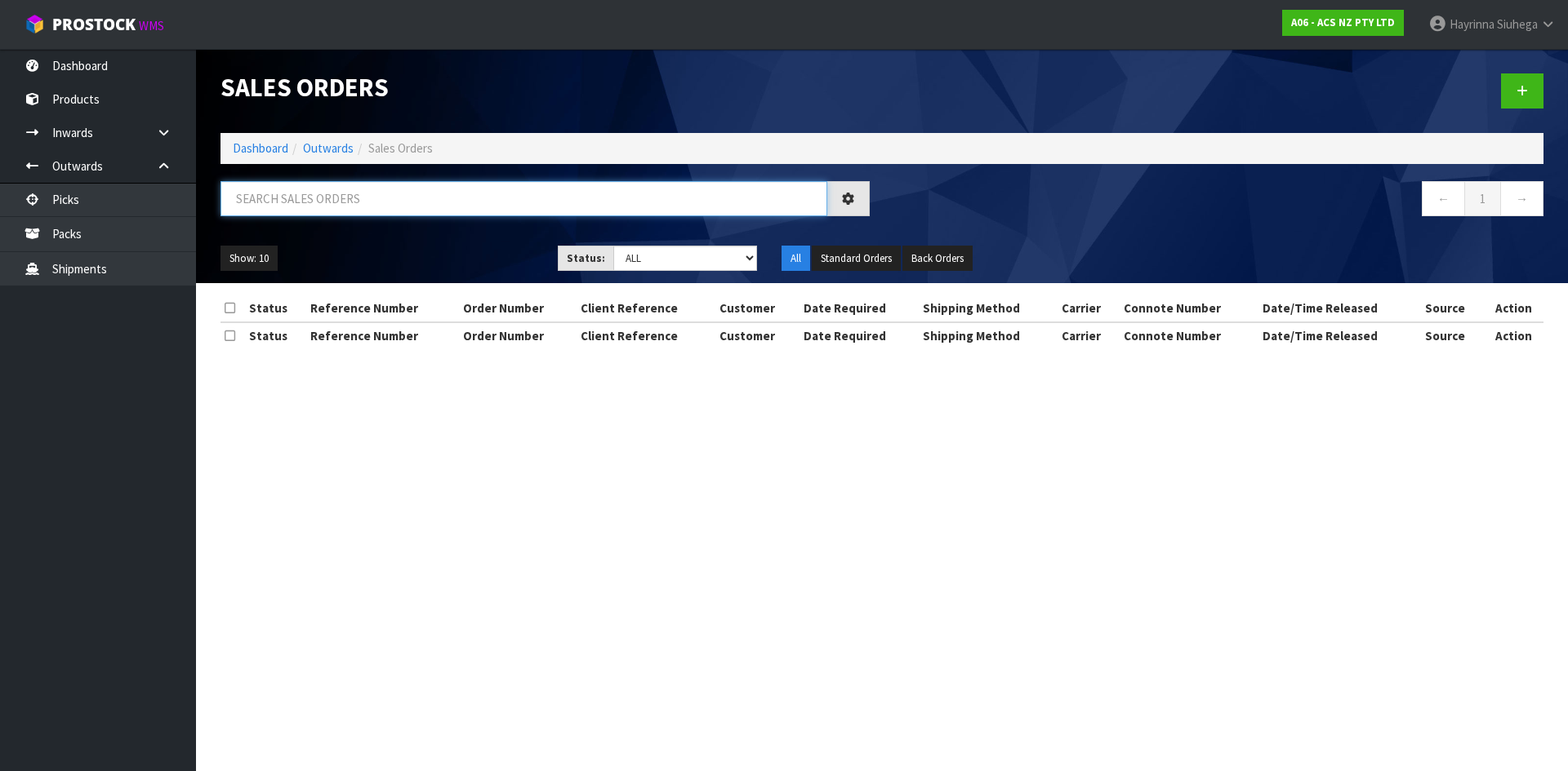
click at [345, 198] on input "text" at bounding box center [524, 198] width 607 height 35
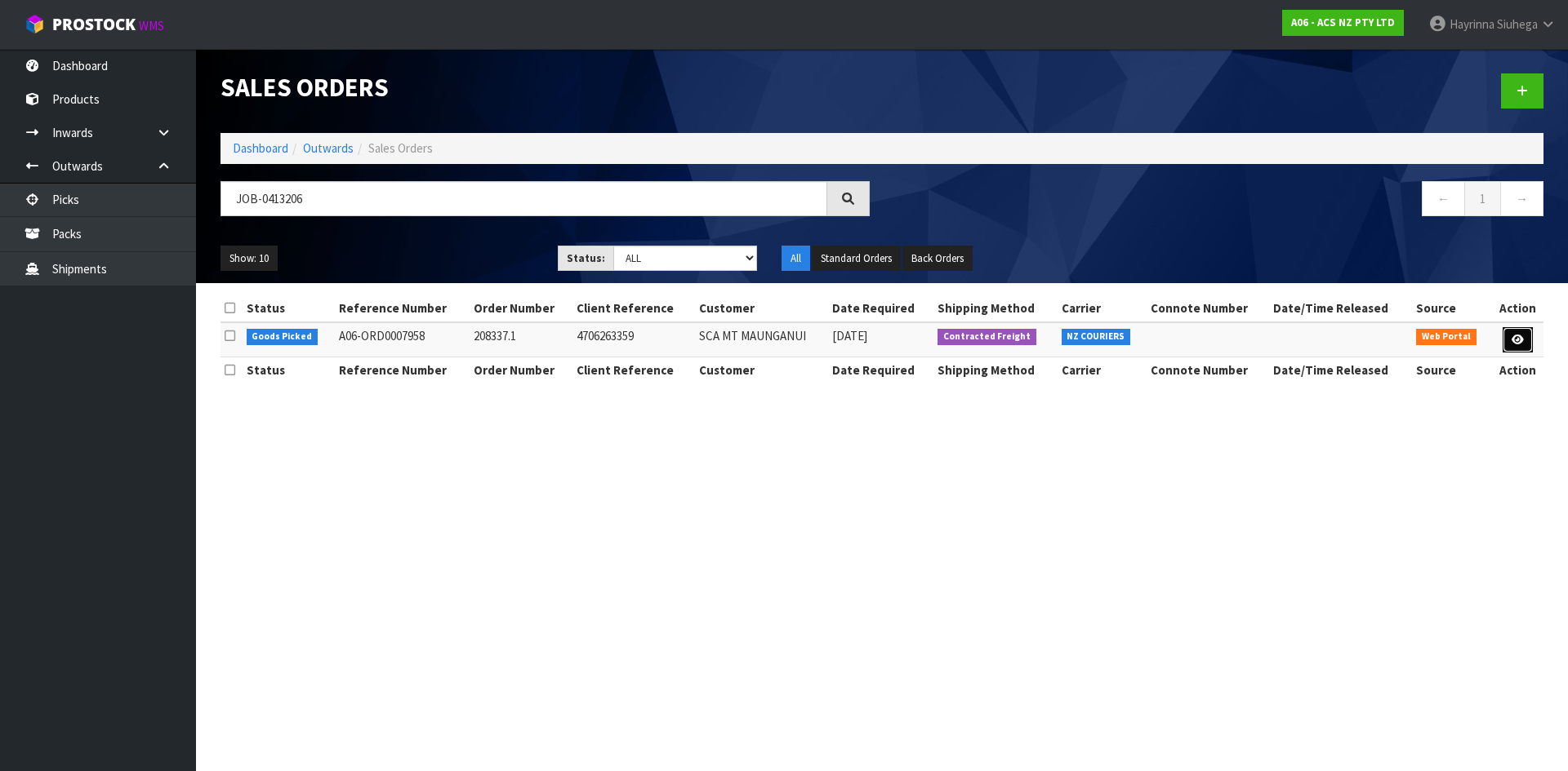
click at [1524, 334] on link at bounding box center [1517, 341] width 30 height 26
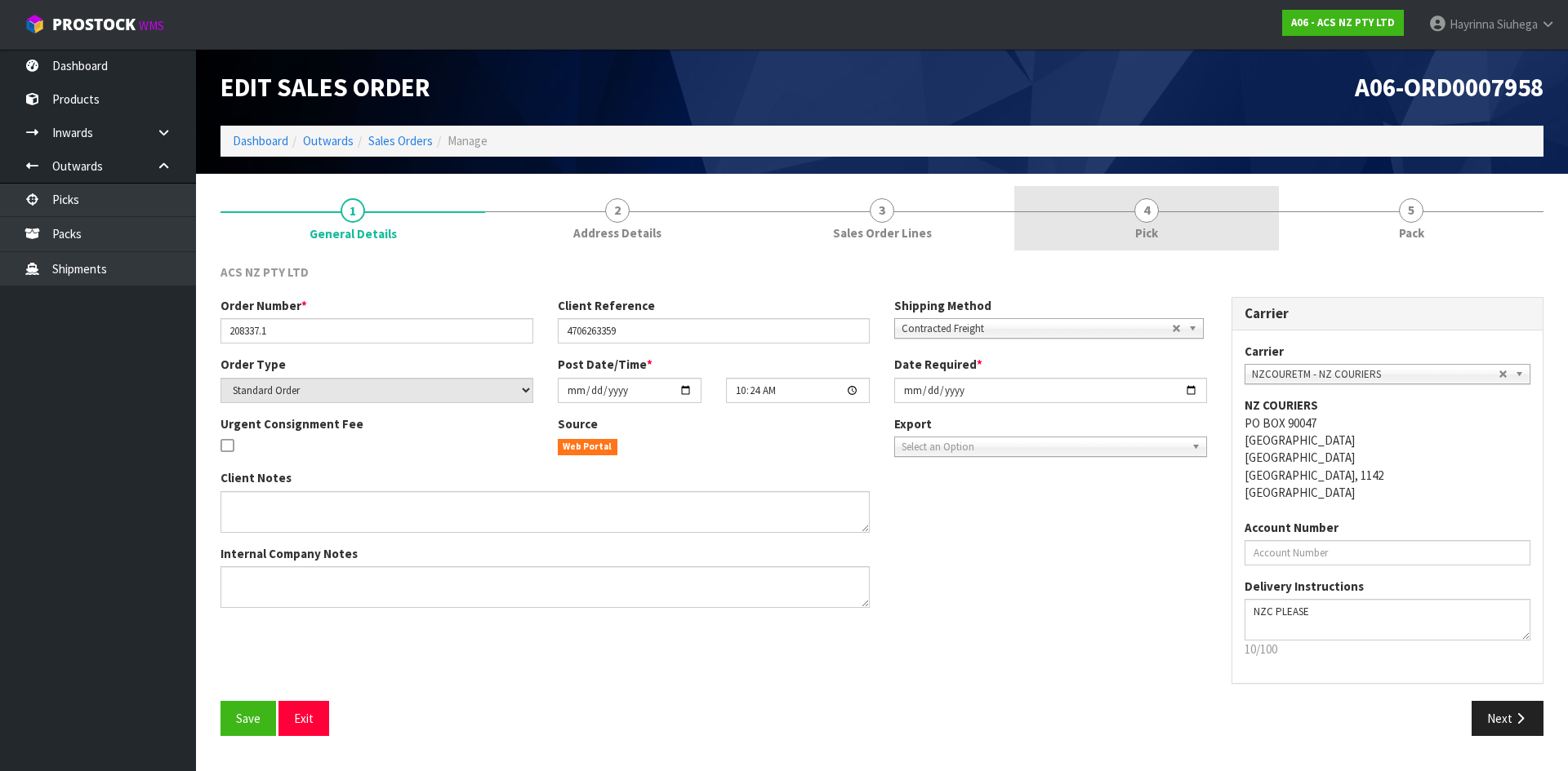
click at [1206, 226] on link "4 Pick" at bounding box center [1145, 218] width 264 height 64
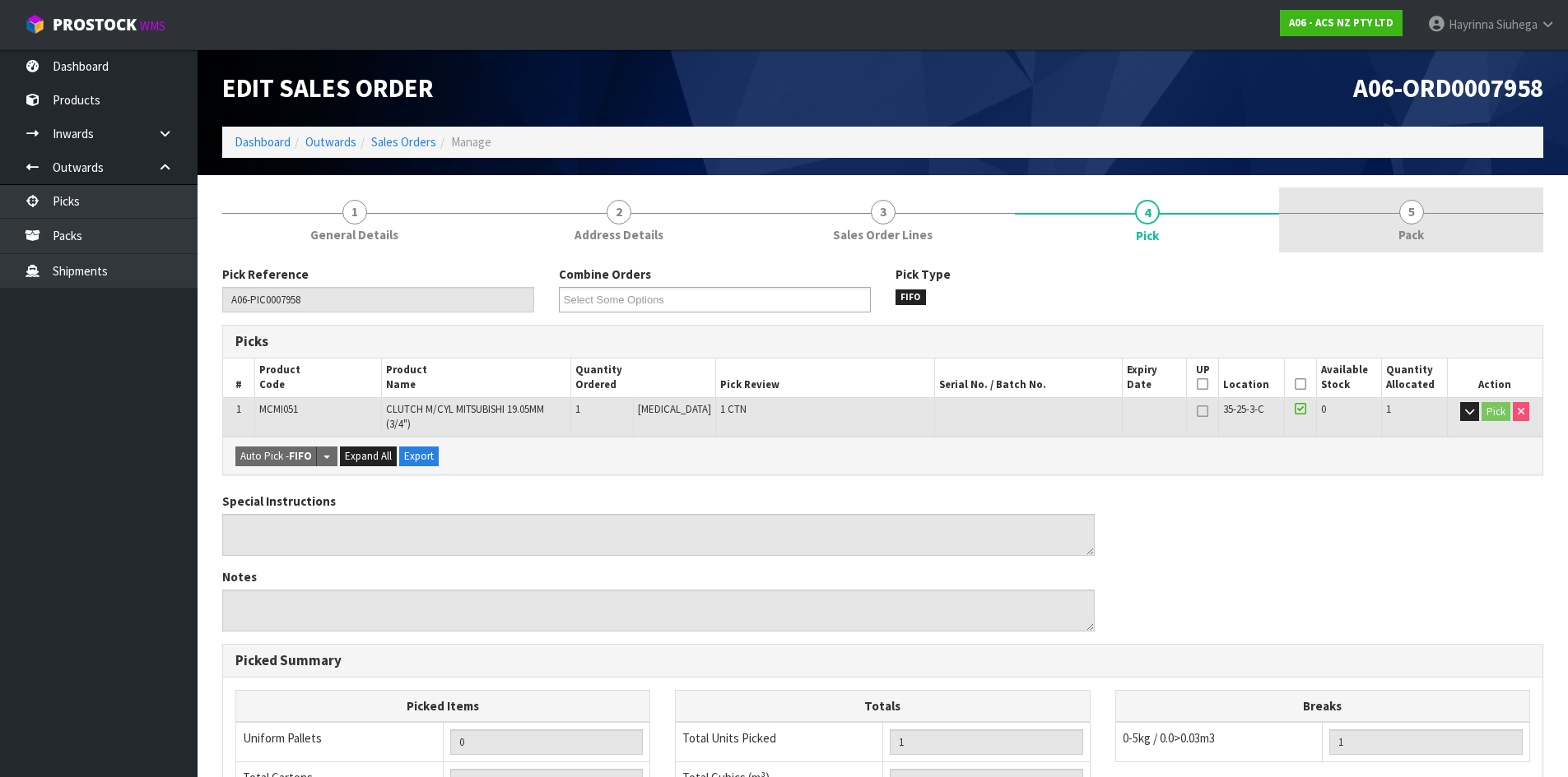
click at [1366, 227] on link "5 Pack" at bounding box center [1410, 219] width 264 height 65
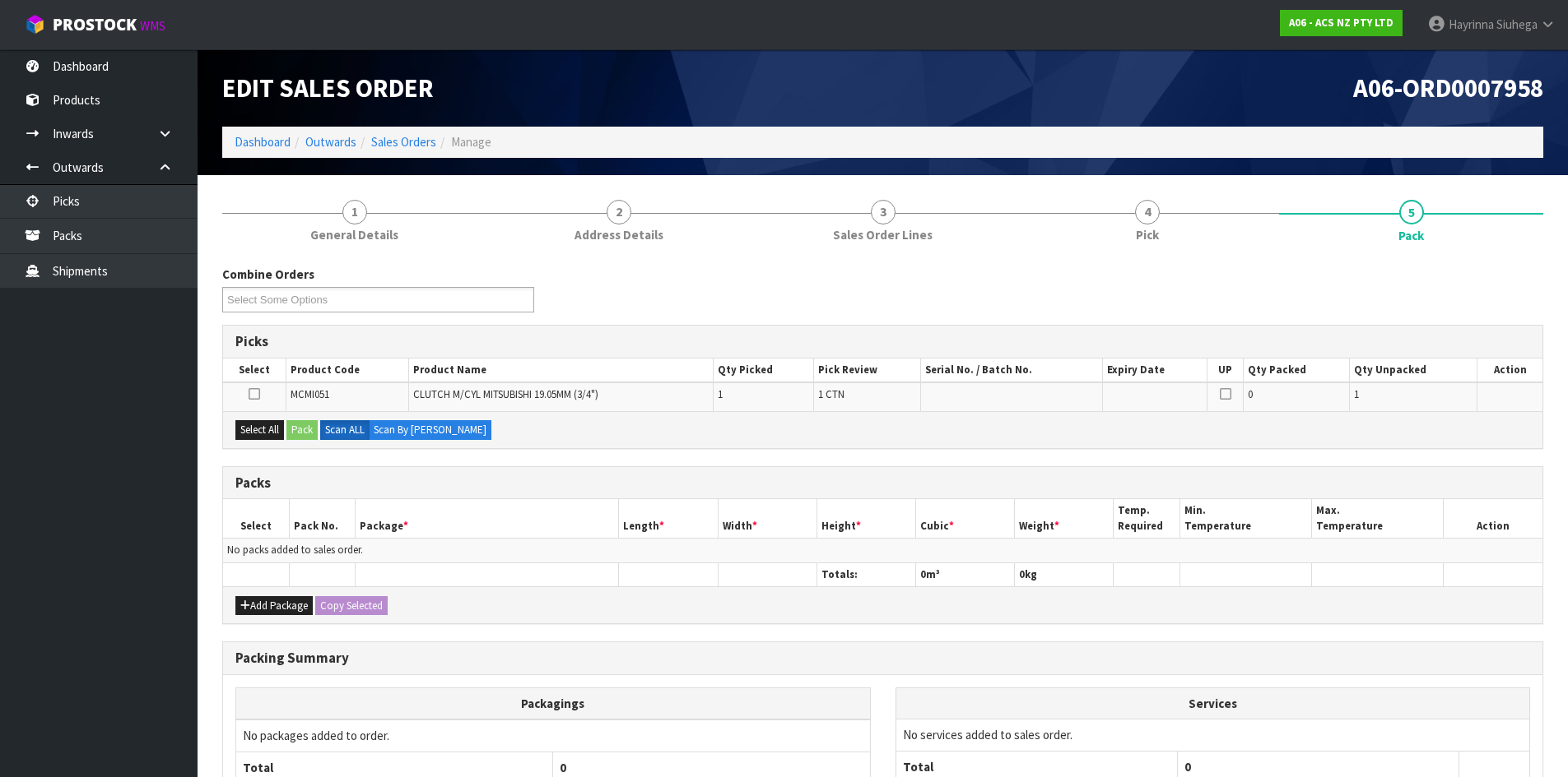
click at [271, 442] on div "Select All Pack Scan ALL Scan By [PERSON_NAME]" at bounding box center [883, 430] width 1319 height 37
click at [276, 426] on button "Select All" at bounding box center [259, 430] width 49 height 19
click at [290, 426] on button "Pack" at bounding box center [301, 430] width 31 height 19
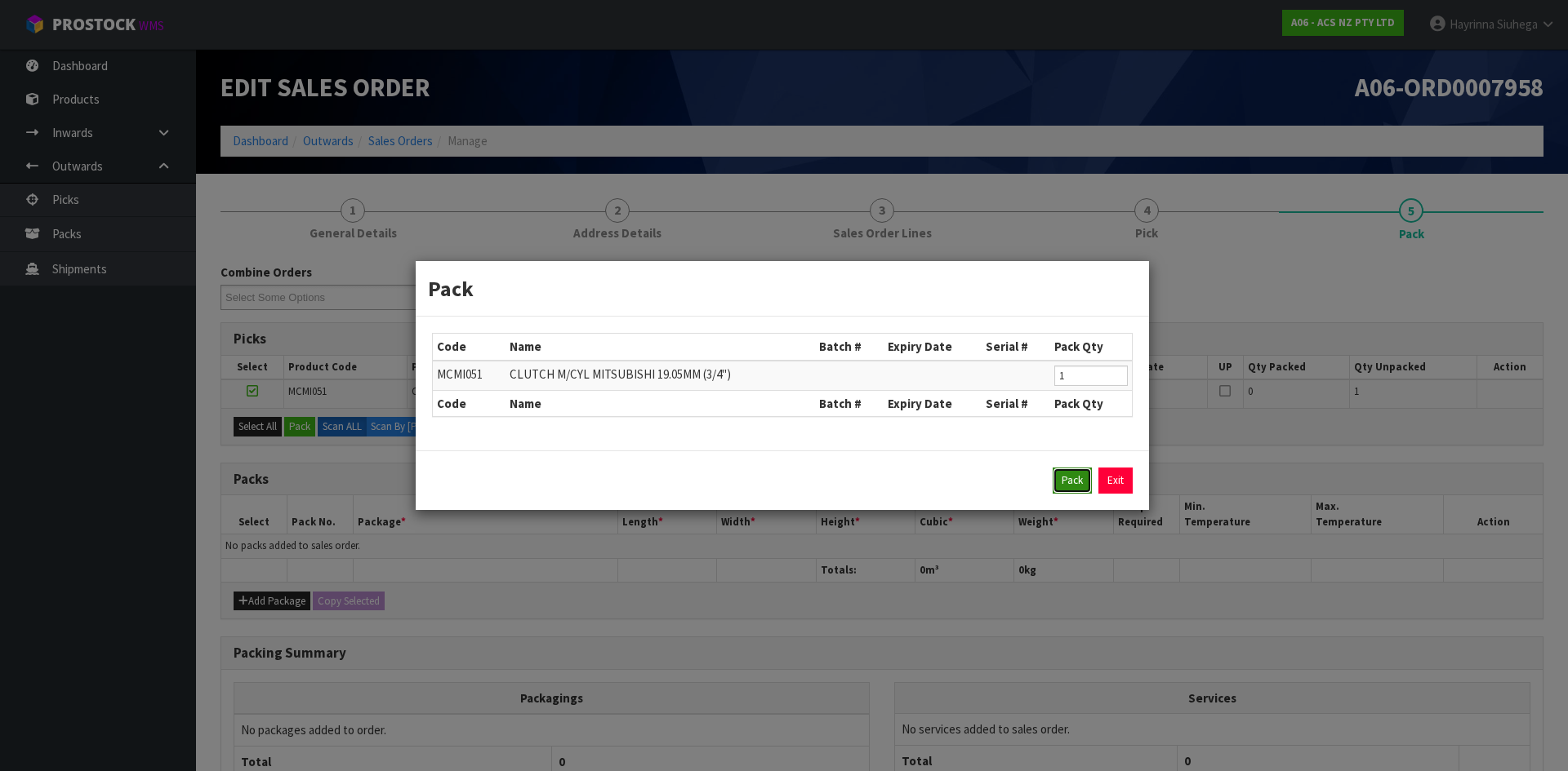
click at [1066, 479] on button "Pack" at bounding box center [1072, 481] width 40 height 26
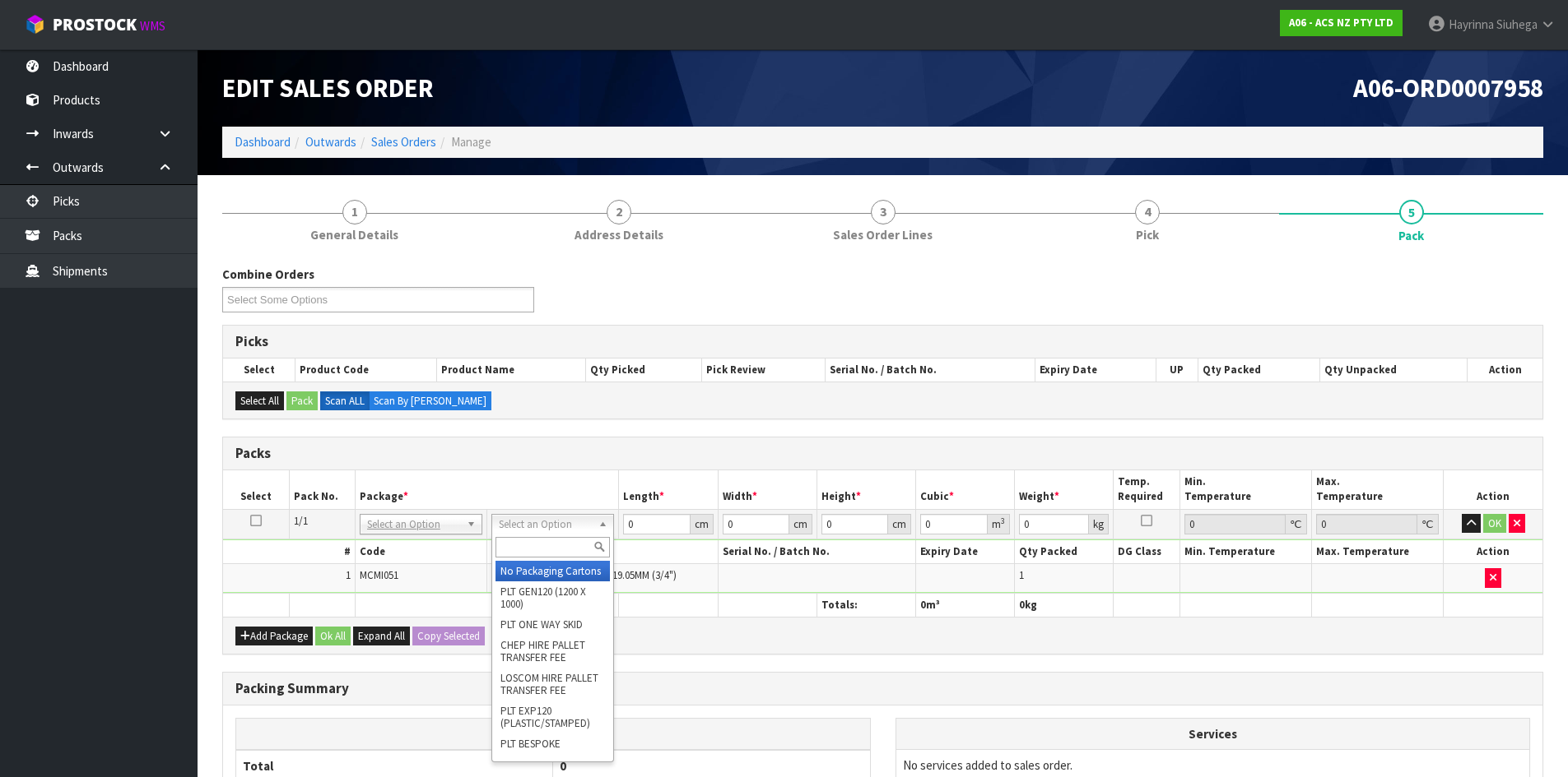
click at [531, 551] on input "text" at bounding box center [552, 547] width 114 height 20
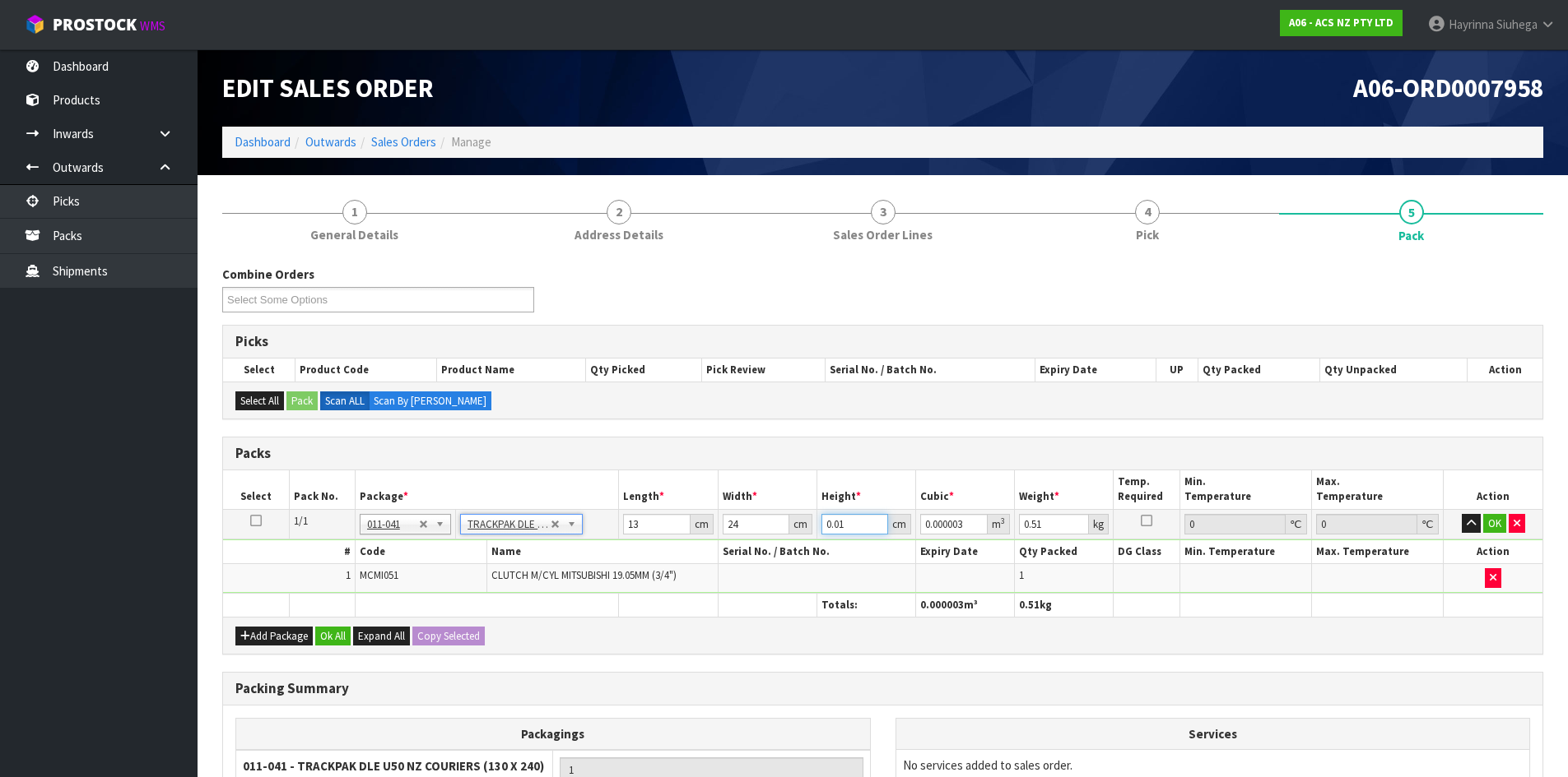
click at [823, 527] on input "0.01" at bounding box center [854, 524] width 66 height 20
click button "OK" at bounding box center [1495, 524] width 23 height 19
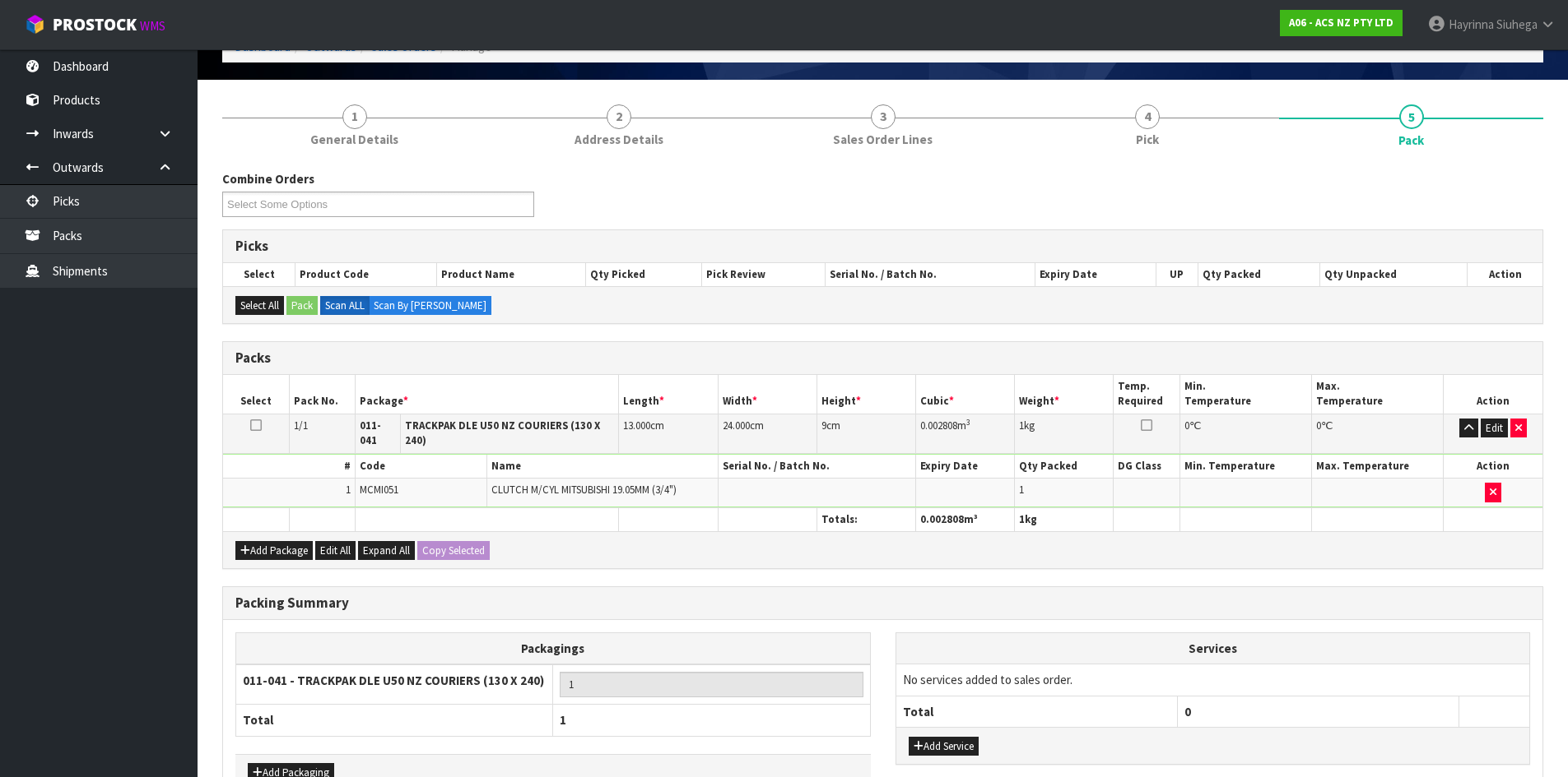
scroll to position [189, 0]
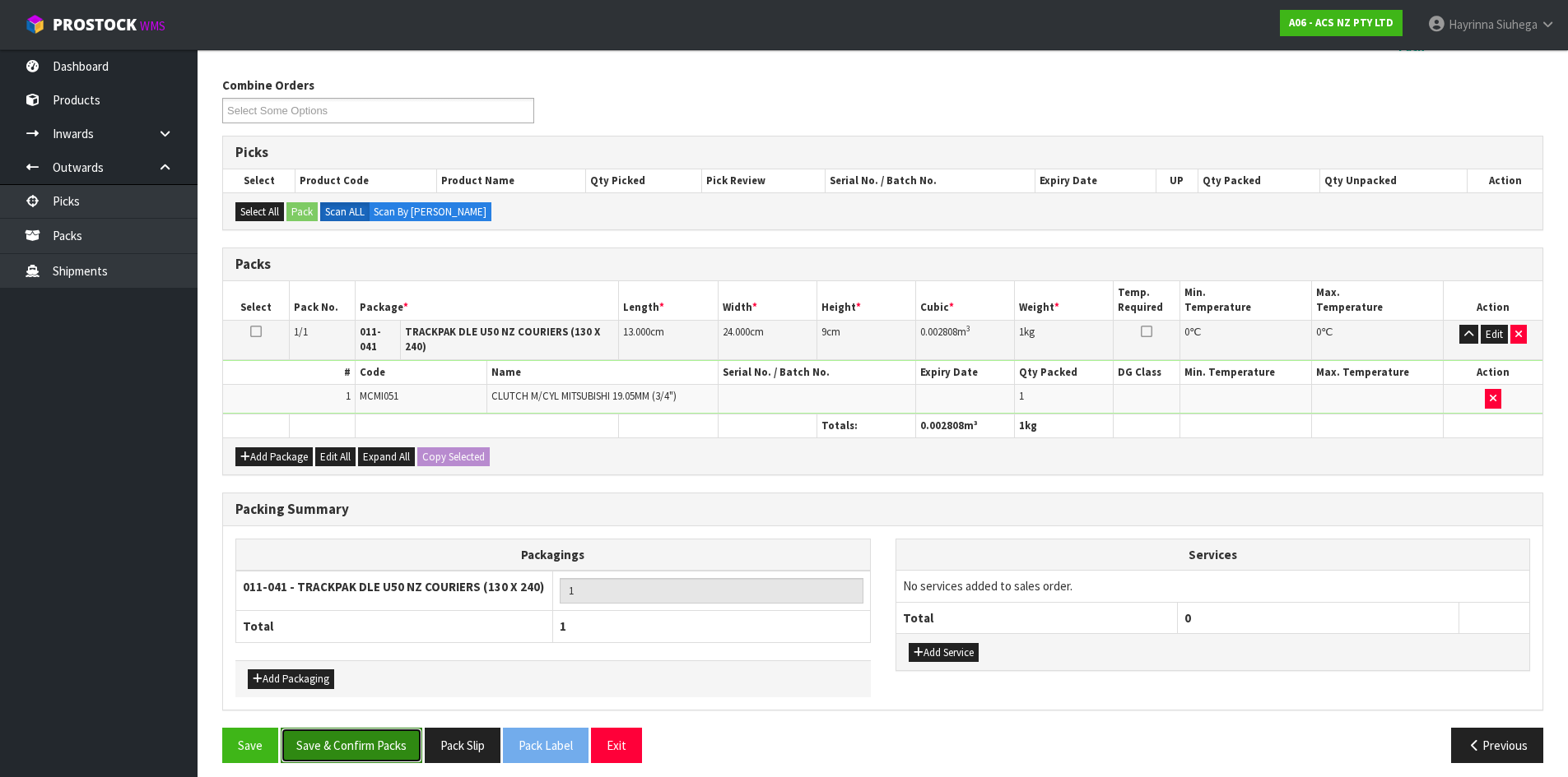
click at [348, 728] on button "Save & Confirm Packs" at bounding box center [351, 746] width 142 height 35
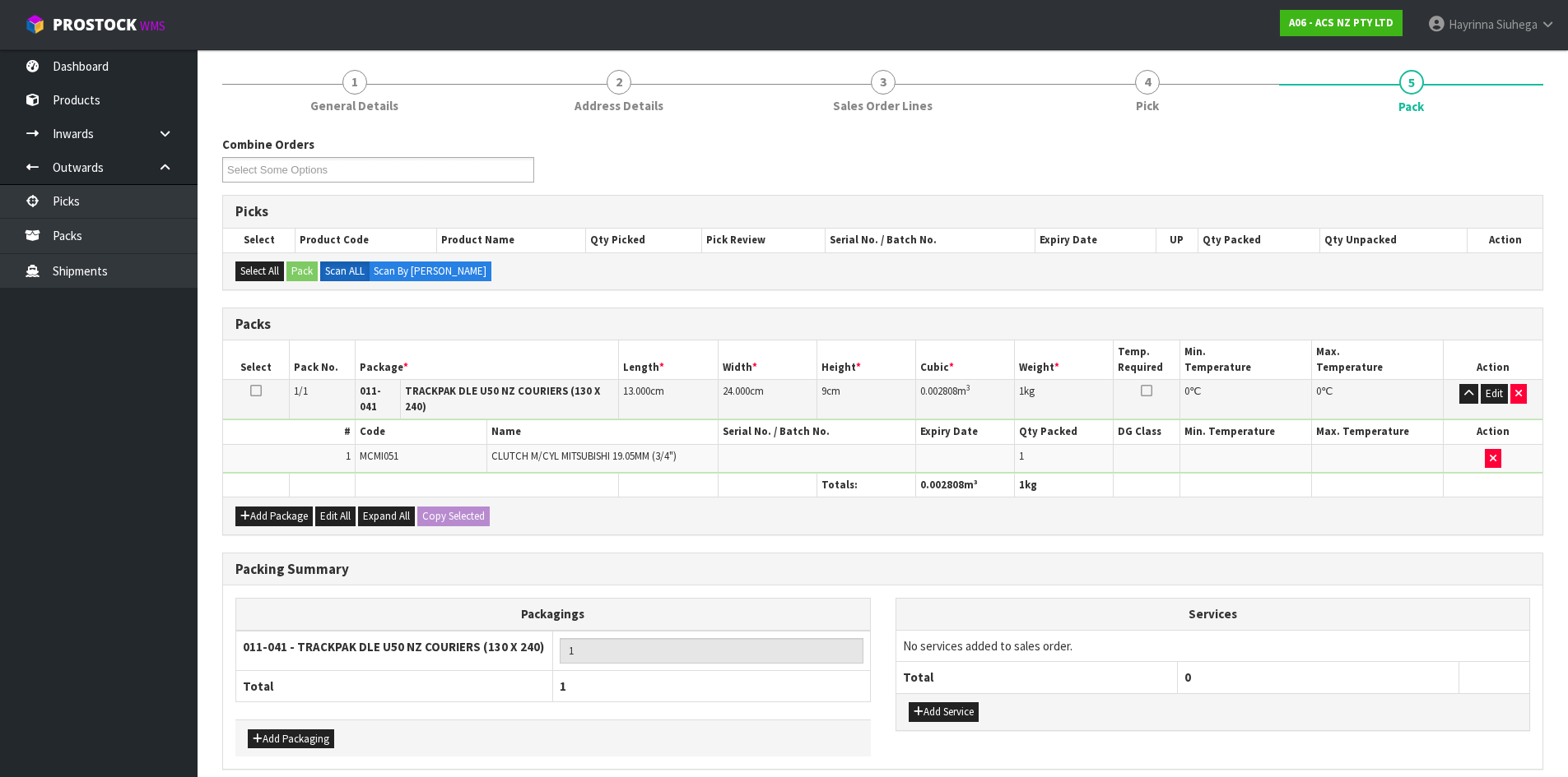
scroll to position [0, 0]
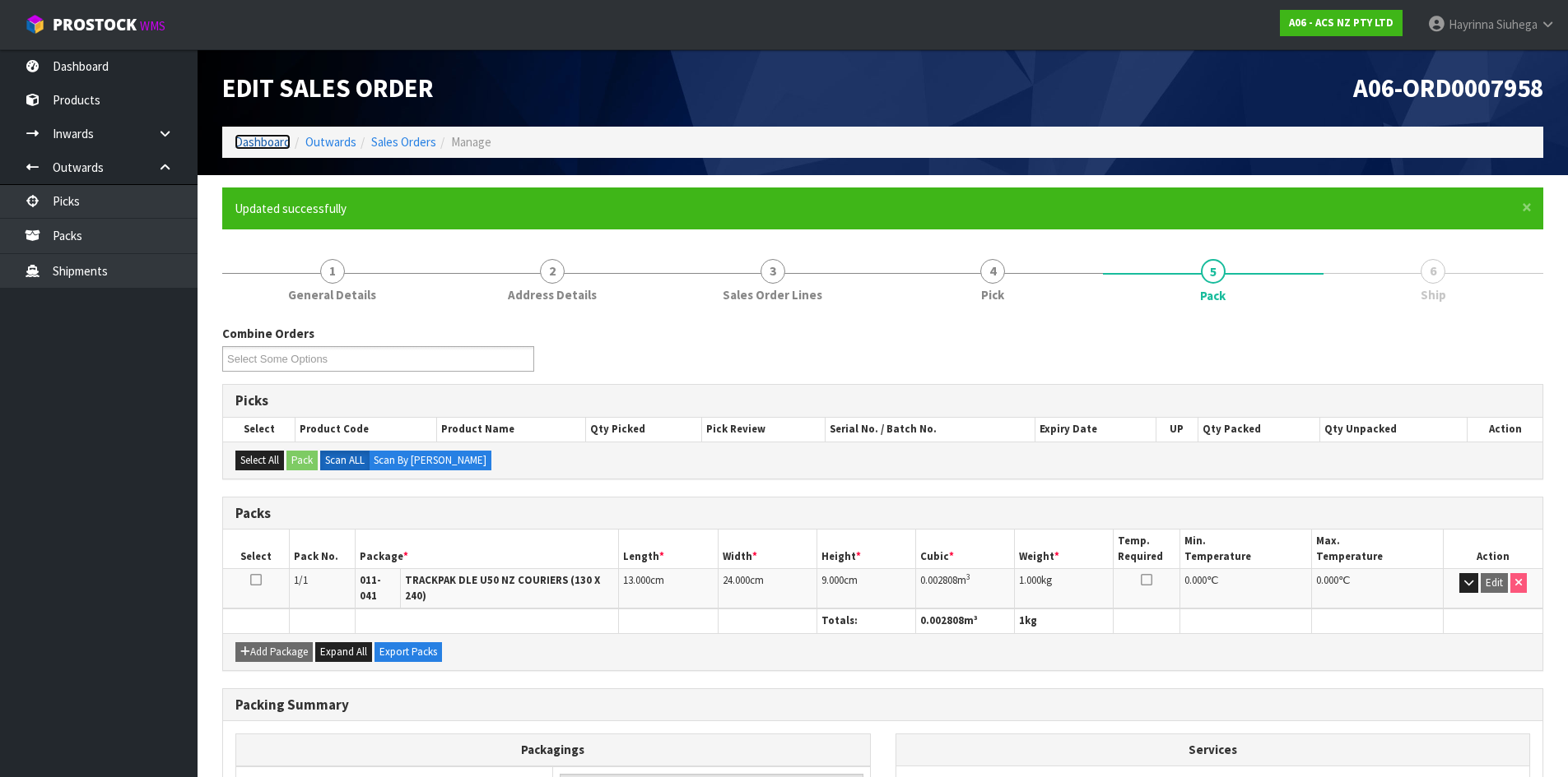
click at [272, 135] on link "Dashboard" at bounding box center [262, 142] width 56 height 16
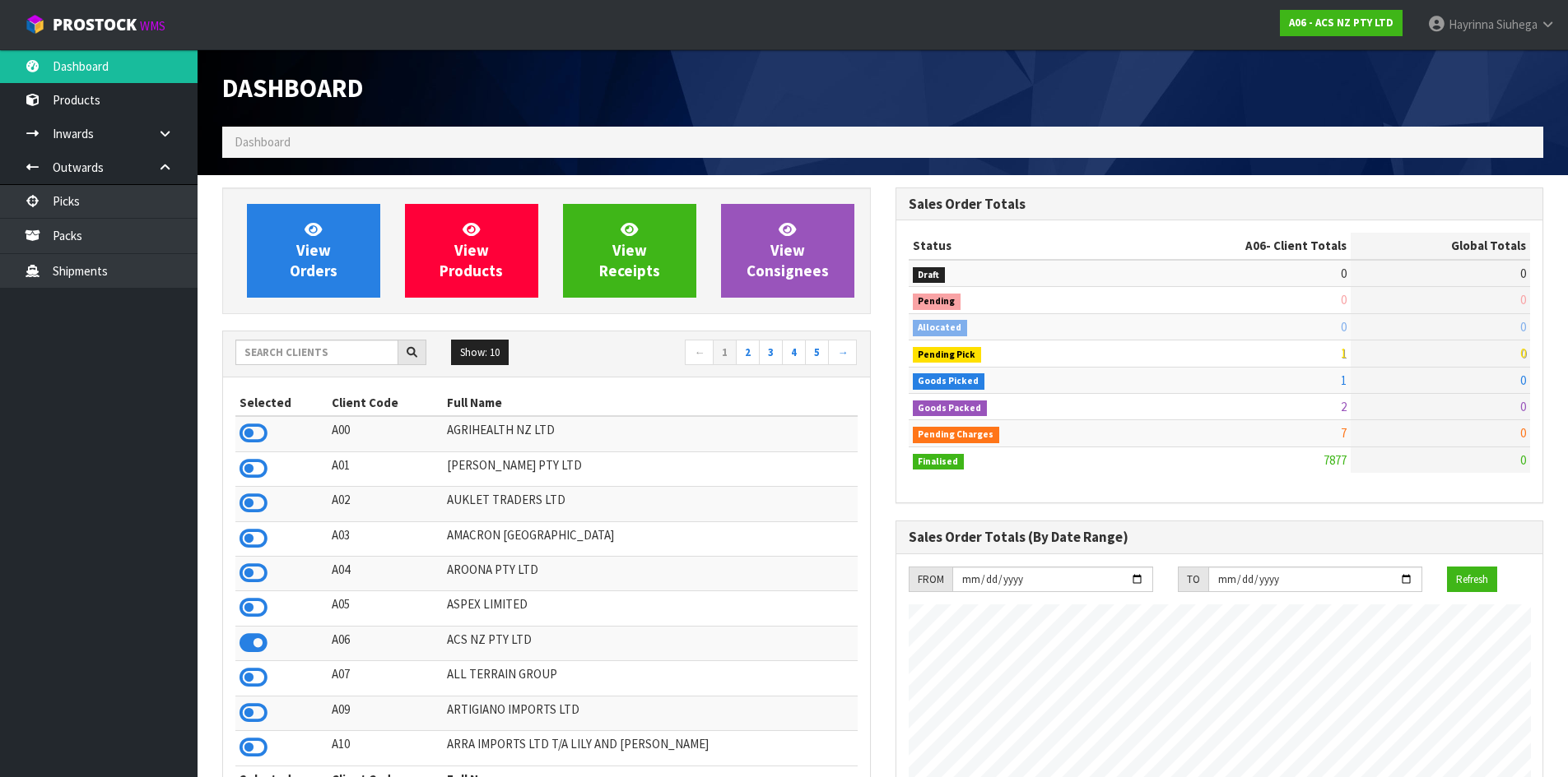
scroll to position [1246, 672]
click at [338, 251] on link "View Orders" at bounding box center [313, 251] width 134 height 94
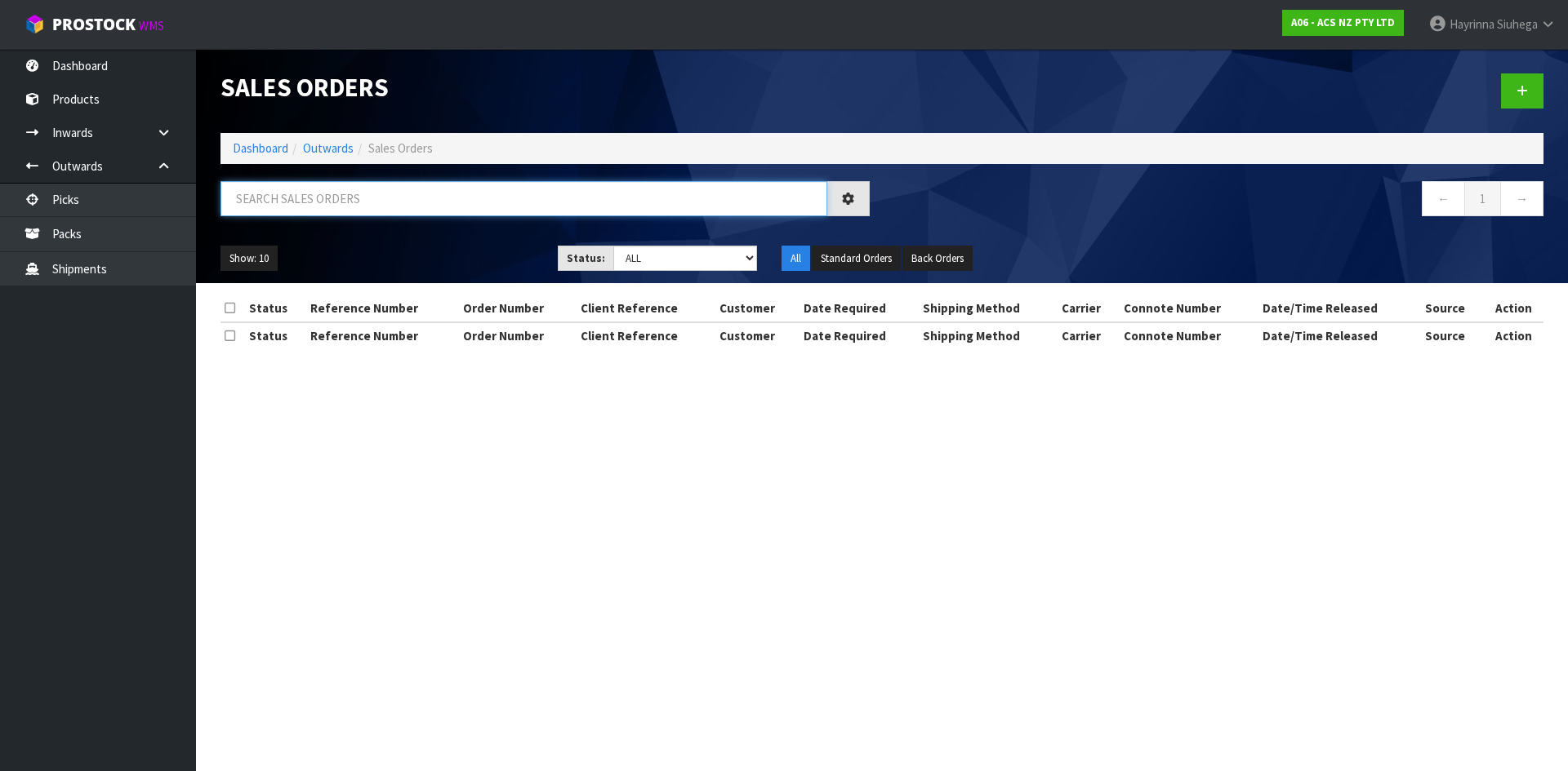
click at [370, 200] on input "text" at bounding box center [524, 198] width 607 height 35
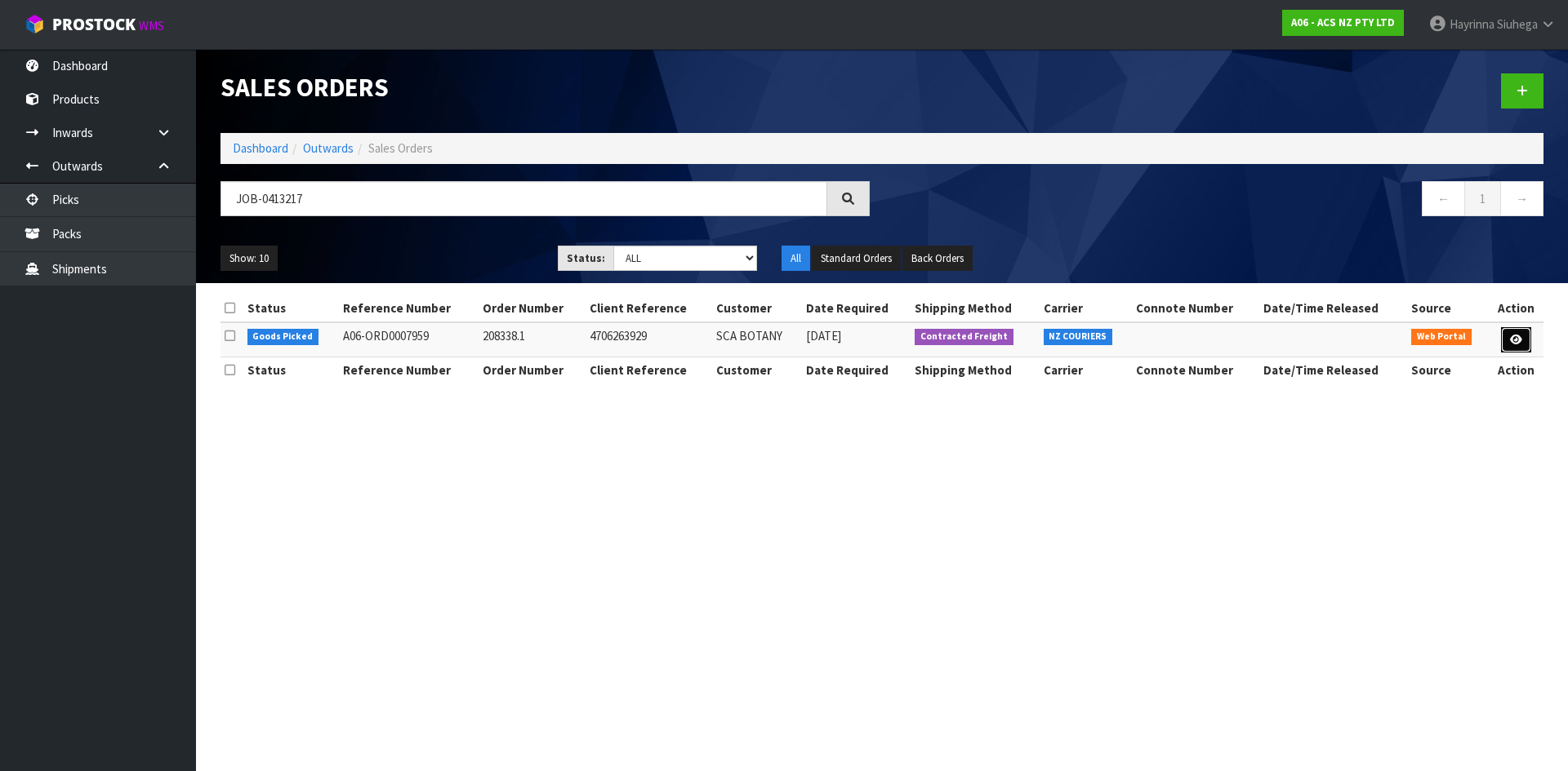
click at [1511, 335] on icon at bounding box center [1516, 340] width 12 height 11
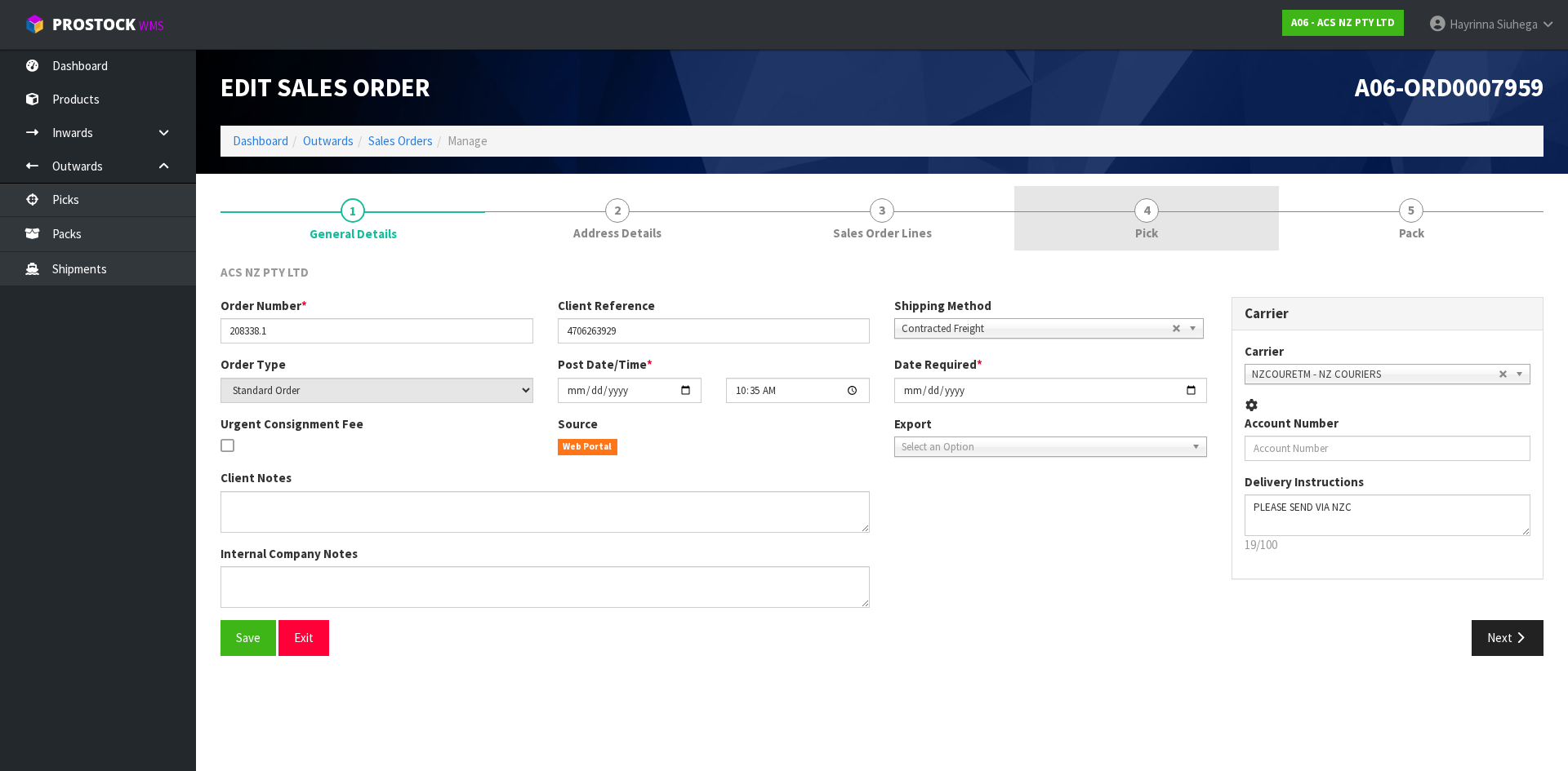
click at [1200, 228] on link "4 Pick" at bounding box center [1145, 218] width 264 height 64
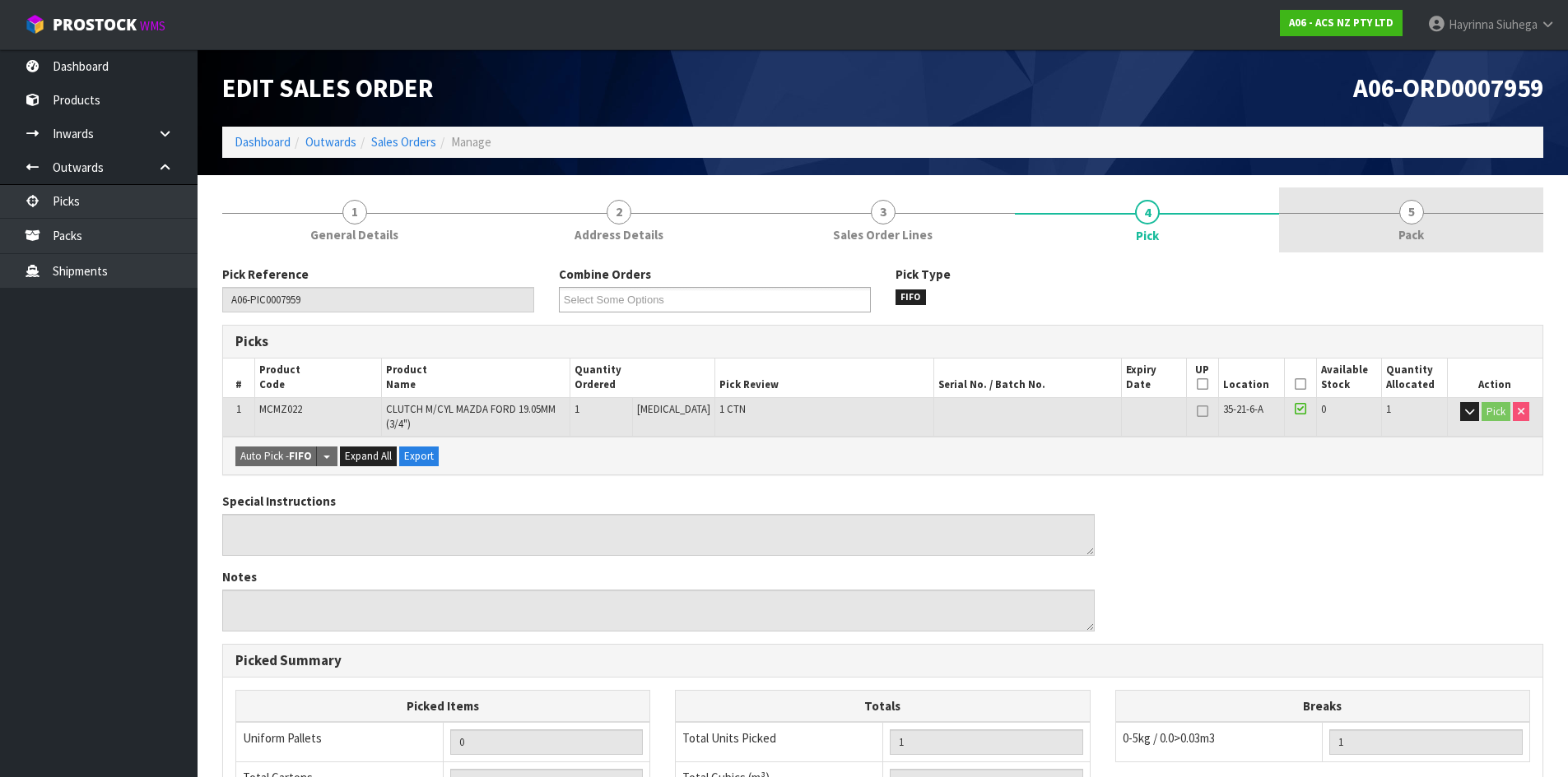
click at [1394, 206] on link "5 Pack" at bounding box center [1410, 219] width 264 height 65
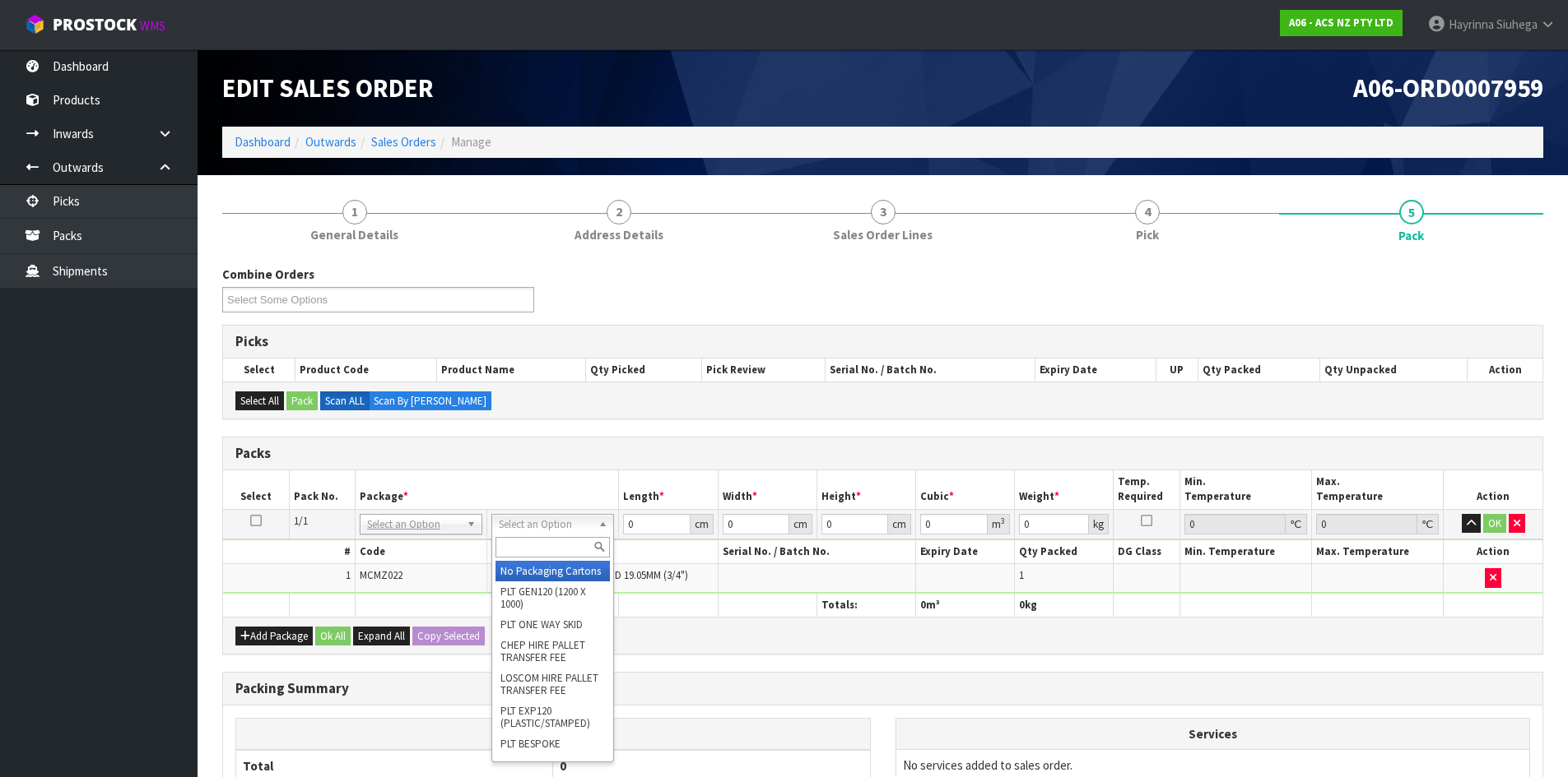
click at [535, 537] on input "text" at bounding box center [552, 547] width 114 height 20
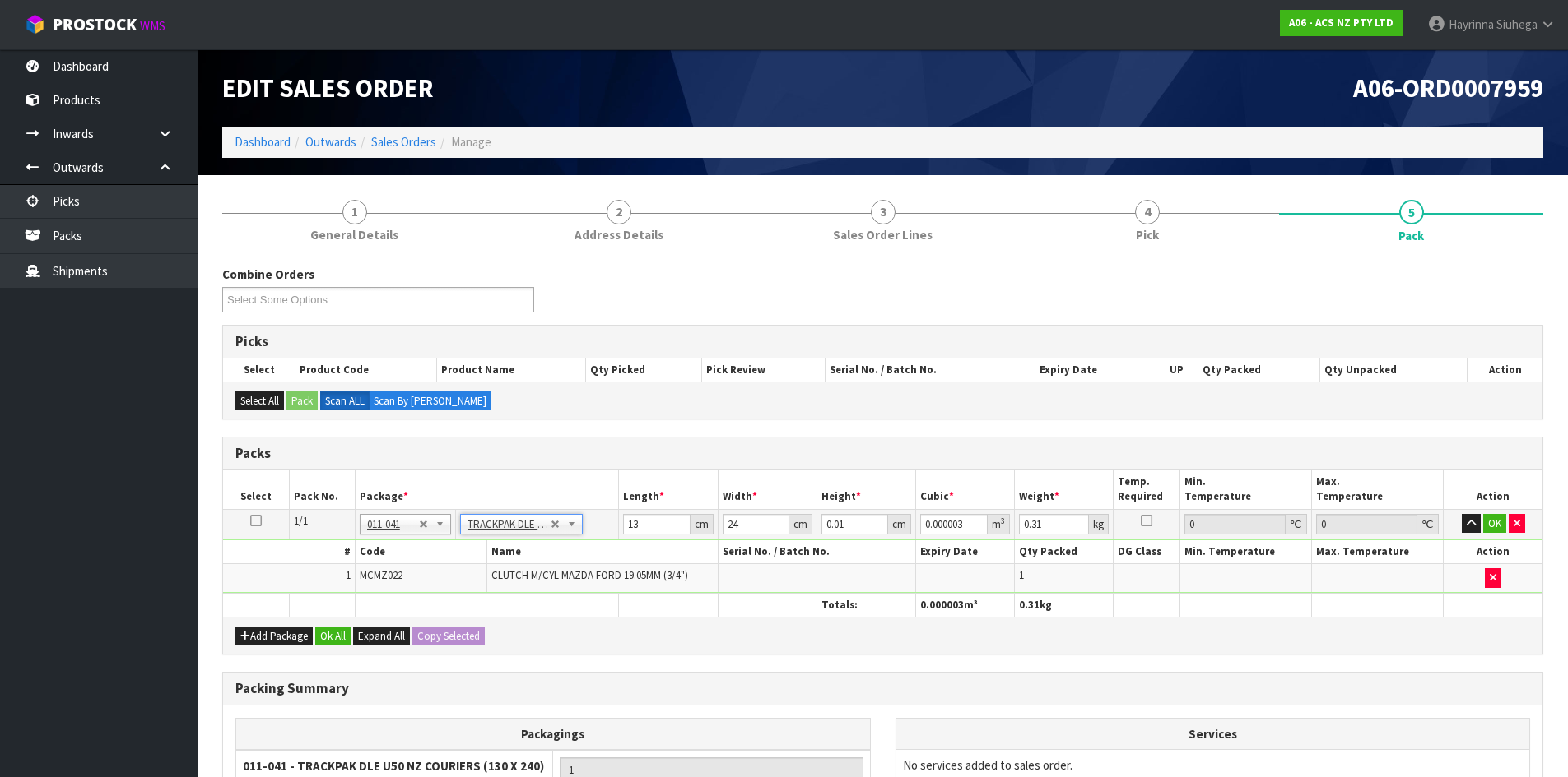
drag, startPoint x: 820, startPoint y: 519, endPoint x: 845, endPoint y: 521, distance: 25.1
click at [823, 519] on td "0.01 cm" at bounding box center [866, 523] width 99 height 29
click at [830, 523] on input "0.01" at bounding box center [854, 524] width 66 height 20
click button "OK" at bounding box center [1495, 524] width 23 height 19
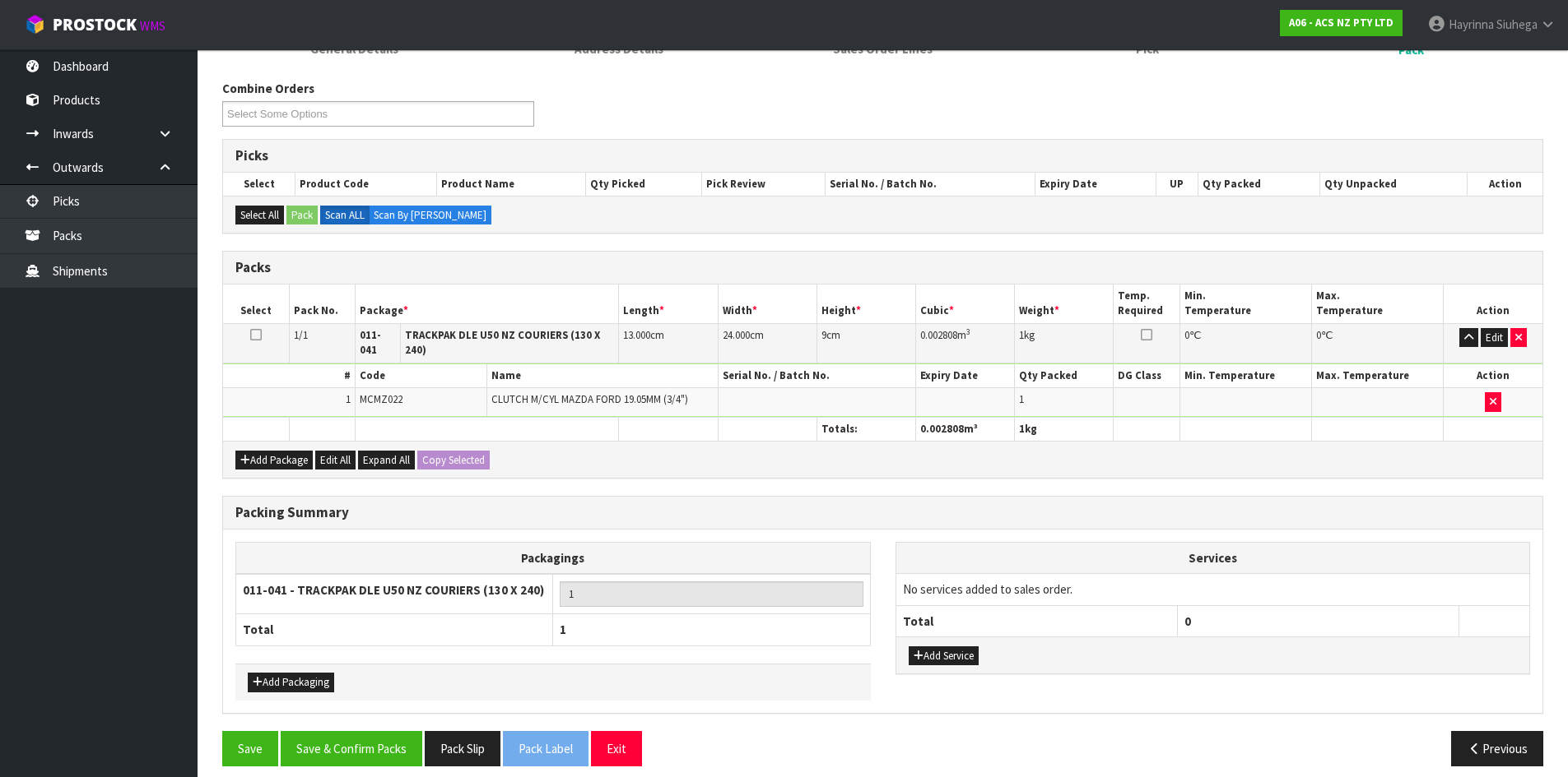
scroll to position [189, 0]
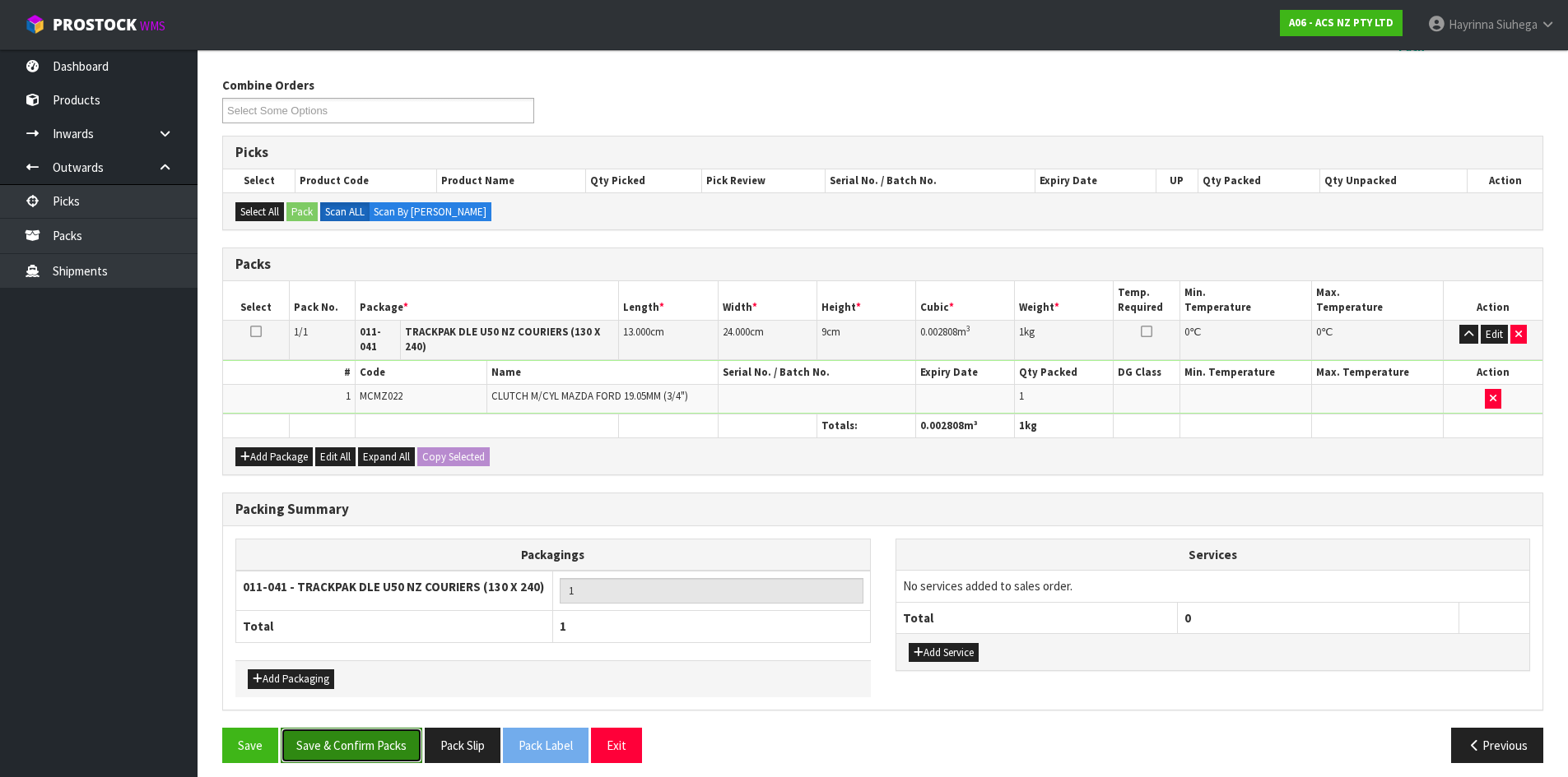
click at [416, 738] on button "Save & Confirm Packs" at bounding box center [351, 746] width 142 height 35
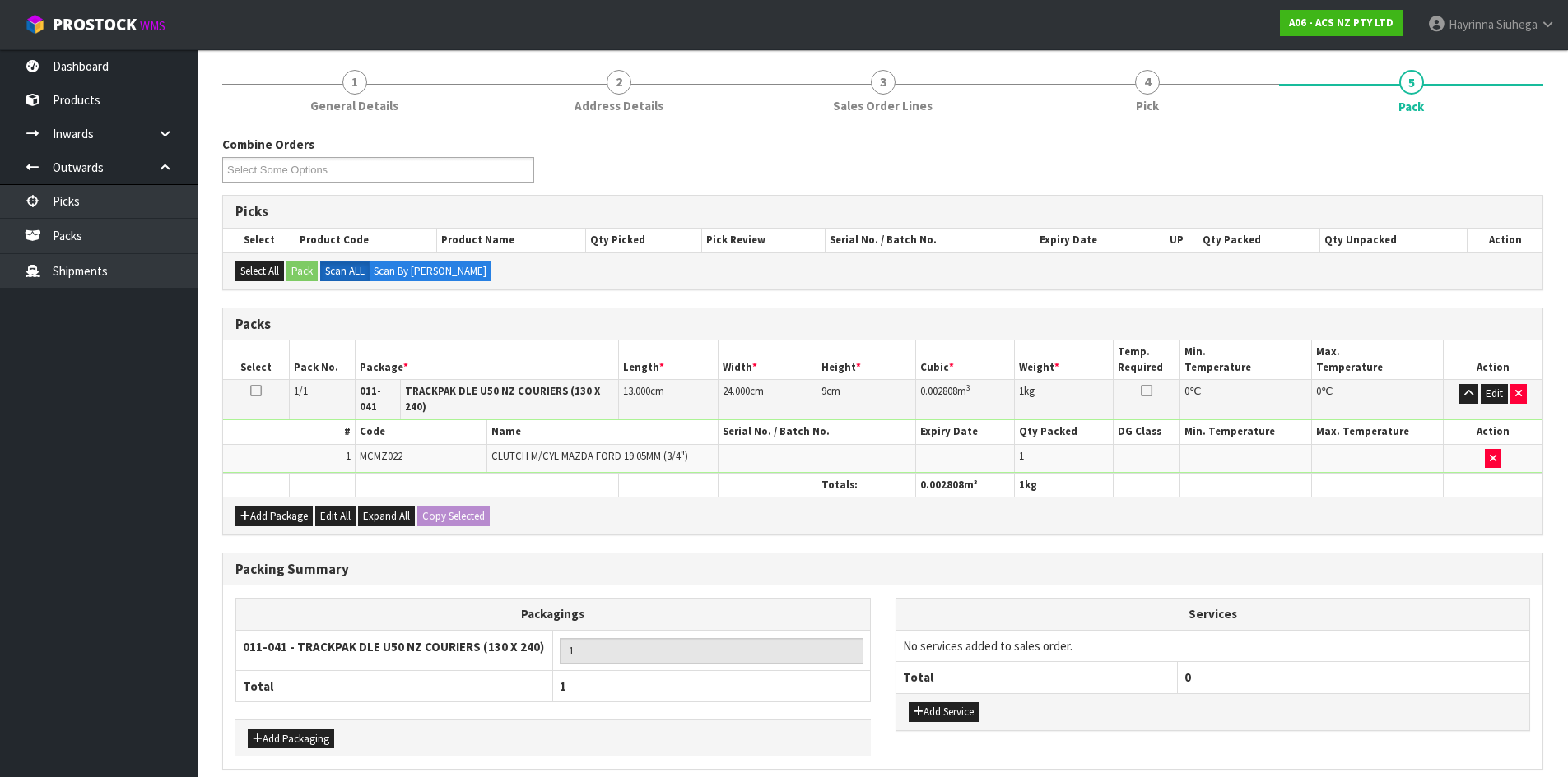
scroll to position [0, 0]
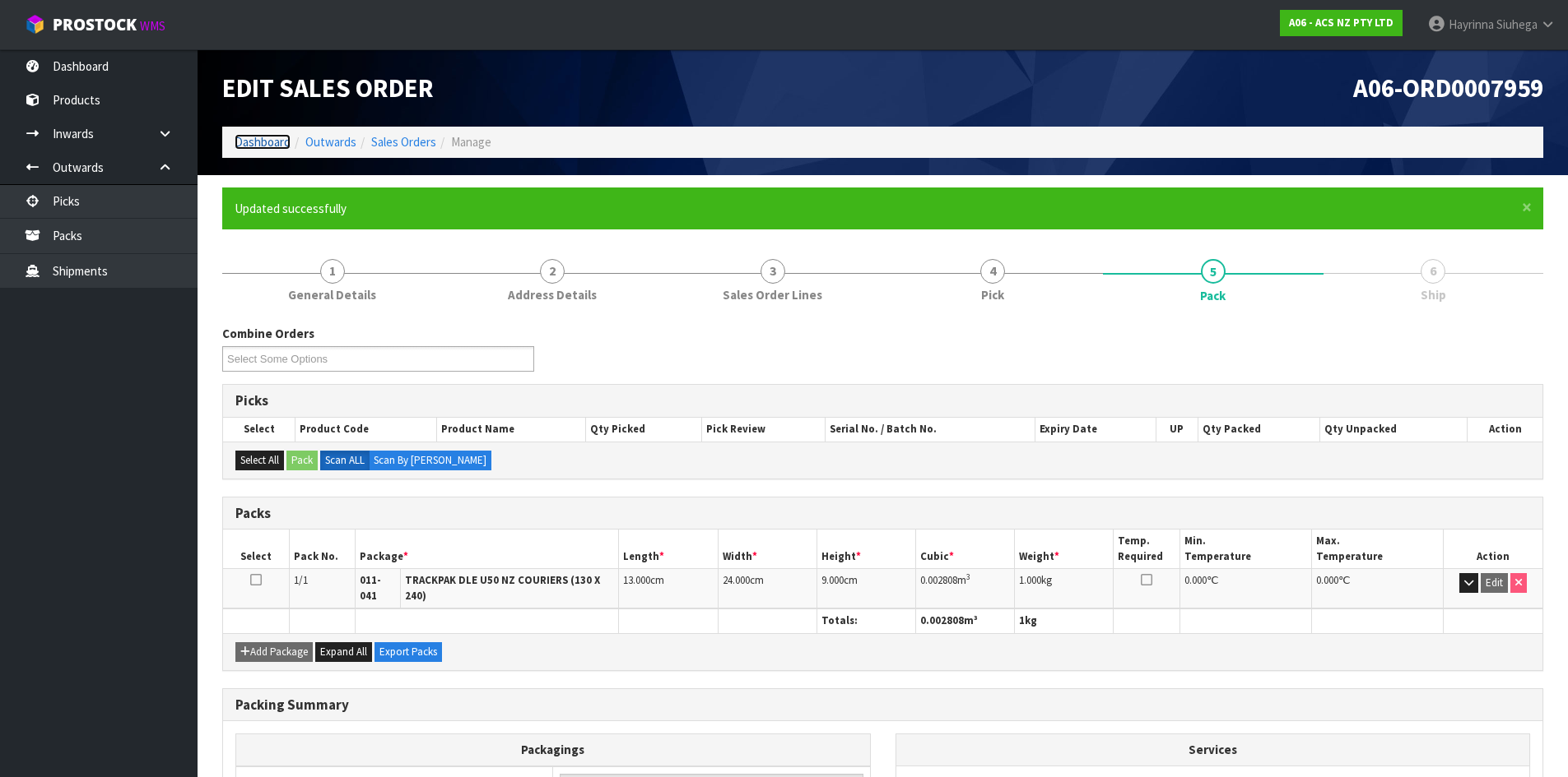
click at [266, 147] on link "Dashboard" at bounding box center [262, 142] width 56 height 16
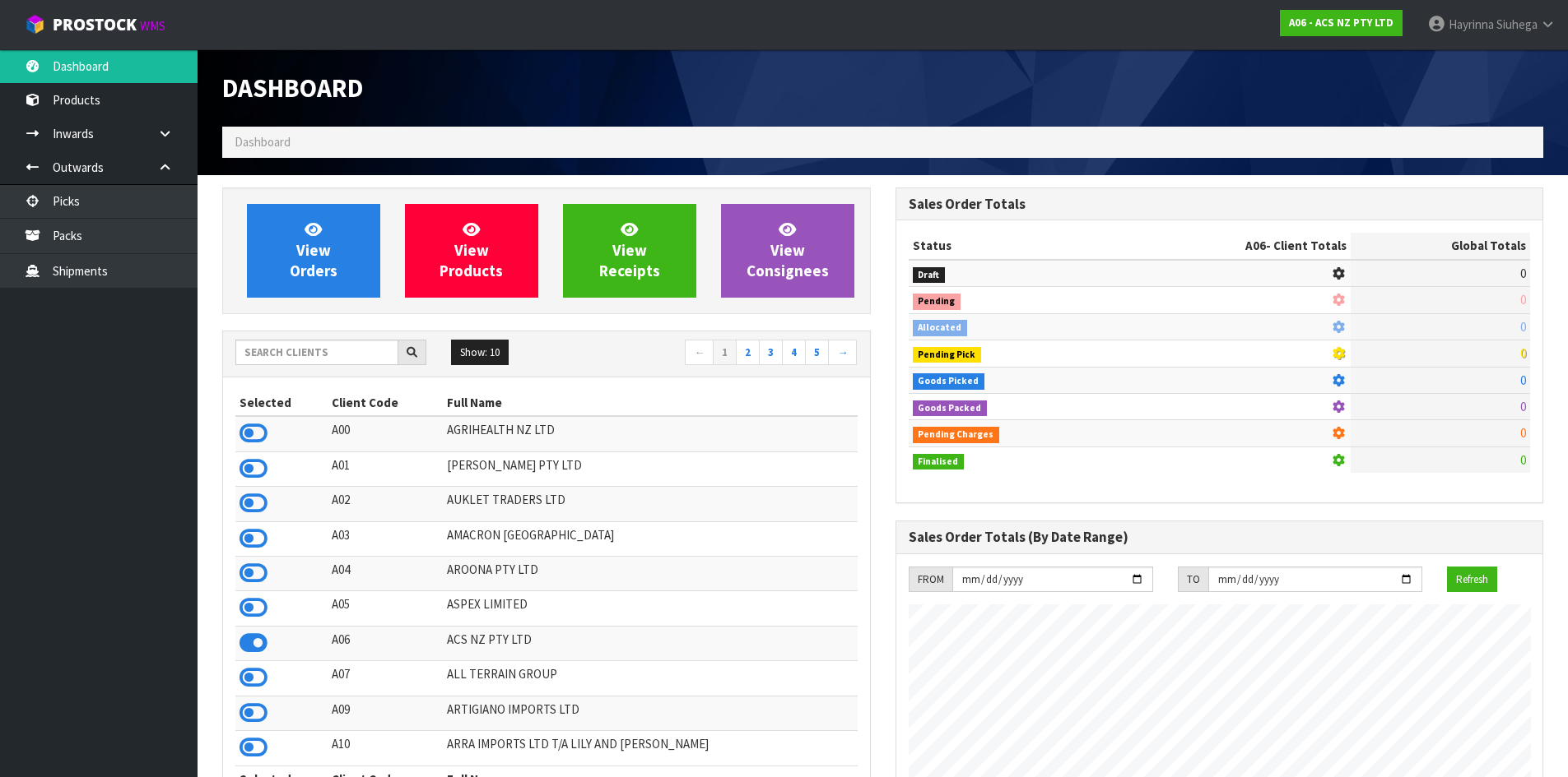
scroll to position [1246, 672]
